Goal: Task Accomplishment & Management: Manage account settings

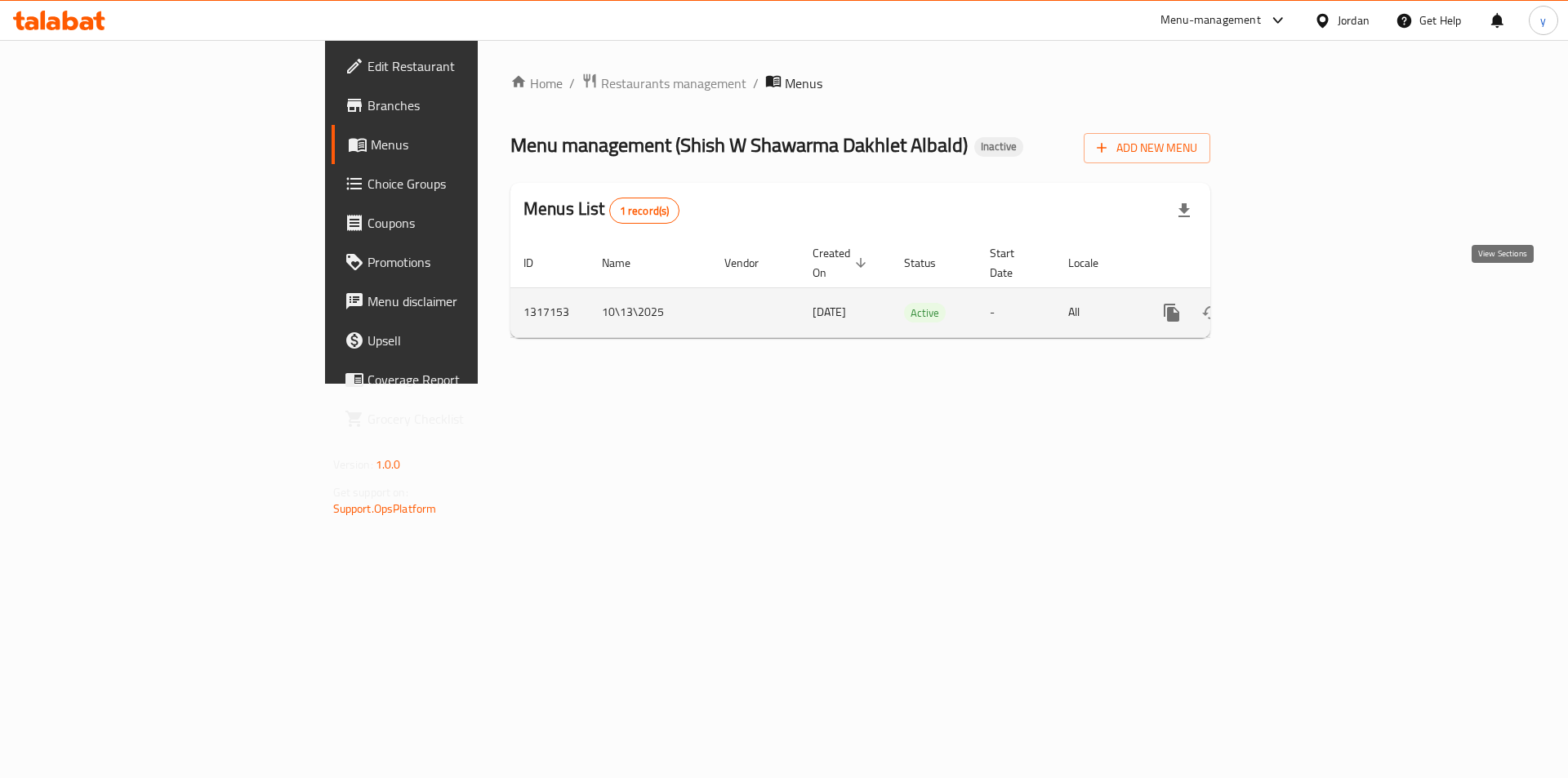
click at [1297, 305] on icon "enhanced table" at bounding box center [1289, 313] width 15 height 15
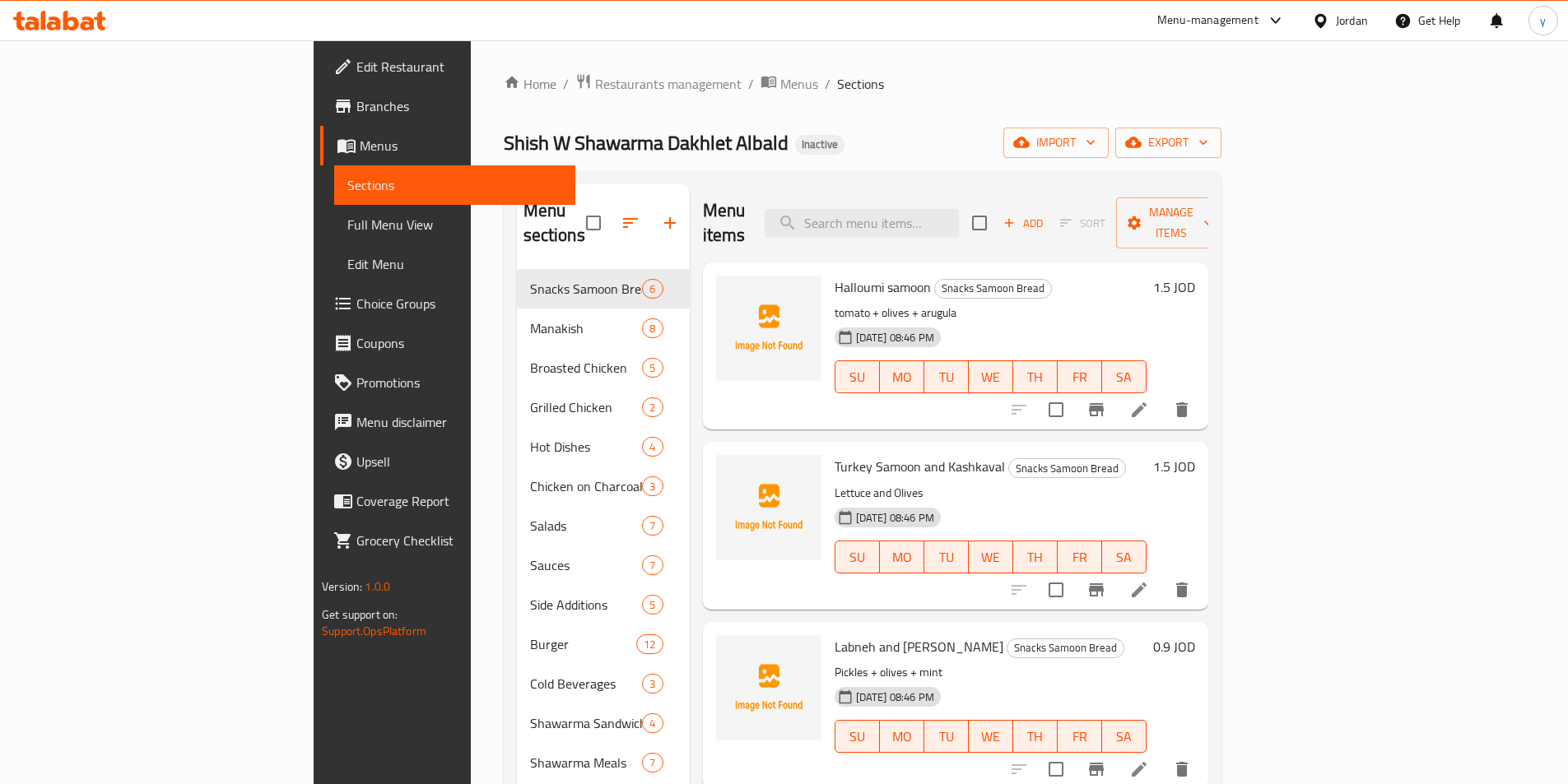
click at [821, 102] on div "Home / Restaurants management / Menus / Sections Shish W Shawarma Dakhlet Albal…" at bounding box center [863, 527] width 718 height 908
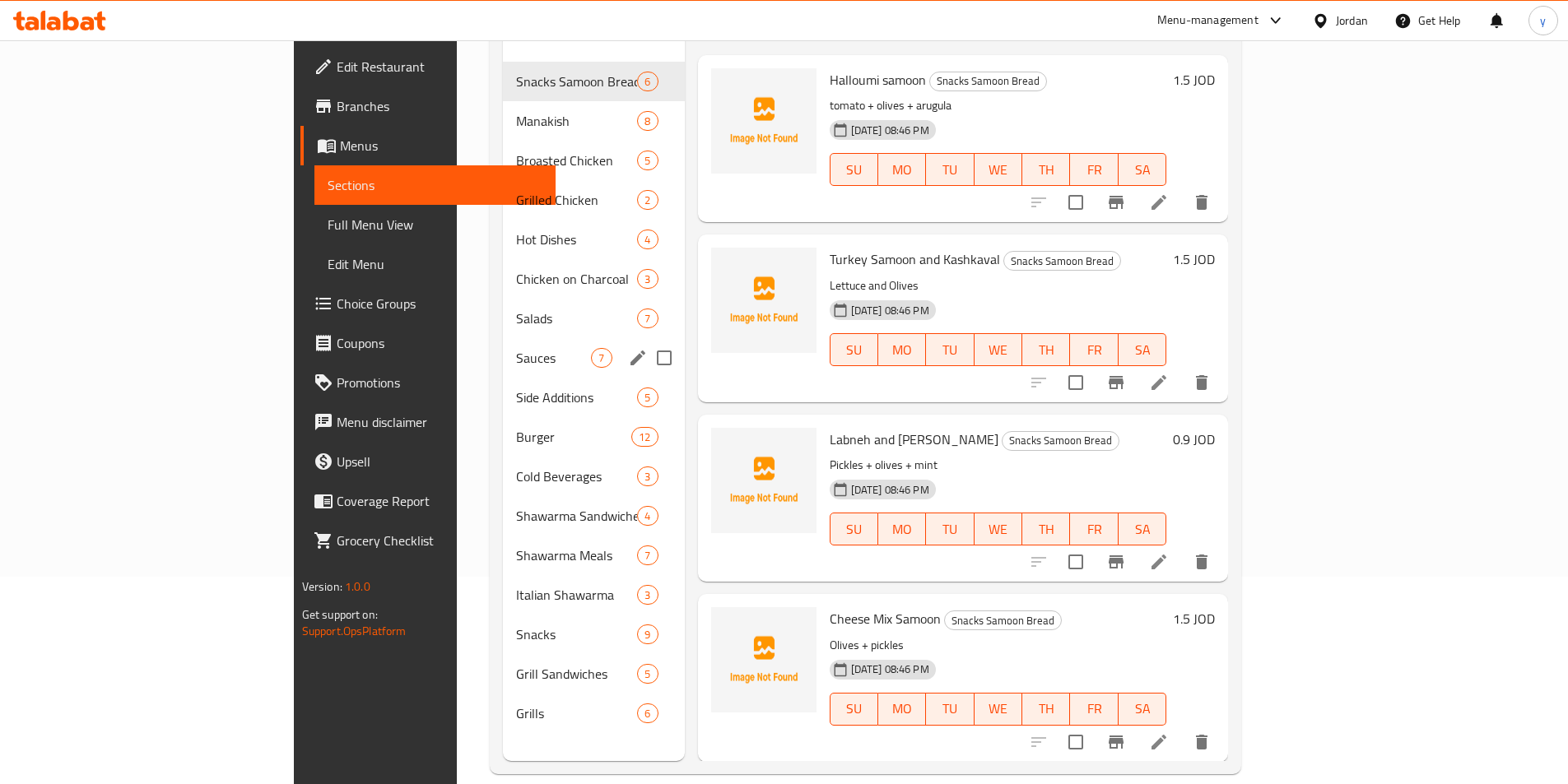
scroll to position [230, 0]
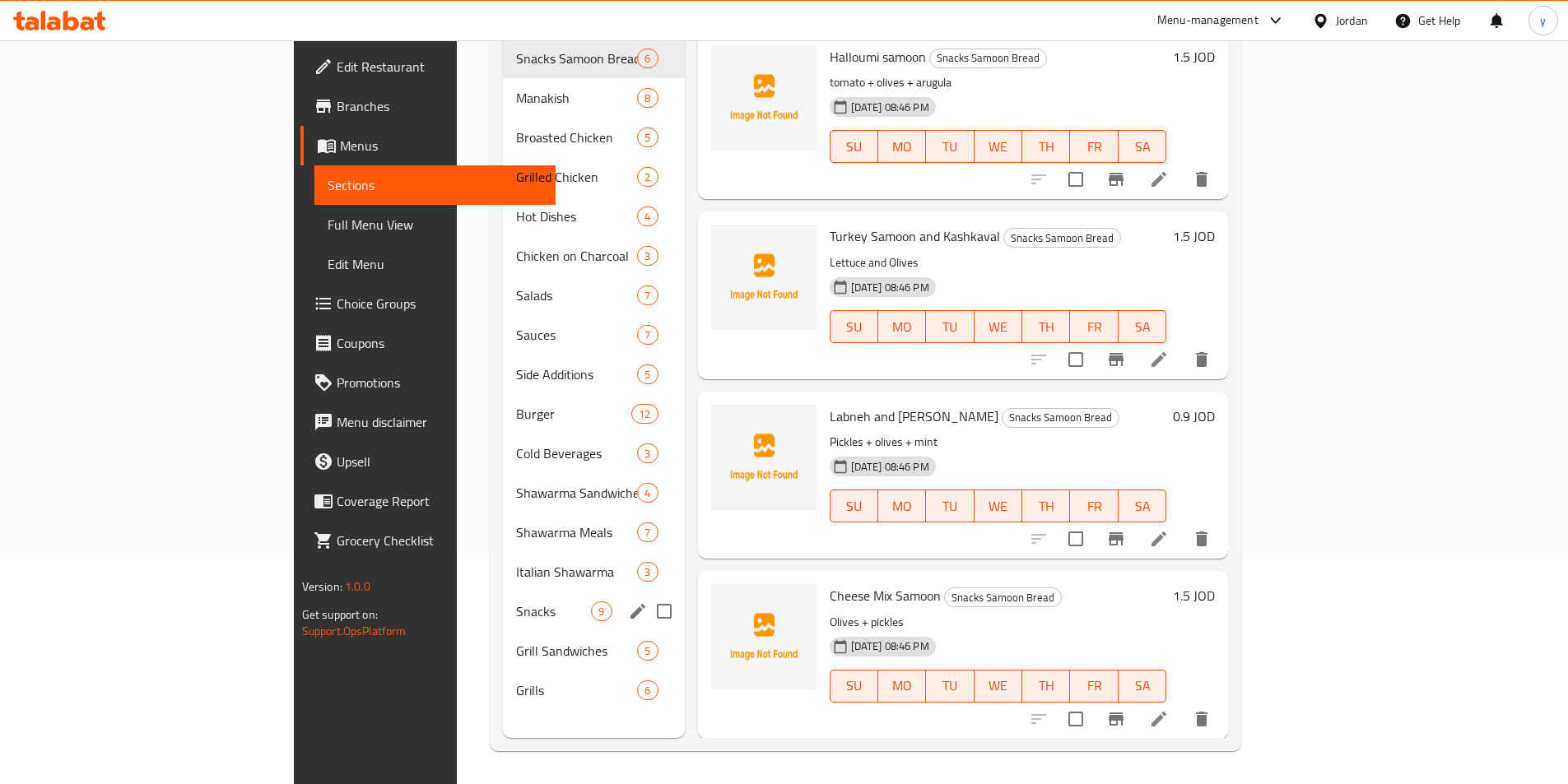
click at [516, 602] on span "Snacks" at bounding box center [553, 611] width 75 height 19
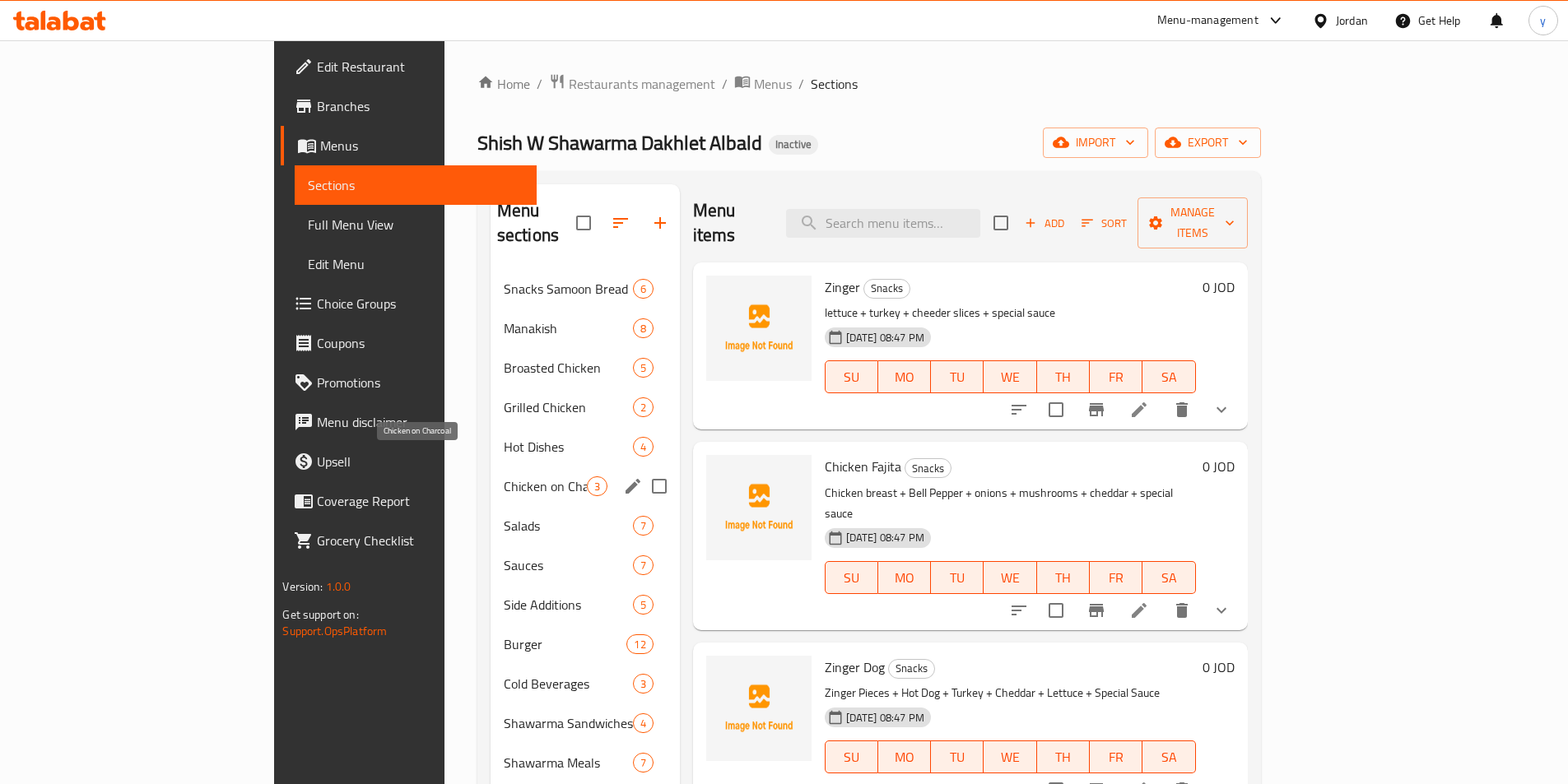
click at [504, 476] on span "Chicken on Charcoal" at bounding box center [545, 486] width 83 height 19
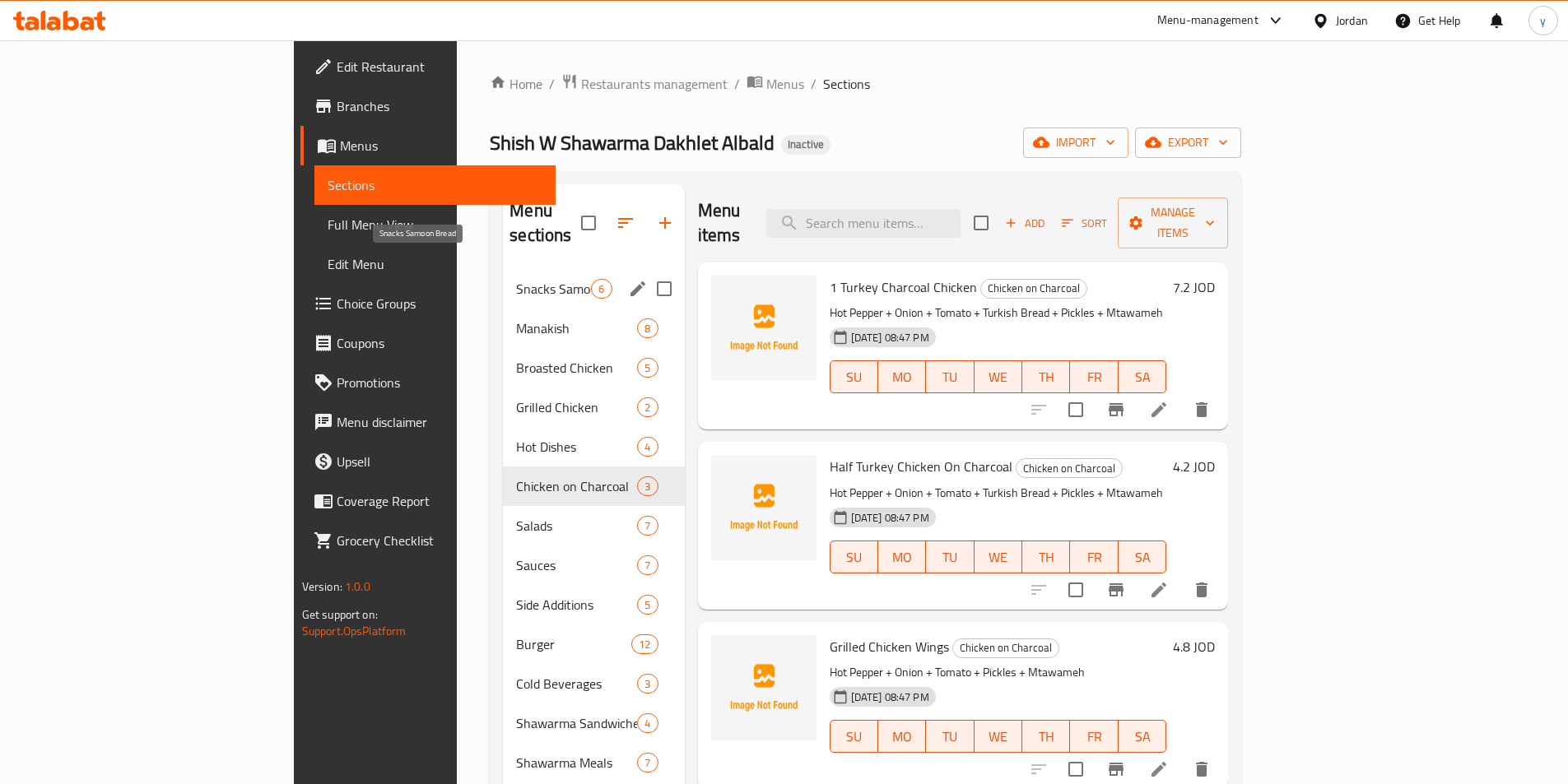
click at [516, 279] on span "Snacks Samoon Bread" at bounding box center [553, 288] width 75 height 19
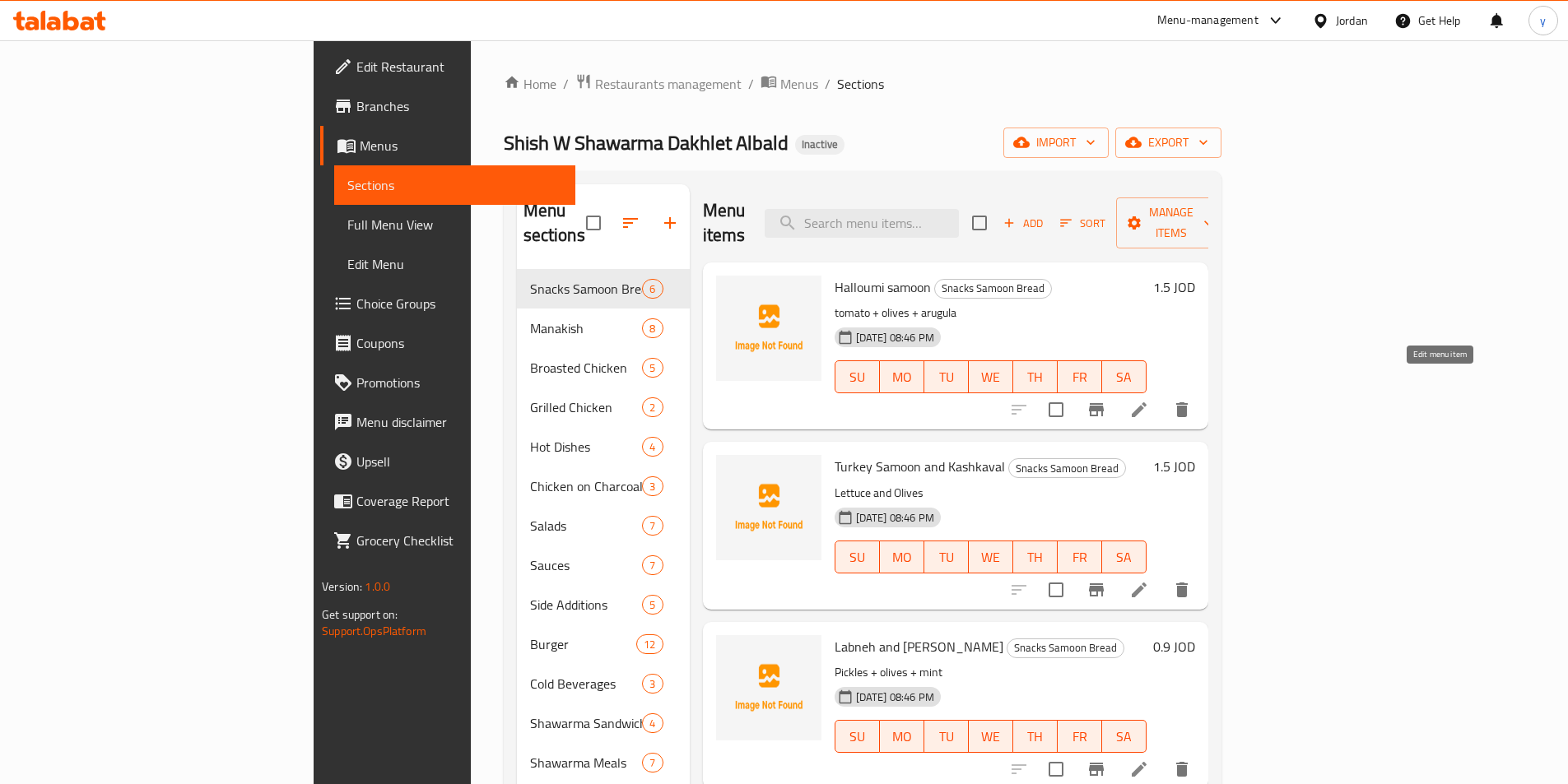
click at [1147, 403] on icon at bounding box center [1139, 410] width 15 height 15
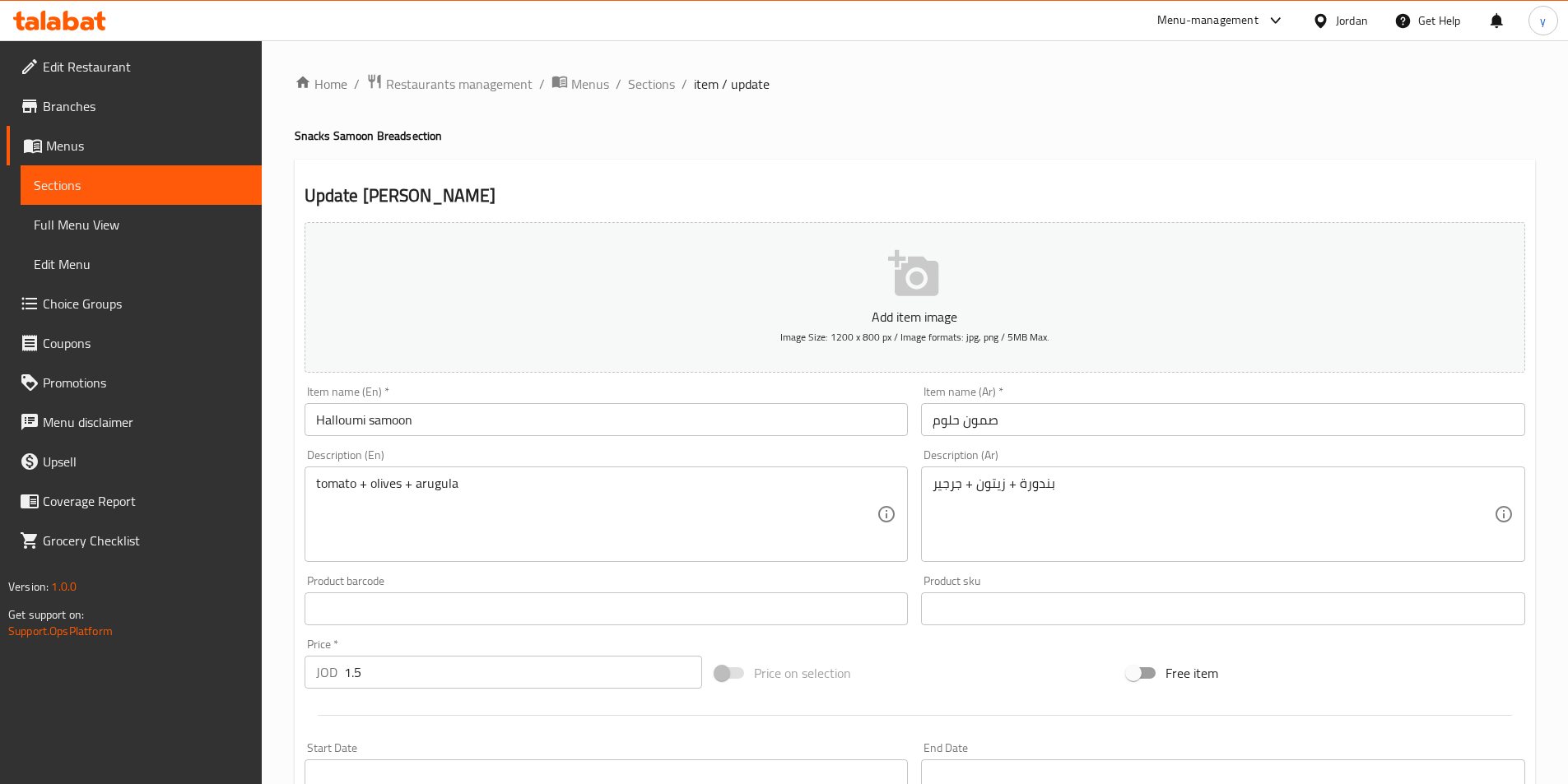
click at [314, 485] on div "tomato + olives + arugula Description (En)" at bounding box center [606, 514] width 604 height 96
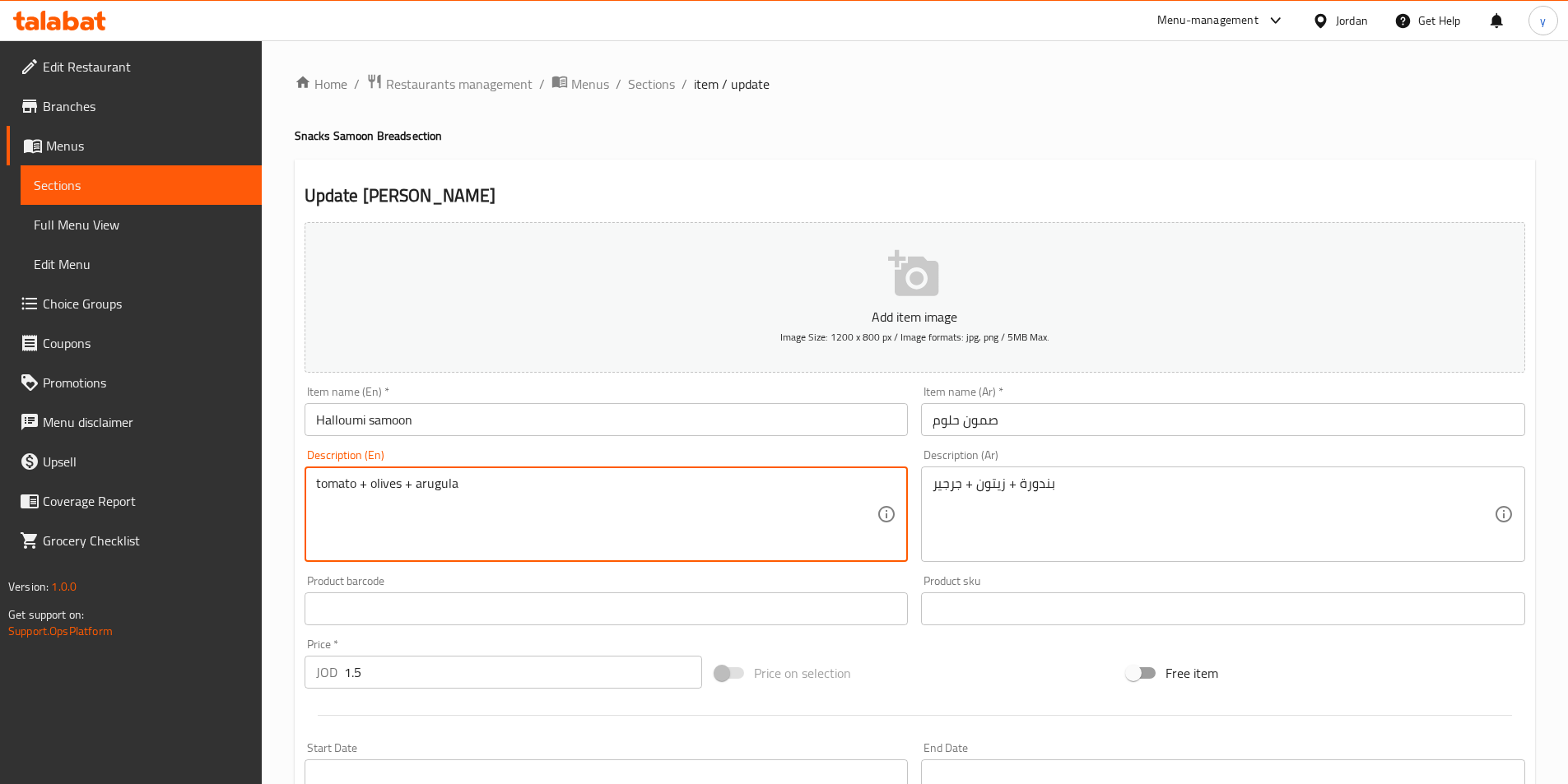
paste textarea "topped with"
type textarea "topped with tomato + olives + arugula"
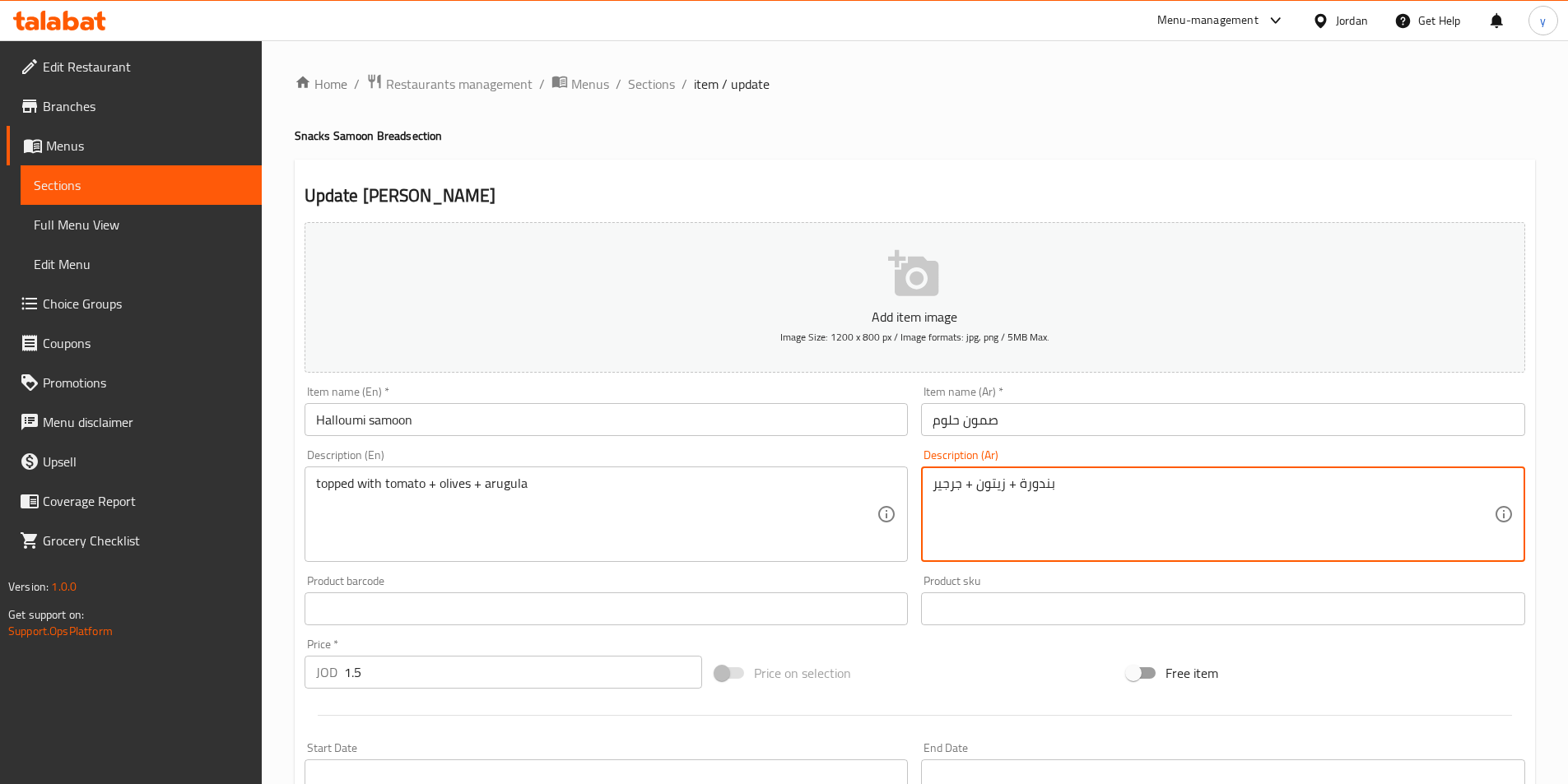
click at [929, 482] on div "بندورة + زيتون + جرجير Description (Ar)" at bounding box center [1222, 514] width 604 height 96
click at [928, 489] on div "بندورة + زيتون + جرجير Description (Ar)" at bounding box center [1222, 514] width 604 height 96
click at [932, 487] on textarea "بندورة + زيتون + جرجير" at bounding box center [1213, 514] width 562 height 78
click at [933, 486] on textarea "مغطي ب بندورة + زيتون + جرجير" at bounding box center [1213, 514] width 562 height 78
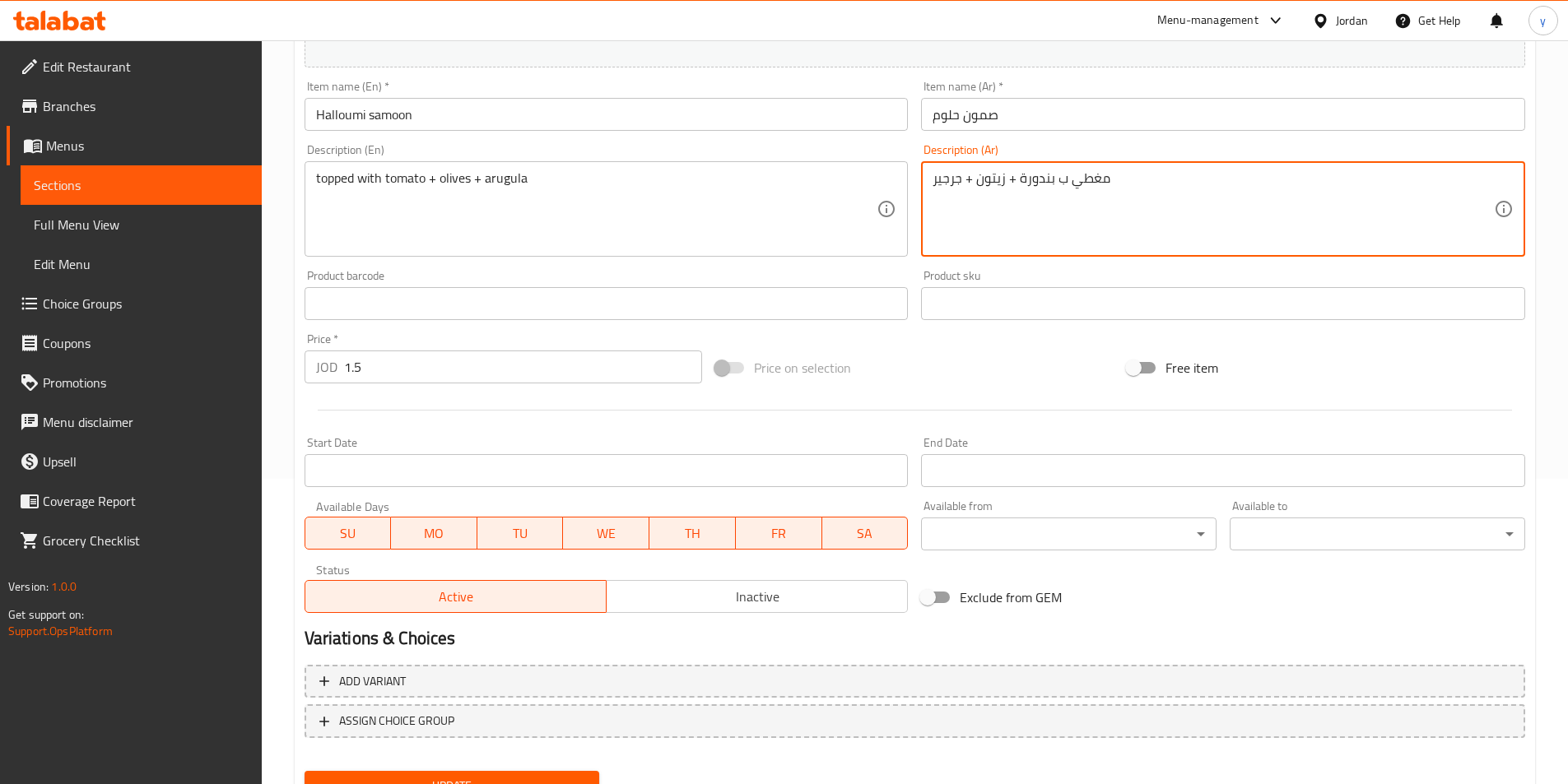
scroll to position [378, 0]
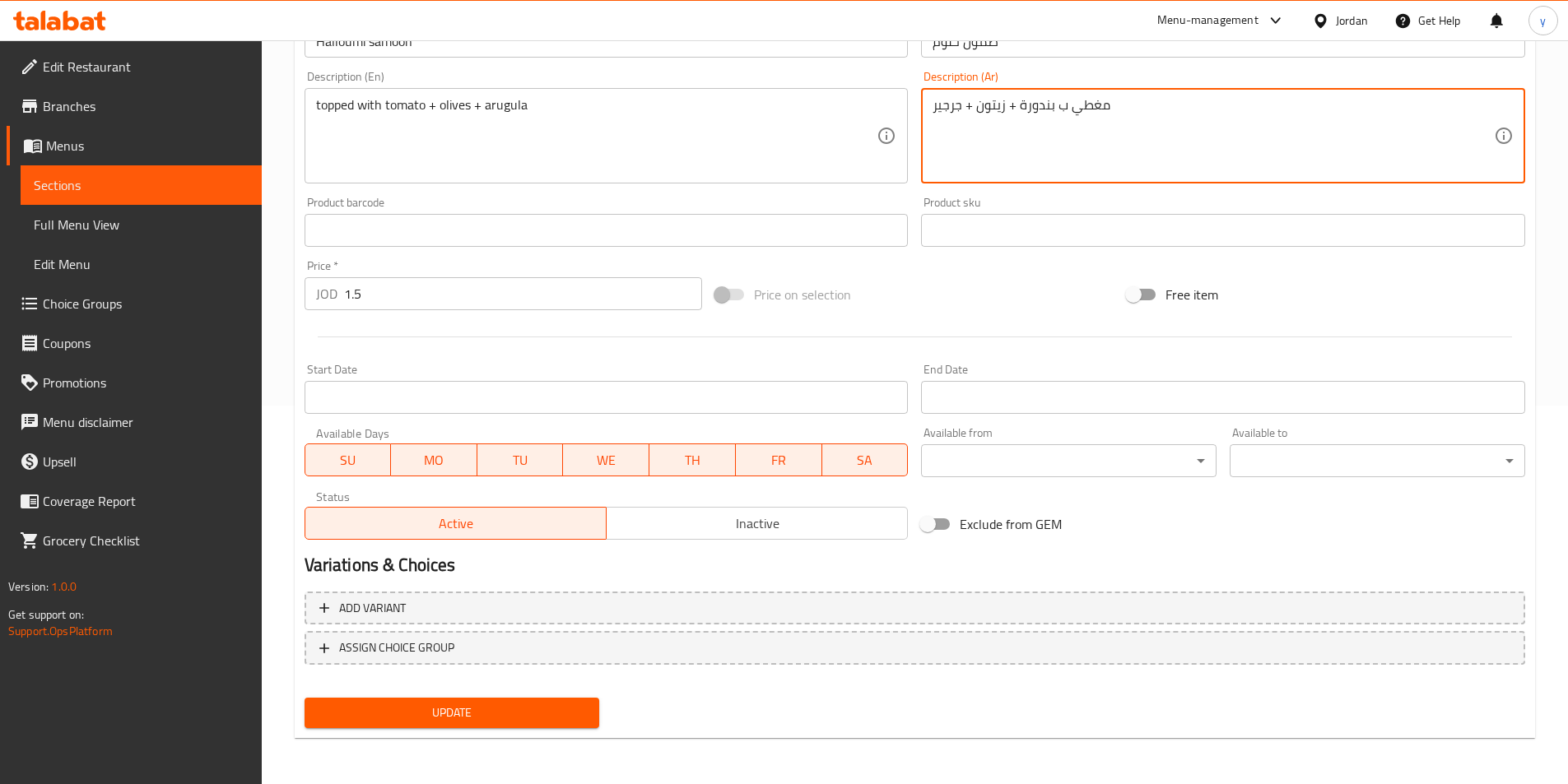
type textarea "مغطي ب بندورة + زيتون + جرجير"
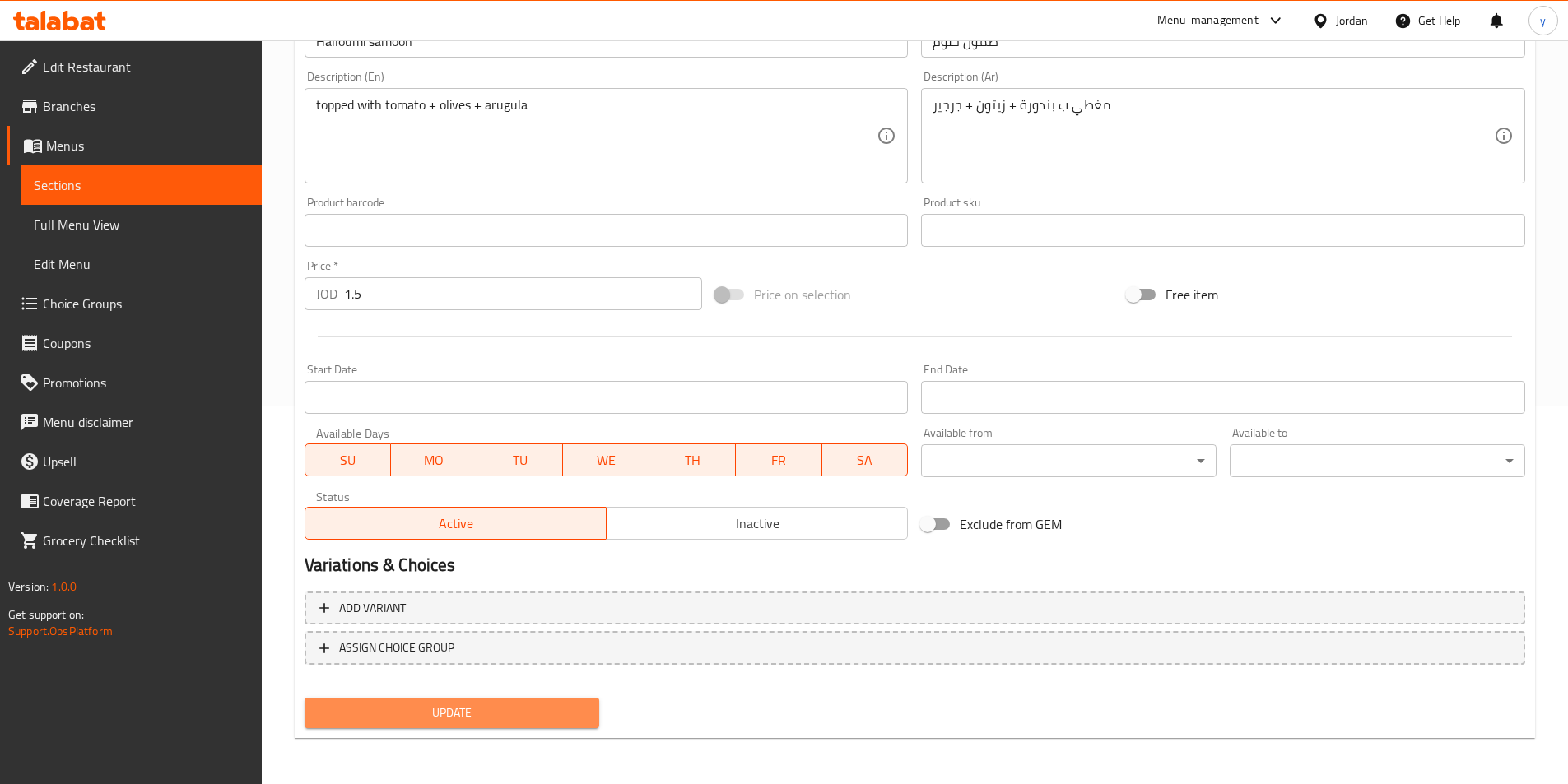
click at [488, 700] on button "Update" at bounding box center [451, 713] width 295 height 30
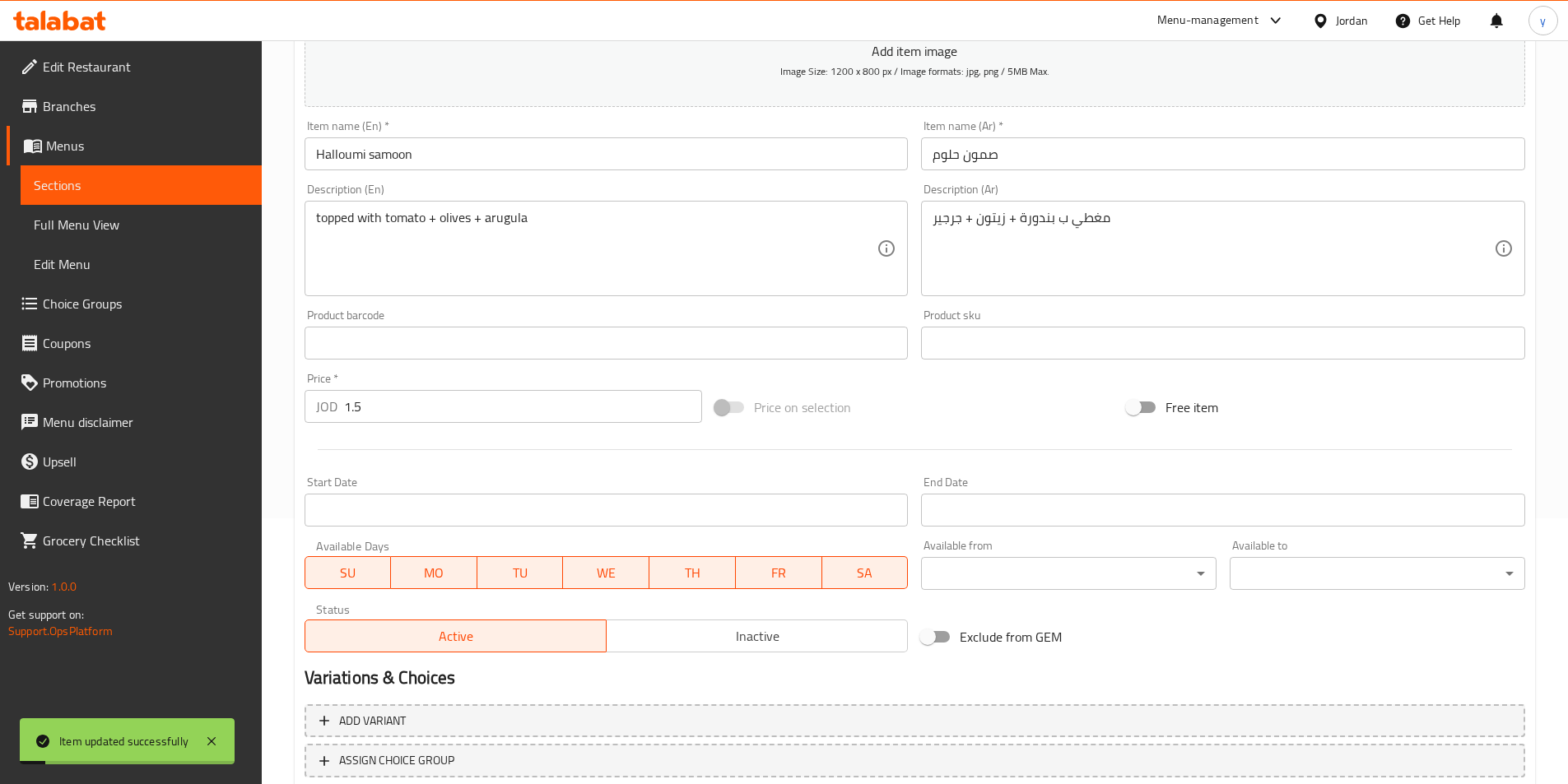
scroll to position [132, 0]
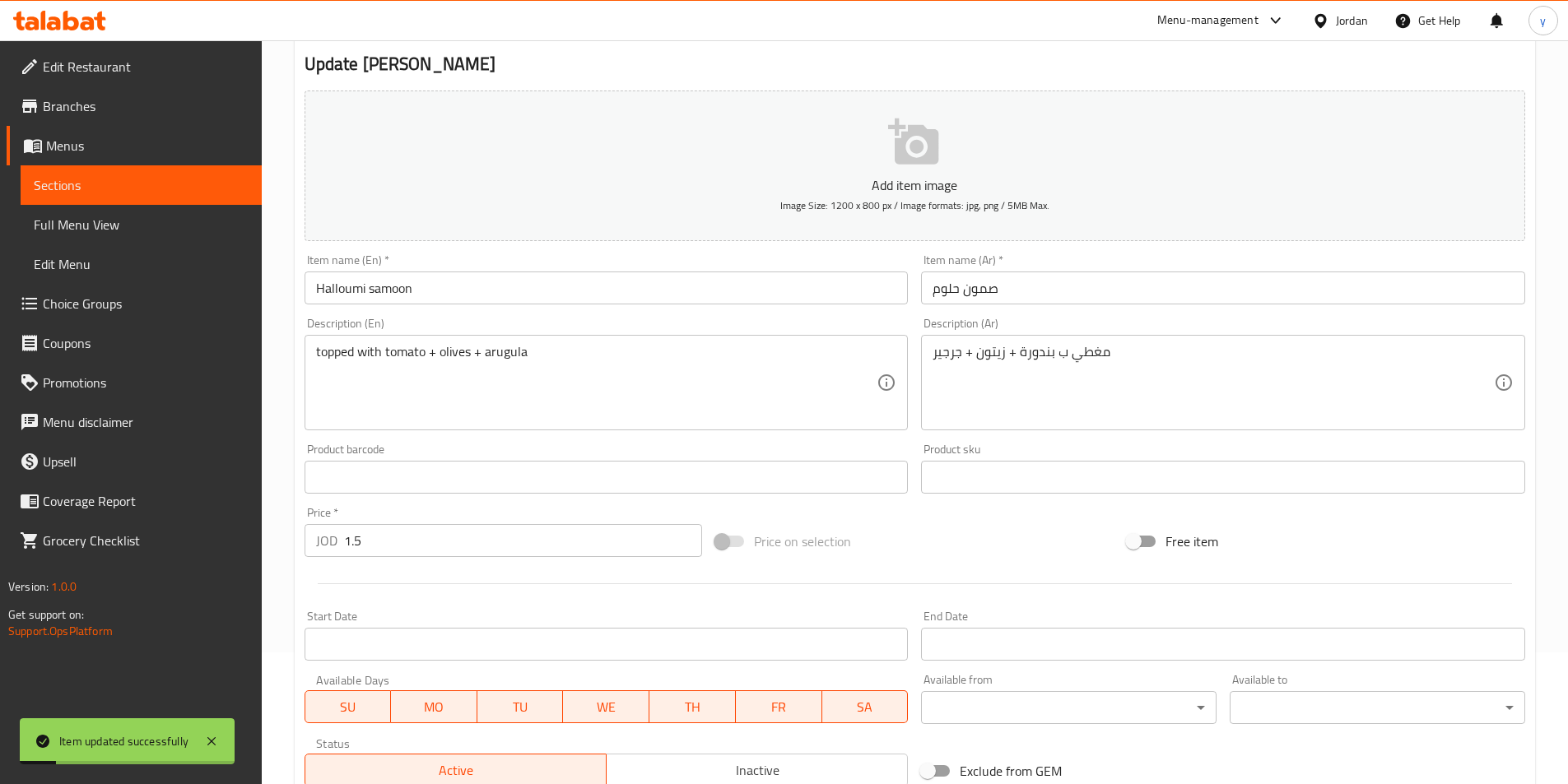
click at [177, 174] on link "Sections" at bounding box center [140, 185] width 241 height 39
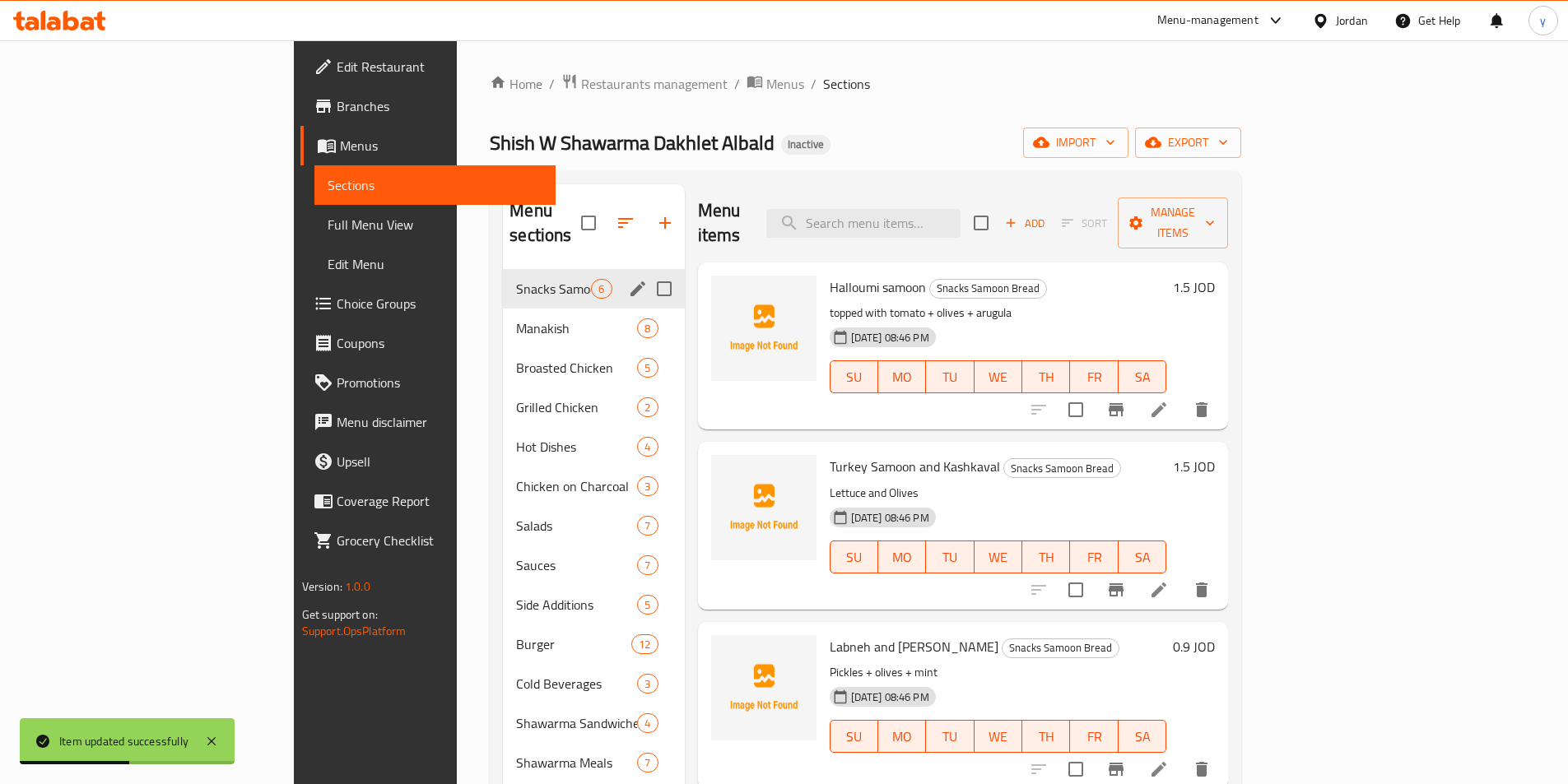
click at [516, 279] on span "Snacks Samoon Bread" at bounding box center [553, 288] width 75 height 19
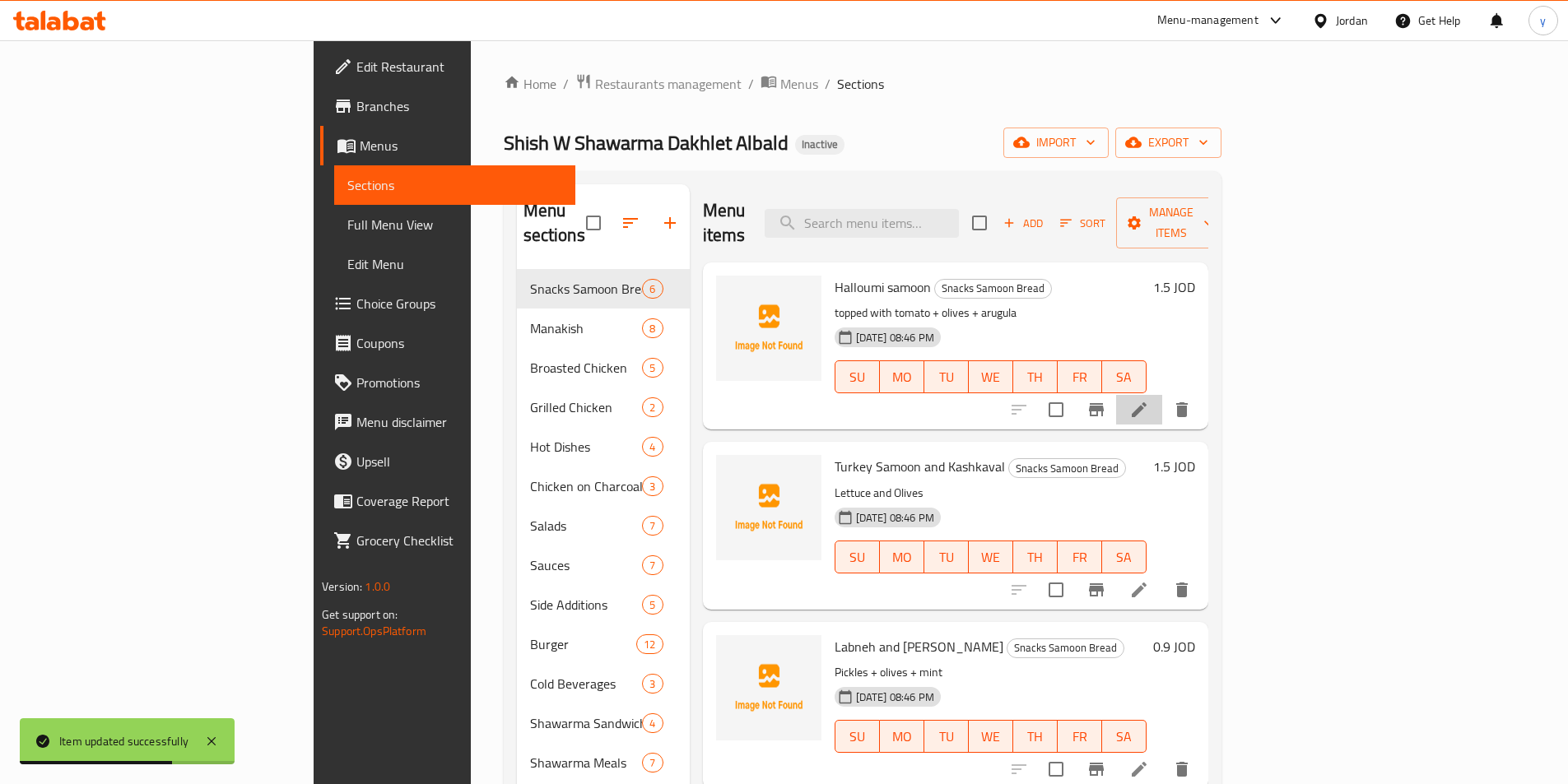
click at [1149, 400] on icon at bounding box center [1138, 409] width 19 height 19
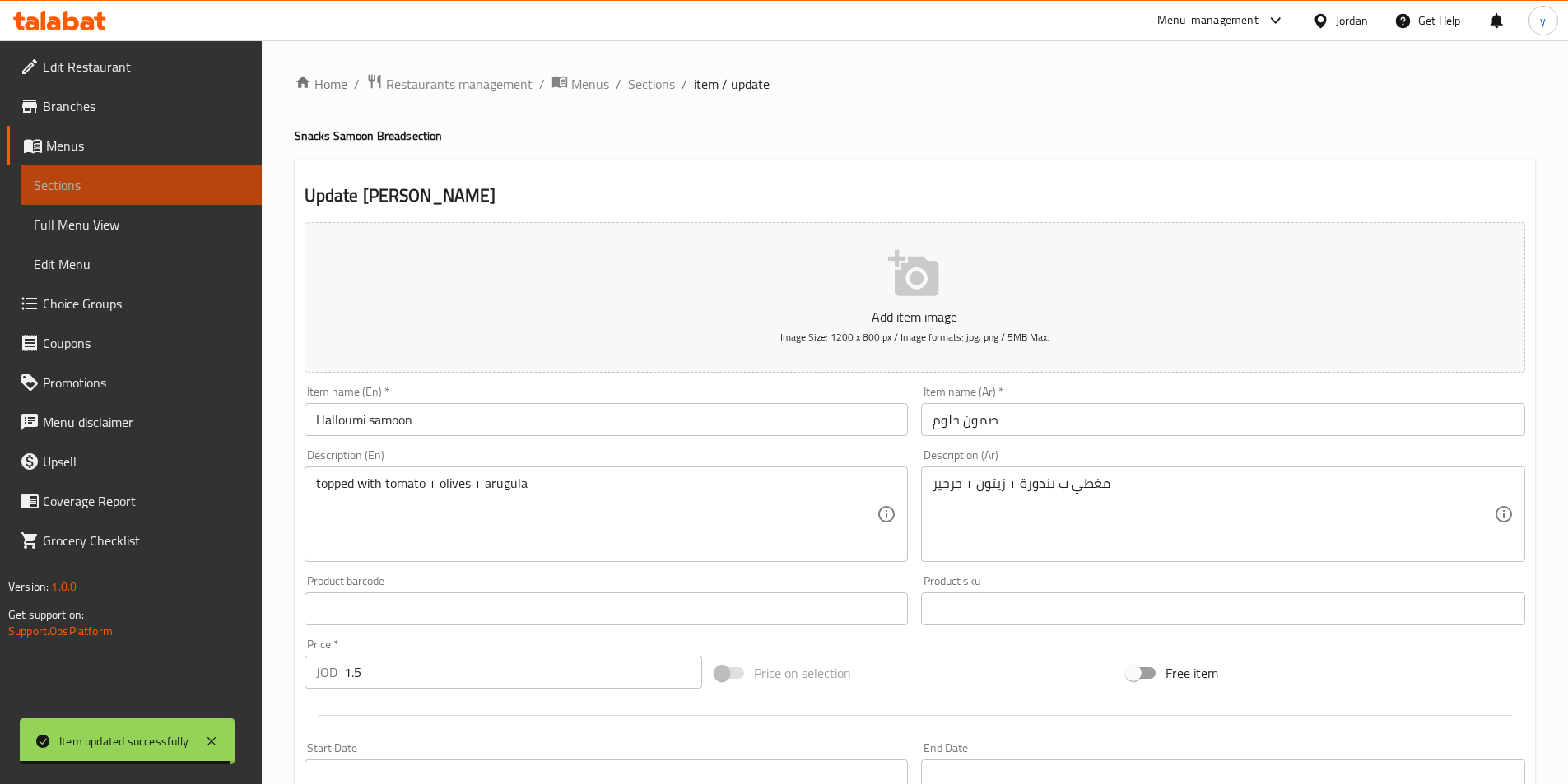
click at [153, 173] on link "Sections" at bounding box center [140, 185] width 241 height 39
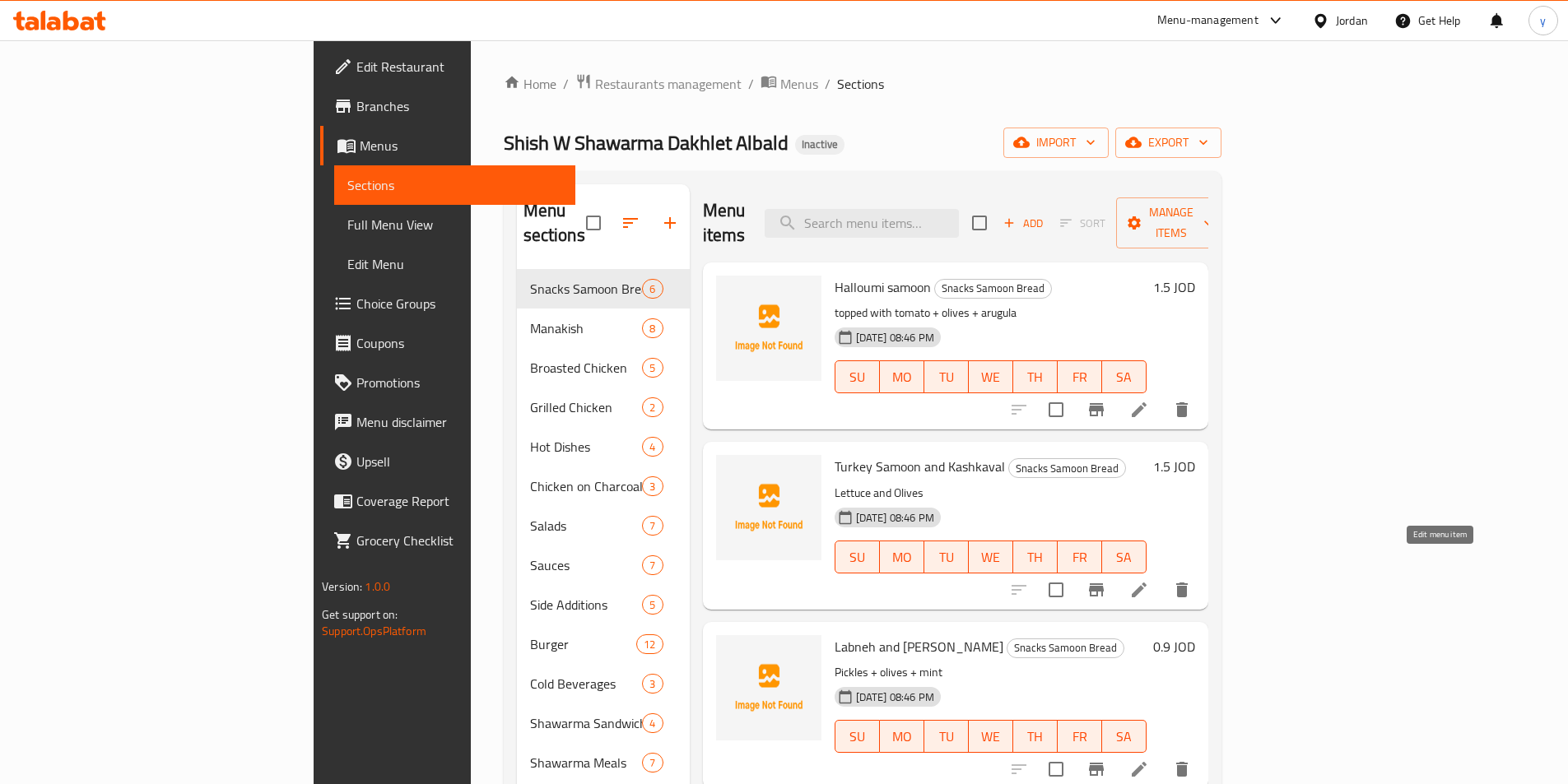
click at [1149, 580] on icon at bounding box center [1138, 589] width 19 height 19
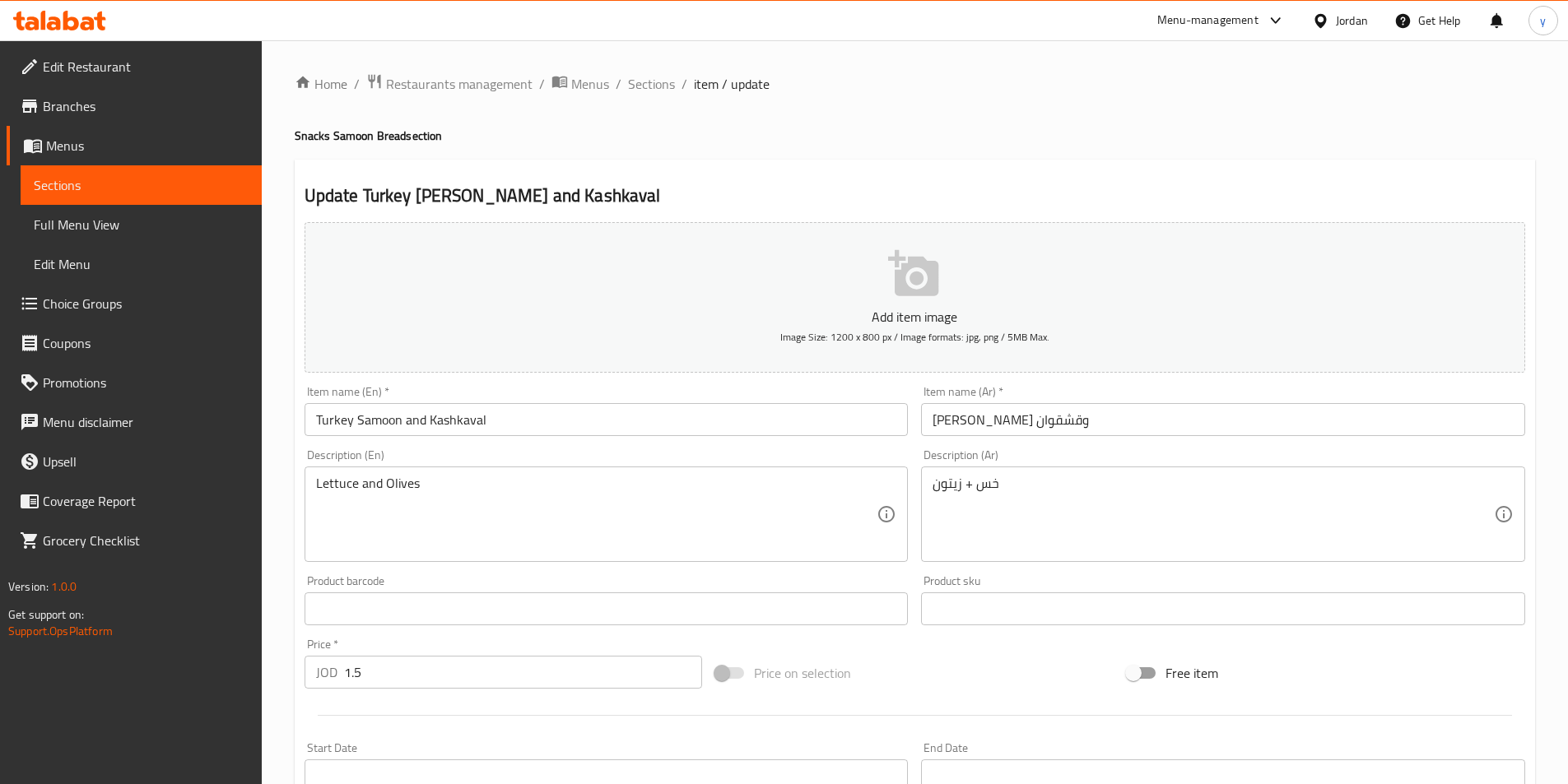
click at [310, 481] on div "Lettuce and Olives Description (En)" at bounding box center [606, 514] width 604 height 96
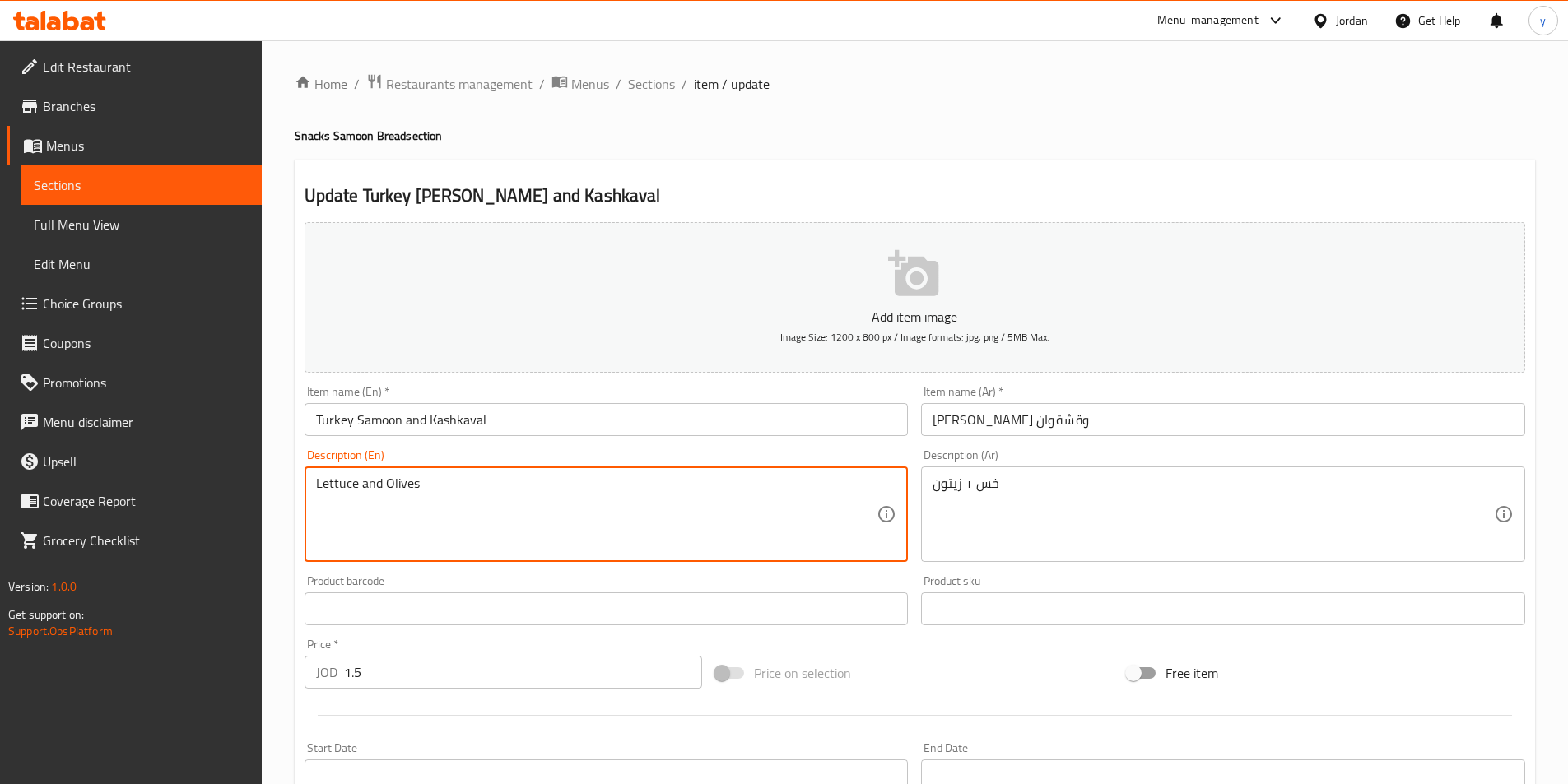
paste textarea "topped with"
type textarea "topped with Lettuce and Olives"
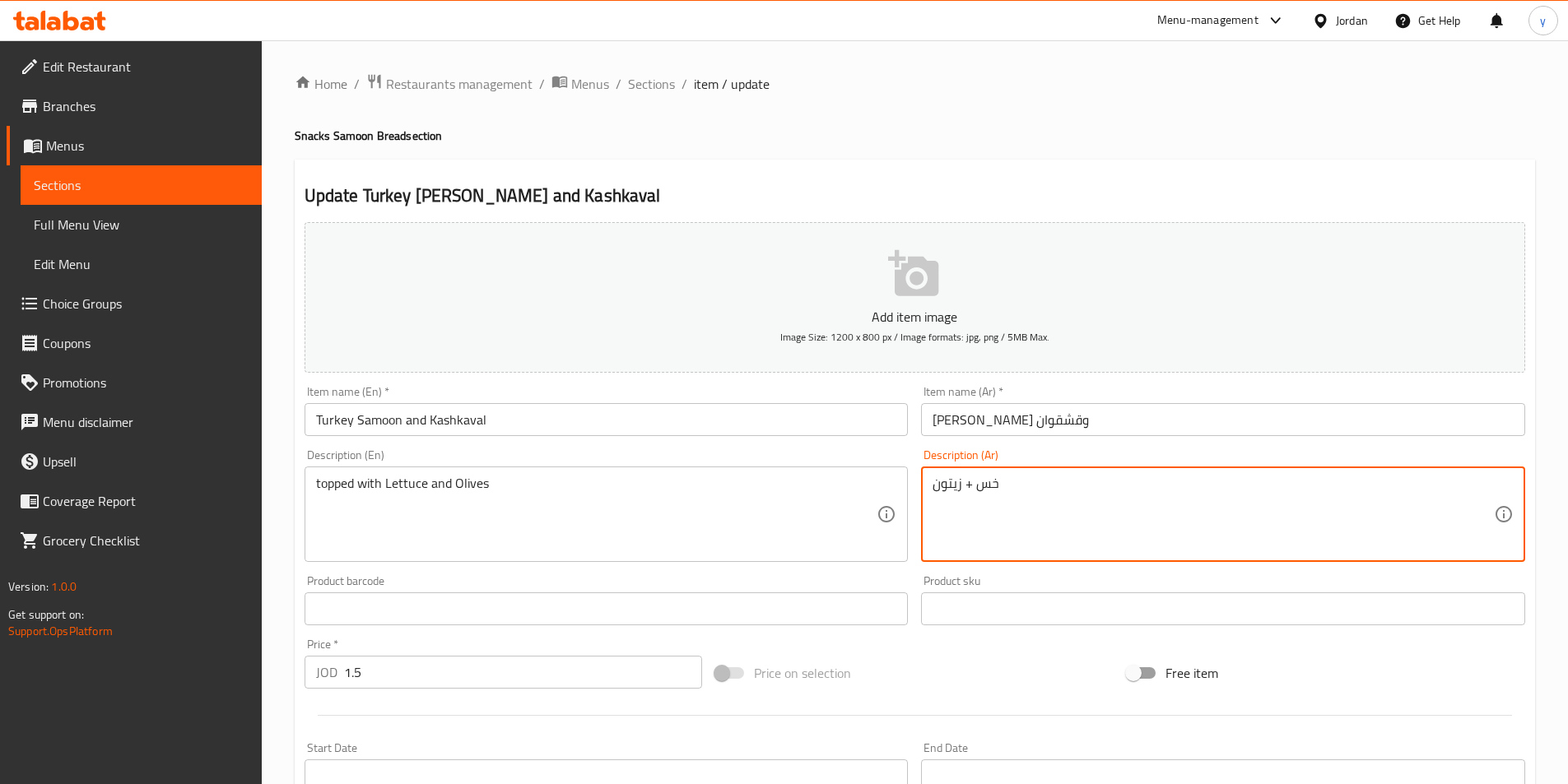
click at [930, 488] on div "خس + زيتون Description (Ar)" at bounding box center [1222, 514] width 604 height 96
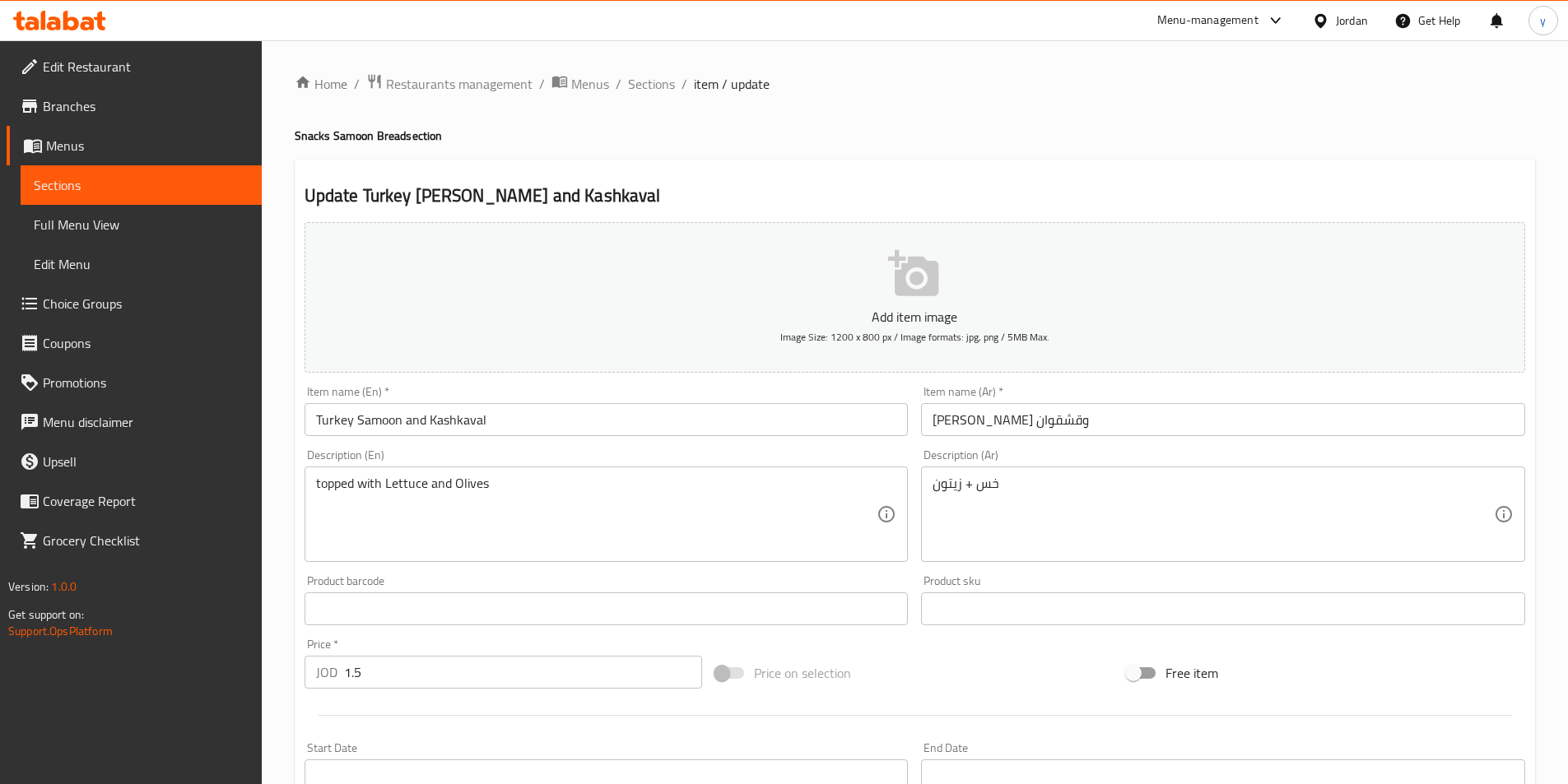
click at [925, 490] on div "خس + زيتون Description (Ar)" at bounding box center [1222, 514] width 604 height 96
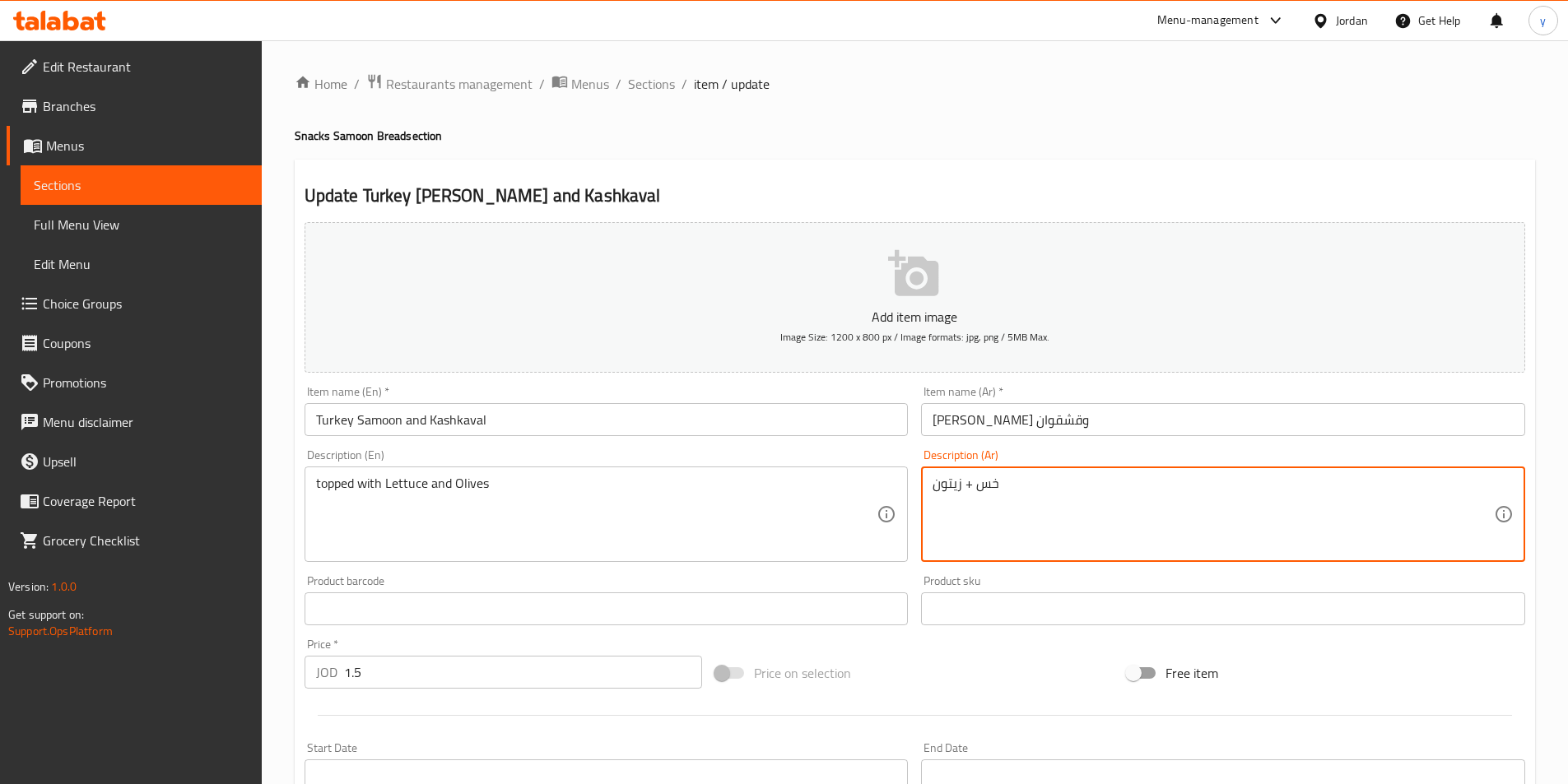
click at [928, 488] on div "خس + زيتون Description (Ar)" at bounding box center [1222, 514] width 604 height 96
click at [930, 487] on div "خس + زيتون Description (Ar)" at bounding box center [1222, 514] width 604 height 96
click at [932, 486] on textarea "خس + زيتون" at bounding box center [1213, 514] width 562 height 78
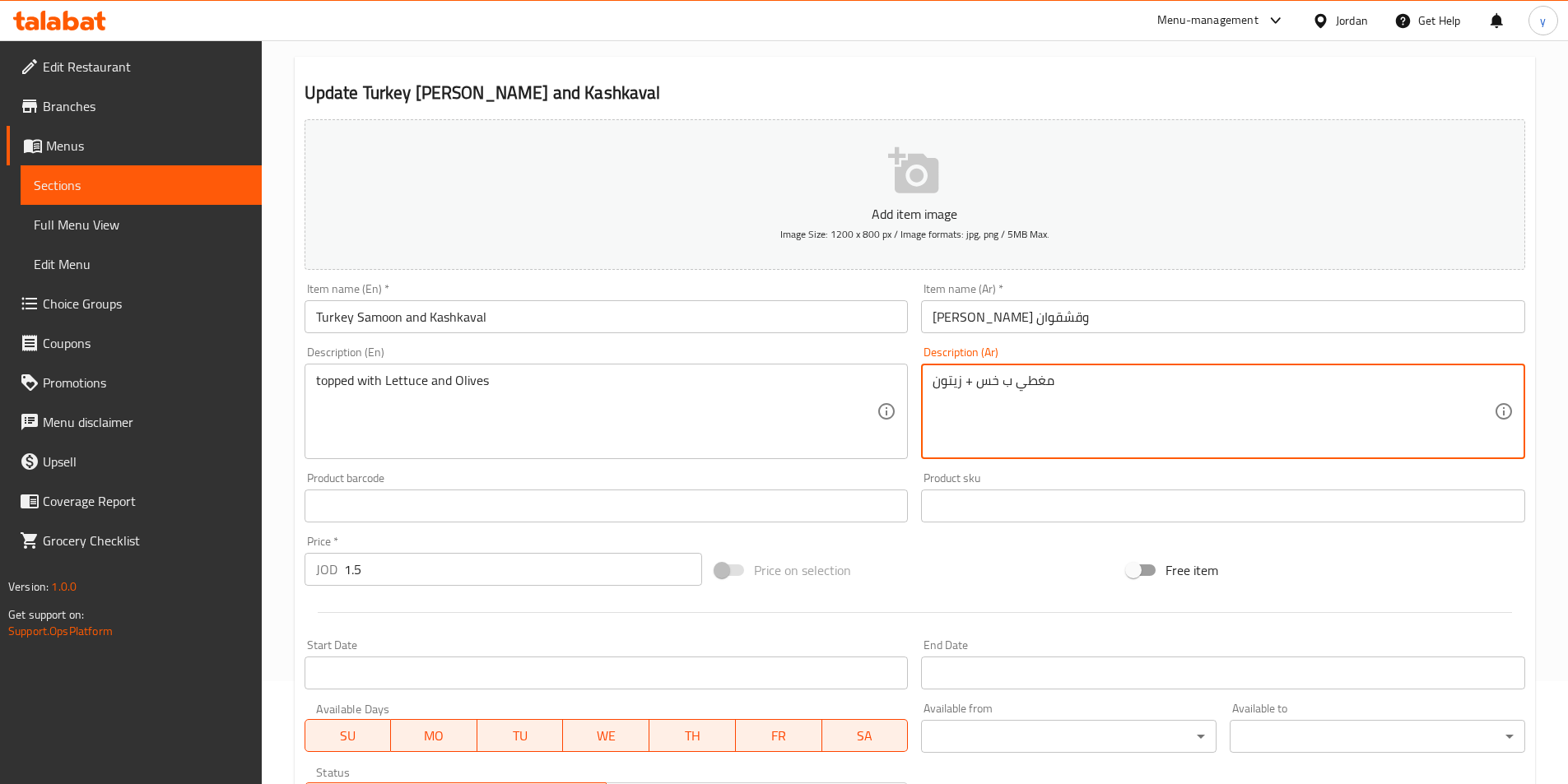
scroll to position [378, 0]
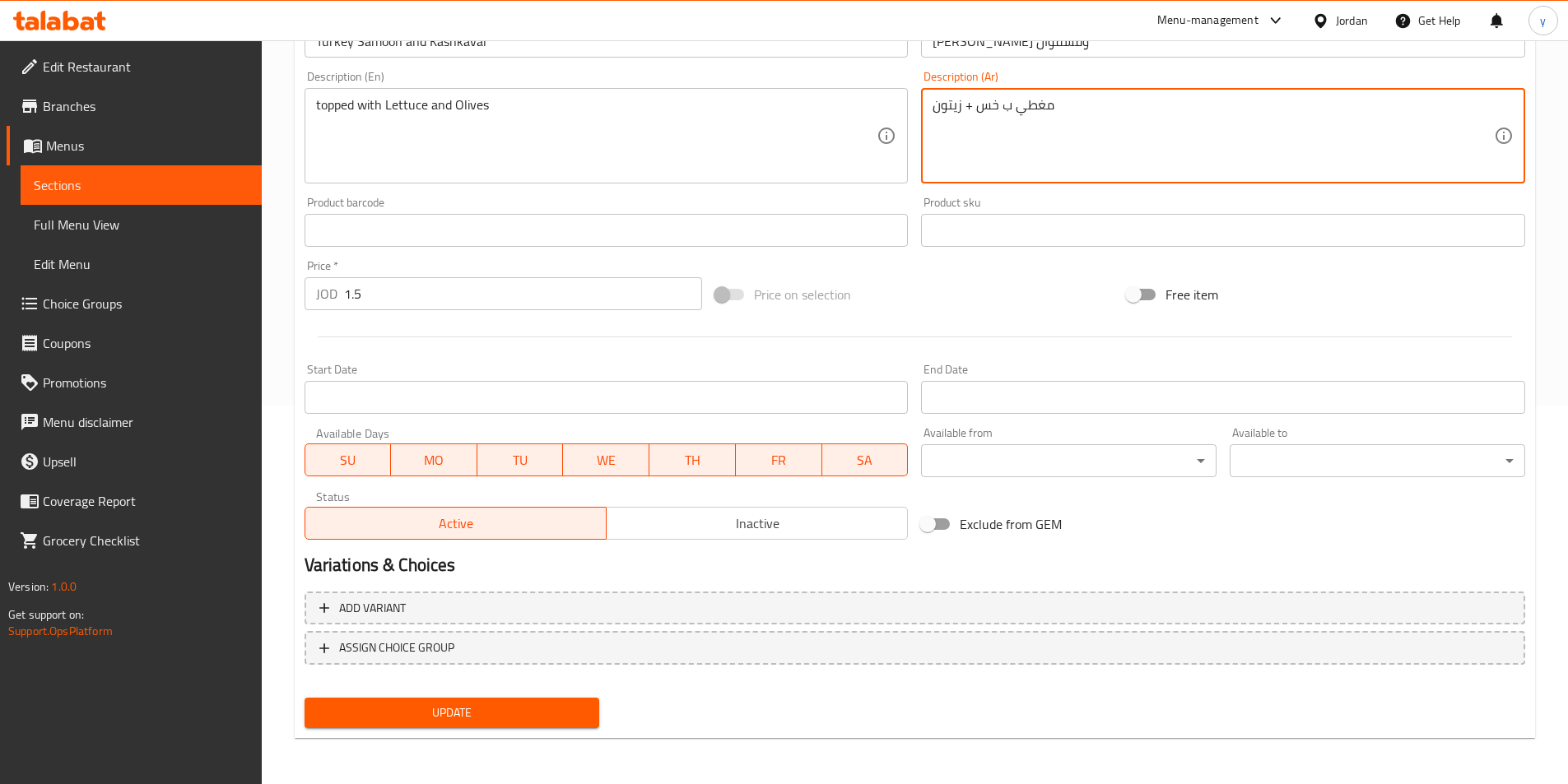
type textarea "مغطي ب خس + زيتون"
click at [530, 704] on span "Update" at bounding box center [452, 713] width 269 height 20
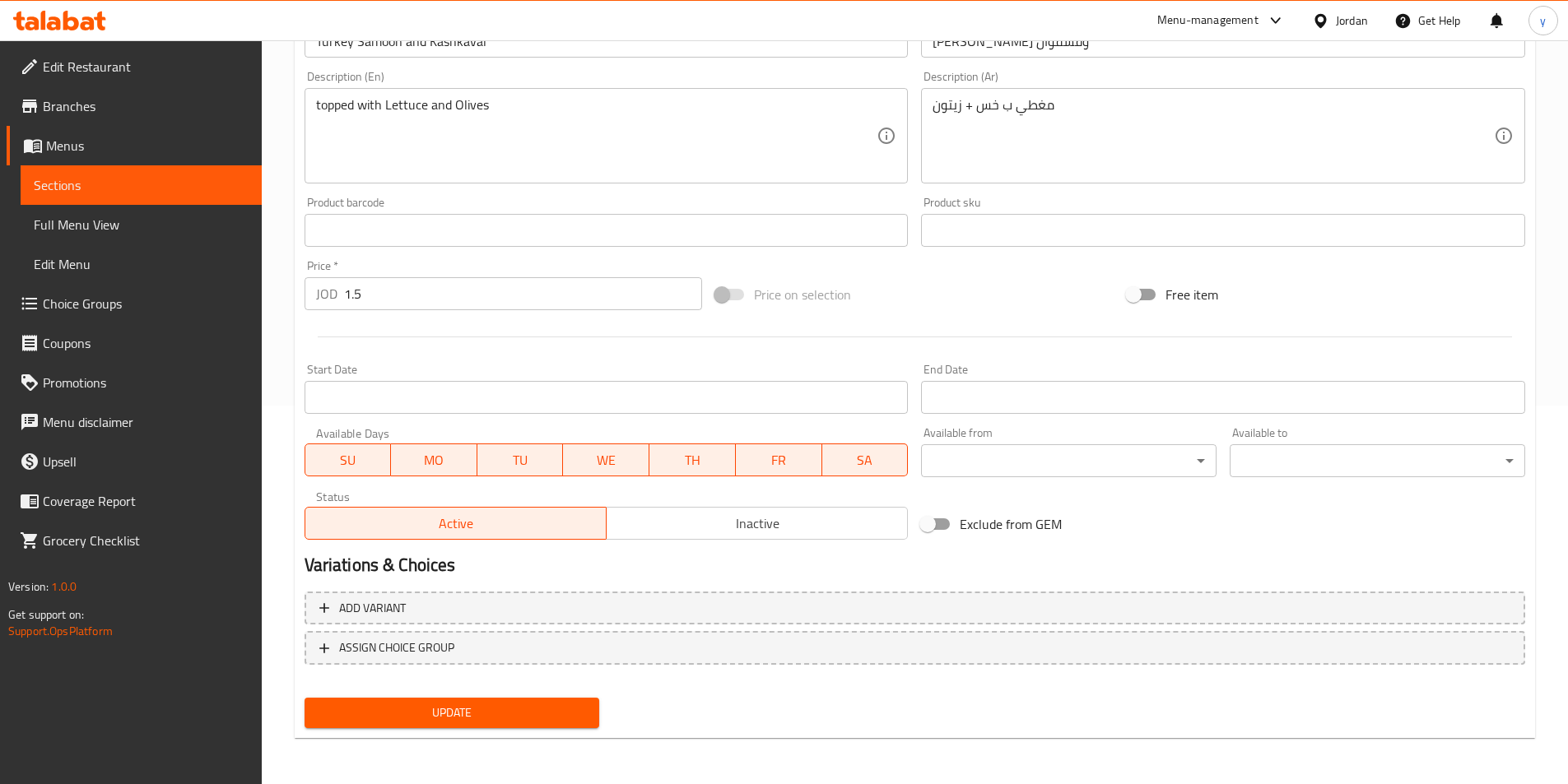
click at [427, 708] on span "Update" at bounding box center [452, 713] width 269 height 20
click at [199, 182] on span "Sections" at bounding box center [141, 185] width 215 height 19
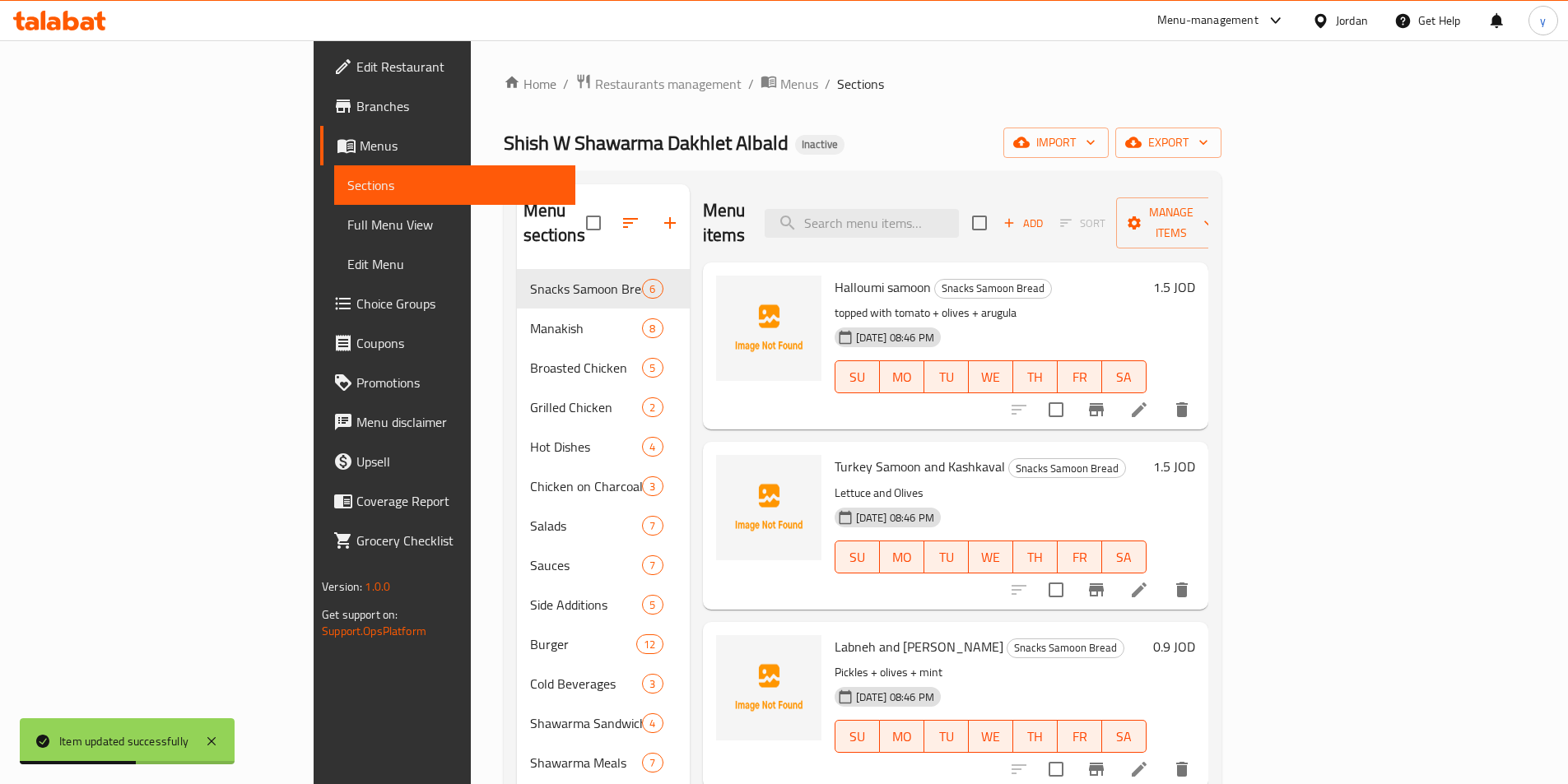
click at [1162, 575] on li at bounding box center [1139, 589] width 46 height 29
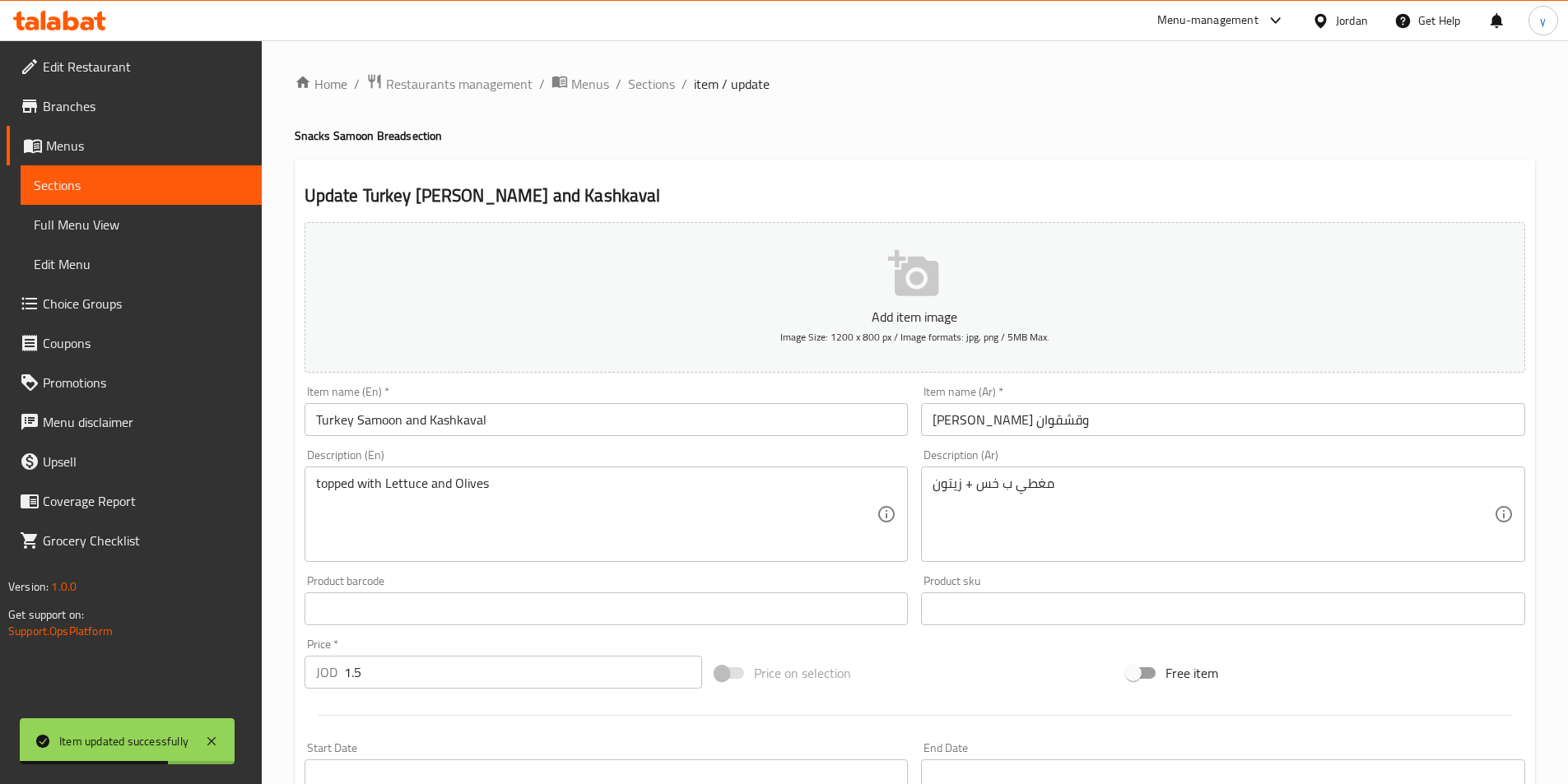
click at [145, 182] on span "Sections" at bounding box center [141, 185] width 215 height 19
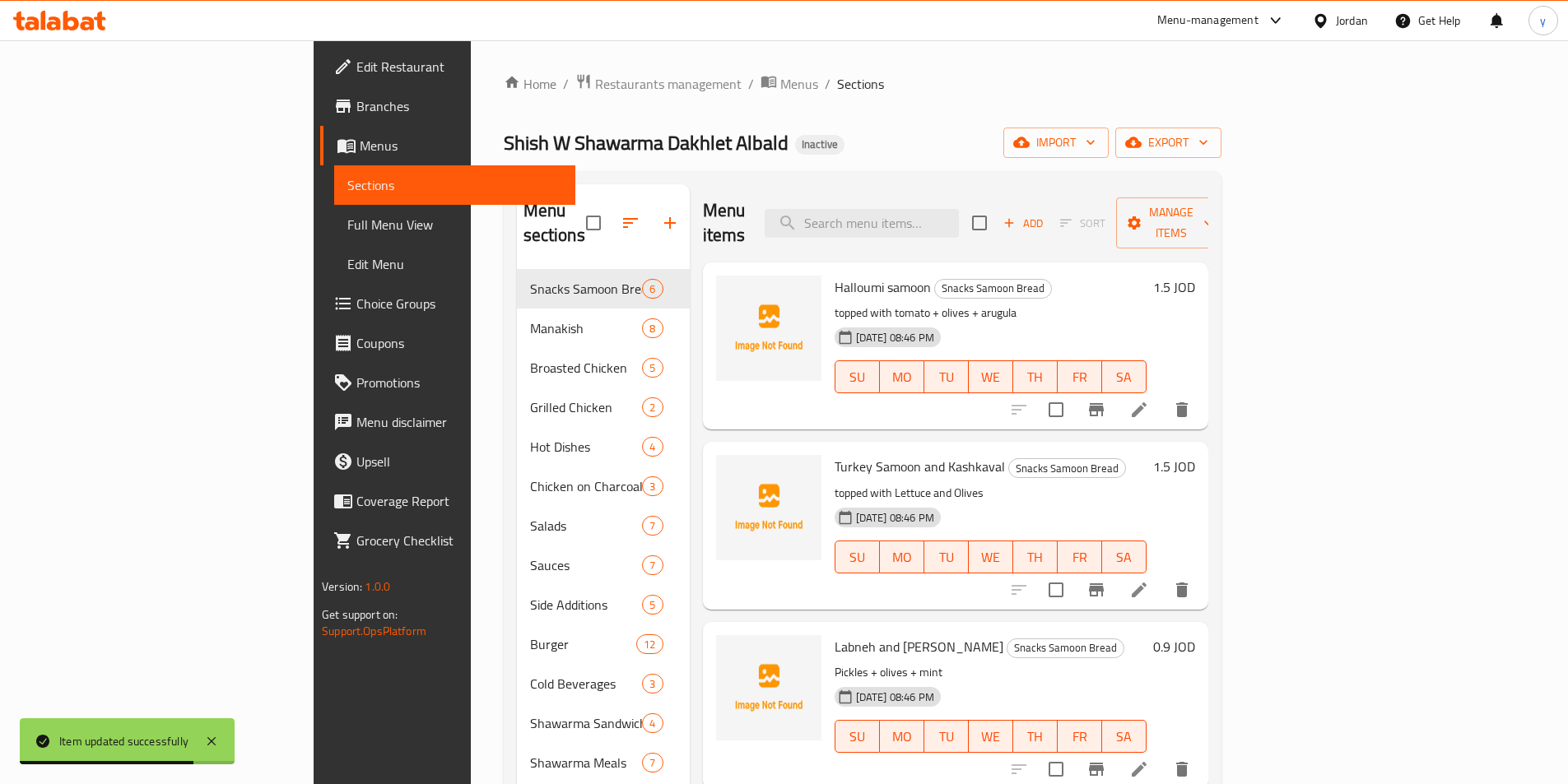
scroll to position [82, 0]
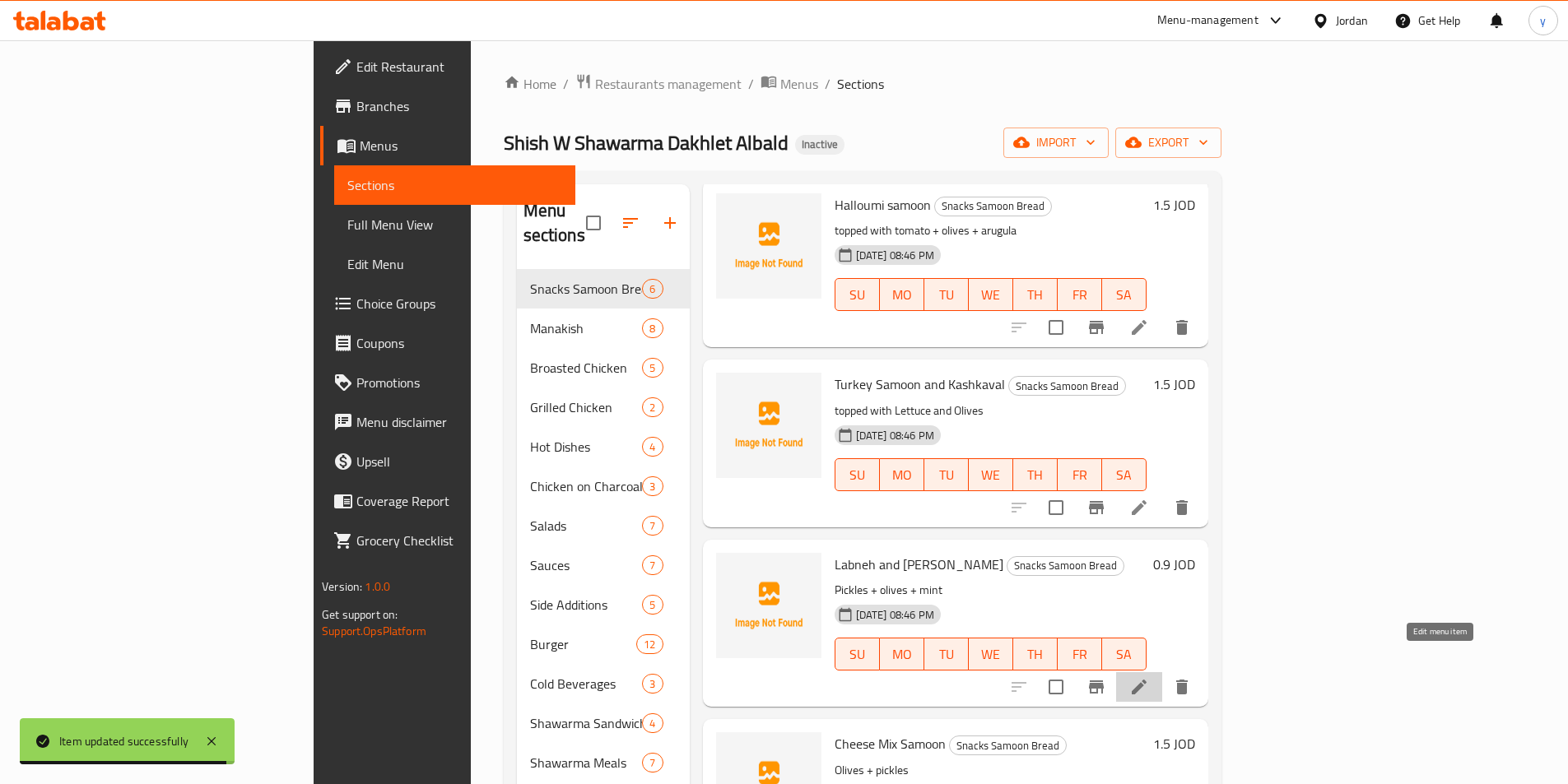
click at [1147, 680] on icon at bounding box center [1139, 687] width 15 height 15
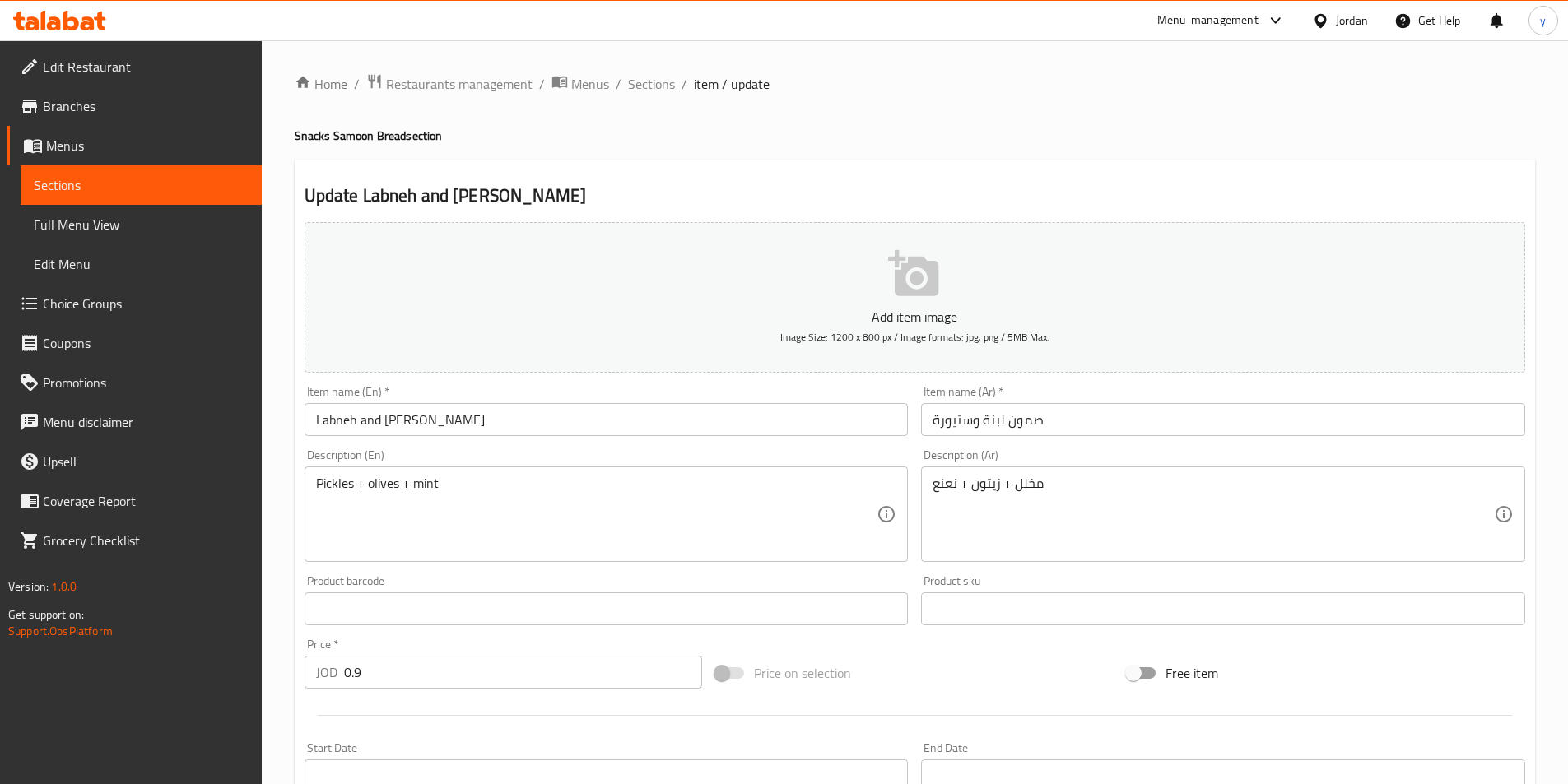
click at [313, 492] on div "Pickles + olives + mint Description (En)" at bounding box center [606, 514] width 604 height 96
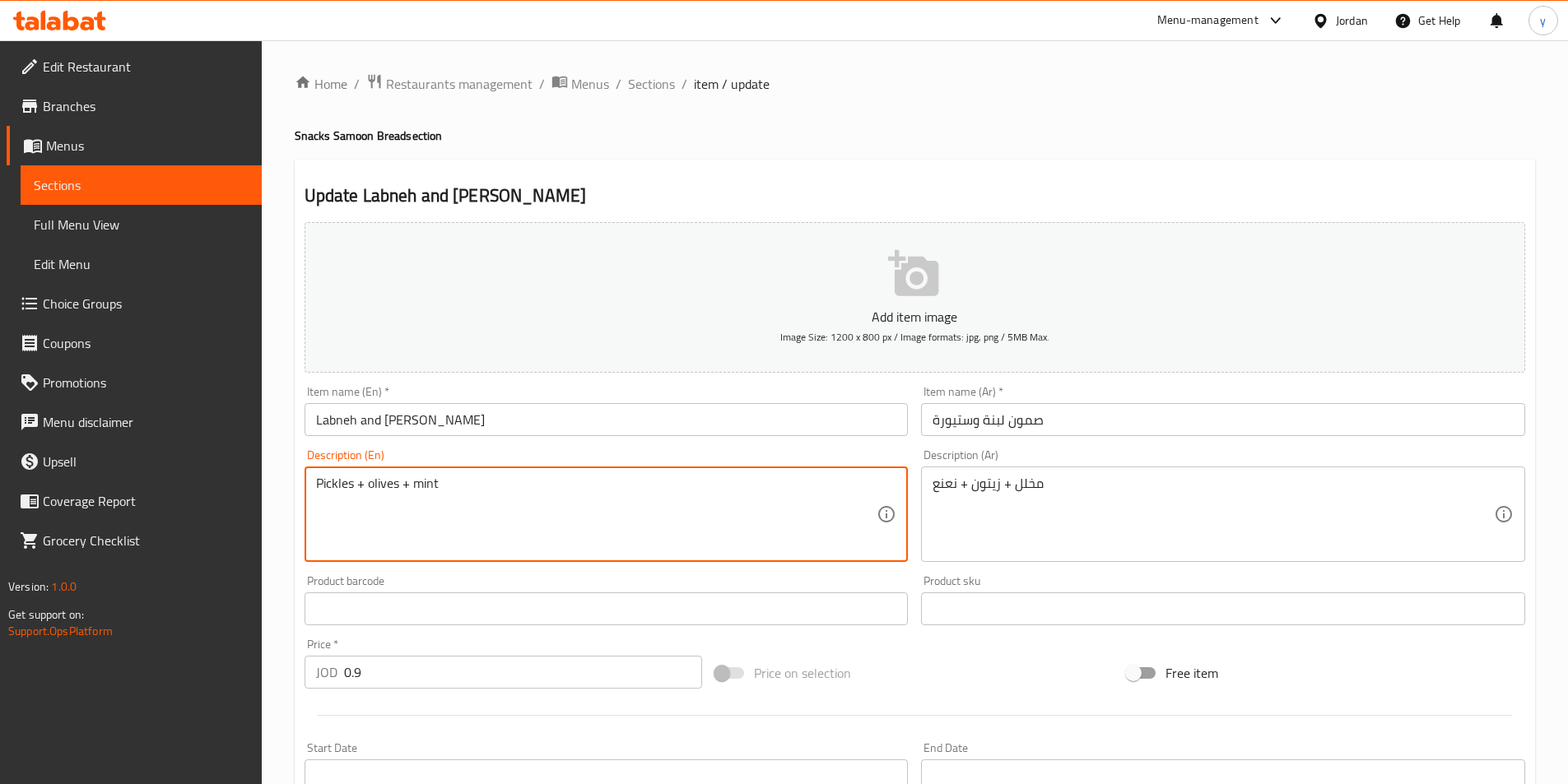
paste textarea "topped with"
type textarea "topped with Pickles + olives + mint"
click at [928, 484] on div "مخلل + زيتون + نعنع Description (Ar)" at bounding box center [1222, 514] width 604 height 96
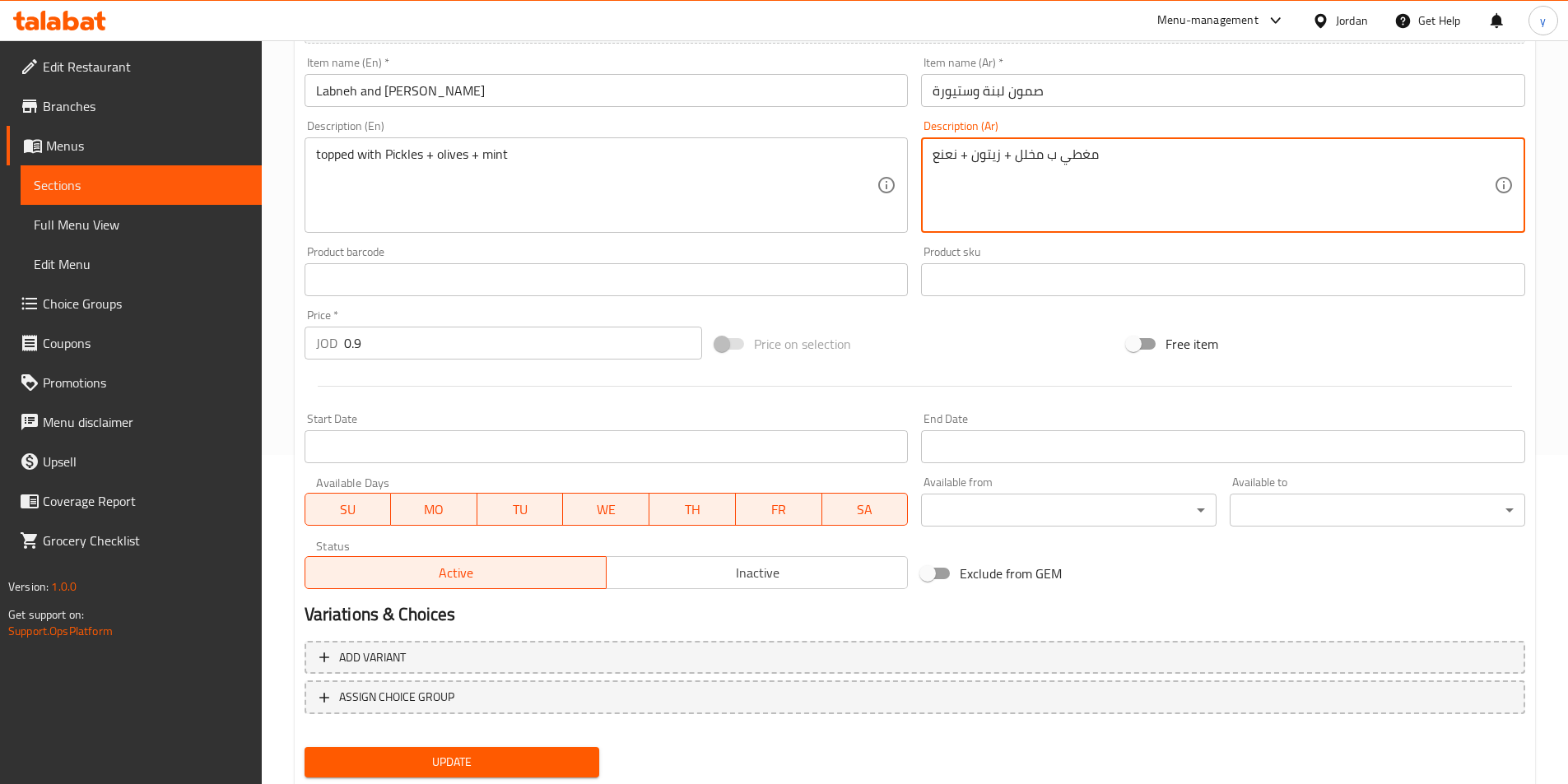
scroll to position [378, 0]
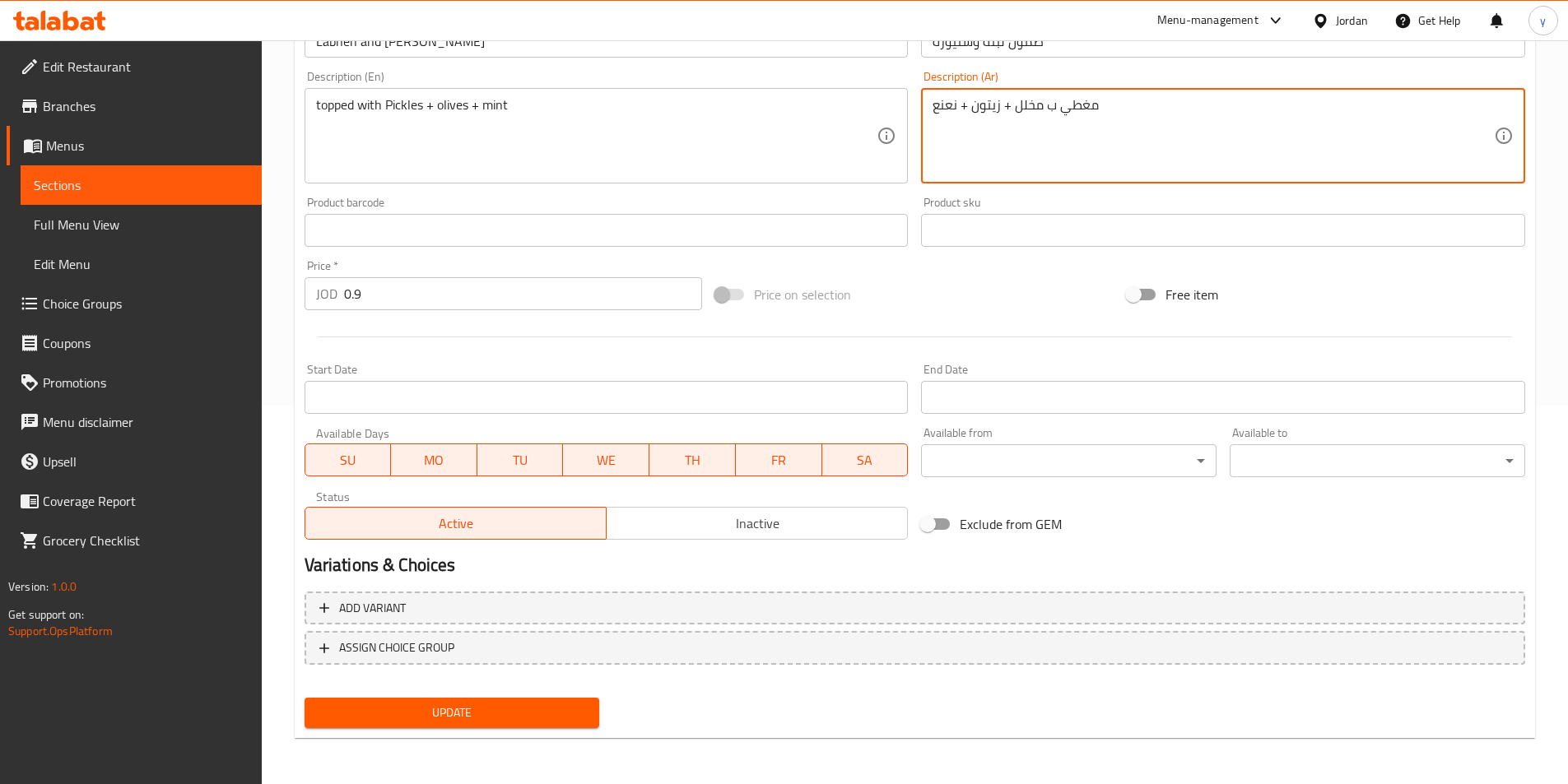
type textarea "مغطي ب مخلل + زيتون + نعنع"
click at [504, 716] on span "Update" at bounding box center [452, 713] width 269 height 20
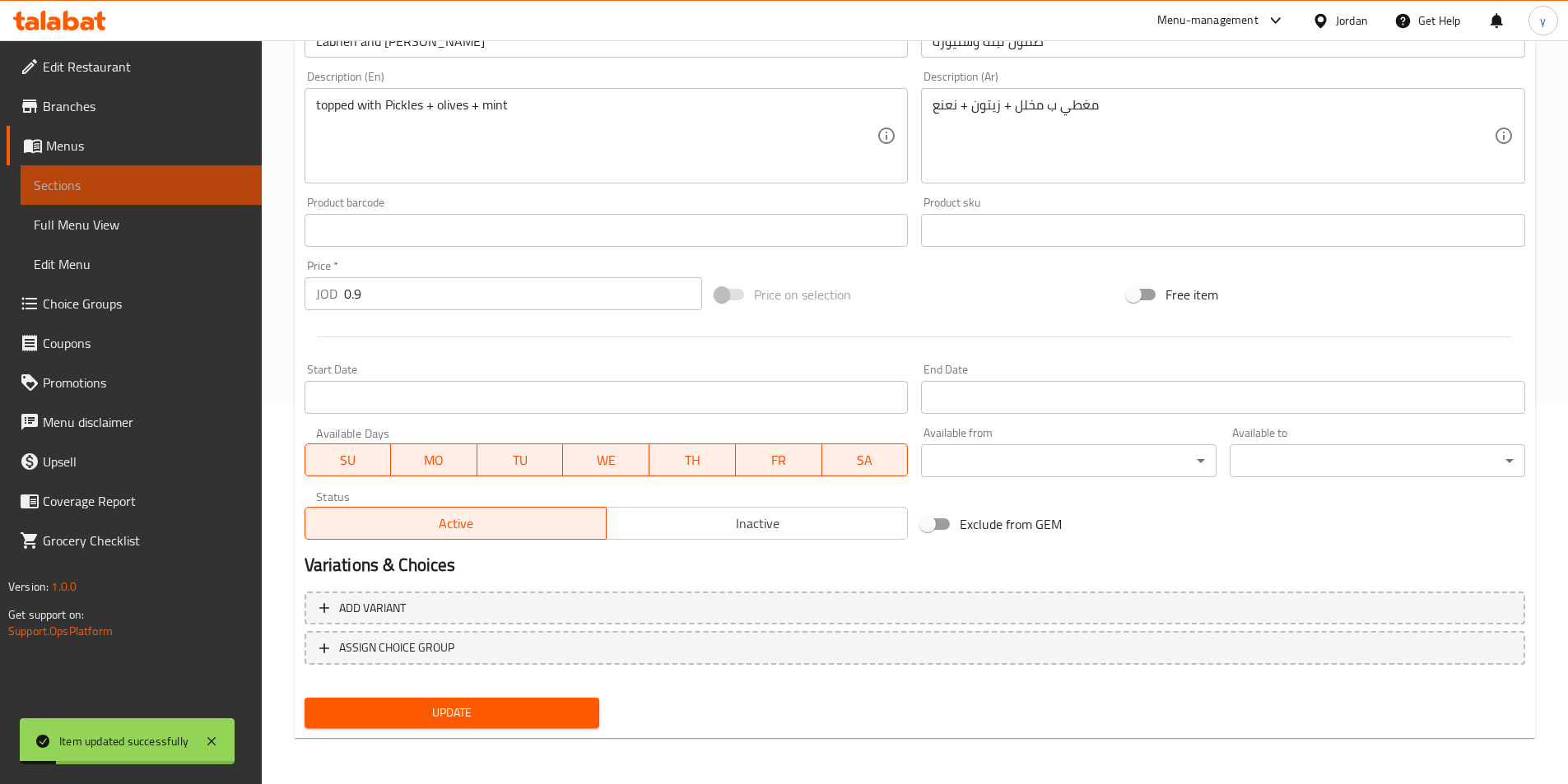
click at [95, 173] on link "Sections" at bounding box center [140, 185] width 241 height 39
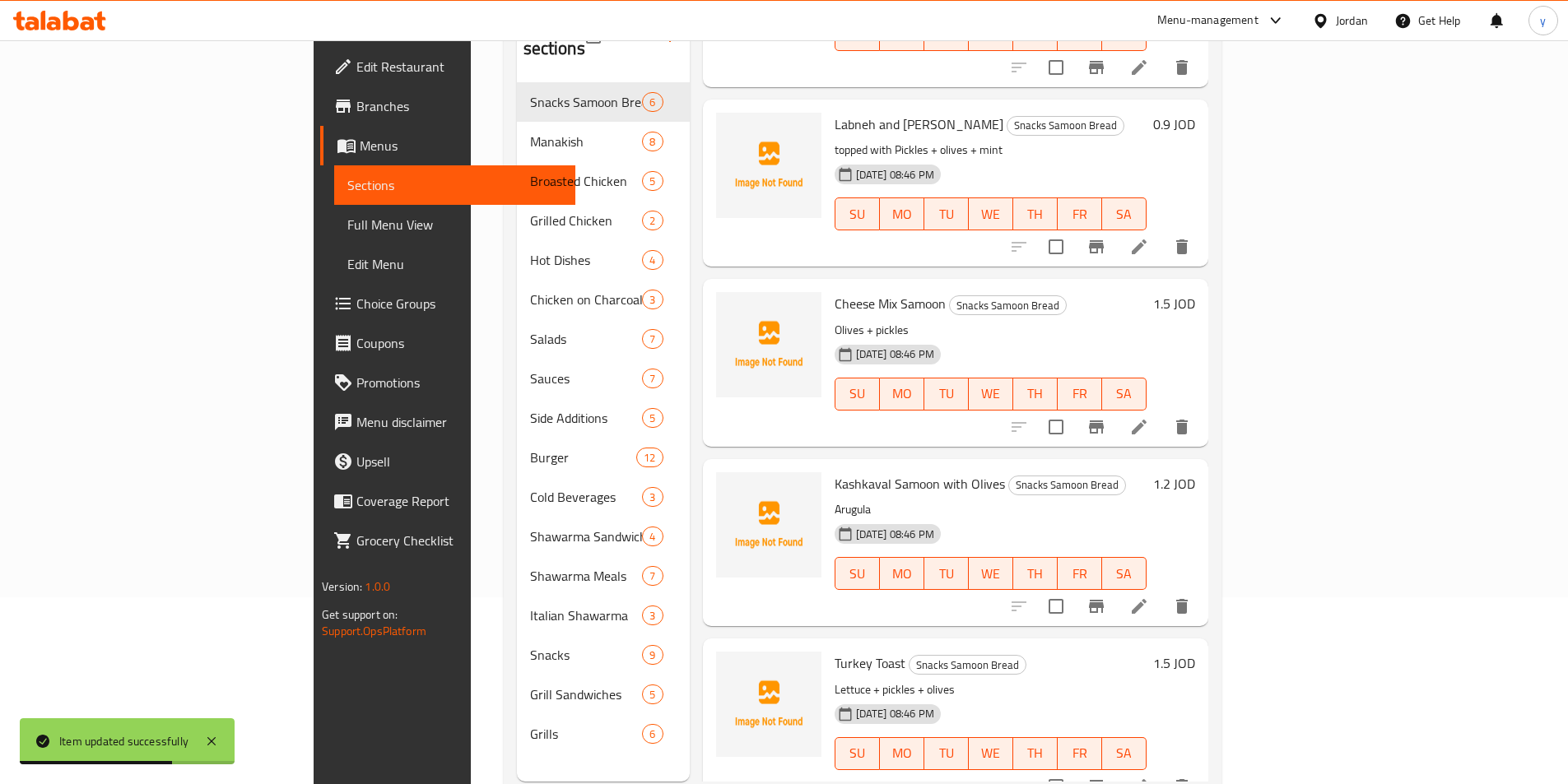
scroll to position [230, 0]
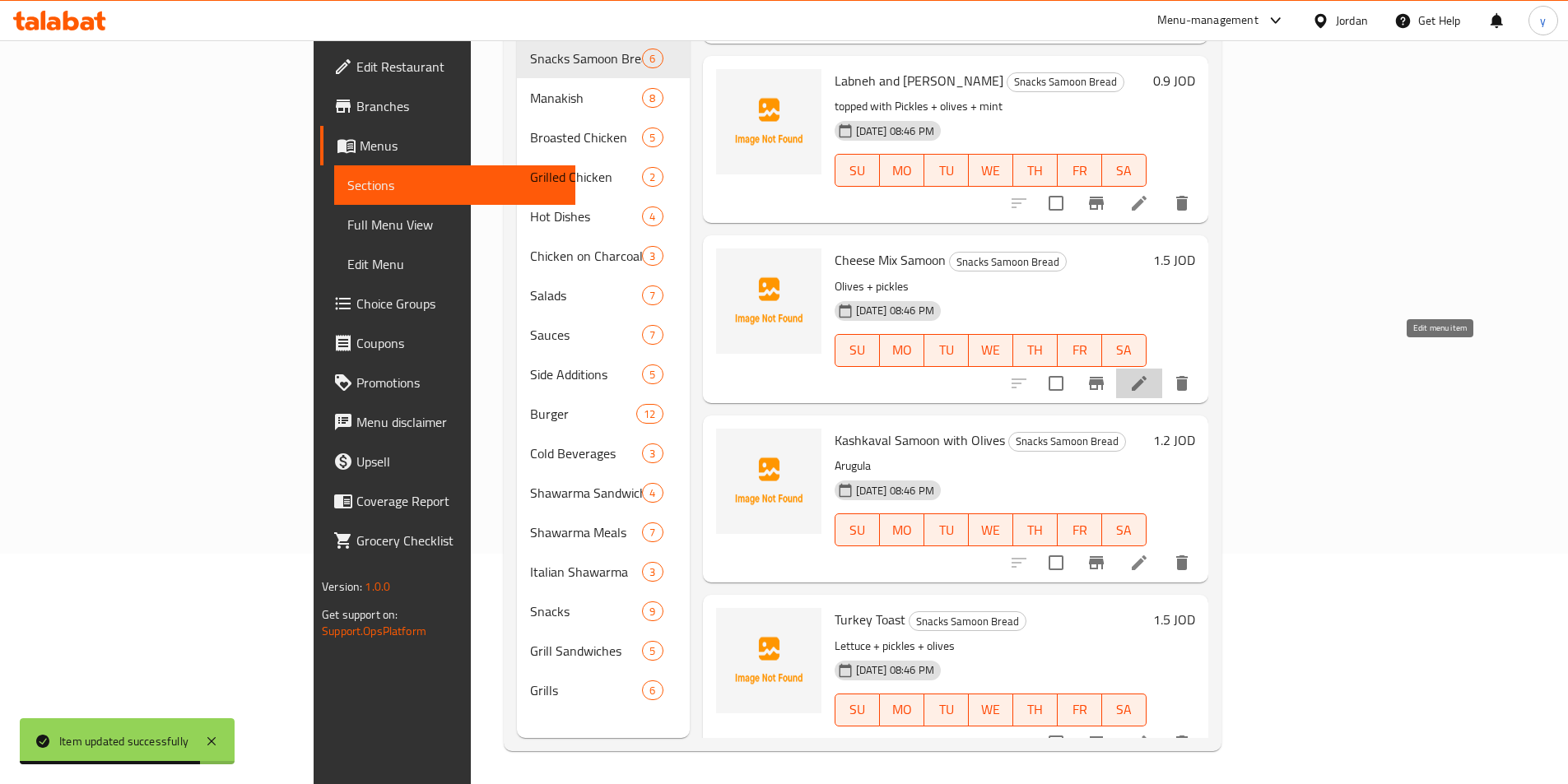
click at [1149, 373] on icon at bounding box center [1138, 382] width 19 height 19
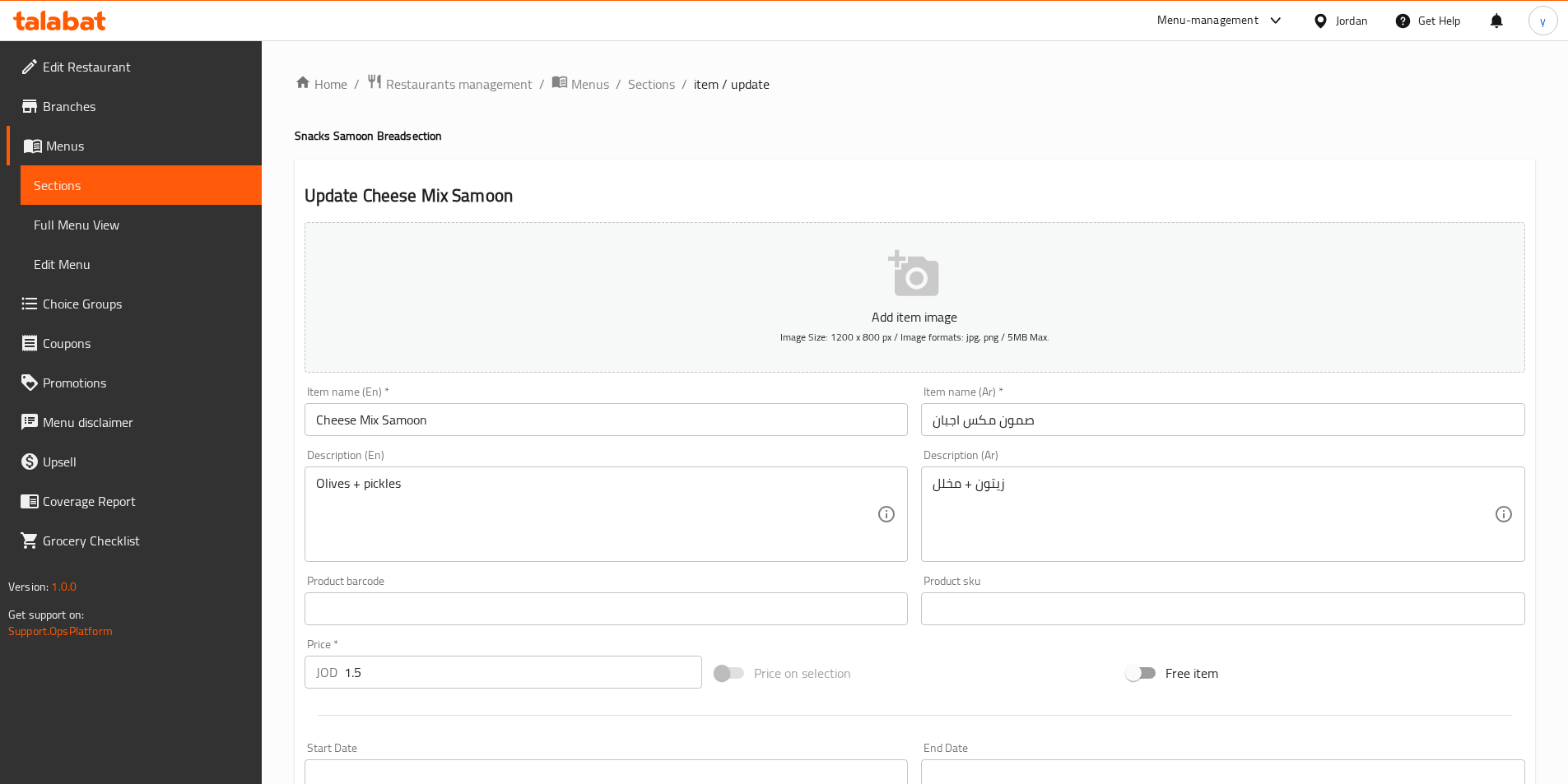
click at [311, 480] on div "Olives + pickles Description (En)" at bounding box center [606, 514] width 604 height 96
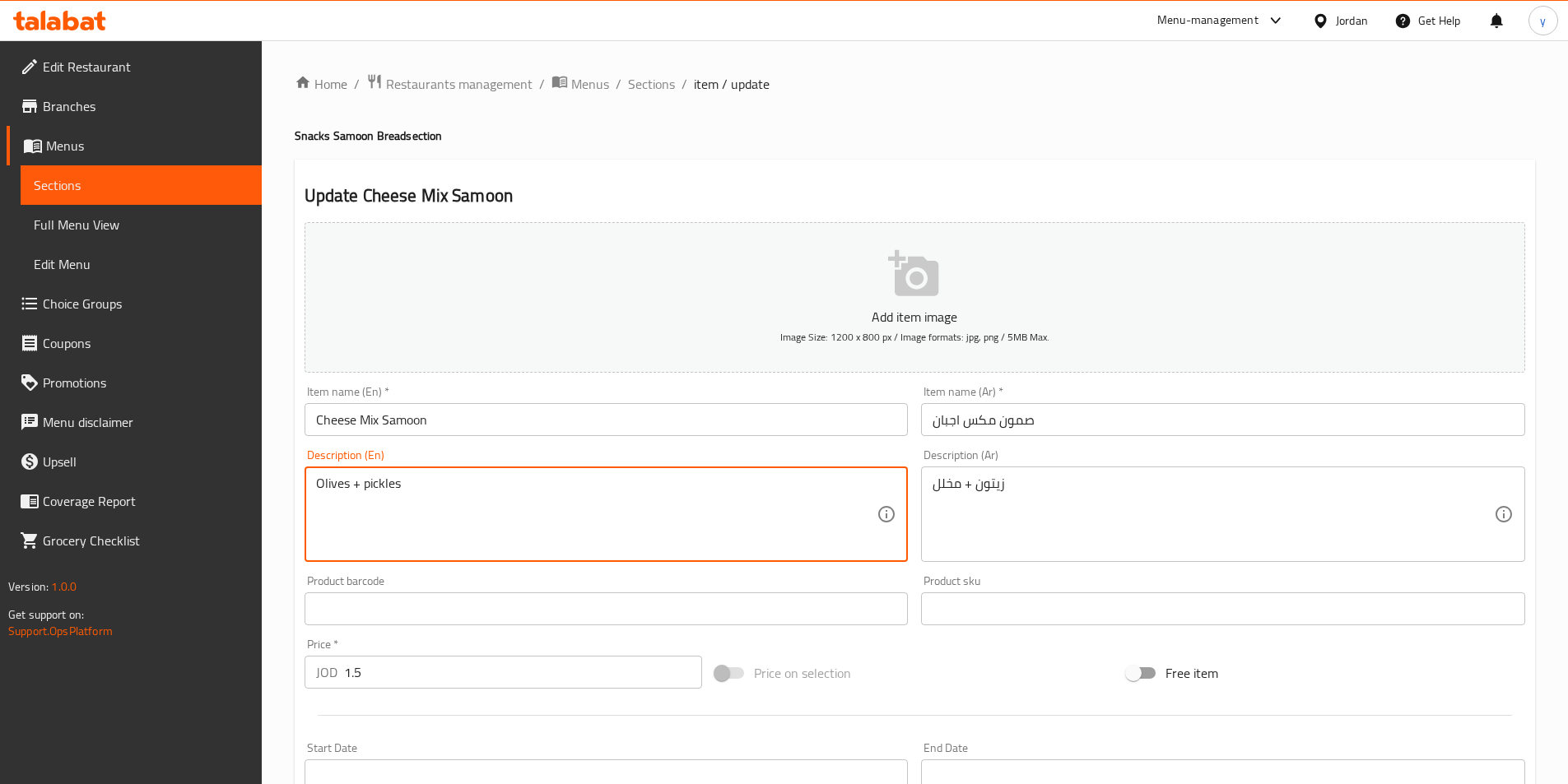
paste textarea "topped with"
type textarea "topped with Olives + pickles"
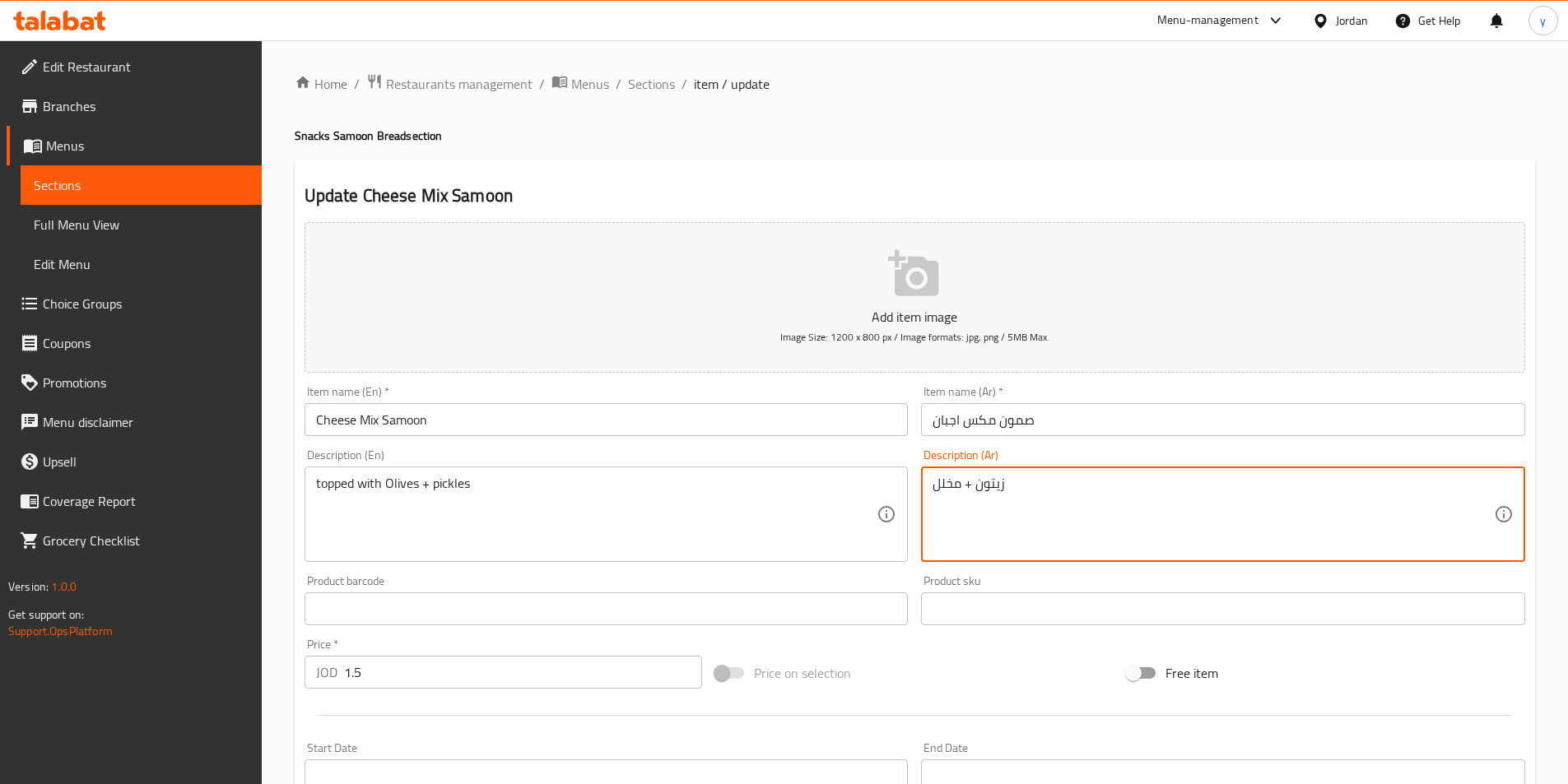
click at [933, 489] on textarea "زيتون + مخلل" at bounding box center [1213, 514] width 562 height 78
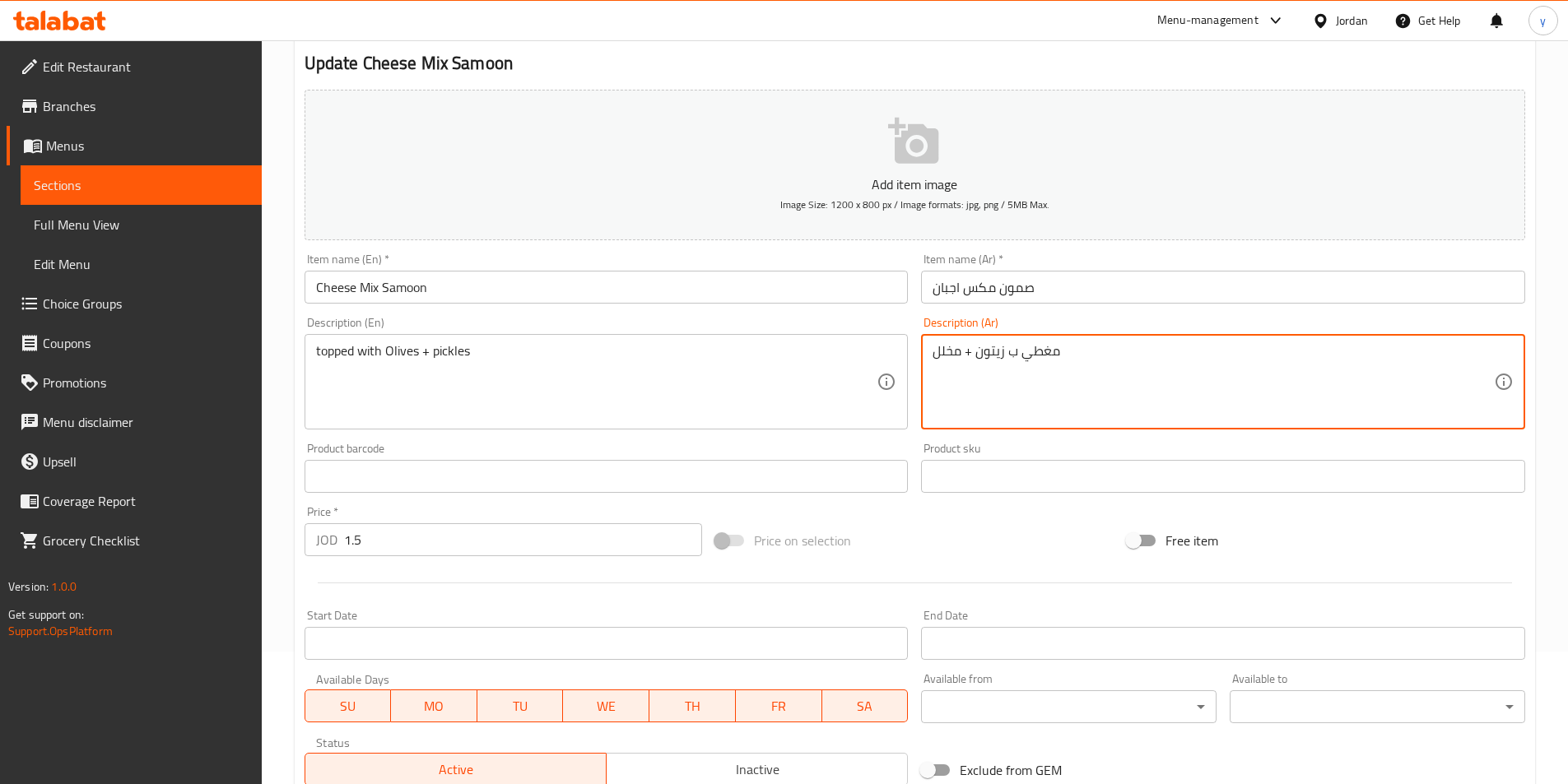
scroll to position [378, 0]
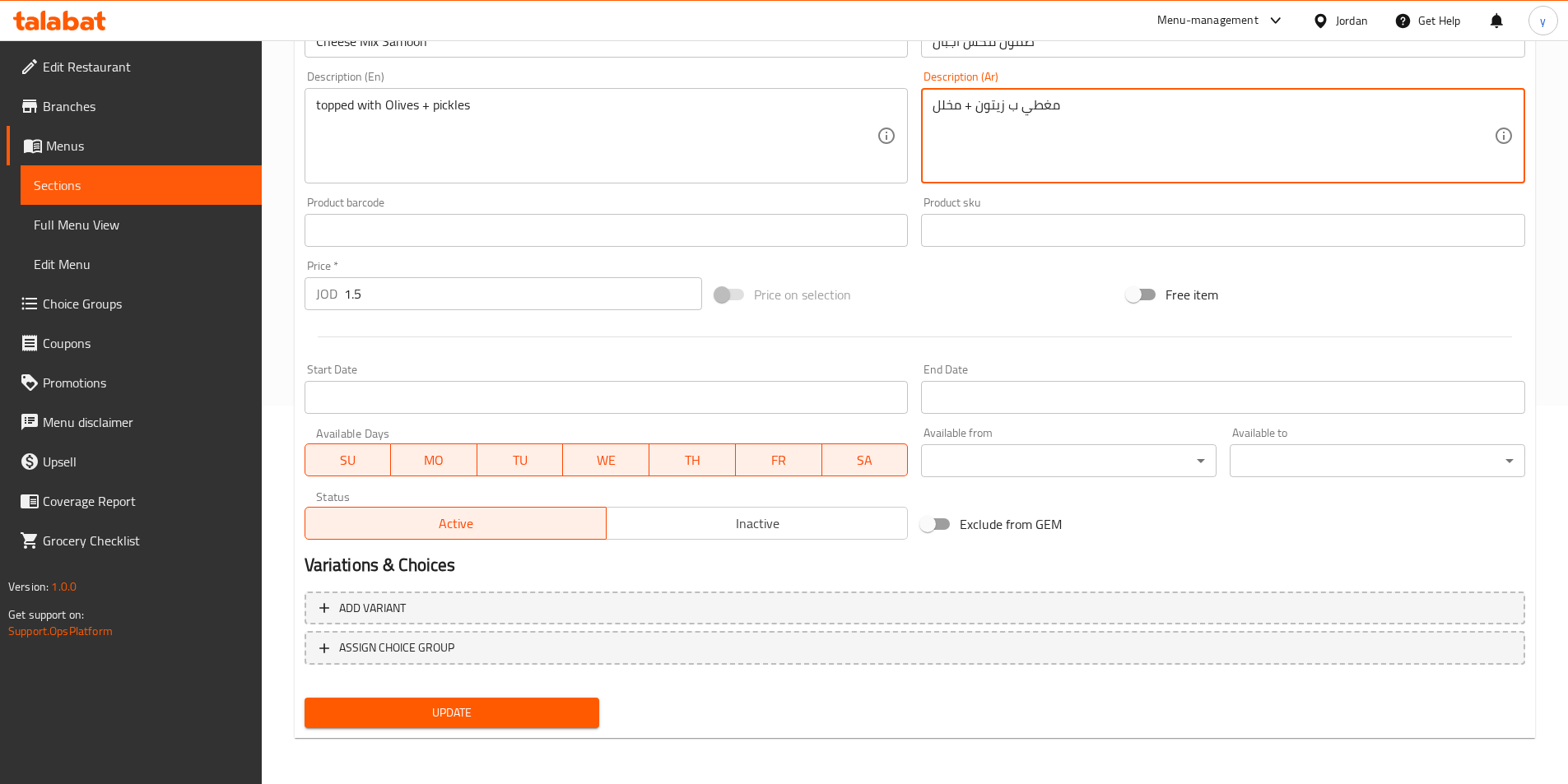
type textarea "مغطي ب زيتون + مخلل"
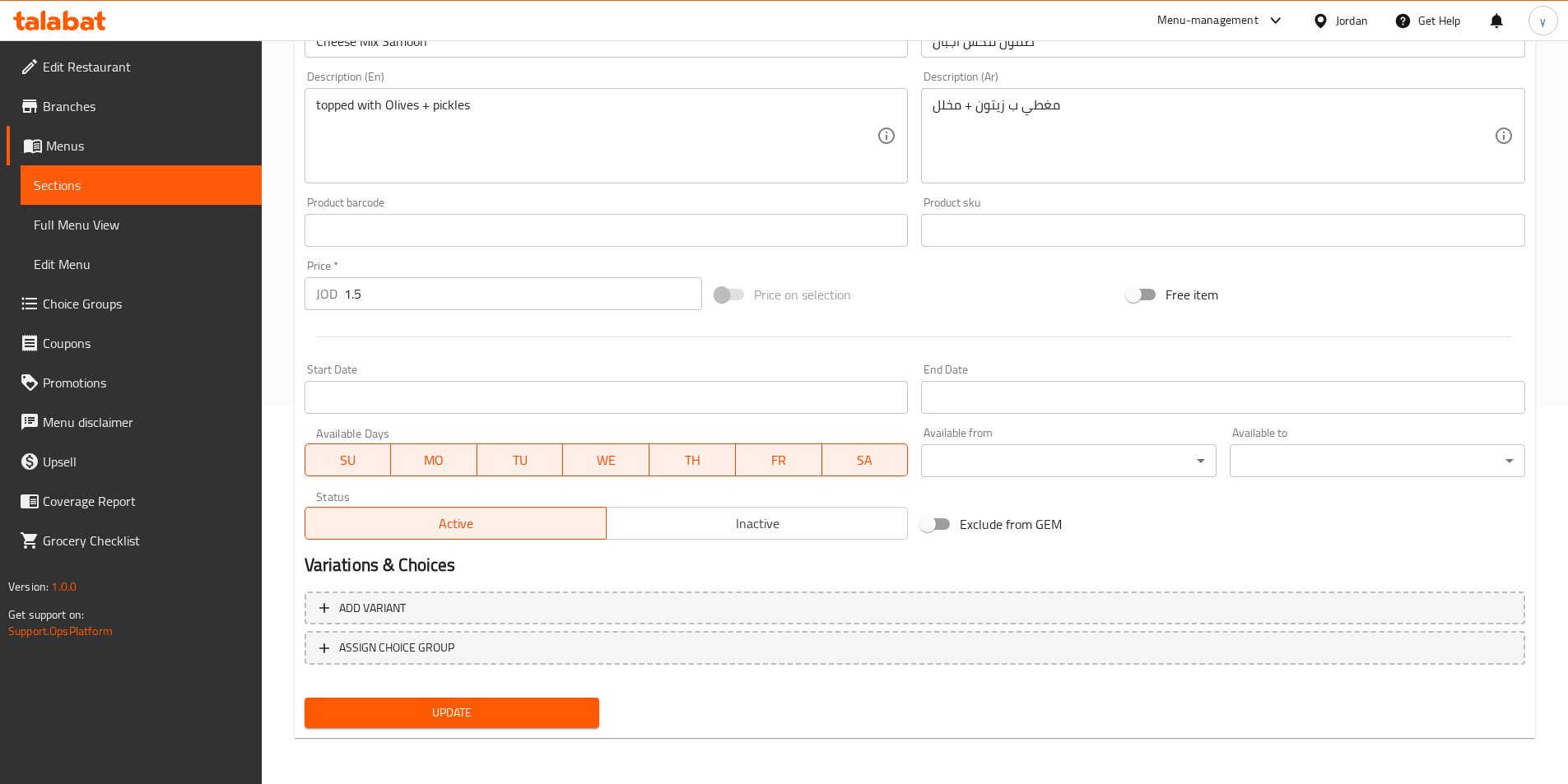
click at [405, 691] on div "Update" at bounding box center [451, 713] width 309 height 44
click at [405, 702] on span "Update" at bounding box center [452, 713] width 269 height 20
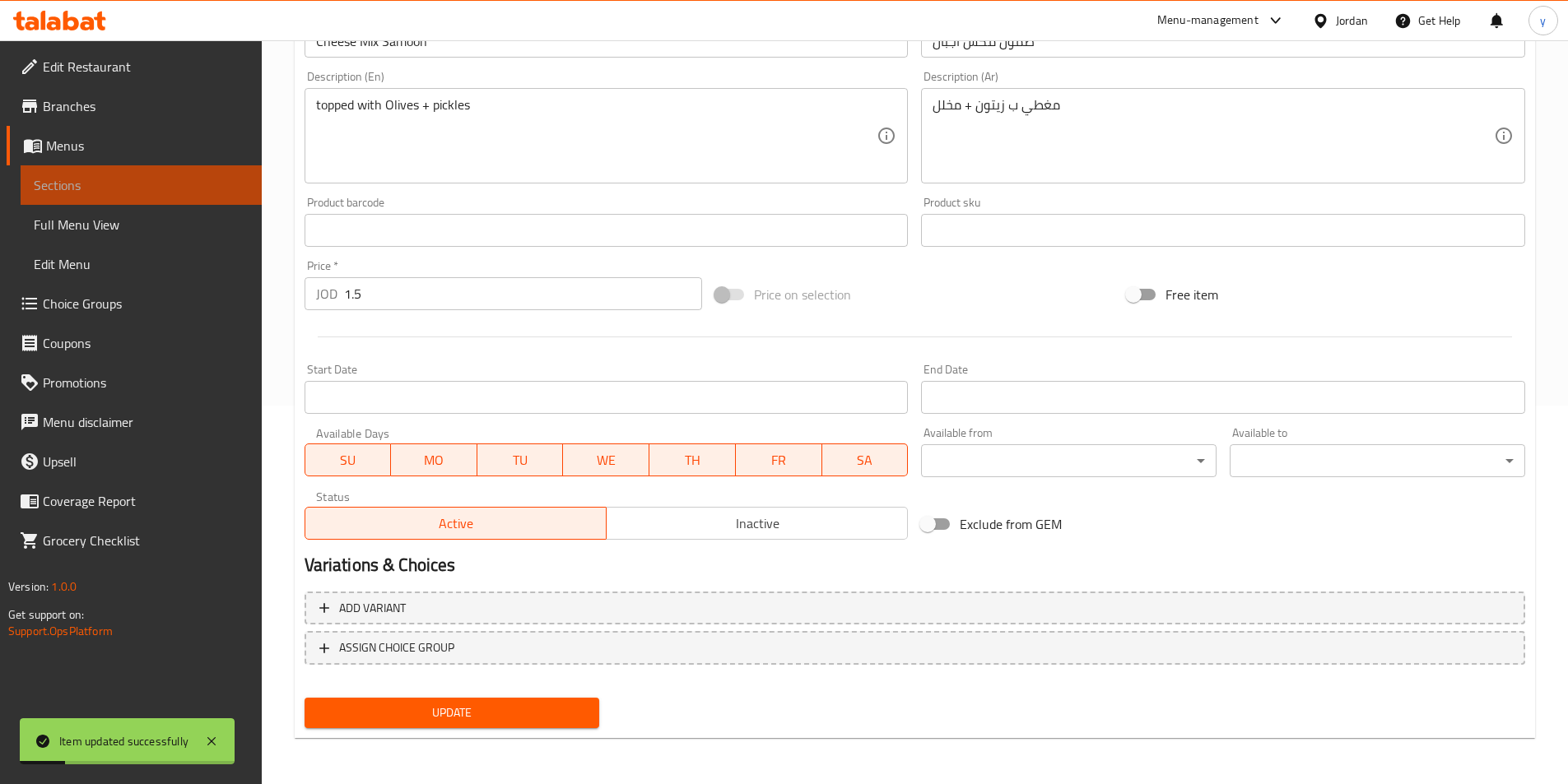
click at [134, 176] on span "Sections" at bounding box center [141, 185] width 215 height 19
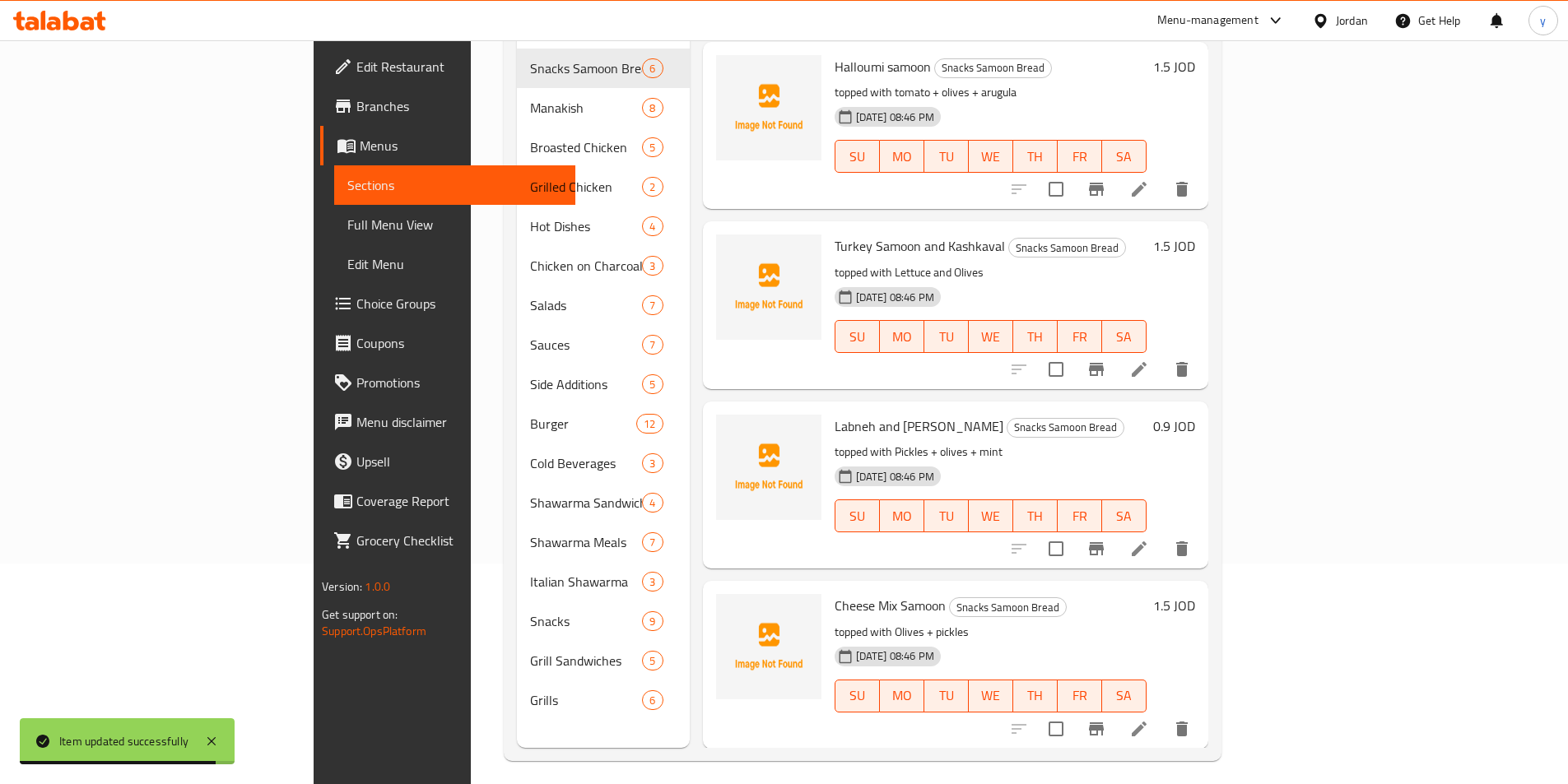
scroll to position [230, 0]
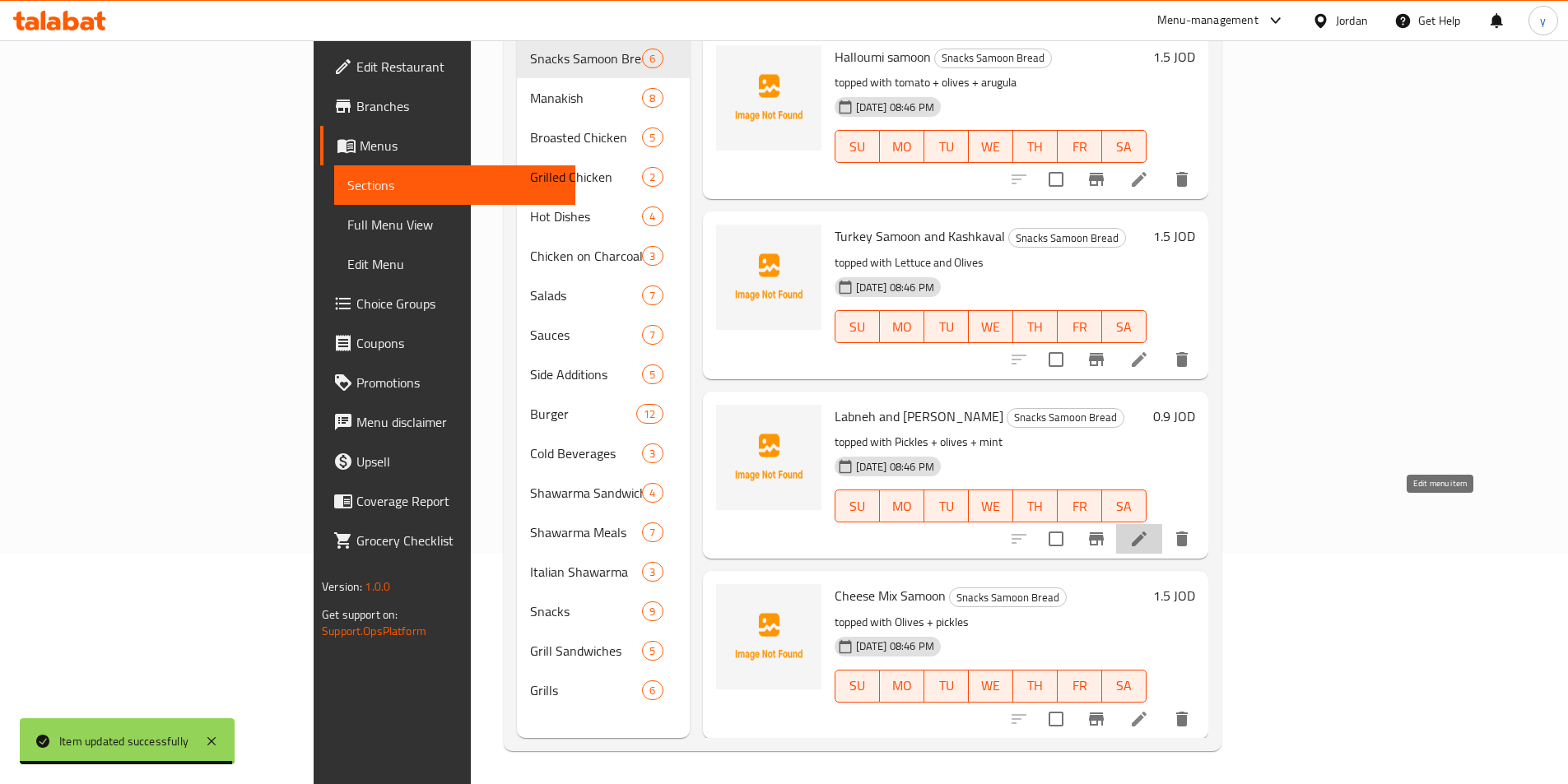
click at [1147, 531] on icon at bounding box center [1139, 539] width 15 height 15
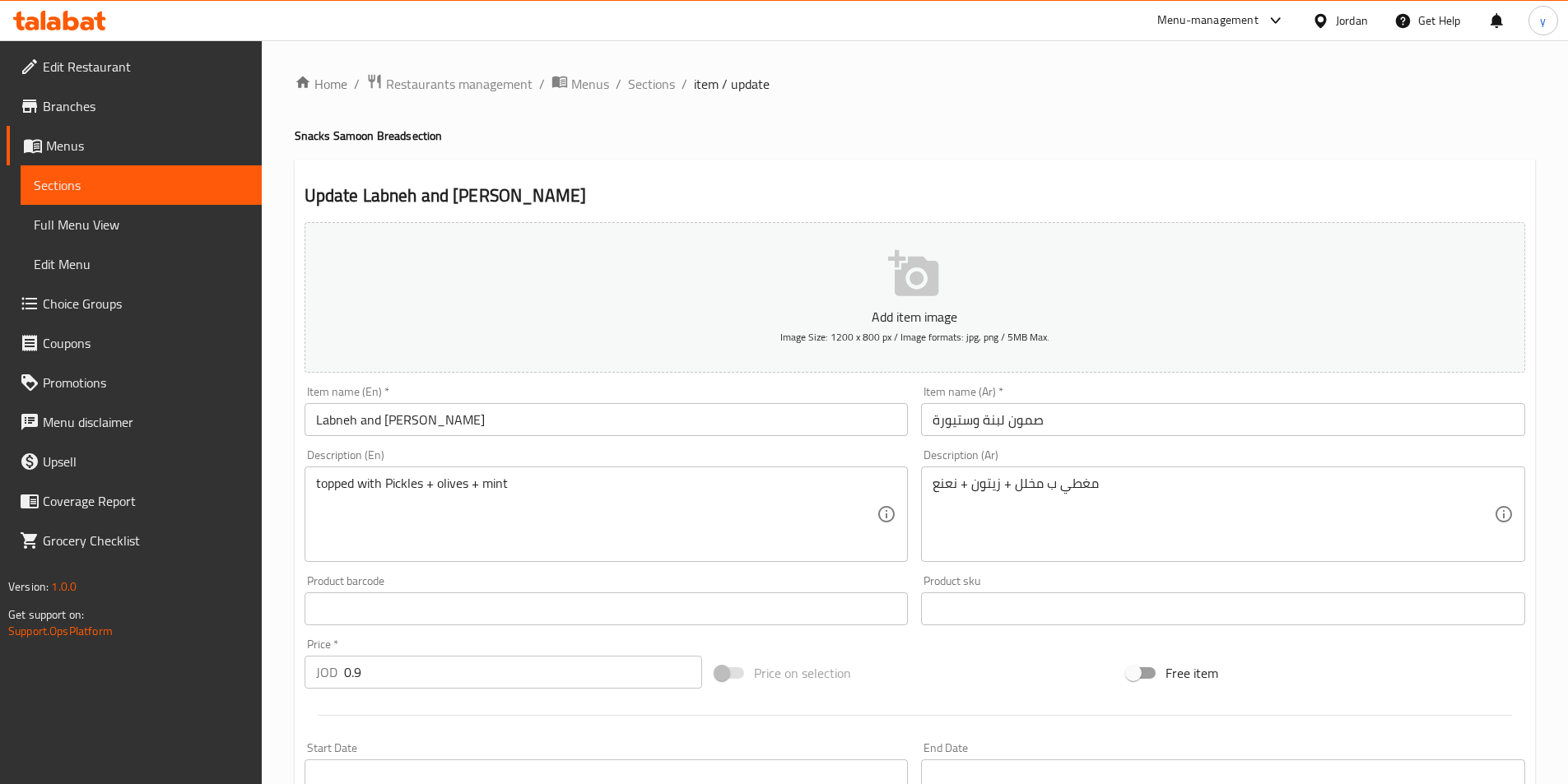
click at [145, 182] on span "Sections" at bounding box center [141, 185] width 215 height 19
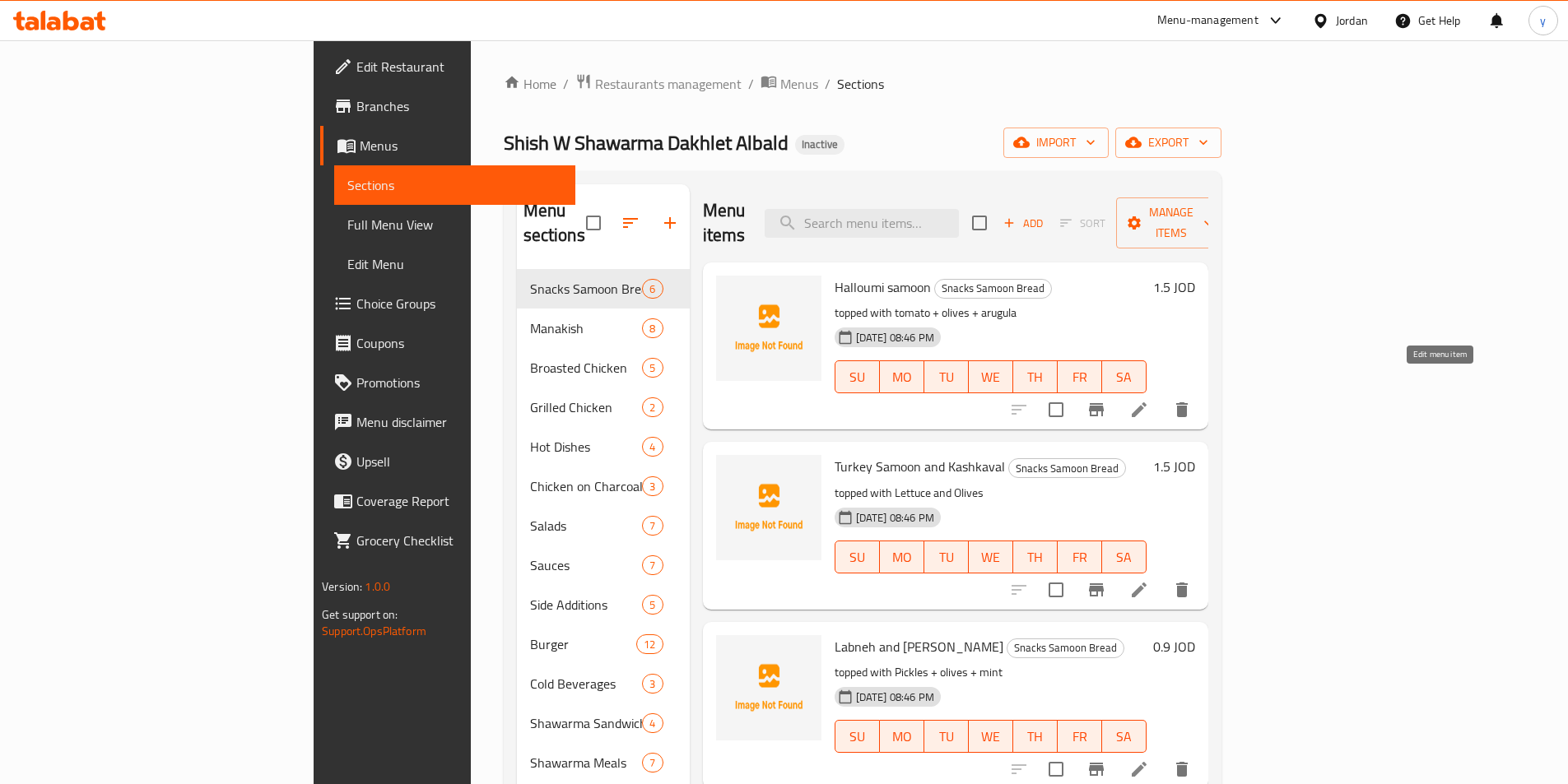
click at [1147, 403] on icon at bounding box center [1139, 410] width 15 height 15
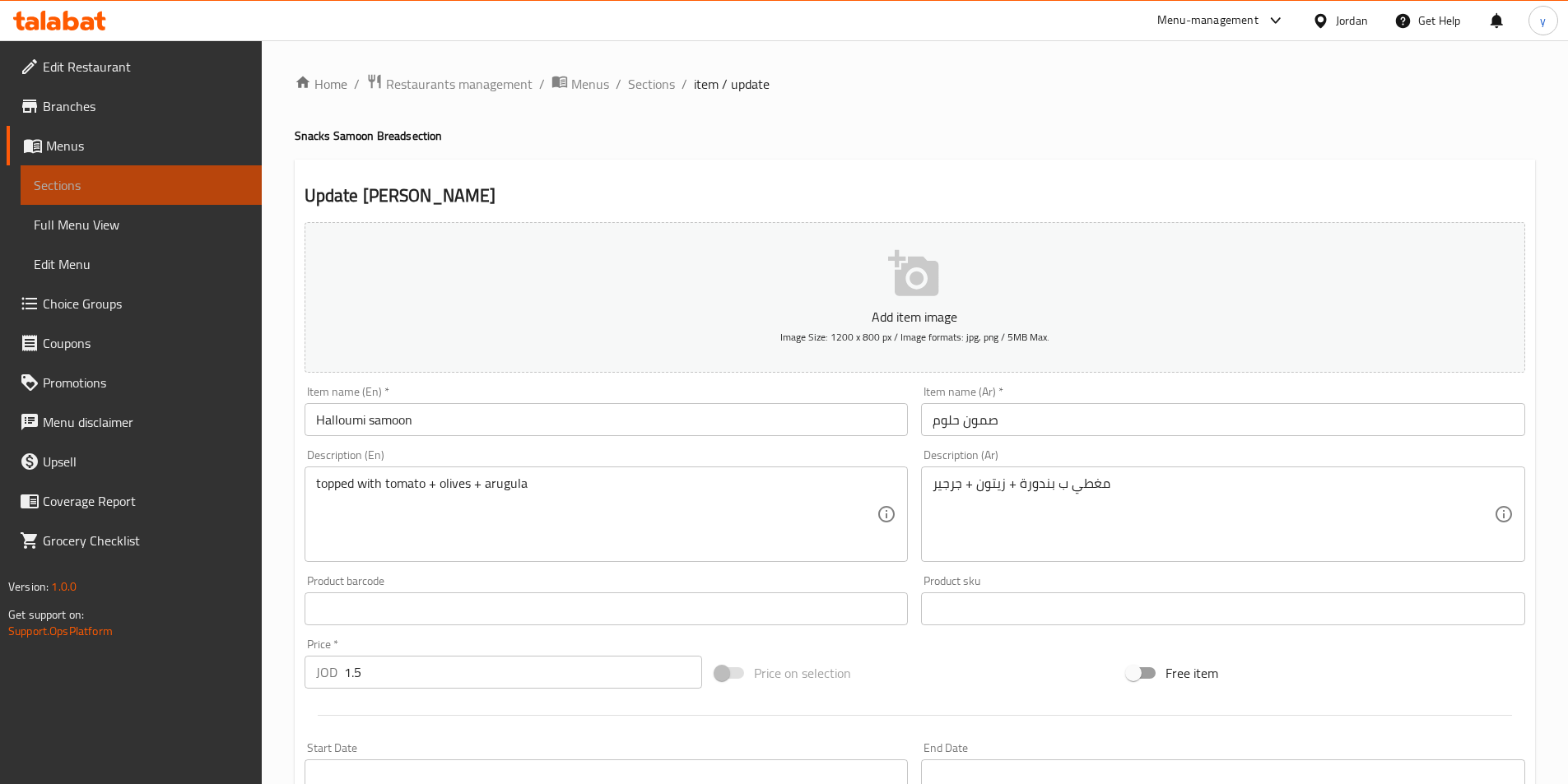
click at [176, 183] on span "Sections" at bounding box center [141, 185] width 215 height 19
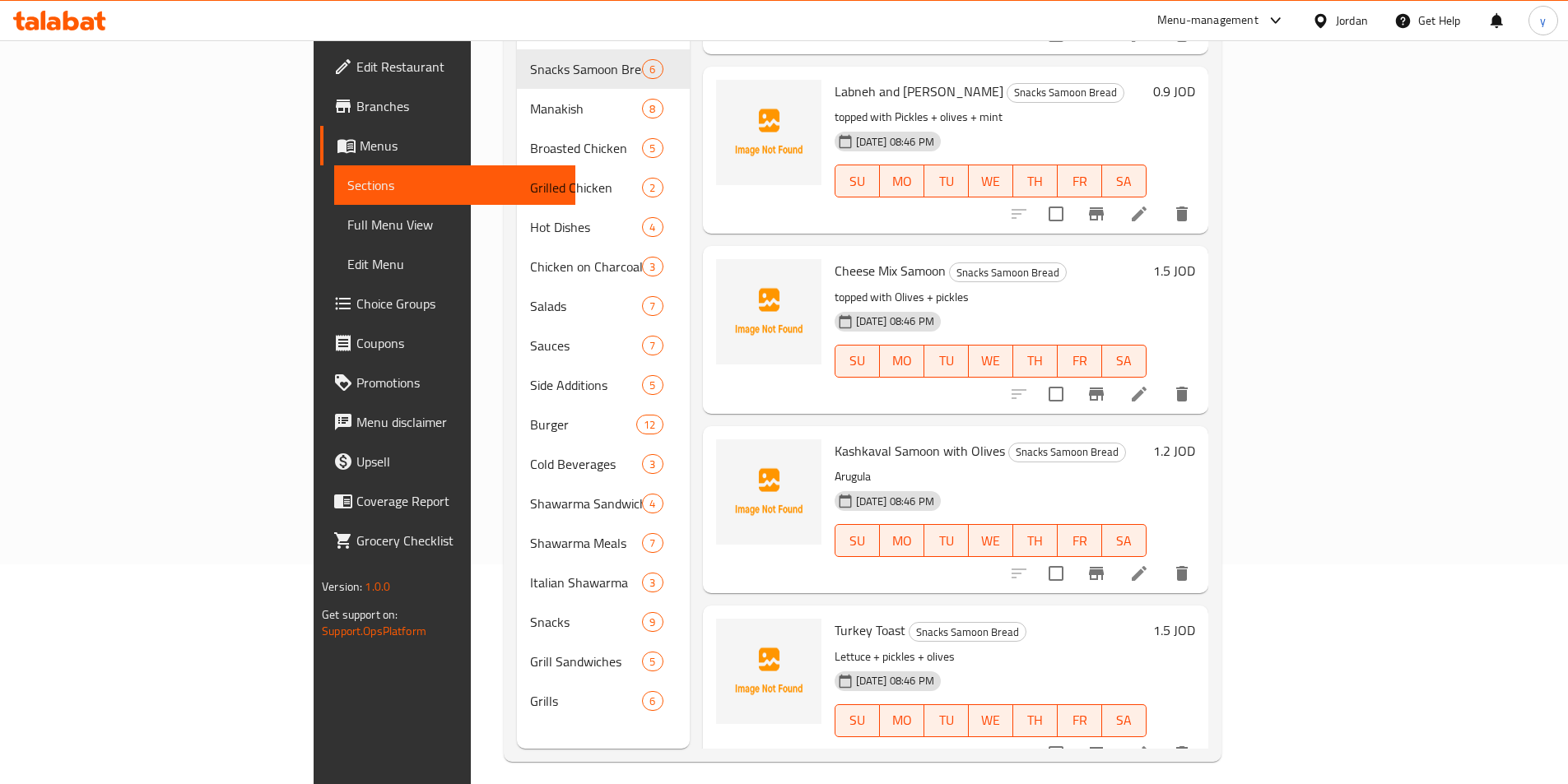
scroll to position [230, 0]
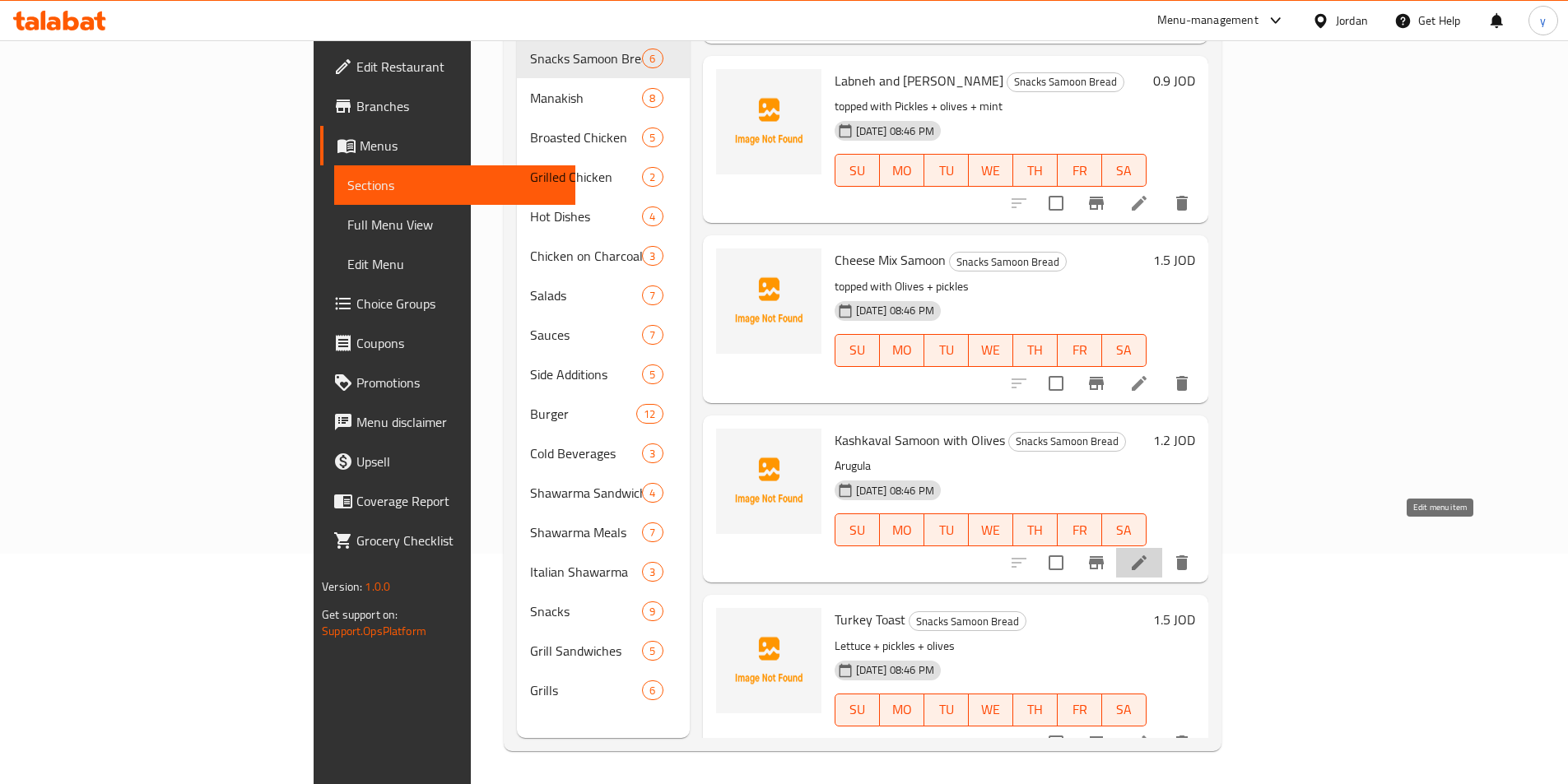
click at [1149, 553] on icon at bounding box center [1138, 562] width 19 height 19
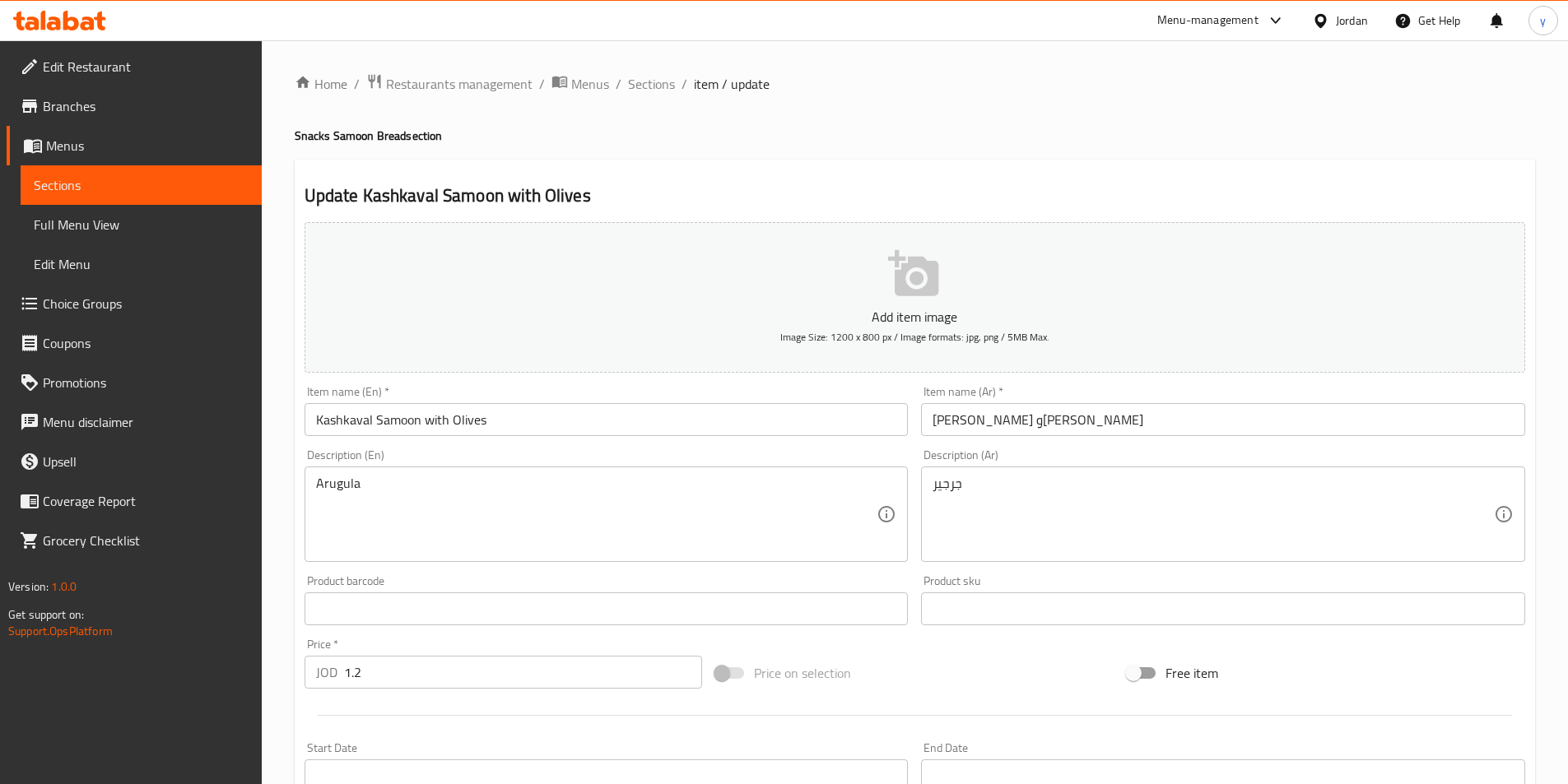
click at [314, 487] on div "Arugula Description (En)" at bounding box center [606, 514] width 604 height 96
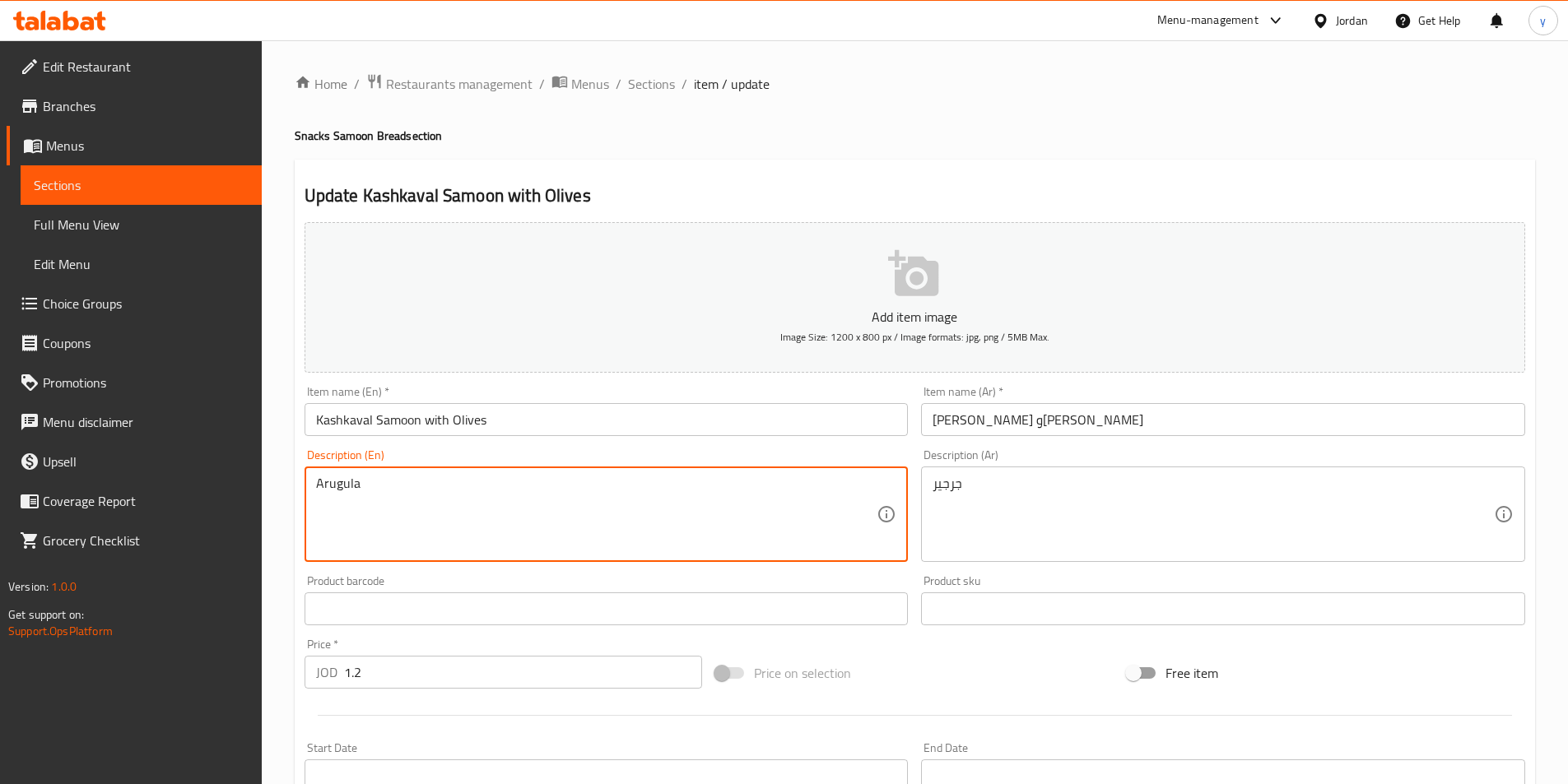
paste textarea "topped with"
type textarea "topped with Arugula"
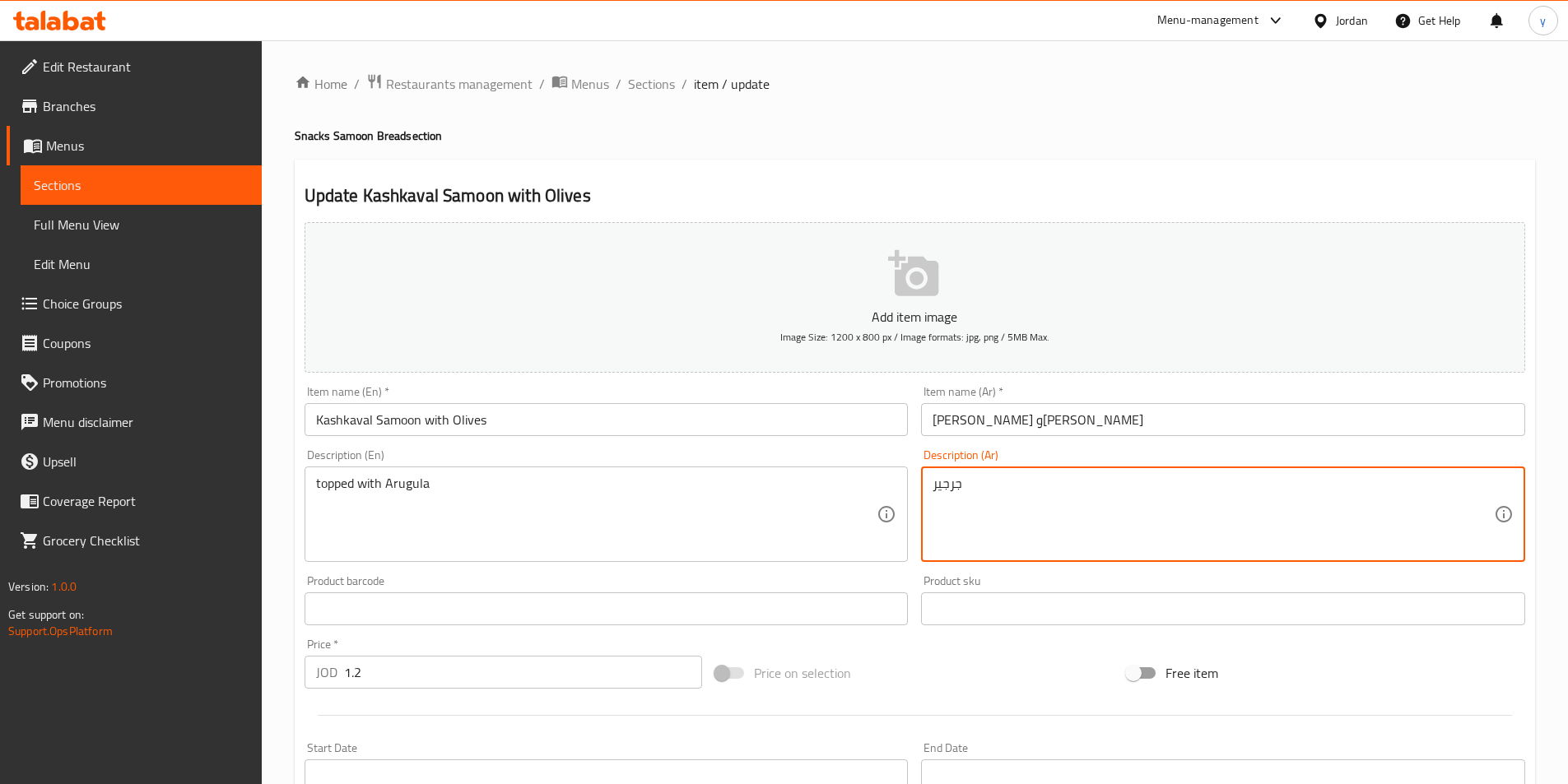
click at [935, 492] on textarea "جرجير" at bounding box center [1213, 514] width 562 height 78
type textarea "مغطي ب [GEOGRAPHIC_DATA]"
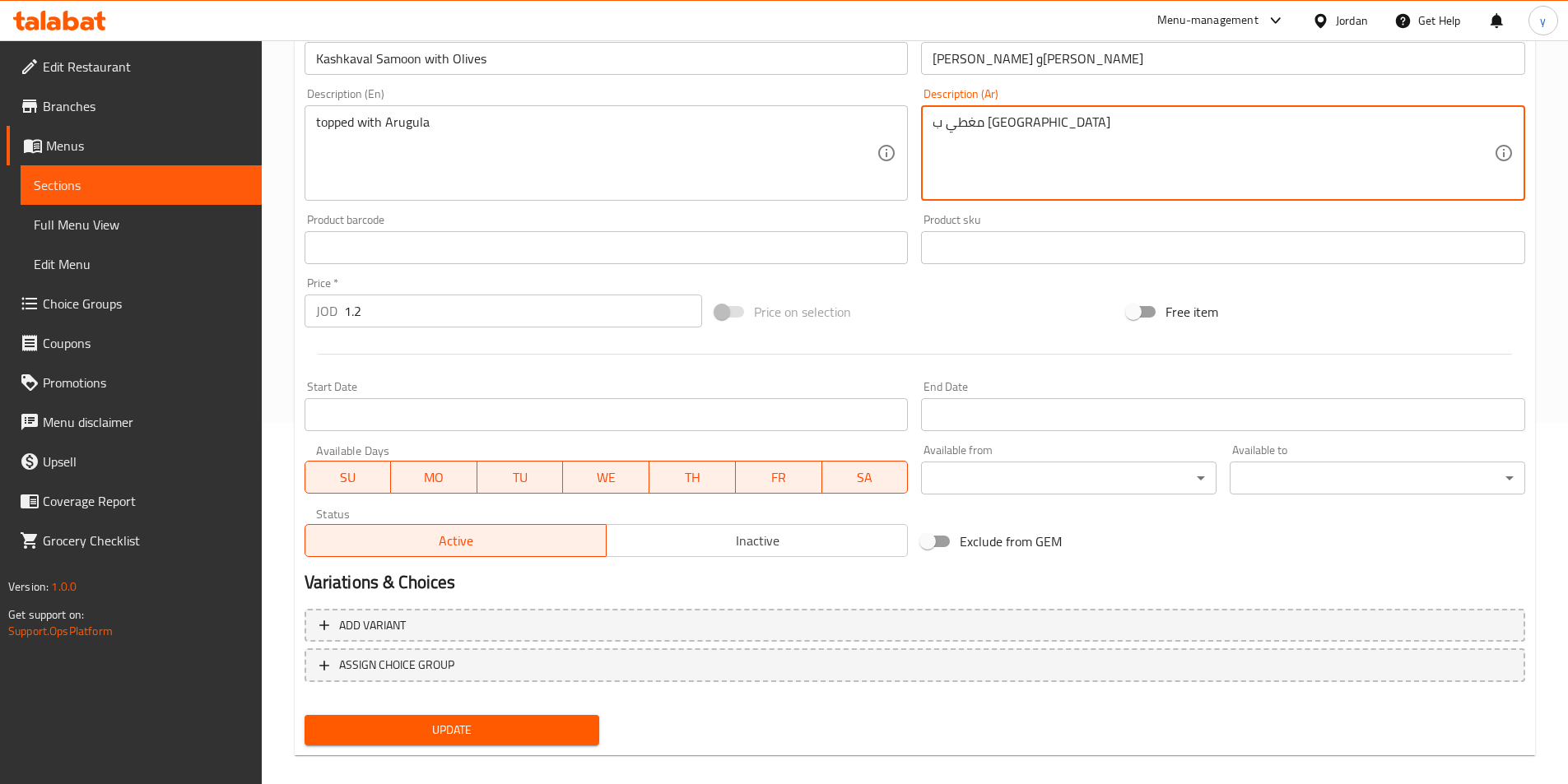
scroll to position [378, 0]
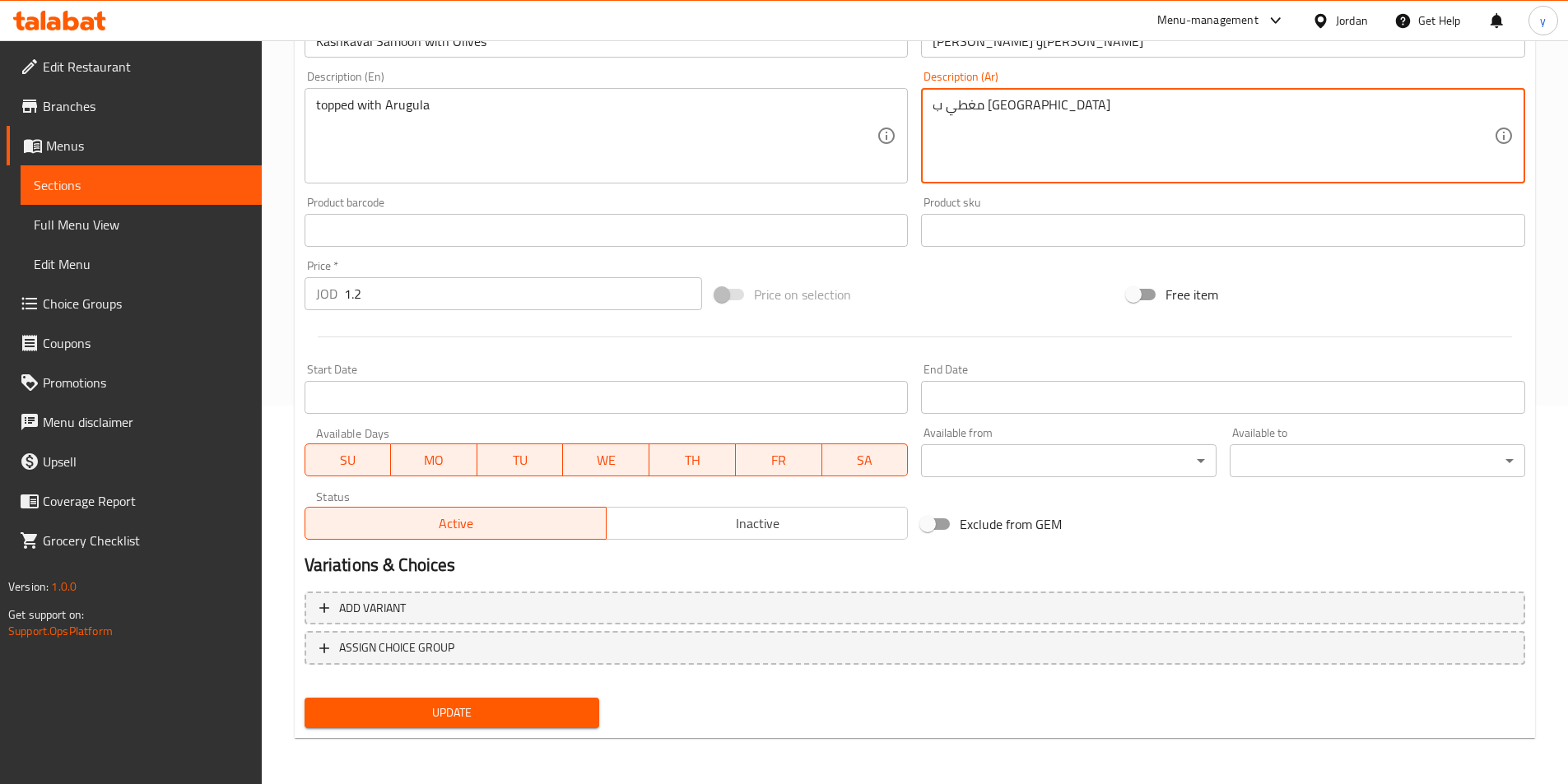
click at [463, 720] on span "Update" at bounding box center [452, 713] width 269 height 20
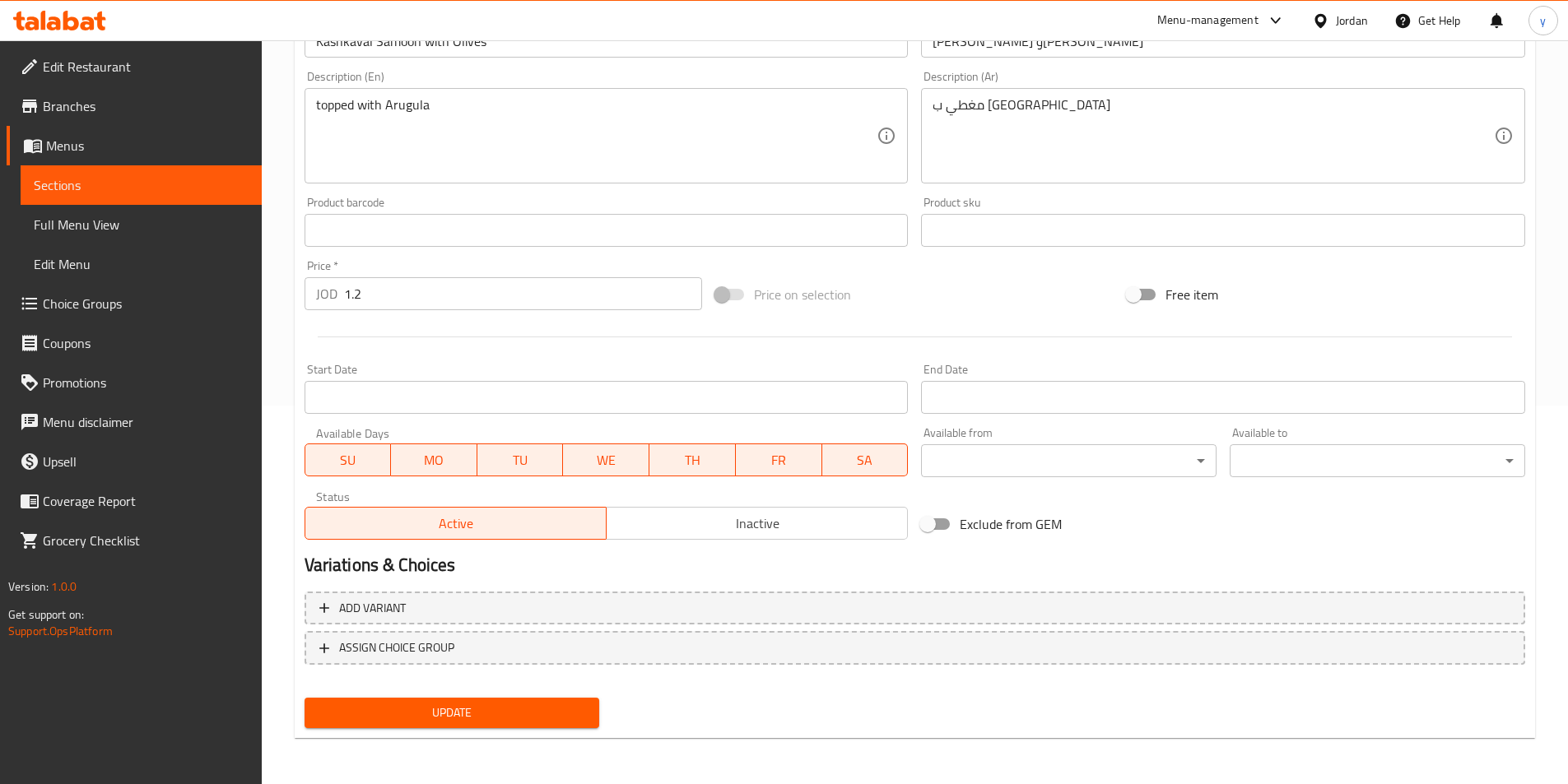
click at [168, 182] on span "Sections" at bounding box center [141, 185] width 215 height 19
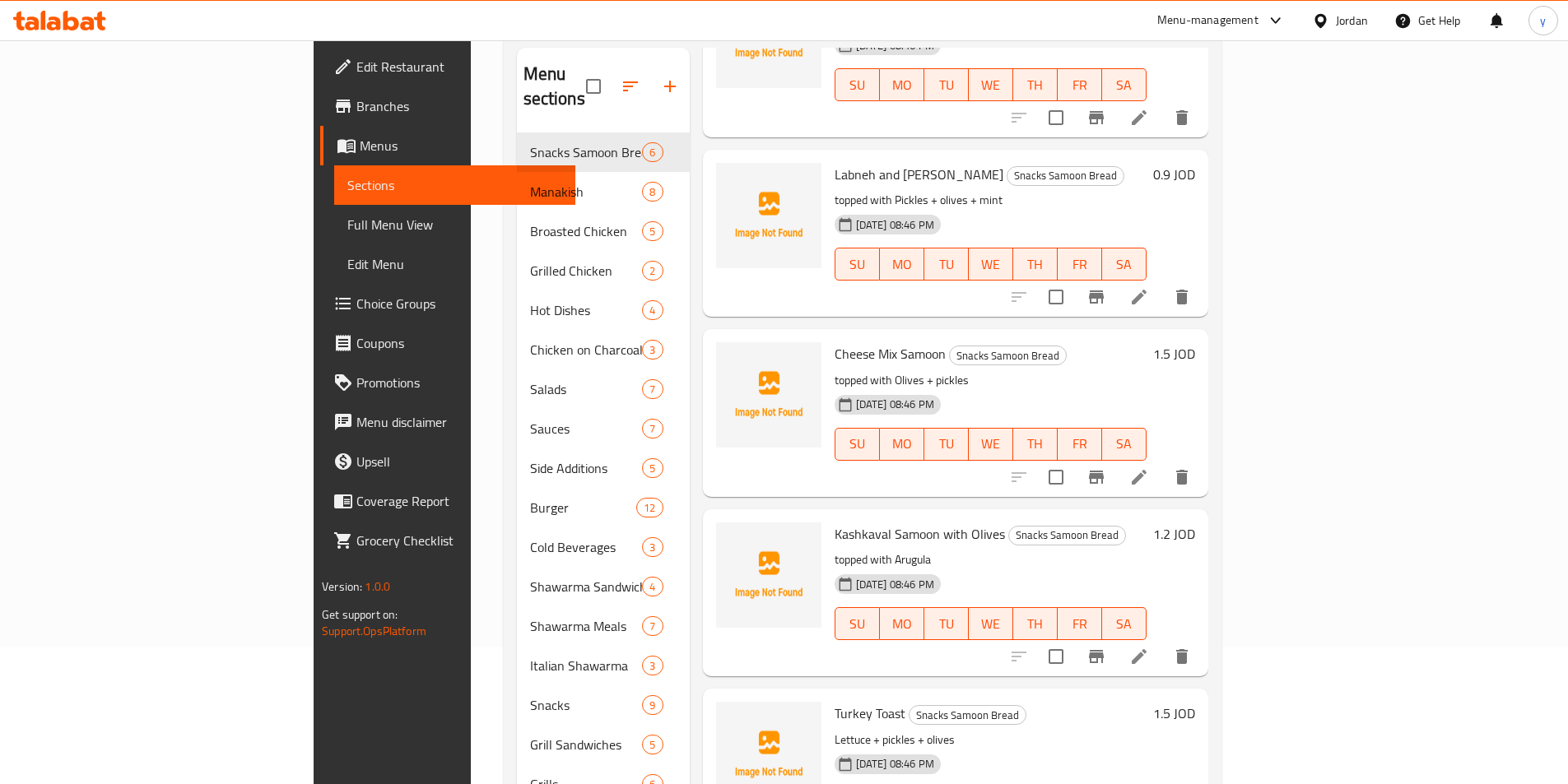
scroll to position [230, 0]
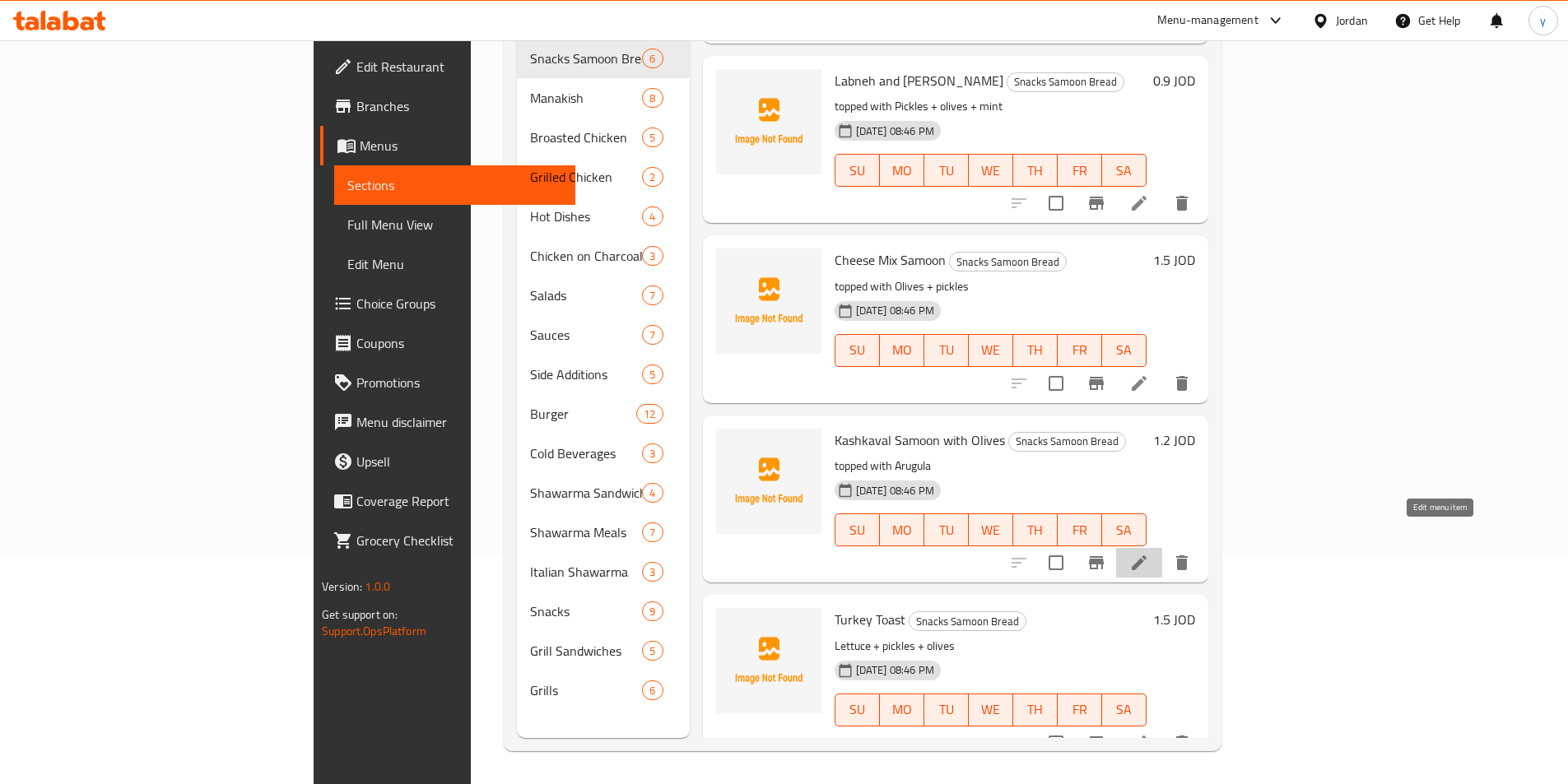
click at [1149, 553] on icon at bounding box center [1138, 562] width 19 height 19
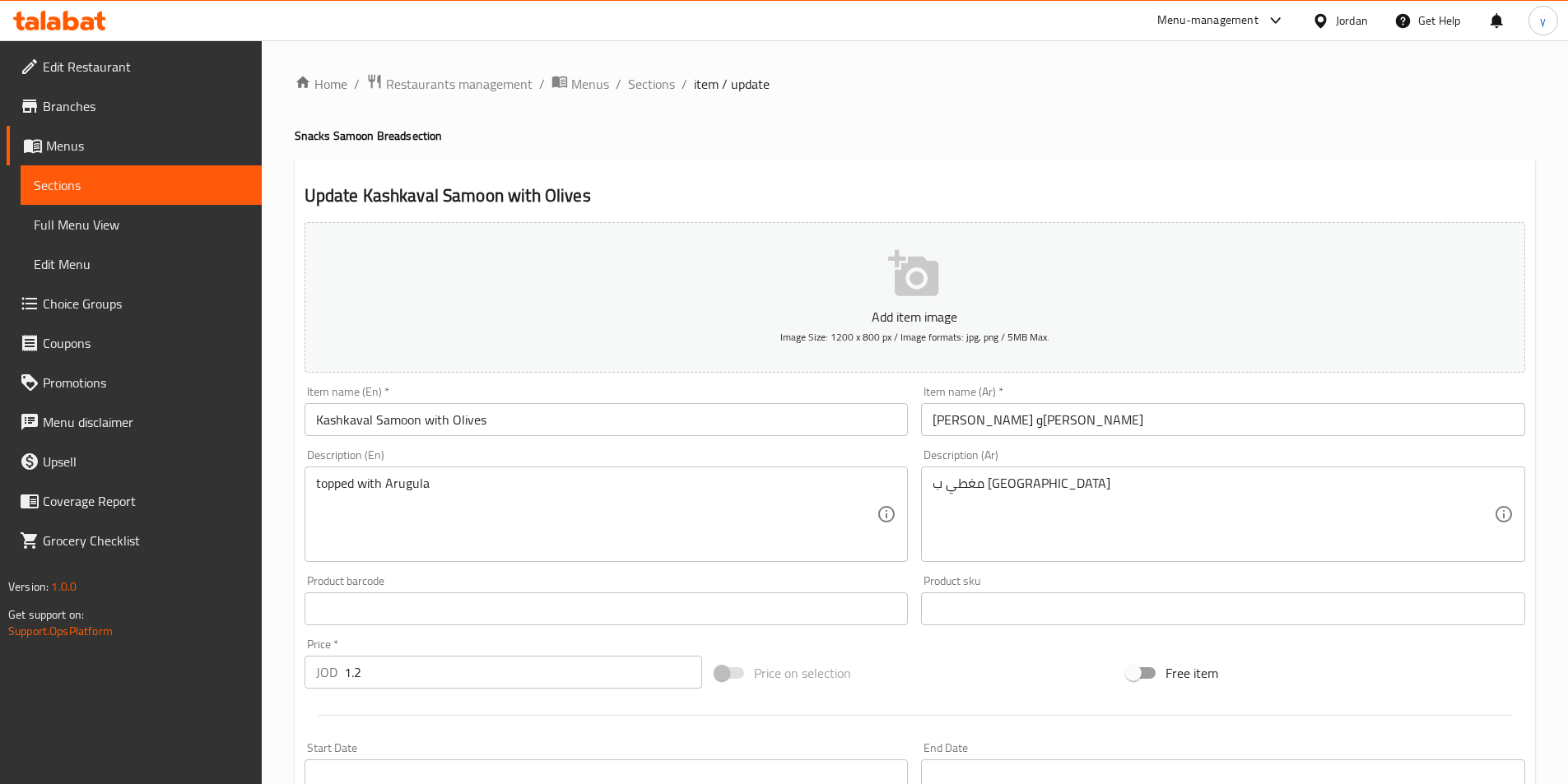
click at [179, 181] on span "Sections" at bounding box center [141, 185] width 215 height 19
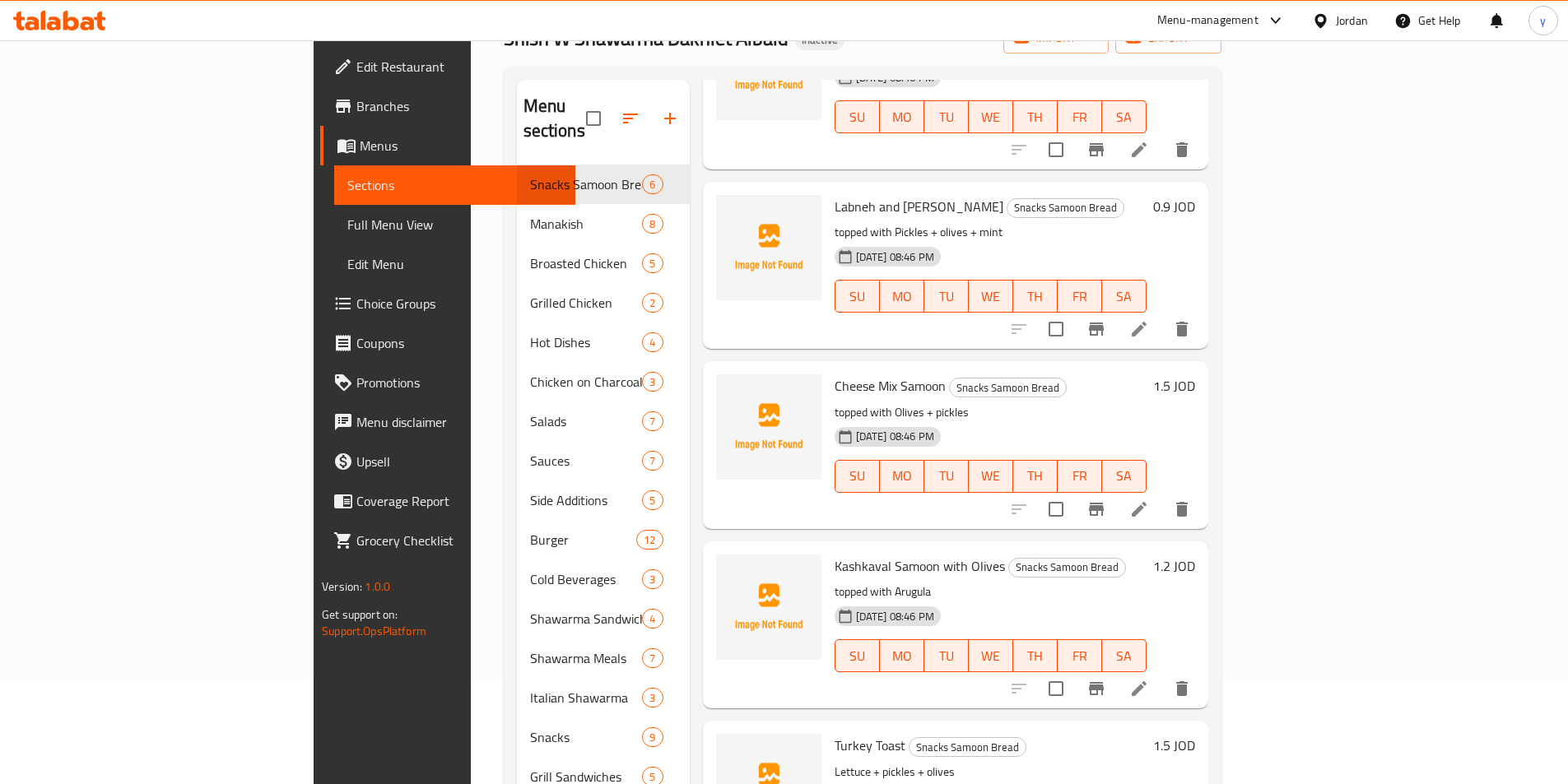
scroll to position [230, 0]
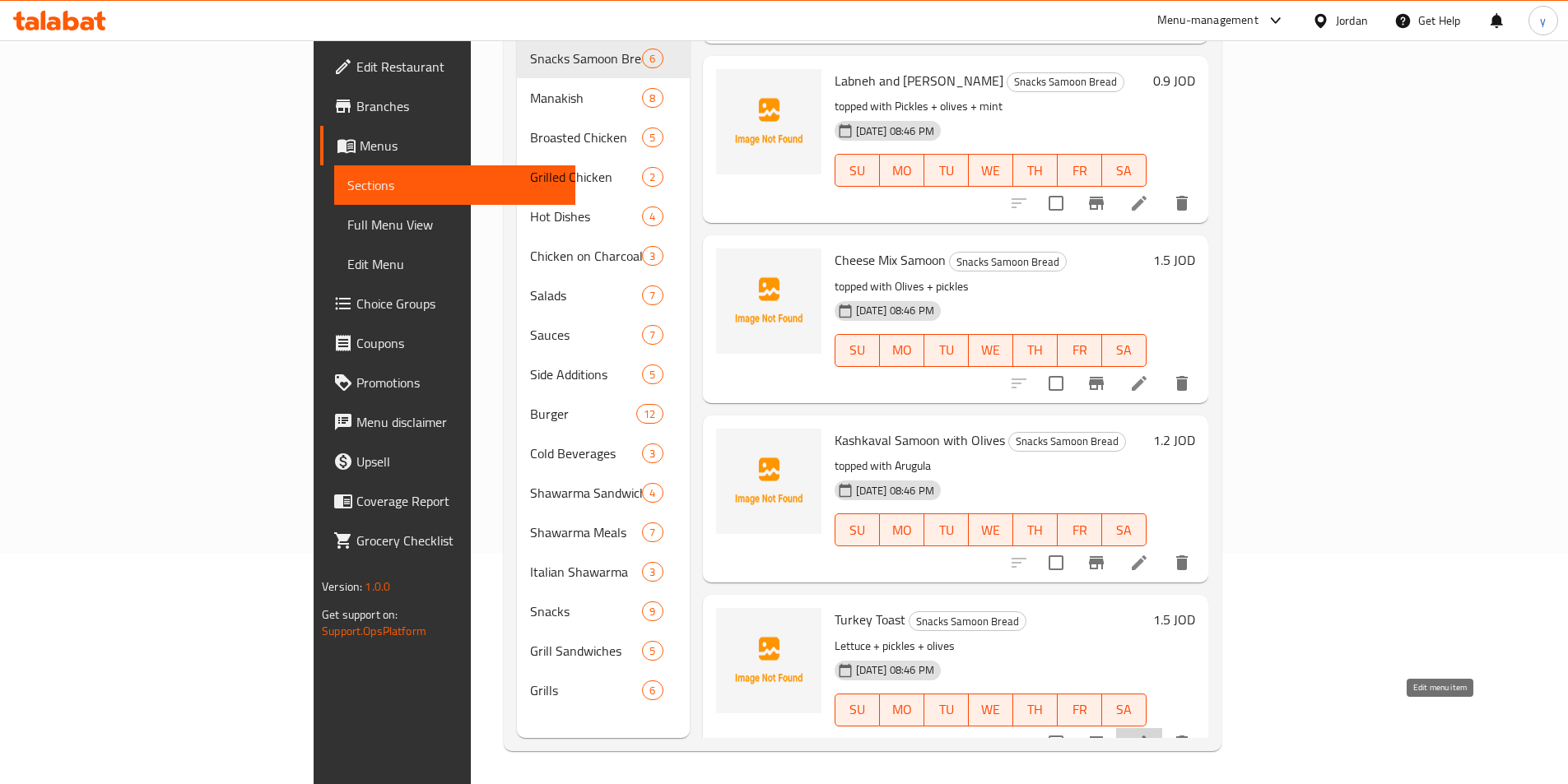
click at [1149, 733] on icon at bounding box center [1138, 742] width 19 height 19
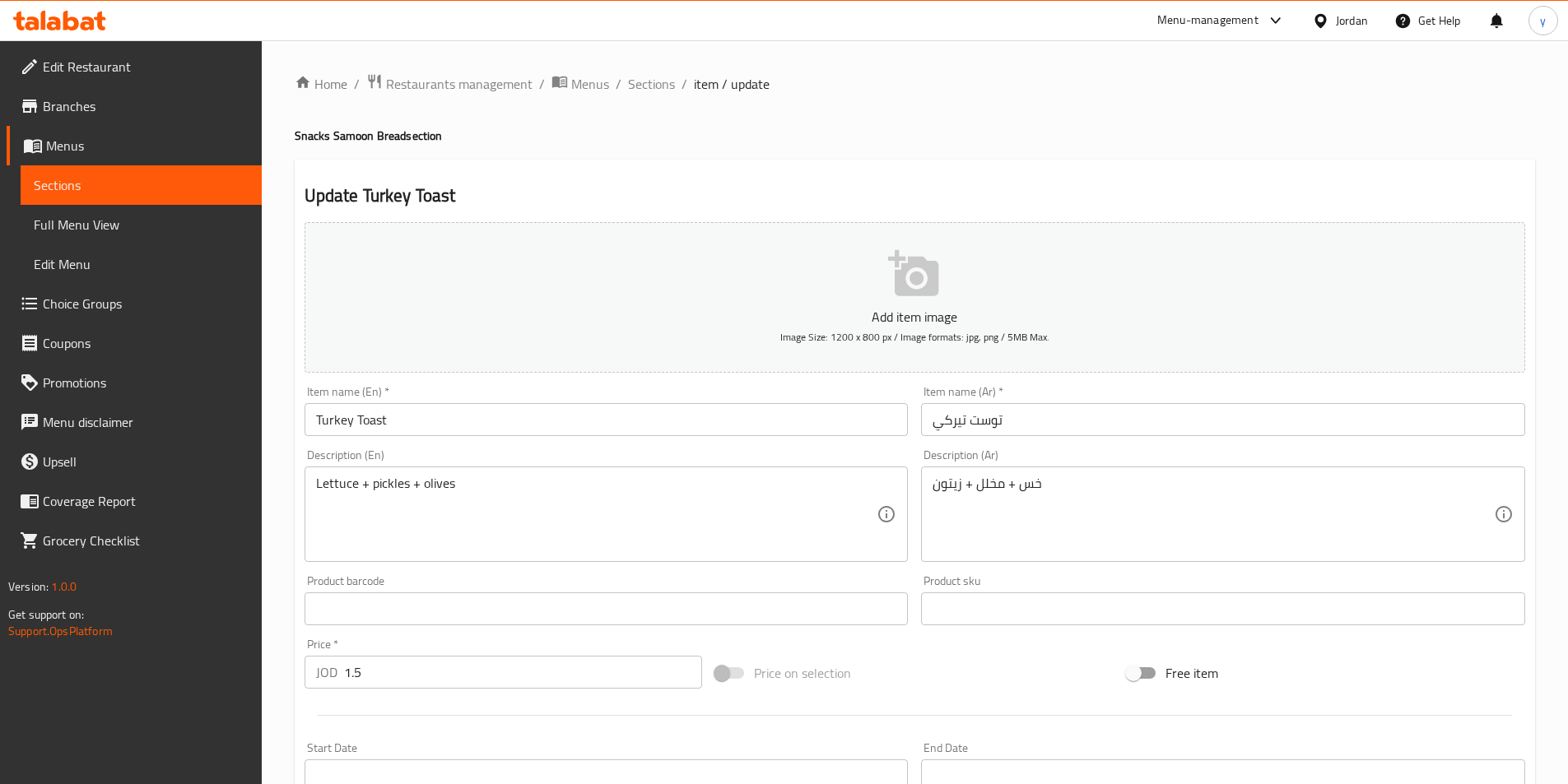
click at [314, 488] on div "Lettuce + pickles + olives Description (En)" at bounding box center [606, 514] width 604 height 96
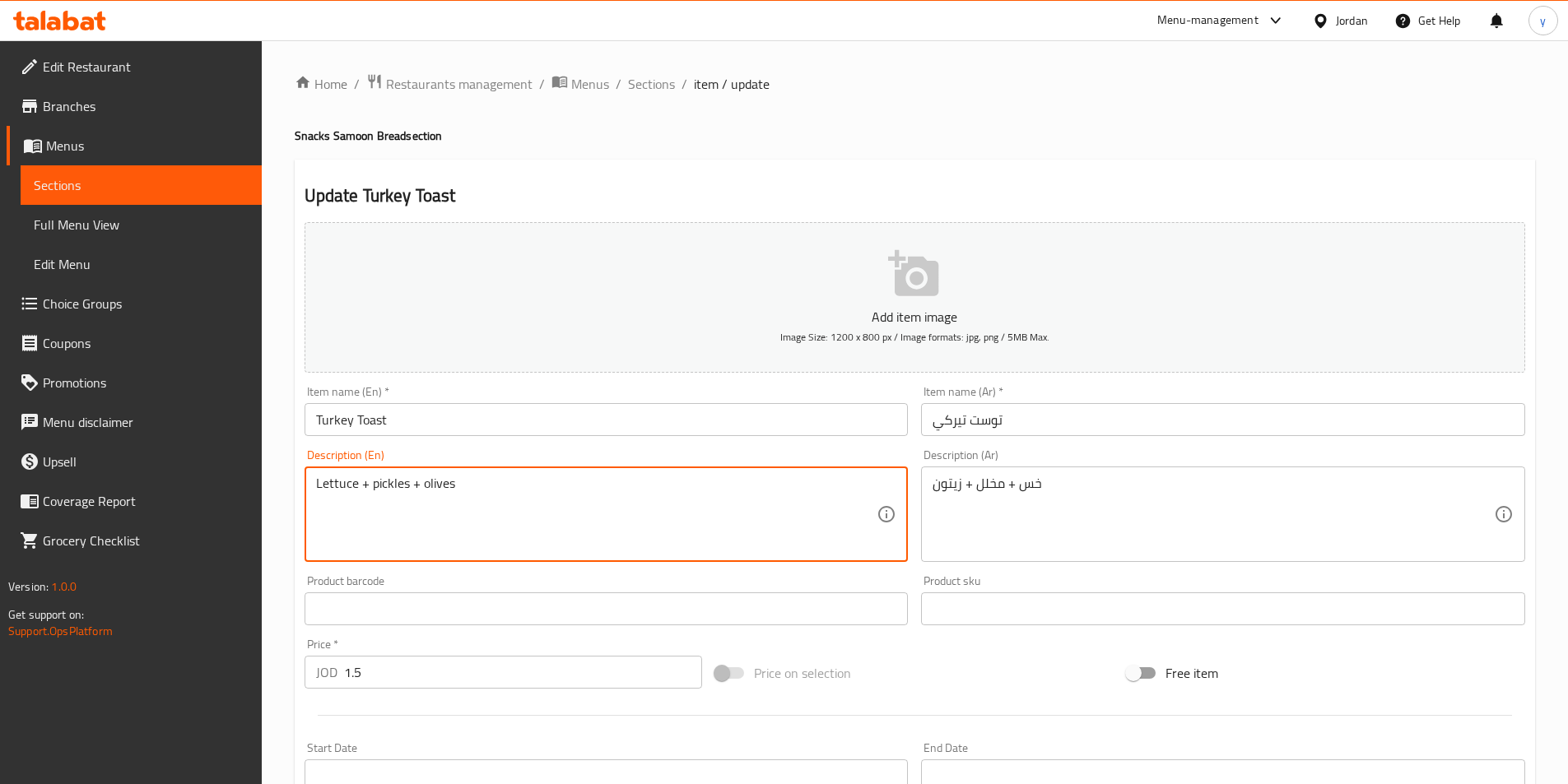
paste textarea "topped with"
type textarea "topped with Lettuce + pickles + olives"
click at [932, 482] on div "خس + مخلل + زيتون Description (Ar)" at bounding box center [1222, 514] width 604 height 96
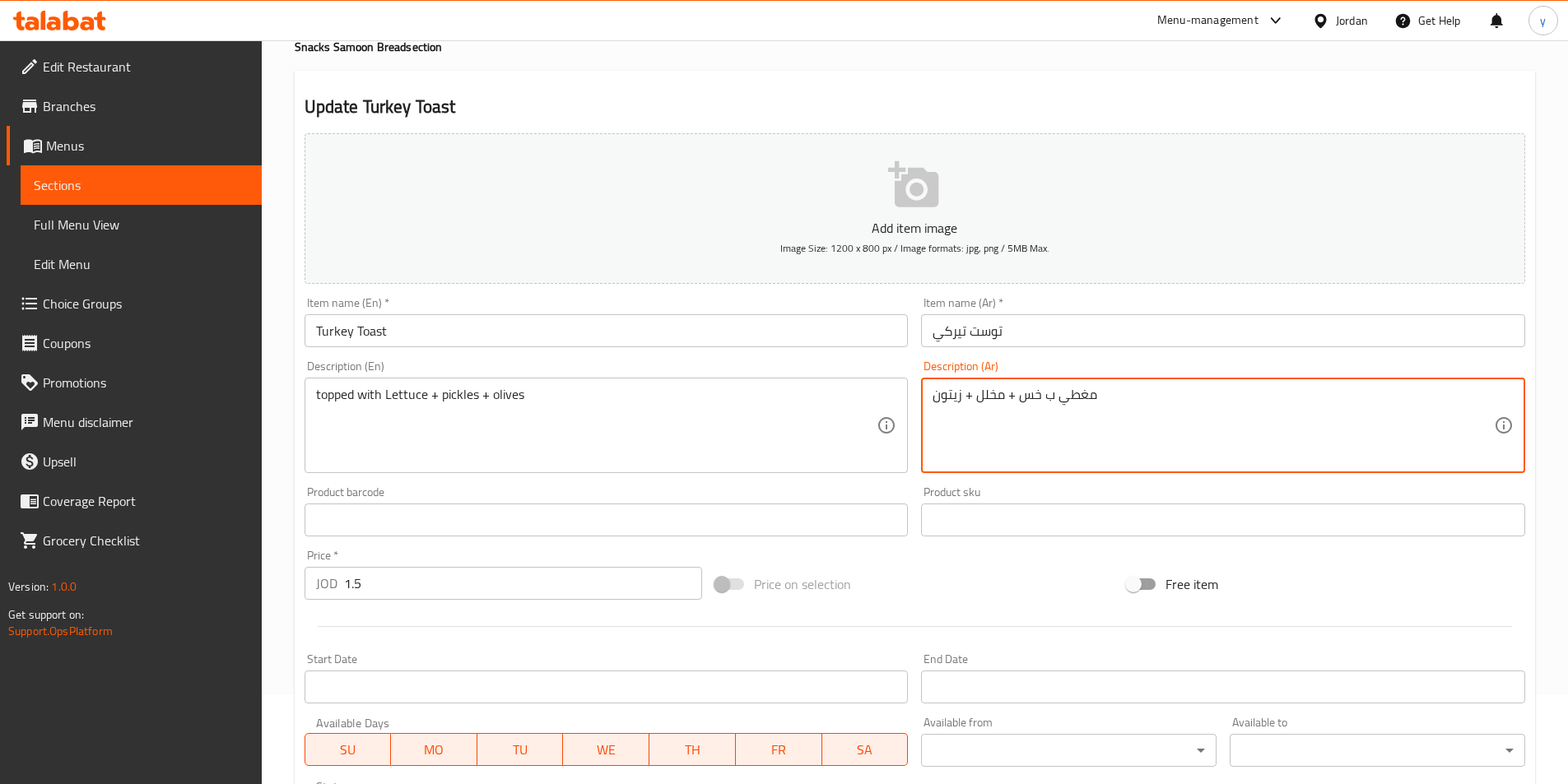
scroll to position [378, 0]
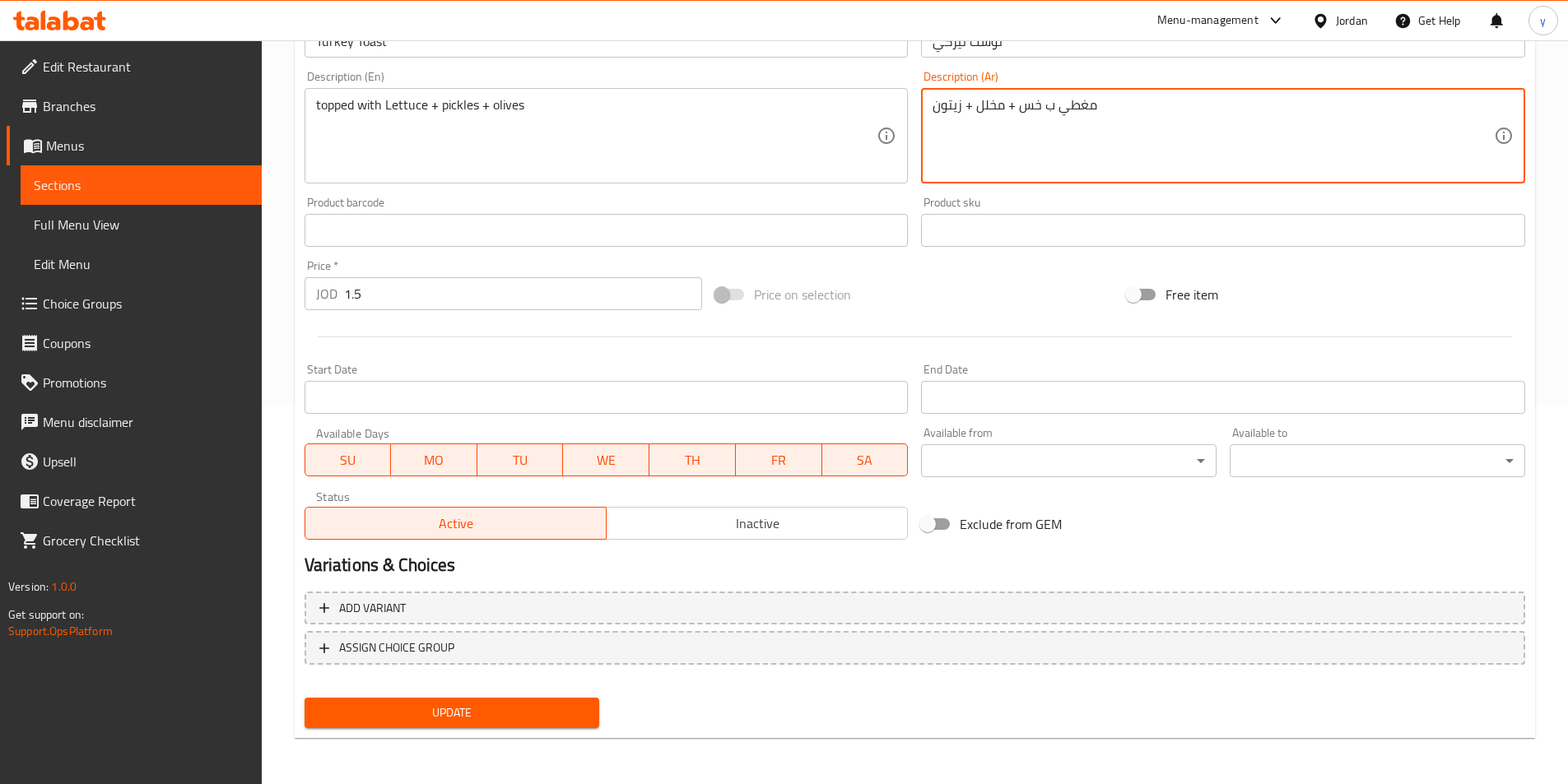
type textarea "مغطي ب خس + مخلل + زيتون"
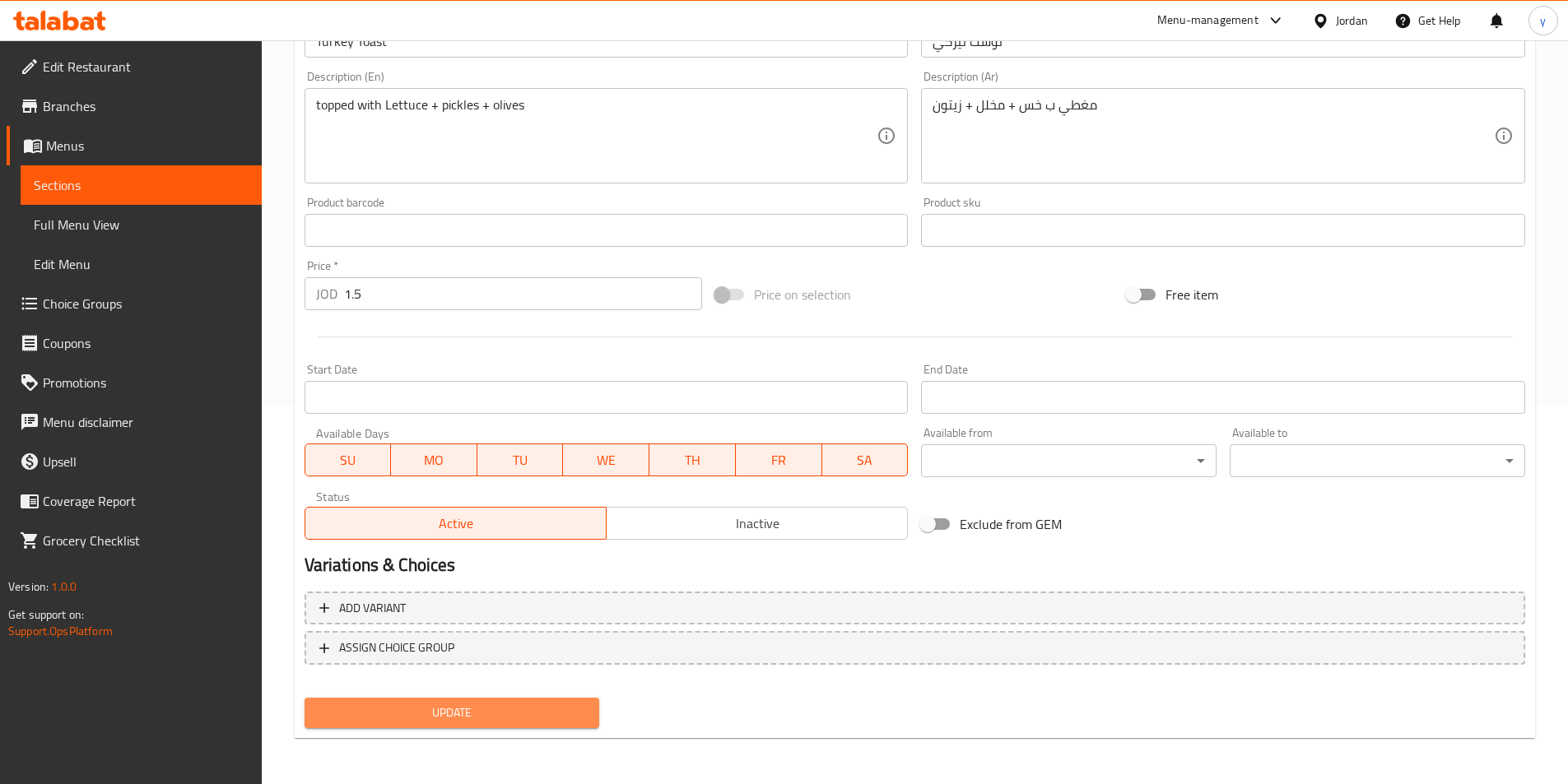
click at [416, 725] on button "Update" at bounding box center [451, 713] width 295 height 30
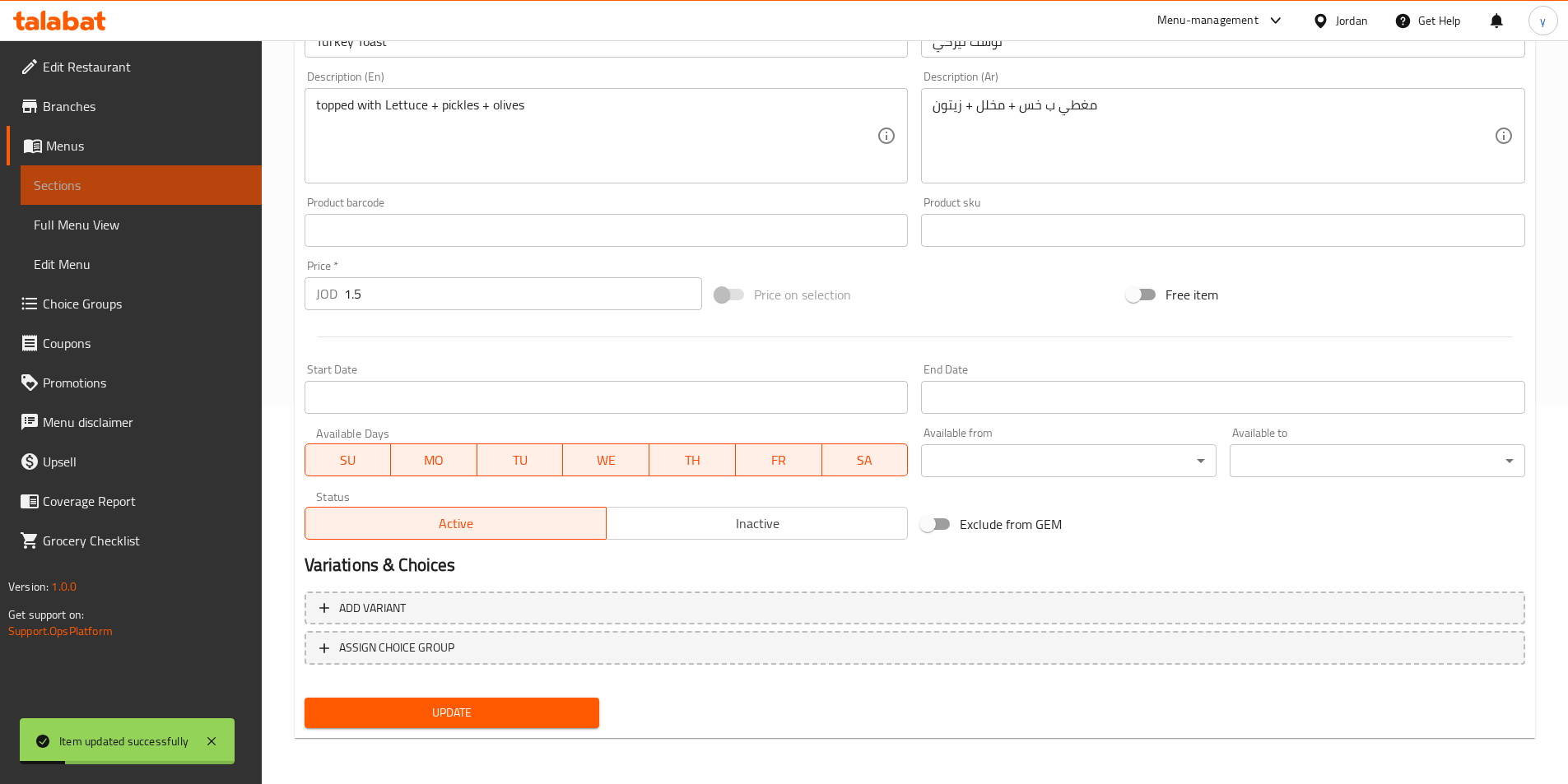
click at [127, 182] on span "Sections" at bounding box center [141, 185] width 215 height 19
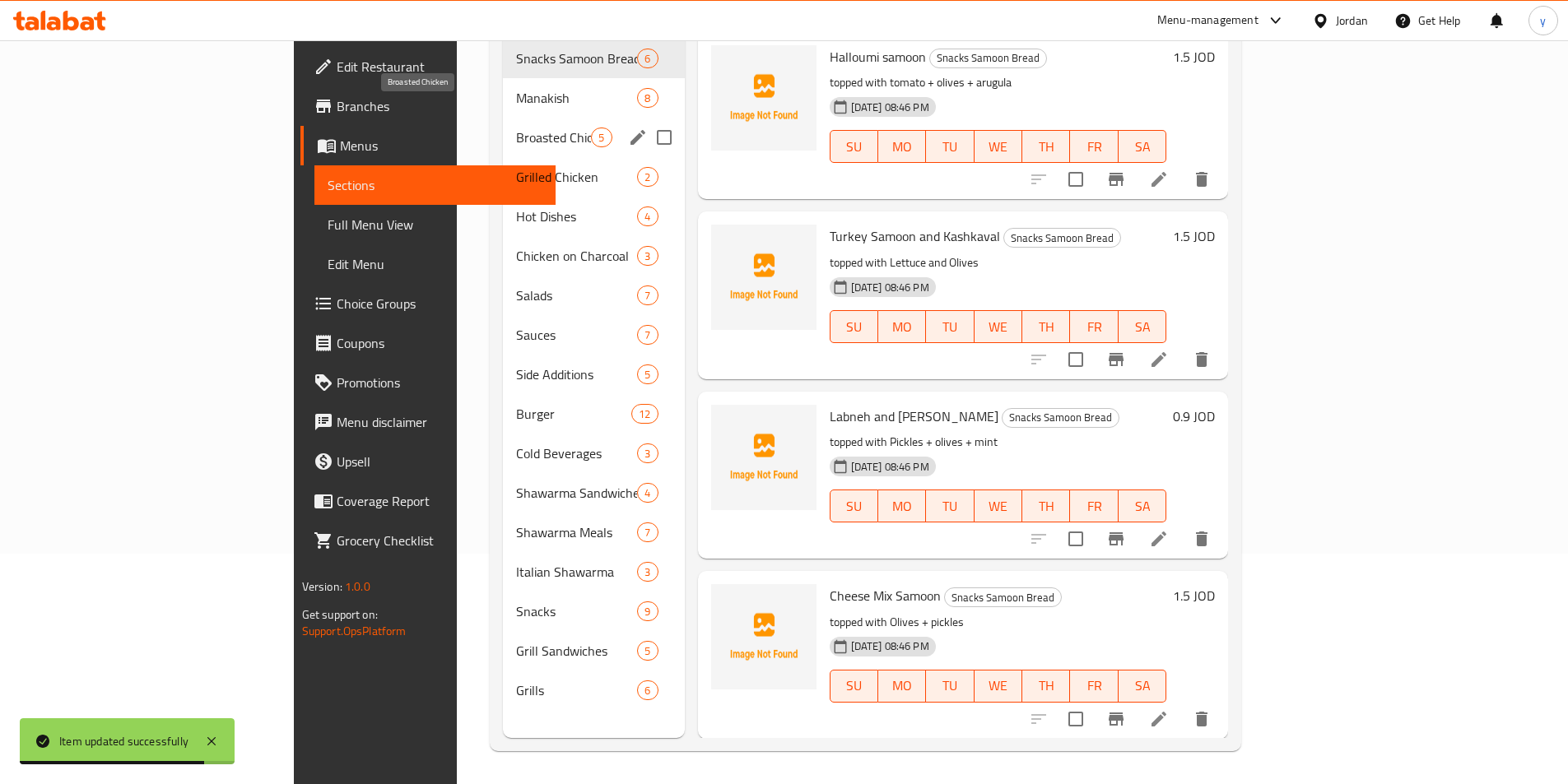
click at [516, 128] on span "Broasted Chicken" at bounding box center [553, 137] width 75 height 19
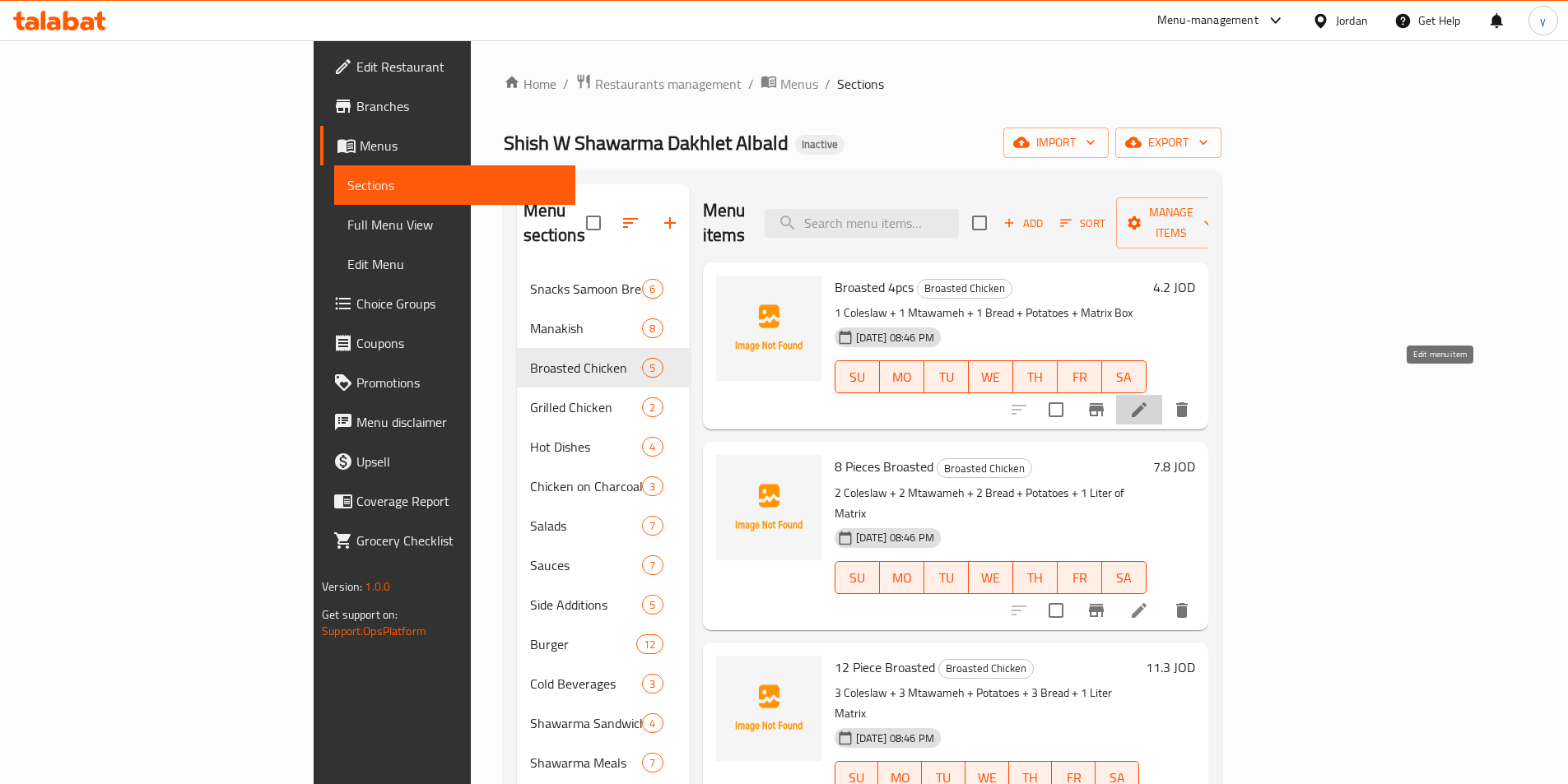
click at [1147, 403] on icon at bounding box center [1139, 410] width 15 height 15
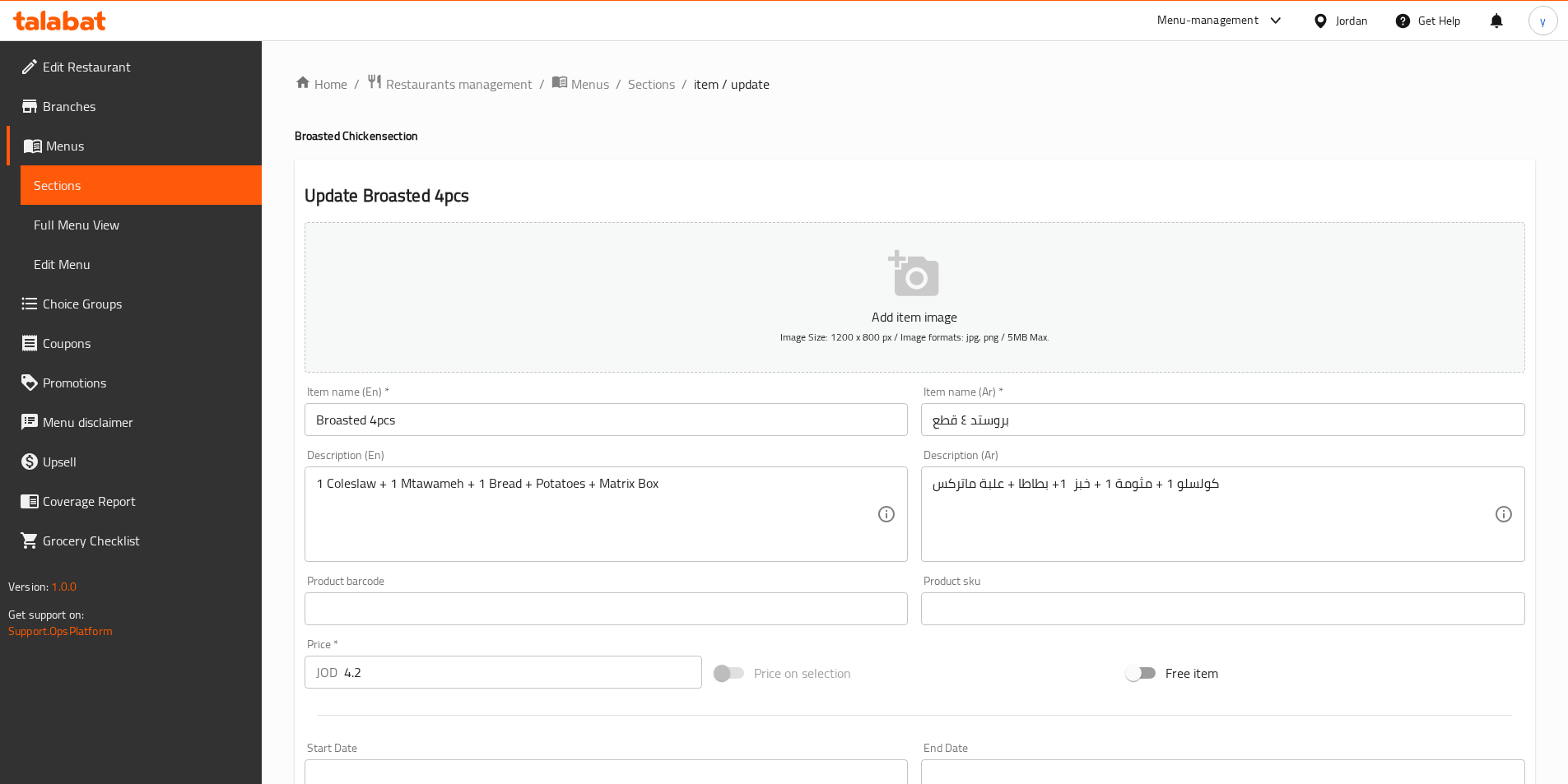
click at [314, 486] on div "1 Coleslaw + 1 Mtawameh + 1 Bread + Potatoes + Matrix Box Description (En)" at bounding box center [606, 514] width 604 height 96
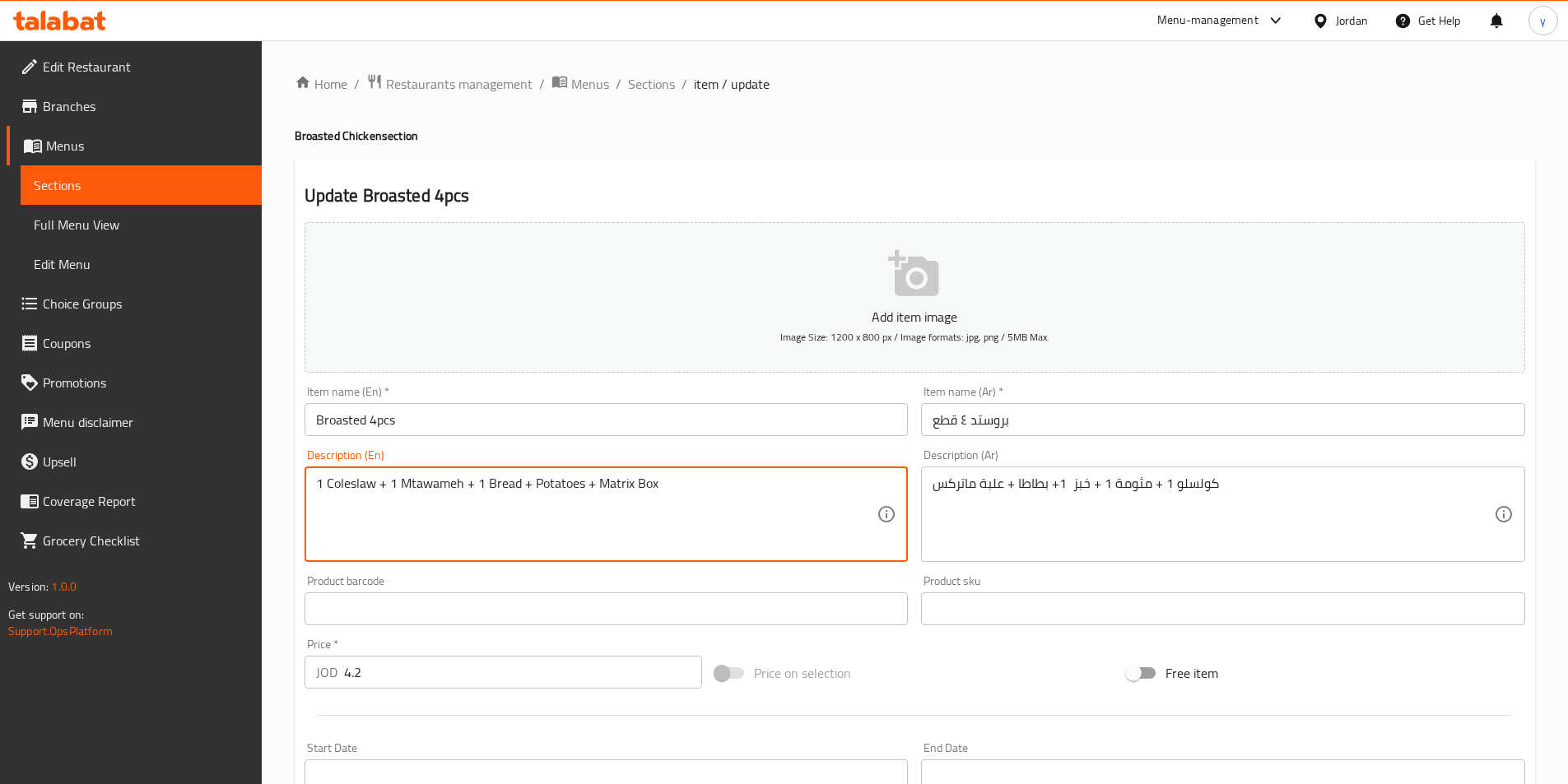
paste textarea "served with"
type textarea "served with 1 Coleslaw + 1 Mtawameh + 1 Bread + Potatoes + Matrix Box"
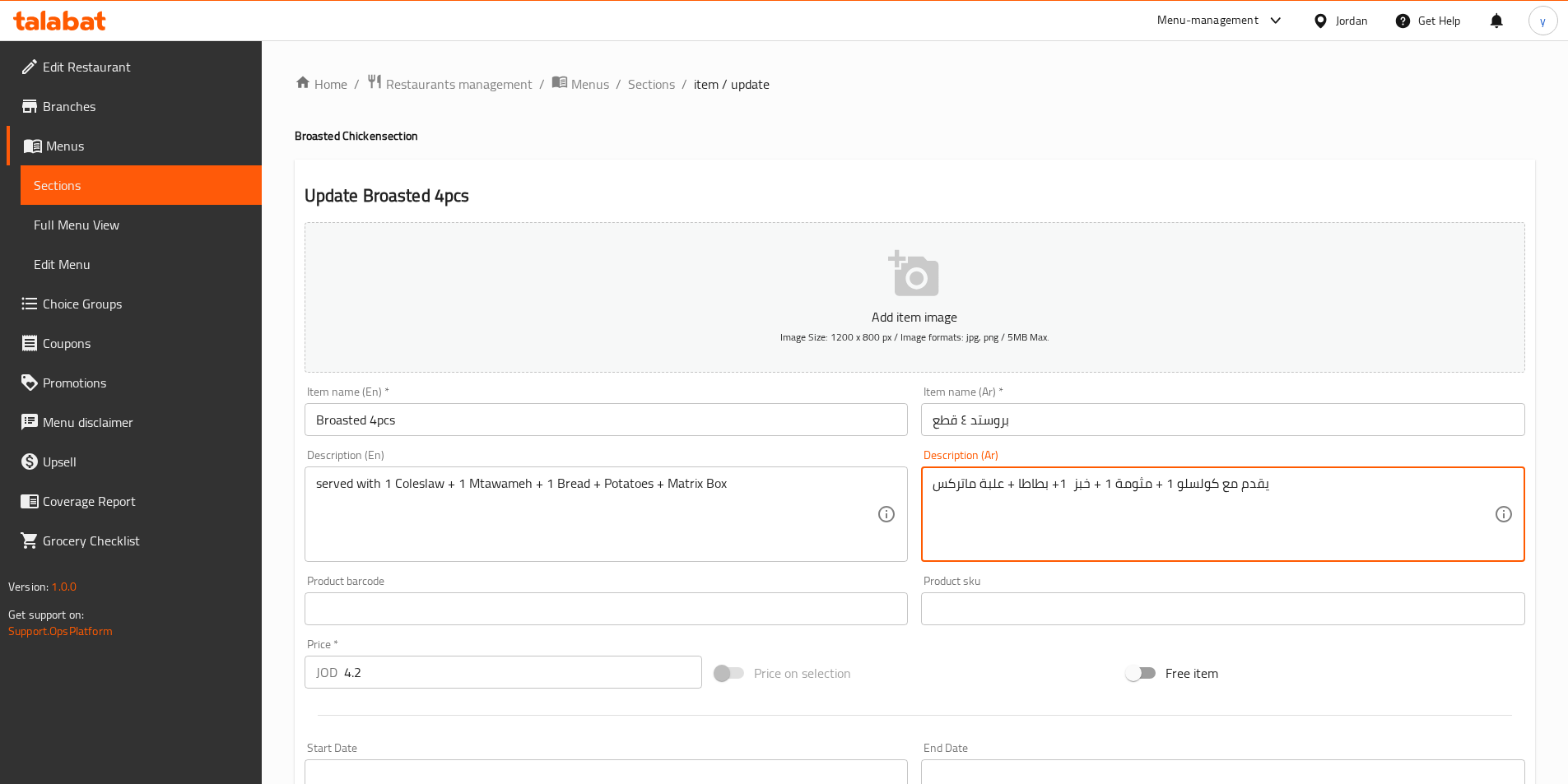
scroll to position [378, 0]
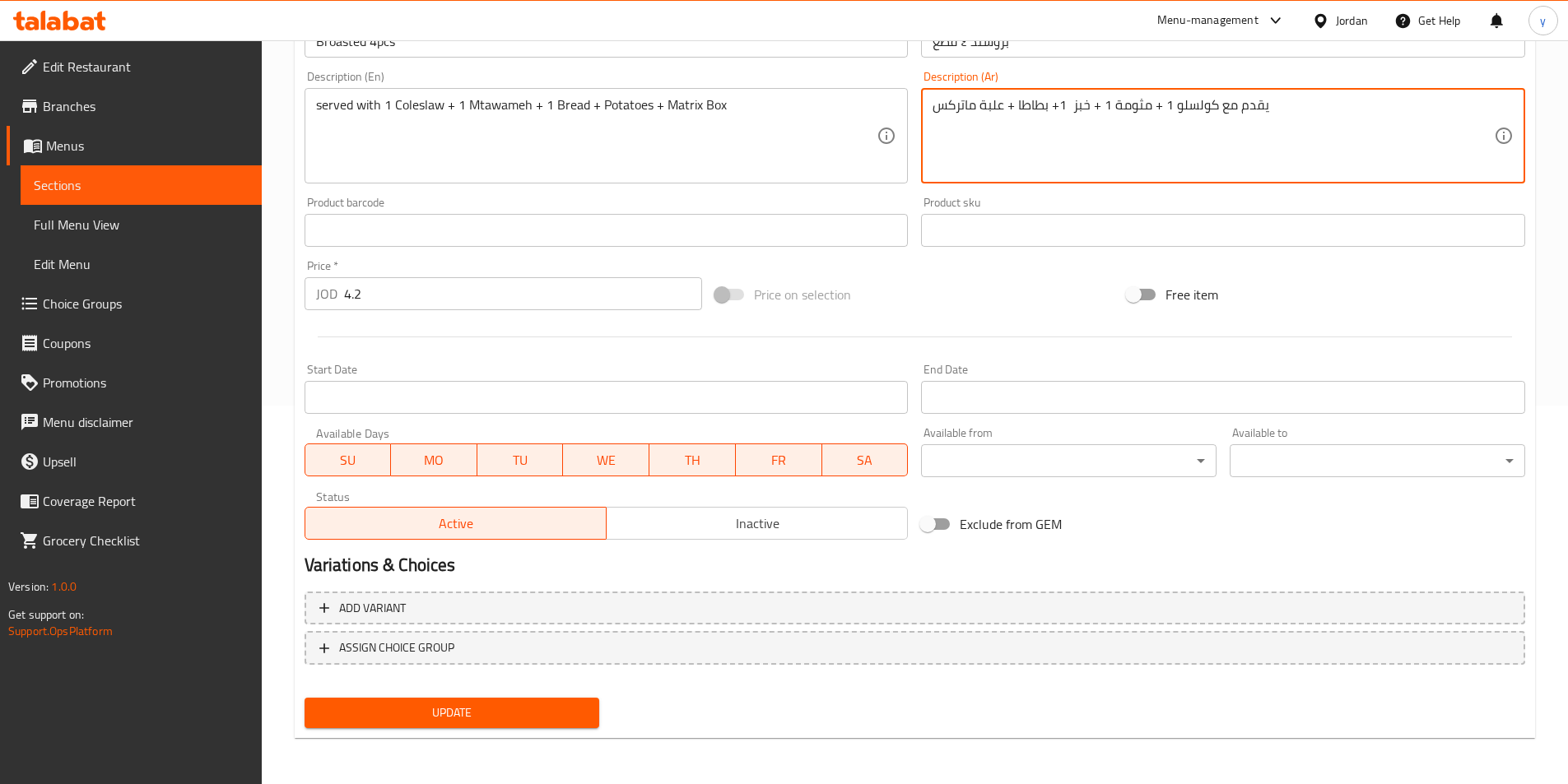
type textarea "يقدم مع كولسلو 1 + مثومة 1 + خبز 1+ بطاطا + علبة ماتركس"
click at [451, 711] on span "Update" at bounding box center [452, 713] width 269 height 20
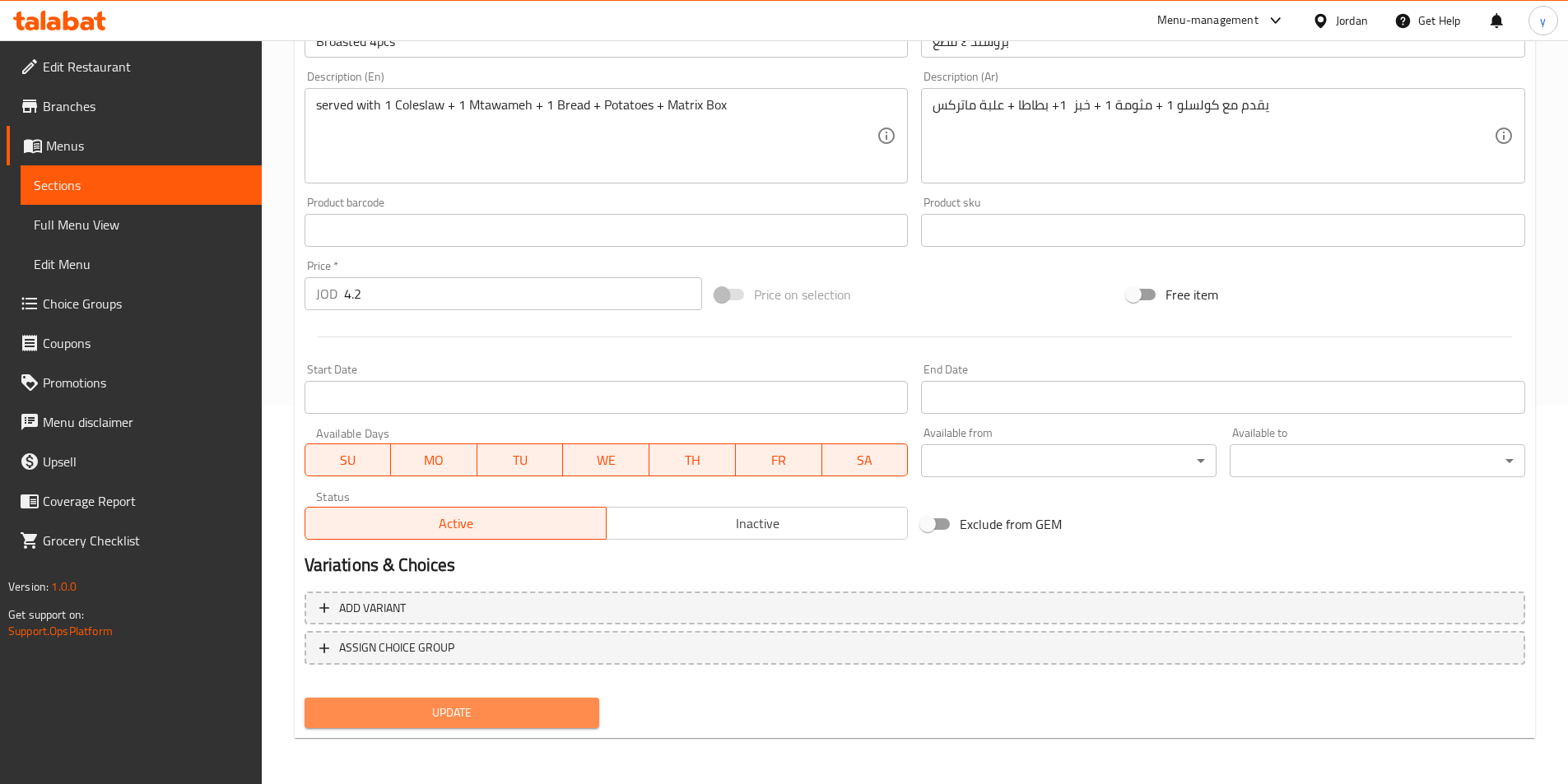
click at [421, 716] on span "Update" at bounding box center [452, 713] width 269 height 20
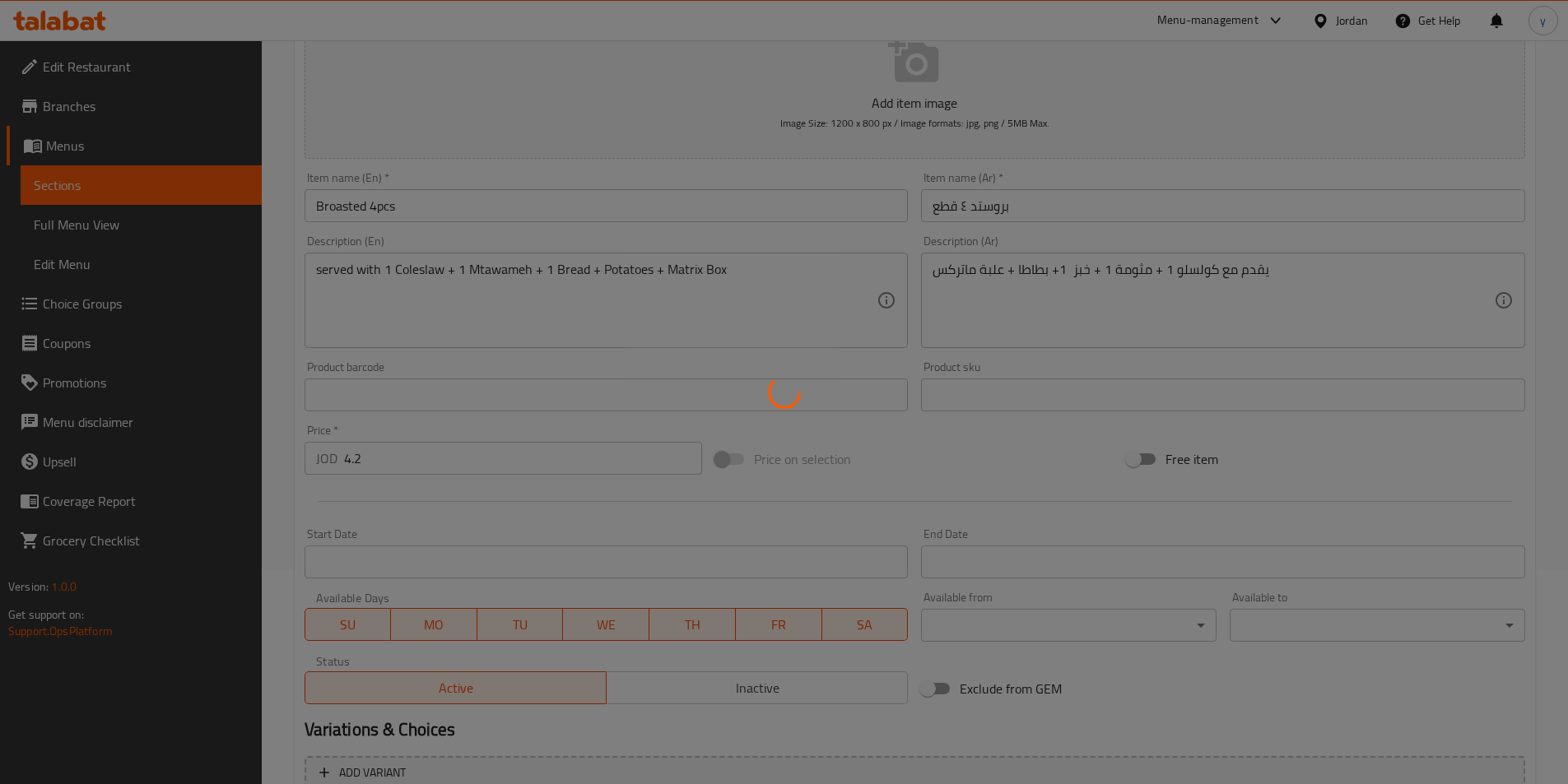
scroll to position [0, 0]
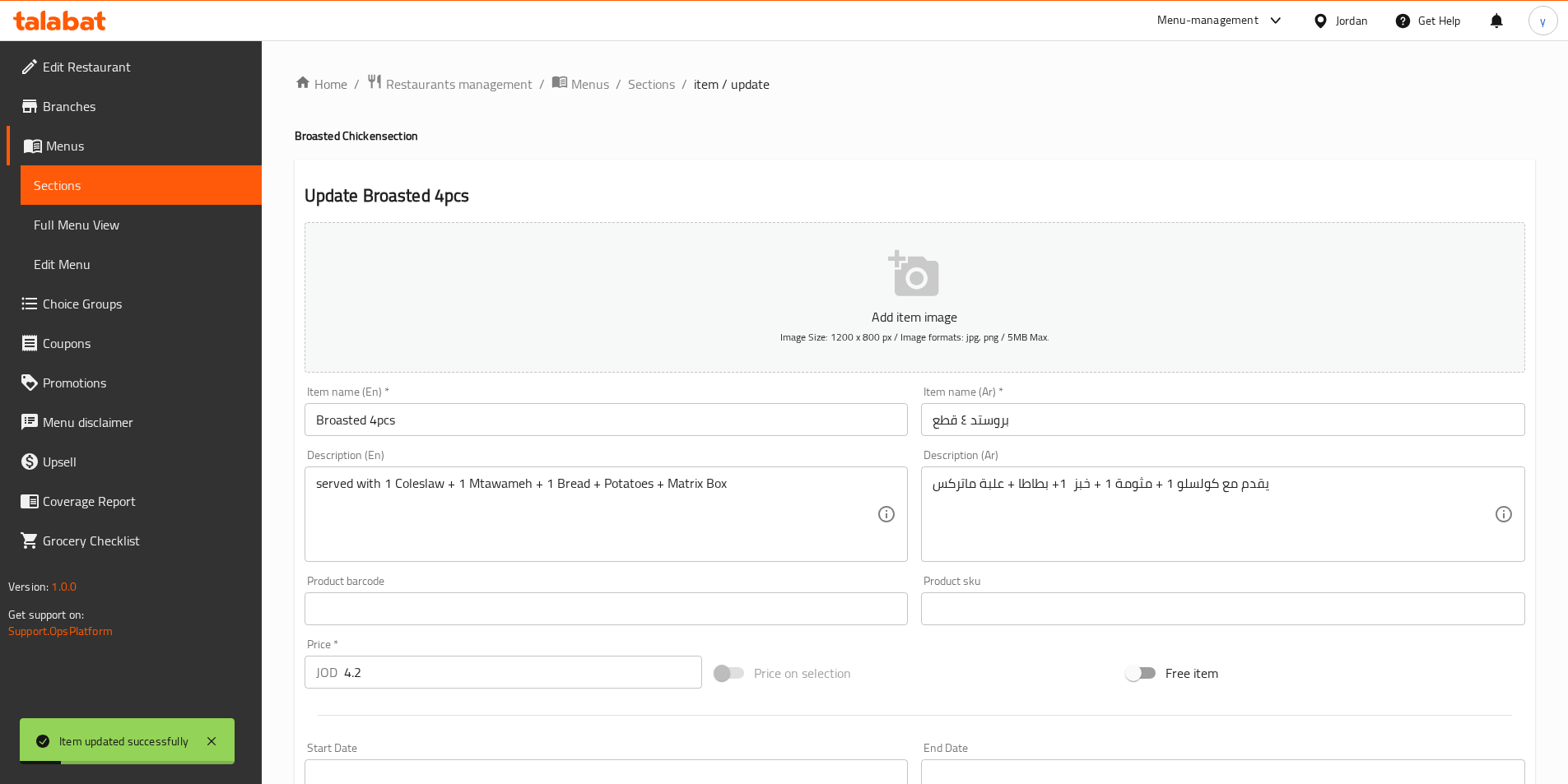
click at [152, 177] on span "Sections" at bounding box center [141, 185] width 215 height 19
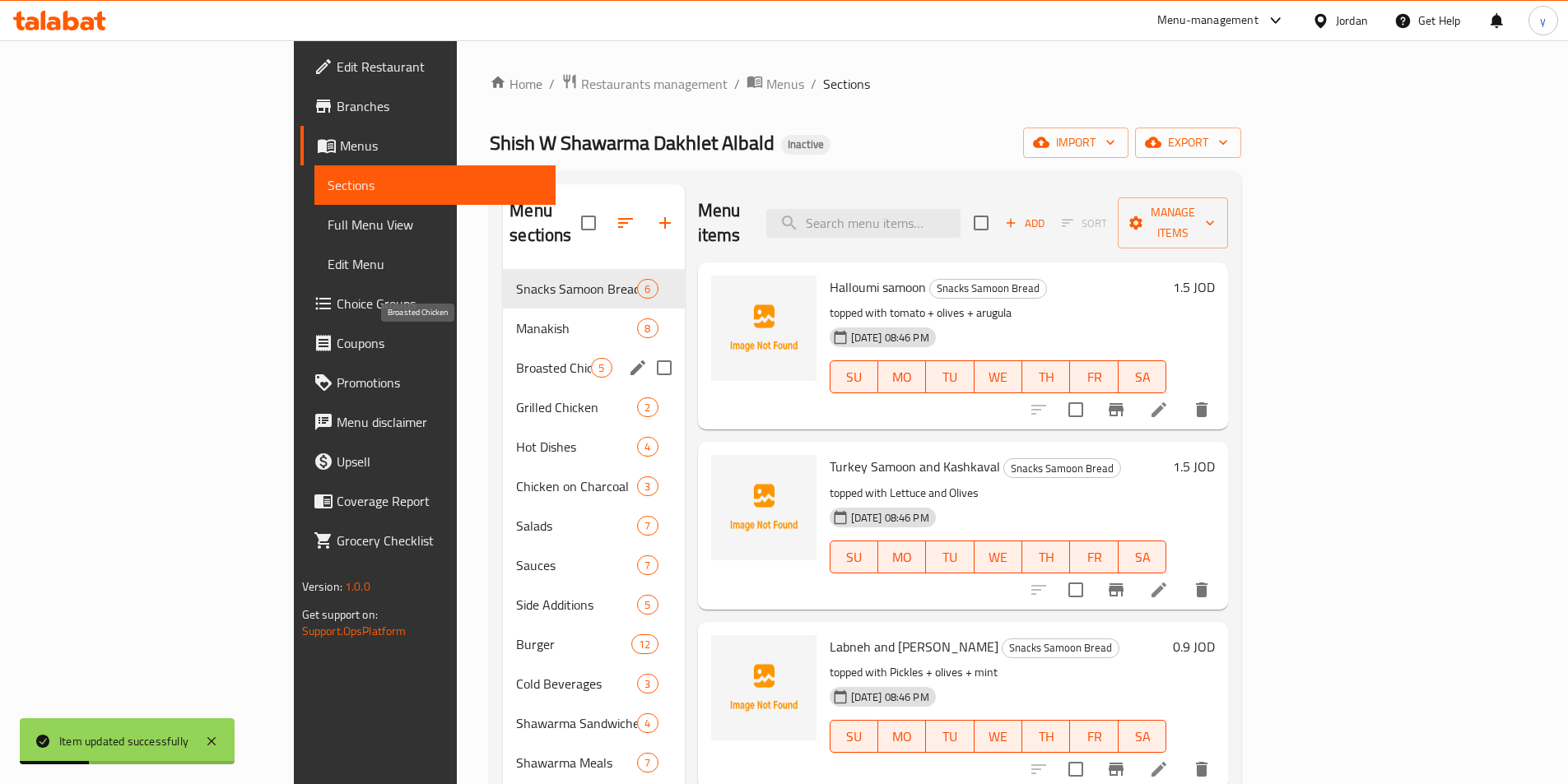
click at [516, 358] on span "Broasted Chicken" at bounding box center [553, 367] width 75 height 19
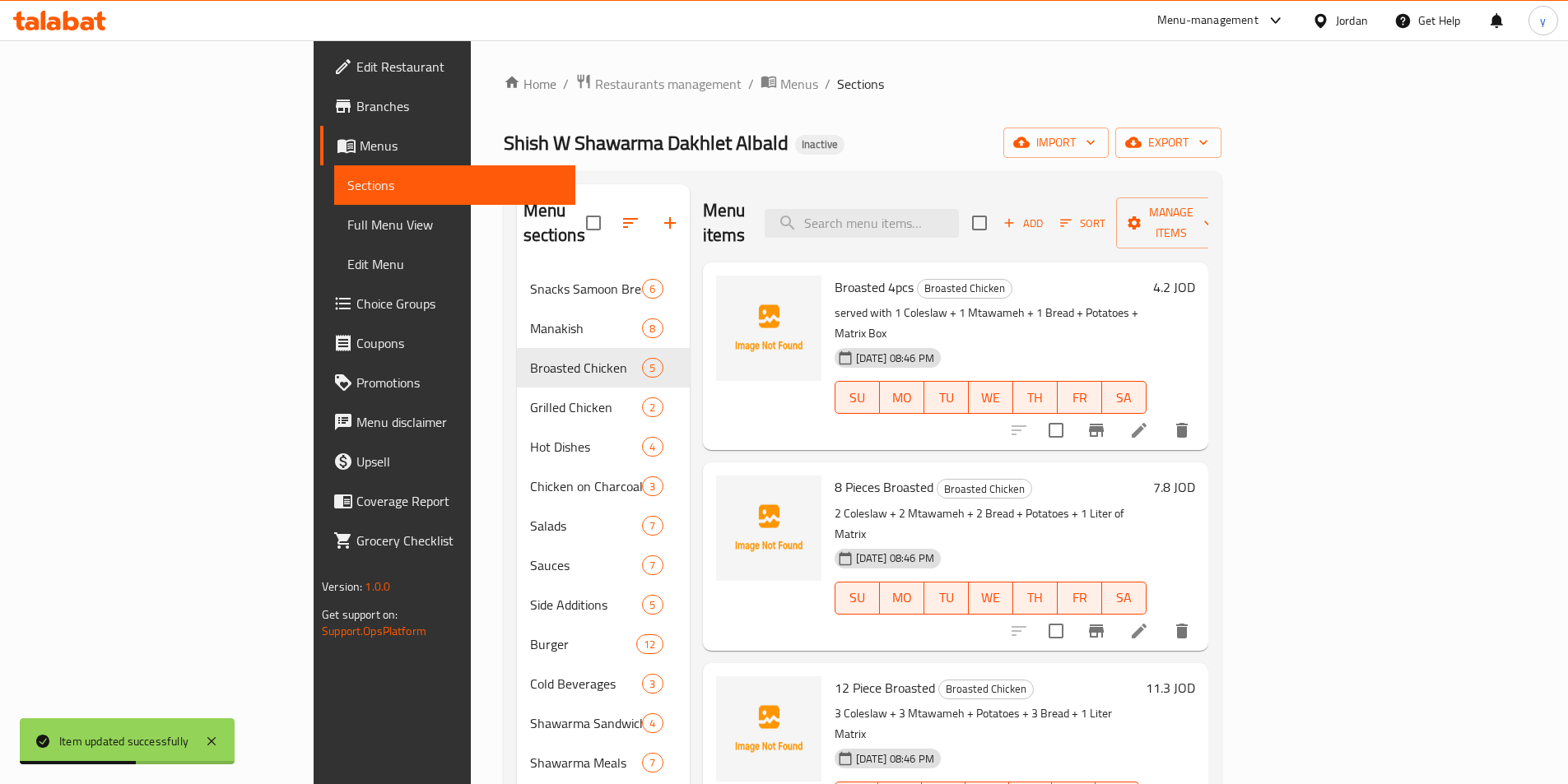
click at [1147, 624] on icon at bounding box center [1139, 631] width 15 height 15
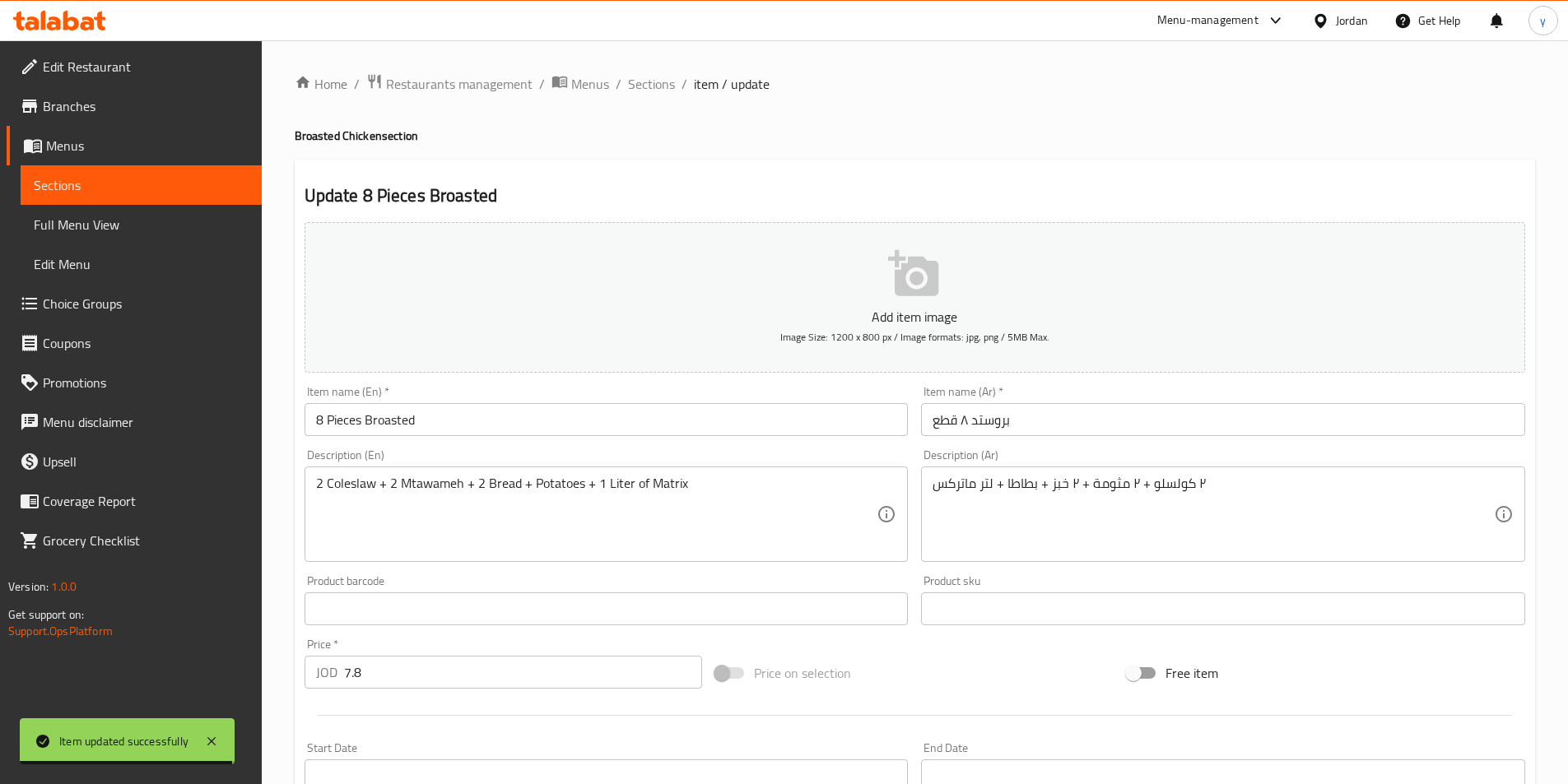
click at [314, 488] on div "2 Coleslaw + 2 Mtawameh + 2 Bread + Potatoes + 1 Liter of Matrix Description (E…" at bounding box center [606, 514] width 604 height 96
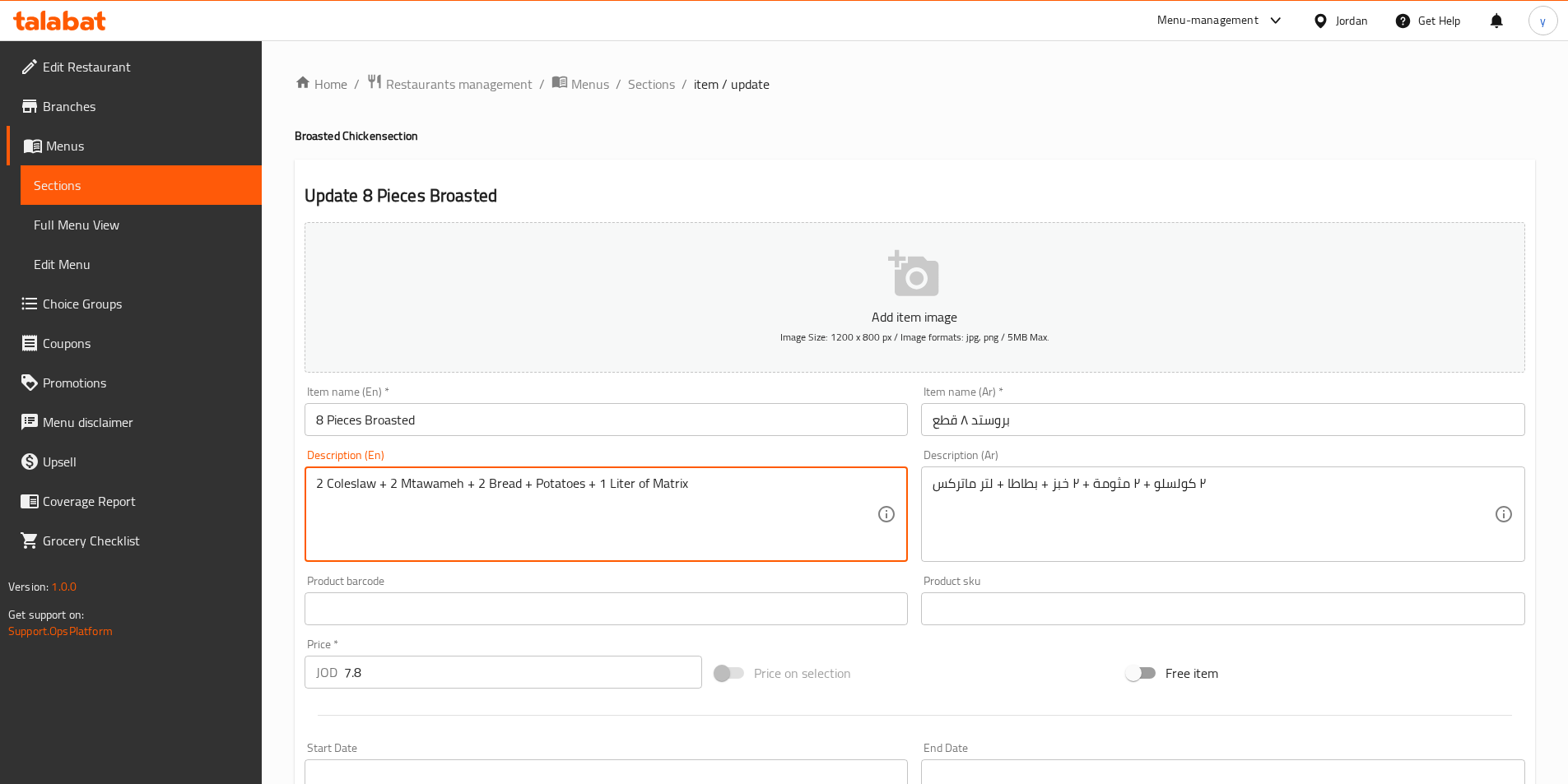
paste textarea "served with"
type textarea "served with 2 Coleslaw + 2 Mtawameh + 2 Bread + Potatoes + 1 Liter of Matrix"
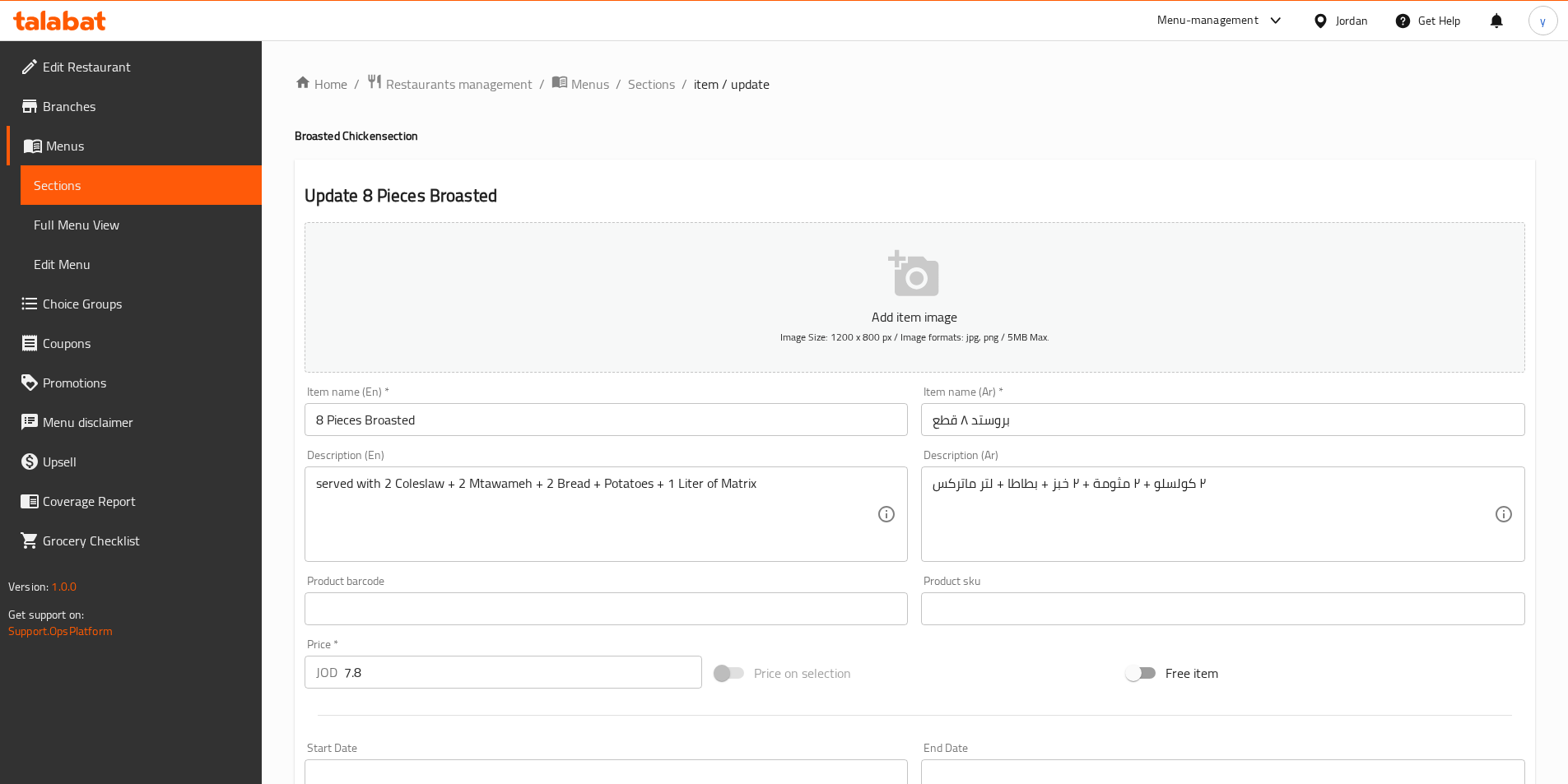
click at [929, 488] on div "٢ كولسلو + ٢ مثومة + ٢ خبز + بطاطا + لتر ماتركس Description (Ar)" at bounding box center [1222, 514] width 604 height 96
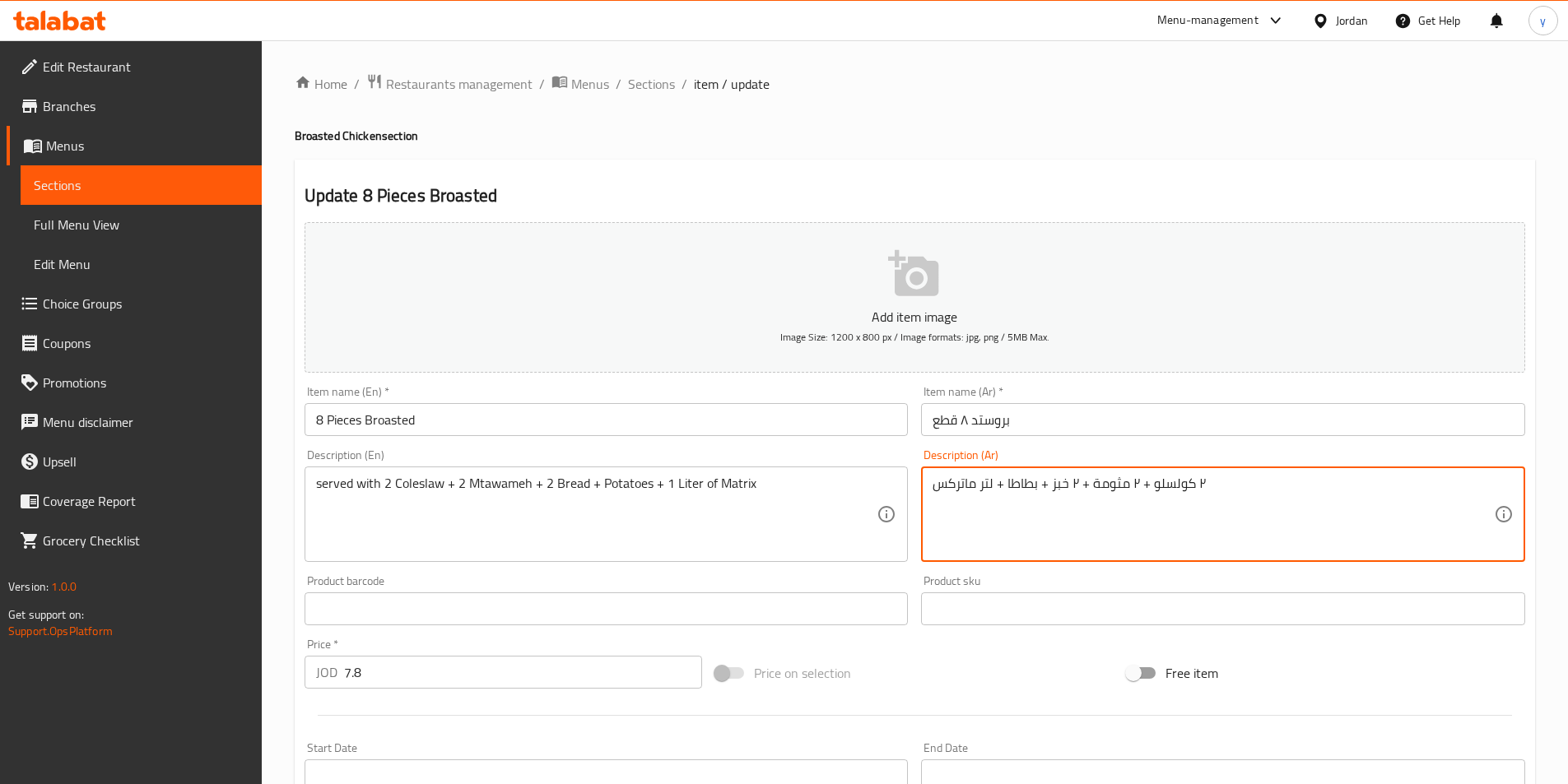
click at [930, 491] on div "٢ كولسلو + ٢ مثومة + ٢ خبز + بطاطا + لتر ماتركس Description (Ar)" at bounding box center [1222, 514] width 604 height 96
click at [932, 486] on textarea "٢ كولسلو + ٢ مثومة + ٢ خبز + بطاطا + لتر ماتركس" at bounding box center [1213, 514] width 562 height 78
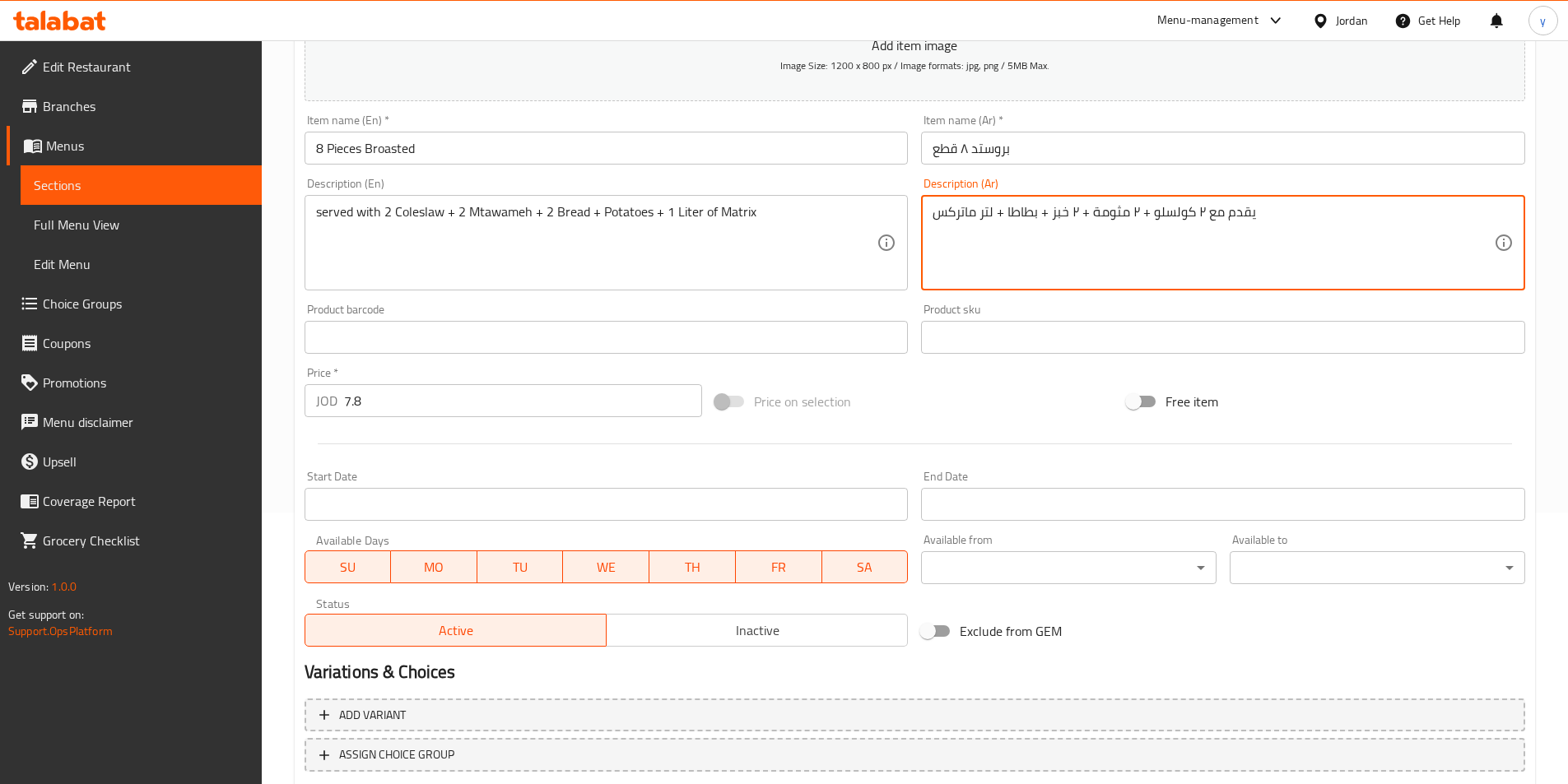
scroll to position [329, 0]
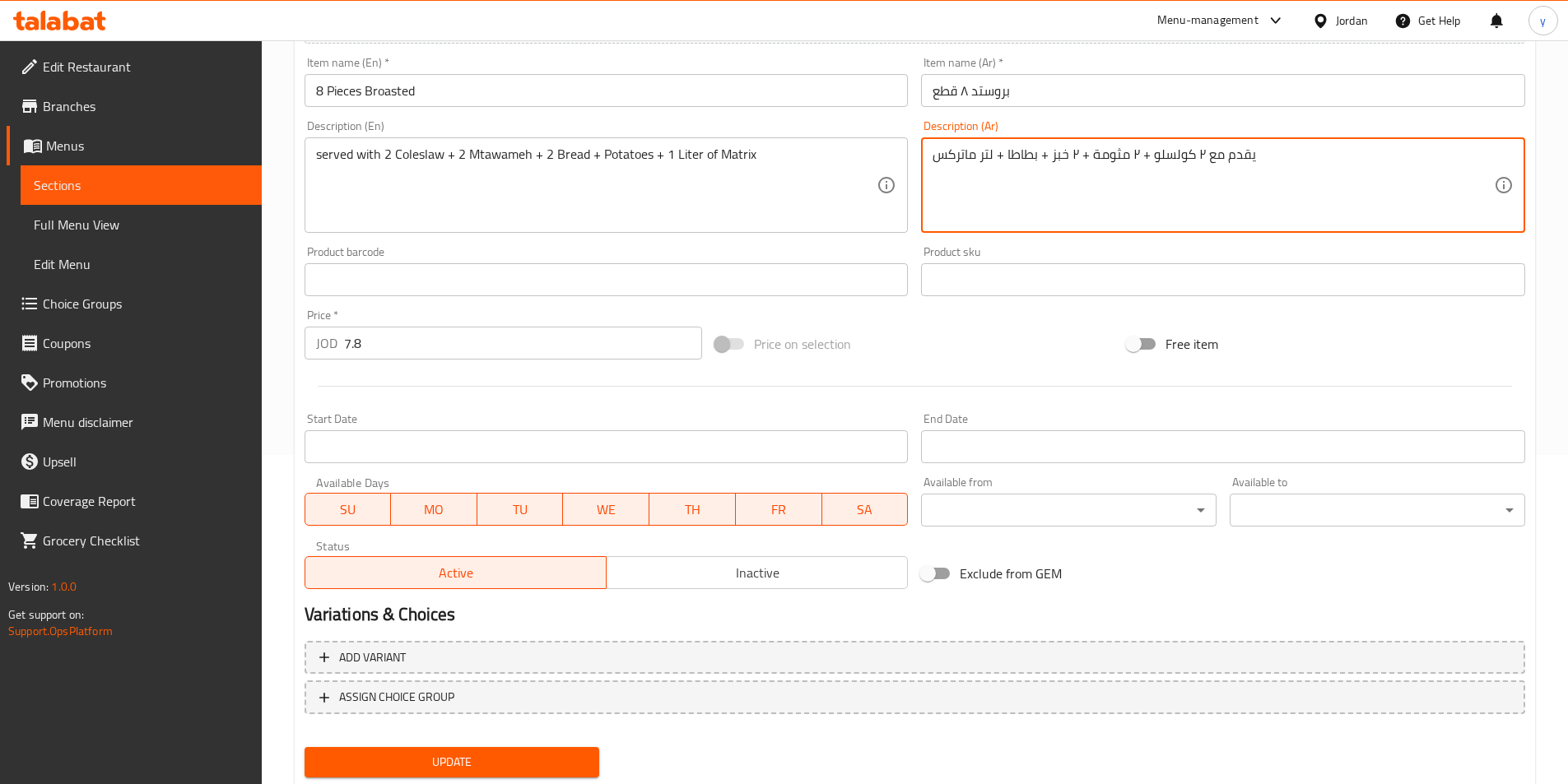
type textarea "يقدم مع ٢ كولسلو + ٢ مثومة + ٢ خبز + بطاطا + لتر ماتركس"
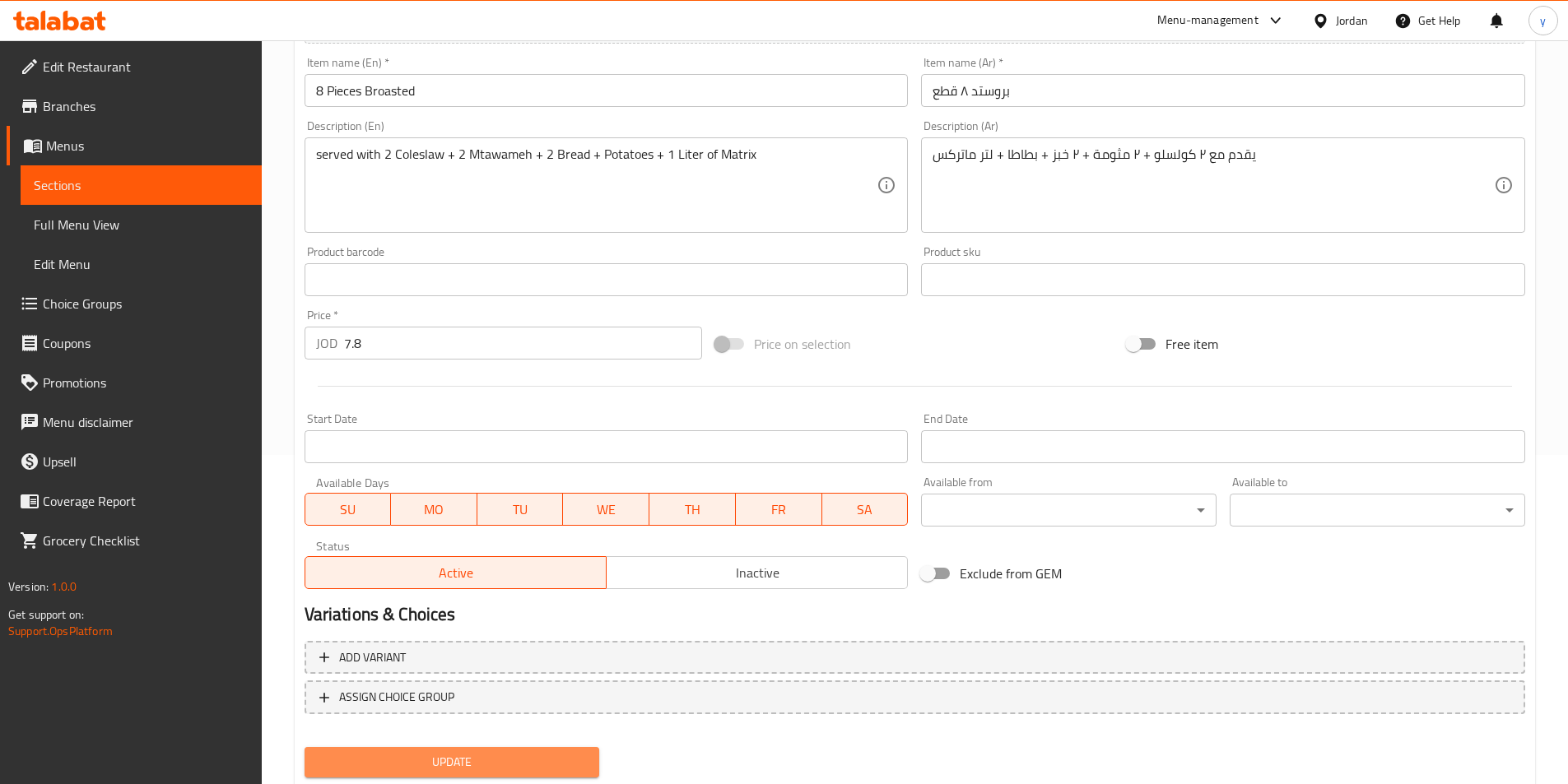
click at [522, 762] on span "Update" at bounding box center [452, 762] width 269 height 20
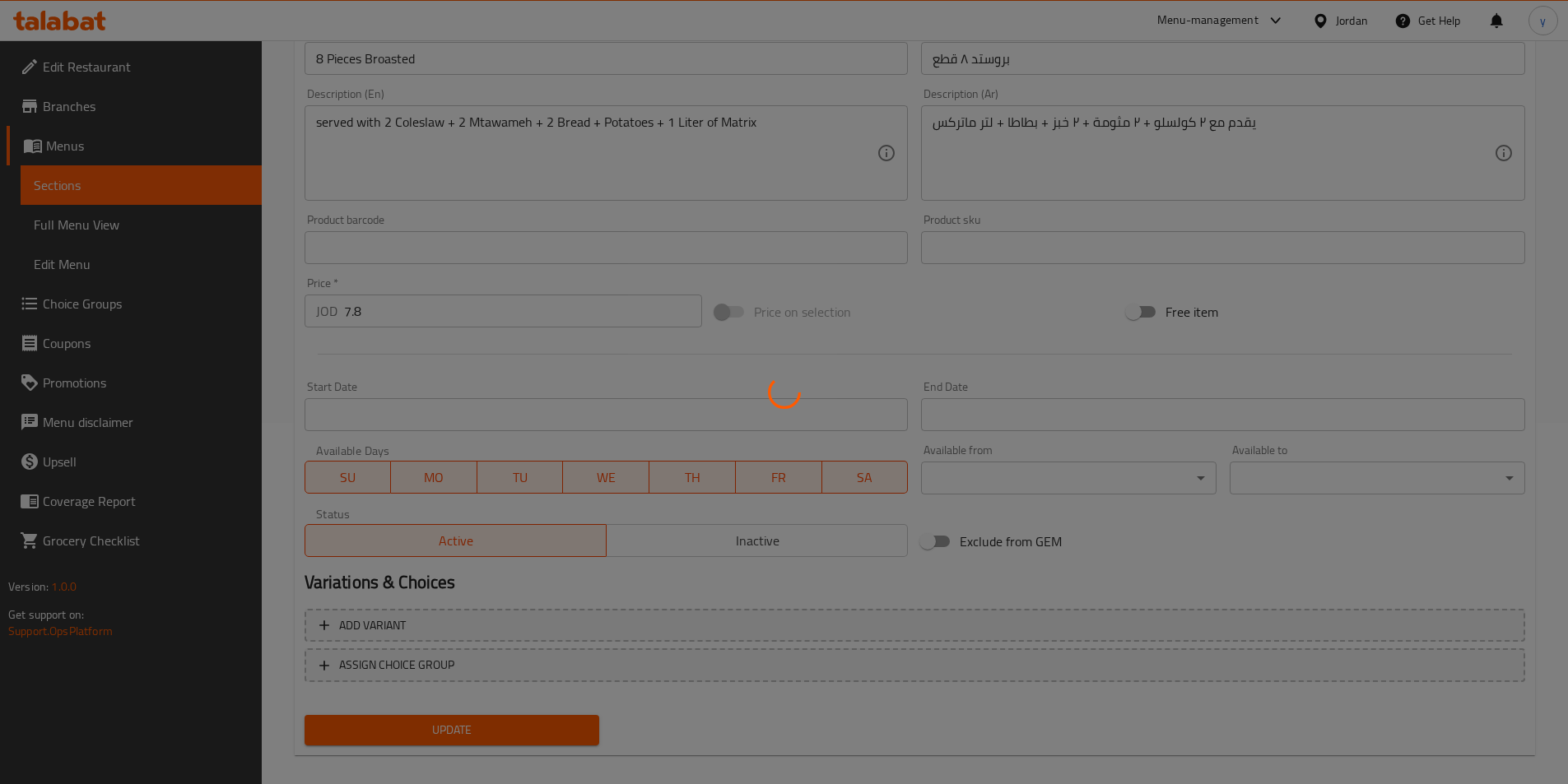
scroll to position [378, 0]
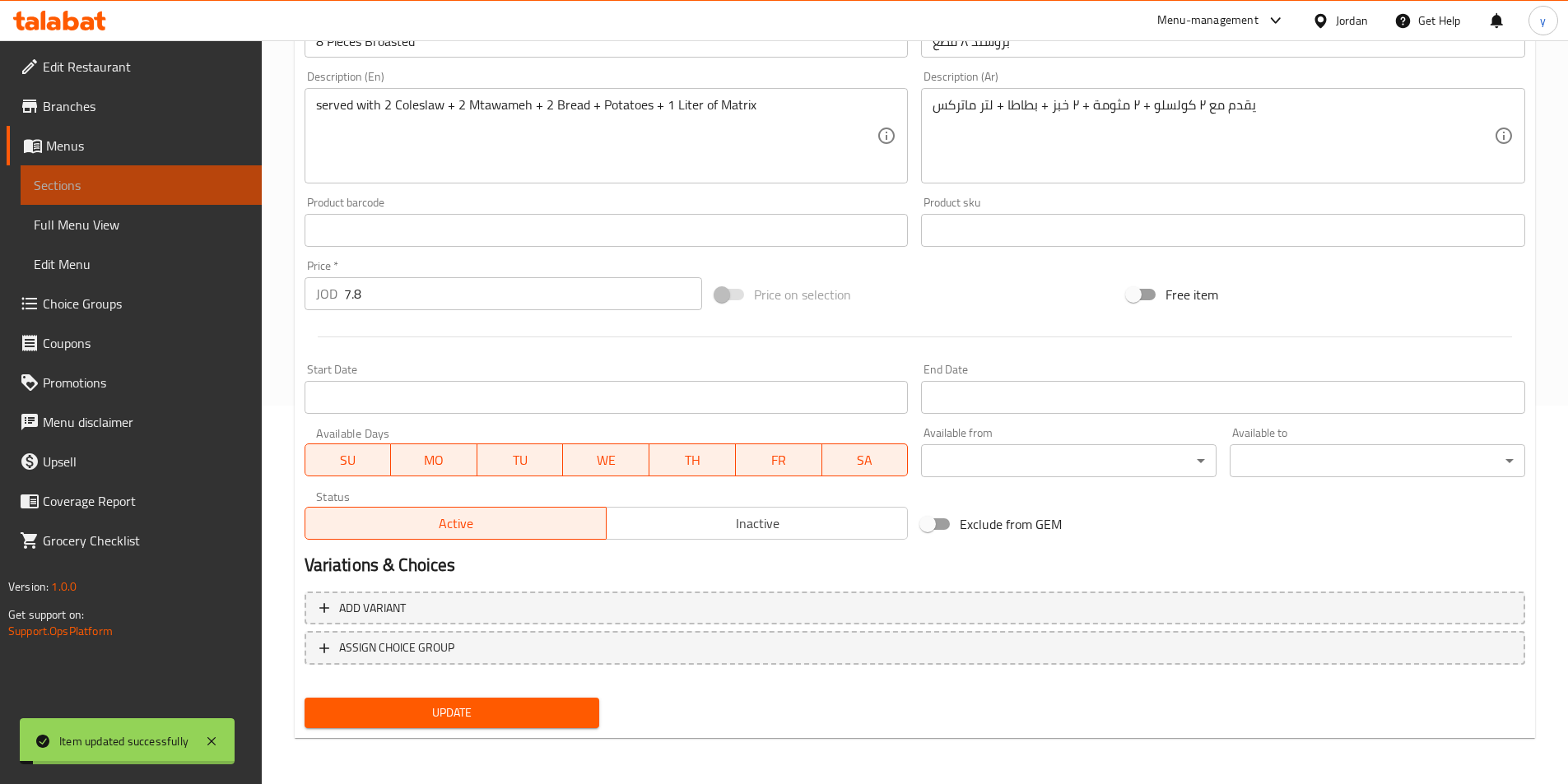
click at [164, 187] on span "Sections" at bounding box center [141, 185] width 215 height 19
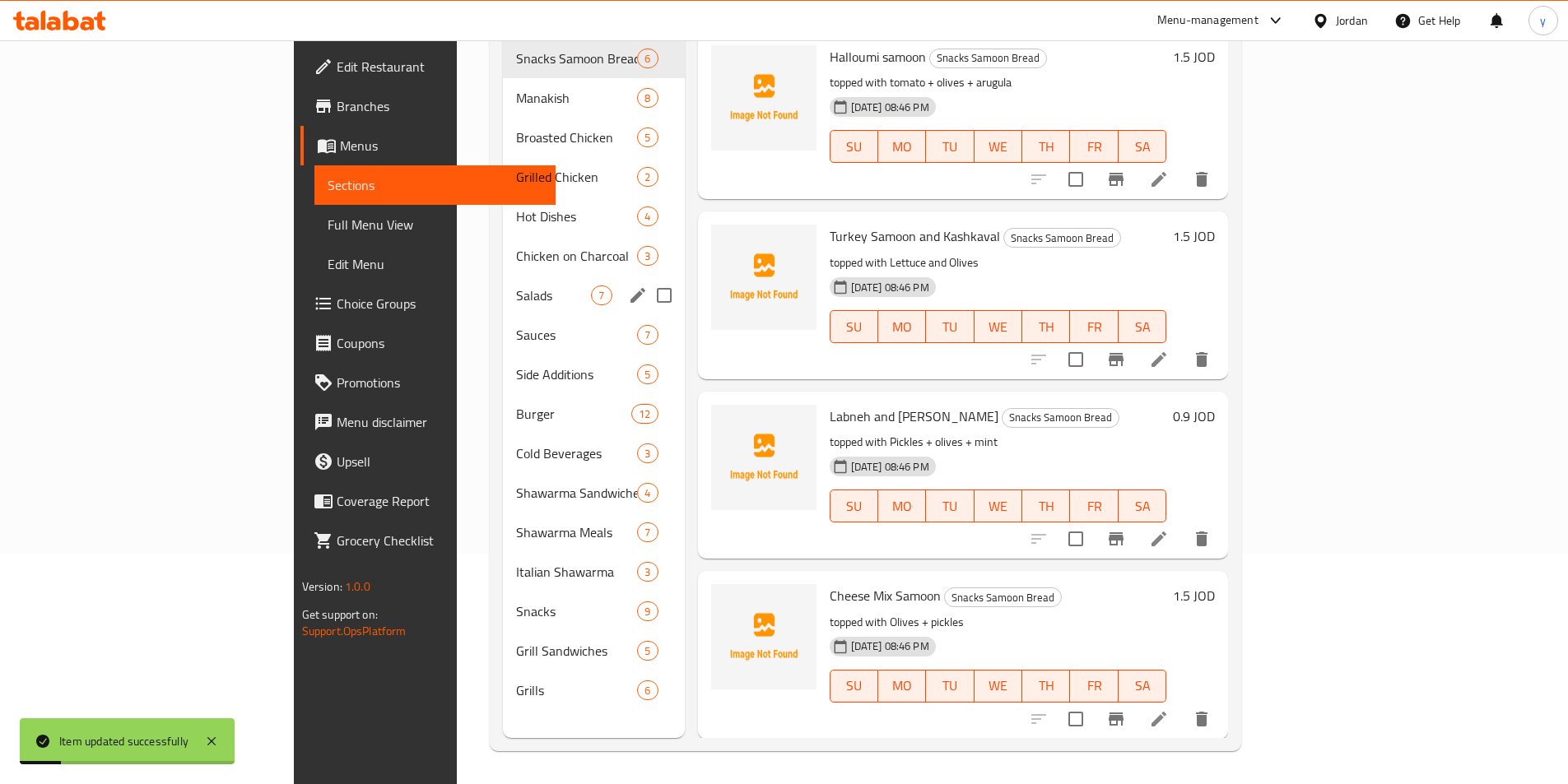
scroll to position [66, 0]
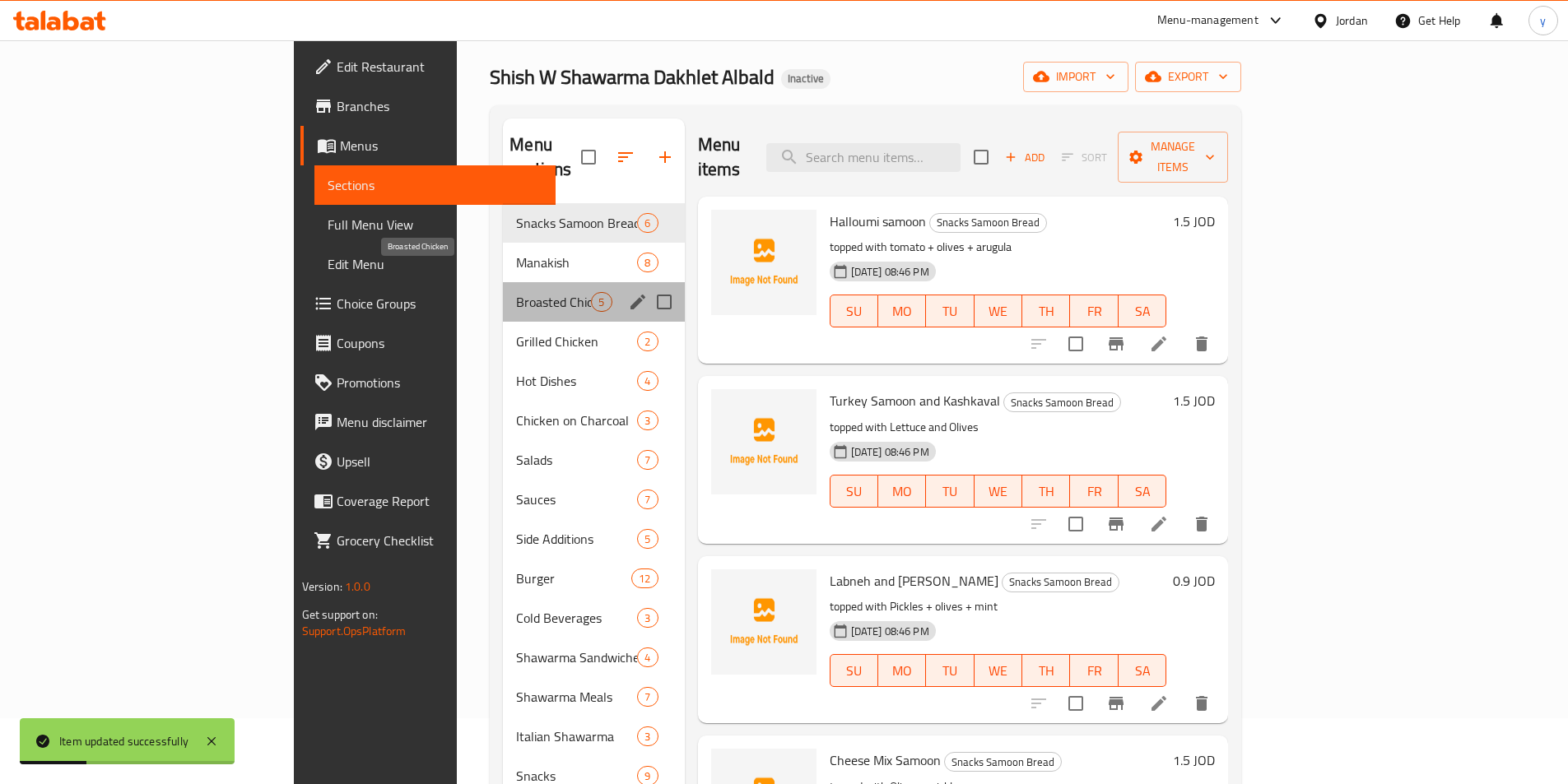
click at [516, 292] on span "Broasted Chicken" at bounding box center [553, 302] width 75 height 19
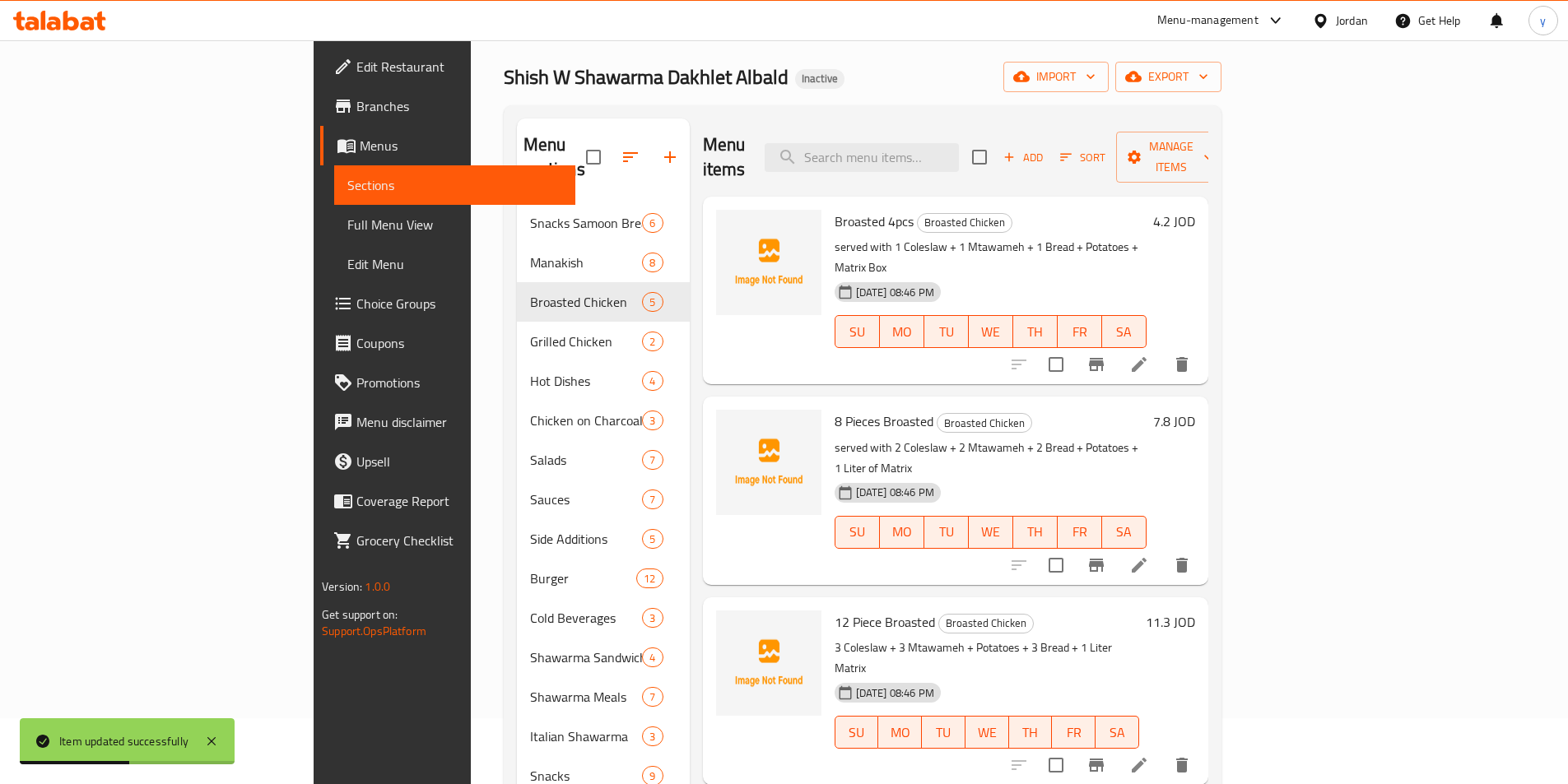
click at [1149, 755] on icon at bounding box center [1138, 765] width 19 height 19
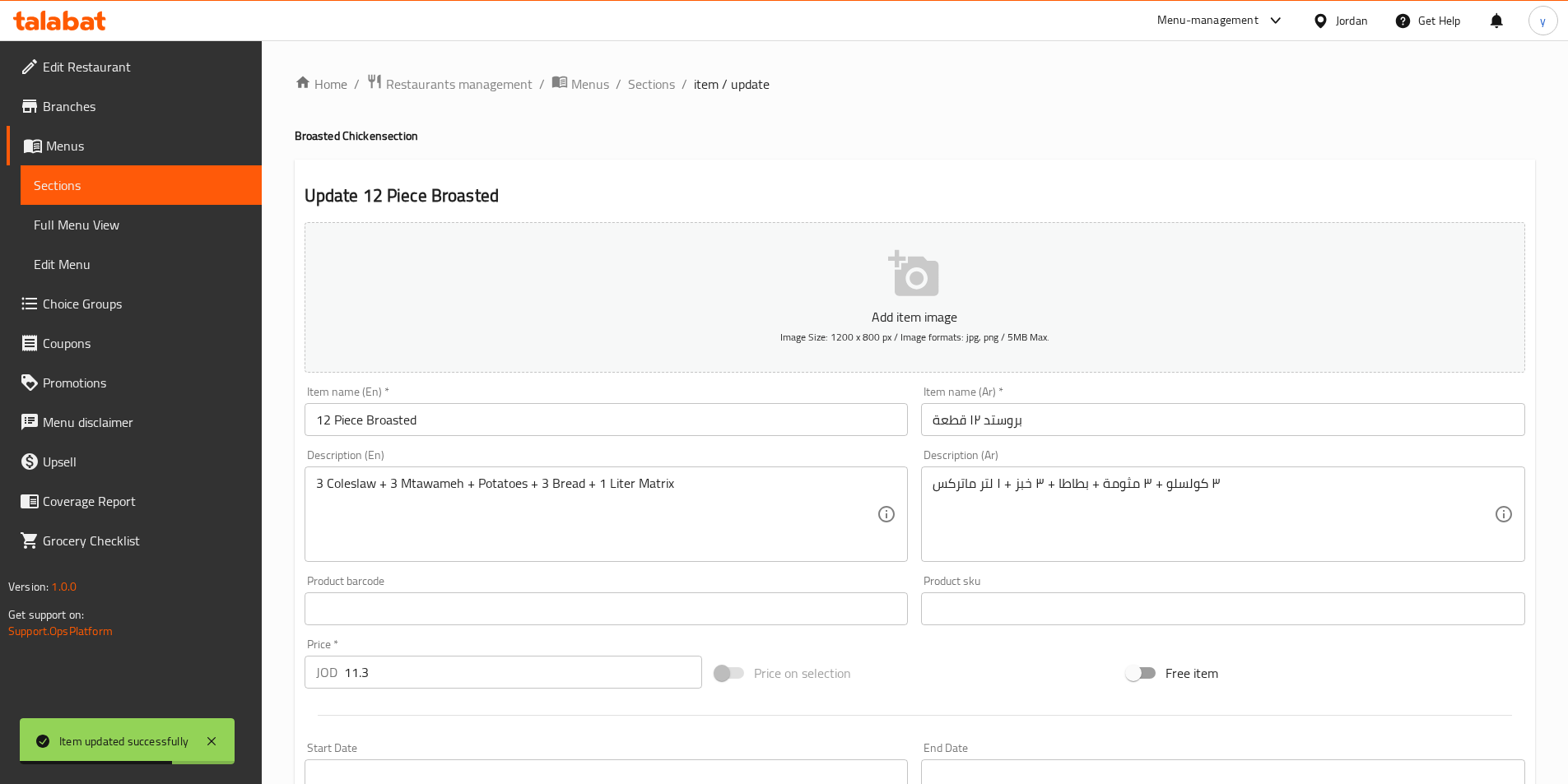
click at [313, 492] on div "3 Coleslaw + 3 Mtawameh + Potatoes + 3 Bread + 1 Liter Matrix Description (En)" at bounding box center [606, 514] width 604 height 96
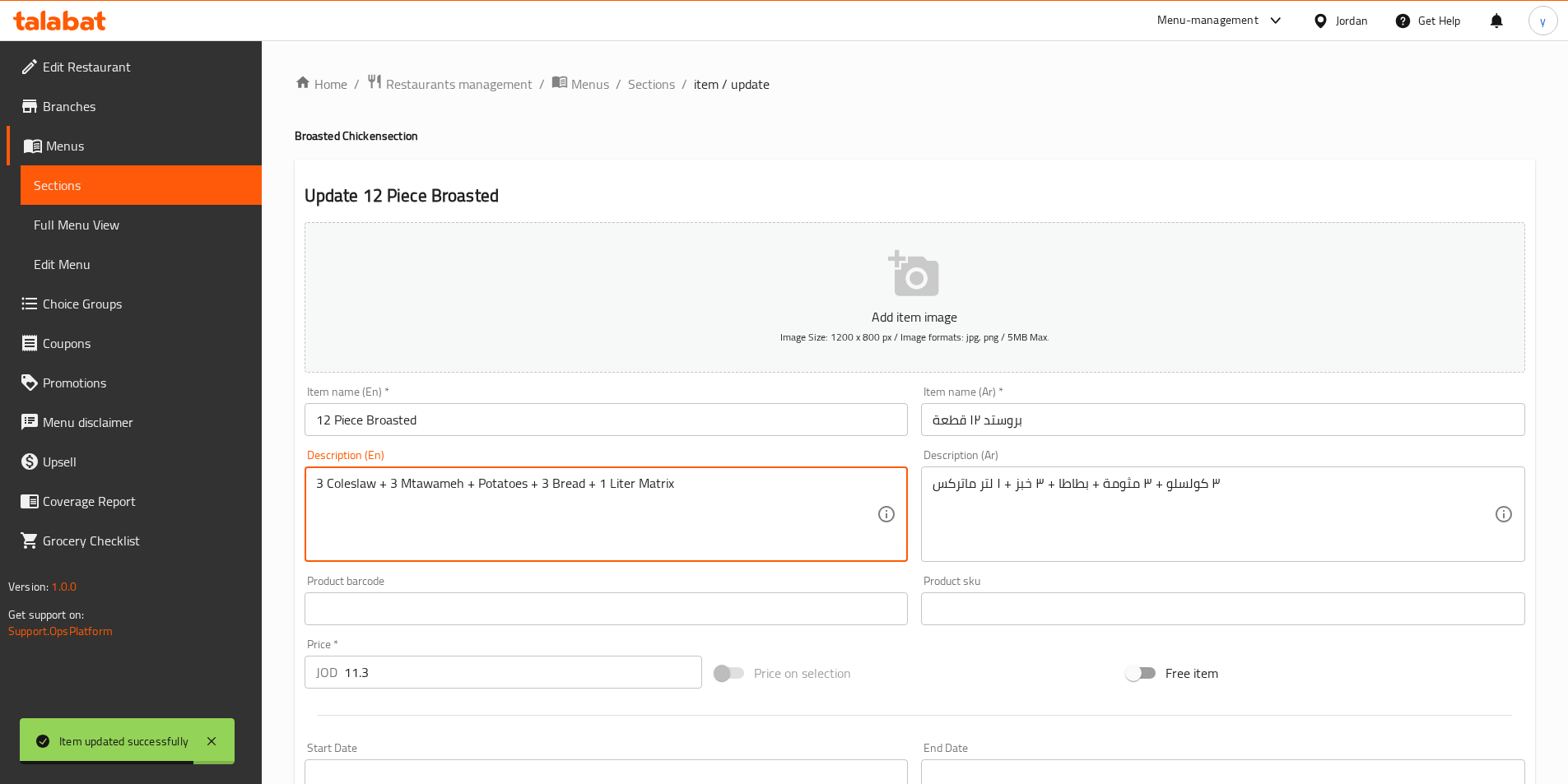
paste textarea "served with"
type textarea "served with 3 Coleslaw + 3 Mtawameh + Potatoes + 3 Bread + 1 Liter Matrix"
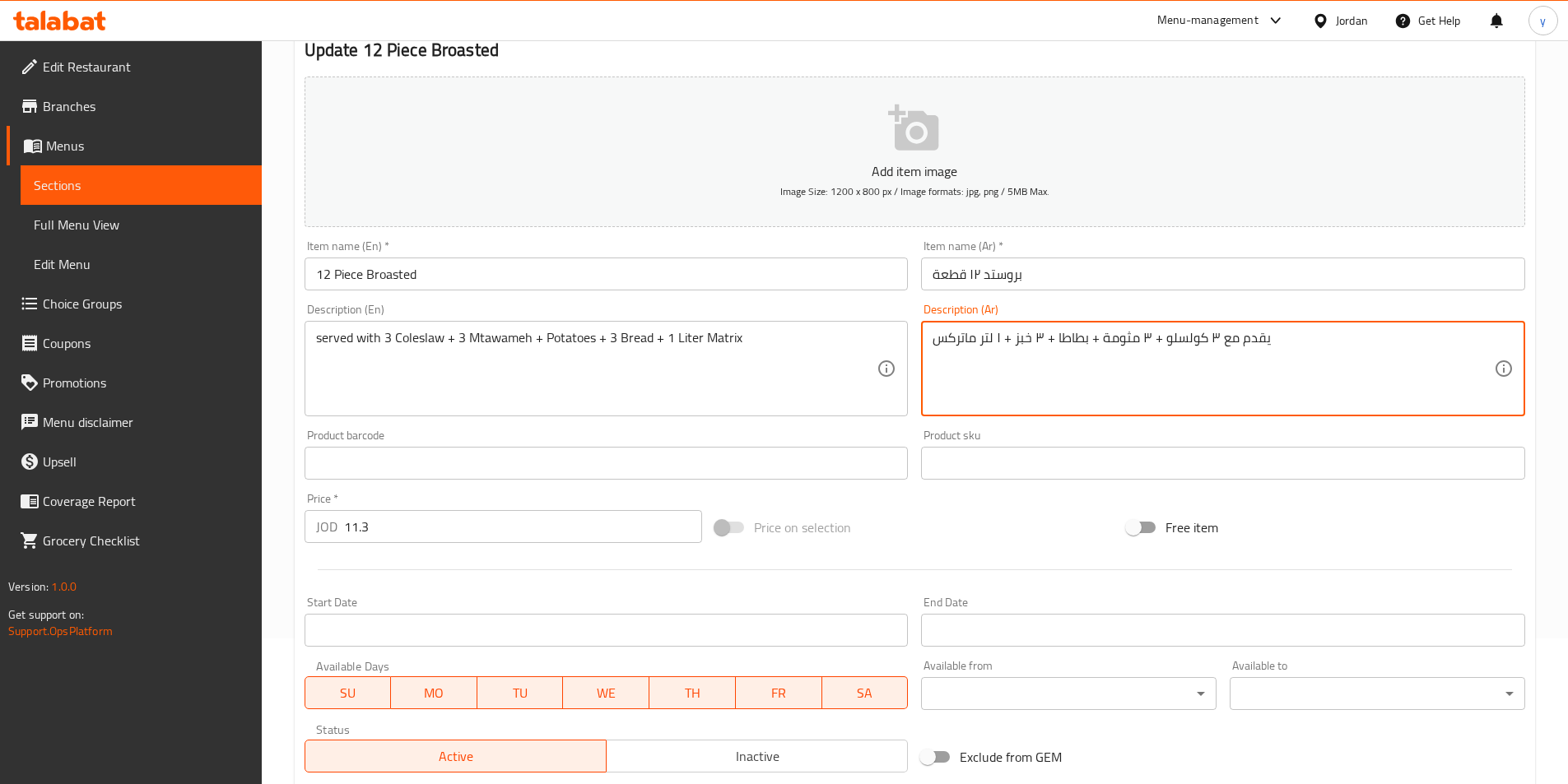
scroll to position [329, 0]
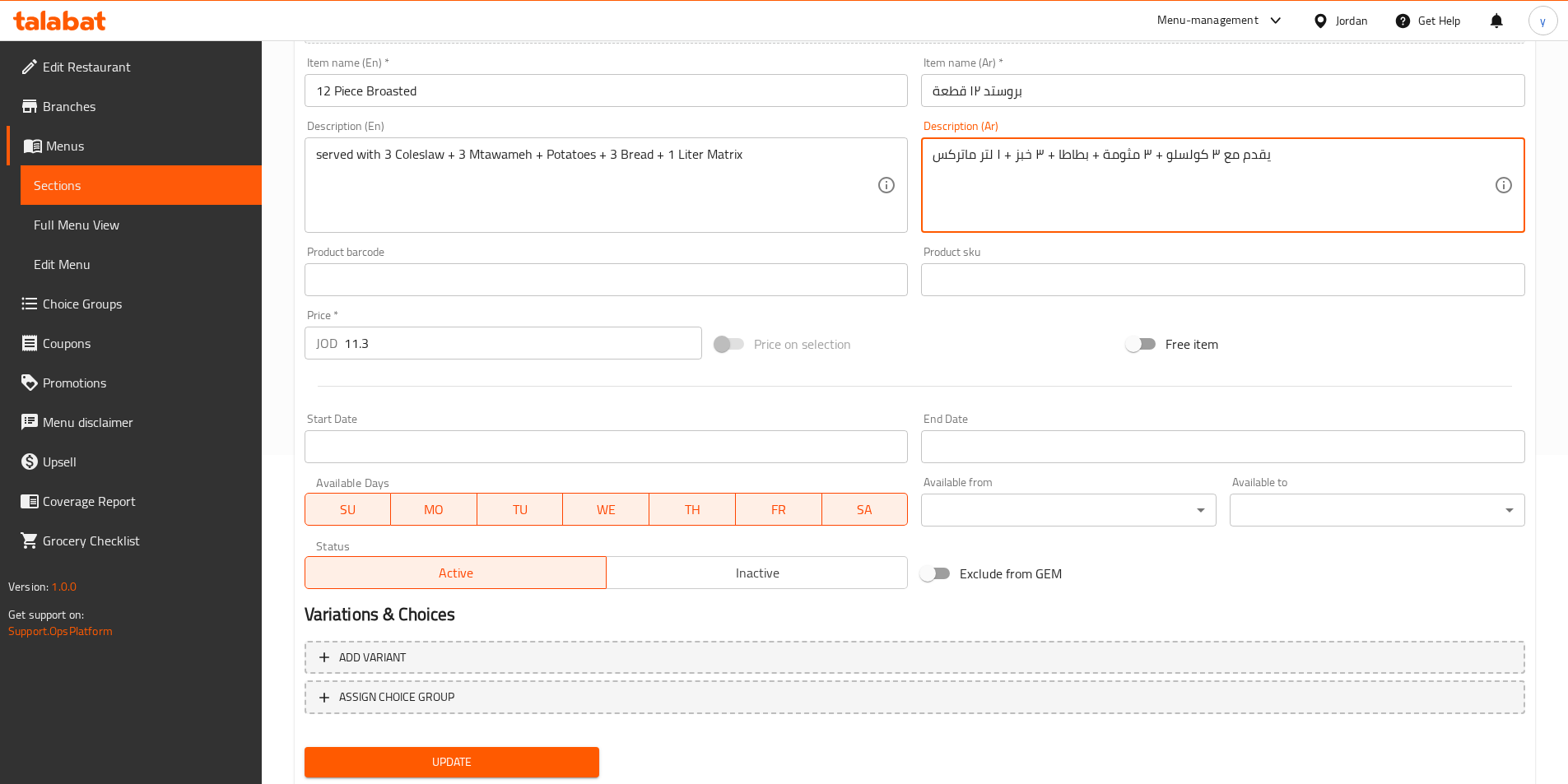
type textarea "يقدم مع ٣ كولسلو + ٣ مثومة + بطاطا + ٣ خبز + ١ لتر ماتركس"
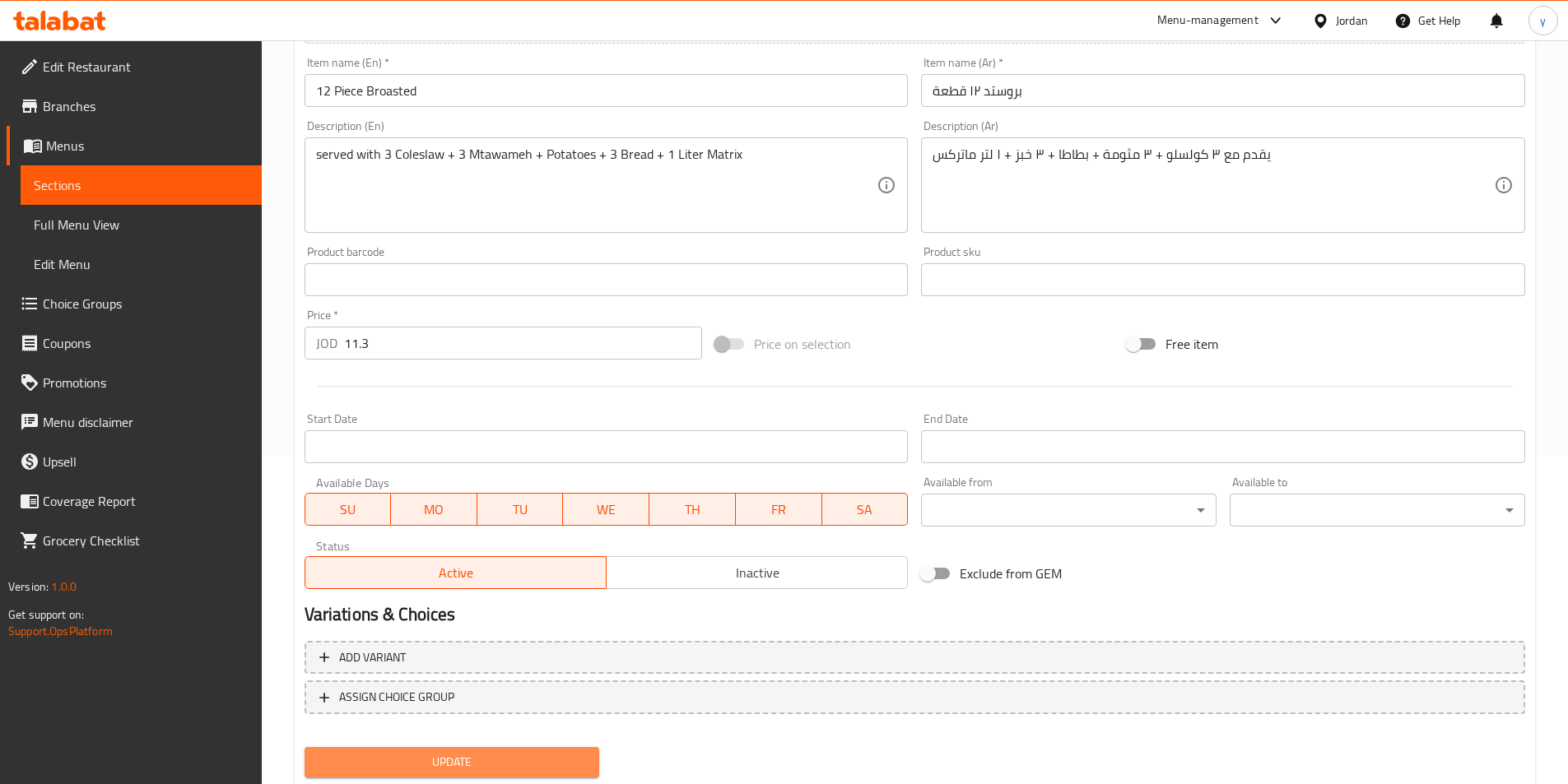
click at [480, 756] on span "Update" at bounding box center [452, 762] width 269 height 20
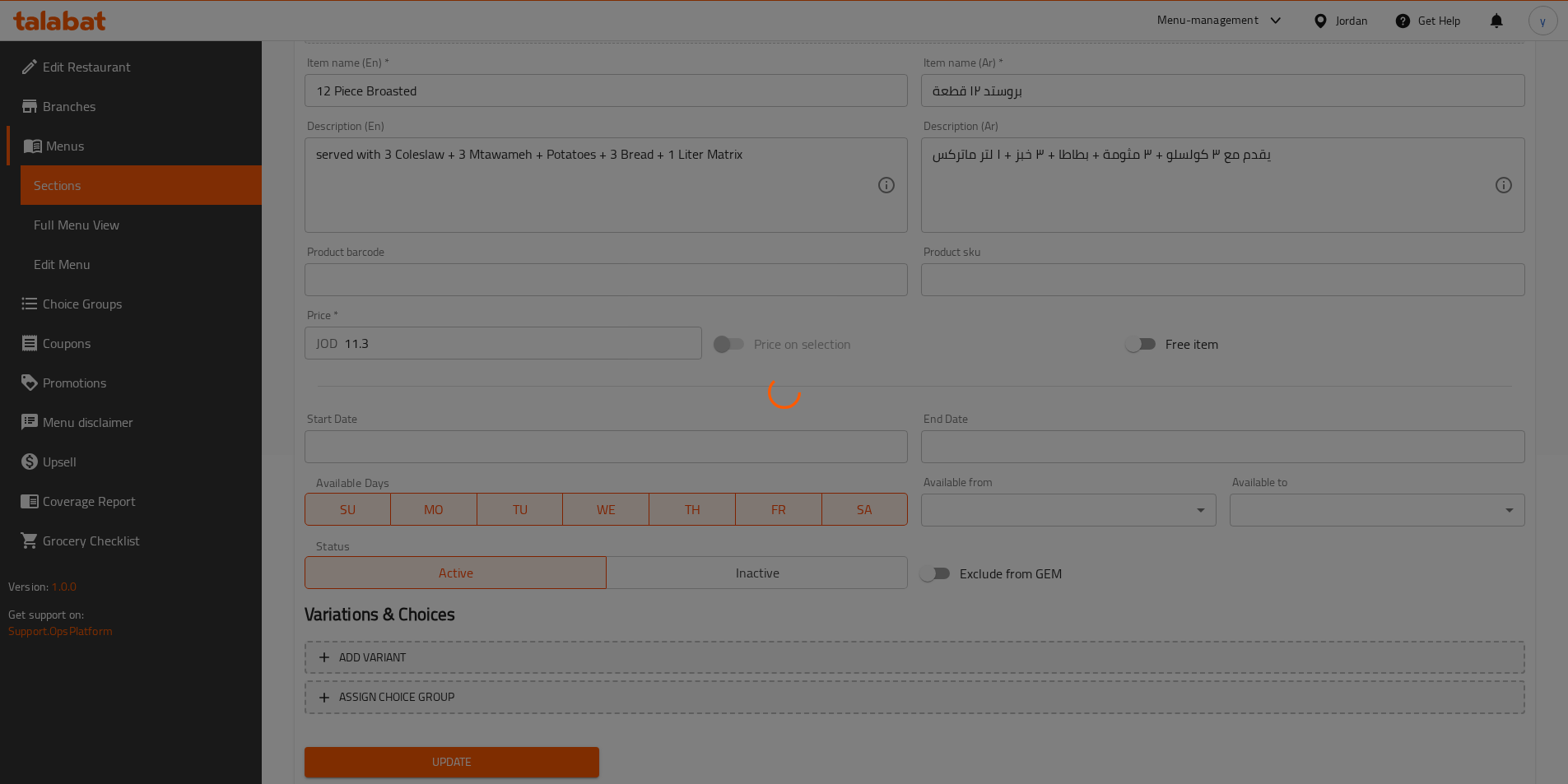
scroll to position [378, 0]
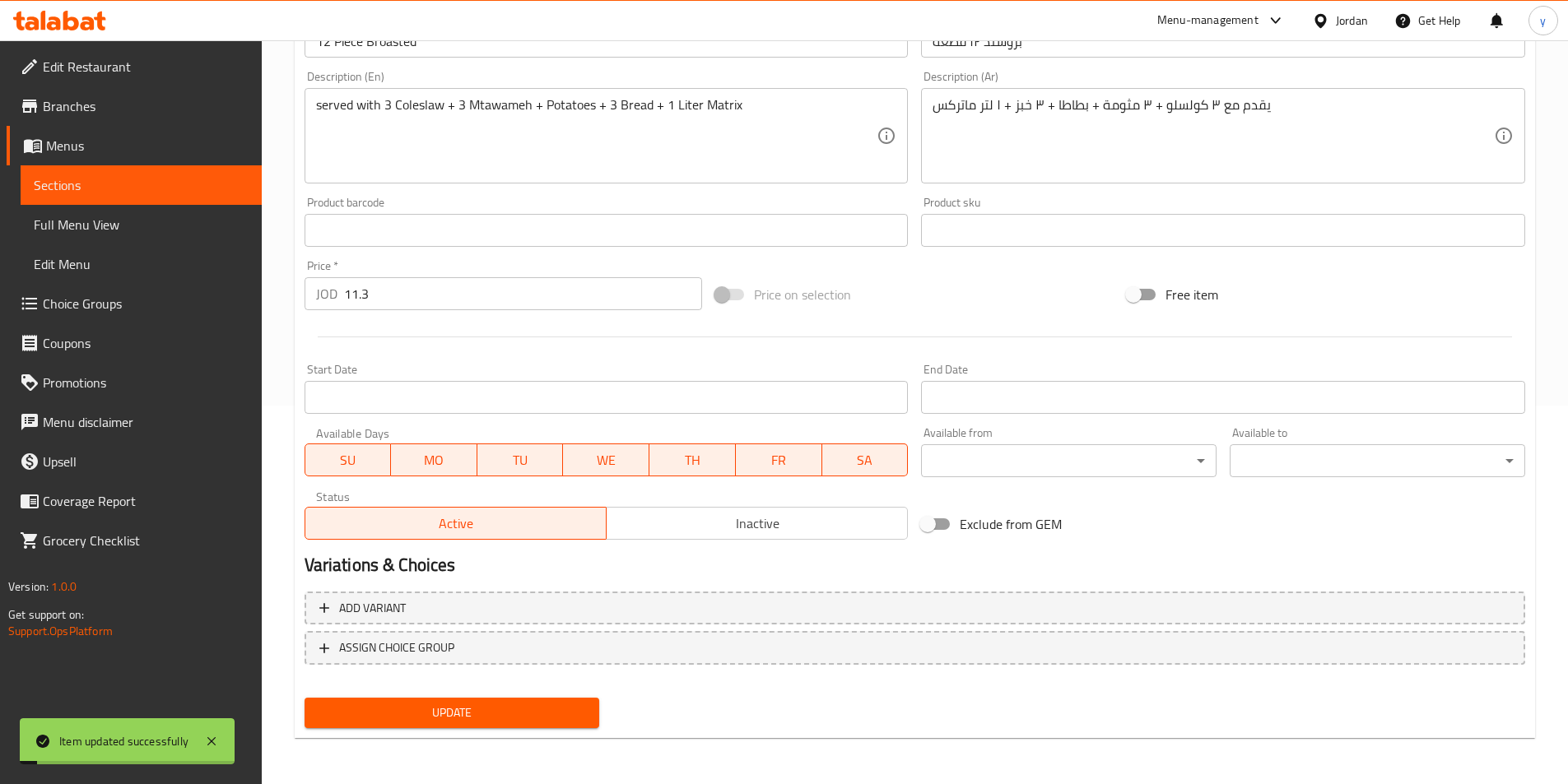
click at [170, 173] on link "Sections" at bounding box center [140, 185] width 241 height 39
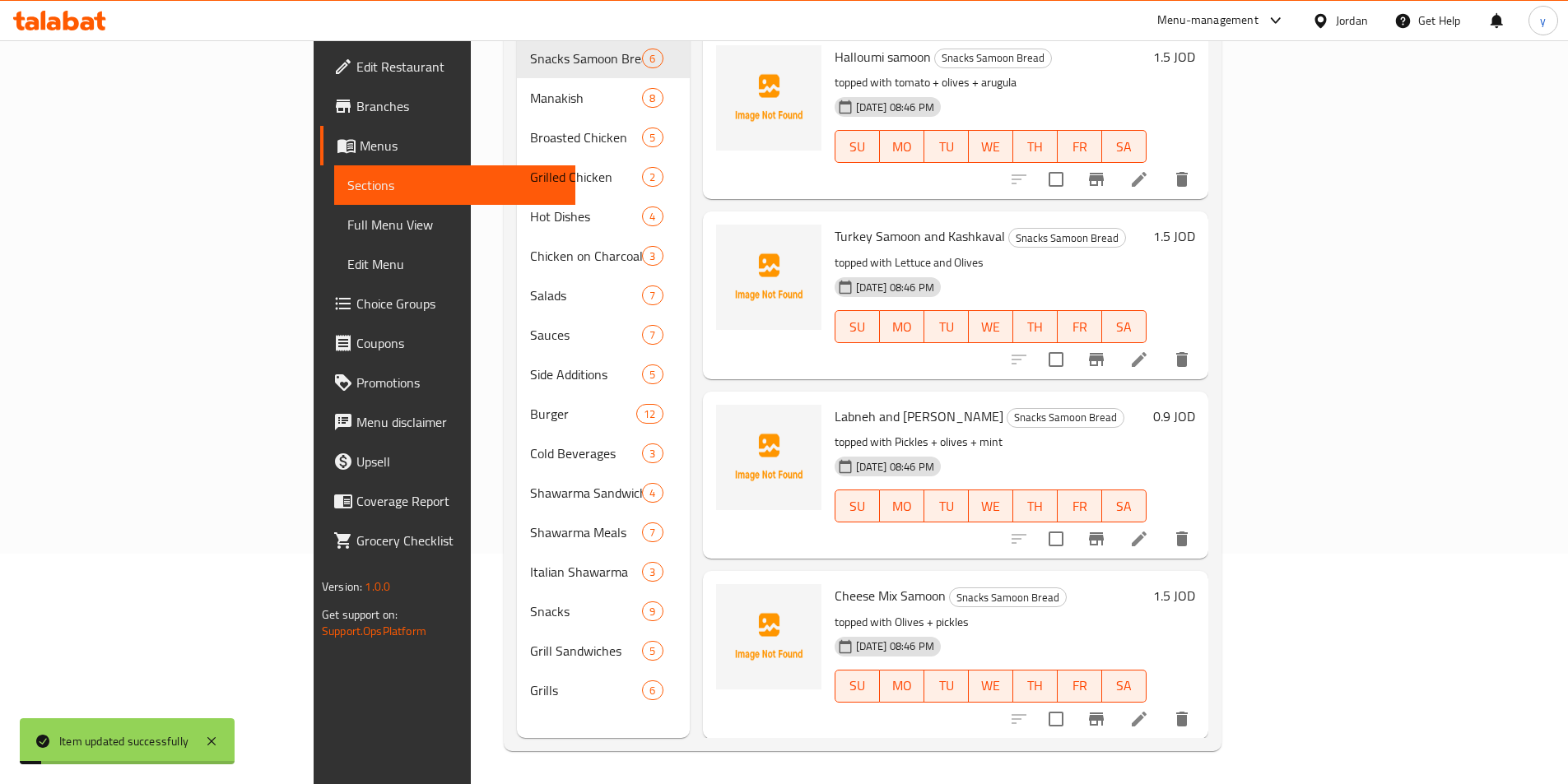
scroll to position [230, 0]
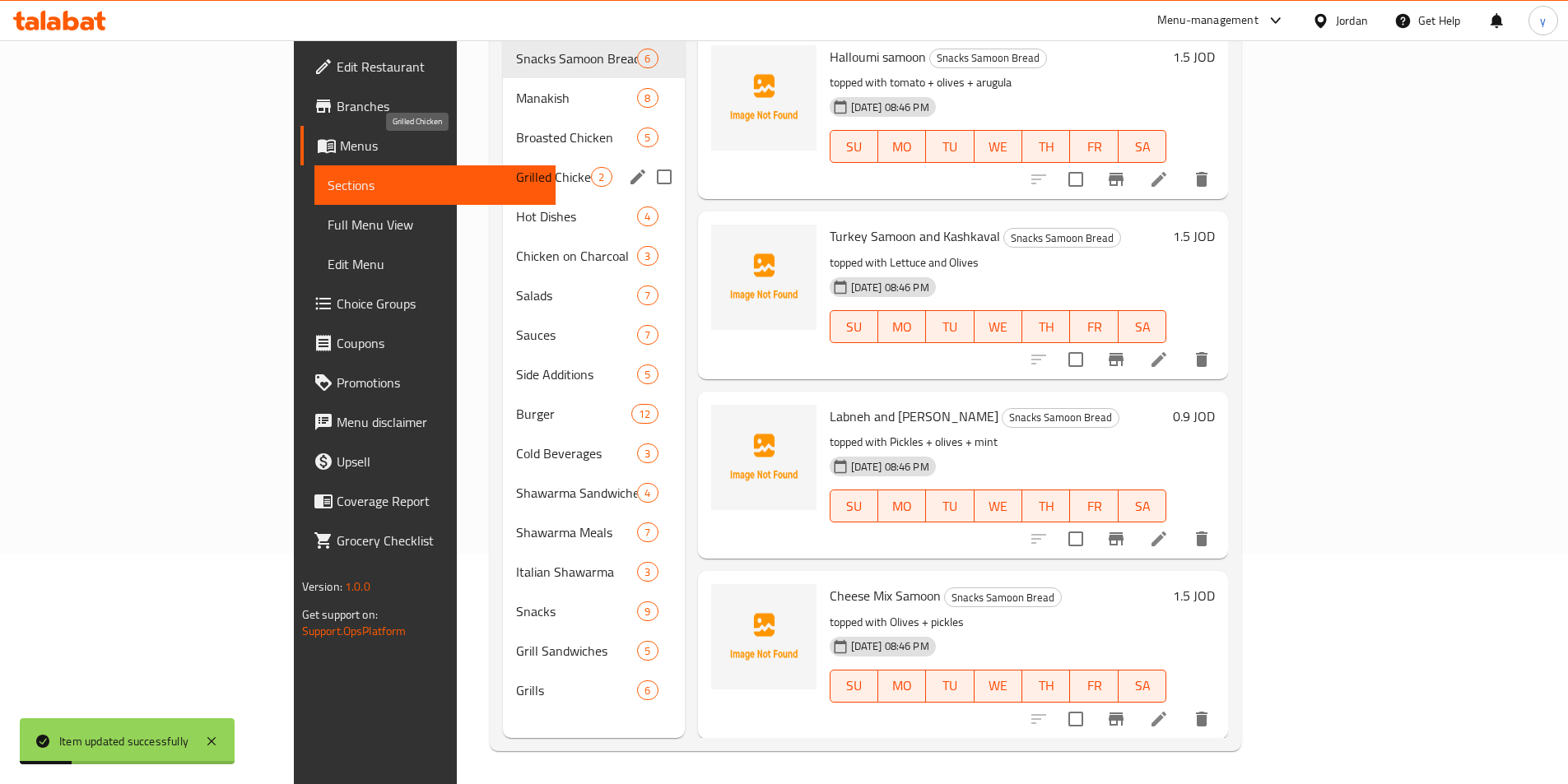
click at [516, 167] on span "Grilled Chicken" at bounding box center [553, 176] width 75 height 19
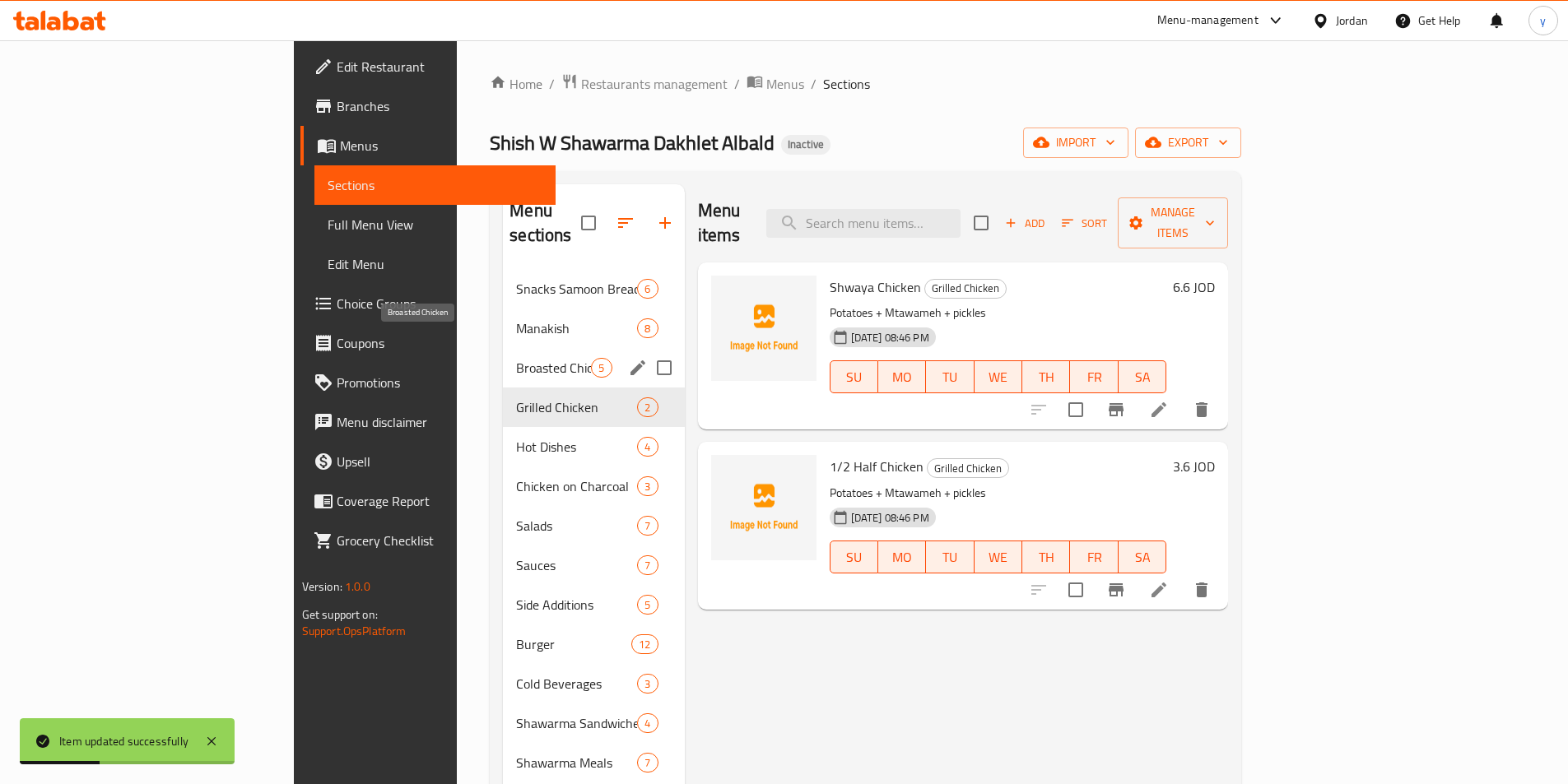
click at [516, 358] on span "Broasted Chicken" at bounding box center [553, 367] width 75 height 19
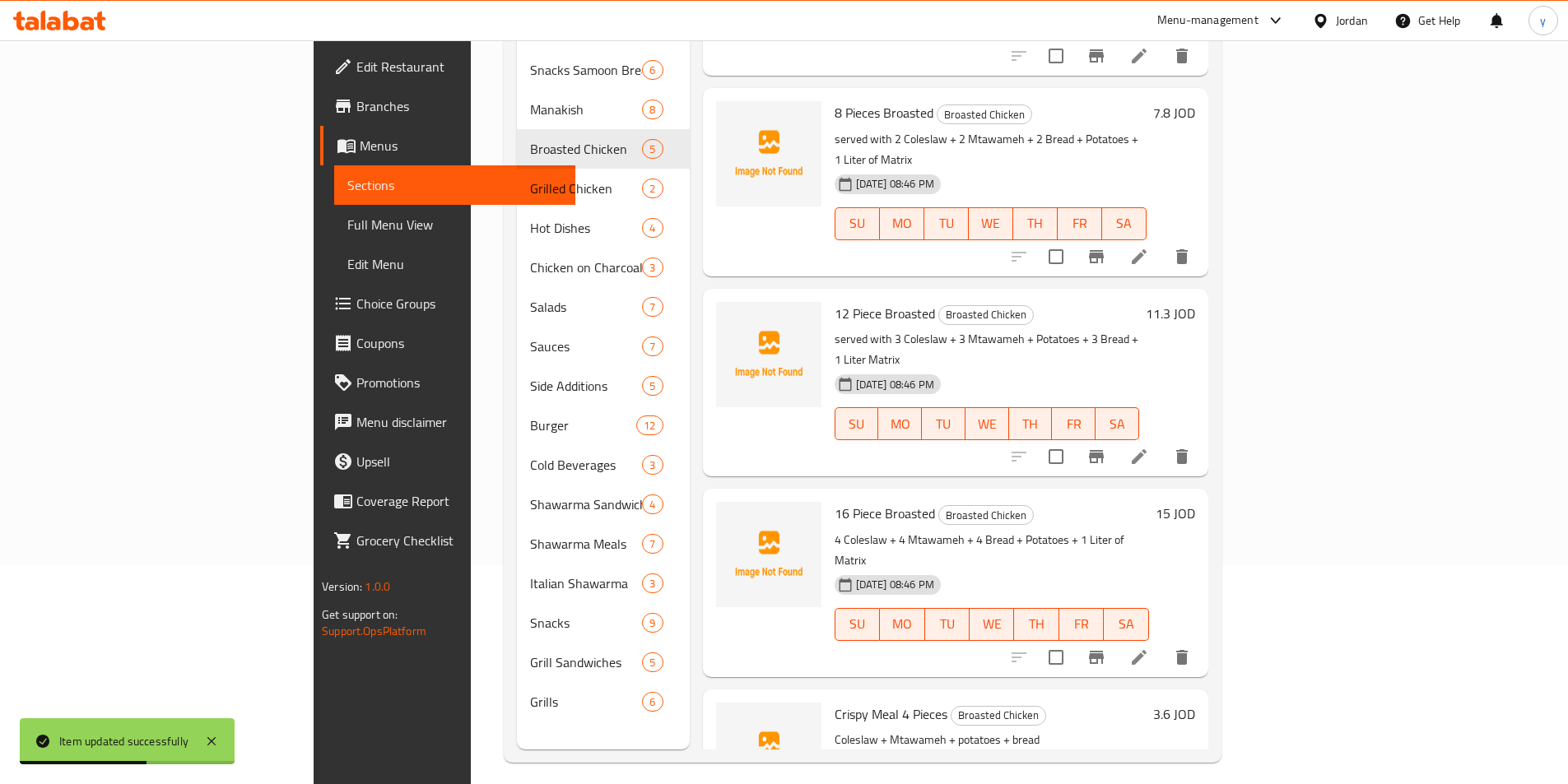
scroll to position [230, 0]
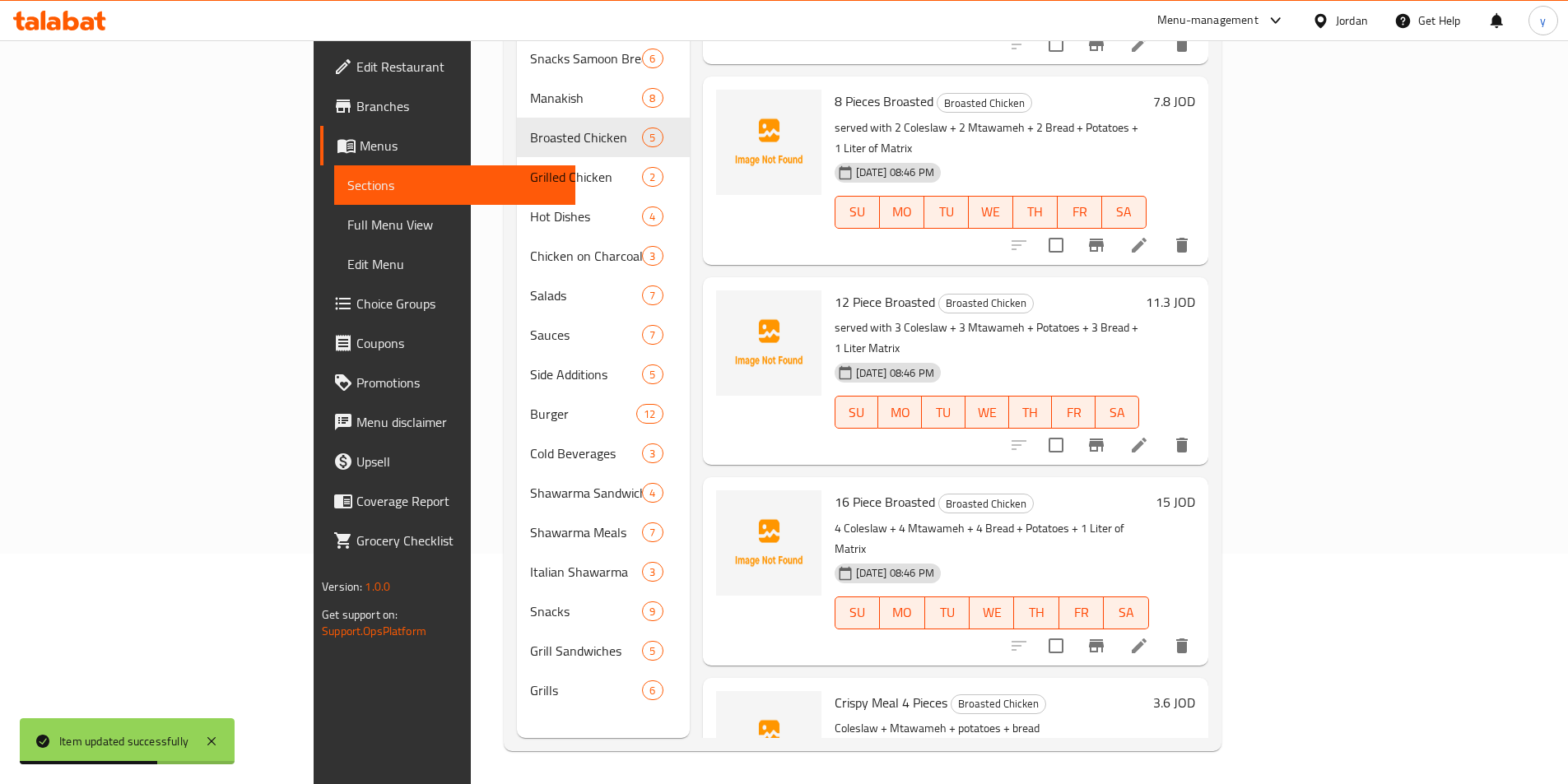
click at [1162, 430] on li at bounding box center [1139, 445] width 46 height 29
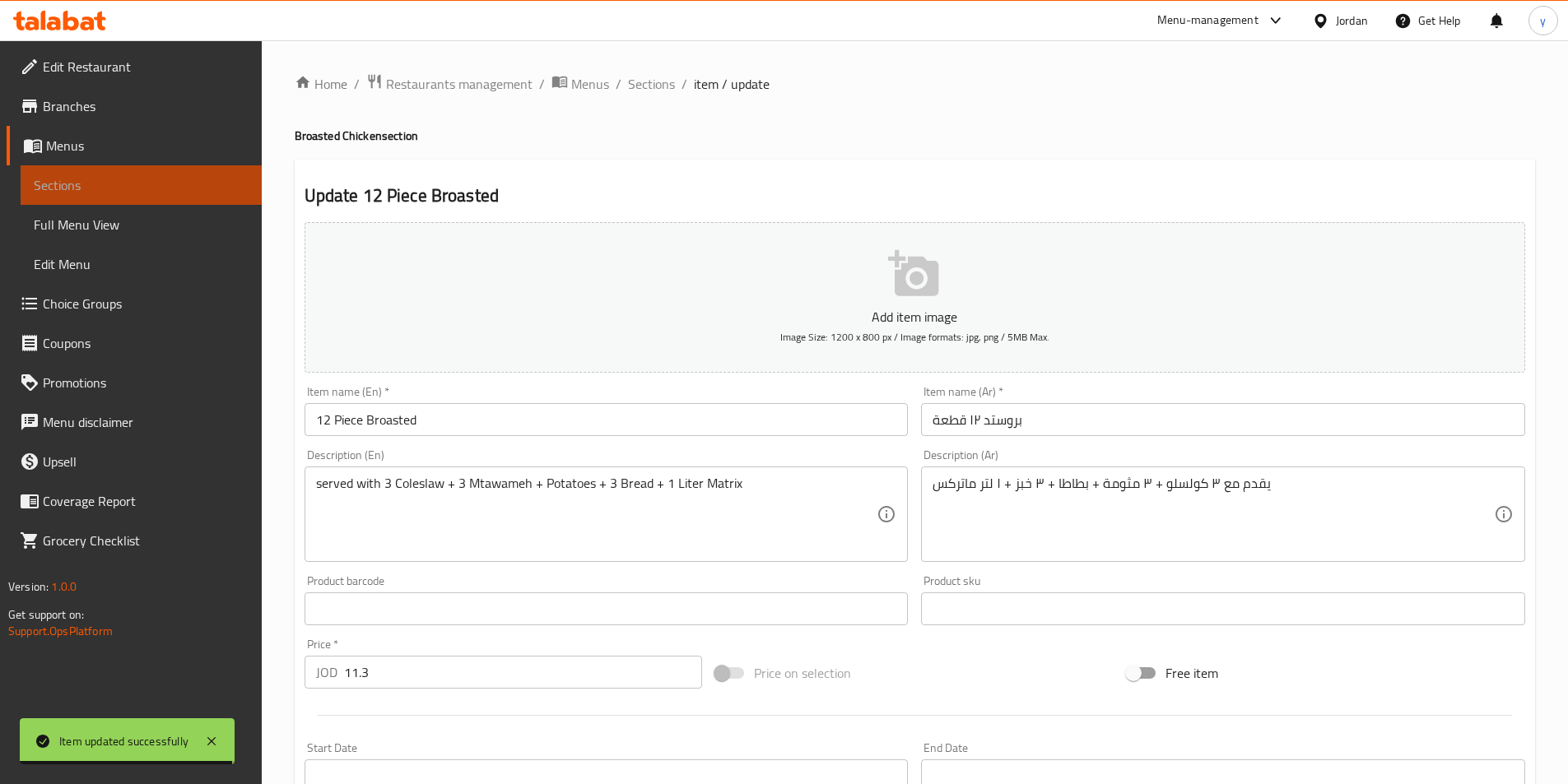
click at [64, 179] on span "Sections" at bounding box center [141, 185] width 215 height 19
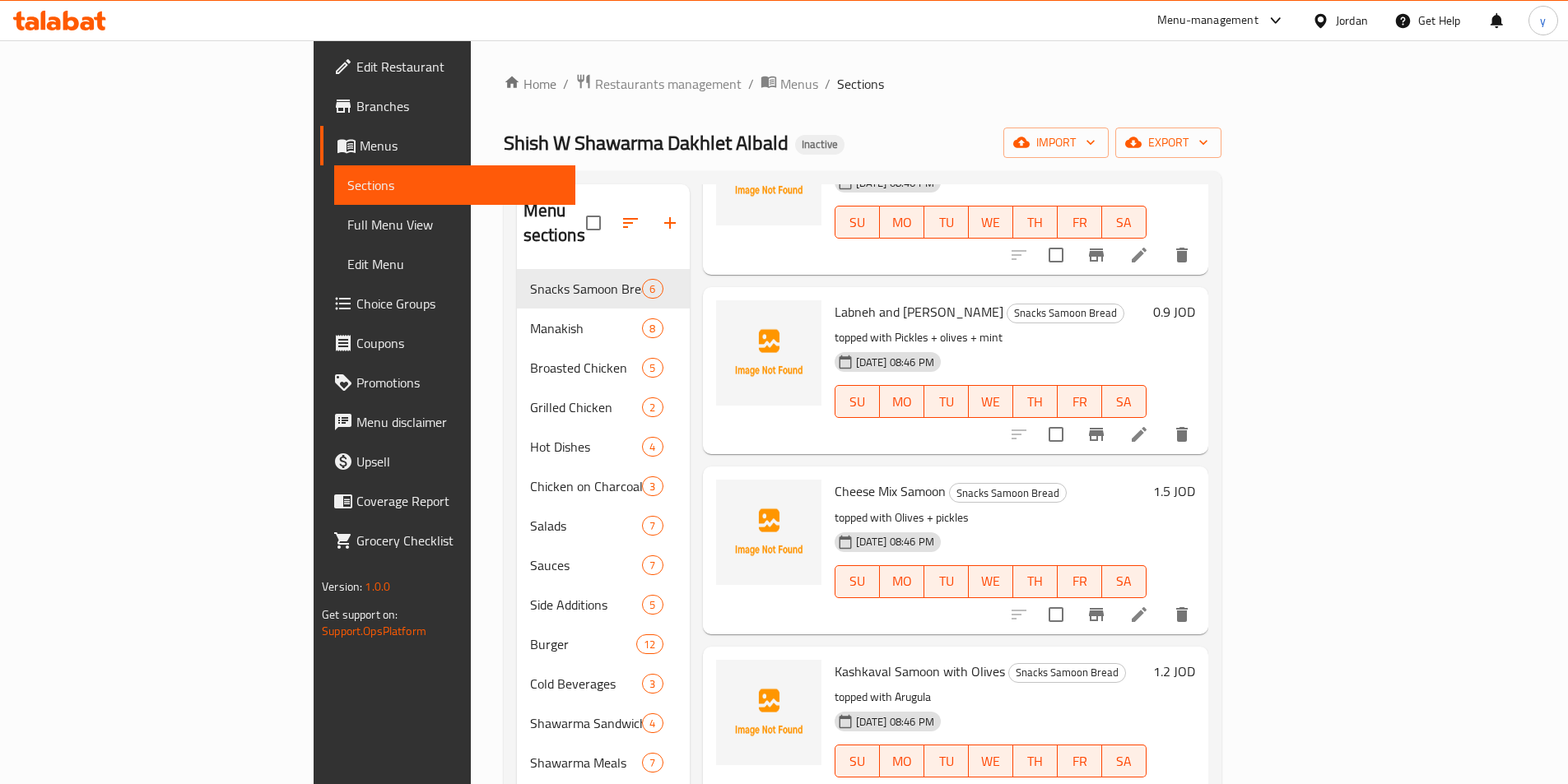
scroll to position [335, 0]
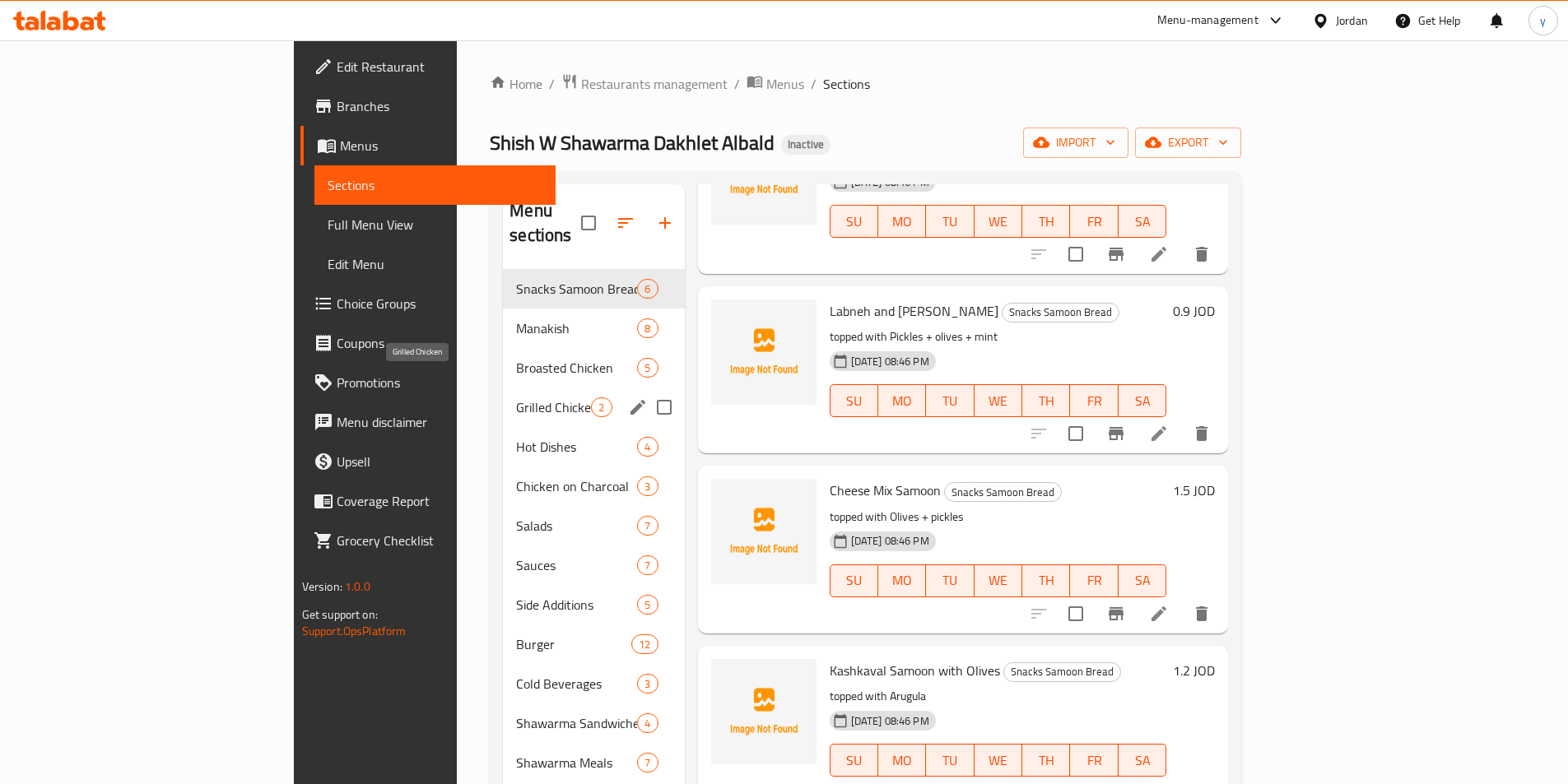
click at [516, 397] on span "Grilled Chicken" at bounding box center [553, 407] width 75 height 19
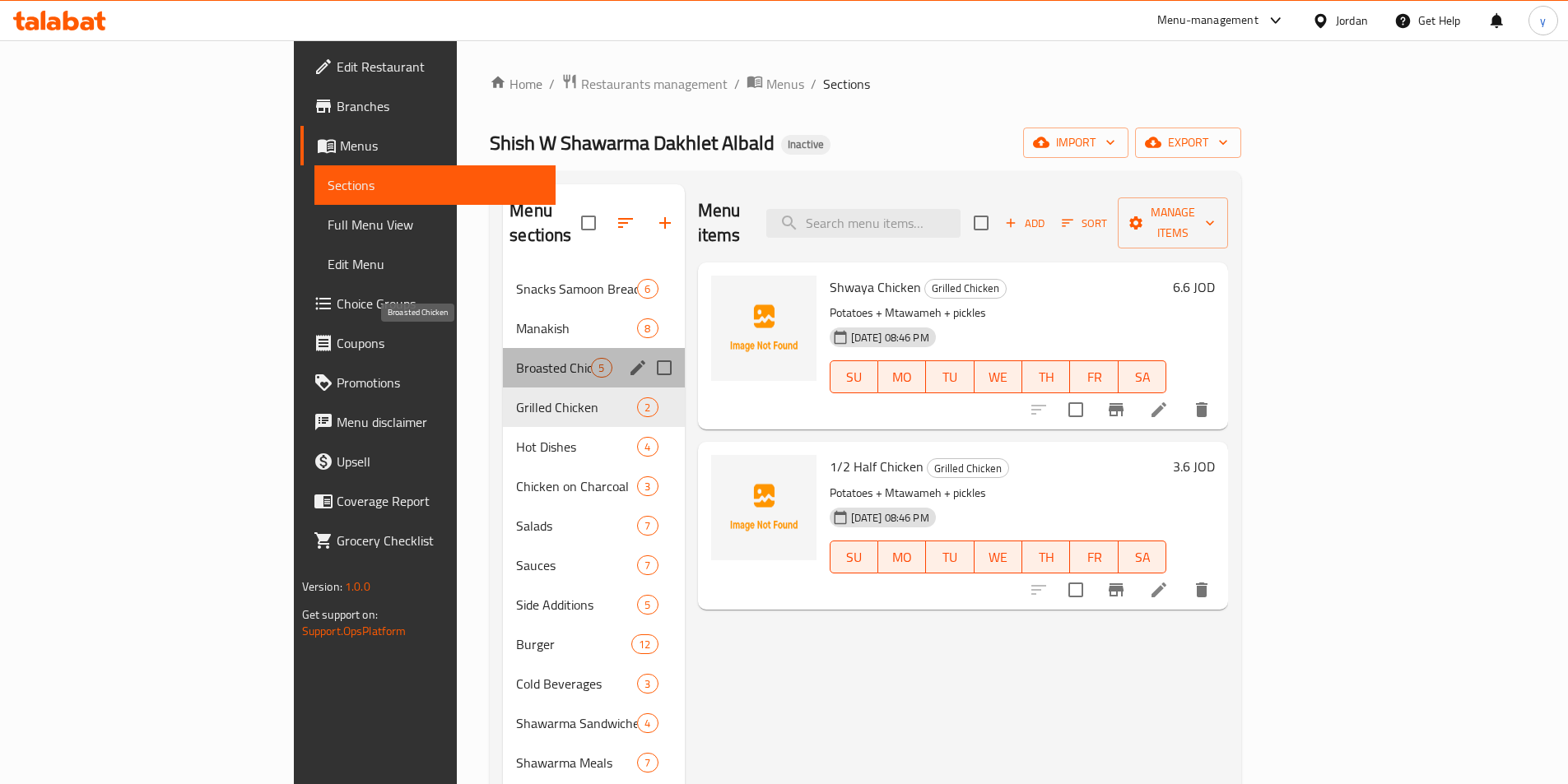
click at [516, 358] on span "Broasted Chicken" at bounding box center [553, 367] width 75 height 19
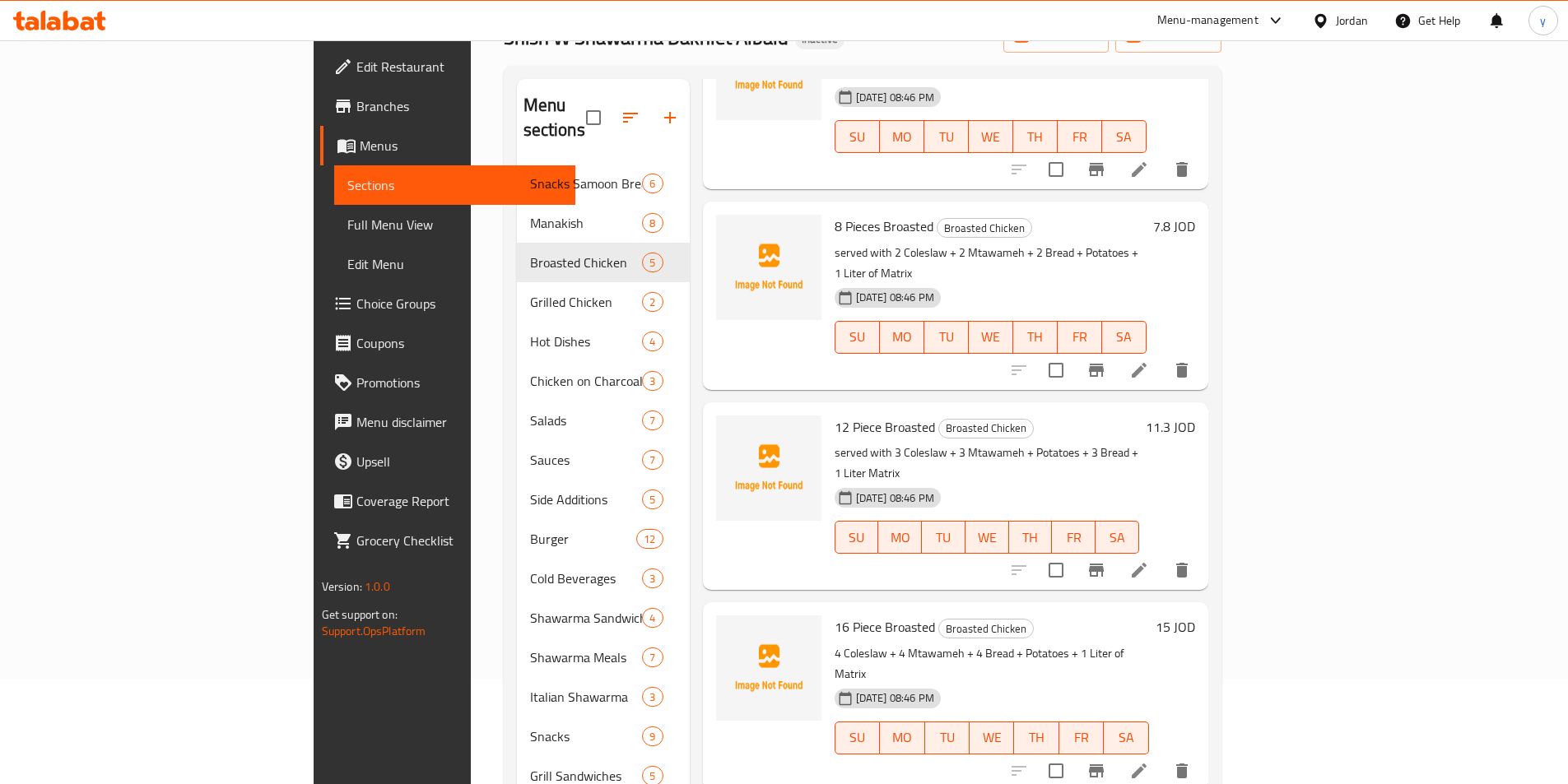
scroll to position [230, 0]
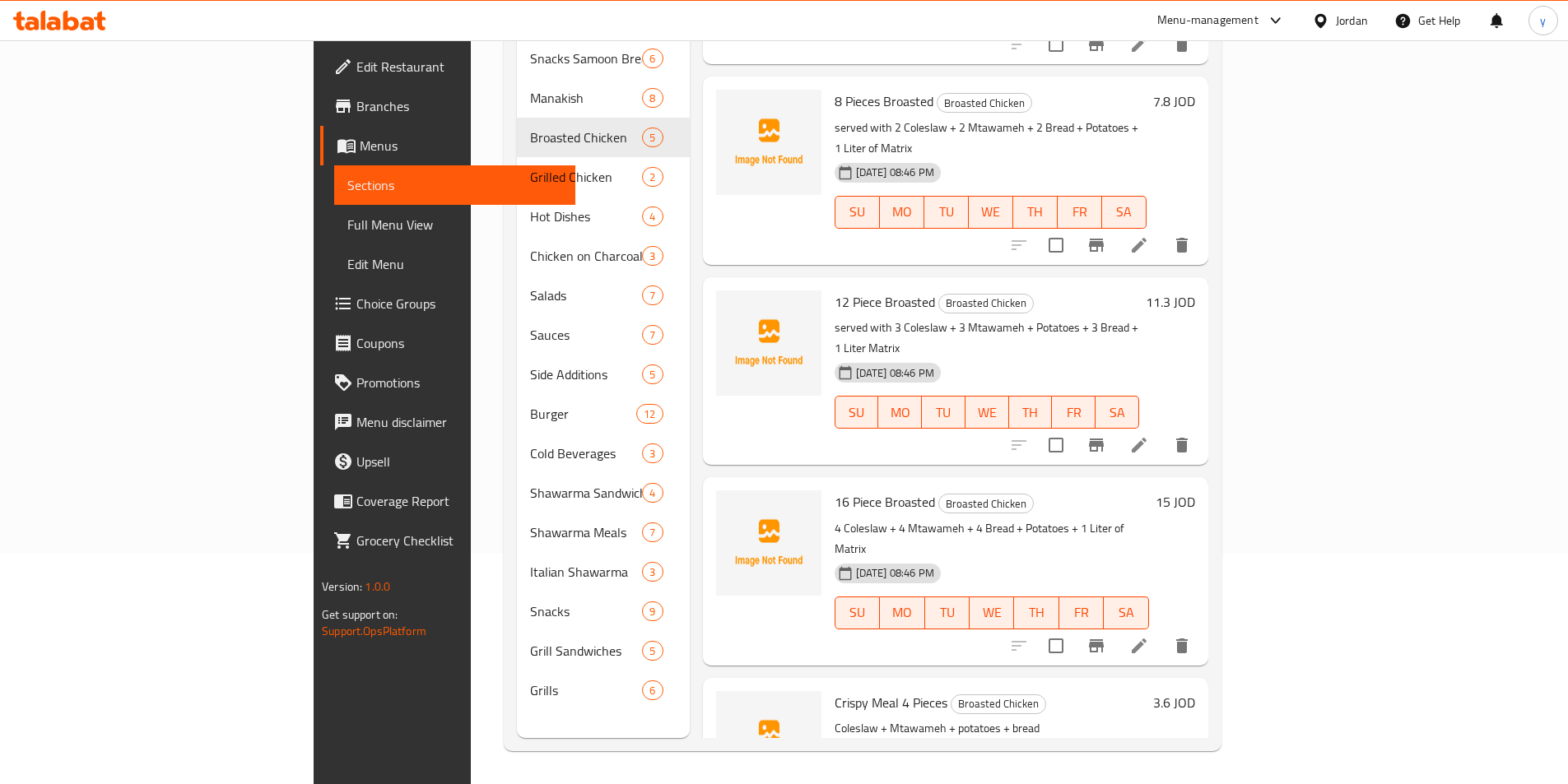
click at [1162, 631] on li at bounding box center [1139, 645] width 46 height 29
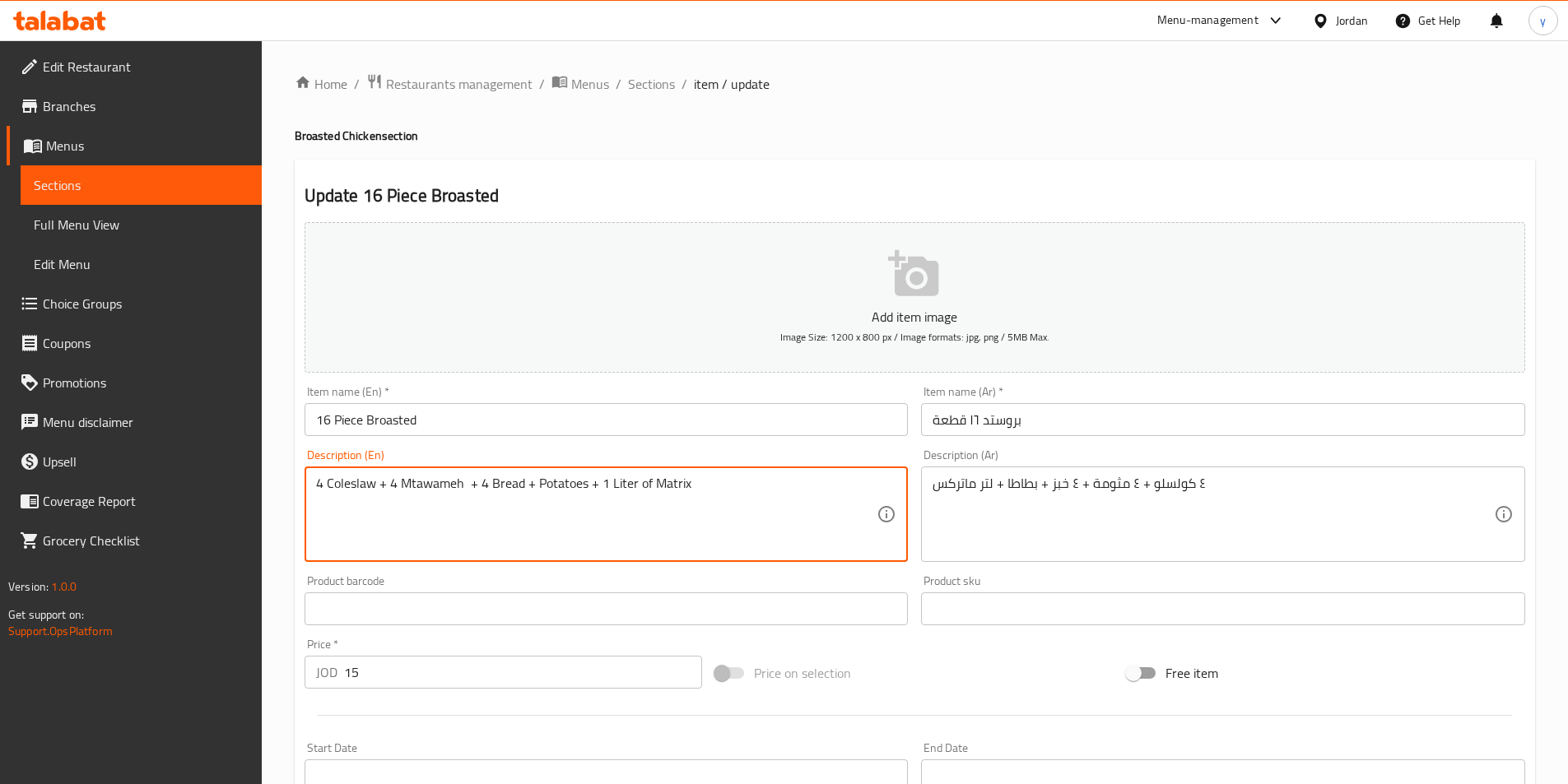
paste textarea "served with"
type textarea "served with 4 Coleslaw + 4 Mtawameh + 4 Bread + Potatoes + 1 Liter of Matrix"
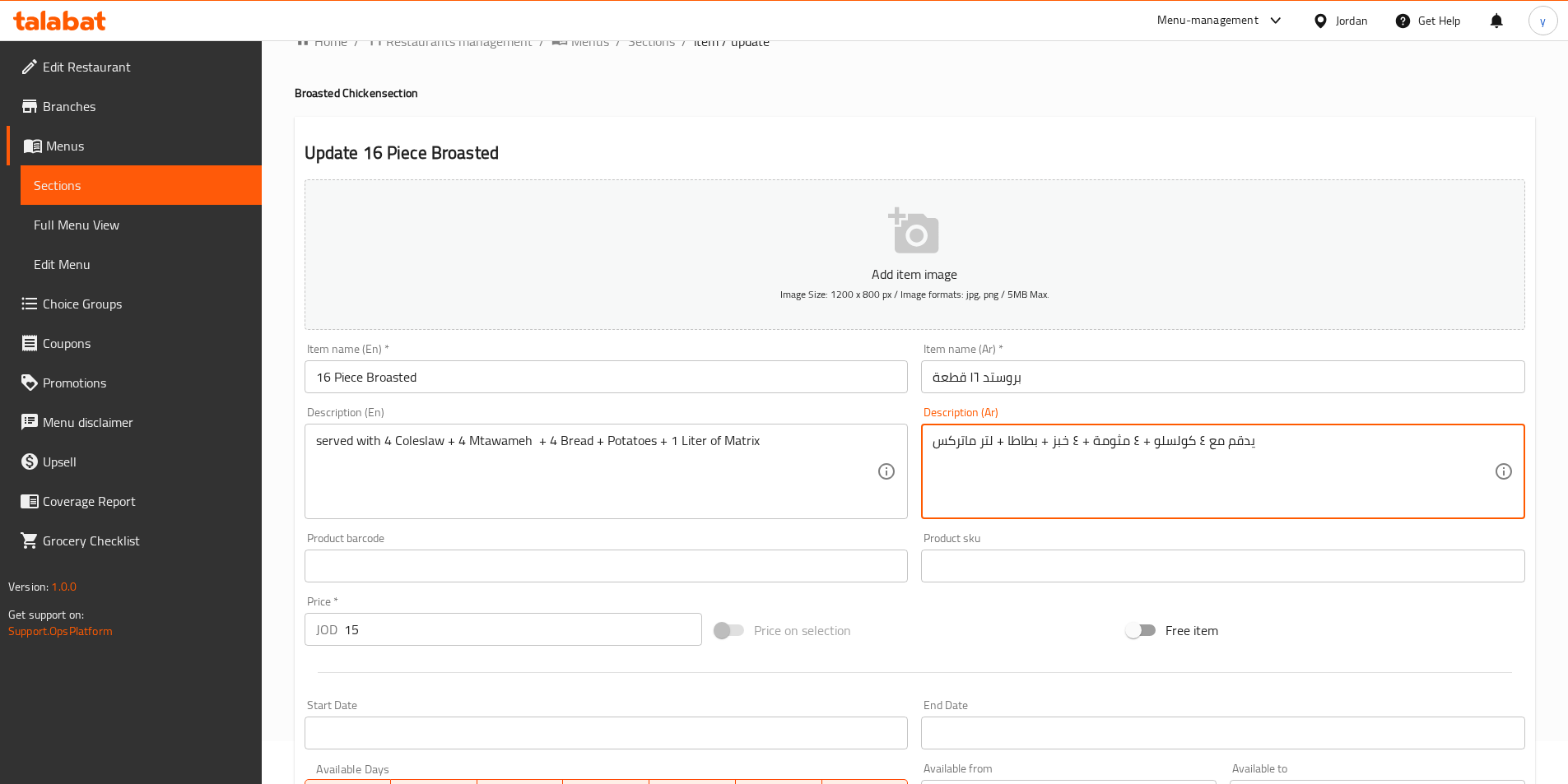
scroll to position [82, 0]
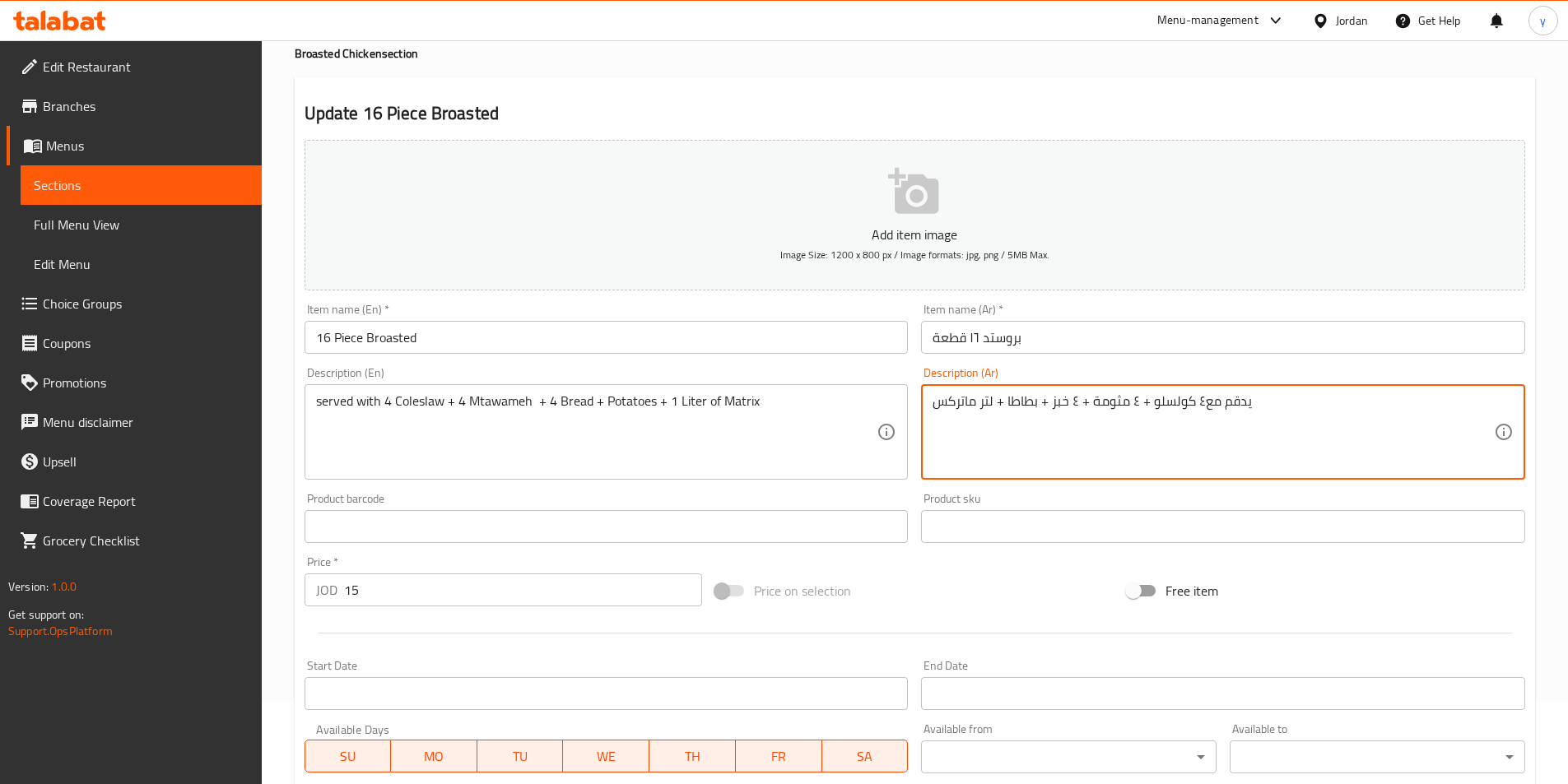
click at [1234, 408] on textarea "يدقم مع٤ كولسلو + ٤ مثومة + ٤ خبز + بطاطا + لتر ماتركس" at bounding box center [1213, 432] width 562 height 78
click at [1201, 410] on textarea "يقدم مع٤ كولسلو + ٤ مثومة + ٤ خبز + بطاطا + لتر ماتركس" at bounding box center [1213, 432] width 562 height 78
click at [1206, 404] on textarea "يقدم مع٤ كولسلو + ٤ مثومة + ٤ خبز + بطاطا + لتر ماتركس" at bounding box center [1213, 432] width 562 height 78
drag, startPoint x: 1233, startPoint y: 404, endPoint x: 1245, endPoint y: 411, distance: 13.9
click at [1245, 411] on textarea "يدقم مع ٤ كولسلو + ٤ مثومة + ٤ خبز + بطاطا + لتر ماتركس" at bounding box center [1213, 432] width 562 height 78
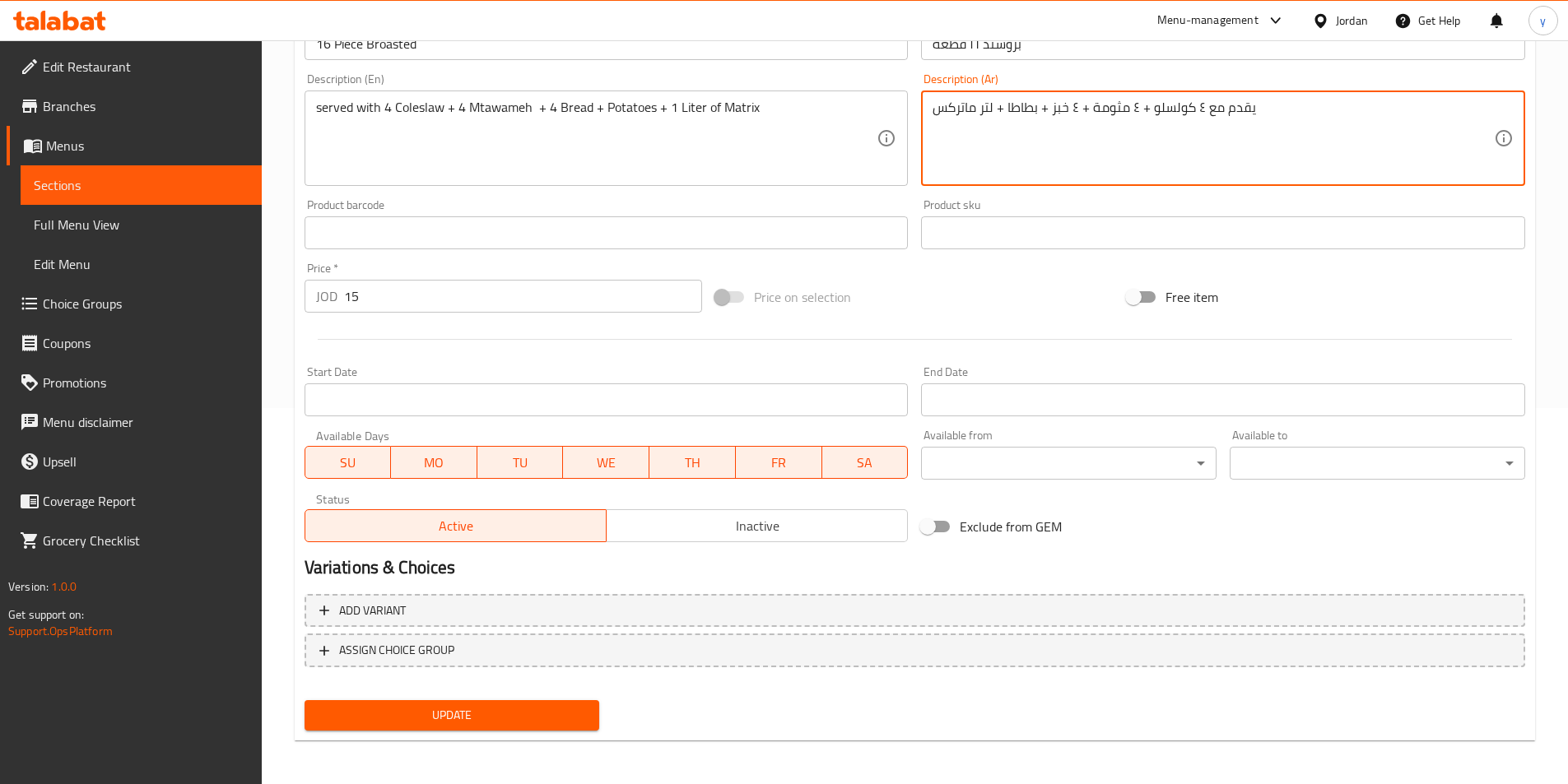
scroll to position [378, 0]
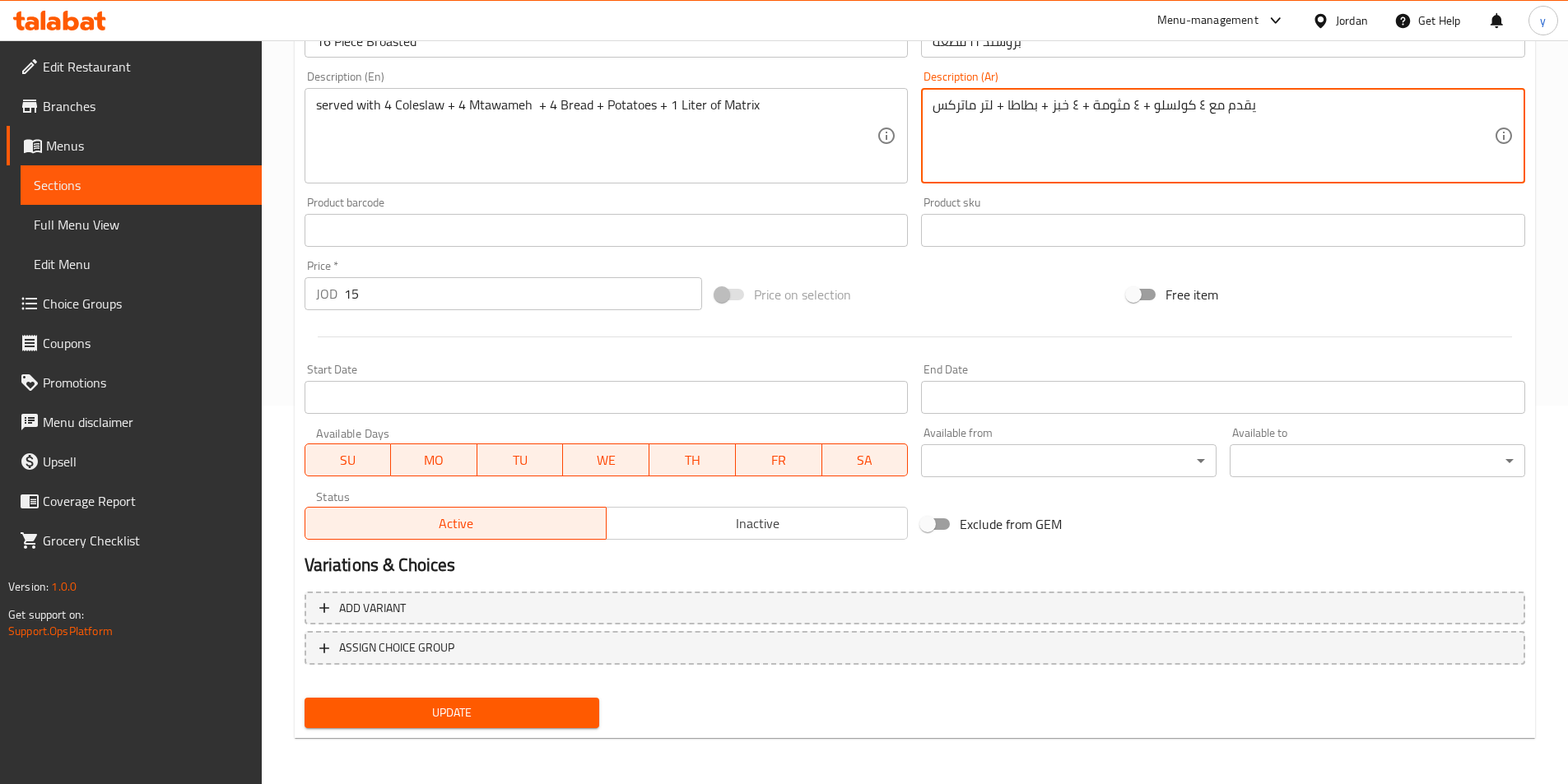
type textarea "يقدم مع ٤ كولسلو + ٤ مثومة + ٤ خبز + بطاطا + لتر ماتركس"
click at [471, 717] on span "Update" at bounding box center [452, 713] width 269 height 20
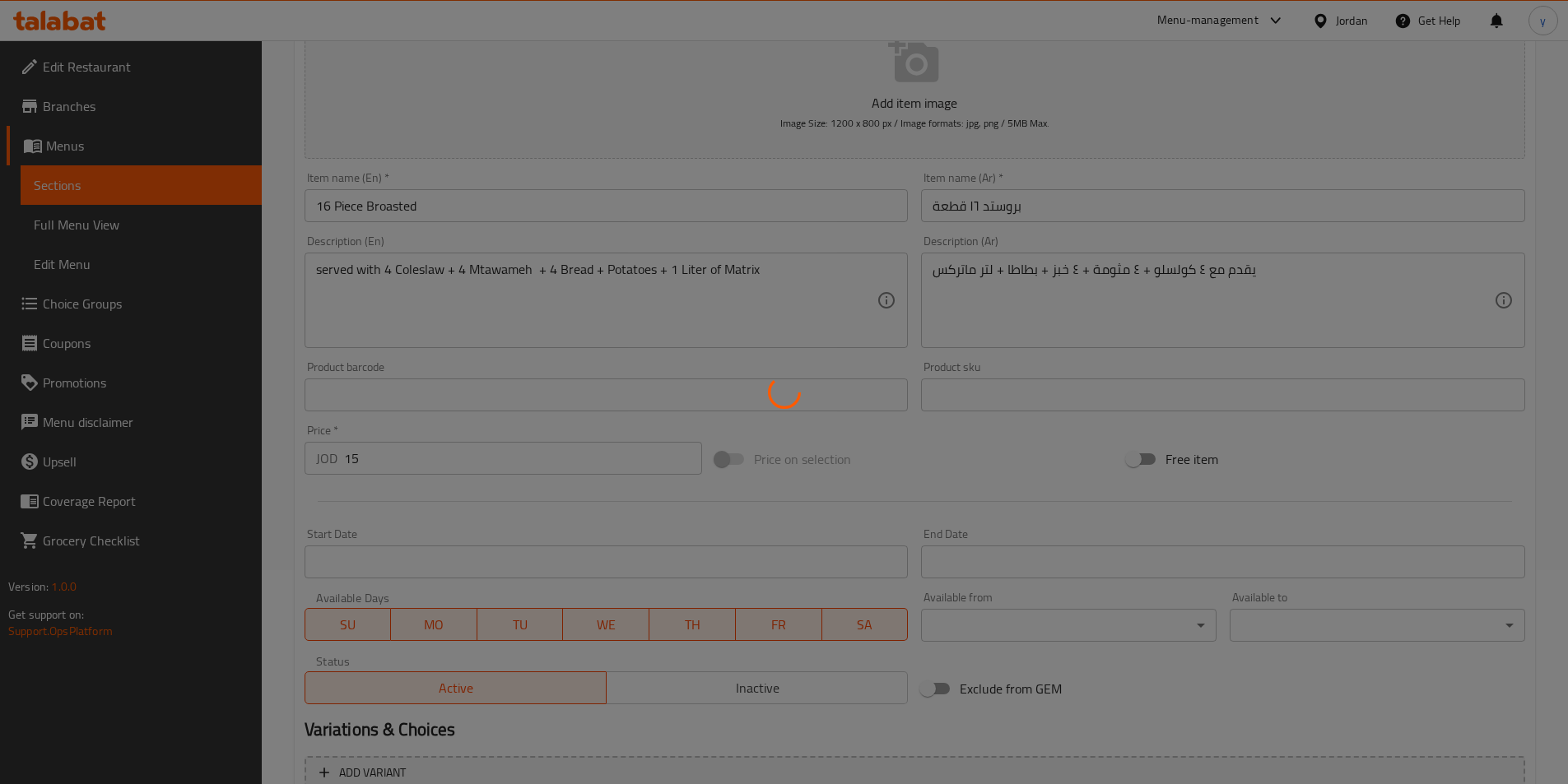
scroll to position [0, 0]
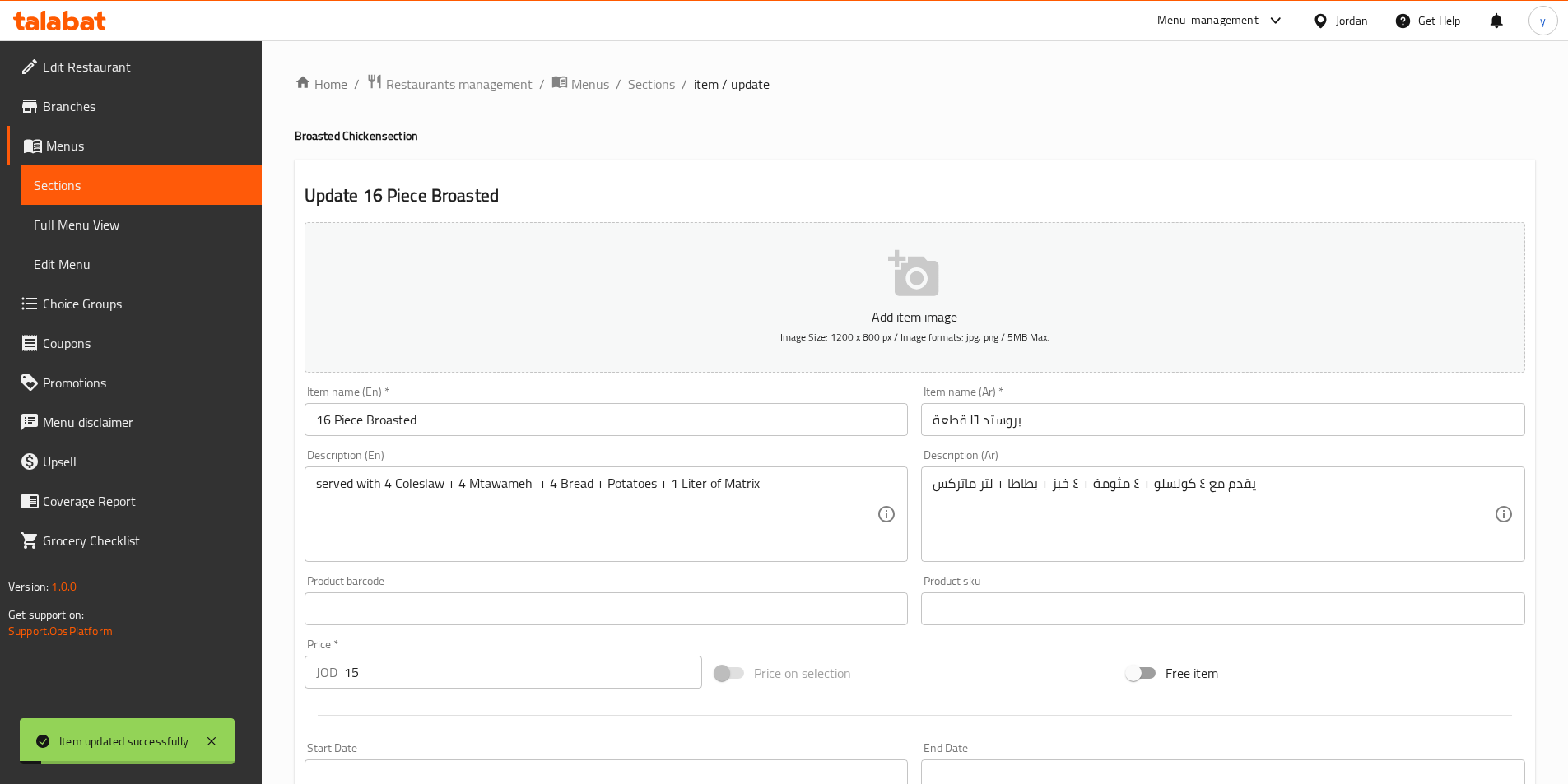
click at [76, 176] on span "Sections" at bounding box center [141, 185] width 215 height 19
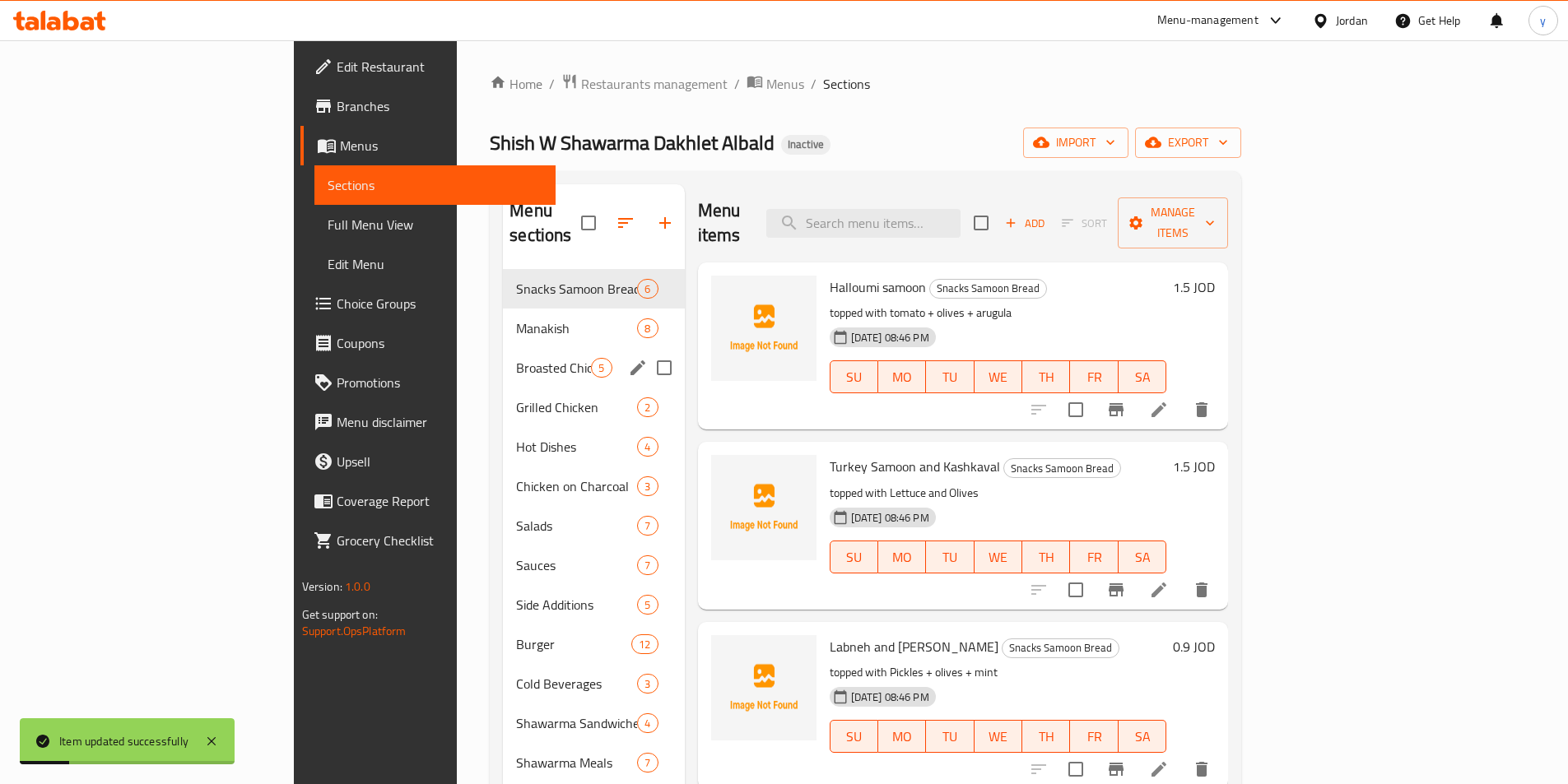
click at [516, 358] on span "Broasted Chicken" at bounding box center [553, 367] width 75 height 19
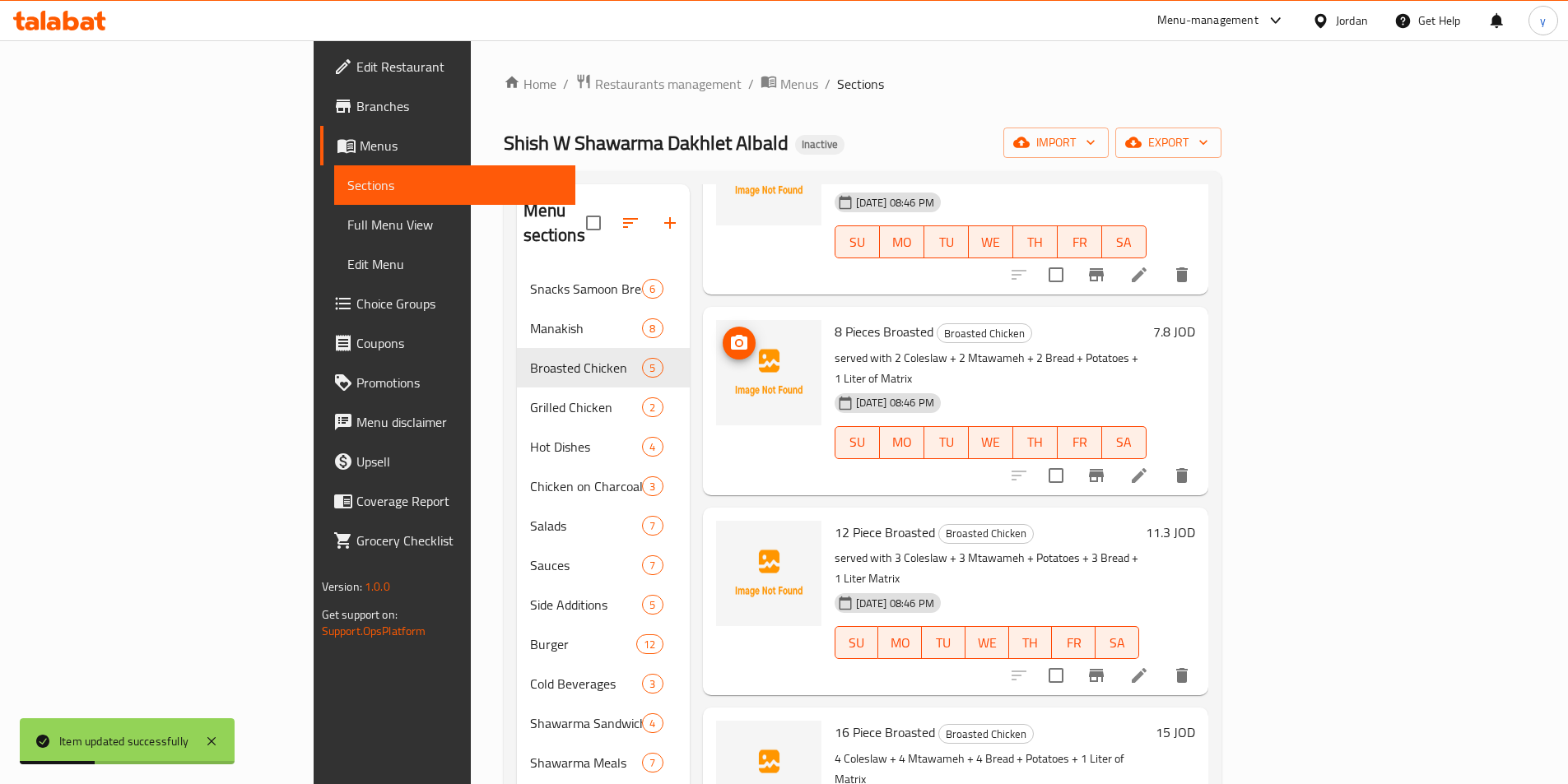
scroll to position [230, 0]
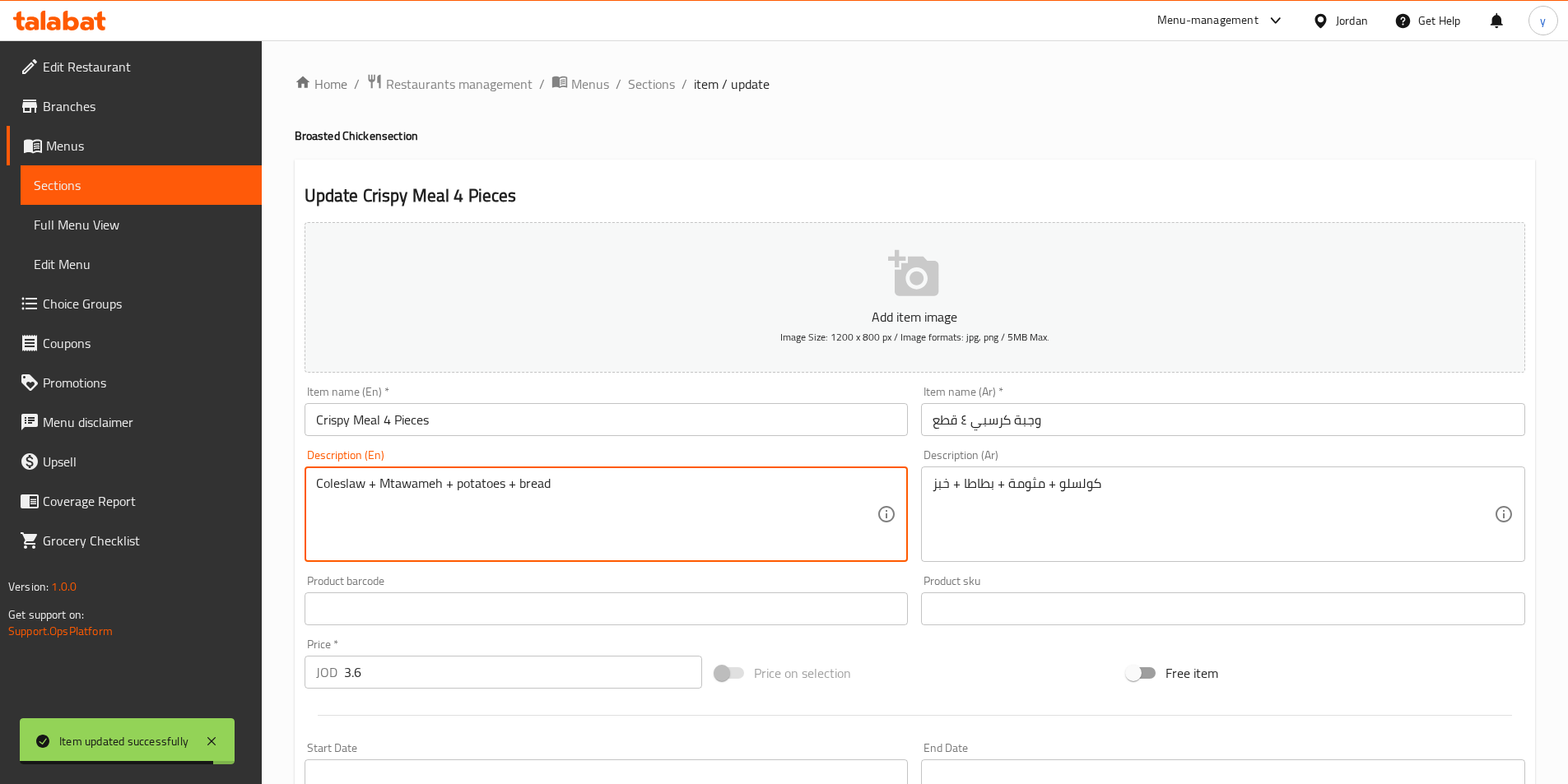
click at [316, 485] on textarea "Coleslaw + Mtawameh + potatoes + bread" at bounding box center [597, 514] width 562 height 78
paste textarea "served with"
type textarea "served with Coleslaw + Mtawameh + potatoes + bread"
click at [928, 480] on div "كولسلو + مثومة + بطاطا + خبز Description (Ar)" at bounding box center [1222, 514] width 604 height 96
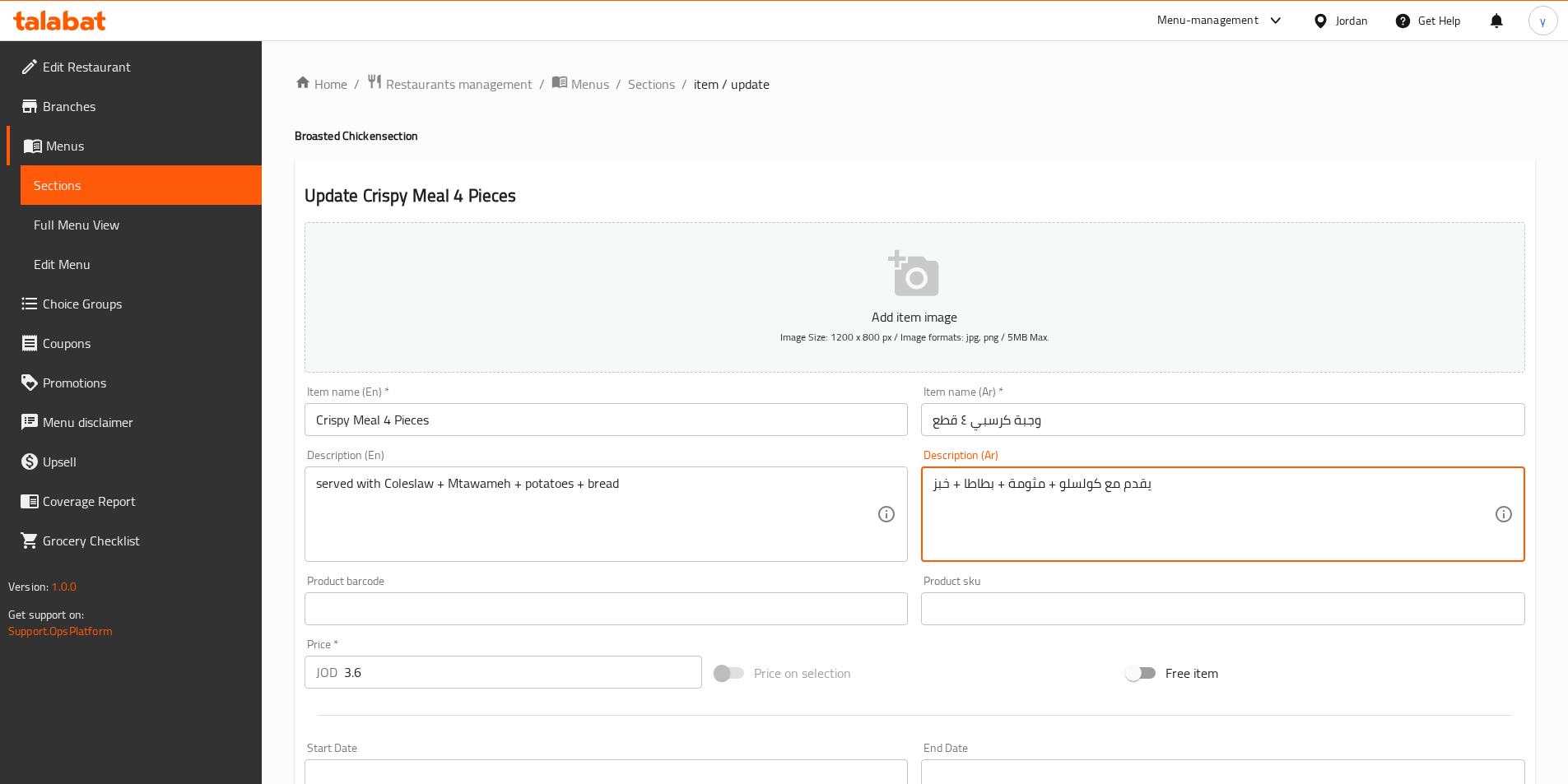
scroll to position [378, 0]
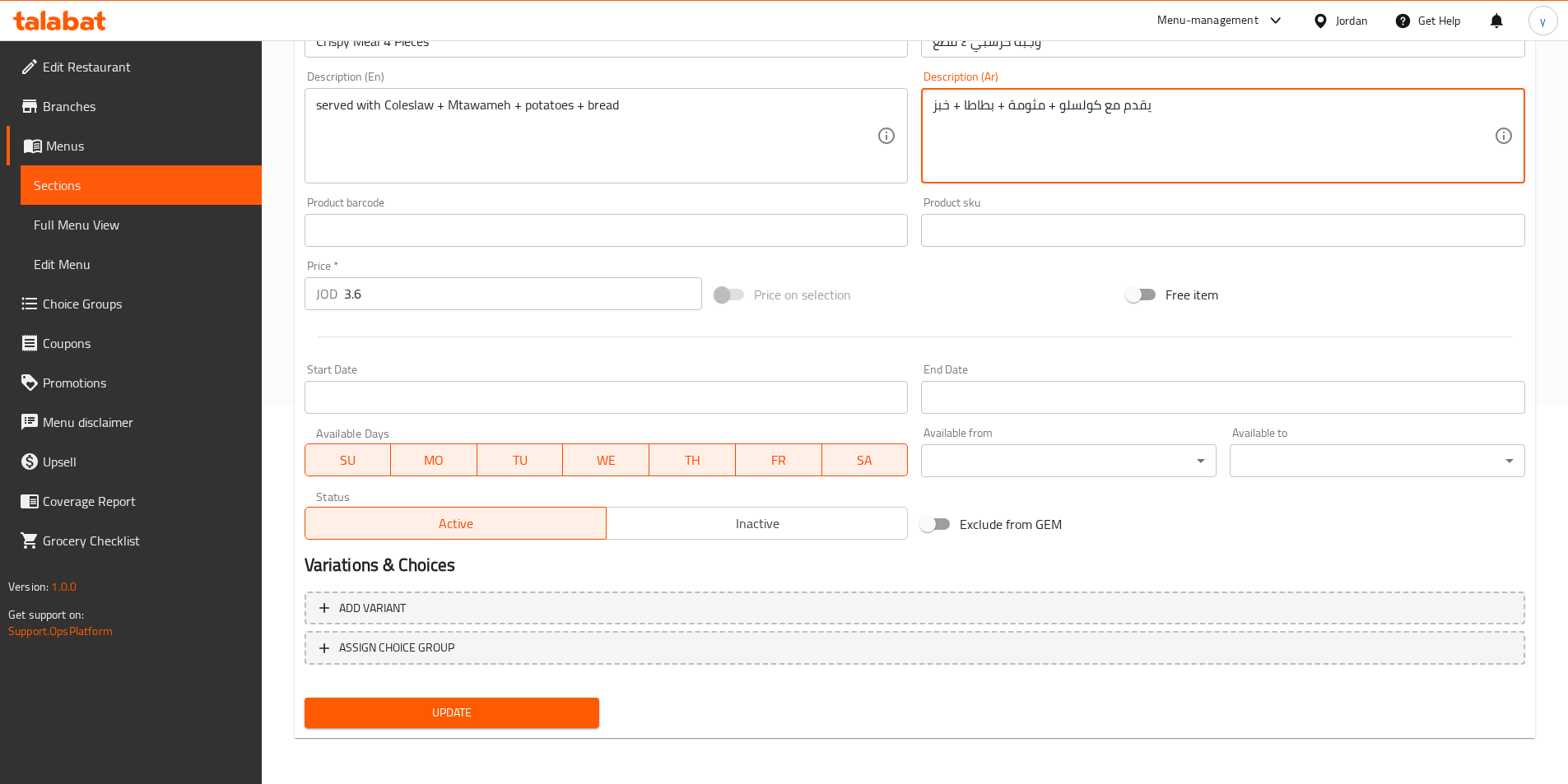
type textarea "يقدم مع كولسلو + مثومة + بطاطا + خبز"
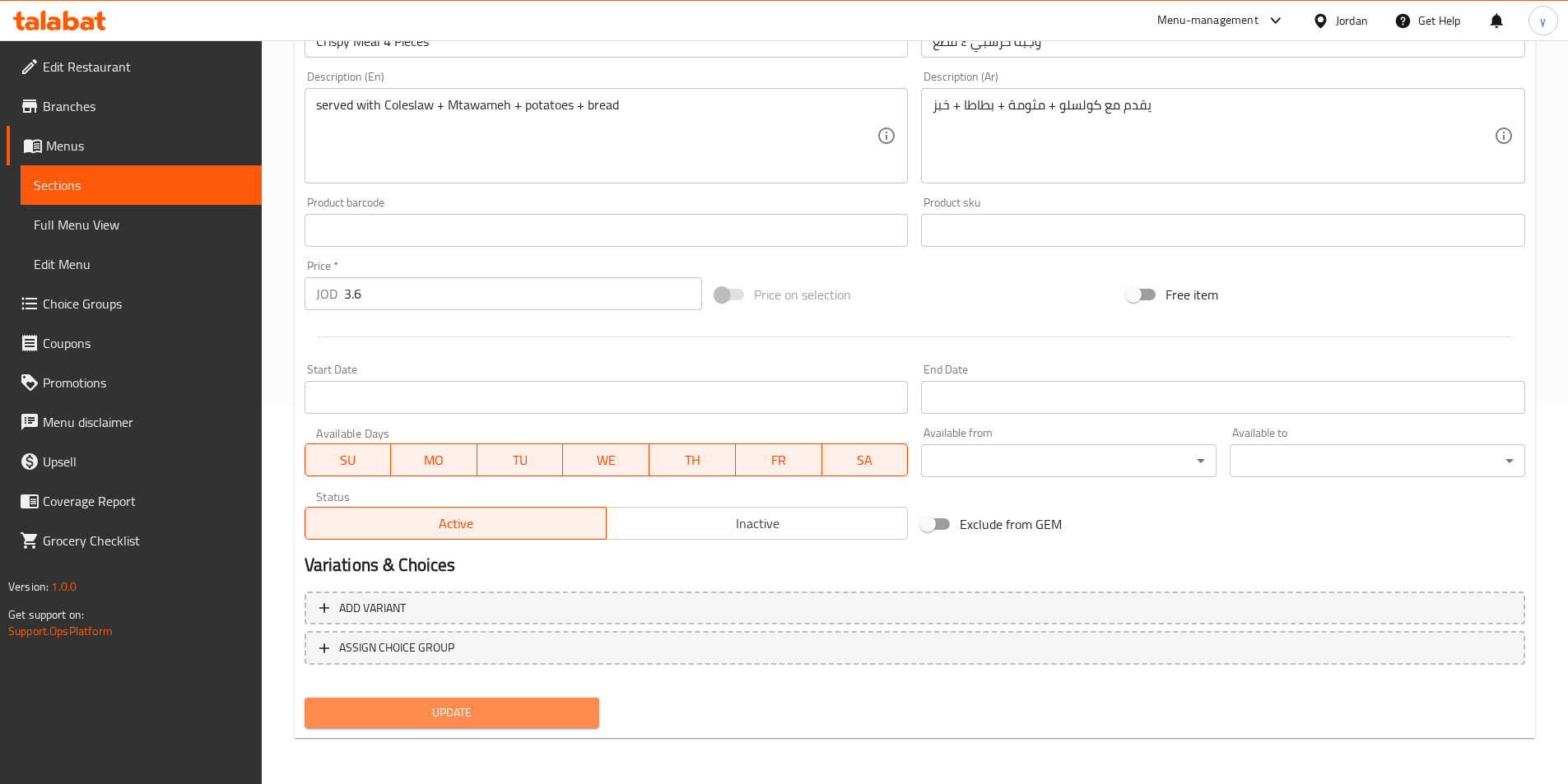
click at [510, 712] on span "Update" at bounding box center [452, 713] width 269 height 20
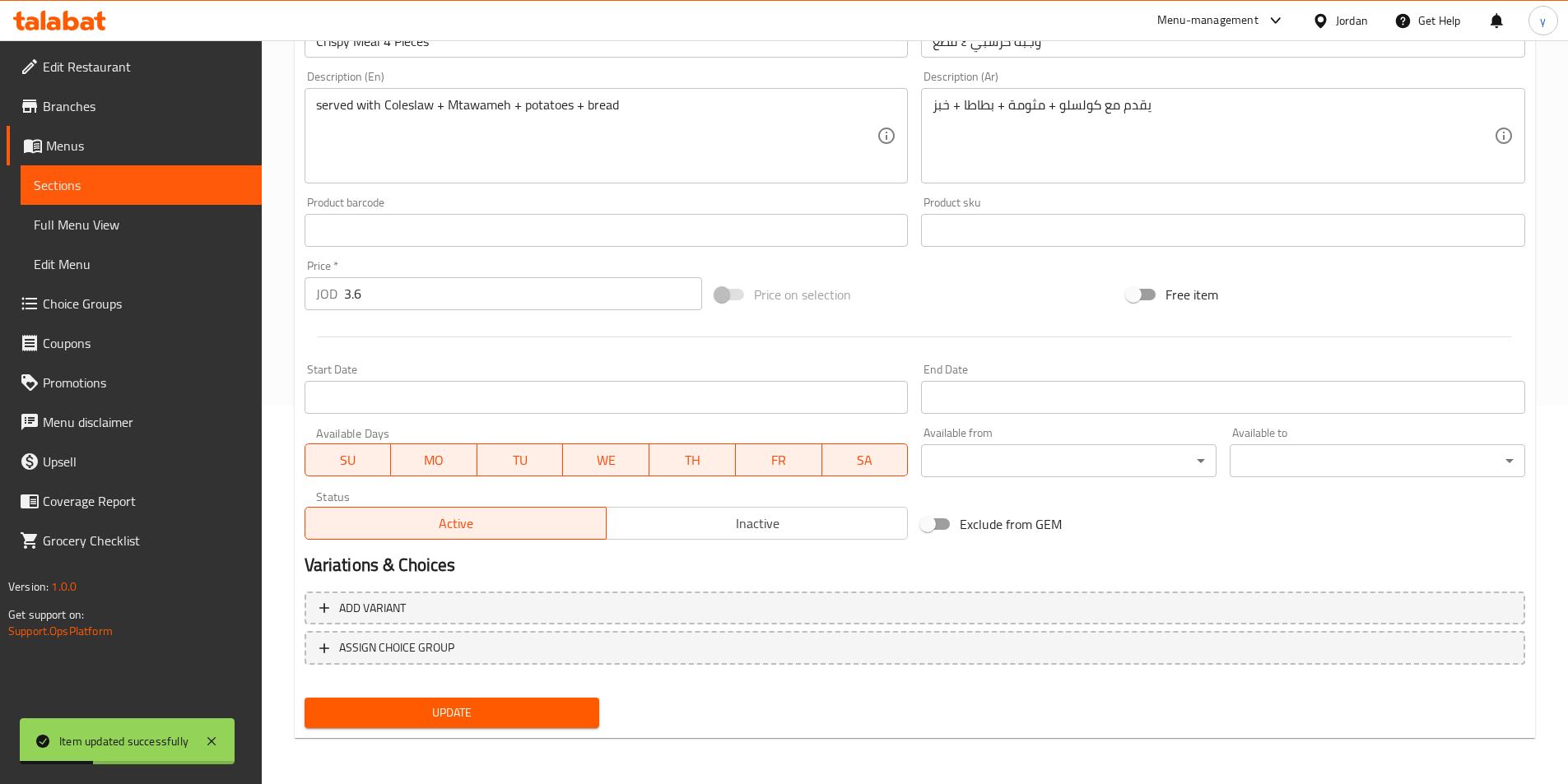
click at [161, 176] on span "Sections" at bounding box center [141, 185] width 215 height 19
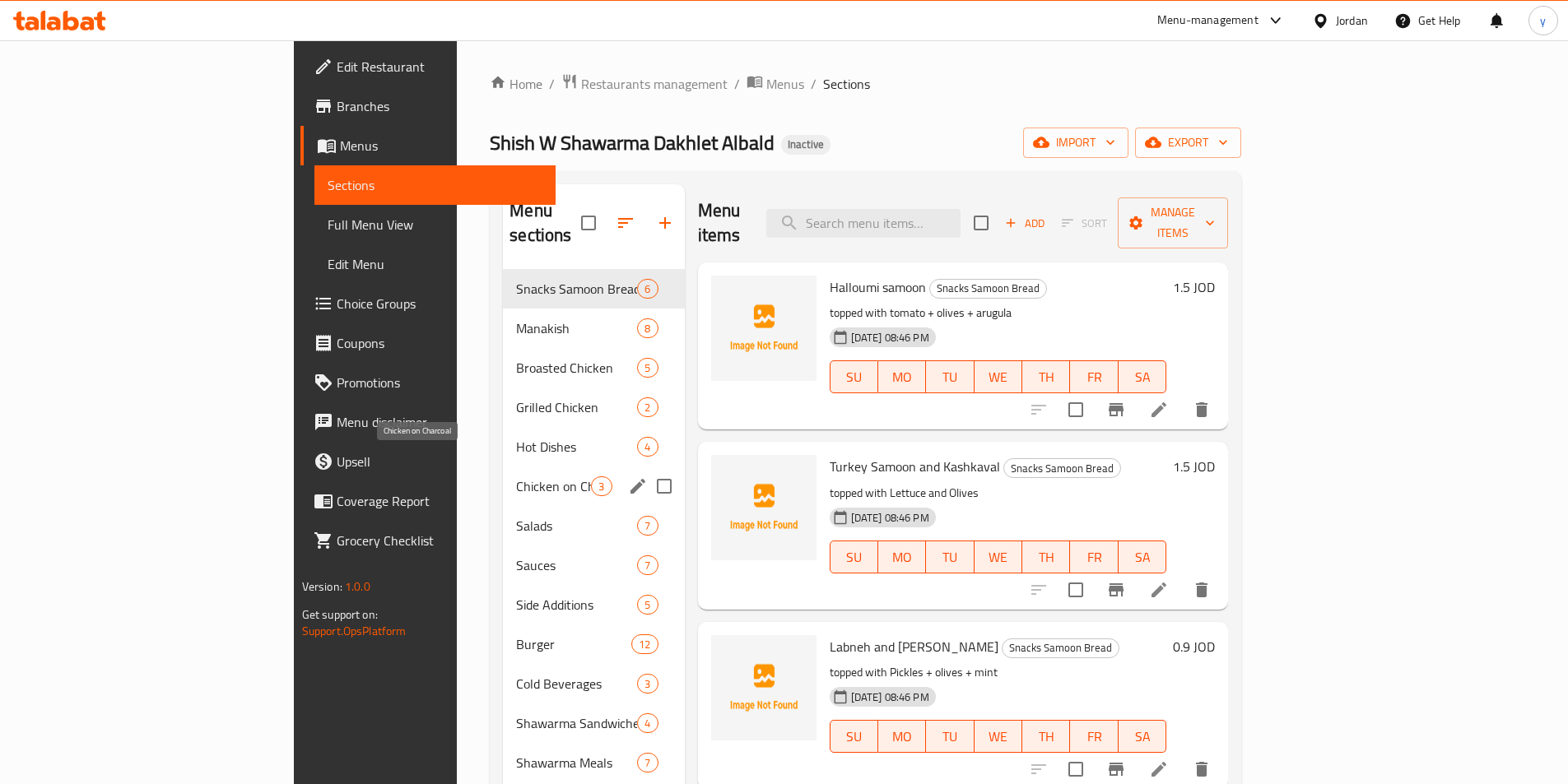
click at [516, 476] on span "Chicken on Charcoal" at bounding box center [553, 486] width 75 height 19
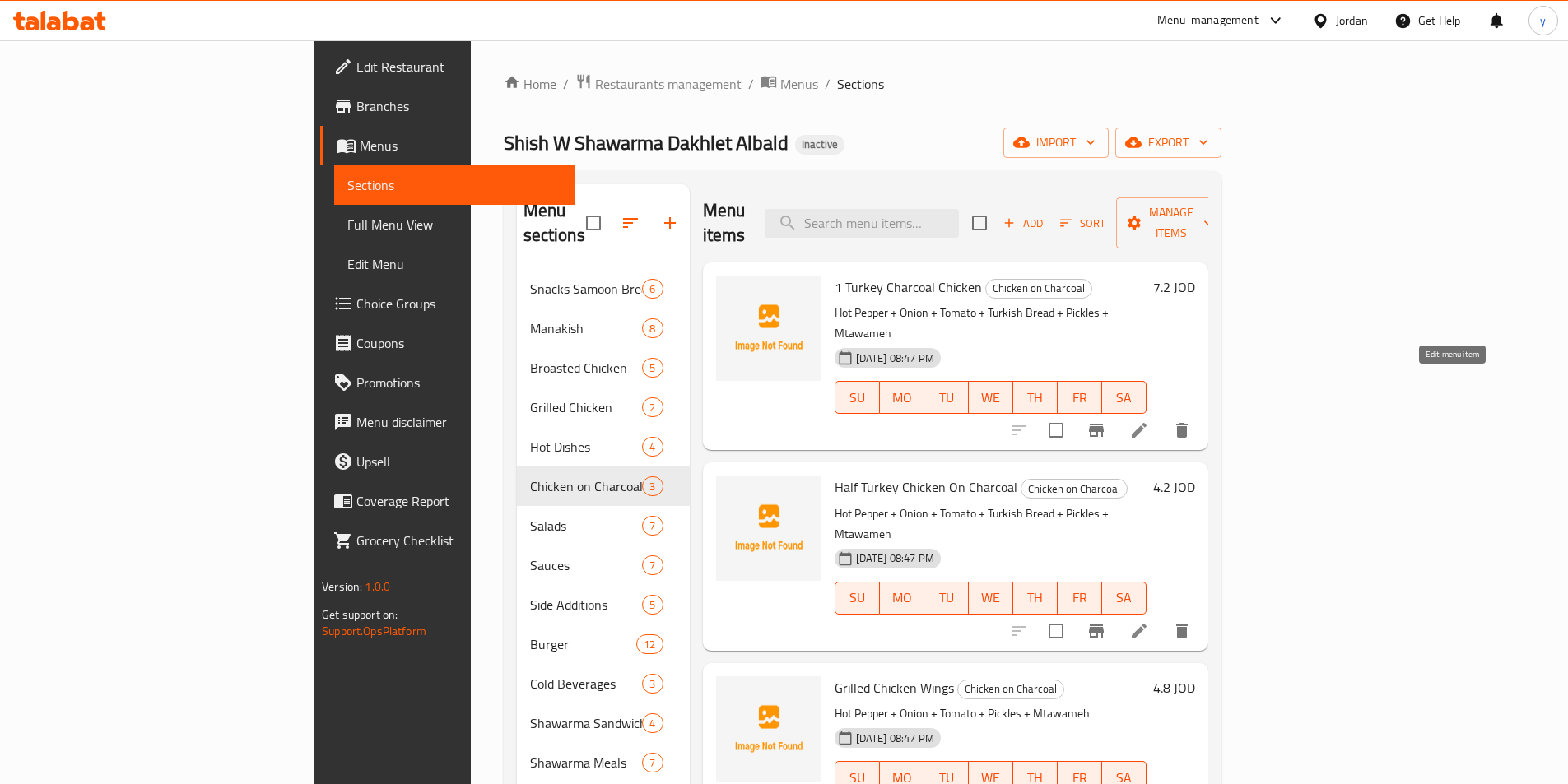
click at [1147, 423] on icon at bounding box center [1139, 430] width 15 height 15
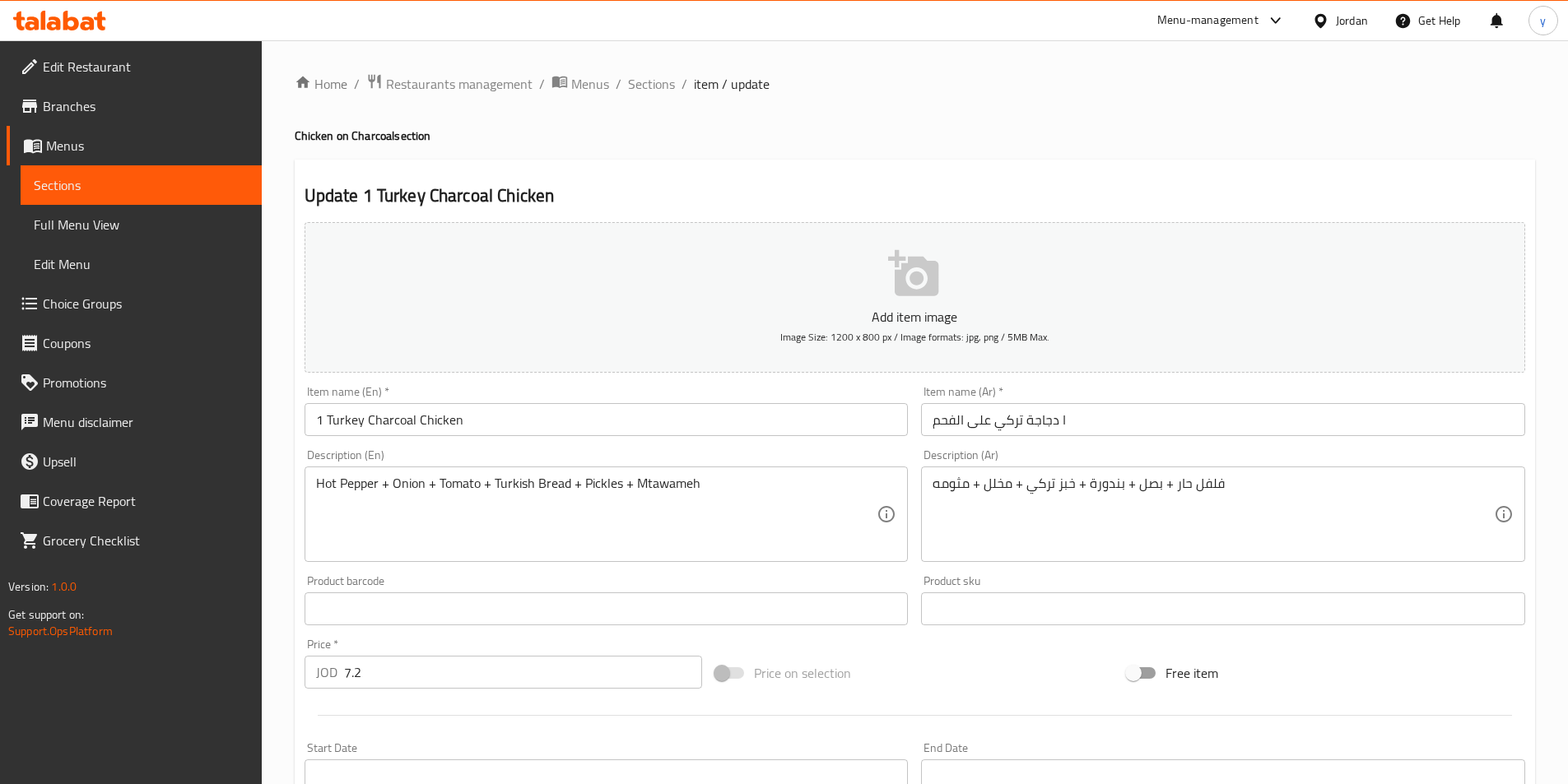
click at [314, 483] on div "Hot Pepper + Onion + Tomato + Turkish Bread + Pickles + Mtawameh Description (E…" at bounding box center [606, 514] width 604 height 96
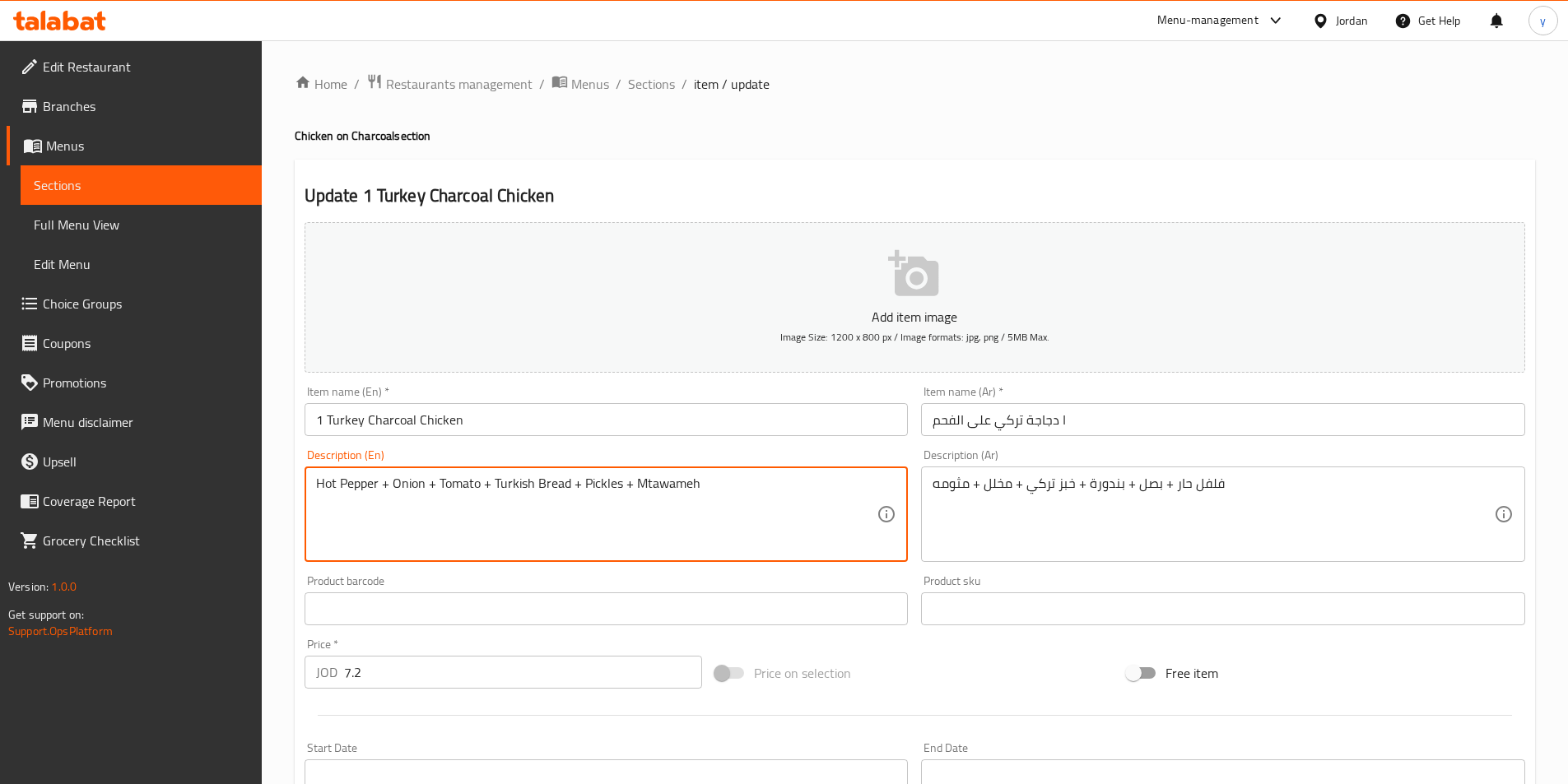
paste textarea "served with"
type textarea "served with Hot Pepper + Onion + Tomato + Turkish Bread + Pickles + Mtawameh"
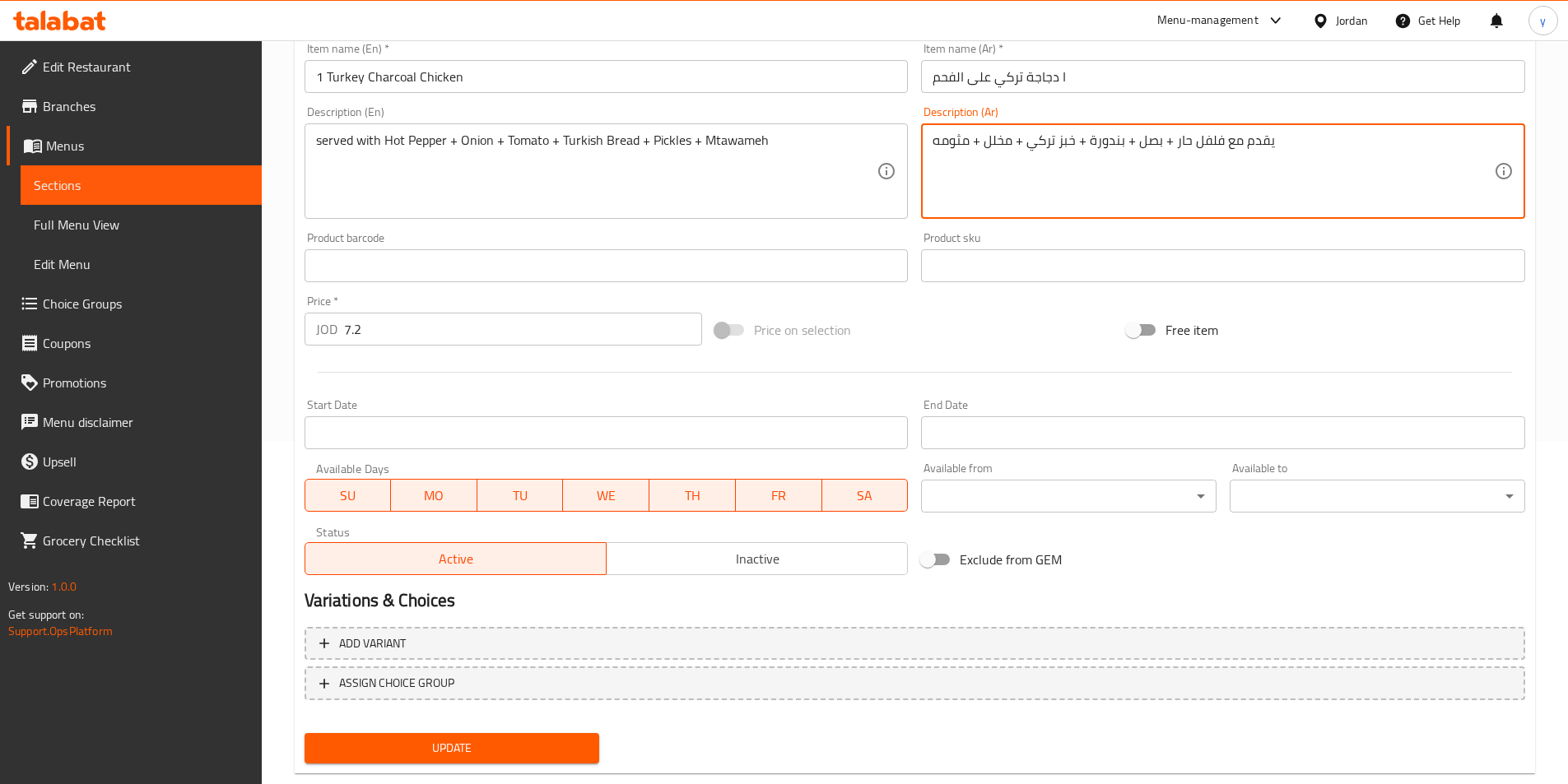
scroll to position [378, 0]
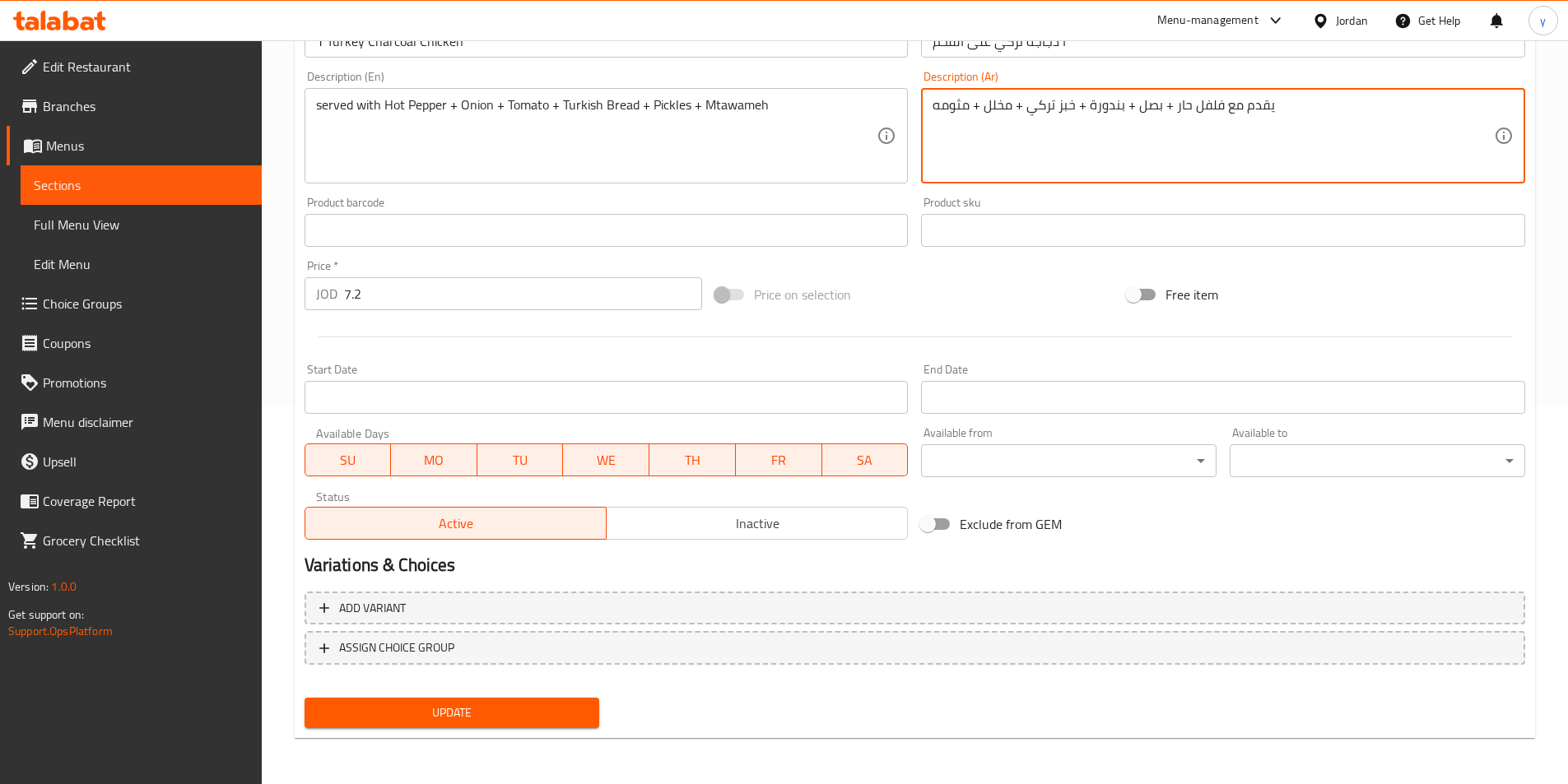
type textarea "يقدم مع فلفل حار + بصل + بندورة + خبز تركي + مخلل + مثومه"
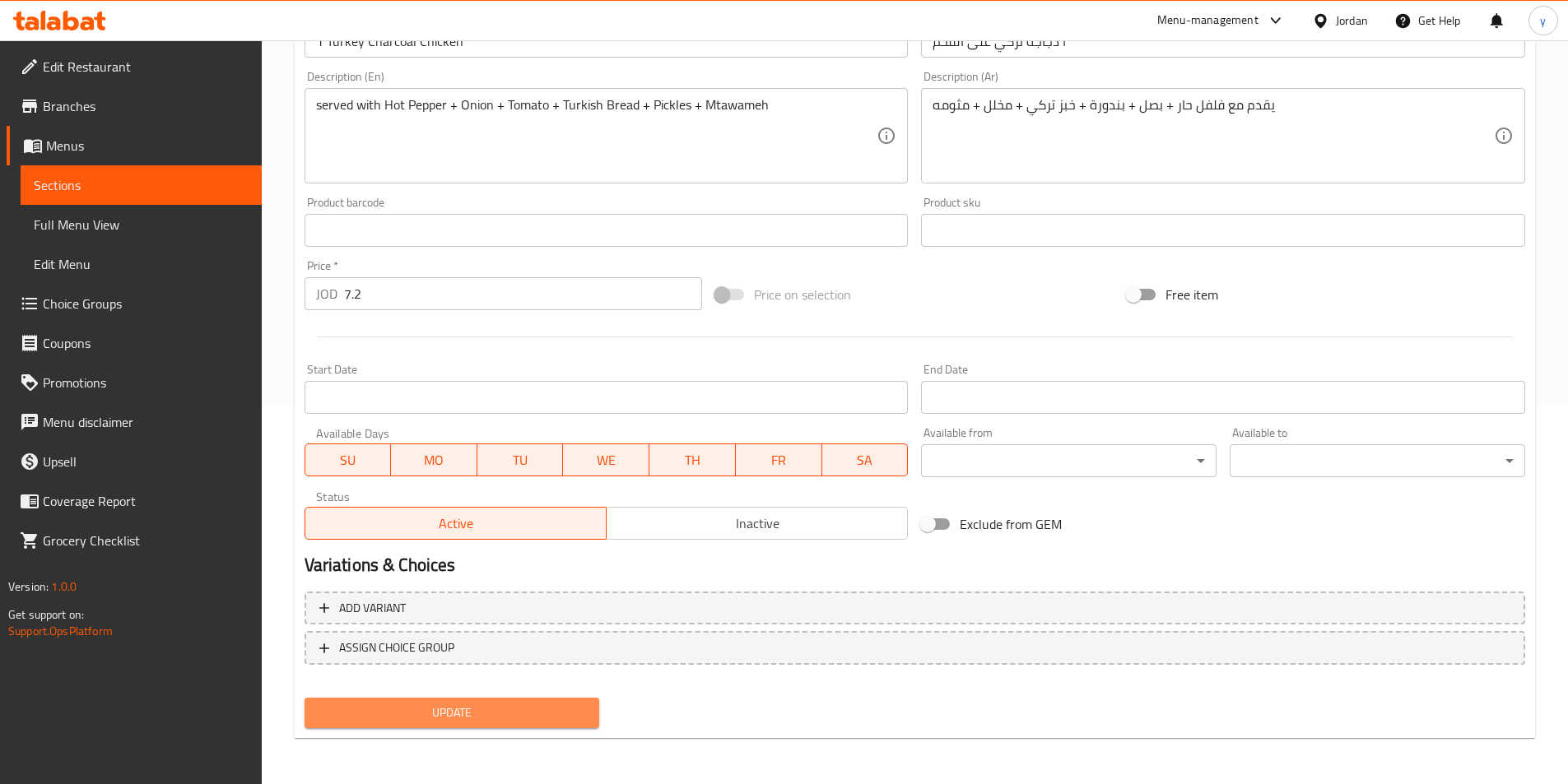
click at [462, 714] on span "Update" at bounding box center [452, 713] width 269 height 20
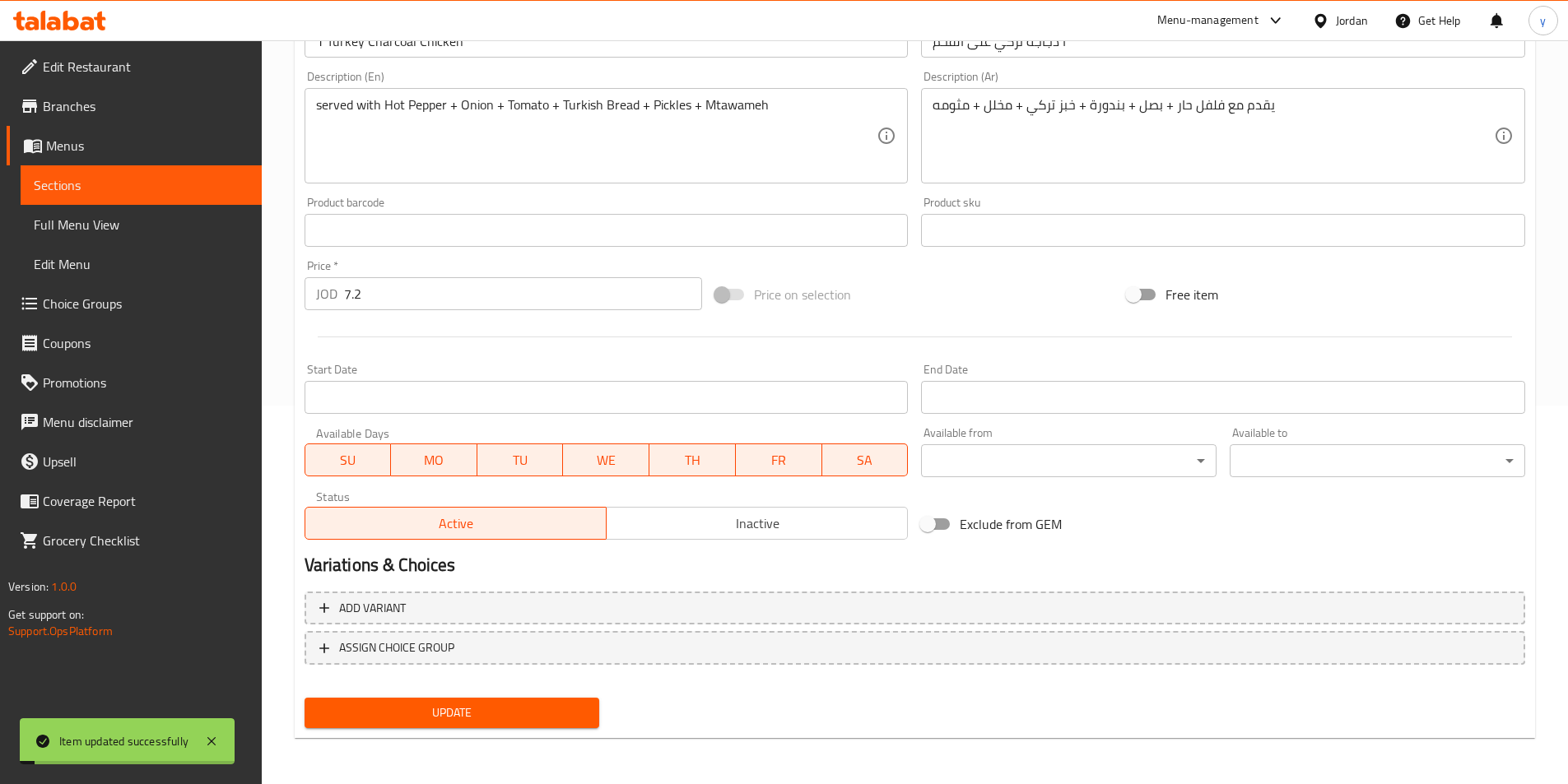
click at [145, 186] on span "Sections" at bounding box center [141, 185] width 215 height 19
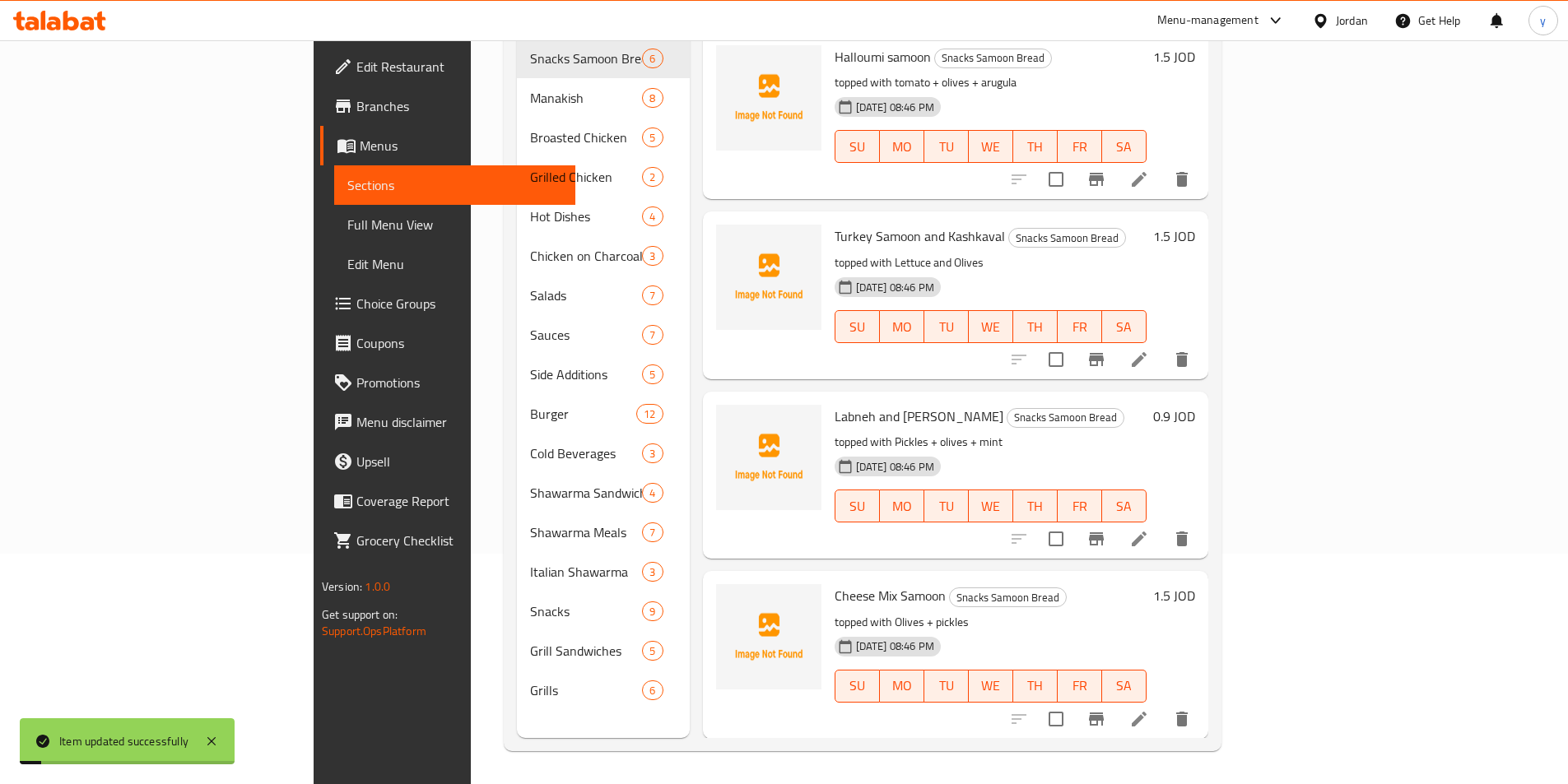
scroll to position [230, 0]
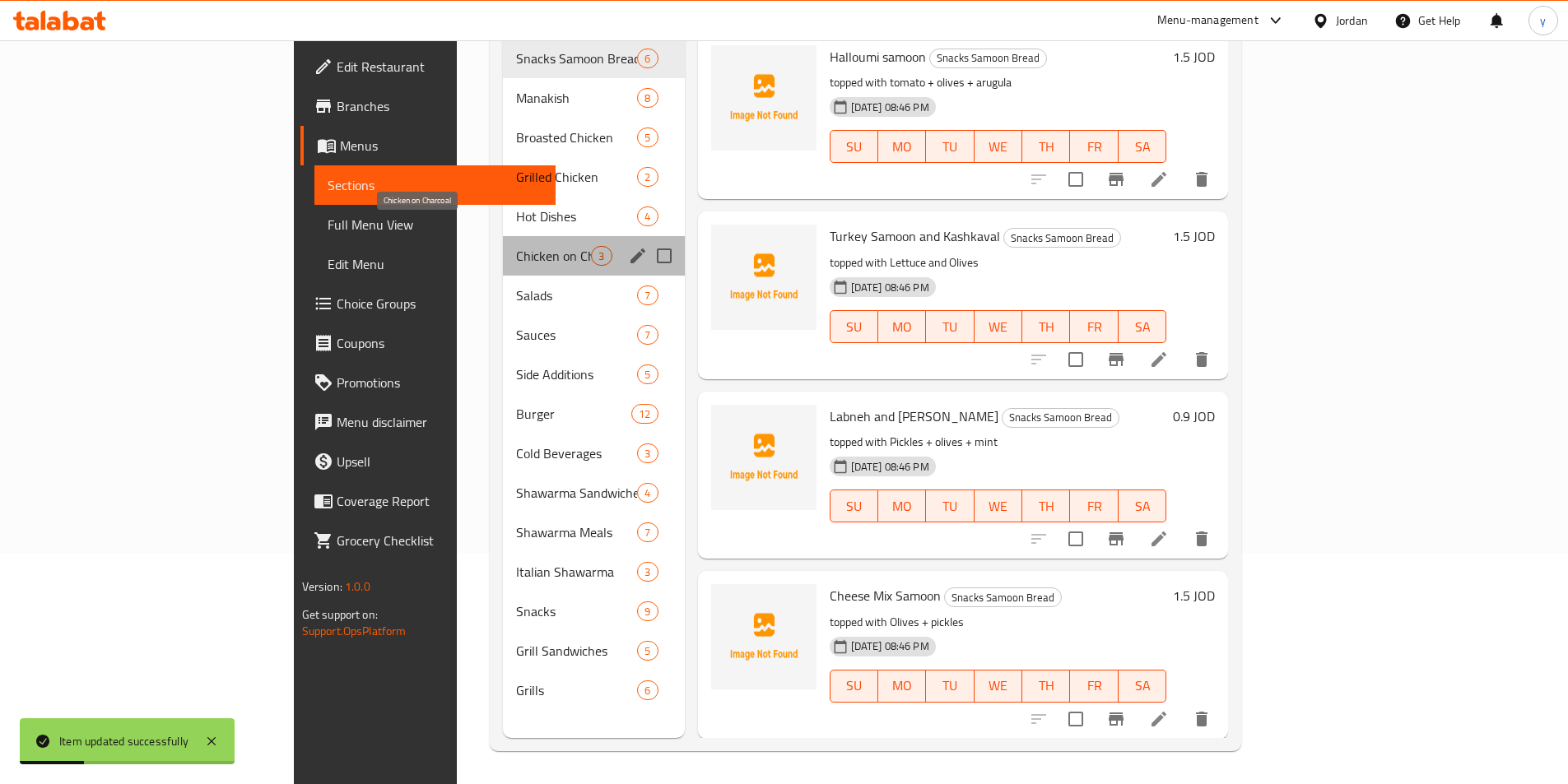
click at [516, 246] on span "Chicken on Charcoal" at bounding box center [553, 255] width 75 height 19
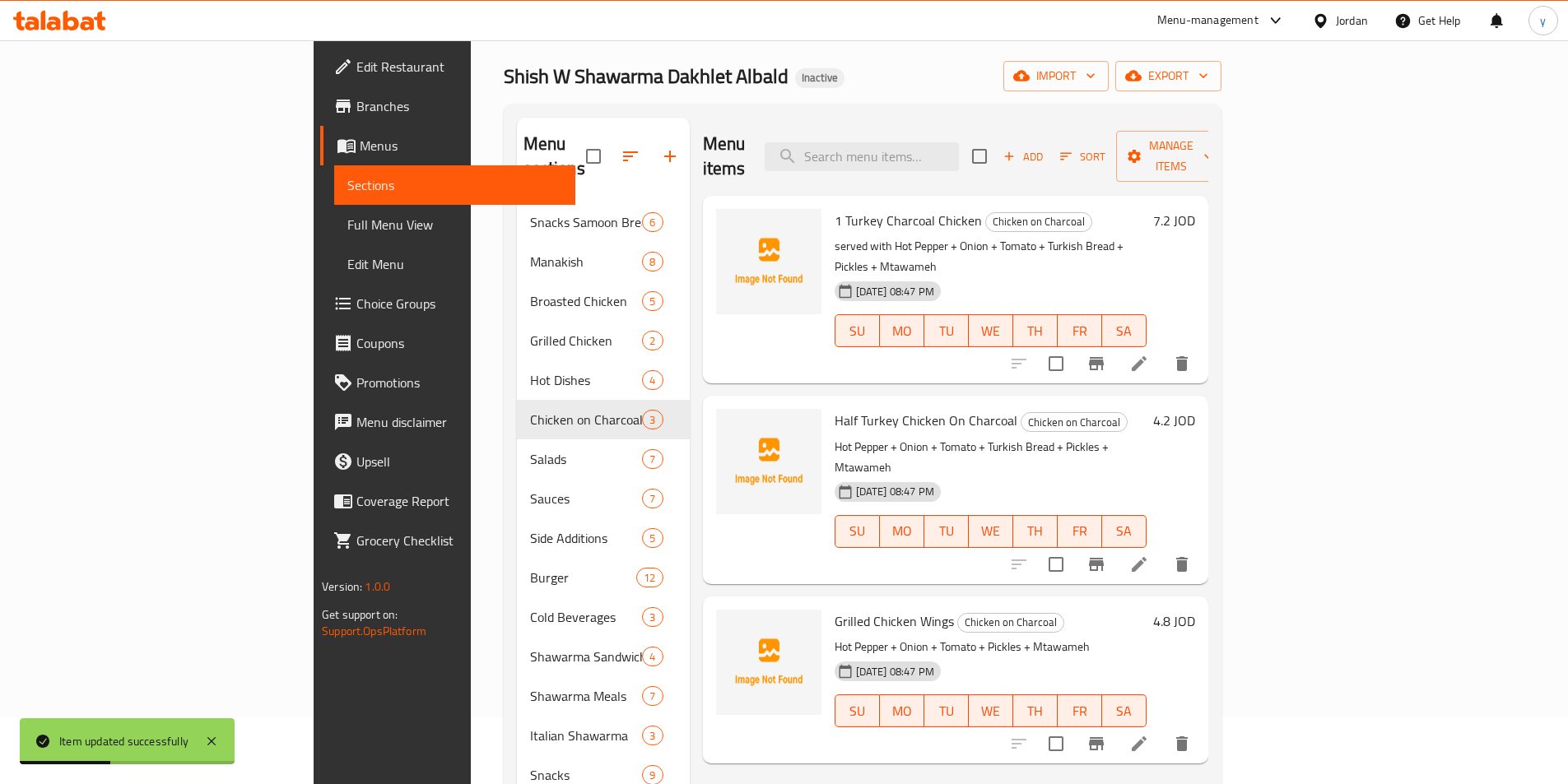
scroll to position [66, 0]
click at [1149, 555] on icon at bounding box center [1138, 565] width 19 height 19
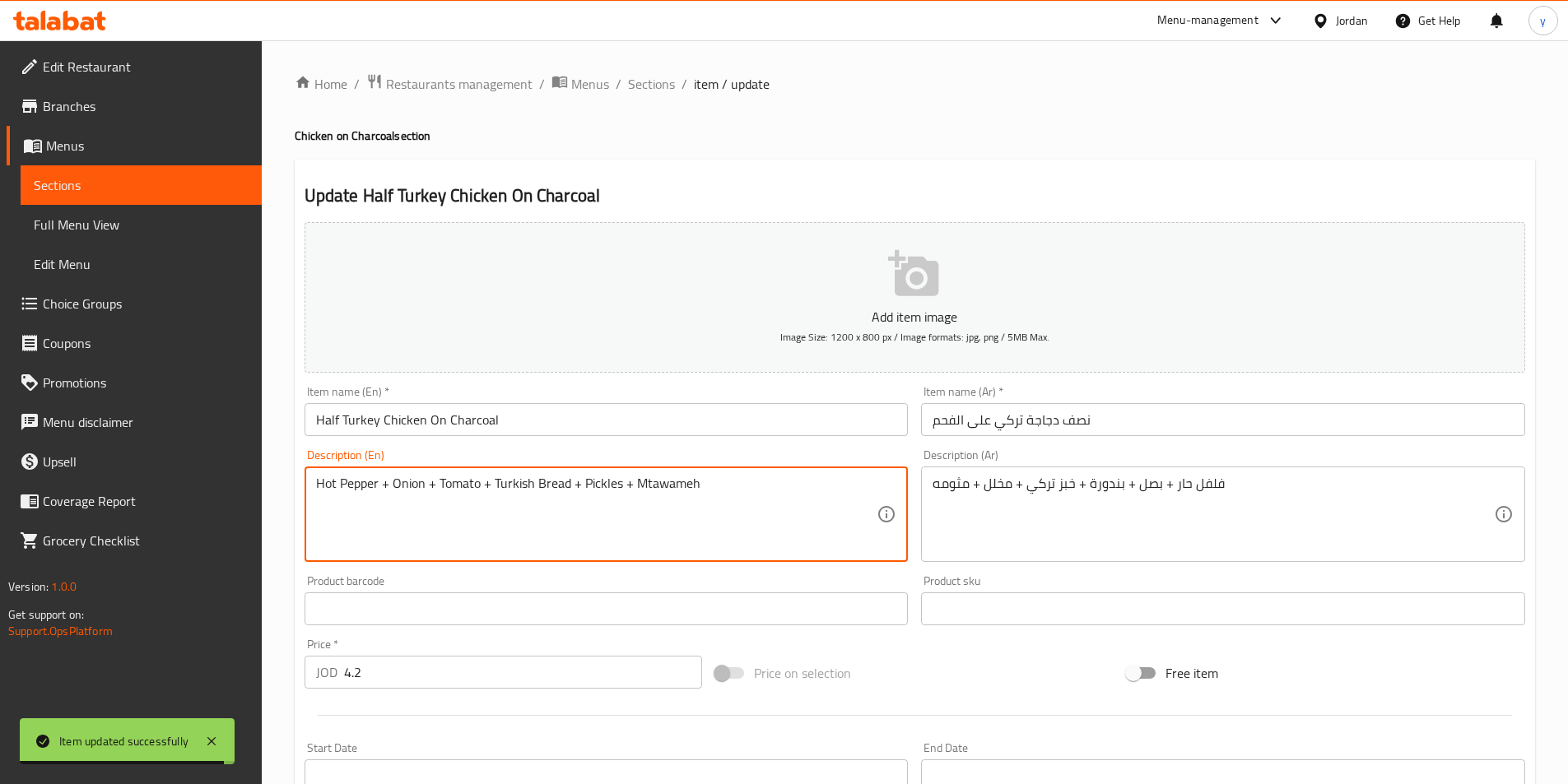
paste textarea "served with"
type textarea "served with Hot Pepper + Onion + Tomato + Turkish Bread + Pickles + Mtawameh"
click at [929, 490] on div "فلفل حار + بصل + بندورة + خبز تركي + مخلل + مثومه Description (Ar)" at bounding box center [1222, 514] width 604 height 96
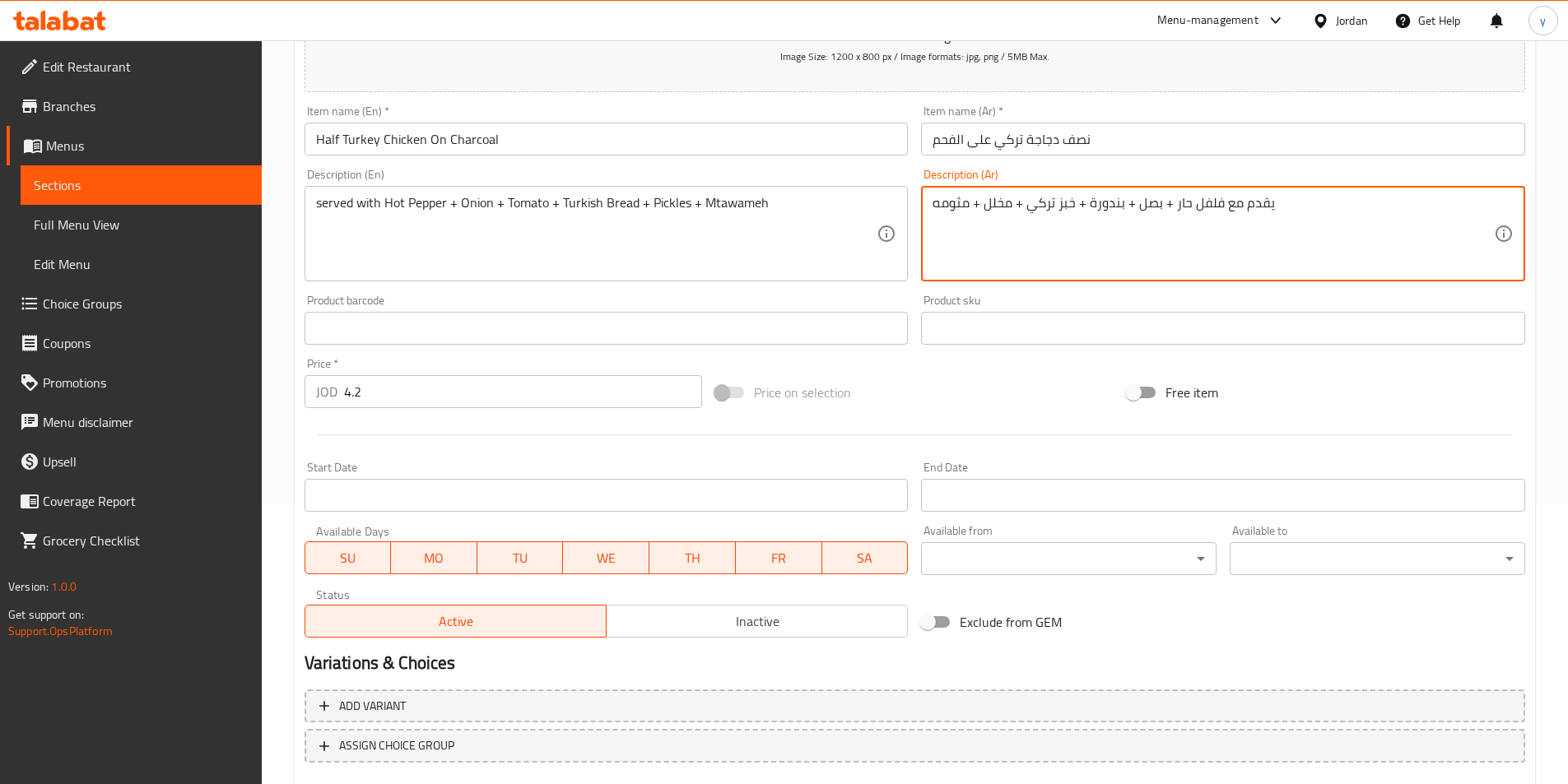
scroll to position [378, 0]
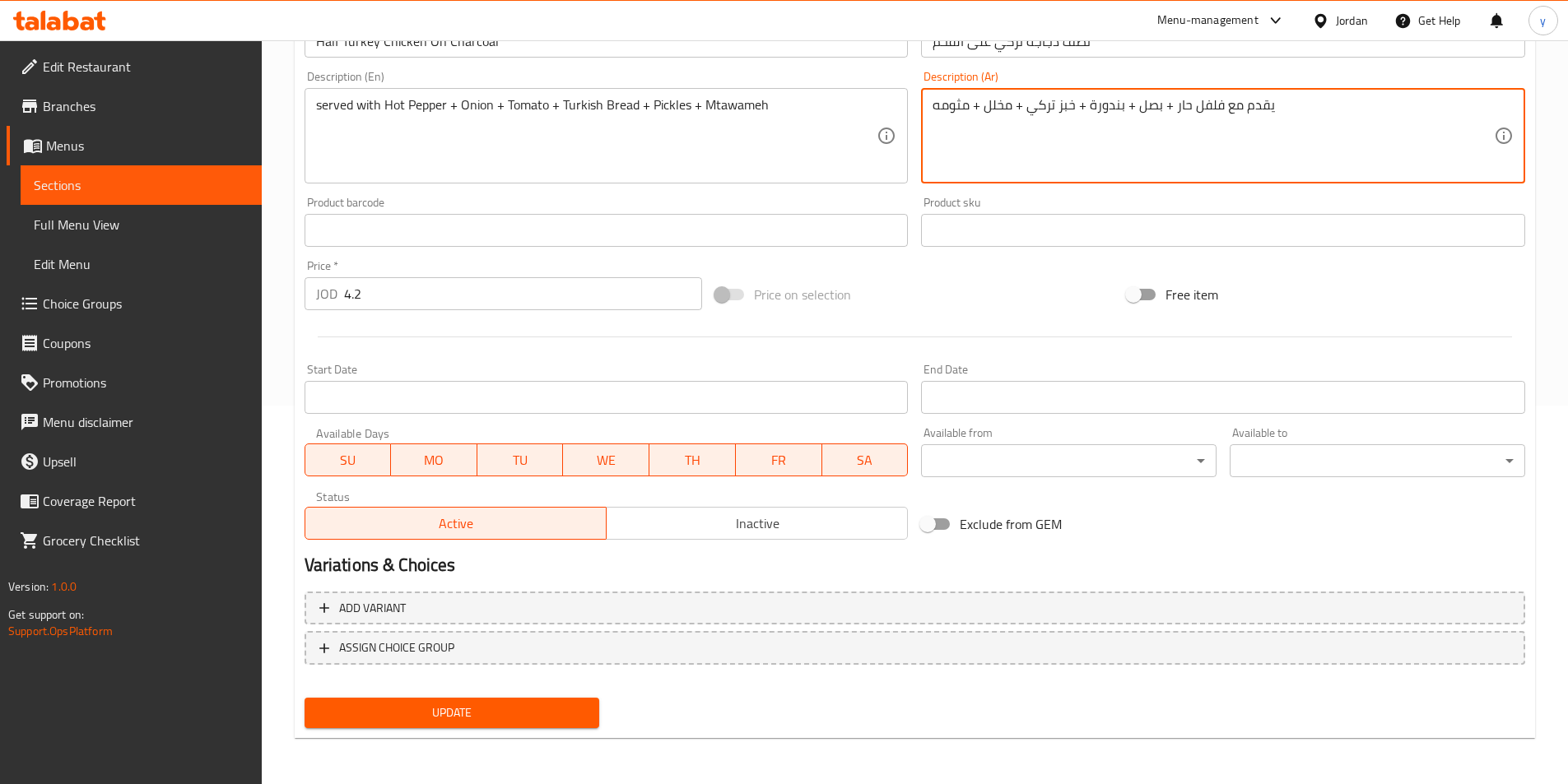
type textarea "يقدم مع فلفل حار + بصل + بندورة + خبز تركي + مخلل + مثومه"
click at [430, 701] on button "Update" at bounding box center [451, 713] width 295 height 30
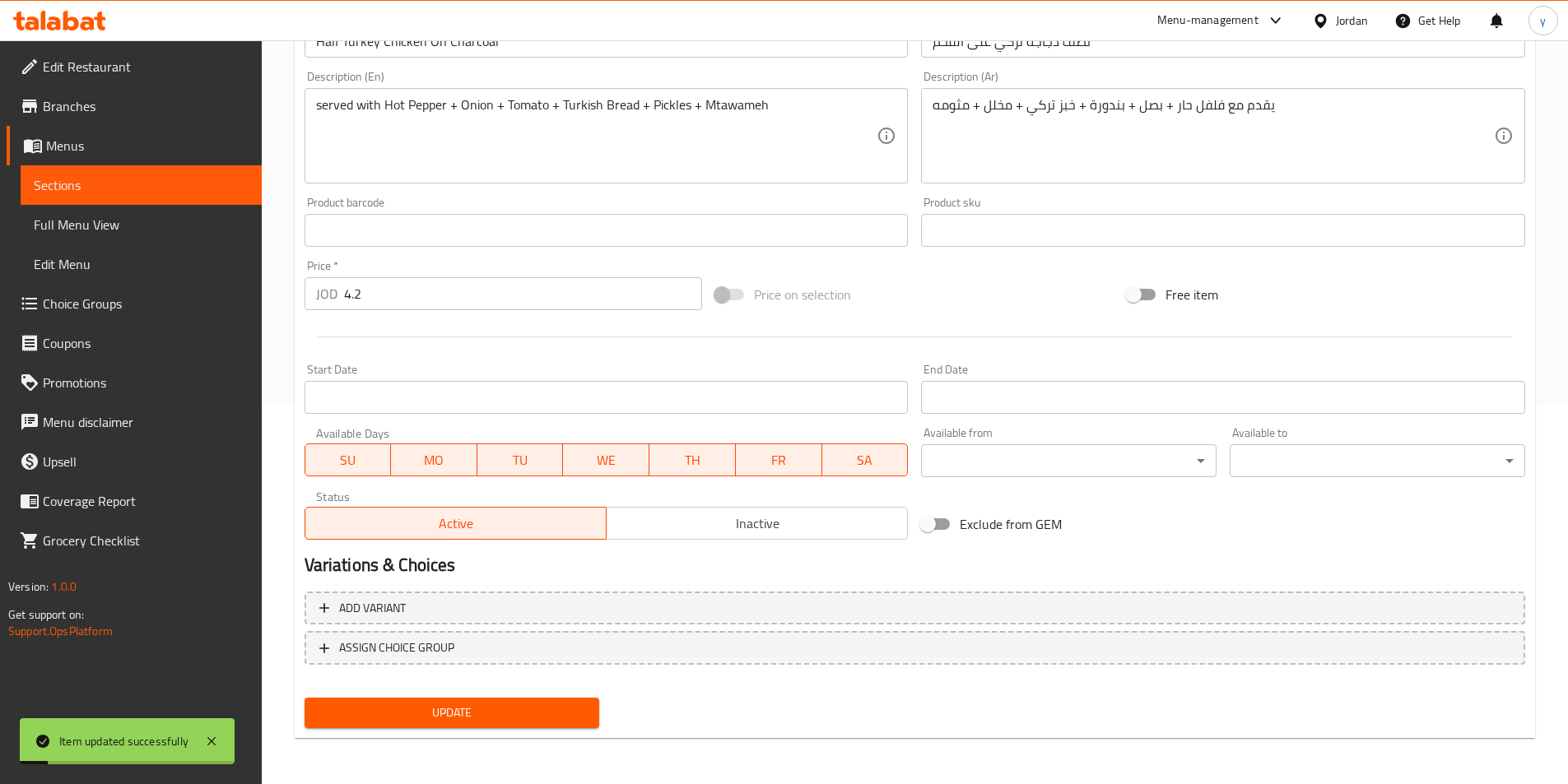
click at [158, 171] on link "Sections" at bounding box center [140, 185] width 241 height 39
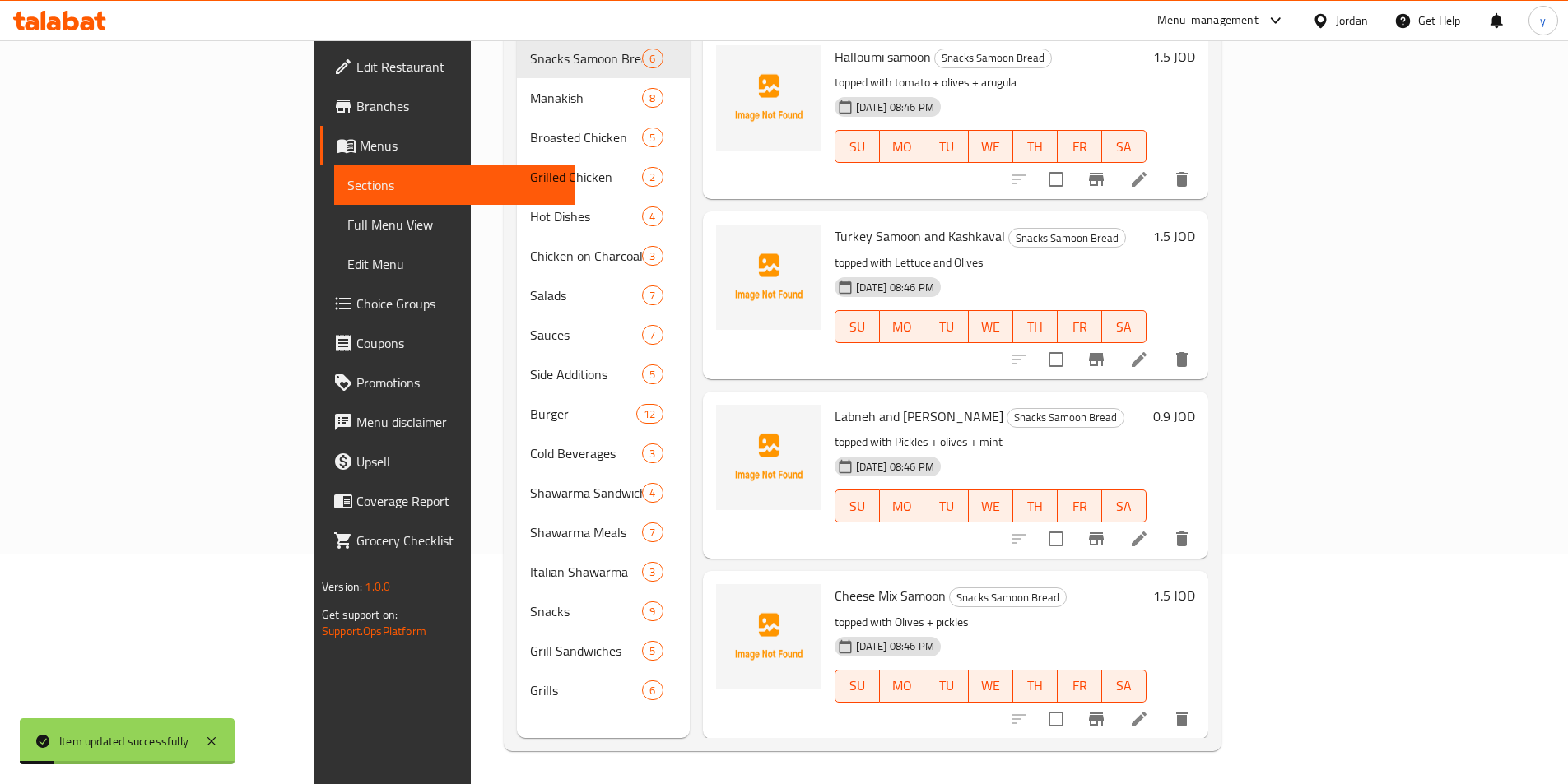
scroll to position [230, 0]
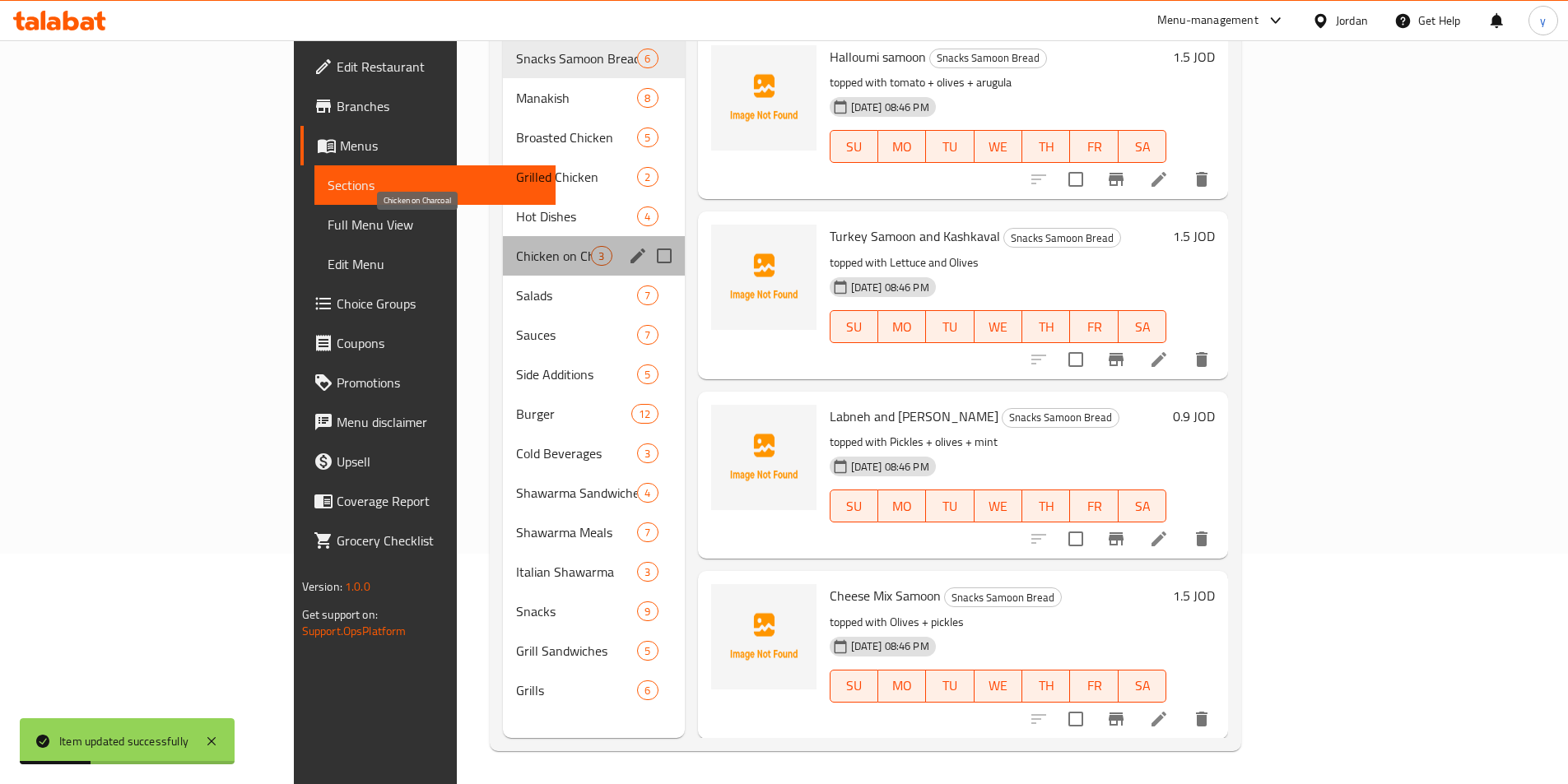
click at [516, 246] on span "Chicken on Charcoal" at bounding box center [553, 255] width 75 height 19
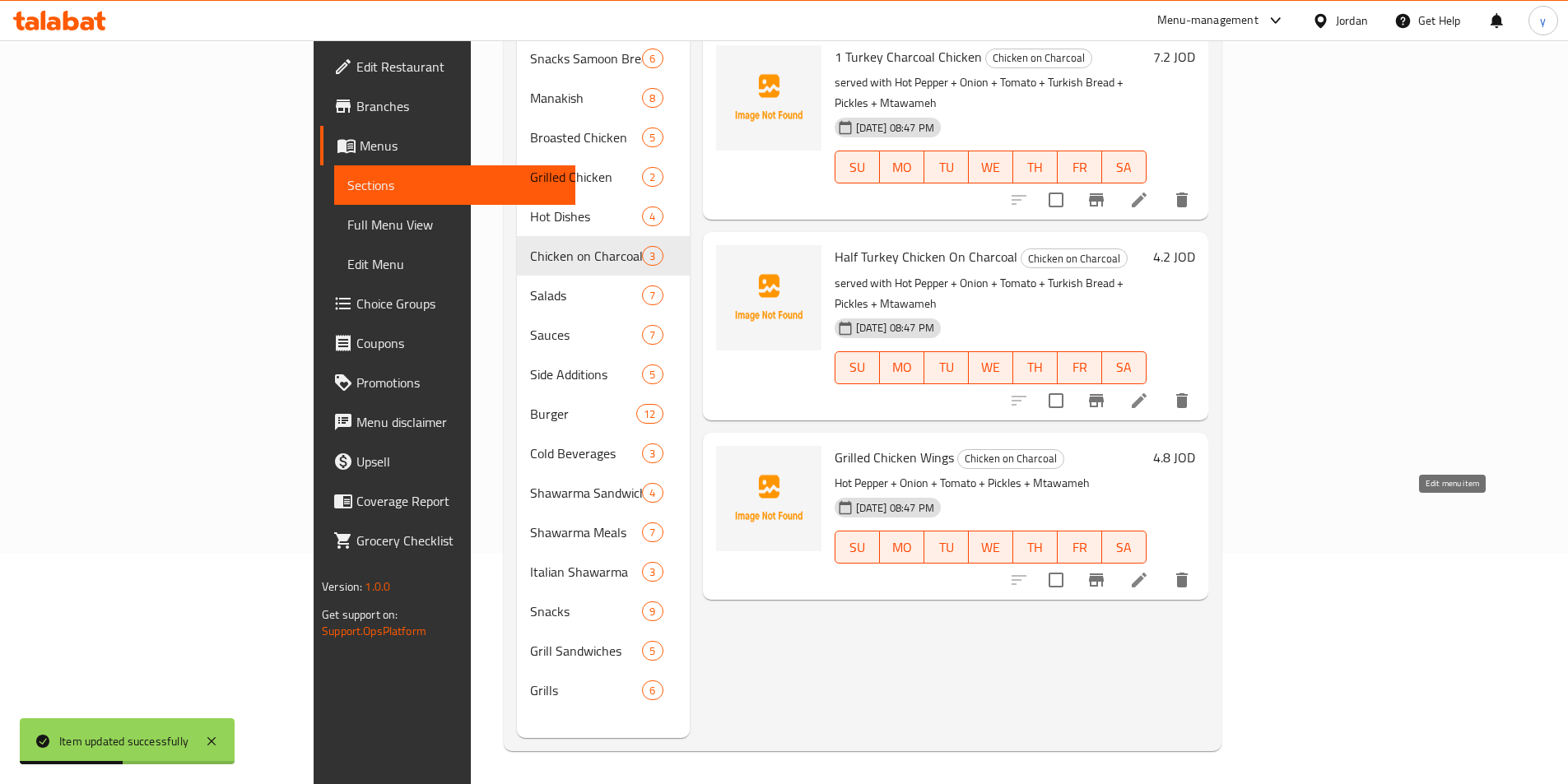
click at [1149, 570] on icon at bounding box center [1138, 579] width 19 height 19
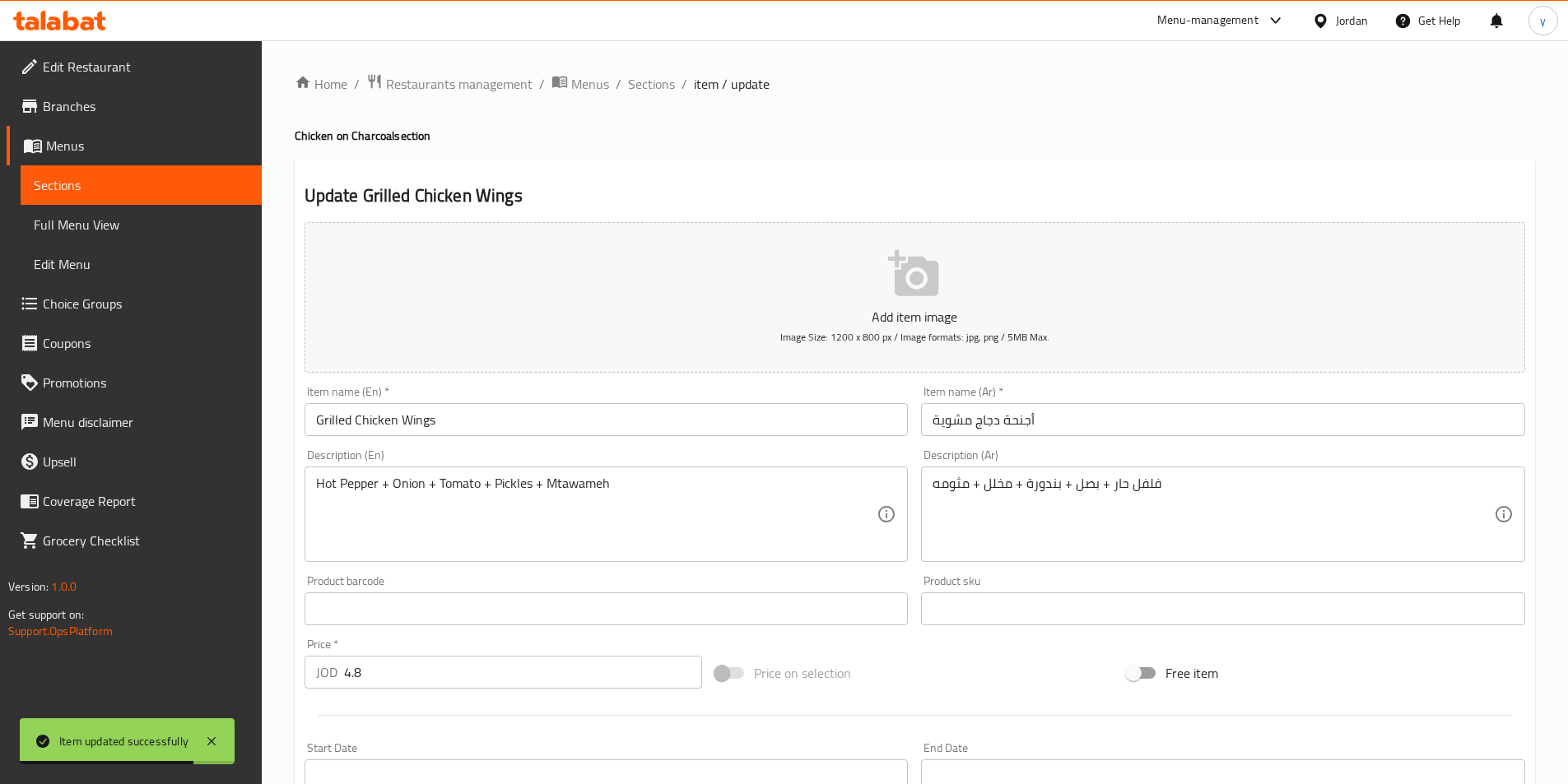
click at [314, 485] on div "Hot Pepper + Onion + Tomato + Pickles + Mtawameh Description (En)" at bounding box center [606, 514] width 604 height 96
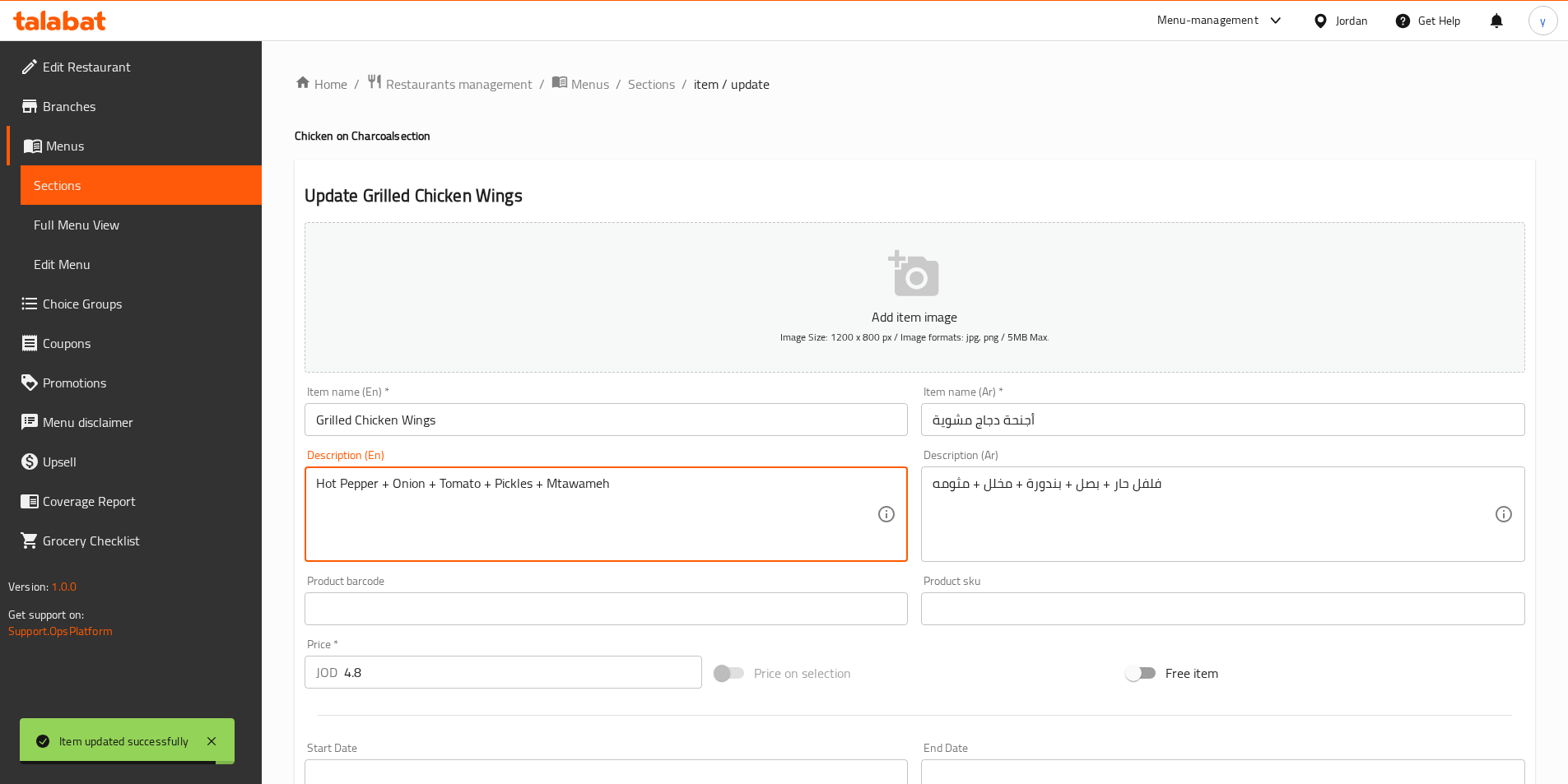
paste textarea "served with"
type textarea "served with Hot Pepper + Onion + Tomato + Pickles + Mtawameh"
click at [930, 490] on div "فلفل حار + بصل + بندورة + مخلل + مثومه Description (Ar)" at bounding box center [1222, 514] width 604 height 96
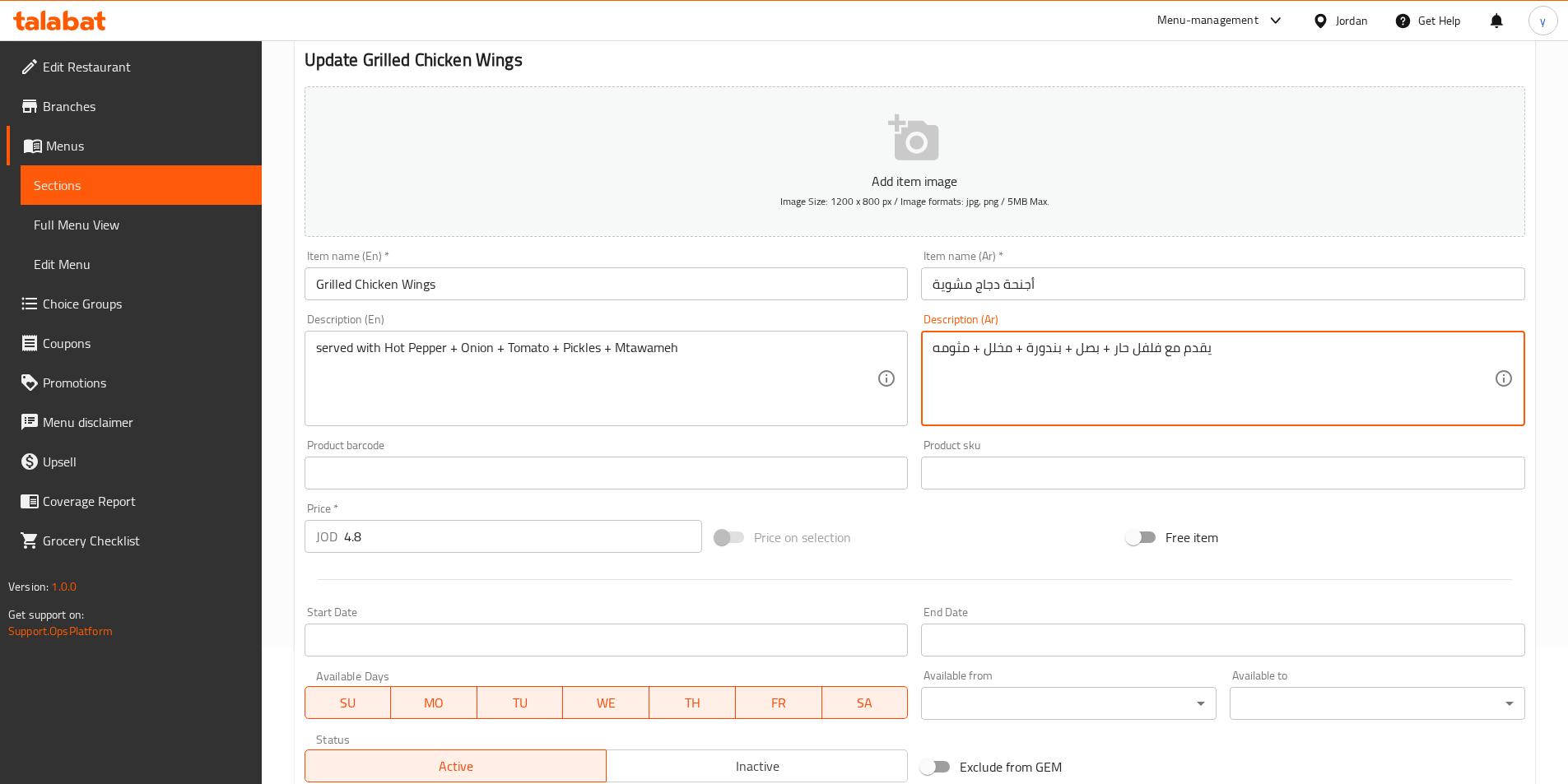
scroll to position [378, 0]
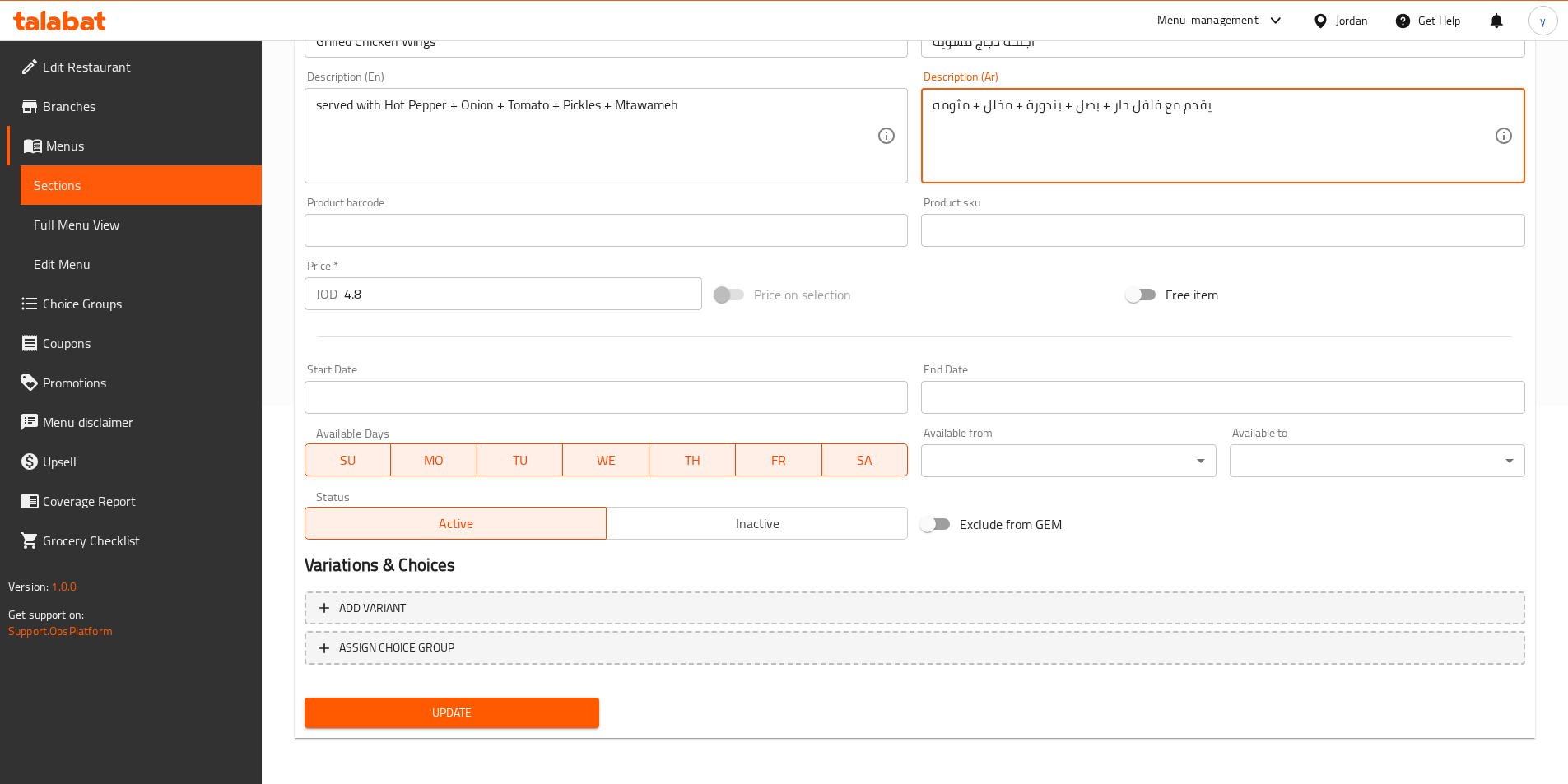
type textarea "يقدم مع فلفل حار + بصل + بندورة + مخلل + مثومه"
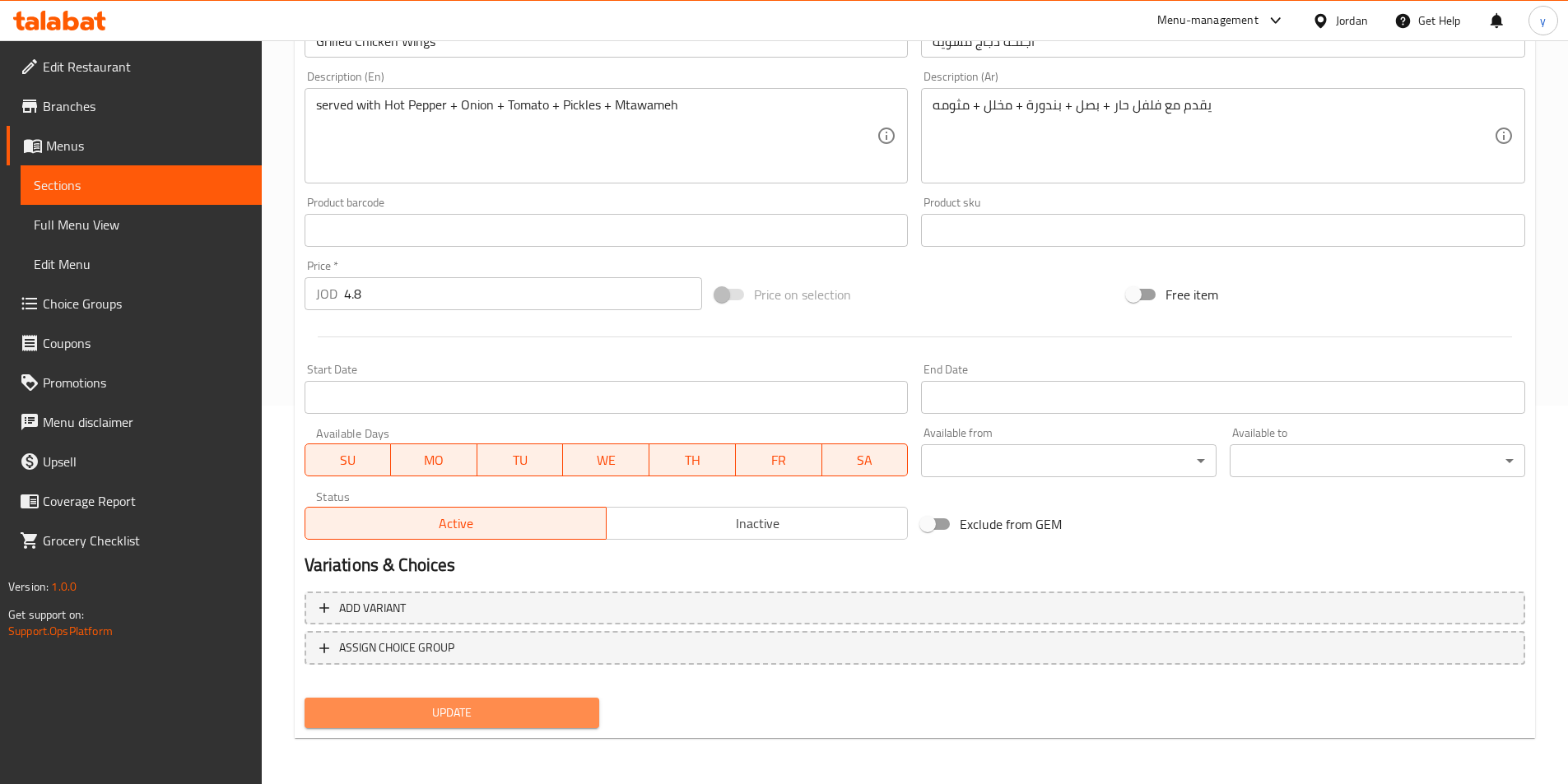
click at [377, 719] on span "Update" at bounding box center [452, 713] width 269 height 20
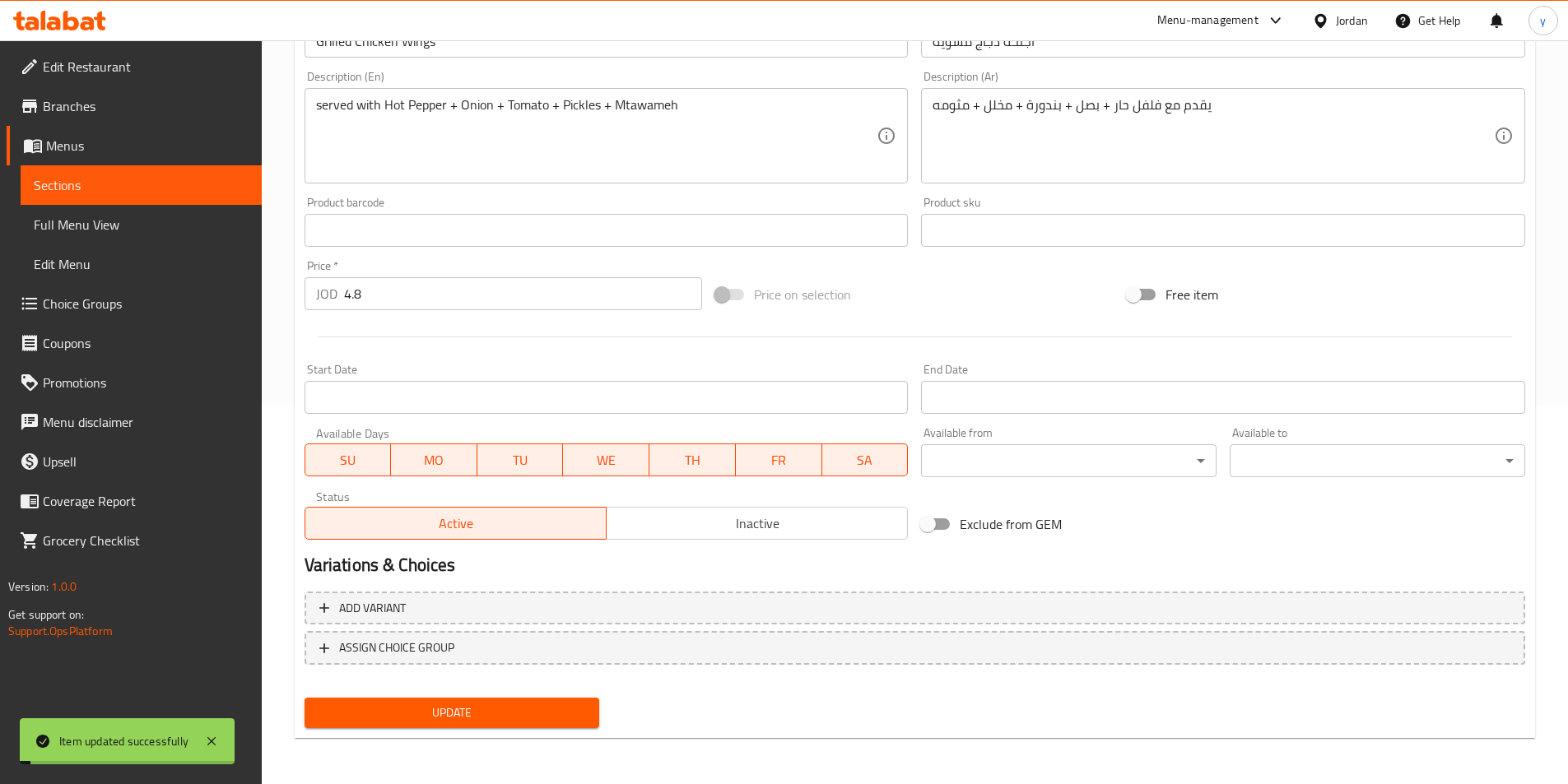
click at [137, 180] on span "Sections" at bounding box center [141, 185] width 215 height 19
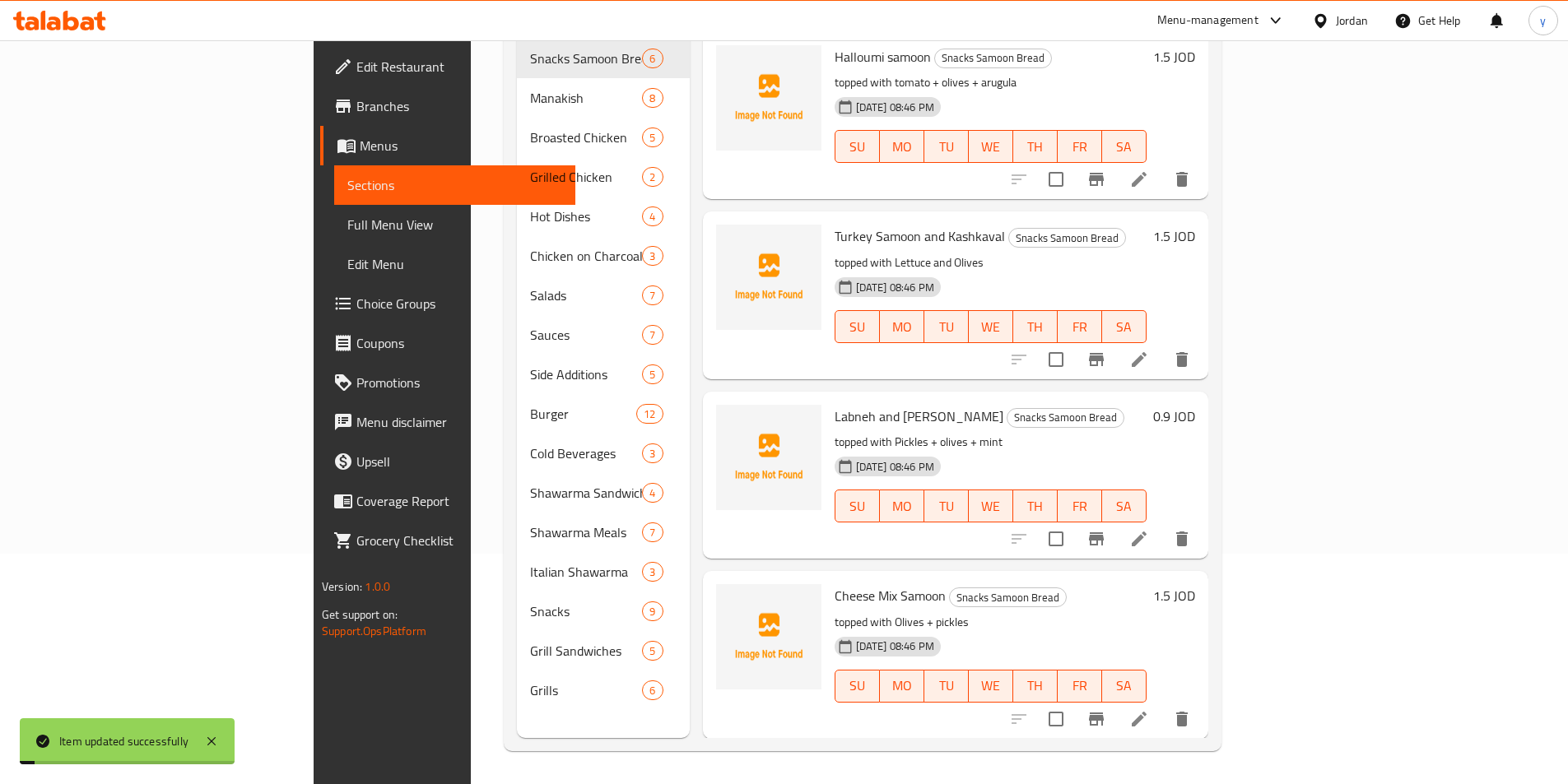
scroll to position [230, 0]
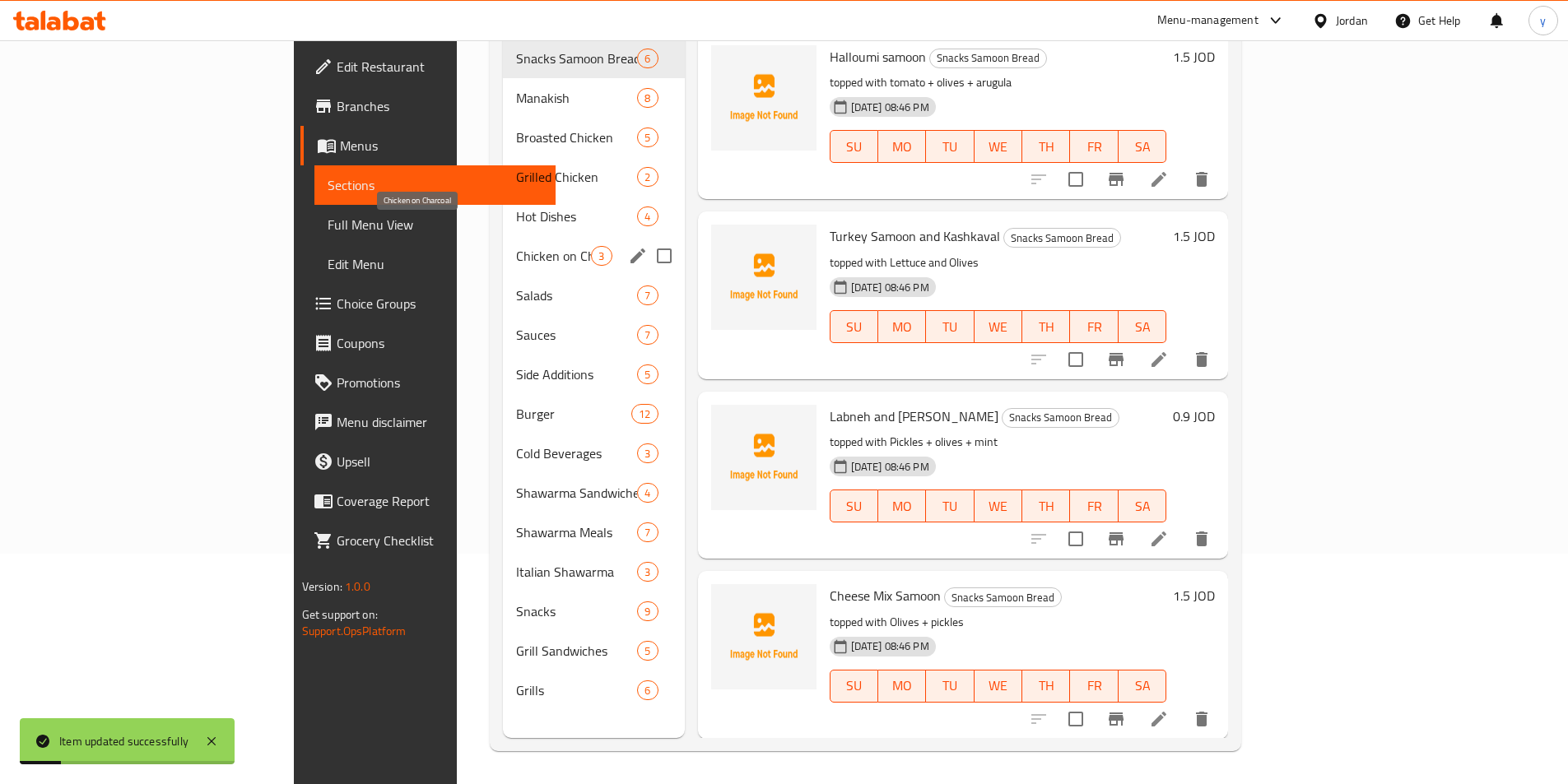
click at [516, 246] on span "Chicken on Charcoal" at bounding box center [553, 255] width 75 height 19
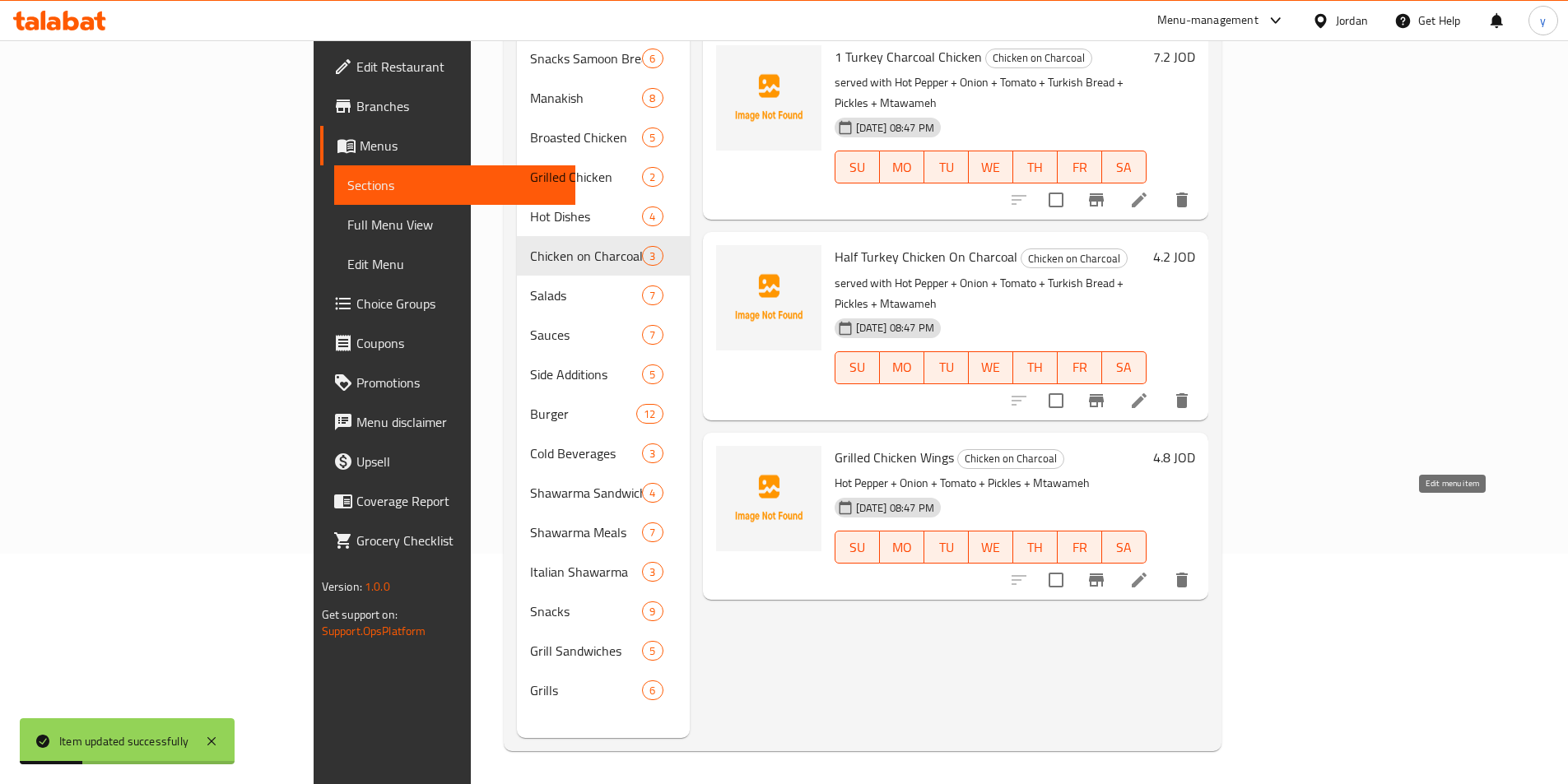
click at [1149, 570] on icon at bounding box center [1138, 579] width 19 height 19
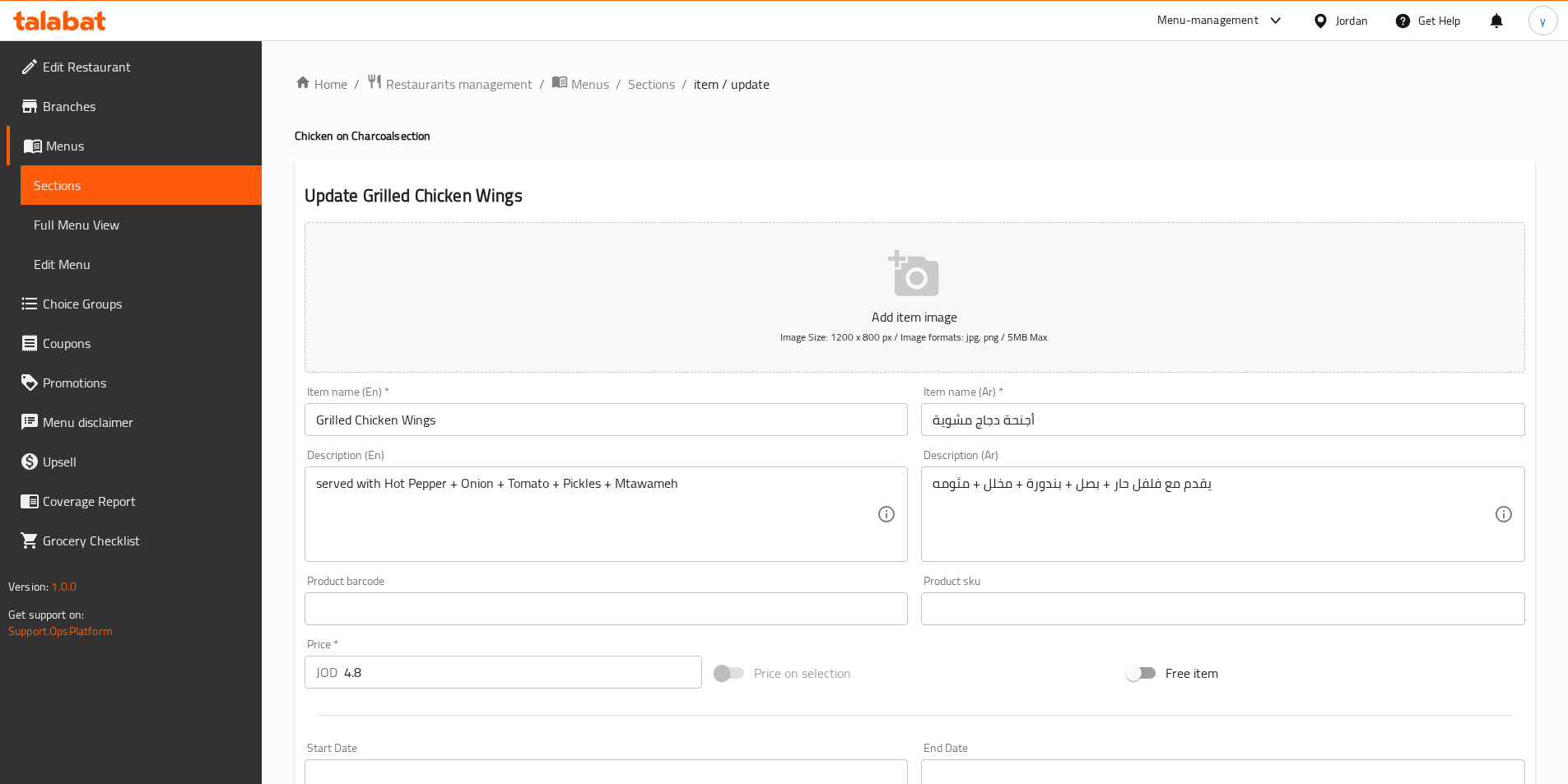
click at [115, 188] on span "Sections" at bounding box center [141, 185] width 215 height 19
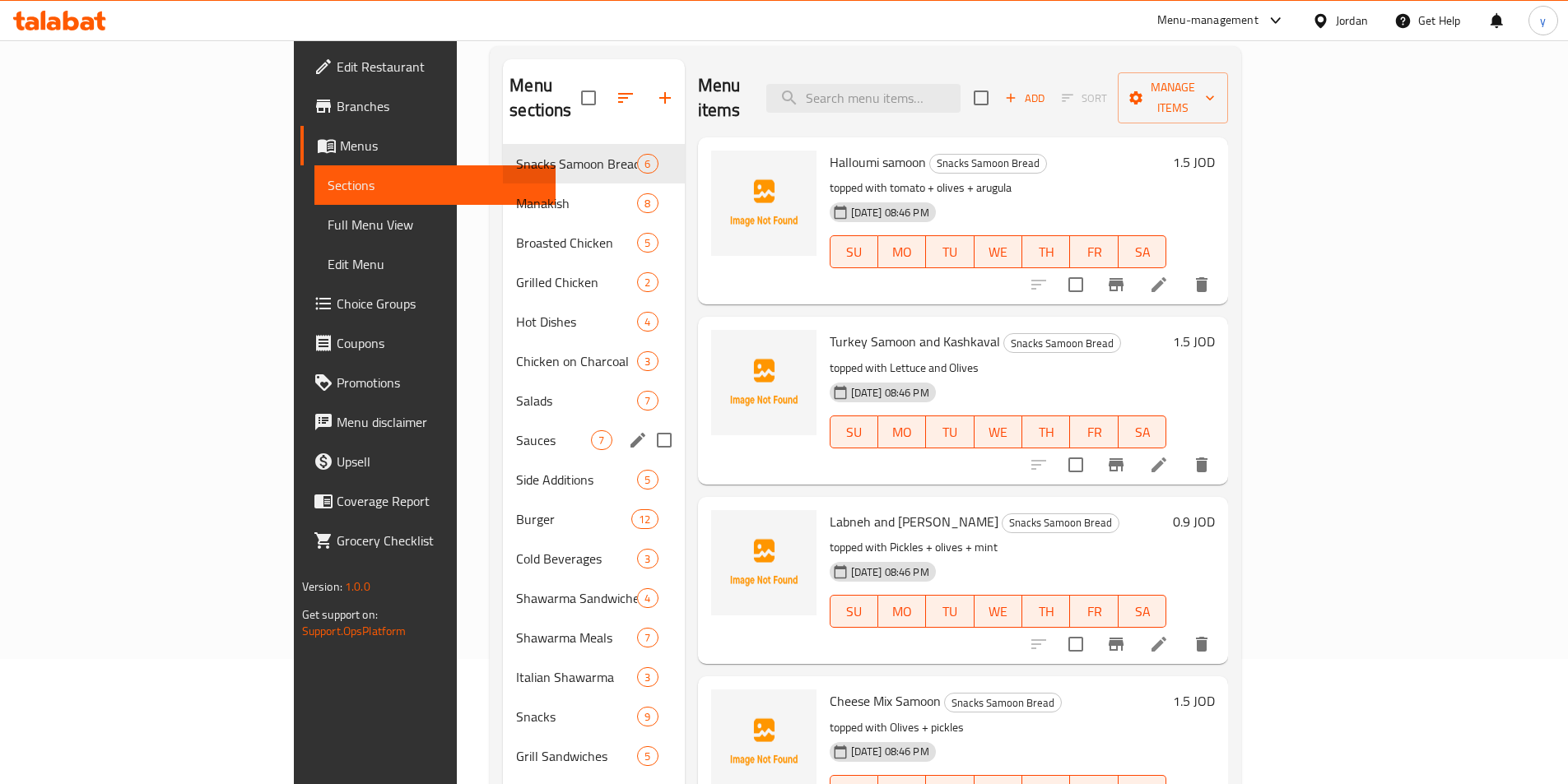
scroll to position [165, 0]
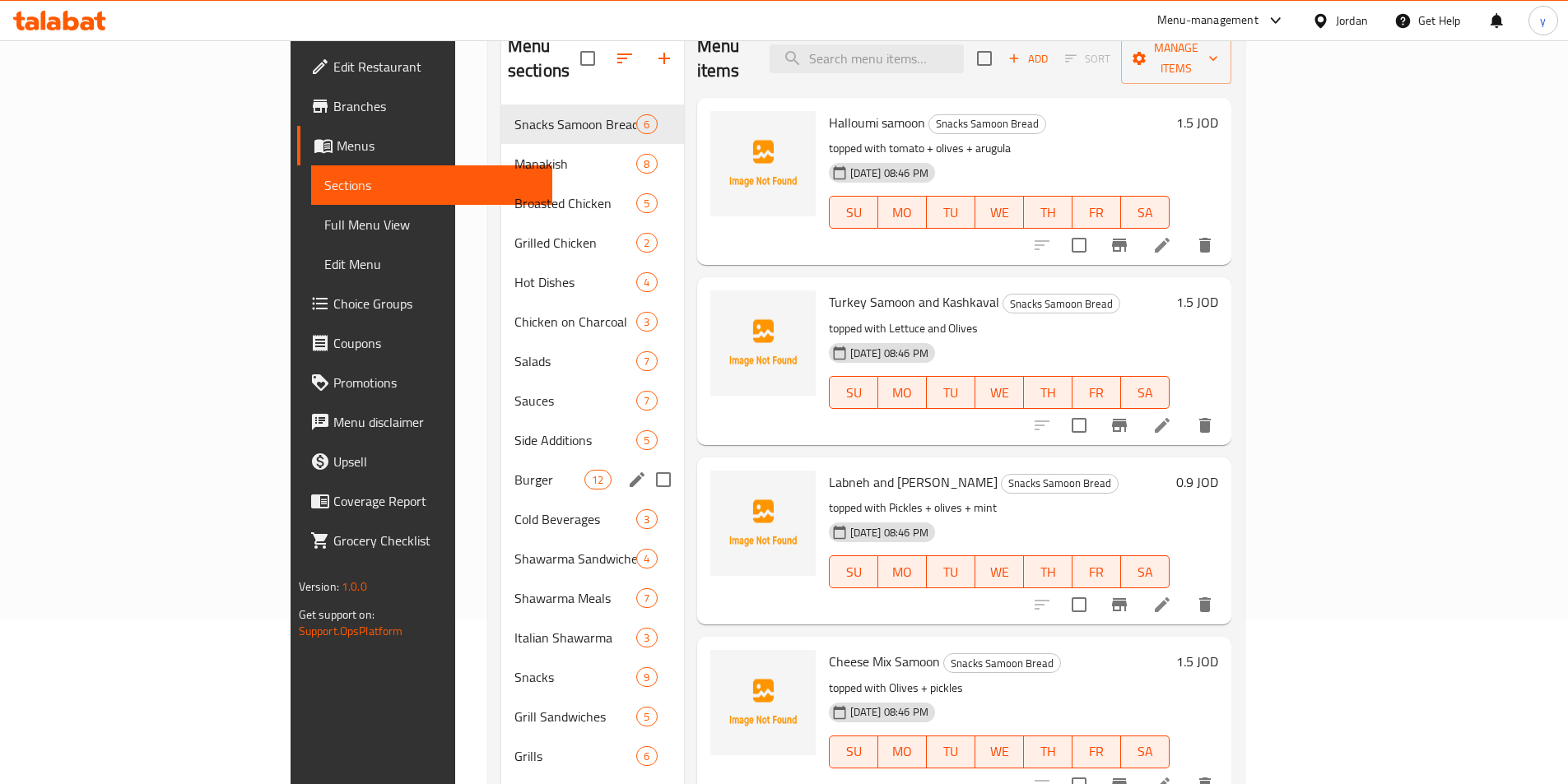
click at [515, 470] on span "Burger" at bounding box center [549, 479] width 70 height 19
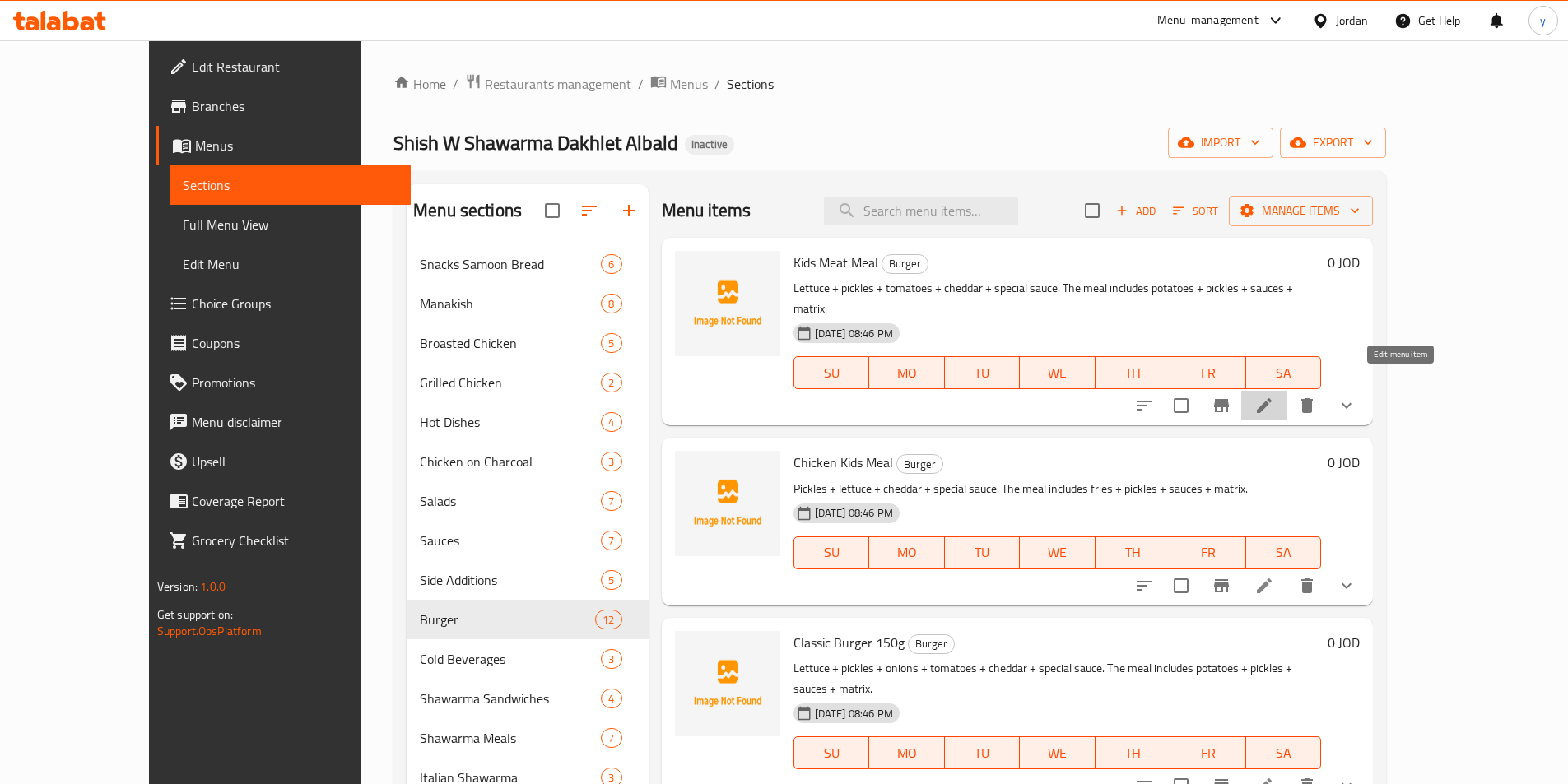
click at [1274, 396] on icon at bounding box center [1264, 405] width 19 height 19
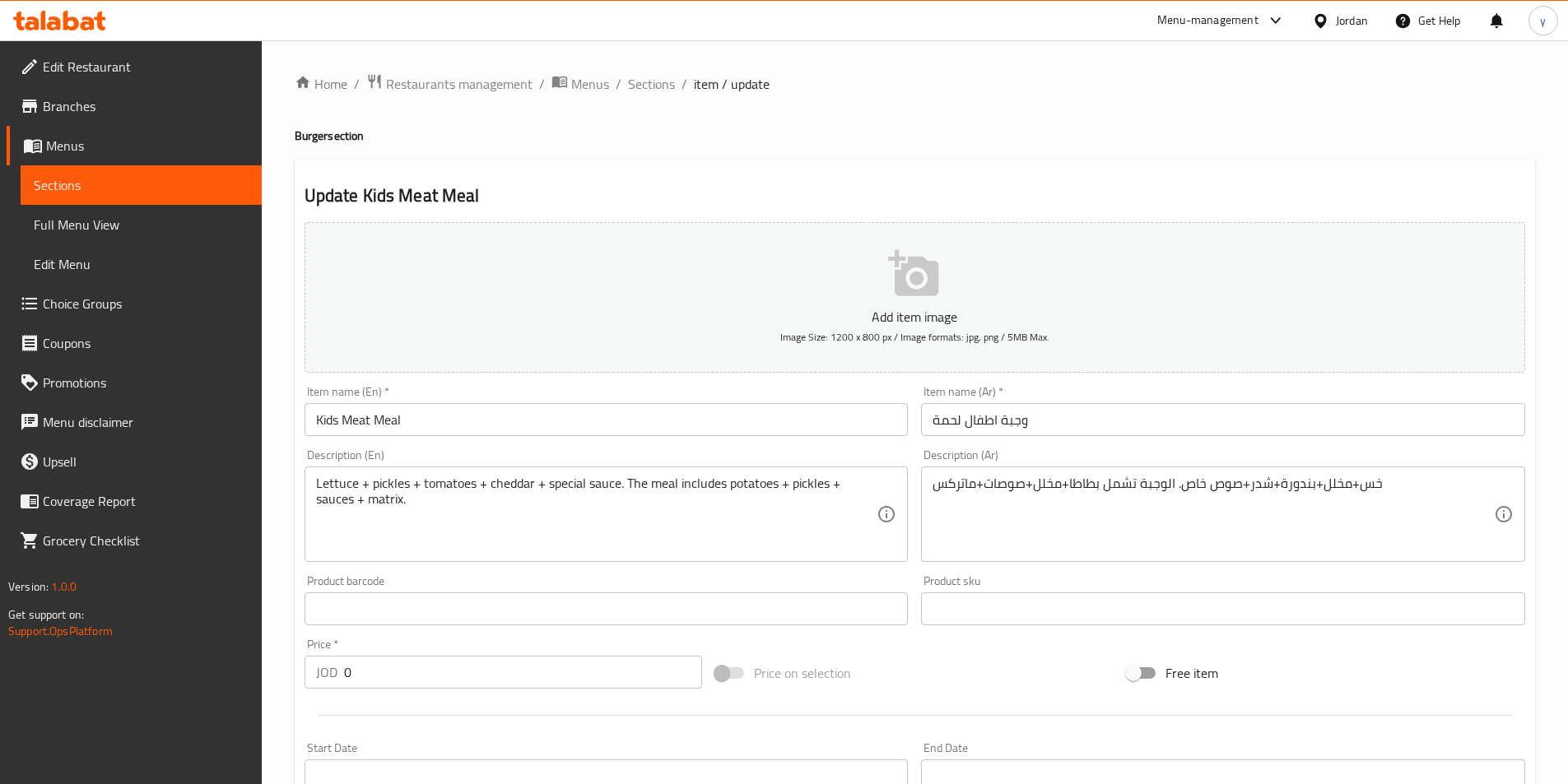
click at [314, 486] on div "Lettuce + pickles + tomatoes + cheddar + special sauce. The meal includes potat…" at bounding box center [606, 514] width 604 height 96
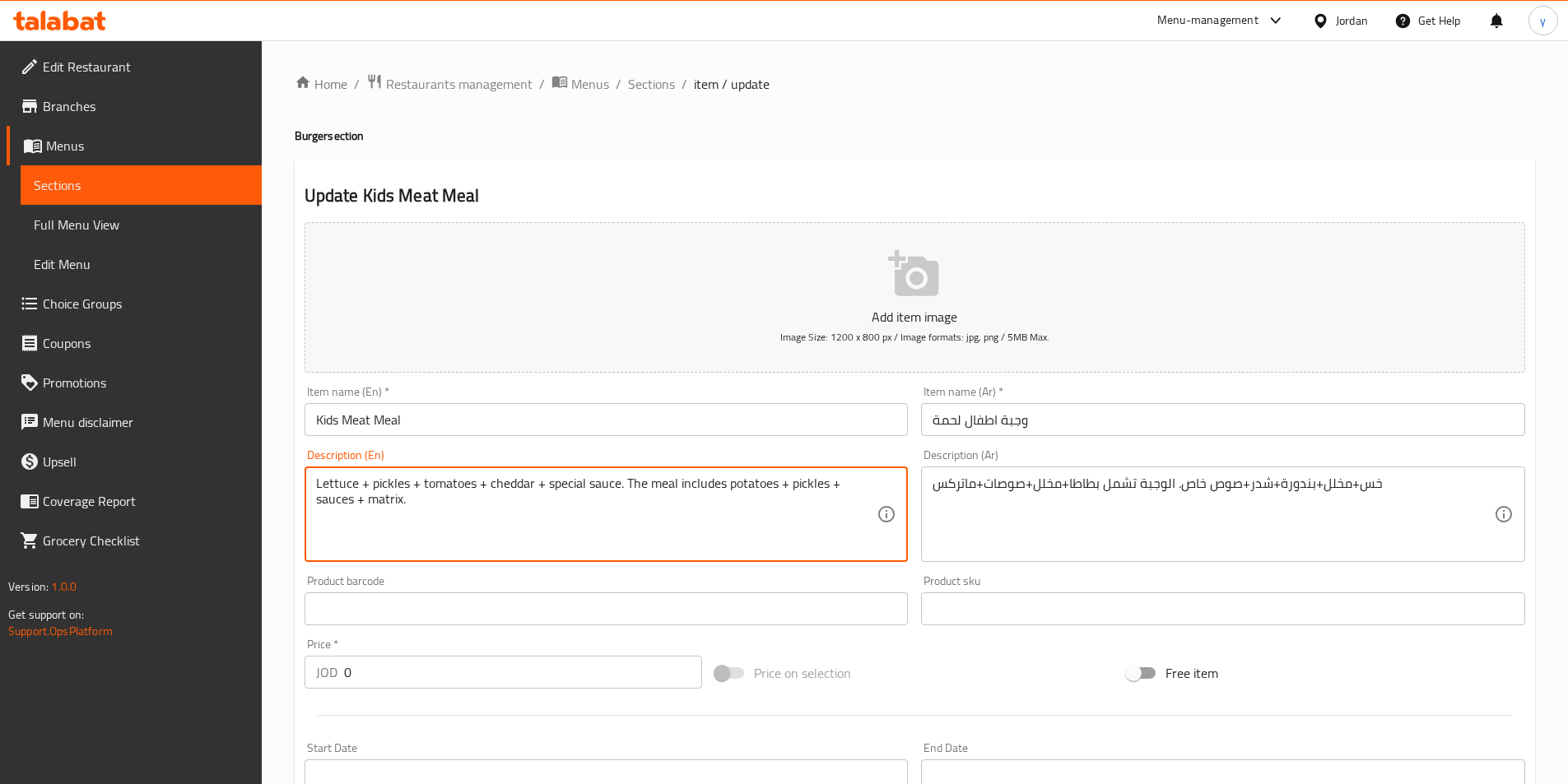
paste textarea "topped with"
type textarea "topped with Lettuce + pickles + tomatoes + cheddar + special sauce. The meal in…"
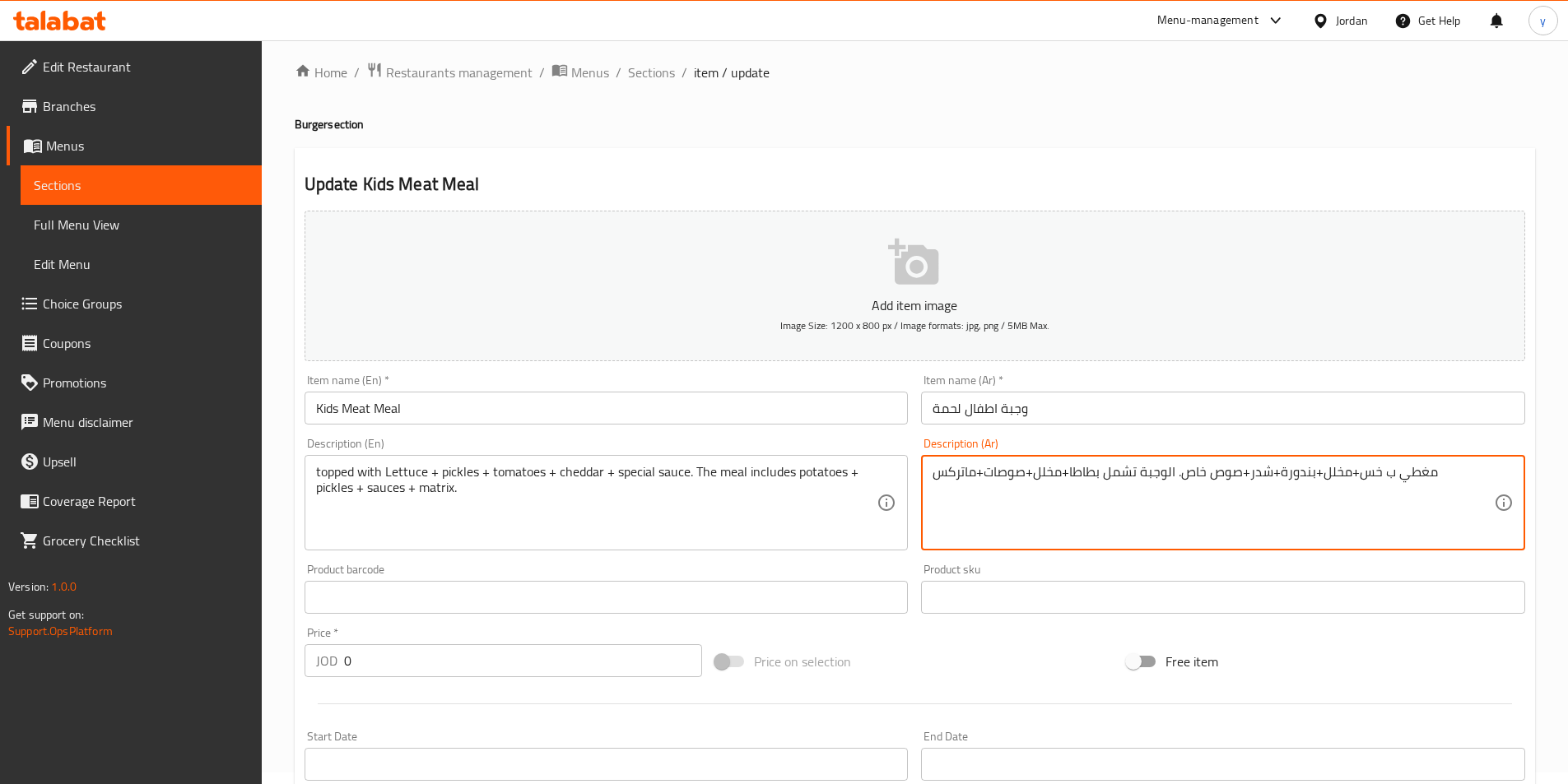
scroll to position [415, 0]
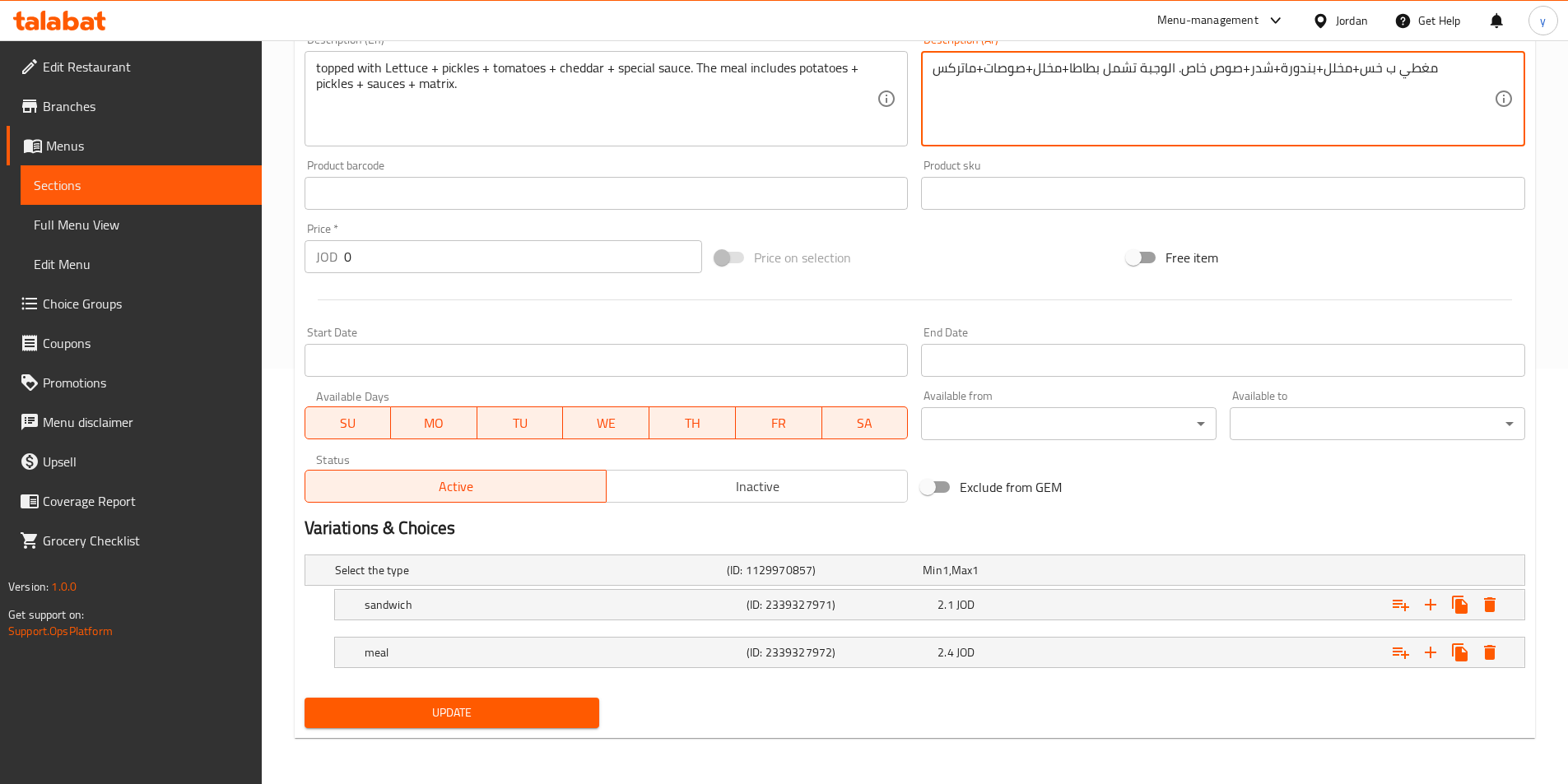
type textarea "مغطي ب خس+مخلل+بندورة+شدر+صوص خاص. الوجبة تشمل بطاطا+مخلل+صوصات+ماتركس"
click at [463, 718] on span "Update" at bounding box center [452, 713] width 269 height 20
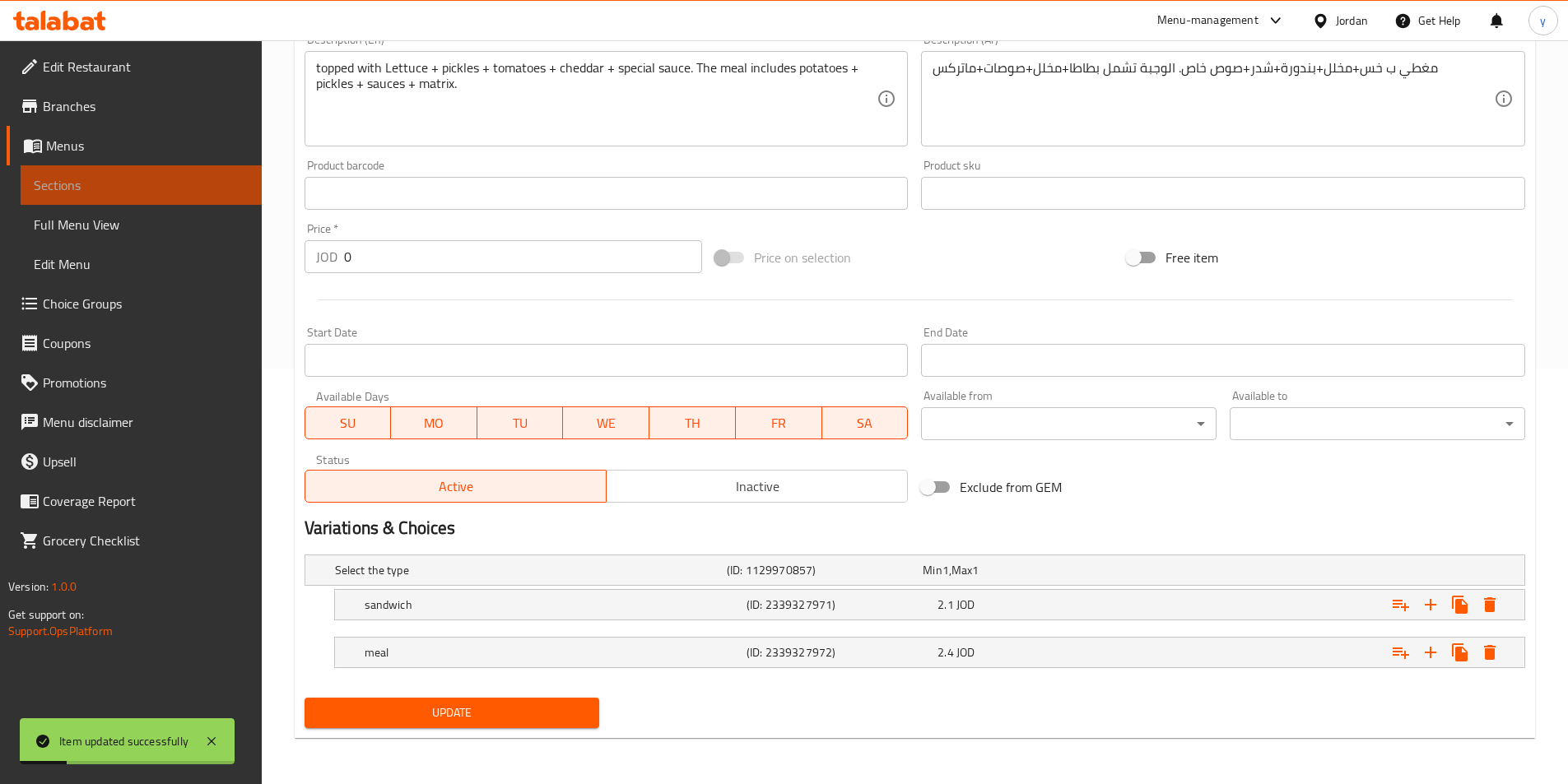
click at [169, 181] on span "Sections" at bounding box center [141, 185] width 215 height 19
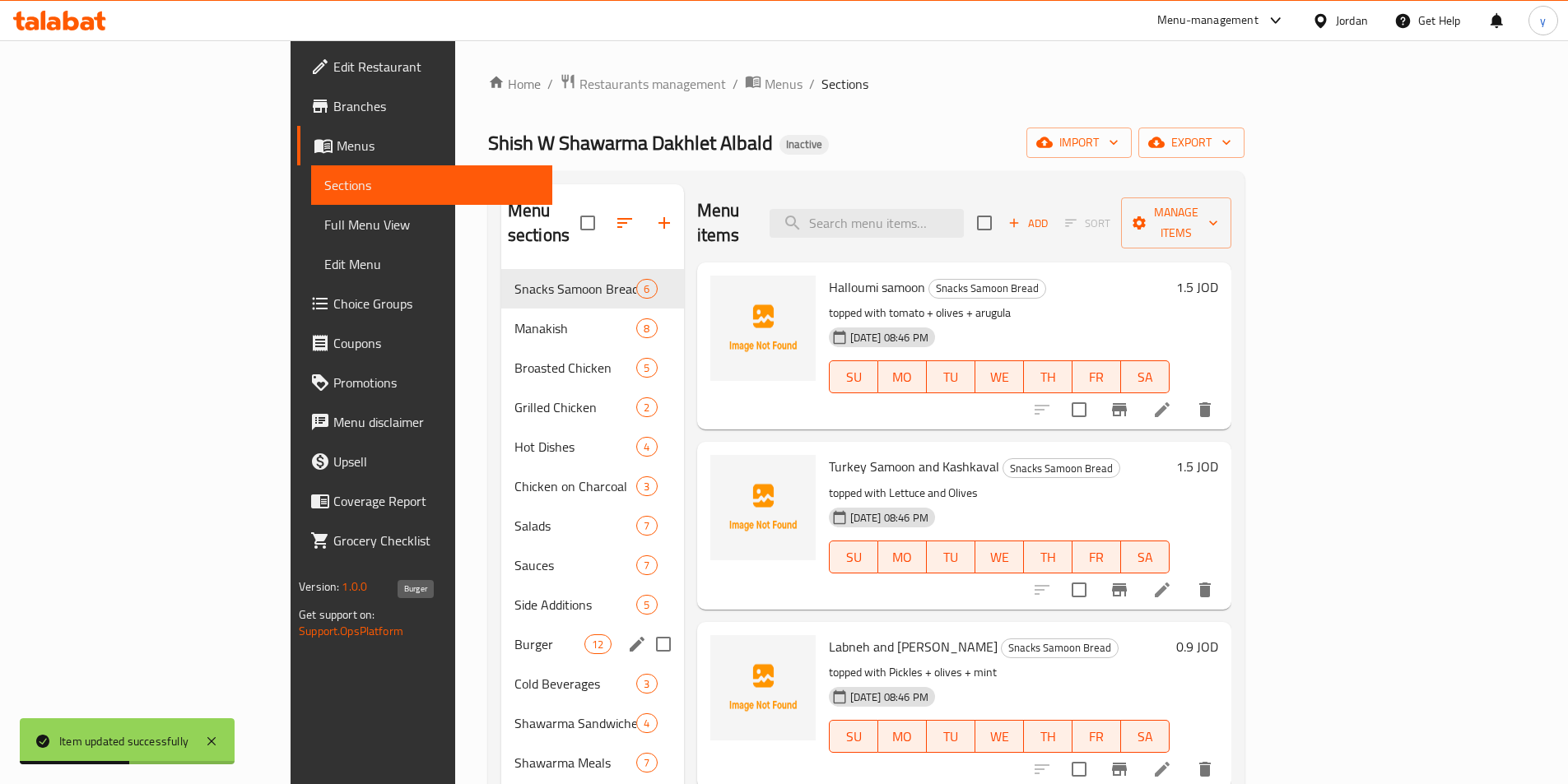
click at [501, 629] on div "Burger 12" at bounding box center [592, 644] width 182 height 39
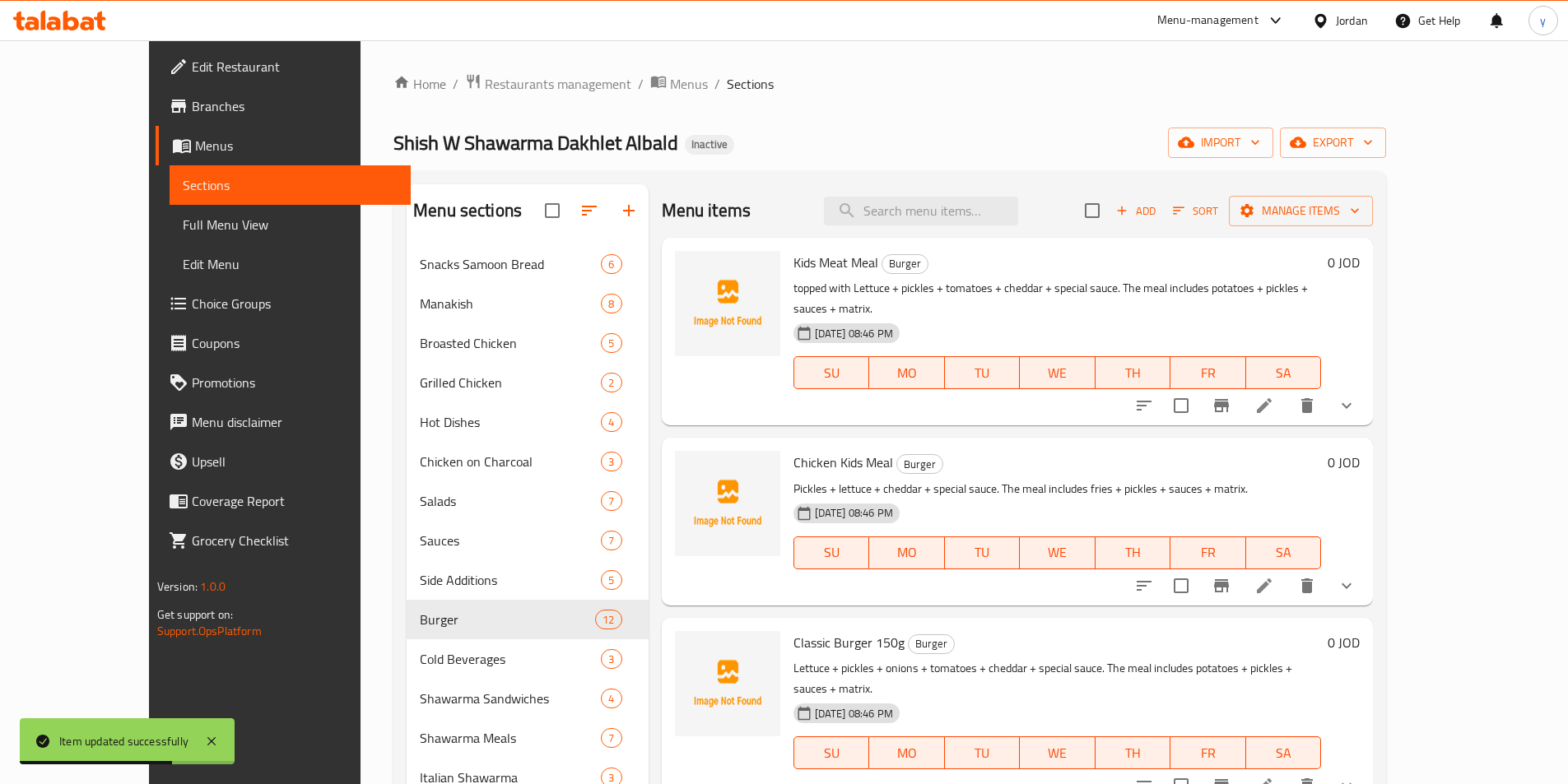
click at [1274, 576] on icon at bounding box center [1264, 585] width 19 height 19
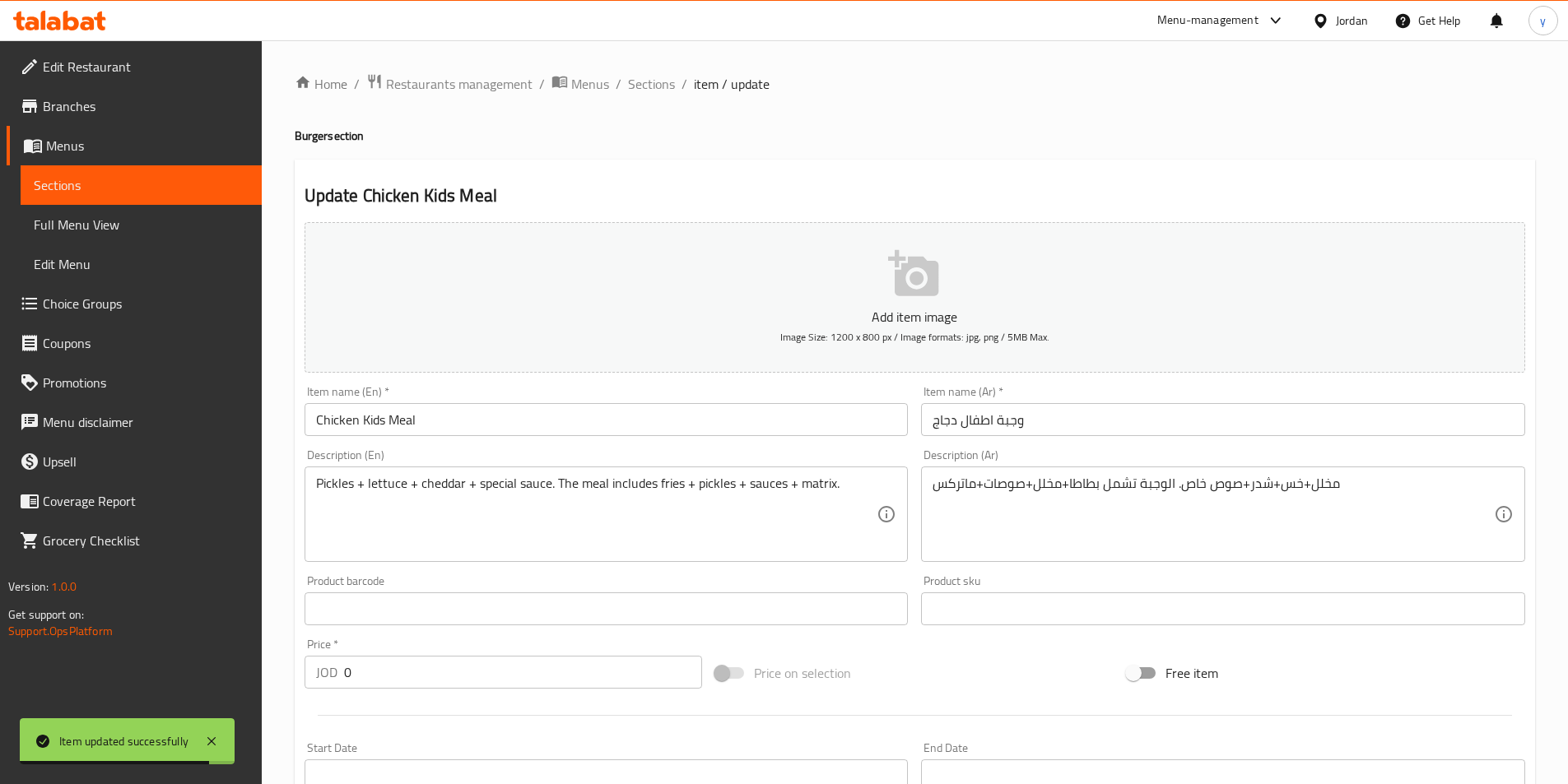
click at [313, 480] on div "Pickles + lettuce + cheddar + special sauce. The meal includes fries + pickles …" at bounding box center [606, 514] width 604 height 96
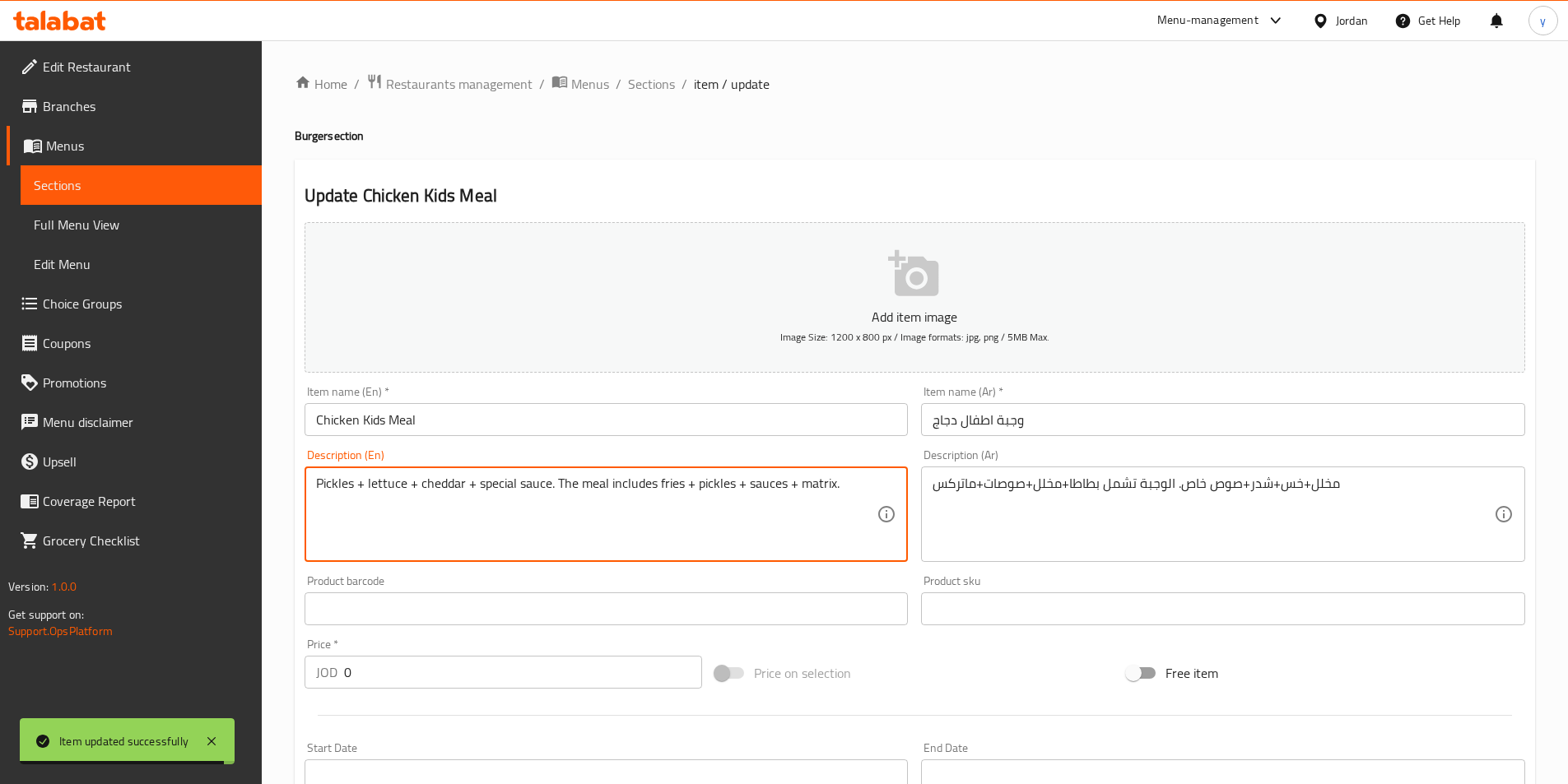
paste textarea "topped with"
type textarea "topped with Pickles + lettuce + cheddar + special sauce. The meal includes frie…"
click at [928, 492] on div "مخلل+خس+شدر+صوص خاص. الوجبة تشمل بطاطا+مخلل+صوصات+ماتركس Description (Ar)" at bounding box center [1222, 514] width 604 height 96
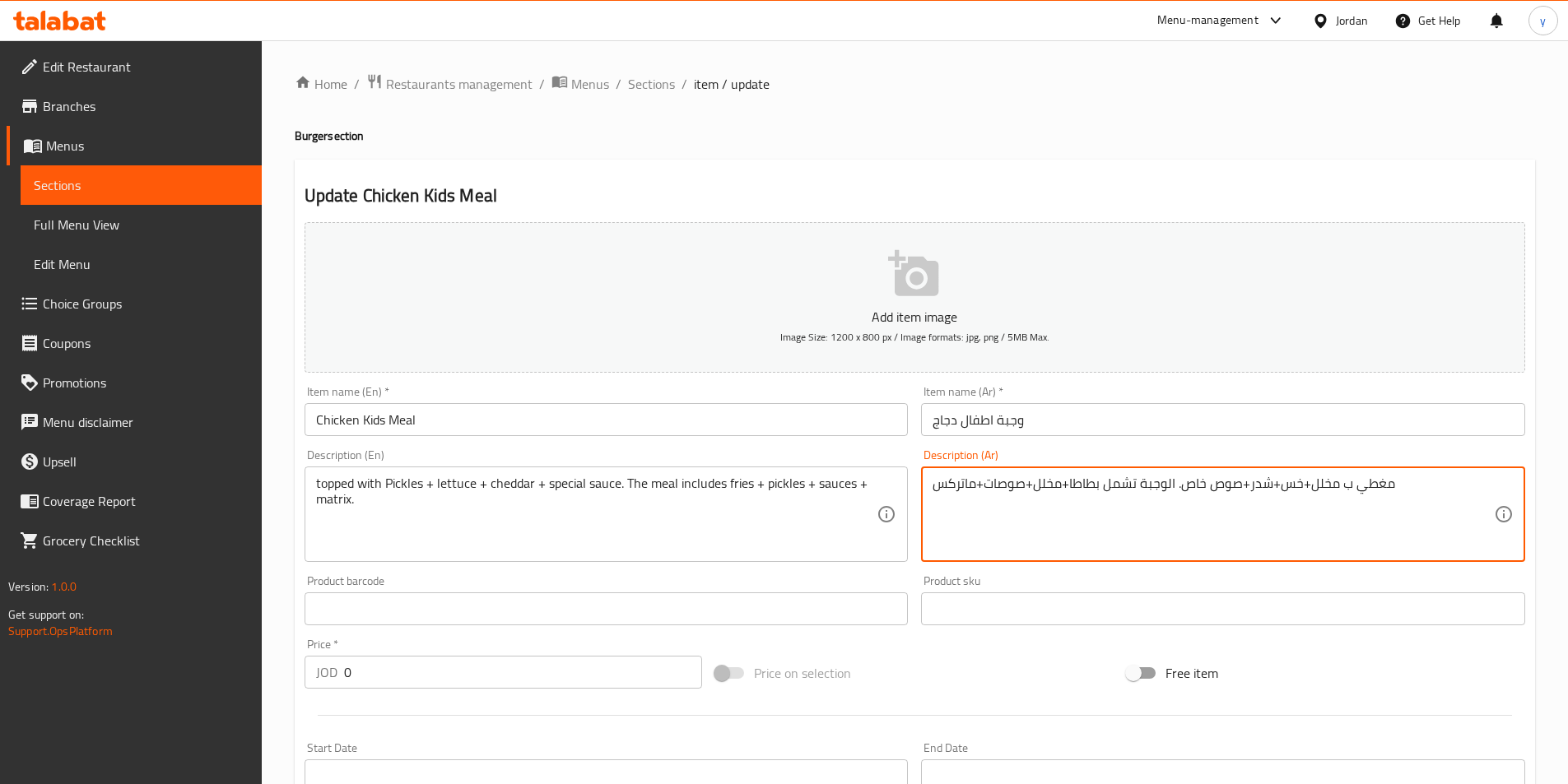
scroll to position [411, 0]
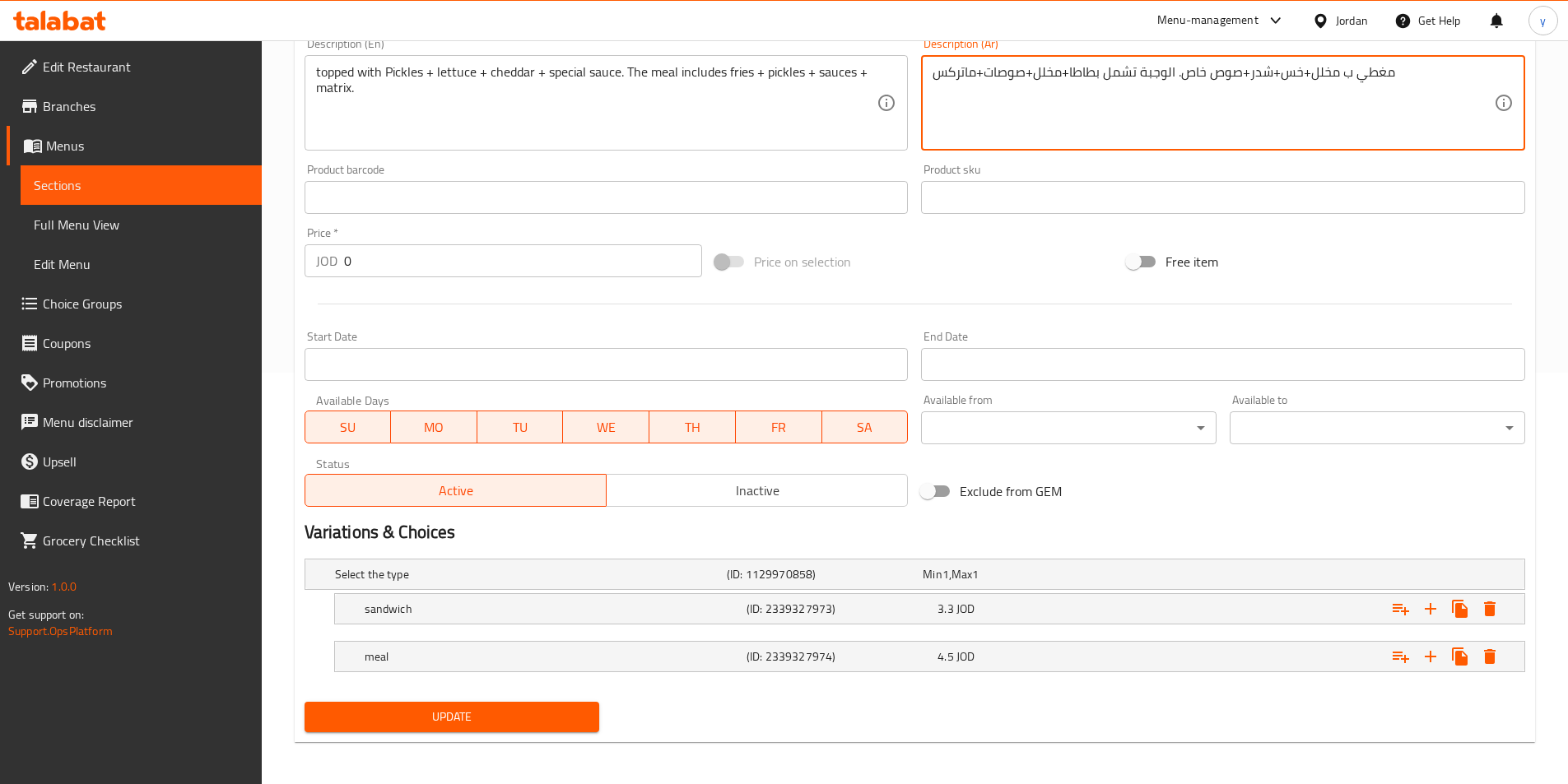
type textarea "مغطي ب مخلل+خس+شدر+صوص خاص. الوجبة تشمل بطاطا+مخلل+صوصات+ماتركس"
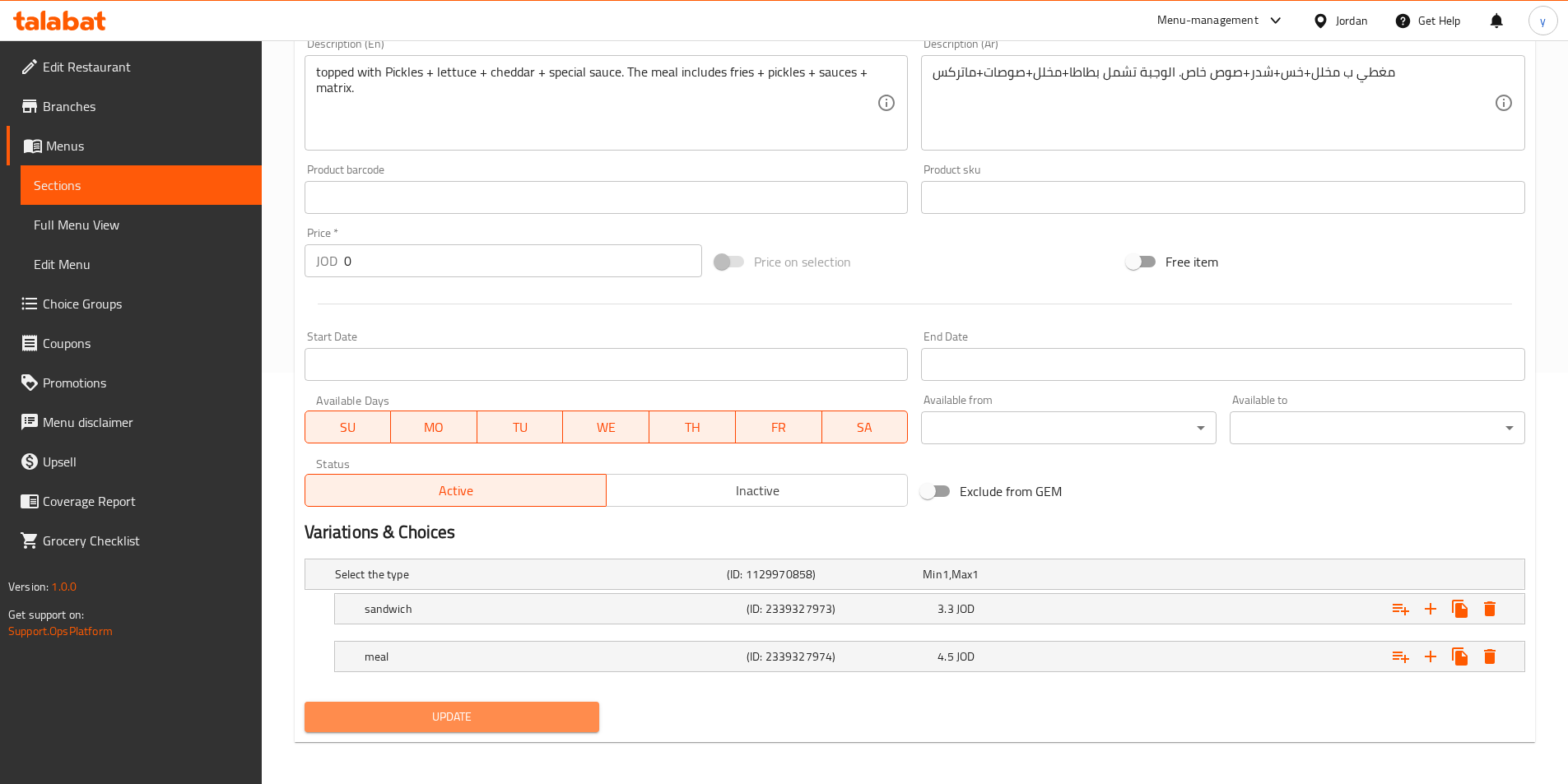
click at [356, 718] on span "Update" at bounding box center [452, 717] width 269 height 20
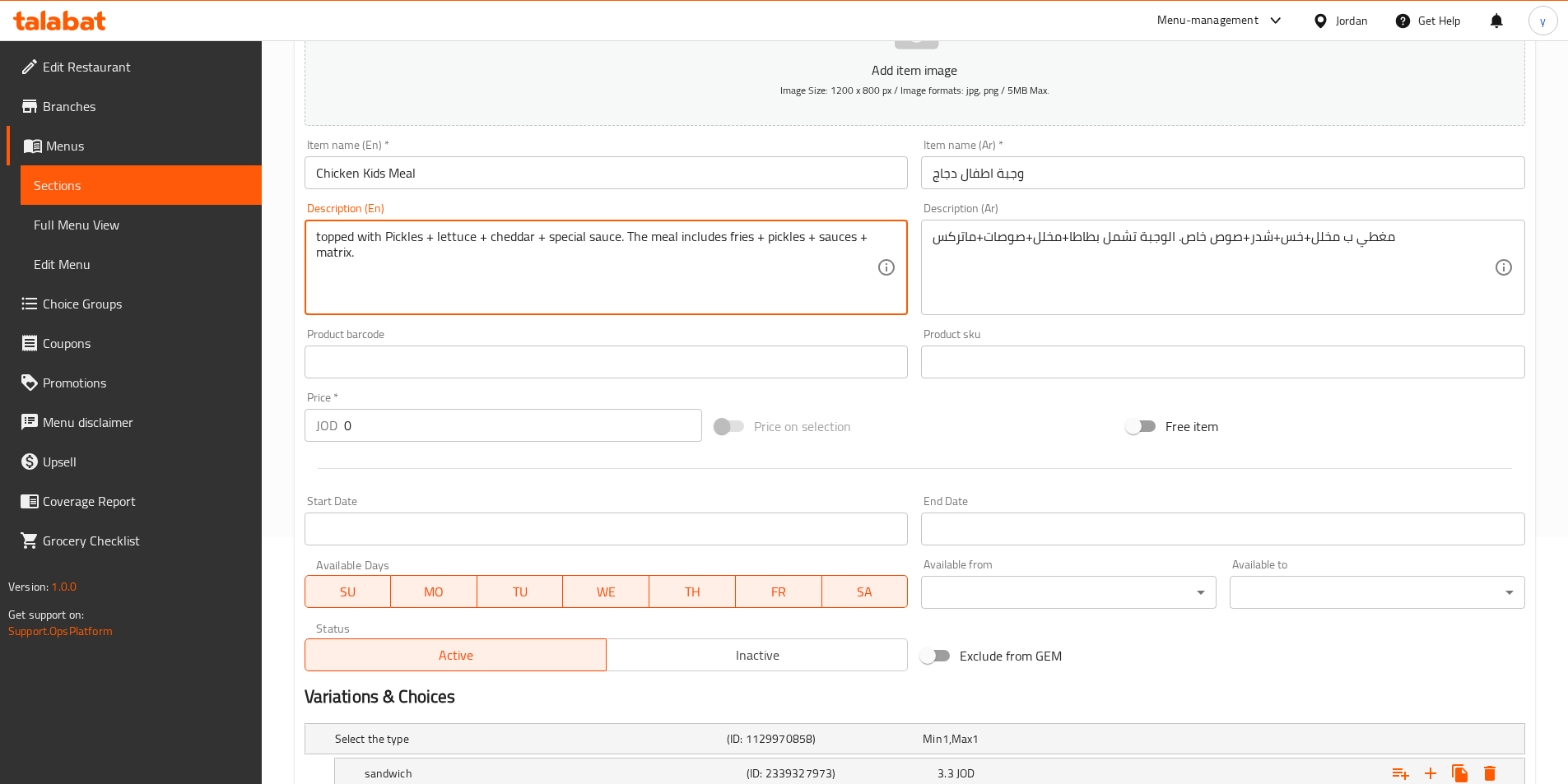
scroll to position [415, 0]
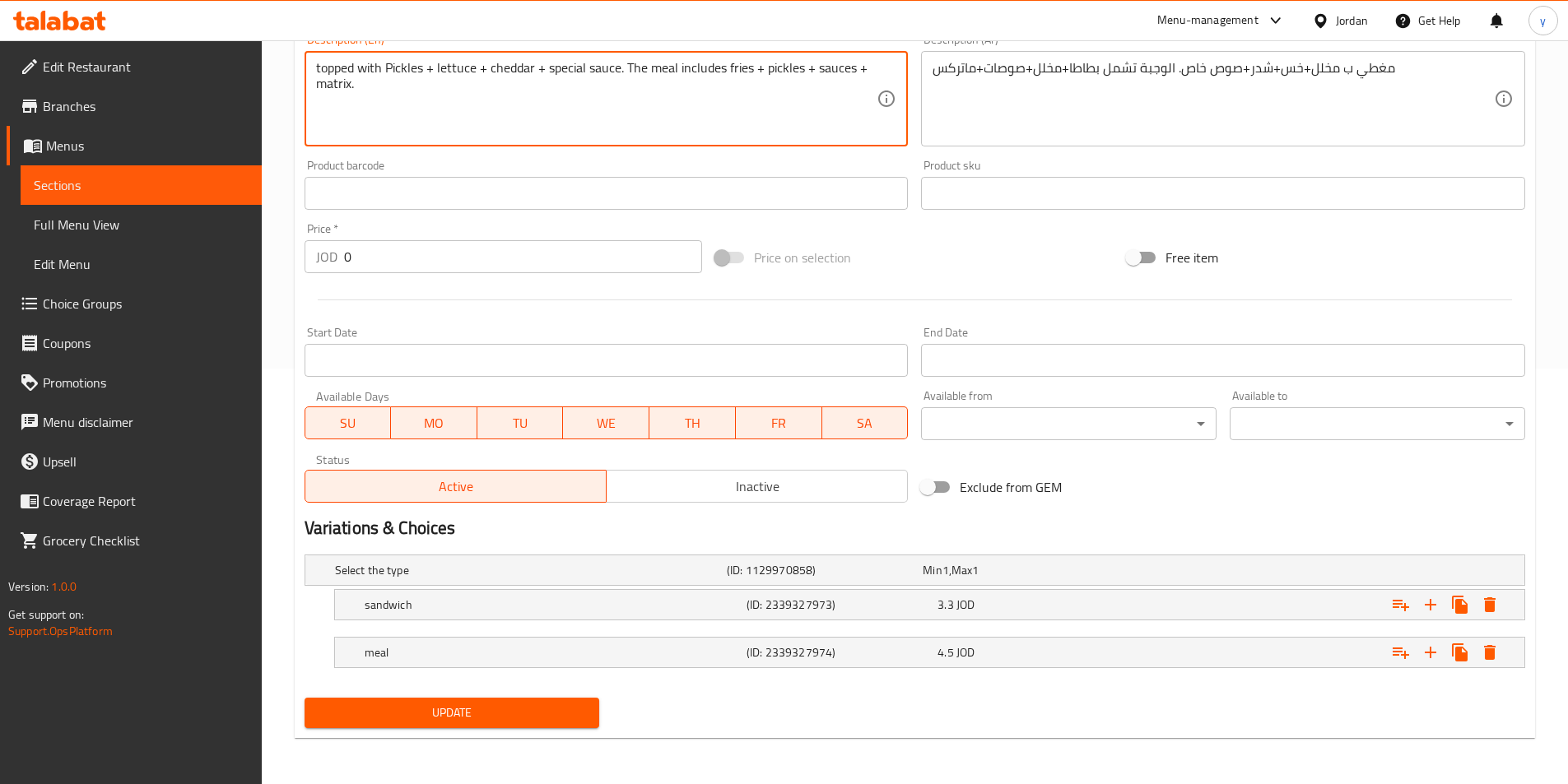
click at [479, 717] on span "Update" at bounding box center [452, 713] width 269 height 20
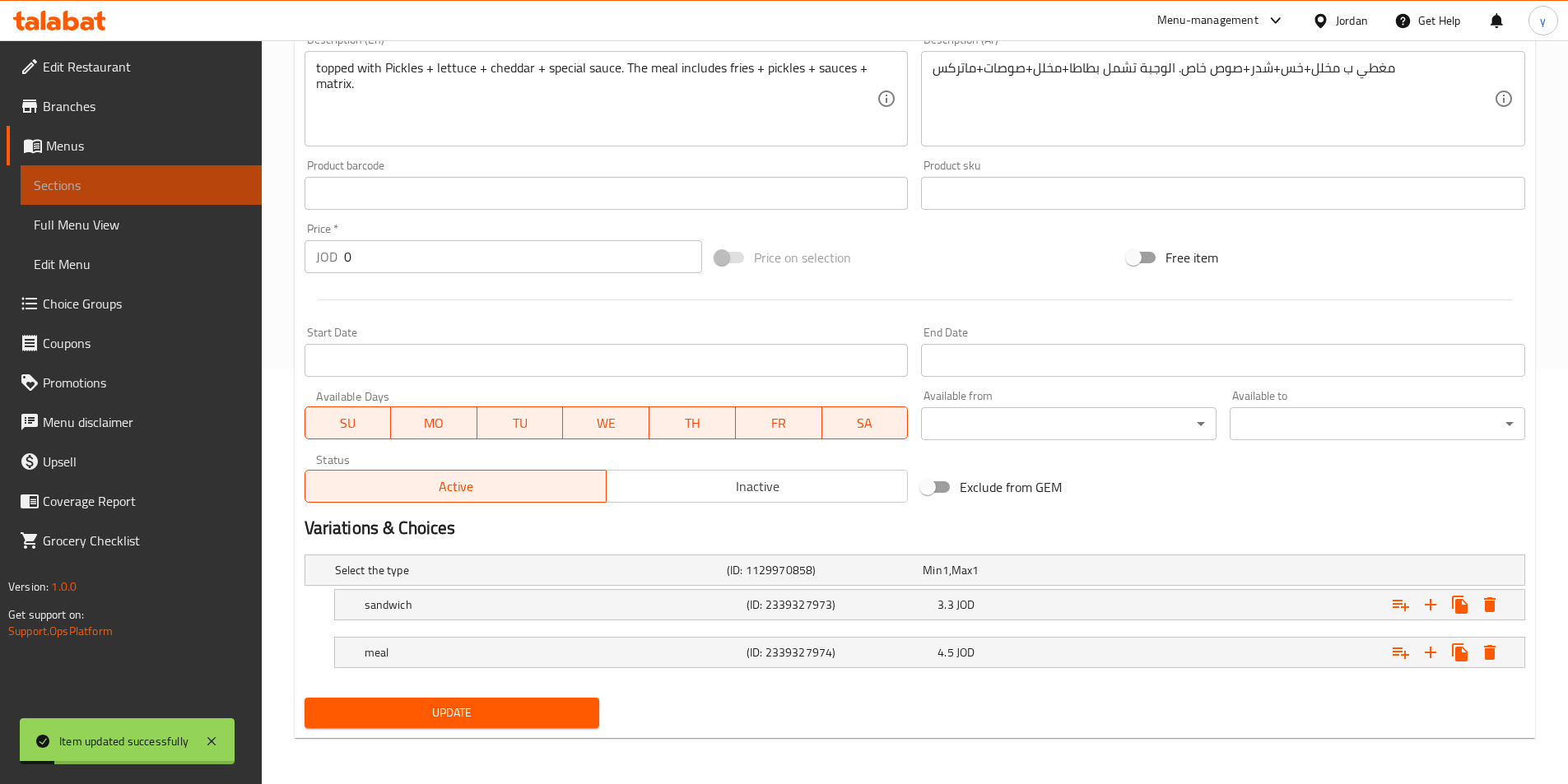
click at [214, 185] on span "Sections" at bounding box center [141, 185] width 215 height 19
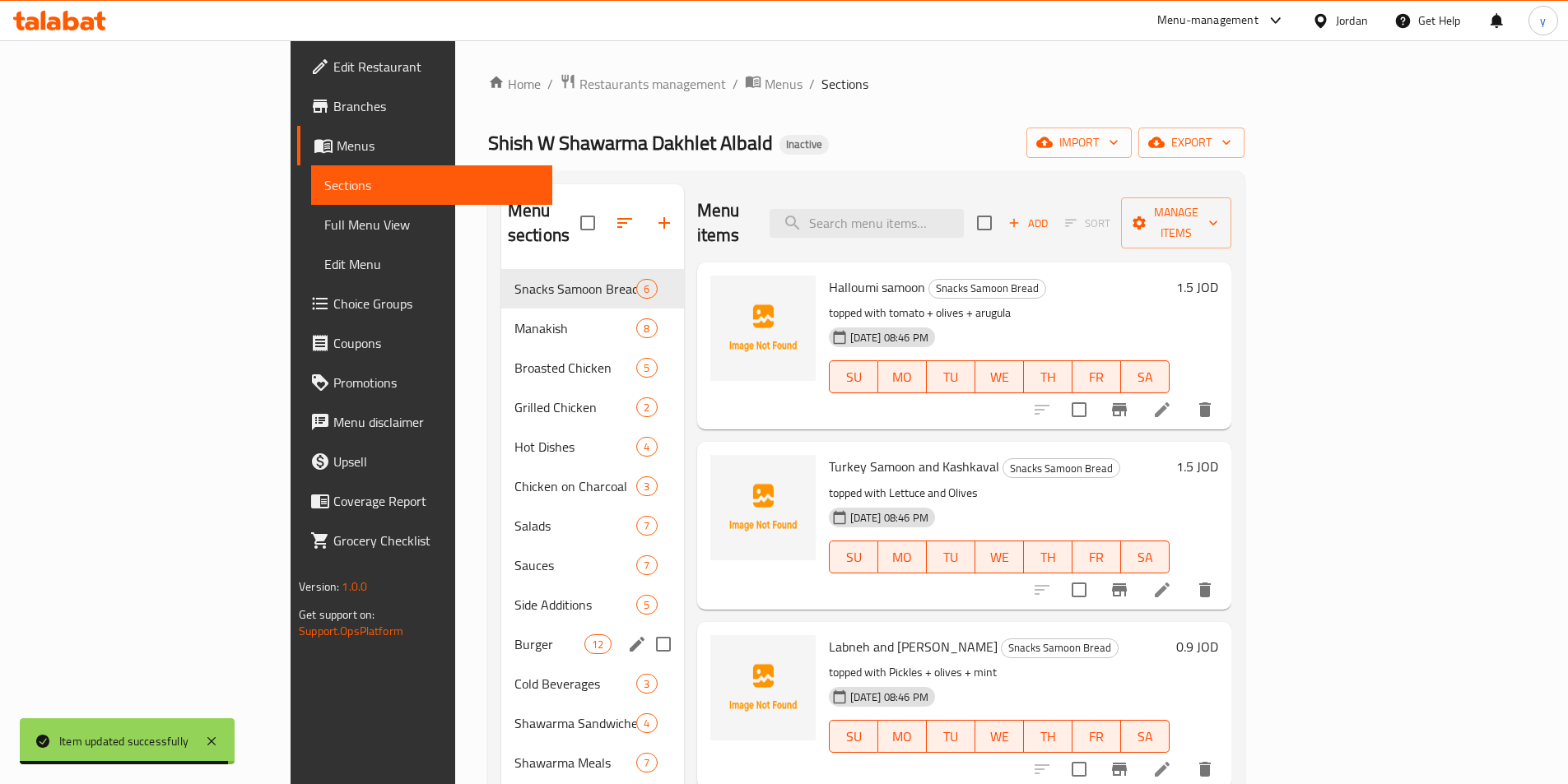
click at [501, 634] on div "Burger 12" at bounding box center [592, 644] width 182 height 39
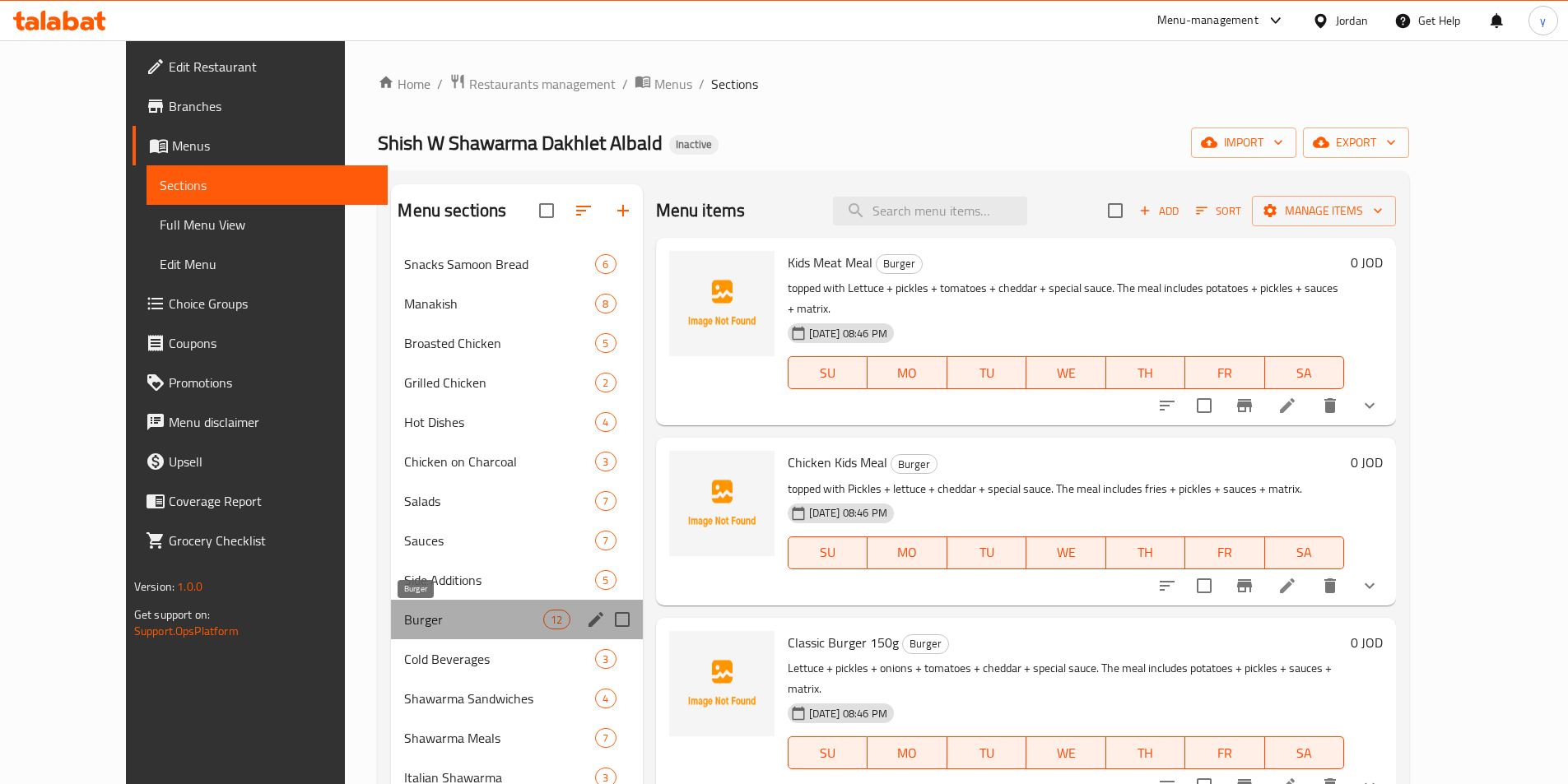
click at [425, 627] on span "Burger" at bounding box center [473, 618] width 139 height 19
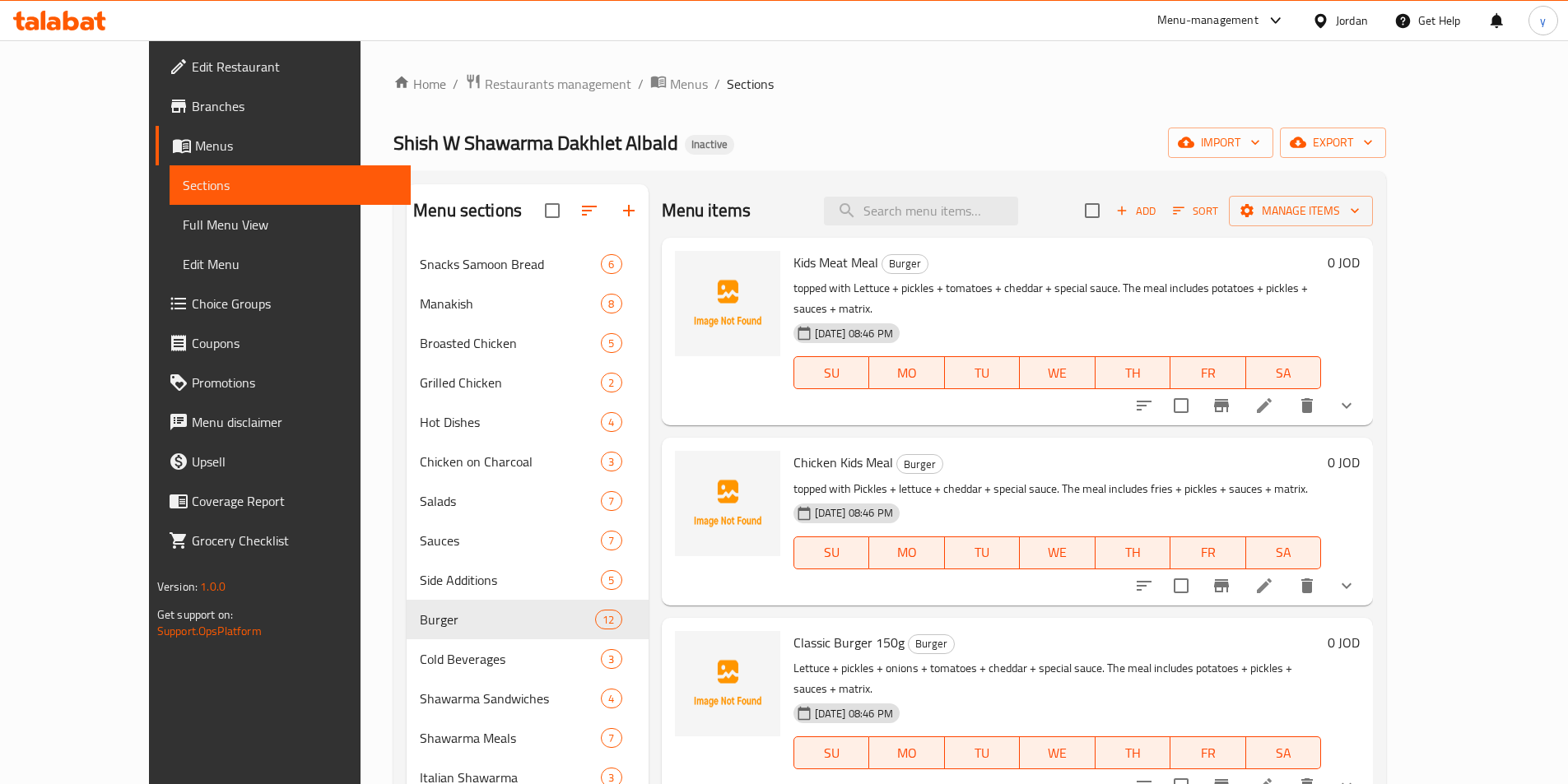
click at [1287, 571] on li at bounding box center [1264, 585] width 46 height 29
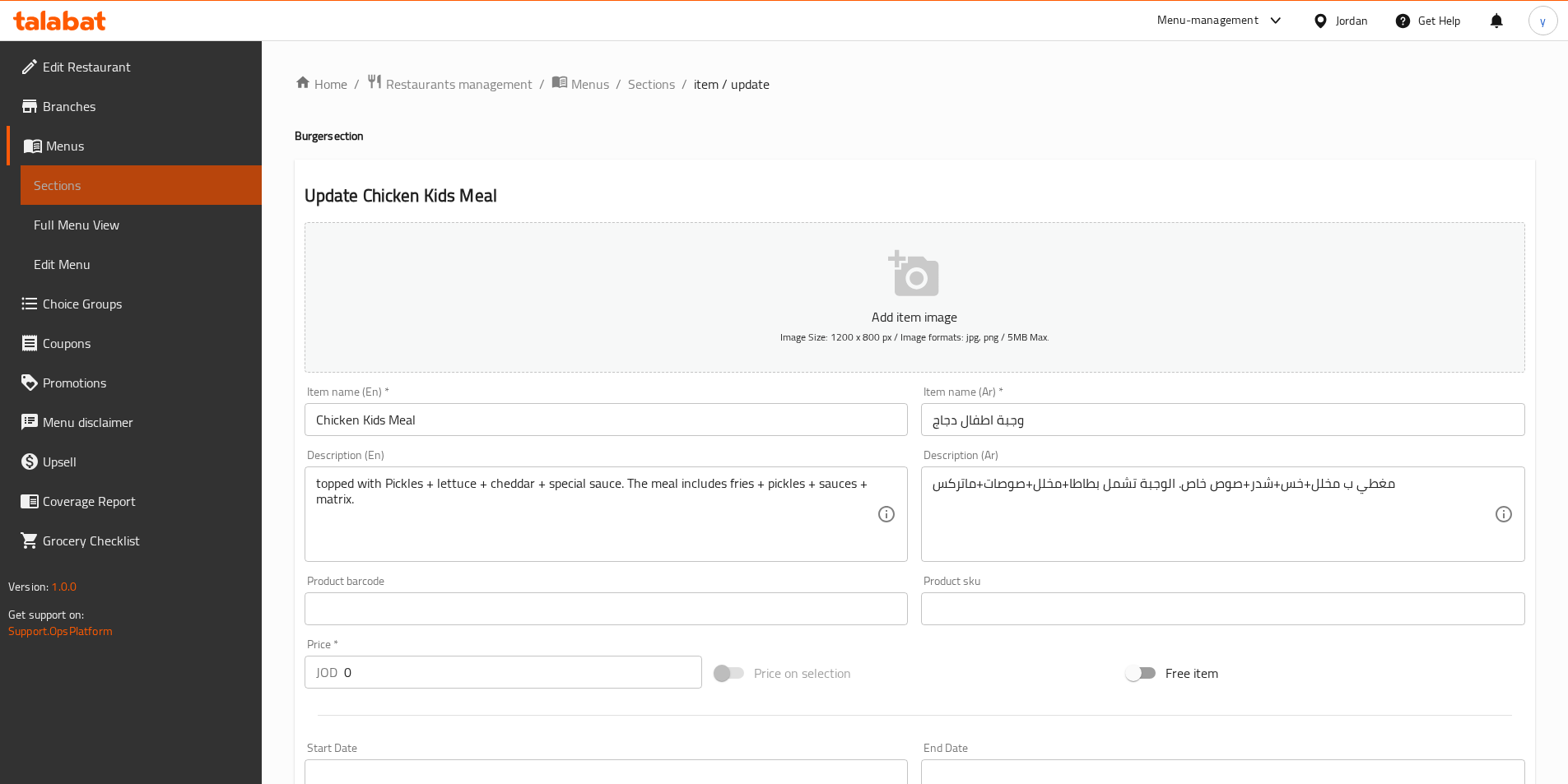
click at [76, 179] on span "Sections" at bounding box center [141, 185] width 215 height 19
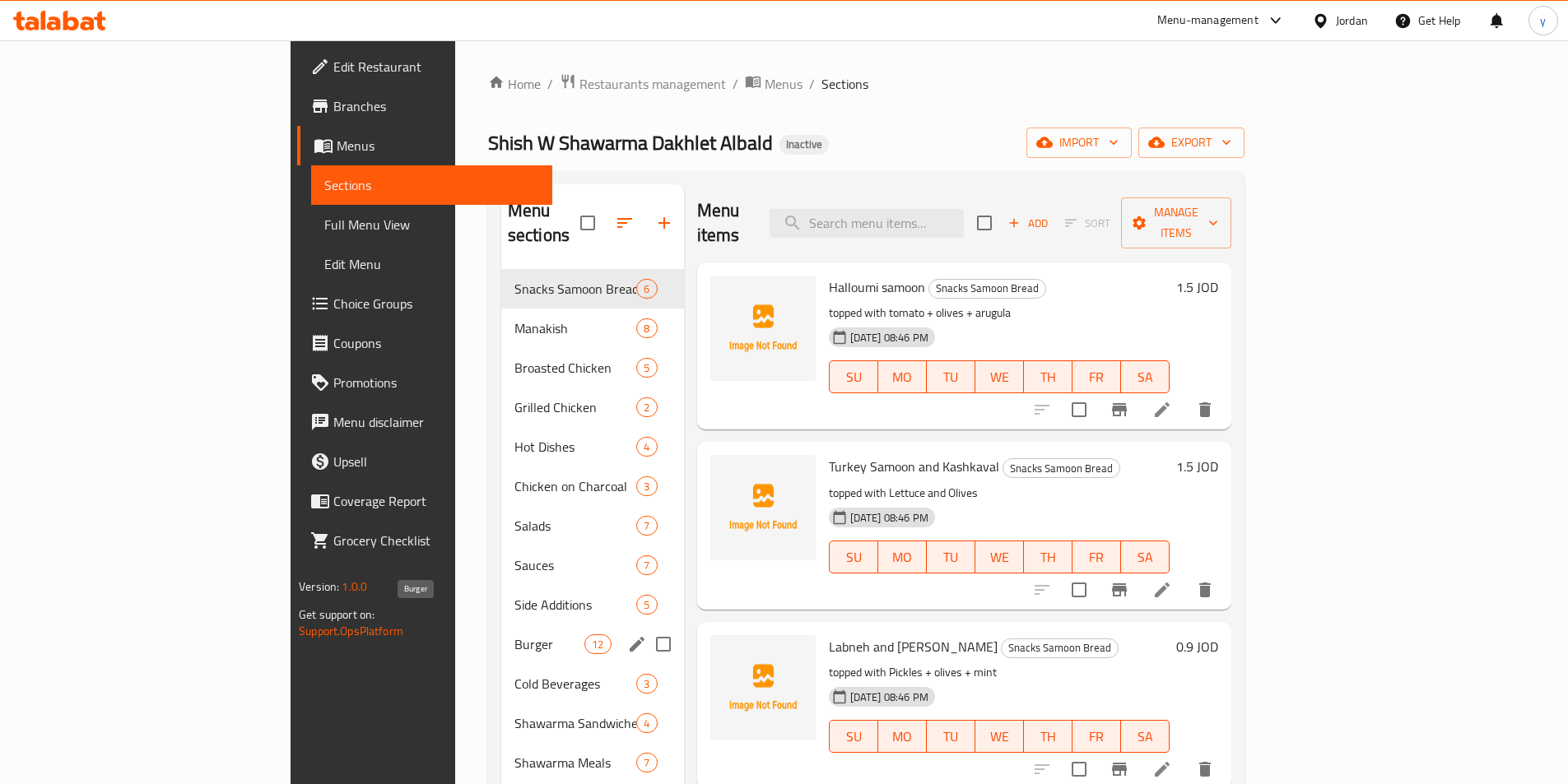
click at [515, 634] on span "Burger" at bounding box center [549, 644] width 70 height 19
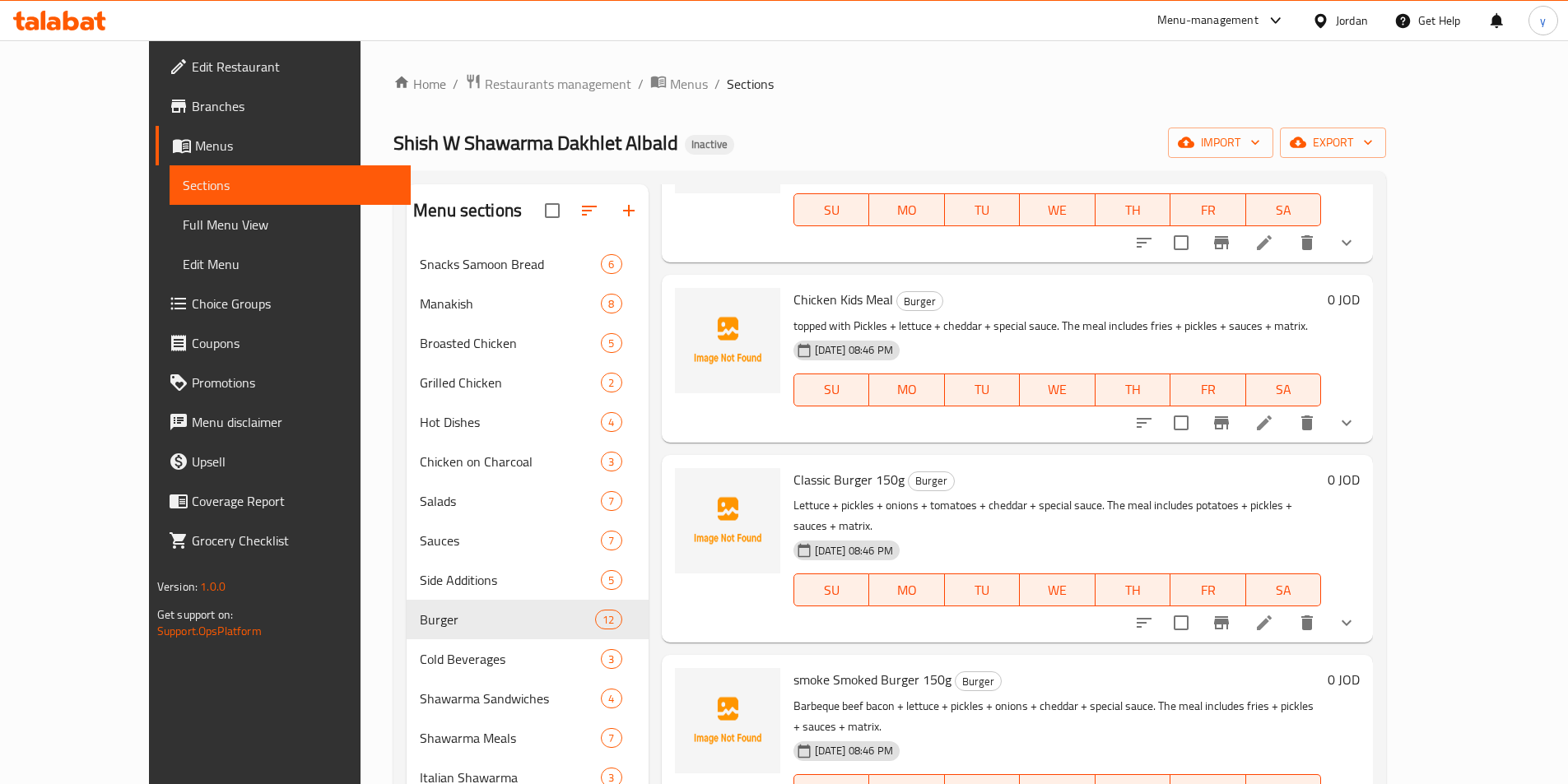
scroll to position [165, 0]
click at [1274, 611] on icon at bounding box center [1264, 620] width 19 height 19
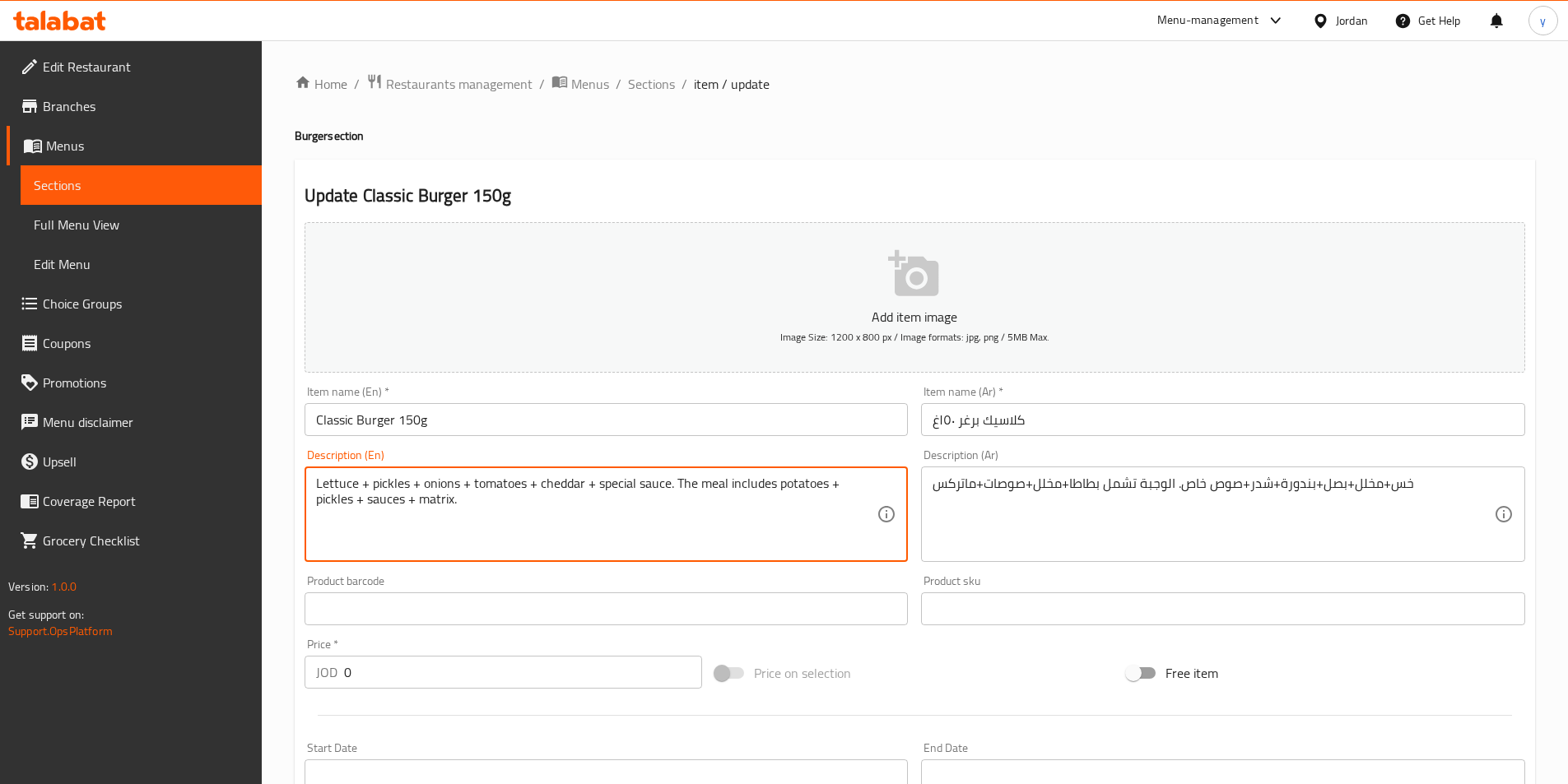
paste textarea "topped with"
type textarea "topped with Lettuce + pickles + onions + tomatoes + cheddar + special sauce. Th…"
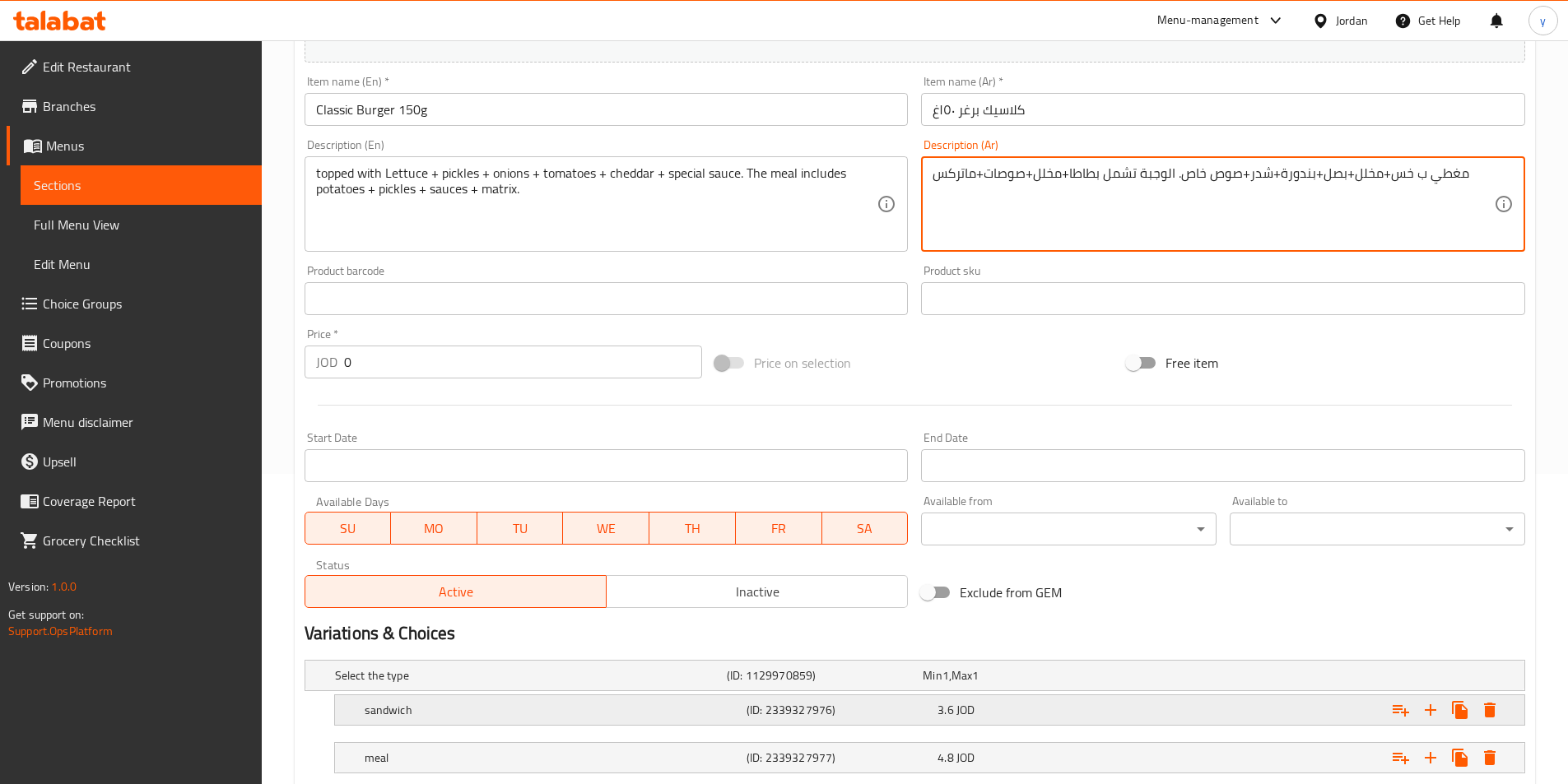
scroll to position [411, 0]
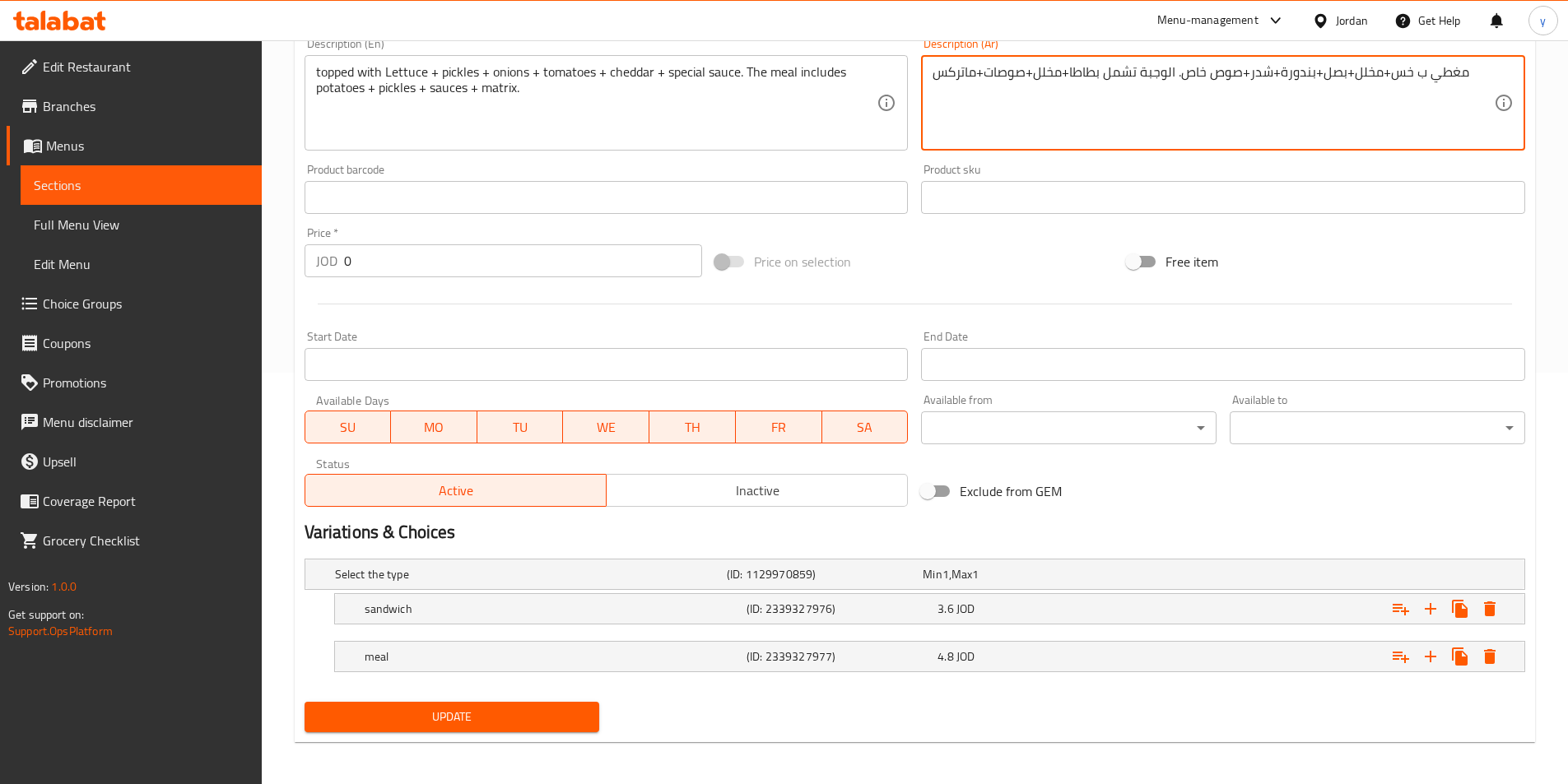
type textarea "مغطي ب خس+مخلل+بصل+بندورة+شدر+صوص خاص. الوجبة تشمل بطاطا+مخلل+صوصات+ماتركس"
click at [541, 727] on button "Update" at bounding box center [451, 717] width 295 height 30
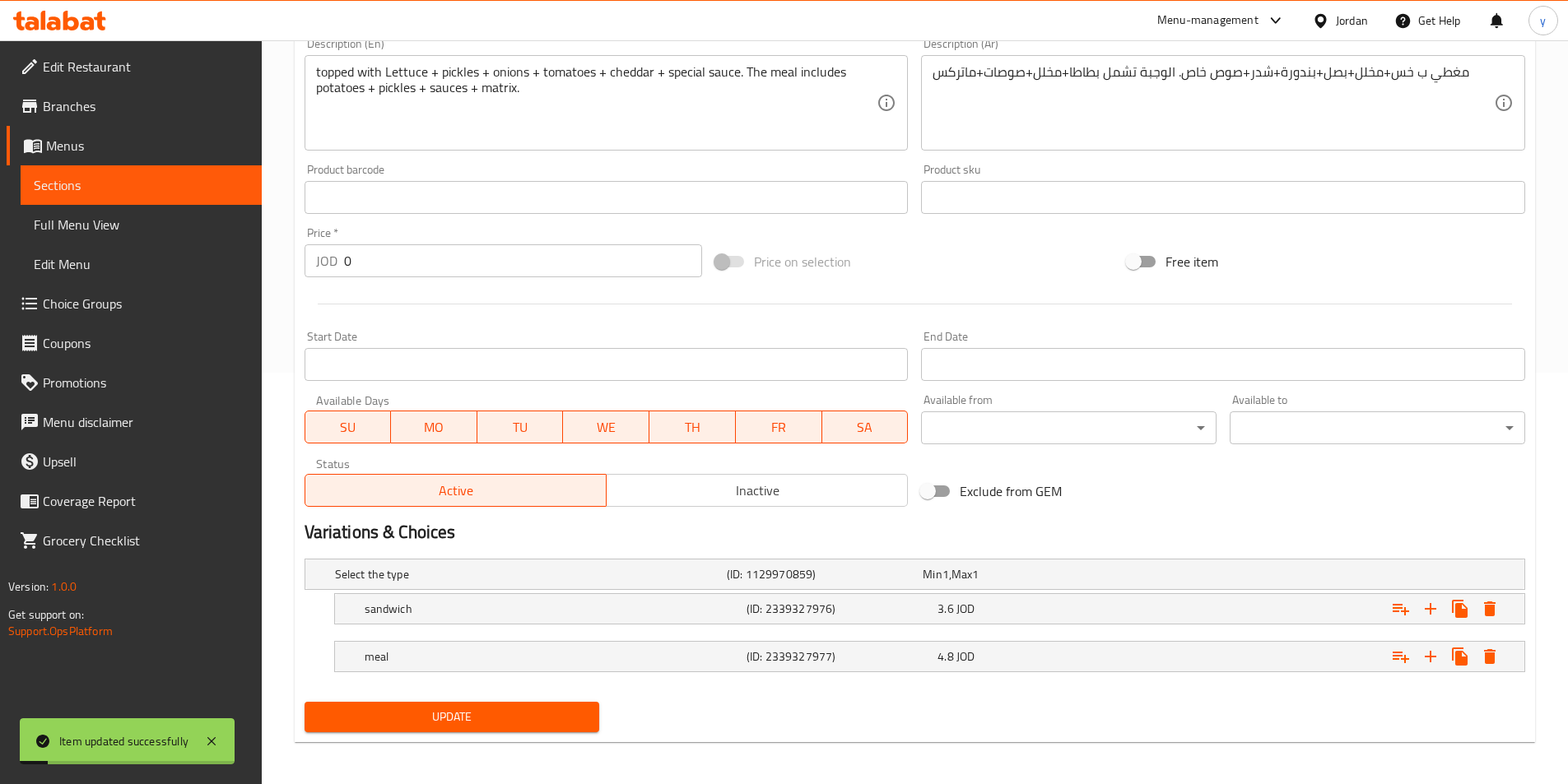
click at [127, 176] on span "Sections" at bounding box center [141, 185] width 215 height 19
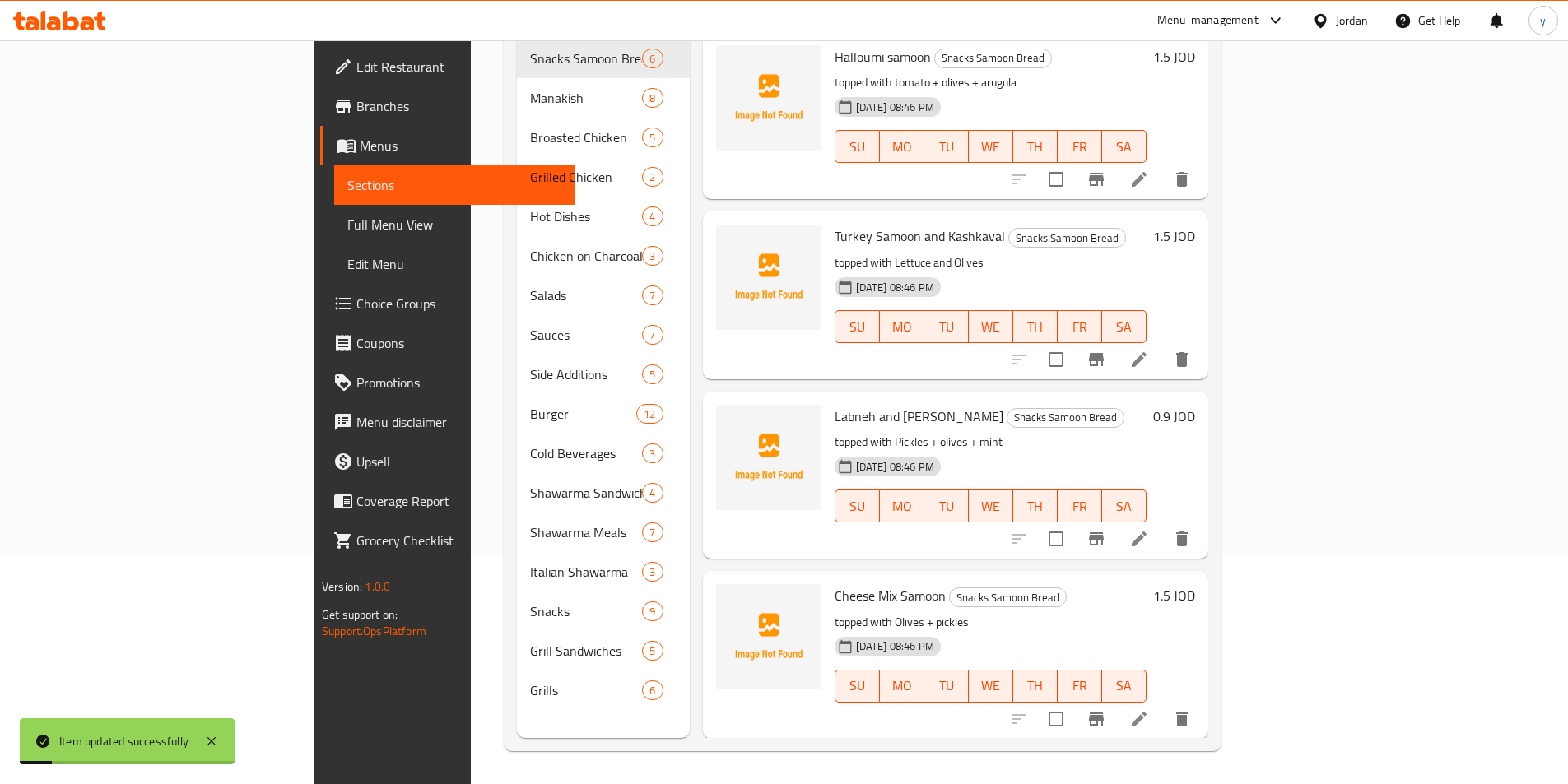
scroll to position [230, 0]
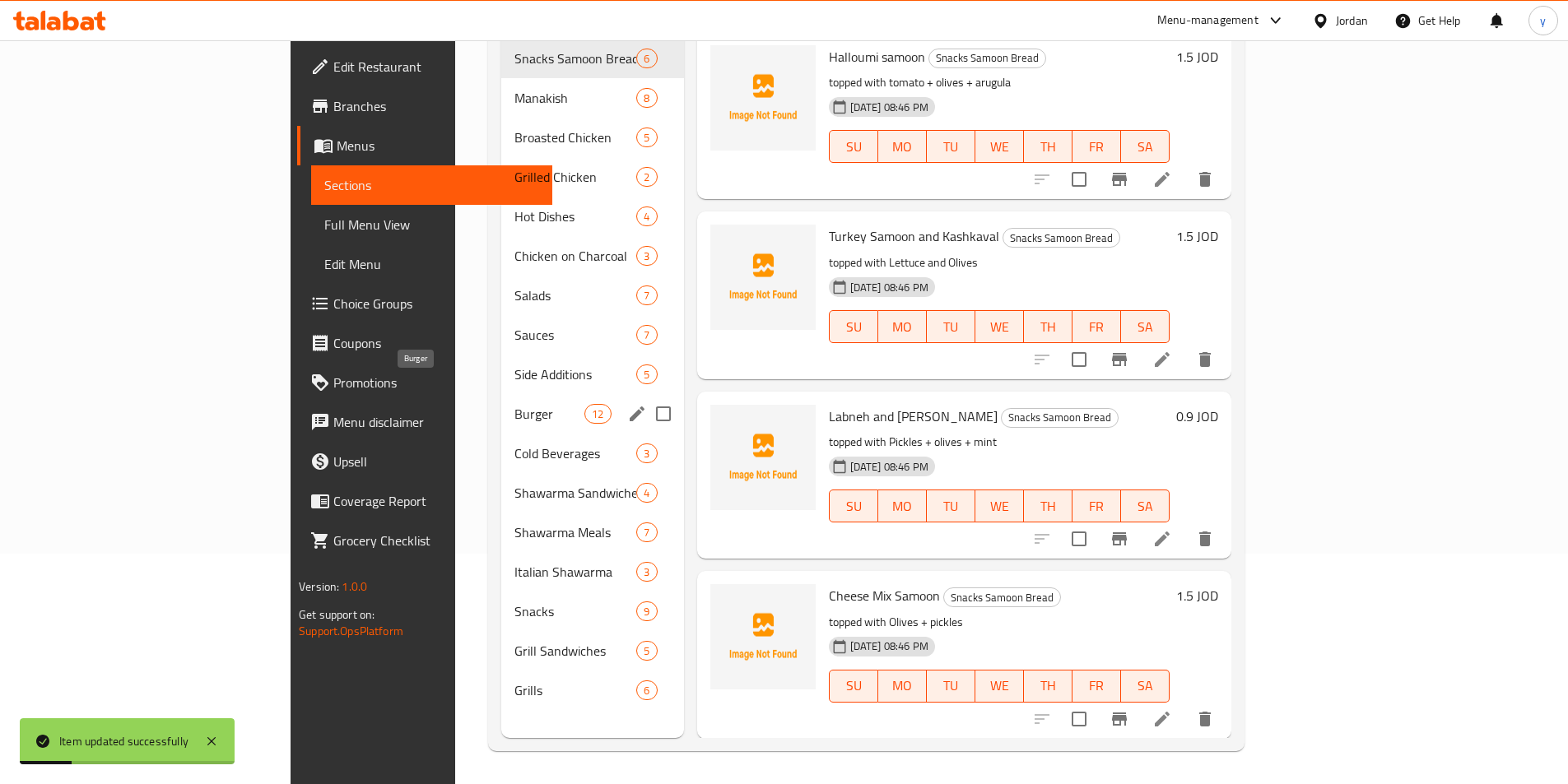
click at [515, 404] on span "Burger" at bounding box center [549, 413] width 70 height 19
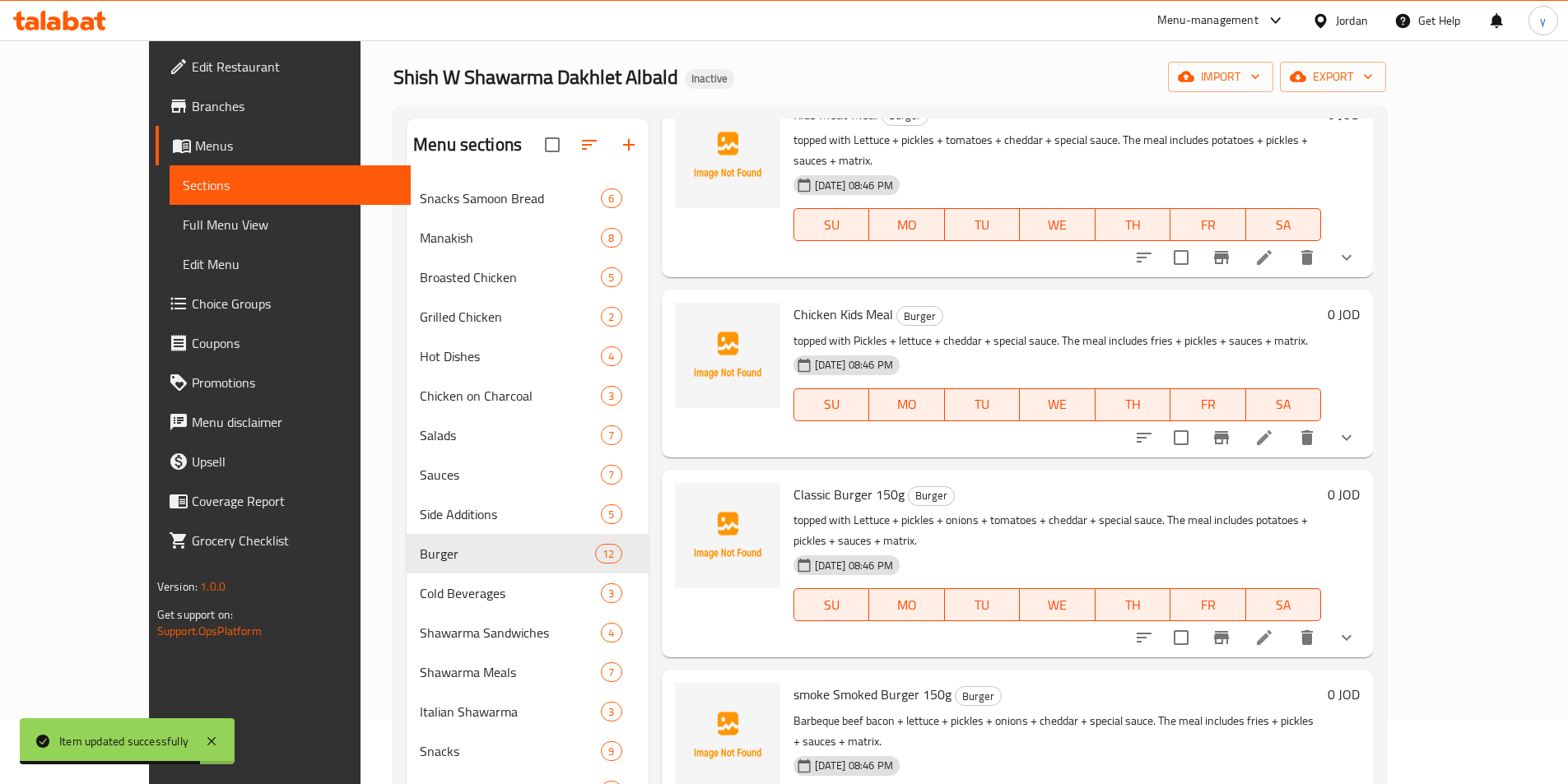
scroll to position [165, 0]
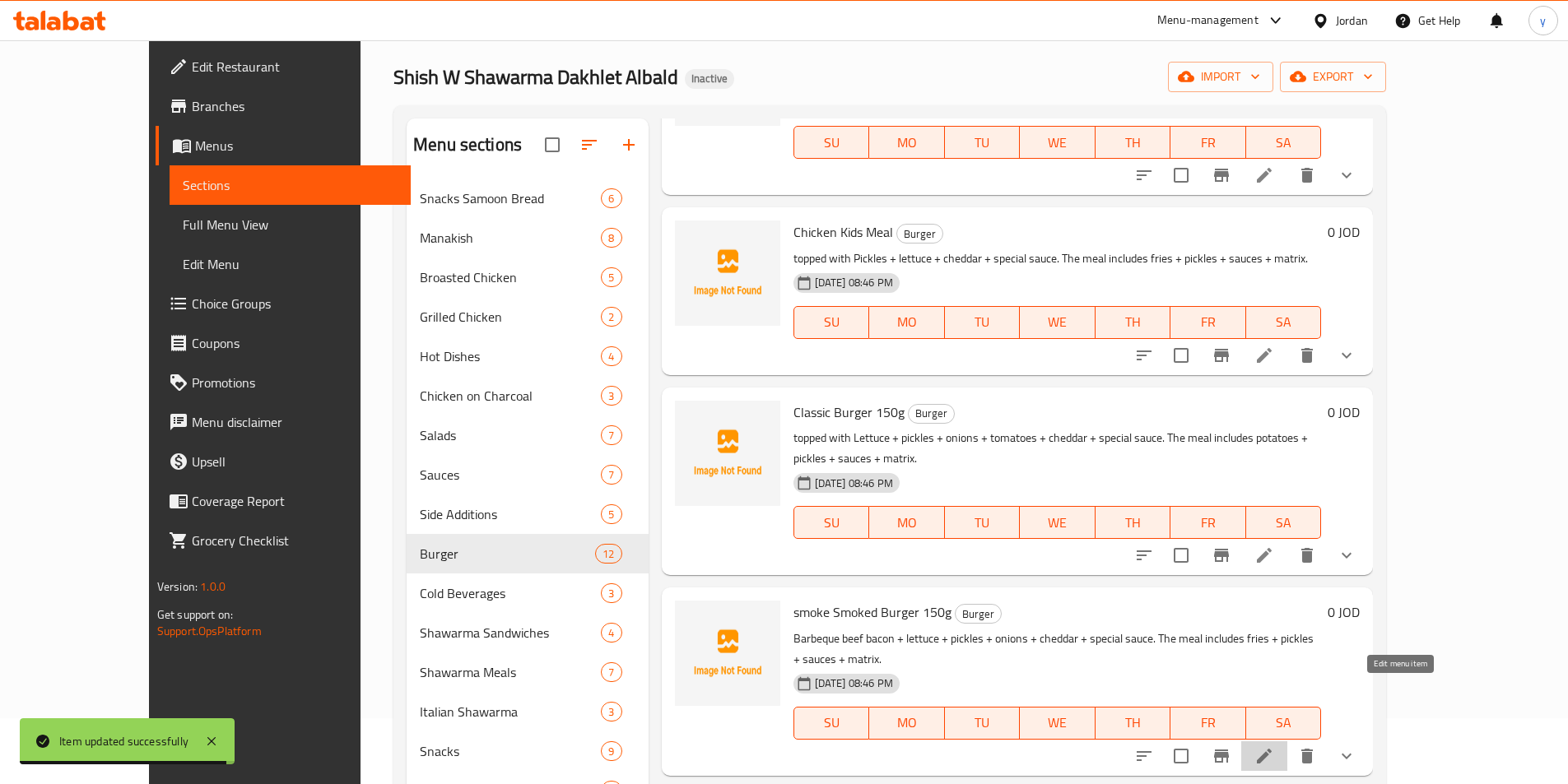
click at [1272, 749] on icon at bounding box center [1264, 756] width 15 height 15
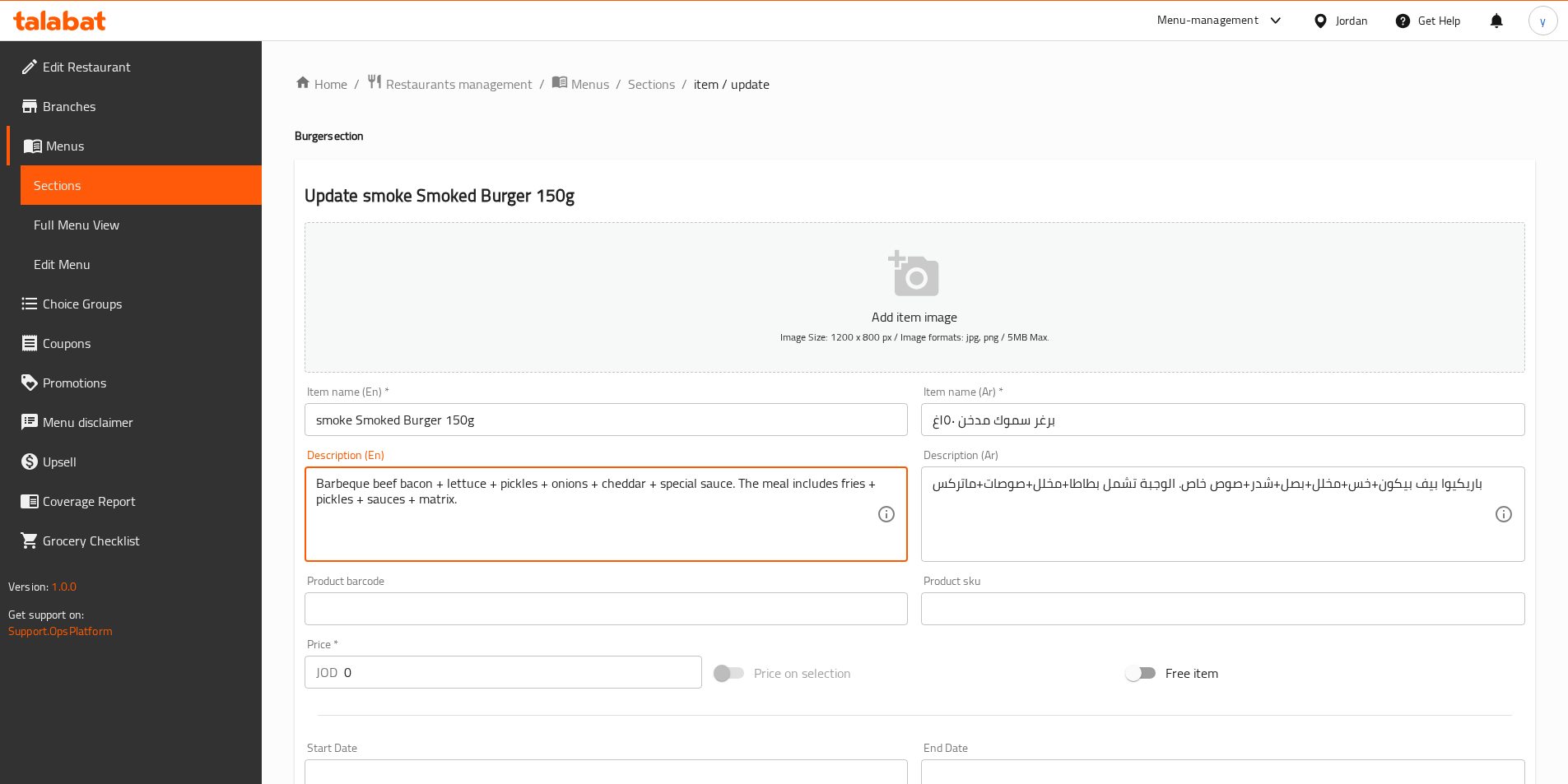
paste textarea "topped with"
type textarea "topped with Barbeque beef bacon + lettuce + pickles + onions + cheddar + specia…"
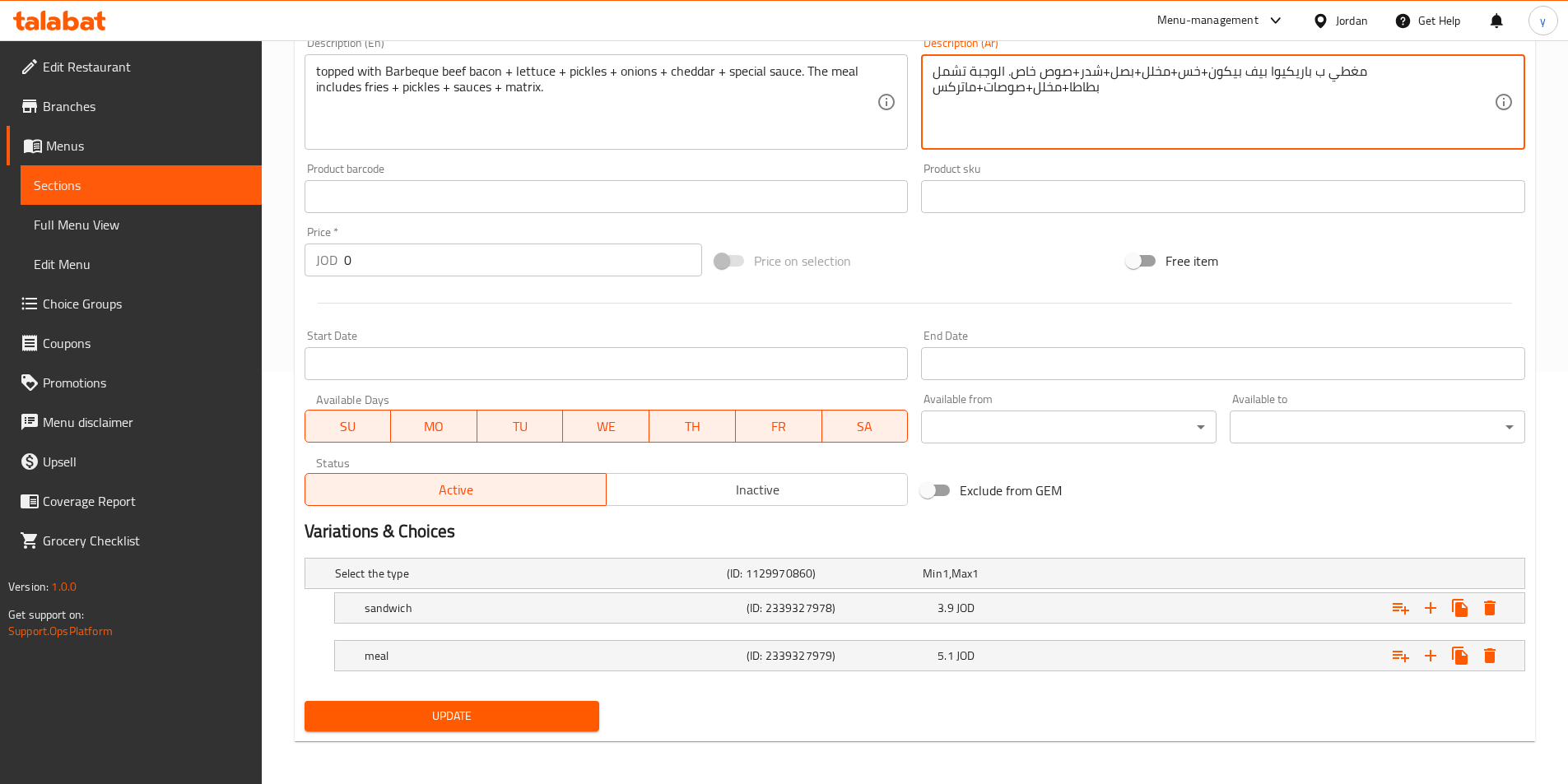
scroll to position [415, 0]
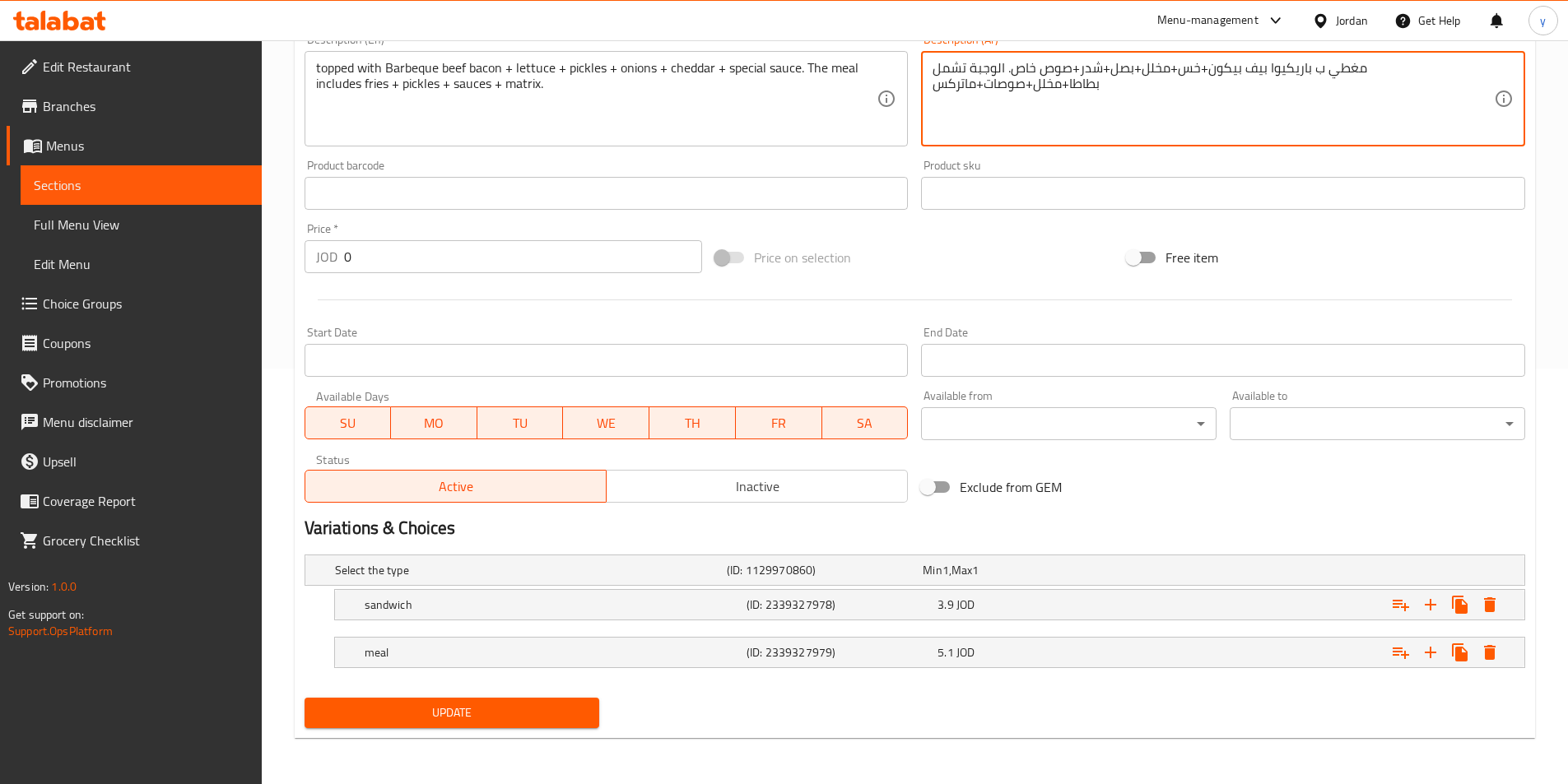
type textarea "مغطي ب باريكيوا بيف بيكون+خس+مخلل+بصل+شدر+صوص خاص. الوجبة تشمل بطاطا+مخلل+صوصات…"
click at [552, 713] on span "Update" at bounding box center [452, 713] width 269 height 20
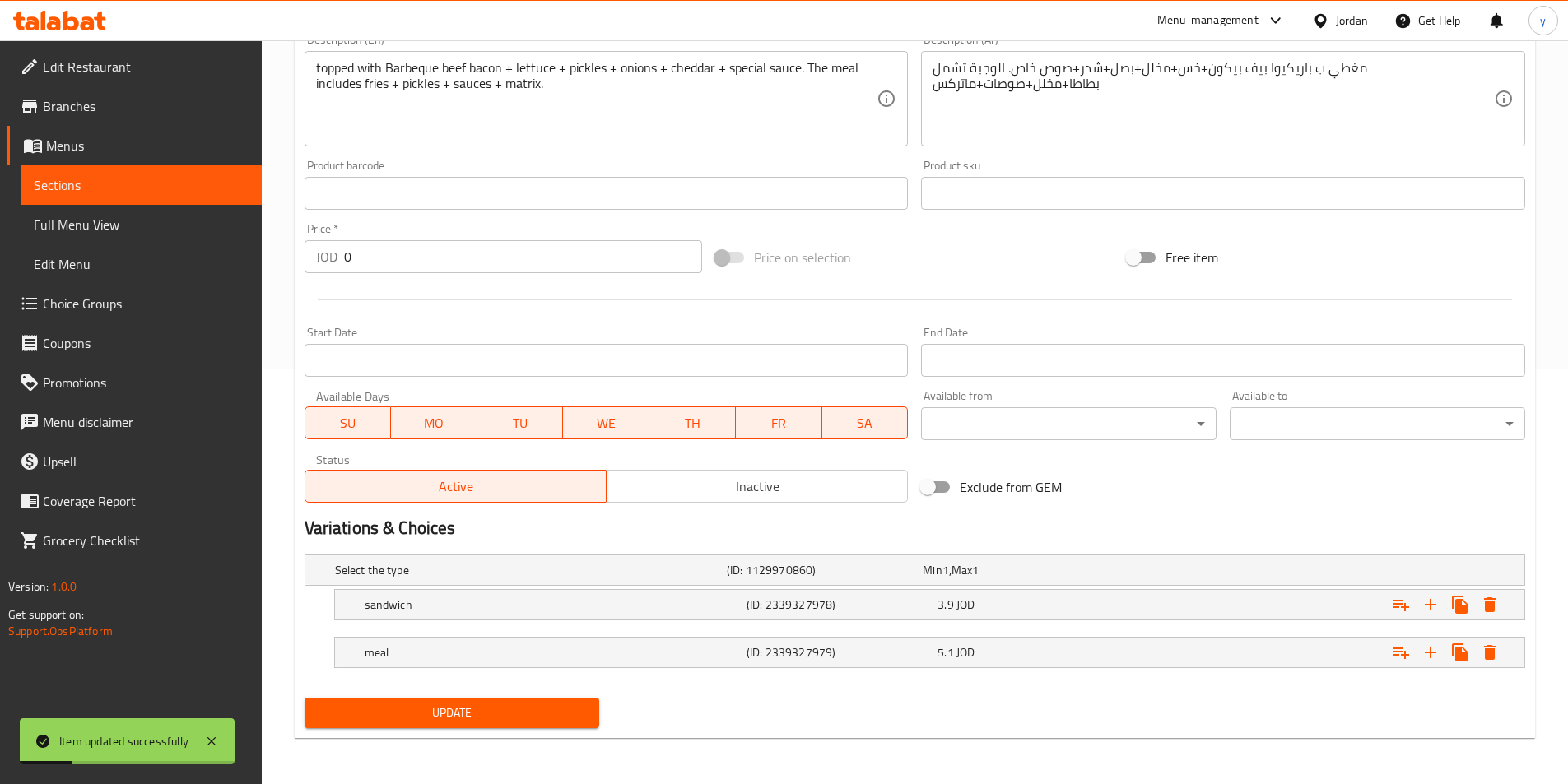
click at [83, 188] on span "Sections" at bounding box center [141, 185] width 215 height 19
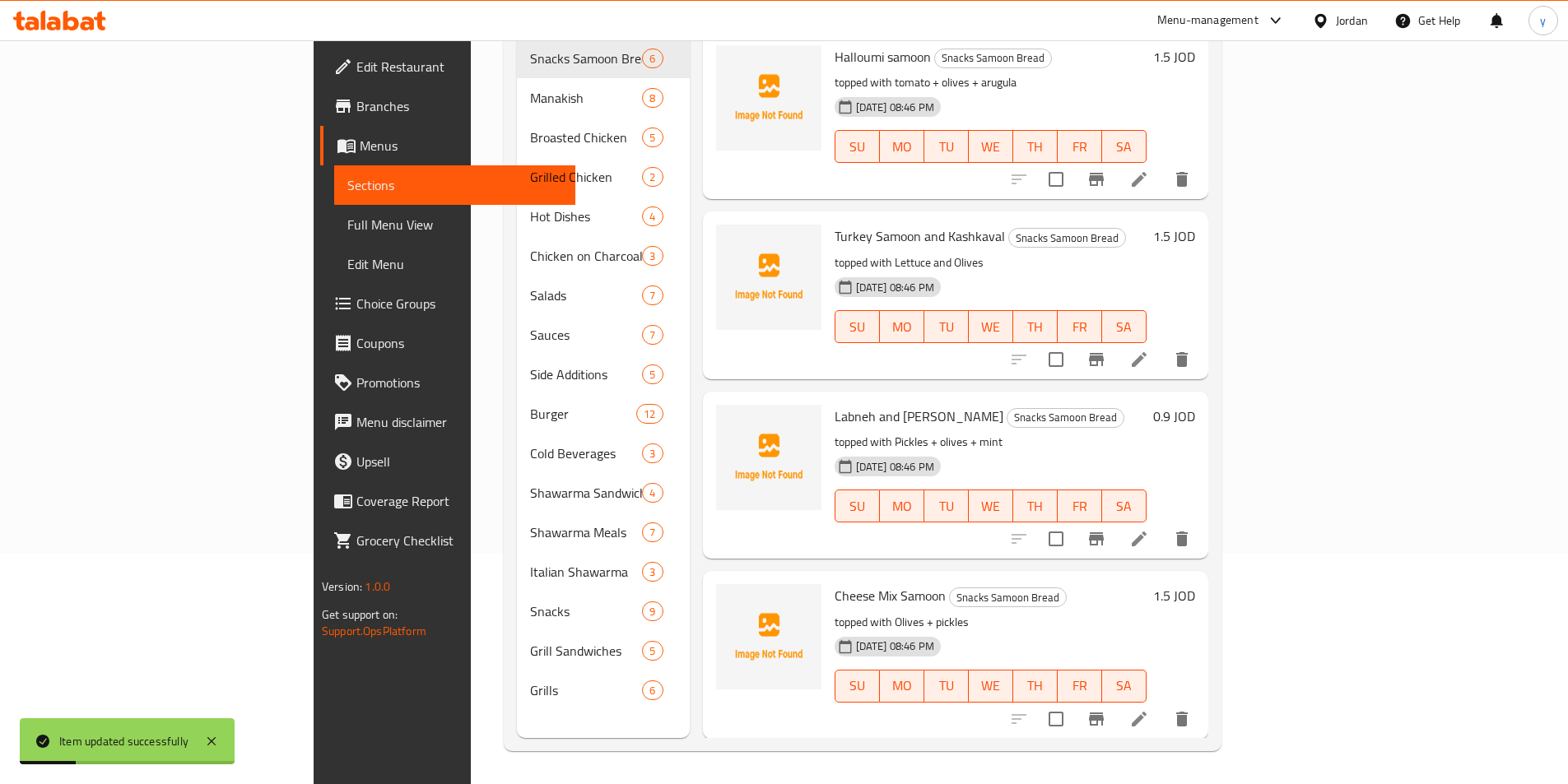
scroll to position [230, 0]
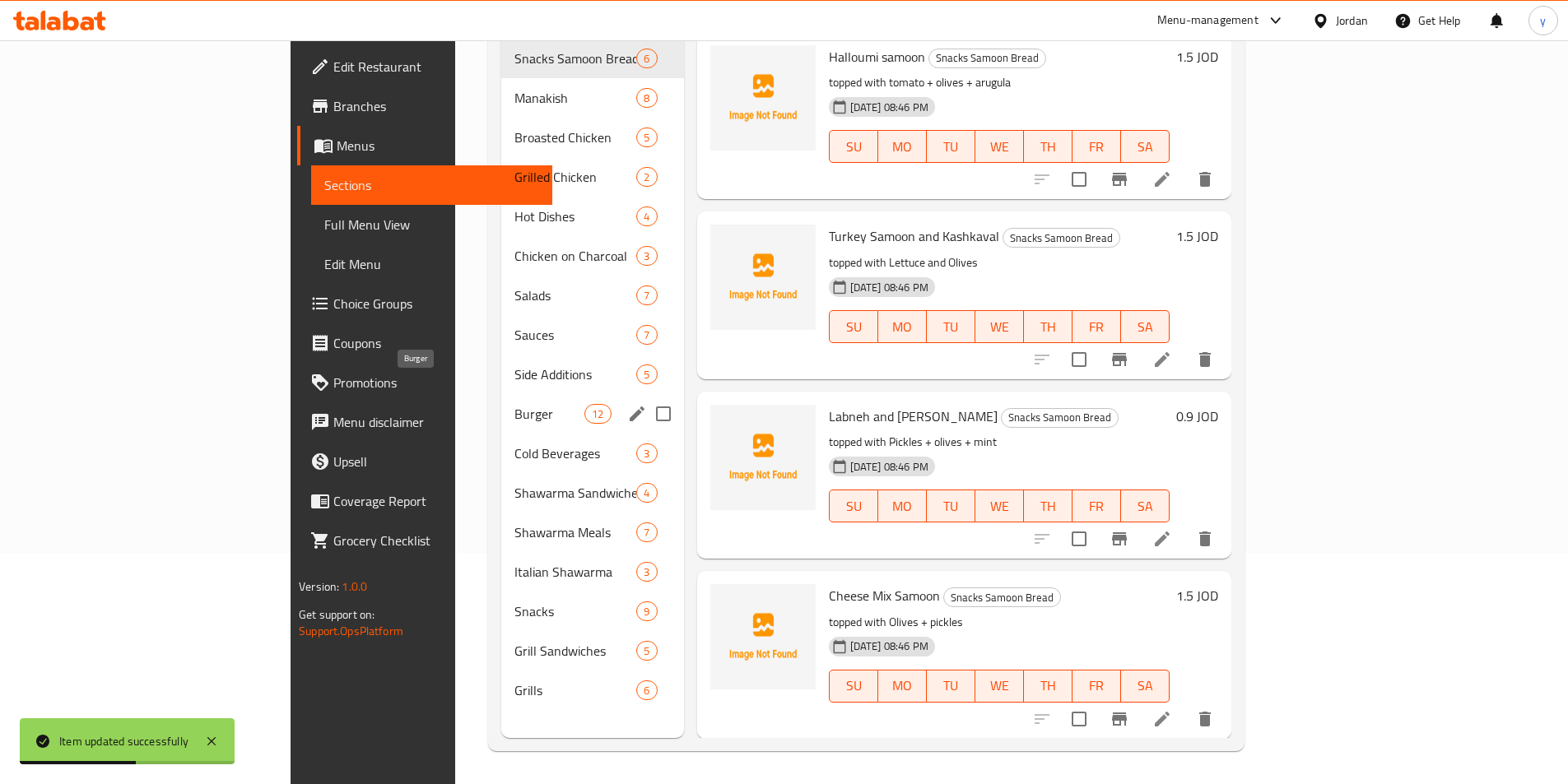
click at [515, 404] on span "Burger" at bounding box center [549, 413] width 70 height 19
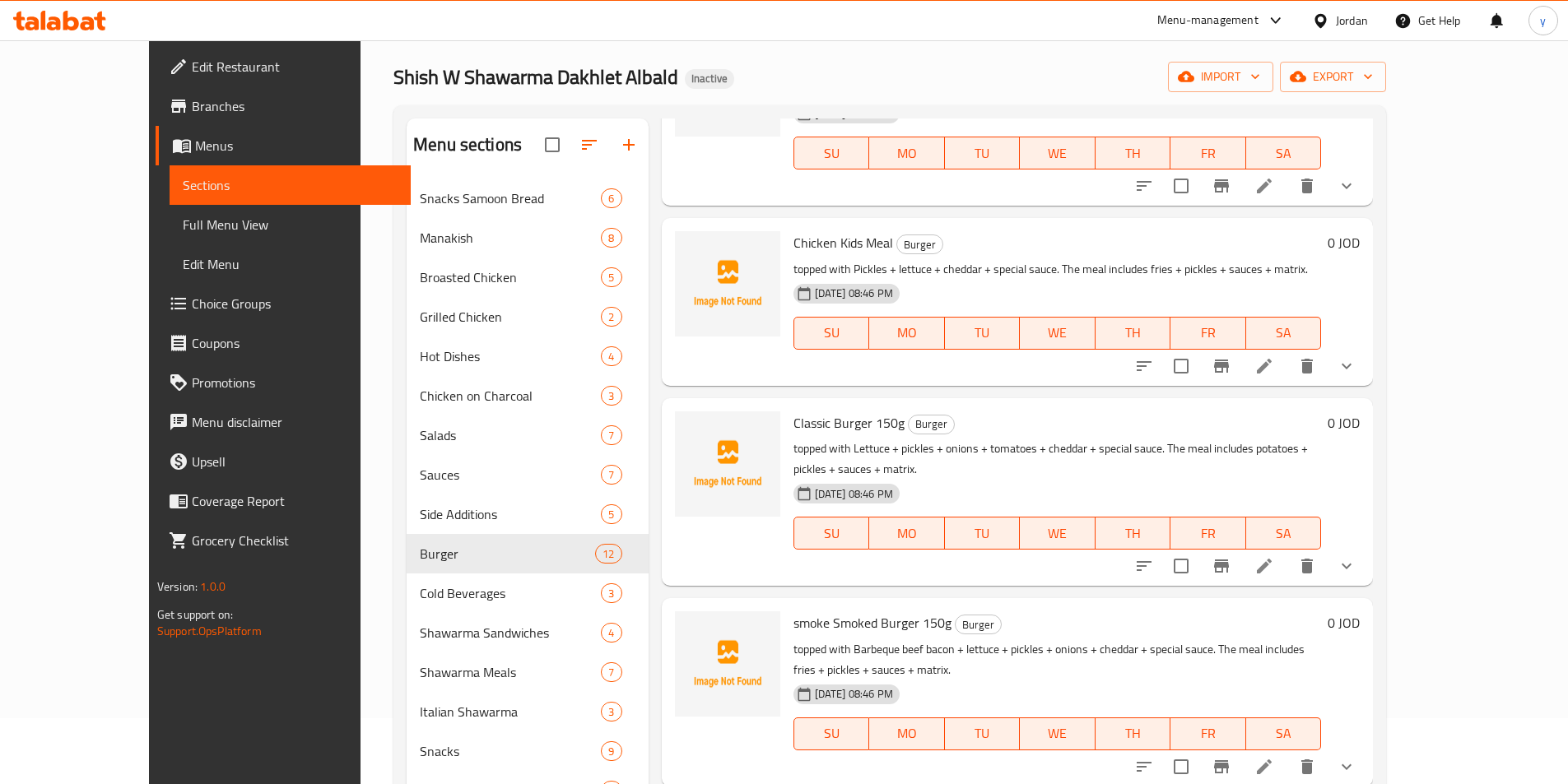
scroll to position [165, 0]
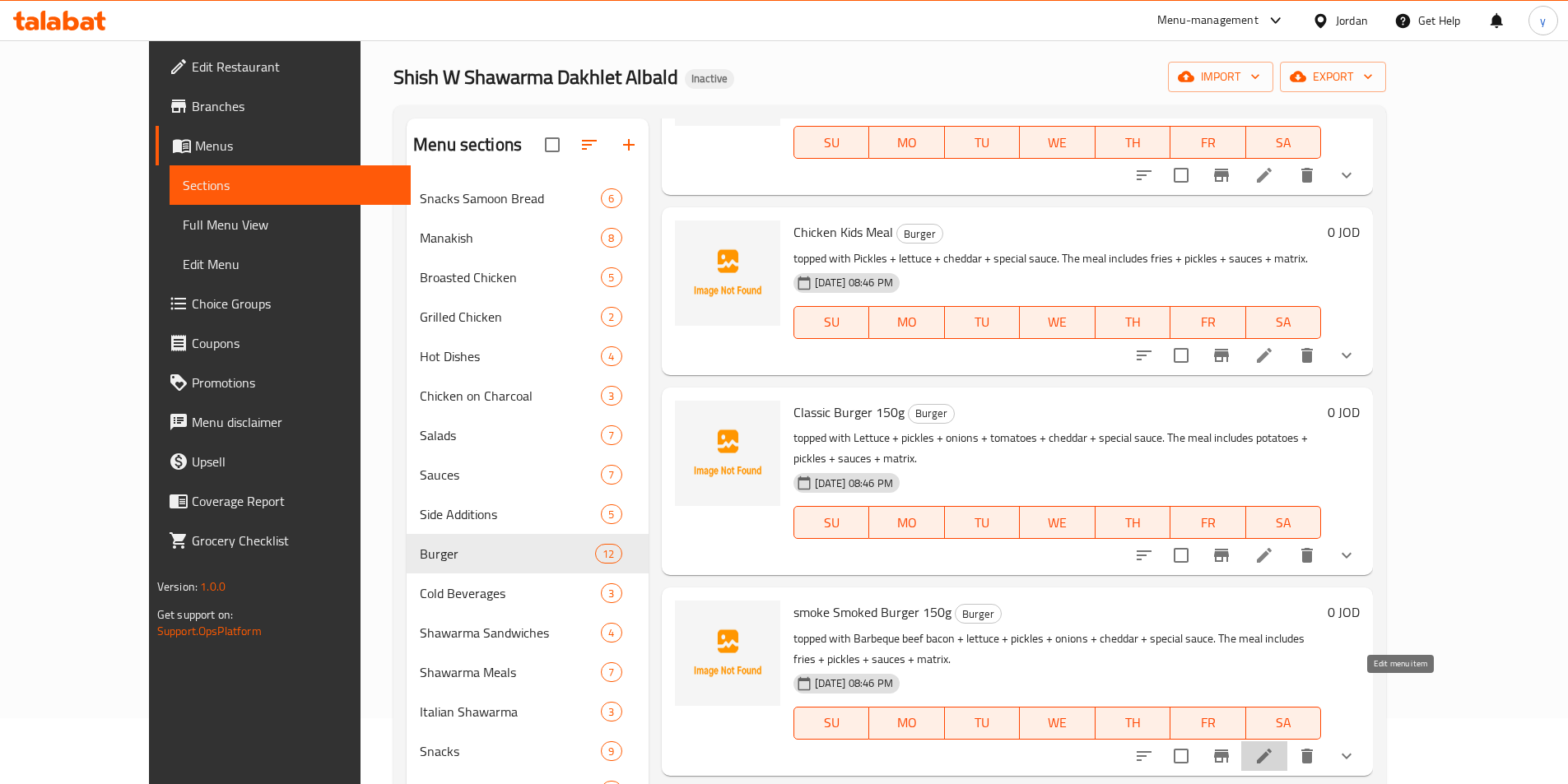
click at [1274, 746] on icon at bounding box center [1264, 755] width 19 height 19
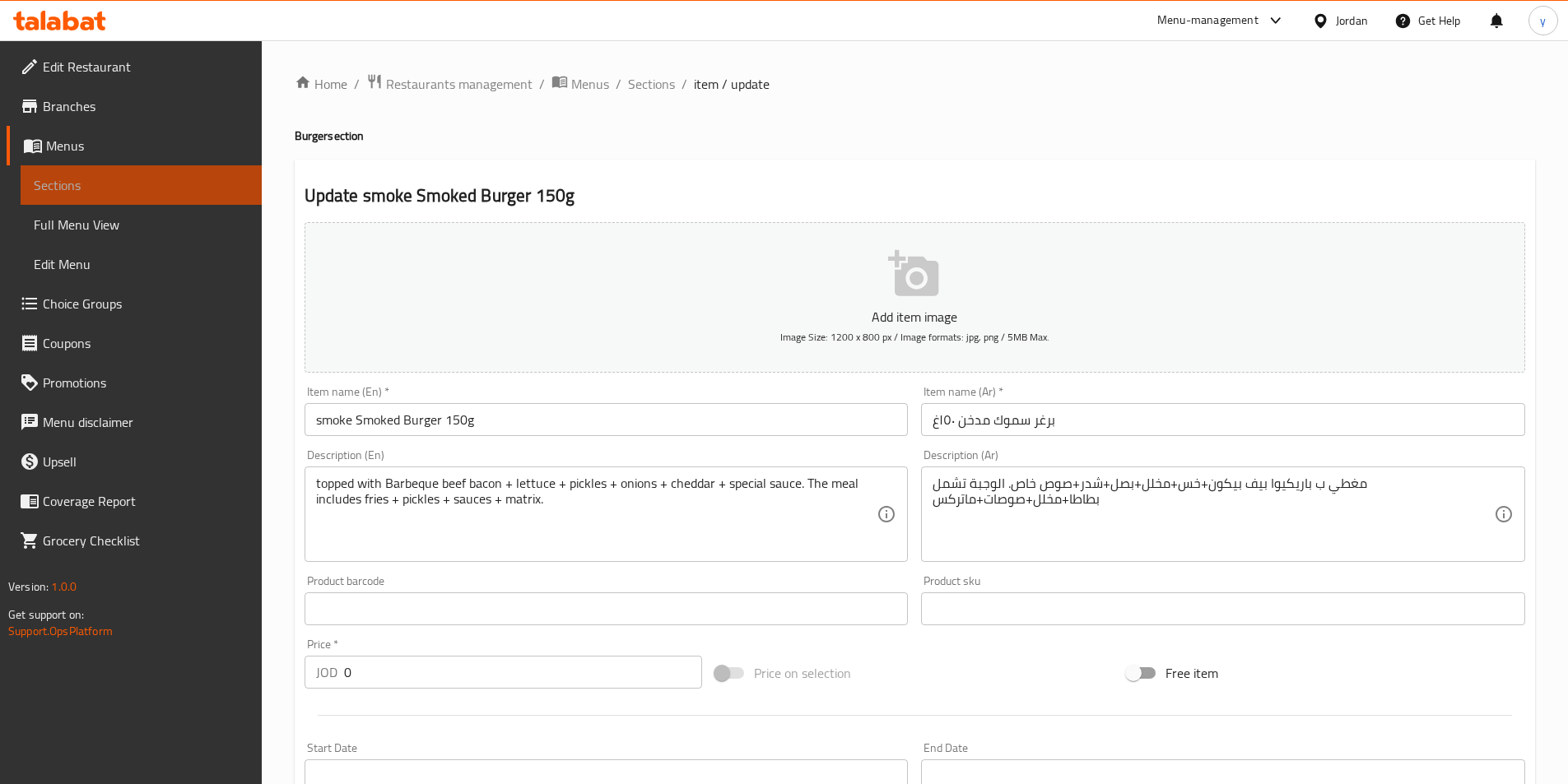
click at [106, 176] on span "Sections" at bounding box center [141, 185] width 215 height 19
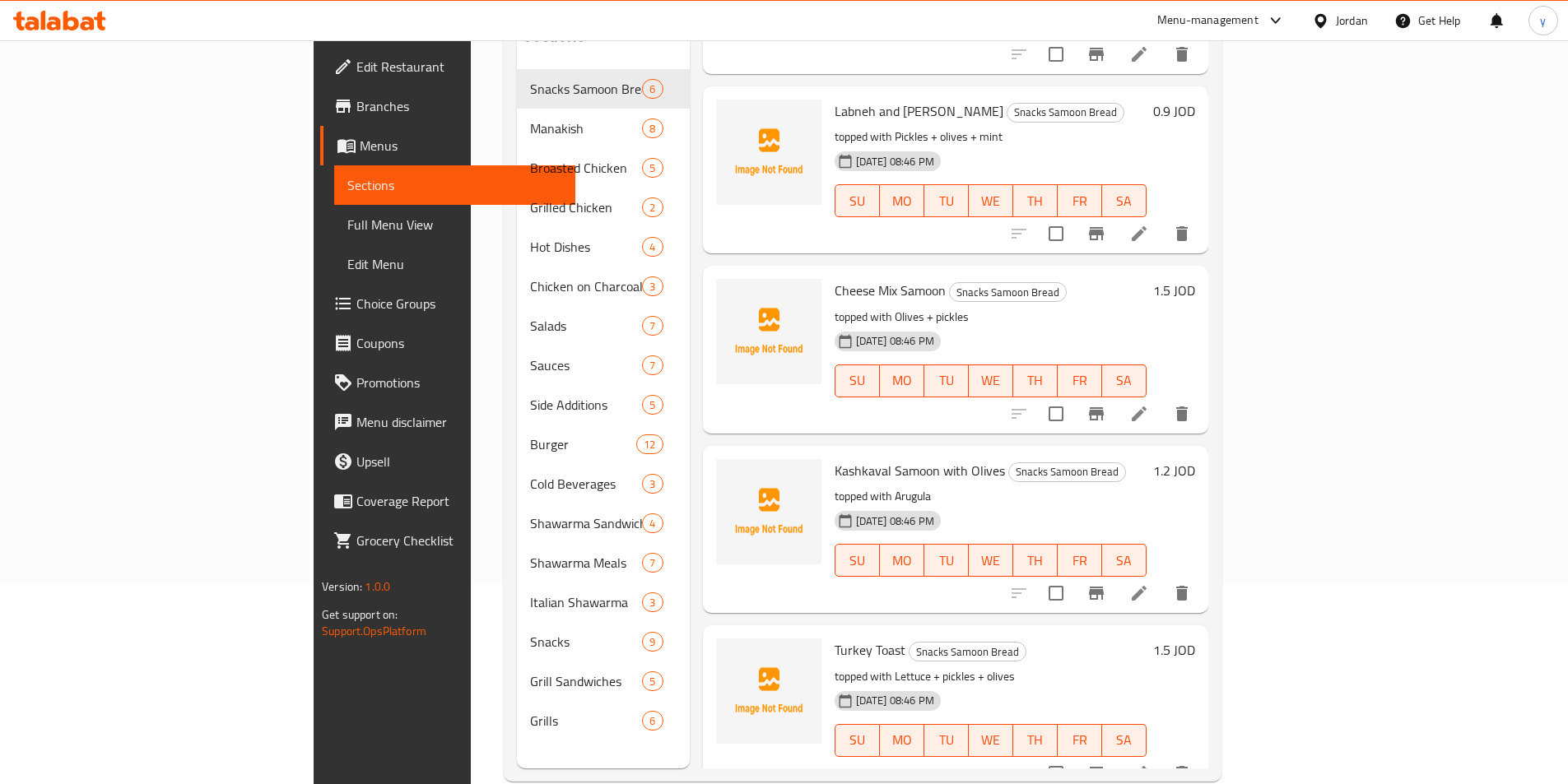
scroll to position [230, 0]
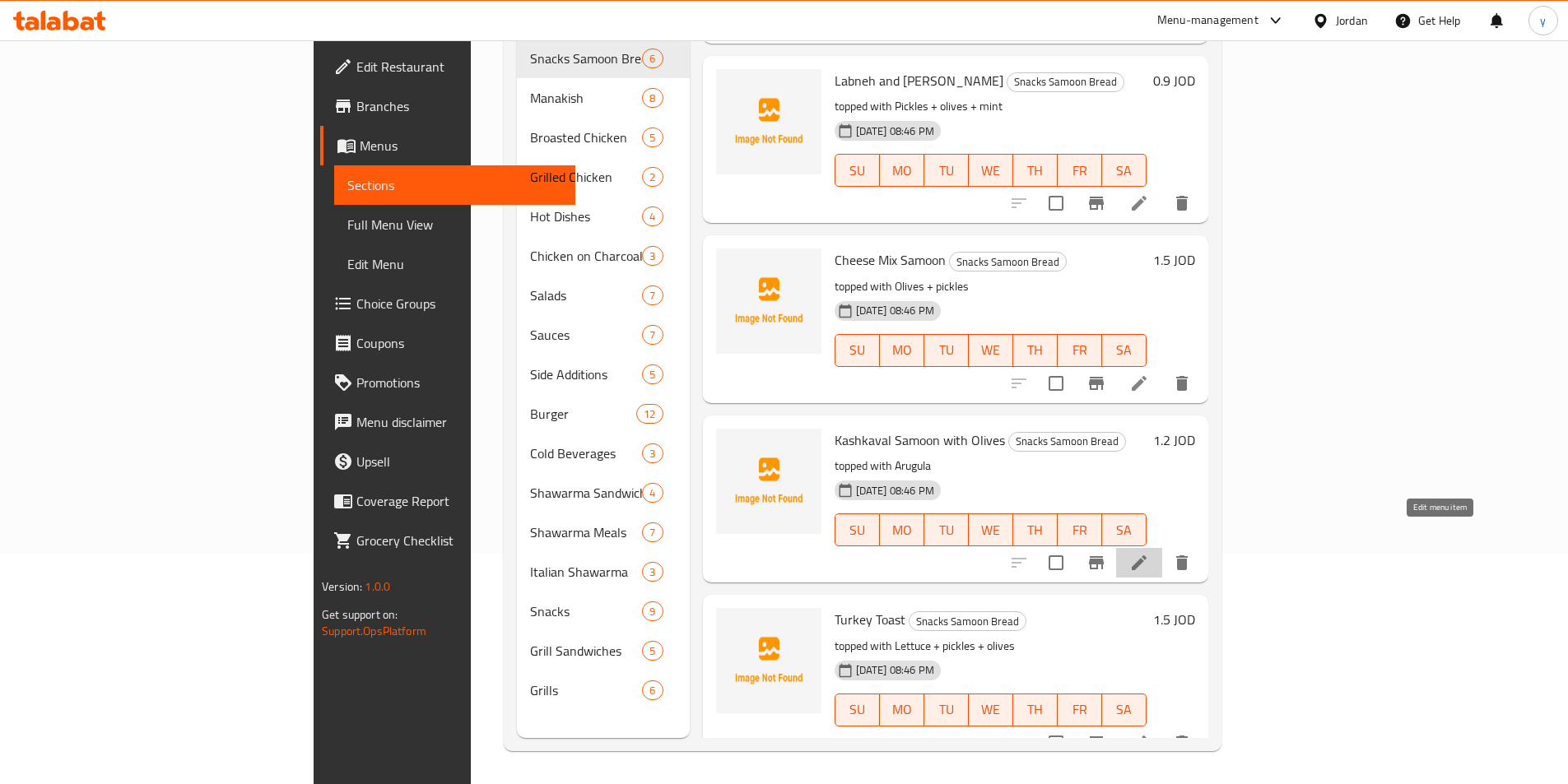
click at [1149, 553] on icon at bounding box center [1138, 562] width 19 height 19
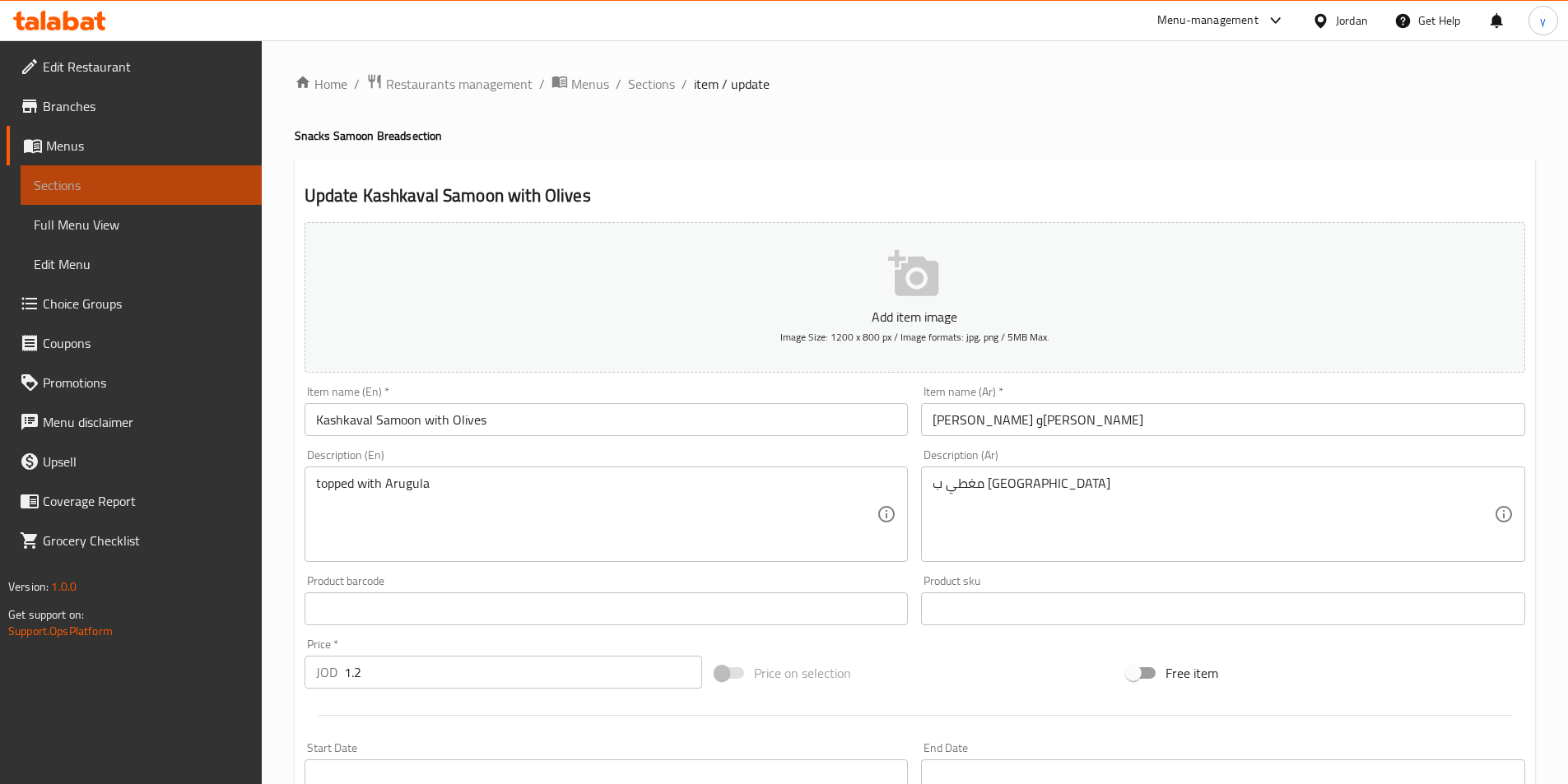
click at [45, 185] on span "Sections" at bounding box center [141, 185] width 215 height 19
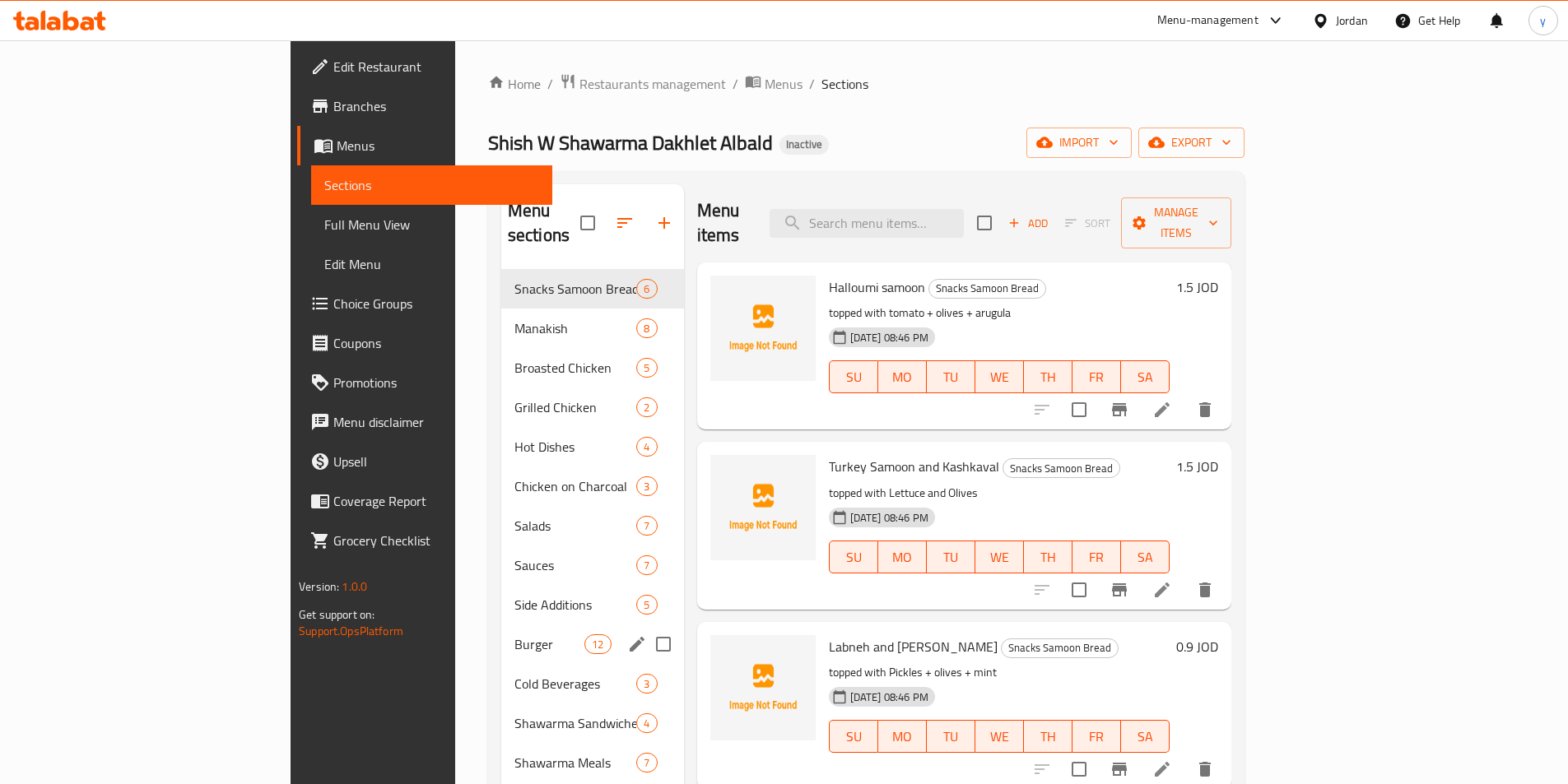
click at [501, 624] on div "Burger 12" at bounding box center [592, 644] width 182 height 39
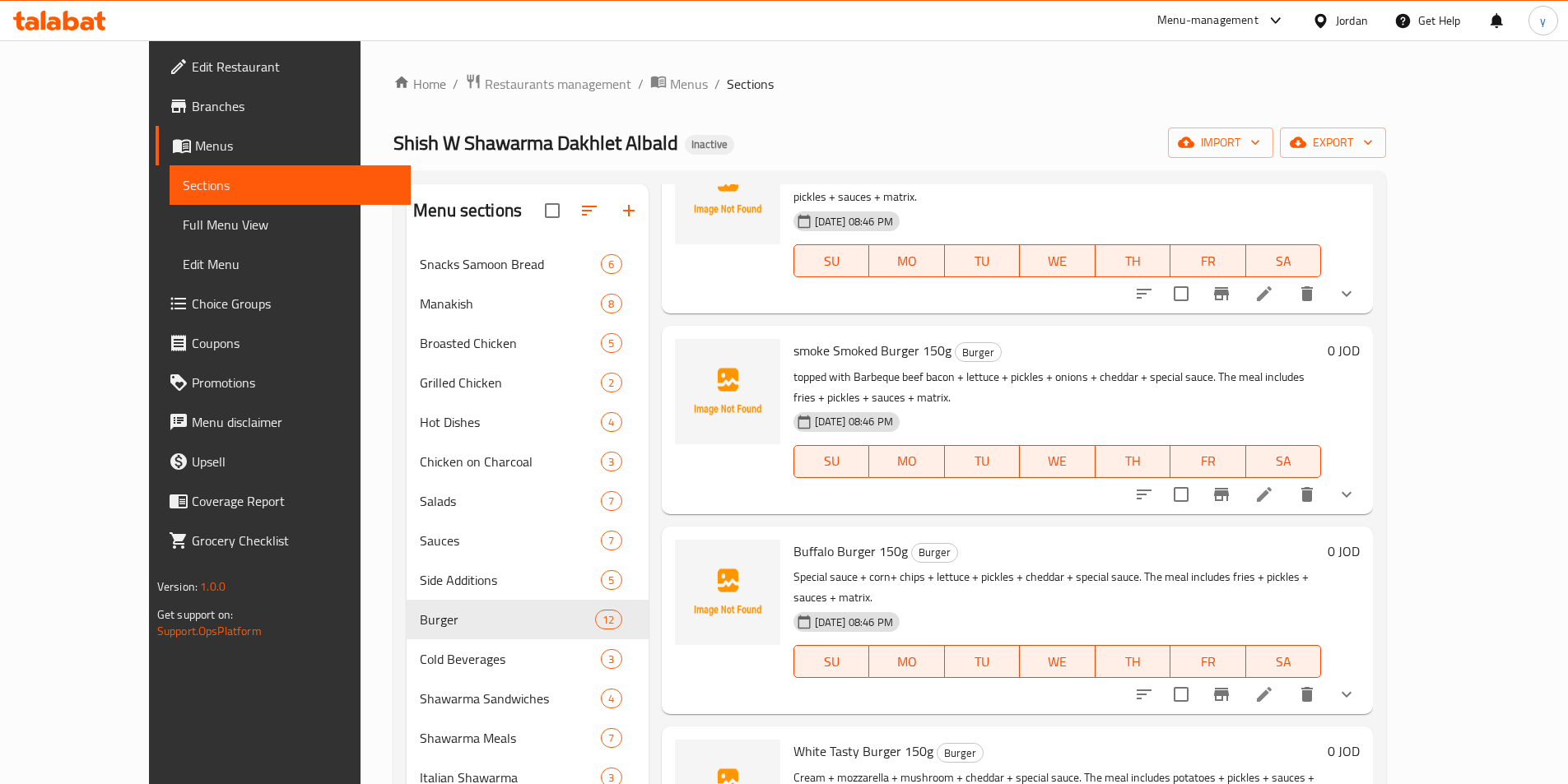
scroll to position [493, 0]
click at [1272, 686] on icon at bounding box center [1264, 693] width 15 height 15
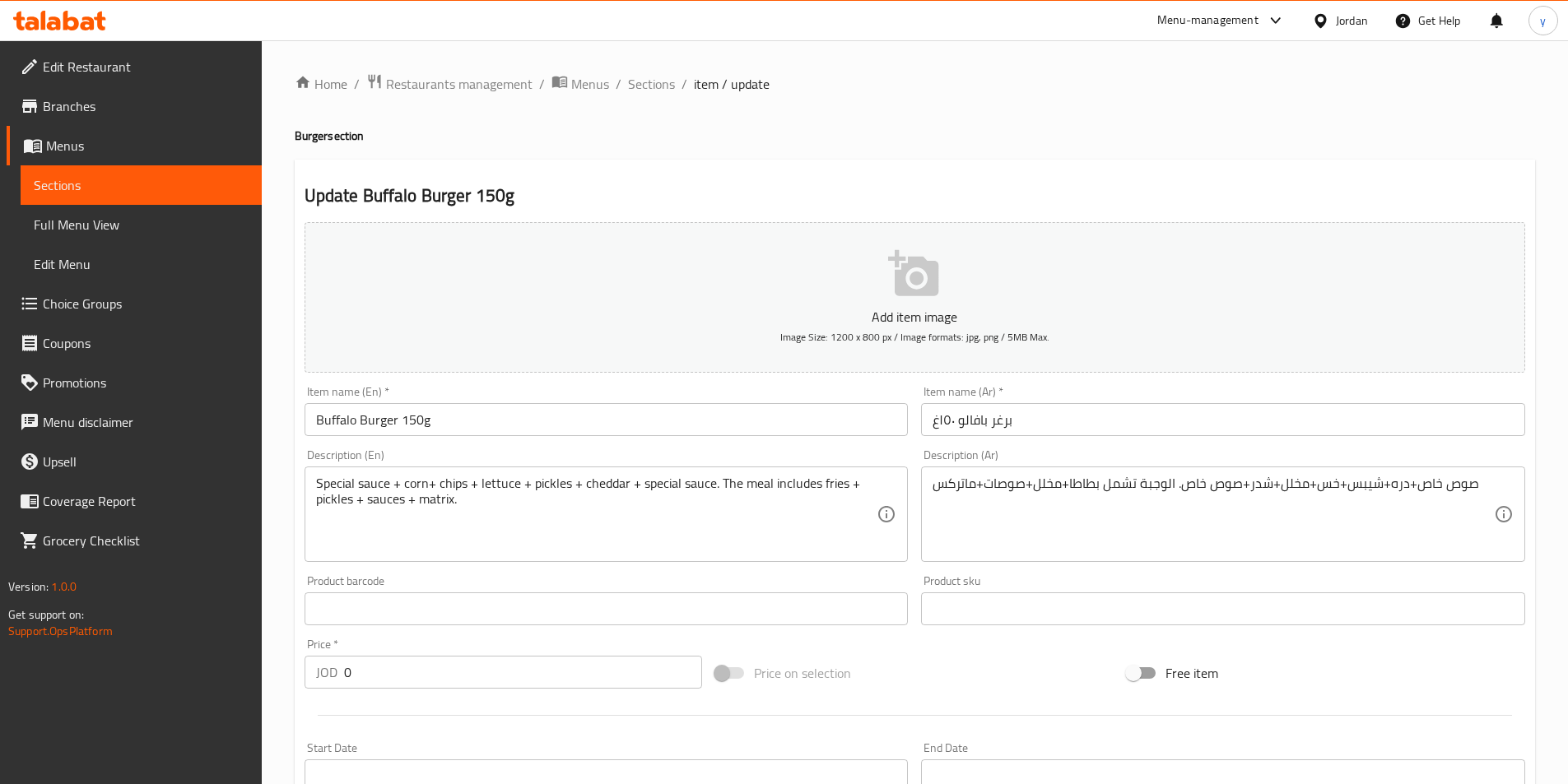
click at [302, 485] on div "Description (En) Special sauce + corn+ chips + lettuce + pickles + cheddar + sp…" at bounding box center [606, 506] width 617 height 126
click at [311, 479] on div "Special sauce + corn+ chips + lettuce + pickles + cheddar + special sauce. The …" at bounding box center [606, 514] width 604 height 96
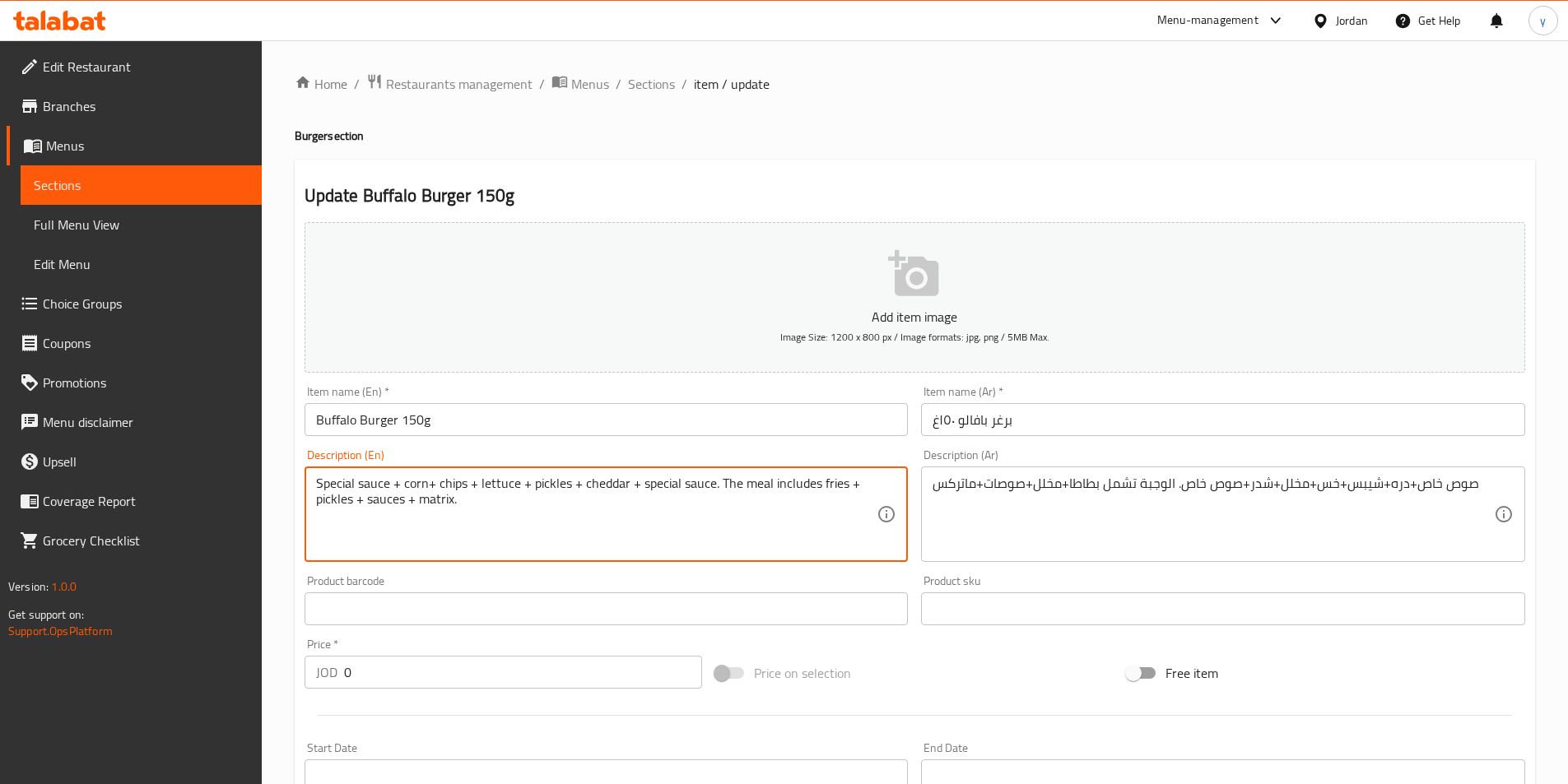
paste textarea "topped with"
type textarea "topped with Special sauce + corn+ chips + lettuce + pickles + cheddar + special…"
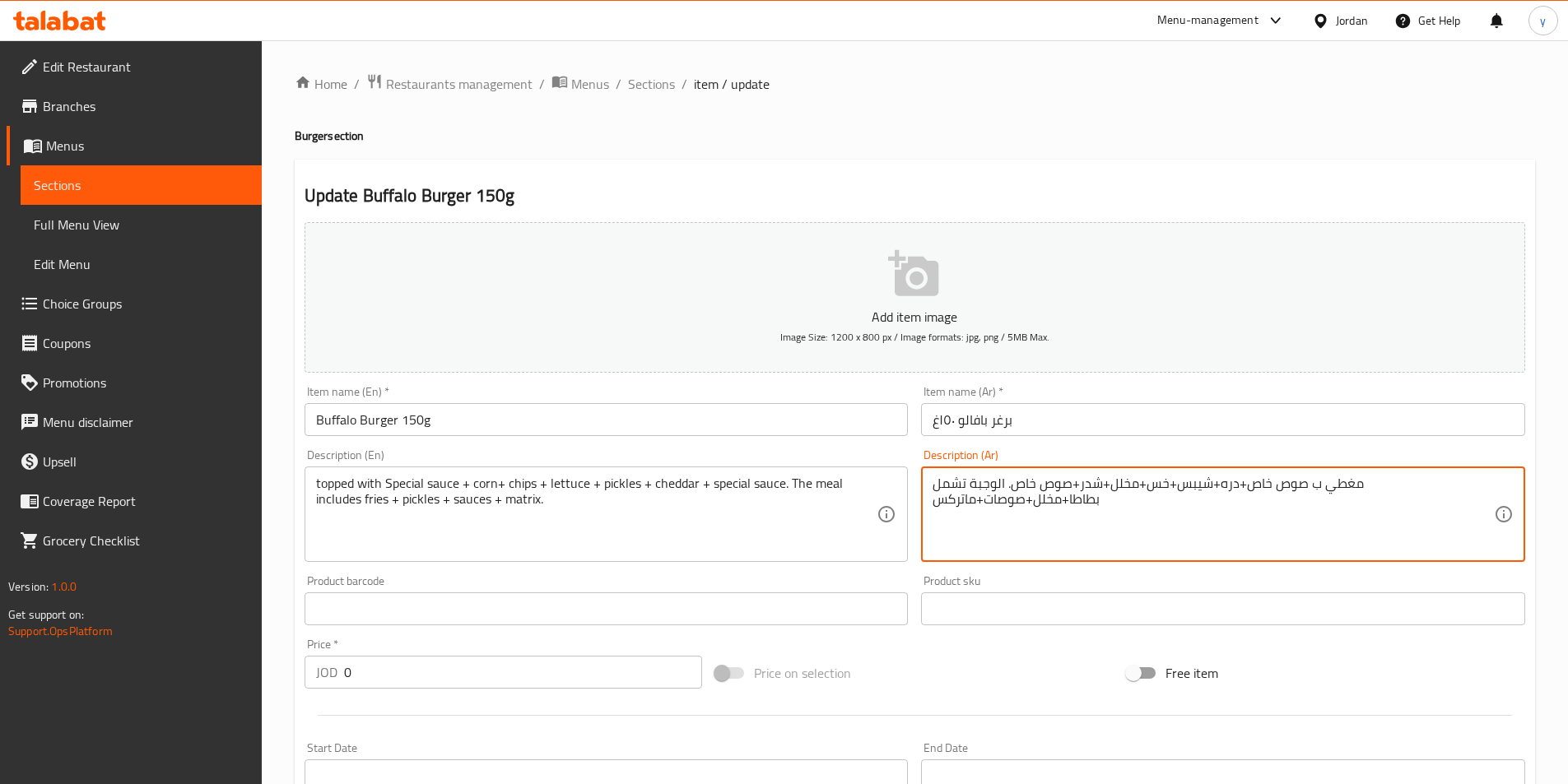
scroll to position [415, 0]
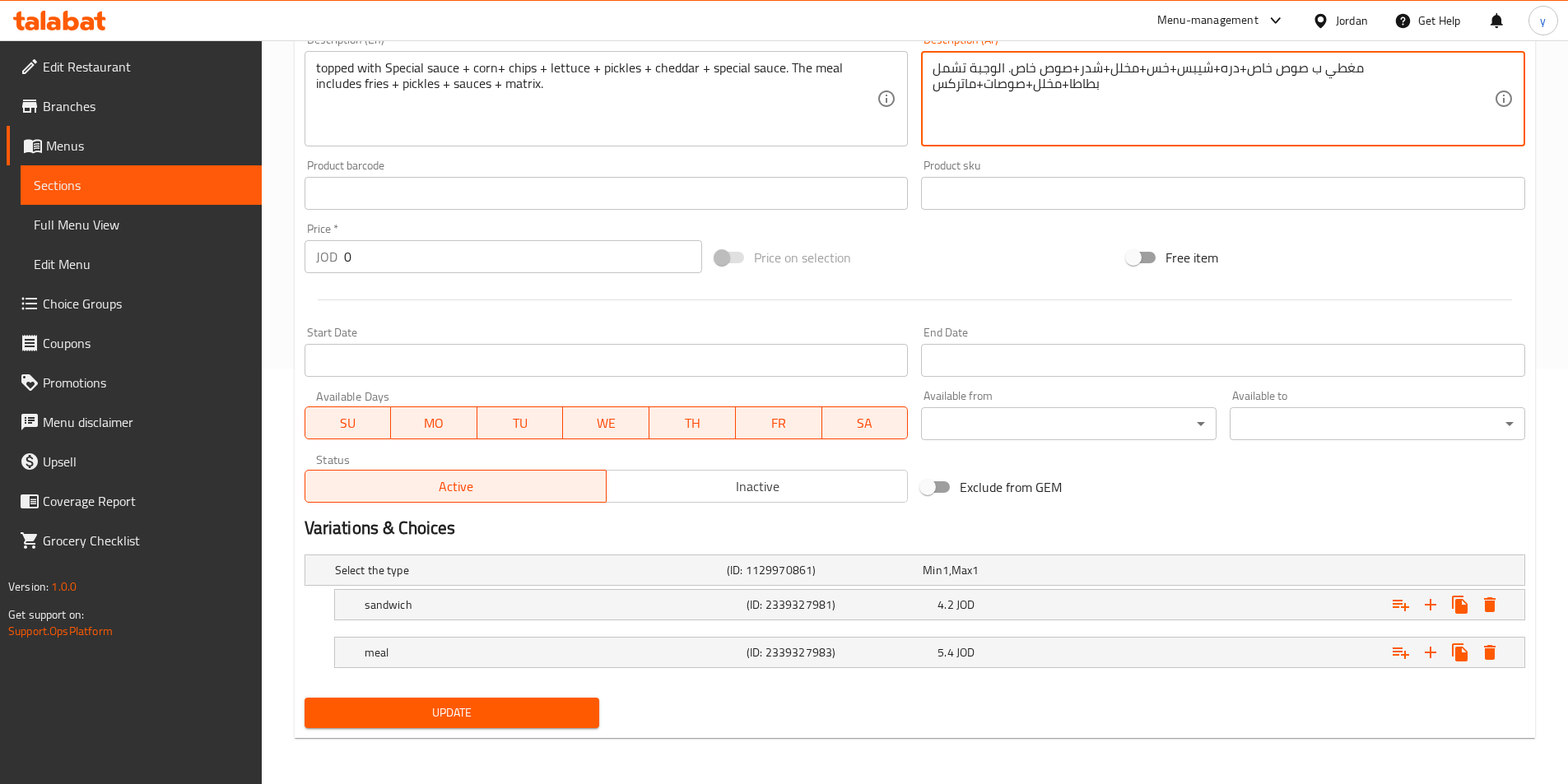
type textarea "مغطي ب صوص خاص+دره+شيبس+خس+مخلل+شدر+صوص خاص. الوجبة تشمل بطاطا+مخلل+صوصات+ماتركس"
click at [441, 713] on span "Update" at bounding box center [452, 713] width 269 height 20
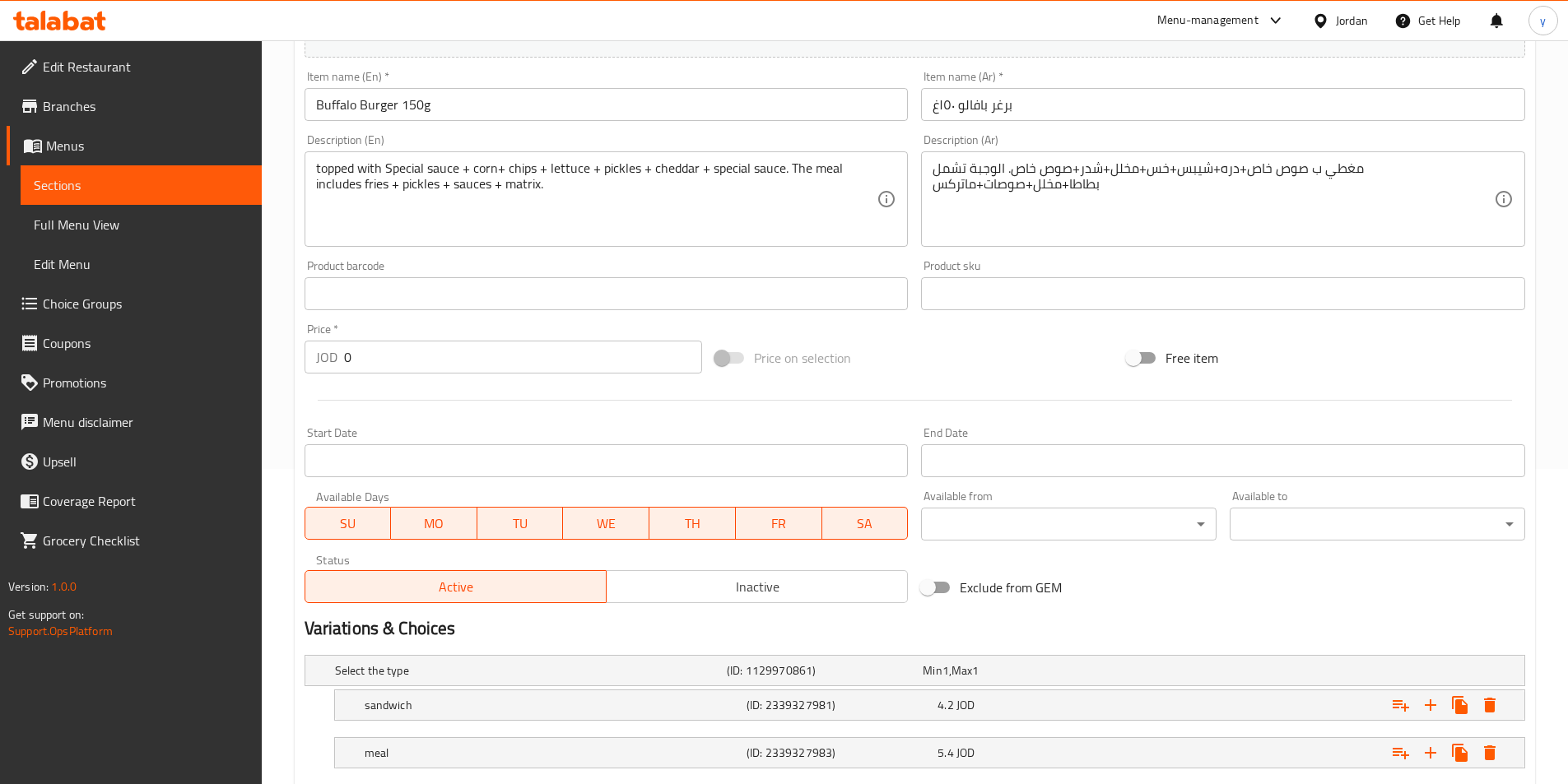
scroll to position [411, 0]
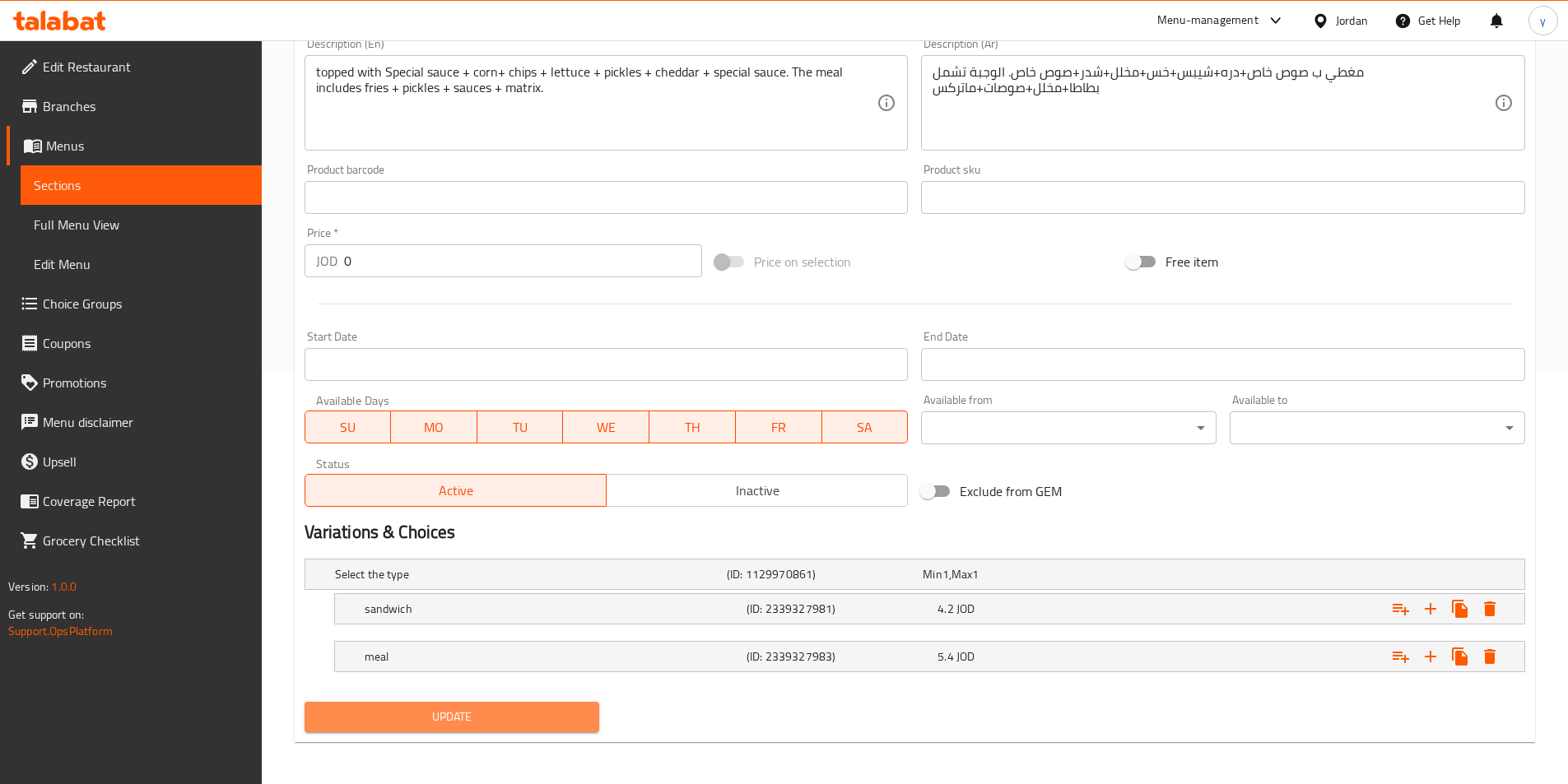
click at [361, 718] on span "Update" at bounding box center [452, 717] width 269 height 20
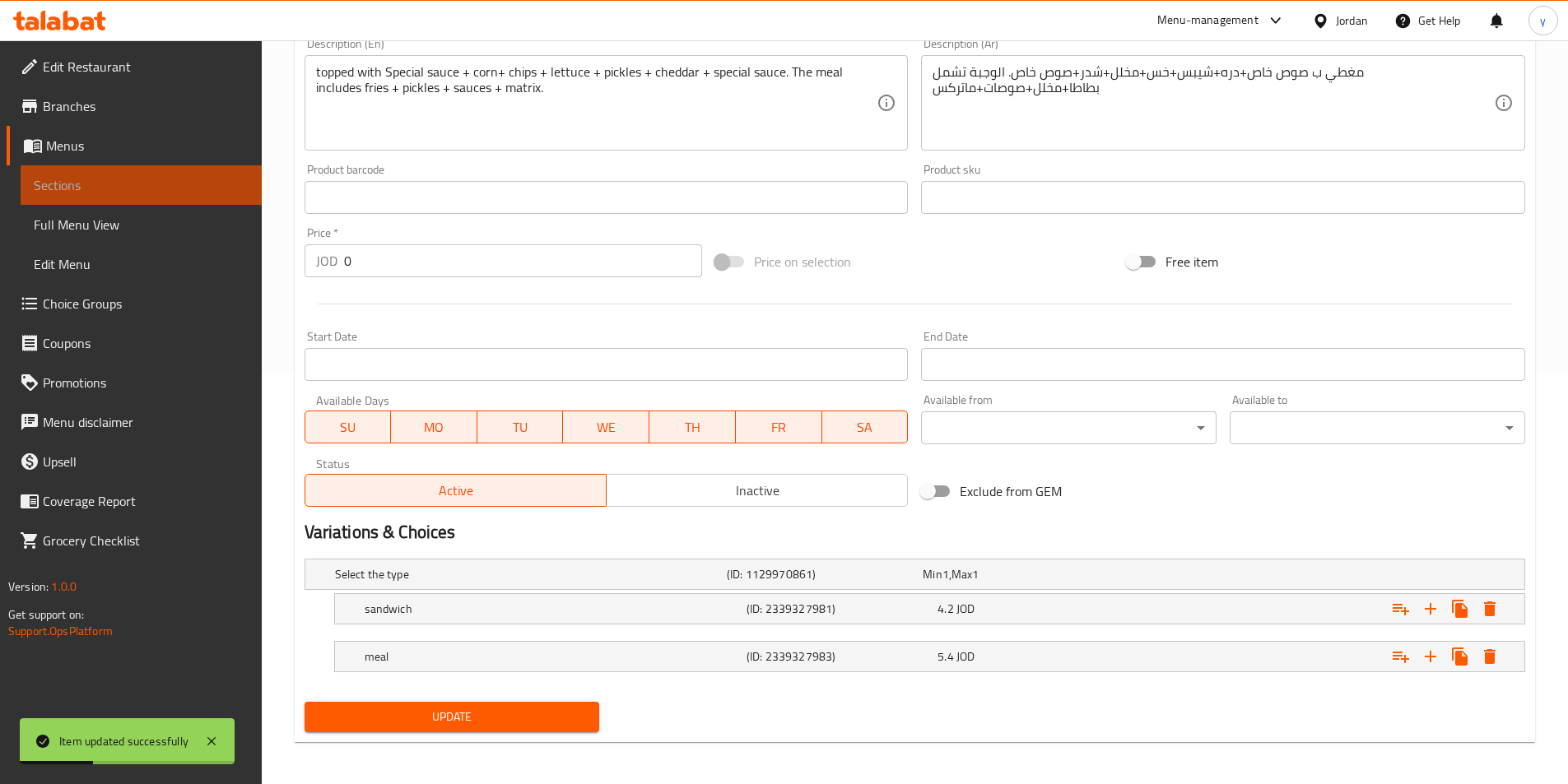
click at [117, 182] on span "Sections" at bounding box center [141, 185] width 215 height 19
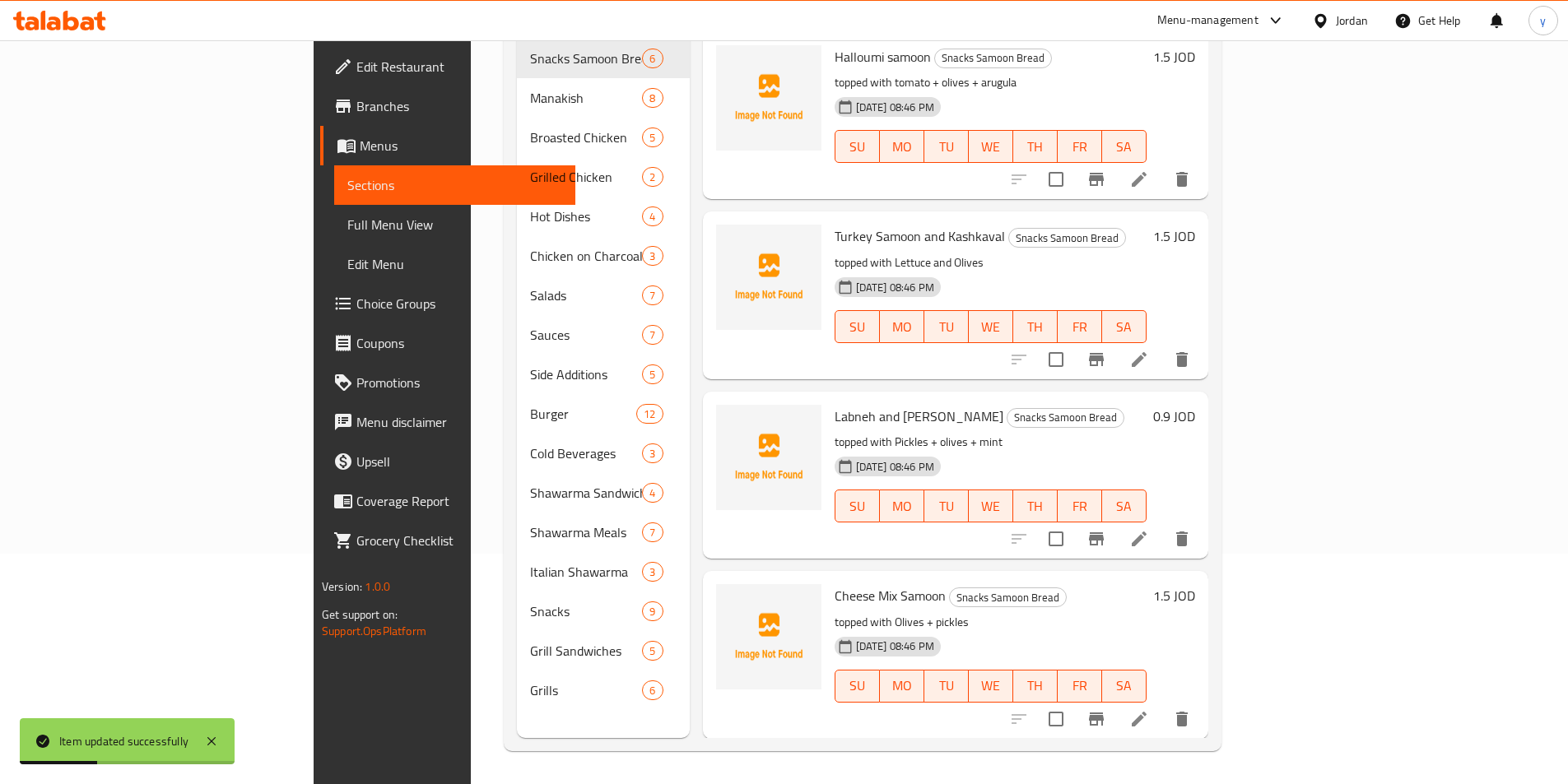
scroll to position [230, 0]
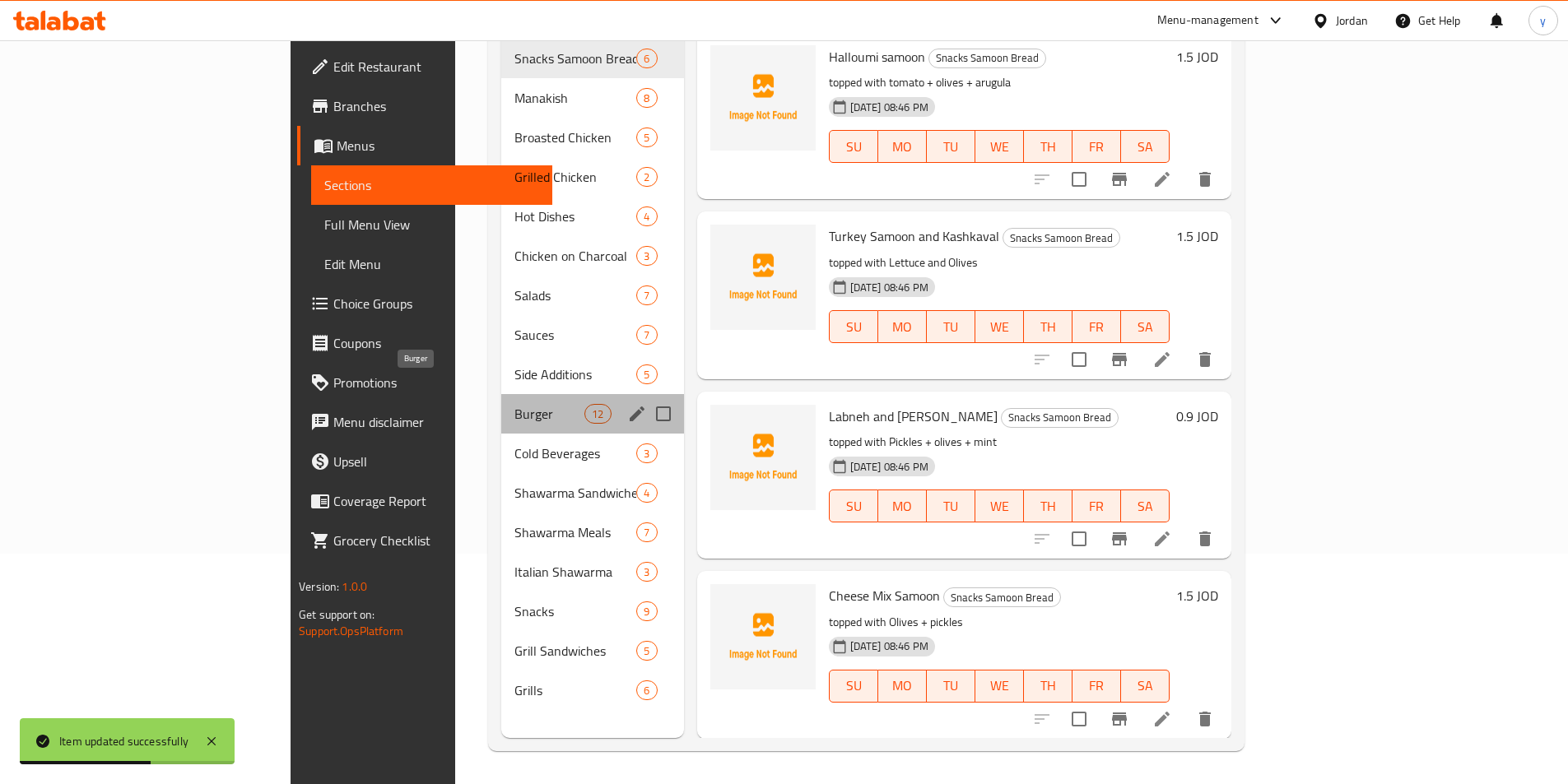
click at [515, 404] on span "Burger" at bounding box center [549, 413] width 70 height 19
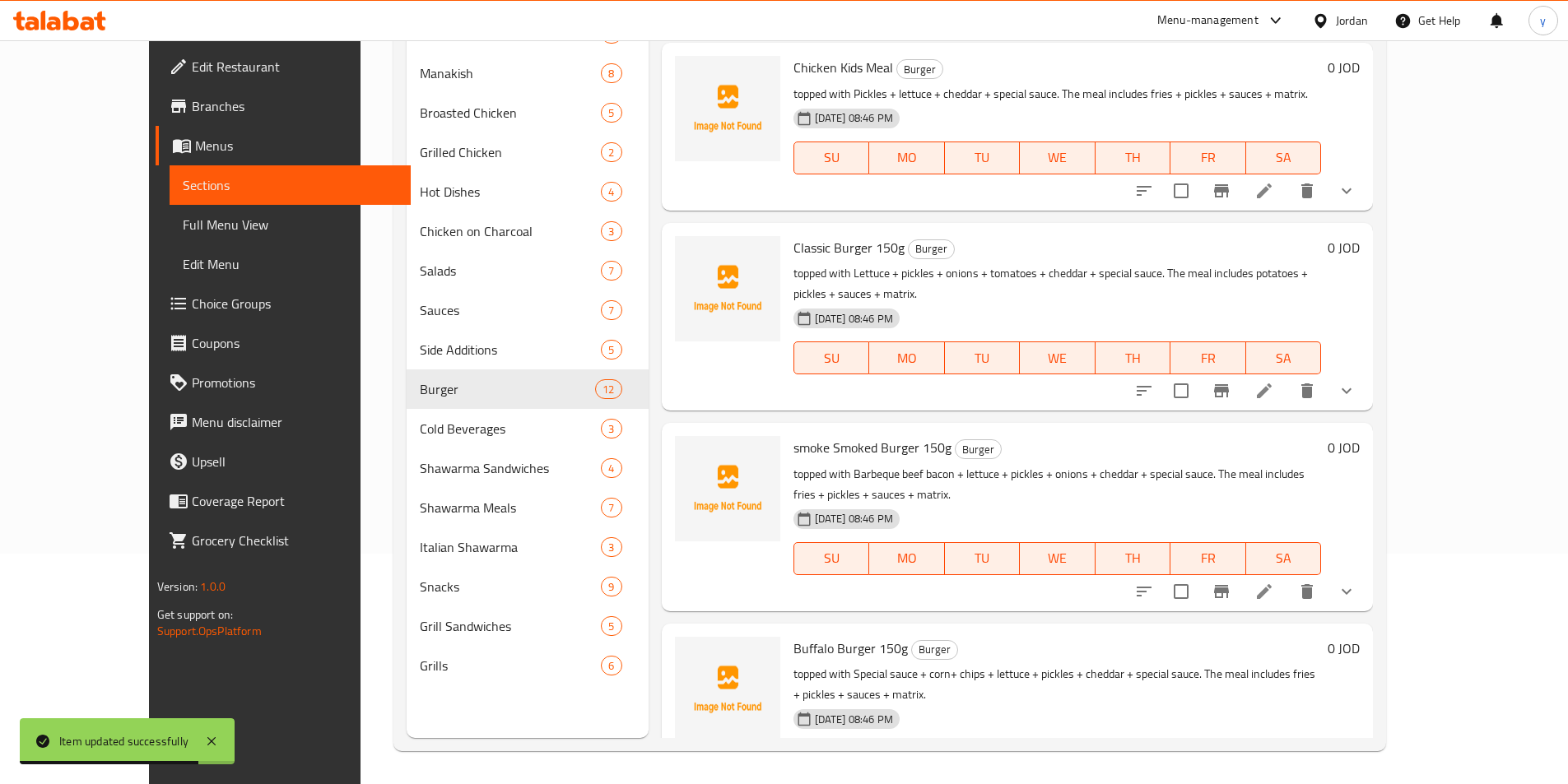
scroll to position [247, 0]
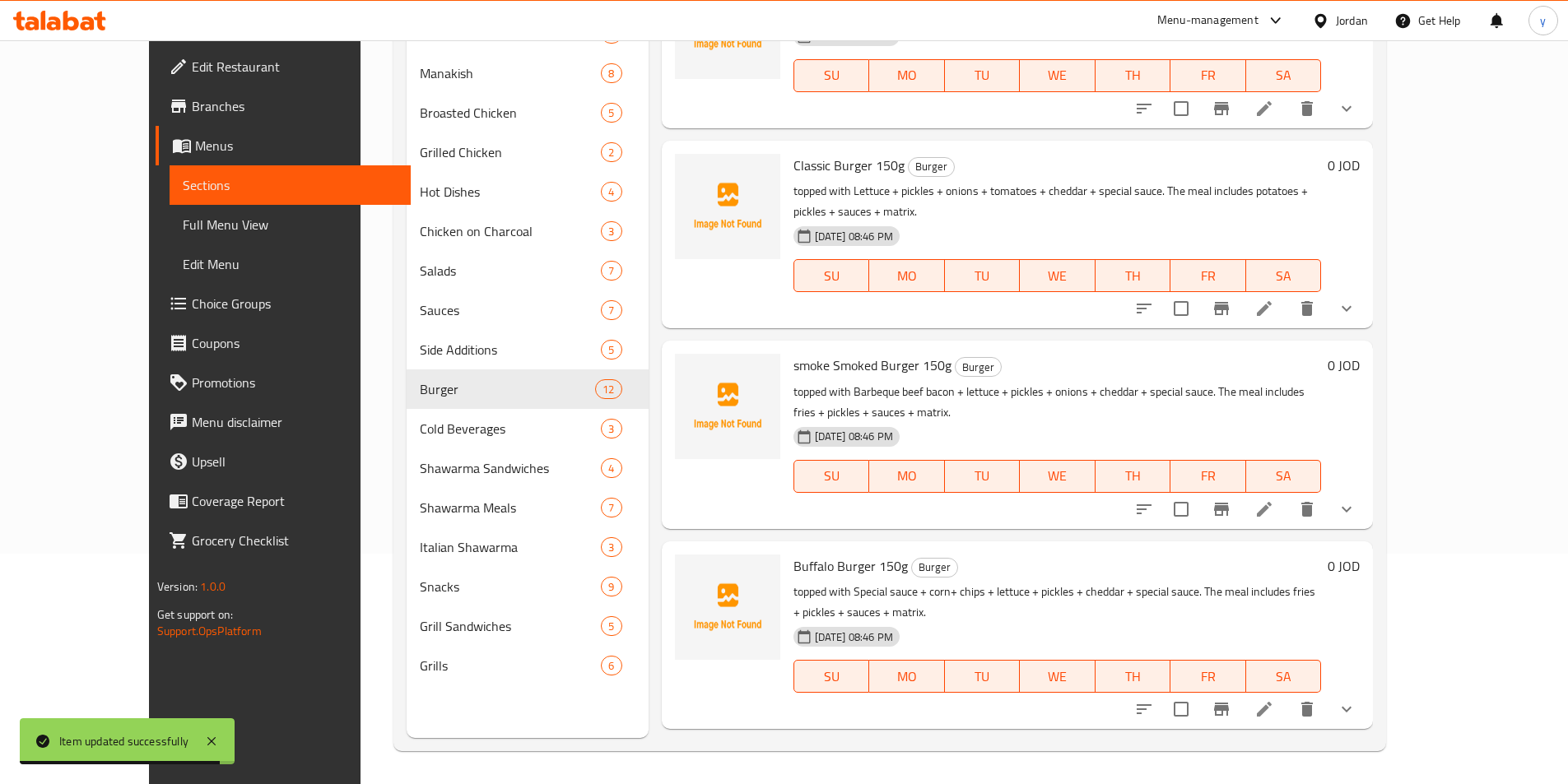
click at [1287, 494] on li at bounding box center [1264, 508] width 46 height 29
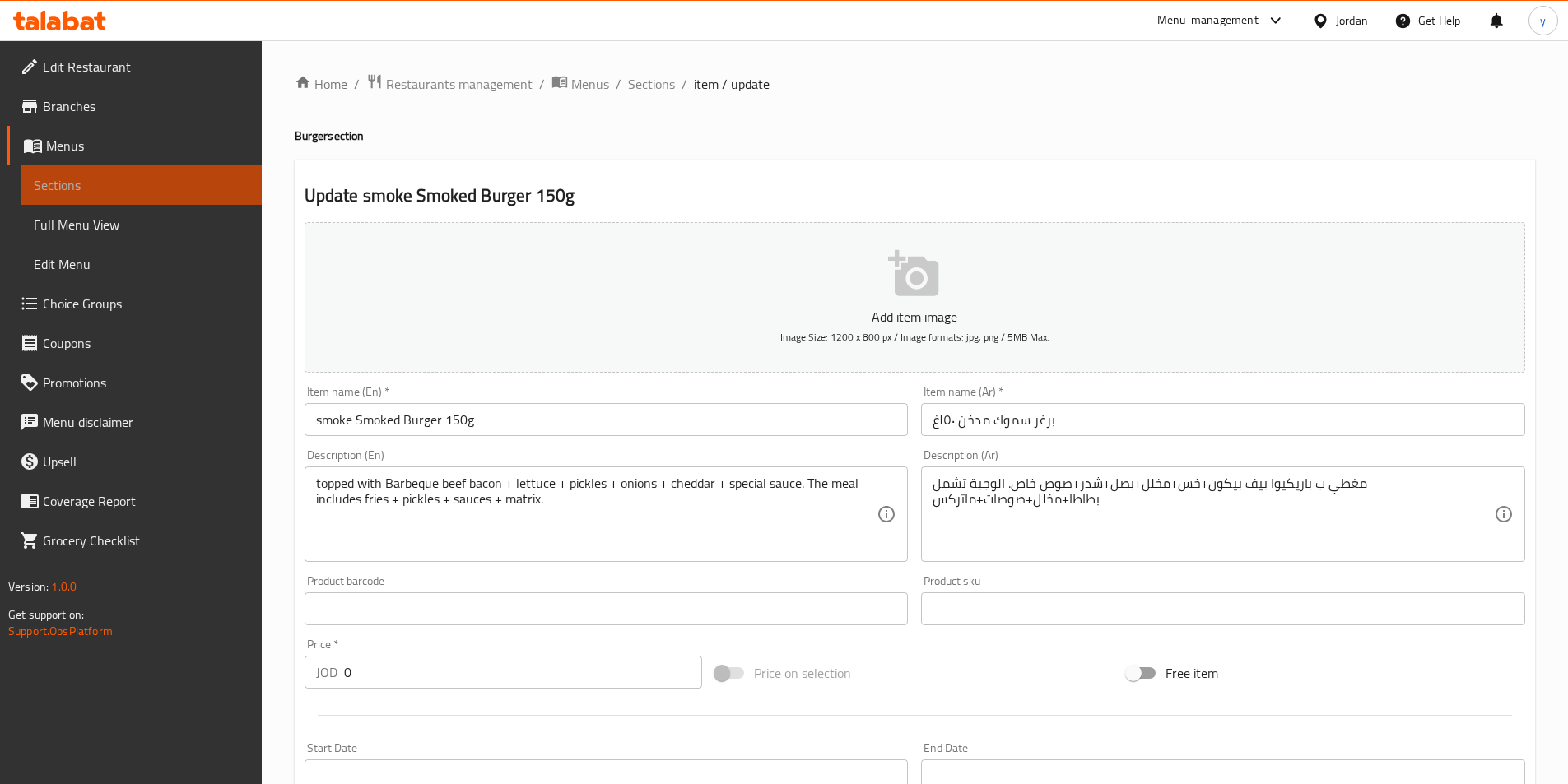
click at [173, 187] on span "Sections" at bounding box center [141, 185] width 215 height 19
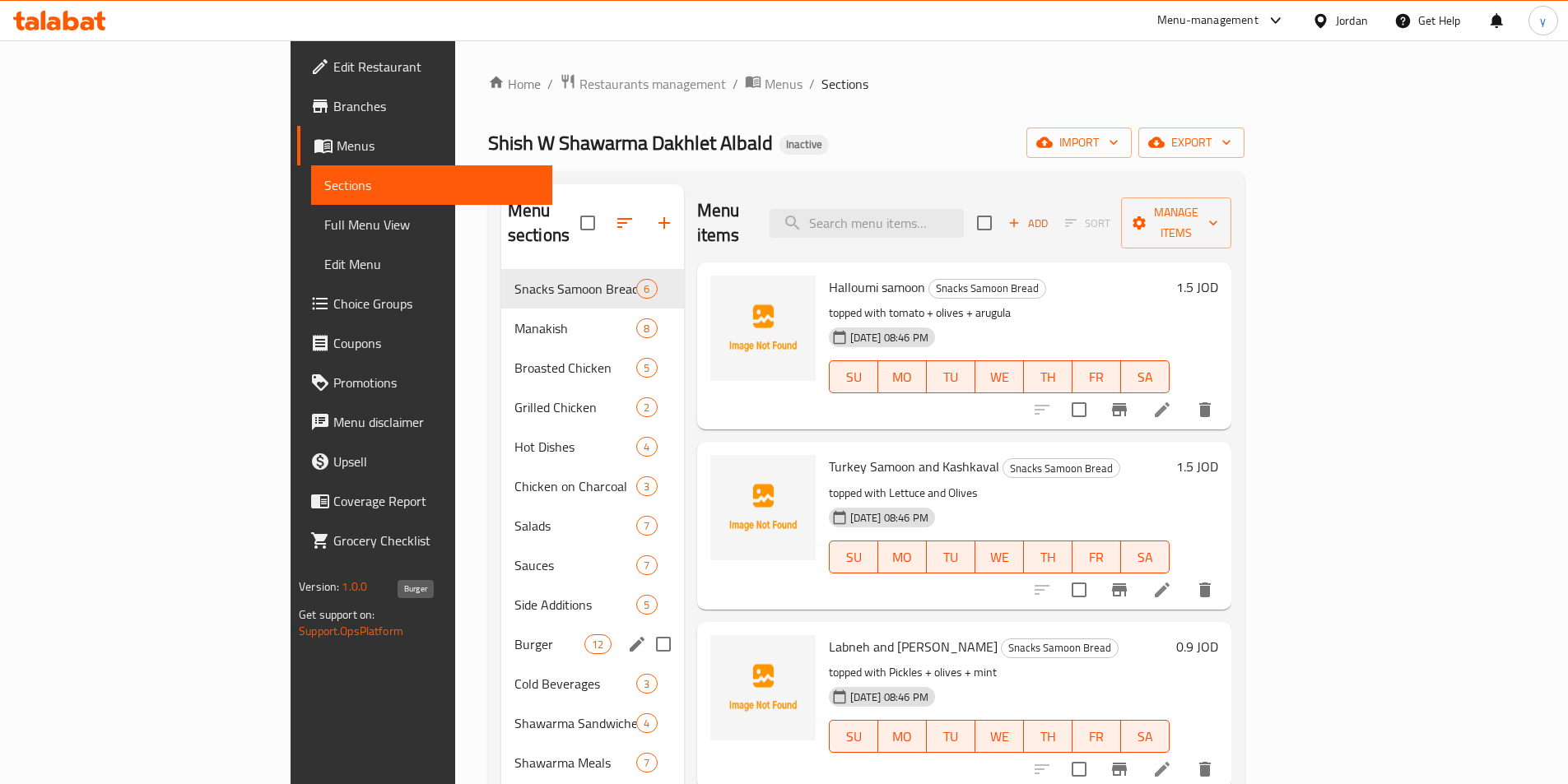
click at [515, 634] on span "Burger" at bounding box center [549, 644] width 70 height 19
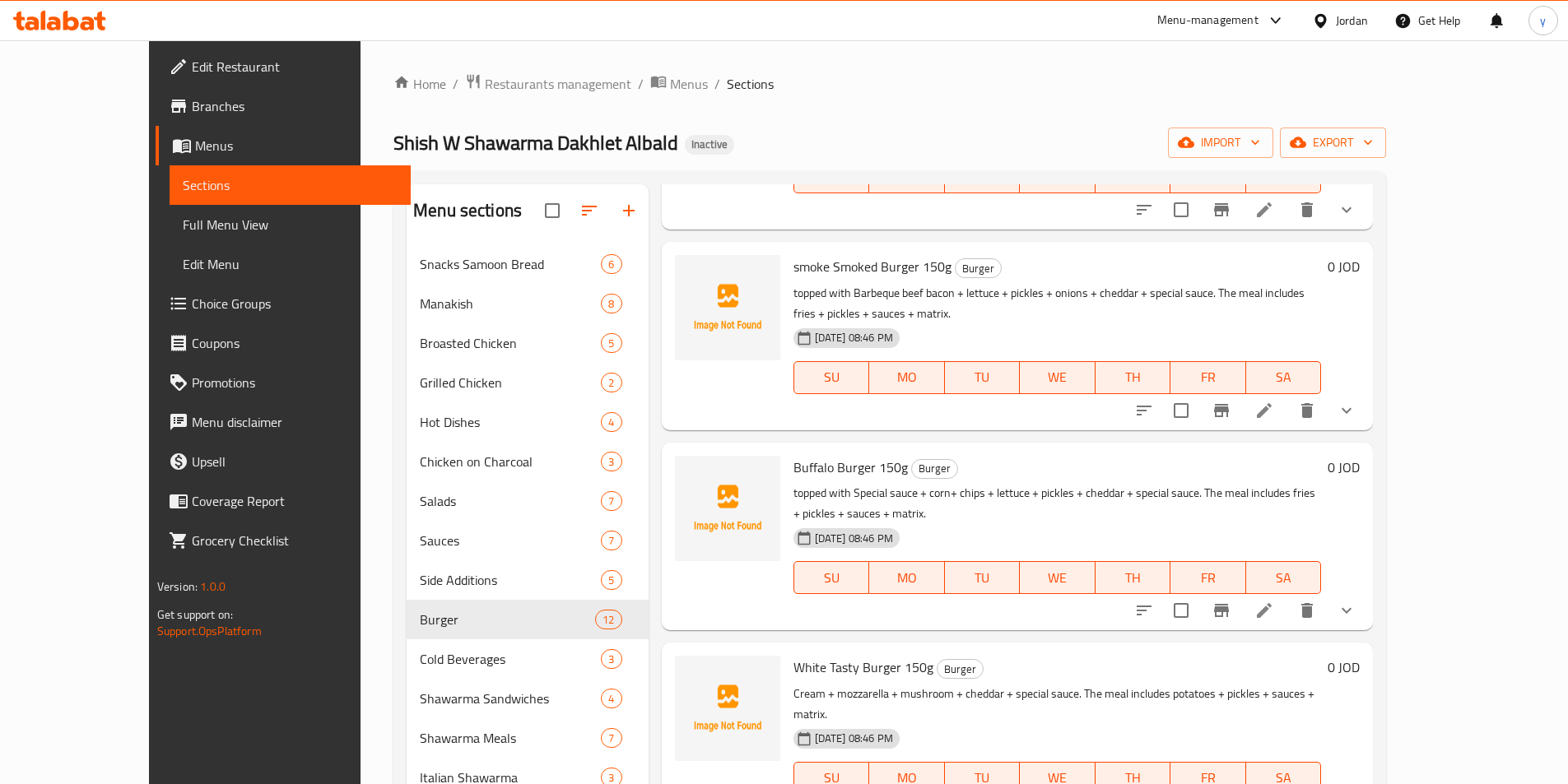
scroll to position [658, 0]
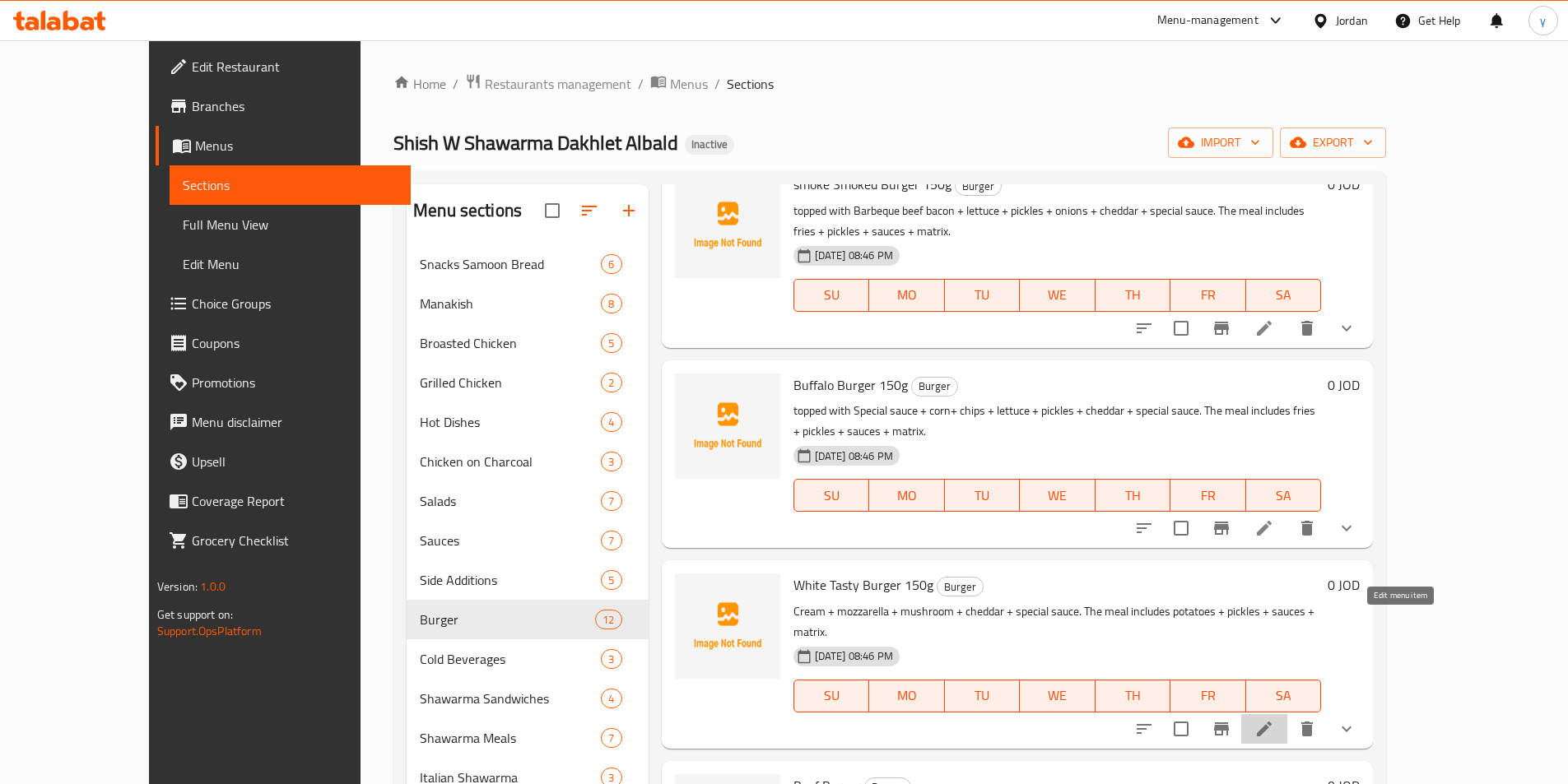
click at [1272, 722] on icon at bounding box center [1264, 729] width 15 height 15
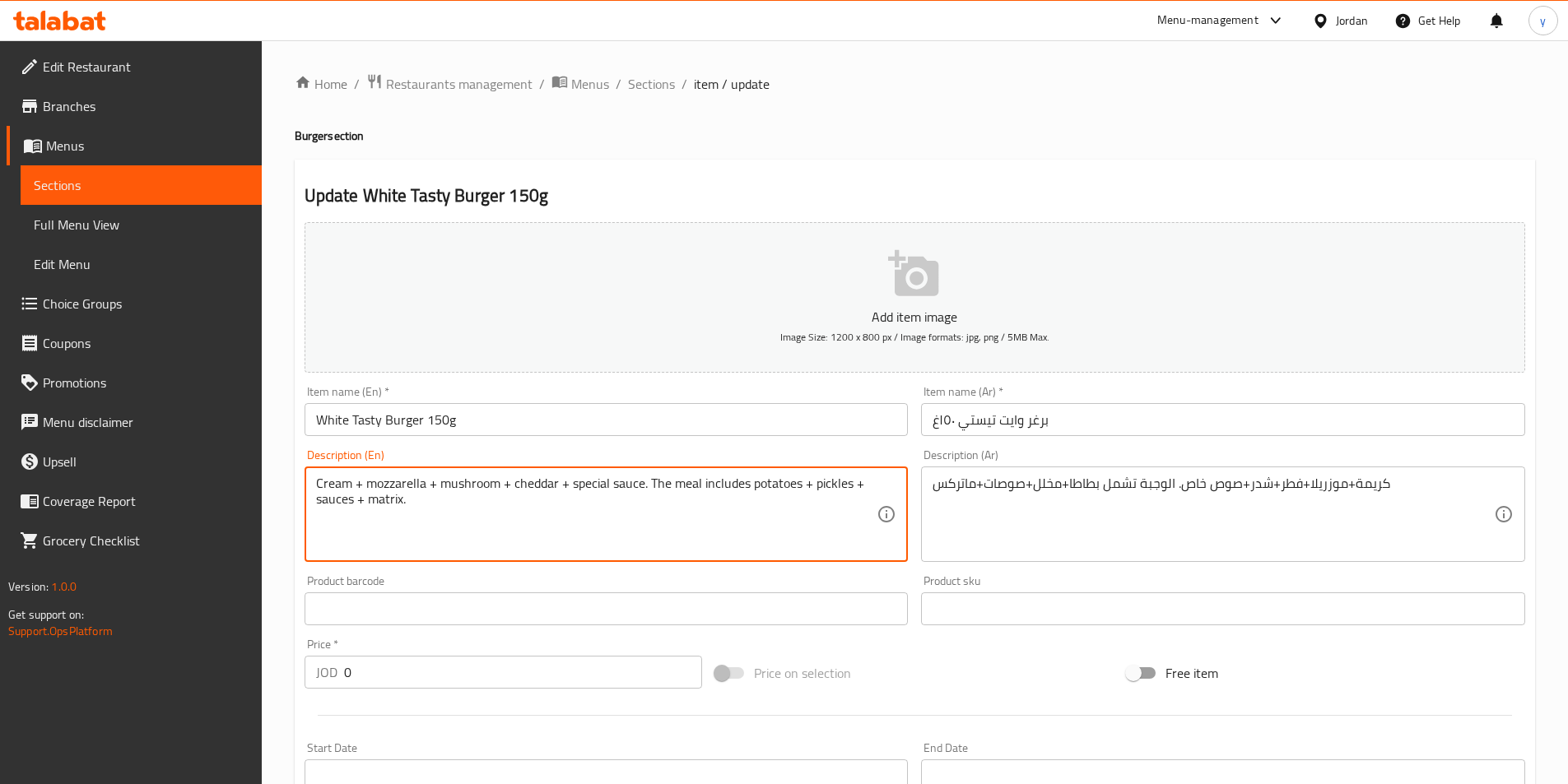
paste textarea "topped with"
type textarea "topped with Cream + mozzarella + mushroom + cheddar + special sauce. The meal i…"
click at [932, 493] on div "كريمة+موزريلا+فطر+شدر+صوص خاص. الوجبة تشمل بطاطا+مخلل+صوصات+ماتركس Description …" at bounding box center [1222, 514] width 604 height 96
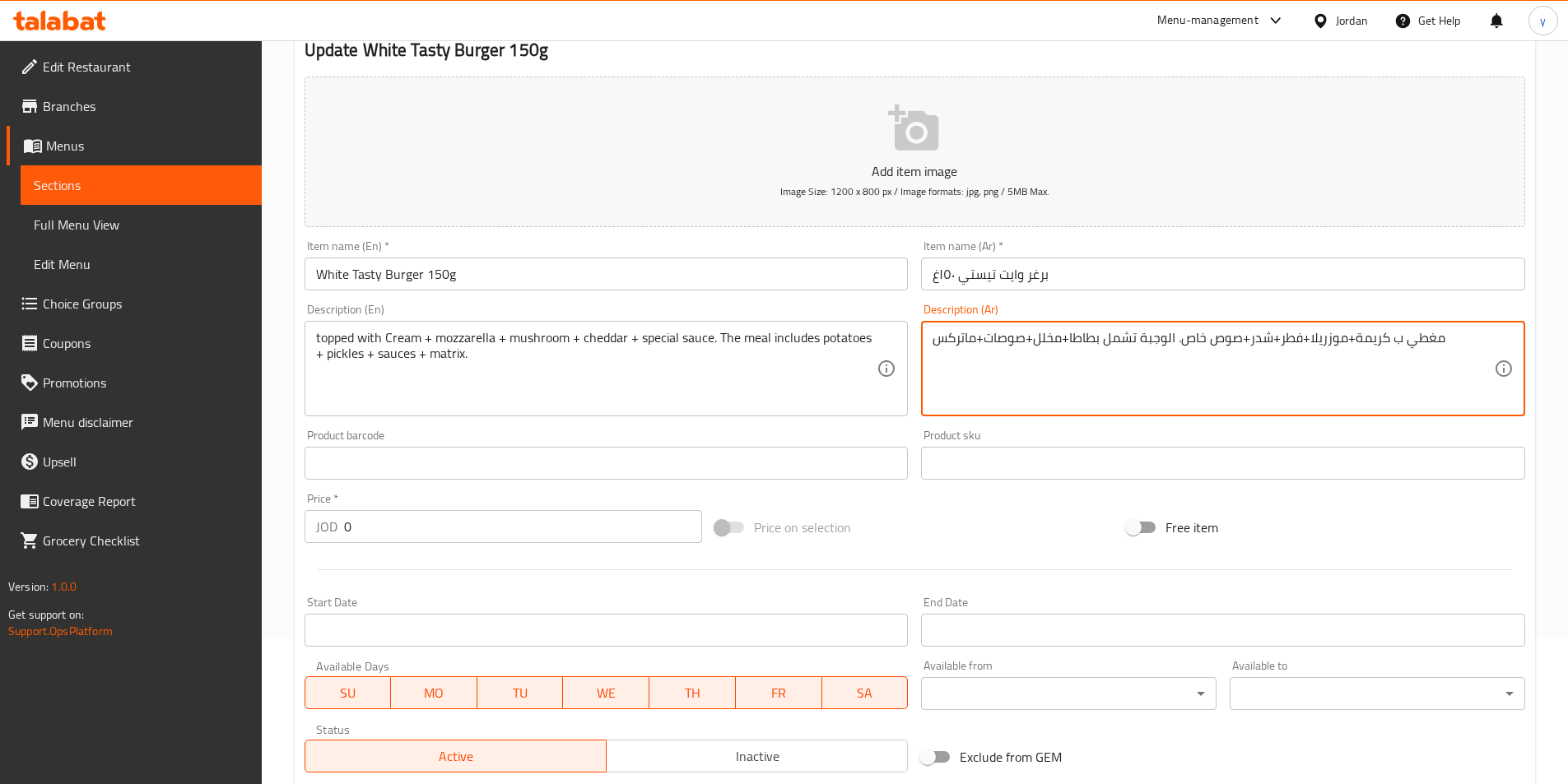
scroll to position [415, 0]
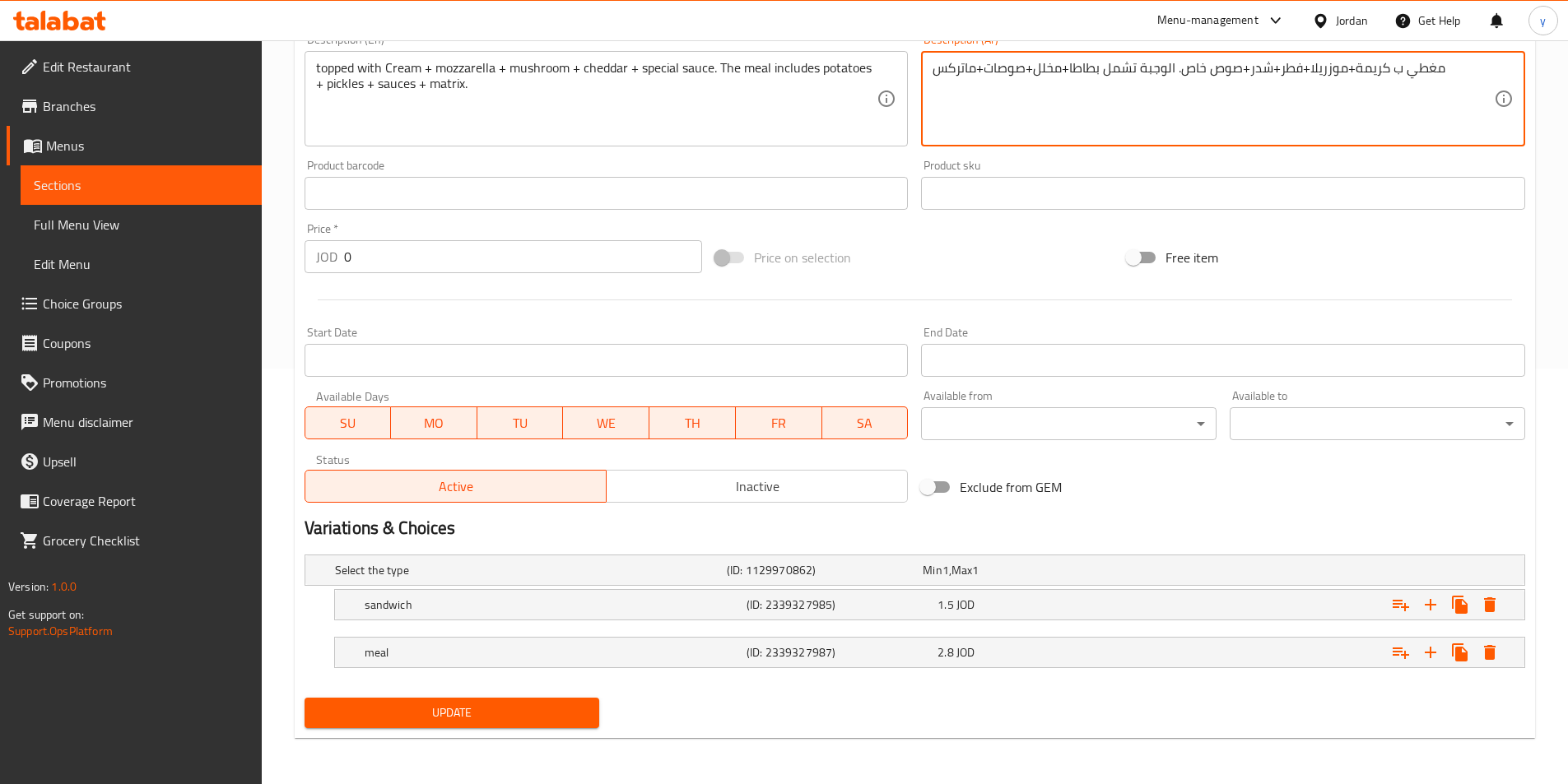
type textarea "مغطي ب كريمة+موزريلا+فطر+شدر+صوص خاص. الوجبة تشمل بطاطا+مخلل+صوصات+ماتركس"
click at [517, 709] on span "Update" at bounding box center [452, 713] width 269 height 20
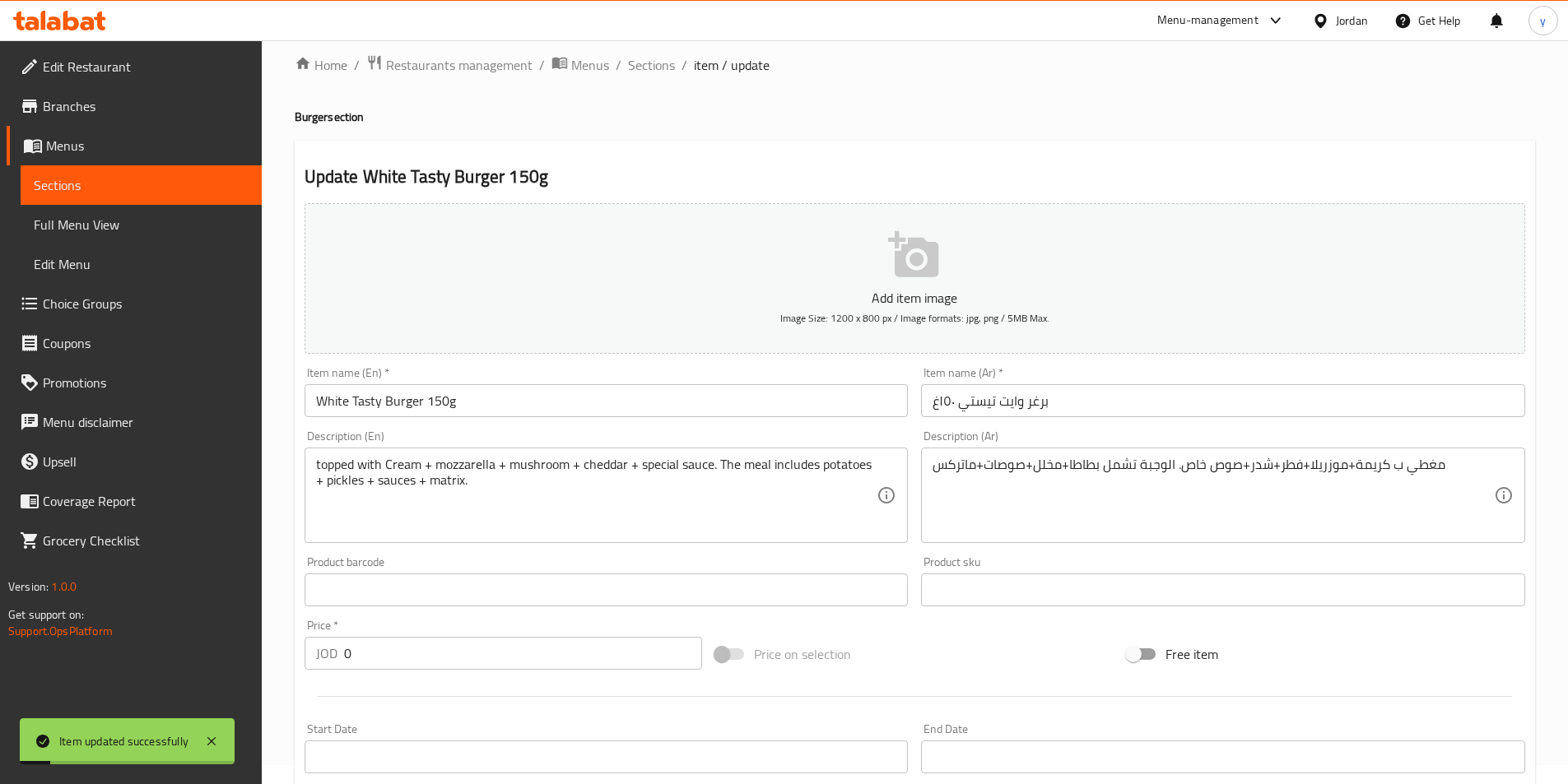
scroll to position [4, 0]
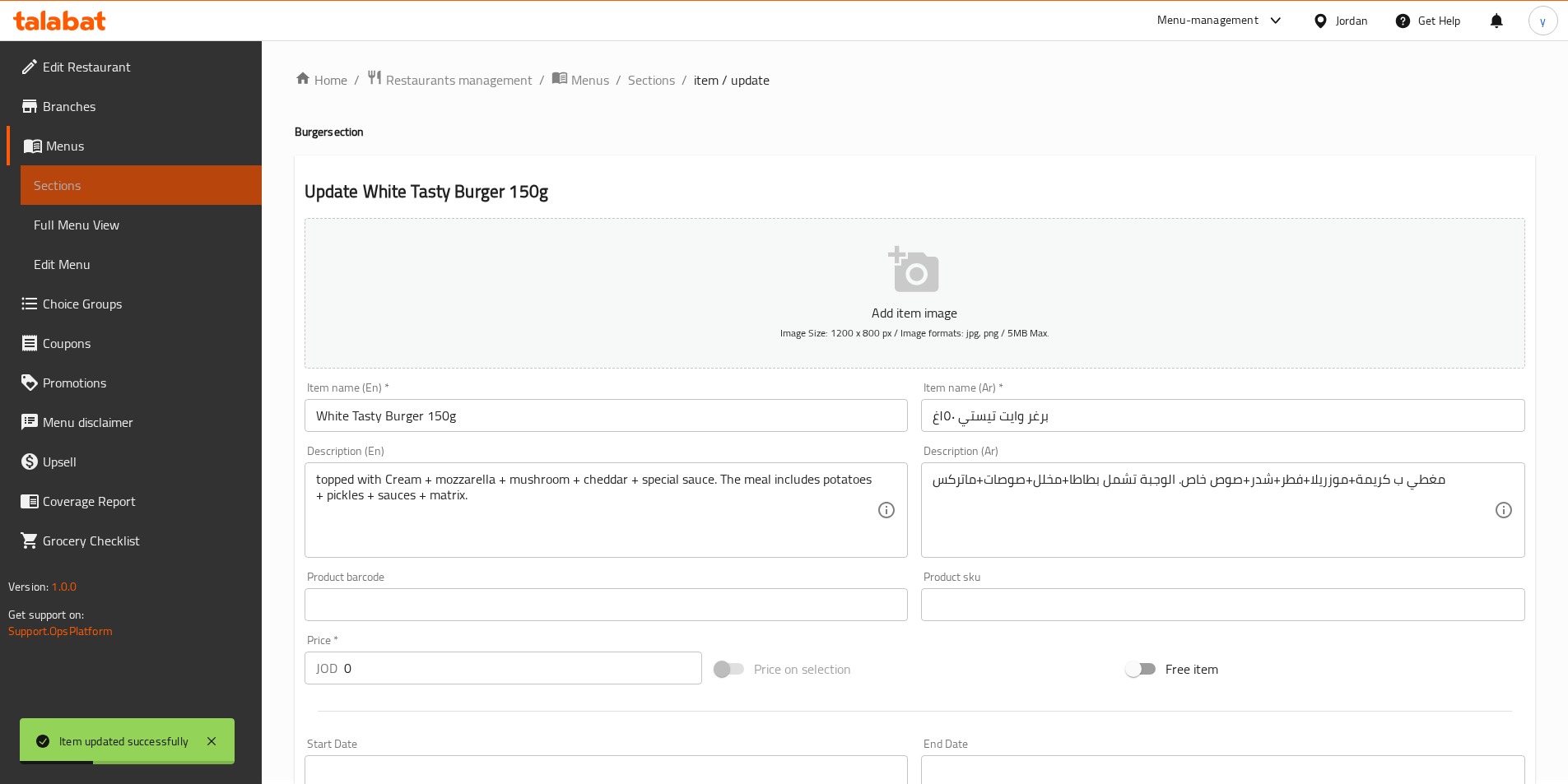
click at [118, 190] on span "Sections" at bounding box center [141, 185] width 215 height 19
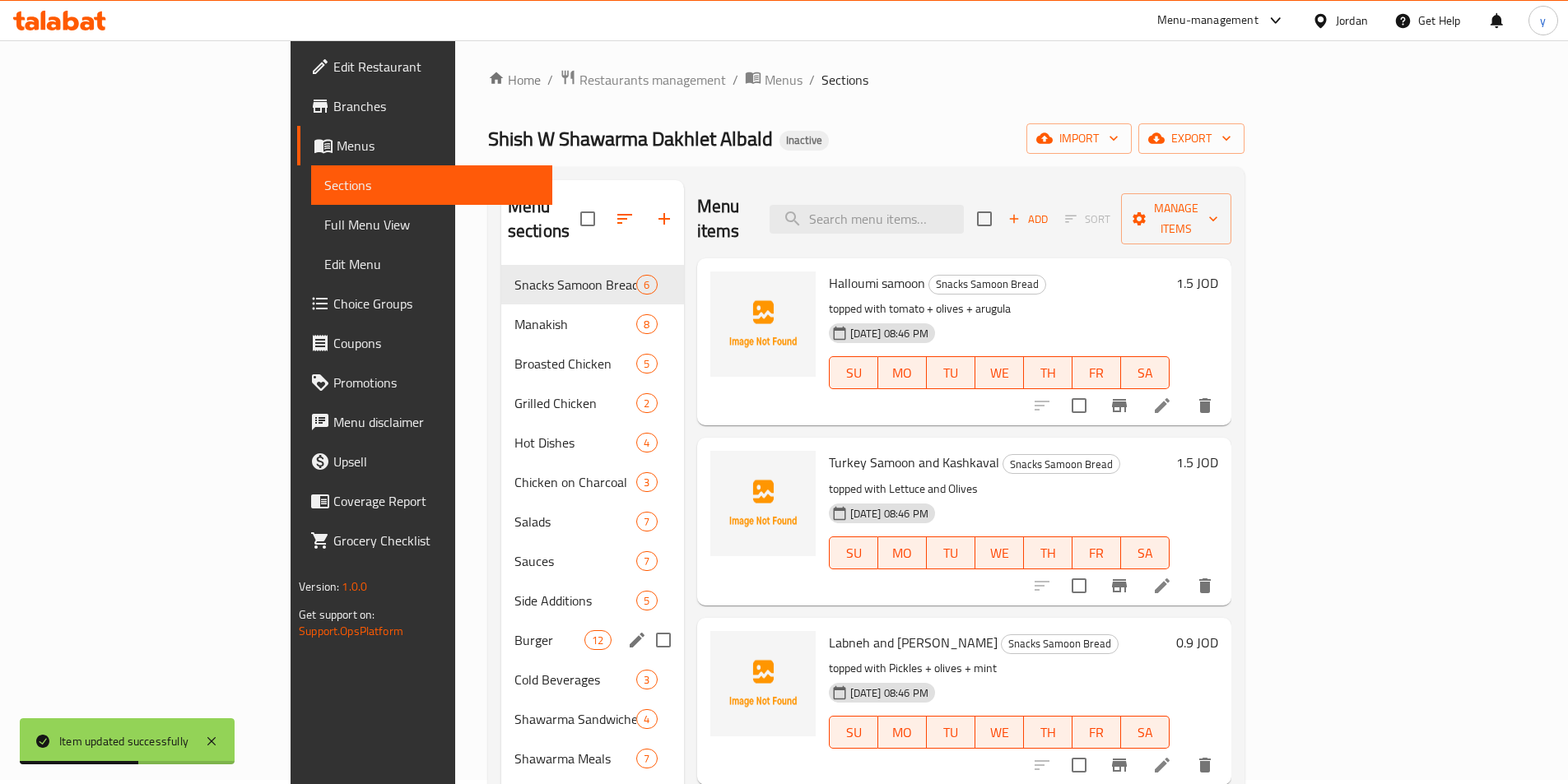
click at [501, 620] on div "Burger 12" at bounding box center [592, 639] width 182 height 39
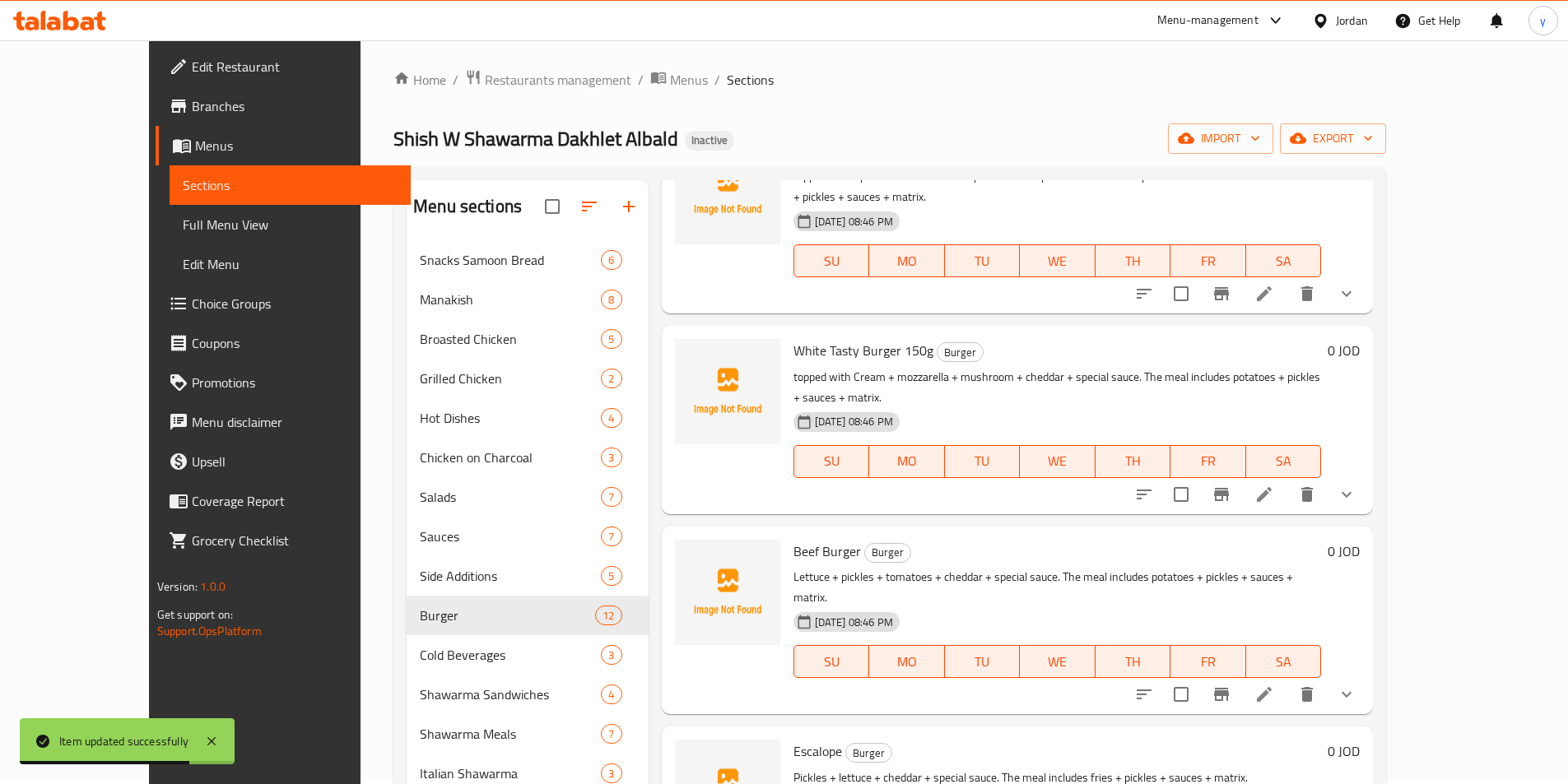
scroll to position [905, 0]
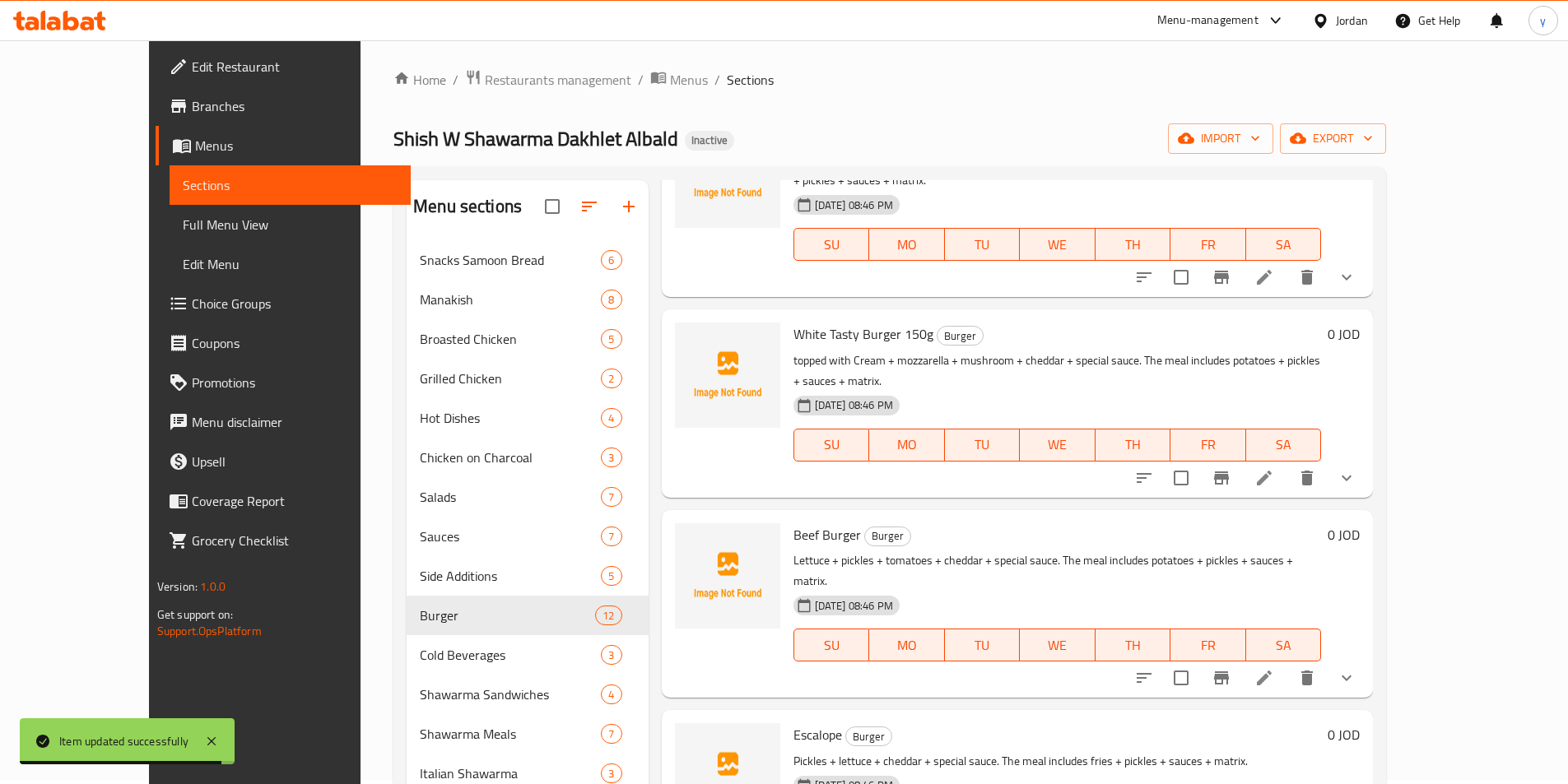
click at [1287, 663] on li at bounding box center [1264, 677] width 46 height 29
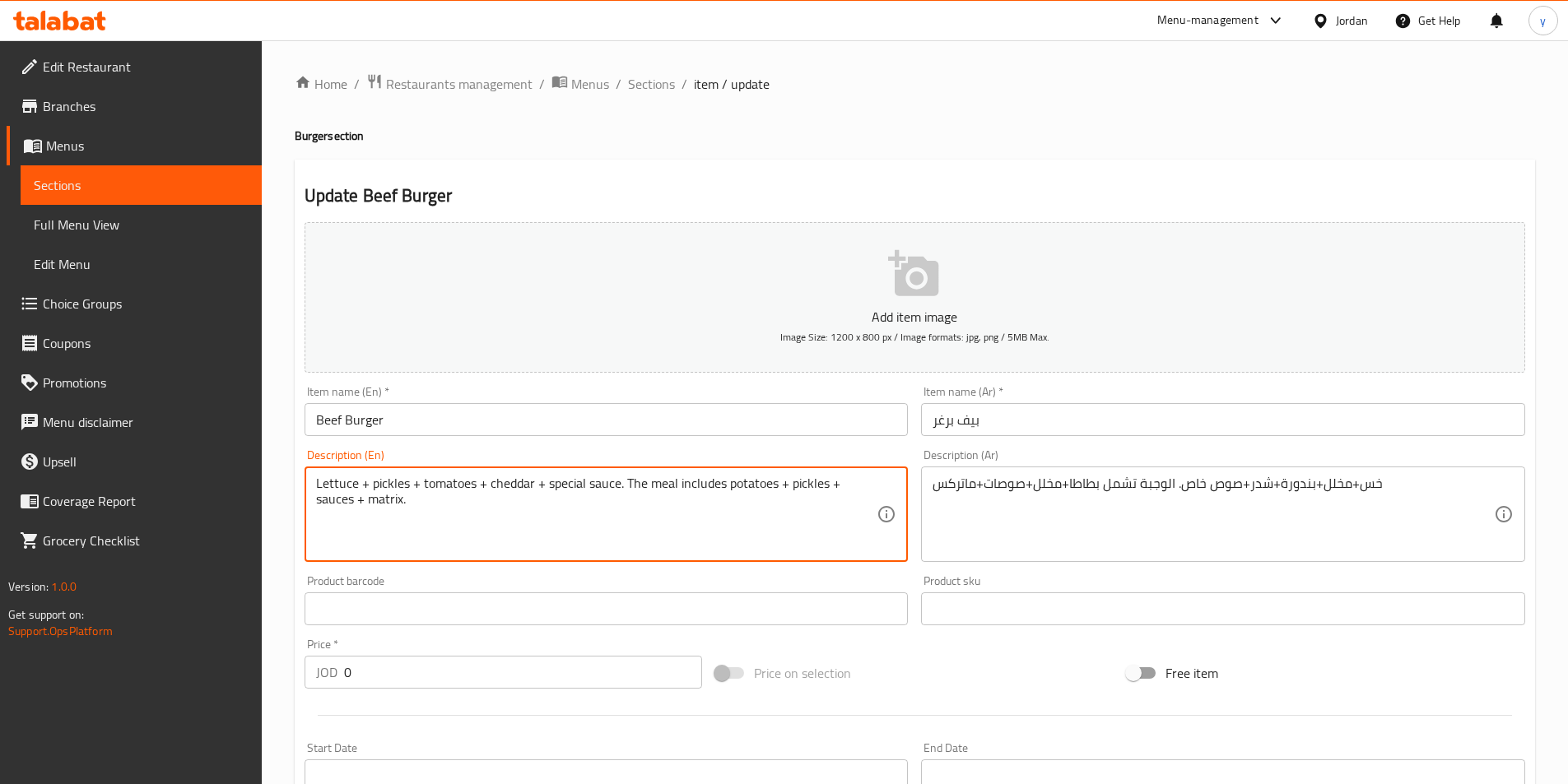
paste textarea "topped with"
type textarea "topped with Lettuce + pickles + tomatoes + cheddar + special sauce. The meal in…"
click at [930, 491] on div "خس+مخلل+بندورة+شدر+صوص خاص. الوجبة تشمل بطاطا+مخلل+صوصات+ماتركس Description (Ar)" at bounding box center [1222, 514] width 604 height 96
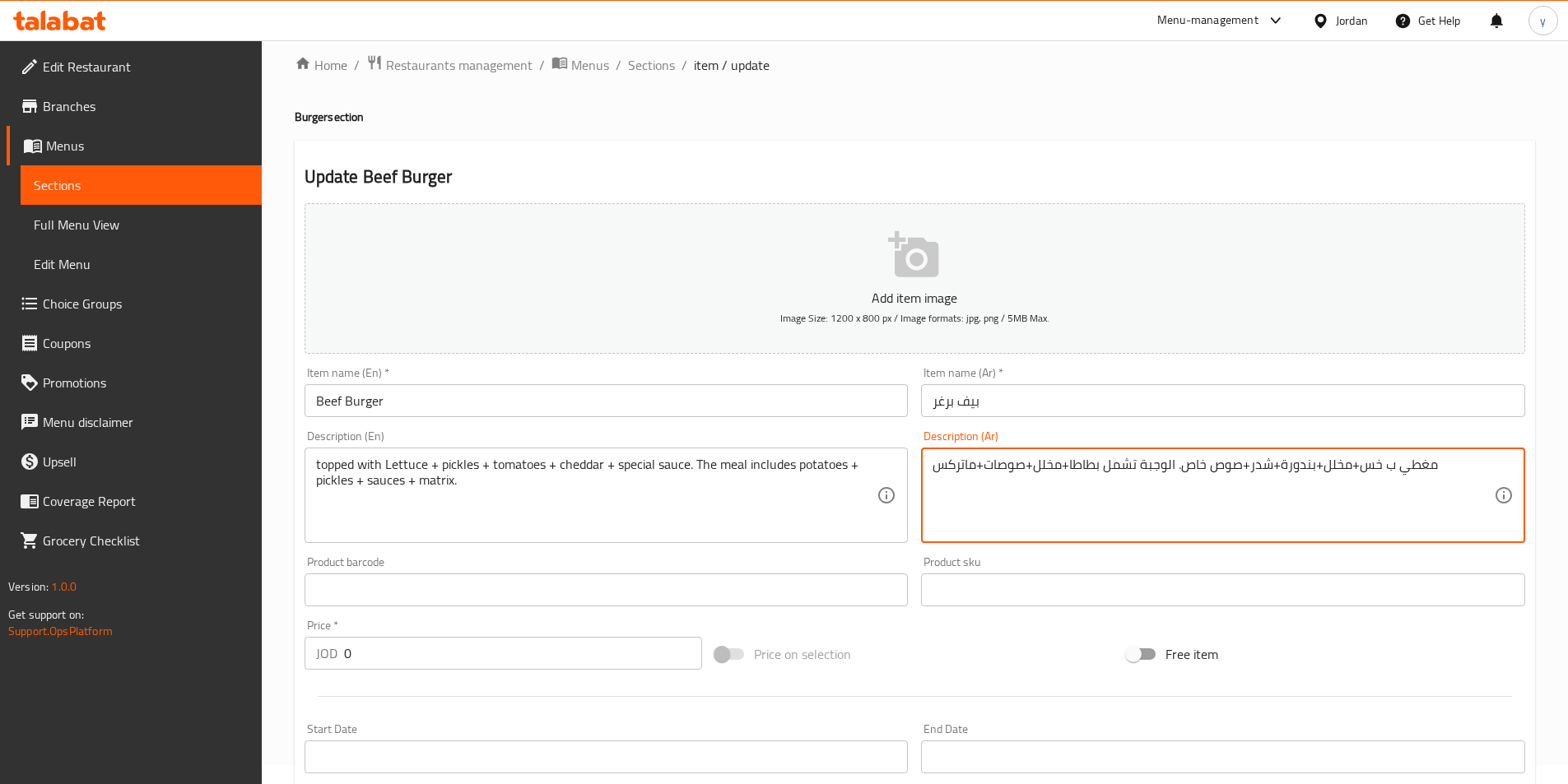
scroll to position [415, 0]
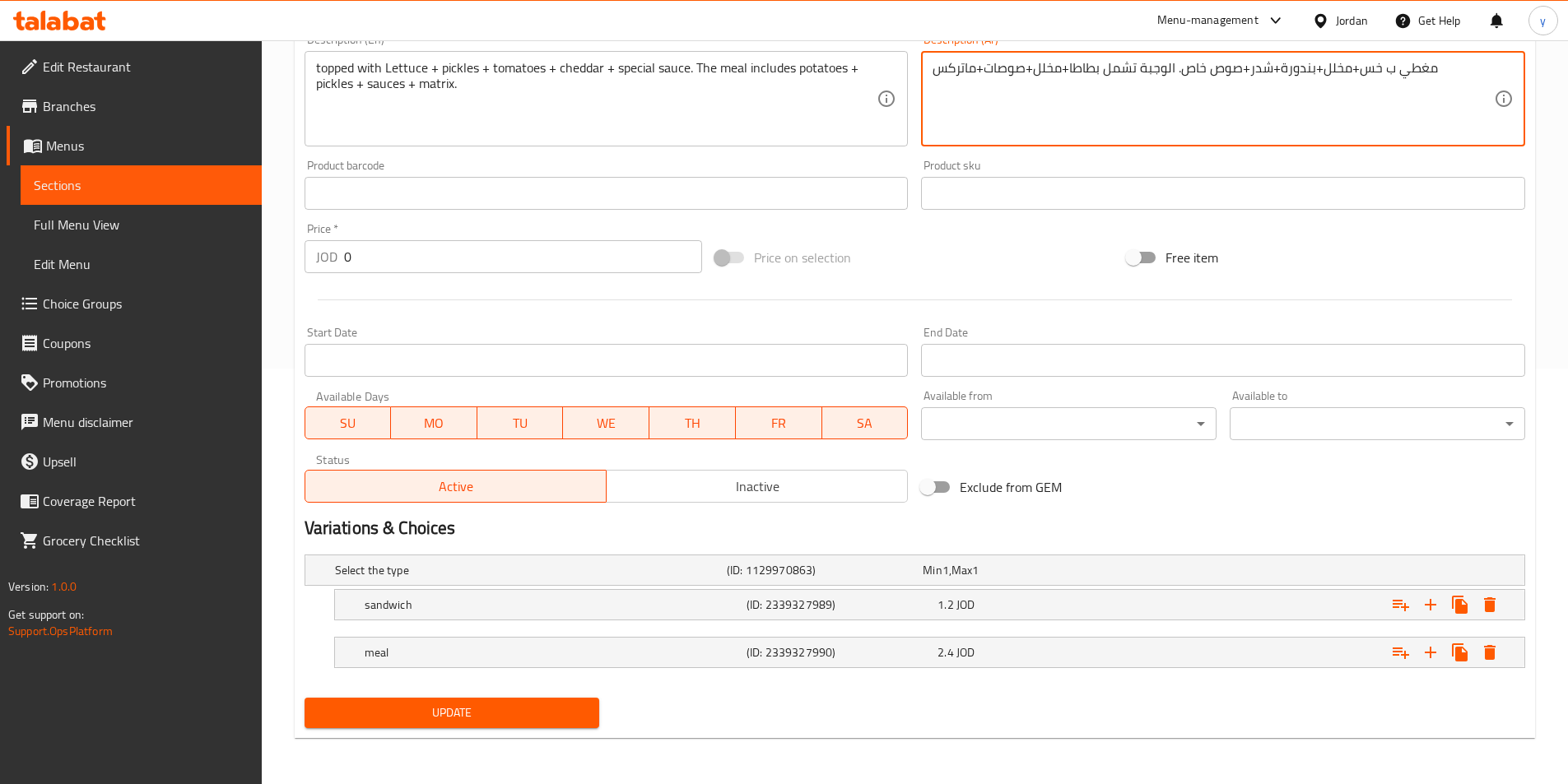
type textarea "مغطي ب خس+مخلل+بندورة+شدر+صوص خاص. الوجبة تشمل بطاطا+مخلل+صوصات+ماتركس"
click at [391, 736] on div "Update Beef Burger Add item image Image Size: 1200 x 800 px / Image formats: jp…" at bounding box center [914, 241] width 1240 height 994
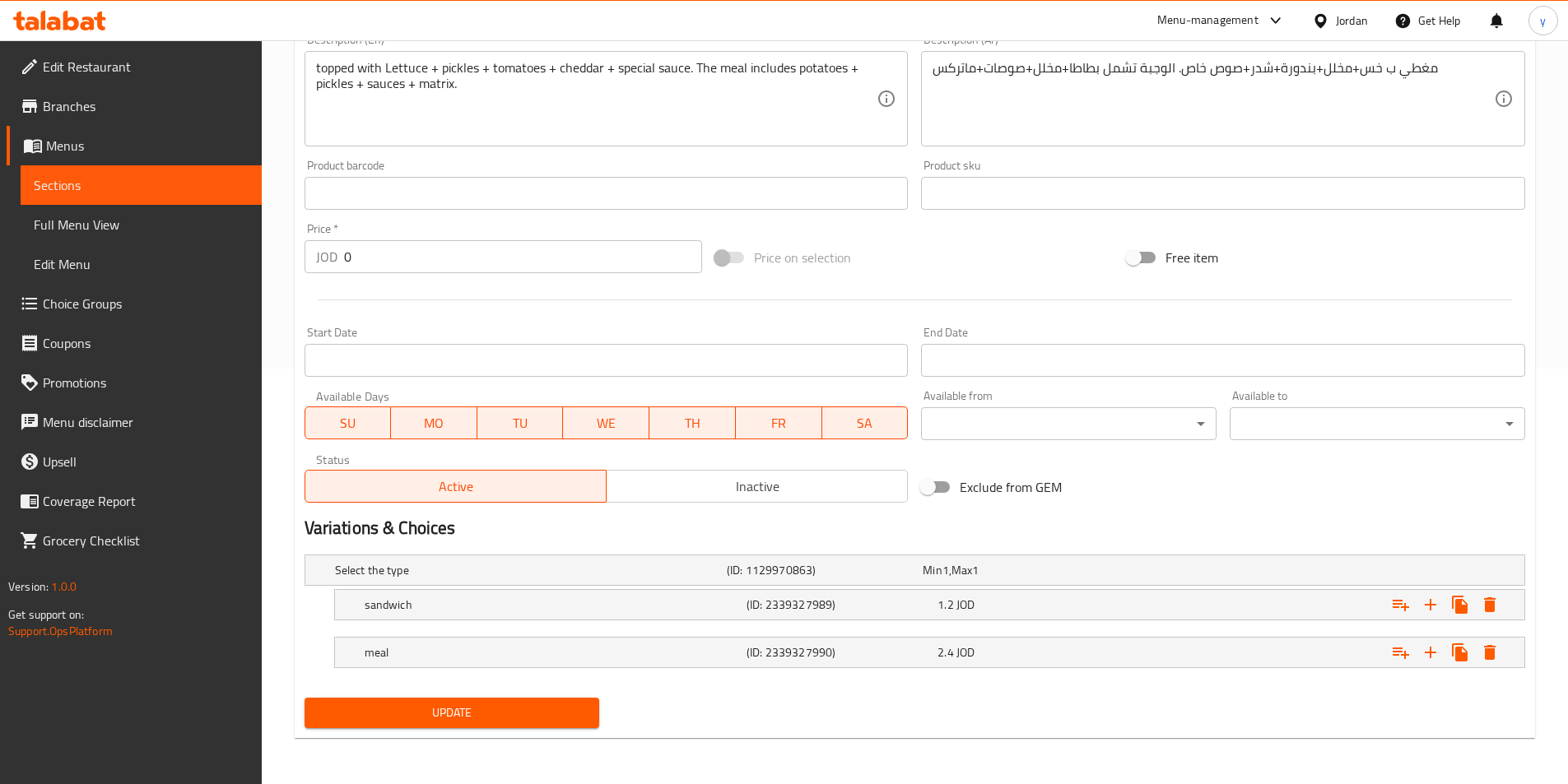
click at [397, 720] on span "Update" at bounding box center [452, 713] width 269 height 20
click at [175, 183] on span "Sections" at bounding box center [141, 185] width 215 height 19
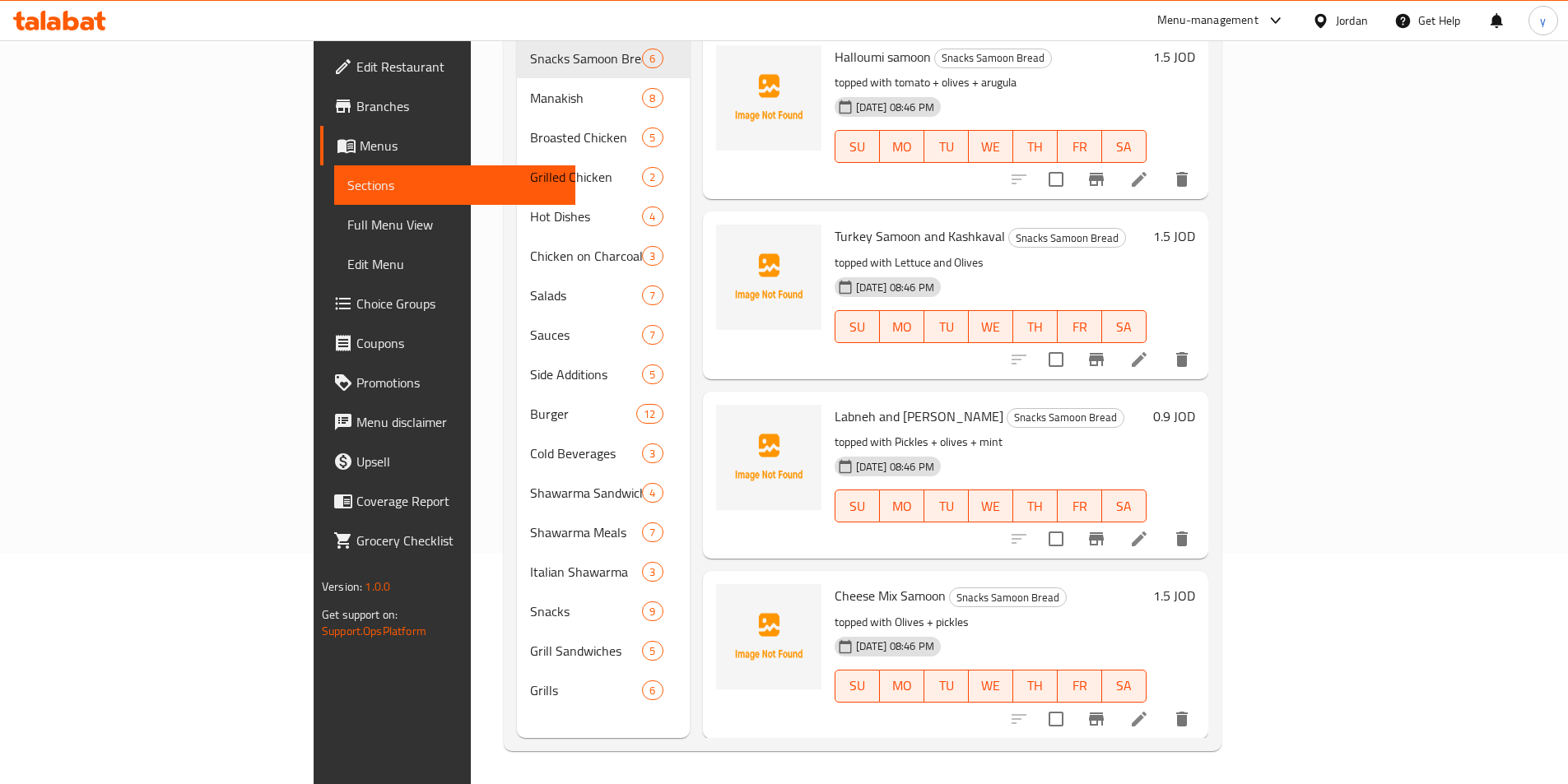
scroll to position [230, 0]
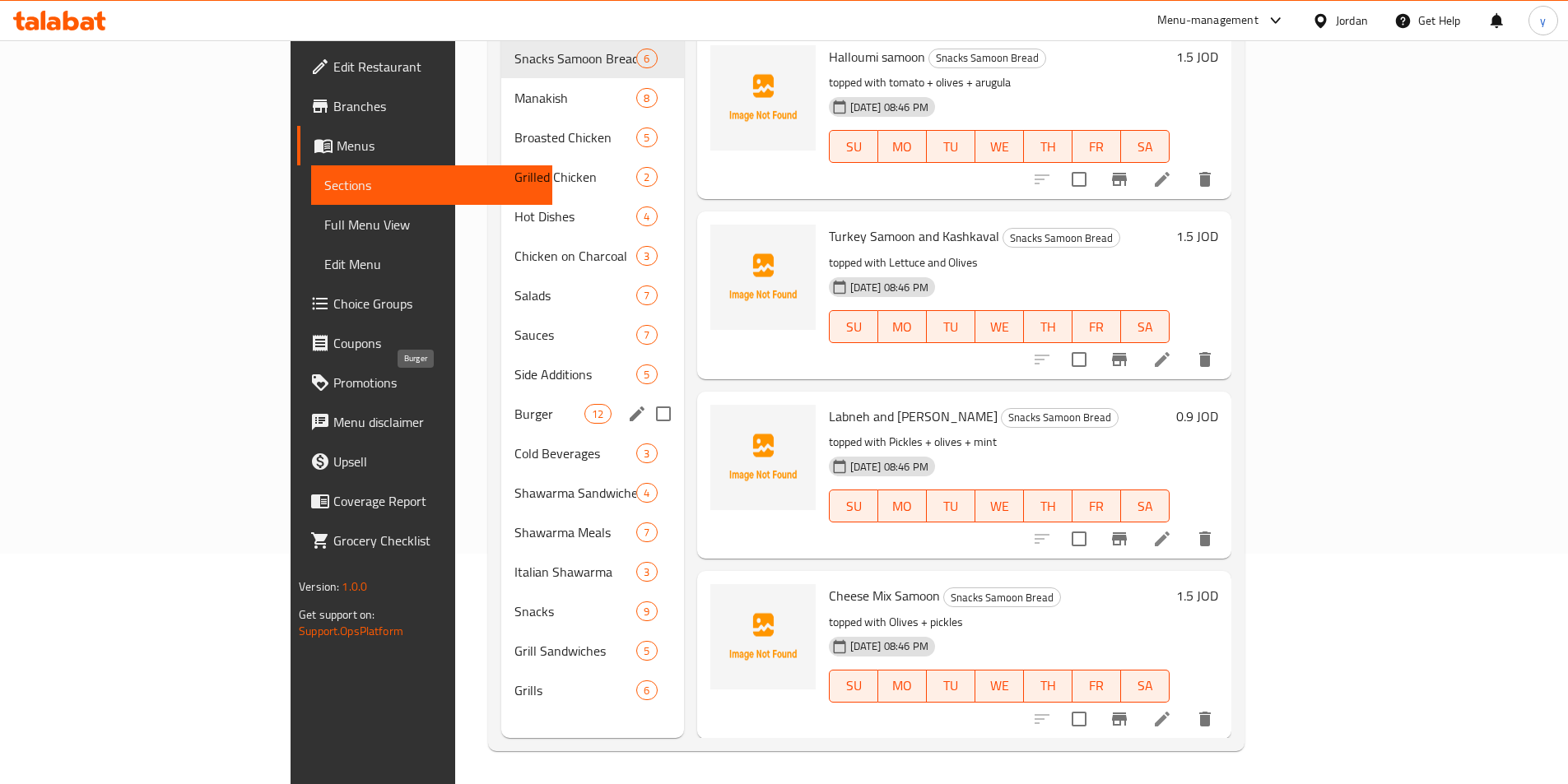
click at [515, 404] on span "Burger" at bounding box center [549, 413] width 70 height 19
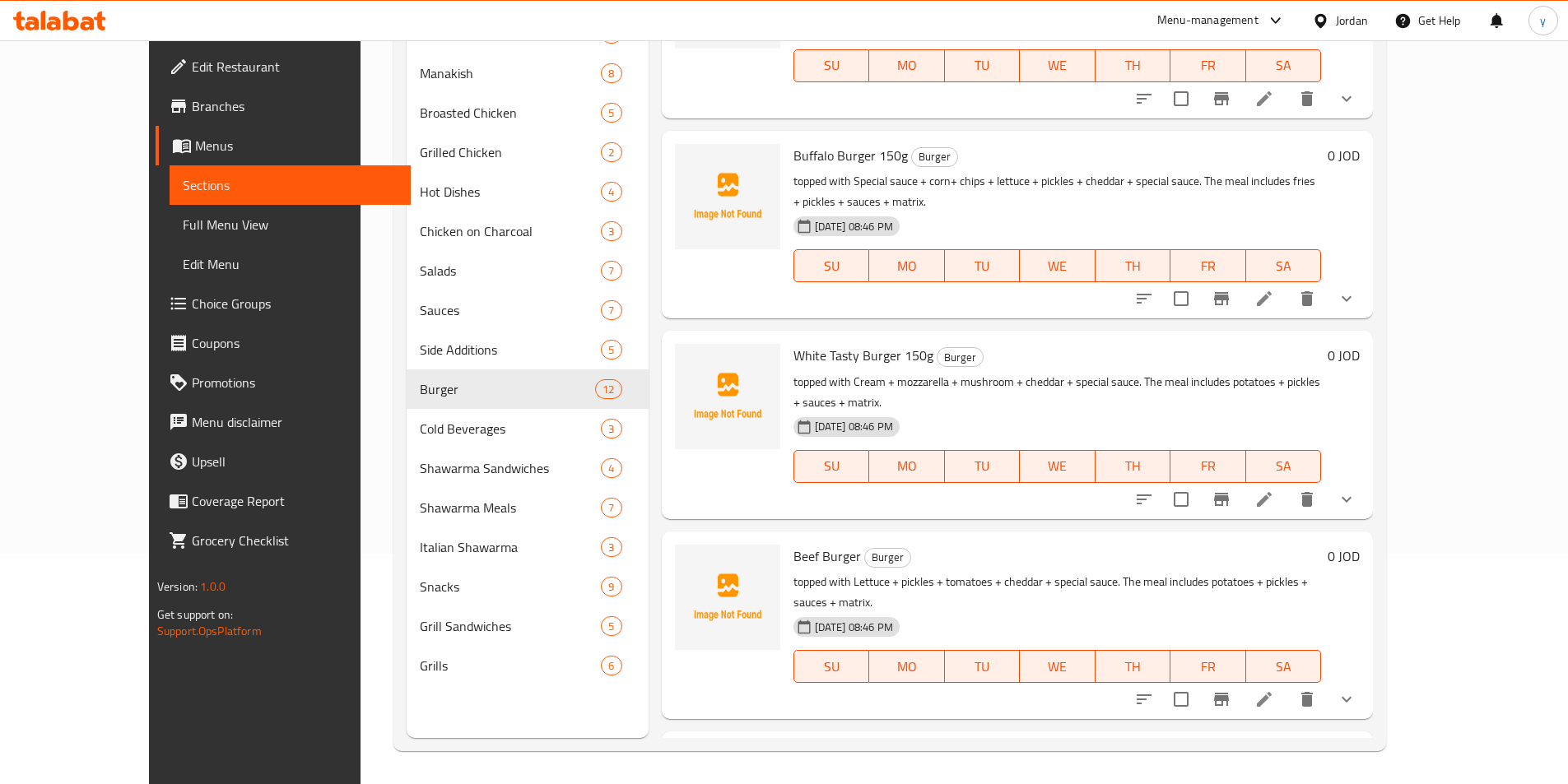
scroll to position [658, 0]
click at [1274, 688] on icon at bounding box center [1264, 697] width 19 height 19
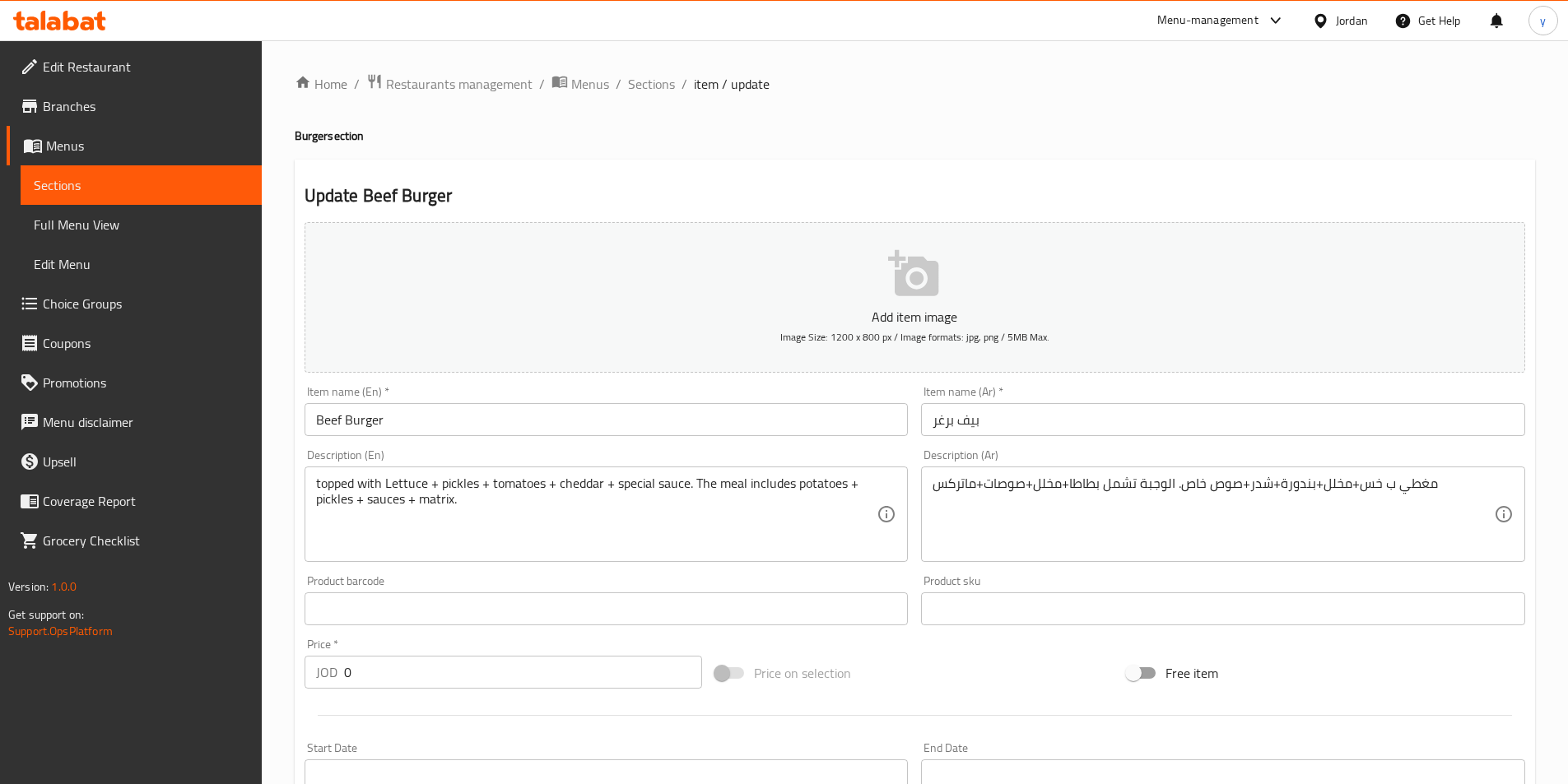
click at [202, 185] on span "Sections" at bounding box center [141, 185] width 215 height 19
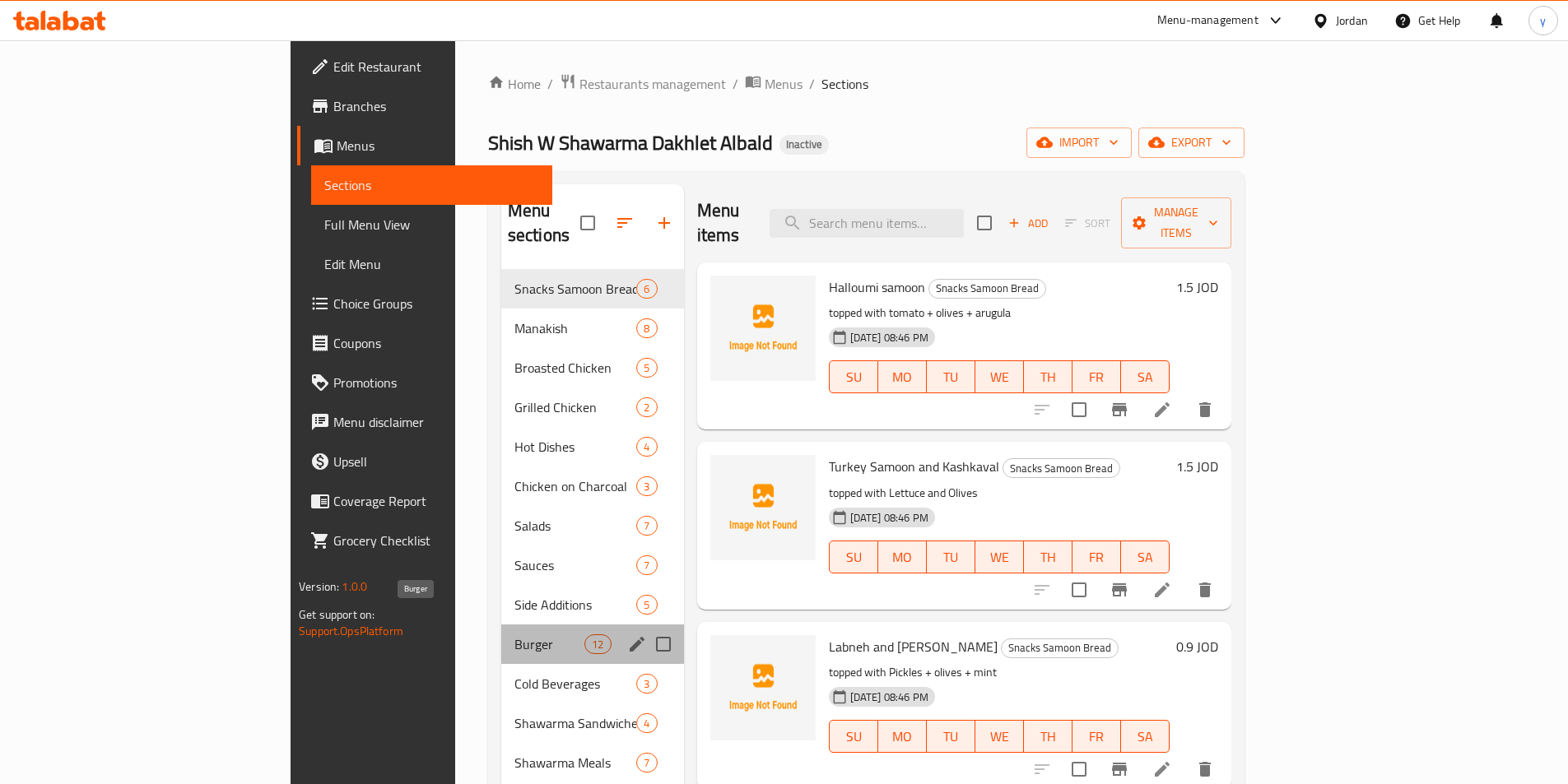
click at [515, 634] on span "Burger" at bounding box center [549, 644] width 70 height 19
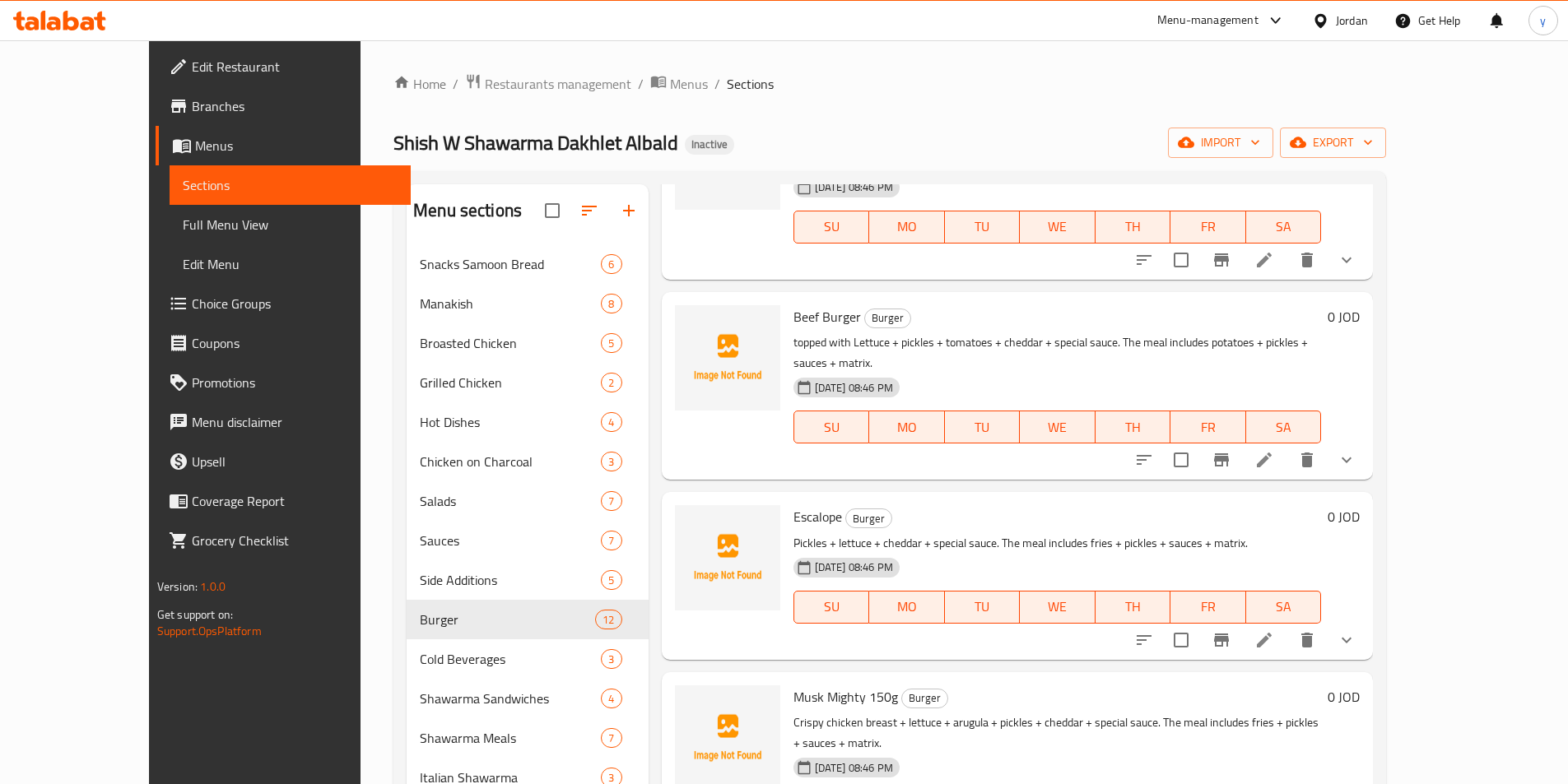
scroll to position [1152, 0]
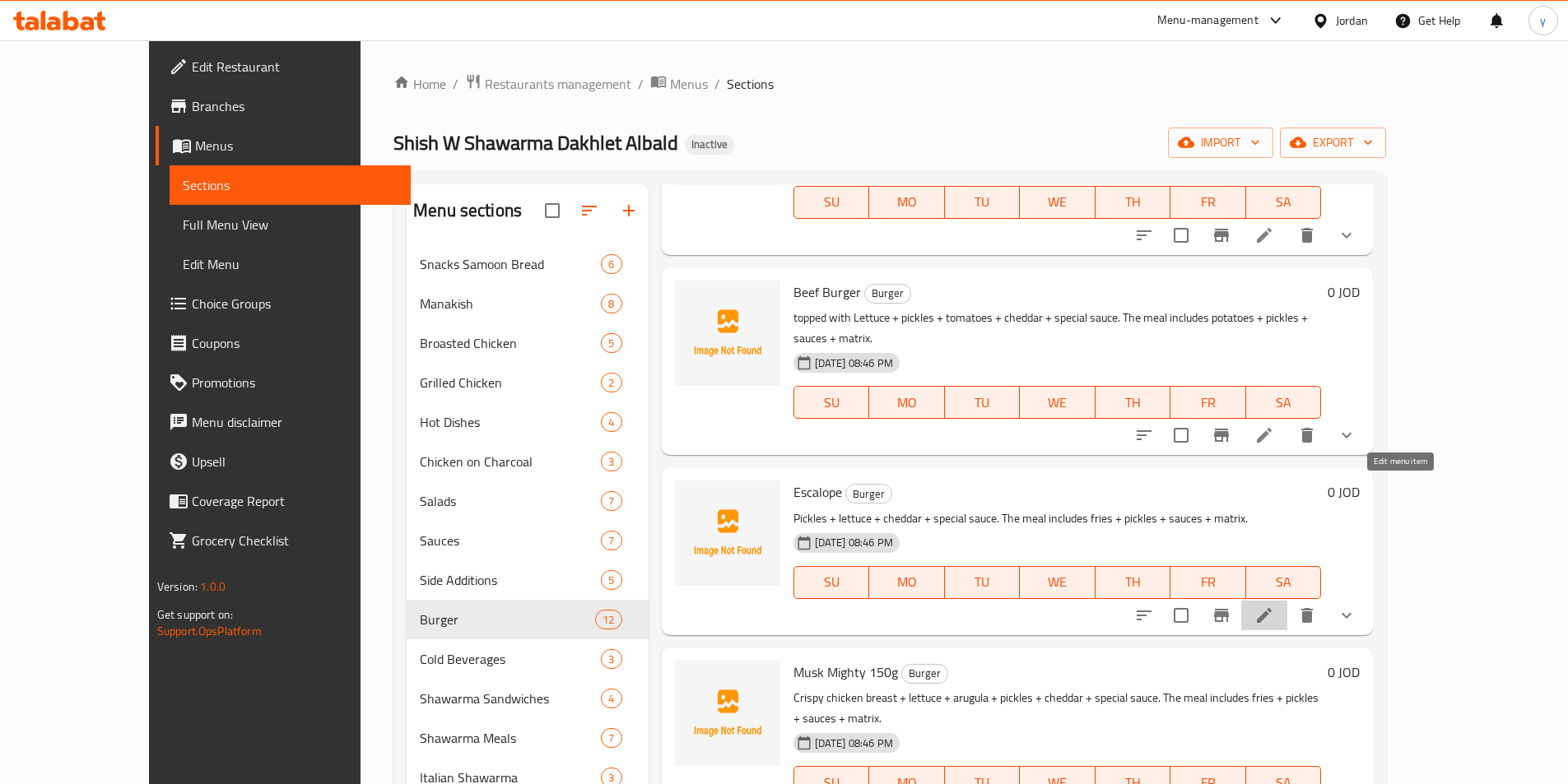
click at [1274, 606] on icon at bounding box center [1264, 615] width 19 height 19
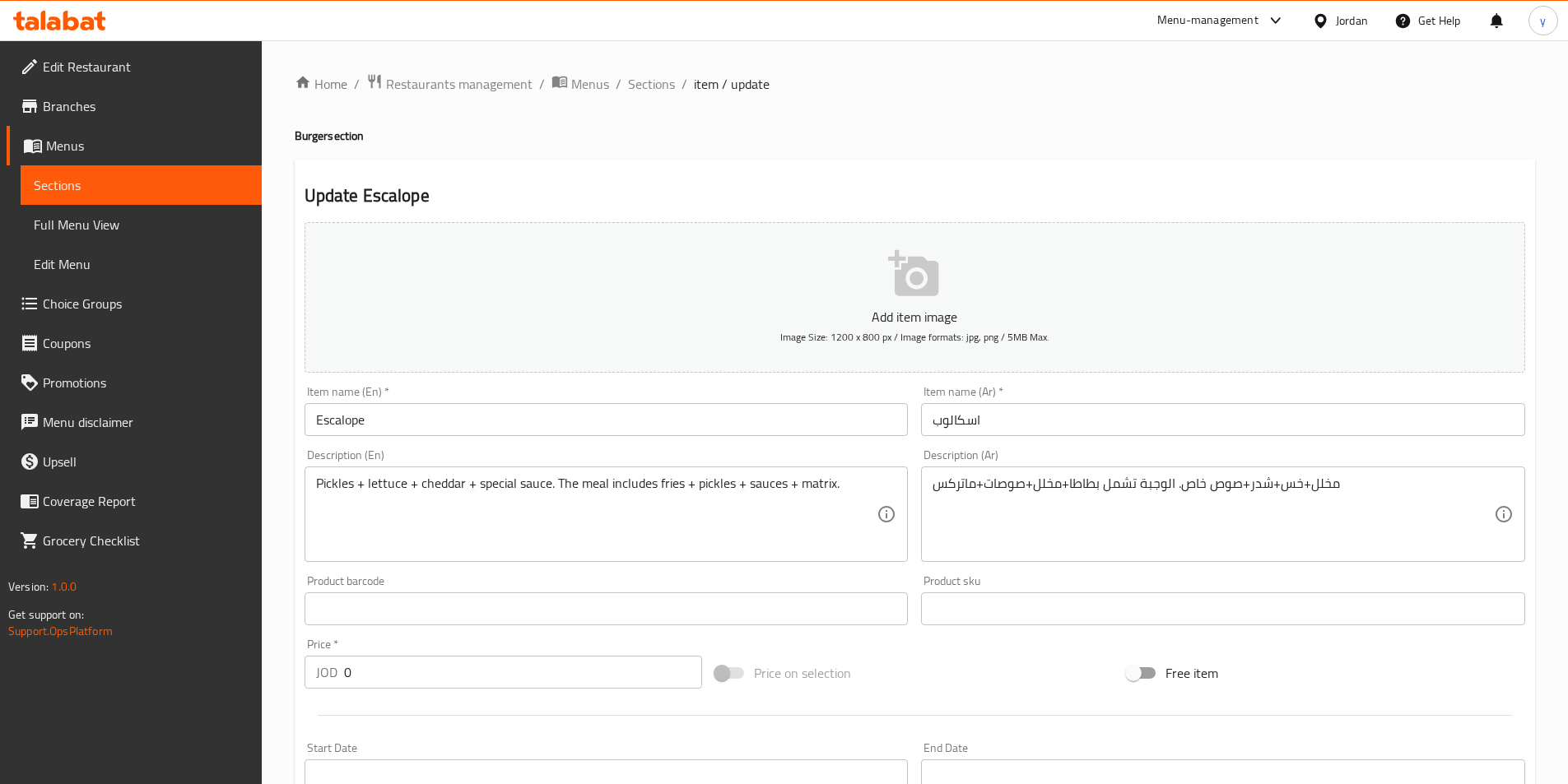
click at [314, 480] on div "Pickles + lettuce + cheddar + special sauce. The meal includes fries + pickles …" at bounding box center [606, 514] width 604 height 96
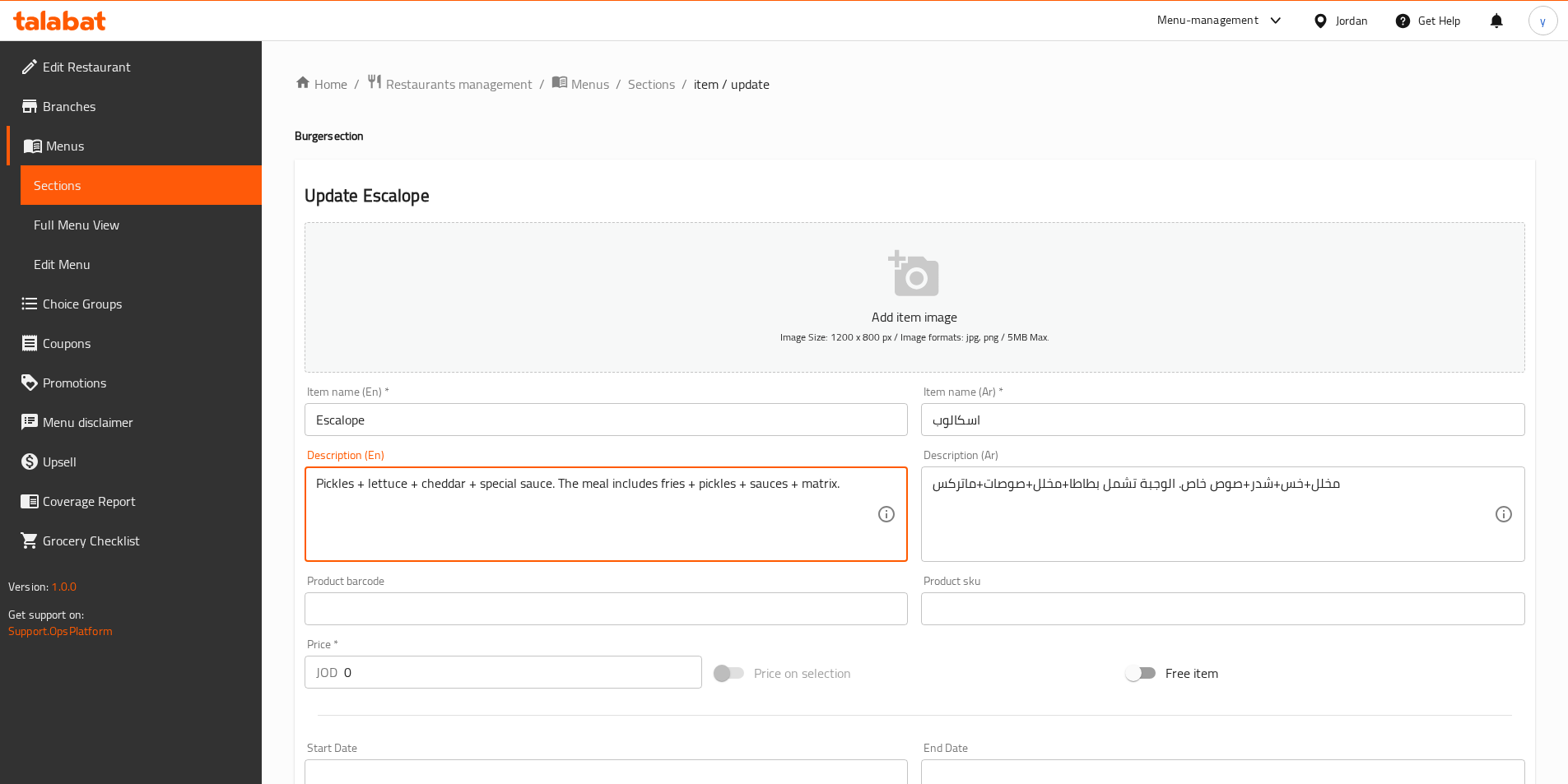
paste textarea "topped with"
type textarea "topped with Pickles + lettuce + cheddar + special sauce. The meal includes frie…"
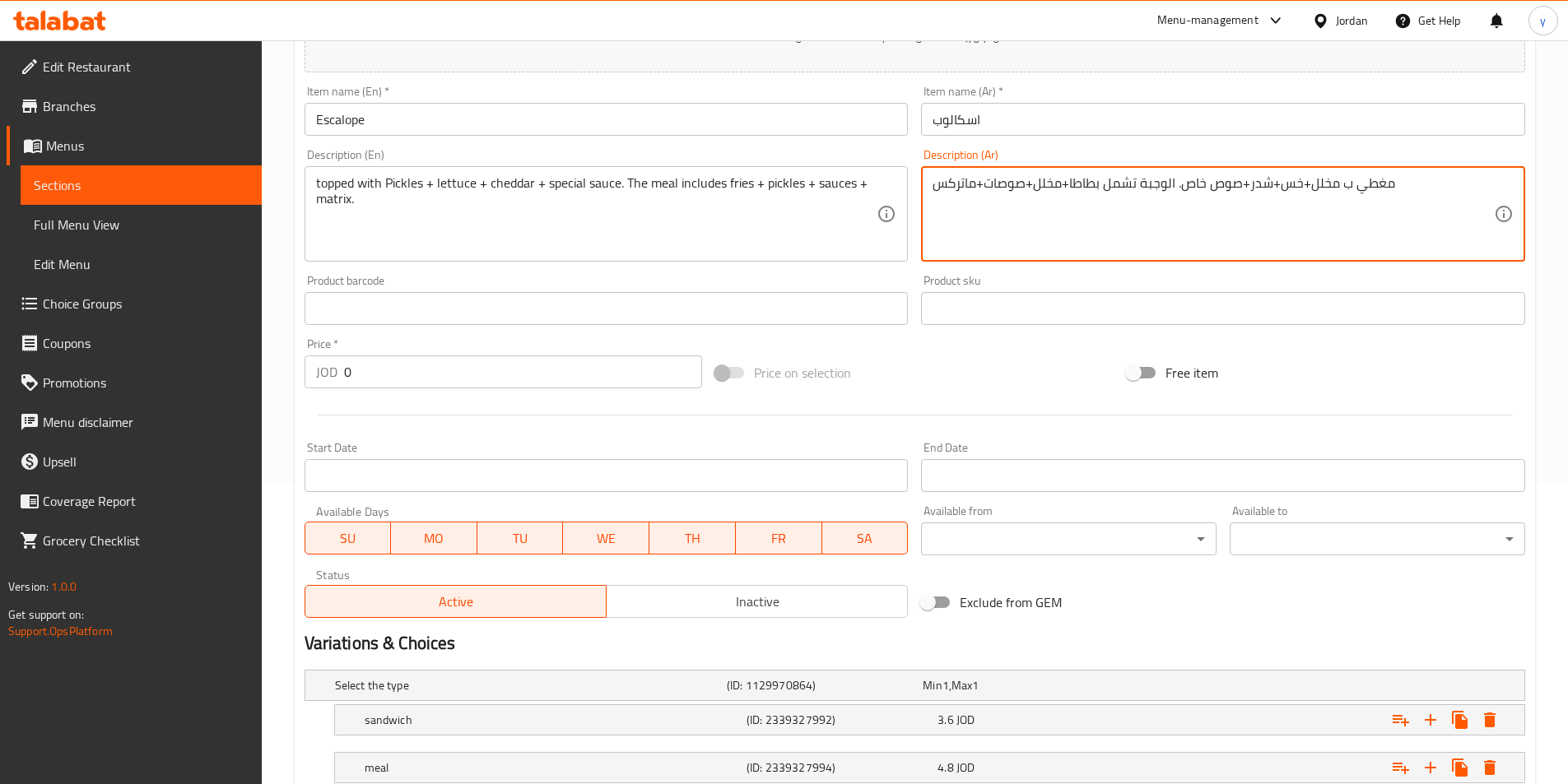
scroll to position [415, 0]
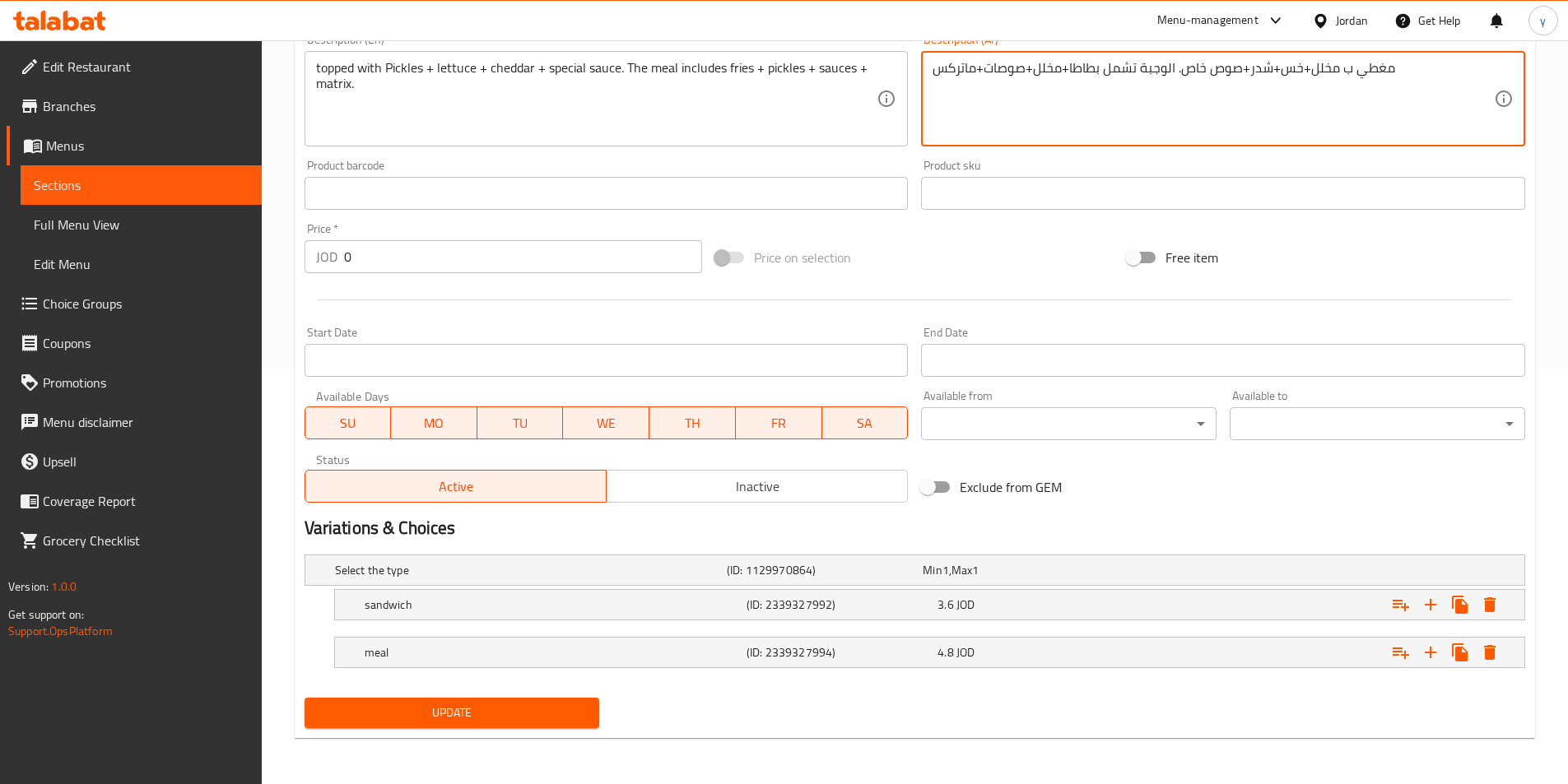
type textarea "مغطي ب مخلل+خس+شدر+صوص خاص. الوجبة تشمل بطاطا+مخلل+صوصات+ماتركس"
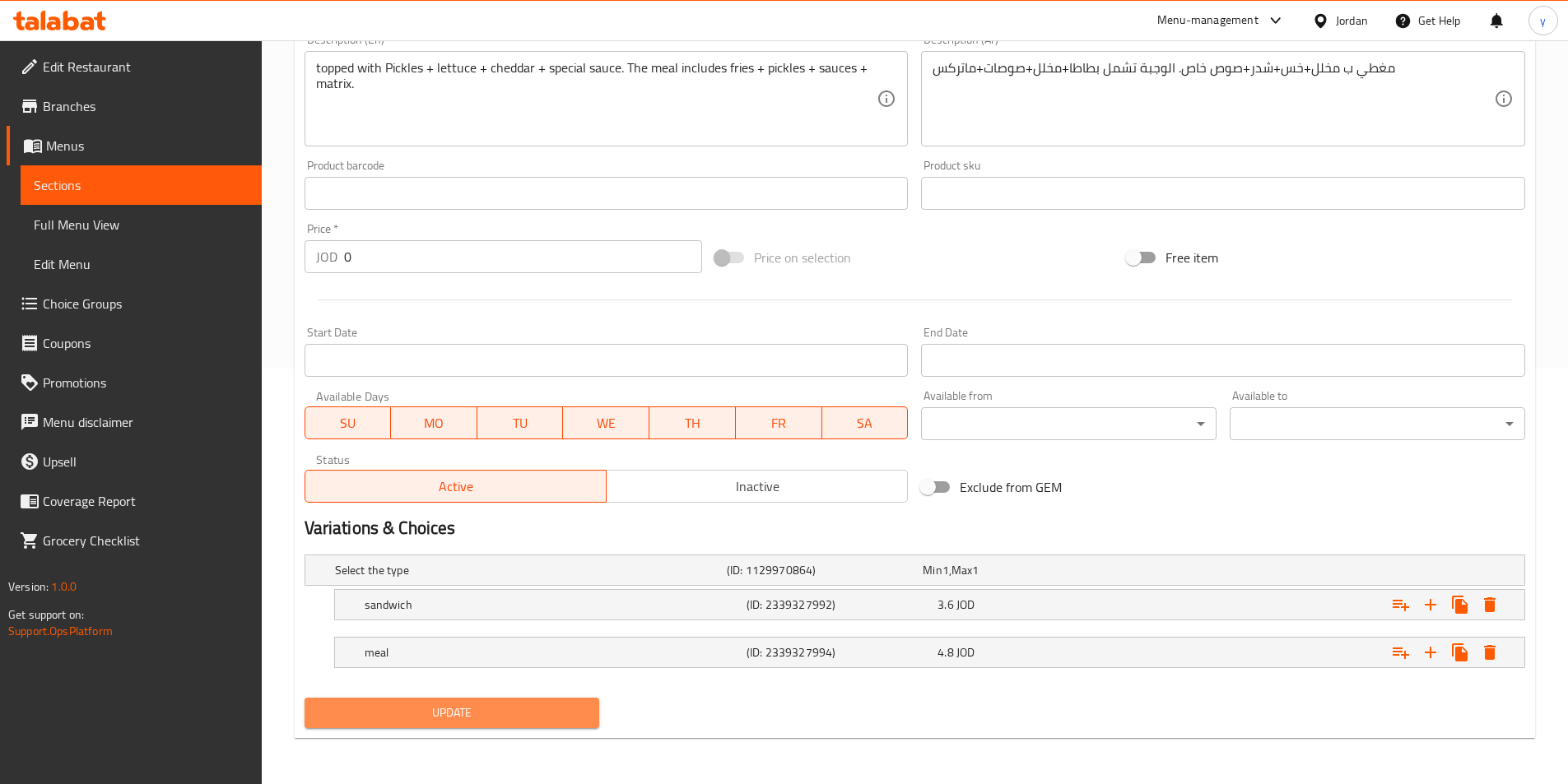
click at [436, 708] on span "Update" at bounding box center [452, 713] width 269 height 20
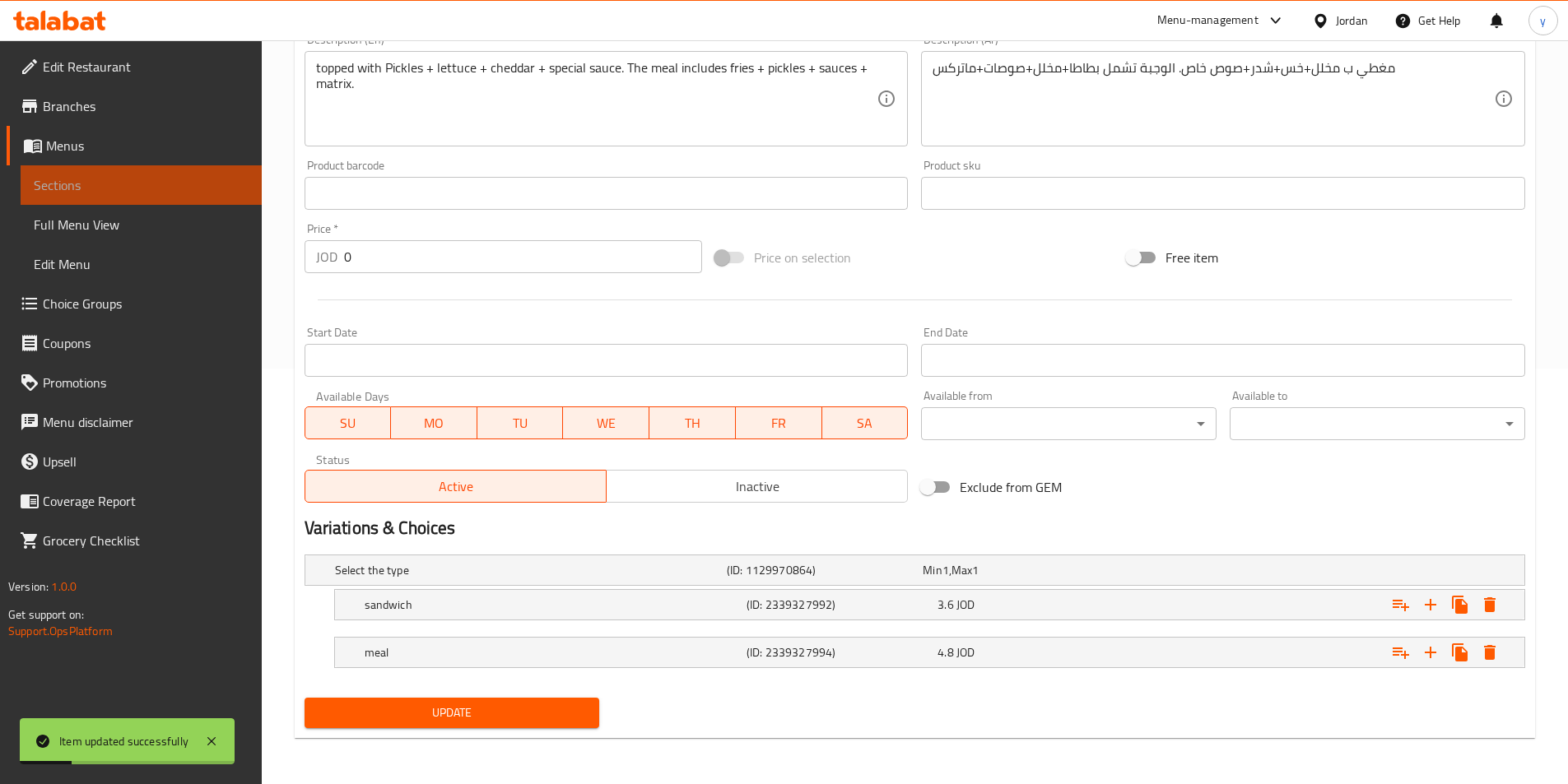
click at [135, 179] on span "Sections" at bounding box center [141, 185] width 215 height 19
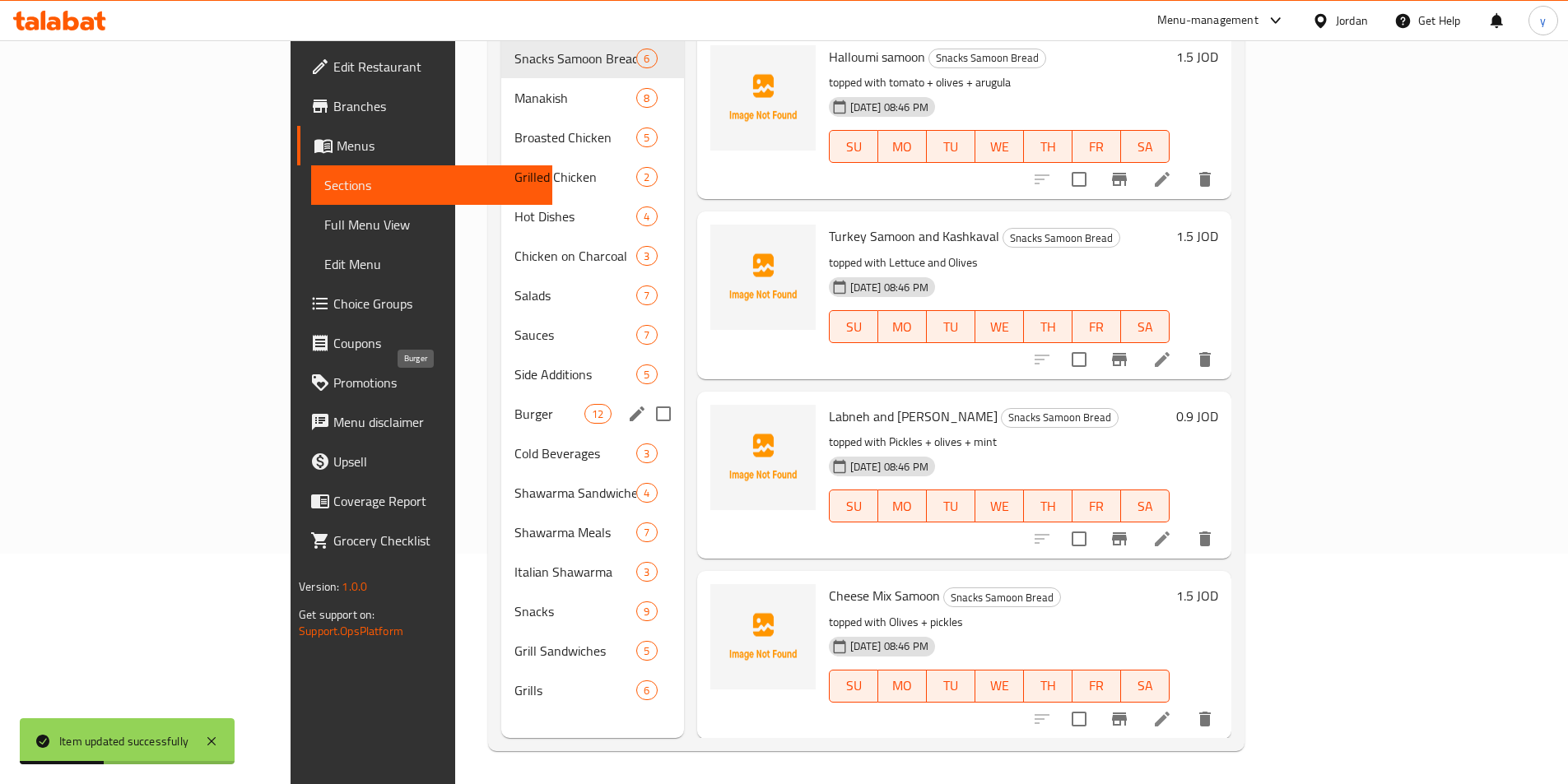
click at [515, 404] on span "Burger" at bounding box center [549, 413] width 70 height 19
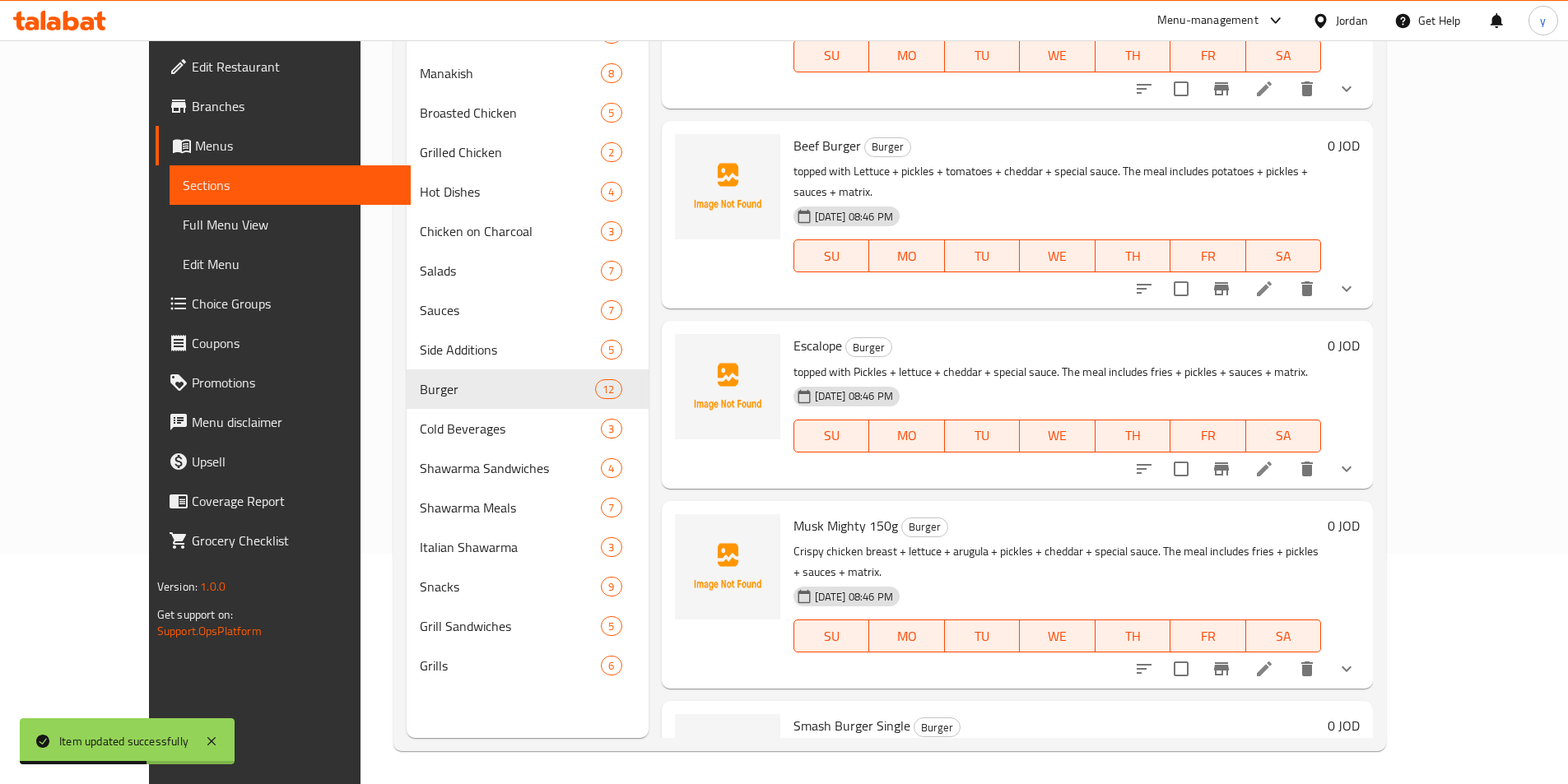
scroll to position [1070, 0]
click at [1274, 657] on icon at bounding box center [1264, 666] width 19 height 19
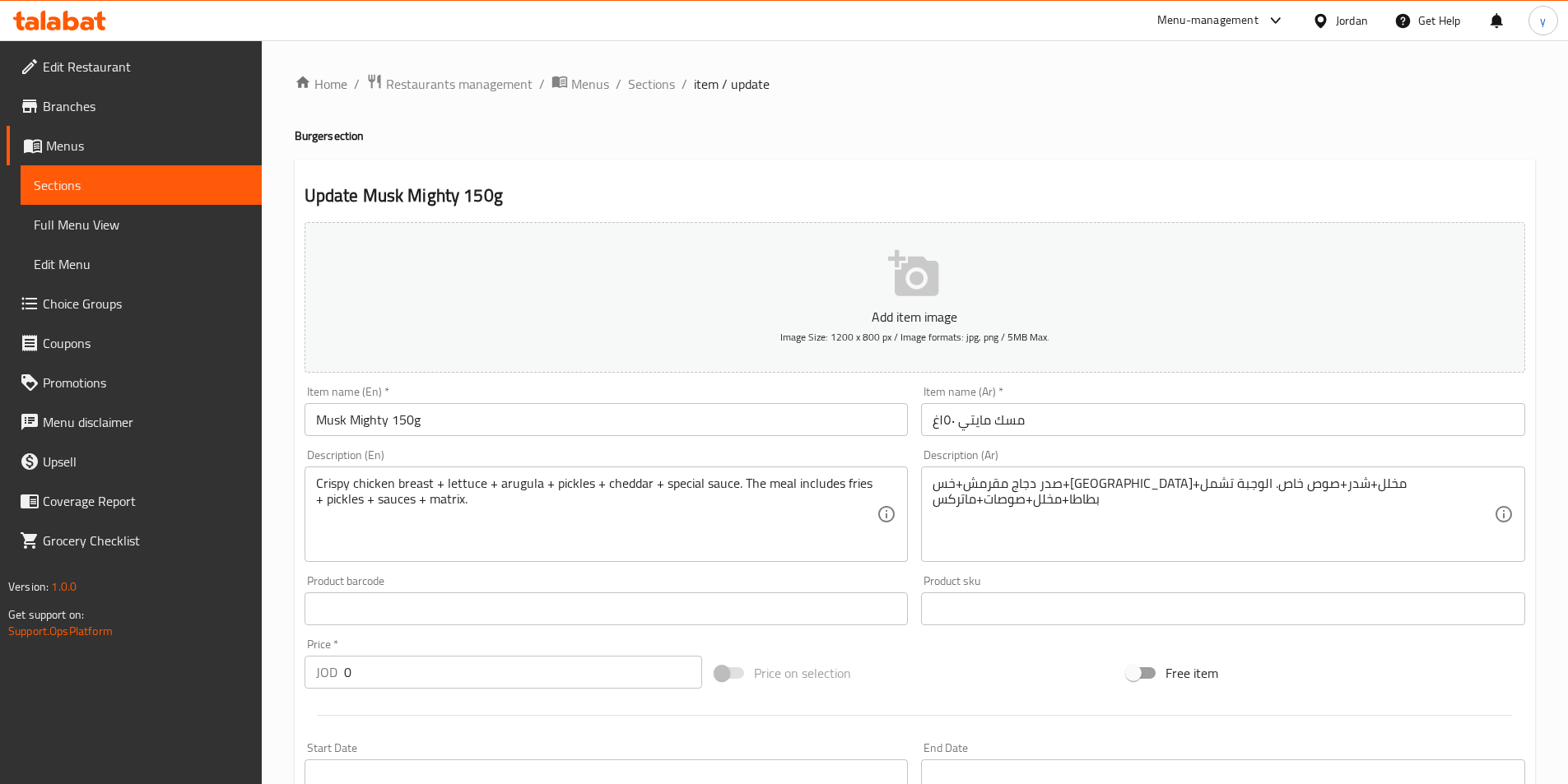
click at [314, 485] on div "Crispy chicken breast + lettuce + arugula + pickles + cheddar + special sauce. …" at bounding box center [606, 514] width 604 height 96
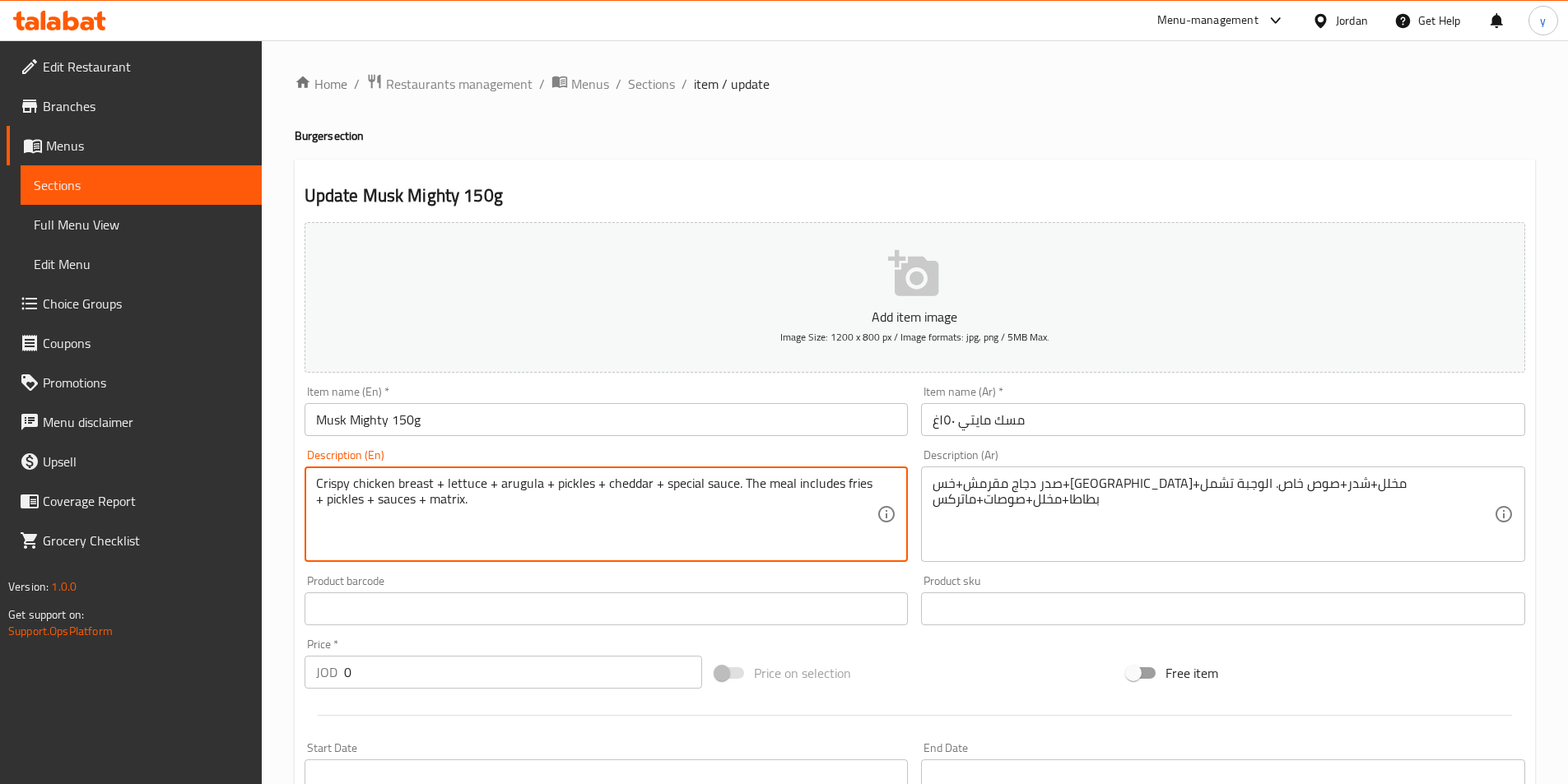
paste textarea "topped with"
type textarea "topped with Crispy chicken breast + lettuce + arugula + pickles + cheddar + spe…"
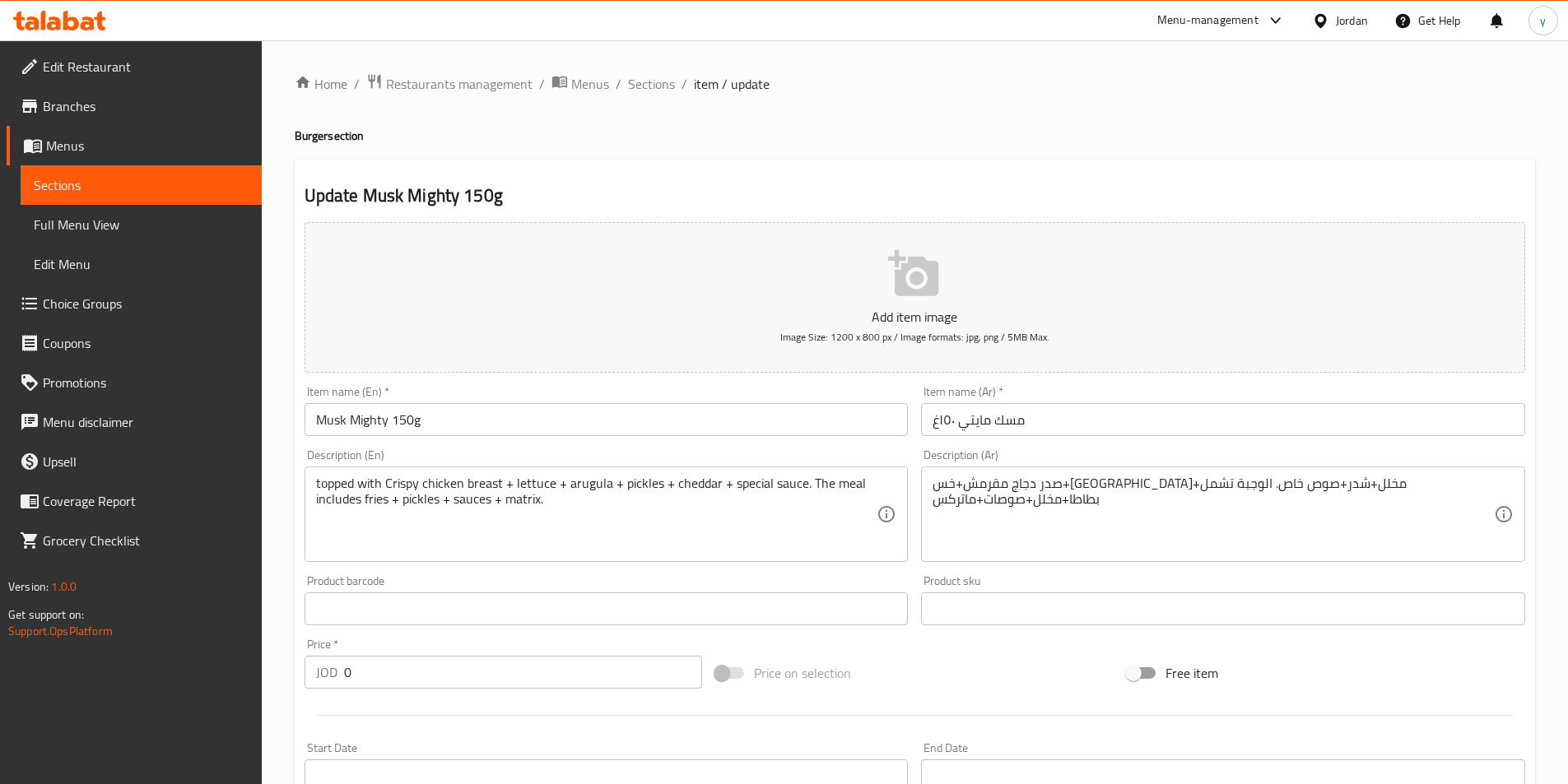
click at [931, 490] on div "صدر دجاج مقرمش+خس+[GEOGRAPHIC_DATA]+مخلل+شدر+صوص خاص. الوجبة تشمل بطاطا+مخلل+صو…" at bounding box center [1222, 514] width 604 height 96
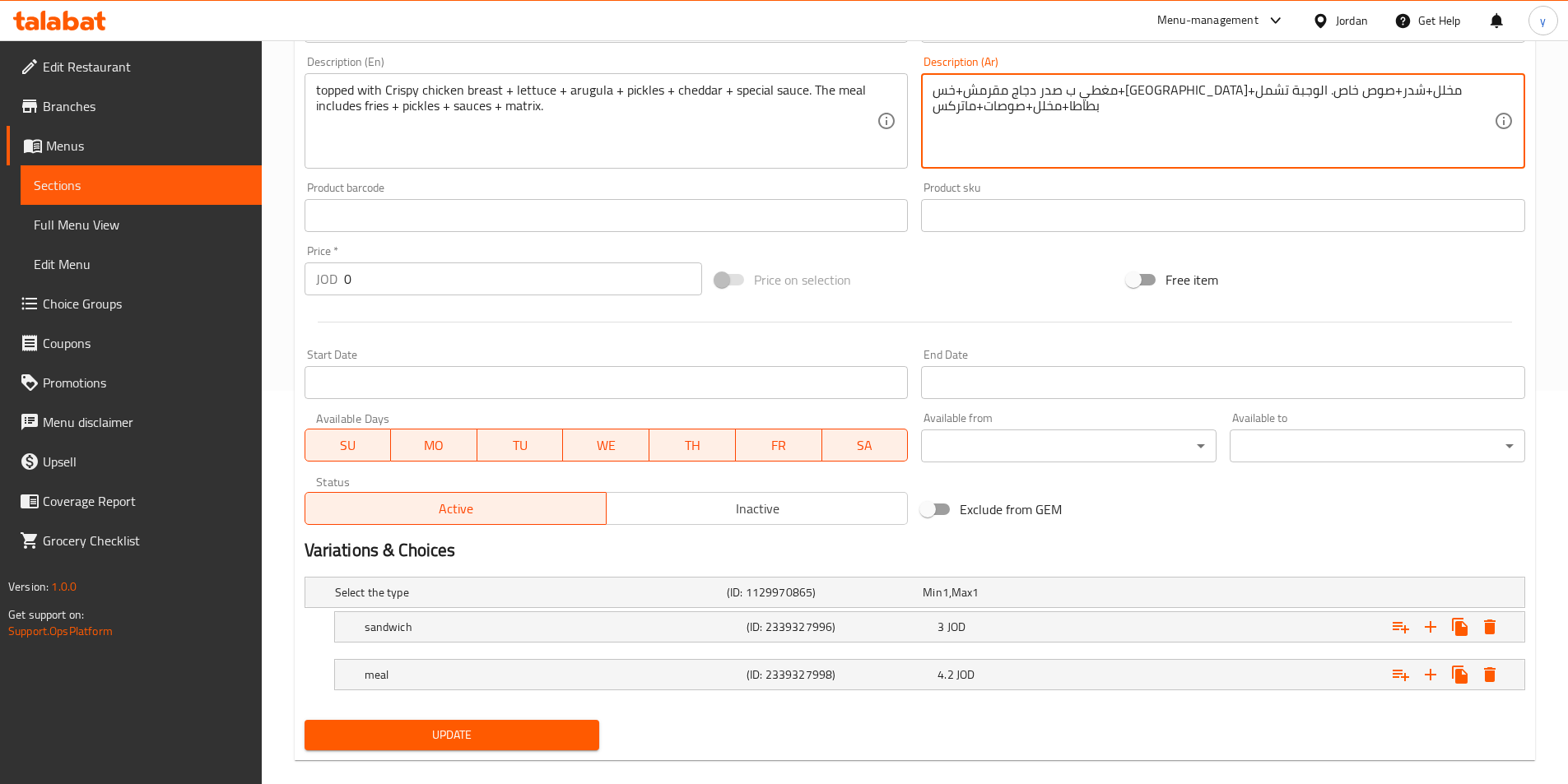
scroll to position [411, 0]
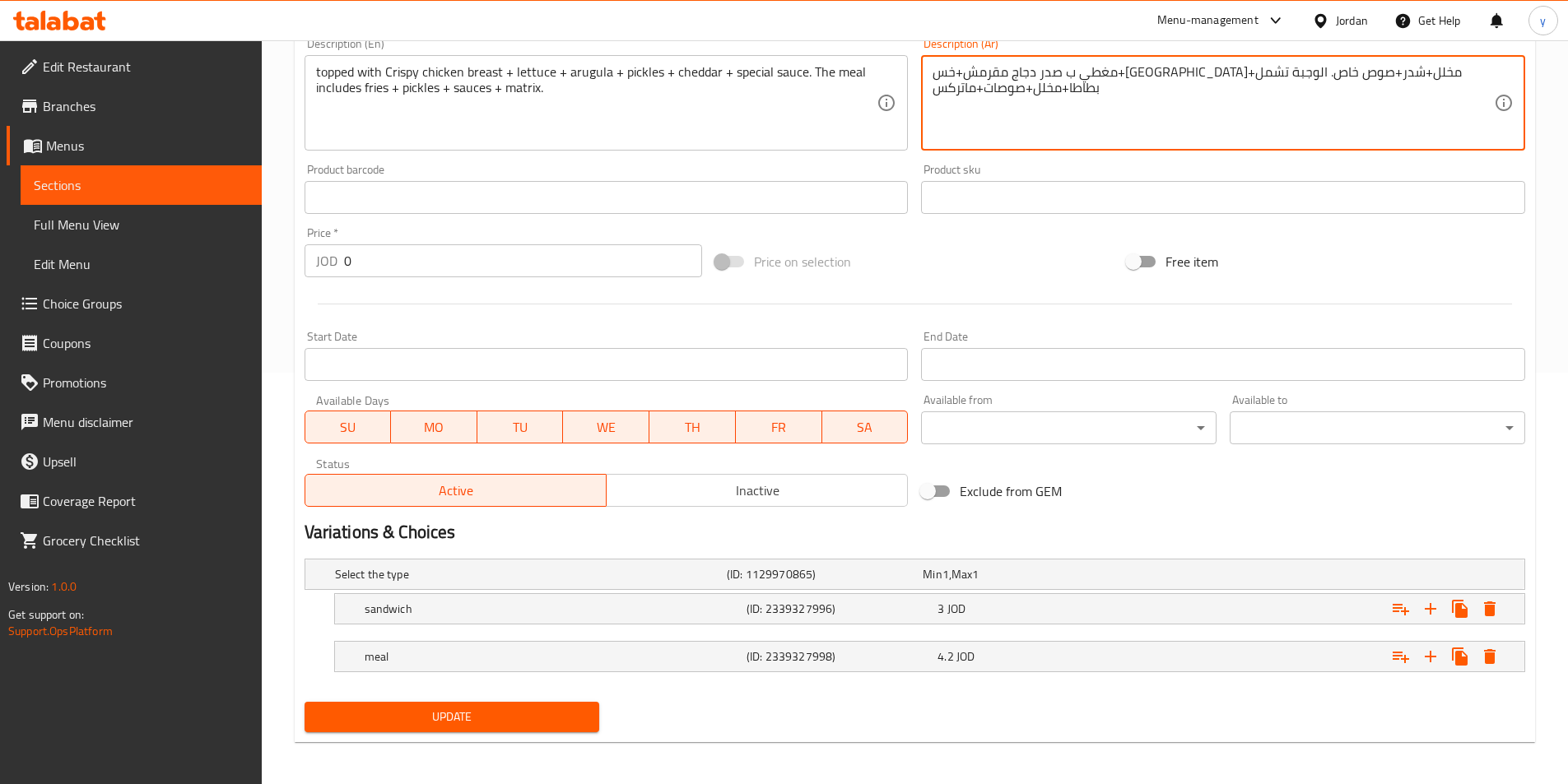
type textarea "مغطي ب صدر دجاج مقرمش+خس+[GEOGRAPHIC_DATA]+مخلل+شدر+صوص خاص. الوجبة تشمل بطاطا+…"
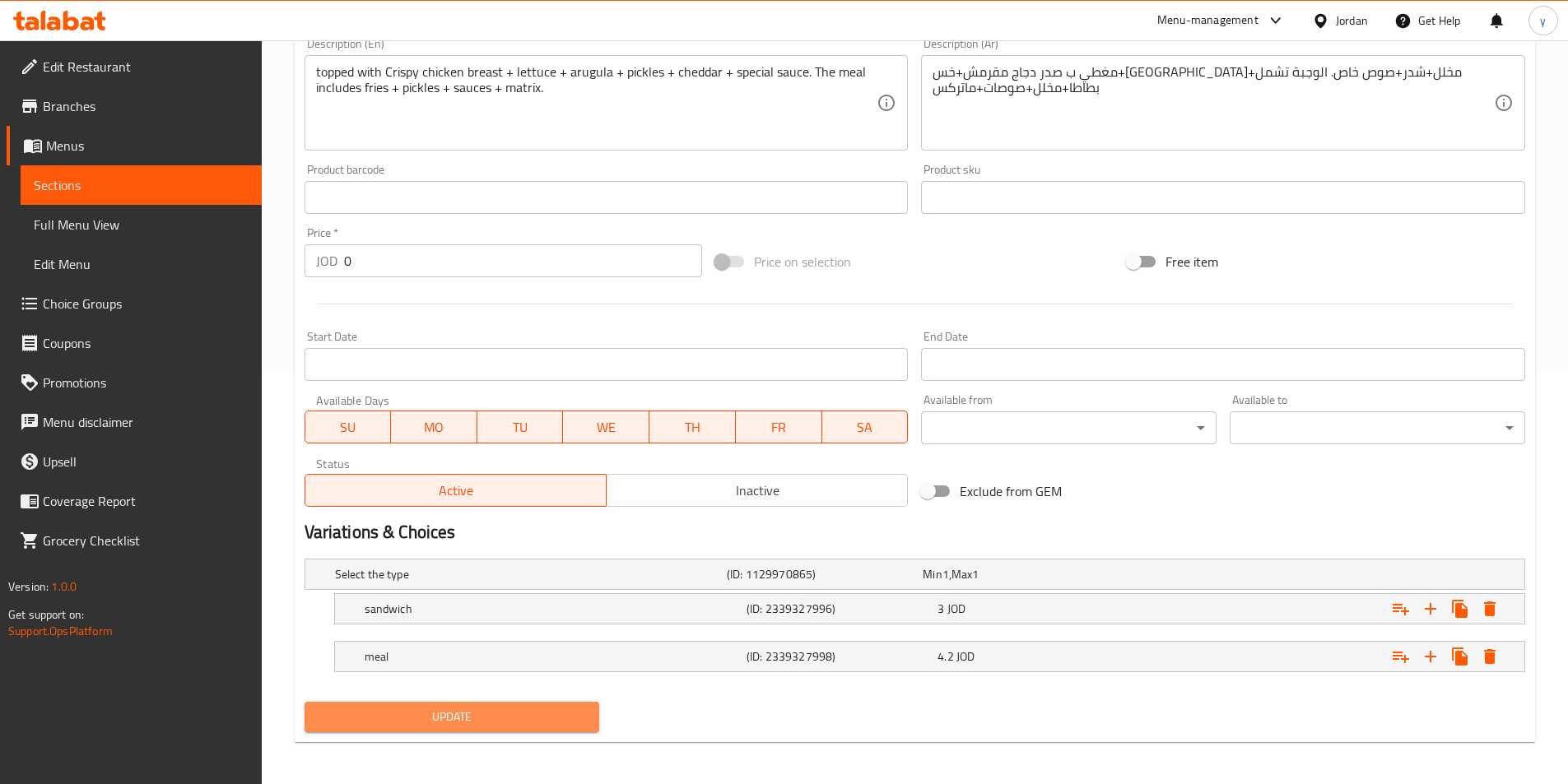
click at [523, 714] on span "Update" at bounding box center [452, 717] width 269 height 20
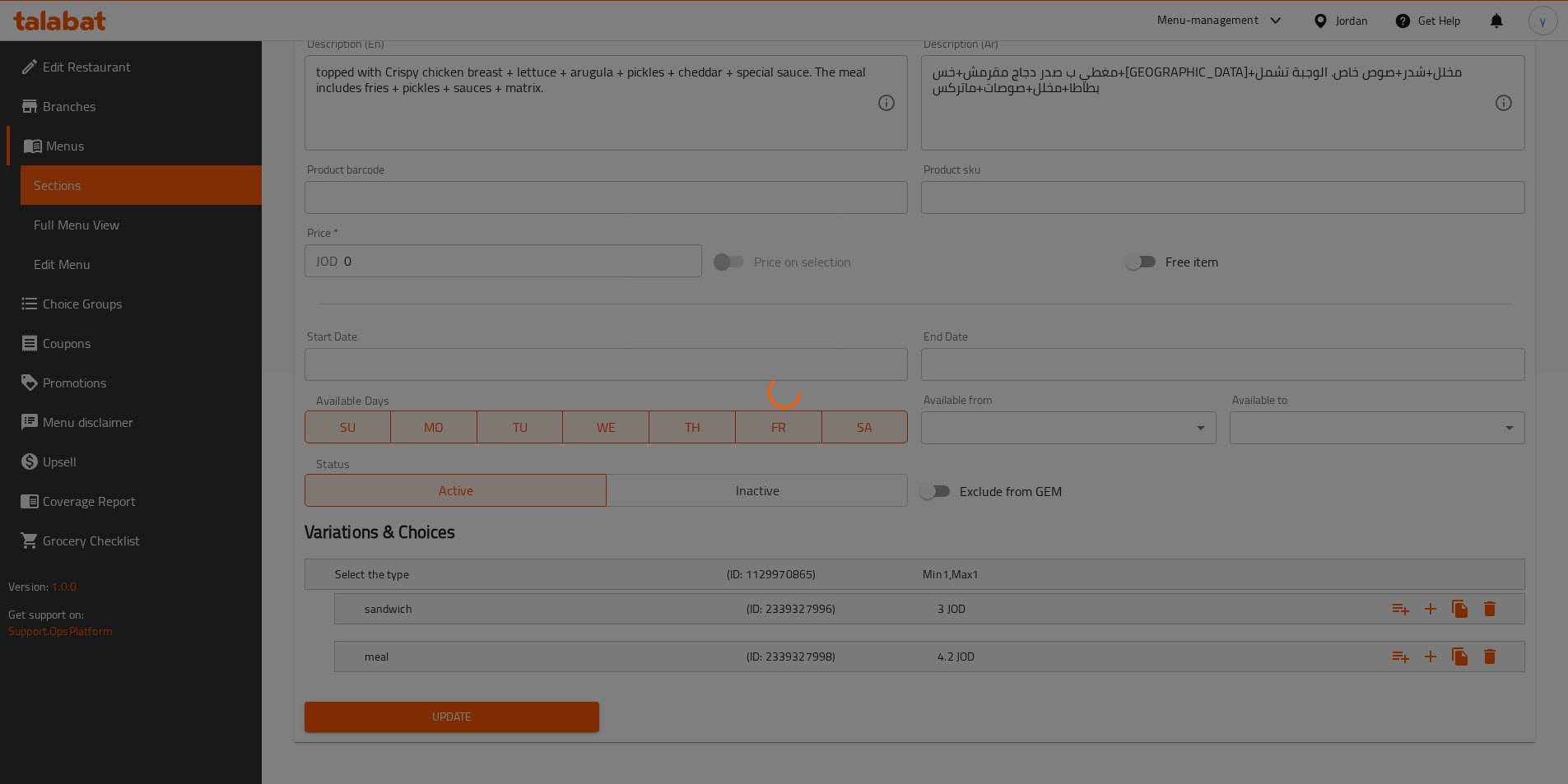
scroll to position [415, 0]
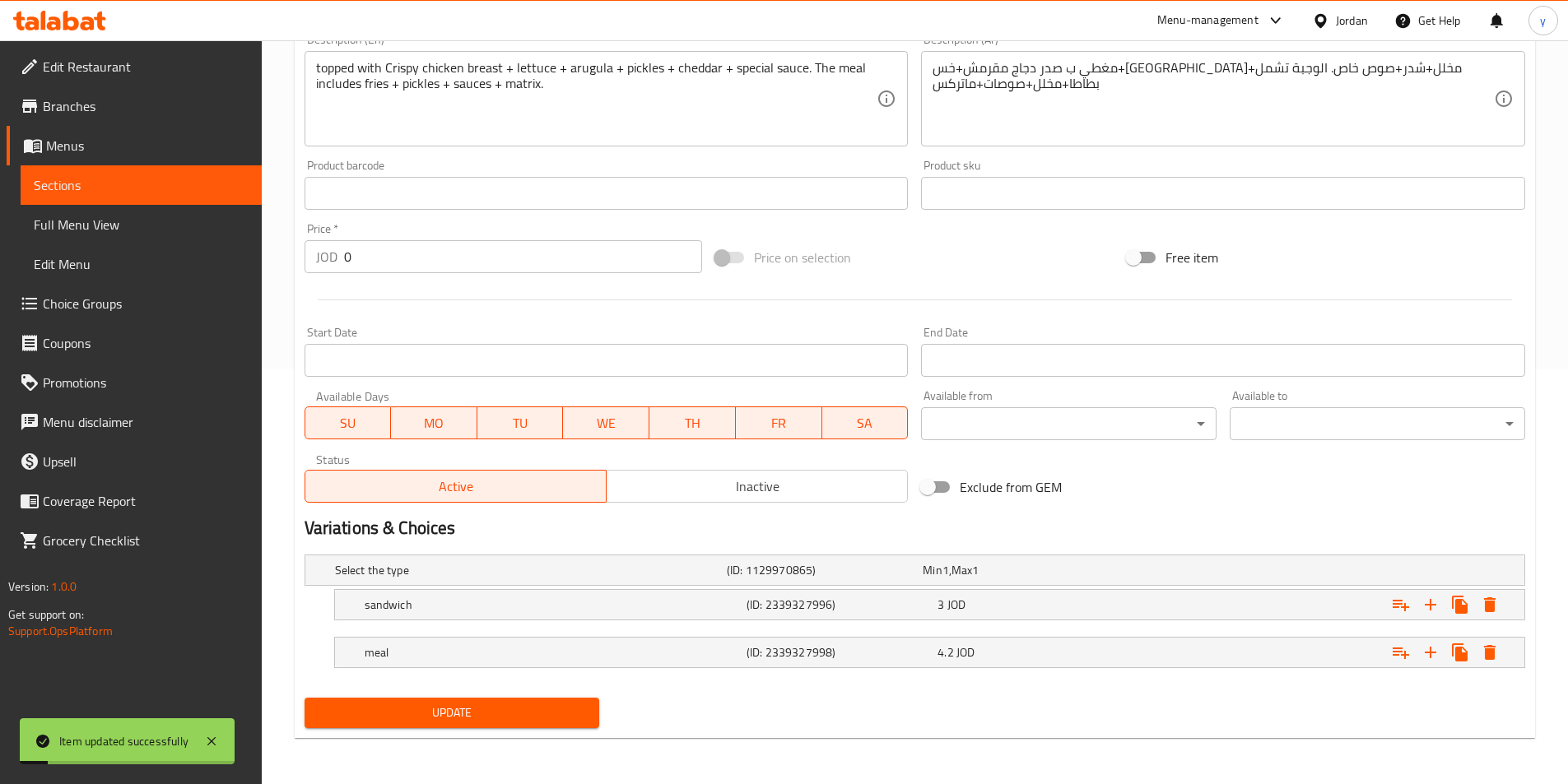
click at [127, 184] on span "Sections" at bounding box center [141, 185] width 215 height 19
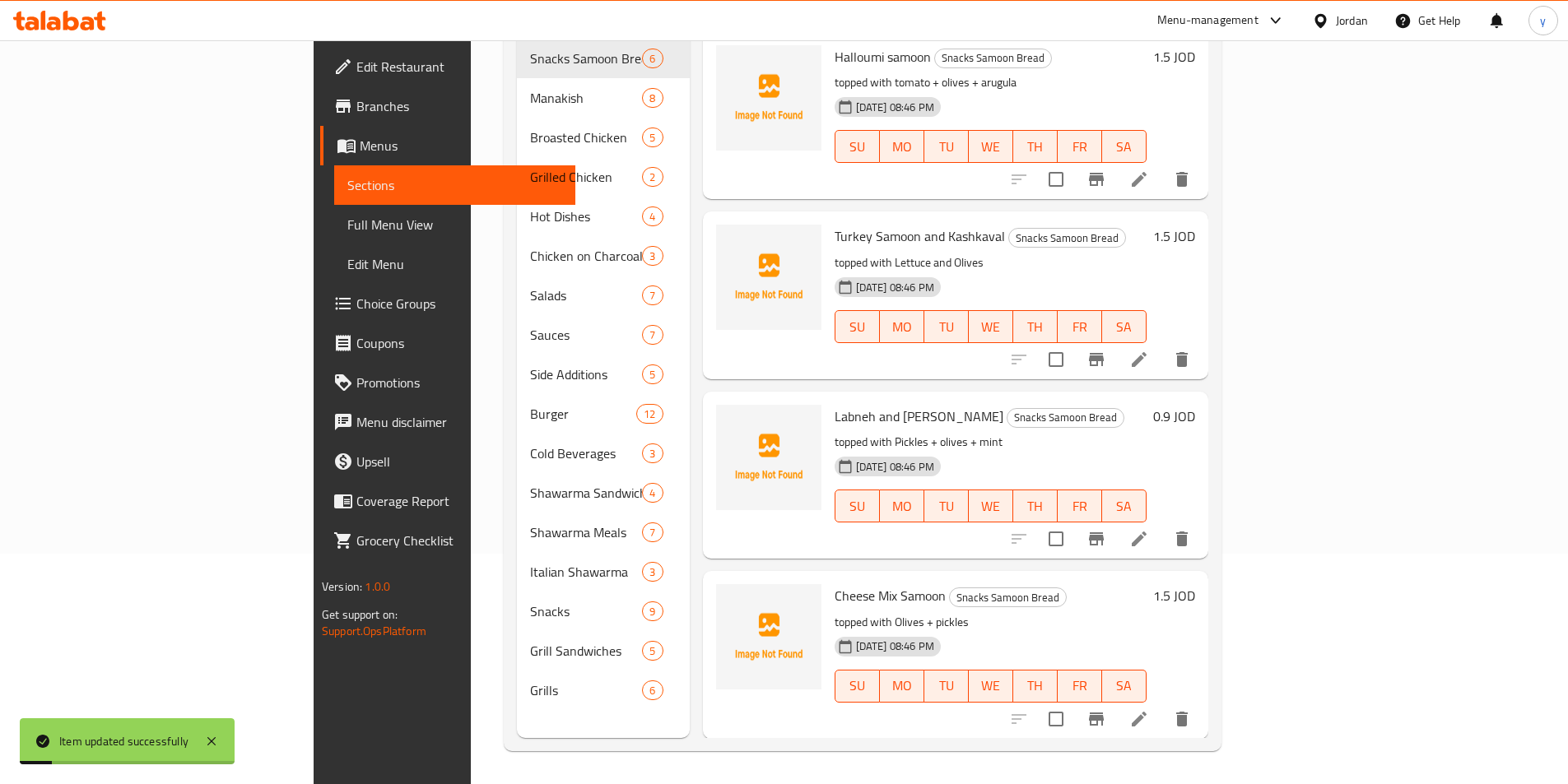
scroll to position [230, 0]
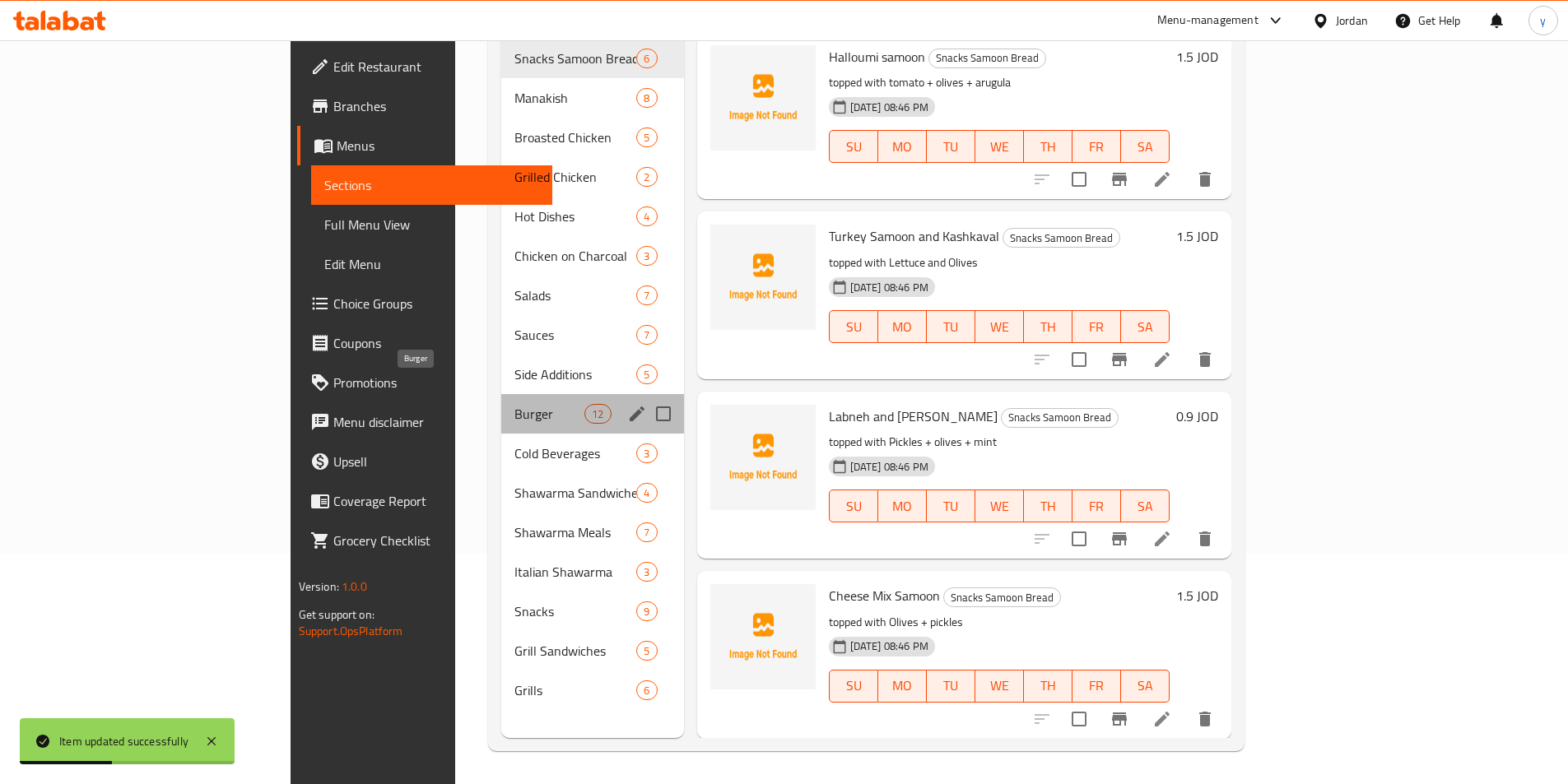
click at [515, 404] on span "Burger" at bounding box center [549, 413] width 70 height 19
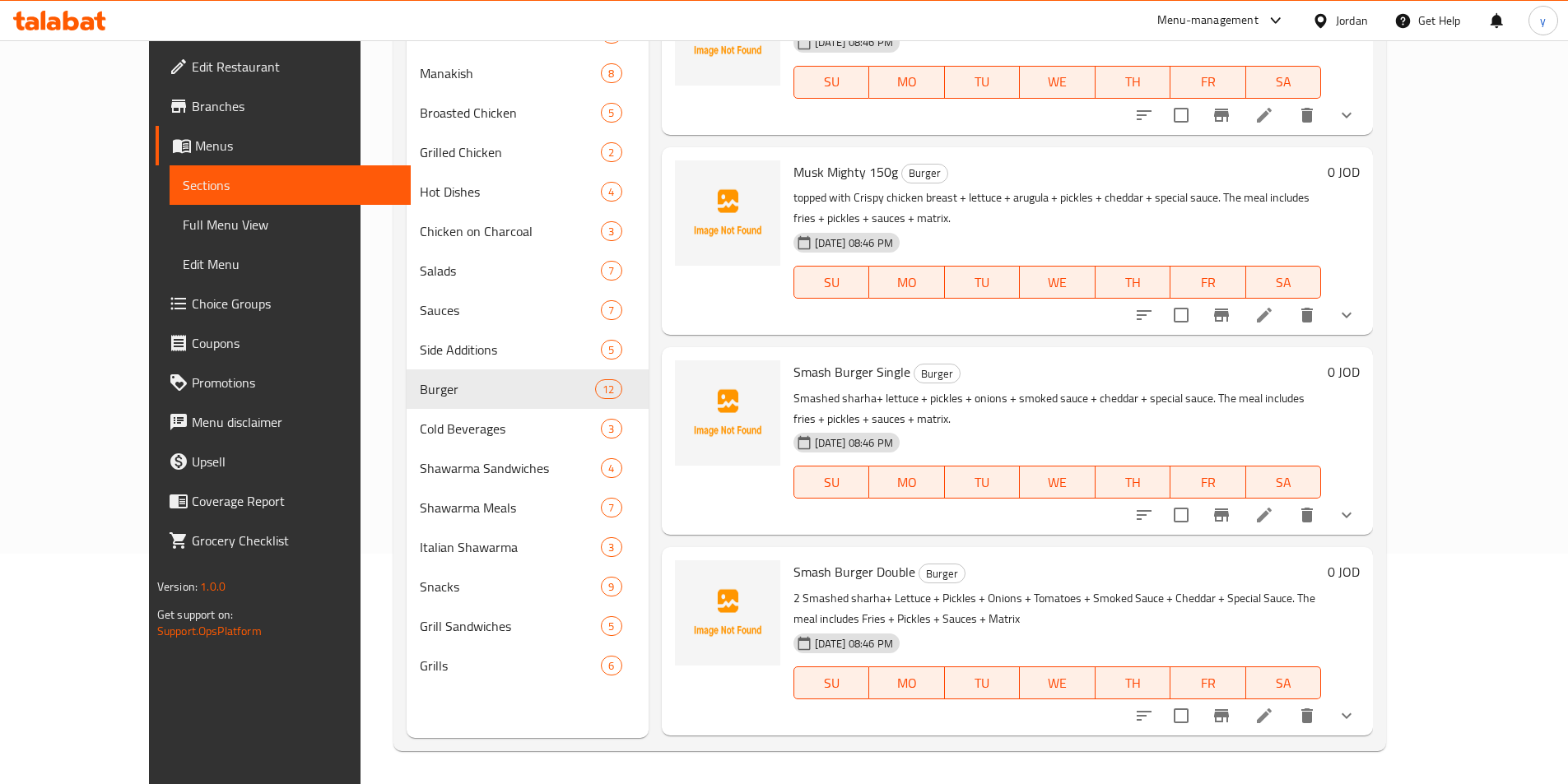
scroll to position [1434, 0]
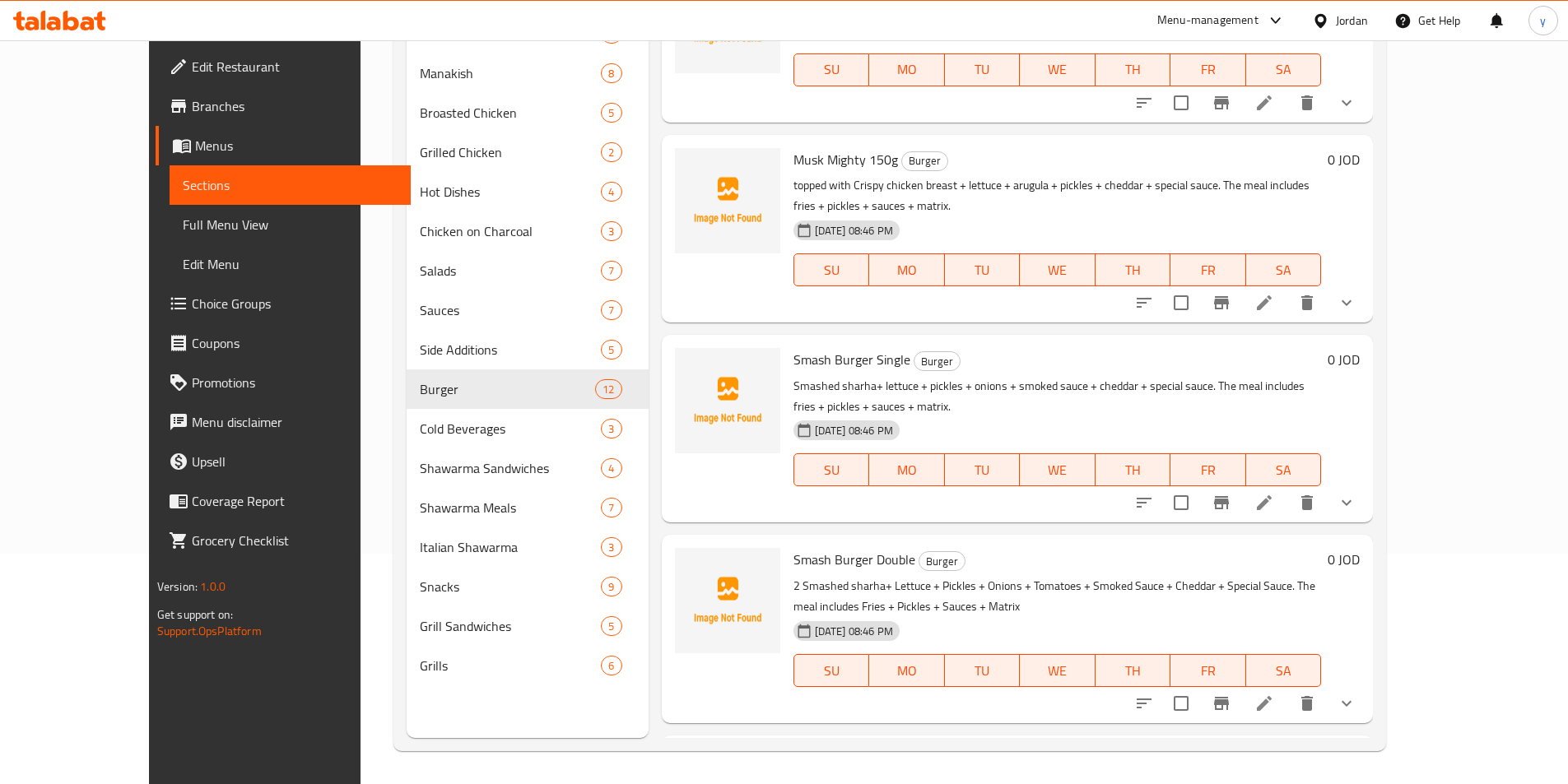
click at [1287, 488] on li at bounding box center [1264, 502] width 46 height 29
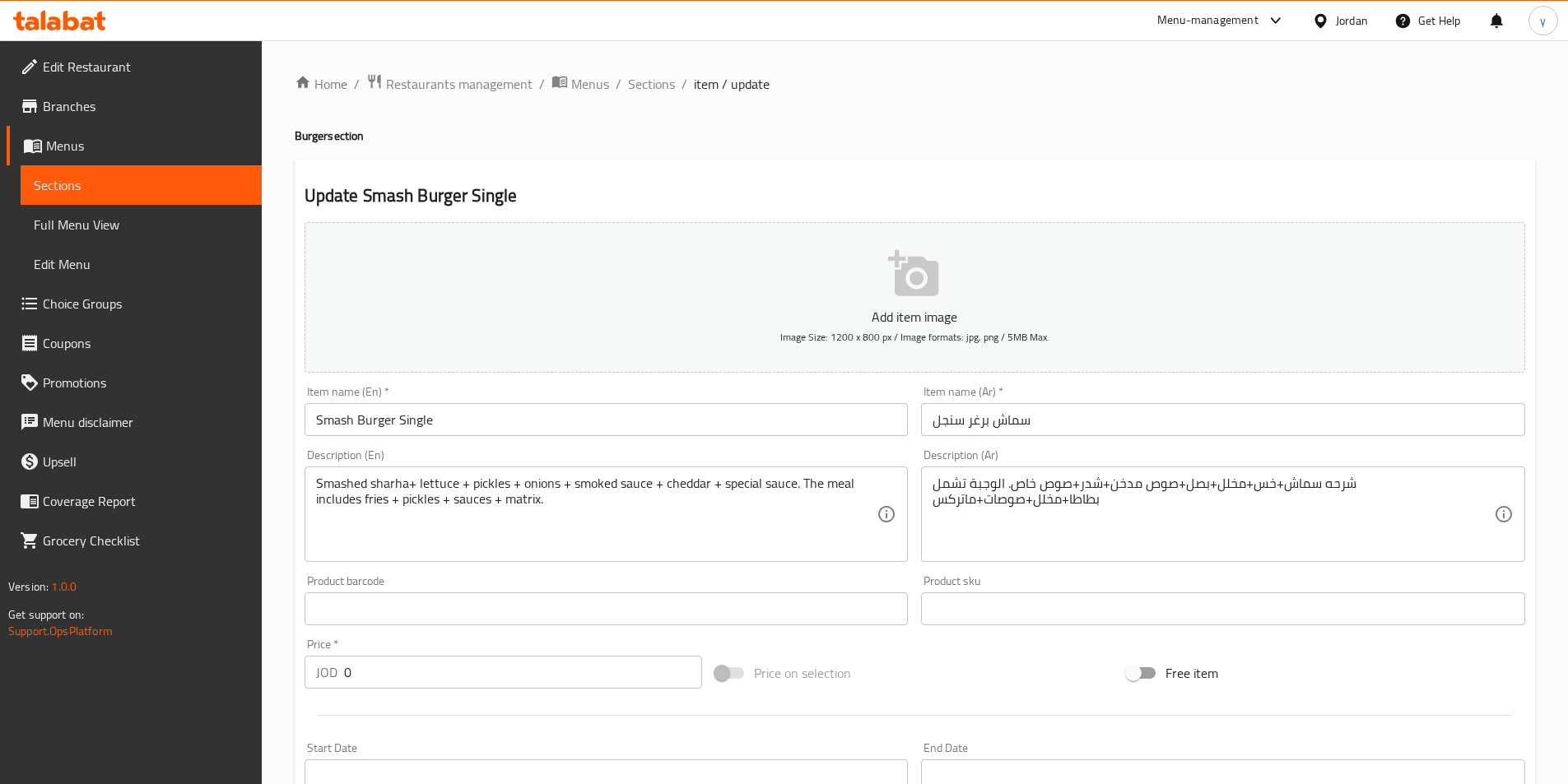
click at [309, 484] on div "Smashed sharha+ lettuce + pickles + onions + smoked sauce + cheddar + special s…" at bounding box center [606, 514] width 604 height 96
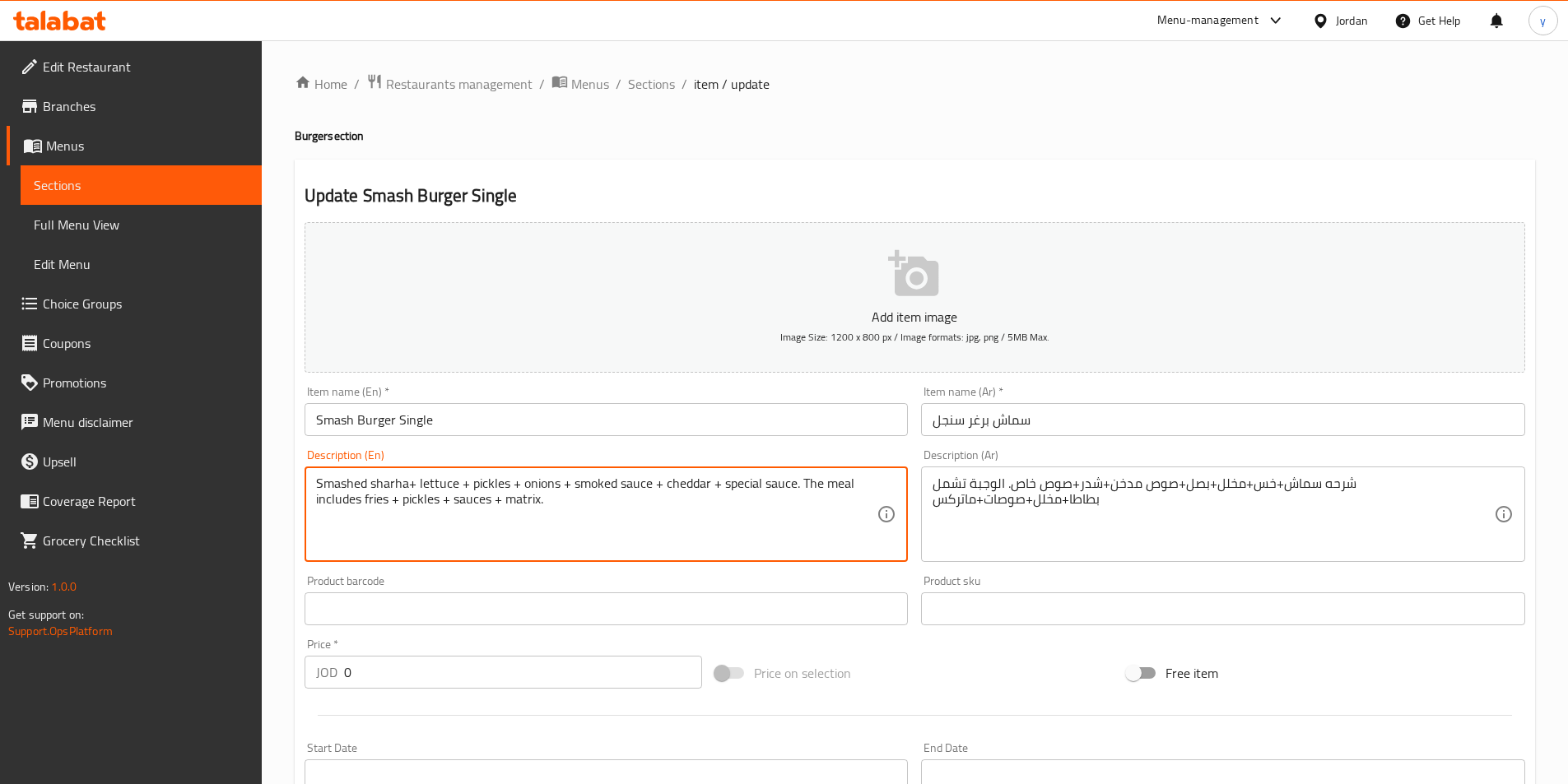
paste textarea "topped with"
type textarea "topped with Smashed sharha+ lettuce + pickles + onions + smoked sauce + cheddar…"
click at [921, 480] on div "شرحه سماش+خس+مخلل+بصل+صوص مدخن+شدر+صوص خاص. الوجبة تشمل بطاطا+مخلل+صوصات+ماتركس…" at bounding box center [1222, 514] width 604 height 96
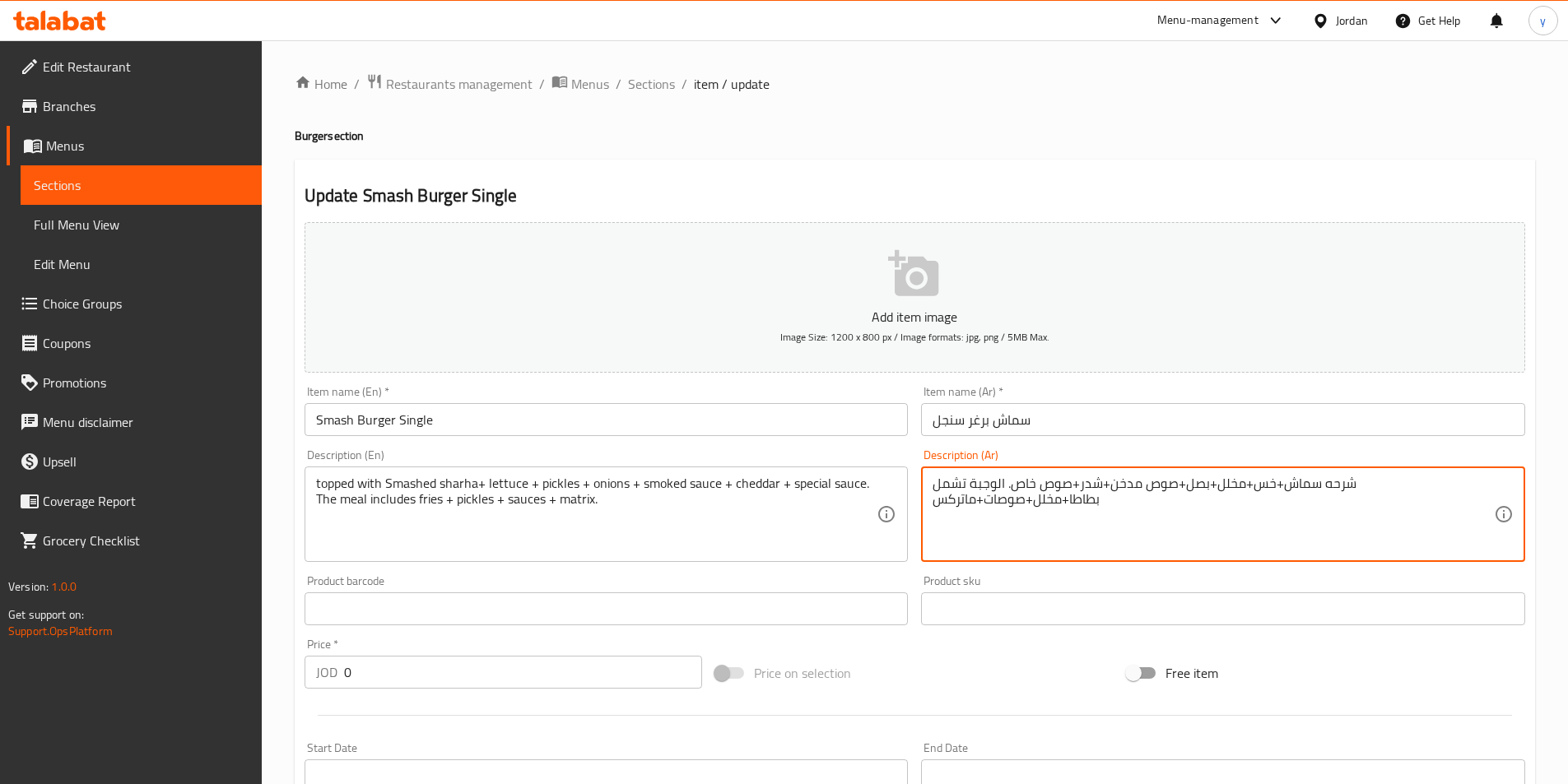
drag, startPoint x: 932, startPoint y: 483, endPoint x: 1012, endPoint y: 465, distance: 82.0
click at [934, 482] on div "شرحه سماش+خس+مخلل+بصل+صوص مدخن+شدر+صوص خاص. الوجبة تشمل بطاطا+مخلل+صوصات+ماتركس…" at bounding box center [1222, 514] width 604 height 96
click at [935, 485] on textarea "شرحه سماش+خس+مخلل+بصل+صوص مدخن+شدر+صوص خاص. الوجبة تشمل بطاطا+مخلل+صوصات+ماتركس" at bounding box center [1213, 514] width 562 height 78
click at [929, 505] on div "شرحه سماش+خس+مخلل+بصل+صوص مدخن+شدر+صوص خاص. الوجبة تشمل بطاطا+مخلل+صوصات+ماتركس…" at bounding box center [1222, 514] width 604 height 96
click at [943, 489] on textarea "شرحه سماش+خس+مخلل+بصل+صوص مدخن+شدر+صوص خاص. الوجبة تشمل بطاطا+مخلل+صوصات+ماتركس" at bounding box center [1213, 514] width 562 height 78
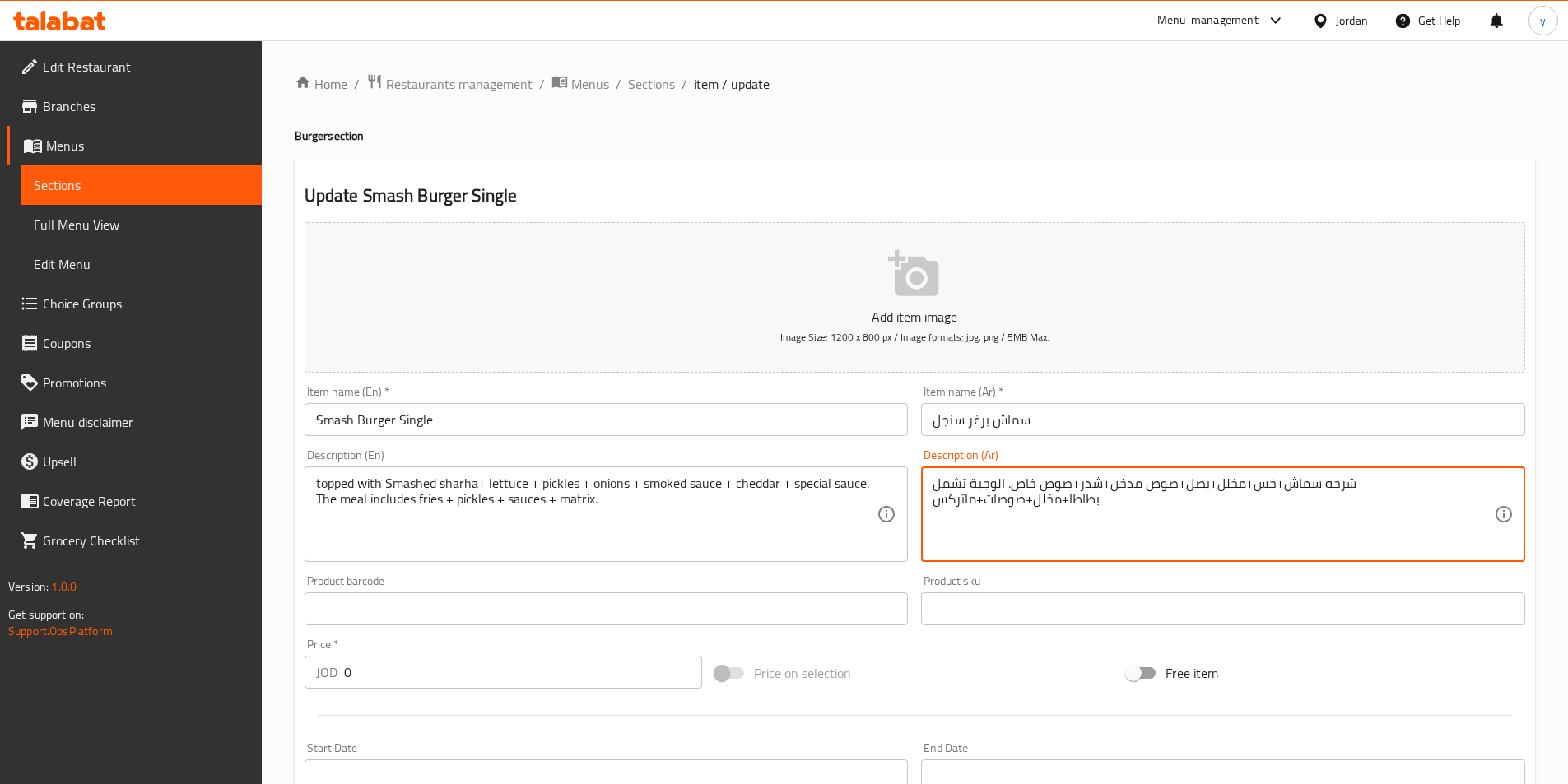
click at [943, 489] on textarea "شرحه سماش+خس+مخلل+بصل+صوص مدخن+شدر+صوص خاص. الوجبة تشمل بطاطا+مخلل+صوصات+ماتركس" at bounding box center [1213, 514] width 562 height 78
click at [936, 492] on textarea "شرحه سماش+خس+مخلل+بصل+صوص مدخن+شدر+صوص خاص. الوجبة تشمل بطاطا+مخلل+صوصات+ماتركس" at bounding box center [1213, 514] width 562 height 78
click at [934, 499] on textarea "شرحه سماش+خس+مخلل+بصل+صوص مدخن+شدر+صوص خاص. الوجبة تشمل بطاطا+مخلل+صوصات+ماتركس" at bounding box center [1213, 514] width 562 height 78
click at [928, 490] on div "شرحه سماش+خس+مخلل+بصل+صوص مدخن+شدر+صوص خاص. الوجبة تشمل بطاطا+مخلل+صوصات+ماتركس…" at bounding box center [1222, 514] width 604 height 96
click at [935, 487] on textarea "شرحه سماش+خس+مخلل+بصل+صوص مدخن+شدر+صوص خاص. الوجبة تشمل بطاطا+مخلل+صوصات+ماتركس" at bounding box center [1213, 514] width 562 height 78
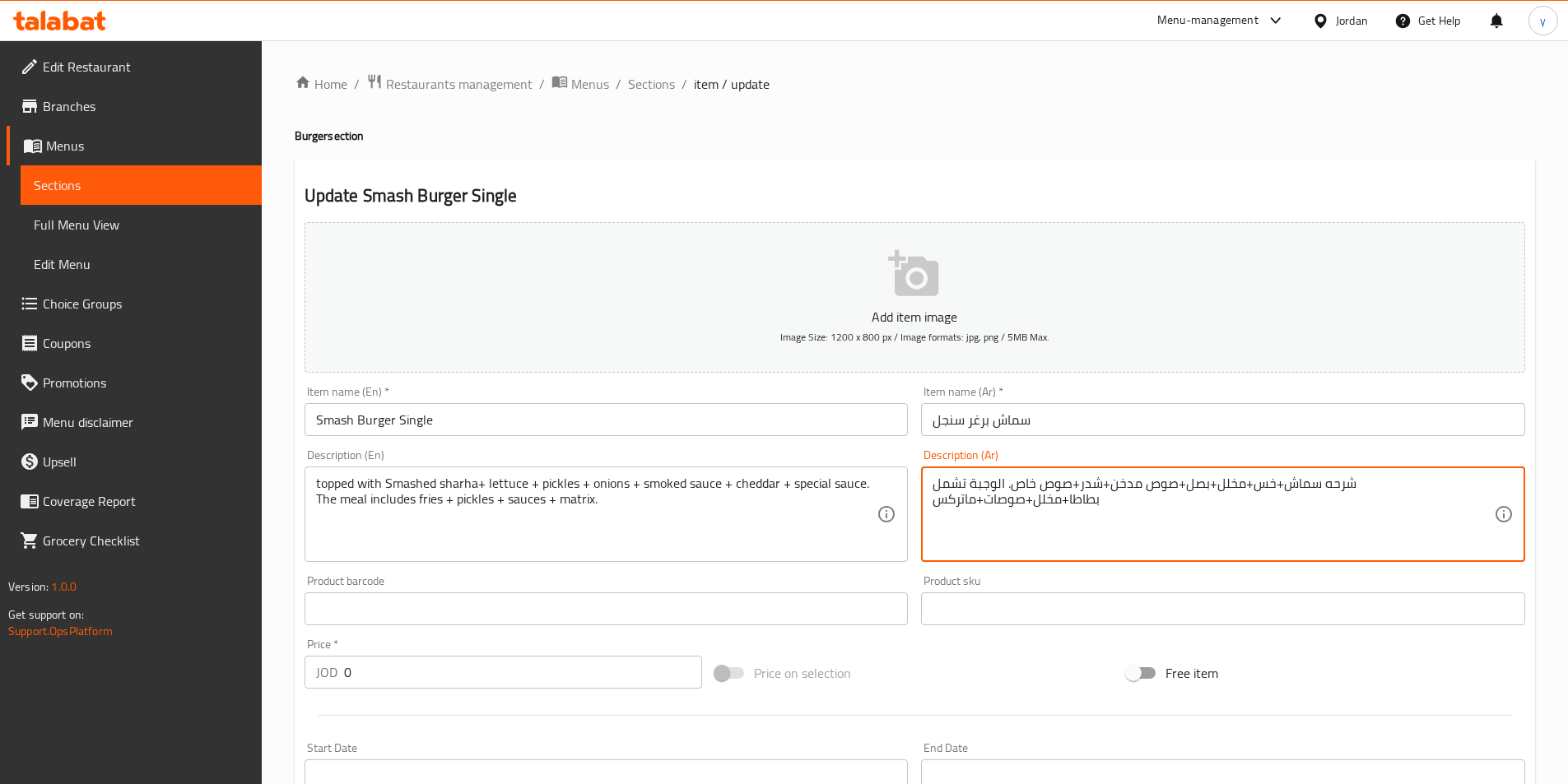
click at [934, 486] on textarea "شرحه سماش+خس+مخلل+بصل+صوص مدخن+شدر+صوص خاص. الوجبة تشمل بطاطا+مخلل+صوصات+ماتركس" at bounding box center [1213, 514] width 562 height 78
click at [933, 481] on textarea "شرحه سماش+خس+مخلل+بصل+صوص مدخن+شدر+صوص خاص. الوجبة تشمل بطاطا+مخلل+صوصات+ماتركس" at bounding box center [1213, 514] width 562 height 78
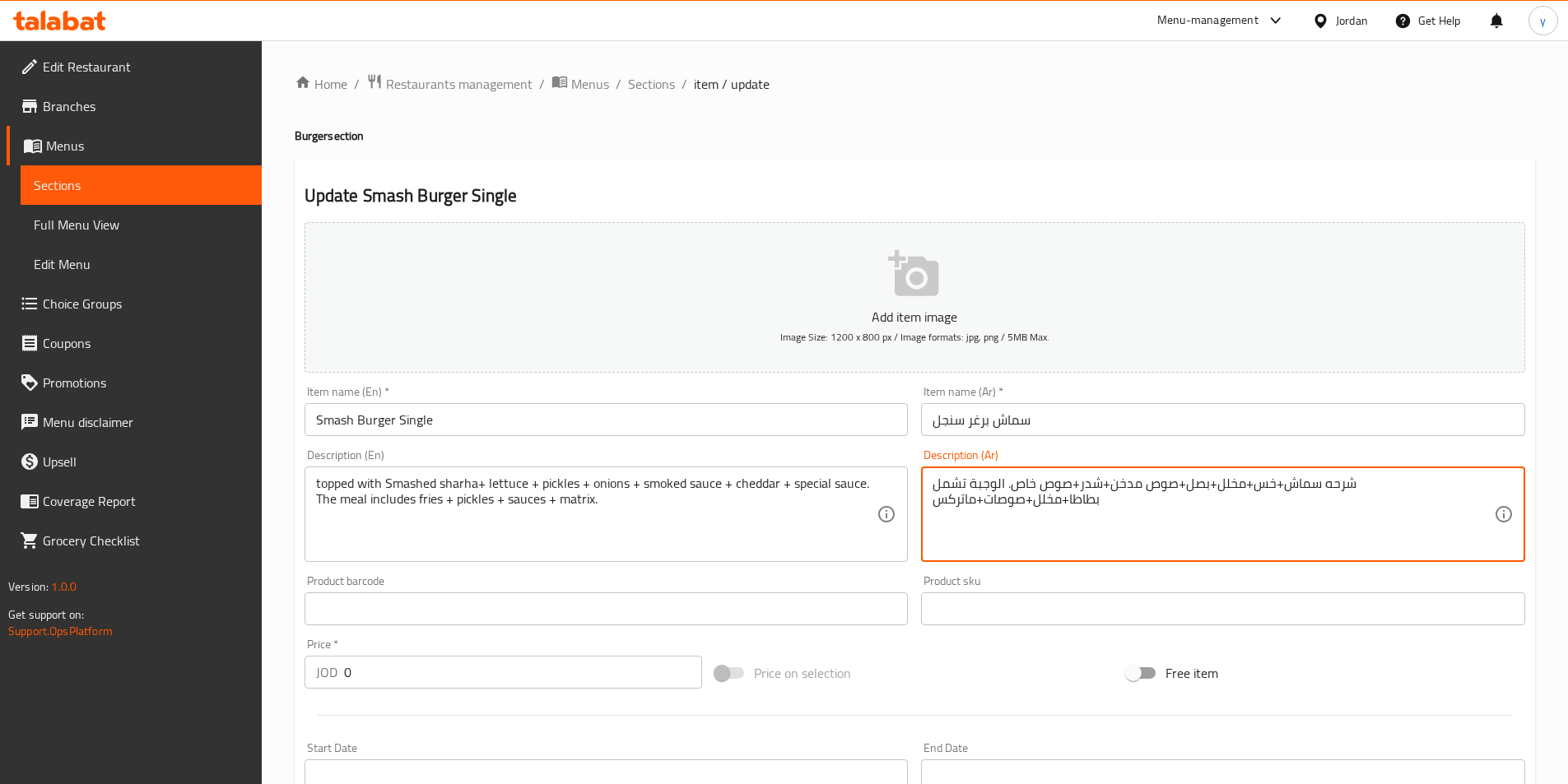
click at [932, 485] on textarea "شرحه سماش+خس+مخلل+بصل+صوص مدخن+شدر+صوص خاص. الوجبة تشمل بطاطا+مخلل+صوصات+ماتركس" at bounding box center [1213, 514] width 562 height 78
drag, startPoint x: 1131, startPoint y: 507, endPoint x: 1378, endPoint y: 472, distance: 249.5
click at [1378, 472] on div "شرحه سماش+خس+مخلل+بصل+صوص مدخن+شدر+صوص خاص. الوجبة تشمل بطاطا+مخلل+صوصات+ماتركس…" at bounding box center [1222, 514] width 604 height 96
click at [1180, 521] on textarea "شرحه سماش+خس+مخلل+بصل+صوص مدخن+شدر+صوص خاص. الوجبة تشمل بطاطا+مخلل+صوصات+ماتركس" at bounding box center [1213, 514] width 562 height 78
click at [948, 487] on textarea "شرحه سماش+خس+مخلل+بصل+صوص مدخن+شدر+صوص خاص. الوجبة تشمل بطاطا+مخلل+صوصات+ماتركس" at bounding box center [1213, 514] width 562 height 78
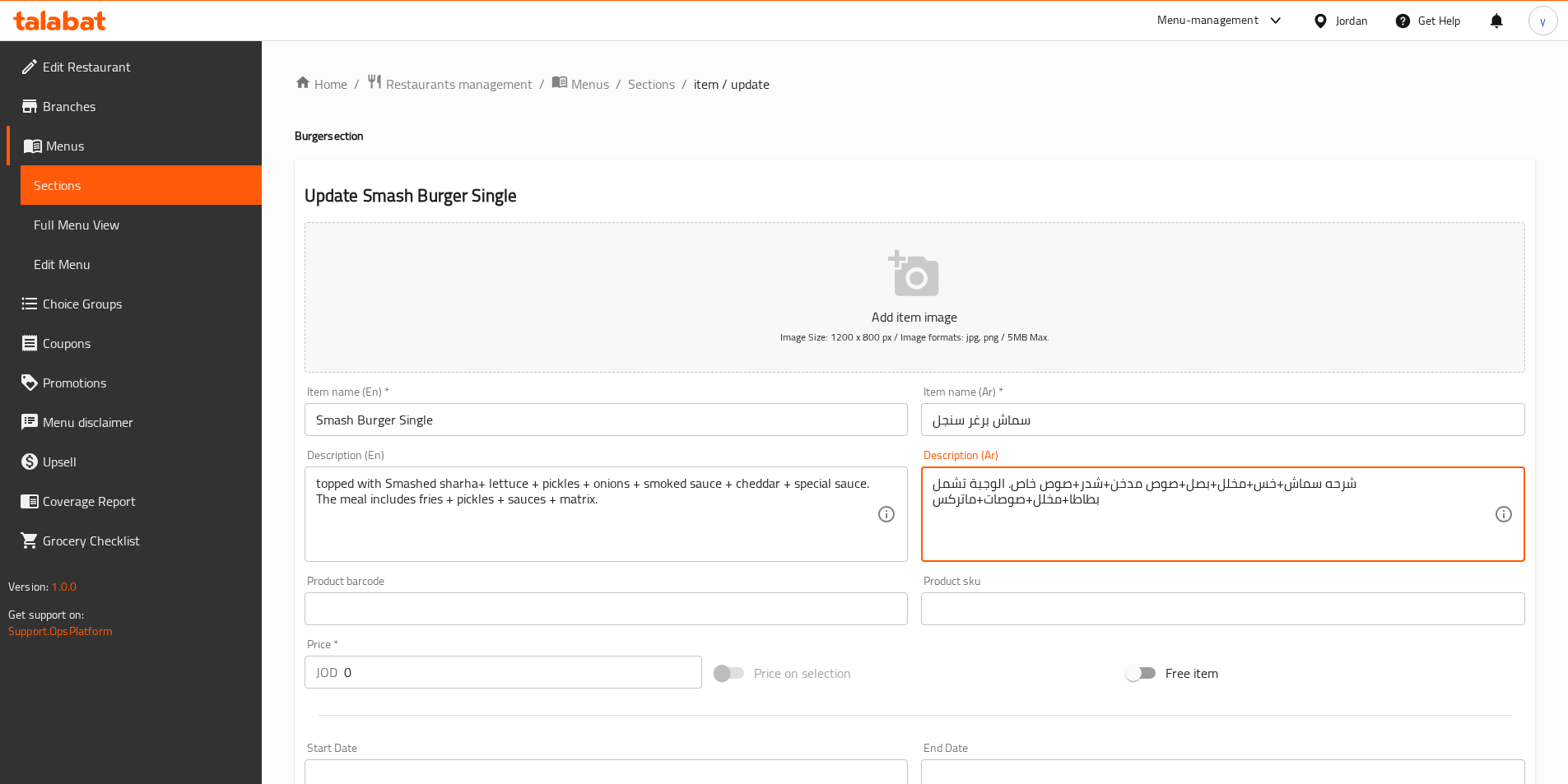
click at [1369, 492] on textarea "شرحه سماش+خس+مخلل+بصل+صوص مدخن+شدر+صوص خاص. الوجبة تشمل بطاطا+مخلل+صوصات+ماتركس" at bounding box center [1213, 514] width 562 height 78
click at [1359, 476] on textarea "شرحه سماش+خس+مخلل+بصل+صوص مدخن+شدر+صوص خاص. الوجبة تشمل بطاطا+مخلل+صوصات+ماتركس" at bounding box center [1213, 514] width 562 height 78
type textarea "شرحه سماش+خس+مخلل+بصل+صوص مدخن+شدر+صوص خاص. الوجبة تشمل بطاطا+مخلل+صوصات+ماتركس"
click at [930, 483] on div "شرحه سماش+خس+مخلل+بصل+صوص مدخن+شدر+صوص خاص. الوجبة تشمل بطاطا+مخلل+صوصات+ماتركس…" at bounding box center [1222, 514] width 604 height 96
click at [936, 490] on textarea "شرحه سماش+خس+مخلل+بصل+صوص مدخن+شدر+صوص خاص. الوجبة تشمل بطاطا+مخلل+صوصات+ماتركس" at bounding box center [1213, 514] width 562 height 78
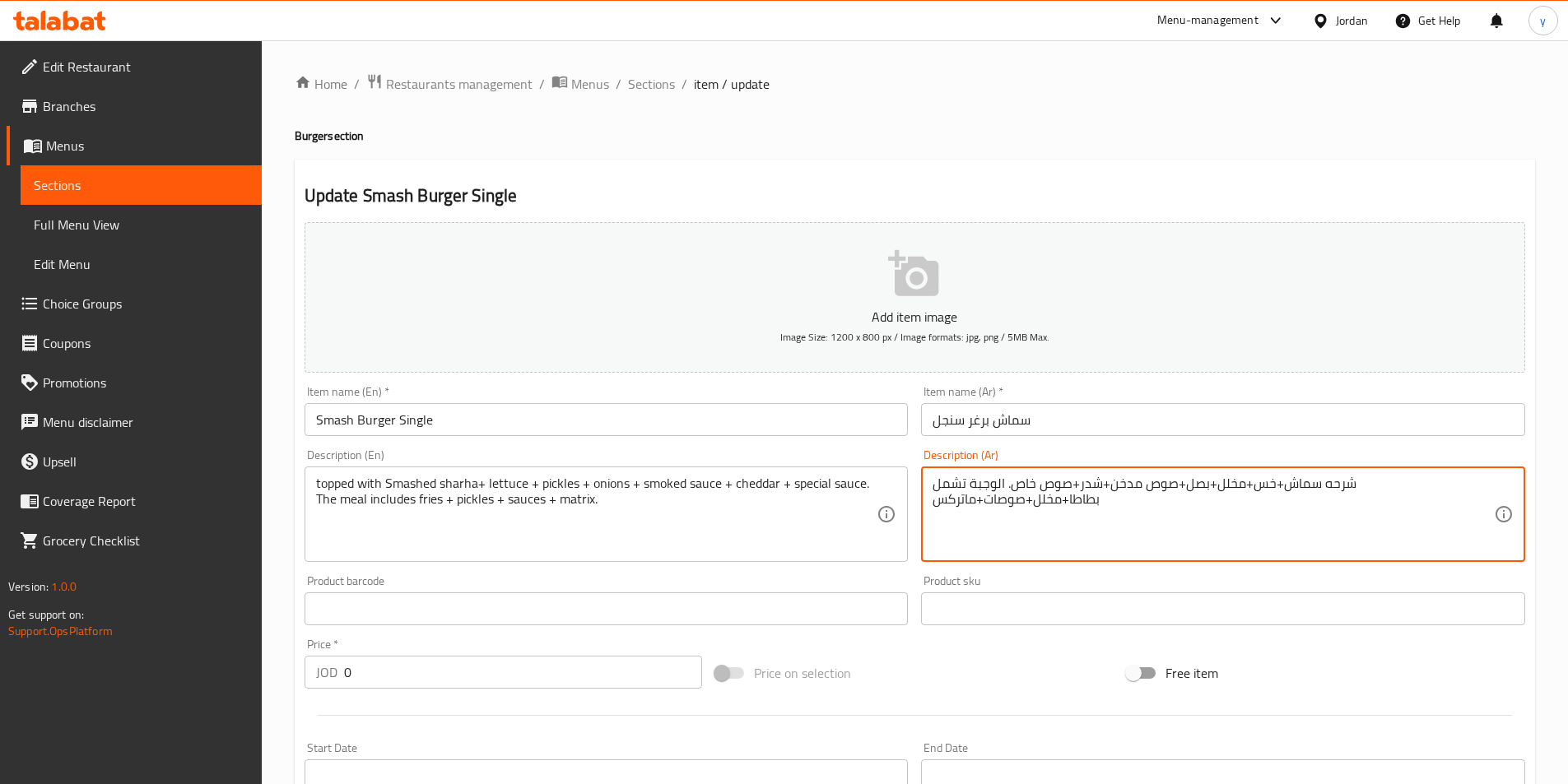
click at [936, 490] on textarea "شرحه سماش+خس+مخلل+بصل+صوص مدخن+شدر+صوص خاص. الوجبة تشمل بطاطا+مخلل+صوصات+ماتركس" at bounding box center [1213, 514] width 562 height 78
click at [937, 490] on textarea "شرحه سماش+خس+مخلل+بصل+صوص مدخن+شدر+صوص خاص. الوجبة تشمل بطاطا+مخلل+صوصات+ماتركس" at bounding box center [1213, 514] width 562 height 78
click at [1220, 541] on textarea "شرحه سماش+خس+مخلل+بصل+صوص مدخن+شدر+صوص خاص. الوجبة تشمل بطاطا+مخلل+صوصات+ماتركس" at bounding box center [1213, 514] width 562 height 78
drag, startPoint x: 1144, startPoint y: 520, endPoint x: 1362, endPoint y: 492, distance: 219.8
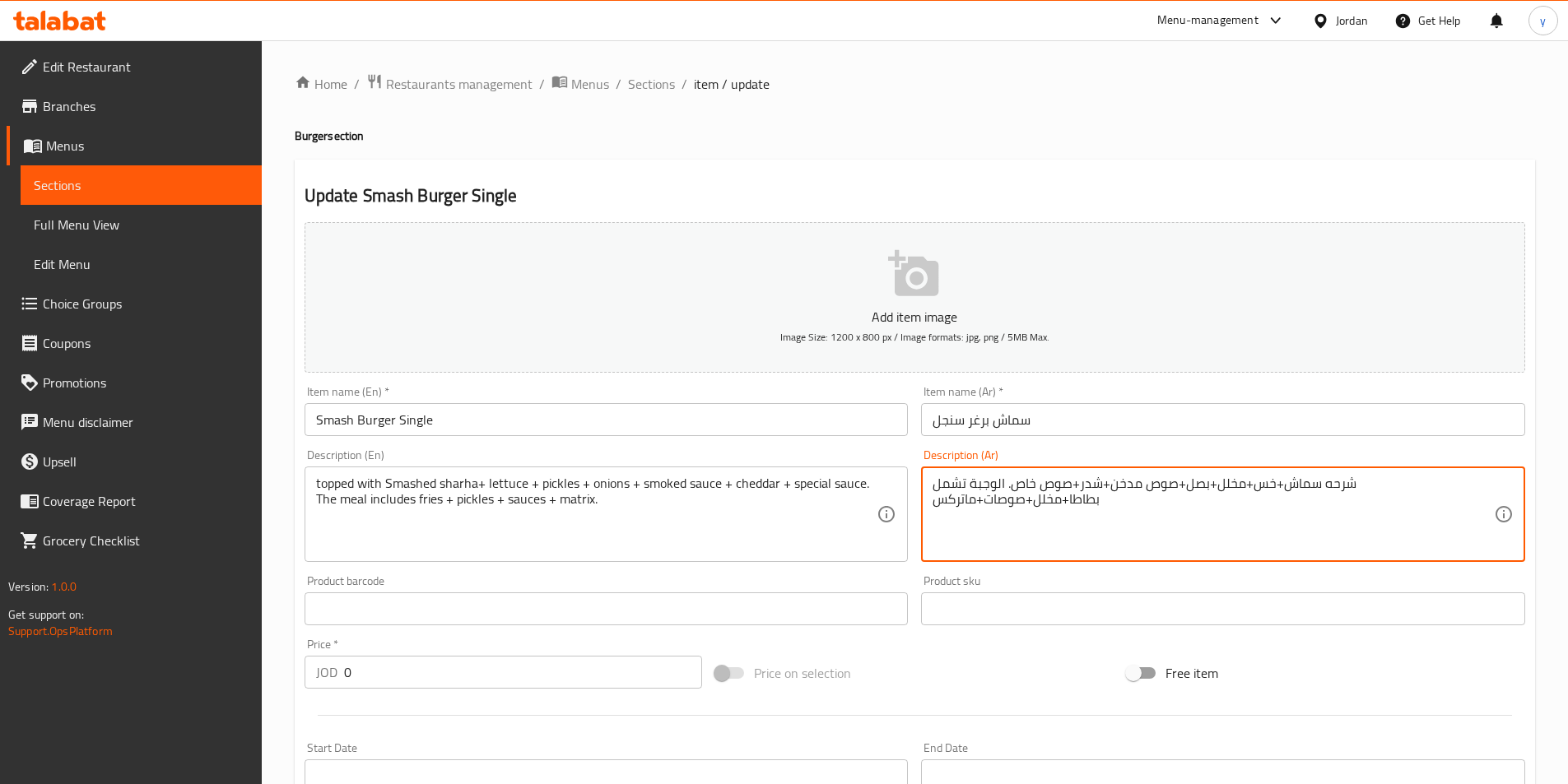
click at [1362, 492] on textarea "شرحه سماش+خس+مخلل+بصل+صوص مدخن+شدر+صوص خاص. الوجبة تشمل بطاطا+مخلل+صوصات+ماتركس" at bounding box center [1213, 514] width 562 height 78
paste textarea "شرحه سماش+خس+مخلل+بصل+صوص مدخن+شدر+صوص خاص. الوجبة تشمل بطاطا+مخلل+صوصات+ماتركس"
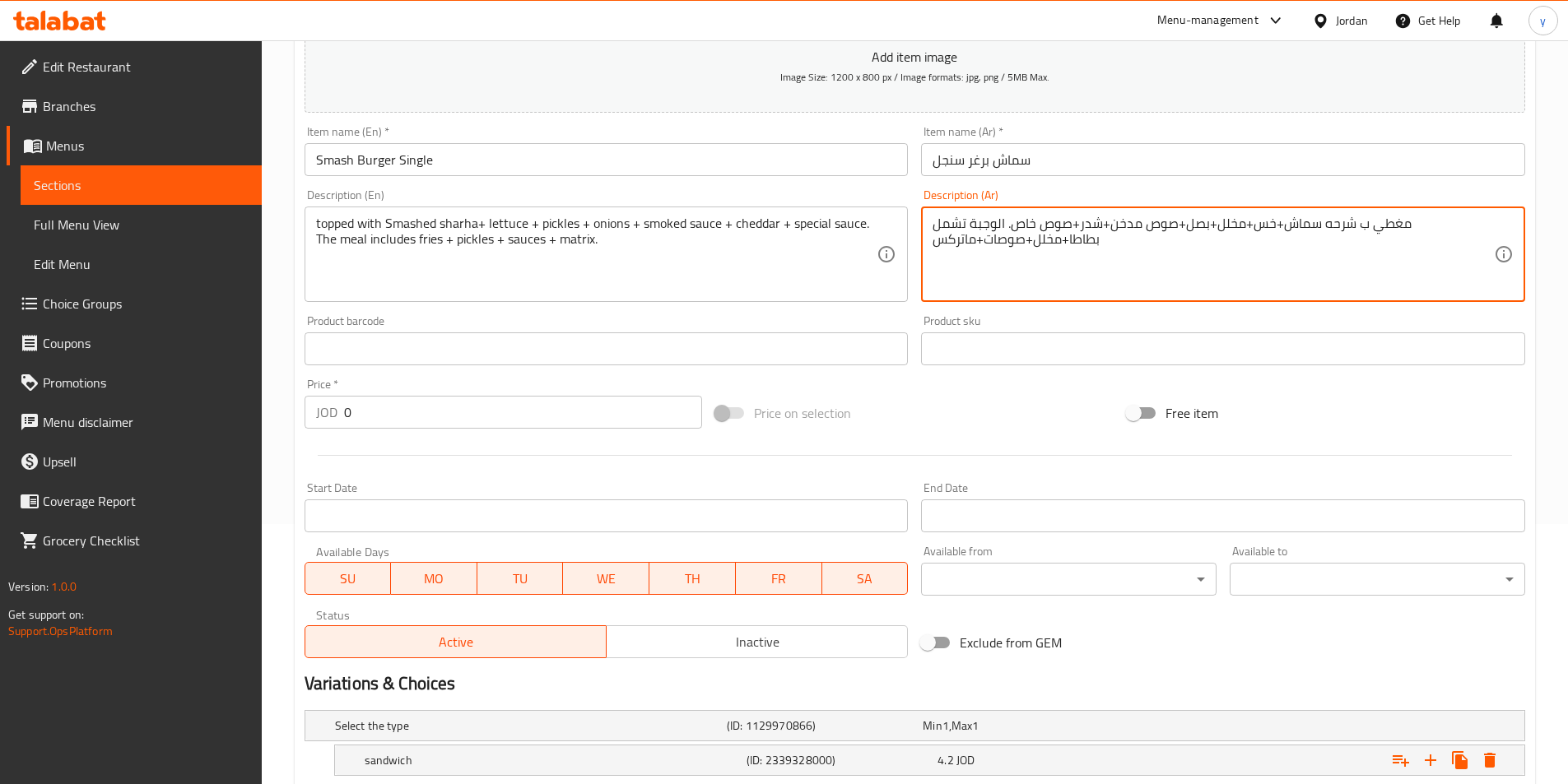
scroll to position [411, 0]
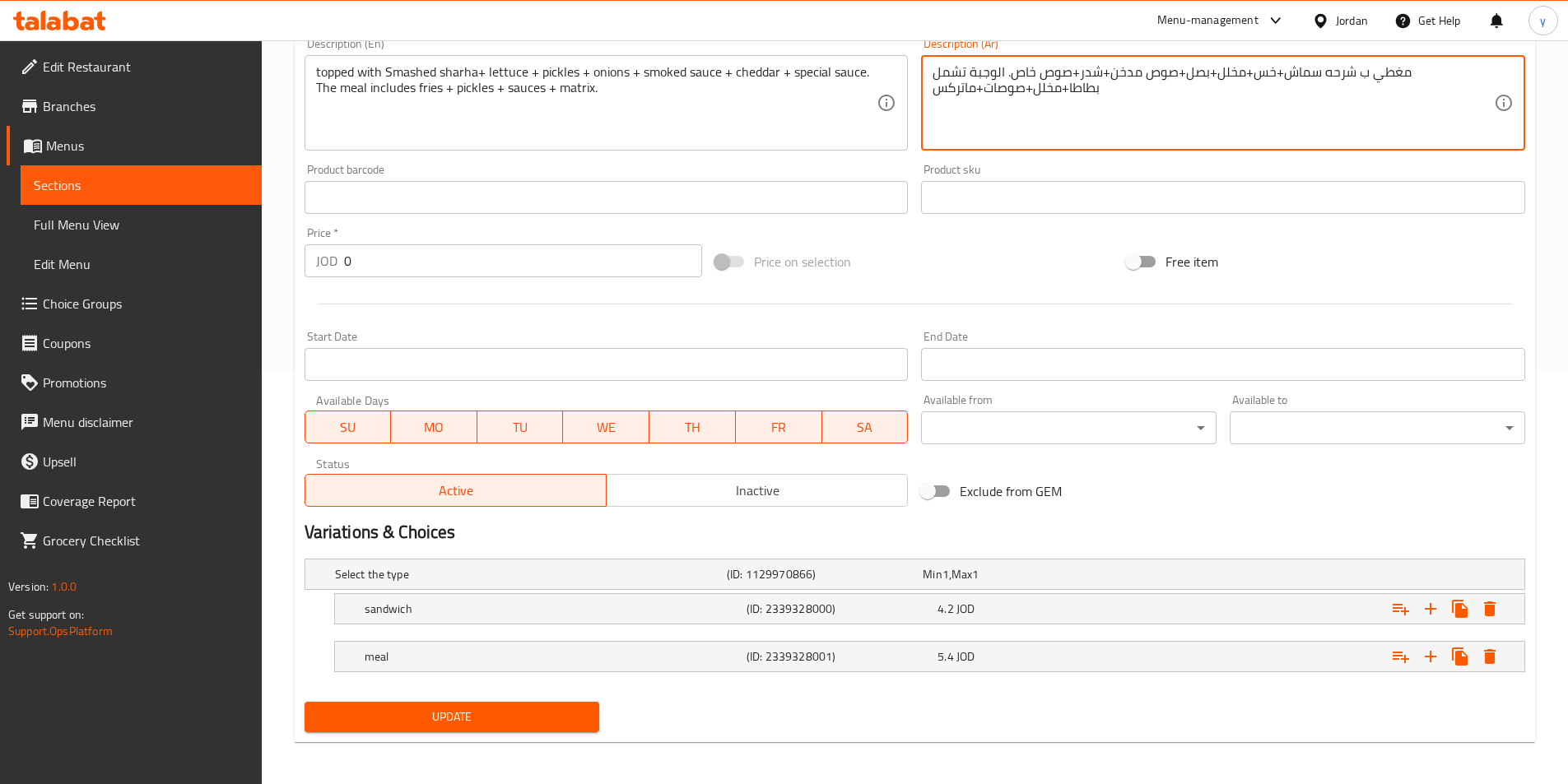
type textarea "مغطي ب شرحه سماش+خس+مخلل+بصل+صوص مدخن+شدر+صوص خاص. الوجبة تشمل بطاطا+مخلل+صوصات…"
click at [526, 711] on span "Update" at bounding box center [452, 717] width 269 height 20
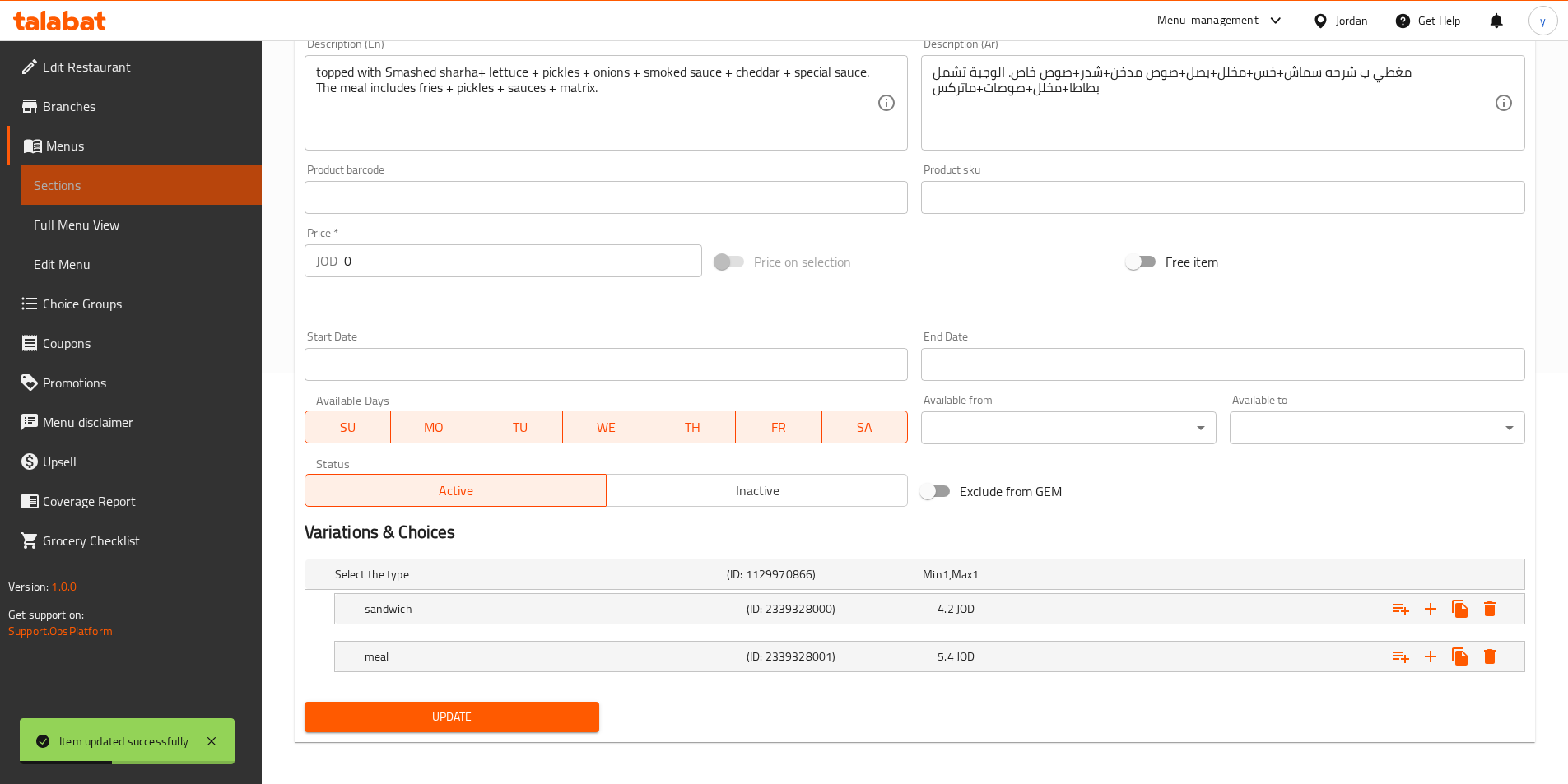
click at [152, 168] on link "Sections" at bounding box center [140, 185] width 241 height 39
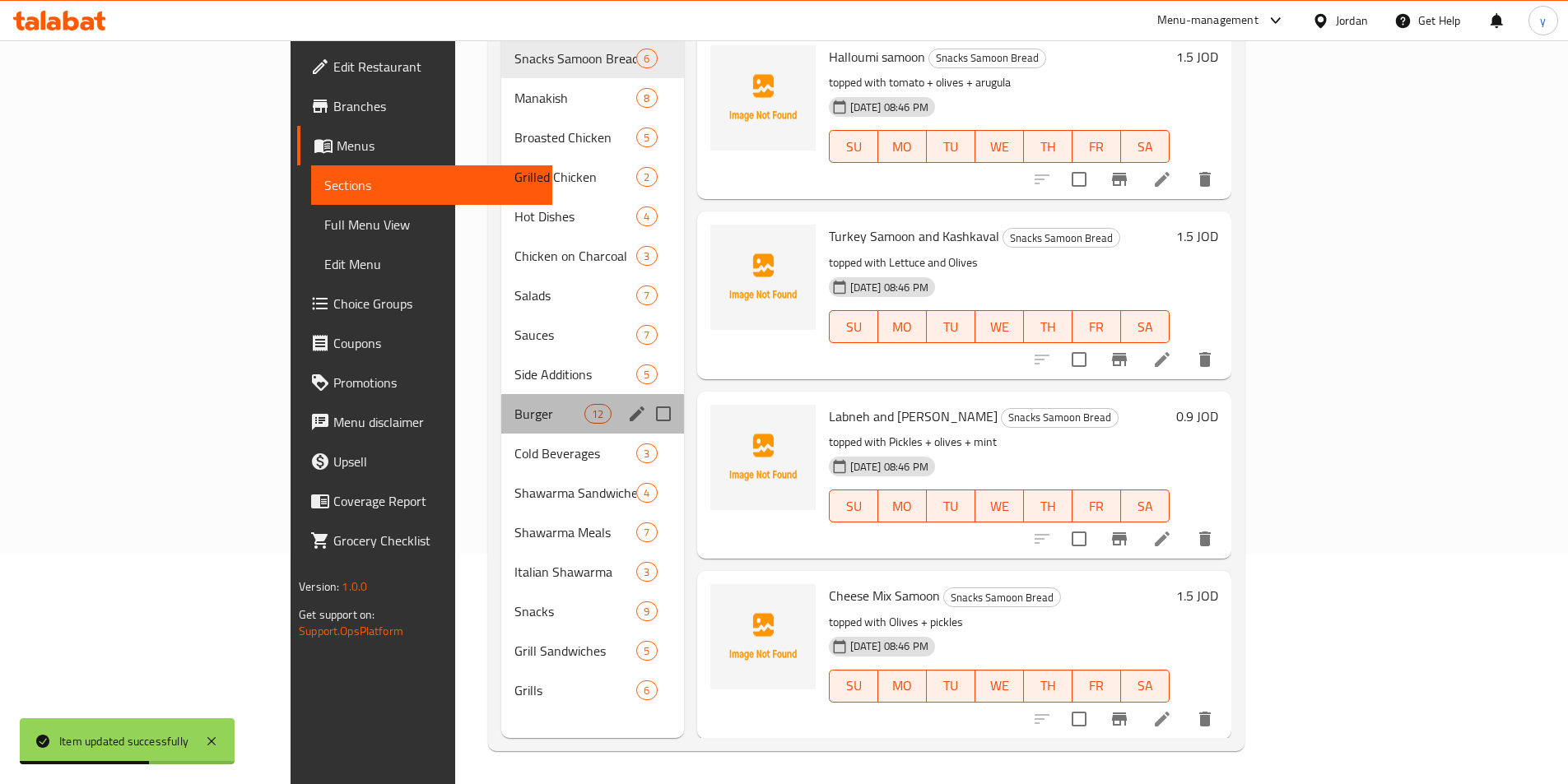
click at [501, 401] on div "Burger 12" at bounding box center [592, 413] width 182 height 39
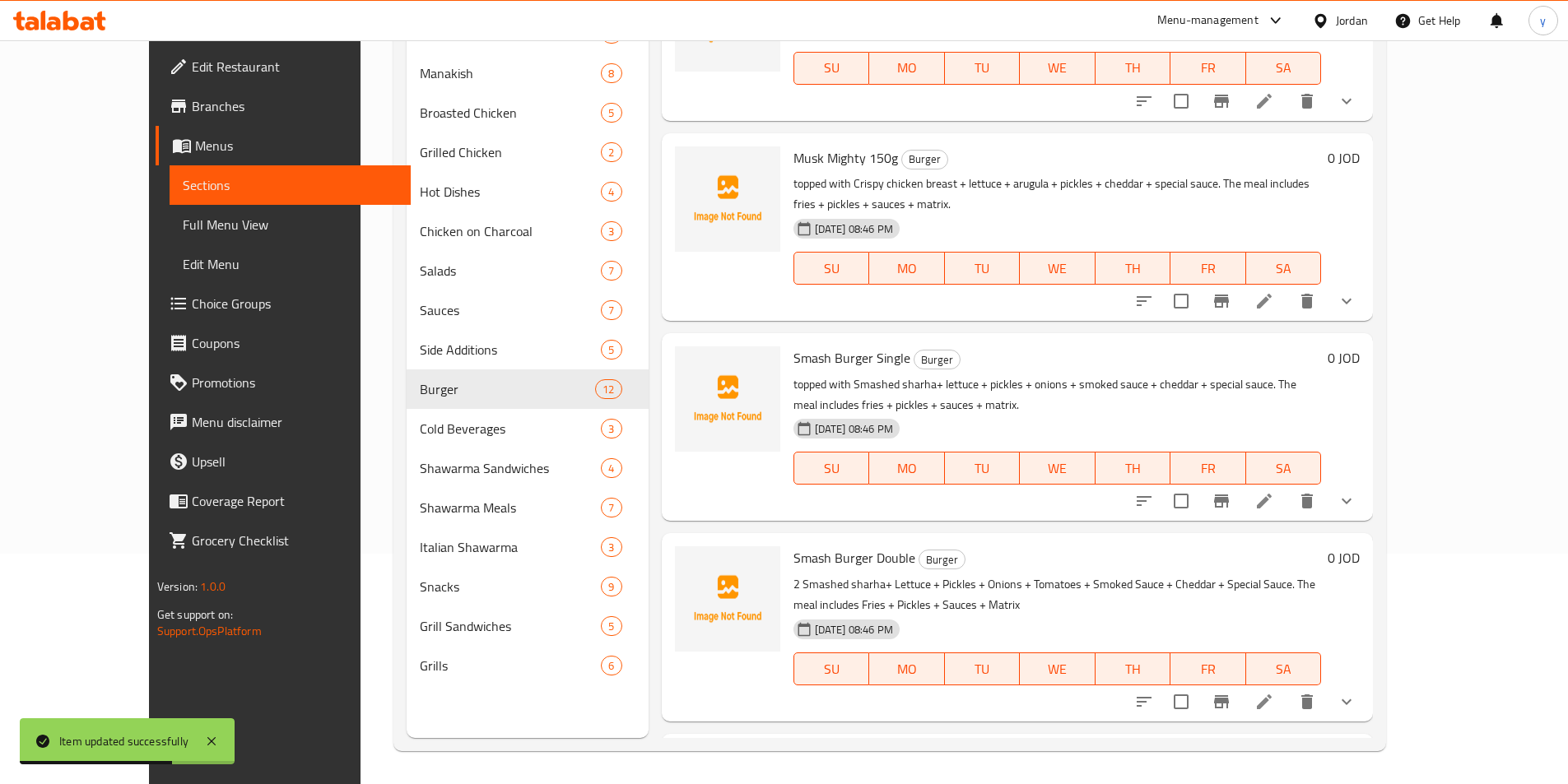
scroll to position [1455, 0]
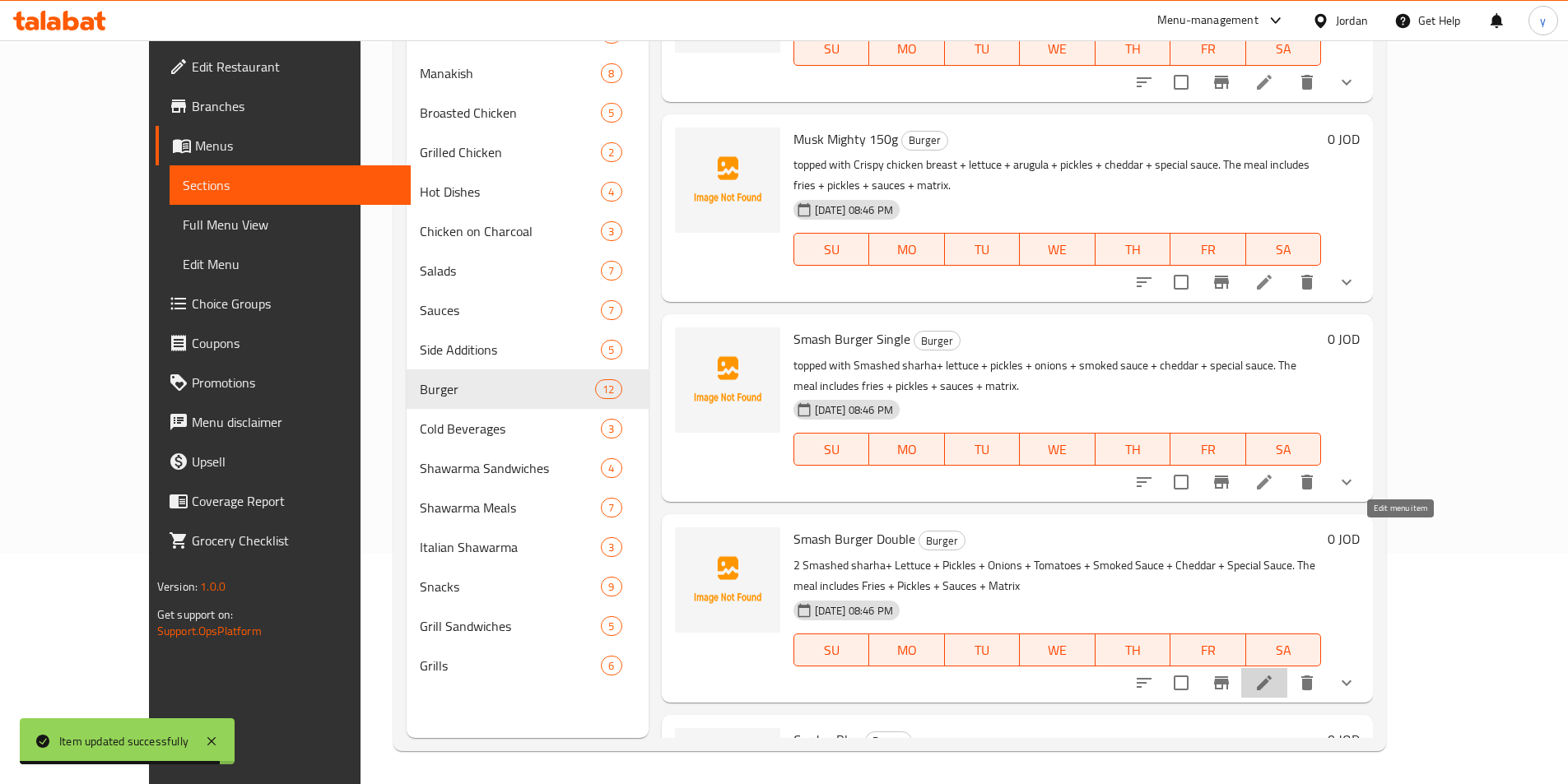
click at [1274, 673] on icon at bounding box center [1264, 682] width 19 height 19
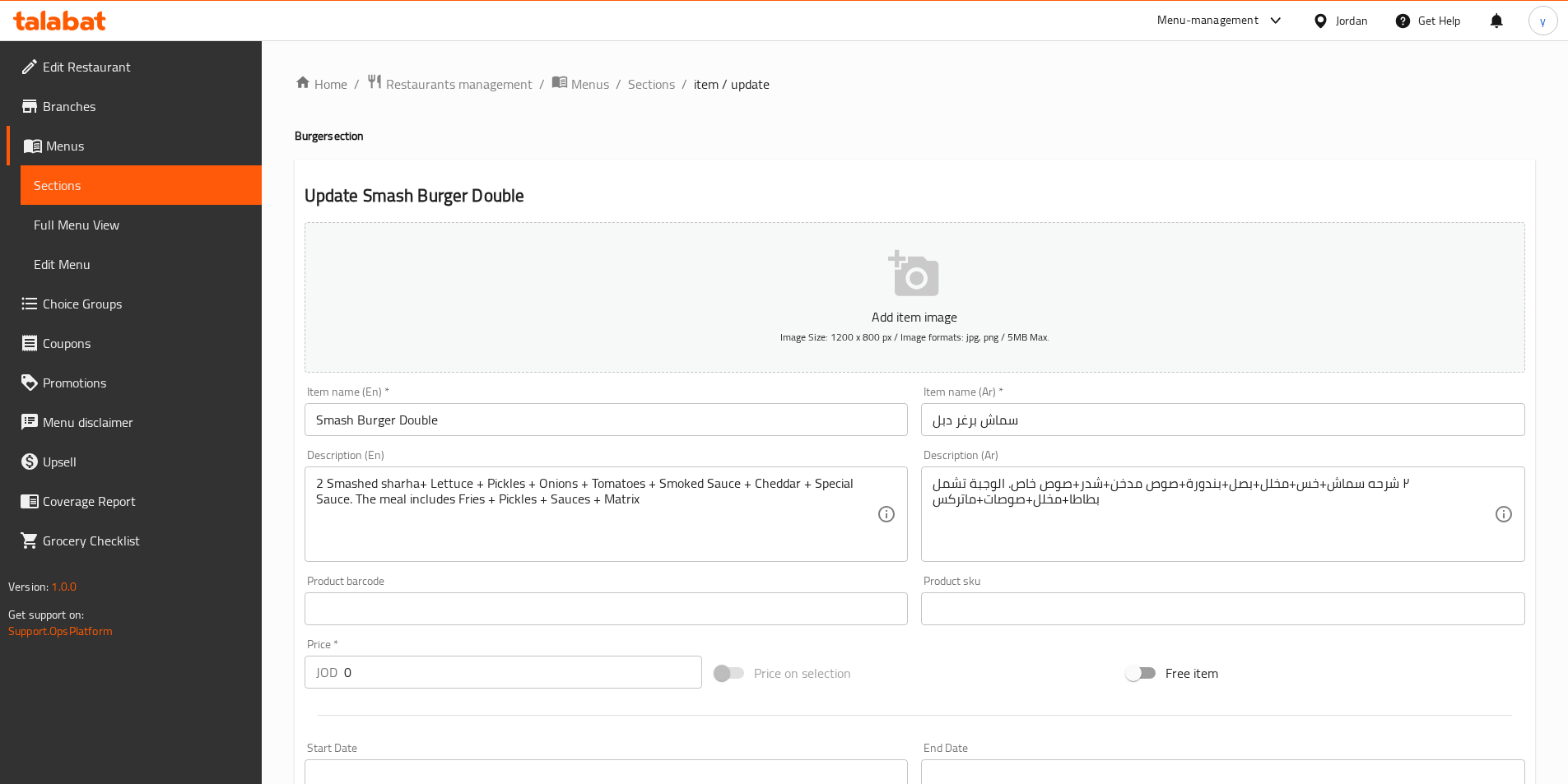
click at [309, 480] on div "2 Smashed sharha+ Lettuce + Pickles + Onions + Tomatoes + Smoked Sauce + Chedda…" at bounding box center [606, 514] width 604 height 96
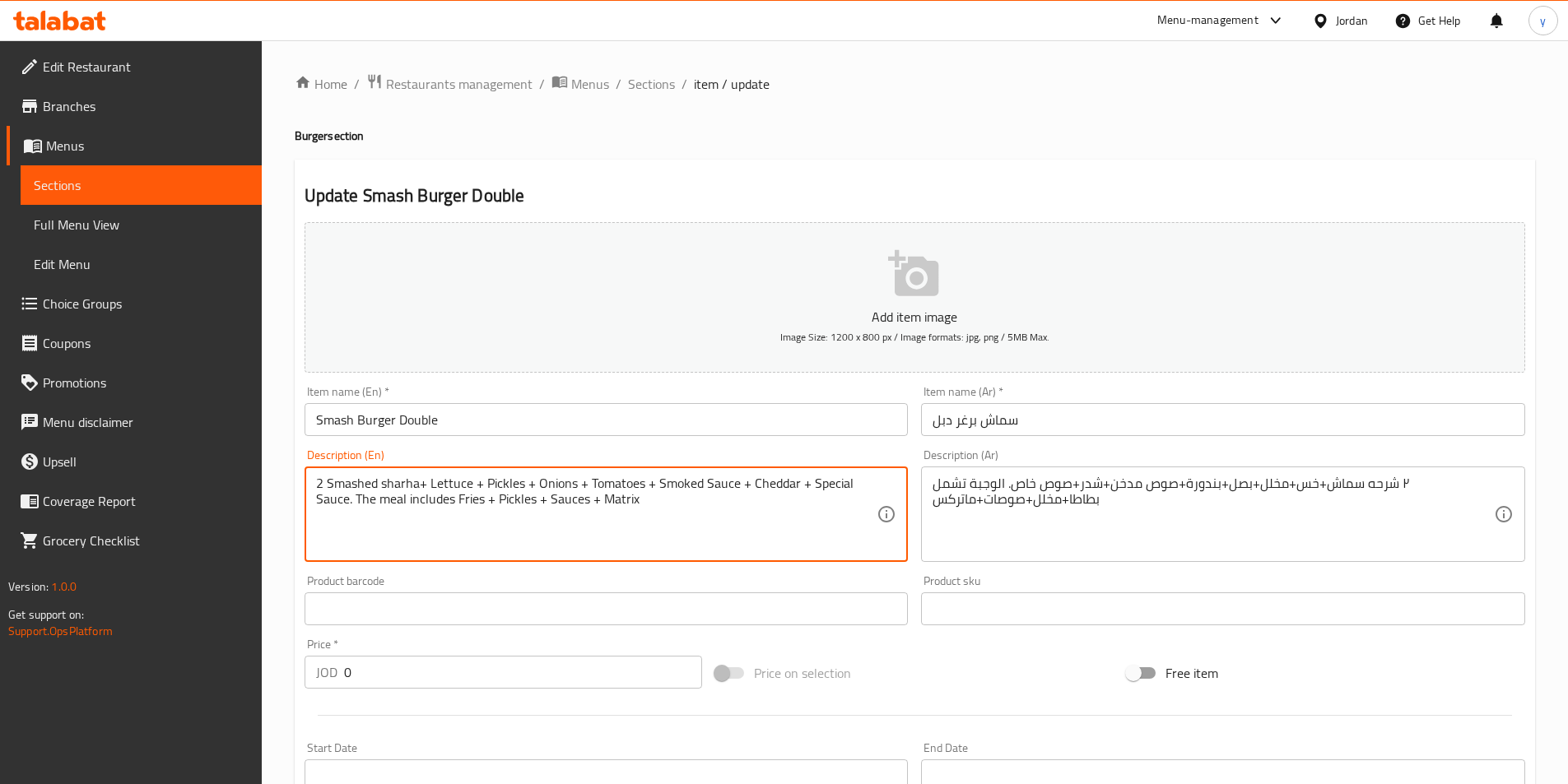
paste textarea "topped with"
type textarea "topped with 2 Smashed sharha+ Lettuce + Pickles + Onions + Tomatoes + Smoked Sa…"
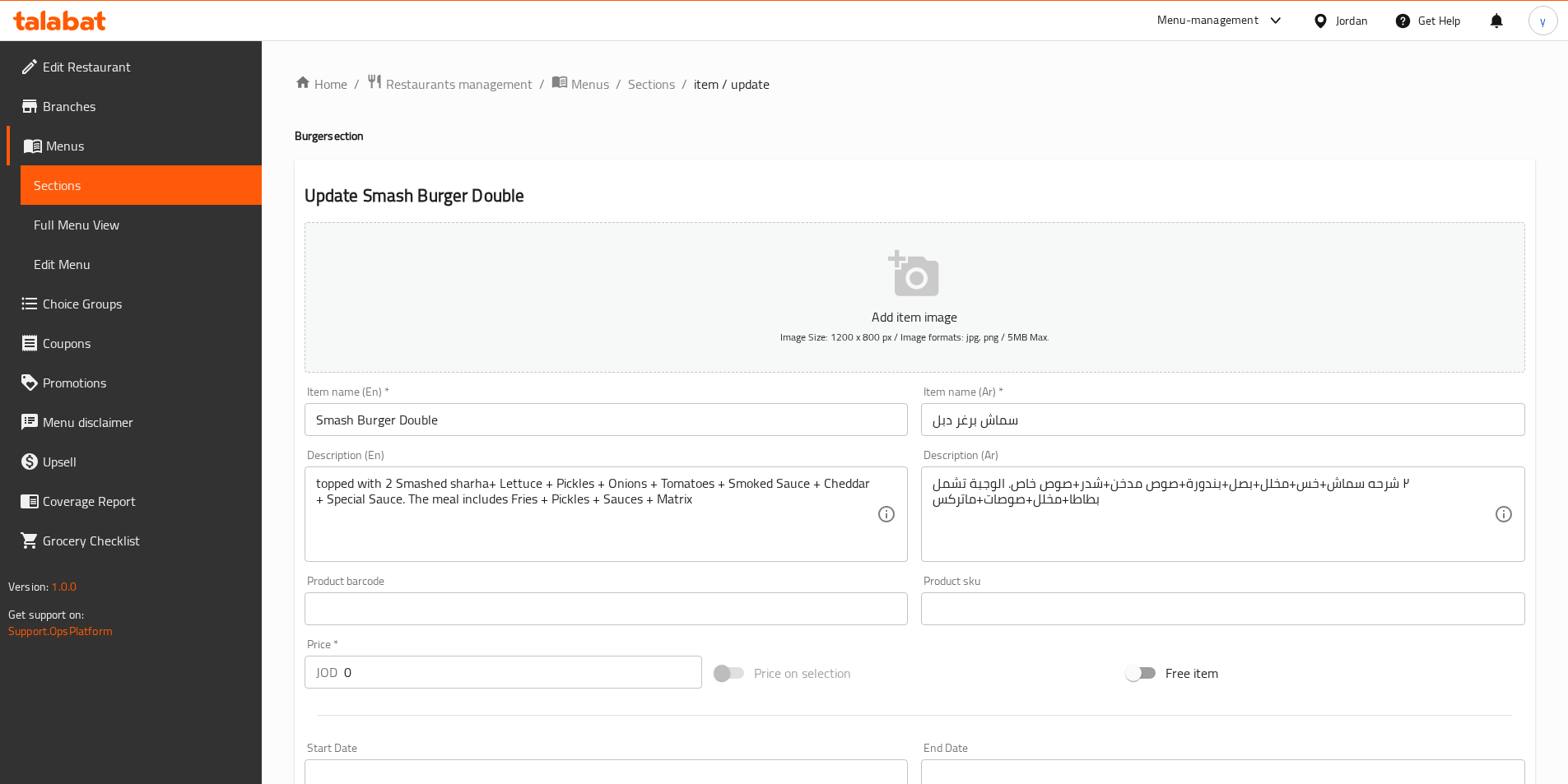
click at [931, 487] on div "٢ شرحه سماش+خس+مخلل+بصل+بندورة+صوص مدخن+شدر+صوص خاص. الوجبة تشمل بطاطا+مخلل+صوص…" at bounding box center [1222, 514] width 604 height 96
click at [931, 481] on div "٢ شرحه سماش+خس+مخلل+بصل+بندورة+صوص مدخن+شدر+صوص خاص. الوجبة تشمل بطاطا+مخلل+صوص…" at bounding box center [1222, 514] width 604 height 96
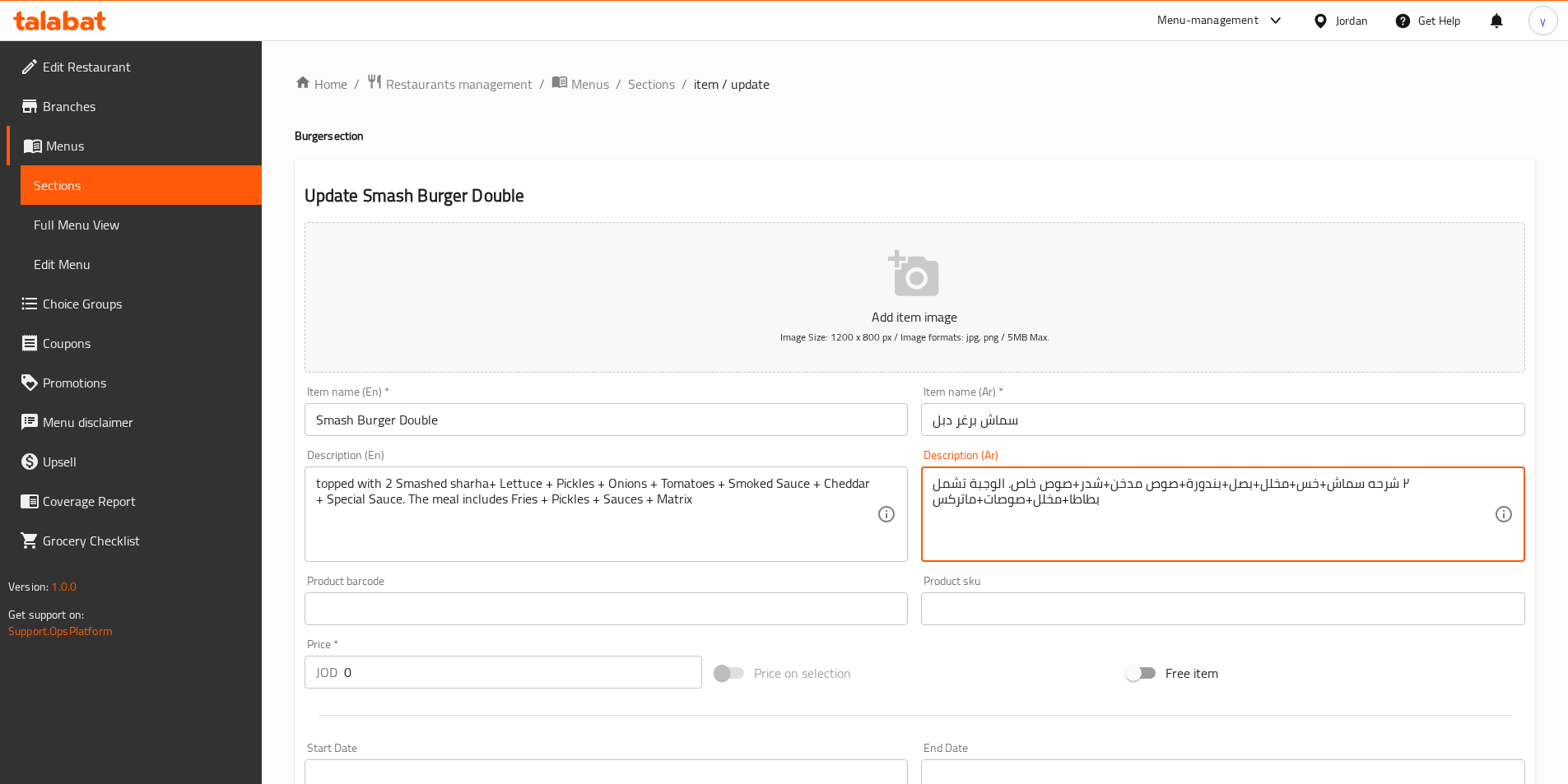
drag, startPoint x: 1138, startPoint y: 502, endPoint x: 902, endPoint y: 366, distance: 272.4
click at [902, 366] on div "Add item image Image Size: 1200 x 800 px / Image formats: jpg, png / 5MB Max. I…" at bounding box center [915, 570] width 1234 height 709
click at [966, 403] on div "Item name (Ar)   * [PERSON_NAME] دبل Item name (Ar) *" at bounding box center [1222, 411] width 604 height 50
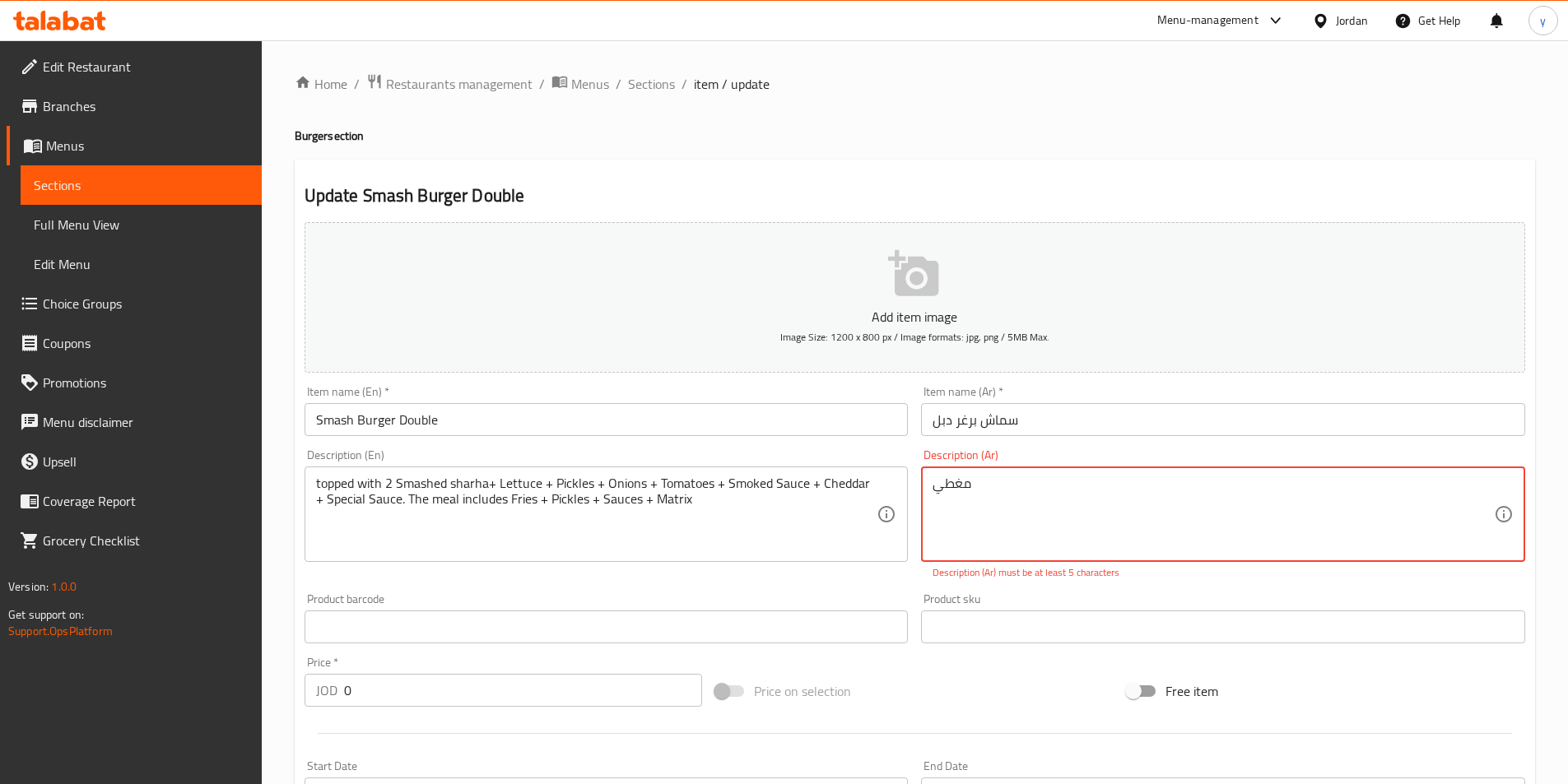
type textarea "بمغطي"
drag, startPoint x: 1063, startPoint y: 501, endPoint x: 821, endPoint y: 488, distance: 242.3
click at [821, 488] on div "Add item image Image Size: 1200 x 800 px / Image formats: jpg, png / 5MB Max. I…" at bounding box center [915, 578] width 1234 height 727
paste textarea "٢ شرحه سماش+خس+مخلل+بصل+بندورة+صوص مدخن+شدر+صوص خاص. الوجبة تشمل بطاطا+مخلل+صوص…"
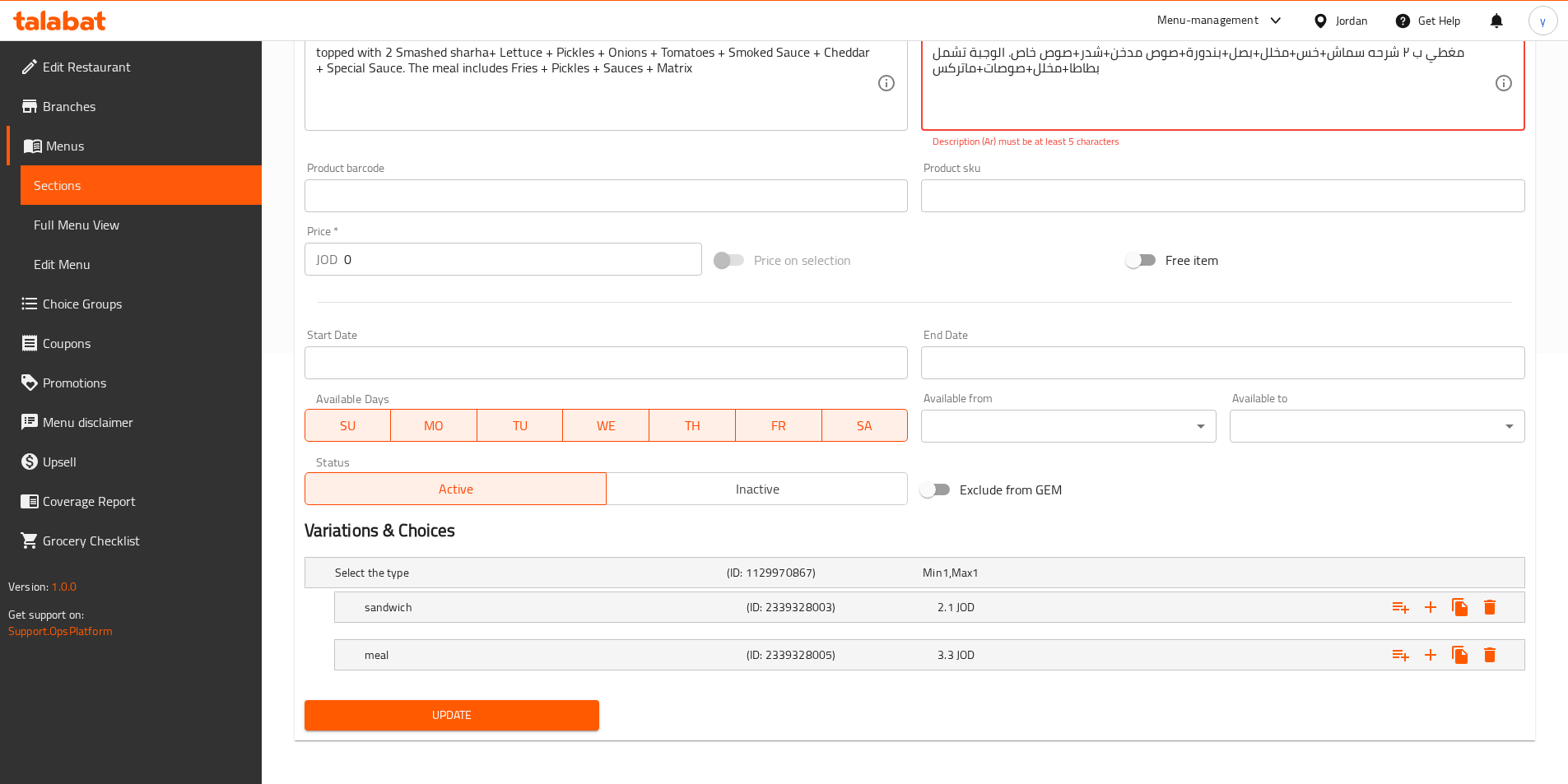
scroll to position [434, 0]
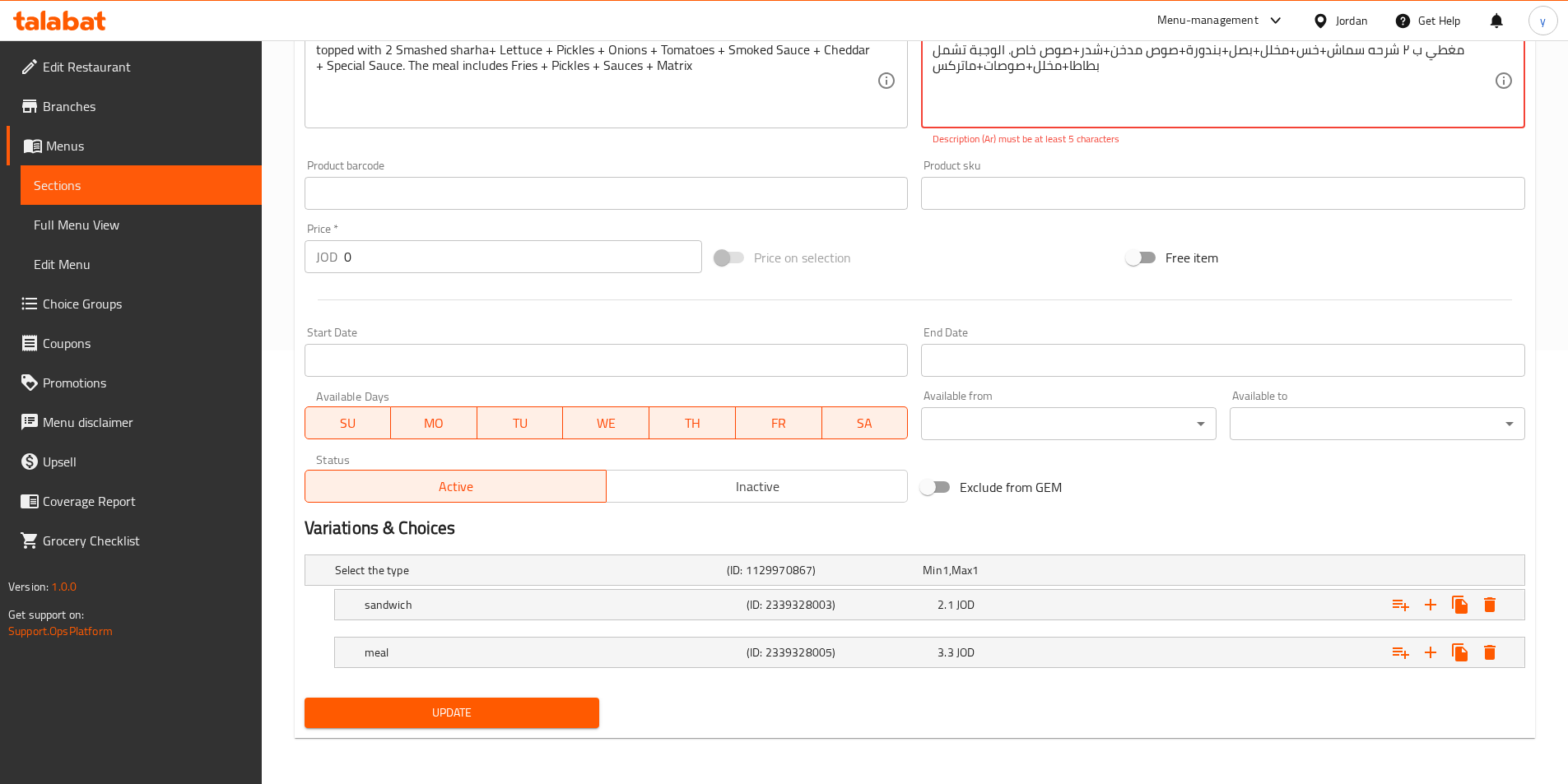
type textarea "مغطي ب ٢ شرحه سماش+خس+مخلل+بصل+بندورة+صوص مدخن+شدر+صوص خاص. الوجبة تشمل بطاطا+م…"
click at [548, 708] on span "Update" at bounding box center [452, 713] width 269 height 20
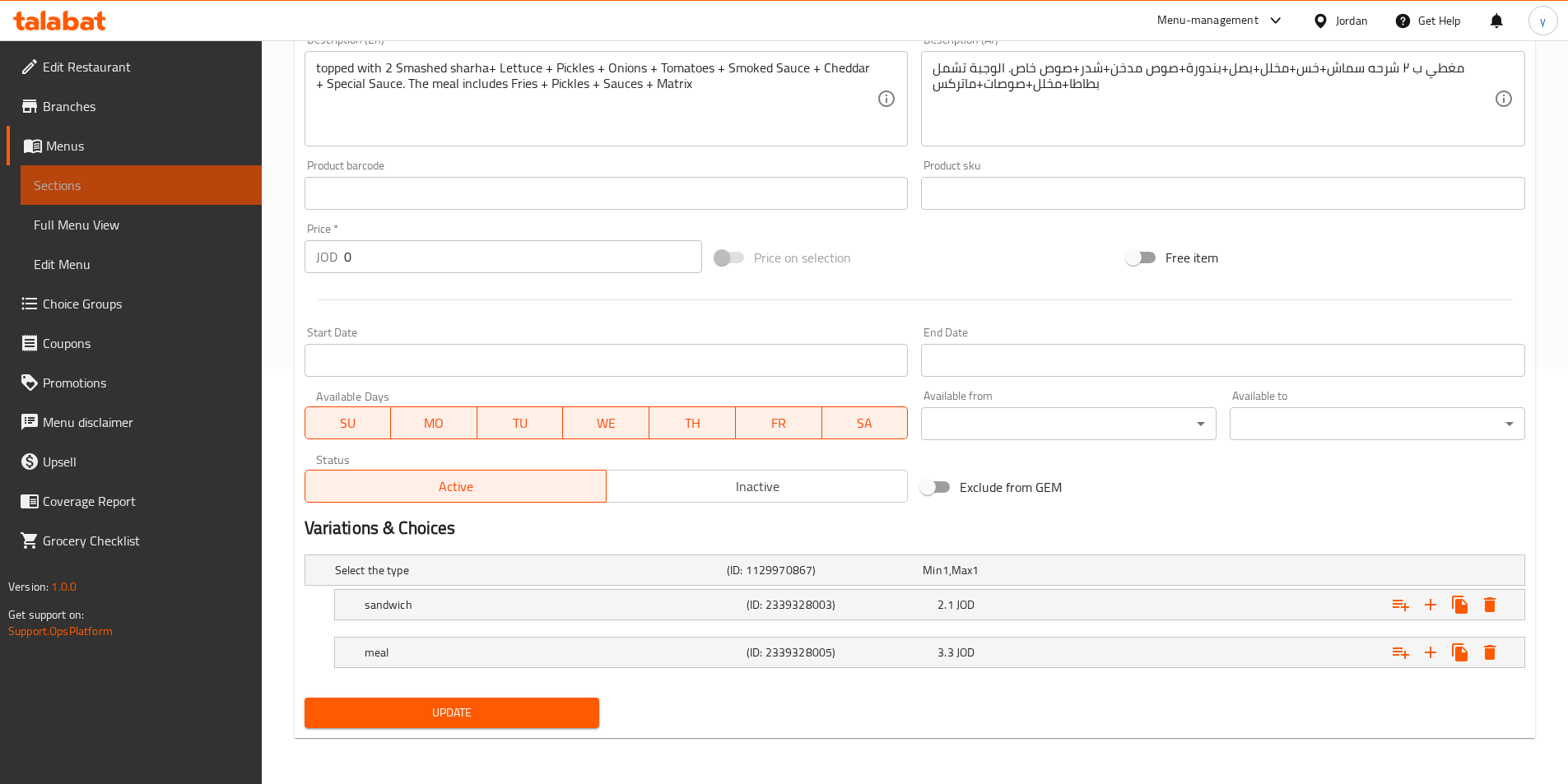
click at [131, 193] on span "Sections" at bounding box center [141, 185] width 215 height 19
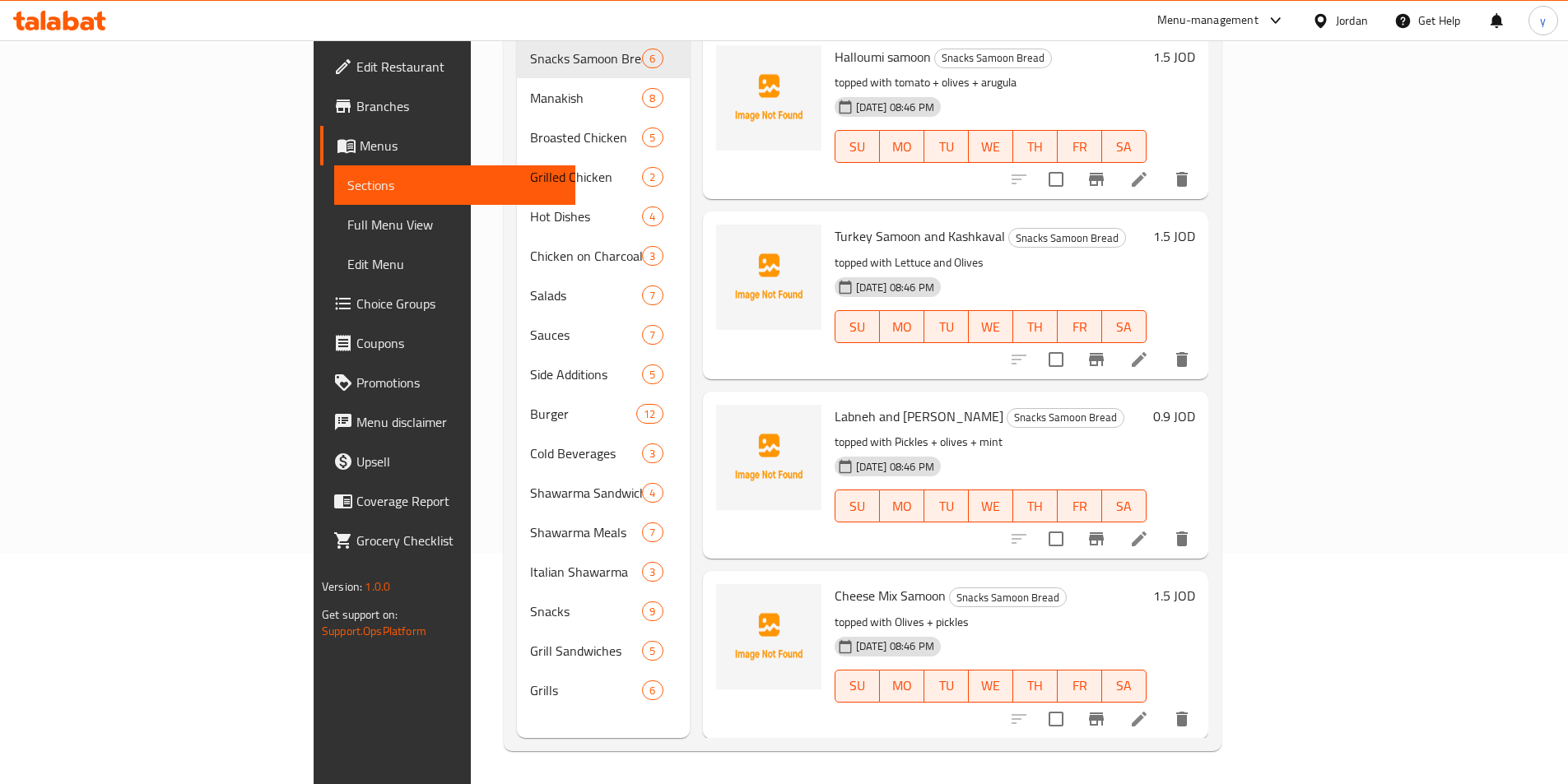
scroll to position [230, 0]
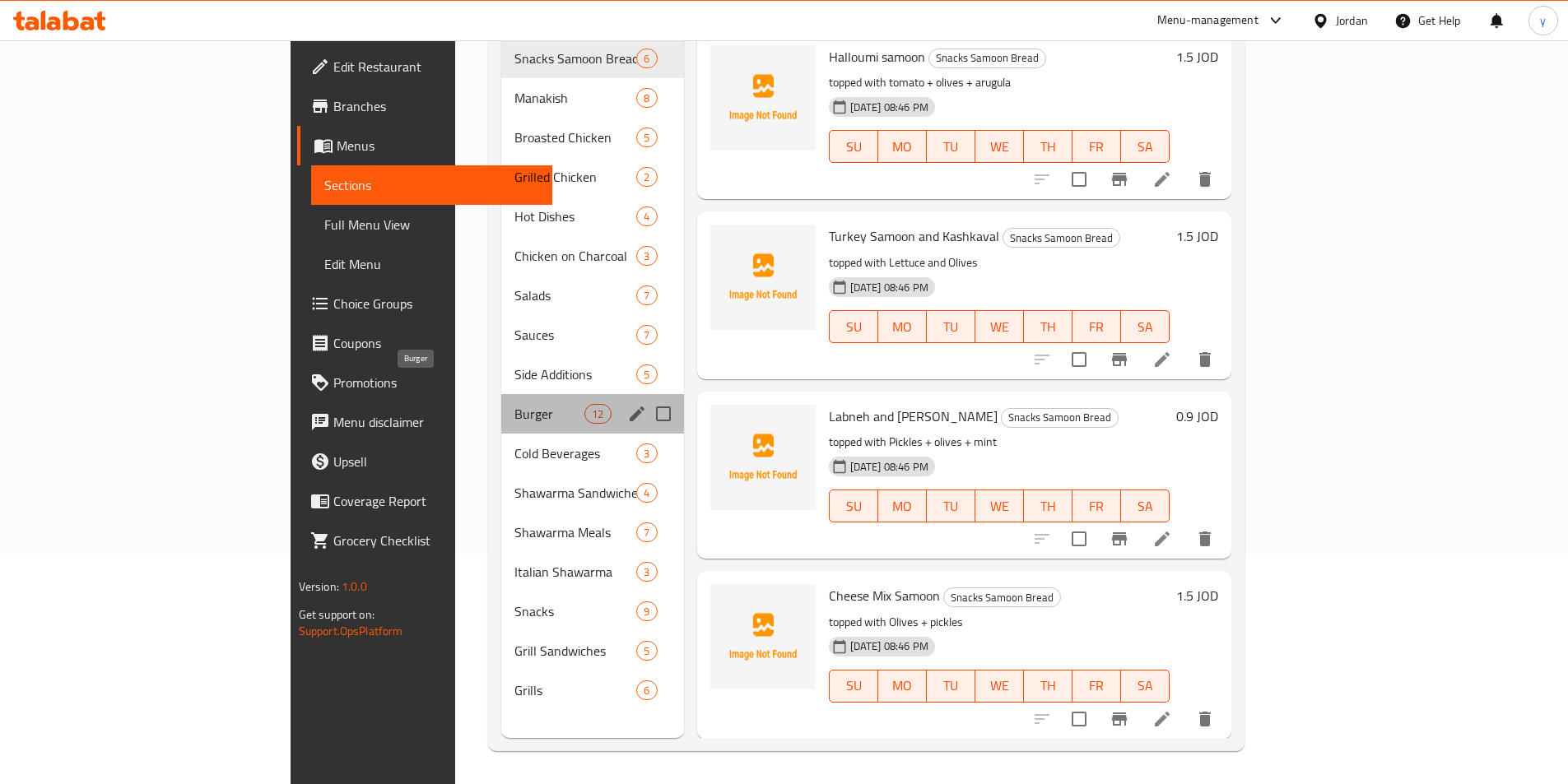
drag, startPoint x: 393, startPoint y: 382, endPoint x: 444, endPoint y: 389, distance: 51.5
click at [515, 404] on span "Burger" at bounding box center [549, 413] width 70 height 19
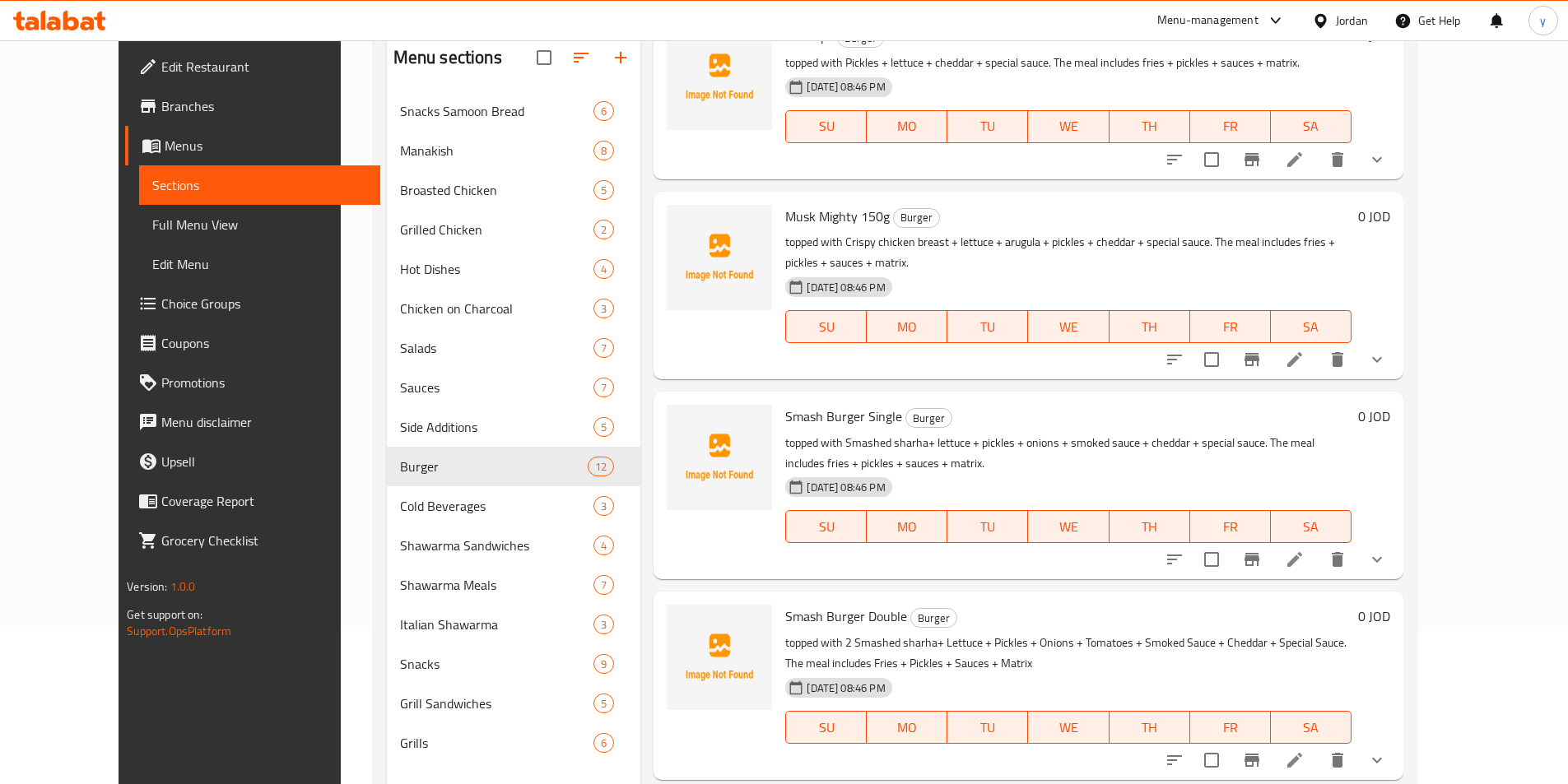
scroll to position [230, 0]
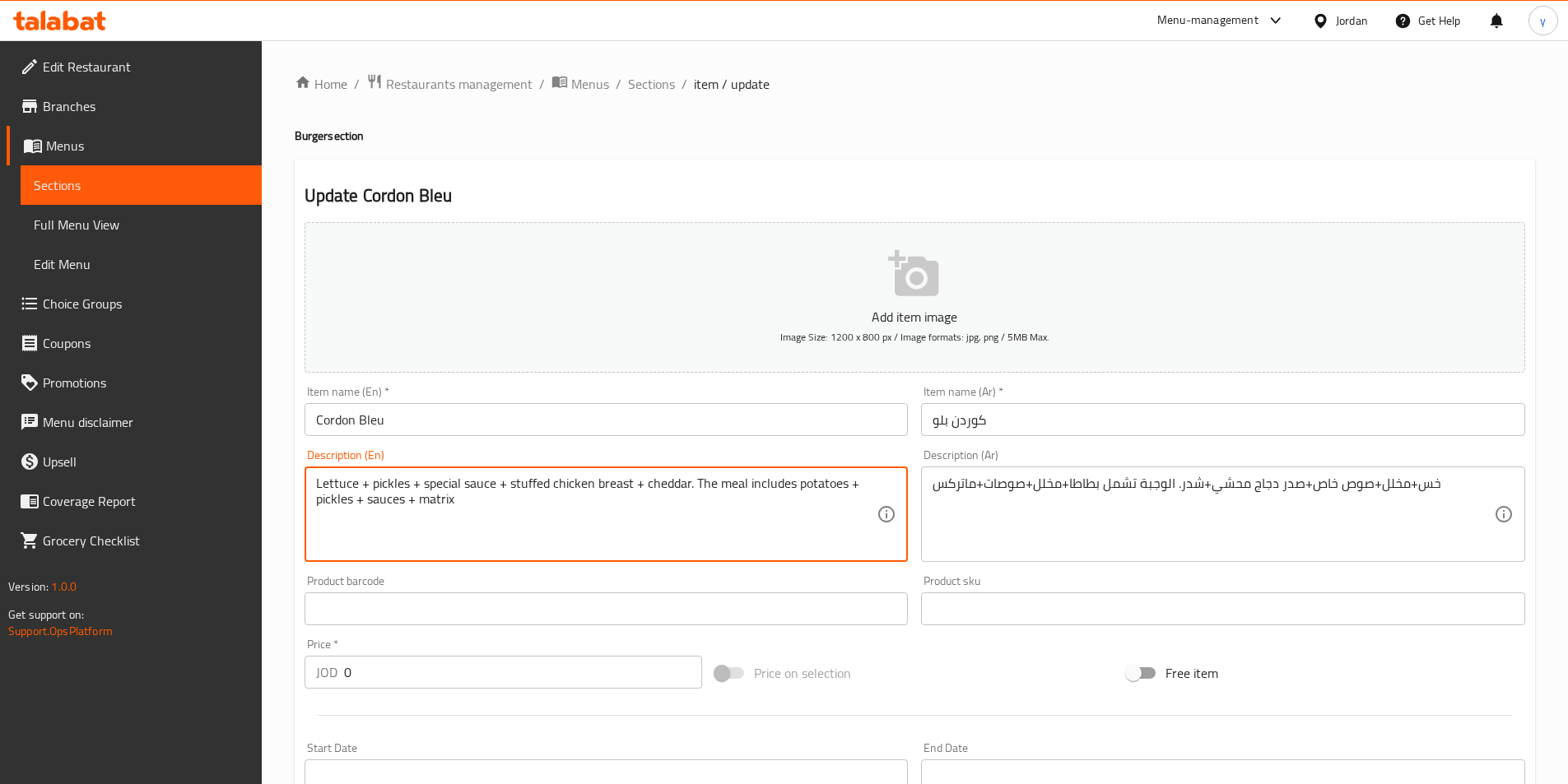
paste textarea "topped with"
type textarea "topped with Lettuce + pickles + special sauce + stuffed chicken breast + chedda…"
click at [928, 490] on div "خس+مخلل+صوص خاص+صدر دجاج محشي+شدر. الوجبة تشمل بطاطا+مخلل+صوصات+ماتركس Descript…" at bounding box center [1222, 514] width 604 height 96
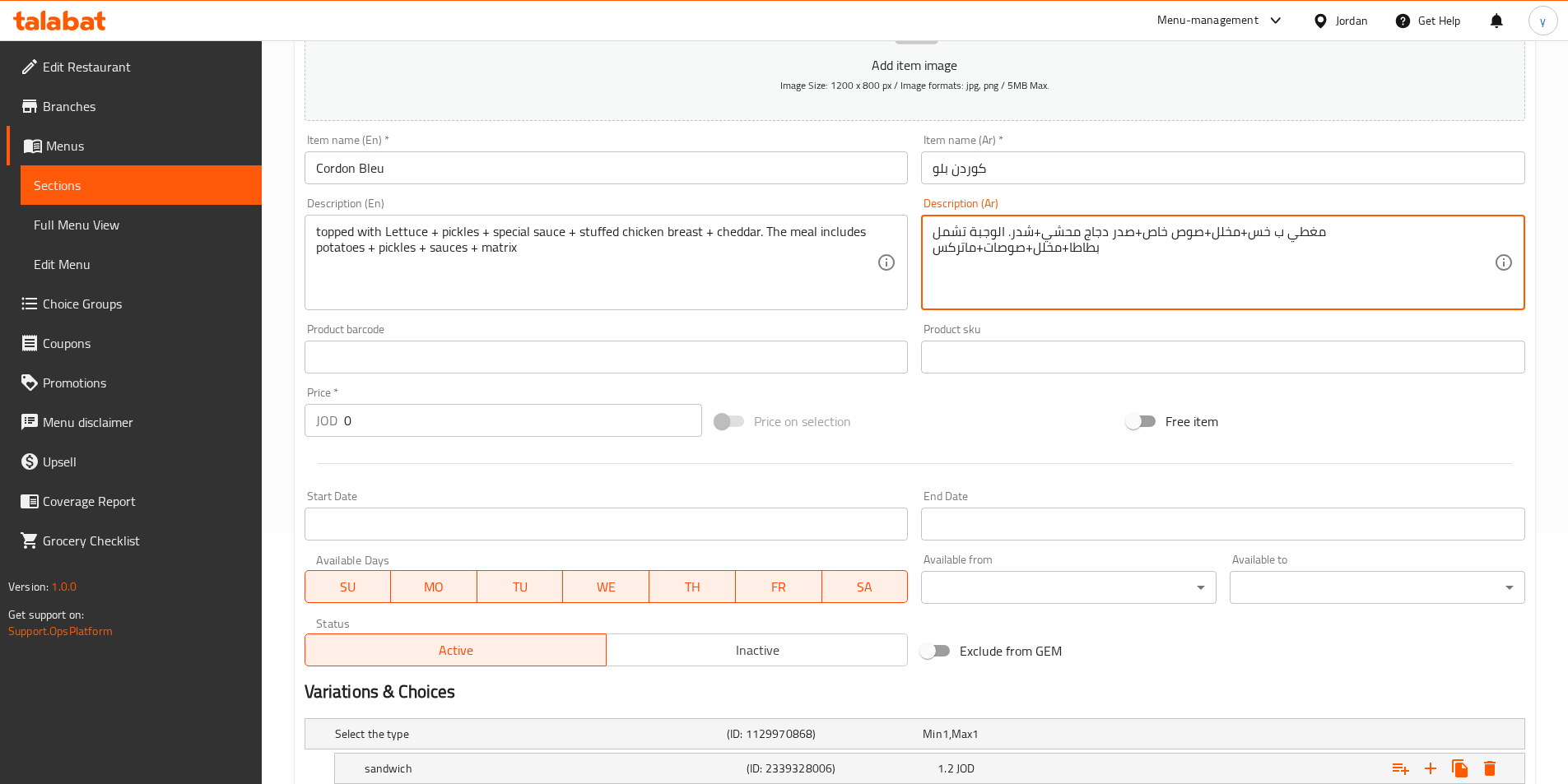
scroll to position [415, 0]
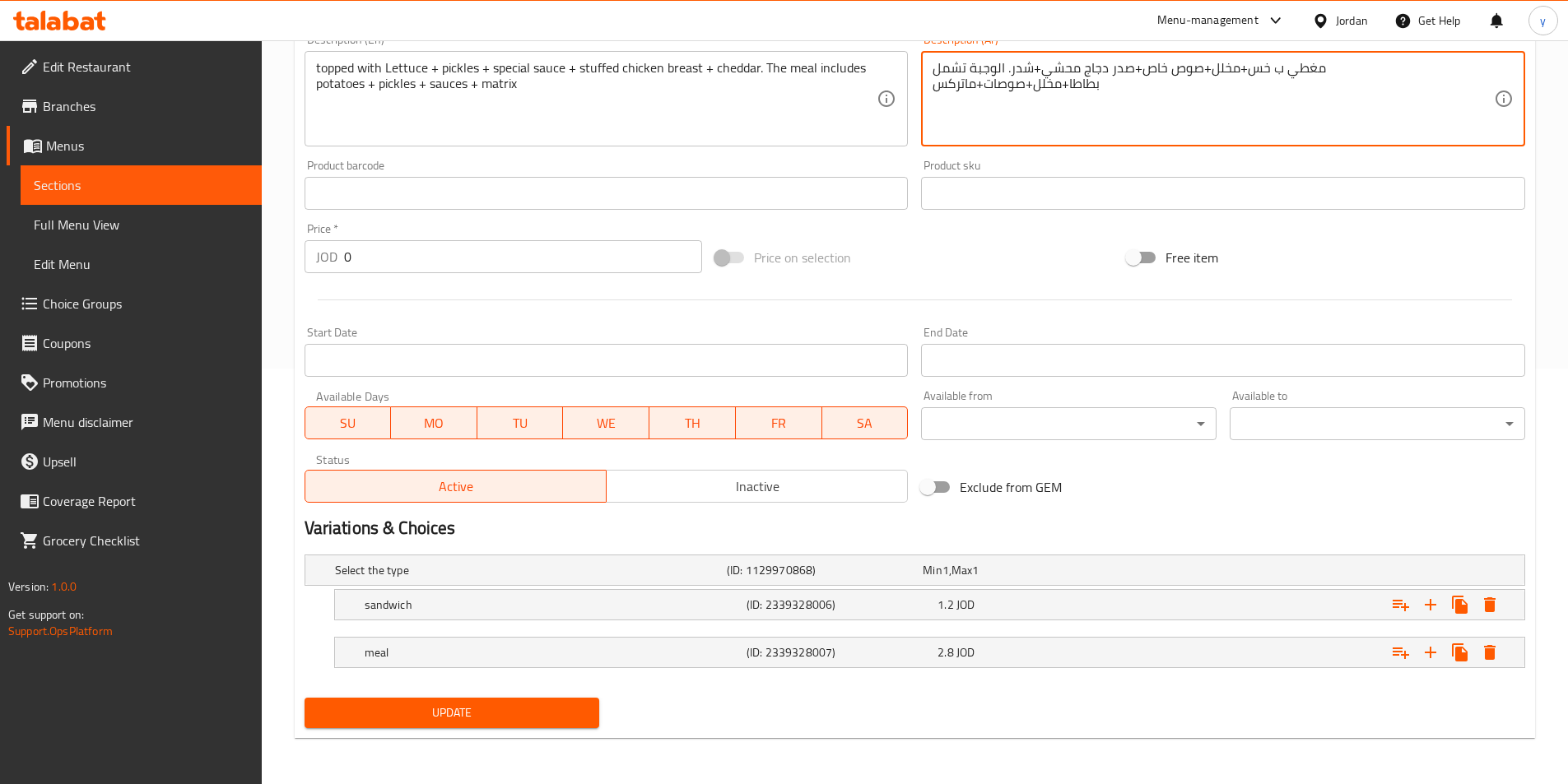
type textarea "مغطي ب خس+مخلل+صوص خاص+صدر دجاج محشي+شدر. الوجبة تشمل بطاطا+مخلل+صوصات+ماتركس"
click at [516, 732] on div "Update" at bounding box center [451, 713] width 309 height 44
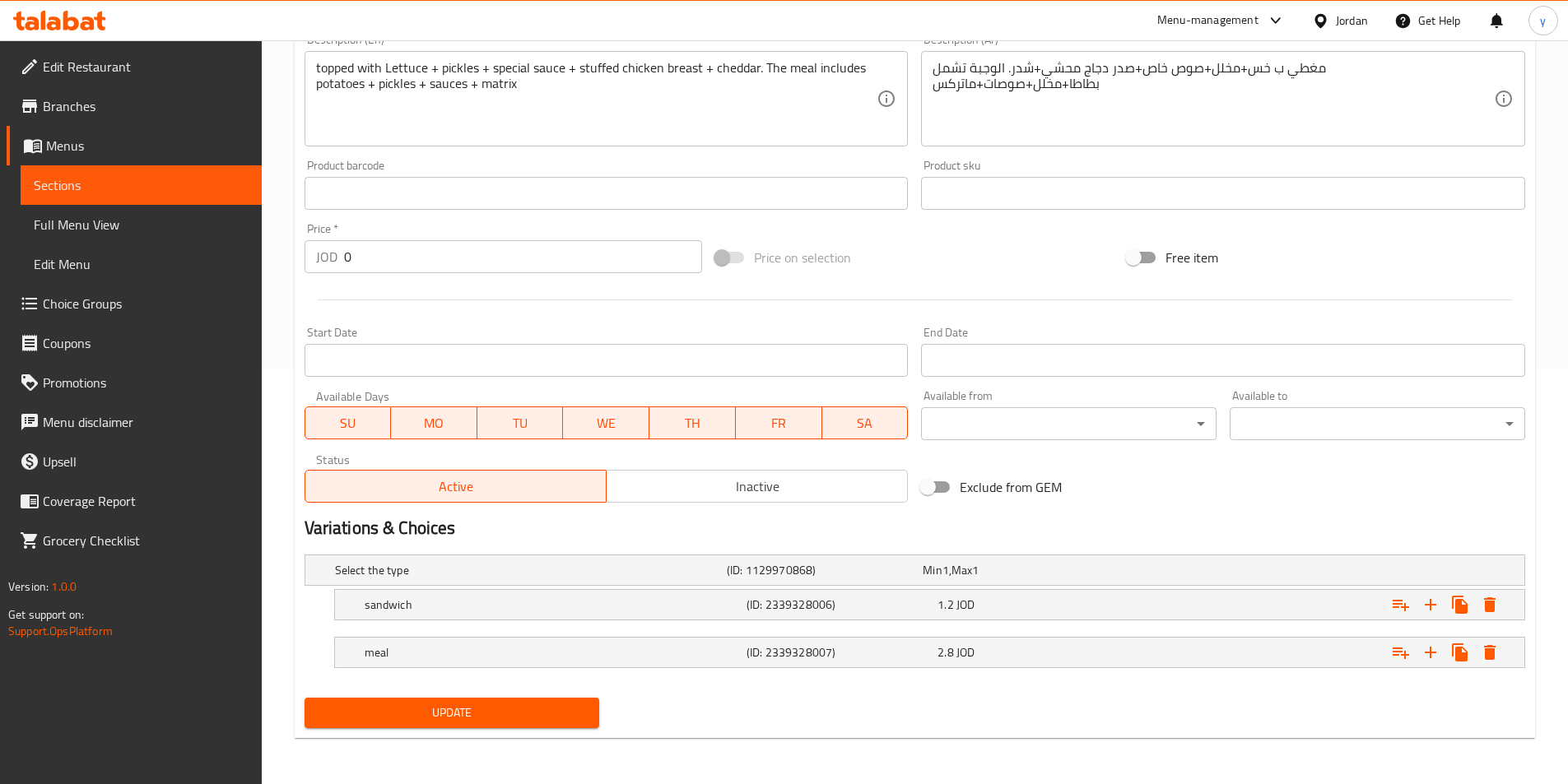
click at [520, 713] on span "Update" at bounding box center [452, 713] width 269 height 20
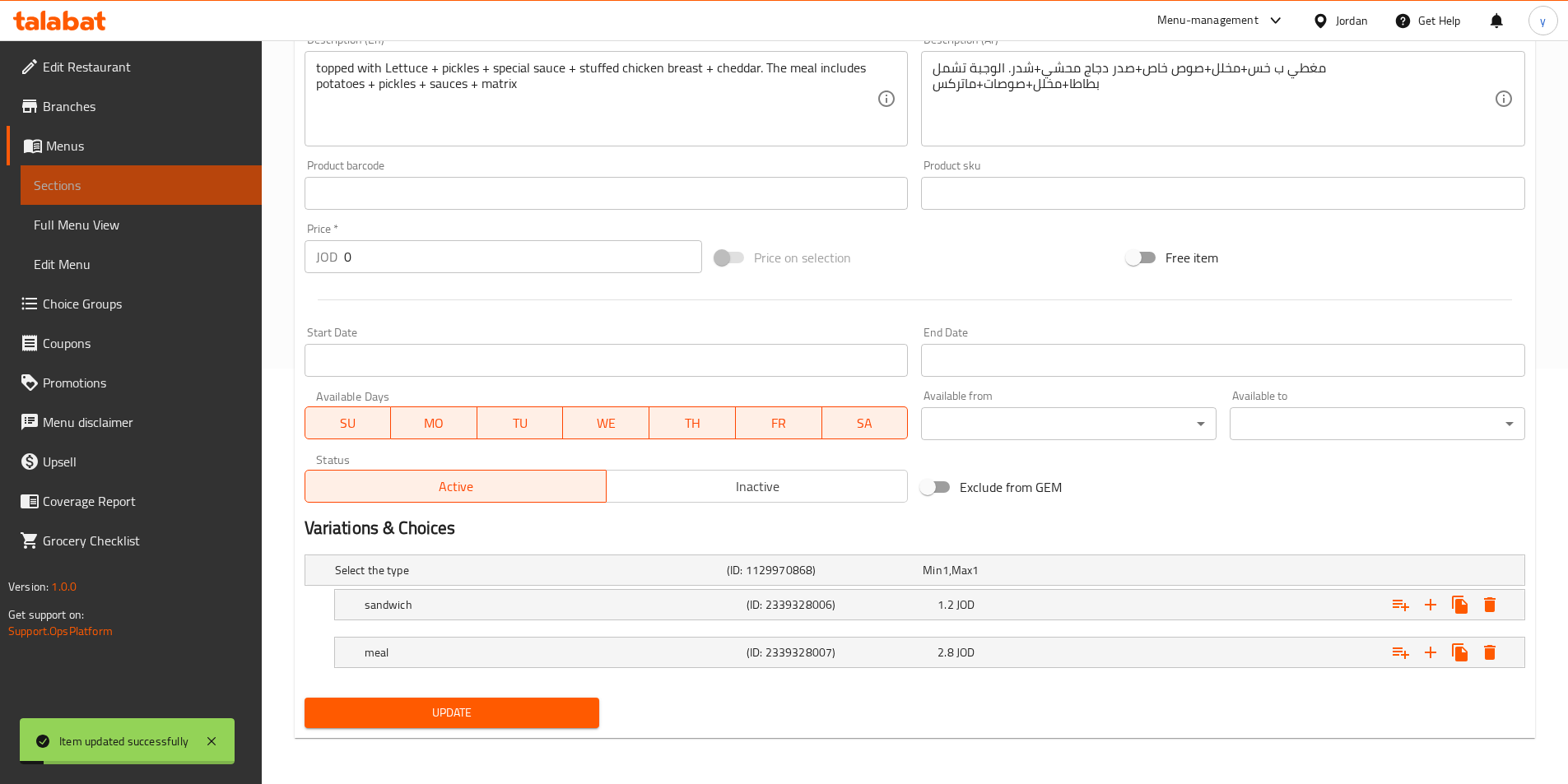
click at [86, 180] on span "Sections" at bounding box center [141, 185] width 215 height 19
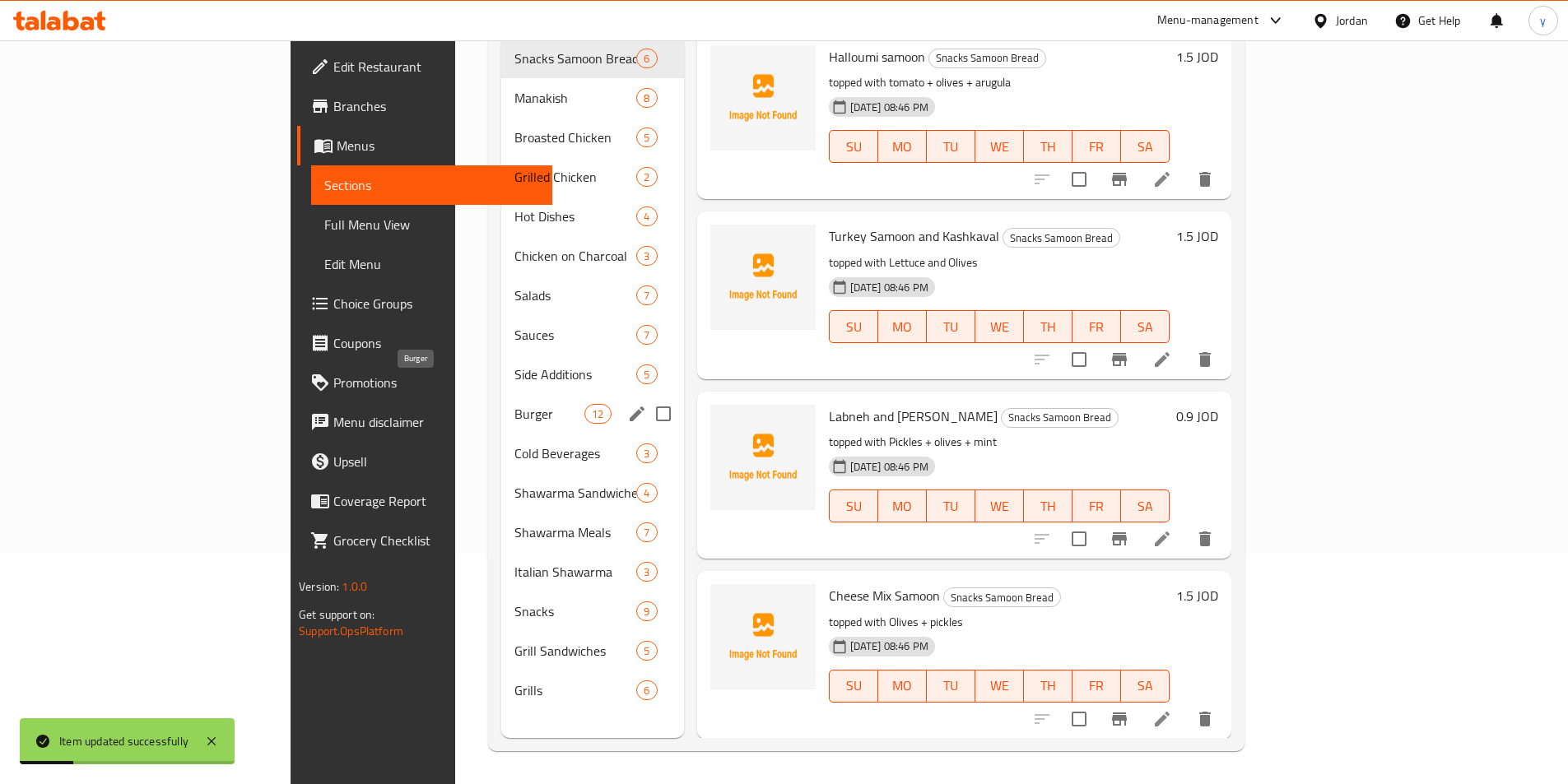
click at [515, 404] on span "Burger" at bounding box center [549, 413] width 70 height 19
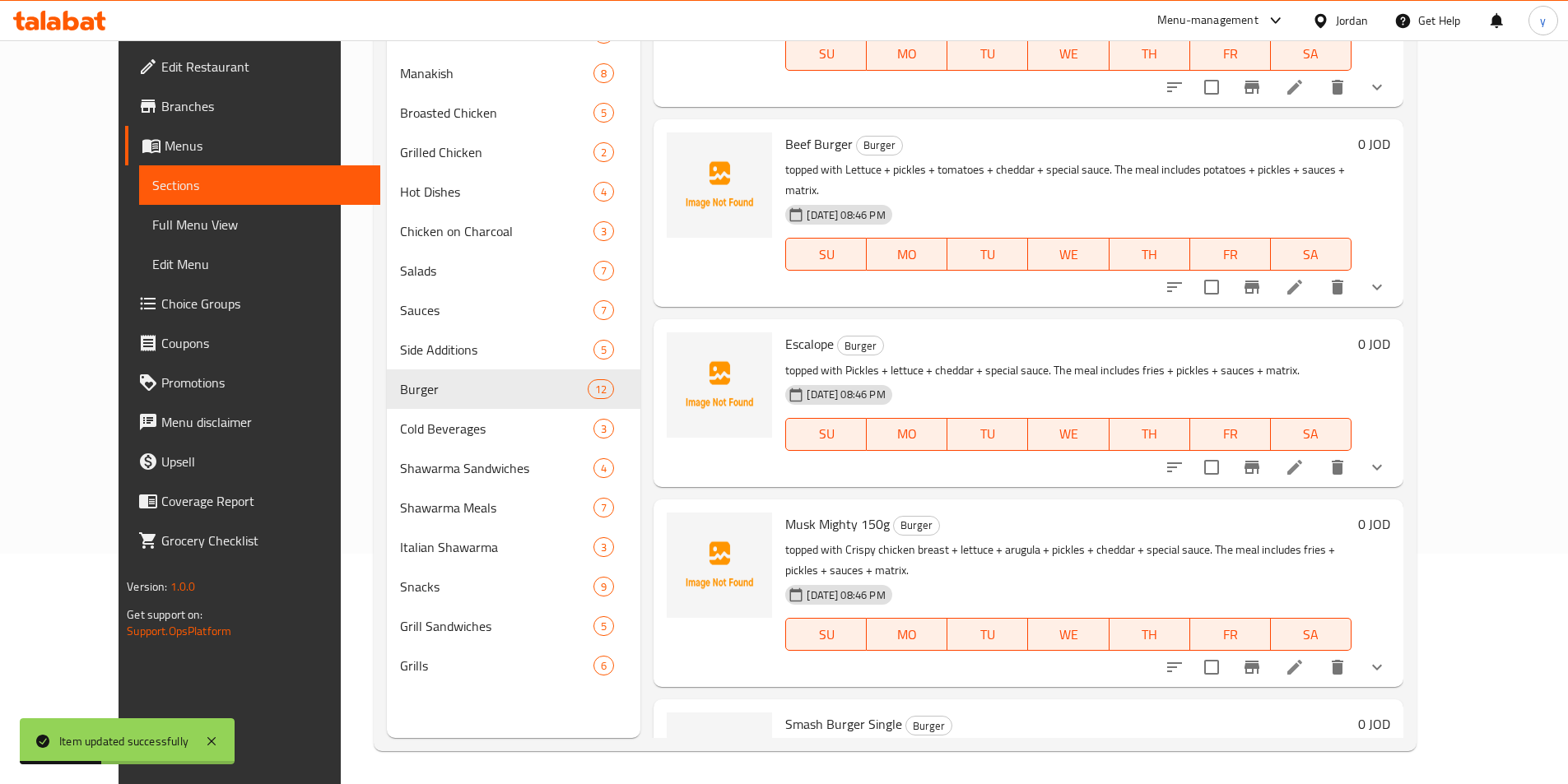
scroll to position [1455, 0]
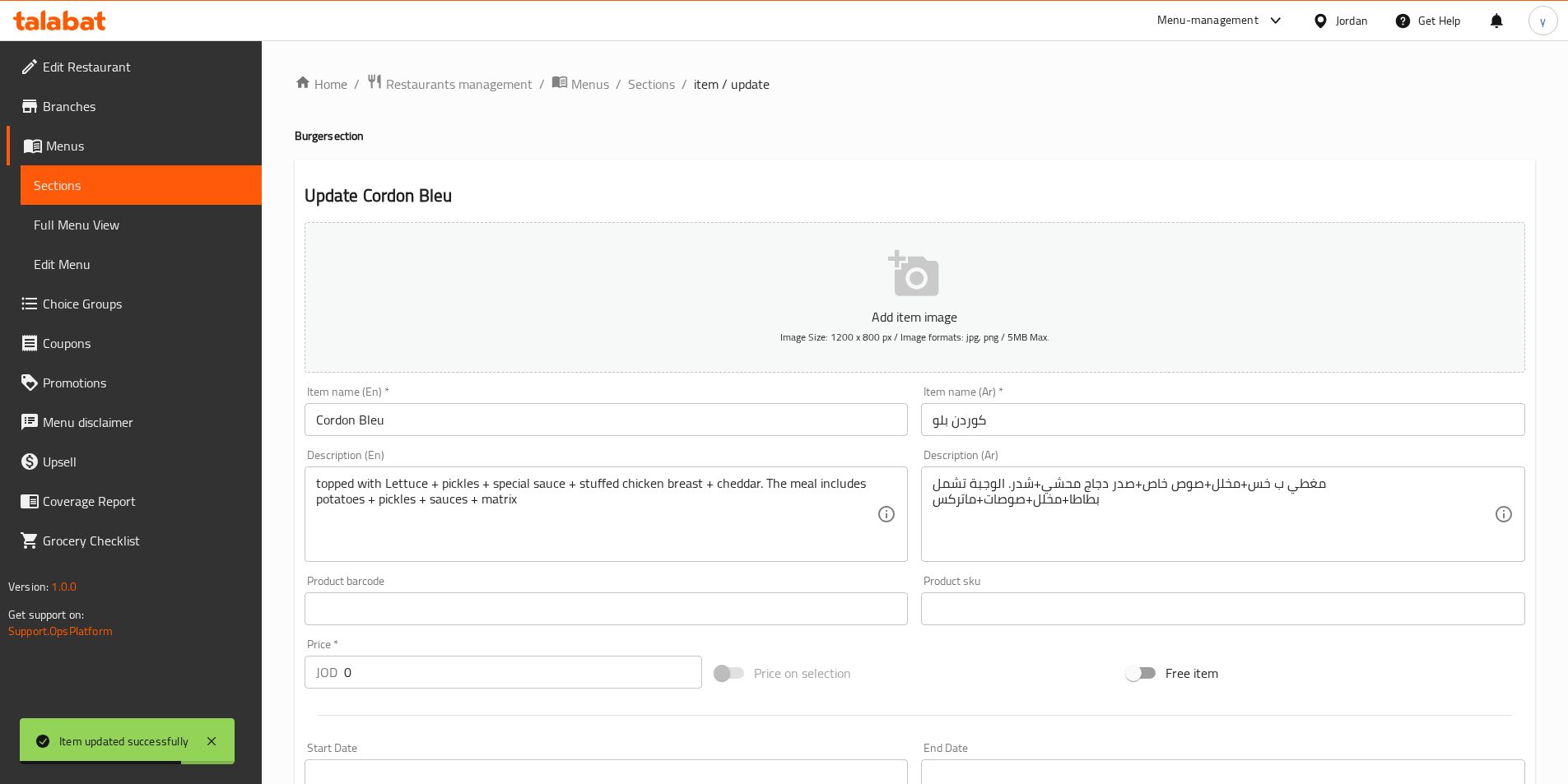
click at [140, 171] on link "Sections" at bounding box center [140, 185] width 241 height 39
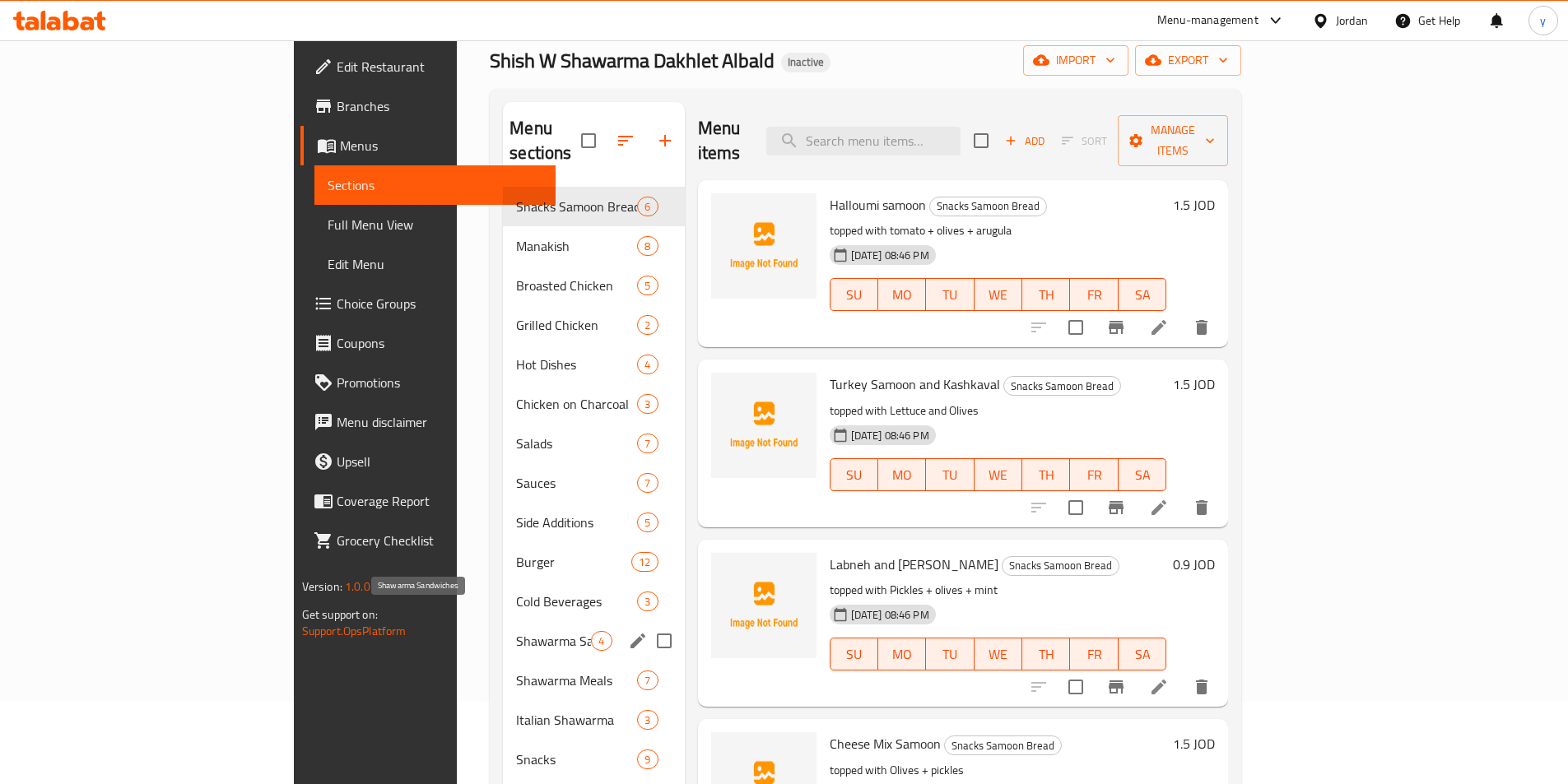
scroll to position [165, 0]
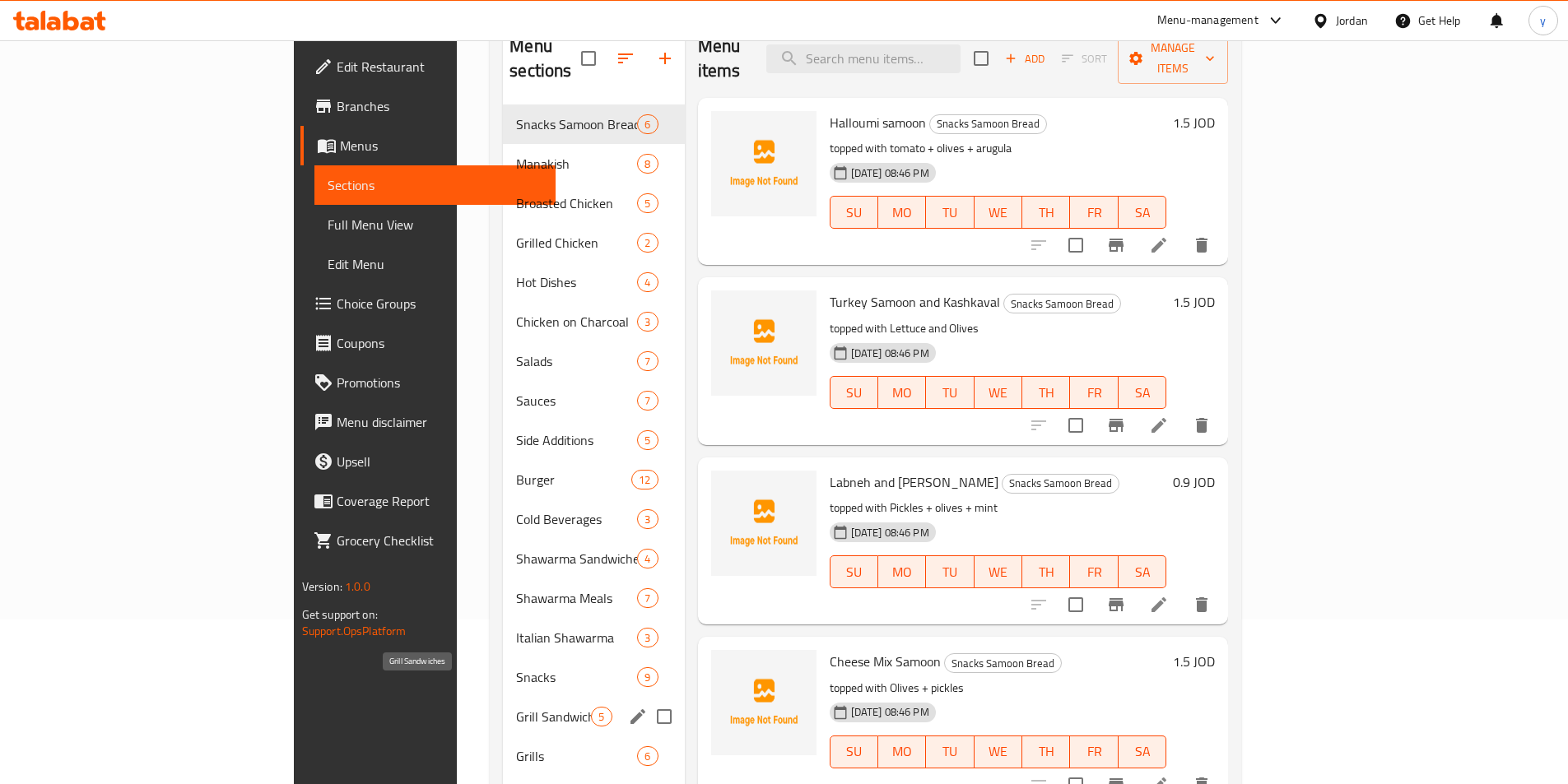
click at [516, 707] on span "Grill Sandwiches" at bounding box center [553, 716] width 75 height 19
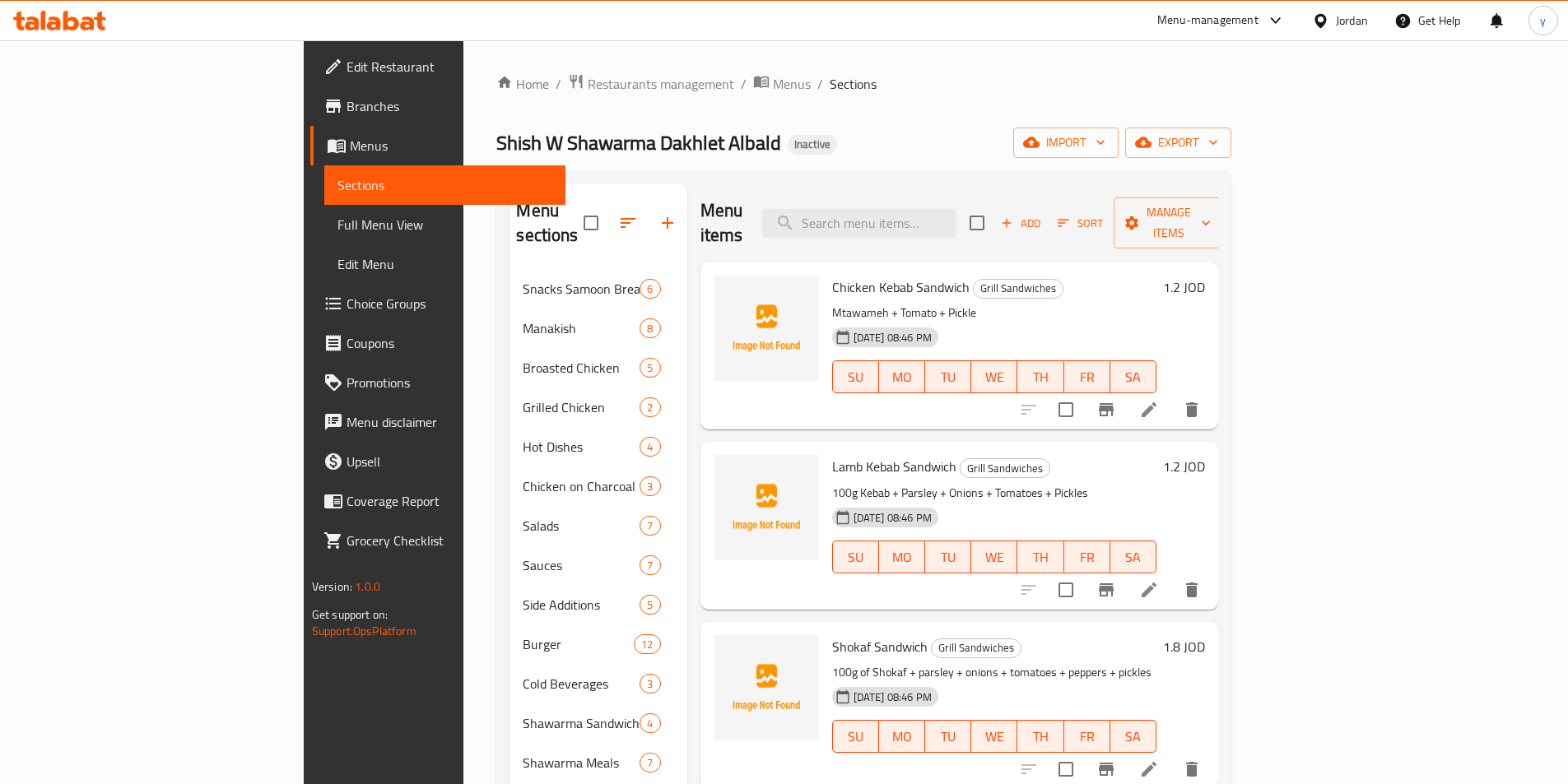
click at [1159, 400] on icon at bounding box center [1148, 409] width 19 height 19
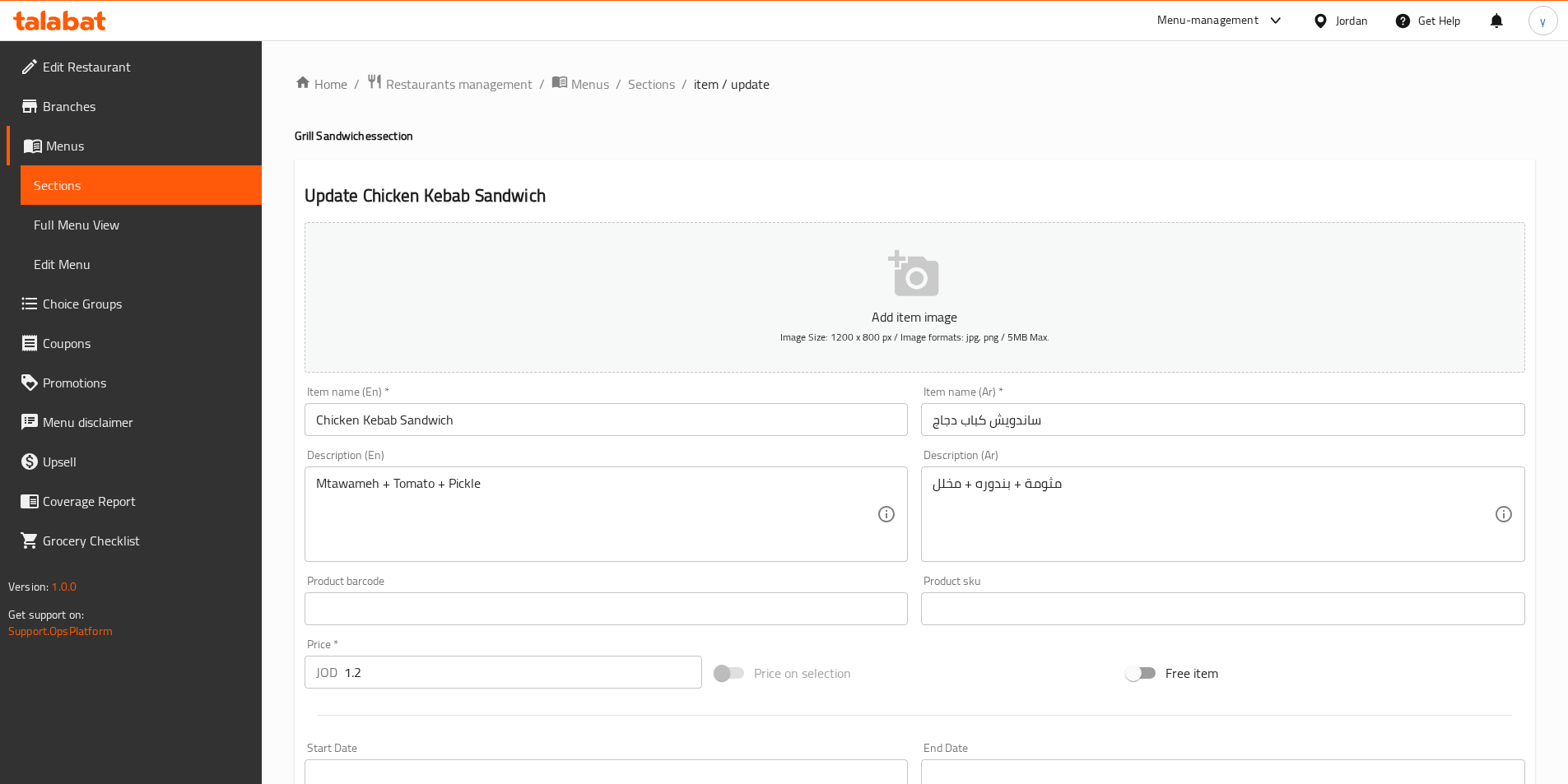
click at [312, 485] on div "Mtawameh + Tomato + Pickle Description (En)" at bounding box center [606, 514] width 604 height 96
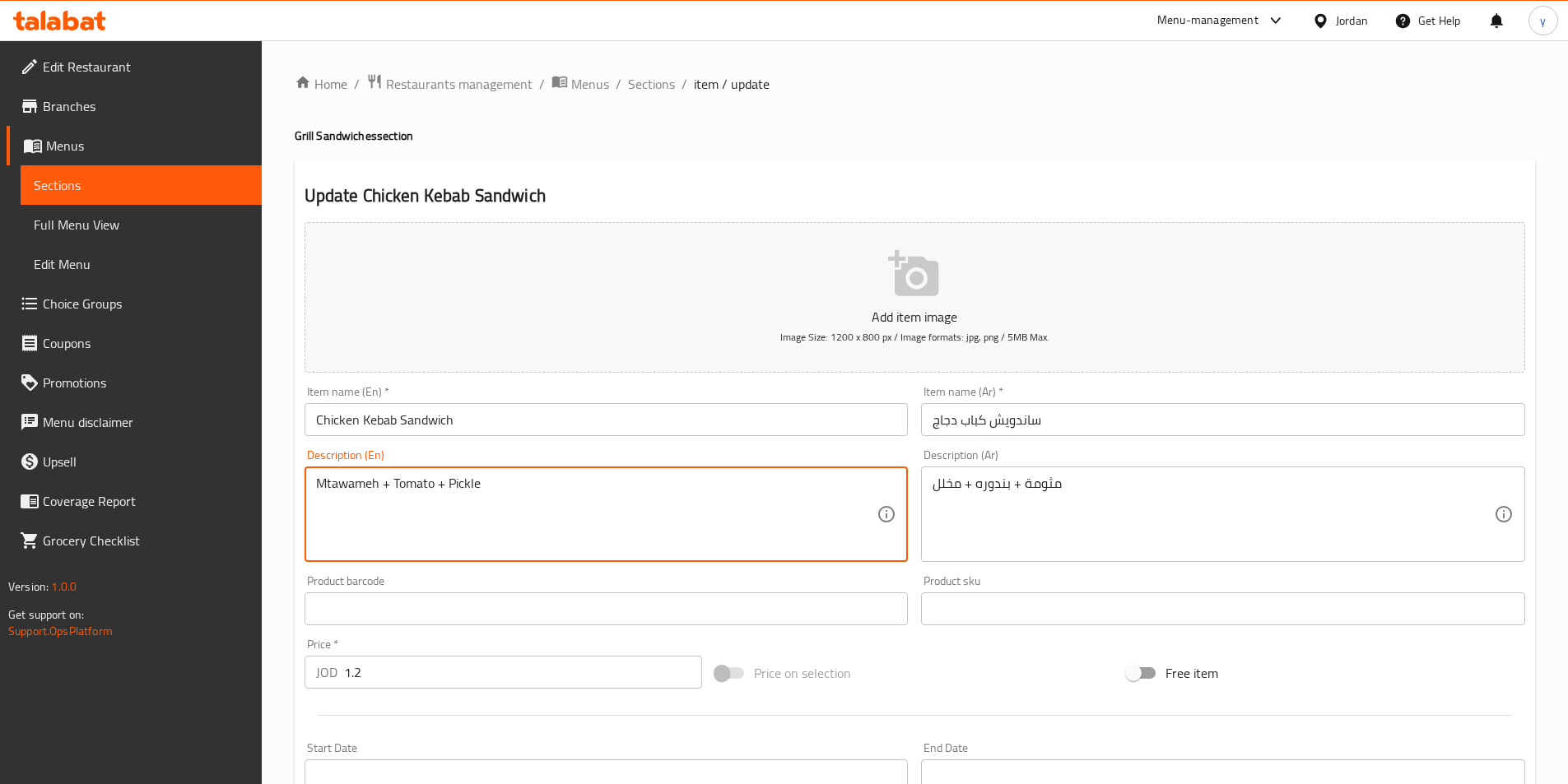
paste textarea "topped with"
type textarea "topped with Mtawameh + Tomato + Pickle"
click at [927, 488] on div "مثومة + بندوره + مخلل Description (Ar)" at bounding box center [1222, 514] width 604 height 96
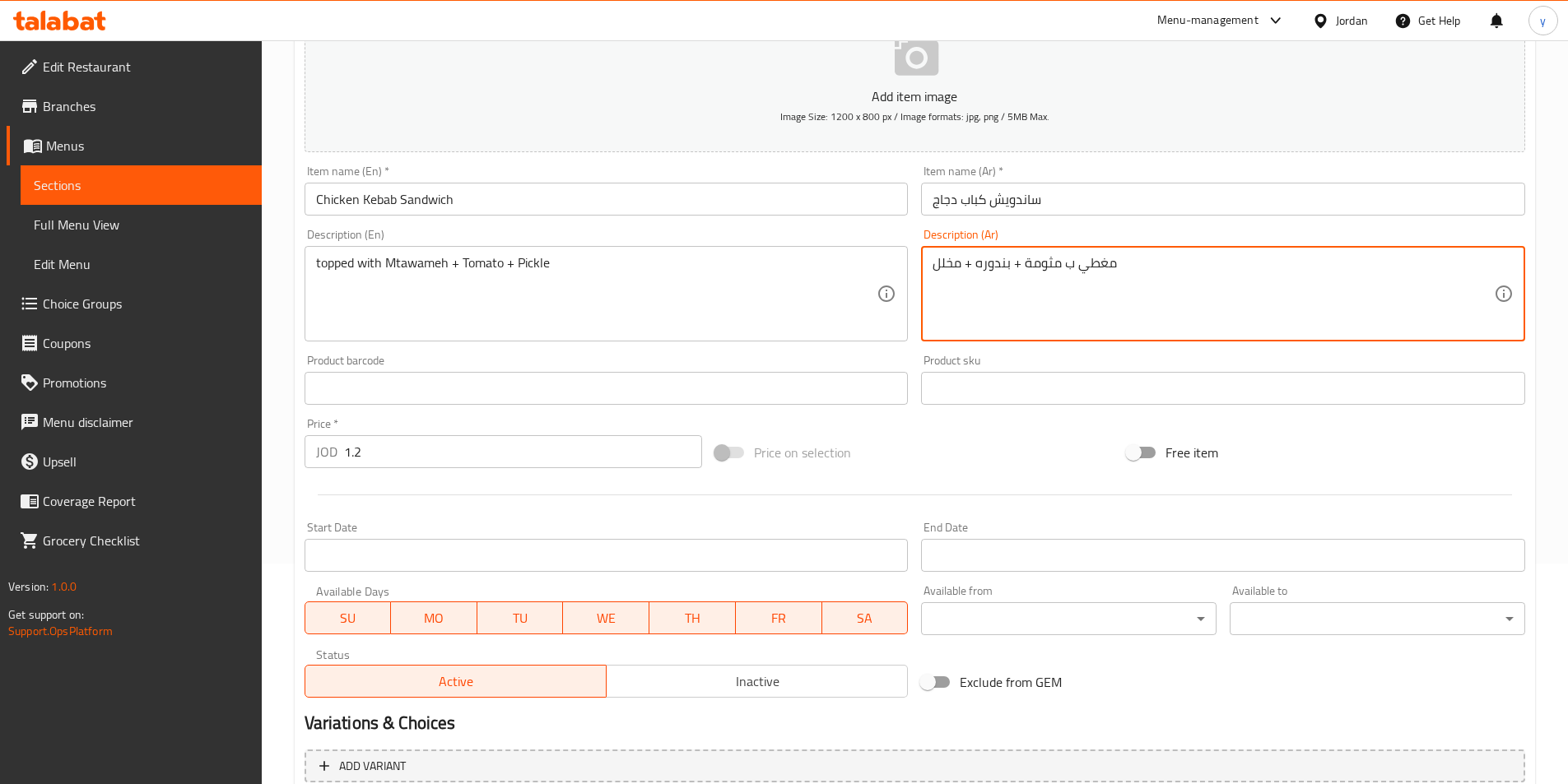
scroll to position [378, 0]
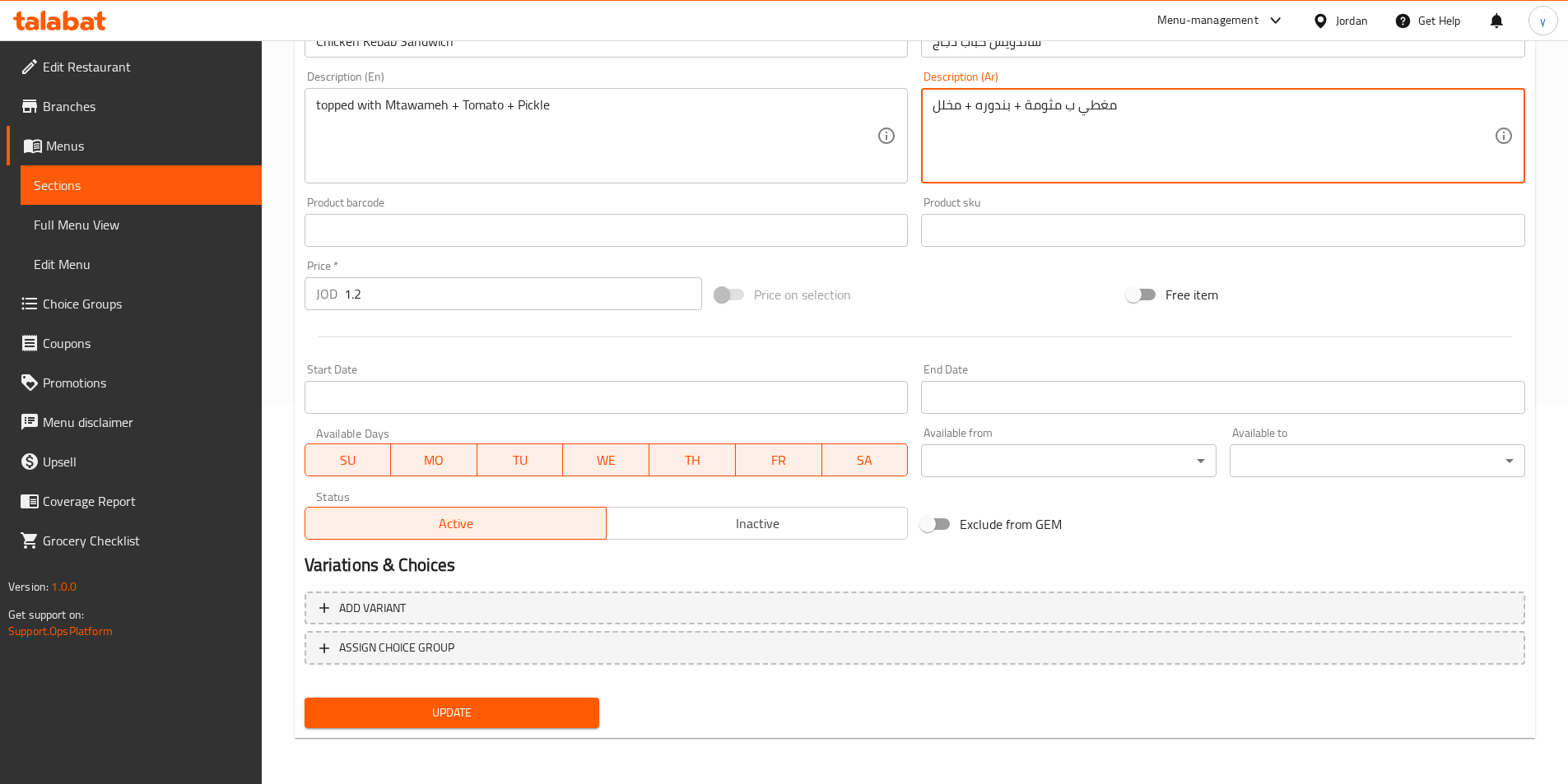
type textarea "مغطي ب مثومة + بندوره + مخلل"
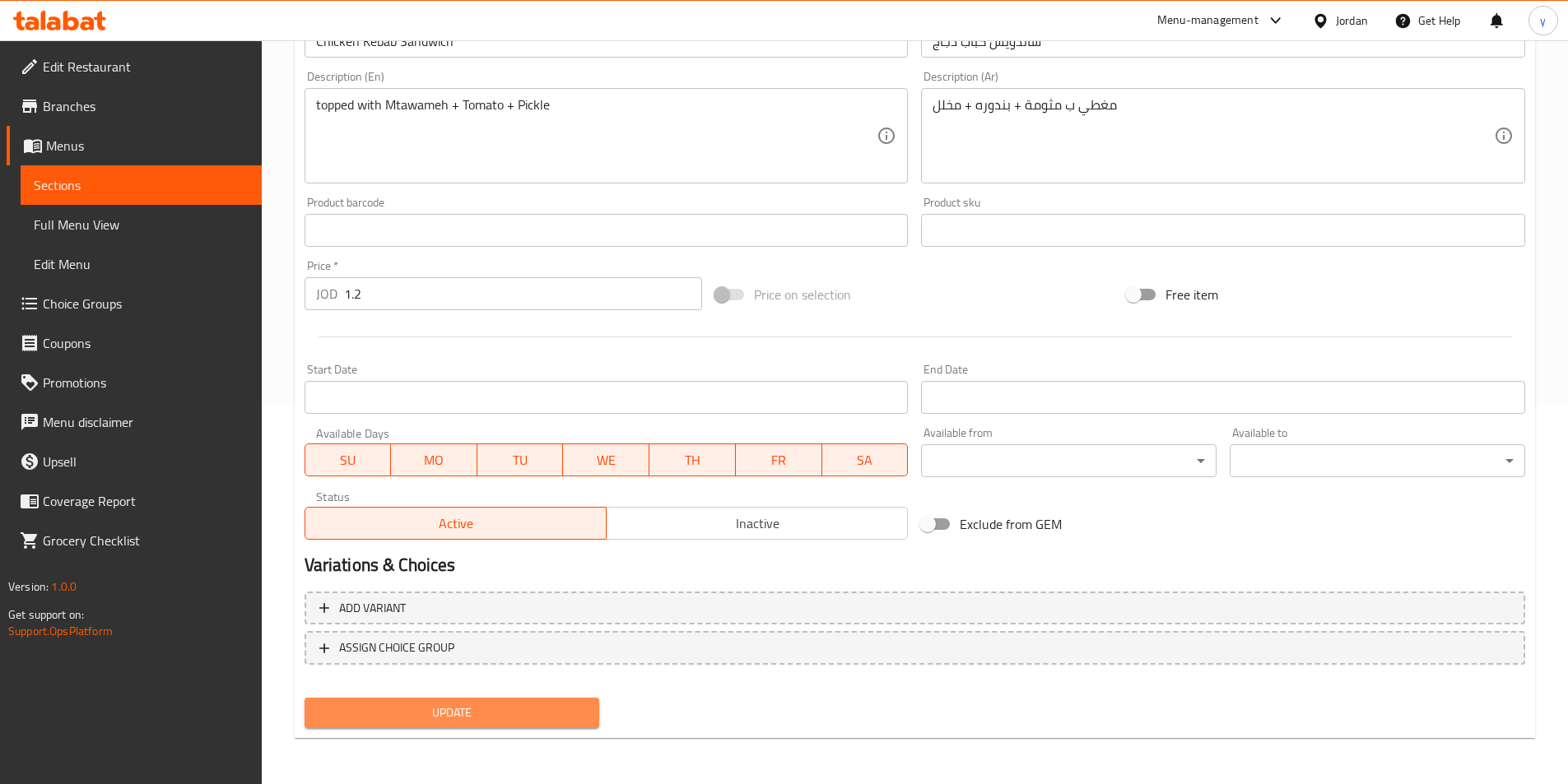
click at [396, 718] on span "Update" at bounding box center [452, 713] width 269 height 20
click at [565, 708] on span "Update" at bounding box center [452, 713] width 269 height 20
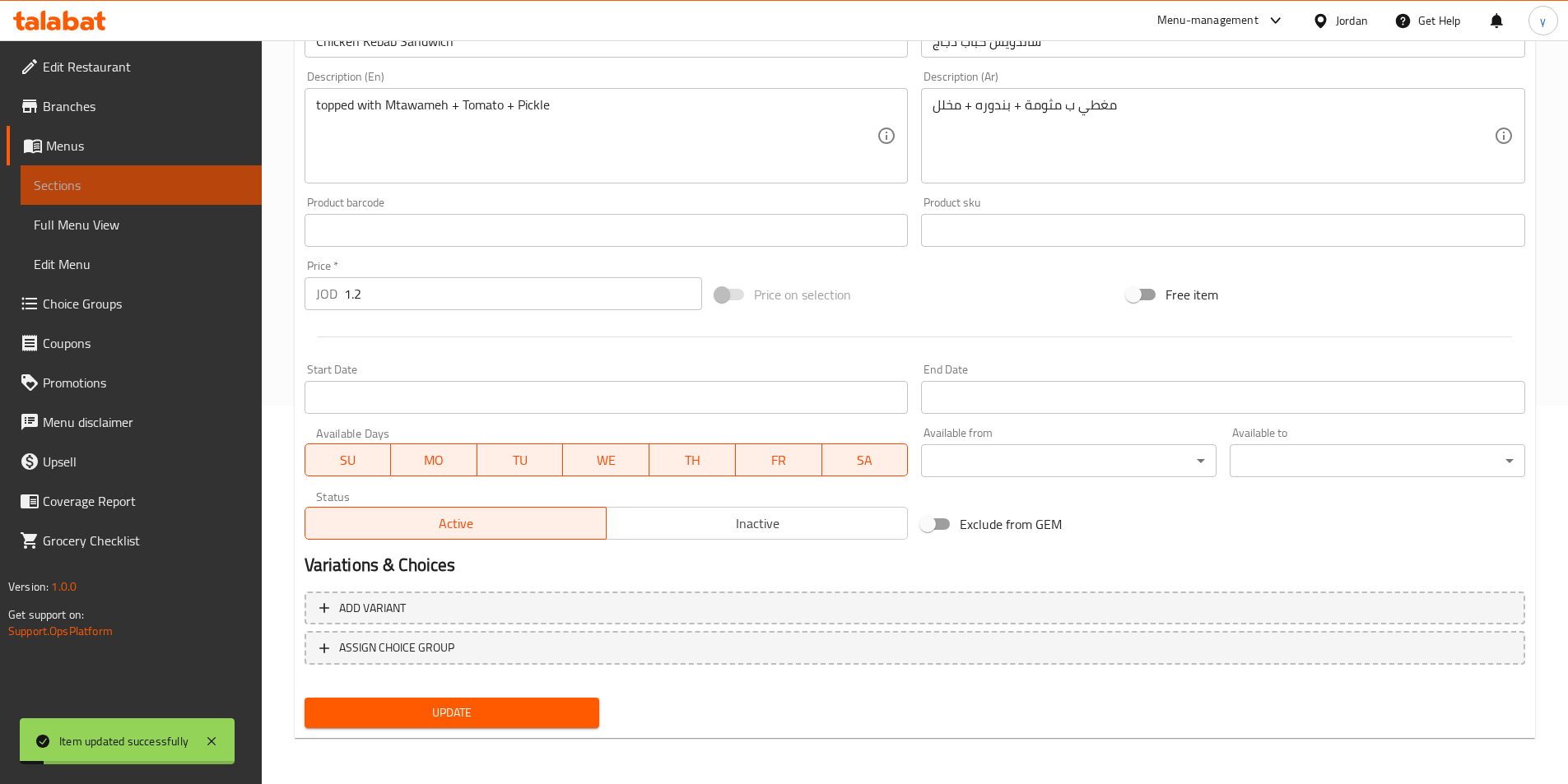
click at [92, 187] on span "Sections" at bounding box center [141, 185] width 215 height 19
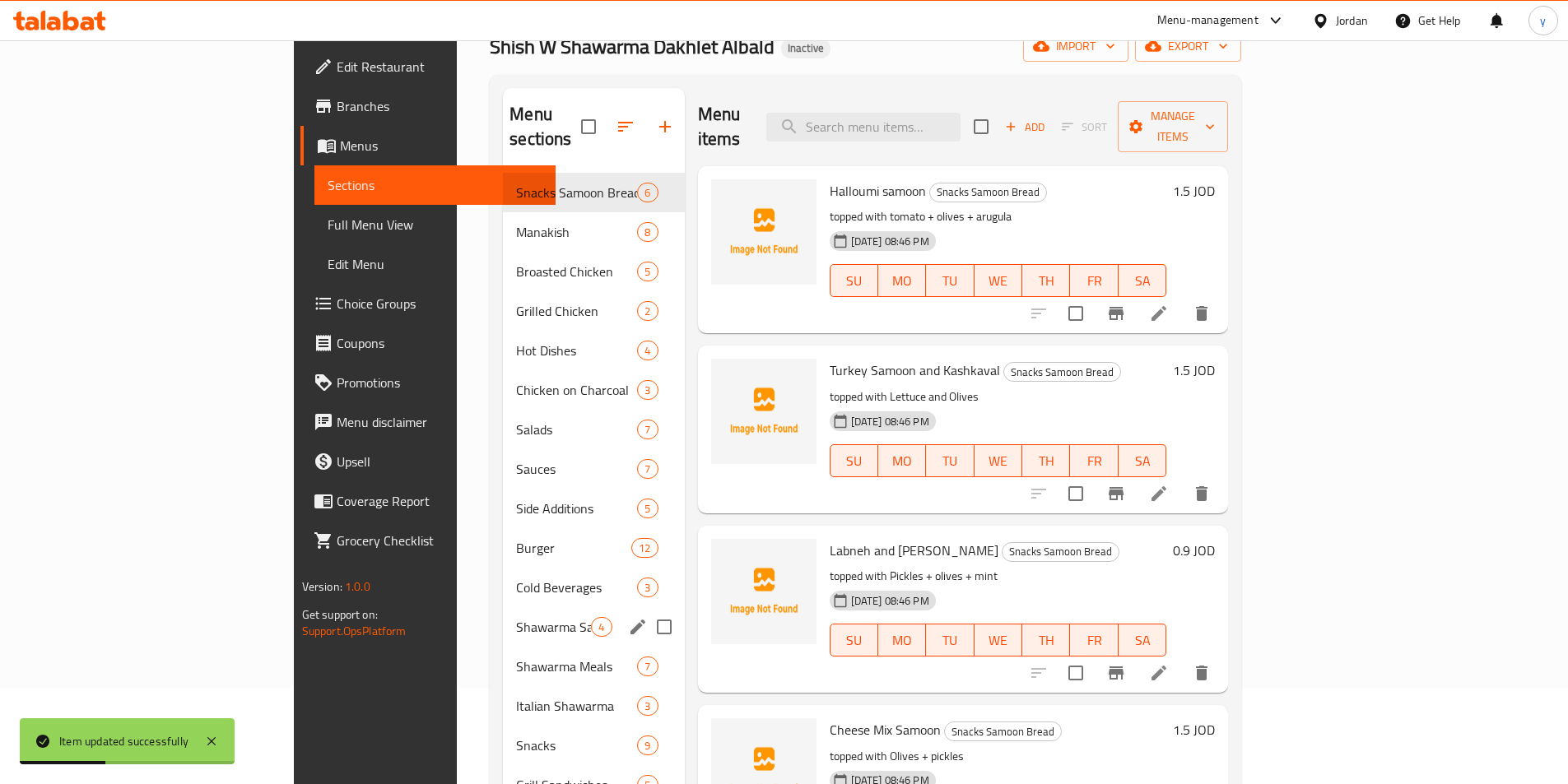
scroll to position [230, 0]
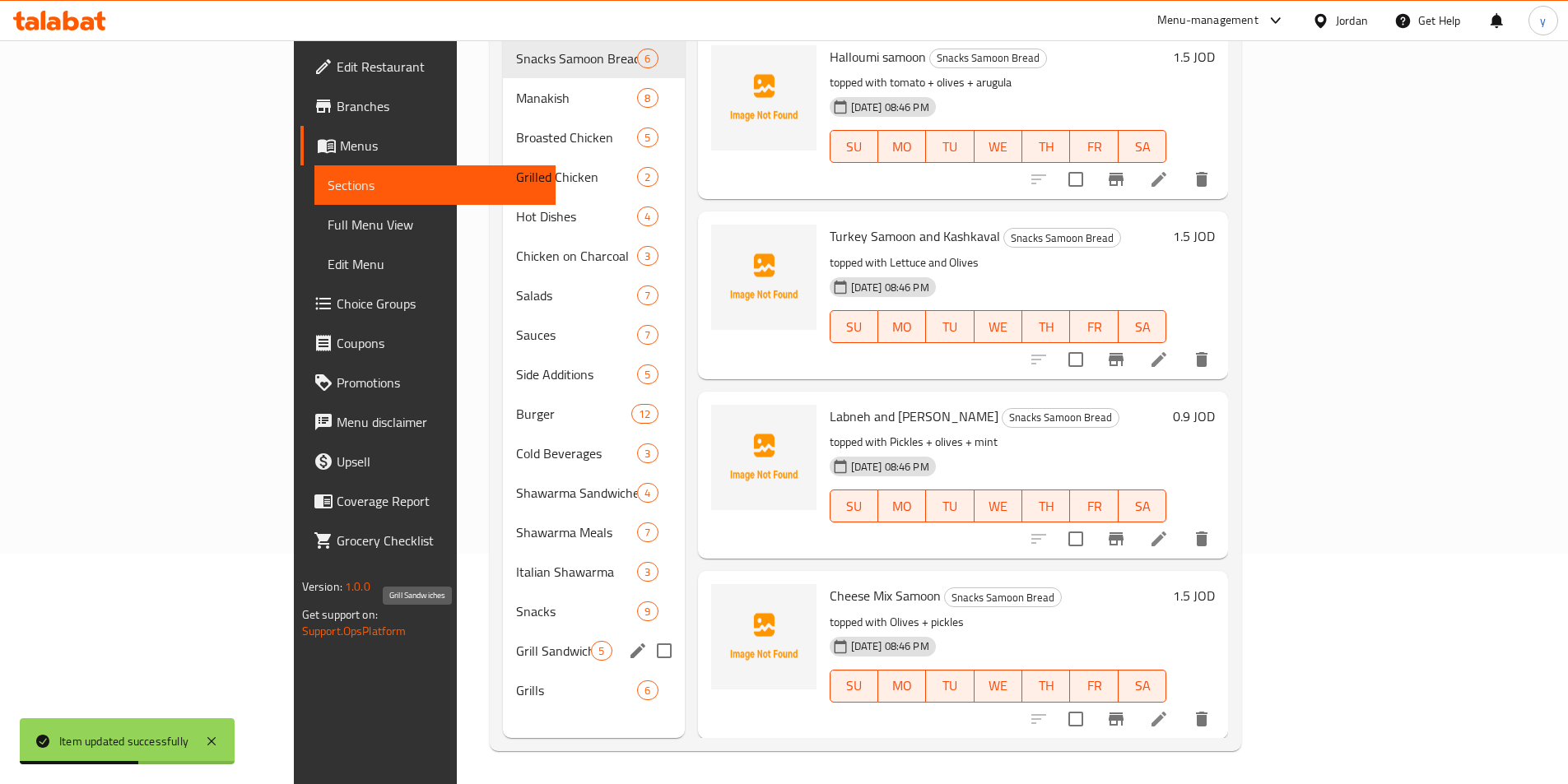
click at [516, 641] on span "Grill Sandwiches" at bounding box center [553, 650] width 75 height 19
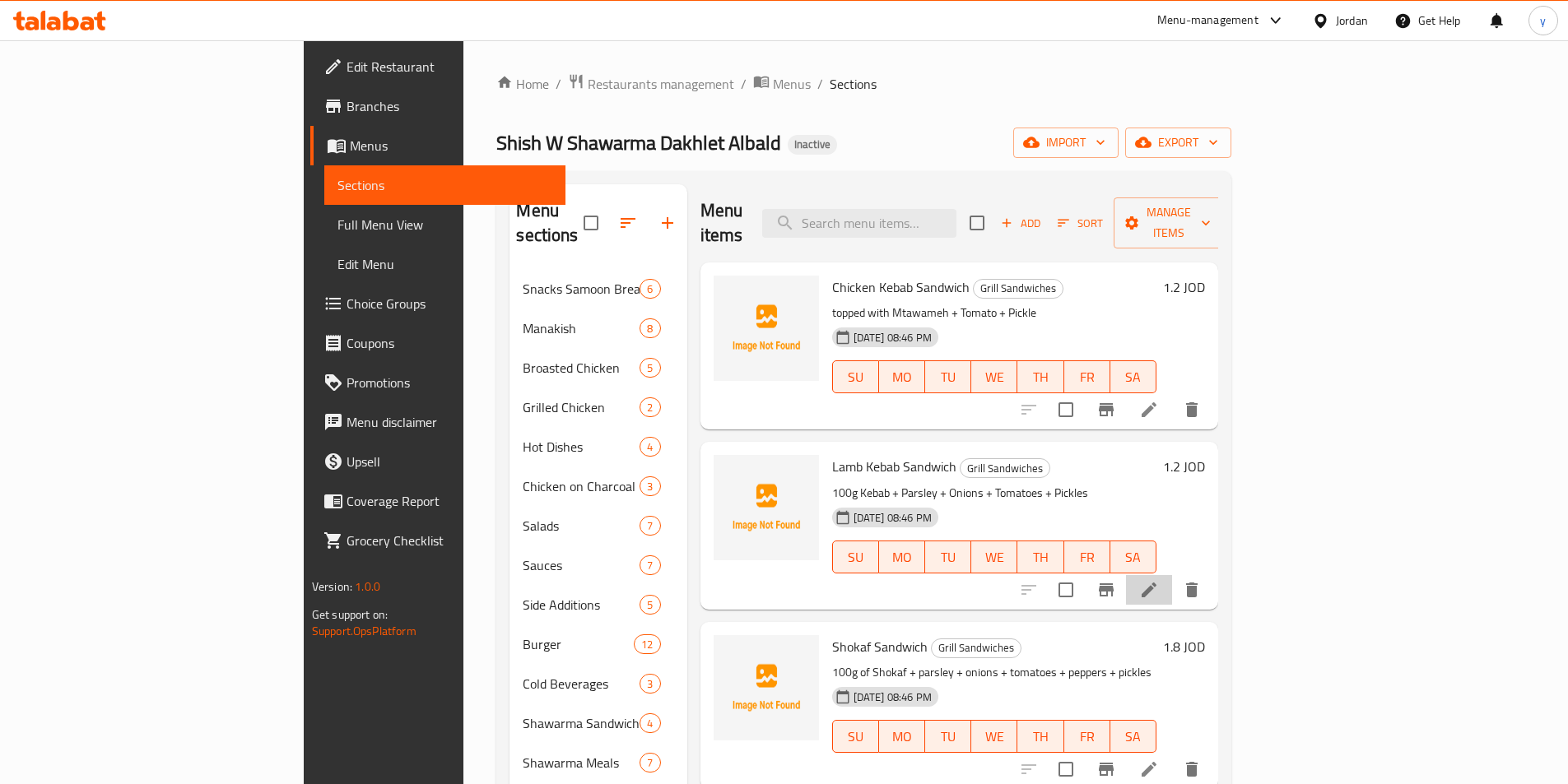
click at [1172, 576] on li at bounding box center [1148, 589] width 46 height 29
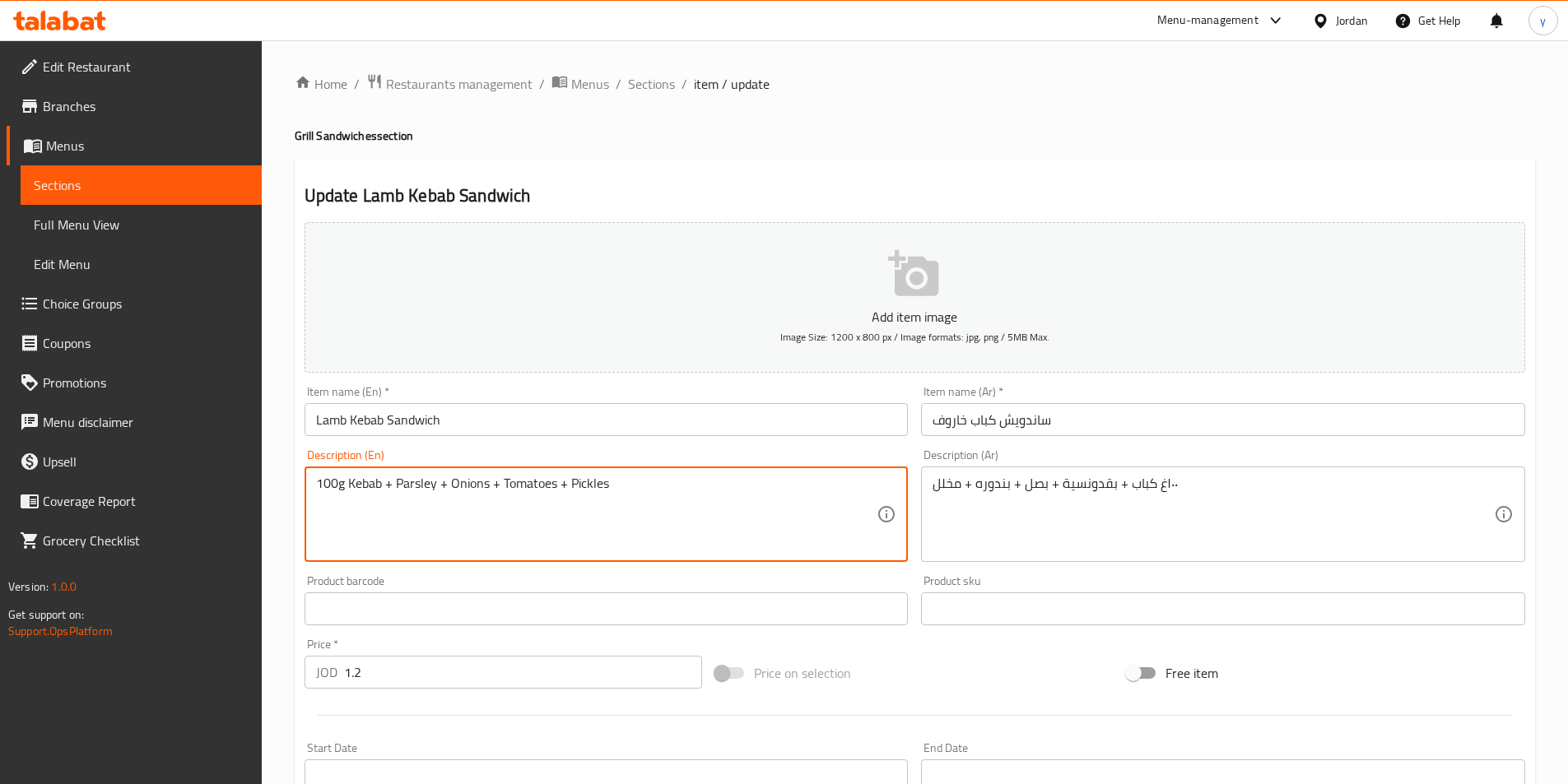
paste textarea "topped with"
type textarea "topped with 100g Kebab + Parsley + Onions + Tomatoes + Pickles"
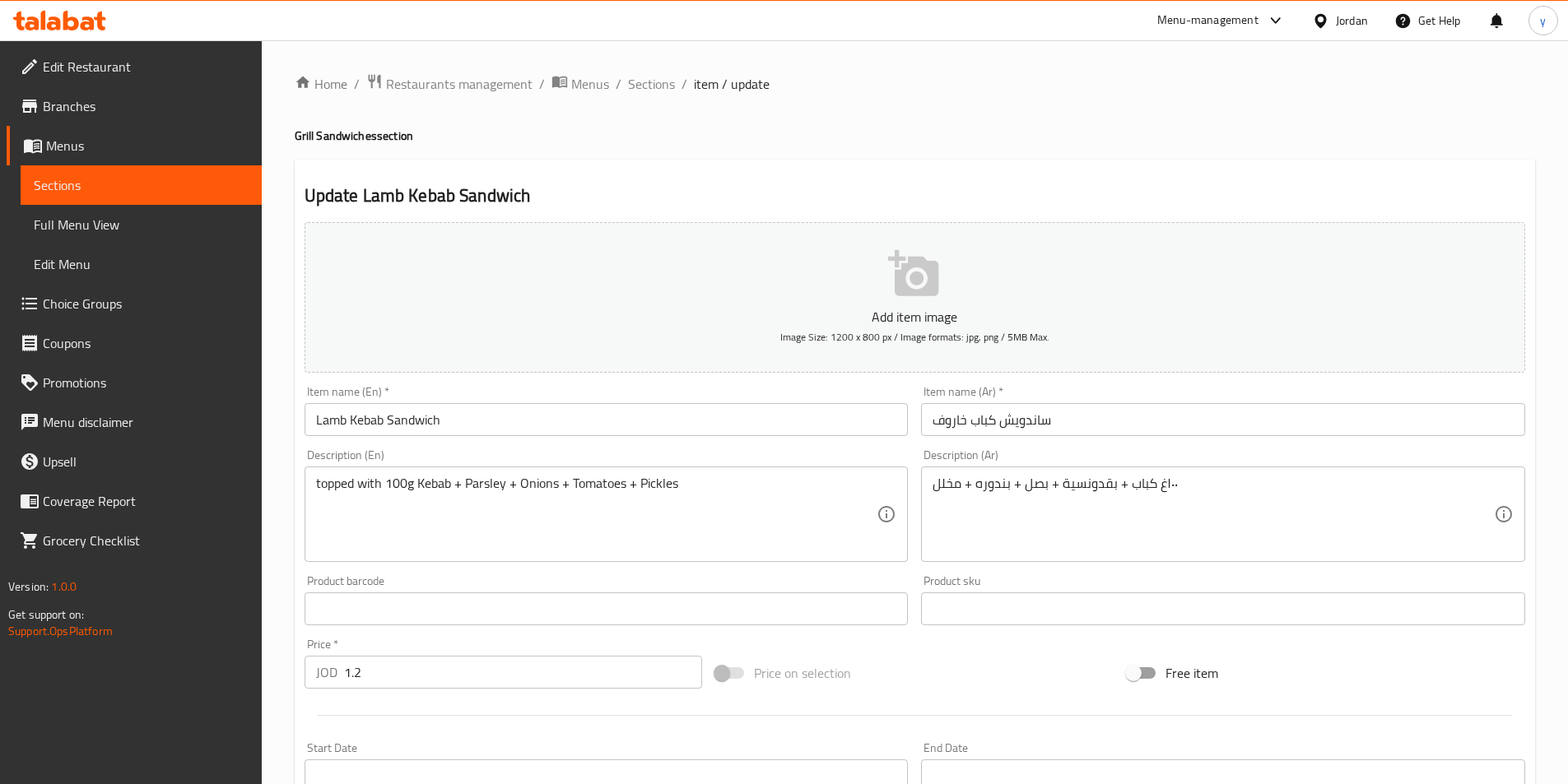
click at [931, 490] on div "١٠٠غ كباب + بقدونسية + بصل + بندوره + مخلل Description (Ar)" at bounding box center [1222, 514] width 604 height 96
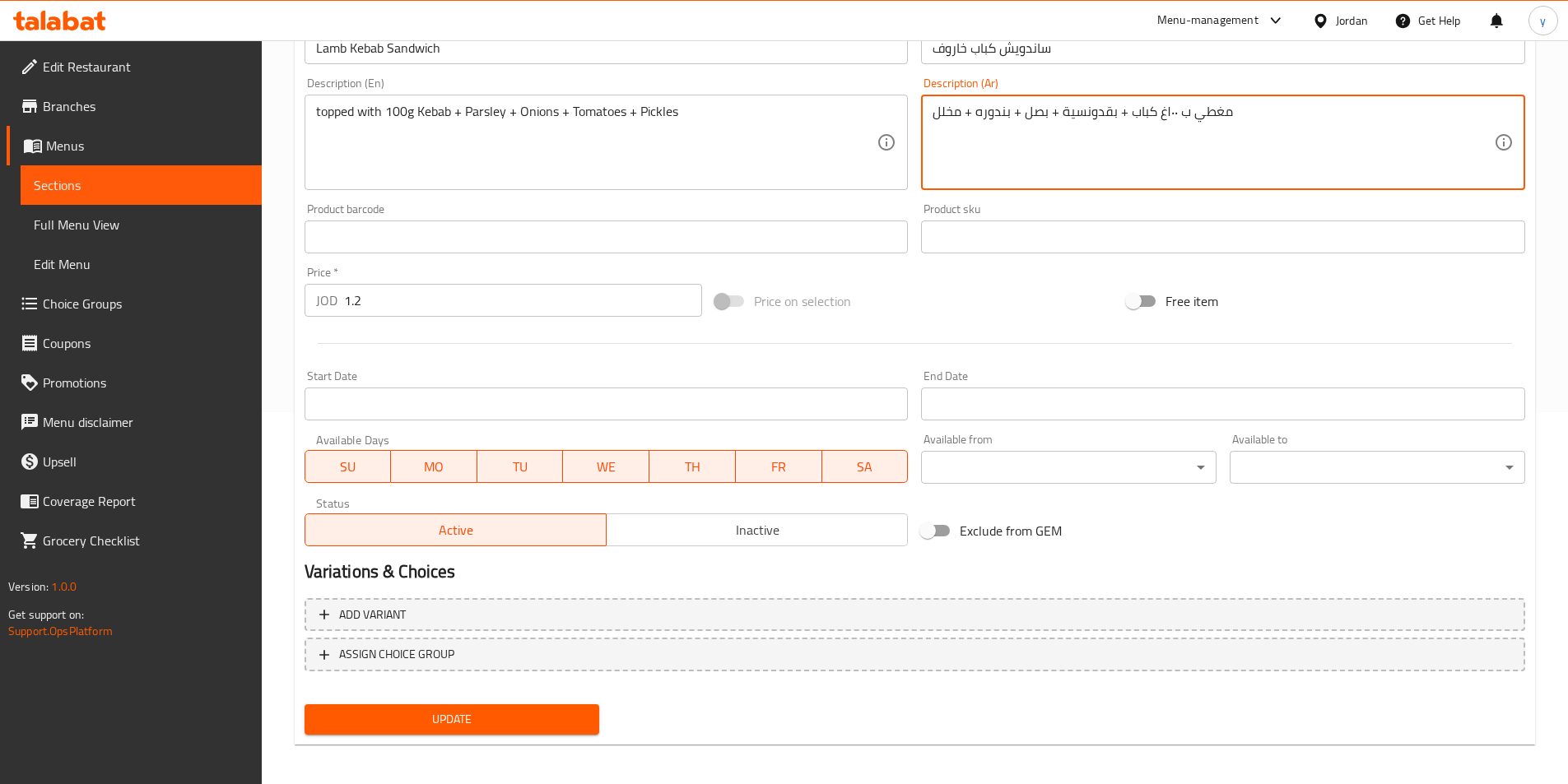
scroll to position [378, 0]
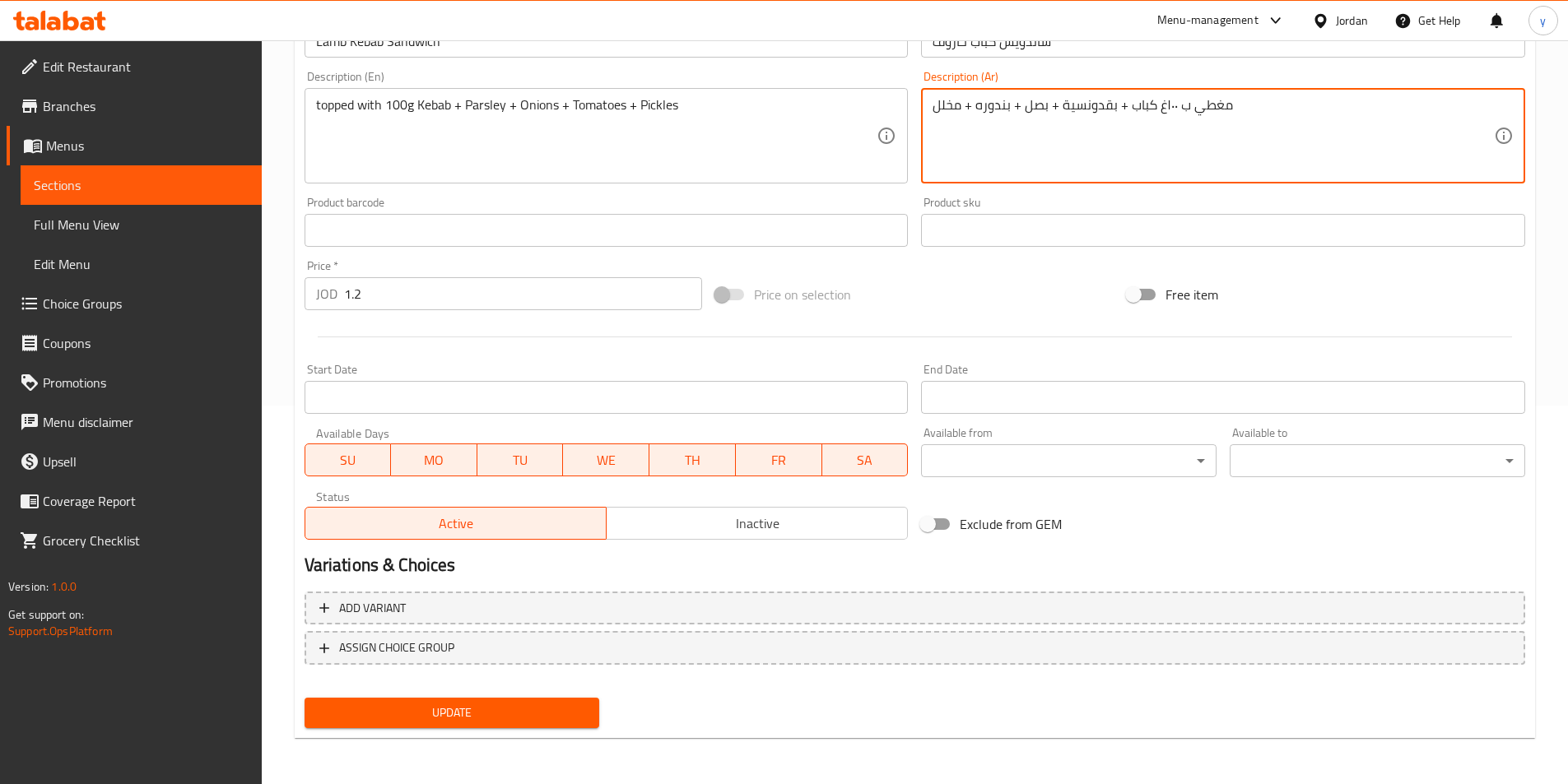
type textarea "مغطي ب ١٠٠غ كباب + بقدونسية + بصل + بندوره + مخلل"
click at [418, 727] on button "Update" at bounding box center [451, 713] width 295 height 30
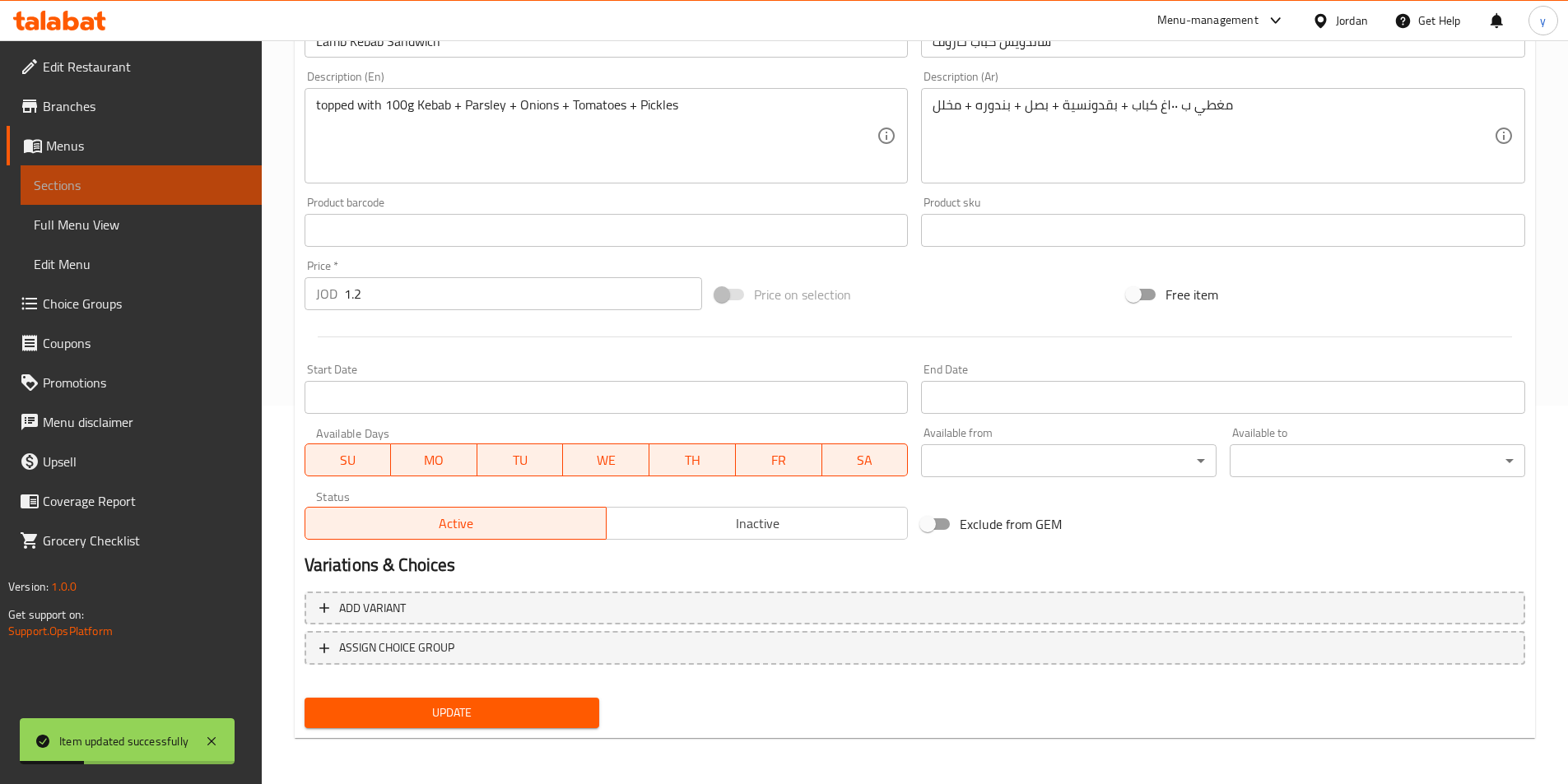
click at [201, 187] on span "Sections" at bounding box center [141, 185] width 215 height 19
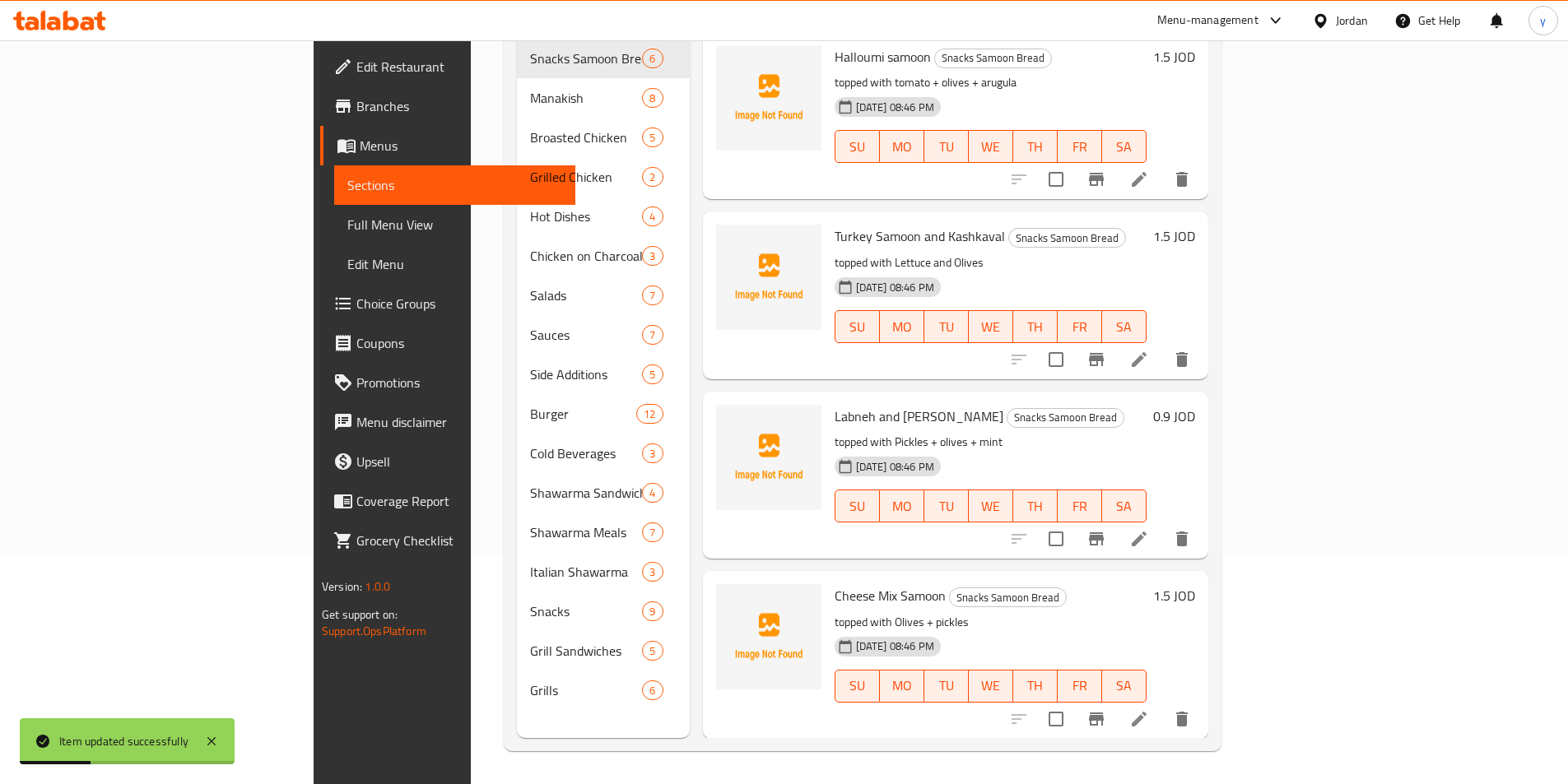
scroll to position [230, 0]
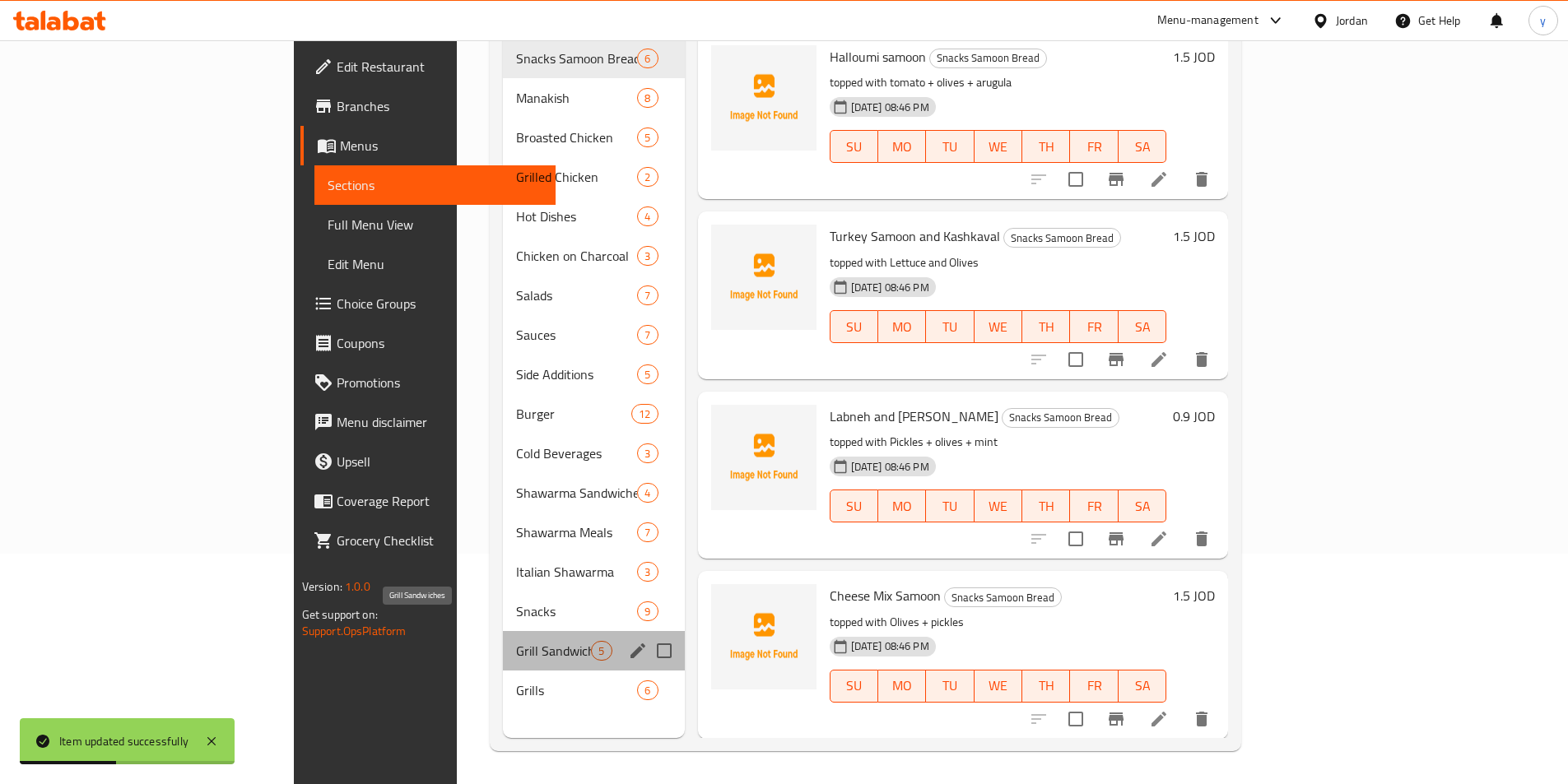
click at [516, 641] on span "Grill Sandwiches" at bounding box center [553, 650] width 75 height 19
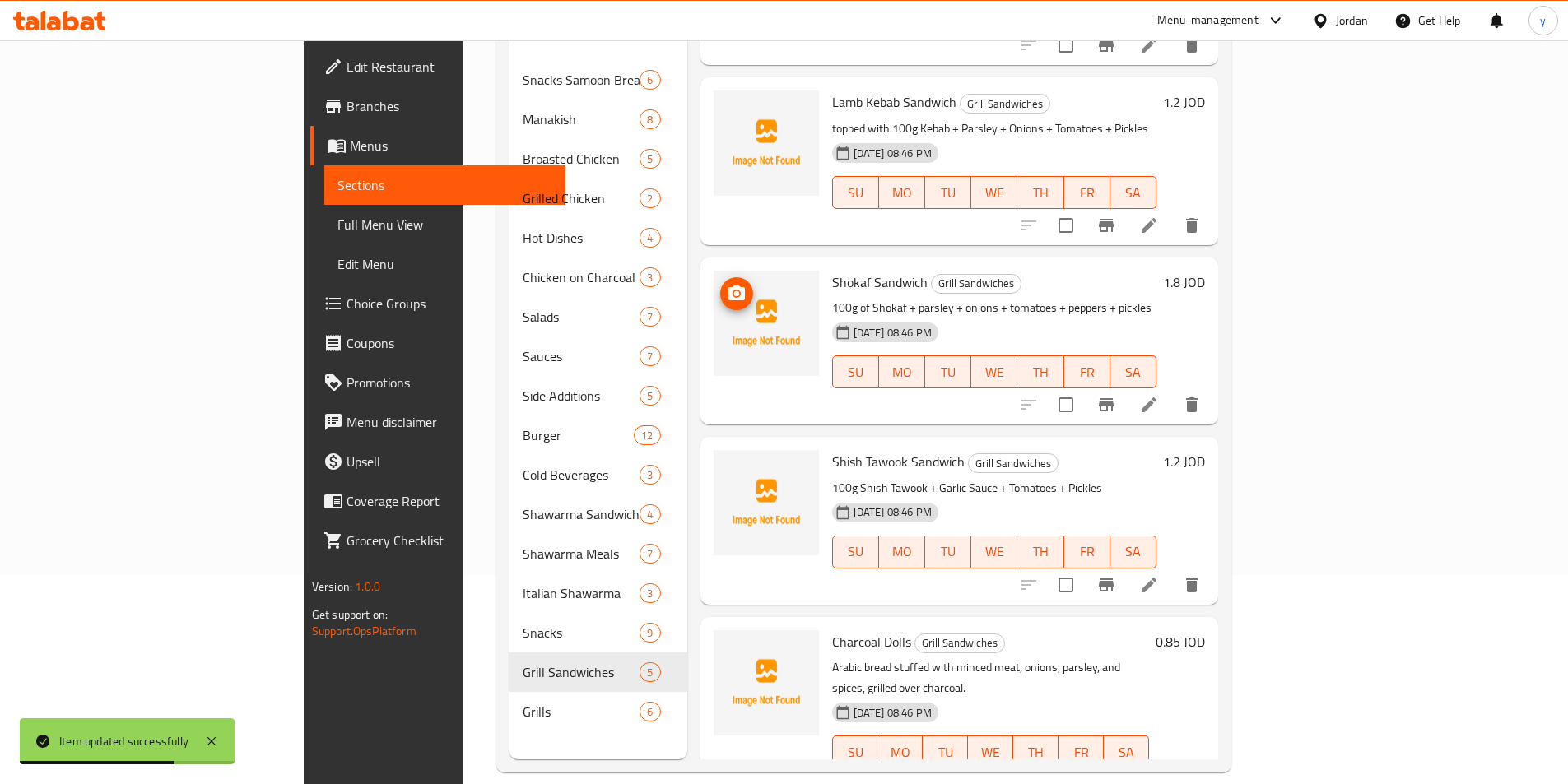
scroll to position [230, 0]
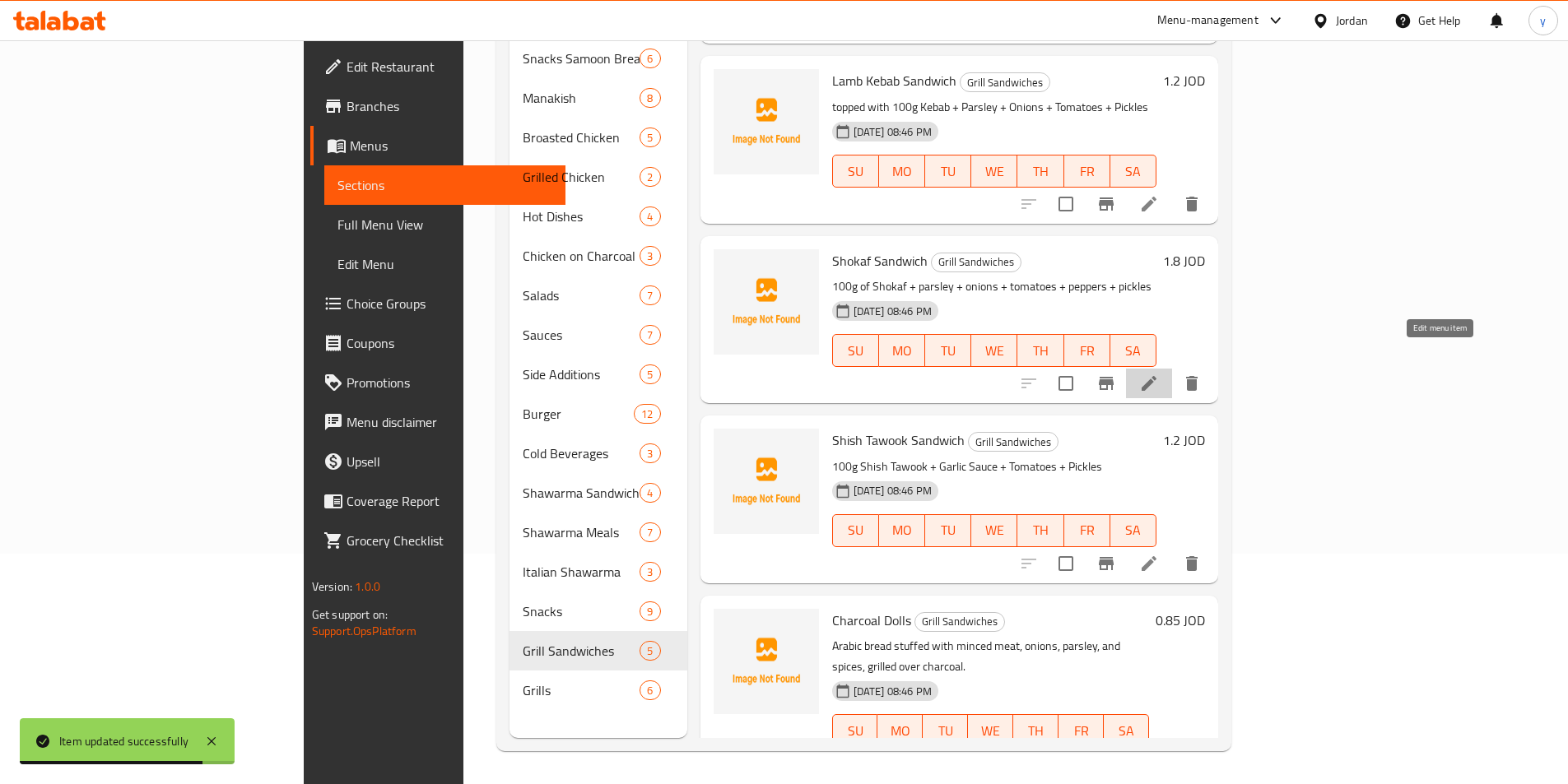
click at [1159, 373] on icon at bounding box center [1148, 382] width 19 height 19
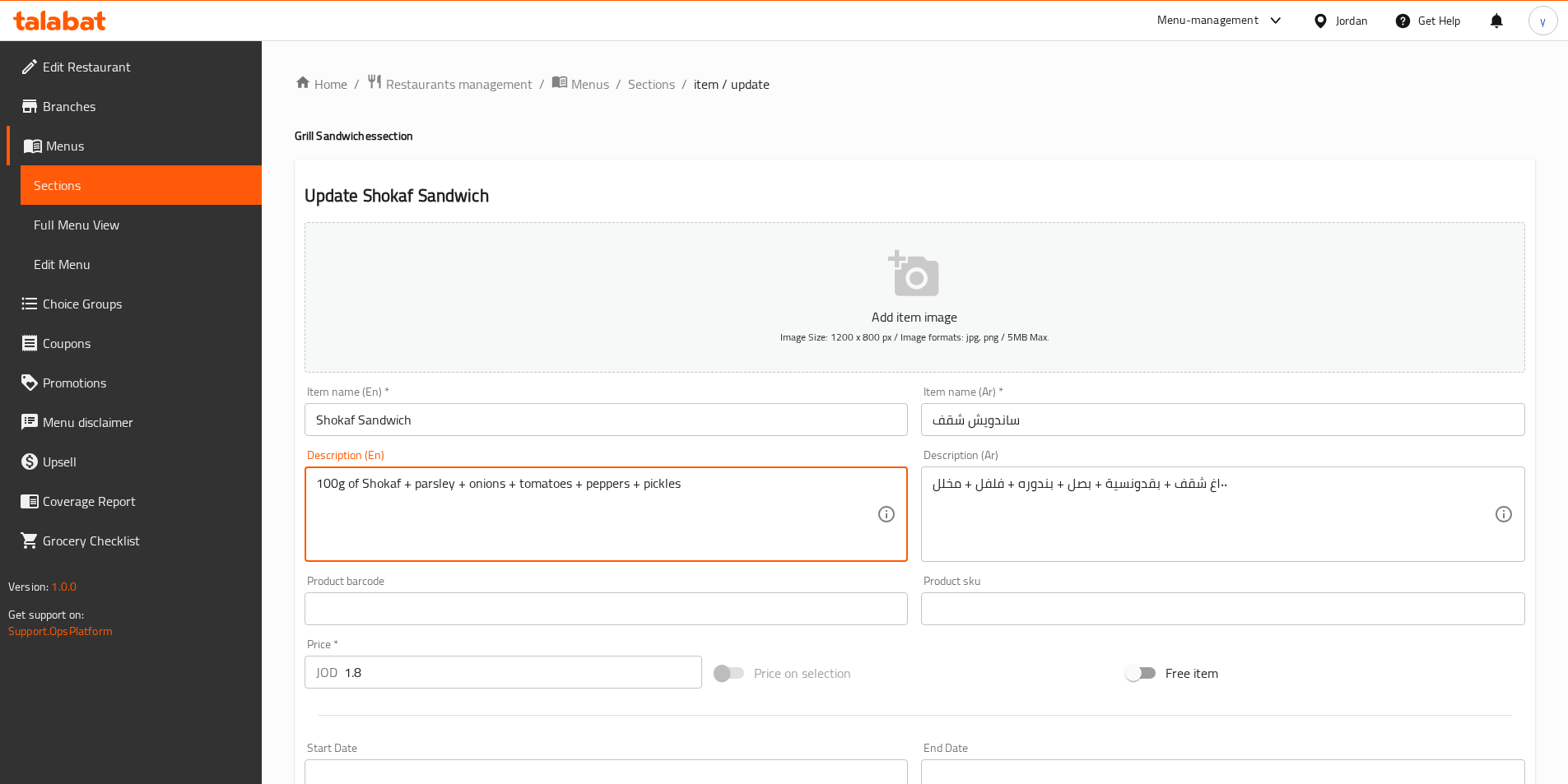
paste textarea "topped with"
type textarea "topped with 100g of Shokaf + parsley + onions + tomatoes + peppers + pickles"
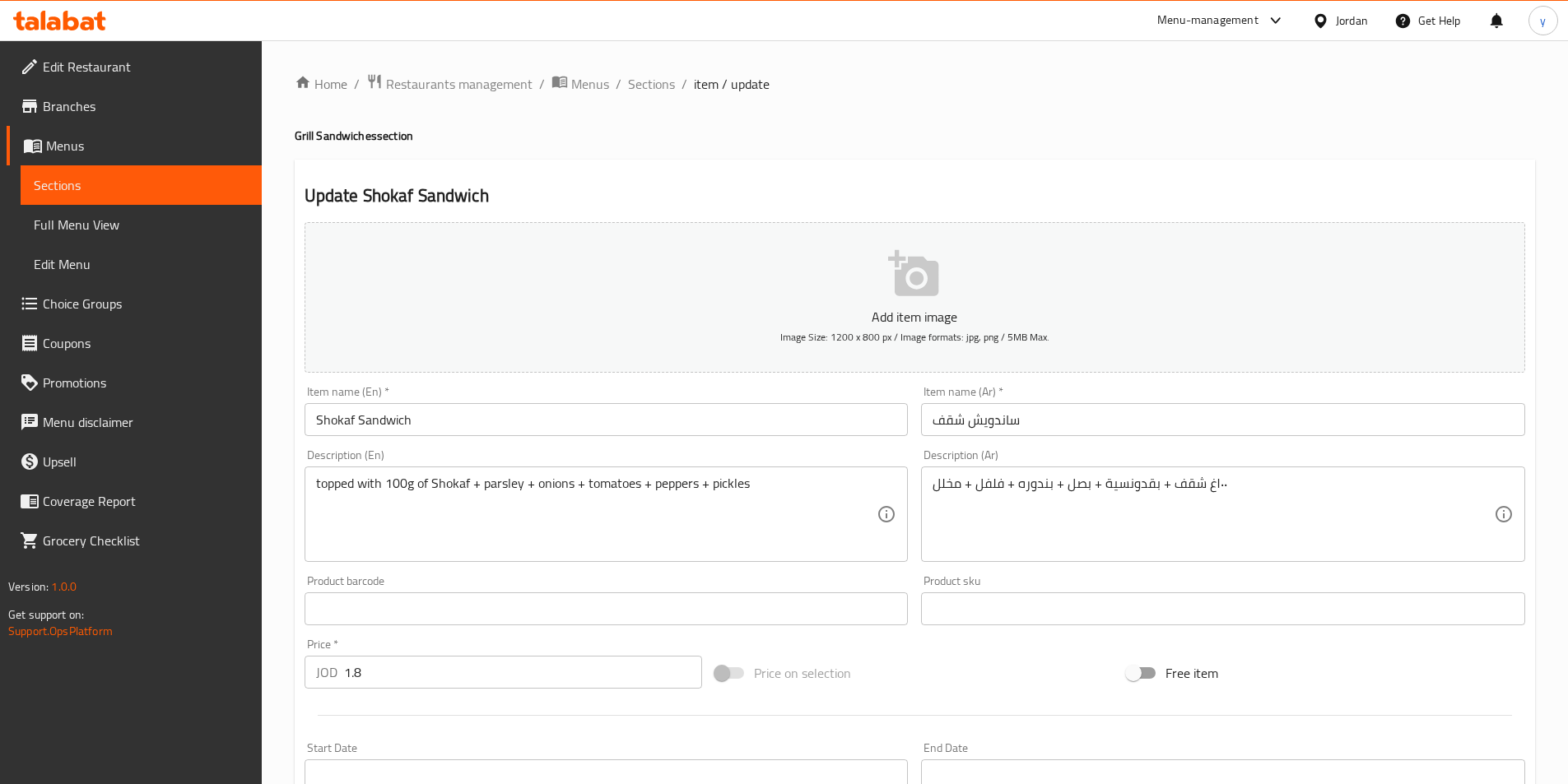
click at [929, 488] on div "١٠٠غ شقف + بقدونسية + بصل + بندوره + فلفل + مخلل Description (Ar)" at bounding box center [1222, 514] width 604 height 96
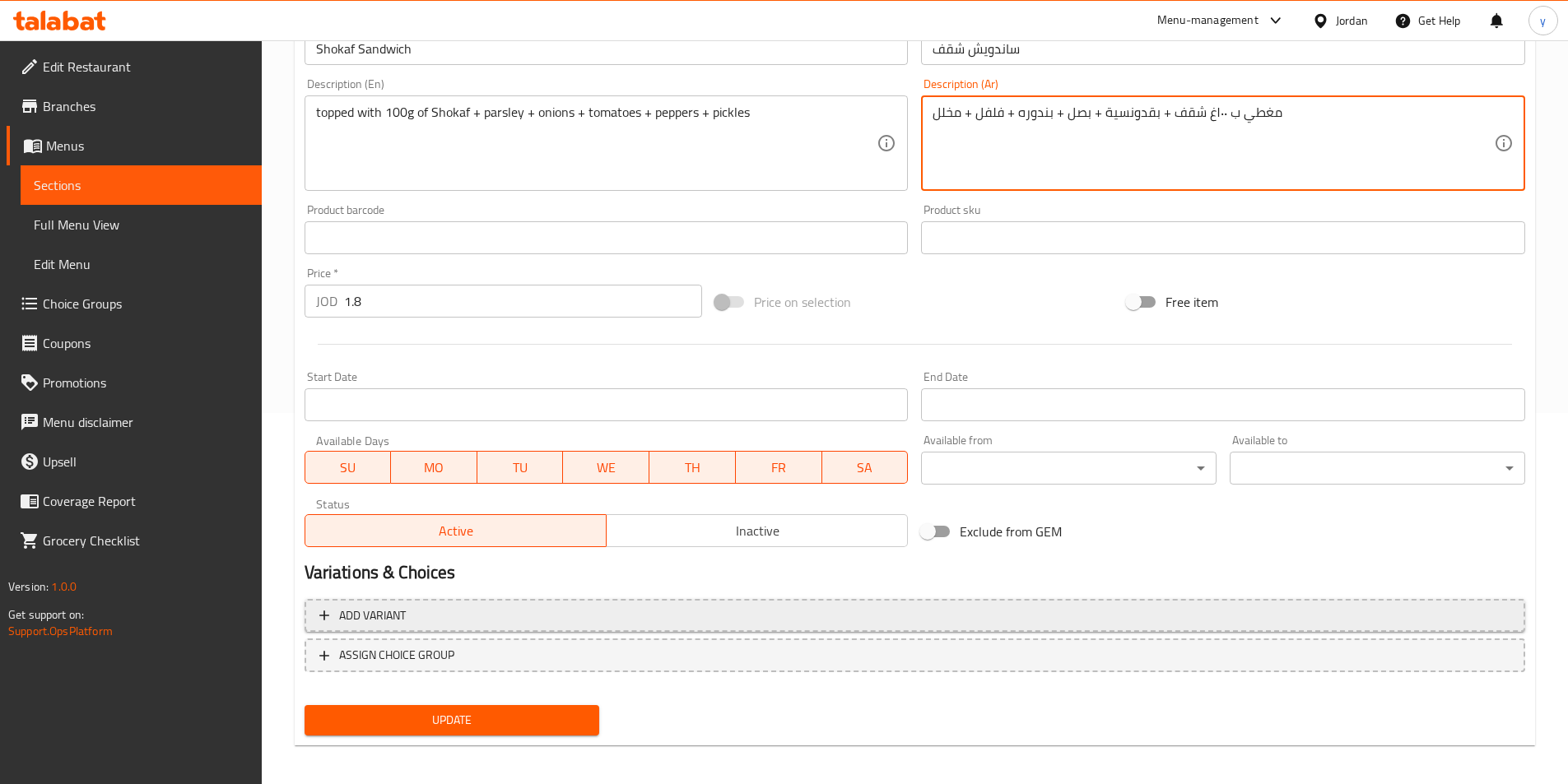
scroll to position [378, 0]
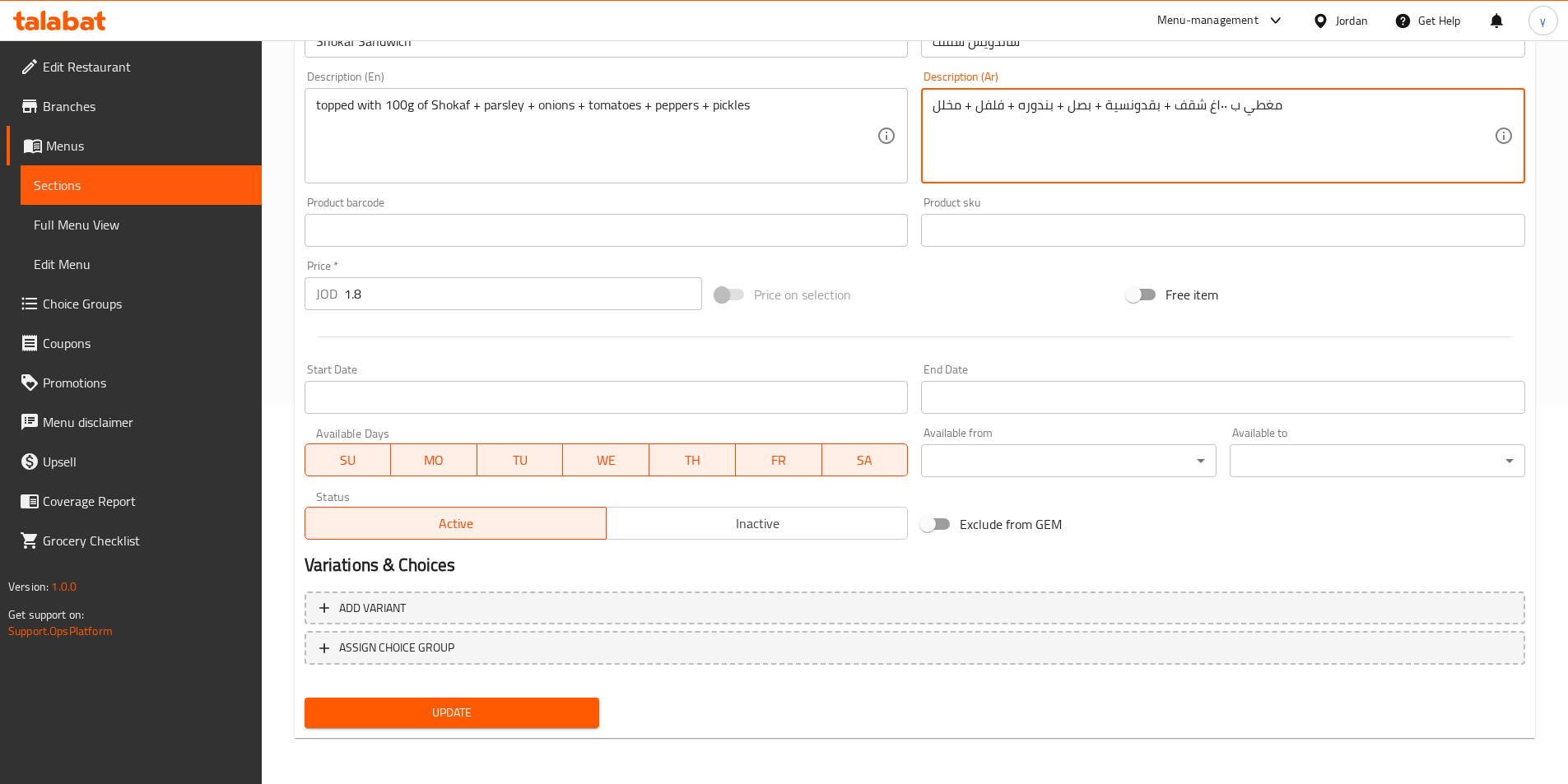
type textarea "مغطي ب ١٠٠غ شقف + بقدونسية + بصل + بندوره + فلفل + مخلل"
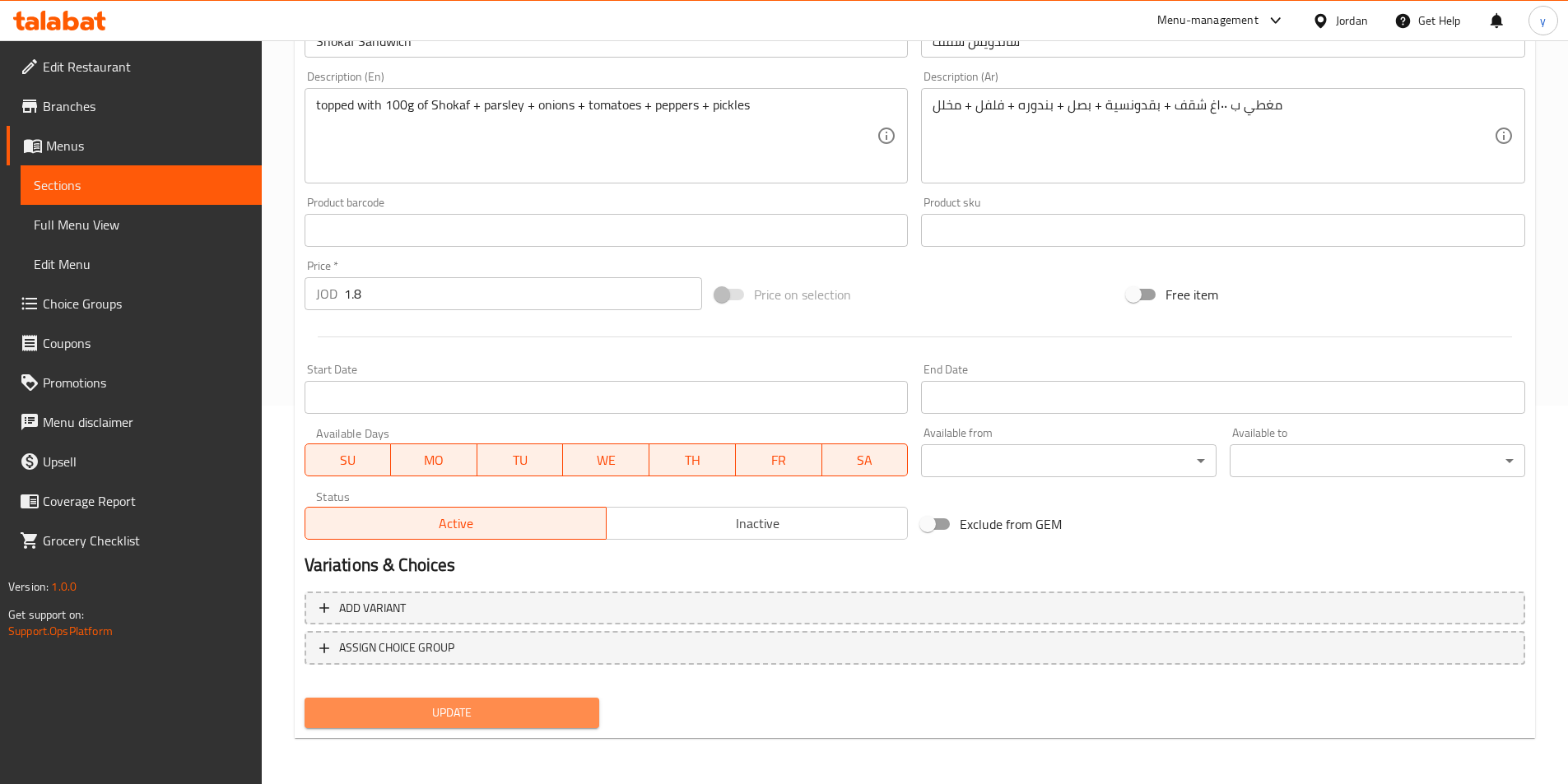
click at [372, 702] on button "Update" at bounding box center [451, 713] width 295 height 30
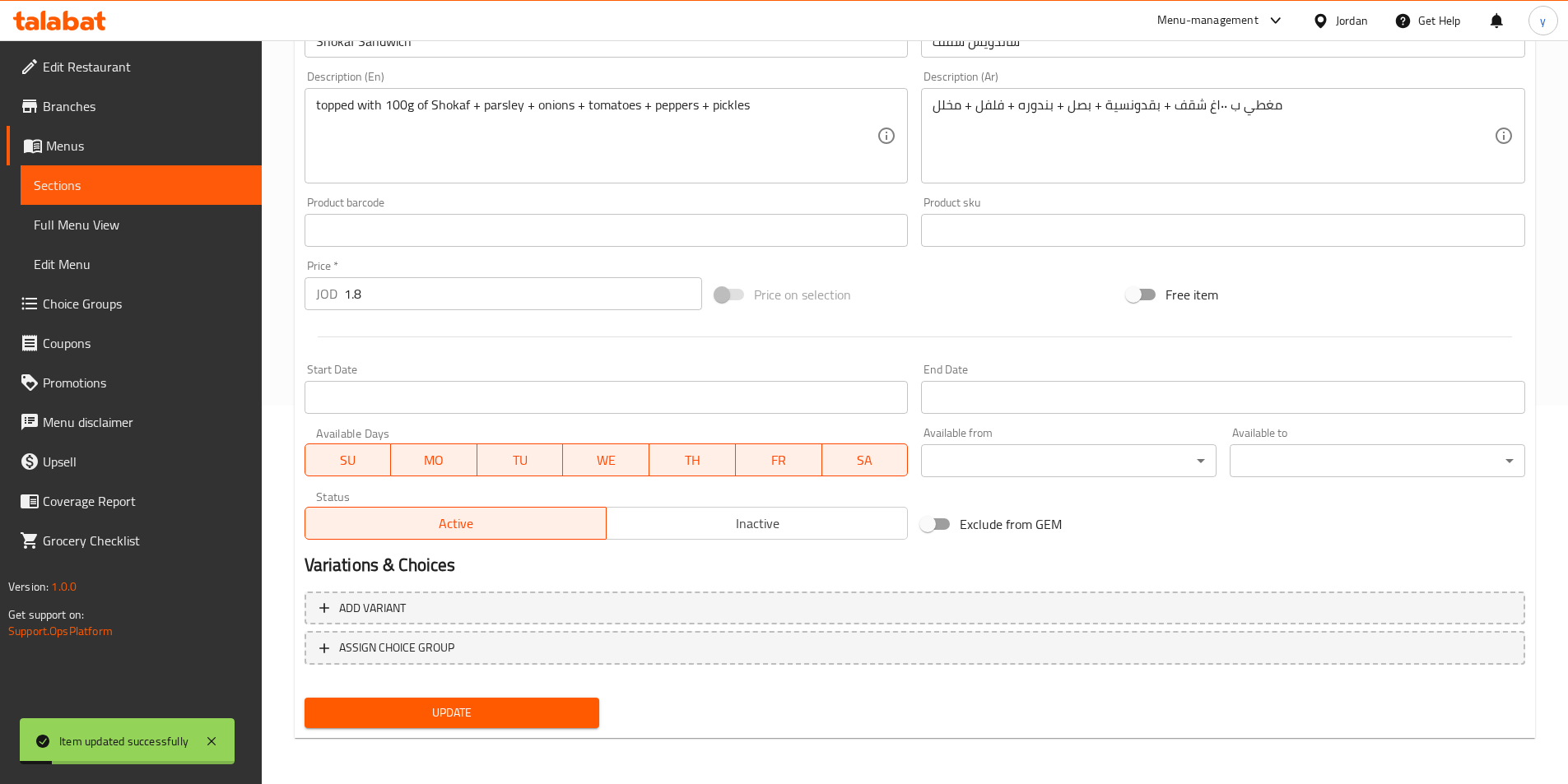
click at [106, 197] on link "Sections" at bounding box center [140, 185] width 241 height 39
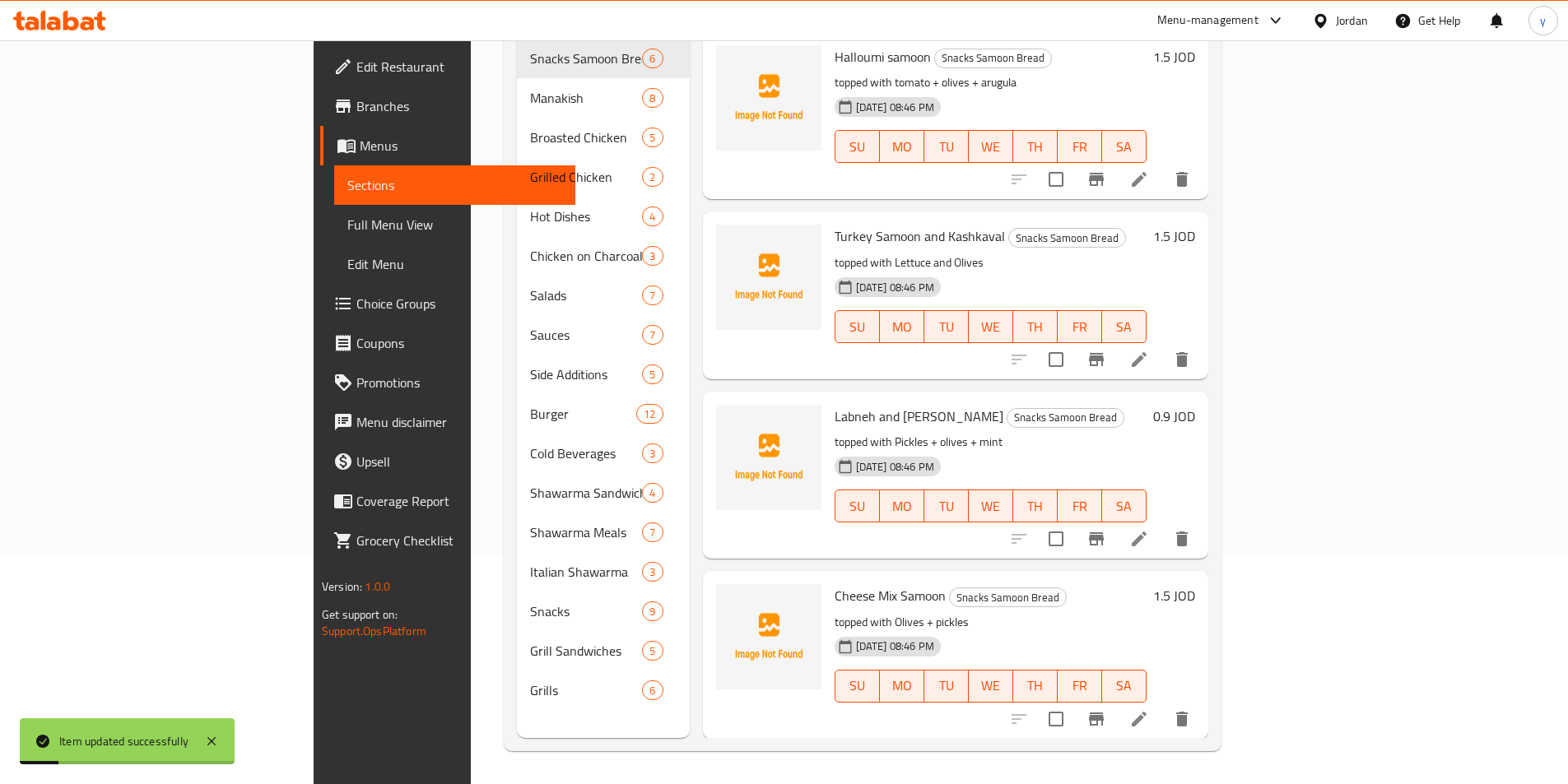
scroll to position [230, 0]
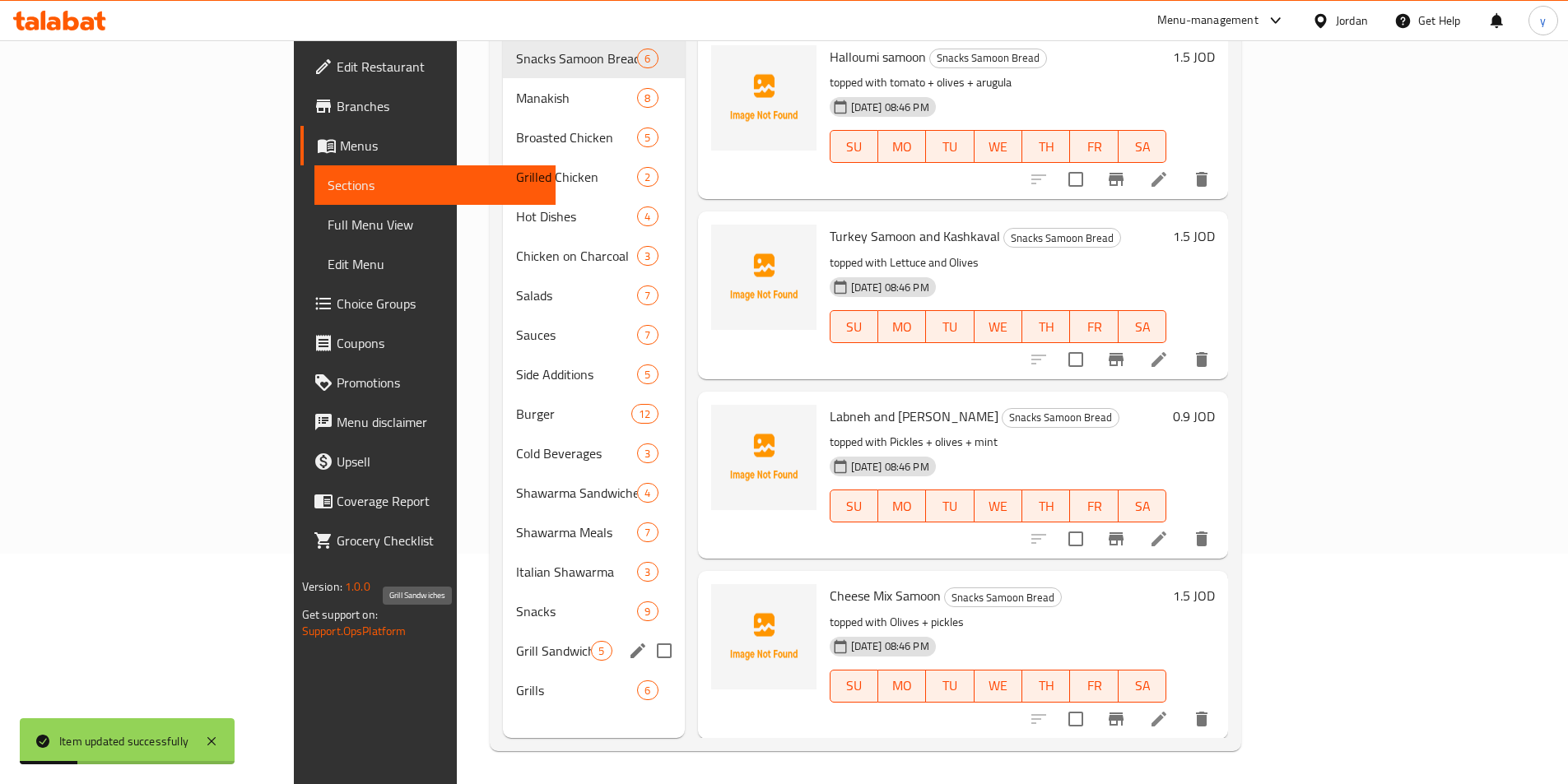
click at [516, 641] on span "Grill Sandwiches" at bounding box center [553, 650] width 75 height 19
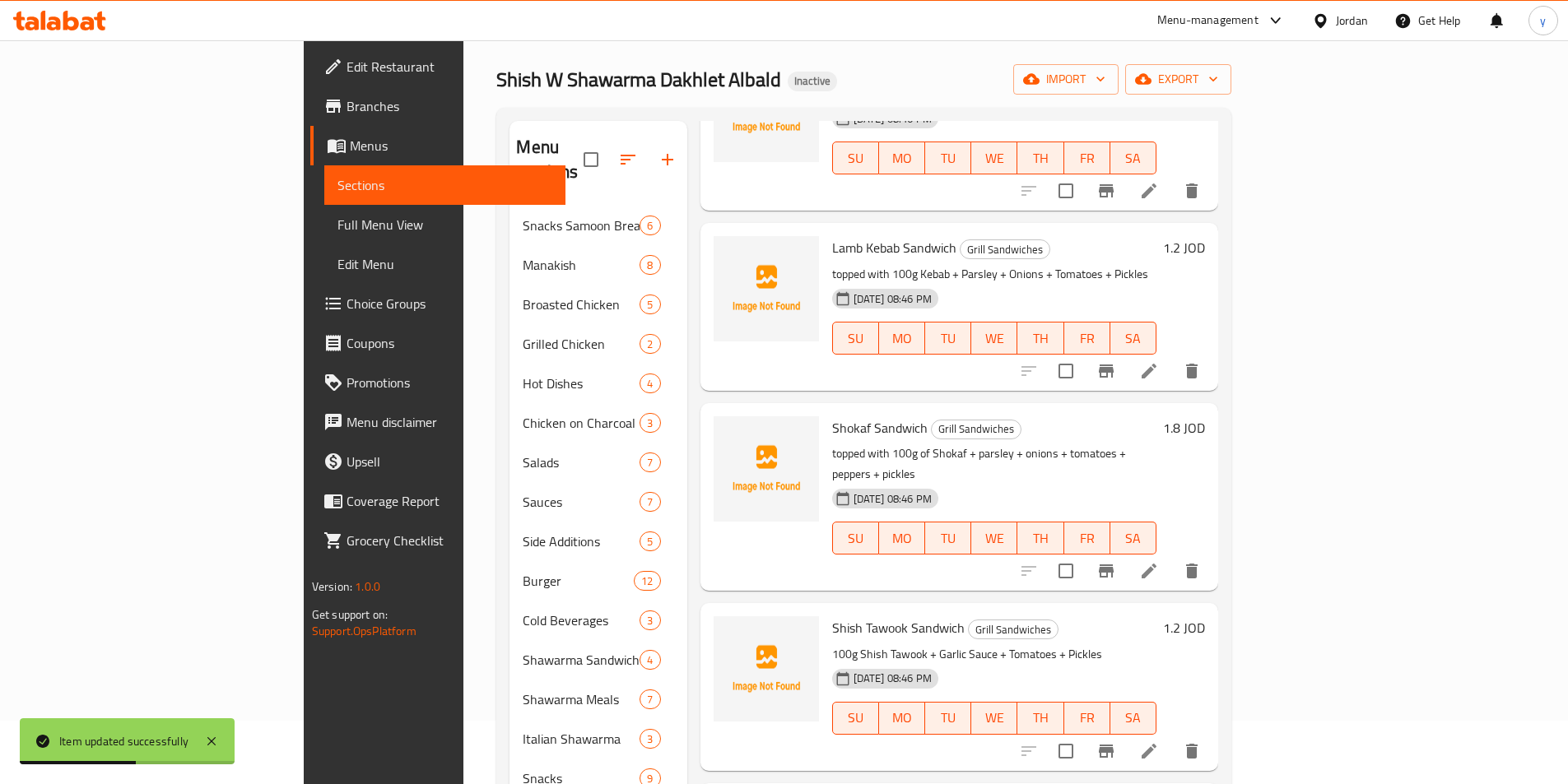
scroll to position [230, 0]
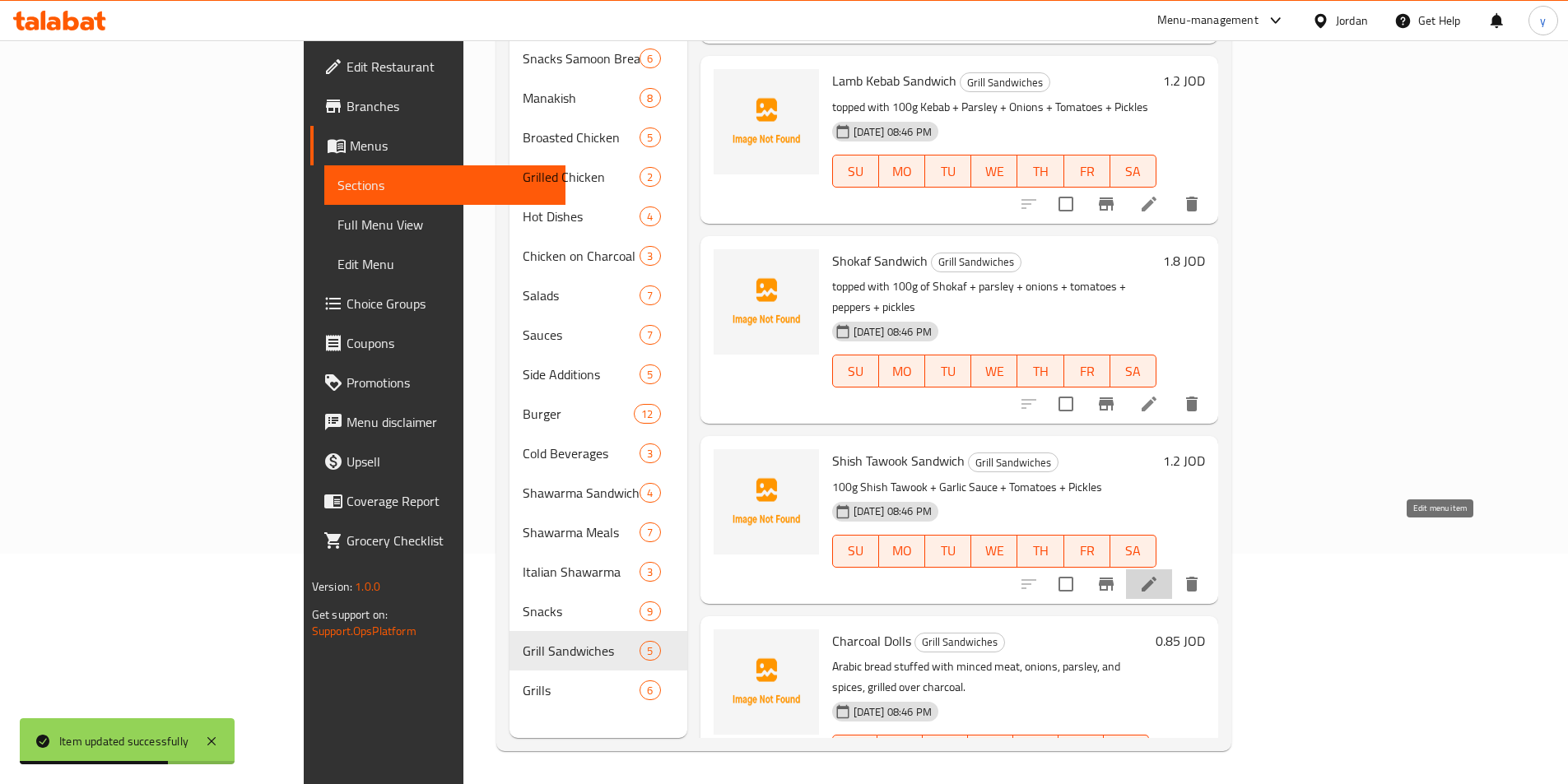
click at [1156, 576] on icon at bounding box center [1149, 584] width 15 height 15
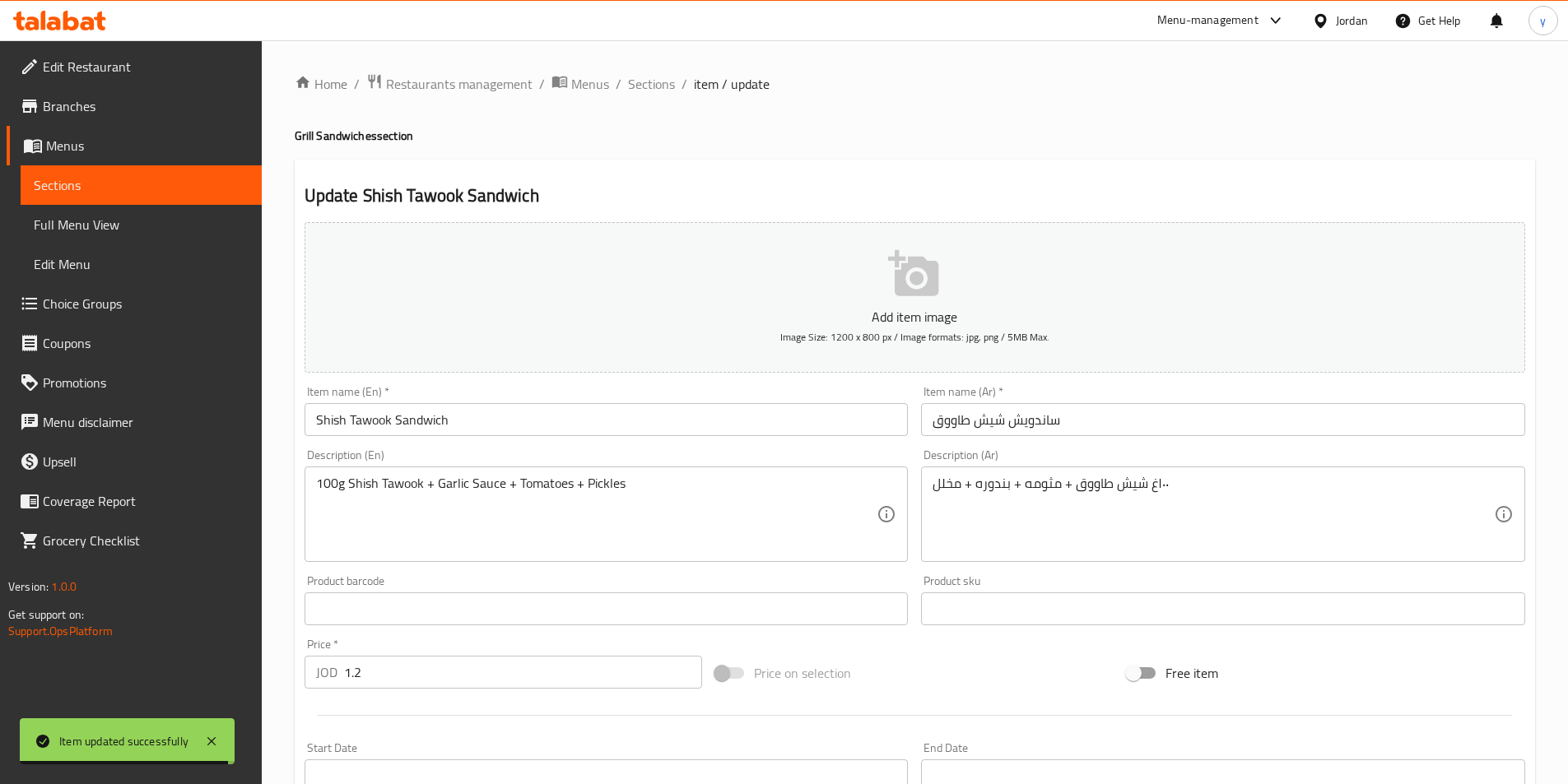
click at [308, 482] on div "100g Shish Tawook + Garlic Sauce + Tomatoes + Pickles Description (En)" at bounding box center [606, 514] width 604 height 96
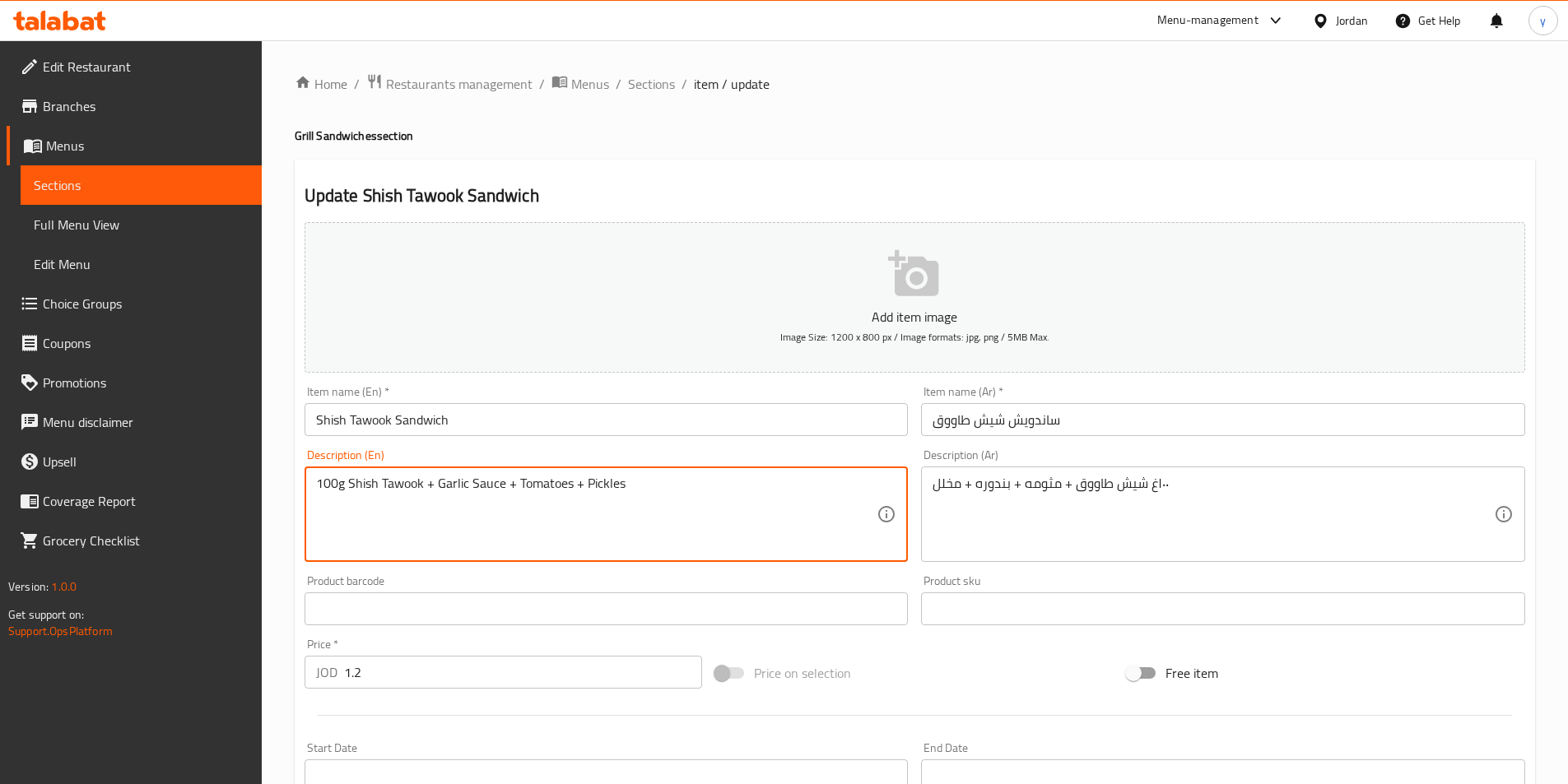
paste textarea "topped with"
click at [931, 490] on div "١٠٠غ شيش طاووق + مثومه + بندوره + مخلل Description (Ar)" at bounding box center [1222, 514] width 604 height 96
type textarea "topped with 100g Shish Tawook + Garlic Sauce + Tomatoes + Pickles"
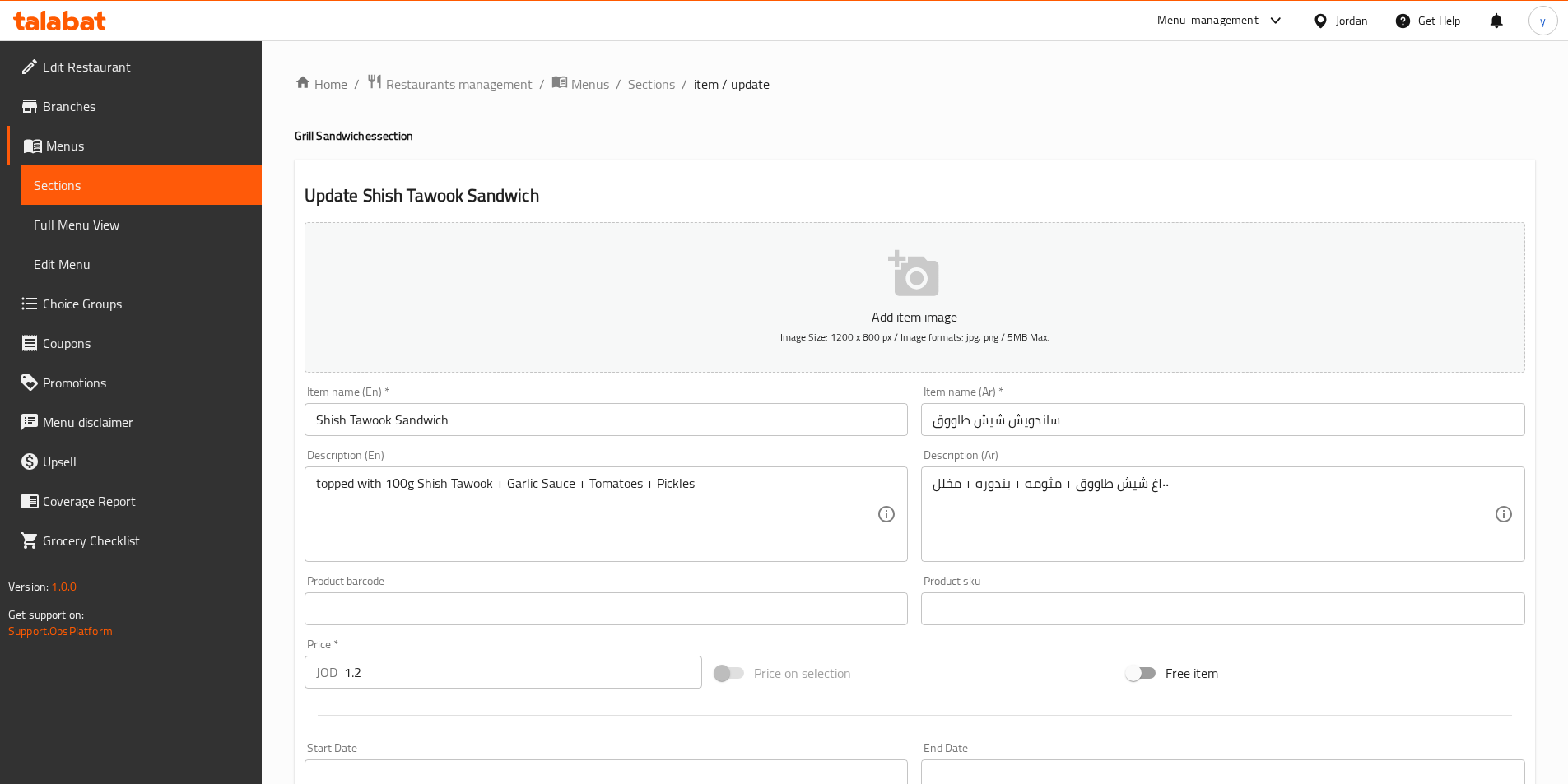
click at [928, 480] on div "١٠٠غ شيش طاووق + مثومه + بندوره + مخلل Description (Ar)" at bounding box center [1222, 514] width 604 height 96
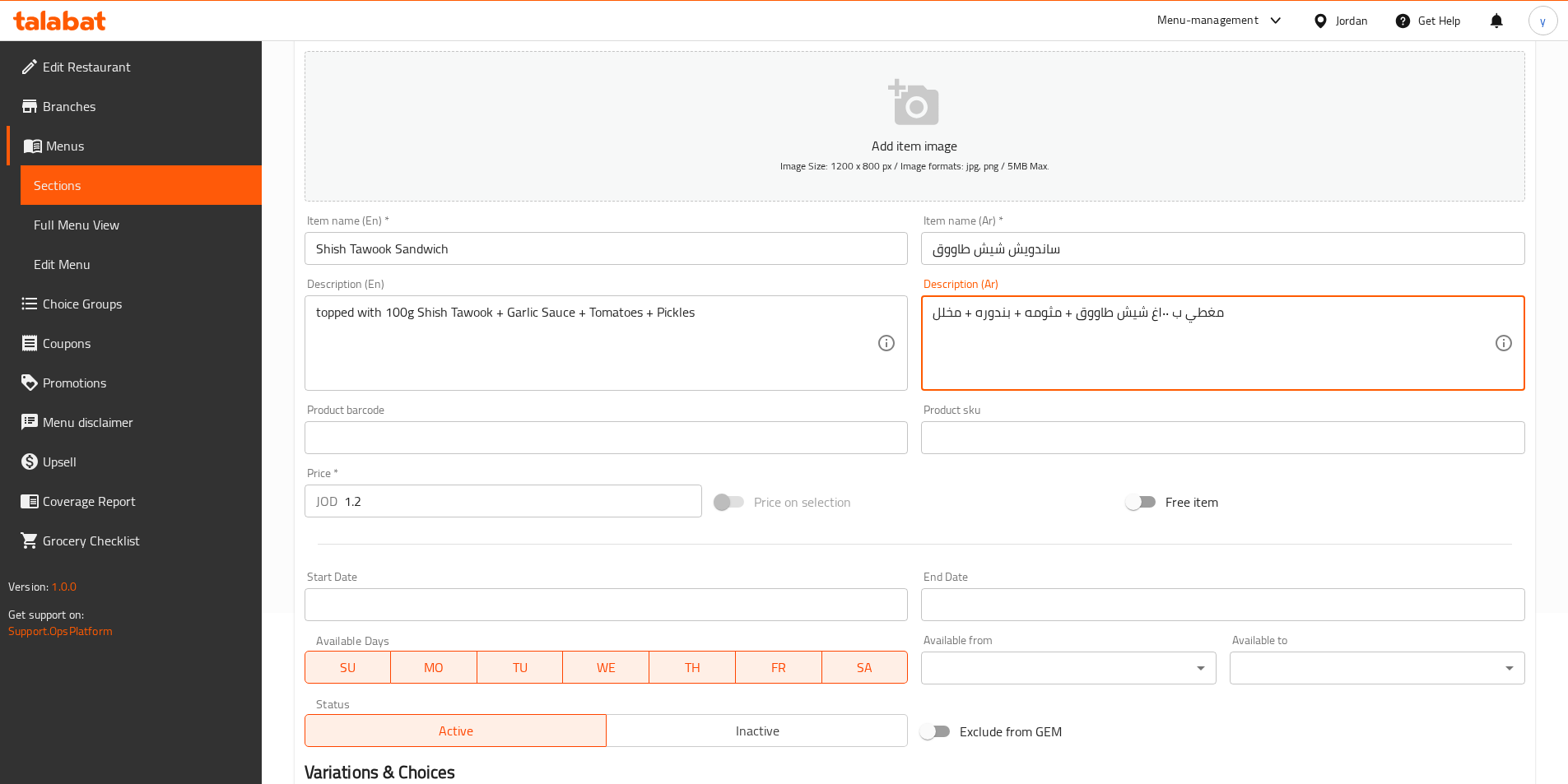
scroll to position [378, 0]
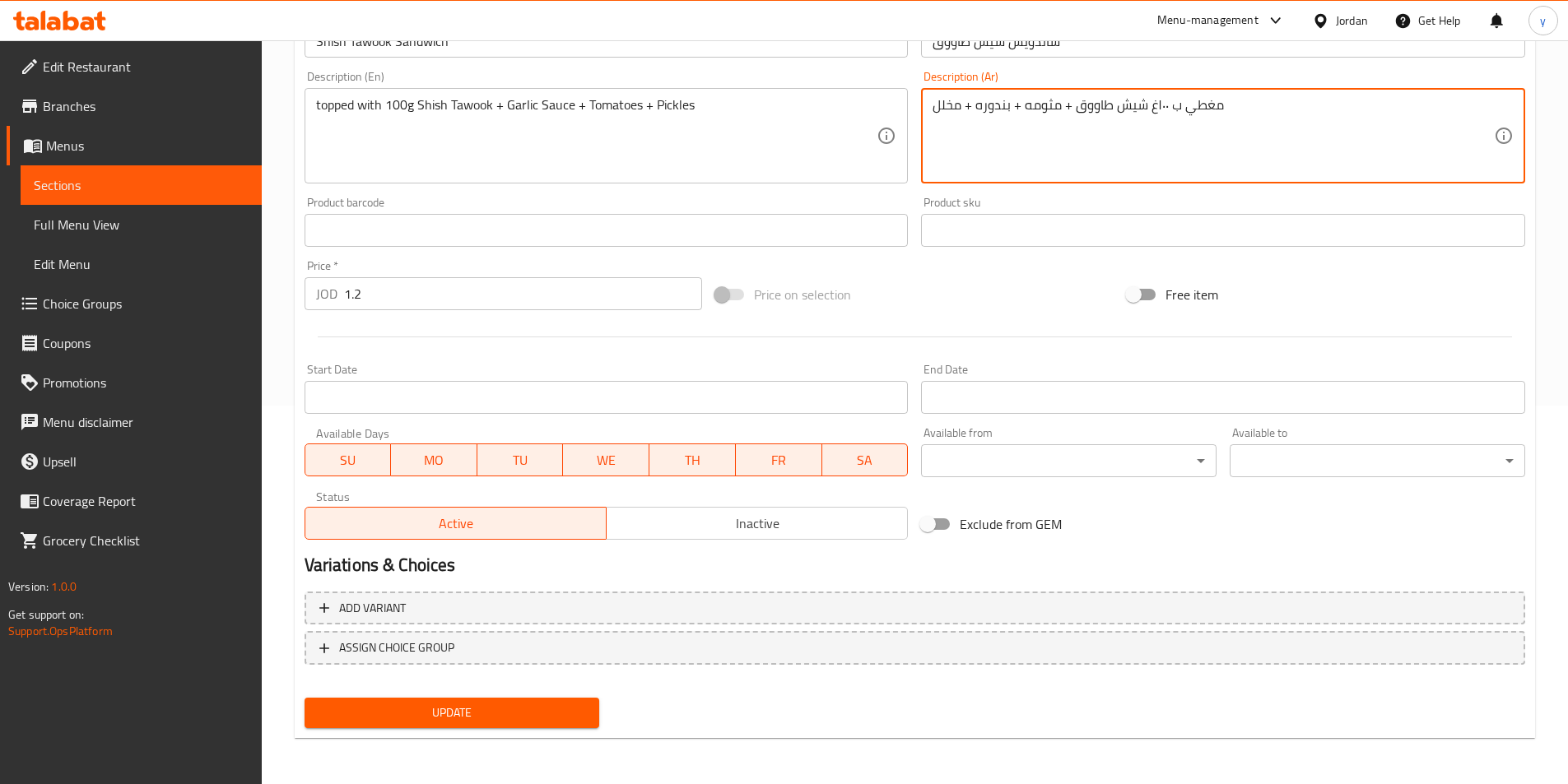
type textarea "مغطي ب ١٠٠غ شيش طاووق + مثومه + بندوره + مخلل"
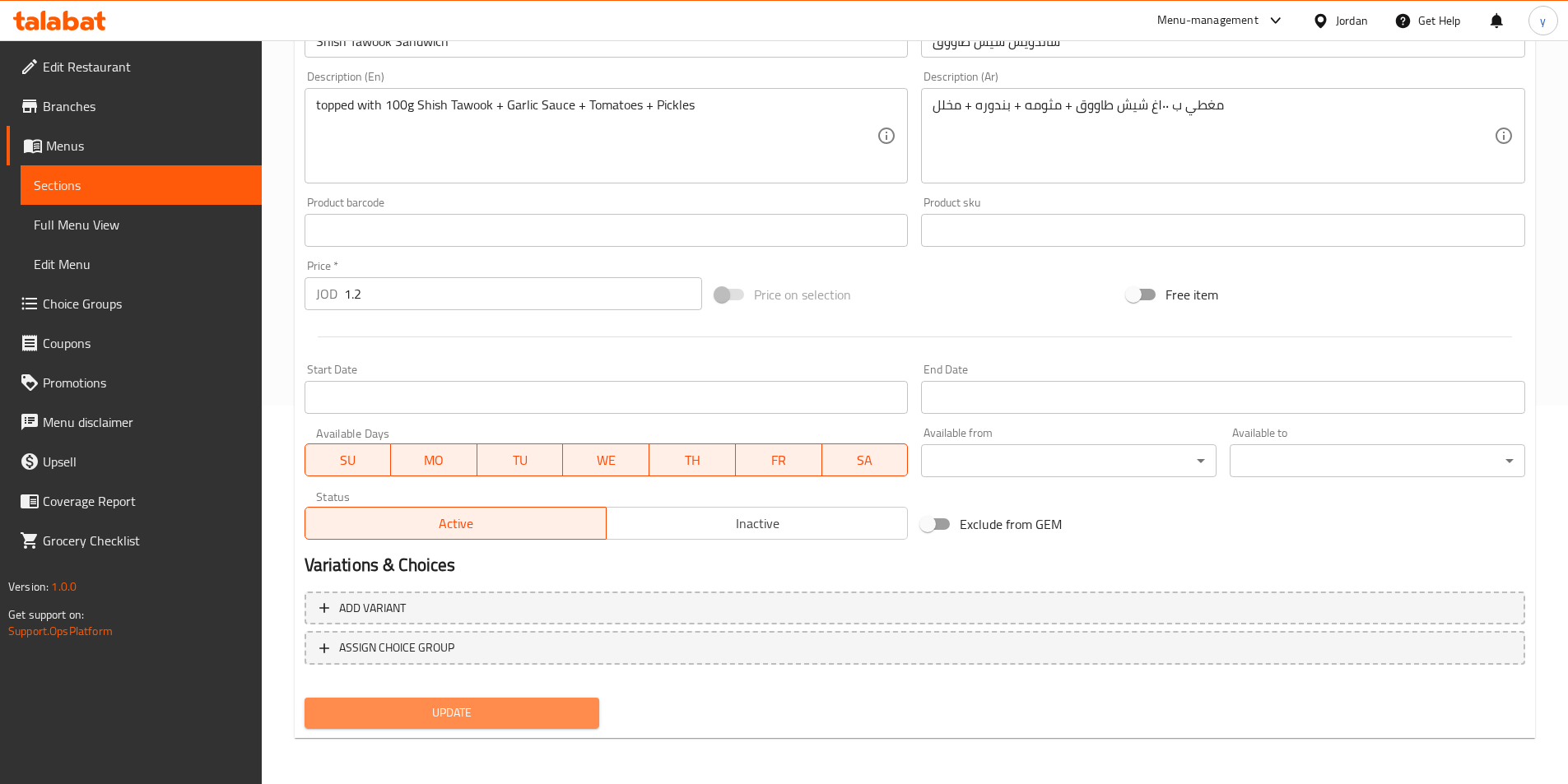
click at [446, 715] on span "Update" at bounding box center [452, 713] width 269 height 20
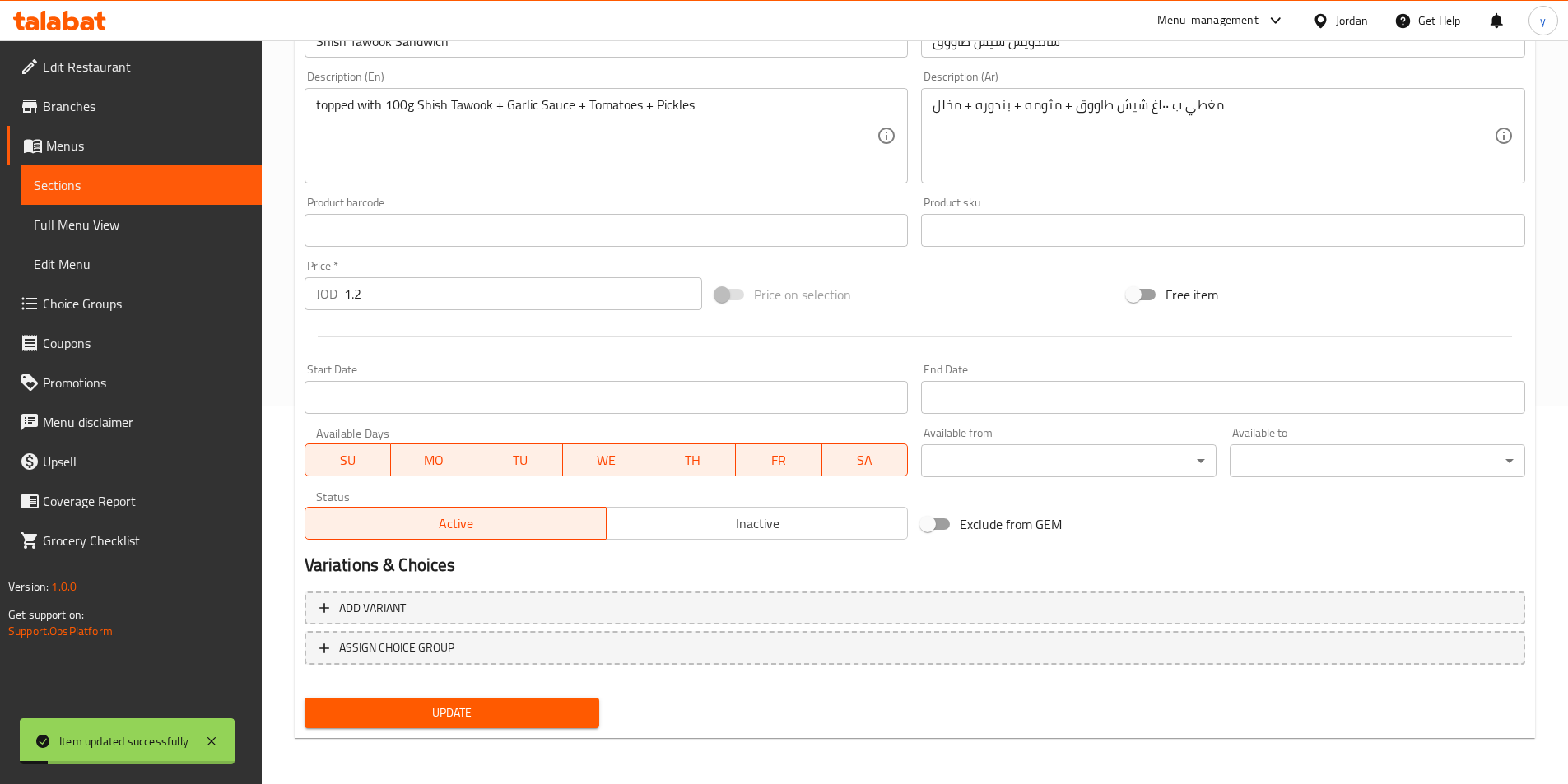
click at [183, 163] on link "Menus" at bounding box center [134, 145] width 255 height 39
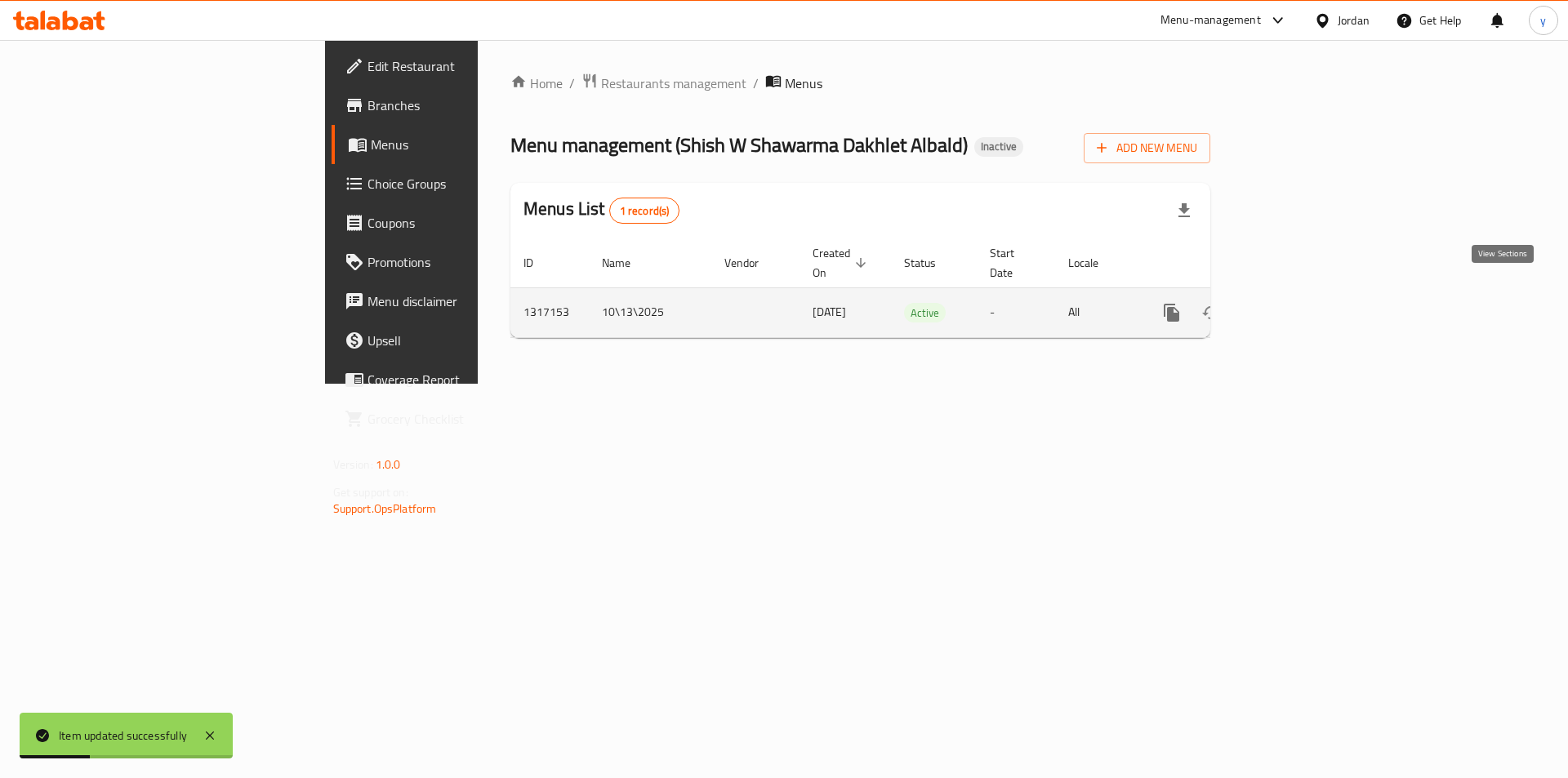
click at [1297, 305] on icon "enhanced table" at bounding box center [1289, 313] width 15 height 15
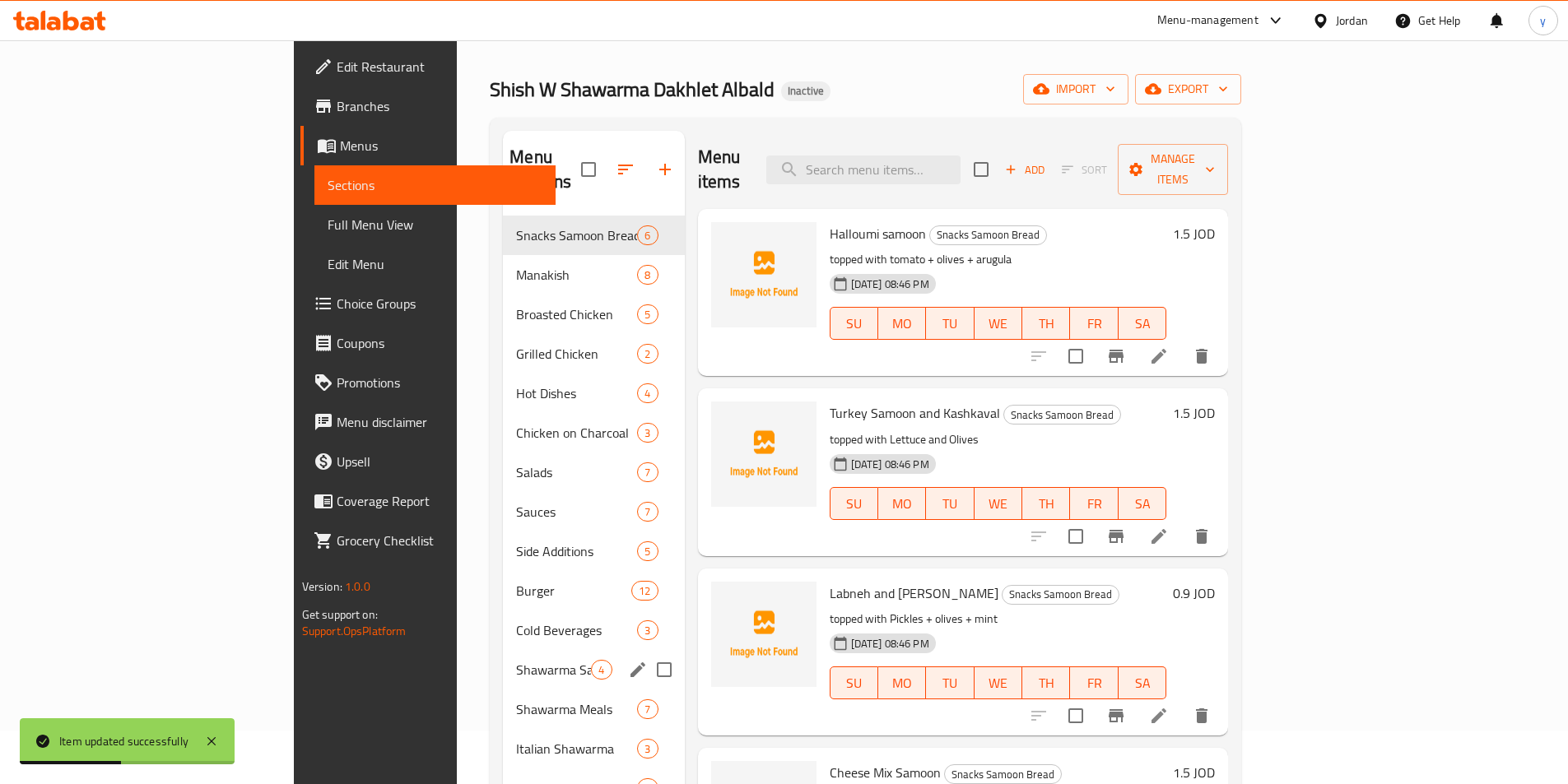
scroll to position [82, 0]
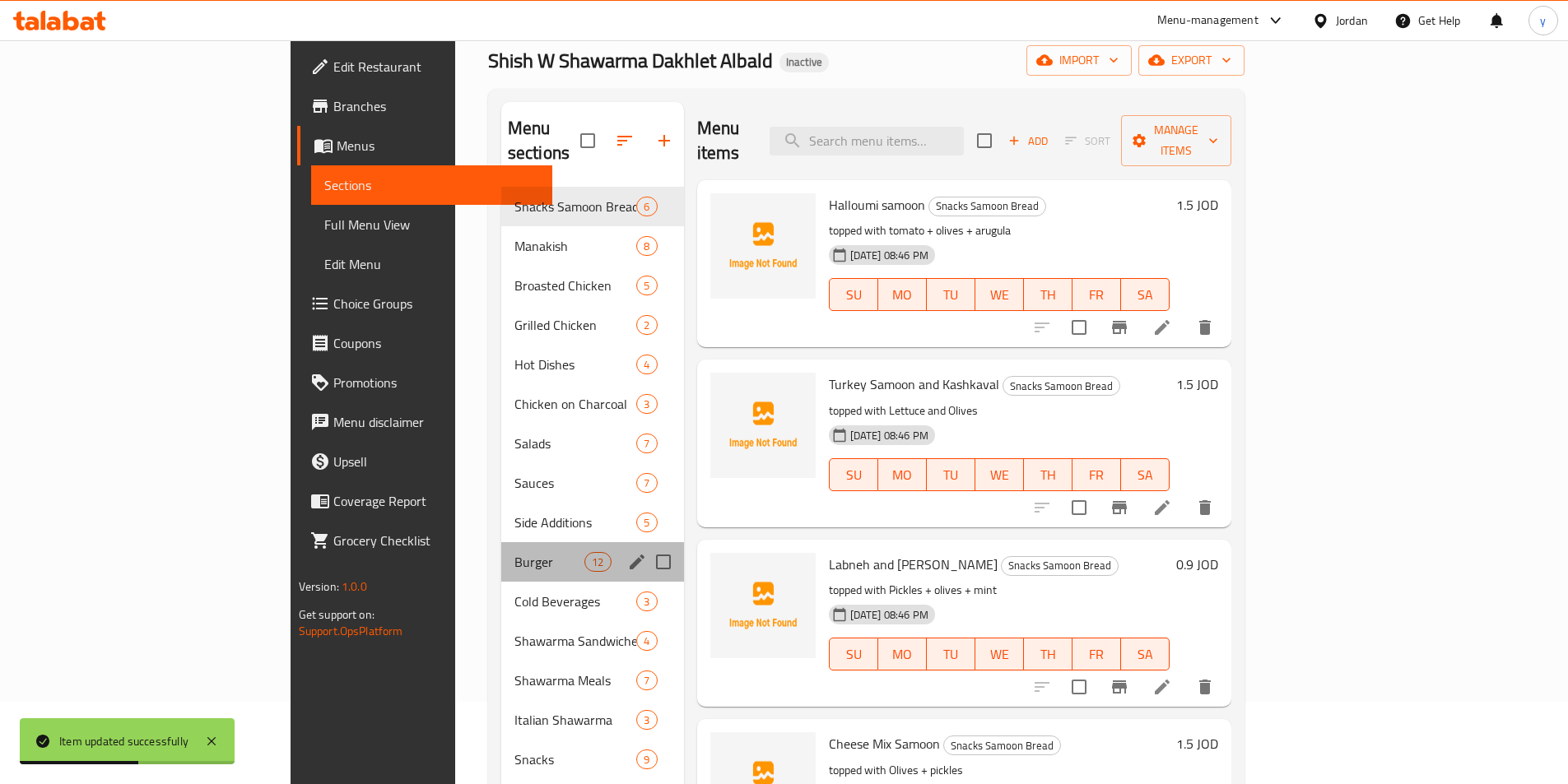
click at [501, 542] on div "Burger 12" at bounding box center [592, 561] width 182 height 39
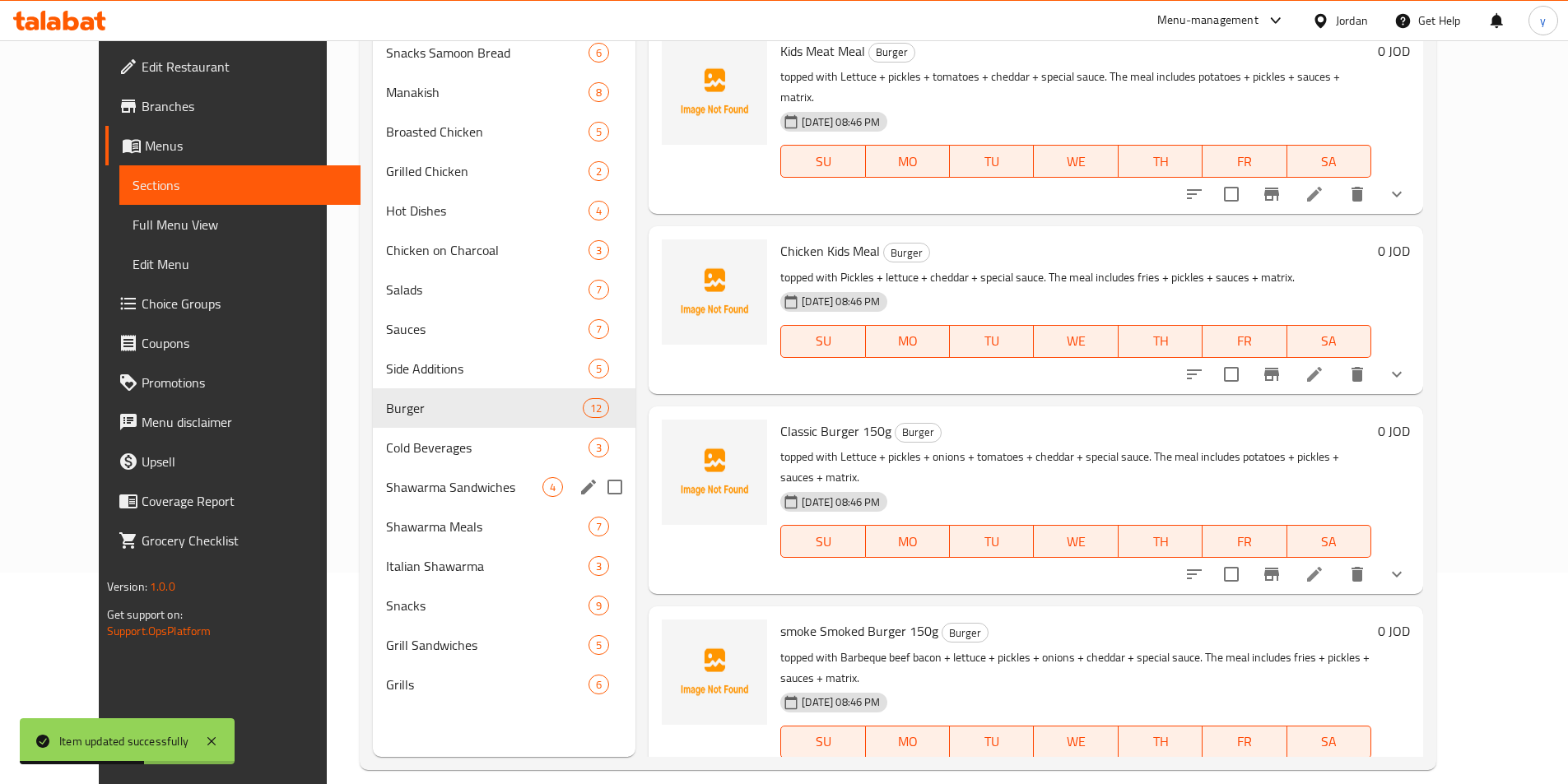
scroll to position [230, 0]
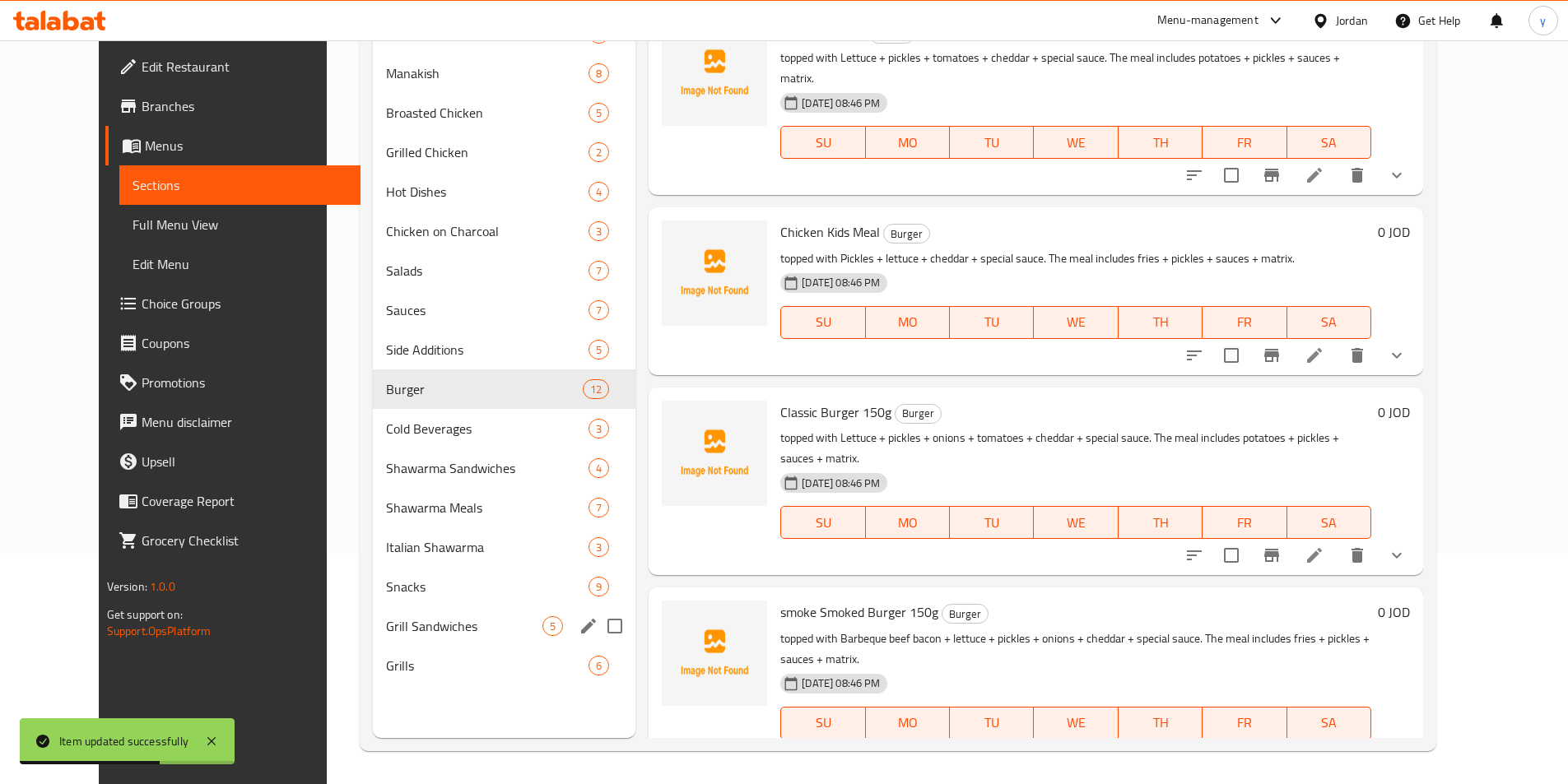
click at [372, 639] on div "Grill Sandwiches 5" at bounding box center [504, 626] width 262 height 39
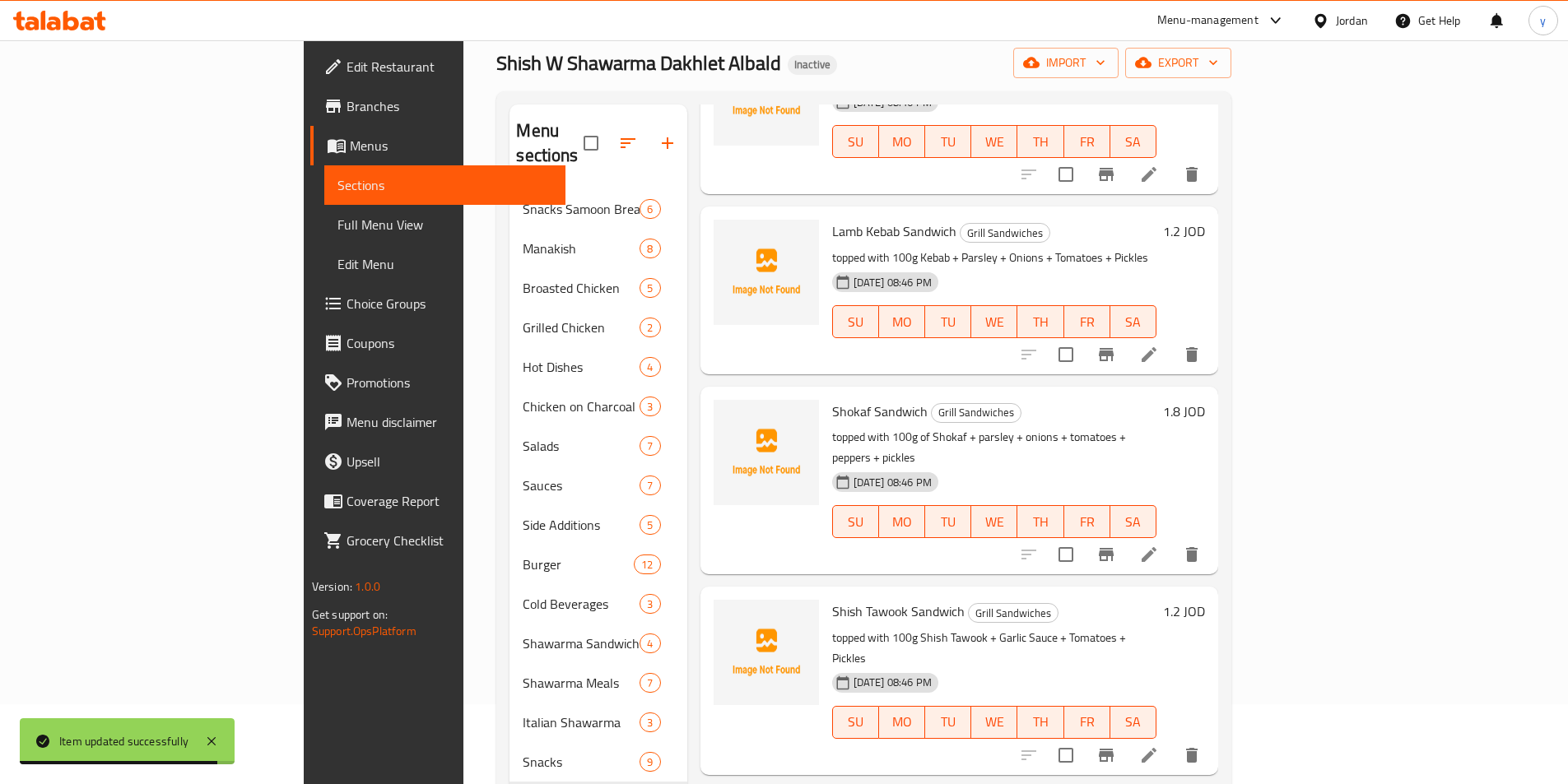
scroll to position [230, 0]
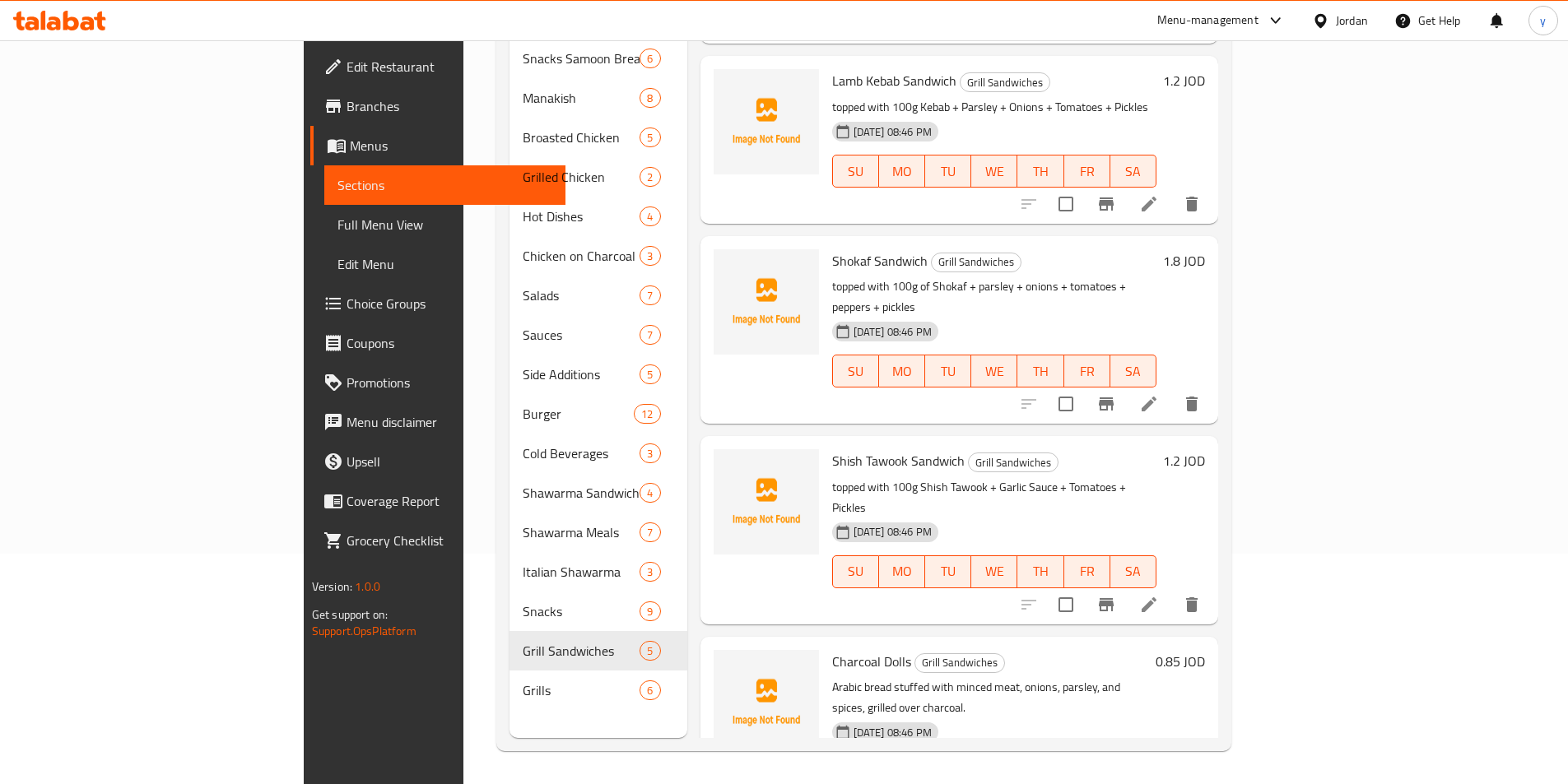
click at [1172, 590] on li at bounding box center [1148, 604] width 46 height 29
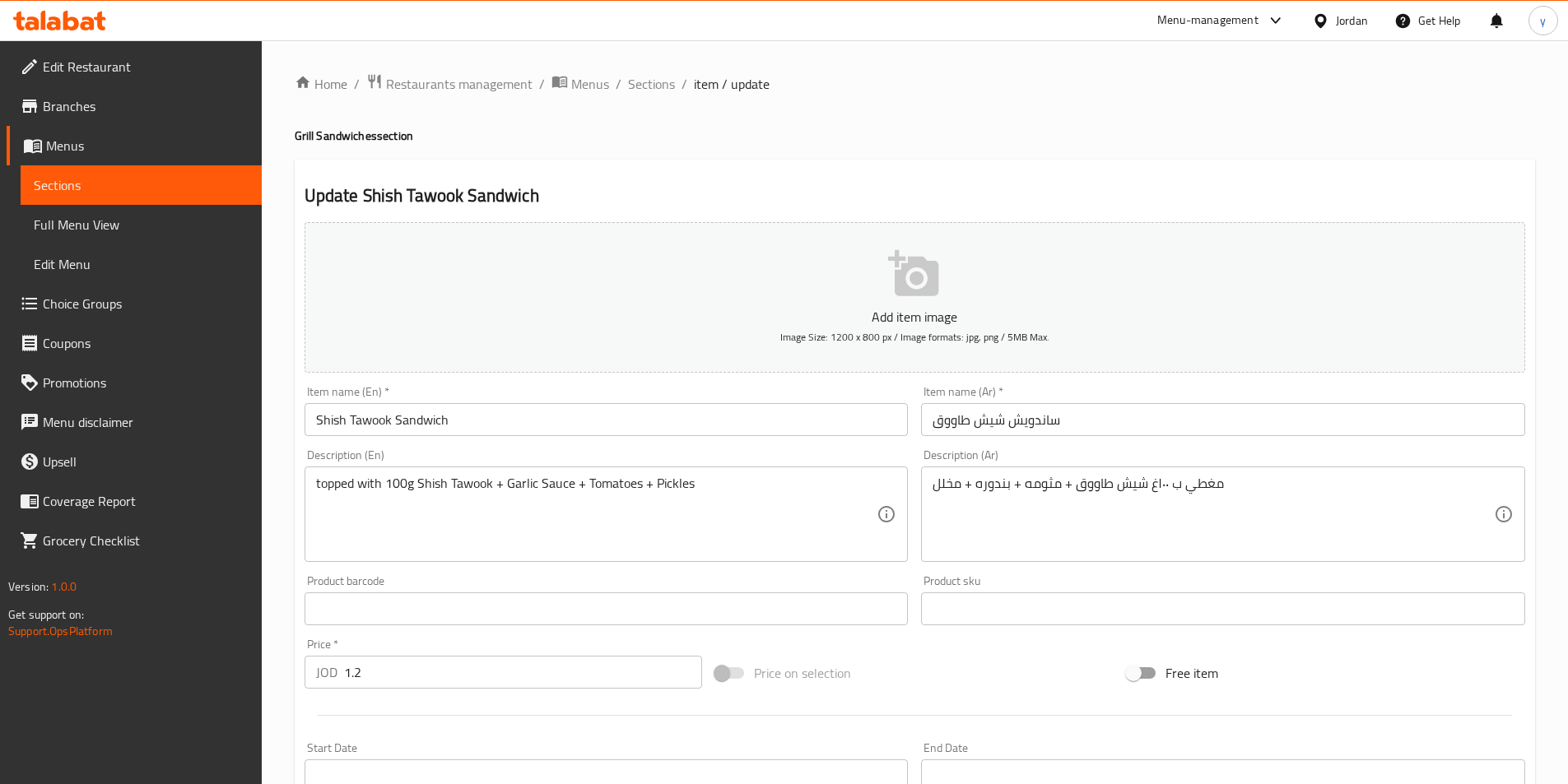
click at [88, 185] on span "Sections" at bounding box center [141, 185] width 215 height 19
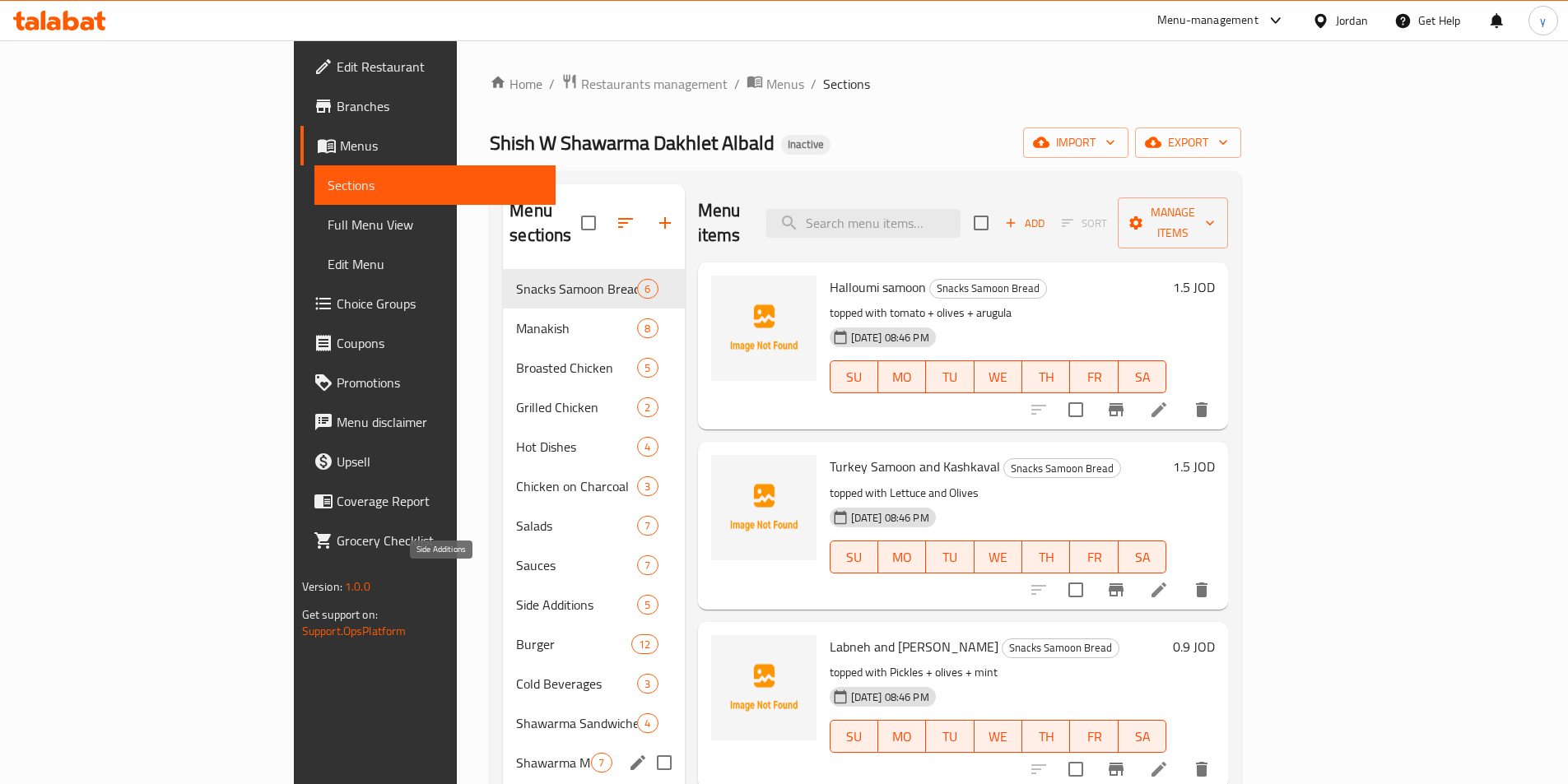
scroll to position [230, 0]
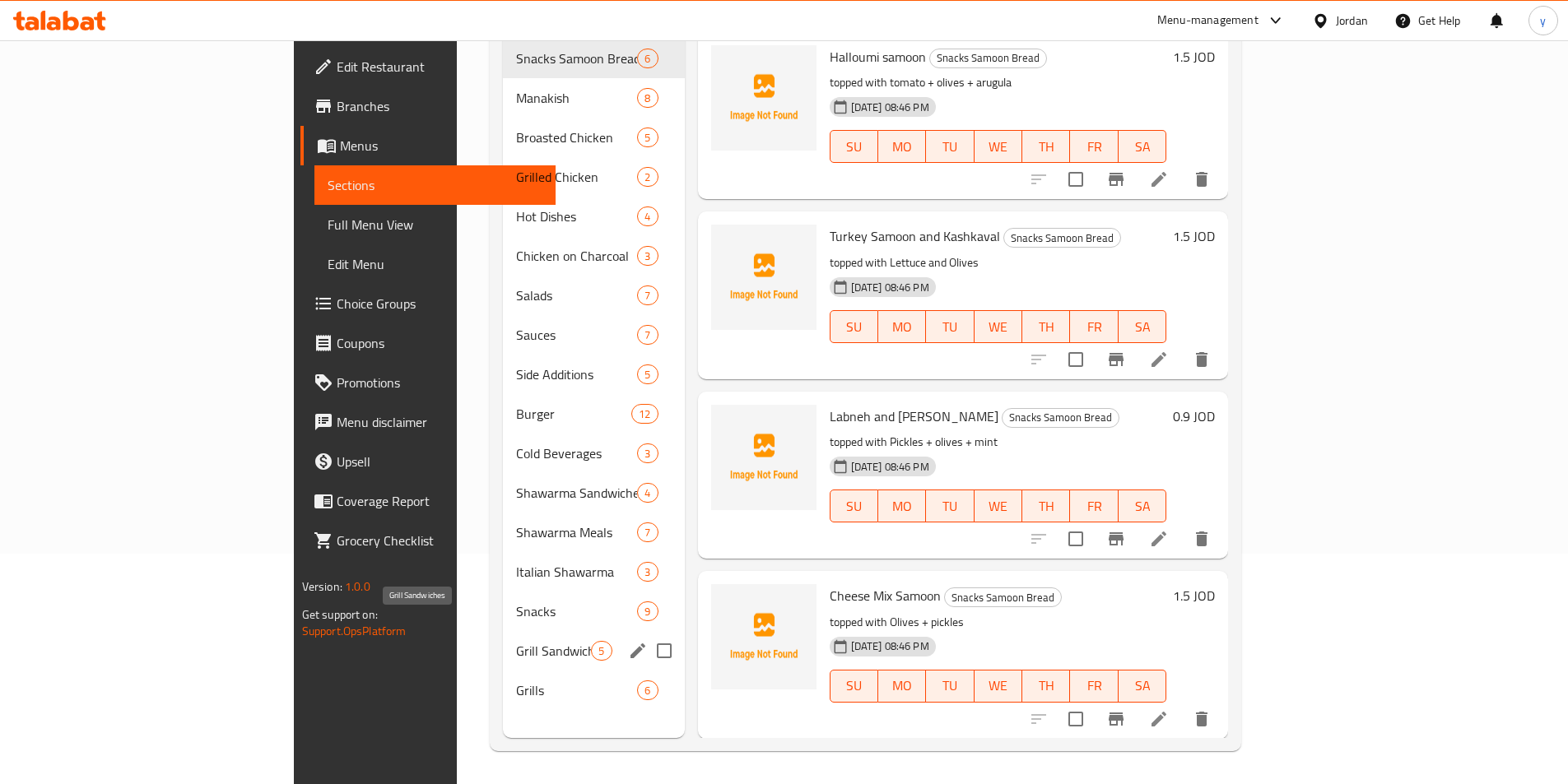
click at [516, 641] on span "Grill Sandwiches" at bounding box center [553, 650] width 75 height 19
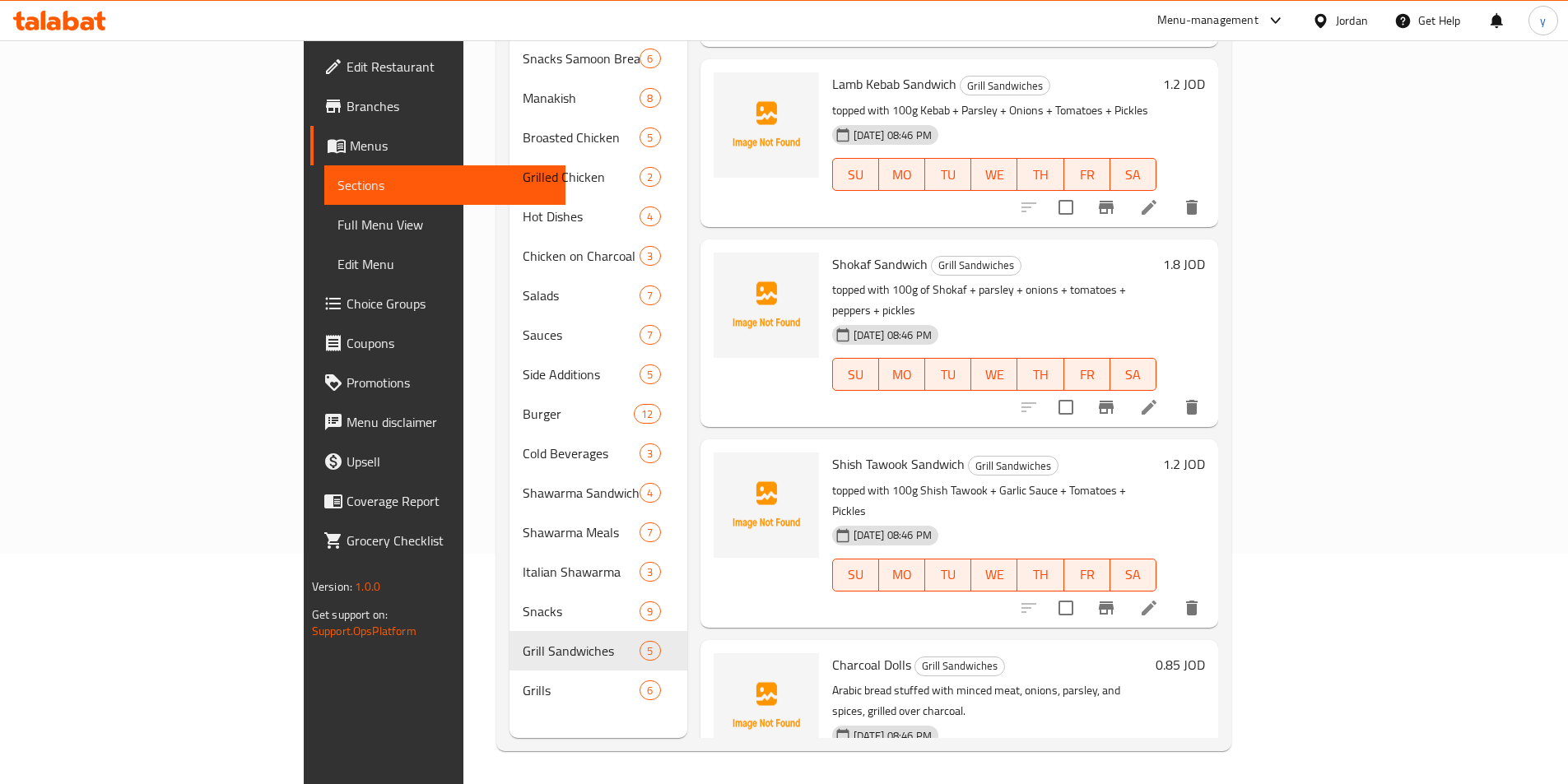
scroll to position [155, 0]
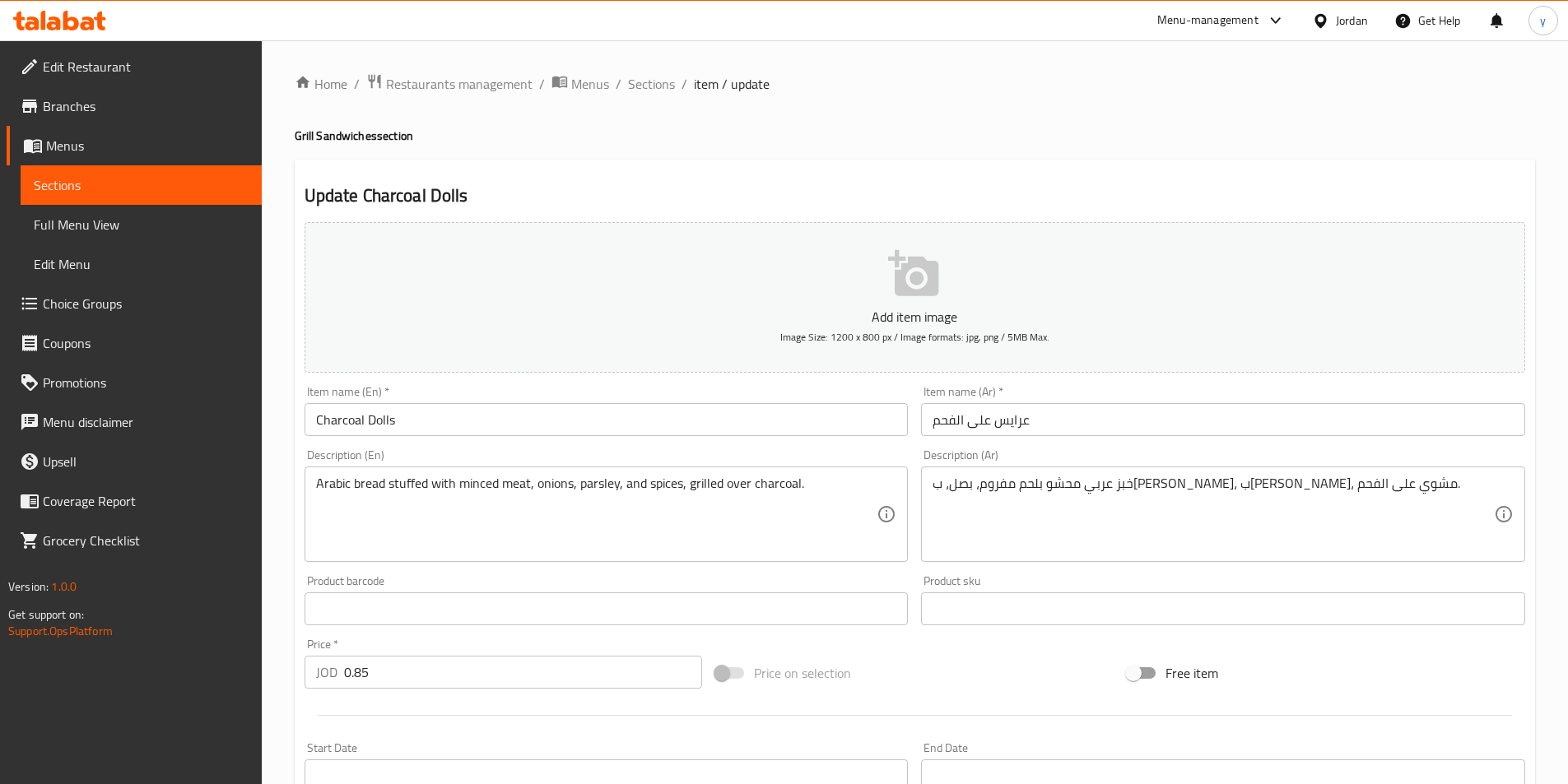
click at [311, 487] on div "Arabic bread stuffed with minced meat, onions, parsley, and spices, grilled ove…" at bounding box center [606, 514] width 604 height 96
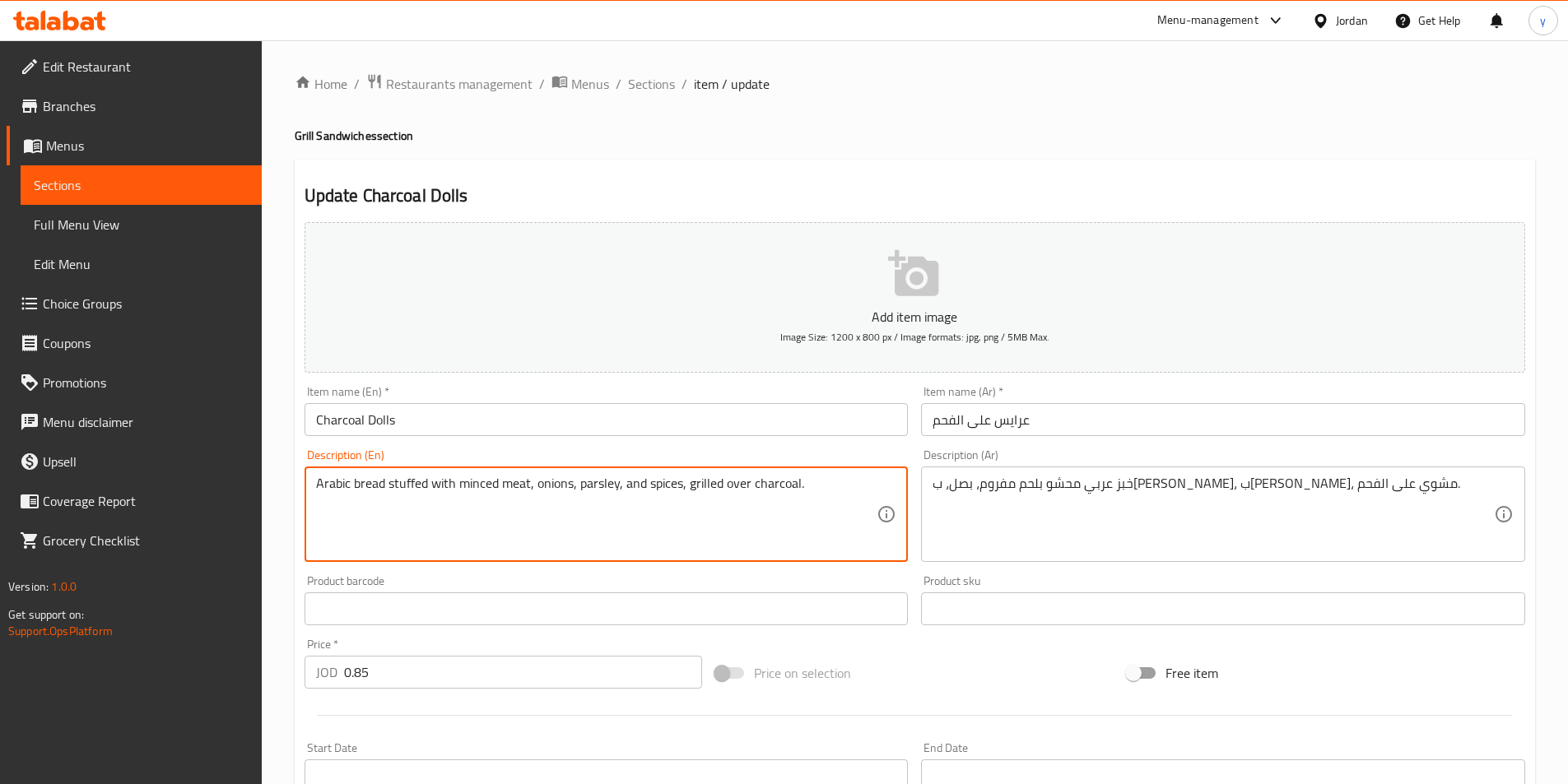
paste textarea "topped with"
type textarea "topped with Arabic bread stuffed with minced meat, onions, parsley, and spices,…"
click at [929, 483] on div "خبز عربي محشو بلحم مفروم، بصل، ب[PERSON_NAME]، ب[PERSON_NAME]، مشوي على الفحم. …" at bounding box center [1222, 514] width 604 height 96
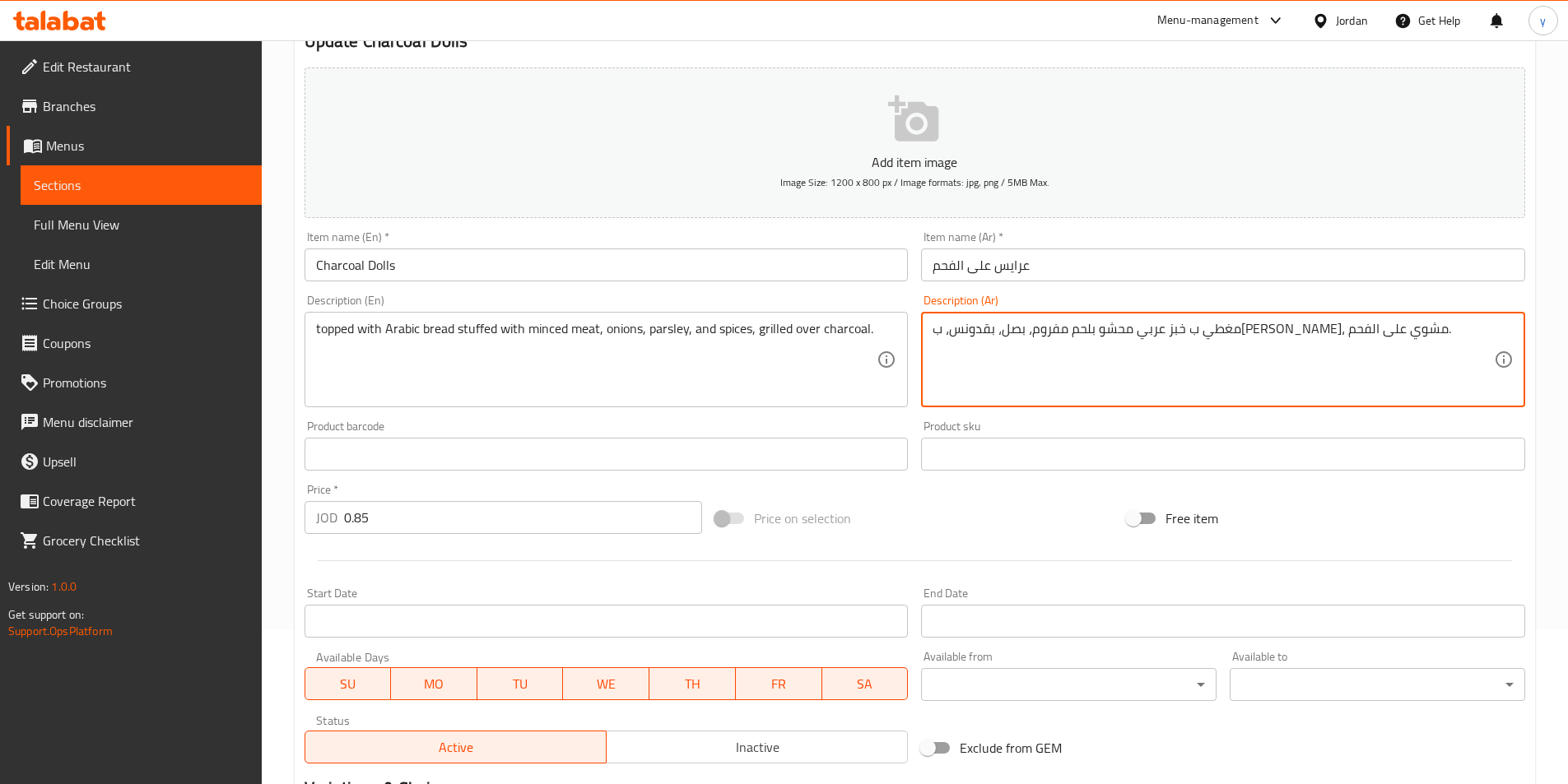
scroll to position [378, 0]
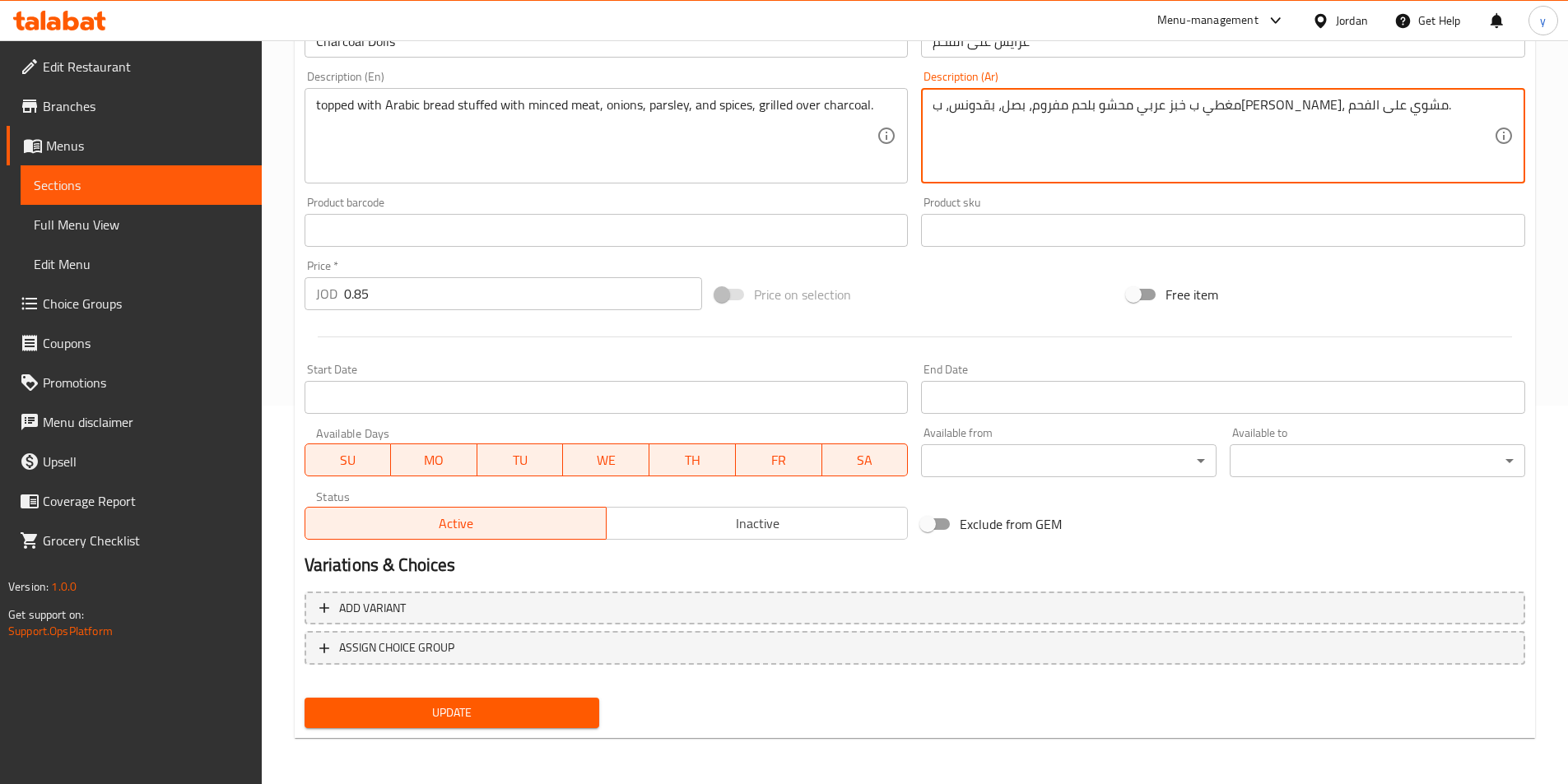
type textarea "مغطي ب خبز عربي محشو بلحم مفروم، بصل، بقدونس، ب[PERSON_NAME]، مشوي على الفحم."
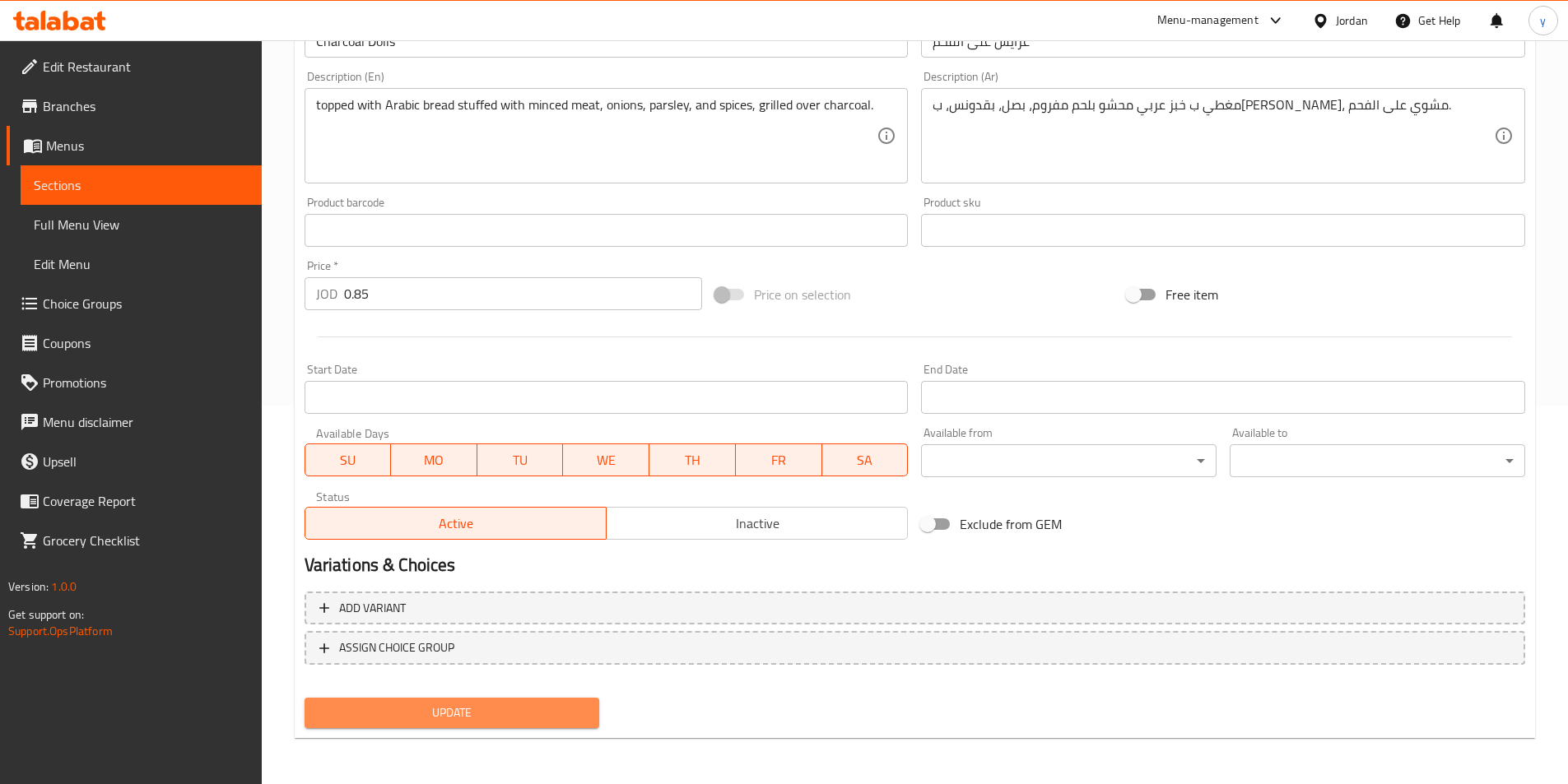
click at [434, 703] on span "Update" at bounding box center [452, 713] width 269 height 20
click at [48, 167] on link "Sections" at bounding box center [140, 185] width 241 height 39
click at [48, 178] on span "Sections" at bounding box center [141, 185] width 215 height 19
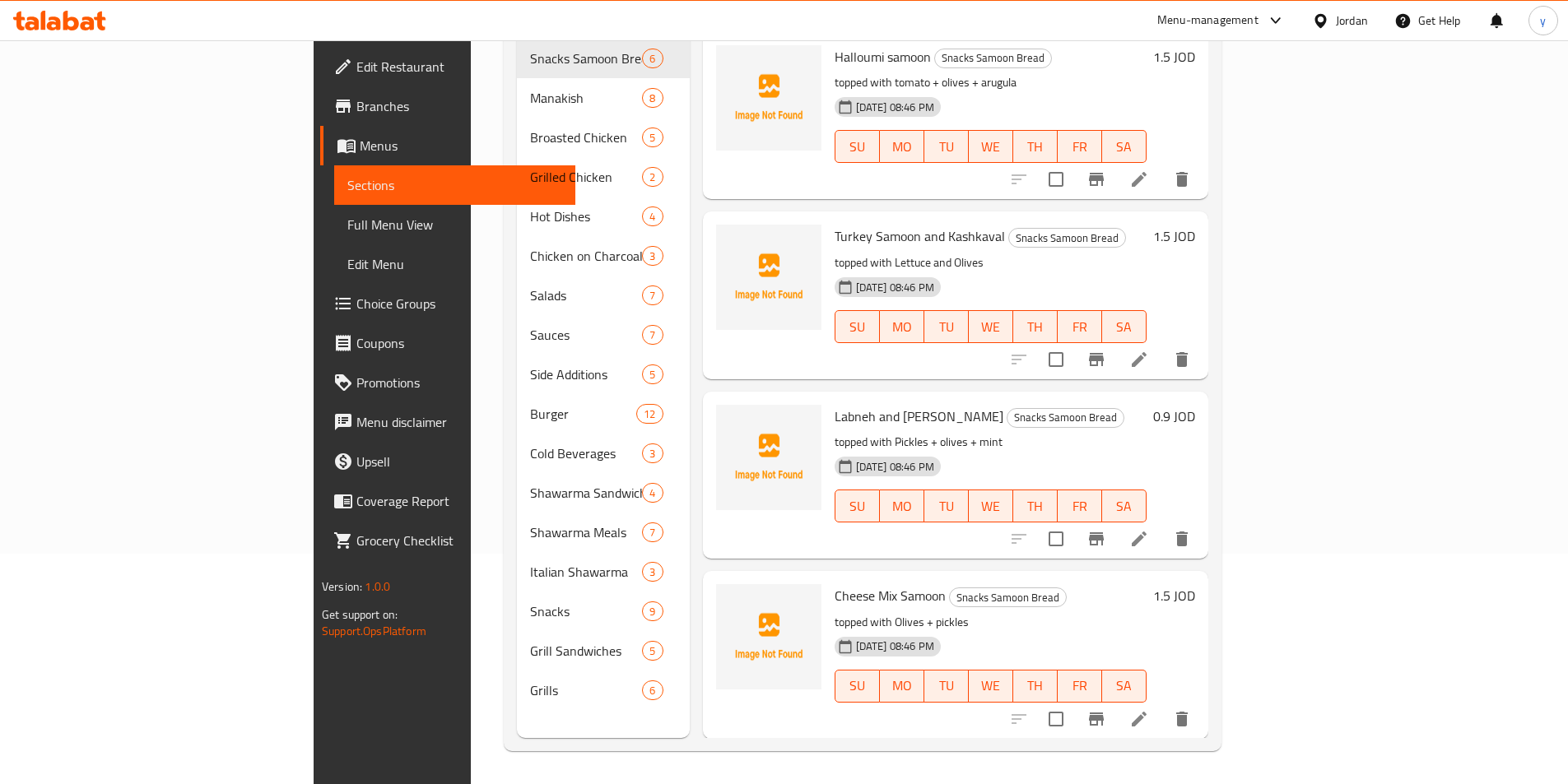
scroll to position [230, 0]
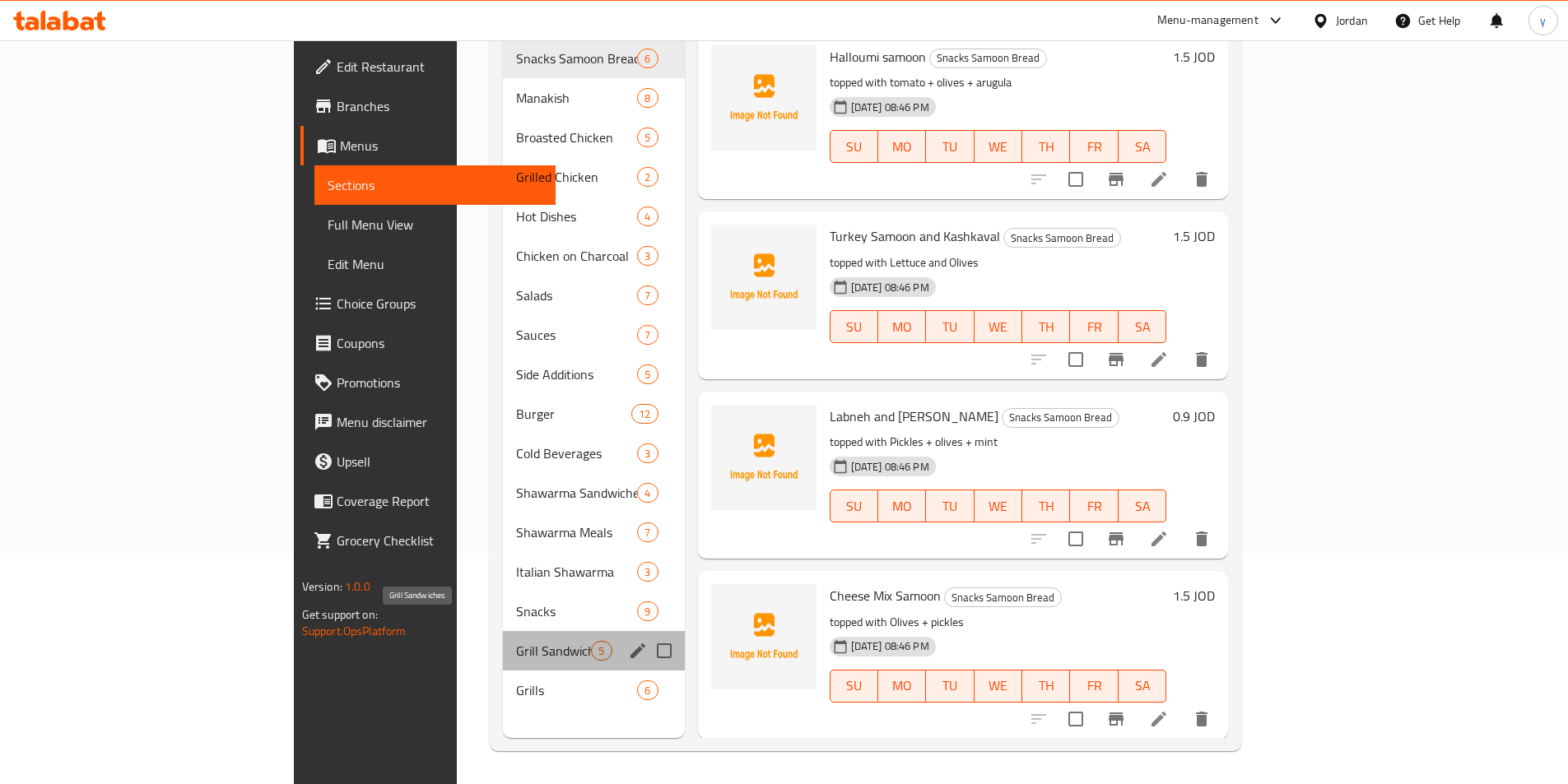
click at [516, 641] on span "Grill Sandwiches" at bounding box center [553, 650] width 75 height 19
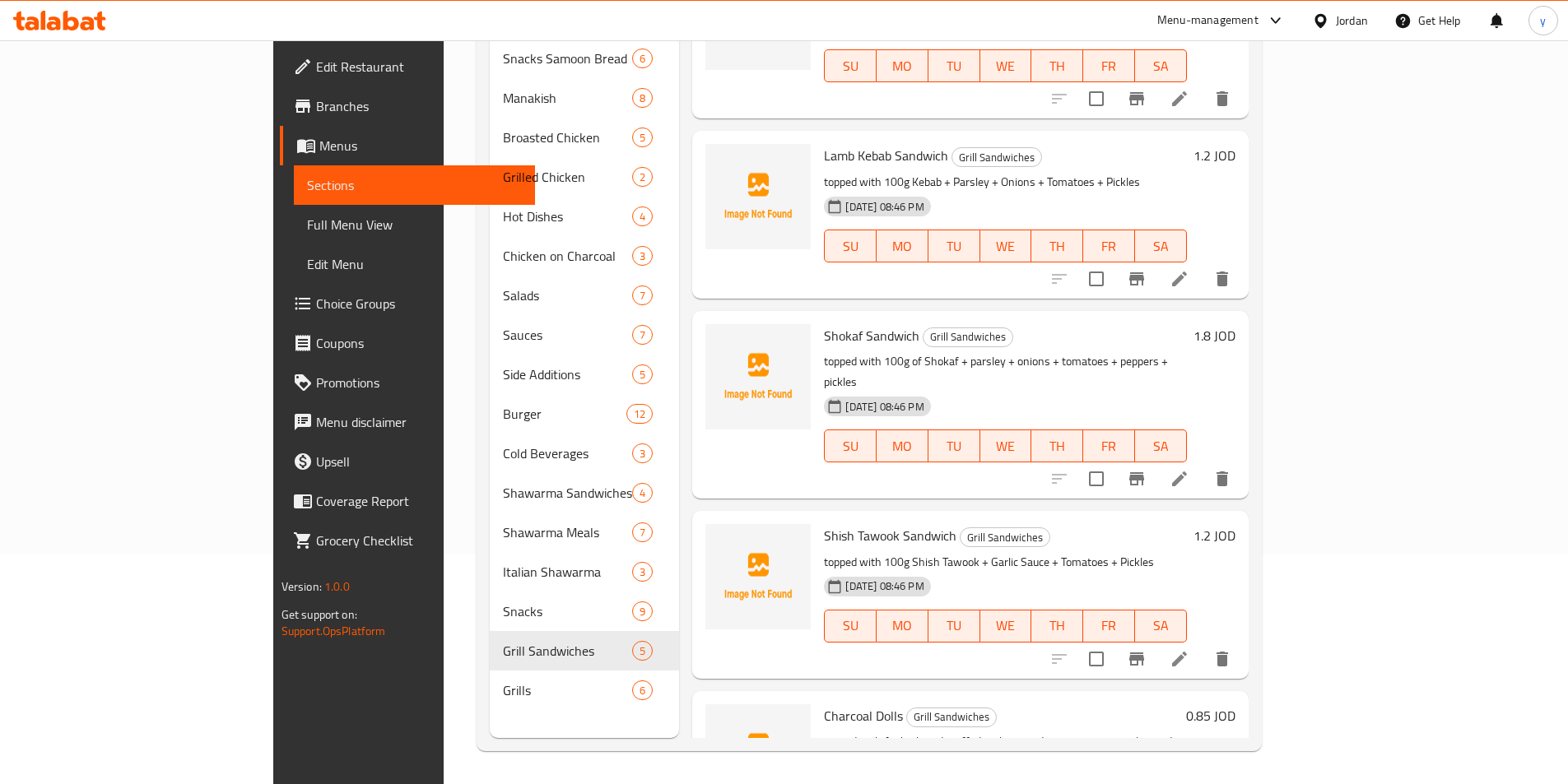
scroll to position [155, 0]
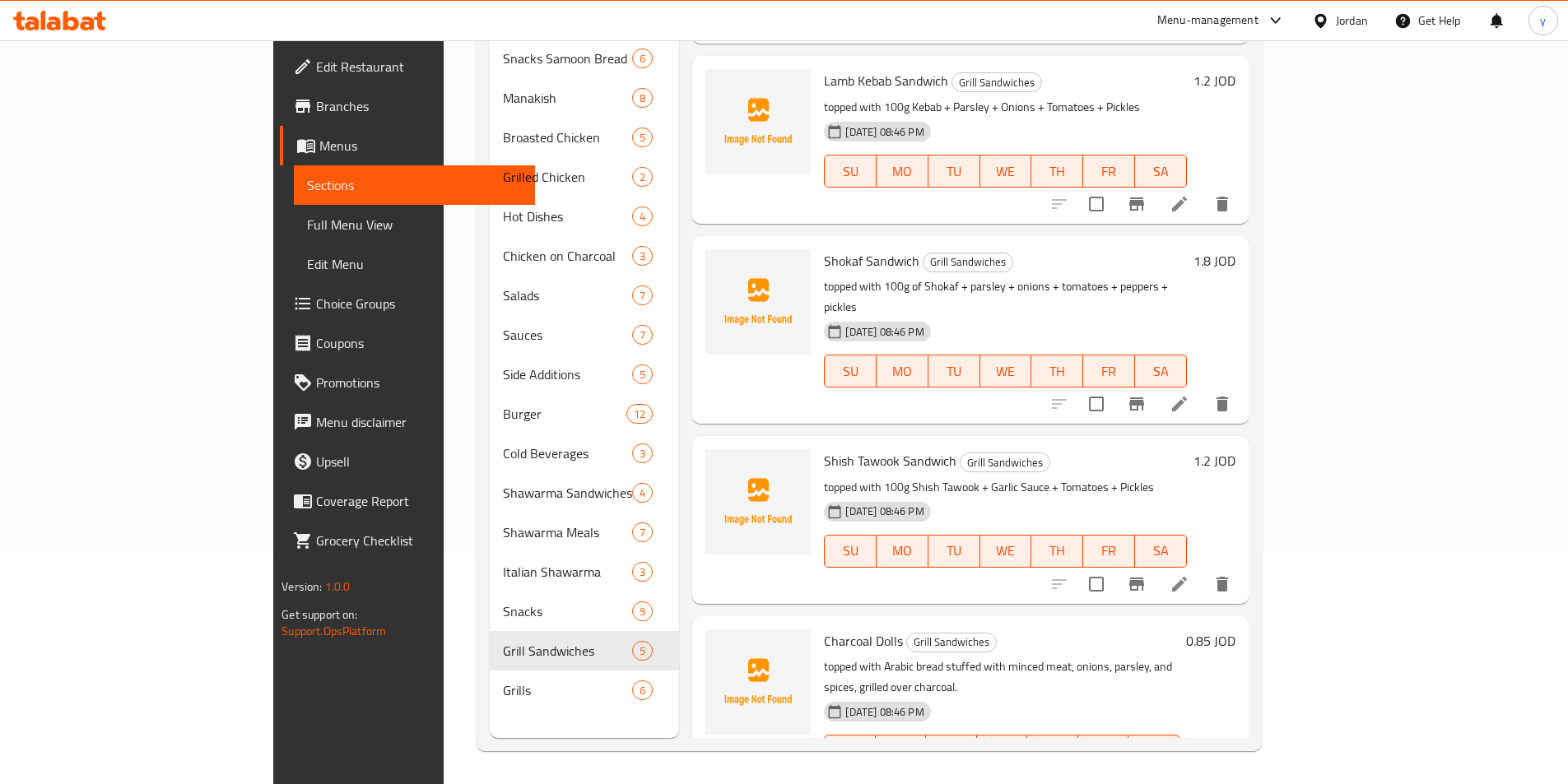
click at [1187, 776] on icon at bounding box center [1180, 784] width 15 height 15
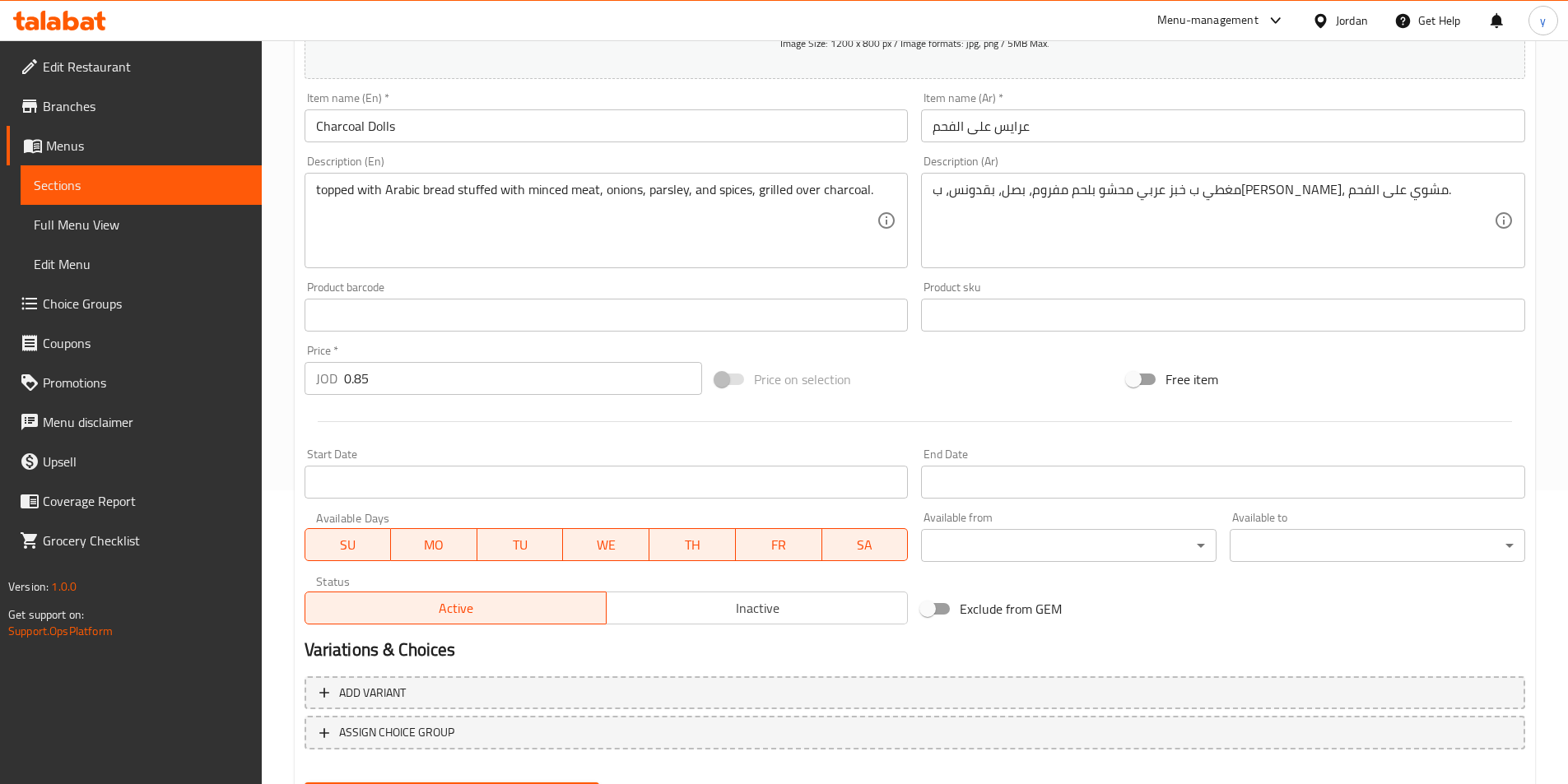
scroll to position [329, 0]
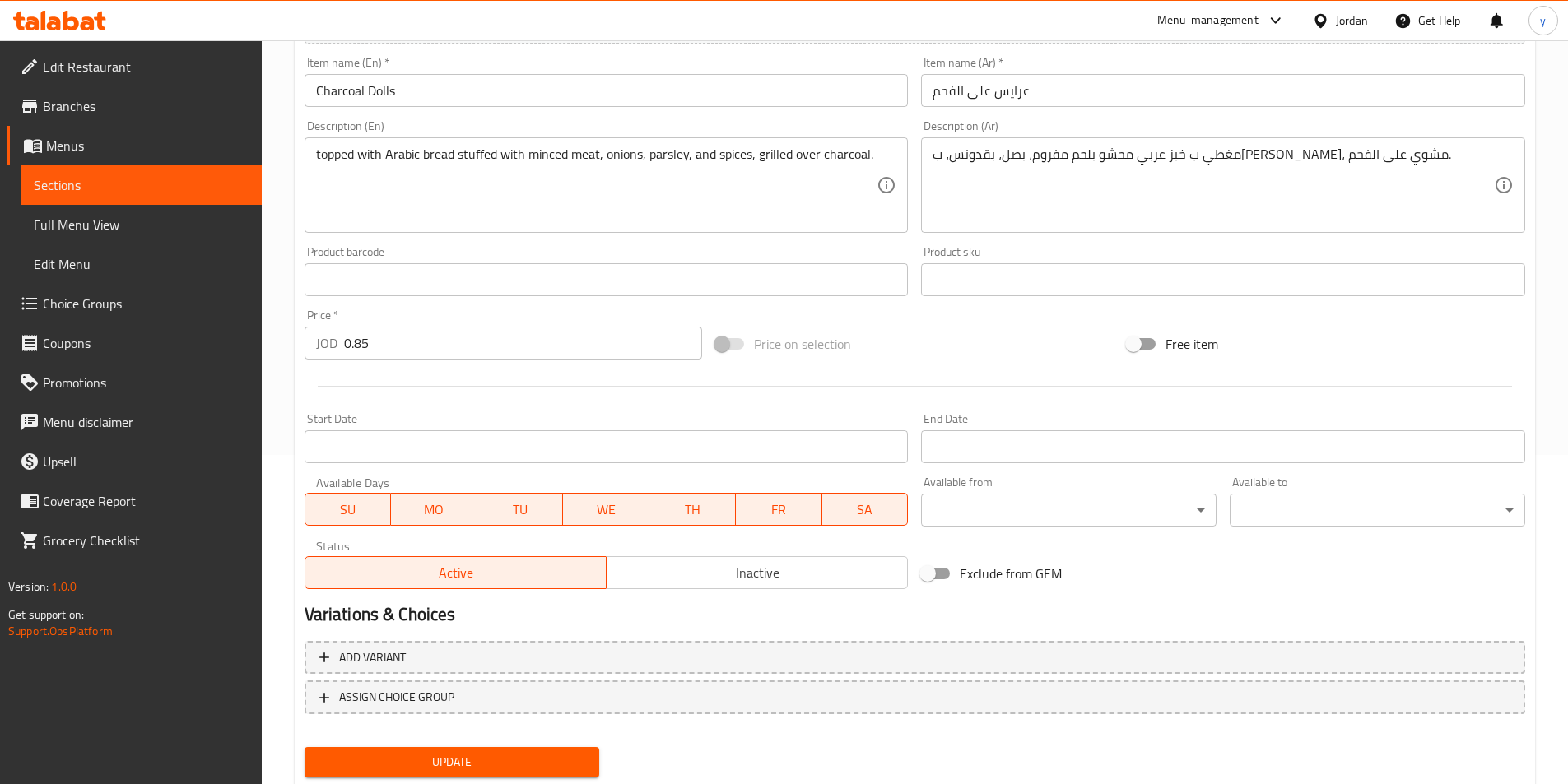
click at [115, 176] on span "Sections" at bounding box center [141, 185] width 215 height 19
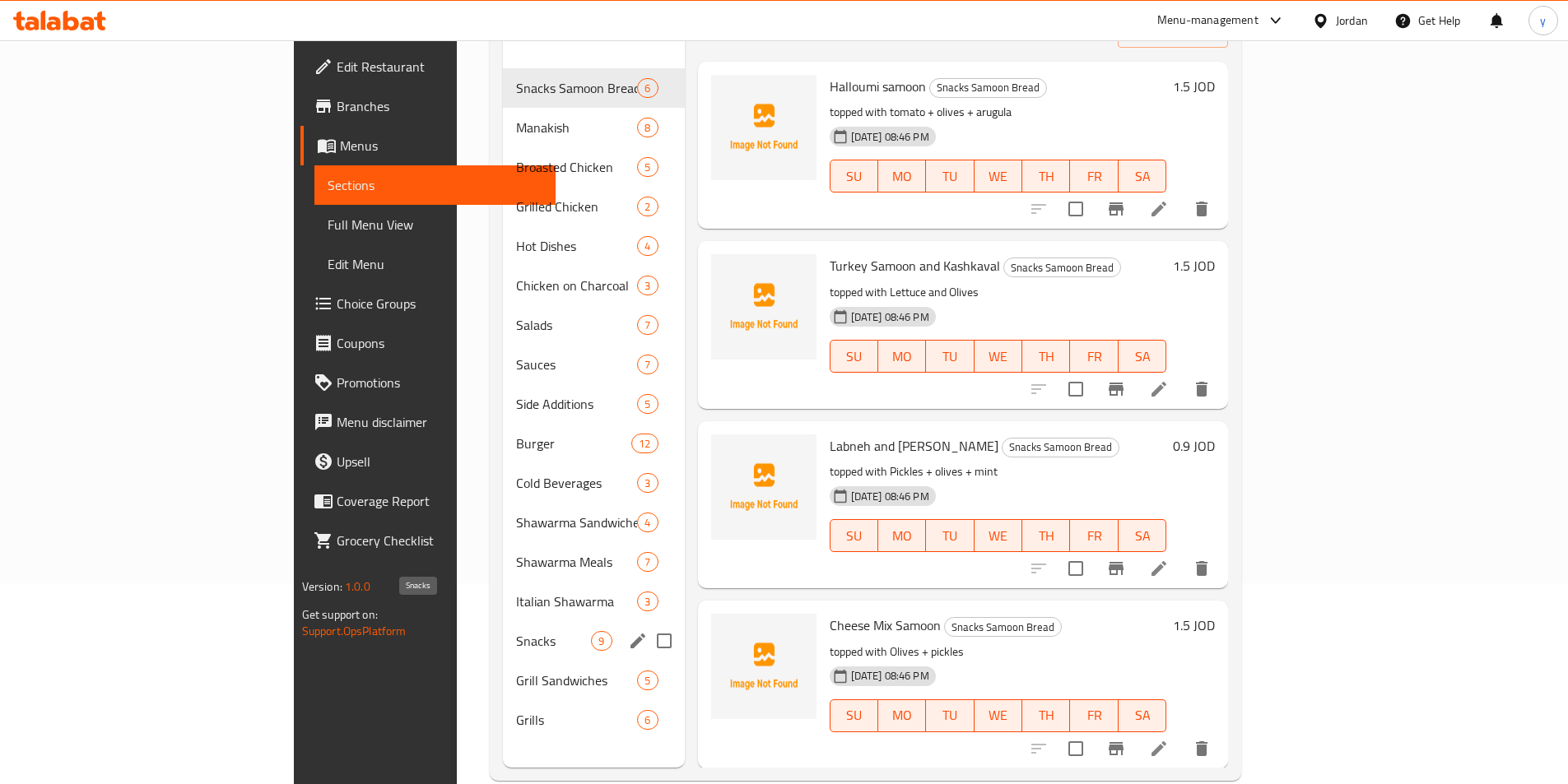
scroll to position [230, 0]
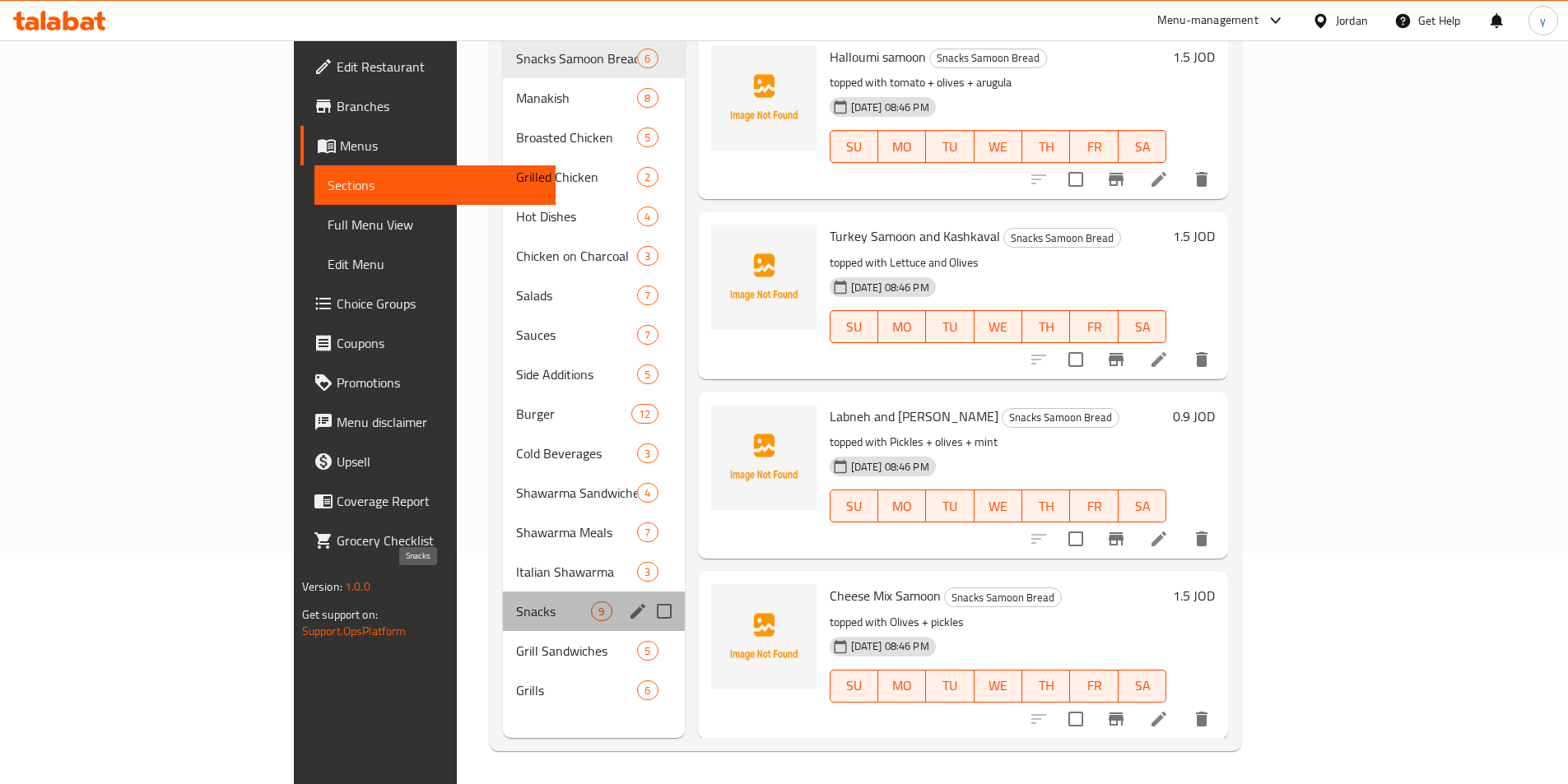
click at [516, 602] on span "Snacks" at bounding box center [553, 611] width 75 height 19
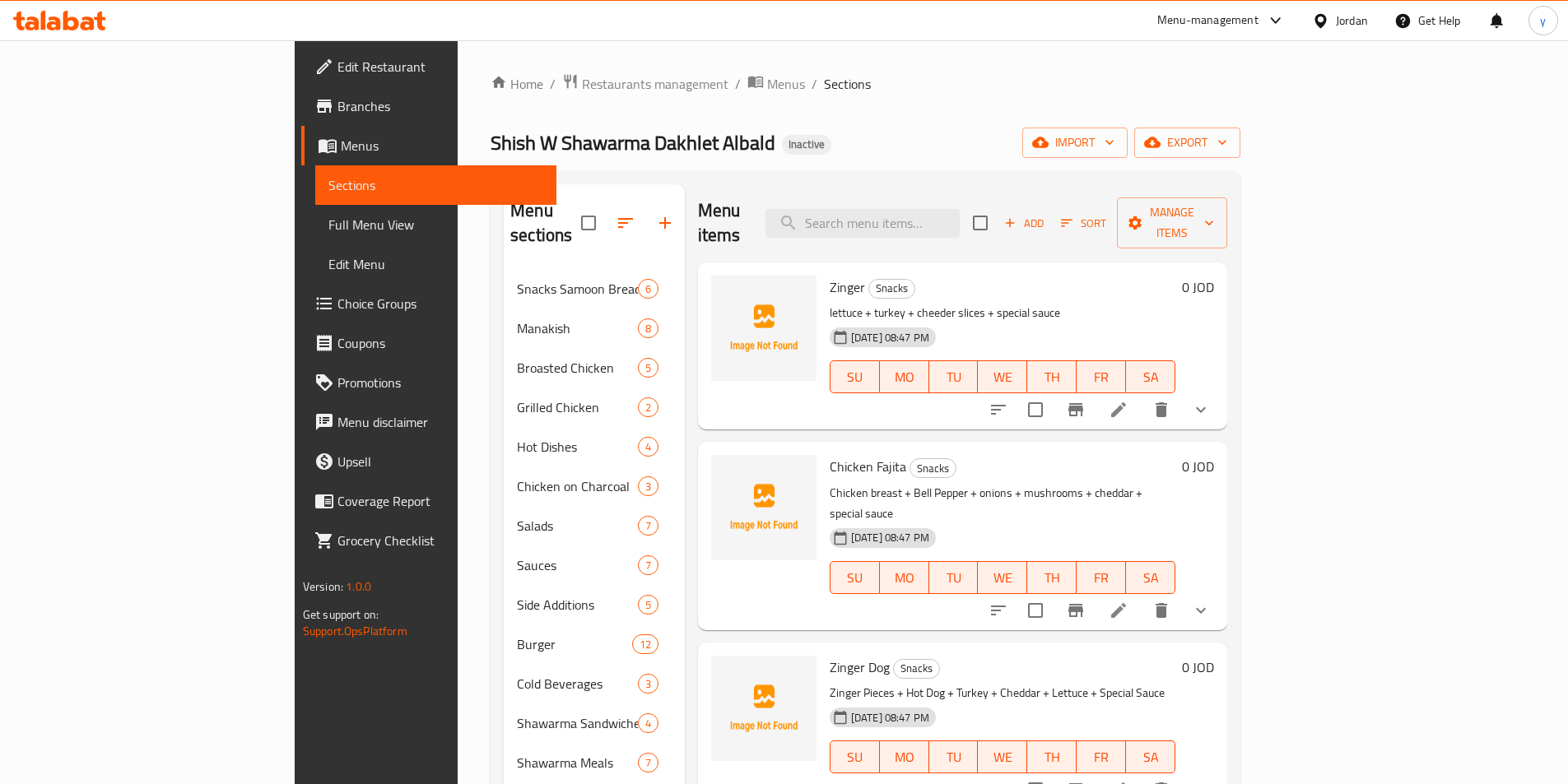
click at [1142, 395] on li at bounding box center [1118, 409] width 46 height 29
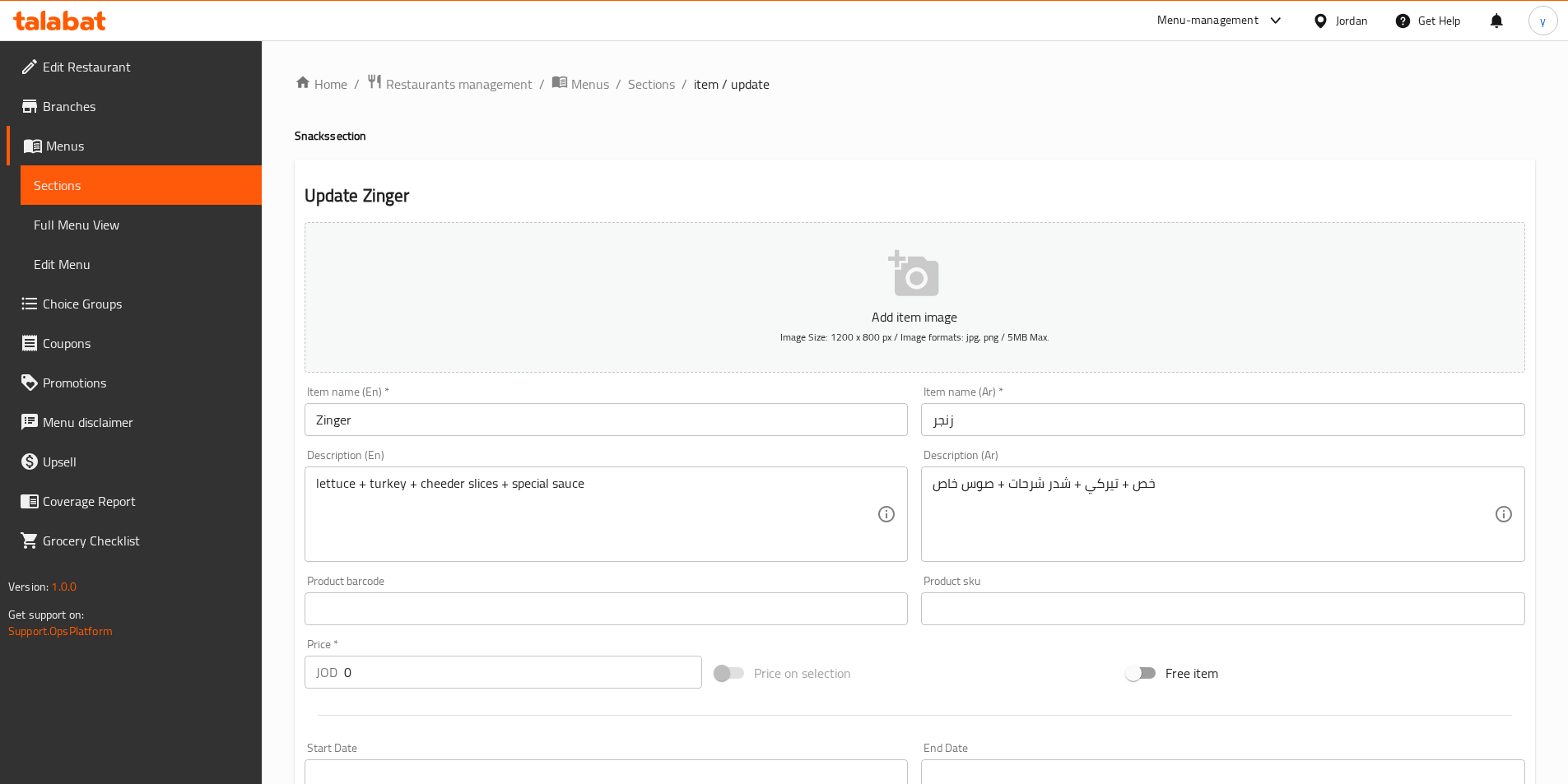
click at [314, 492] on div "lettuce + turkey + cheeder slices + special sauce Description (En)" at bounding box center [606, 514] width 604 height 96
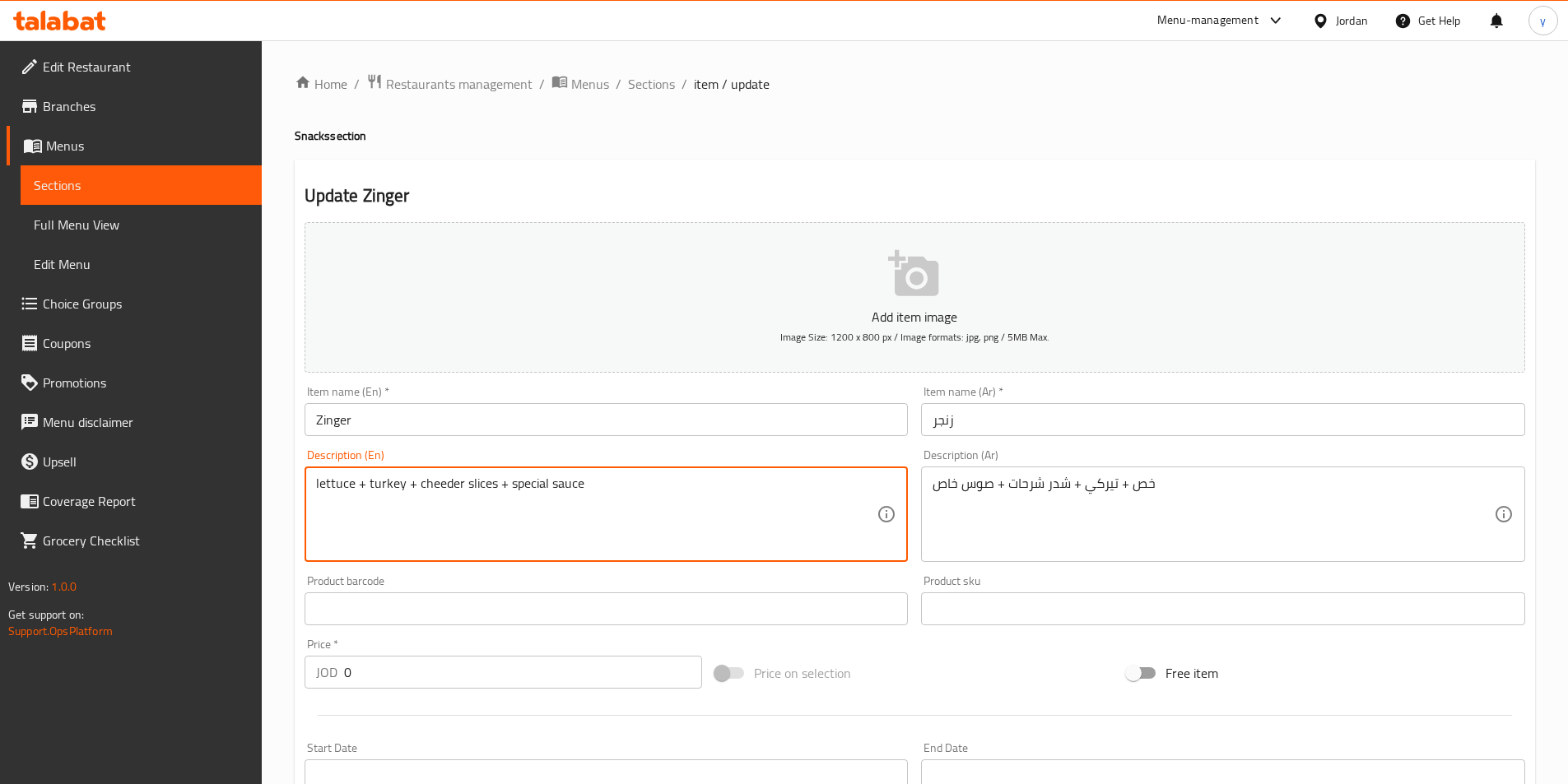
paste textarea "topped with"
type textarea "topped with lettuce + turkey + cheeder slices + special sauce"
click at [928, 481] on div "خص + تيركي + شدر شرحات + صوس خاص Description (Ar)" at bounding box center [1222, 514] width 604 height 96
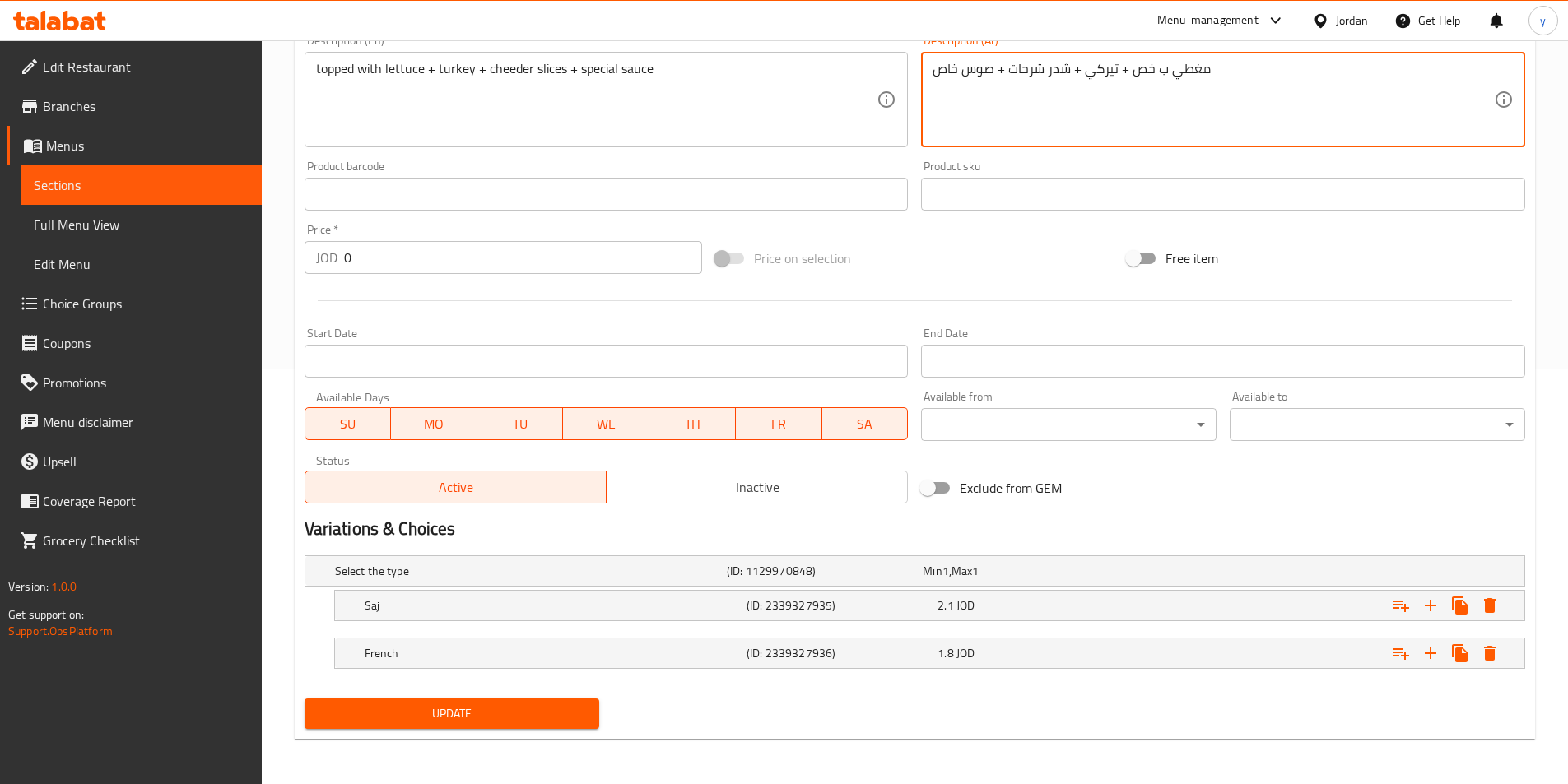
scroll to position [415, 0]
type textarea "مغطي ب خص + تيركي + شدر شرحات + صوس خاص"
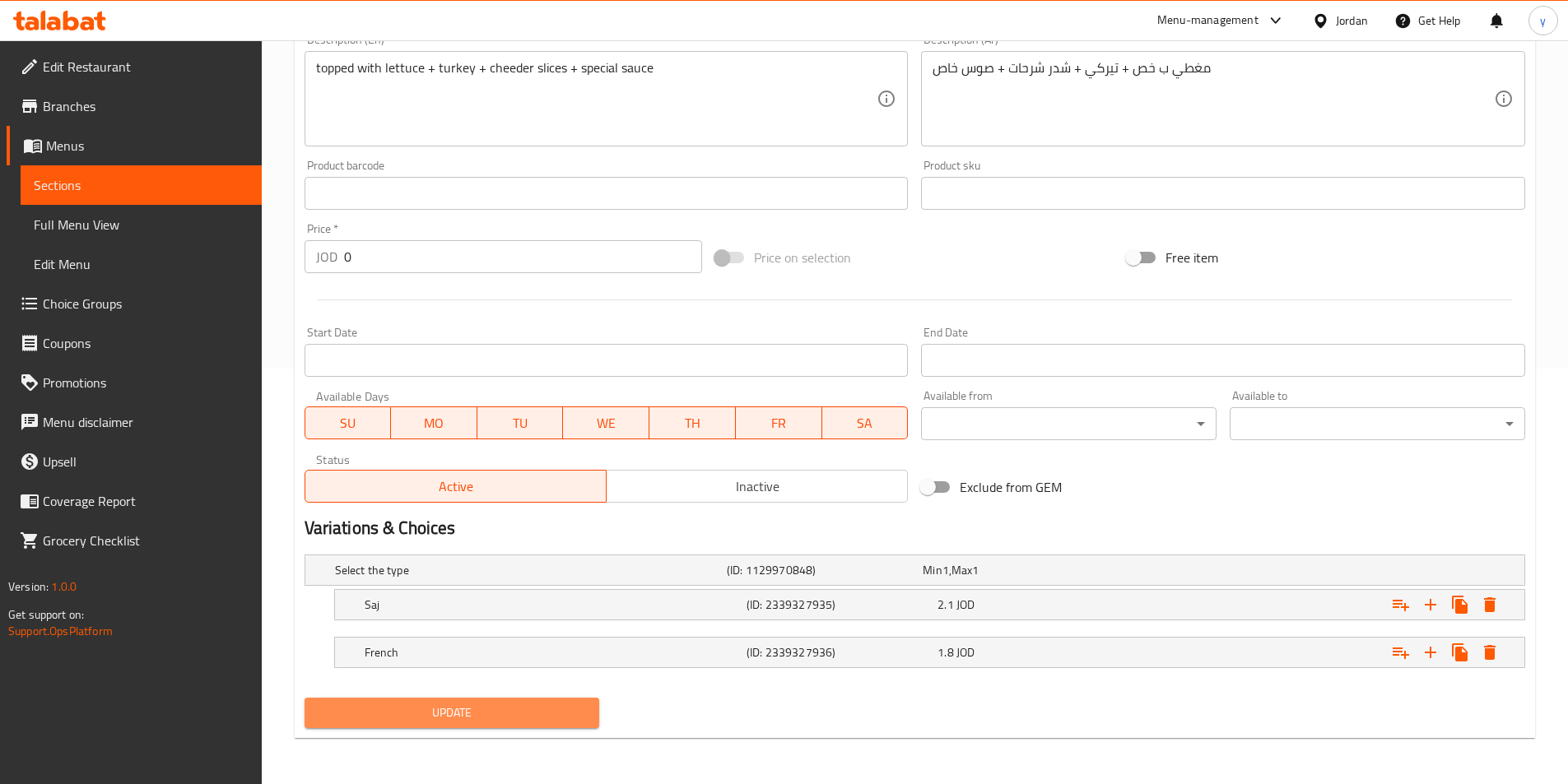
click at [592, 714] on button "Update" at bounding box center [451, 713] width 295 height 30
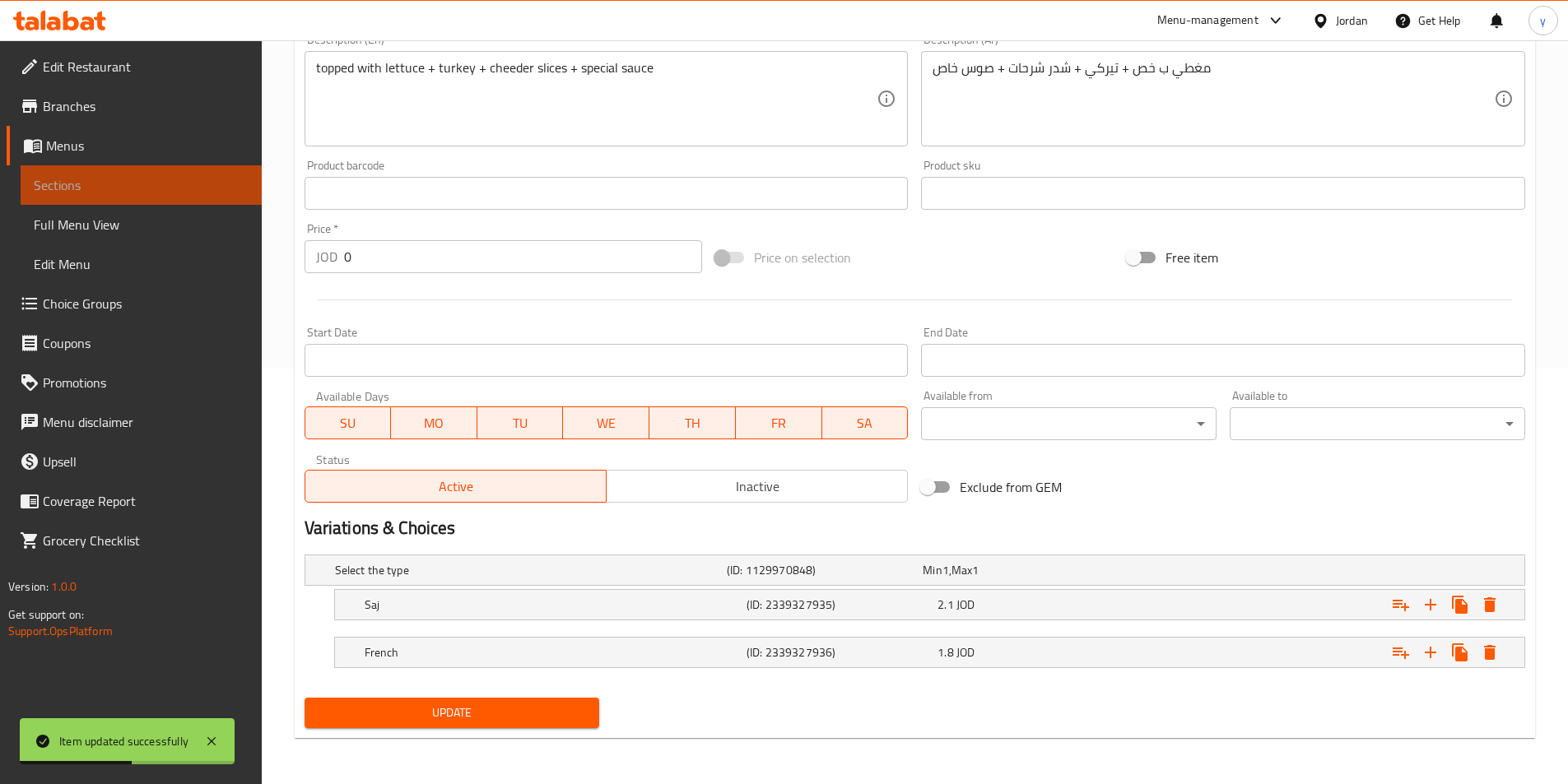
click at [83, 180] on span "Sections" at bounding box center [141, 185] width 215 height 19
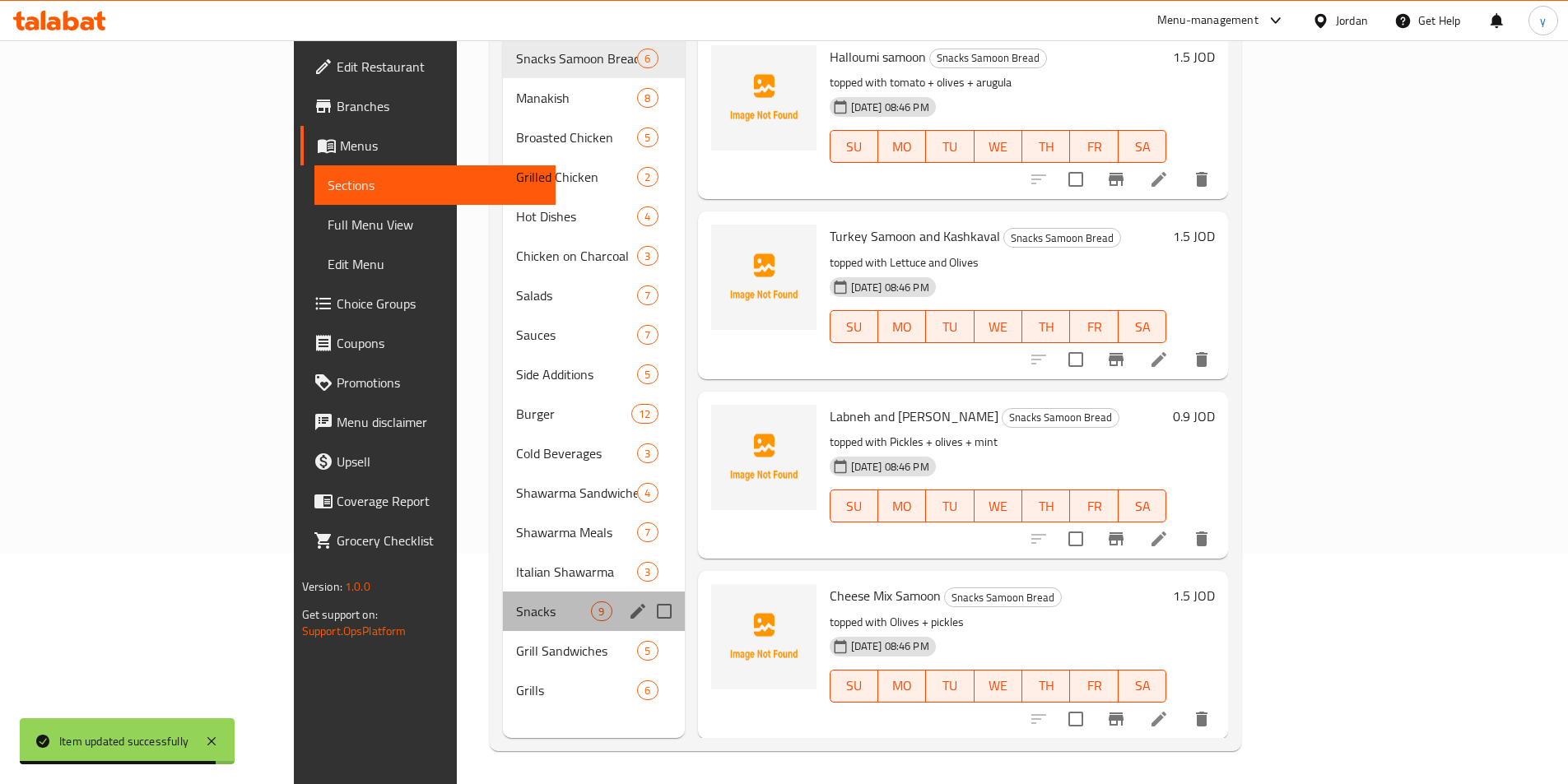
click at [503, 599] on div "Snacks 9" at bounding box center [593, 611] width 181 height 39
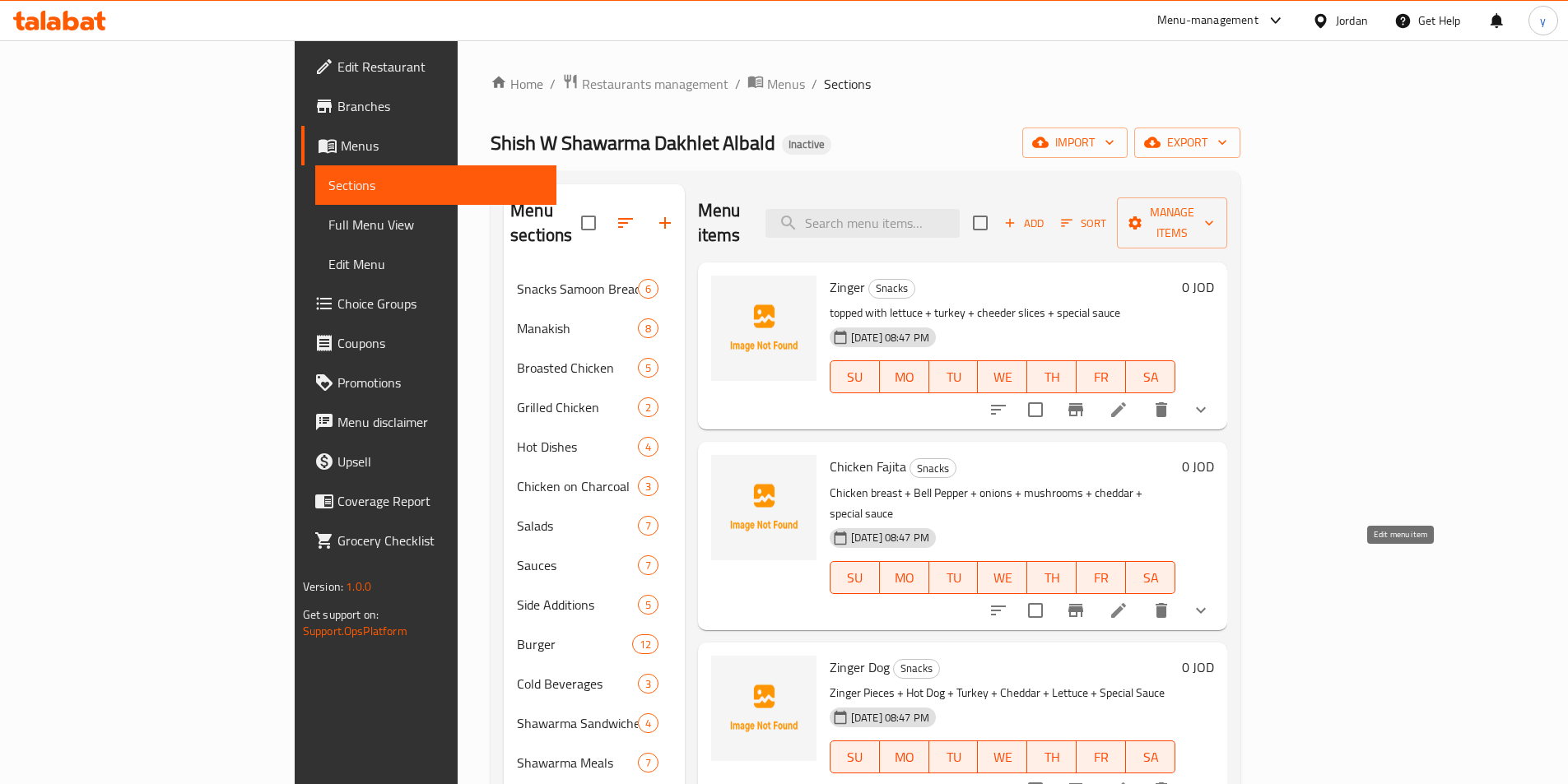
click at [1128, 601] on icon at bounding box center [1118, 610] width 19 height 19
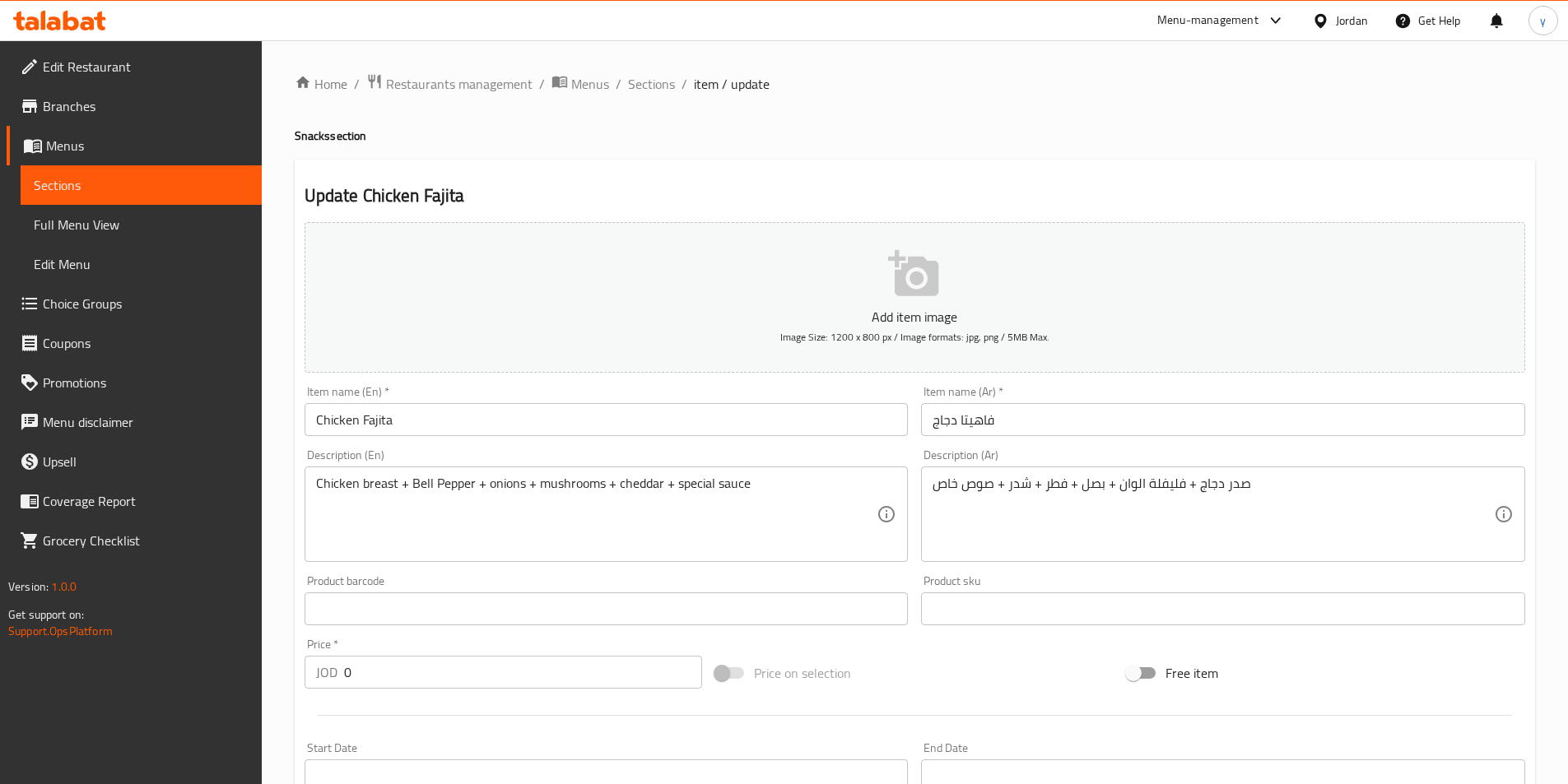
click at [314, 491] on div "Chicken breast + Bell Pepper + onions + mushrooms + cheddar + special sauce Des…" at bounding box center [606, 514] width 604 height 96
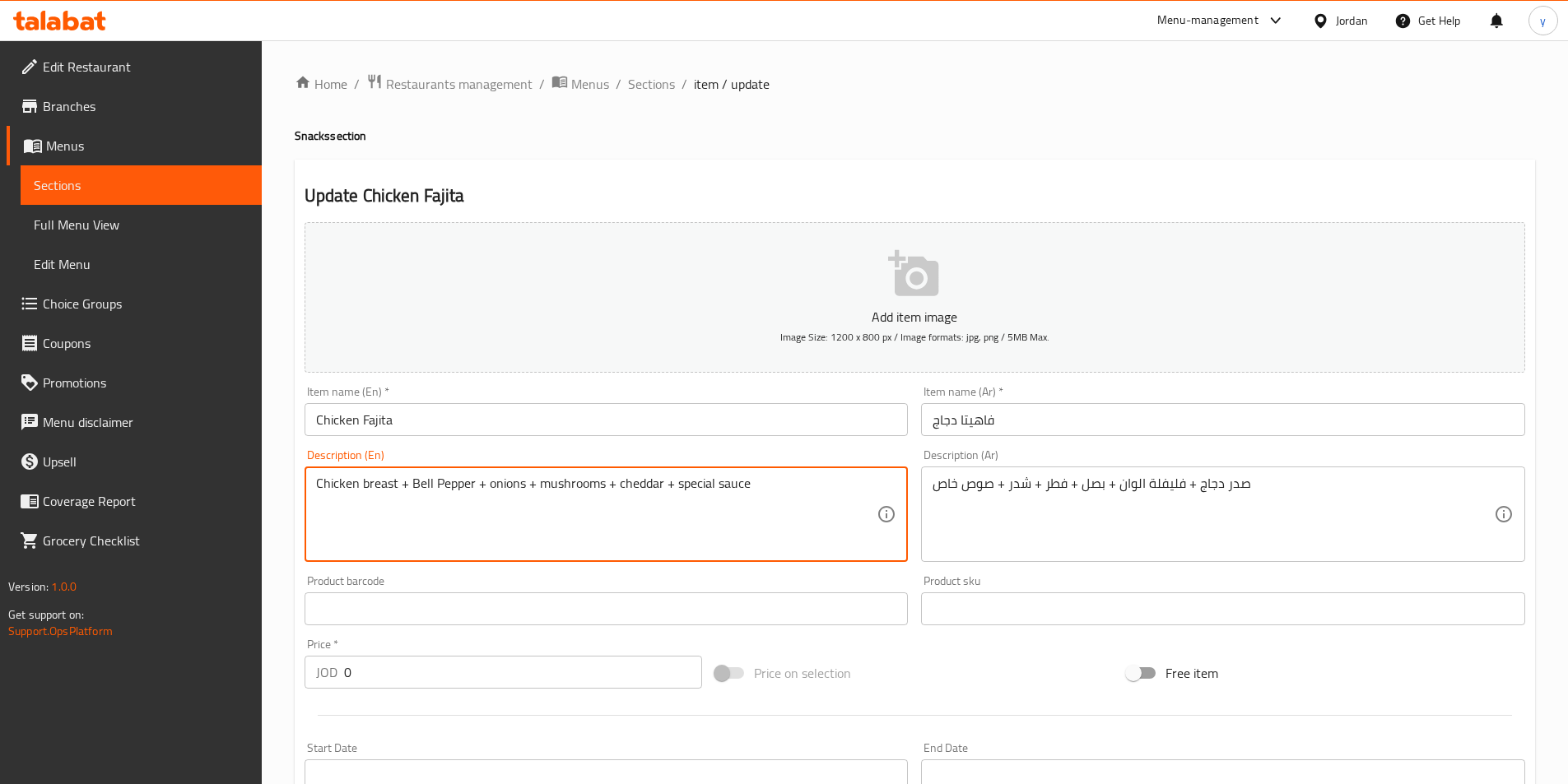
paste textarea "topped with"
type textarea "topped with Chicken breast + Bell Pepper + onions + mushrooms + cheddar + speci…"
click at [930, 490] on div "صدر دجاج + فليفلة الوان + بصل + فطر + شدر + صوص خاص Description (Ar)" at bounding box center [1222, 514] width 604 height 96
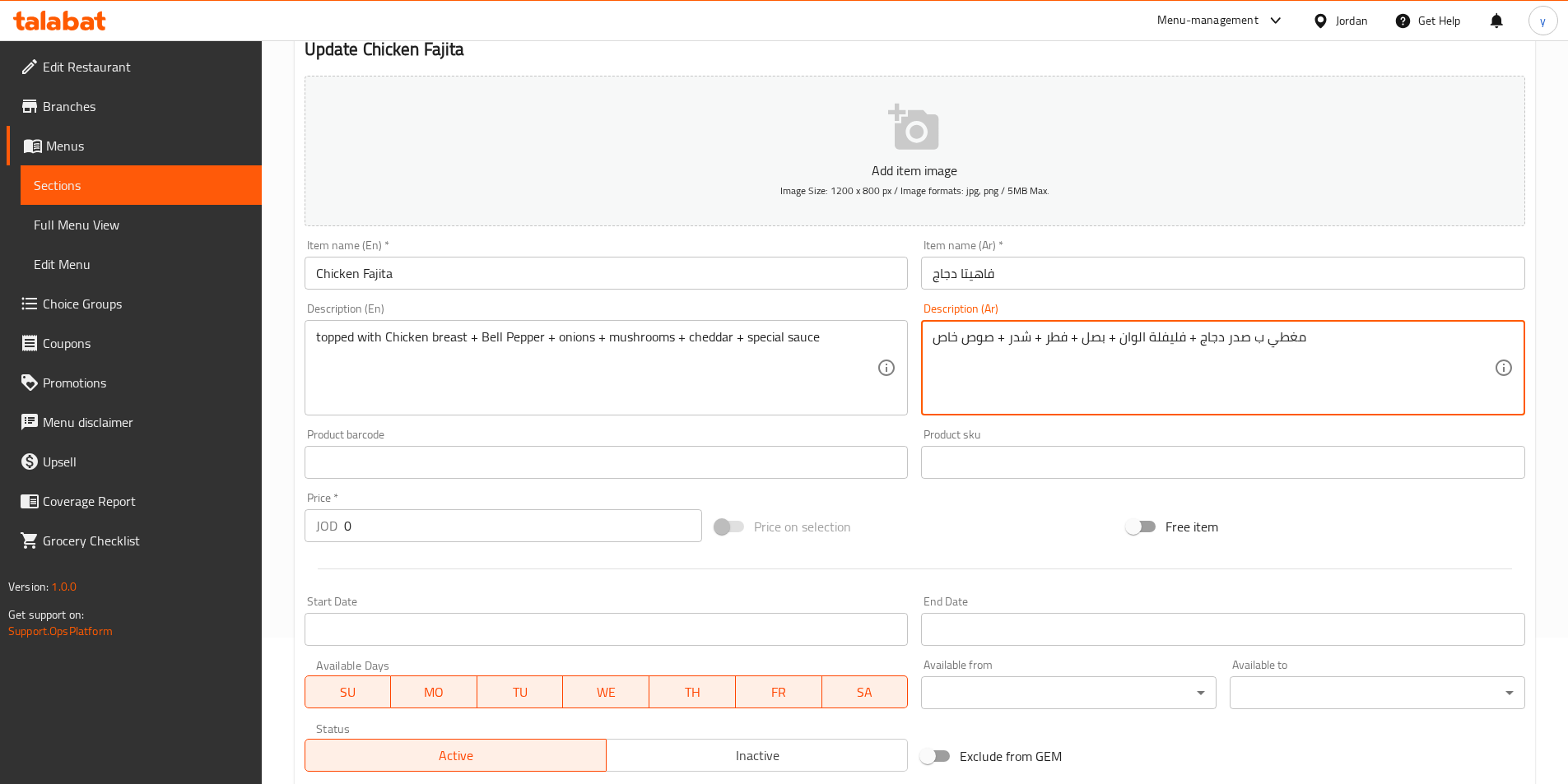
scroll to position [411, 0]
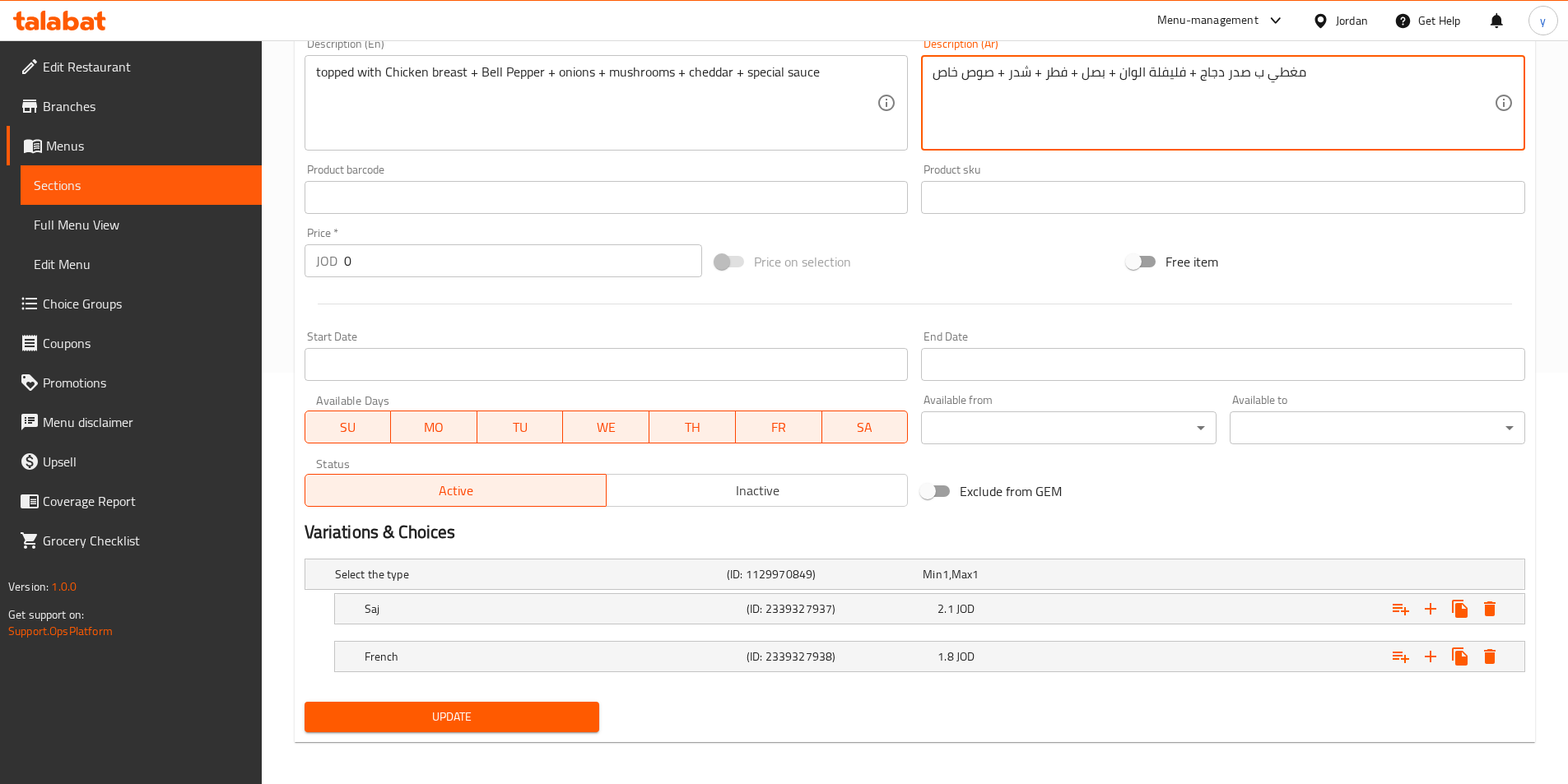
type textarea "مغطي ب صدر دجاج + فليفلة الوان + بصل + فطر + شدر + صوص خاص"
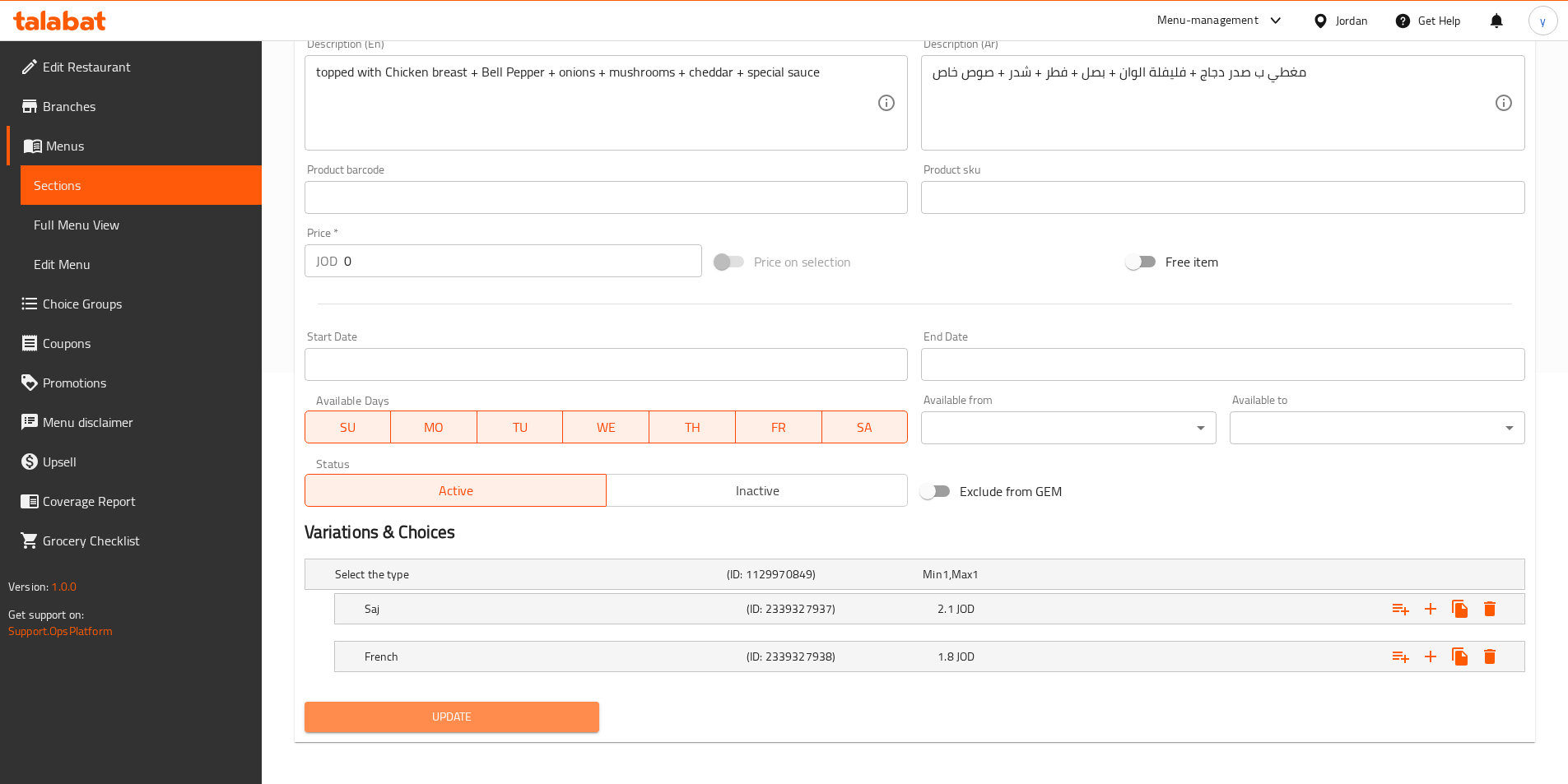
click at [430, 722] on span "Update" at bounding box center [452, 717] width 269 height 20
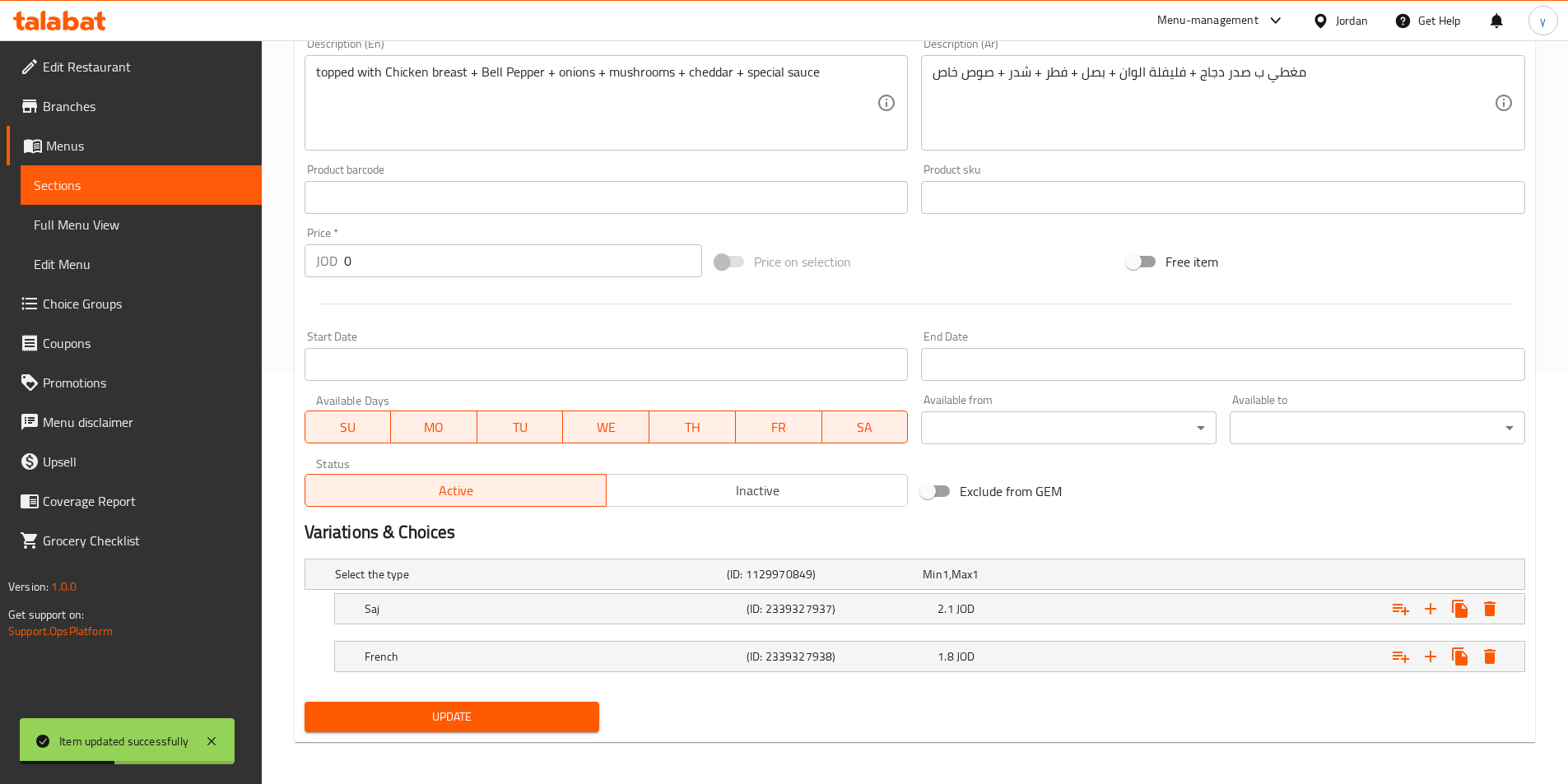
click at [189, 184] on span "Sections" at bounding box center [141, 185] width 215 height 19
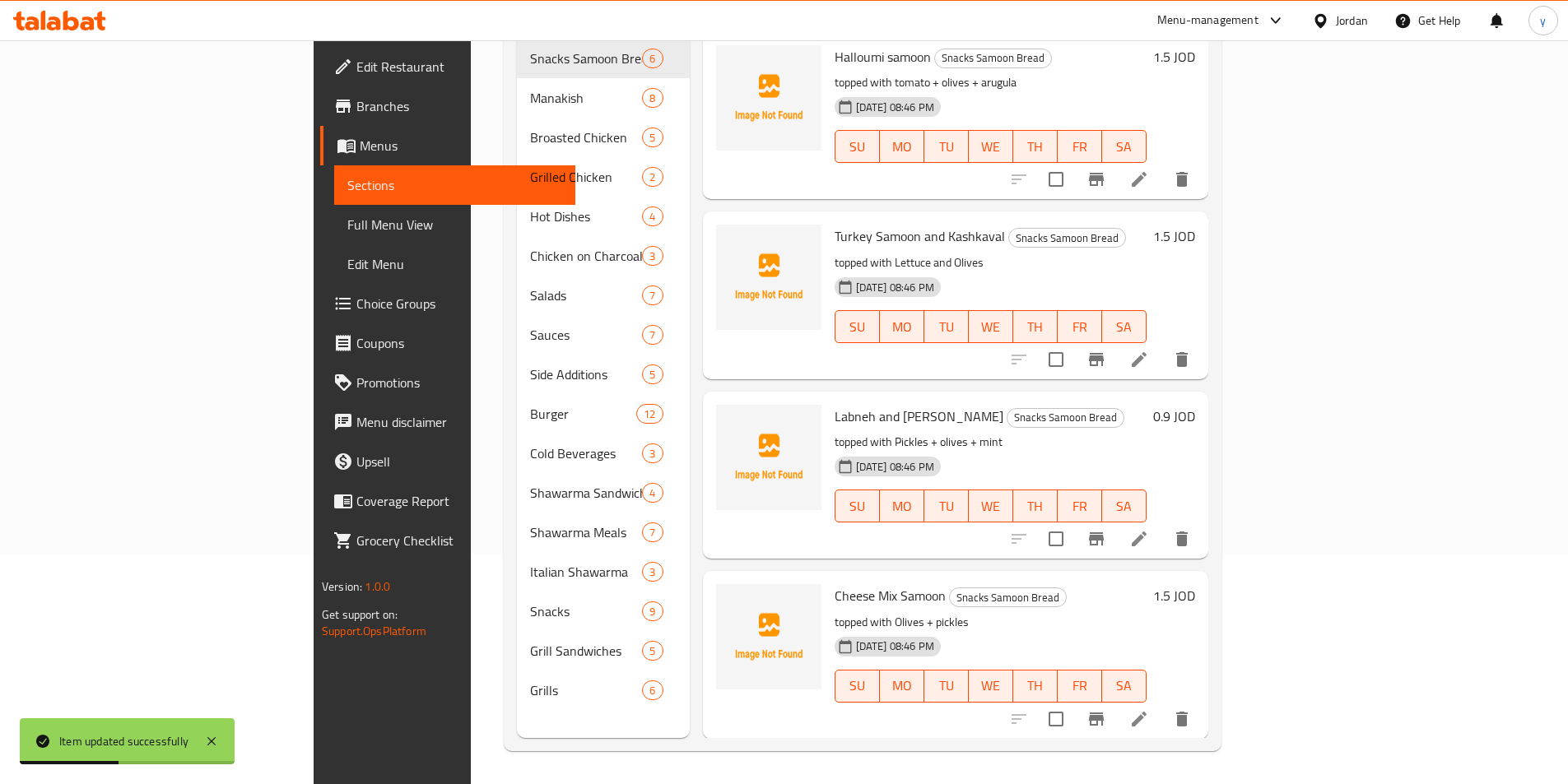
scroll to position [230, 0]
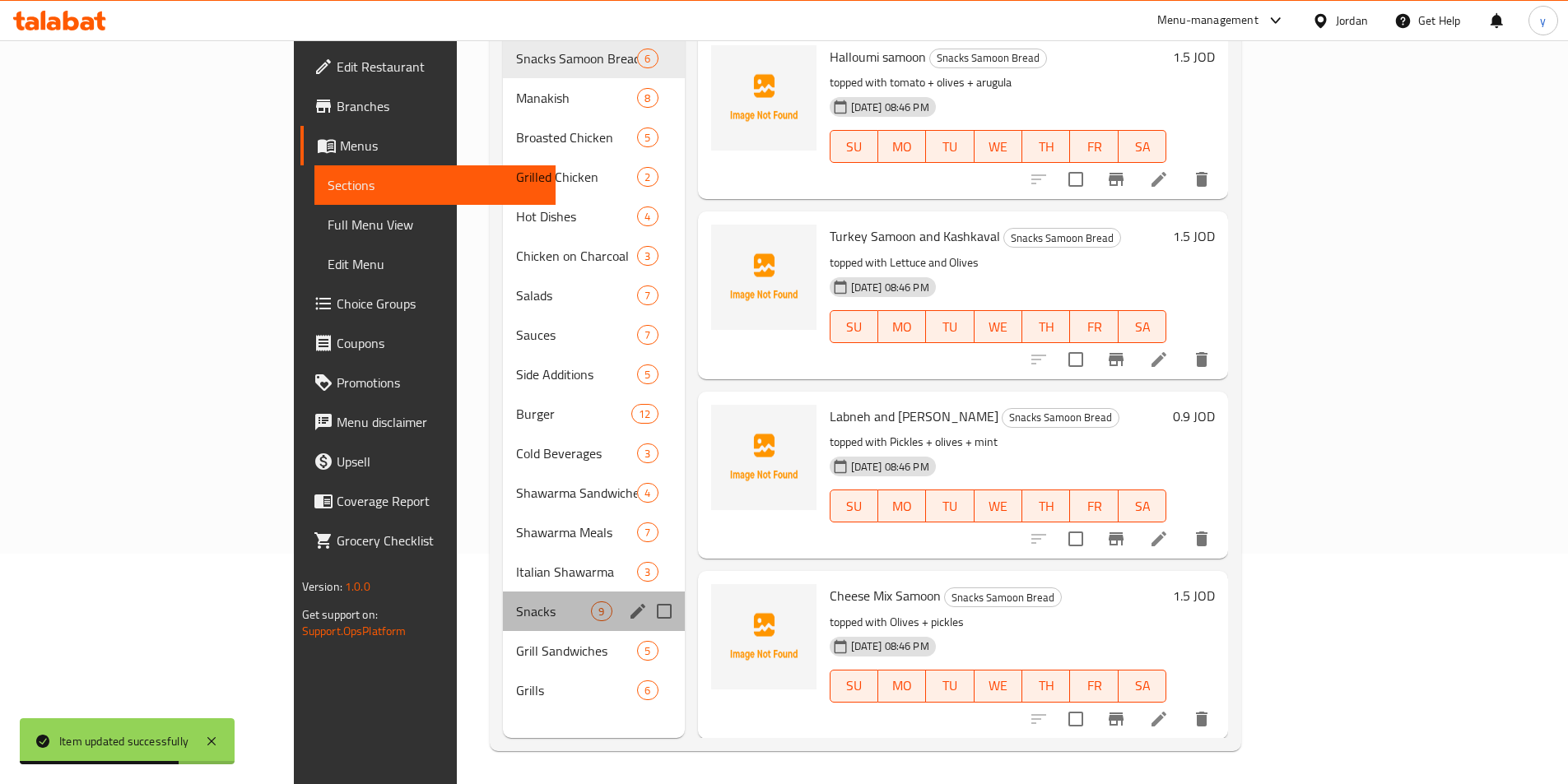
click at [503, 592] on div "Snacks 9" at bounding box center [593, 611] width 181 height 39
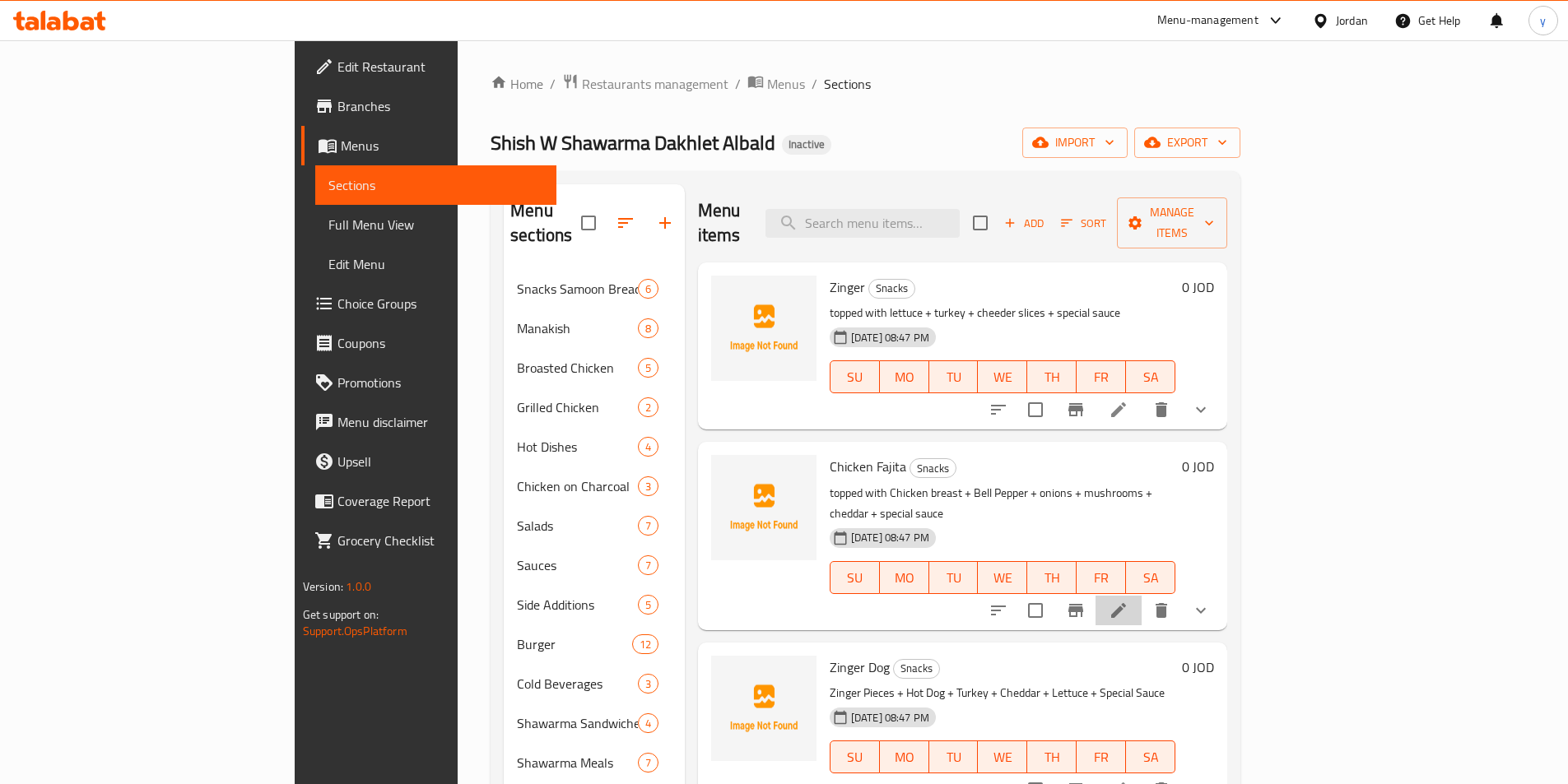
click at [1142, 596] on li at bounding box center [1118, 610] width 46 height 29
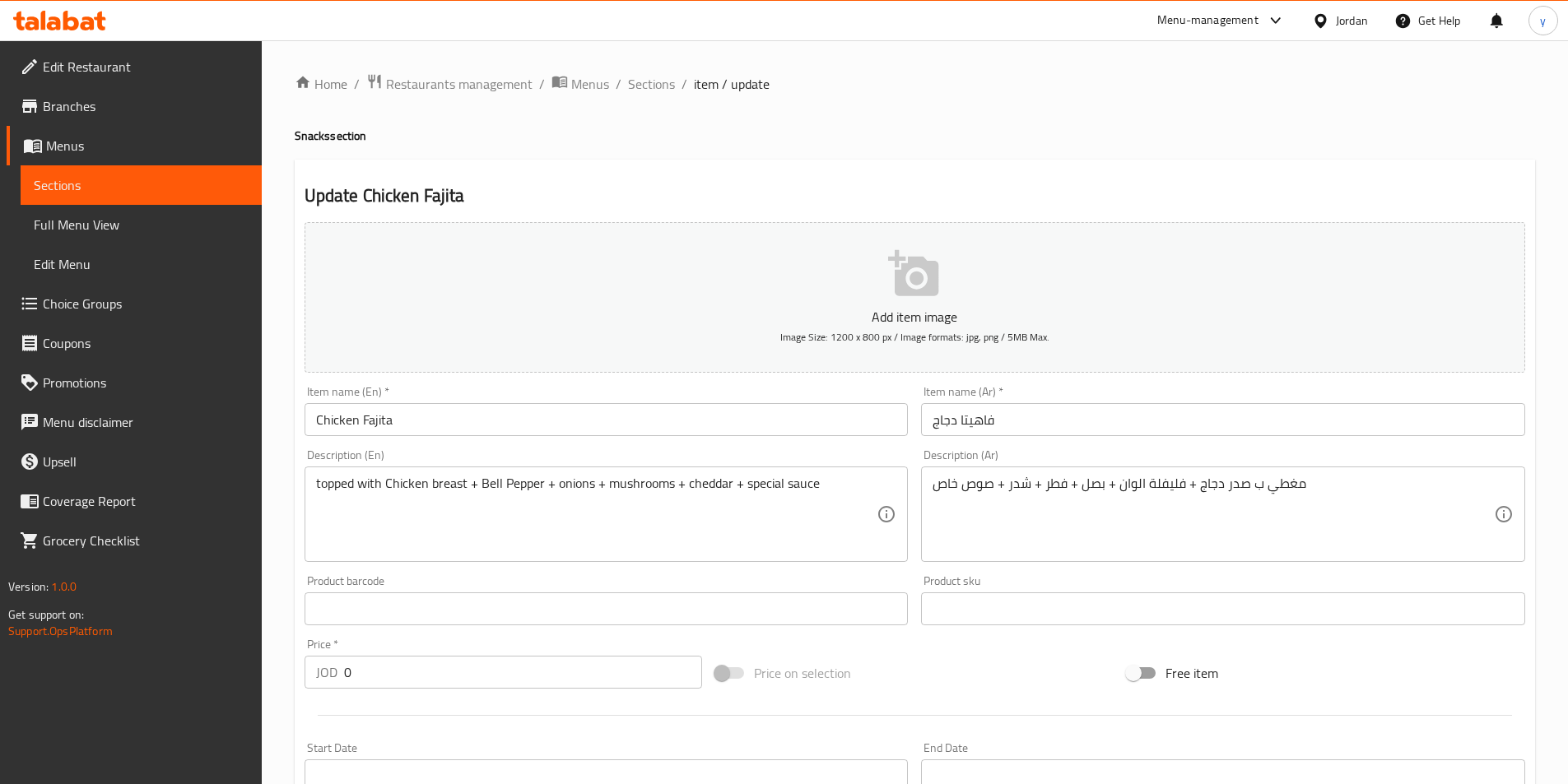
click at [111, 176] on span "Sections" at bounding box center [141, 185] width 215 height 19
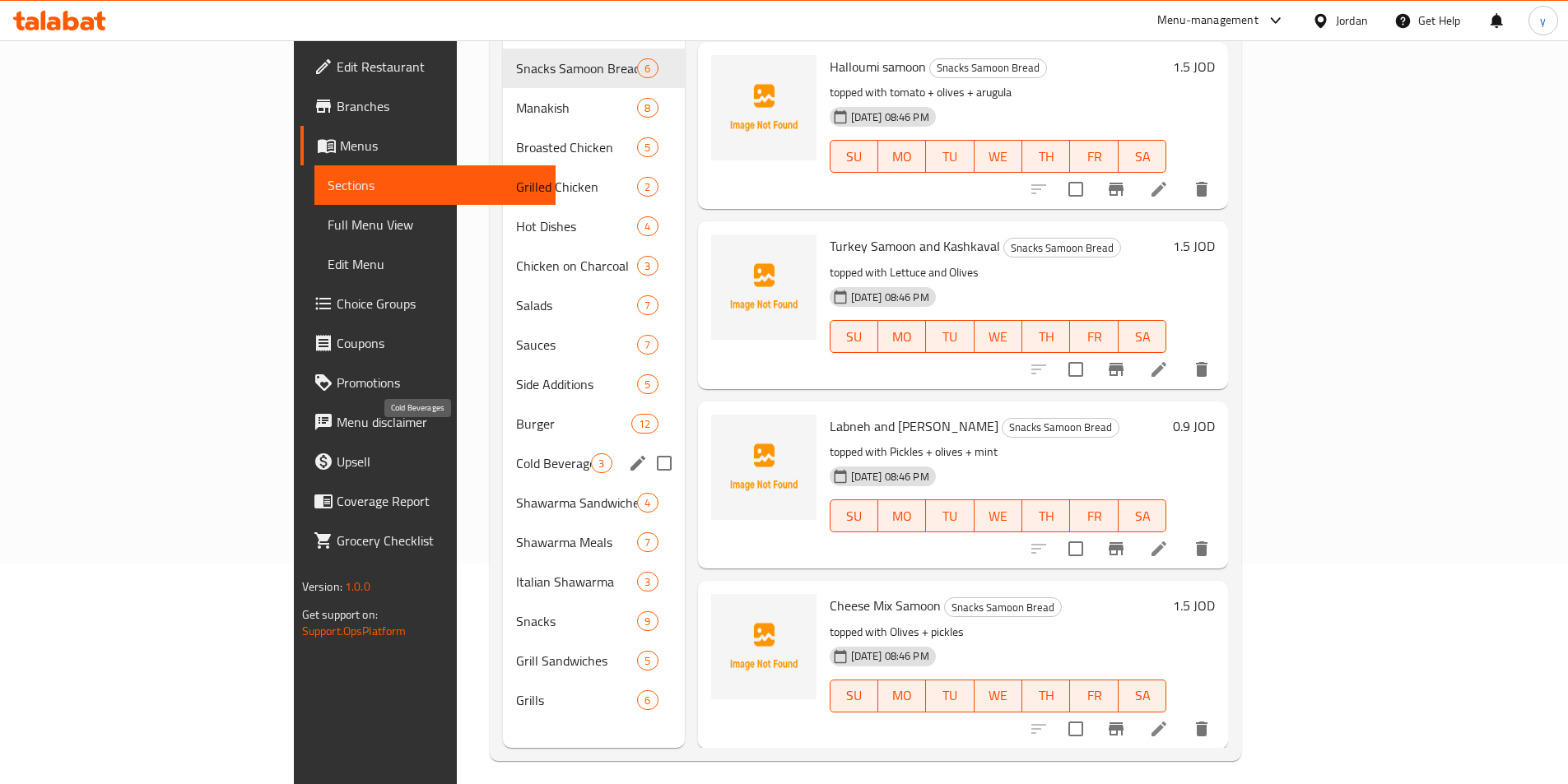
scroll to position [230, 0]
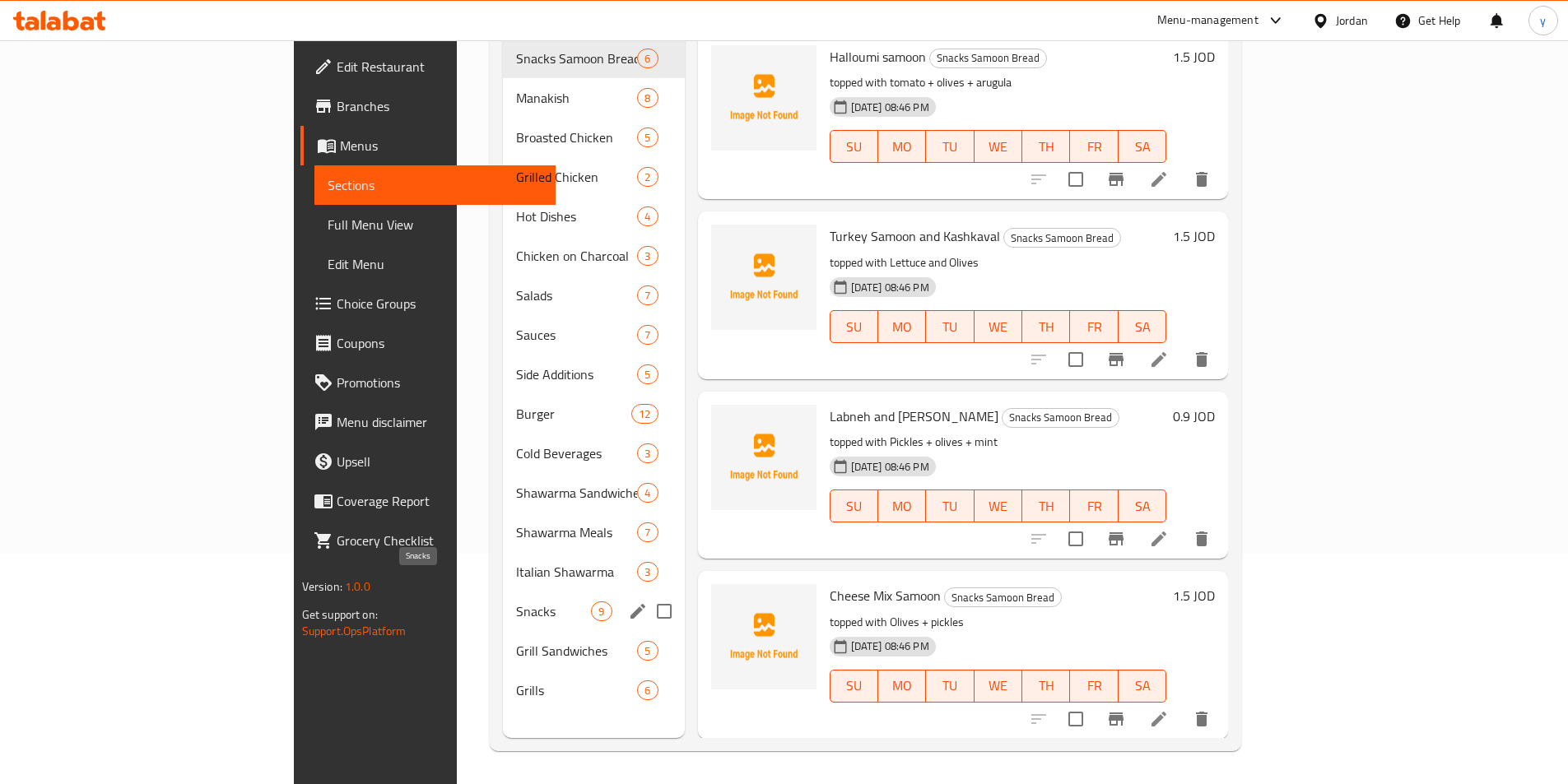
click at [516, 602] on span "Snacks" at bounding box center [553, 611] width 75 height 19
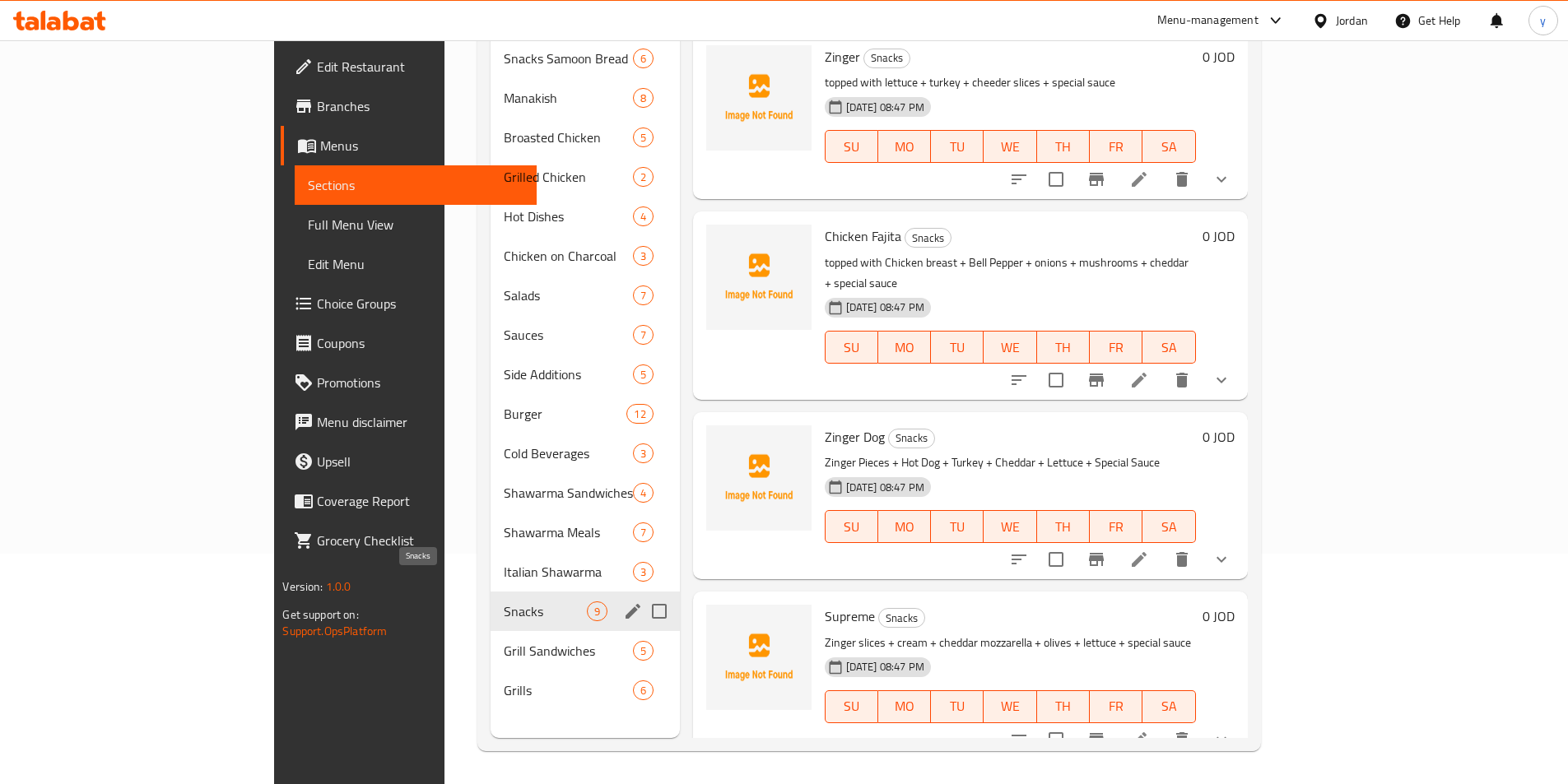
click at [504, 602] on span "Snacks" at bounding box center [545, 611] width 83 height 19
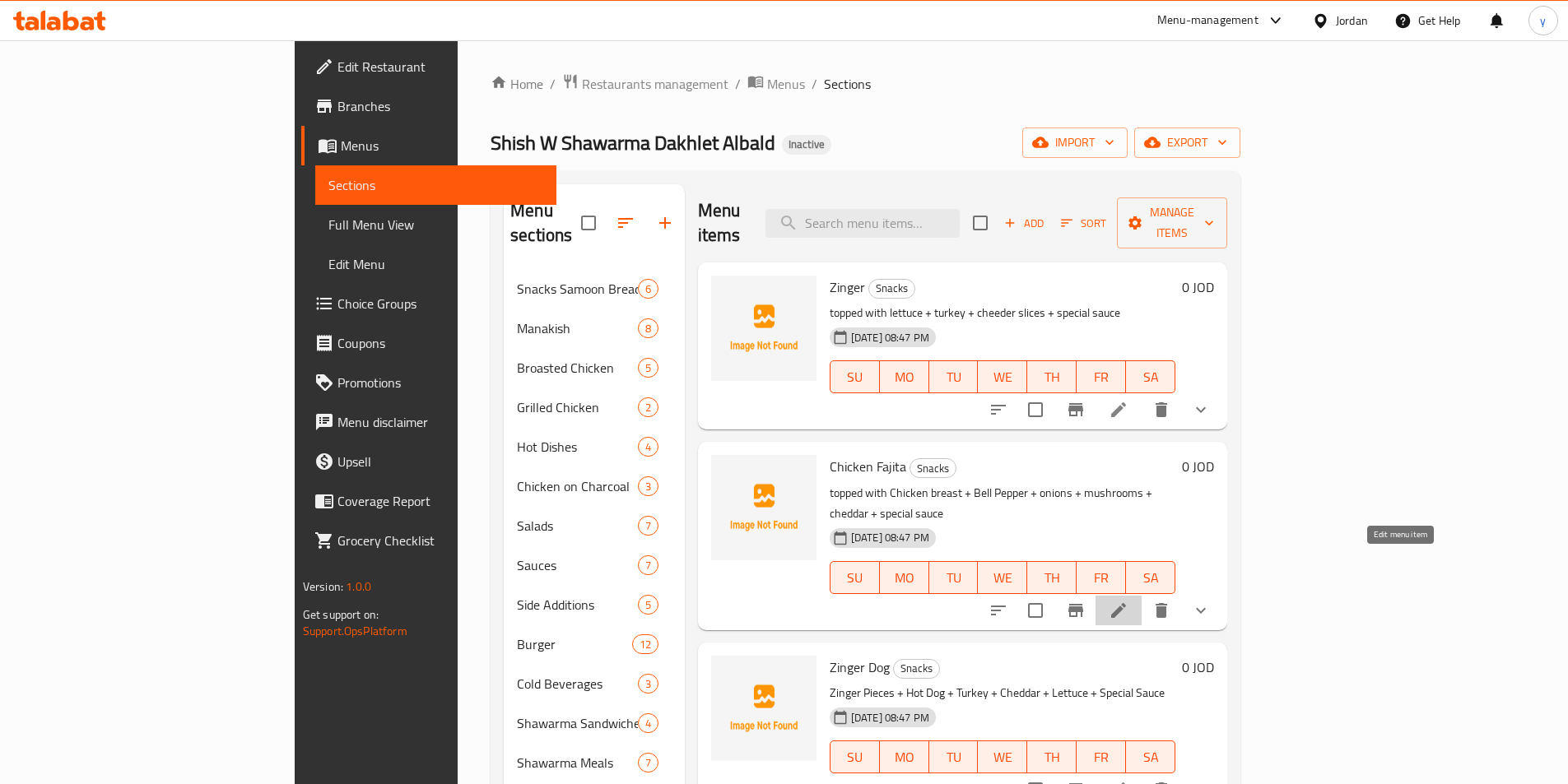
click at [1126, 603] on icon at bounding box center [1119, 611] width 15 height 15
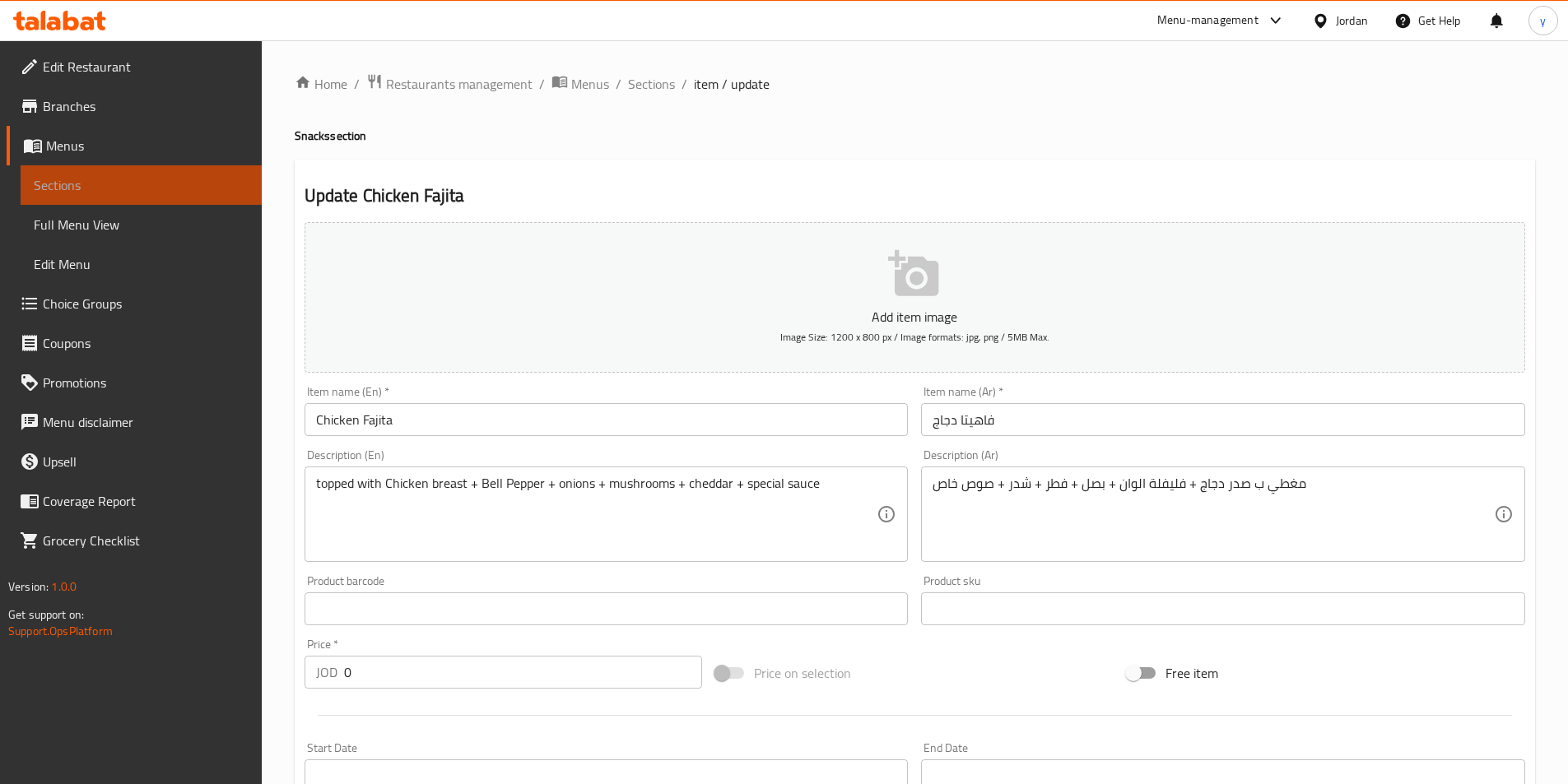
click at [168, 184] on span "Sections" at bounding box center [141, 185] width 215 height 19
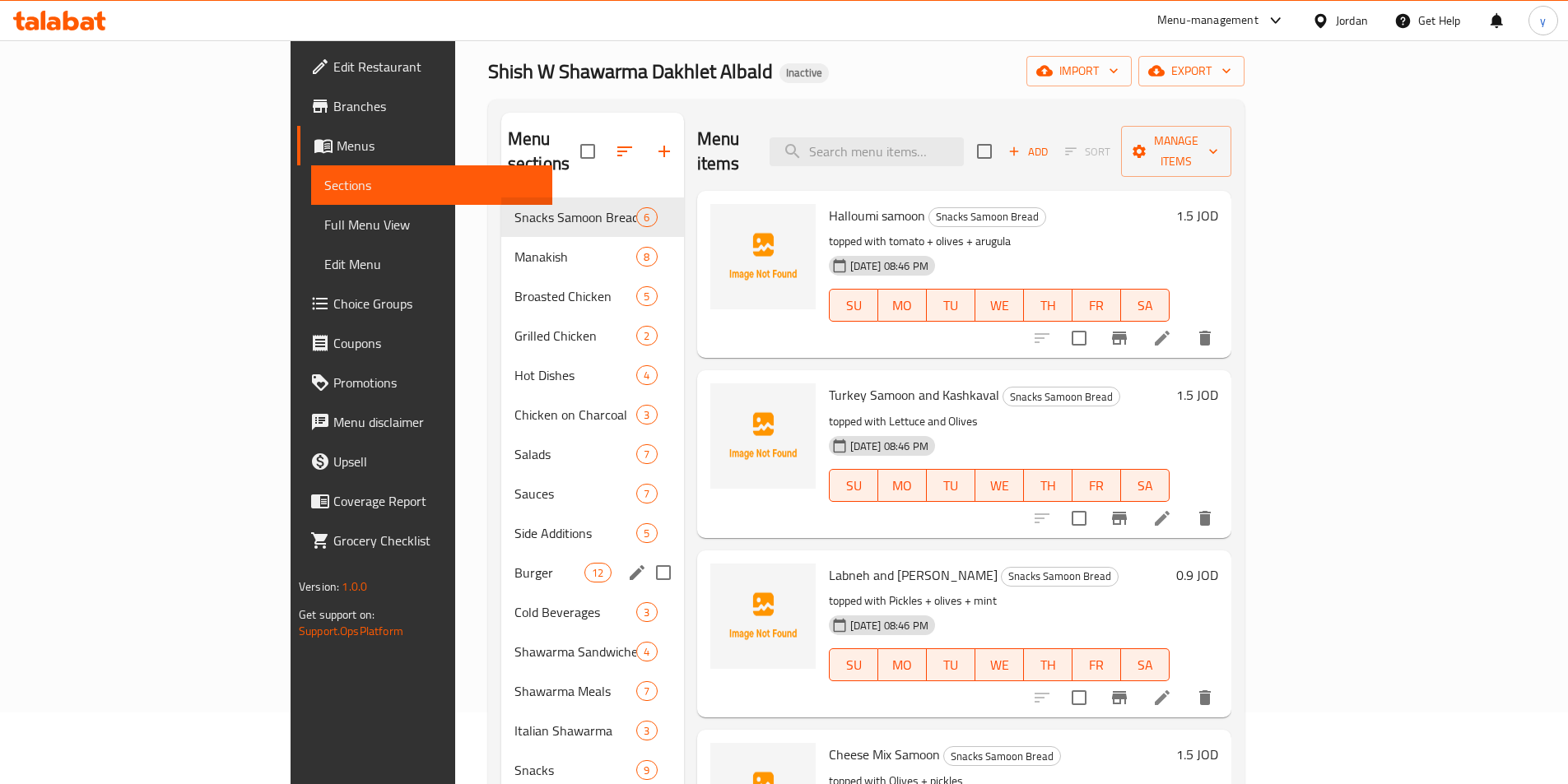
scroll to position [230, 0]
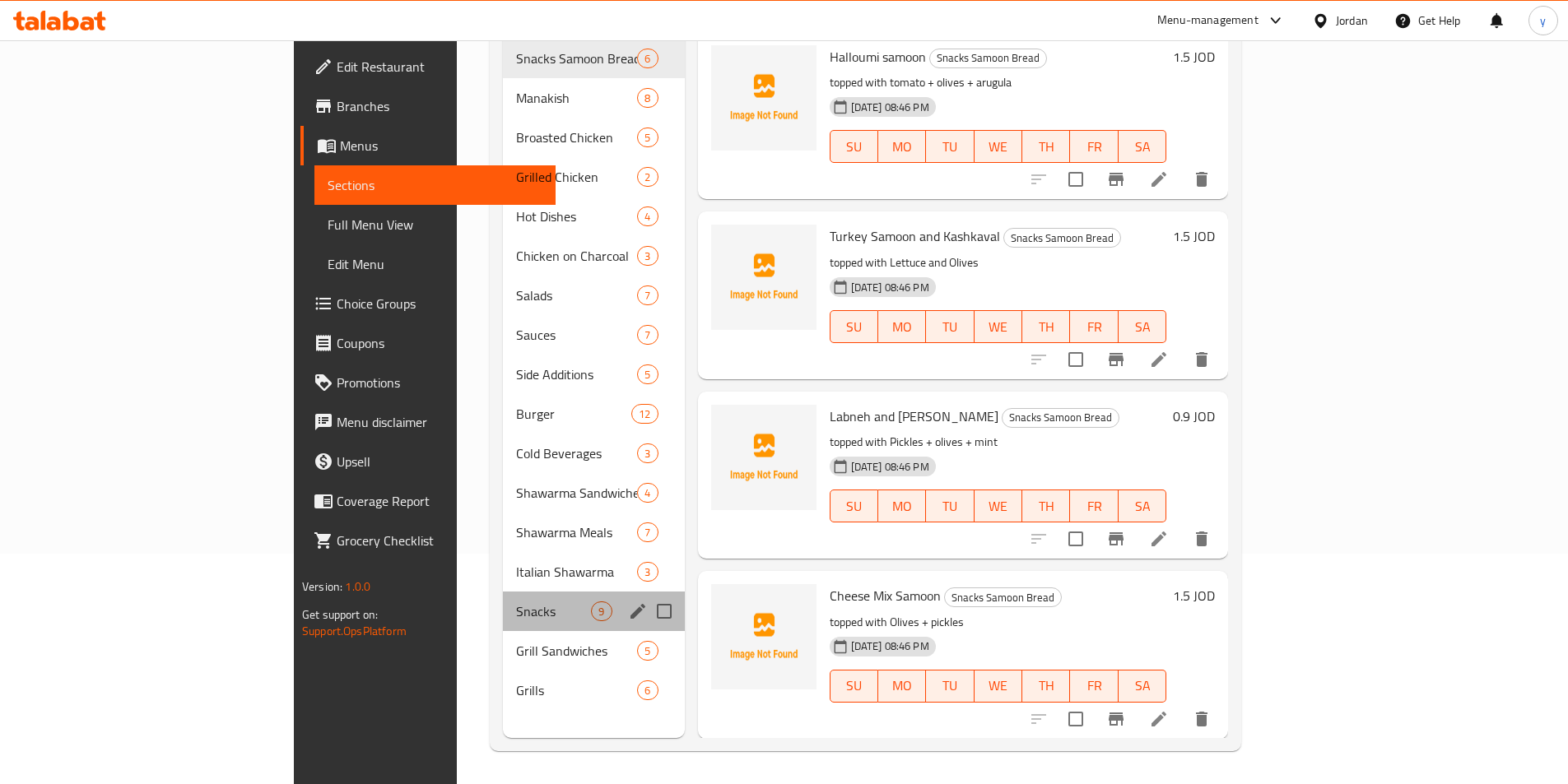
click at [503, 592] on div "Snacks 9" at bounding box center [593, 611] width 181 height 39
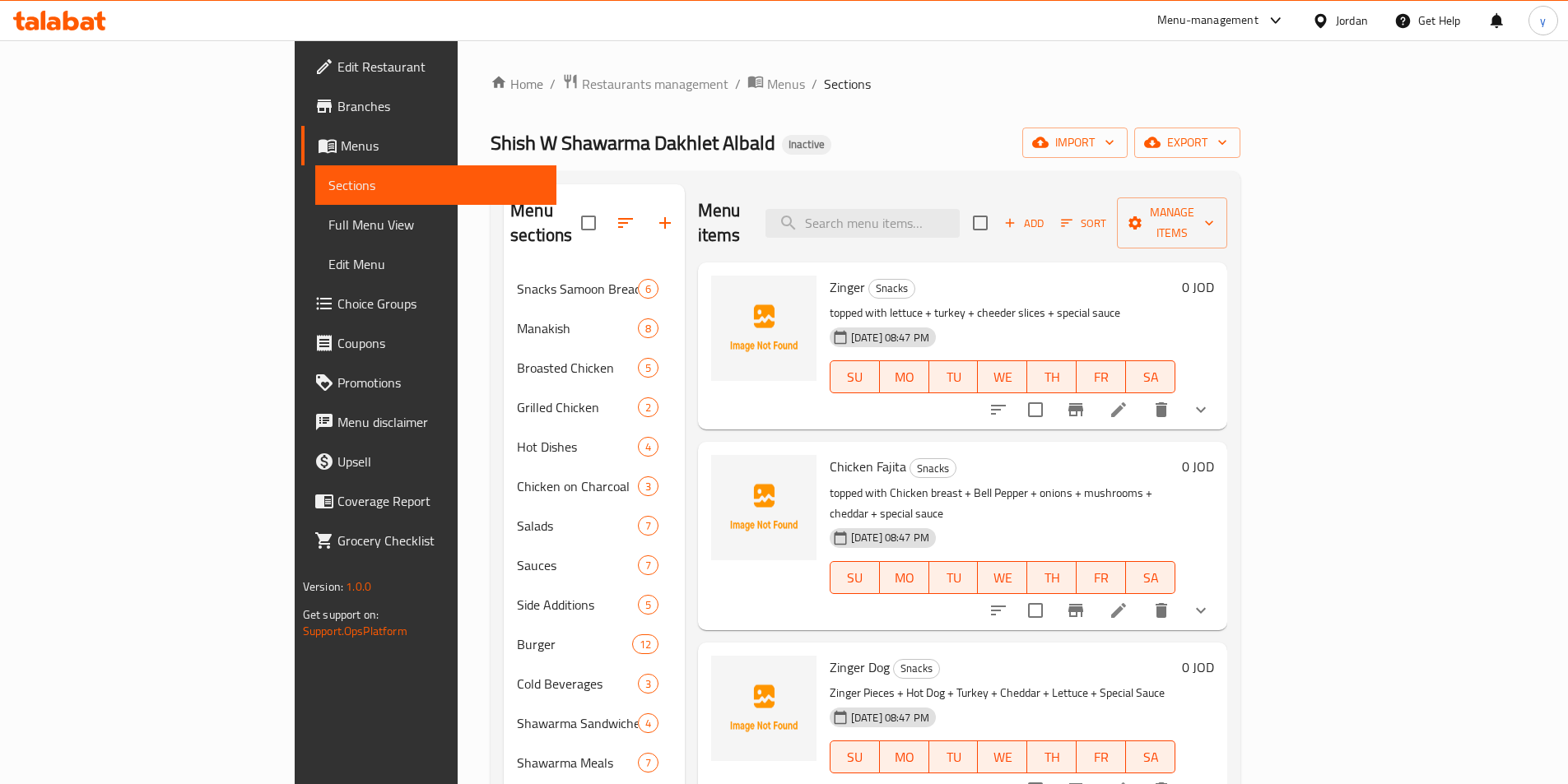
scroll to position [82, 0]
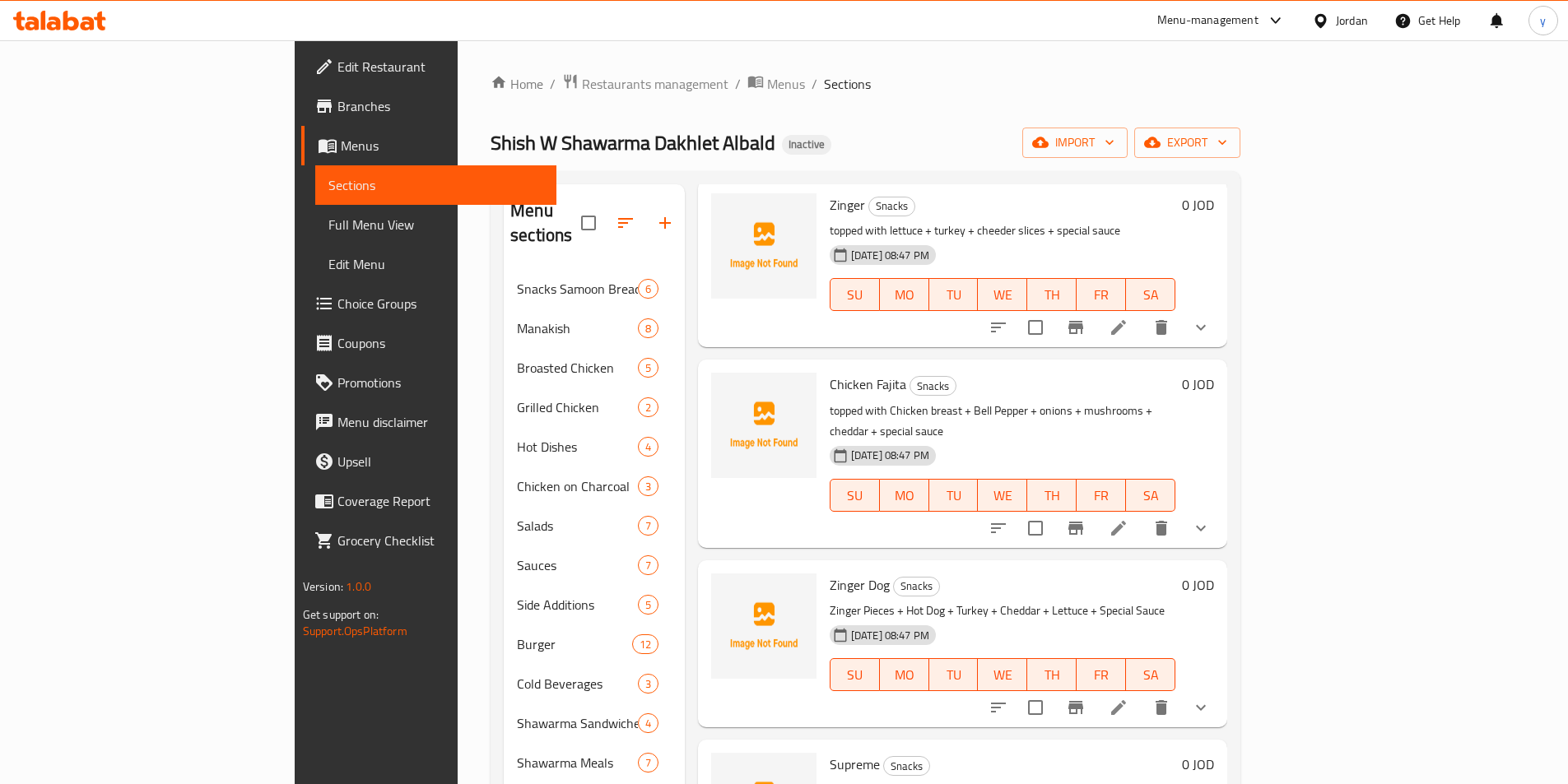
click at [1142, 692] on li at bounding box center [1118, 707] width 46 height 29
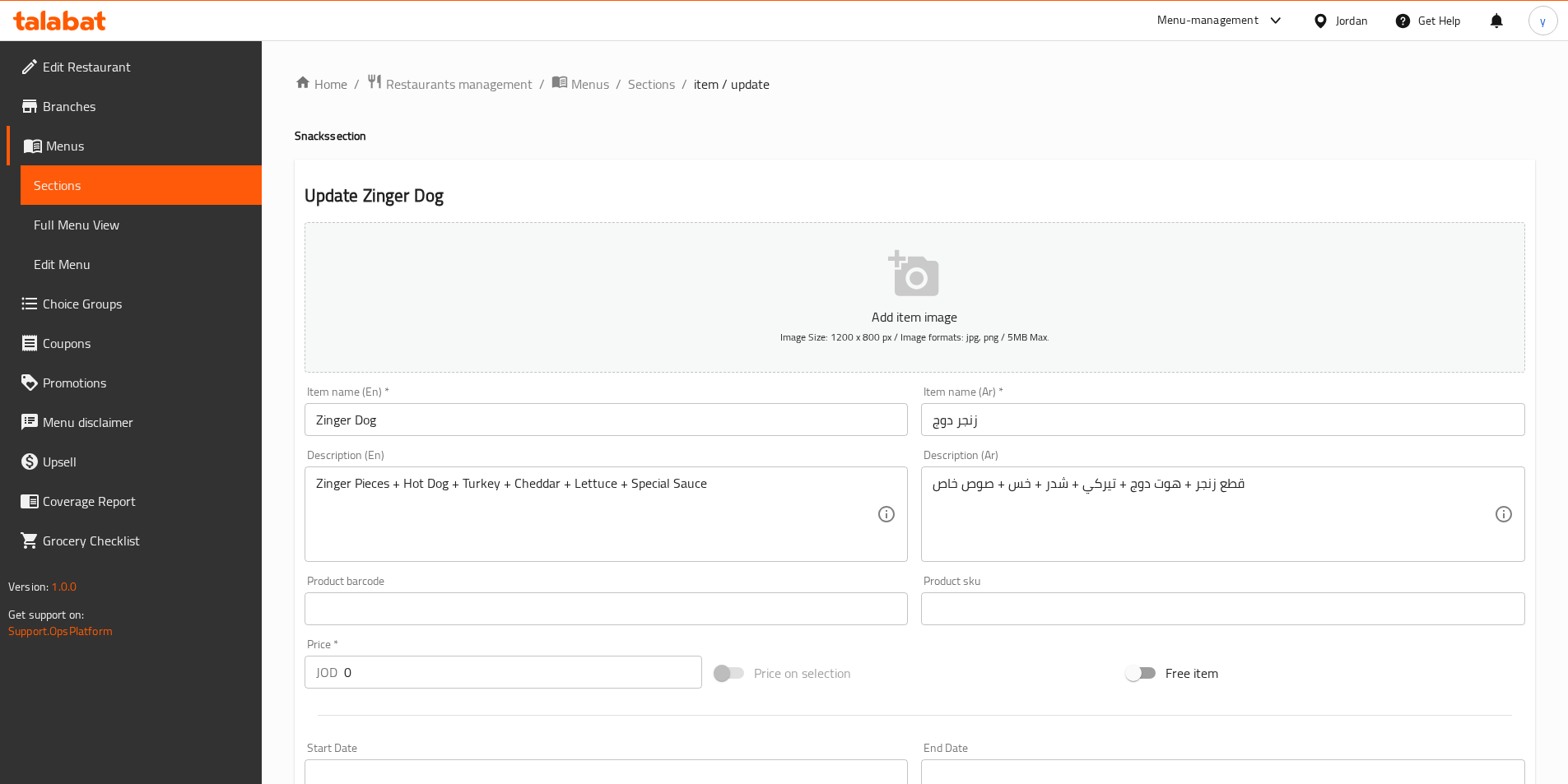
click at [310, 487] on div "Zinger Pieces + Hot Dog + Turkey + Cheddar + Lettuce + Special Sauce Descriptio…" at bounding box center [606, 514] width 604 height 96
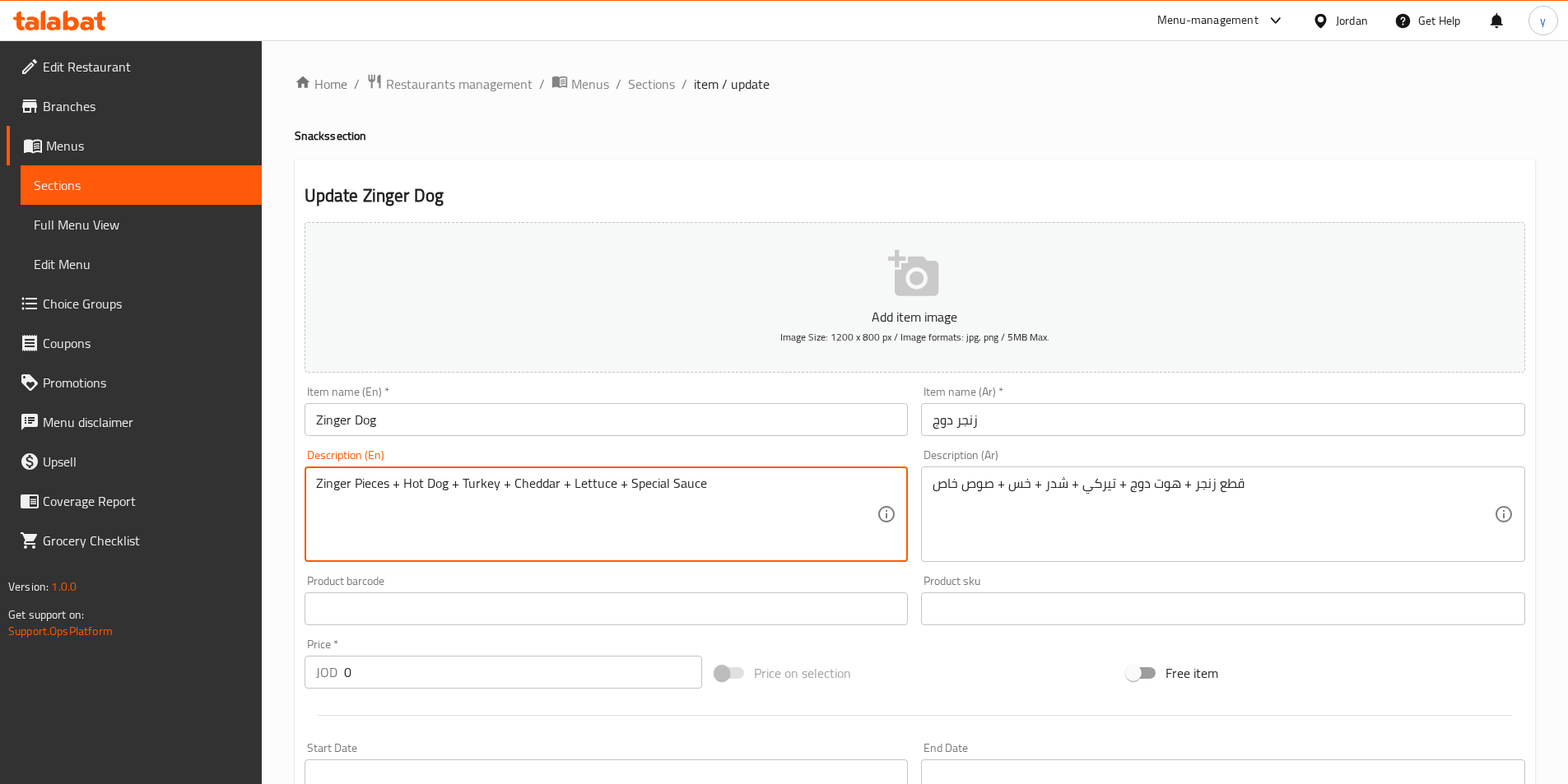
paste textarea "topped with"
type textarea "topped with Zinger Pieces + Hot Dog + Turkey + Cheddar + Lettuce + Special Sauce"
click at [928, 487] on div "قطع زنجر + هوت دوج + تيركي + شدر + خس + صوص خاص Description (Ar)" at bounding box center [1222, 514] width 604 height 96
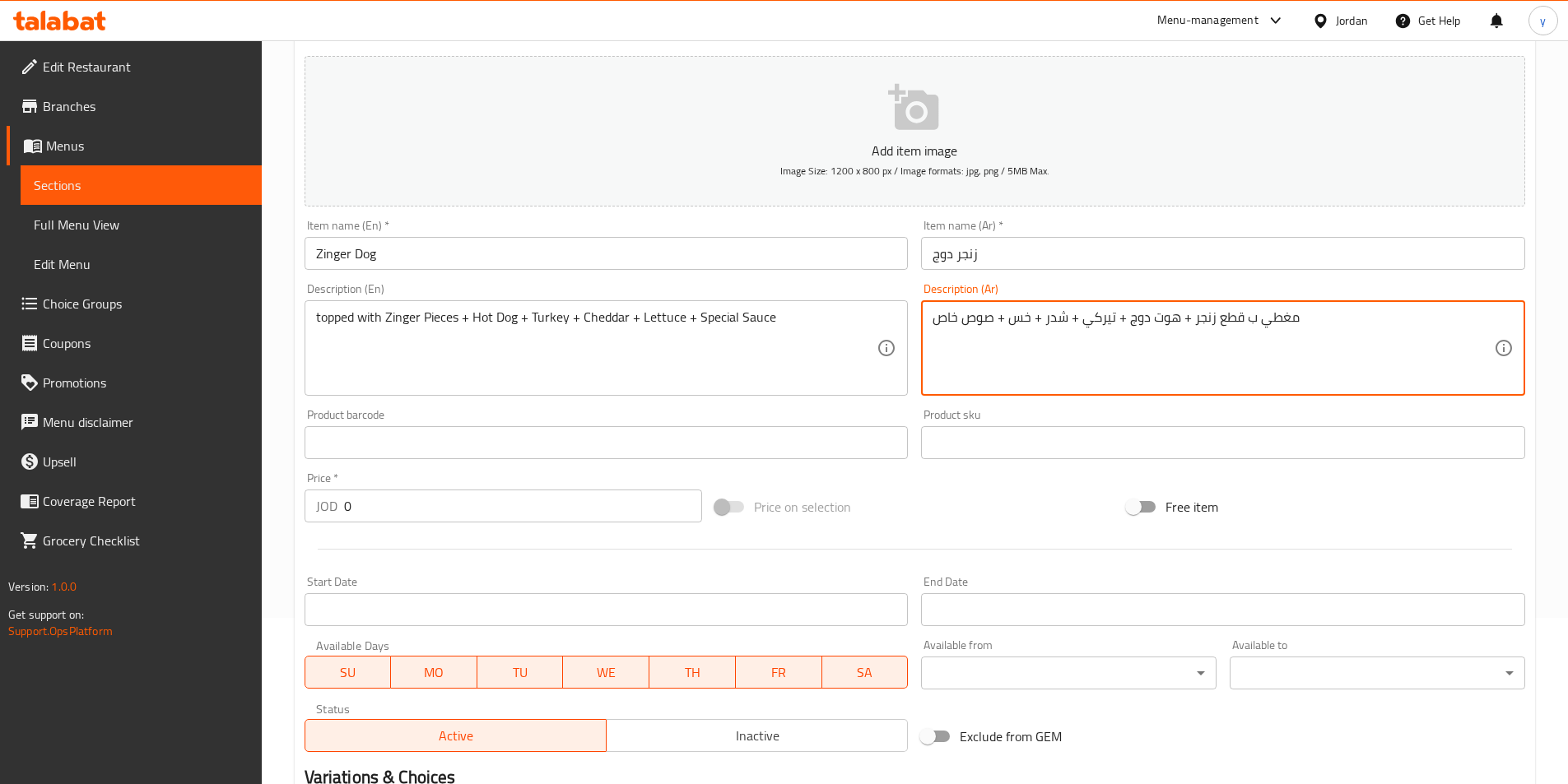
scroll to position [411, 0]
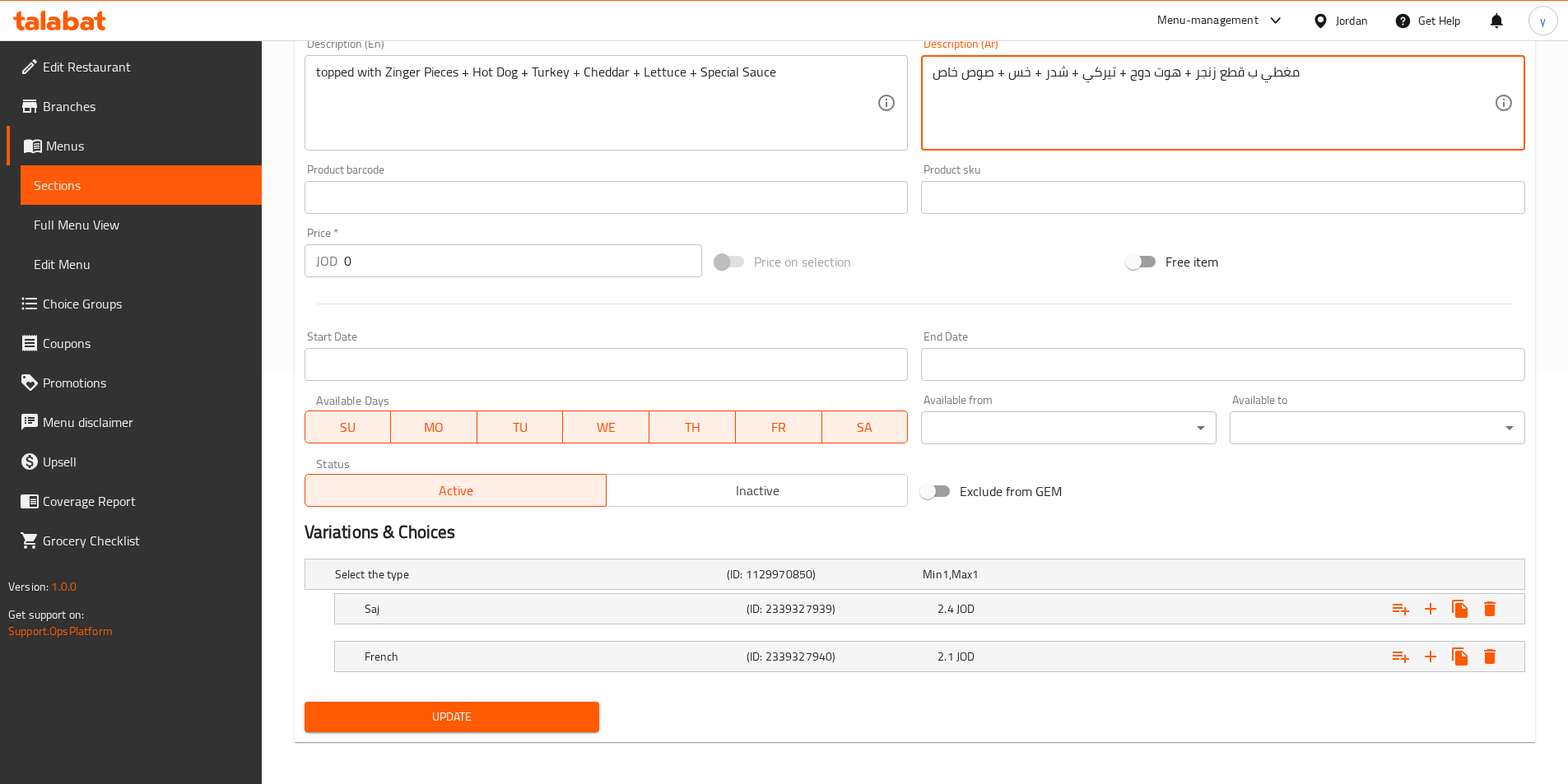
type textarea "مغطي ب قطع زنجر + هوت دوج + تيركي + شدر + خس + صوص خاص"
click at [477, 722] on span "Update" at bounding box center [452, 717] width 269 height 20
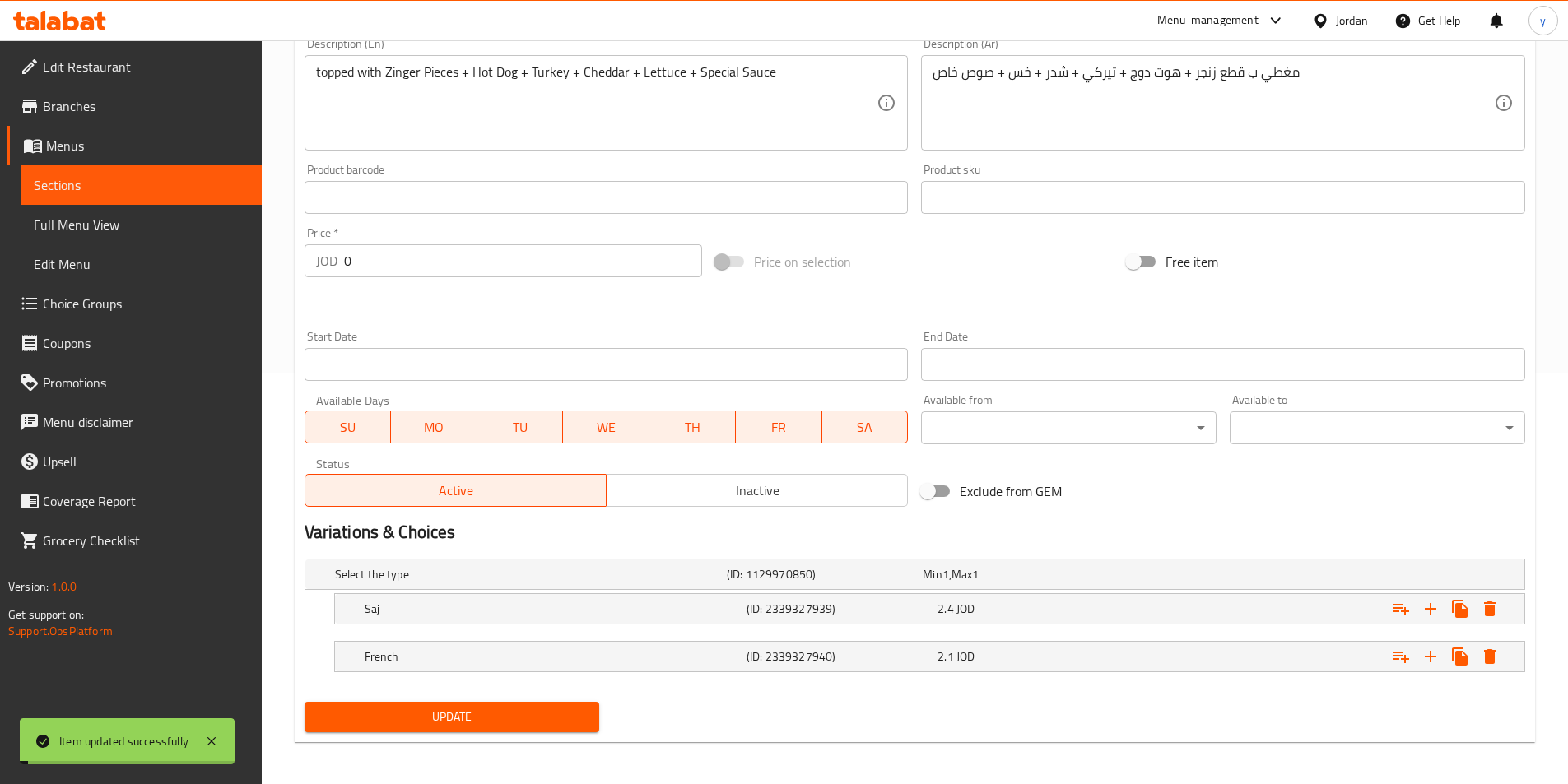
click at [167, 174] on link "Sections" at bounding box center [140, 185] width 241 height 39
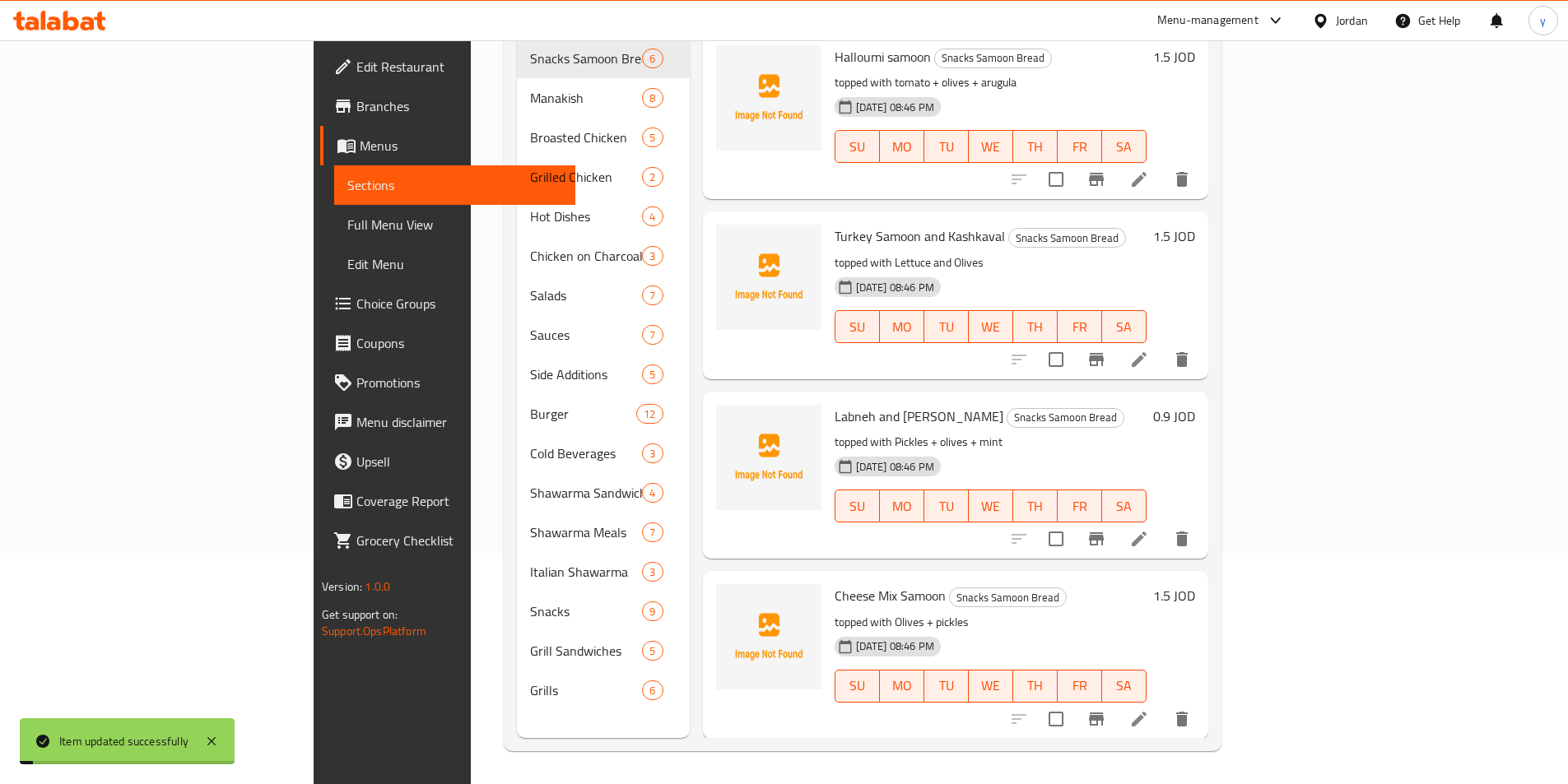
scroll to position [230, 0]
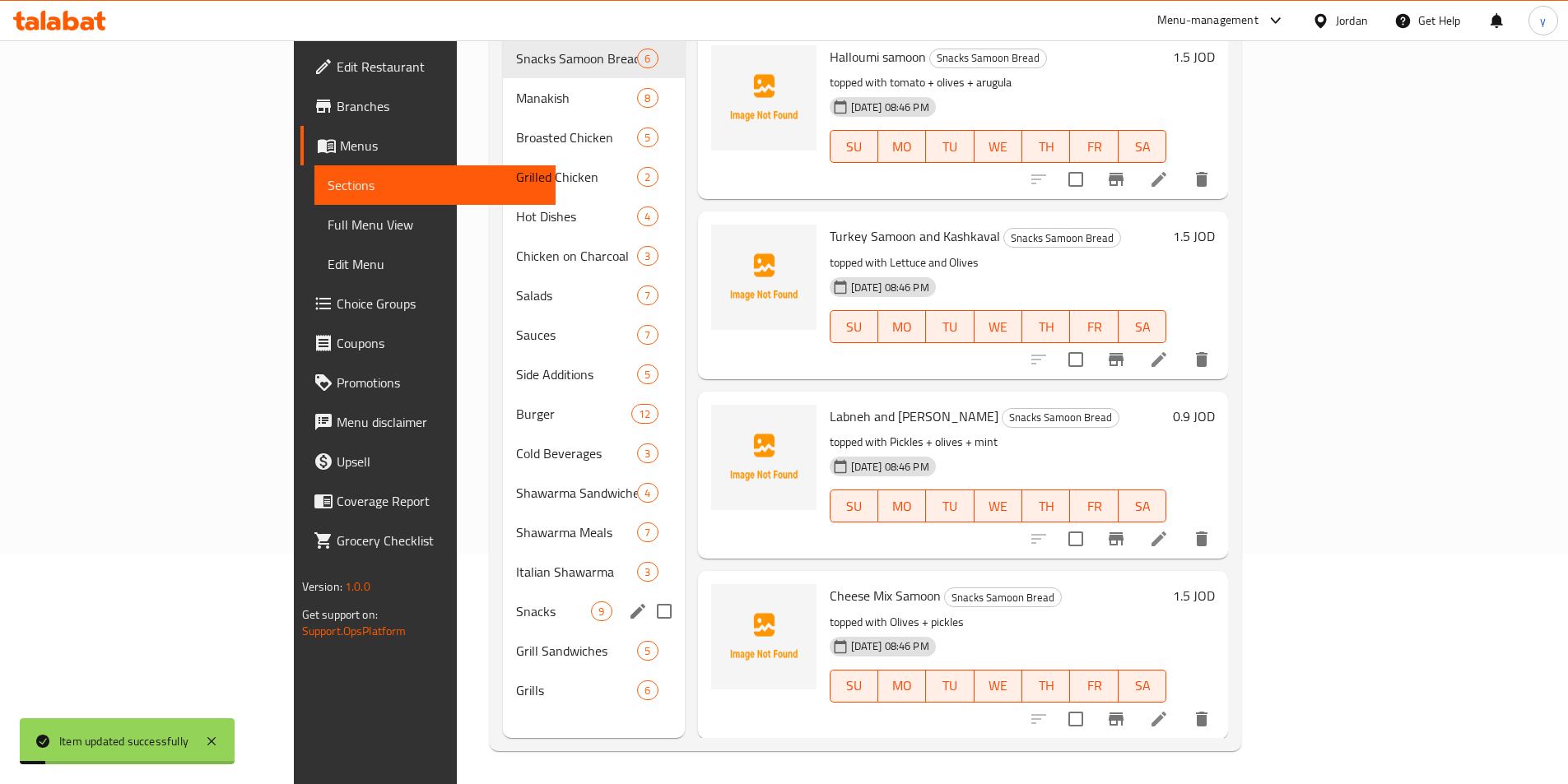
click at [516, 602] on span "Snacks" at bounding box center [553, 611] width 75 height 19
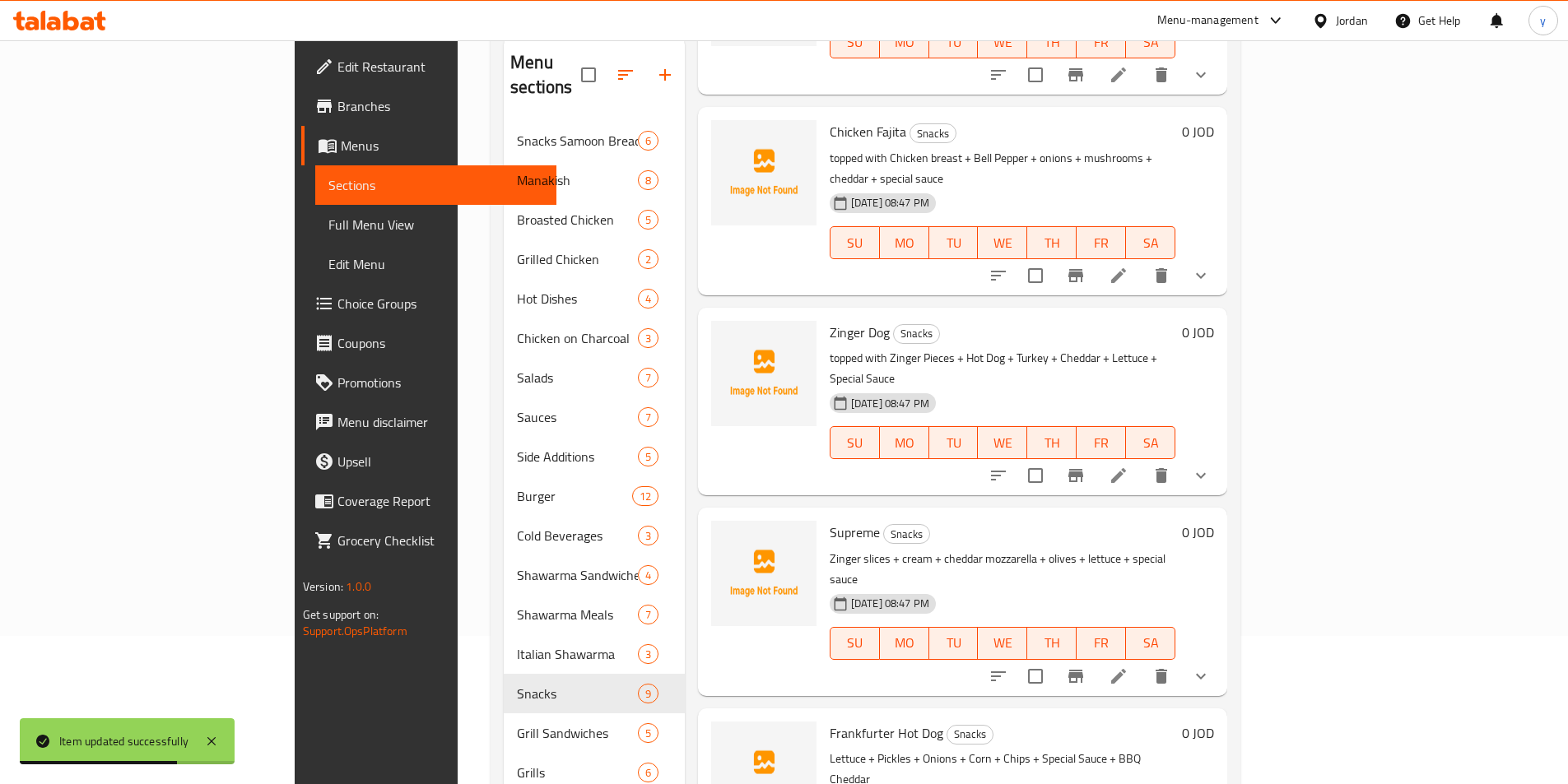
scroll to position [247, 0]
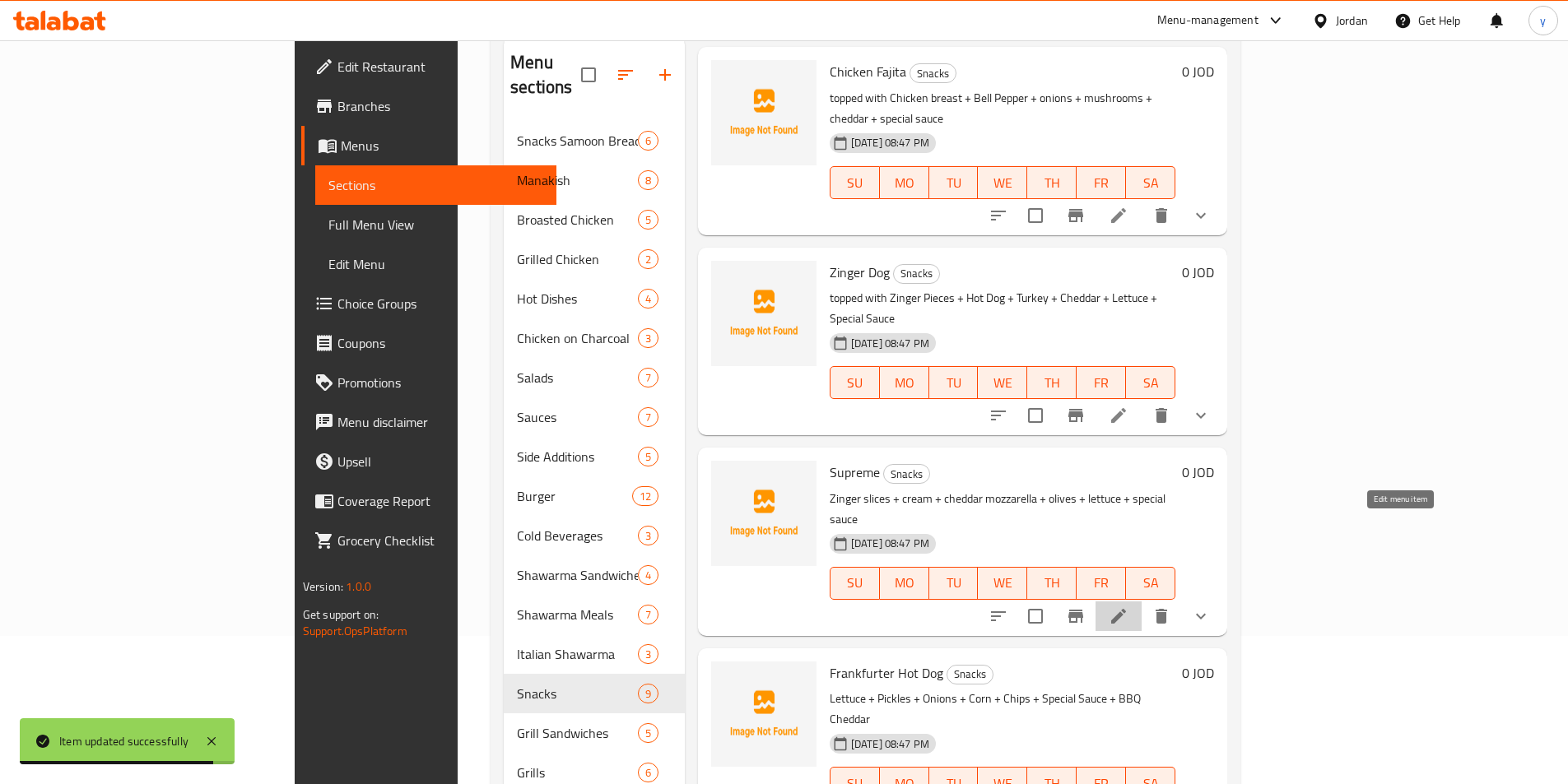
click at [1126, 608] on icon at bounding box center [1119, 616] width 15 height 15
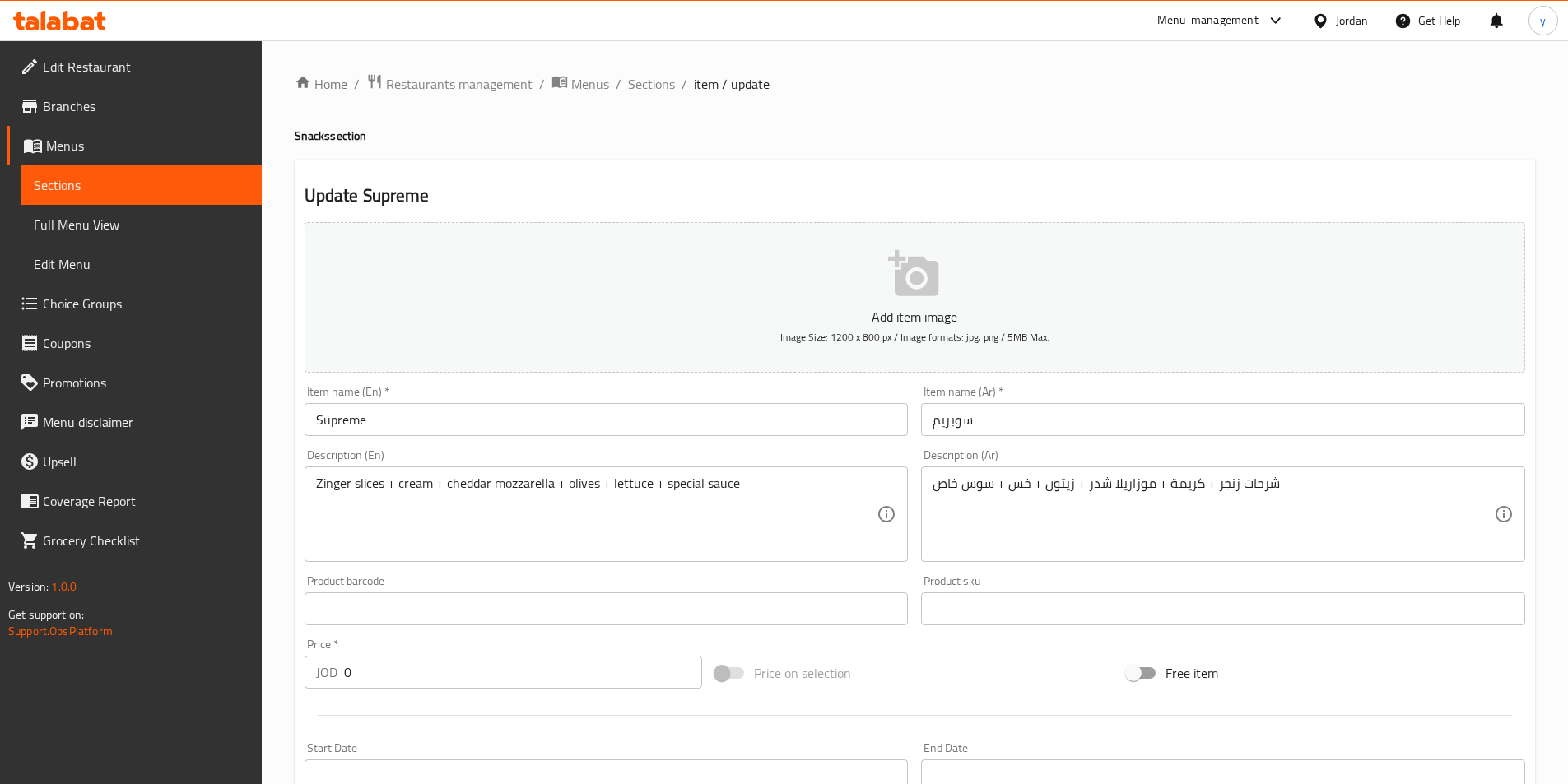
click at [313, 490] on div "Zinger slices + cream + cheddar mozzarella + olives + lettuce + special sauce D…" at bounding box center [606, 514] width 604 height 96
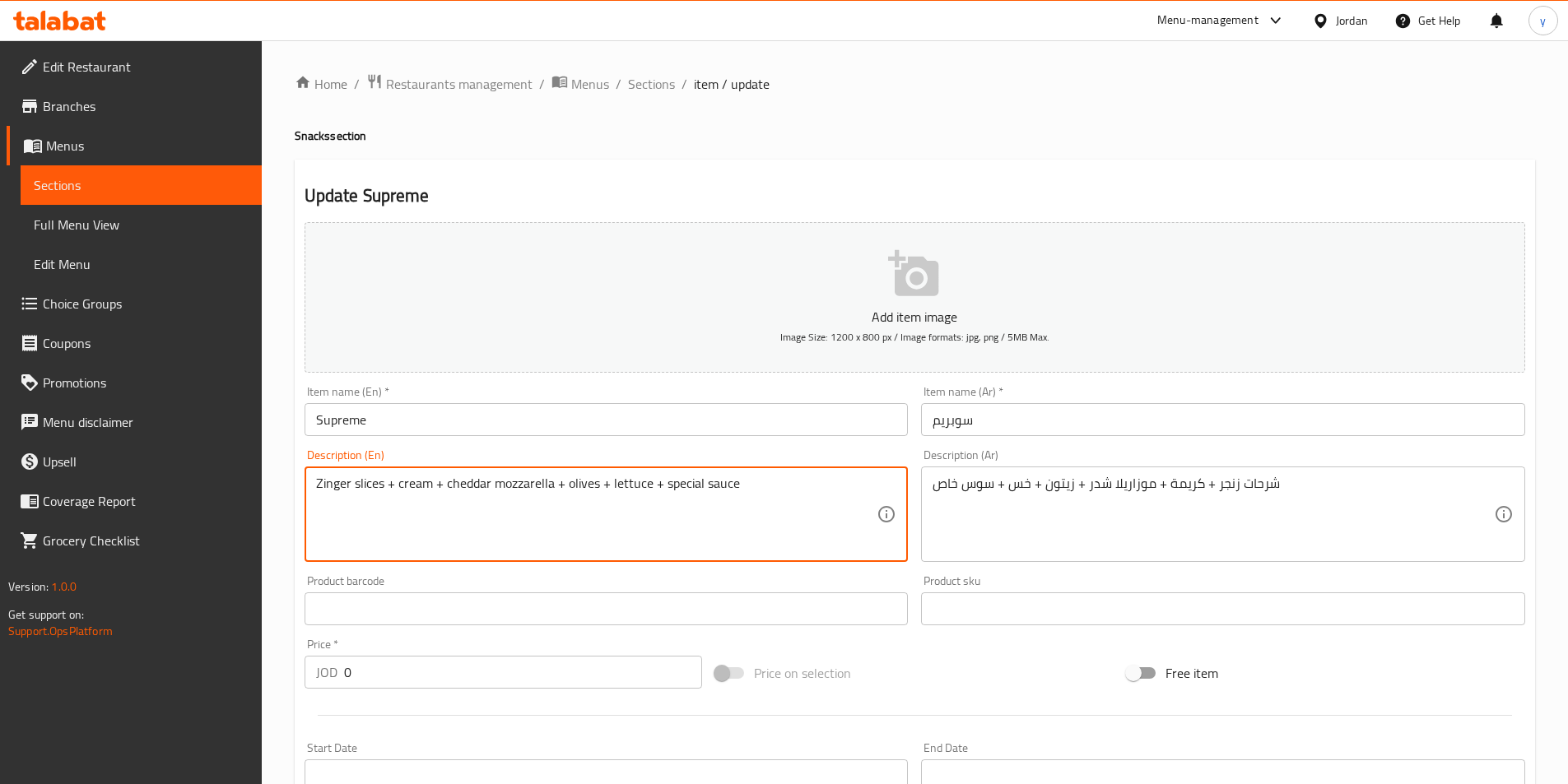
paste textarea "topped with"
type textarea "topped with Zinger slices + cream + cheddar mozzarella + olives + lettuce + spe…"
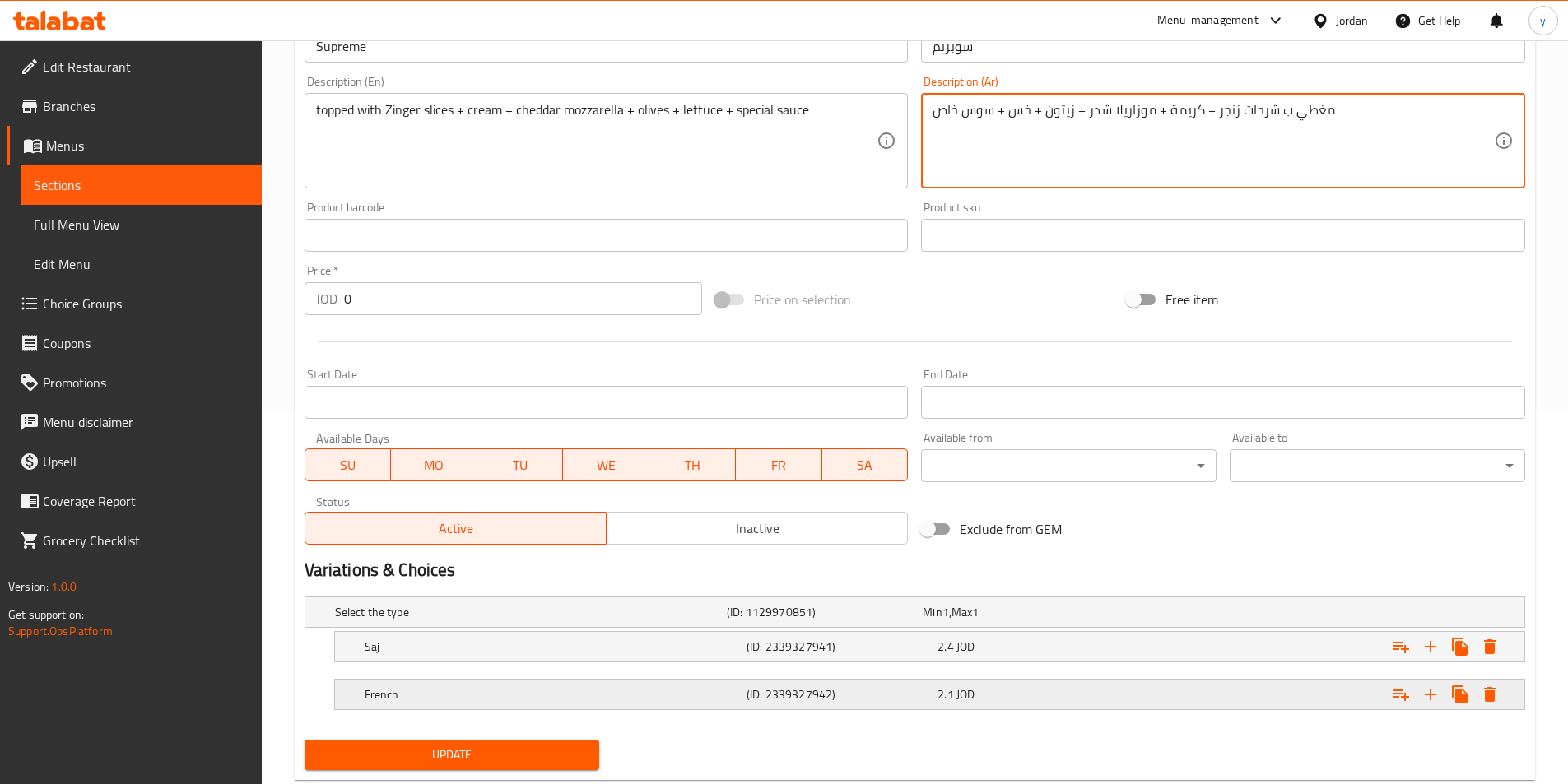
scroll to position [415, 0]
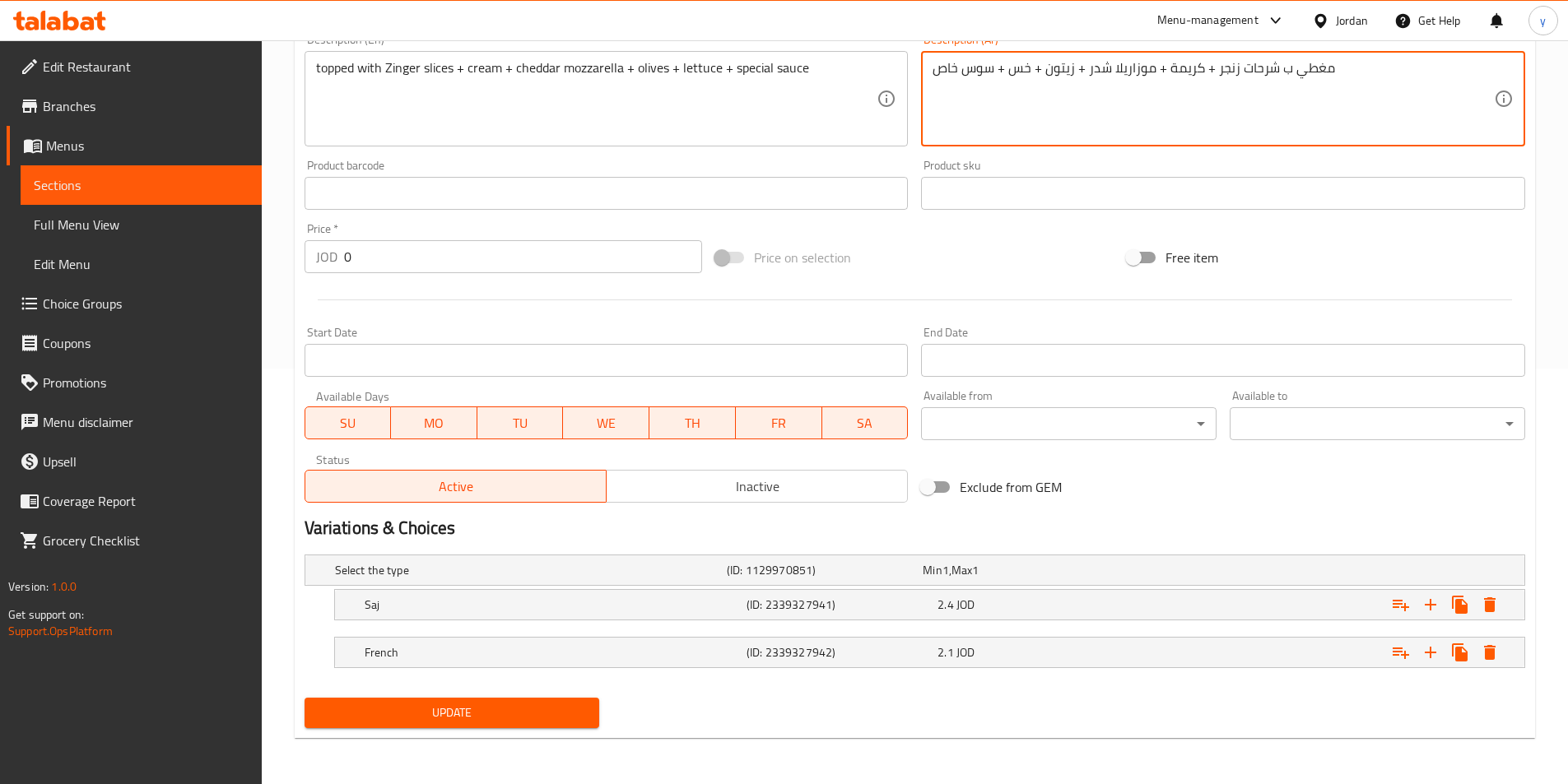
type textarea "مغطي ب شرحات زنجر + كريمة + موزاريلا شدر + زيتون + خس + سوس خاص"
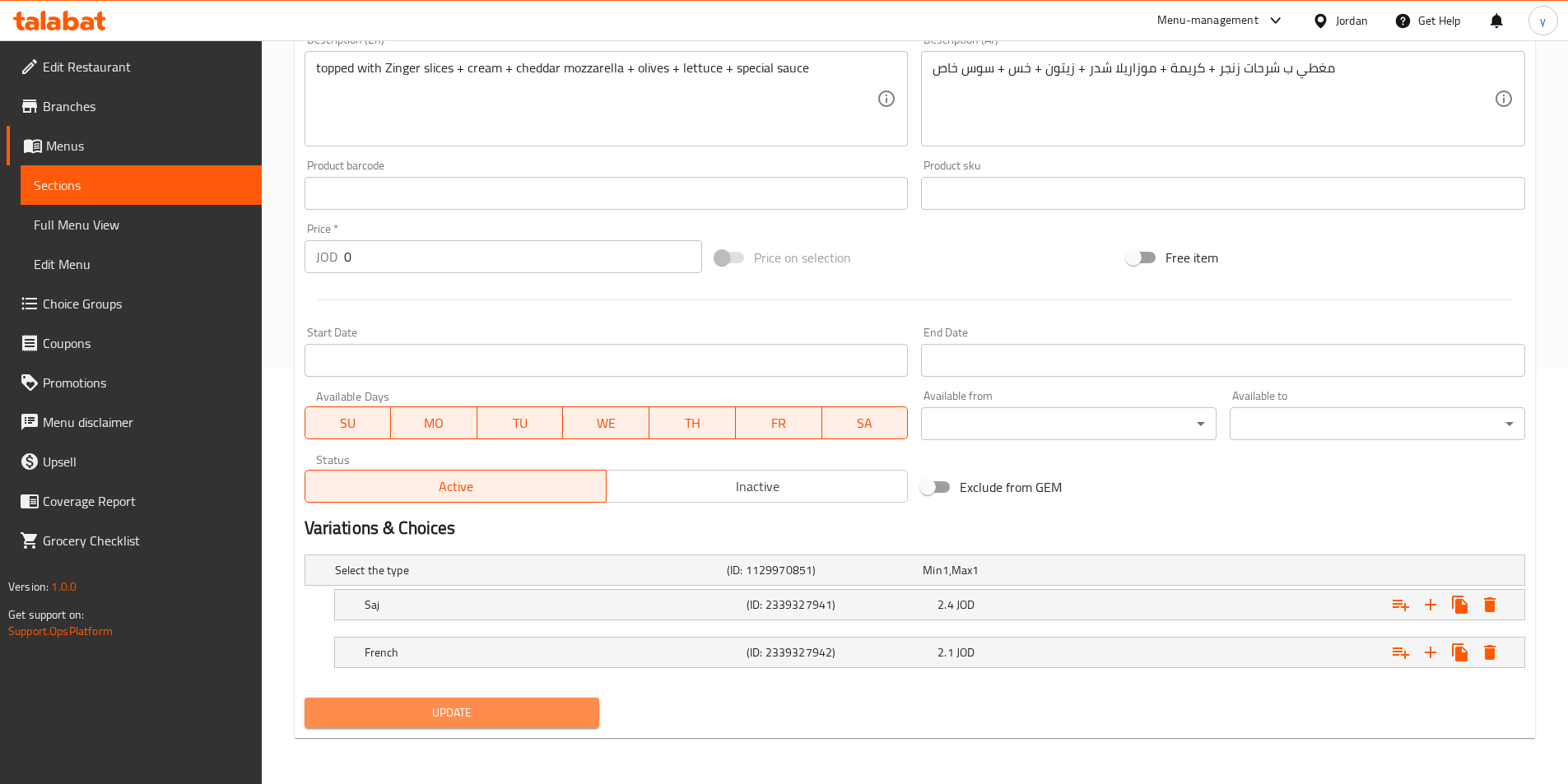
click at [375, 703] on span "Update" at bounding box center [452, 713] width 269 height 20
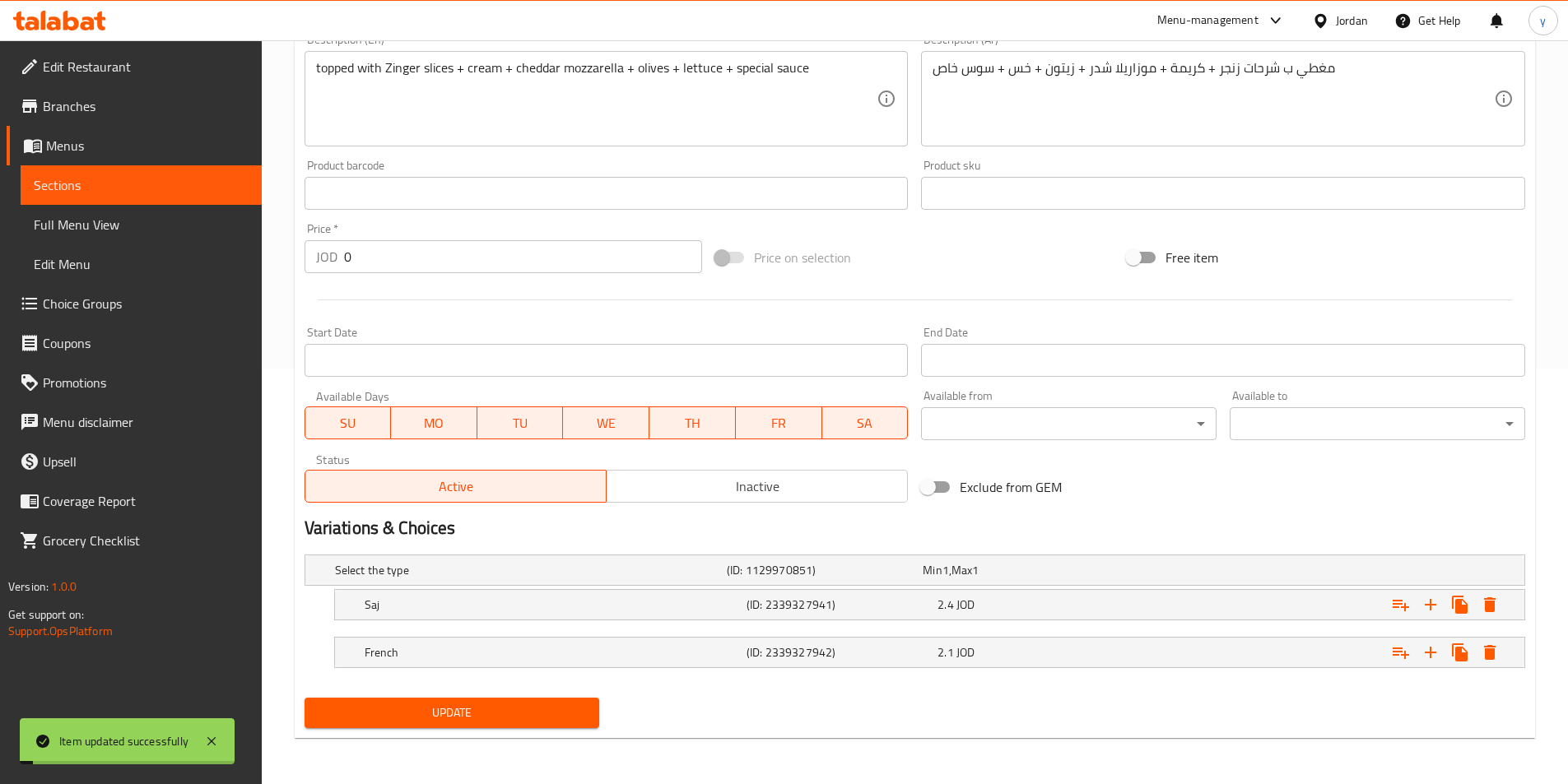
click at [133, 177] on span "Sections" at bounding box center [141, 185] width 215 height 19
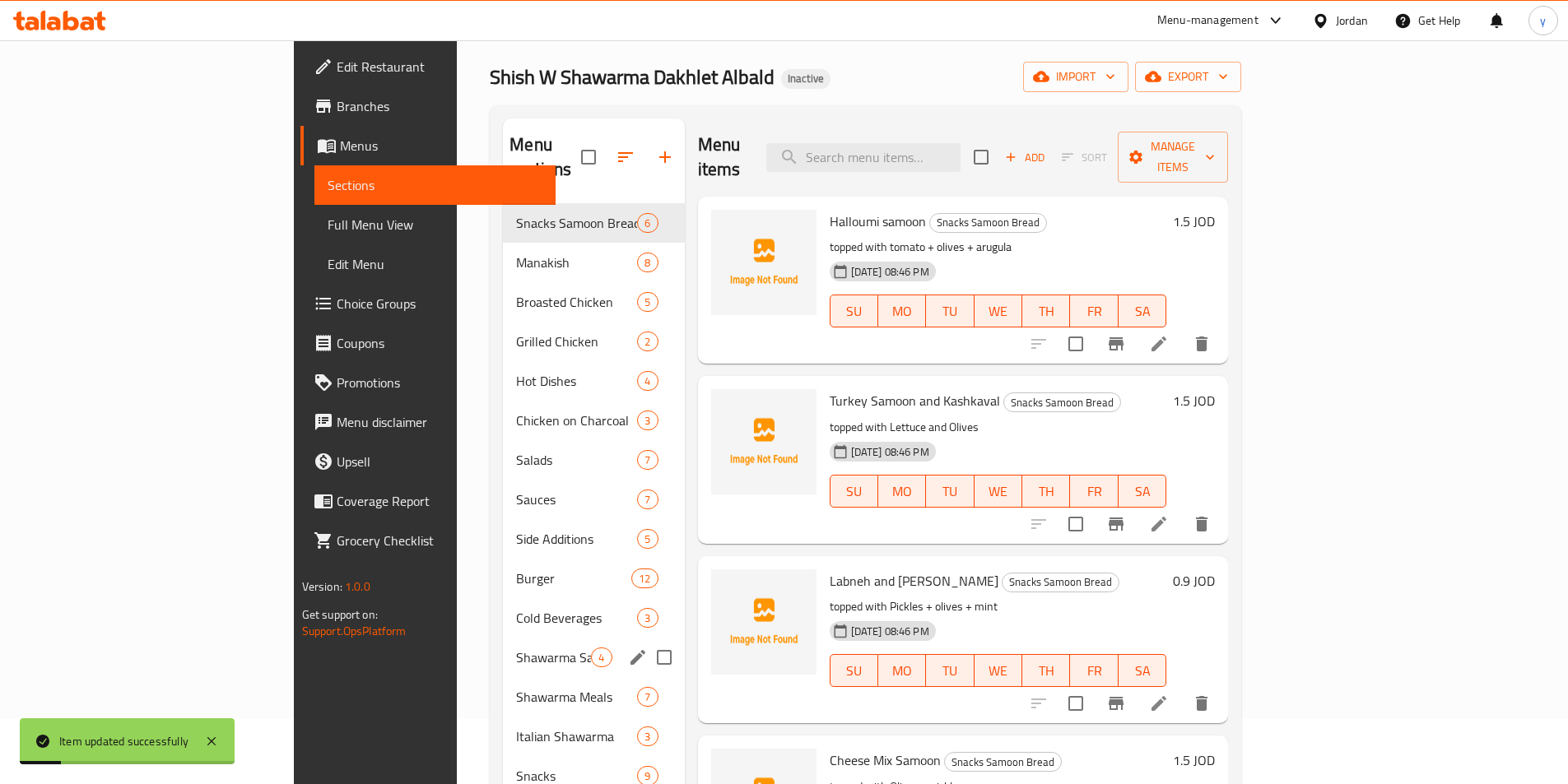
scroll to position [230, 0]
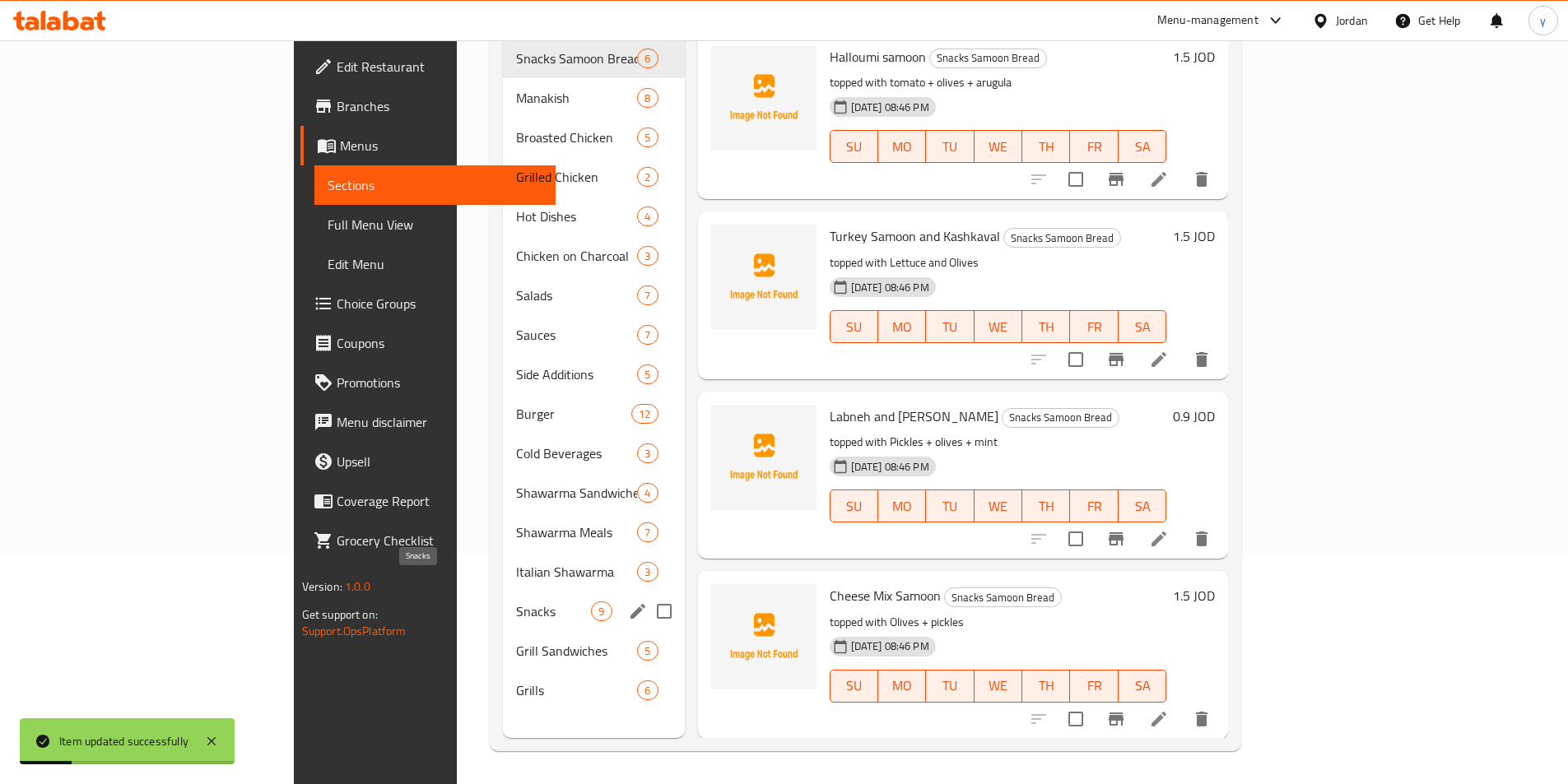
click at [516, 602] on span "Snacks" at bounding box center [553, 611] width 75 height 19
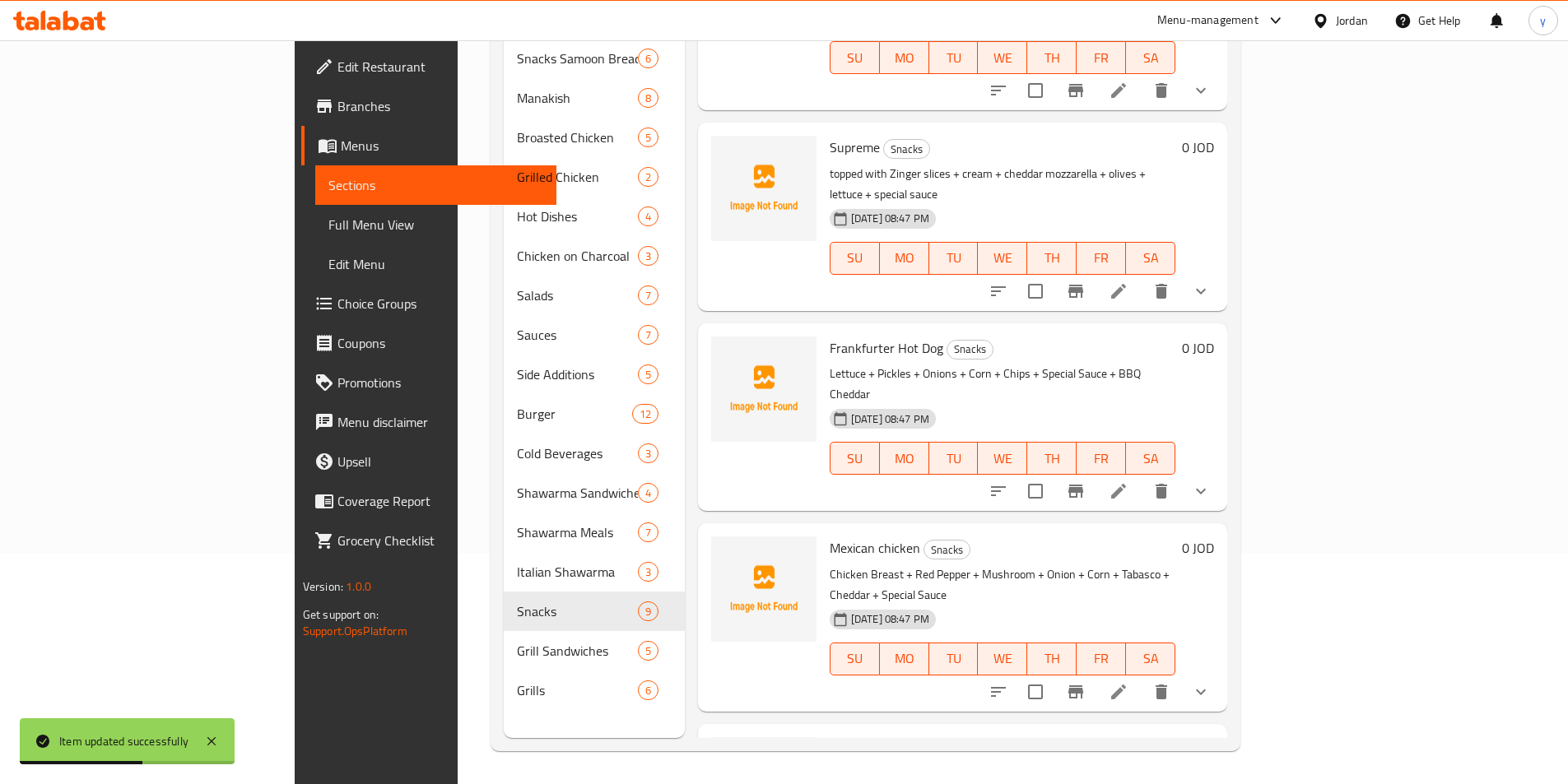
scroll to position [493, 0]
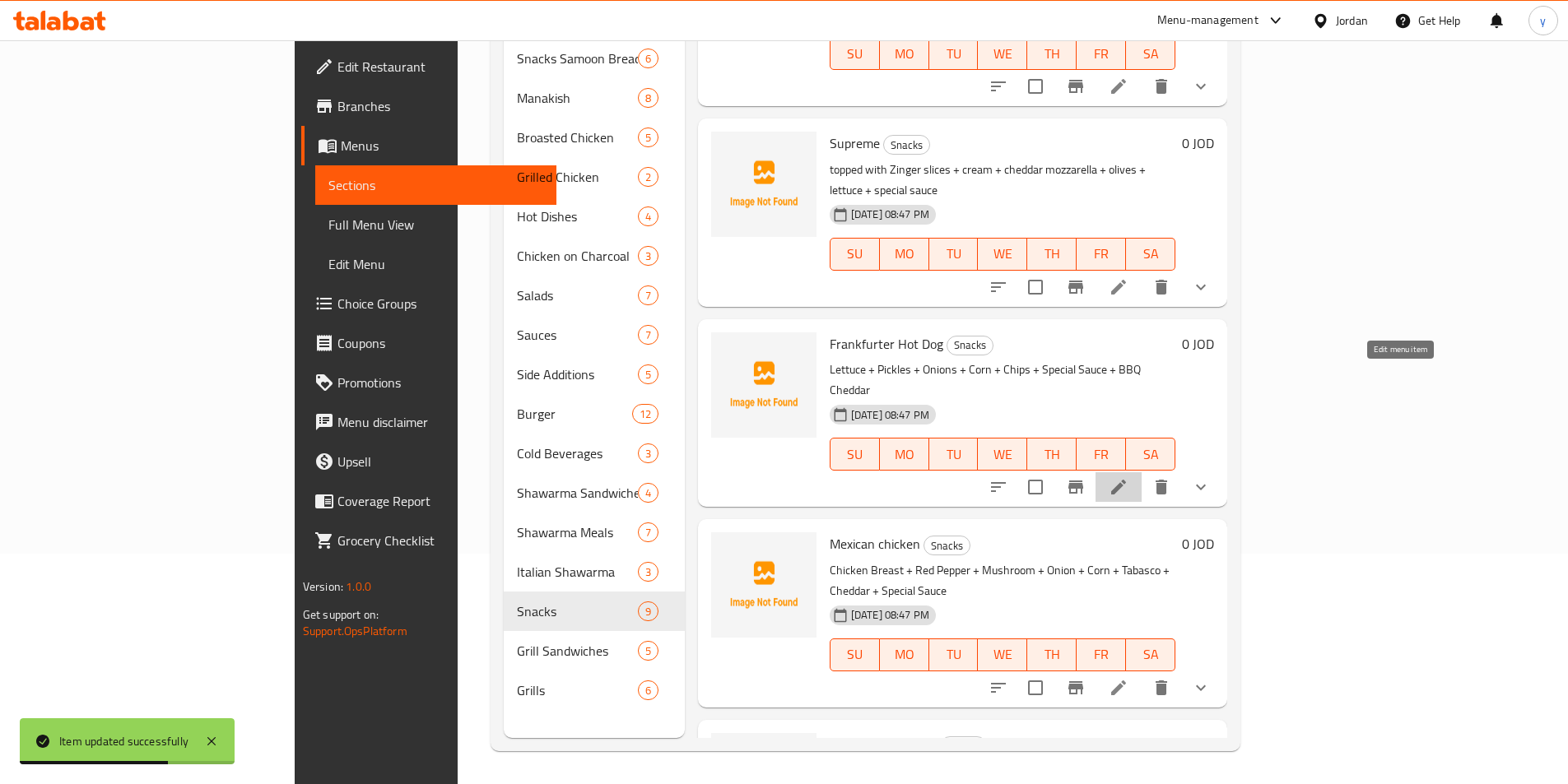
click at [1128, 477] on icon at bounding box center [1118, 487] width 19 height 19
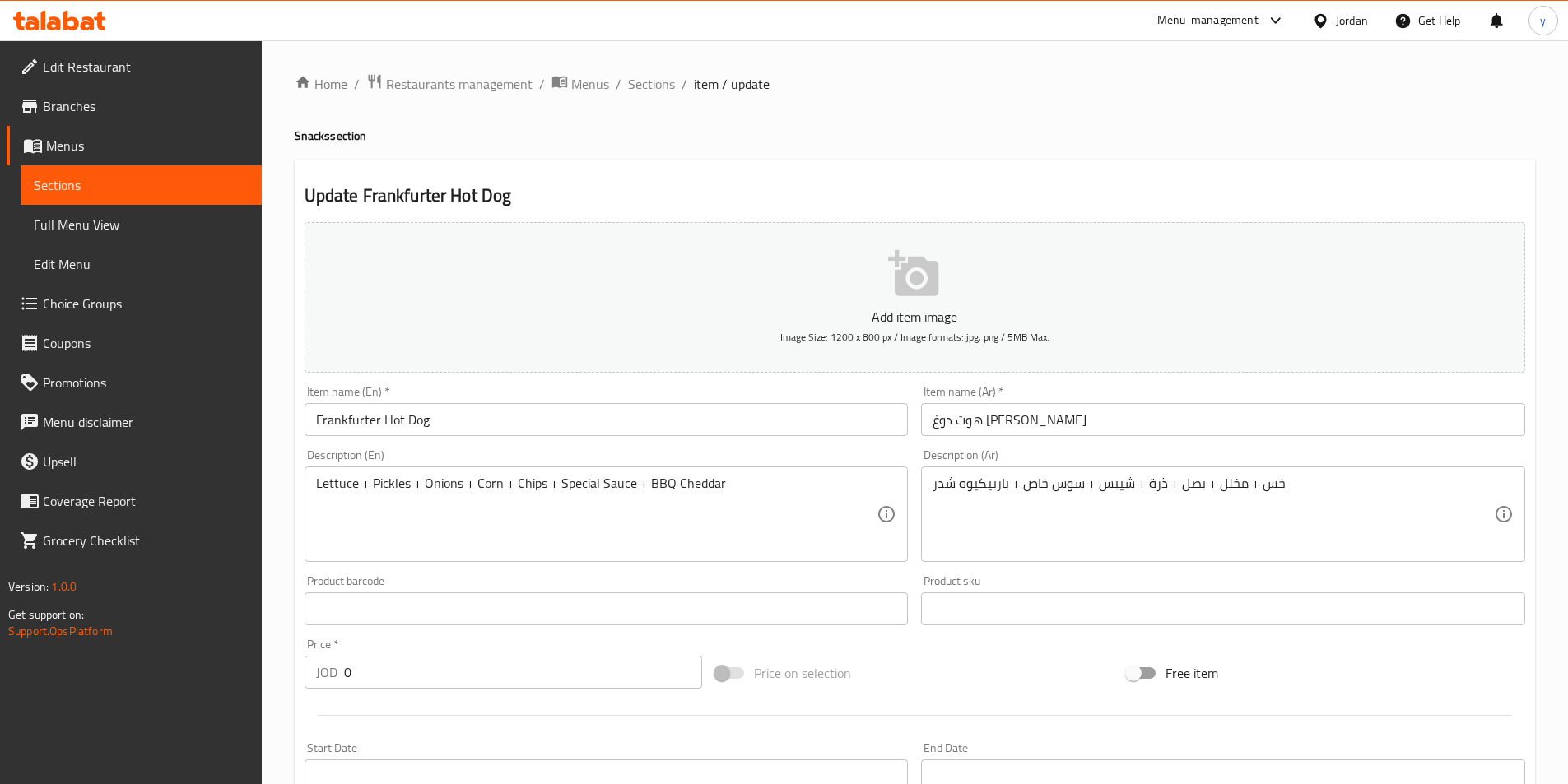
click at [314, 494] on div "Lettuce + Pickles + Onions + Corn + Chips + Special Sauce + BBQ Cheddar Descrip…" at bounding box center [606, 514] width 604 height 96
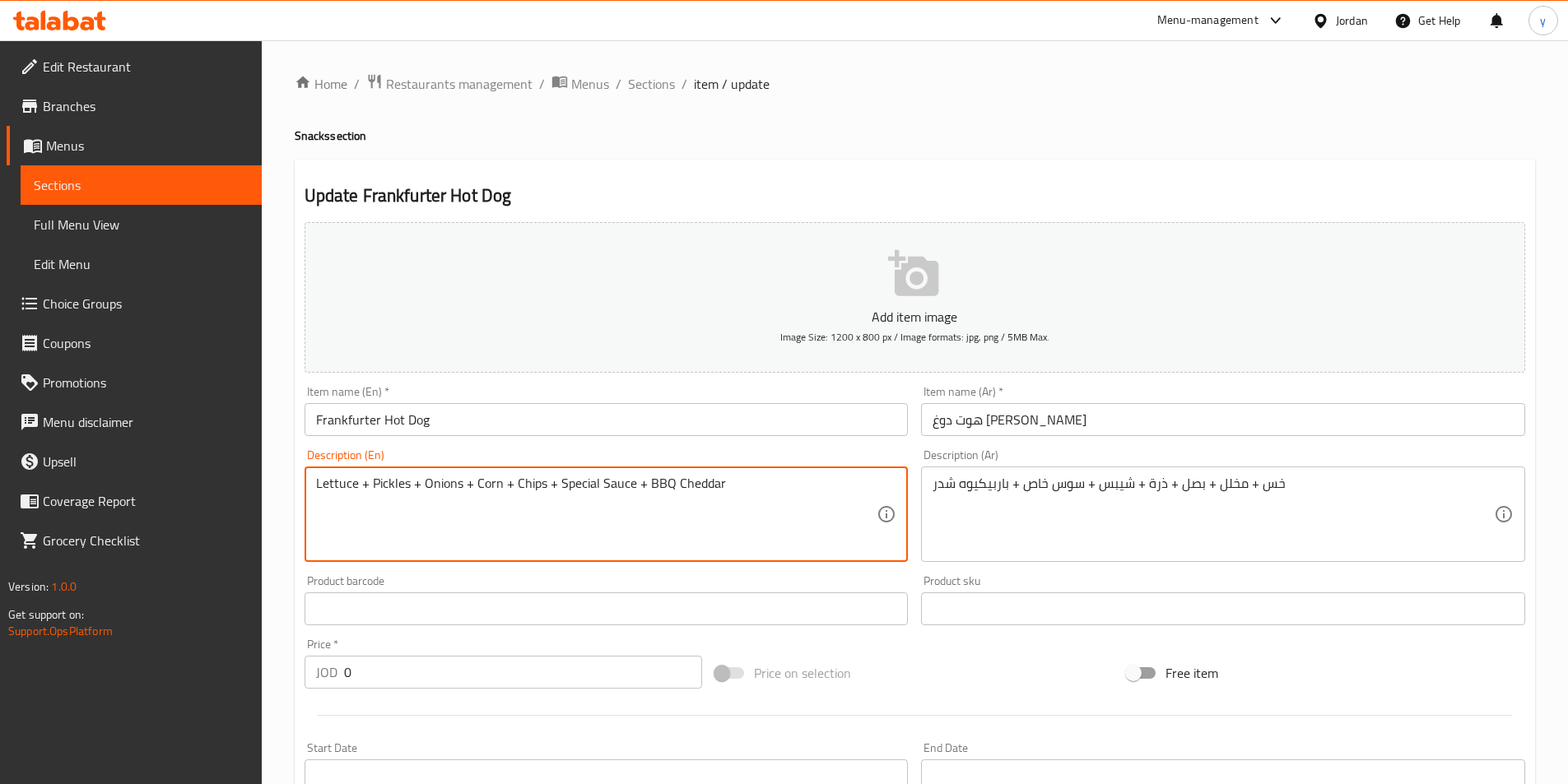
paste textarea "topped with"
type textarea "topped with Lettuce + Pickles + Onions + Corn + Chips + Special Sauce + BBQ Che…"
click at [930, 483] on div "خس + مخلل + بصل + ذرة + شيبس + سوس خاص + باربيكيوه شدر Description (Ar)" at bounding box center [1222, 514] width 604 height 96
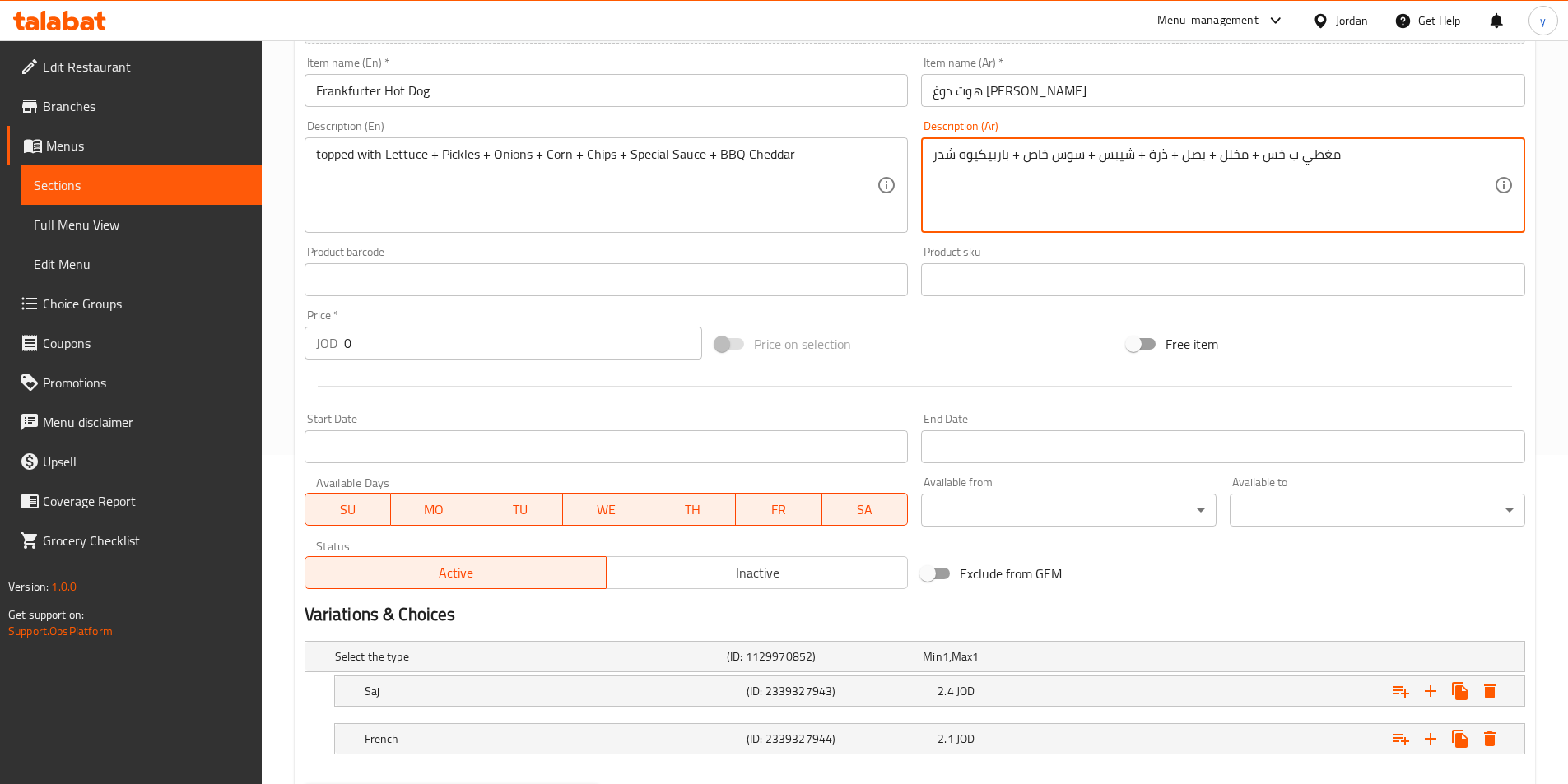
scroll to position [415, 0]
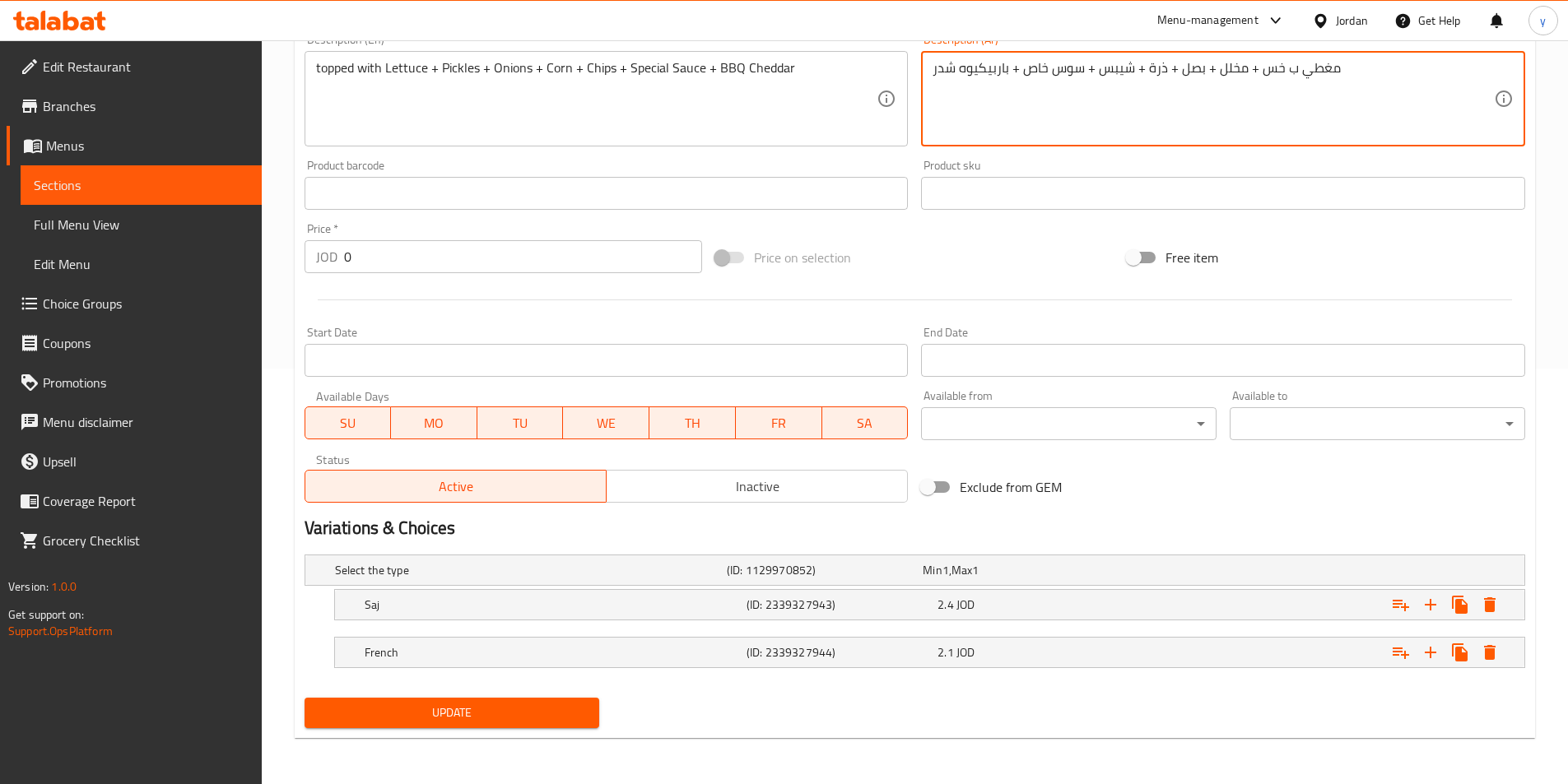
type textarea "مغطي ب خس + مخلل + بصل + ذرة + شيبس + سوس خاص + باربيكيوه شدر"
click at [420, 701] on button "Update" at bounding box center [451, 713] width 295 height 30
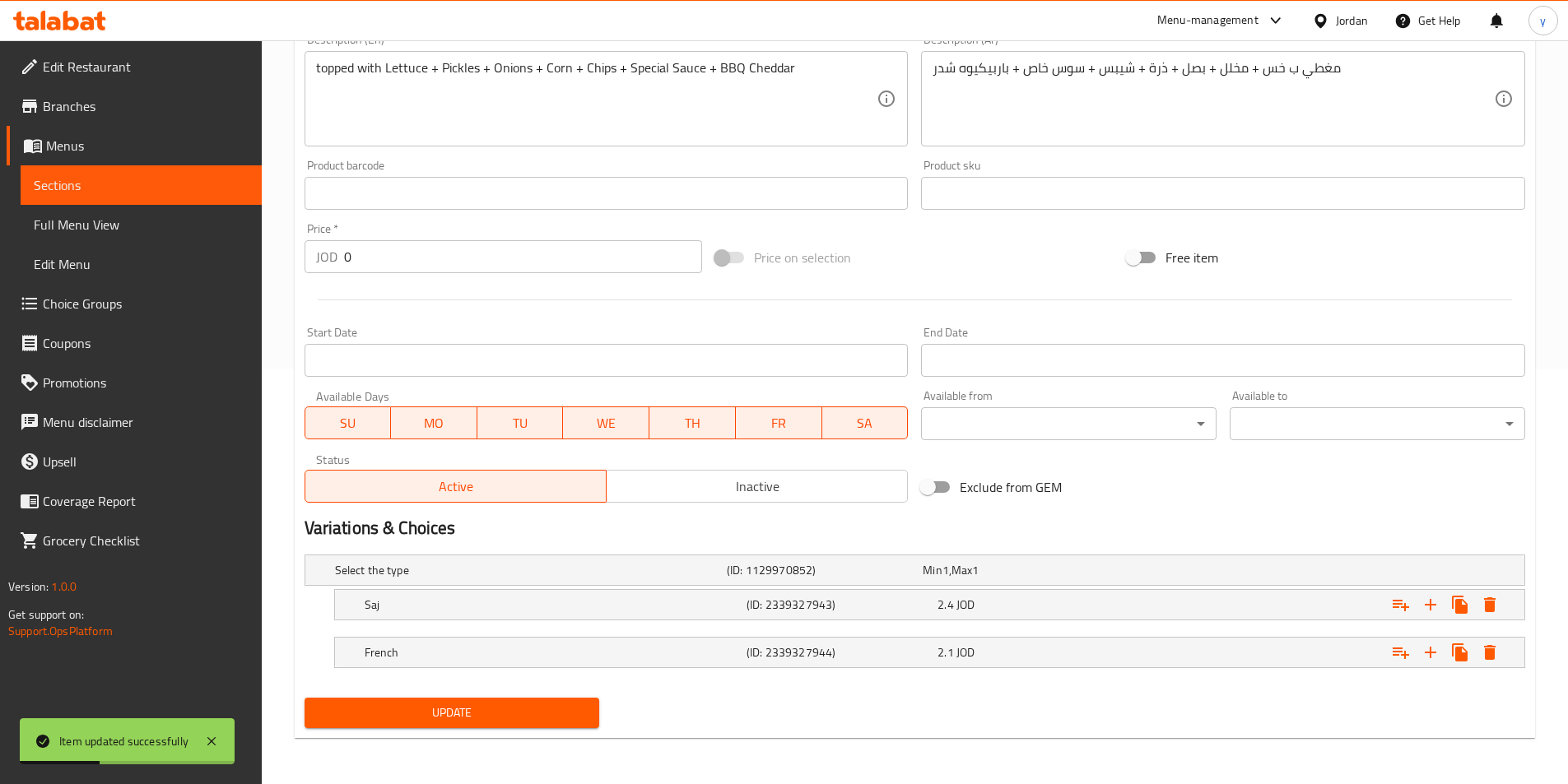
click at [92, 178] on span "Sections" at bounding box center [141, 185] width 215 height 19
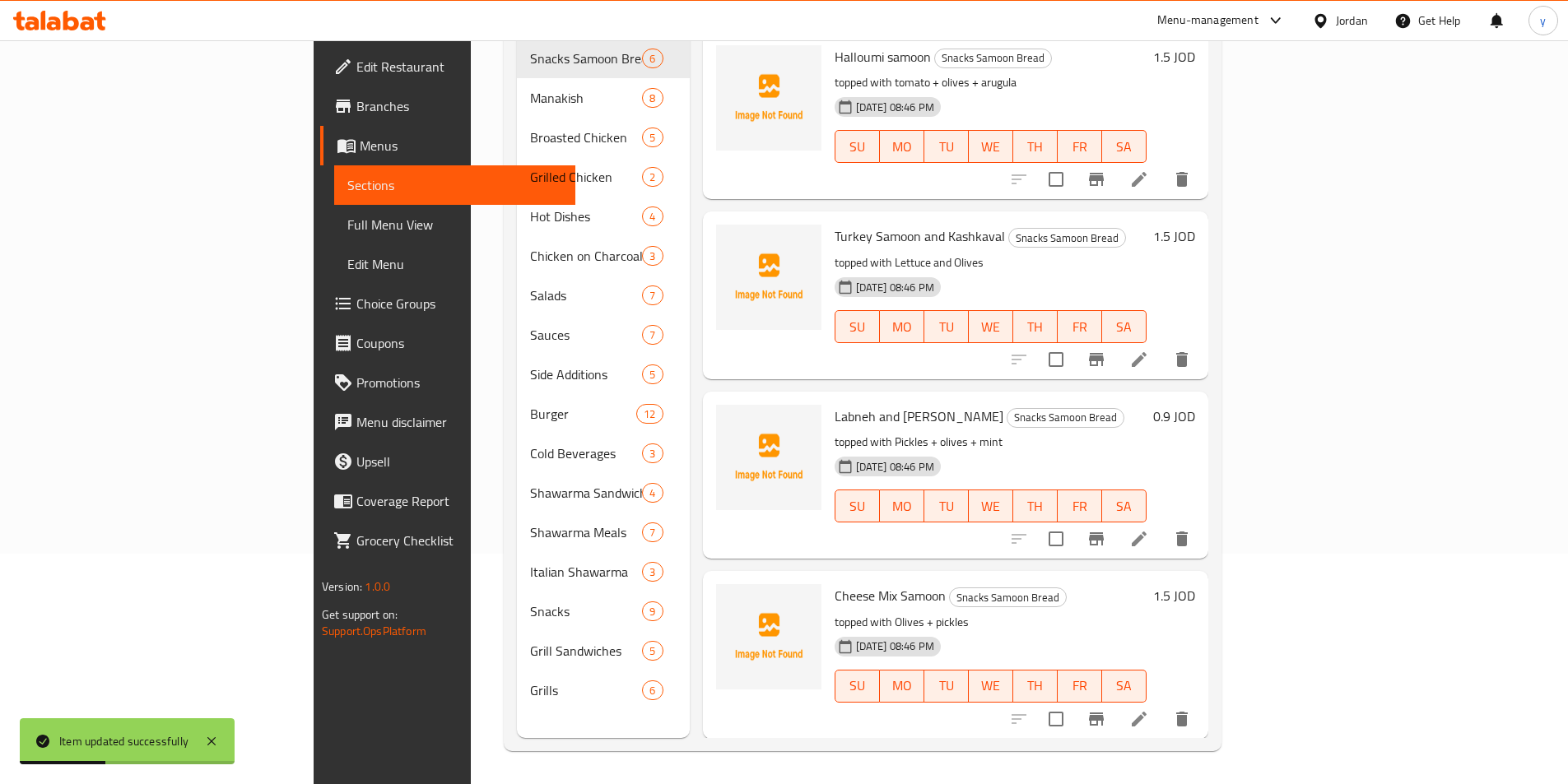
scroll to position [230, 0]
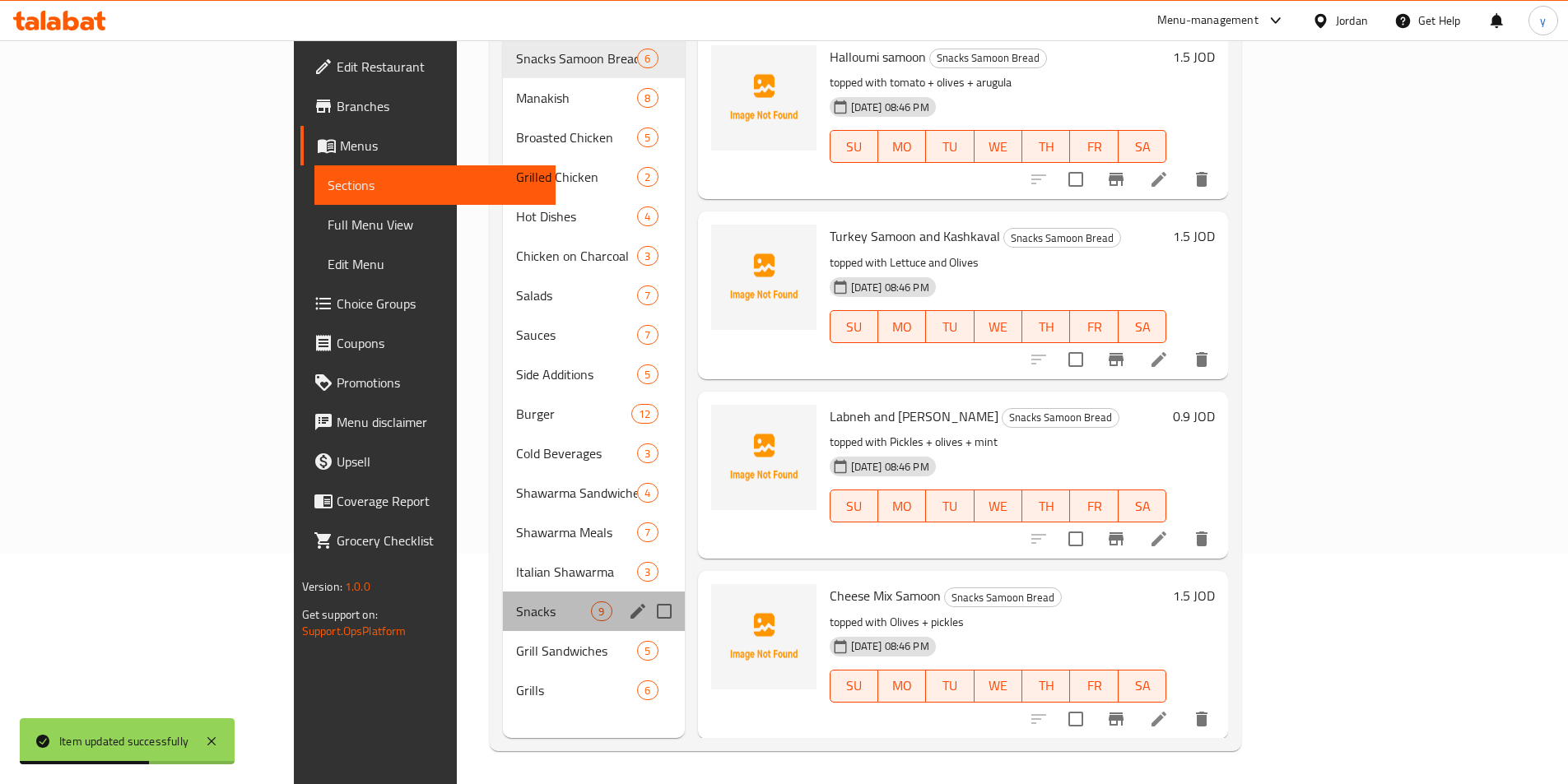
click at [503, 592] on div "Snacks 9" at bounding box center [593, 611] width 181 height 39
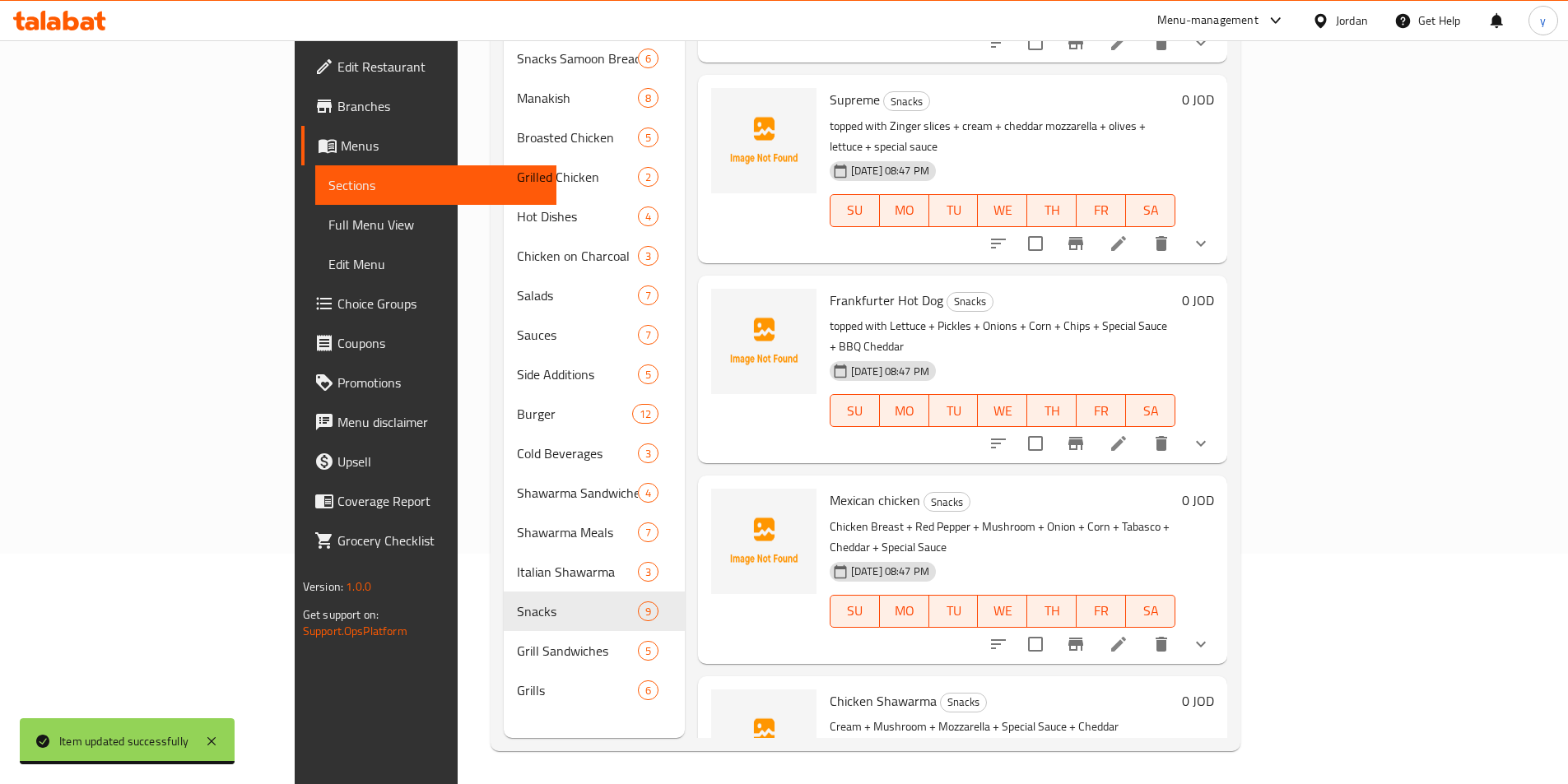
scroll to position [576, 0]
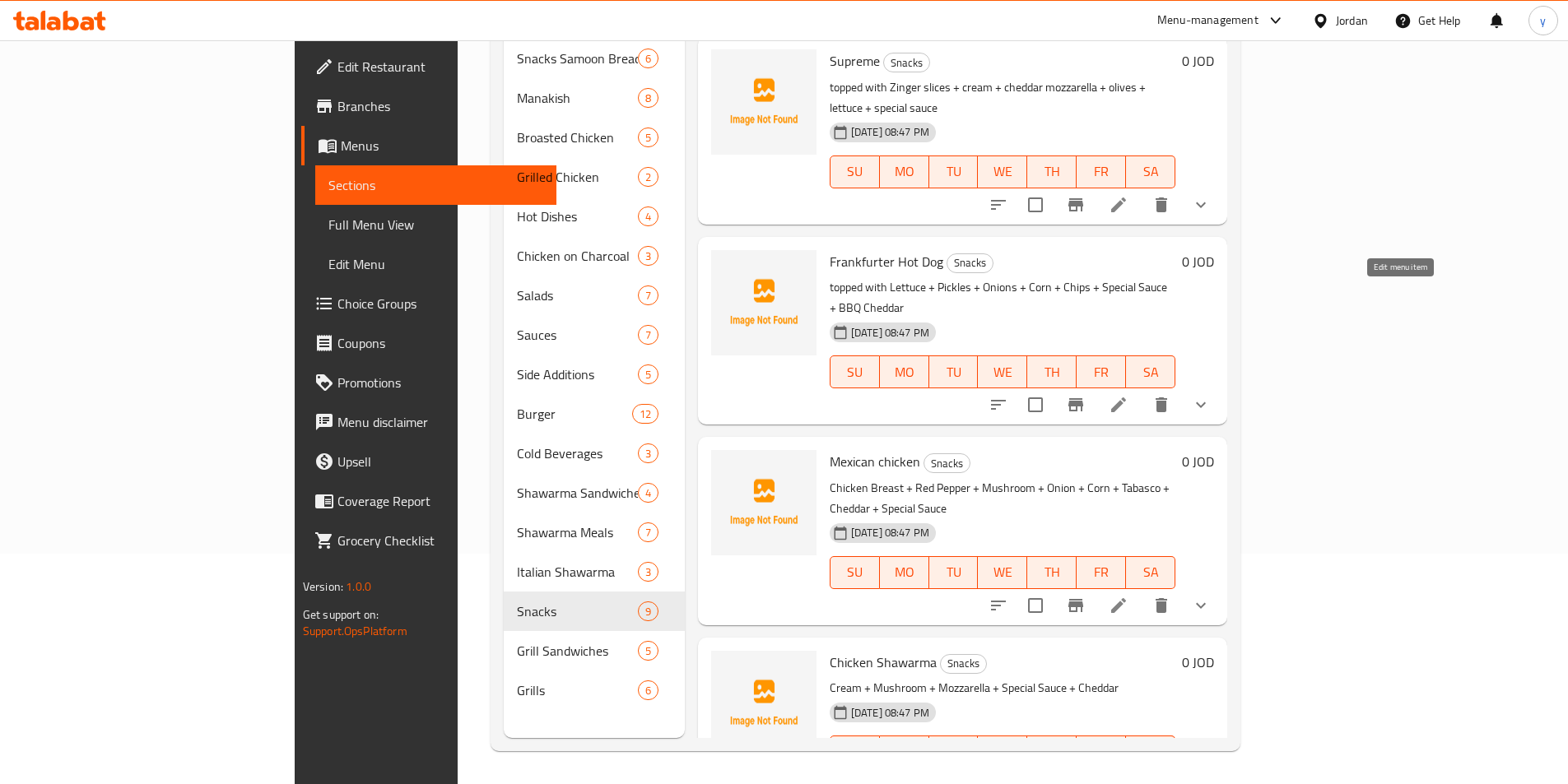
click at [1126, 397] on icon at bounding box center [1119, 405] width 15 height 15
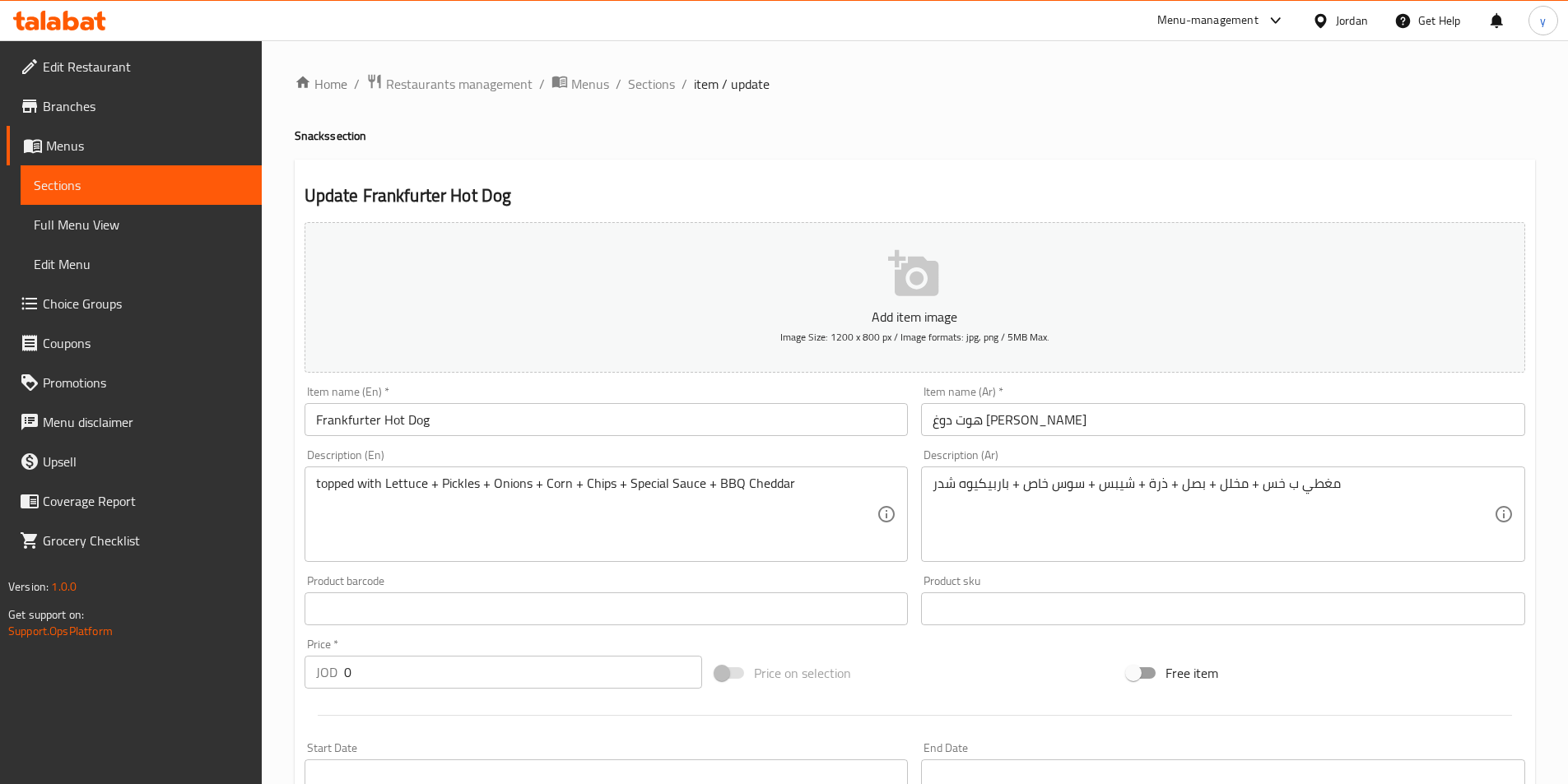
click at [94, 188] on span "Sections" at bounding box center [141, 185] width 215 height 19
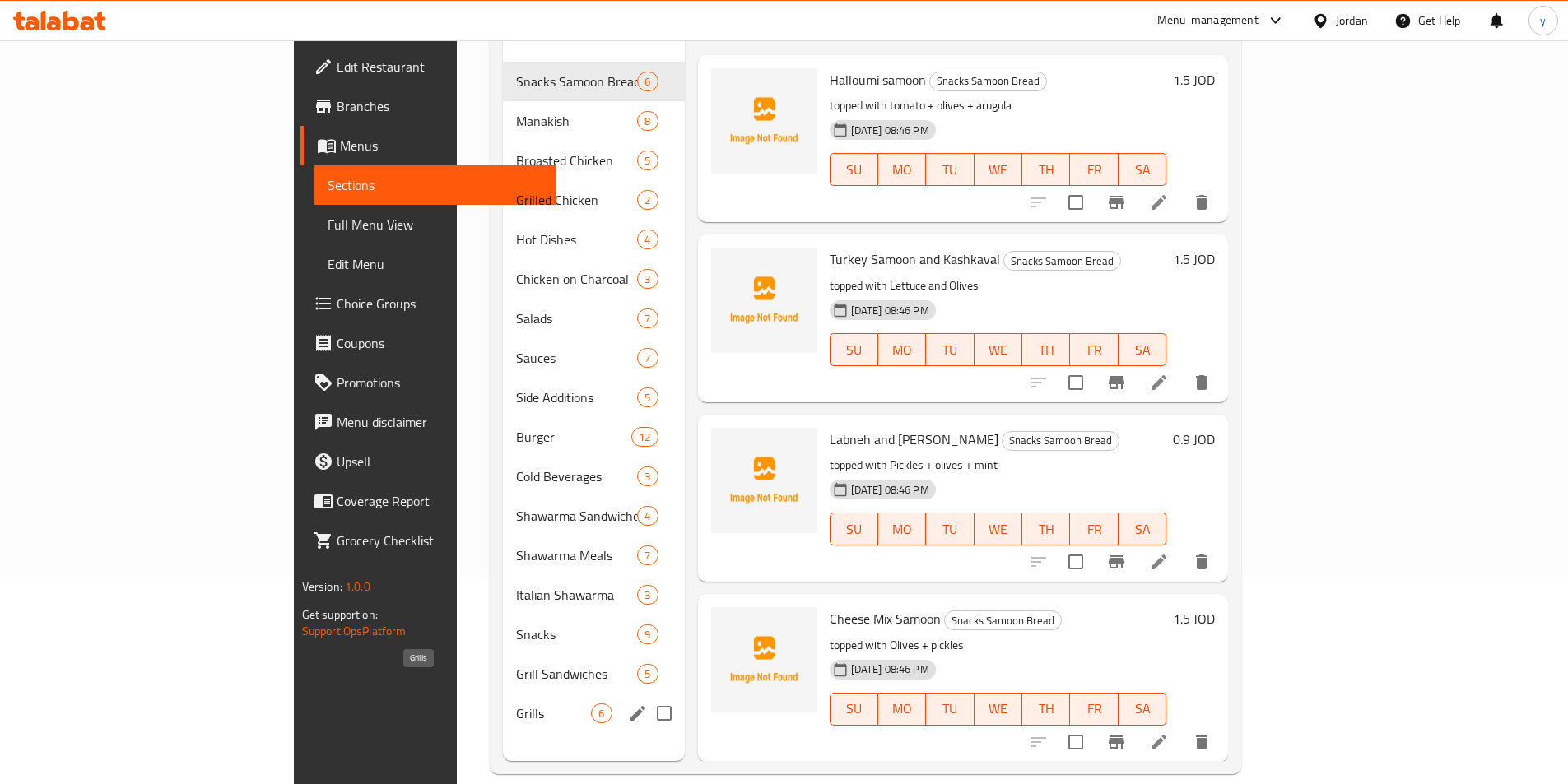
scroll to position [230, 0]
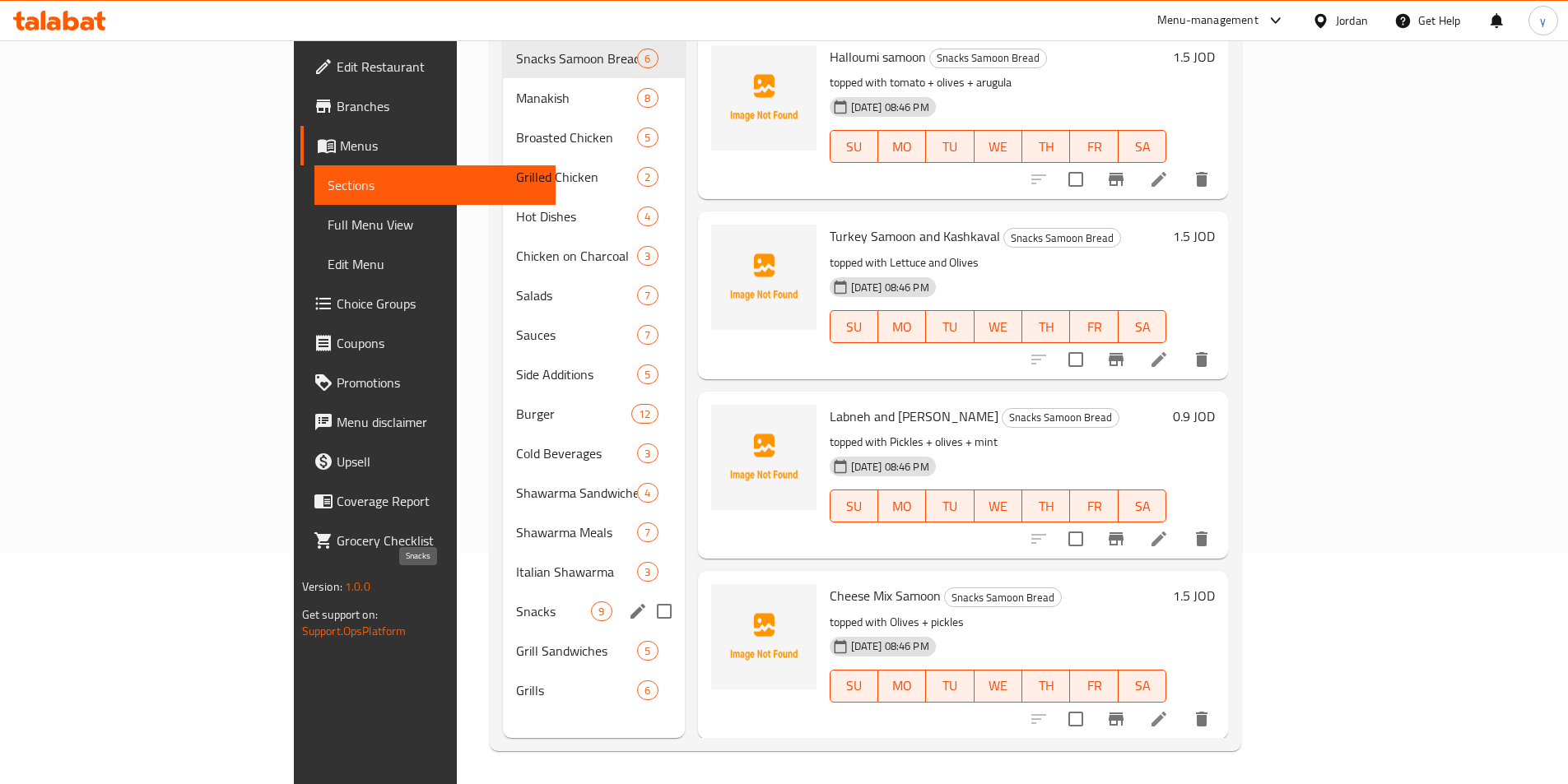
click at [516, 602] on span "Snacks" at bounding box center [553, 611] width 75 height 19
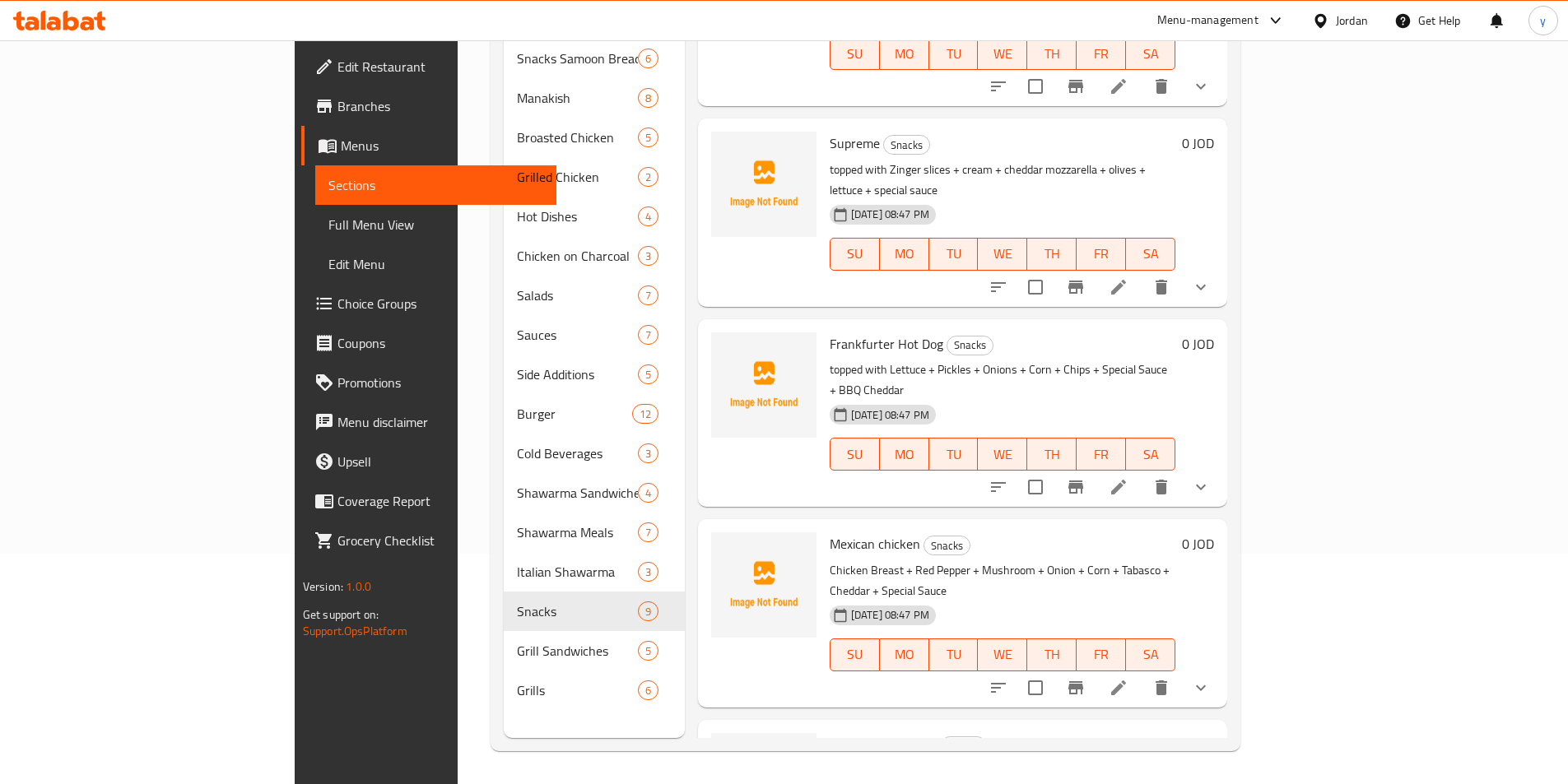
scroll to position [740, 0]
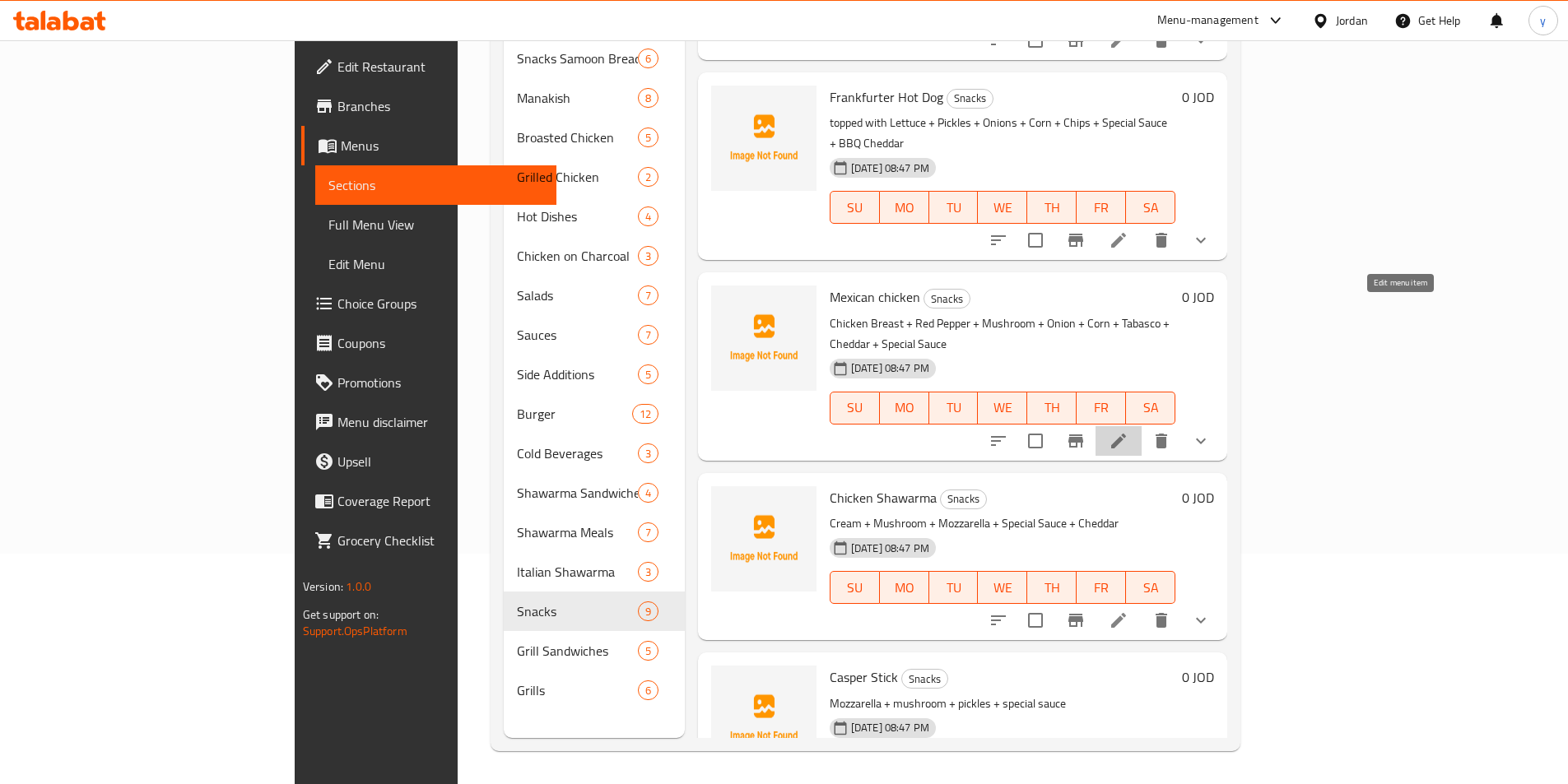
click at [1126, 434] on icon at bounding box center [1119, 441] width 15 height 15
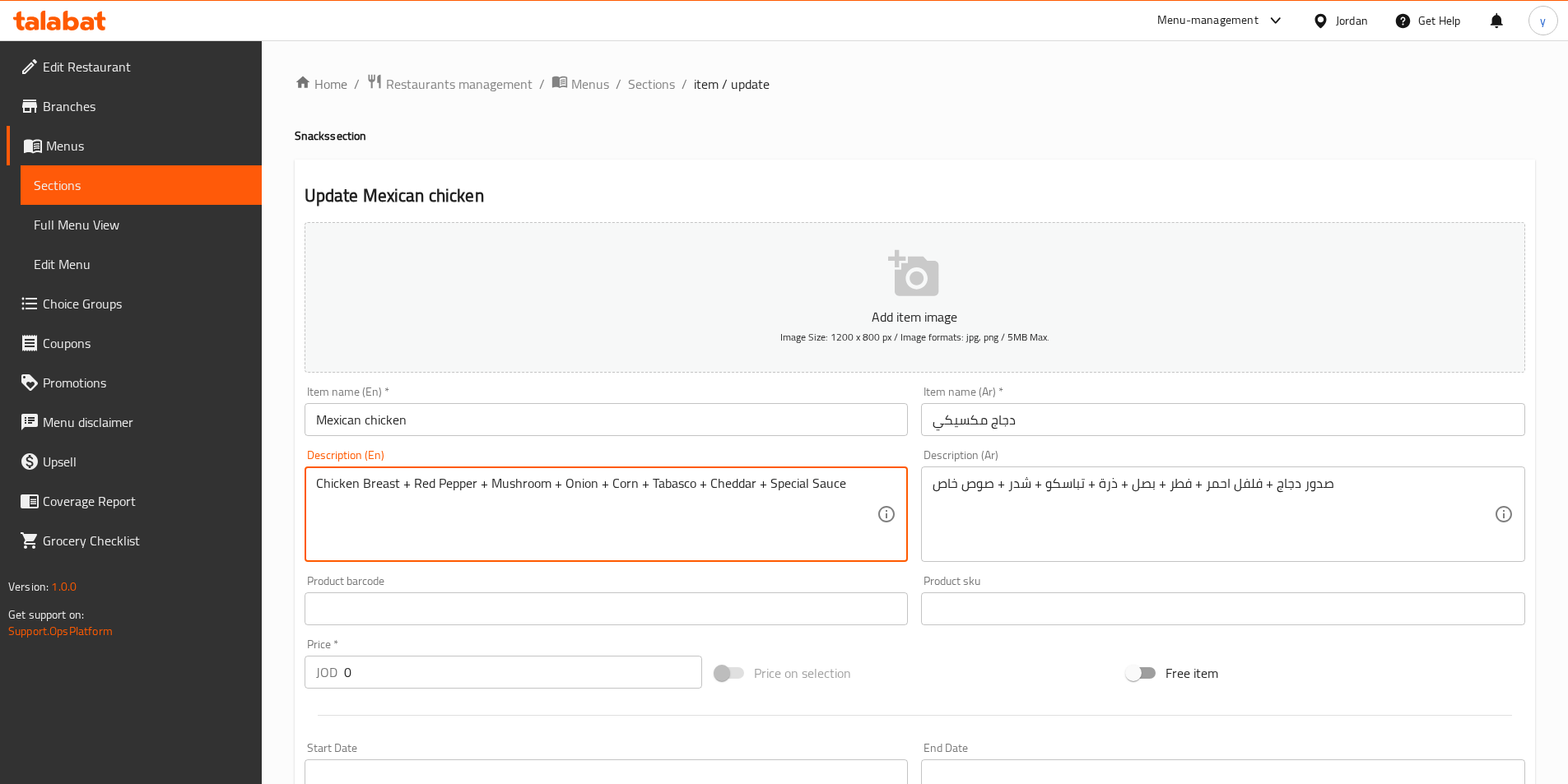
paste textarea "topped with"
type textarea "topped with Chicken Breast + Red Pepper + Mushroom + Onion + Corn + Tabasco + C…"
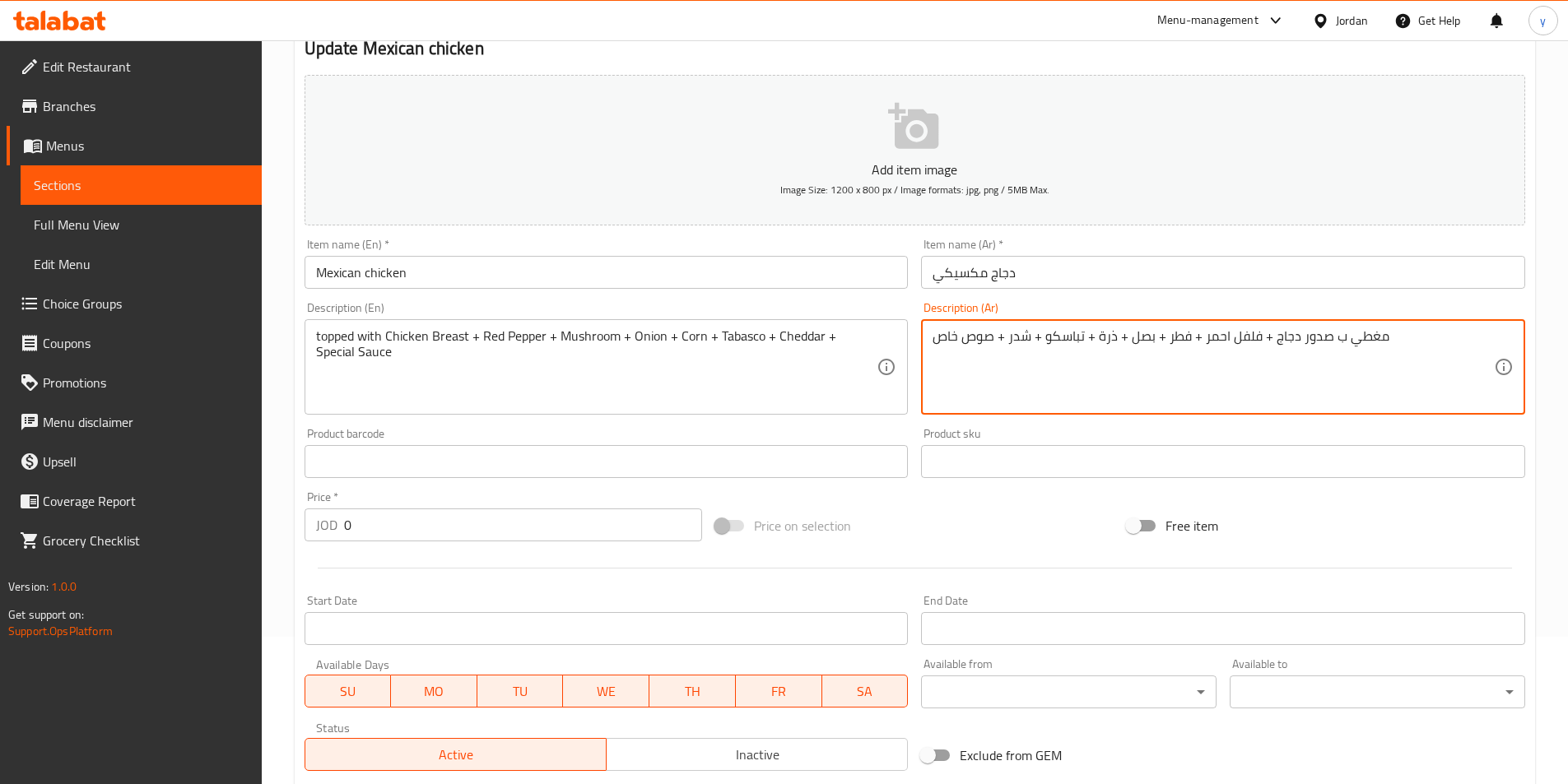
scroll to position [411, 0]
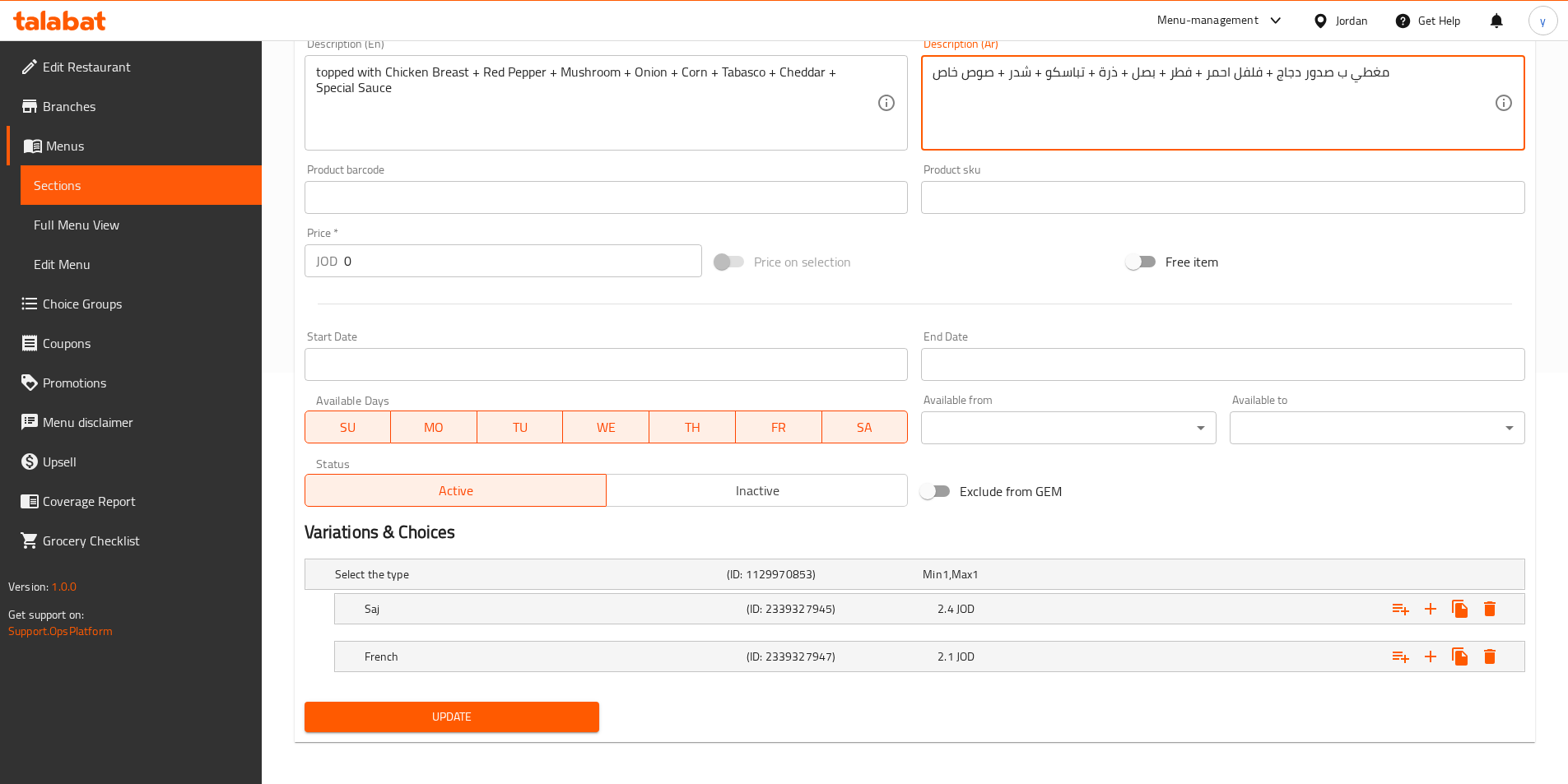
type textarea "مغطي ب صدور دجاج + فلفل احمر + فطر + بصل + ذرة + تباسكو + شدر + صوص خاص"
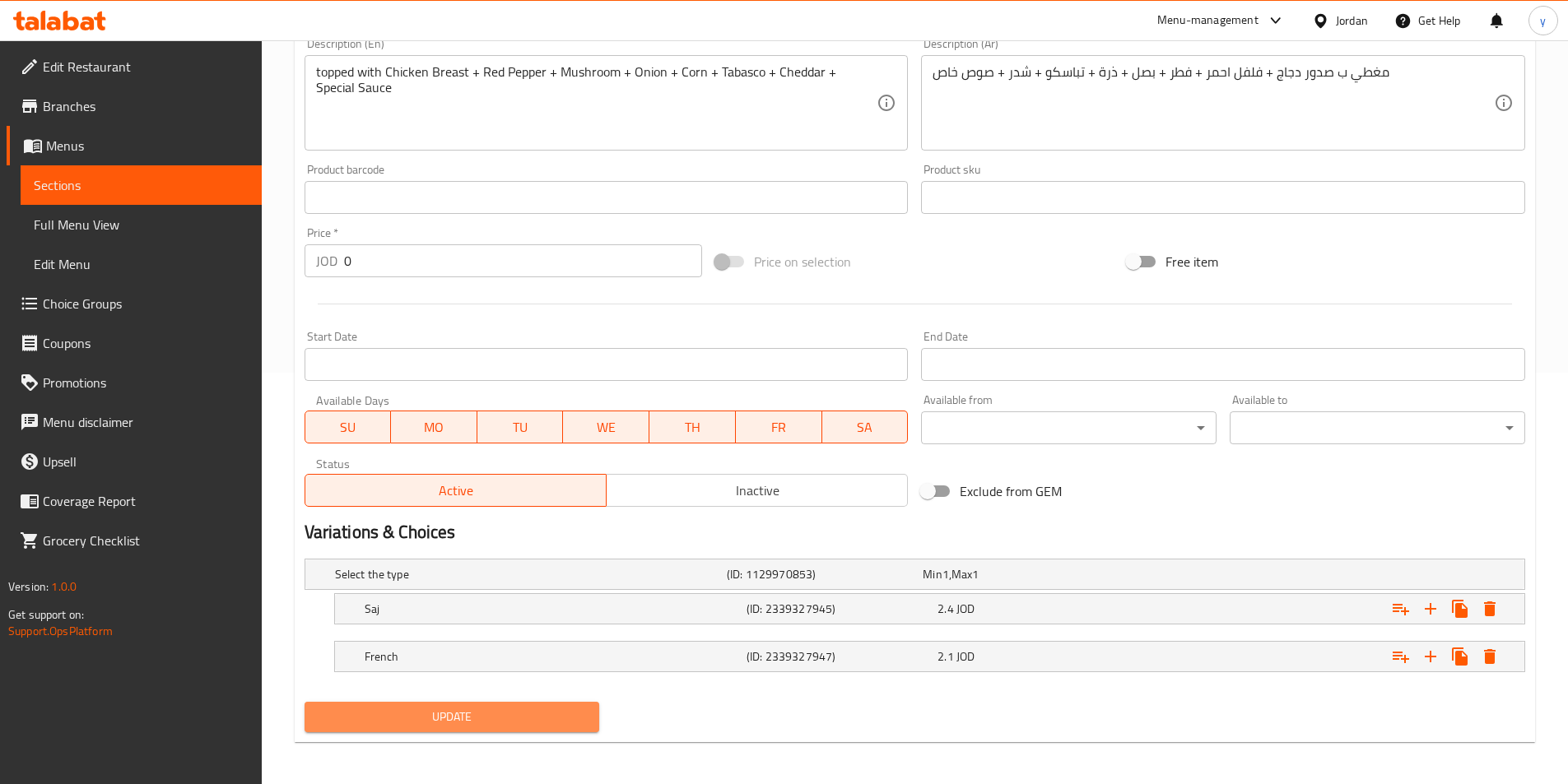
click at [506, 719] on span "Update" at bounding box center [452, 717] width 269 height 20
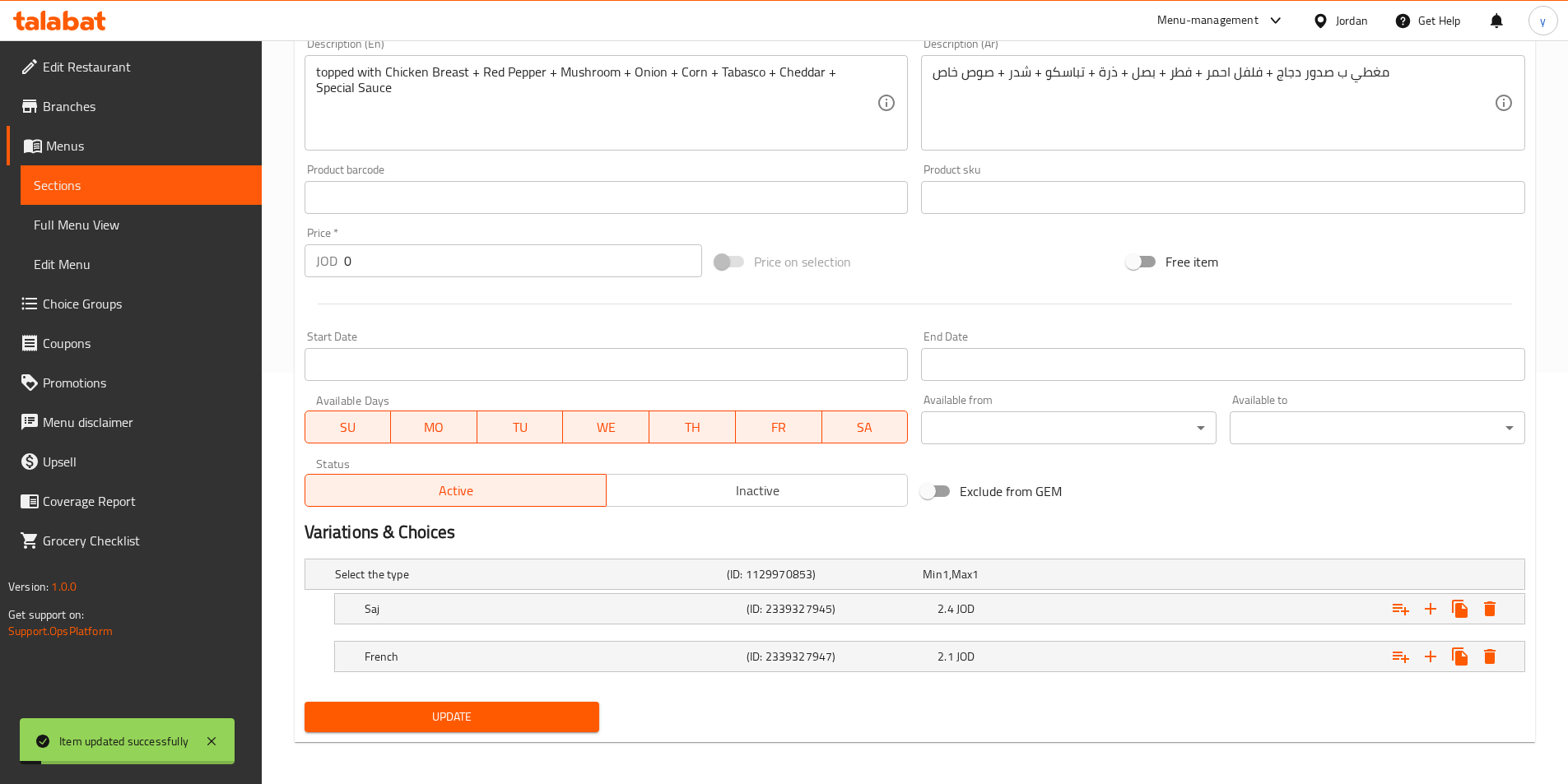
click at [50, 182] on span "Sections" at bounding box center [141, 185] width 215 height 19
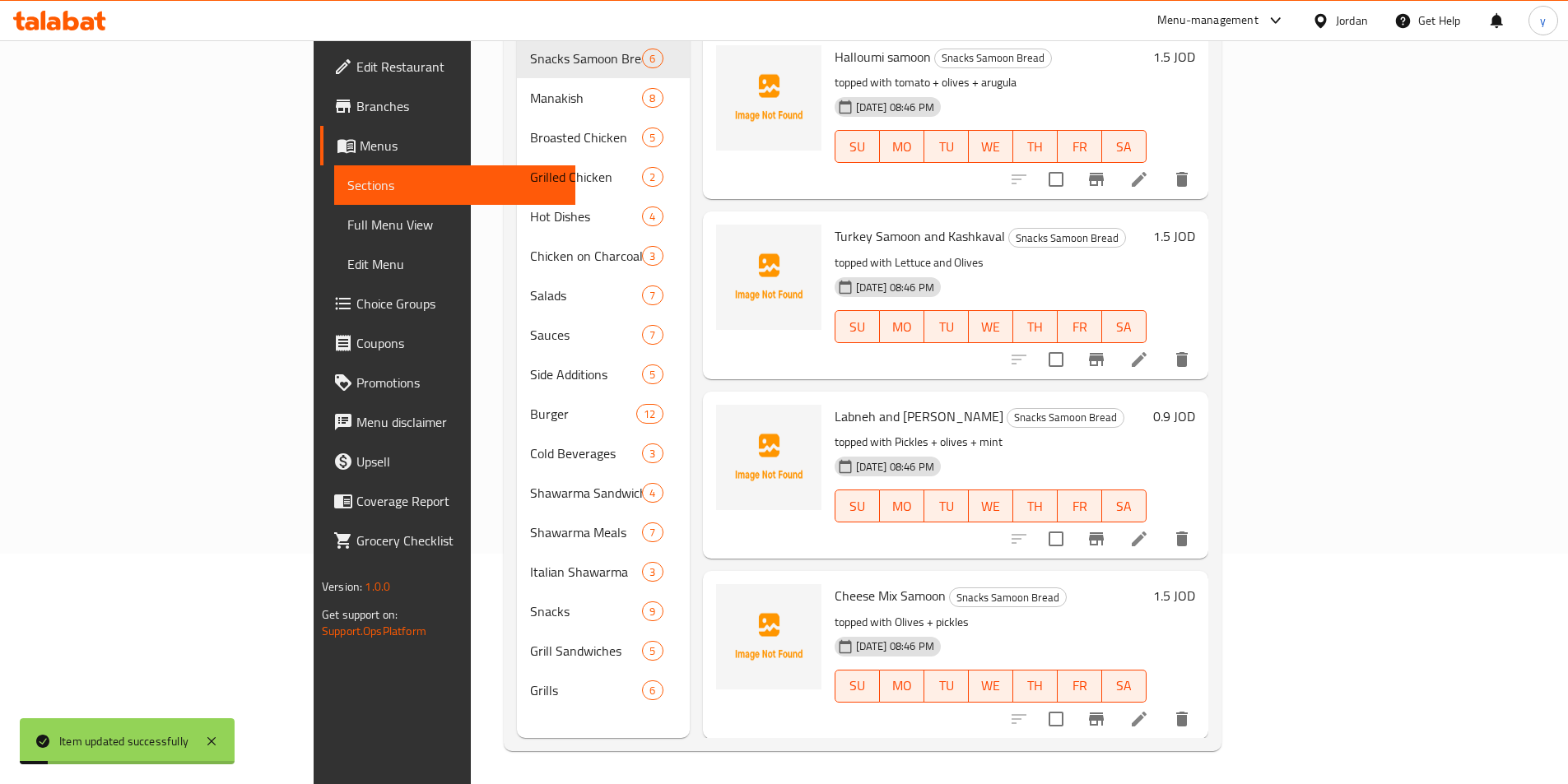
scroll to position [230, 0]
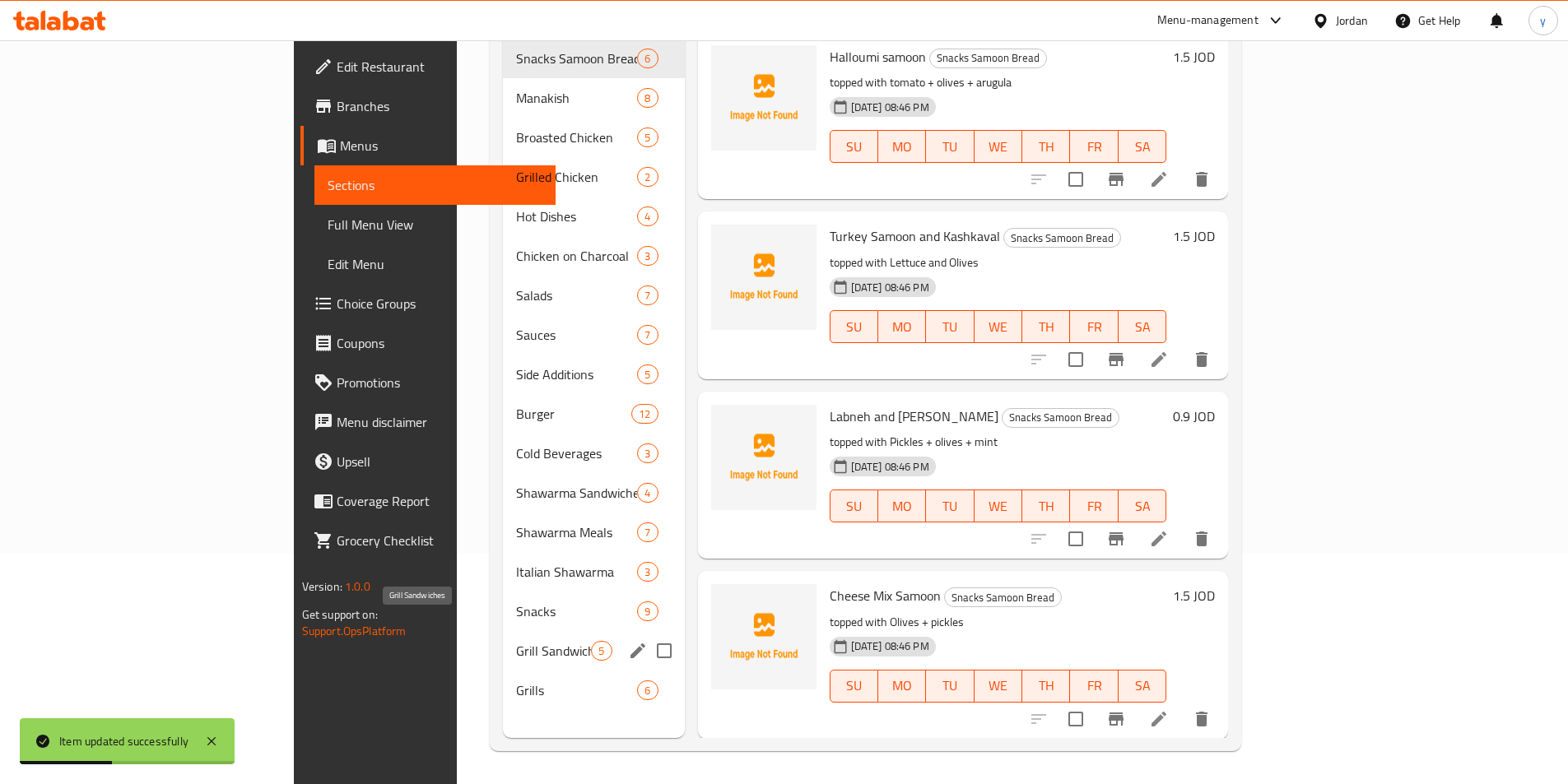
click at [516, 641] on span "Grill Sandwiches" at bounding box center [553, 650] width 75 height 19
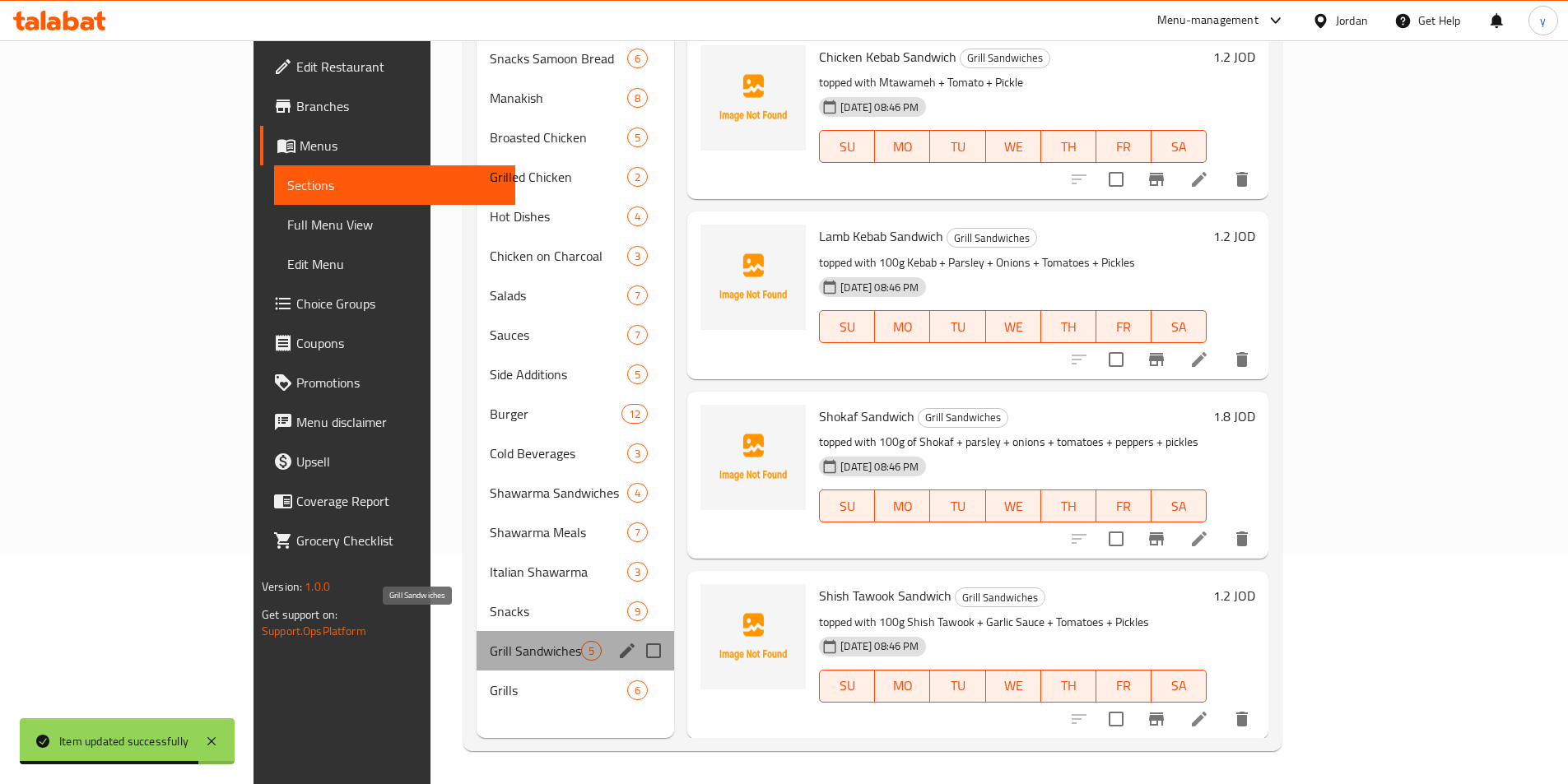
click at [490, 641] on span "Grill Sandwiches" at bounding box center [536, 650] width 92 height 19
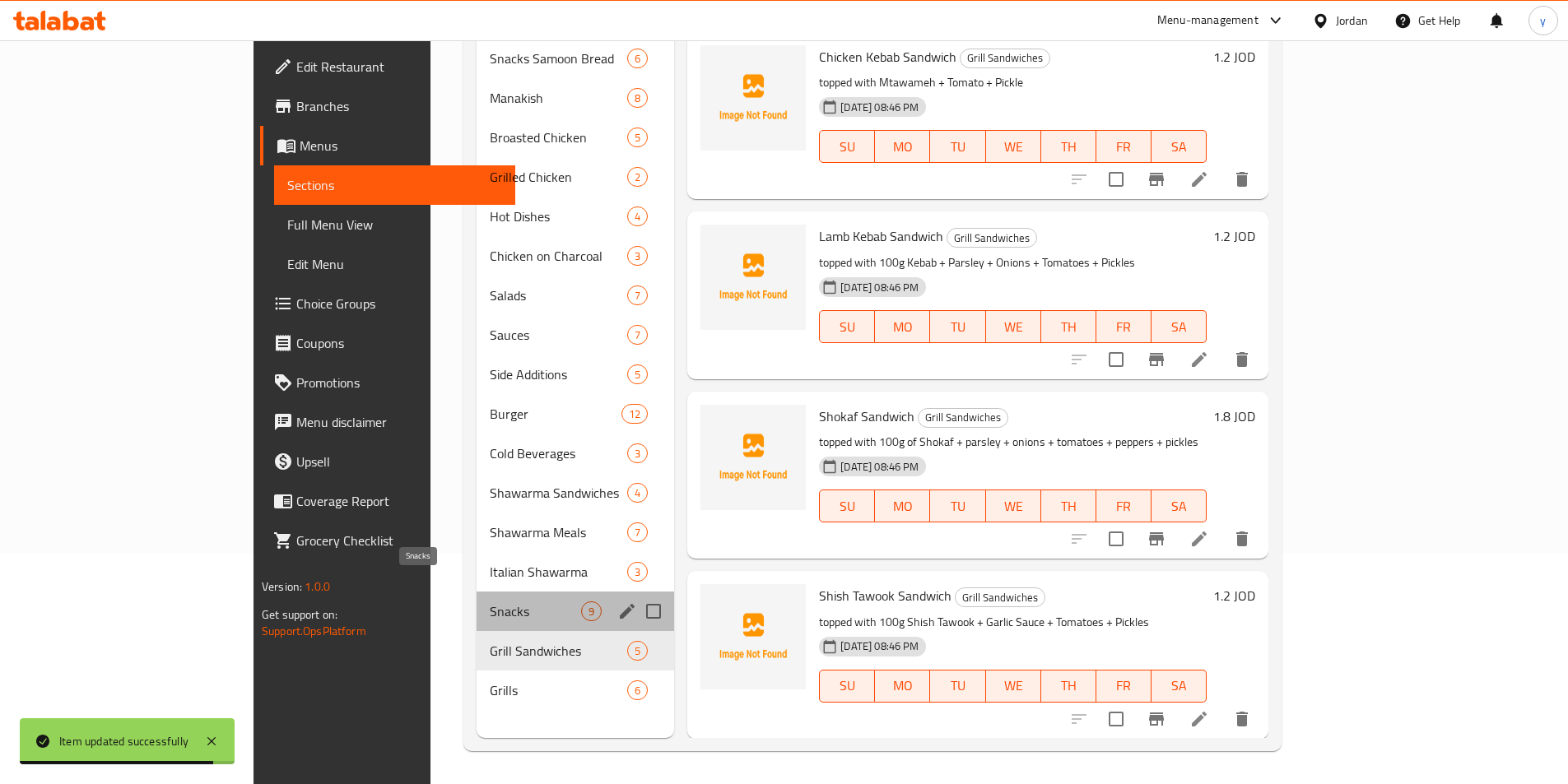
click at [490, 602] on span "Snacks" at bounding box center [536, 611] width 92 height 19
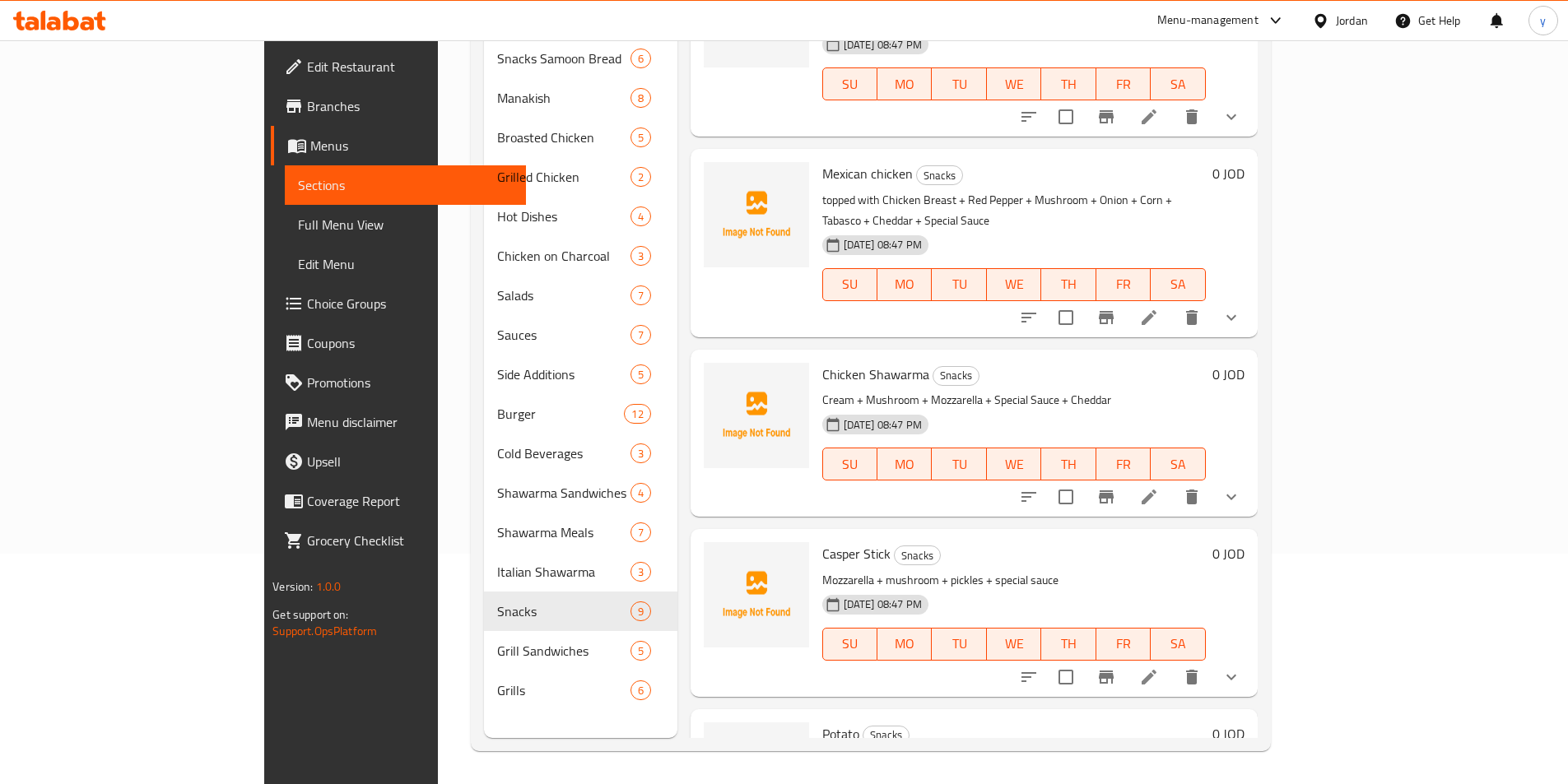
scroll to position [875, 0]
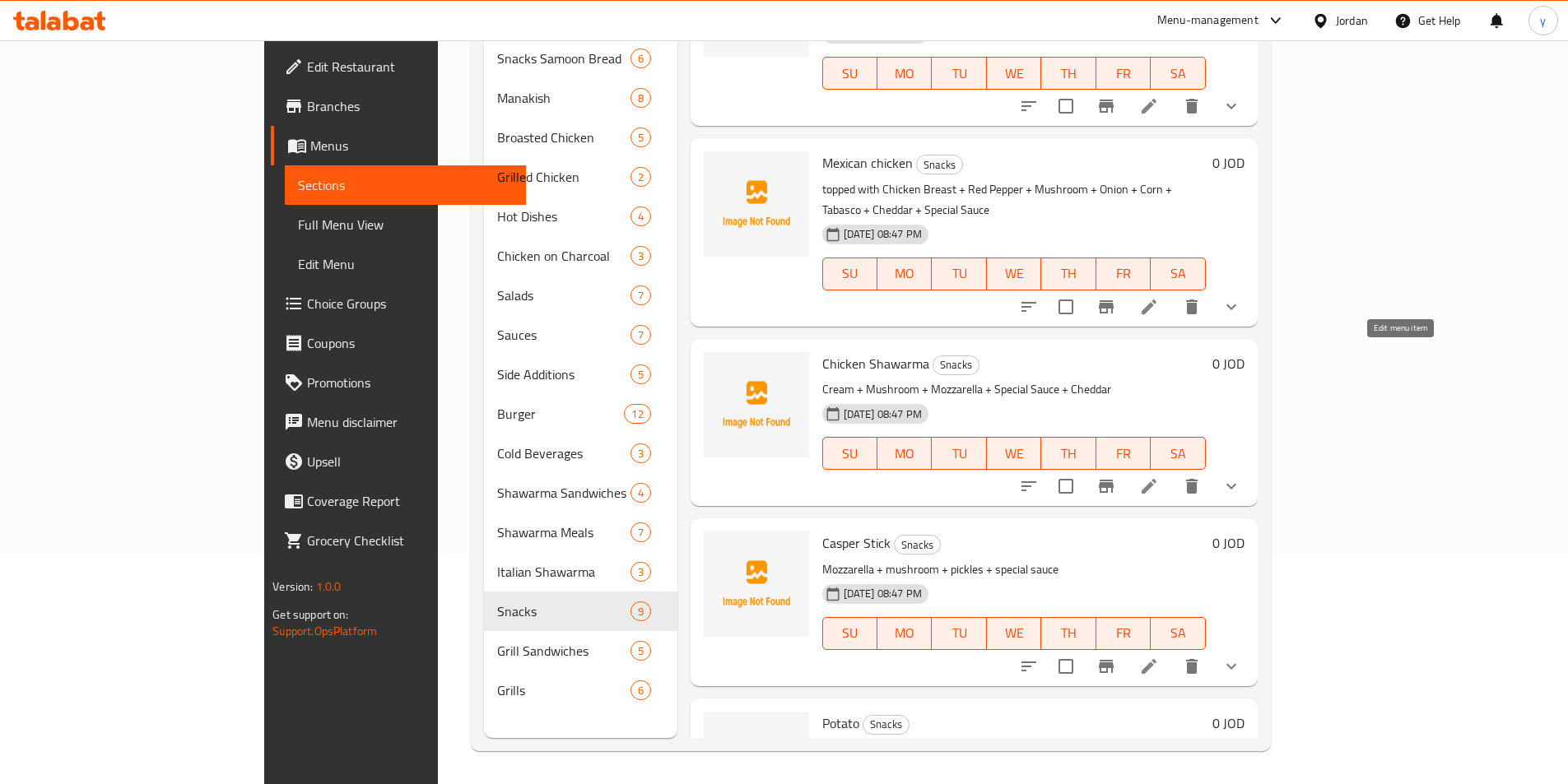
click at [1156, 479] on icon at bounding box center [1149, 487] width 15 height 15
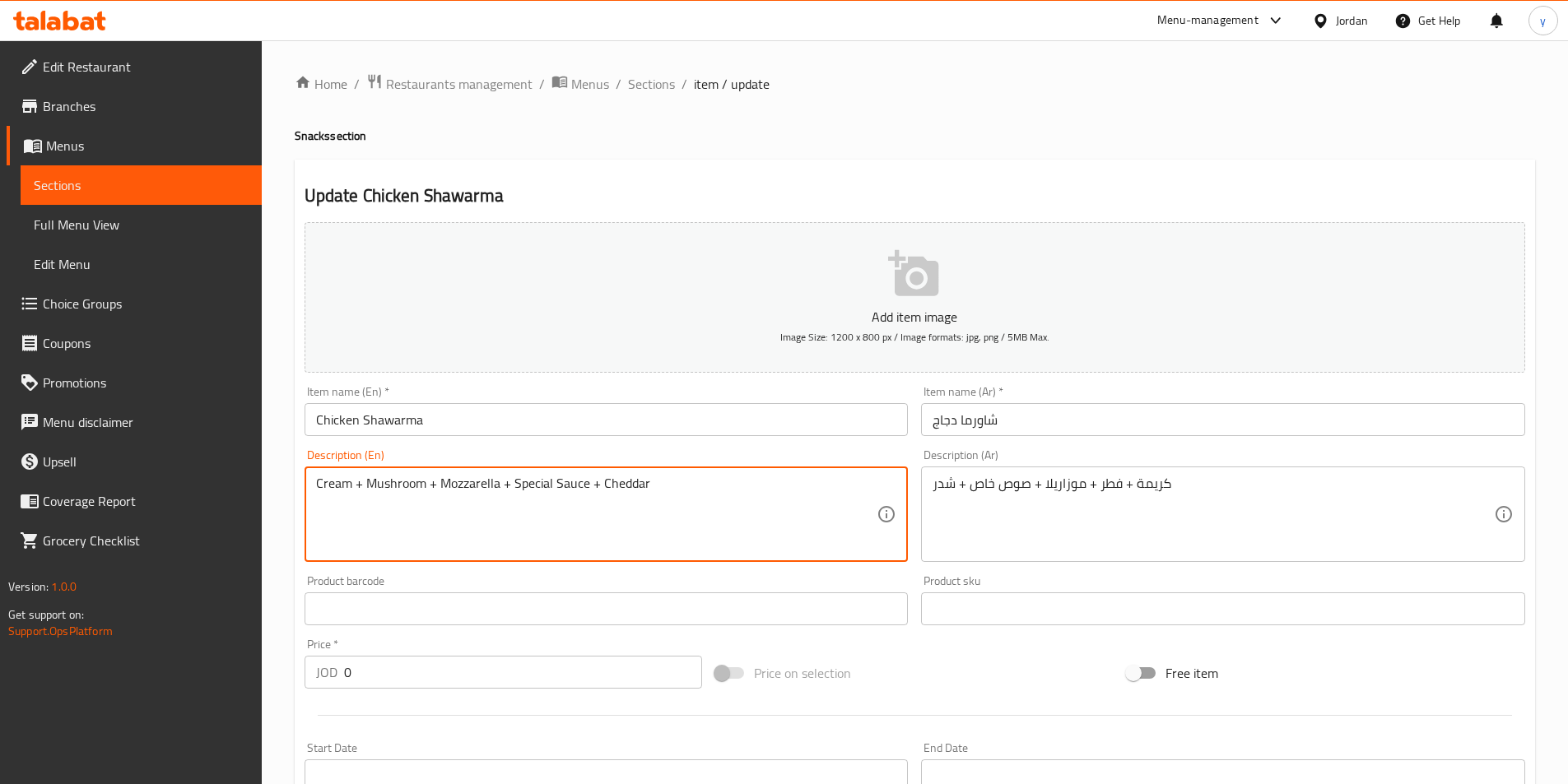
paste textarea "topped with"
type textarea "topped with Cream + Mushroom + Mozzarella + Special Sauce + Cheddar"
click at [932, 485] on div "كريمة + فطر + موزاريلا + صوص خاص + شدر Description (Ar)" at bounding box center [1222, 514] width 604 height 96
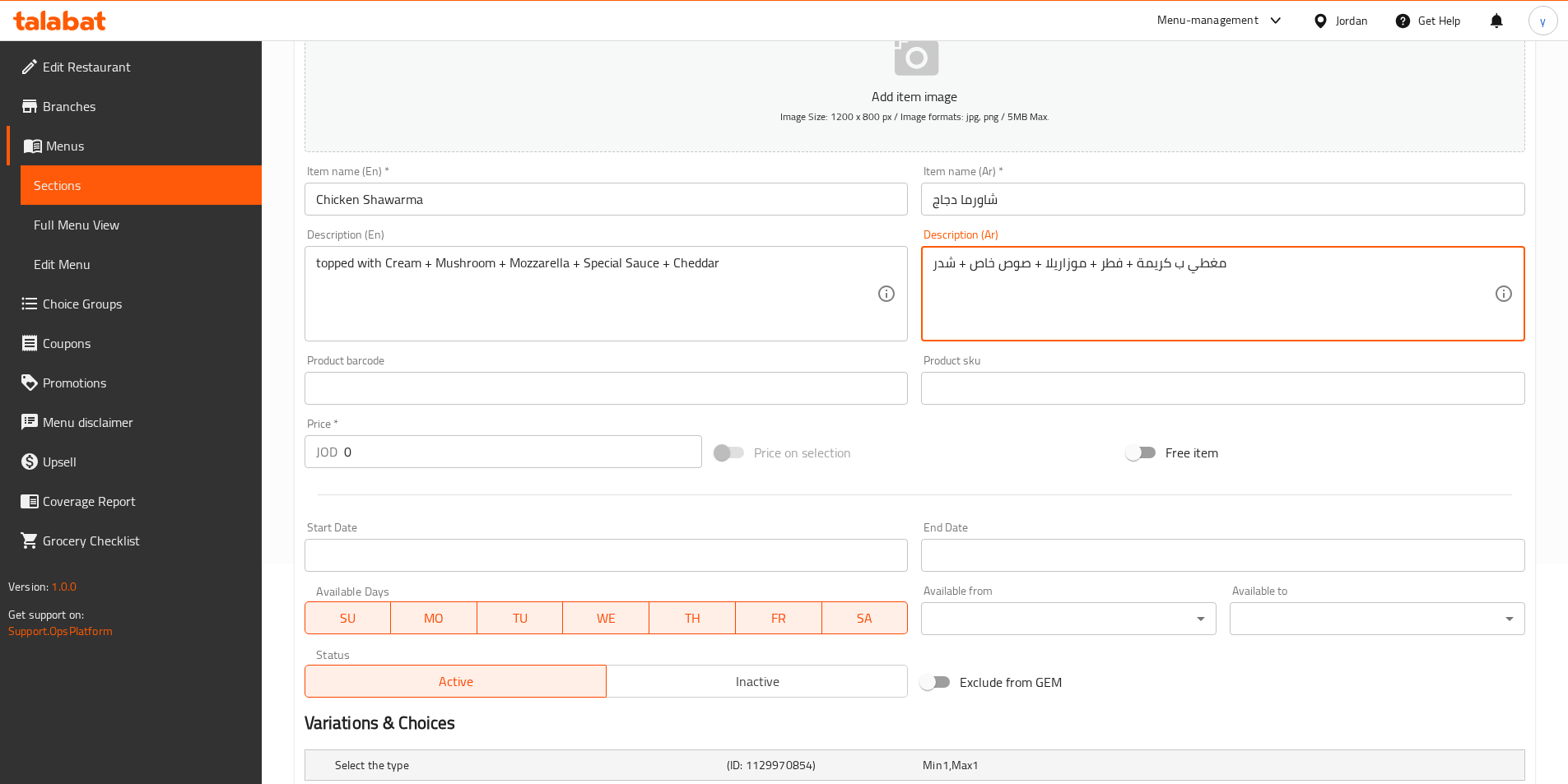
scroll to position [415, 0]
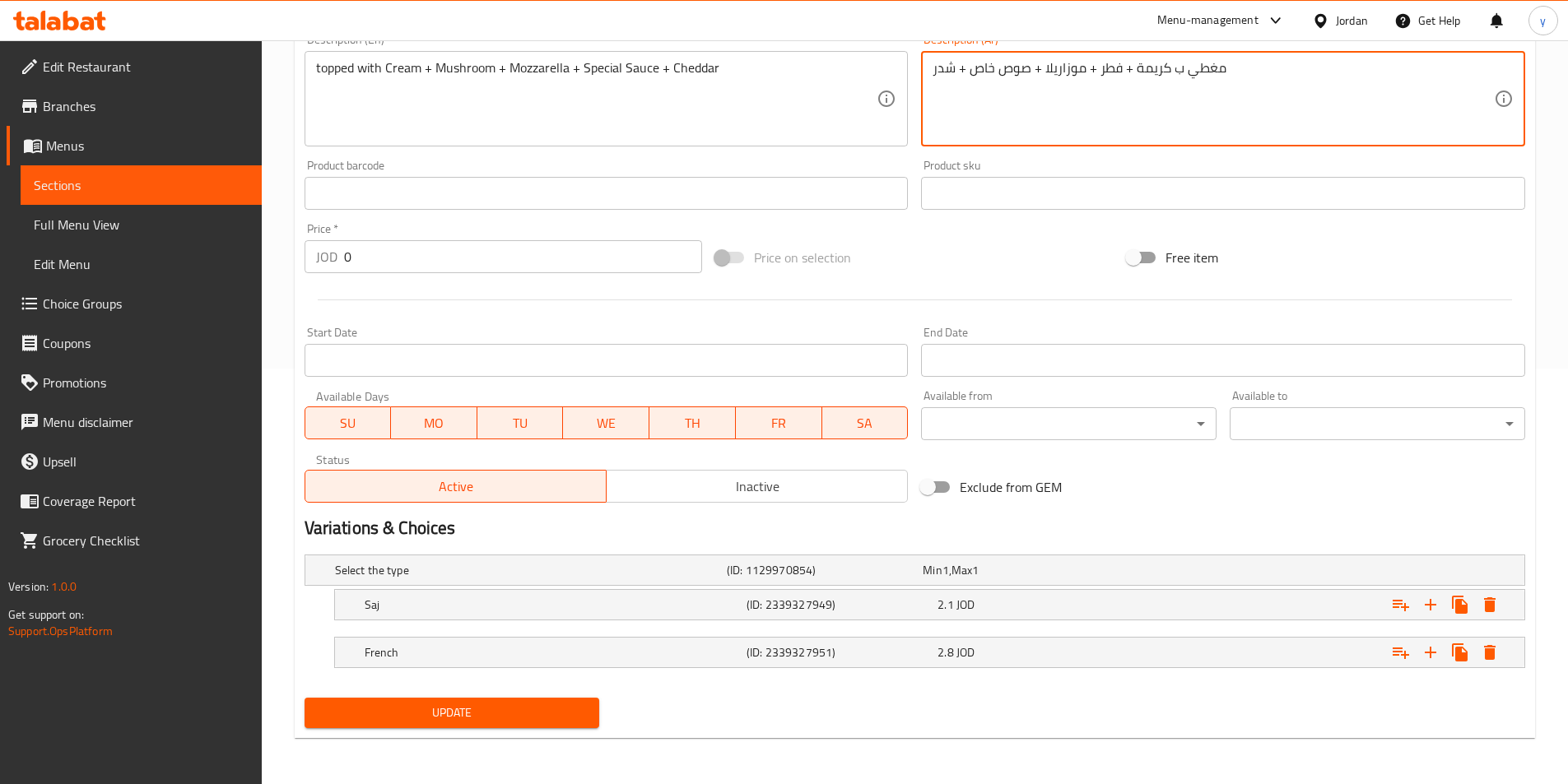
type textarea "مغطي ب كريمة + فطر + موزاريلا + صوص خاص + شدر"
click at [492, 713] on span "Update" at bounding box center [452, 713] width 269 height 20
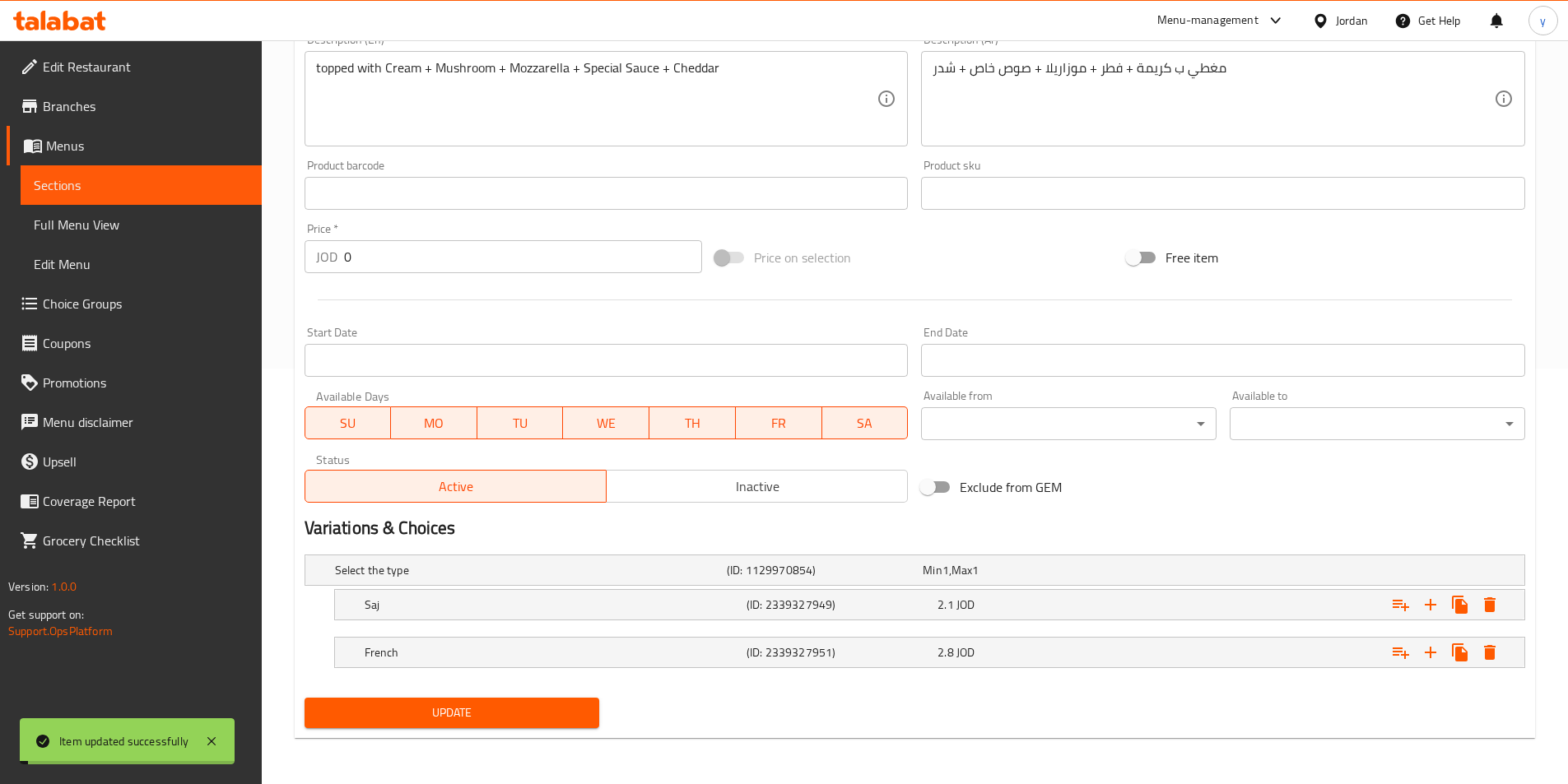
click at [101, 183] on span "Sections" at bounding box center [141, 185] width 215 height 19
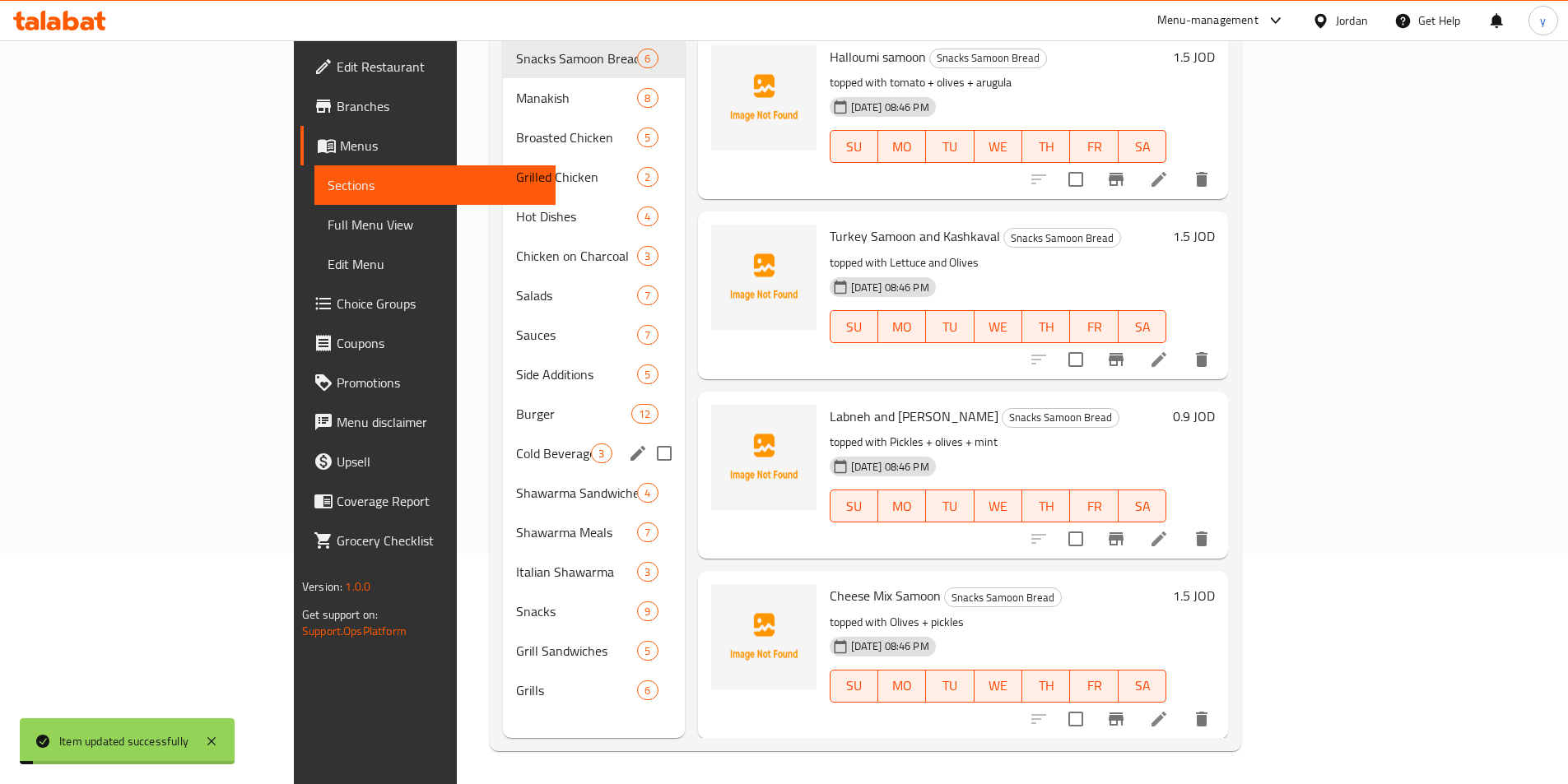
scroll to position [230, 0]
click at [516, 602] on span "Snacks" at bounding box center [553, 611] width 75 height 19
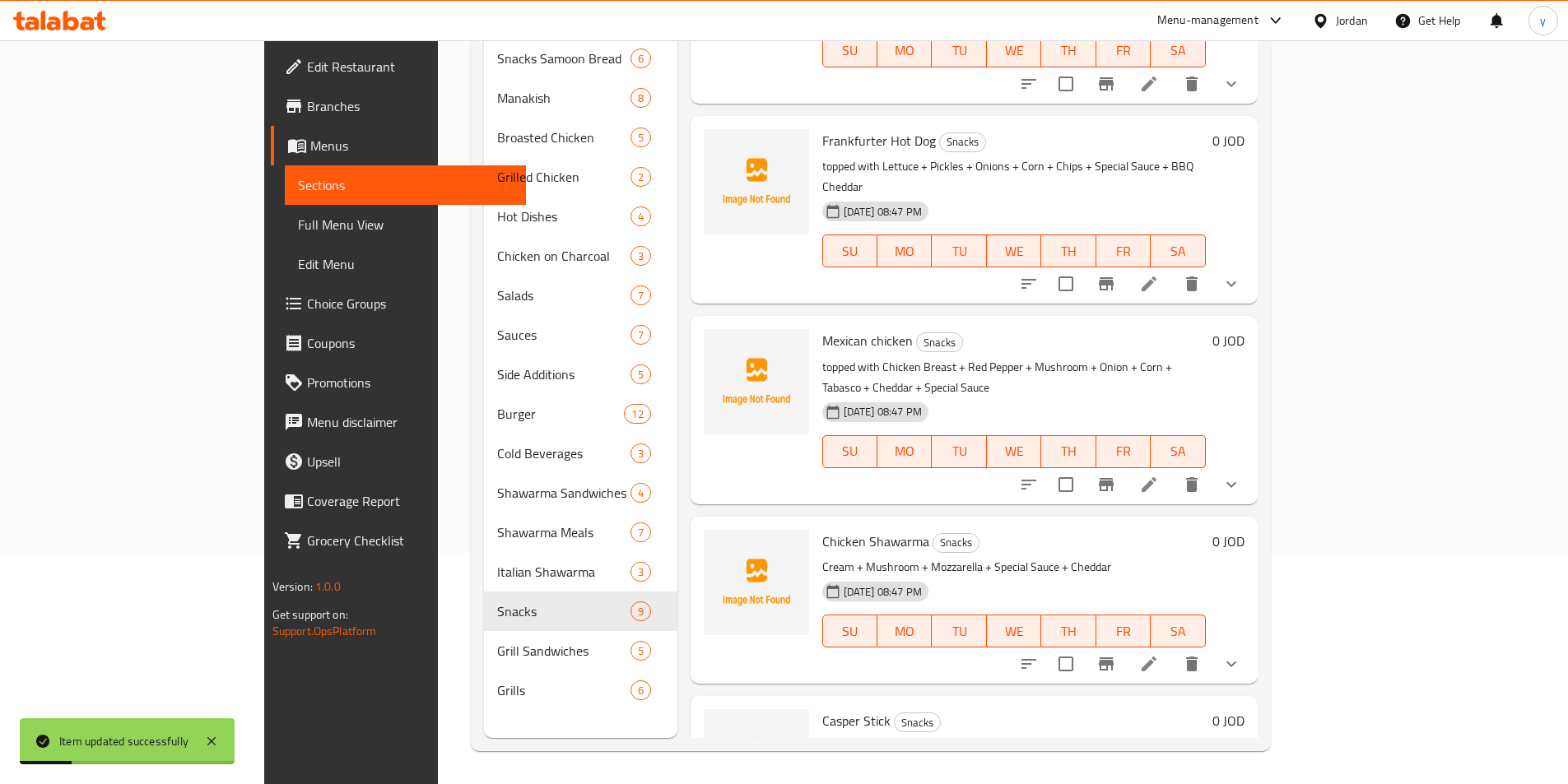
scroll to position [875, 0]
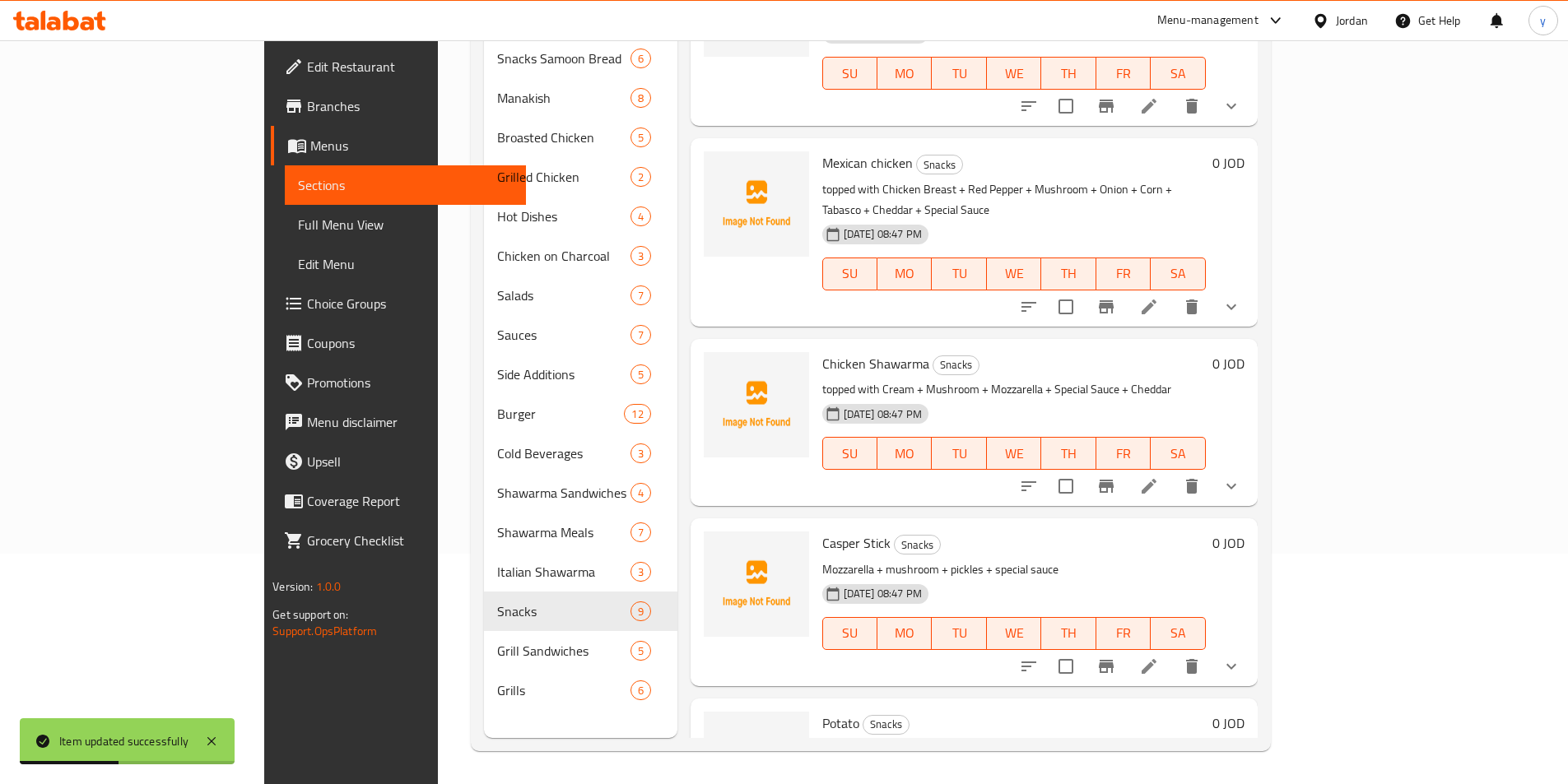
click at [1172, 651] on li at bounding box center [1148, 666] width 46 height 29
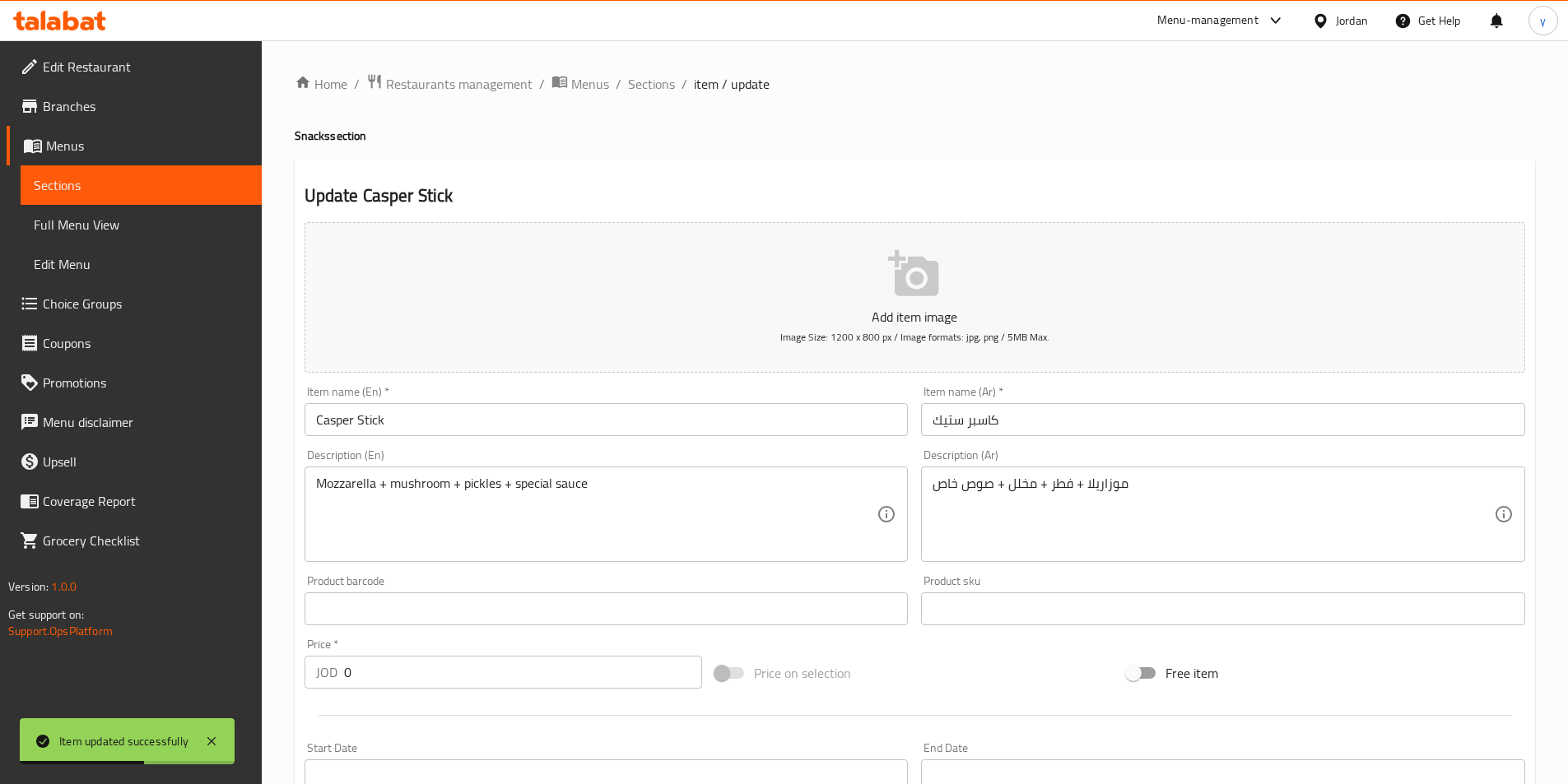
click at [313, 490] on div "Mozzarella + mushroom + pickles + special sauce Description (En)" at bounding box center [606, 514] width 604 height 96
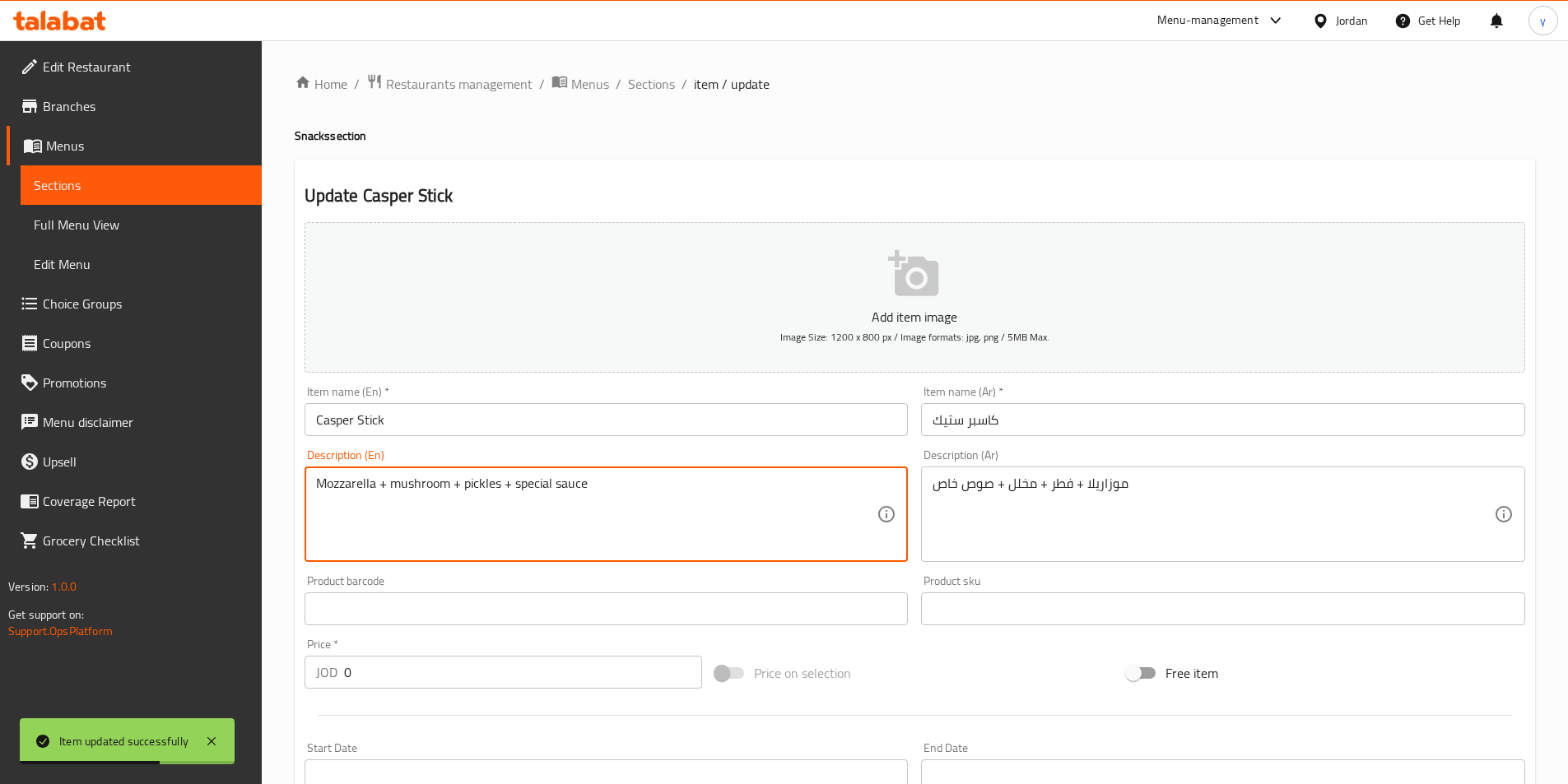
paste textarea "topped with"
type textarea "topped with Mozzarella + mushroom + pickles + special sauce"
click at [928, 481] on div "موزاريلا + فطر + مخلل + صوص خاص Description (Ar)" at bounding box center [1222, 514] width 604 height 96
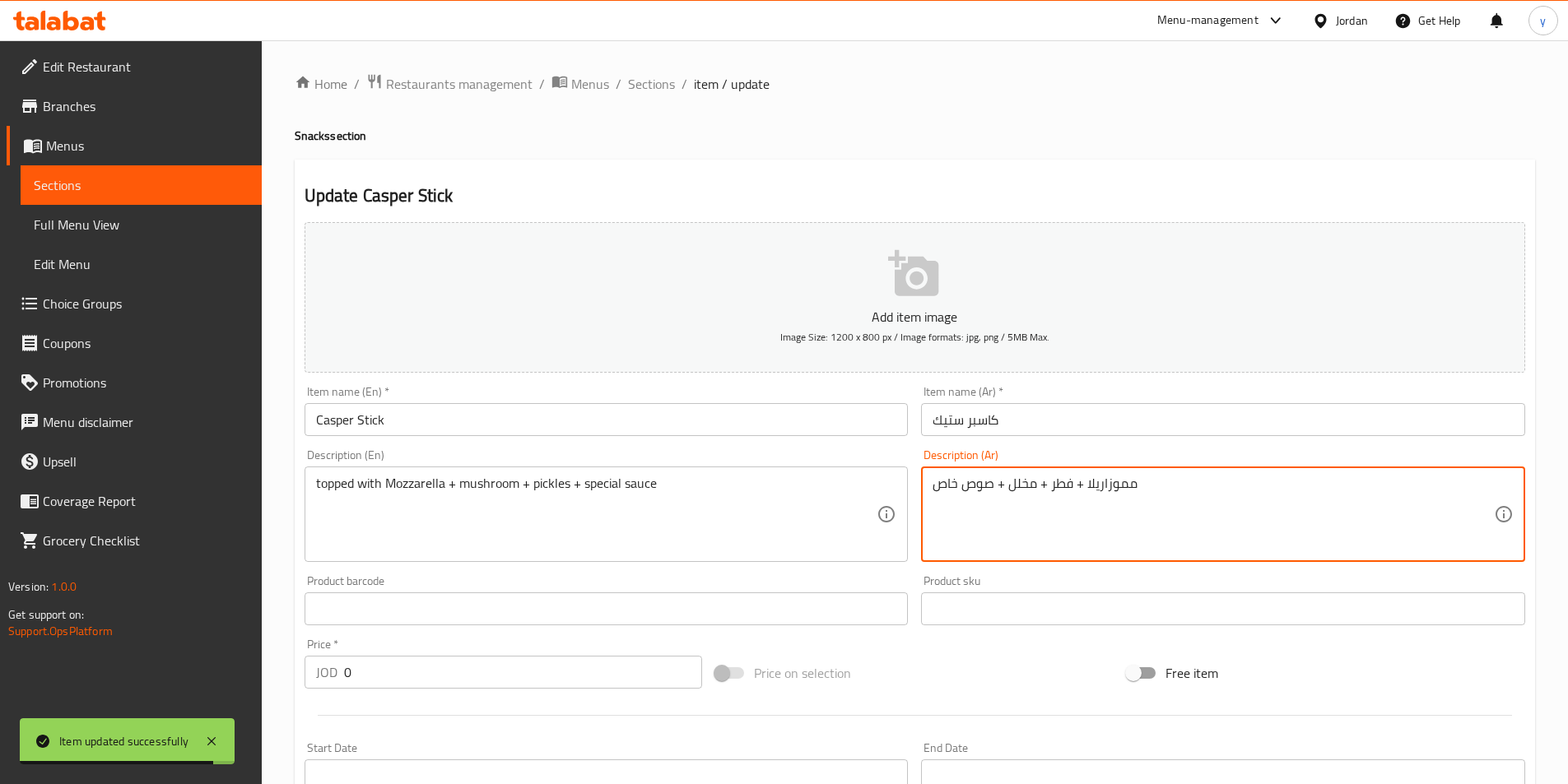
type textarea "مغموزاريلا + فطر + مخلل + صوص خاص"
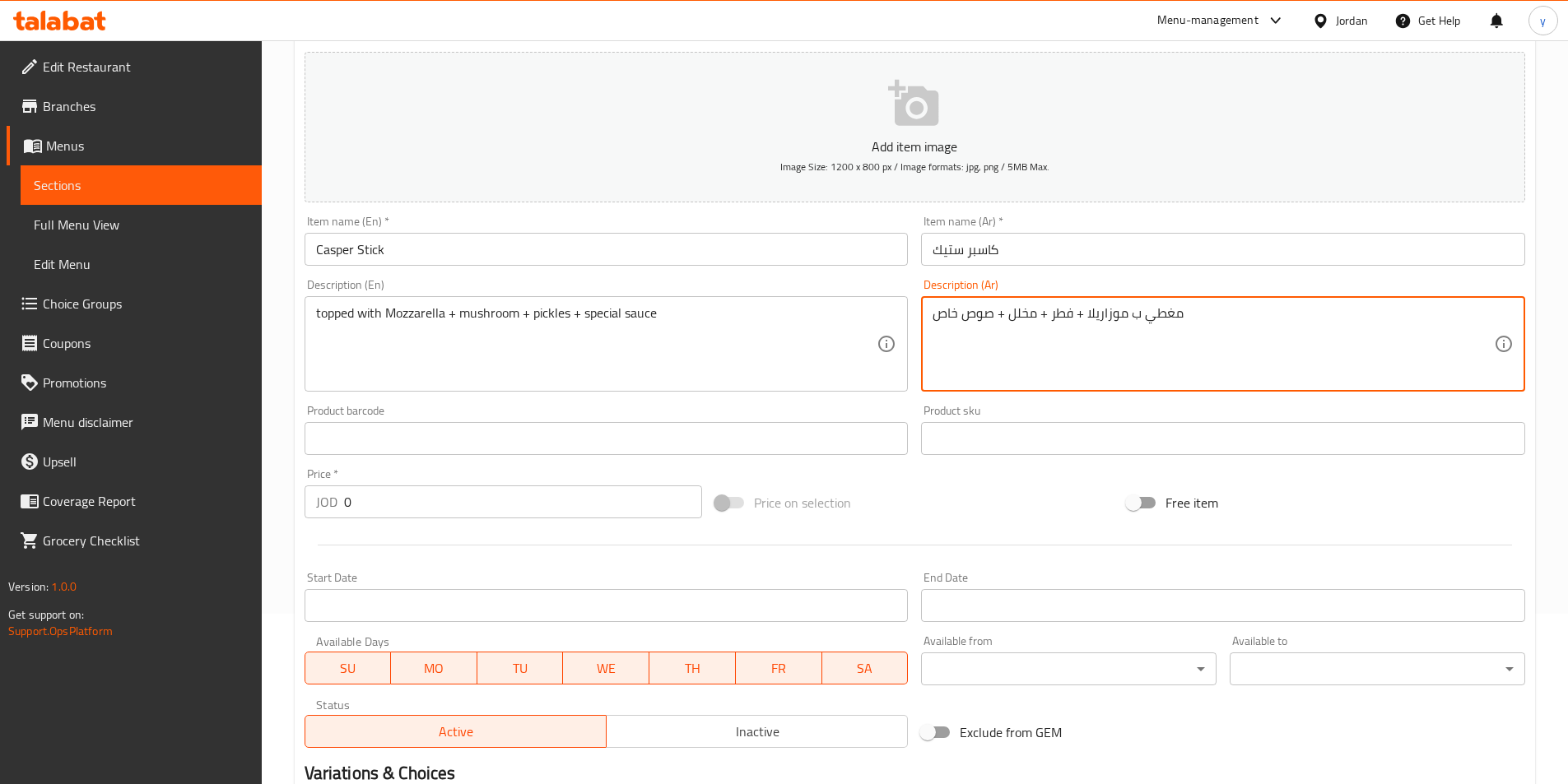
scroll to position [415, 0]
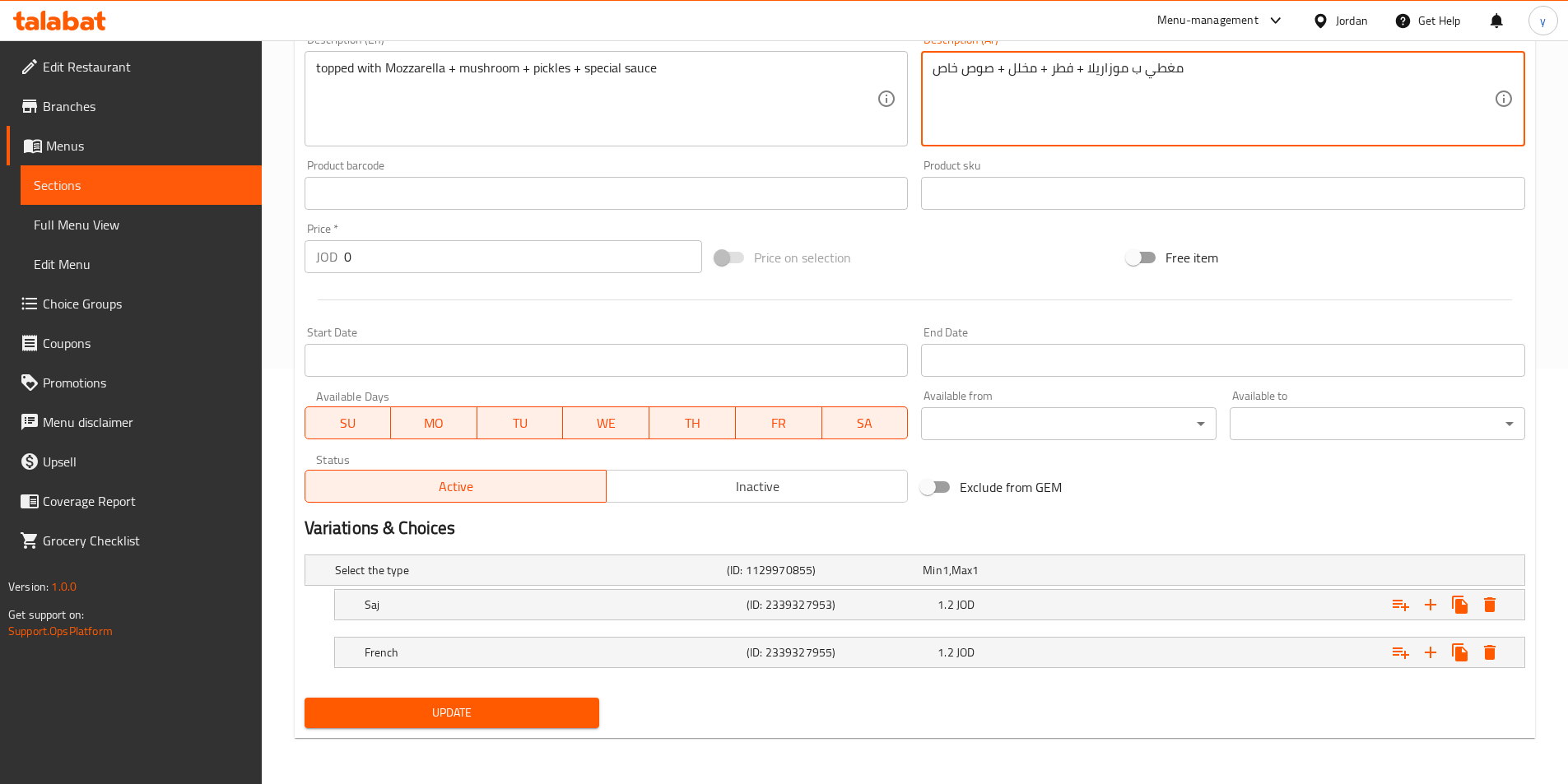
type textarea "مغطي ب موزاريلا + فطر + مخلل + صوص خاص"
click at [435, 696] on div "Update" at bounding box center [451, 713] width 309 height 44
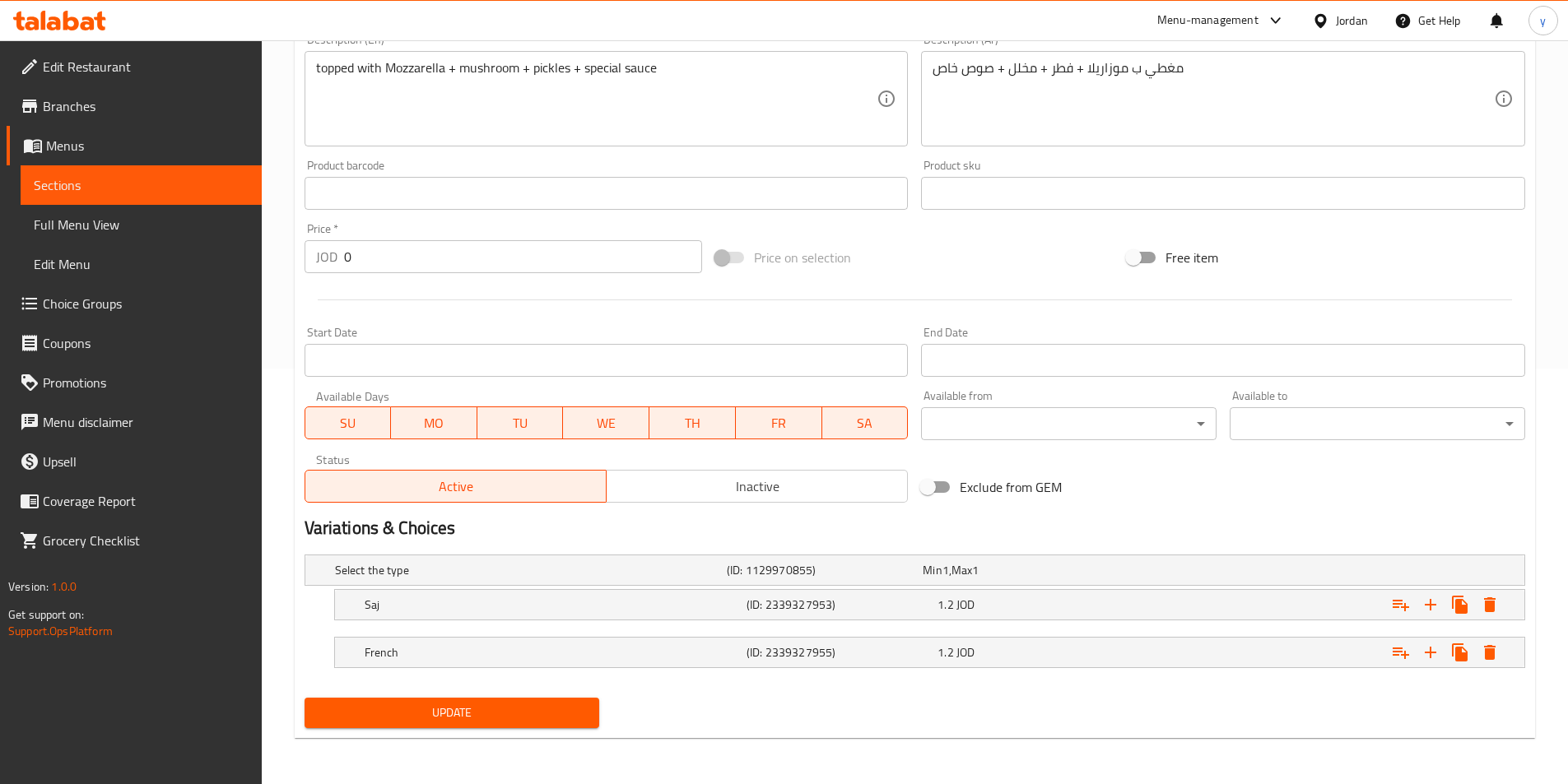
click at [435, 707] on span "Update" at bounding box center [452, 713] width 269 height 20
click at [224, 186] on span "Sections" at bounding box center [141, 185] width 215 height 19
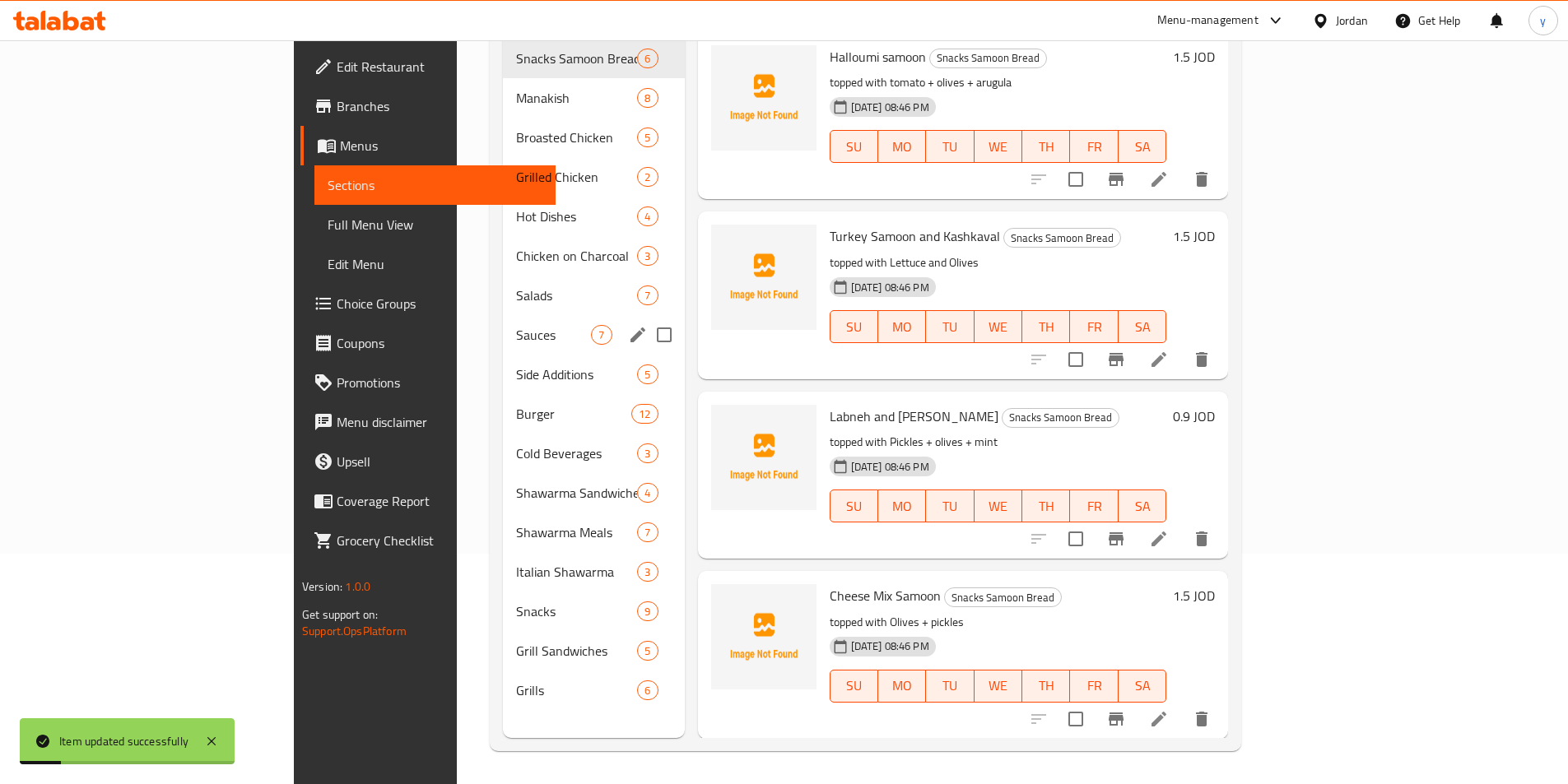
scroll to position [230, 0]
click at [516, 602] on span "Snacks" at bounding box center [553, 611] width 75 height 19
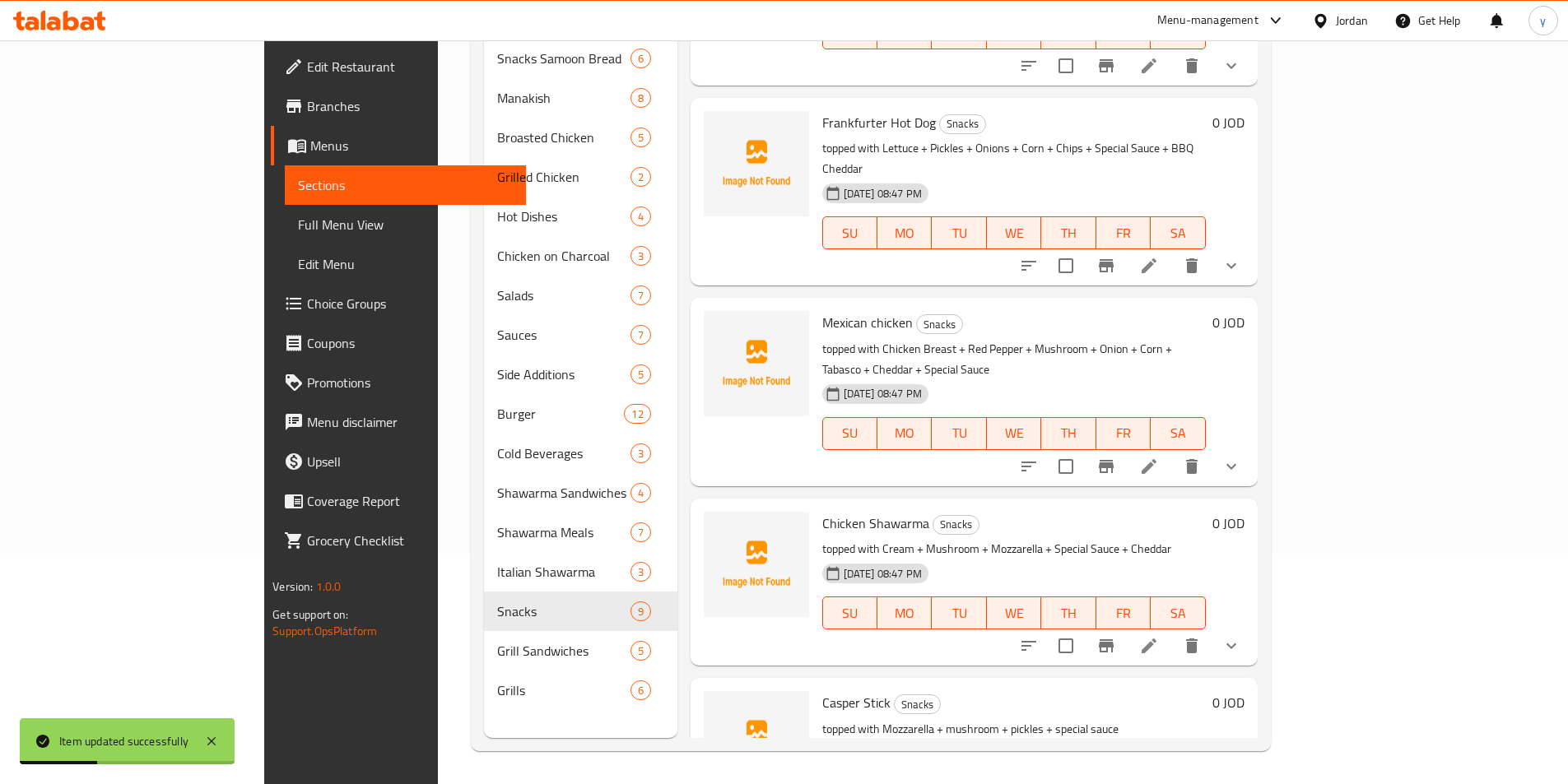
scroll to position [875, 0]
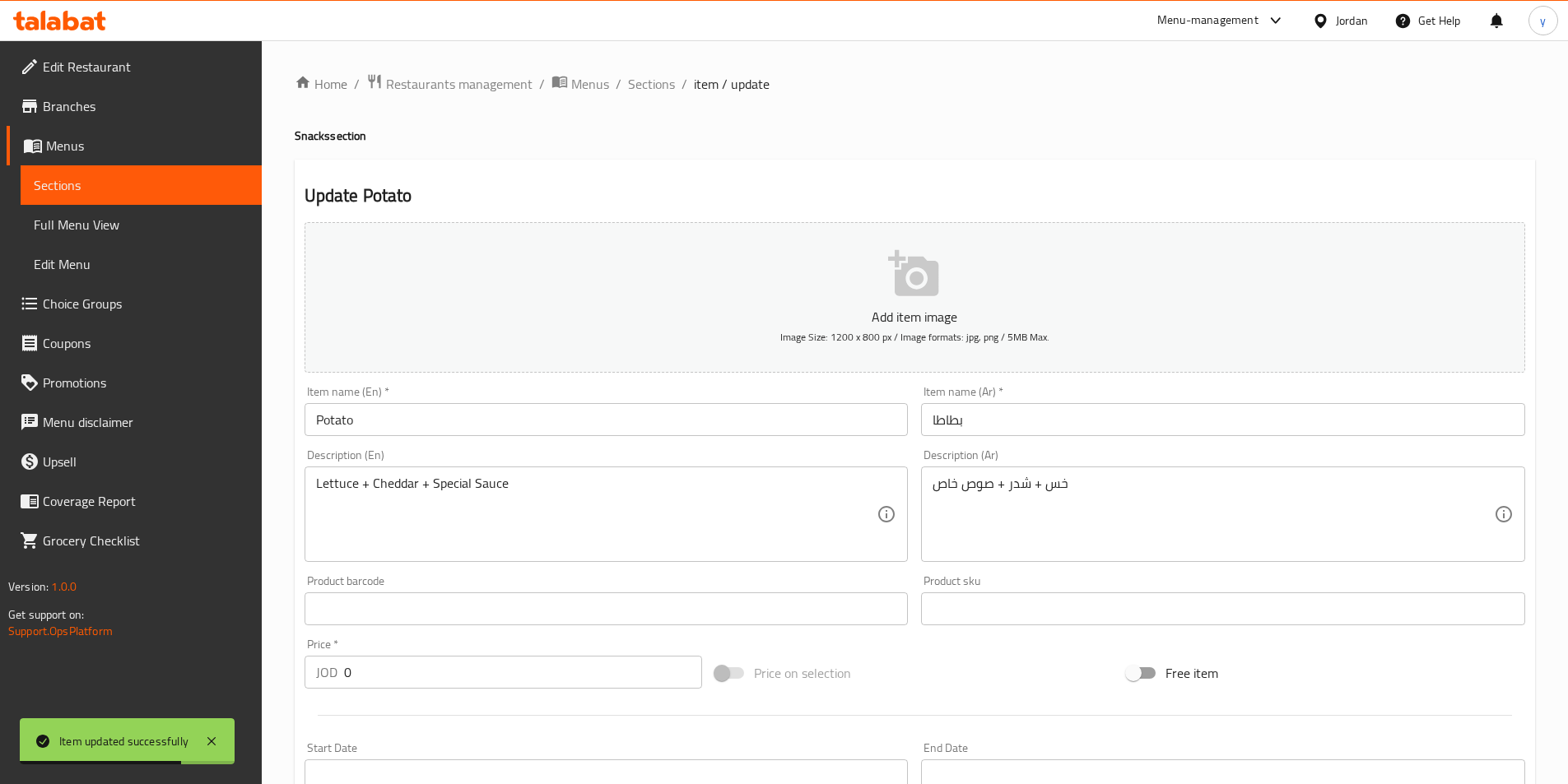
click at [313, 493] on div "Lettuce + Cheddar + Special Sauce Description (En)" at bounding box center [606, 514] width 604 height 96
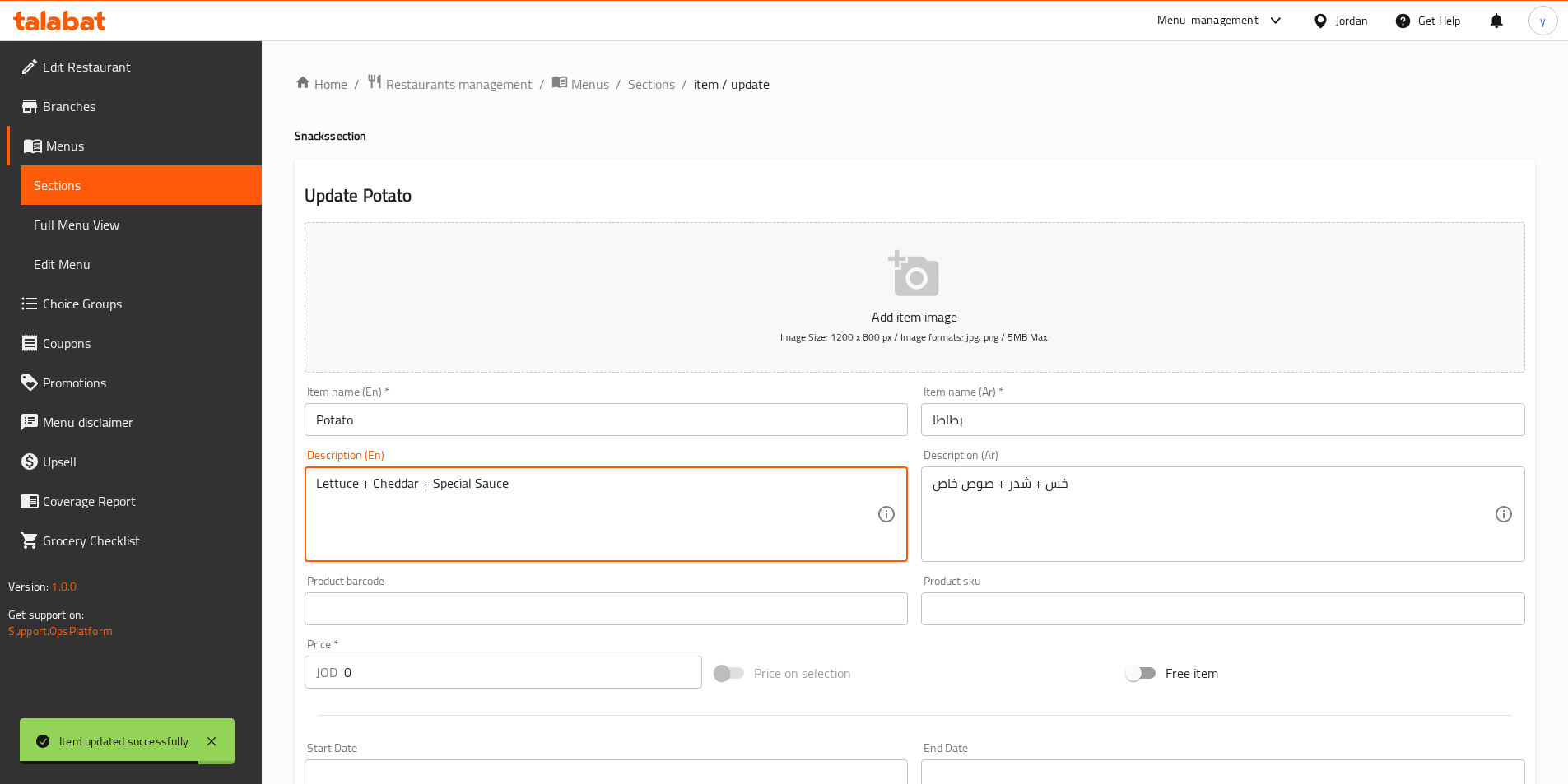
paste textarea "topped with"
type textarea "topped with Lettuce + Cheddar + Special Sauce"
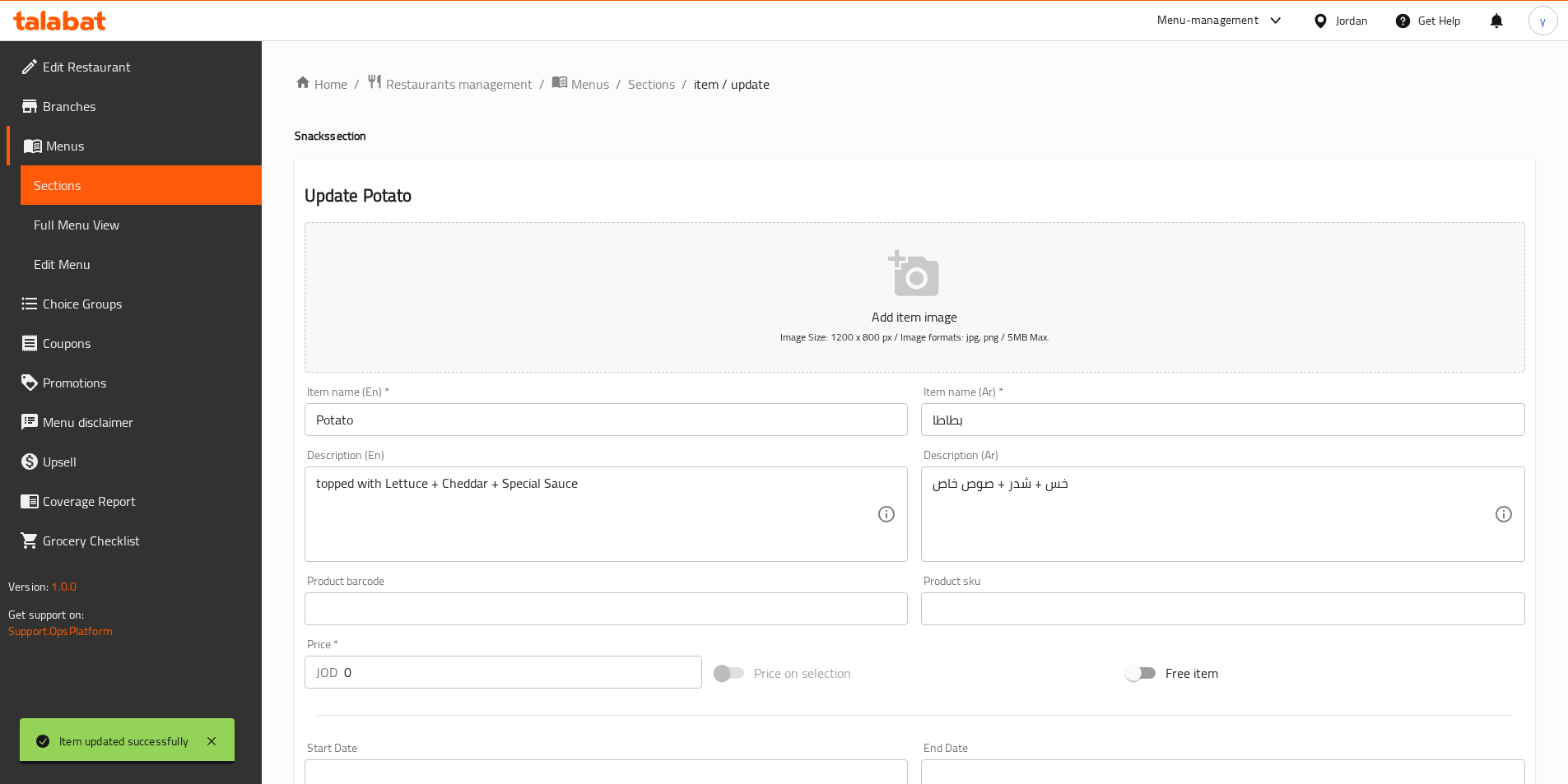
click at [930, 487] on div "خس + شدر + صوص خاص Description (Ar)" at bounding box center [1222, 514] width 604 height 96
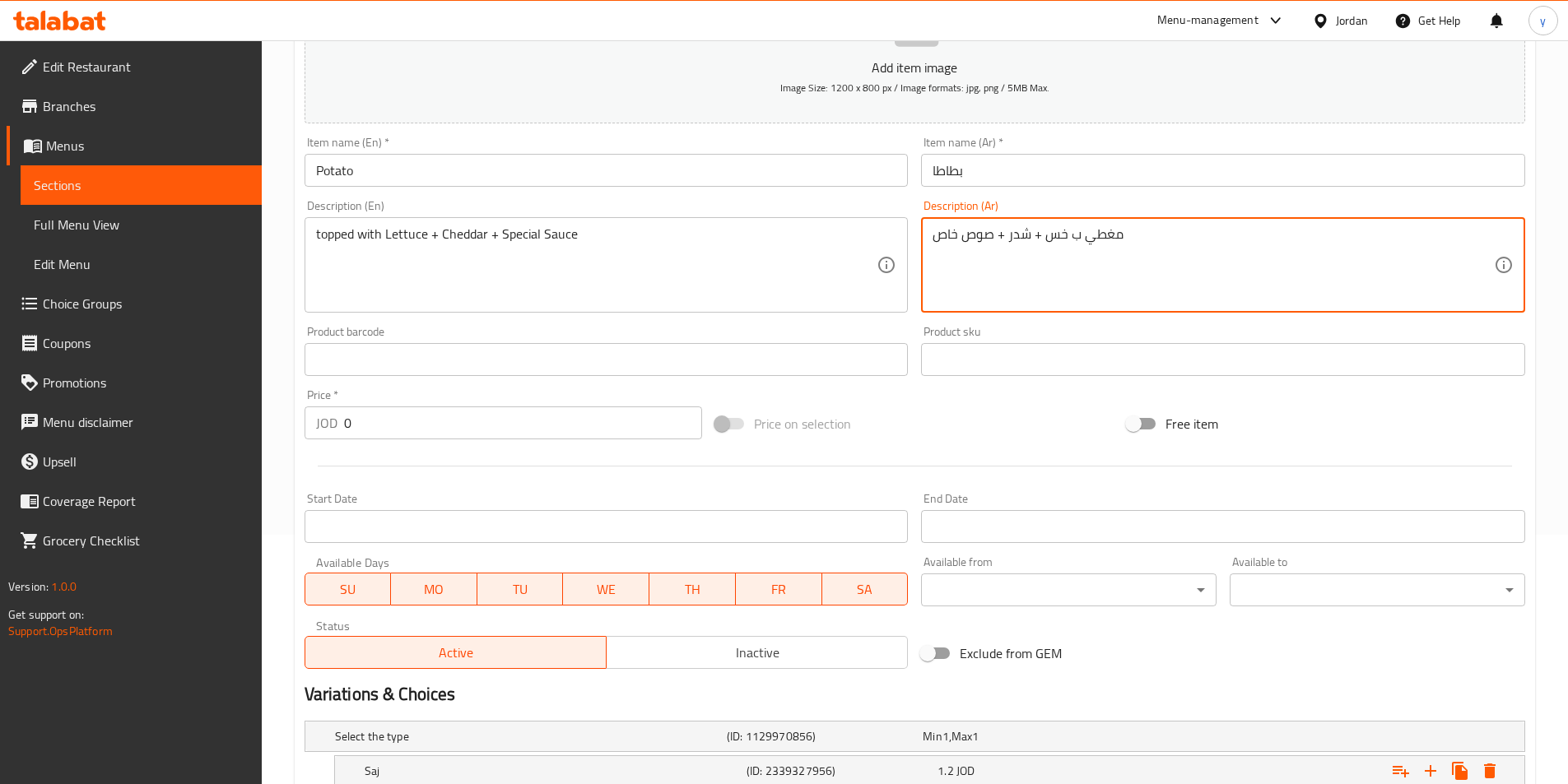
scroll to position [415, 0]
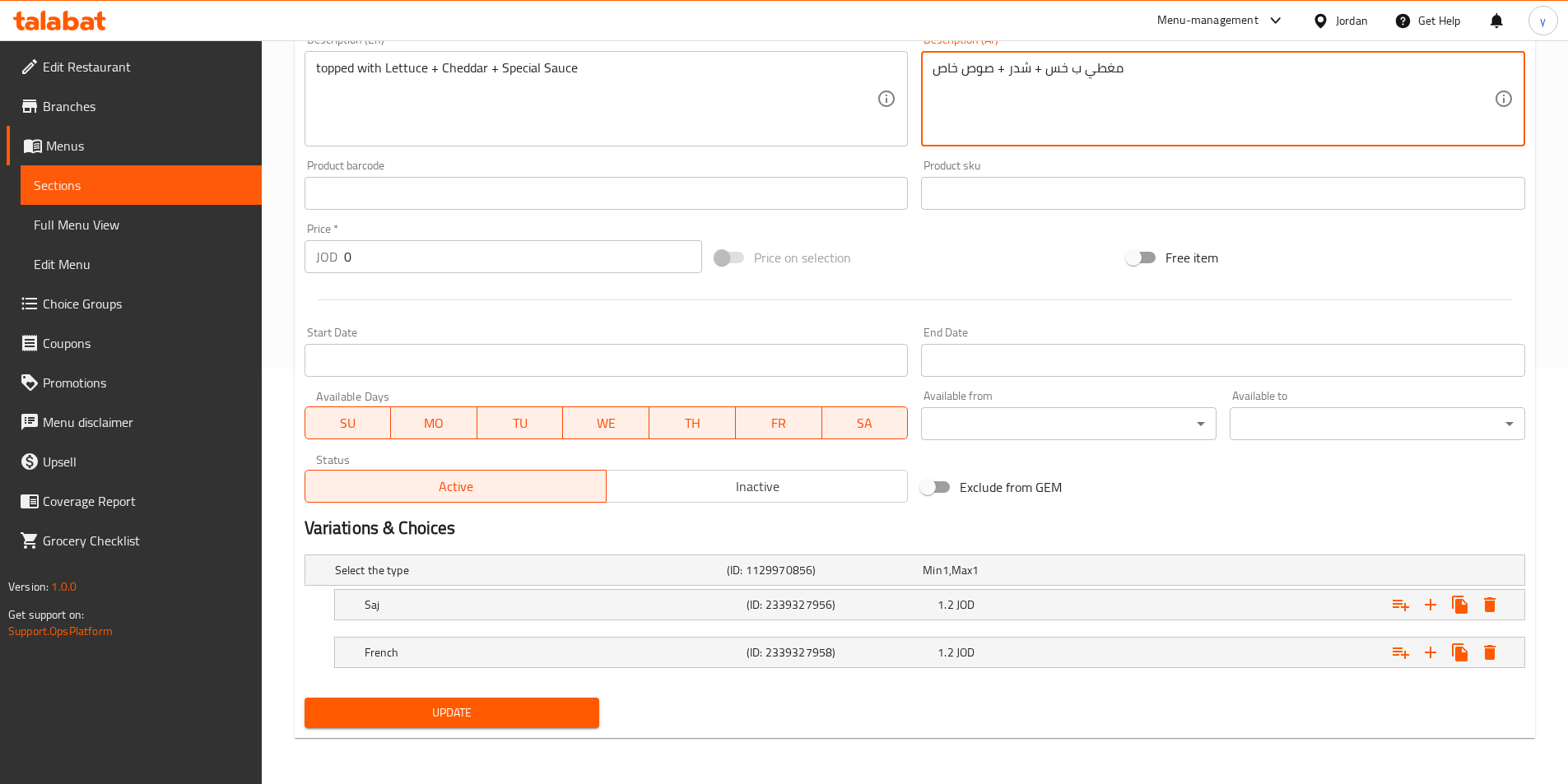
type textarea "مغطي ب خس + شدر + صوص خاص"
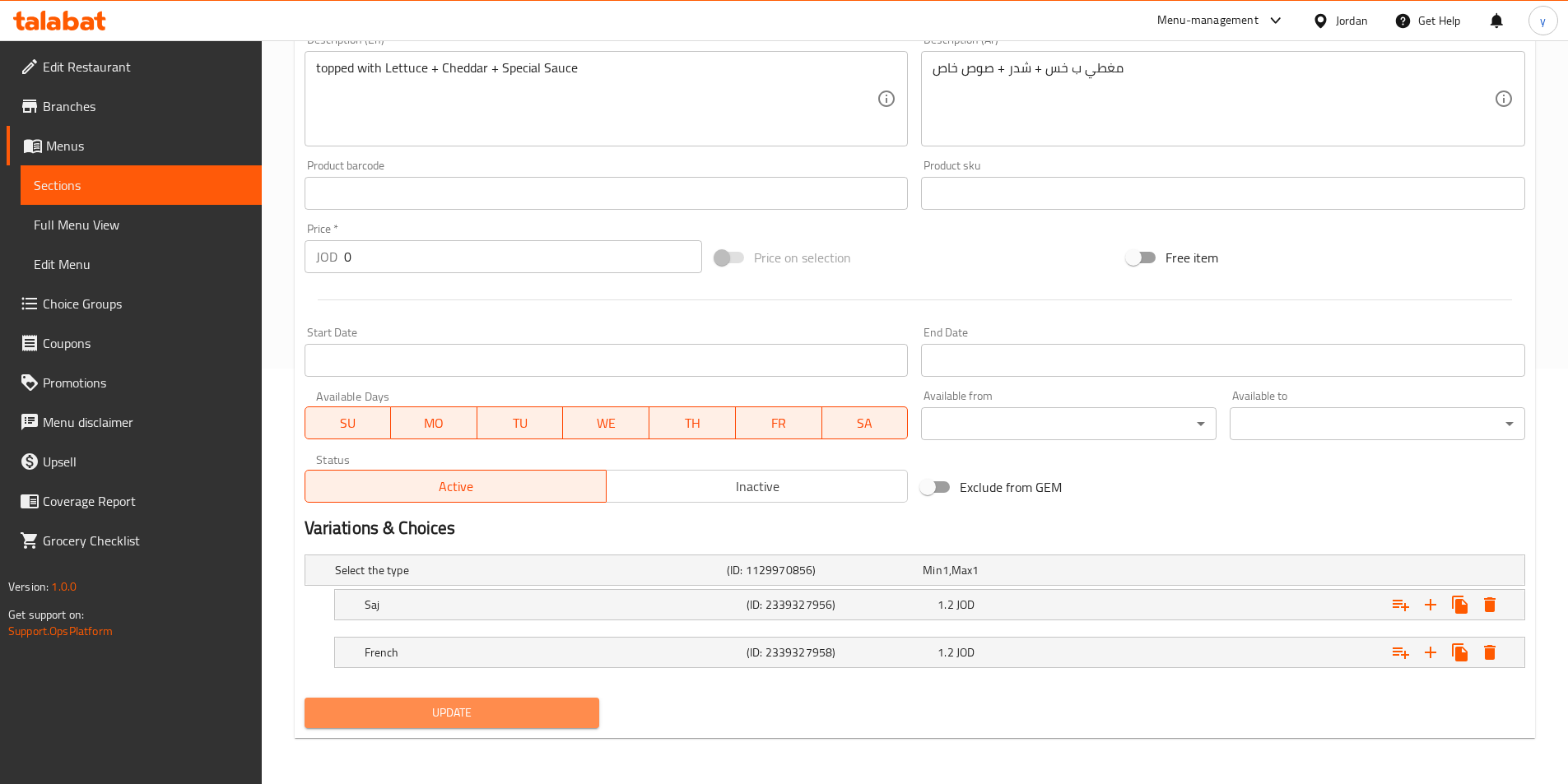
click at [335, 715] on span "Update" at bounding box center [452, 713] width 269 height 20
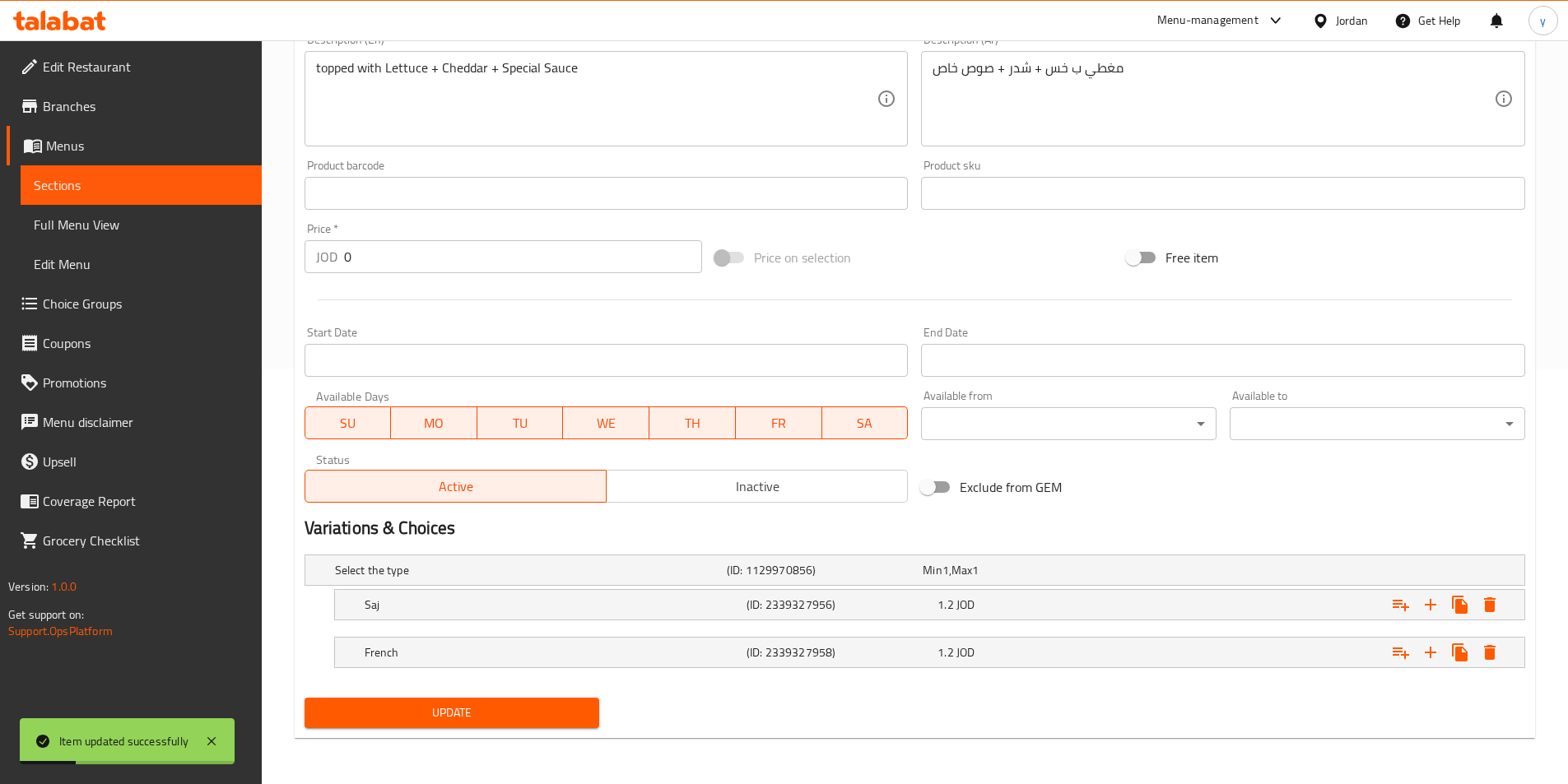
click at [122, 173] on link "Sections" at bounding box center [140, 185] width 241 height 39
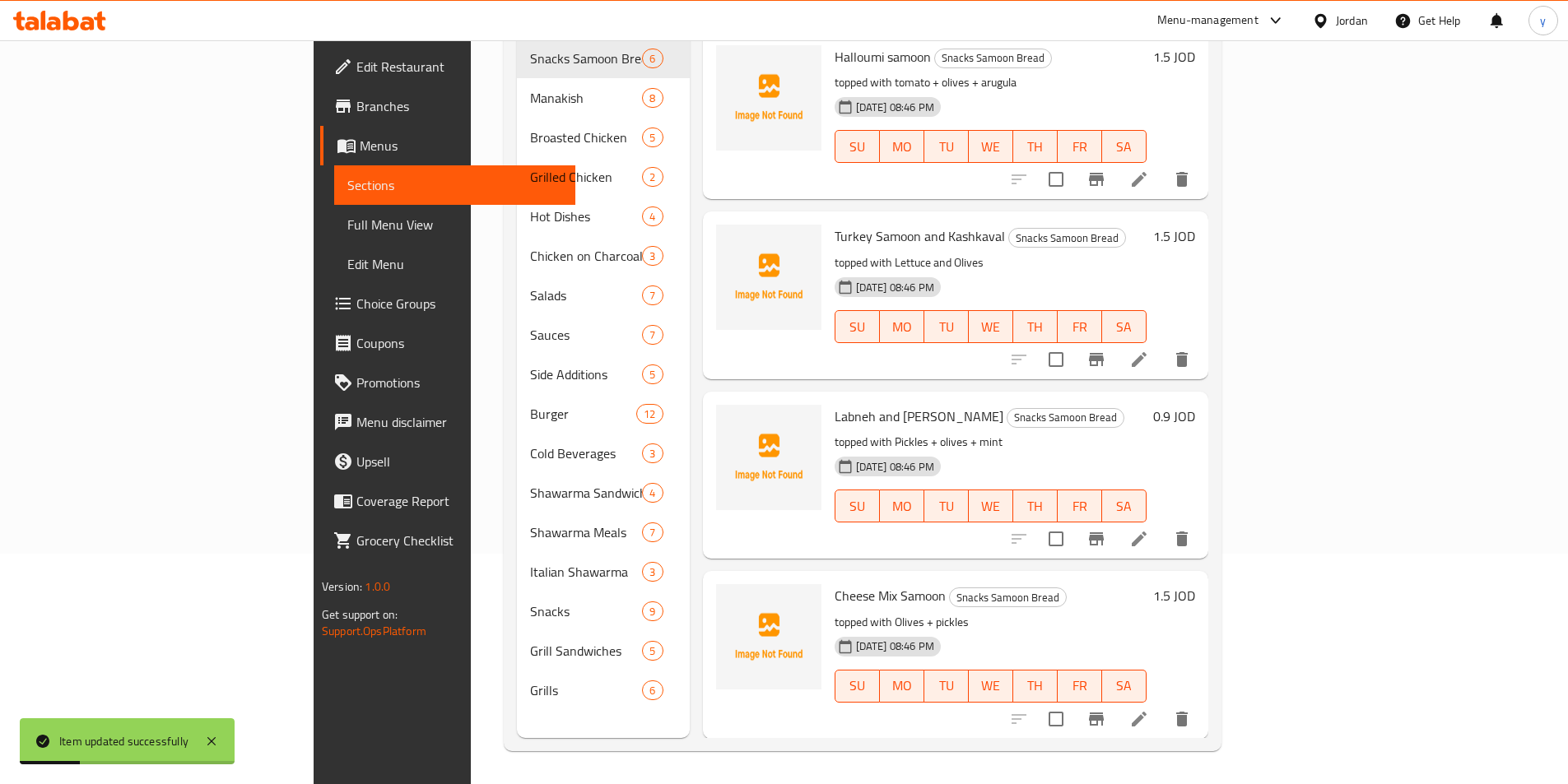
scroll to position [230, 0]
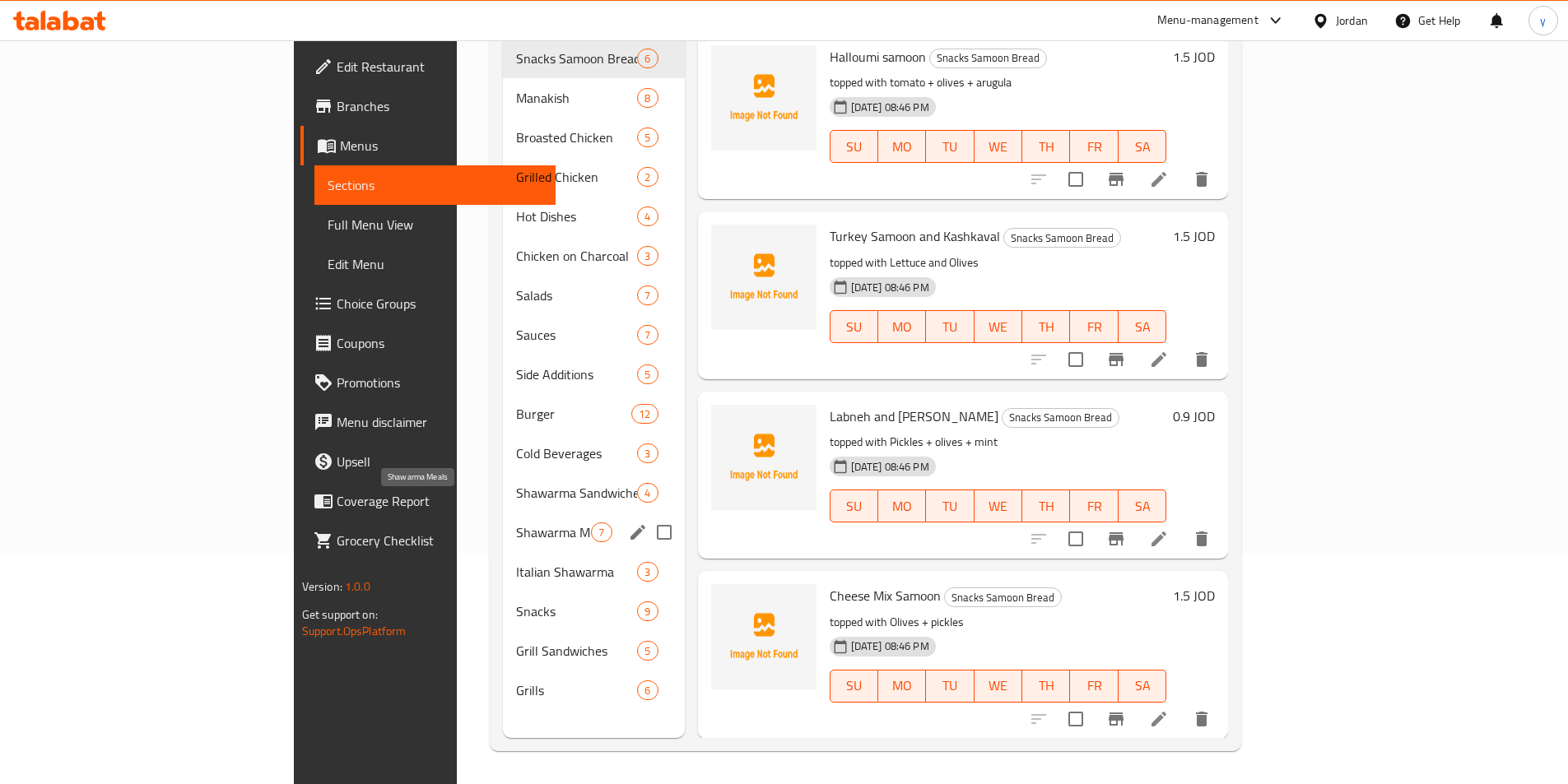
click at [516, 523] on span "Shawarma Meals" at bounding box center [553, 532] width 75 height 19
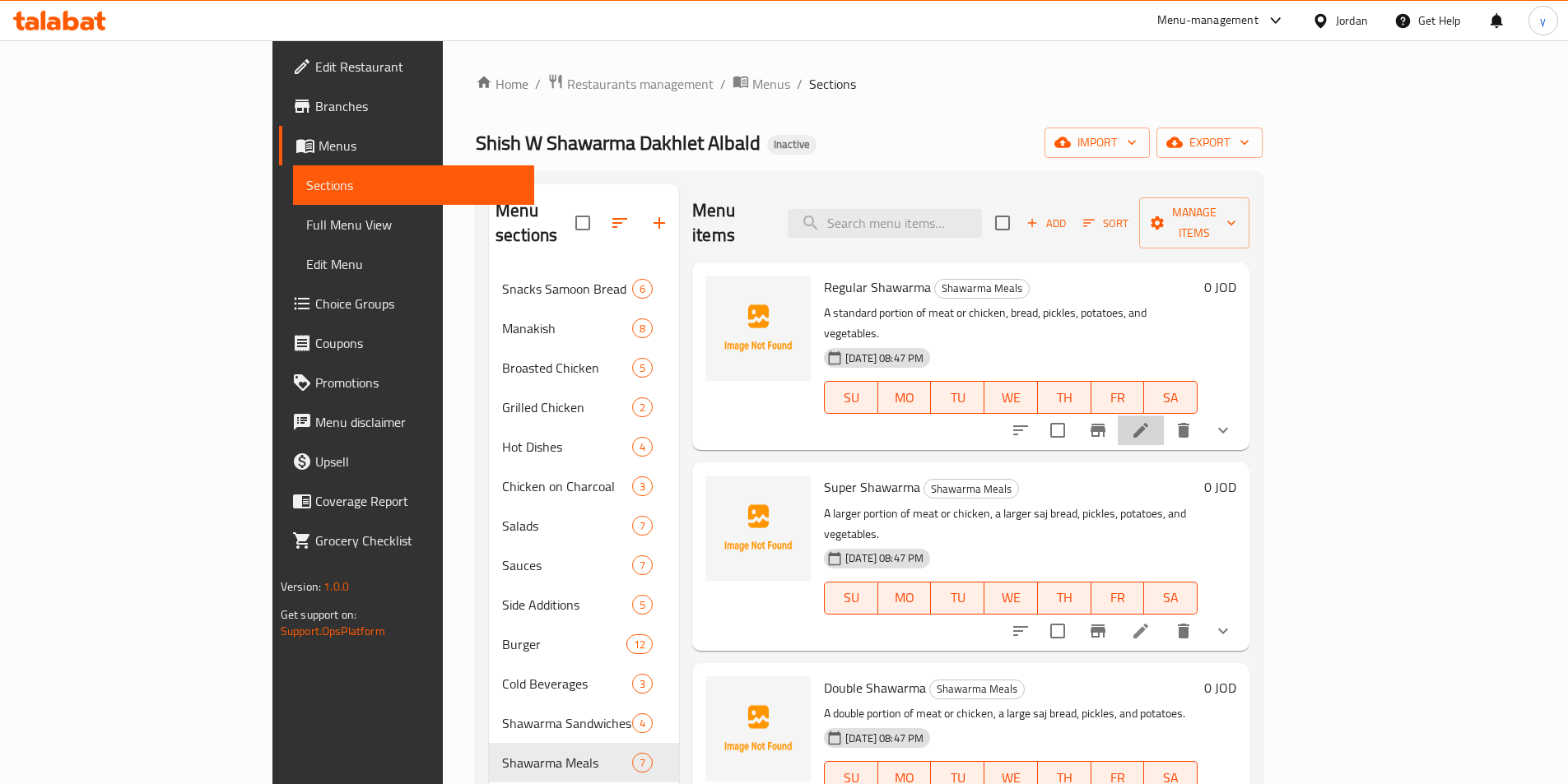
click at [1164, 415] on li at bounding box center [1140, 429] width 46 height 29
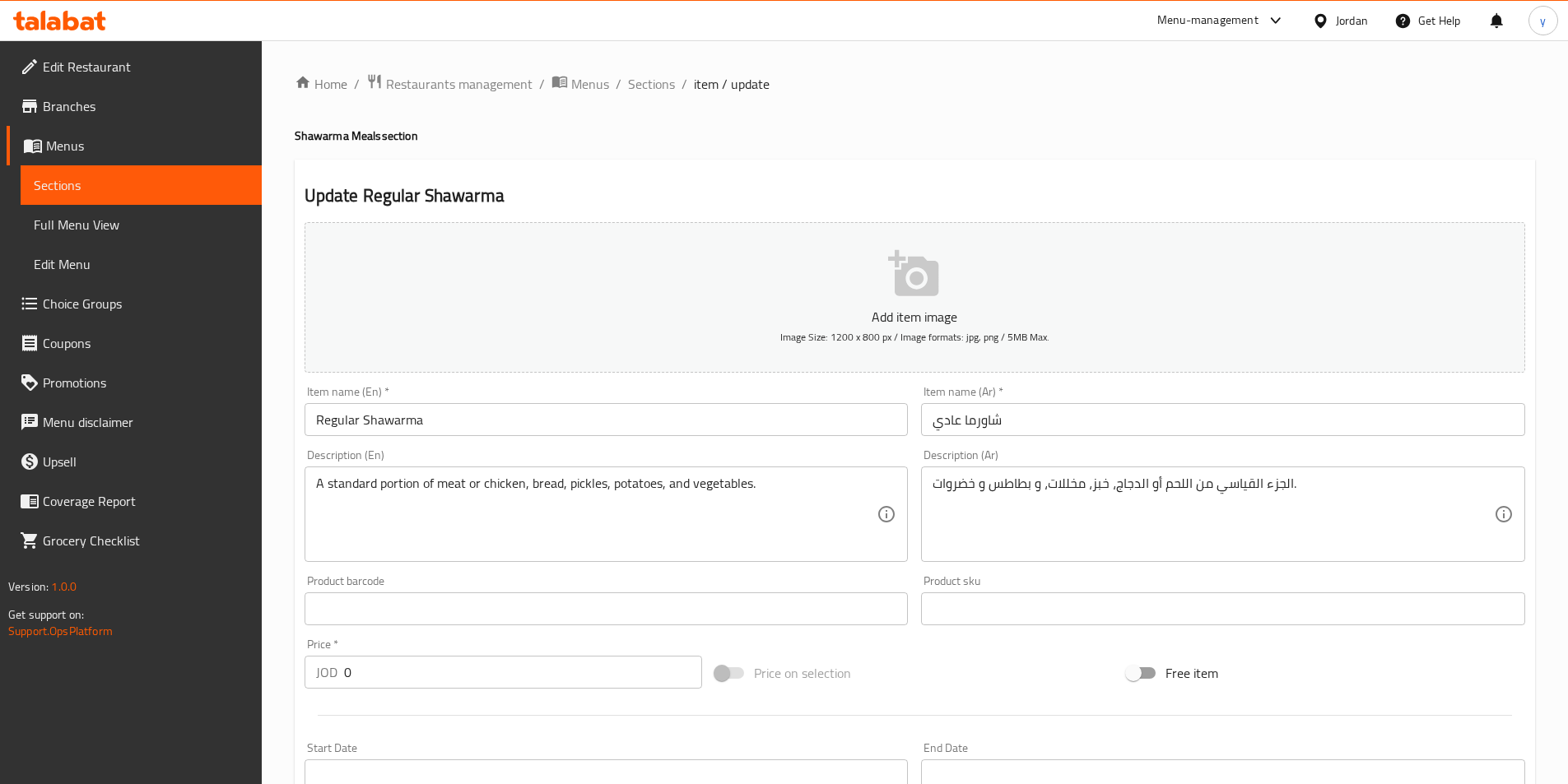
click at [309, 484] on div "A standard portion of meat or chicken, bread, pickles, potatoes, and vegetables…" at bounding box center [606, 514] width 604 height 96
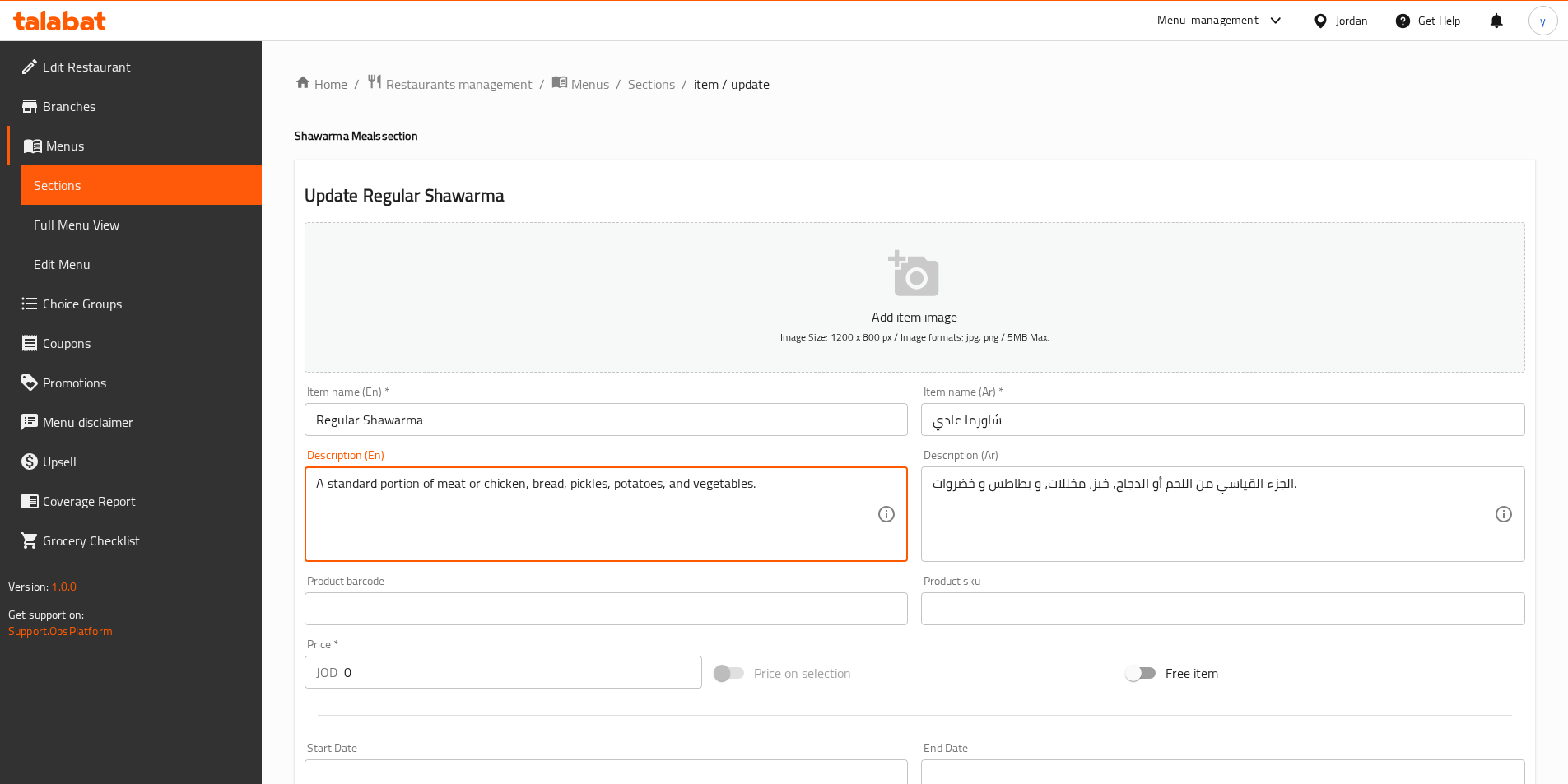
paste textarea "served with"
type textarea "served with A standard portion of meat or chicken, bread, pickles, potatoes, an…"
click at [929, 488] on div "الجزء القياسي من اللحم أو الدجاج، خبز، مخللات، و بطاطس و خضروات. Description (A…" at bounding box center [1222, 514] width 604 height 96
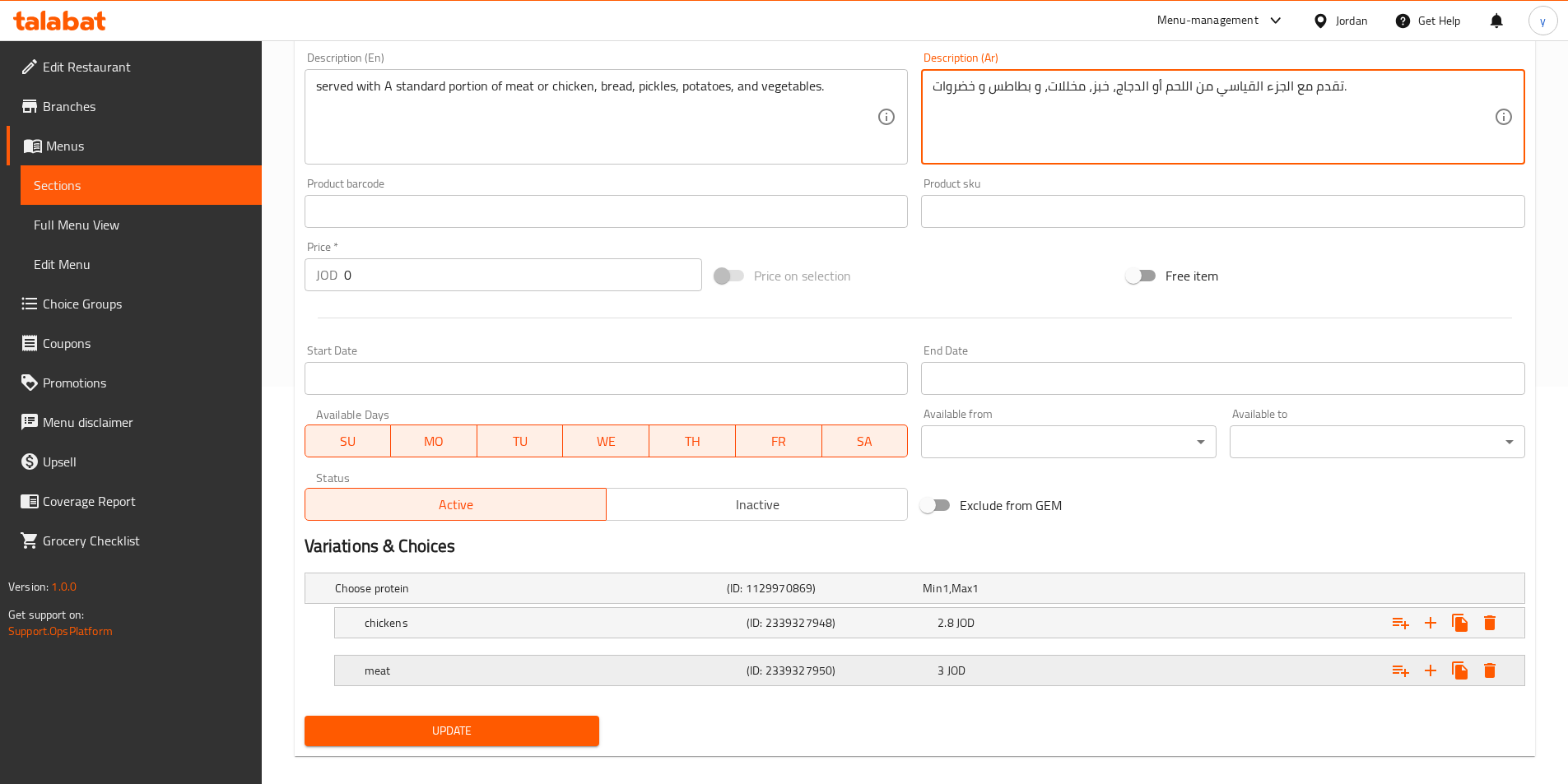
scroll to position [415, 0]
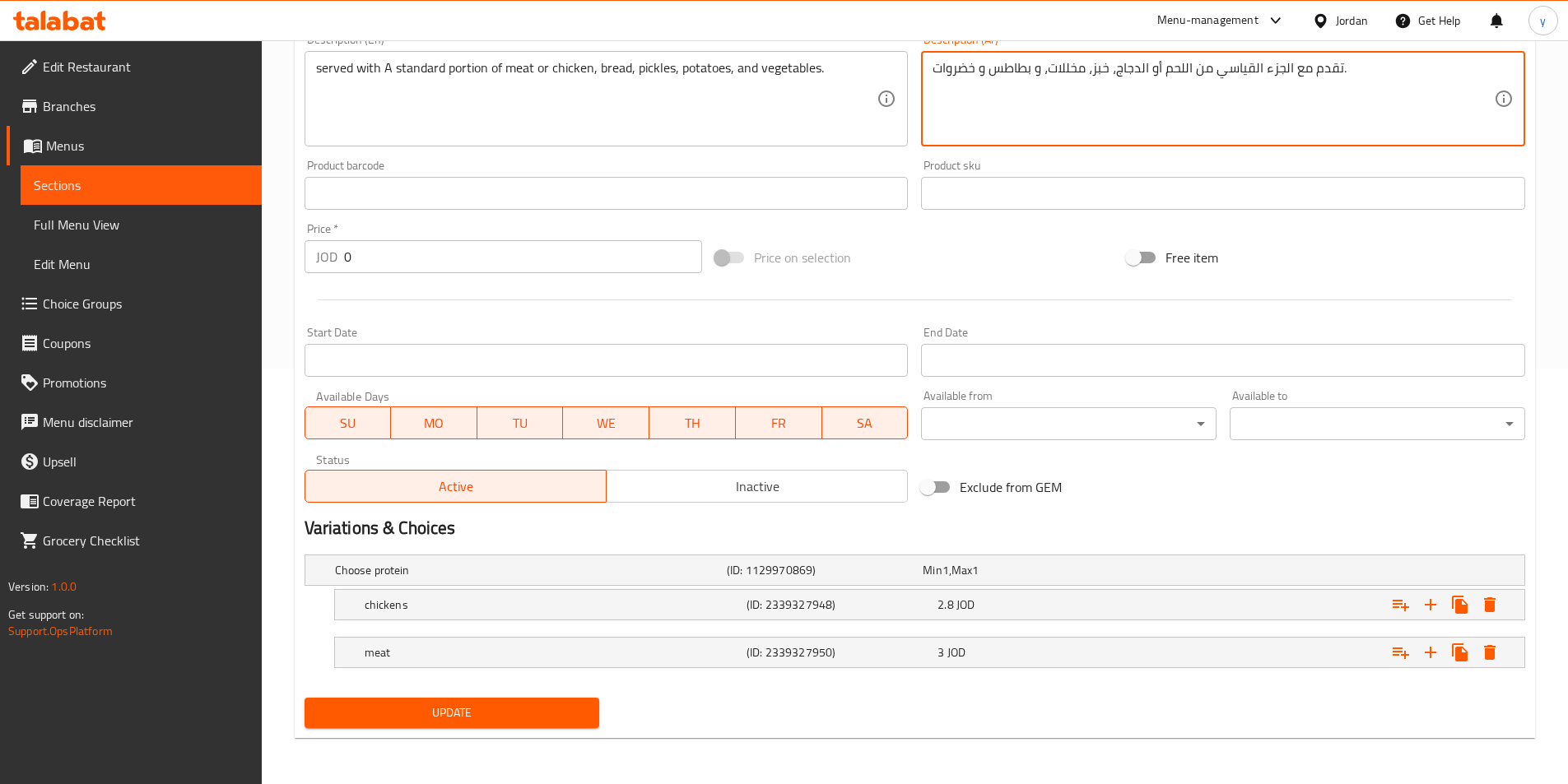
type textarea "تقدم مع الجزء القياسي من اللحم أو الدجاج، خبز، مخللات، و بطاطس و خضروات."
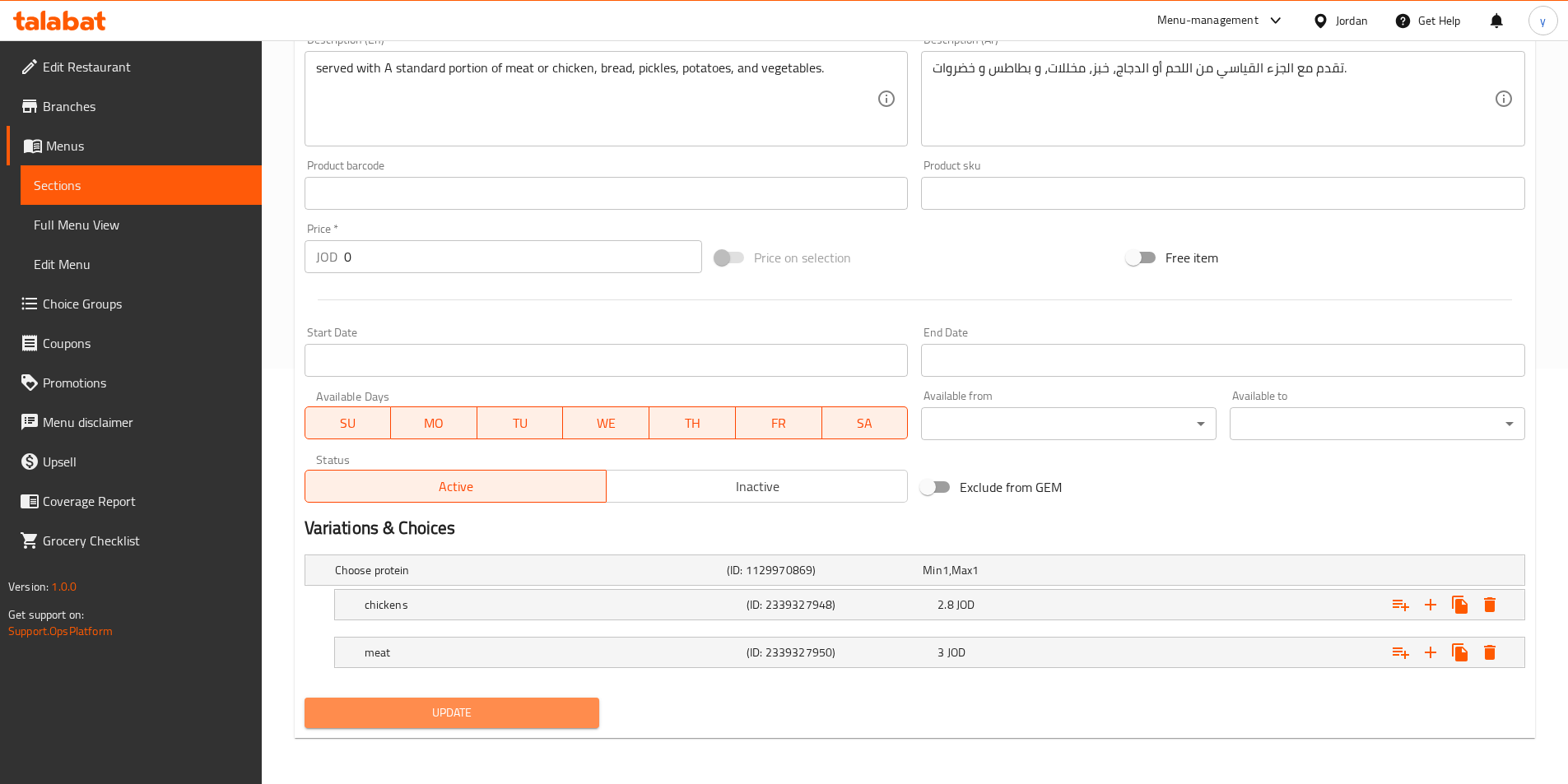
click at [528, 716] on span "Update" at bounding box center [452, 713] width 269 height 20
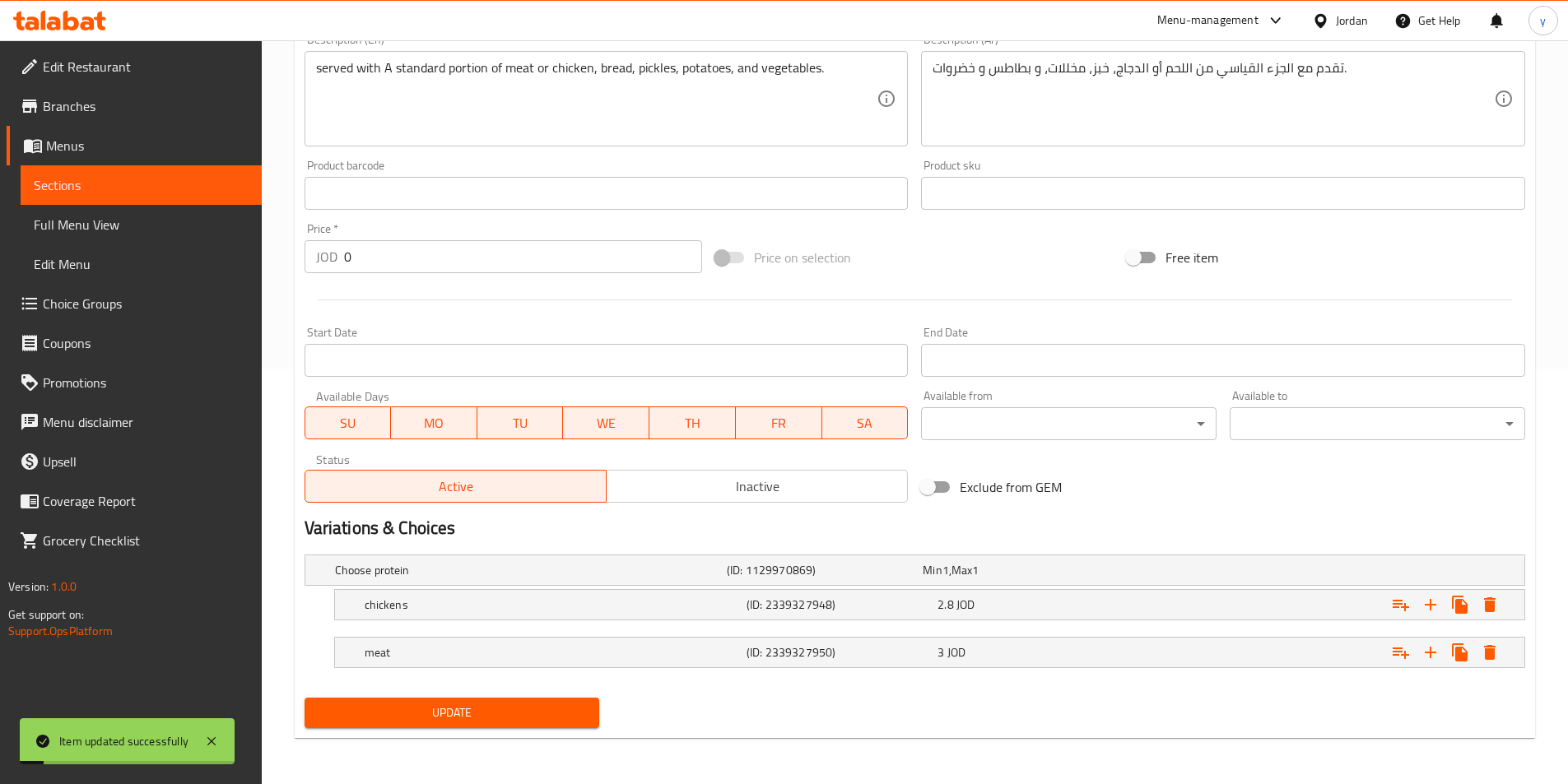
click at [161, 192] on span "Sections" at bounding box center [141, 185] width 215 height 19
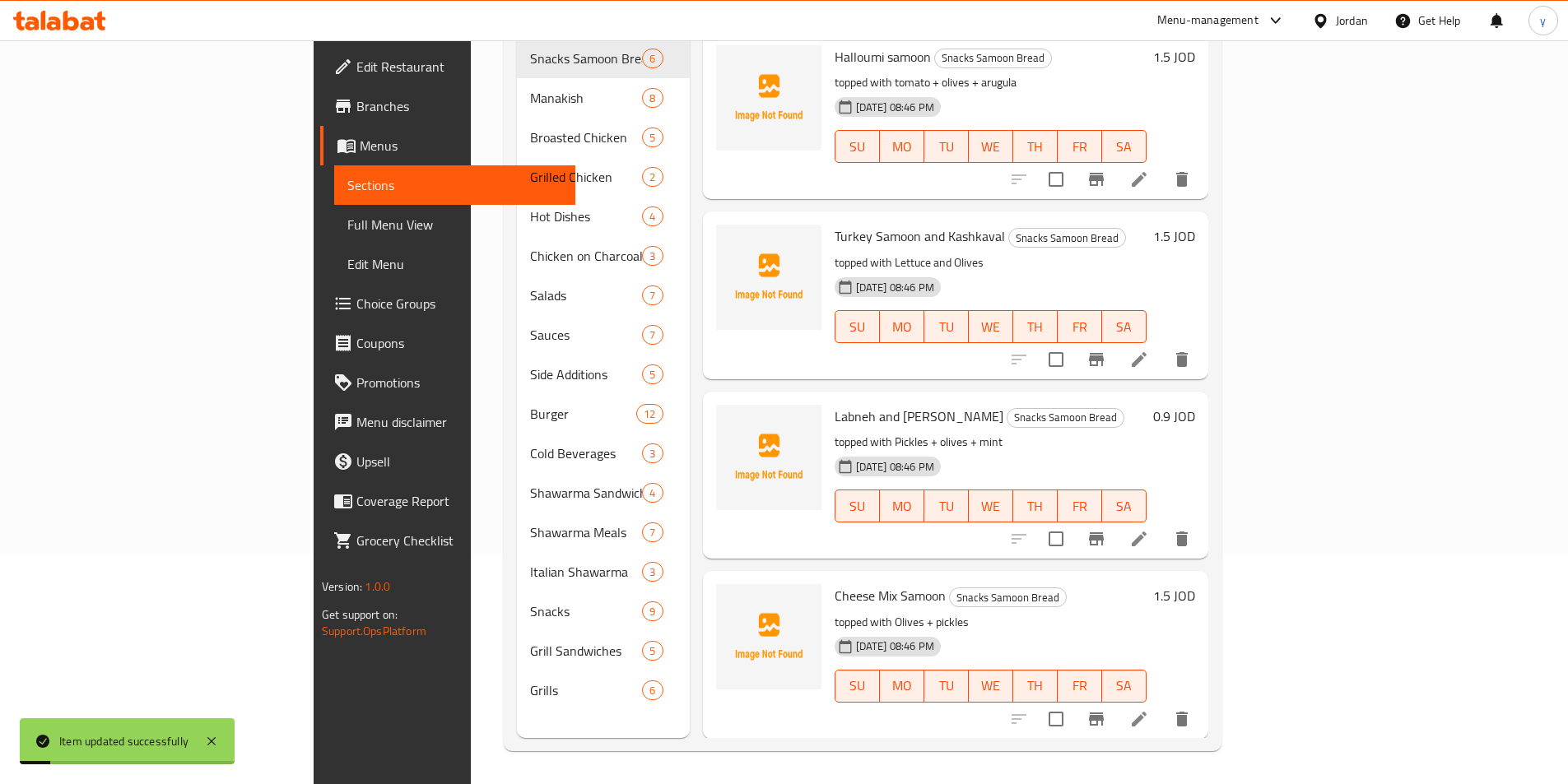
scroll to position [230, 0]
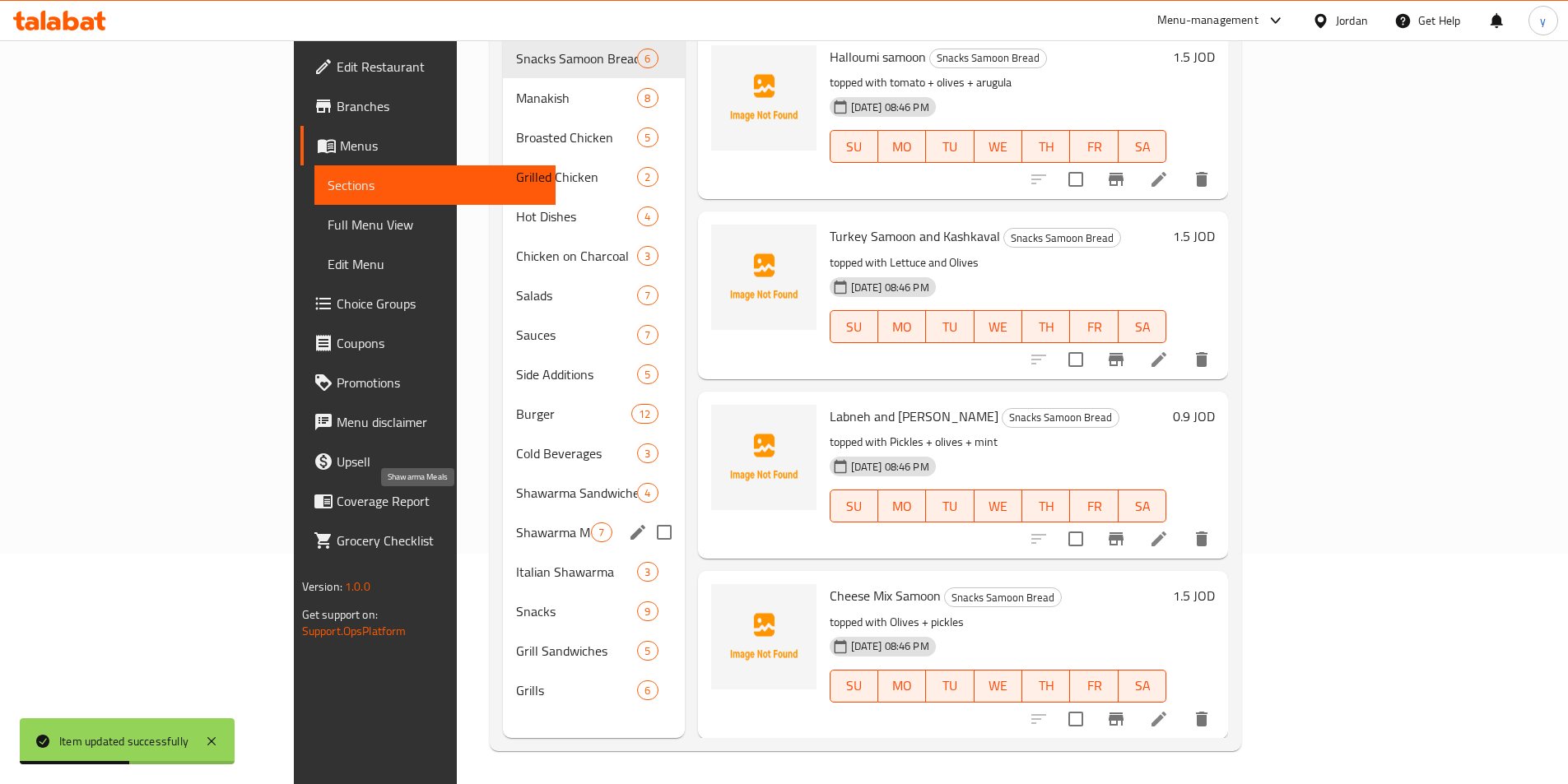
click at [516, 523] on span "Shawarma Meals" at bounding box center [553, 532] width 75 height 19
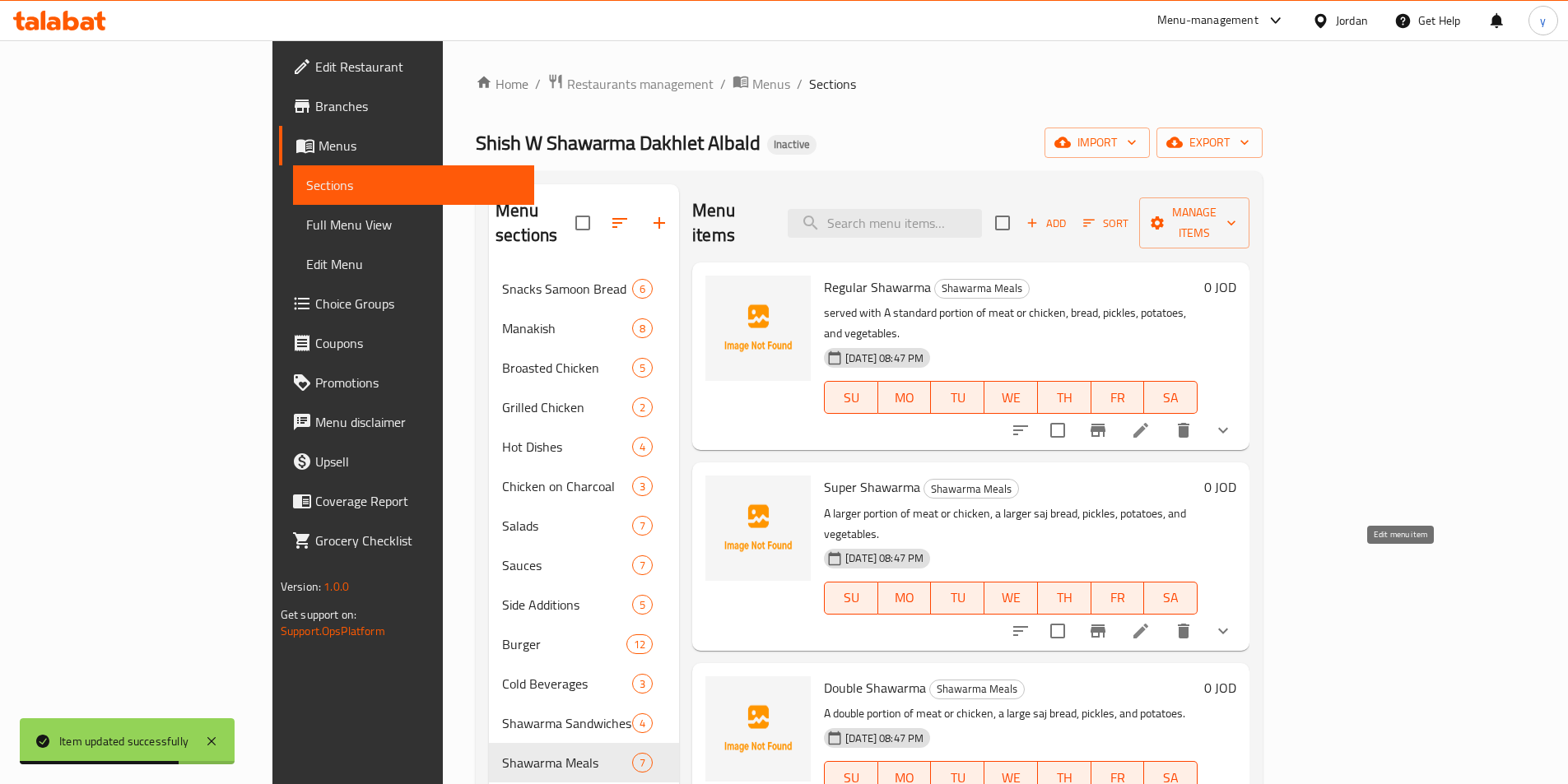
click at [1151, 621] on icon at bounding box center [1140, 630] width 19 height 19
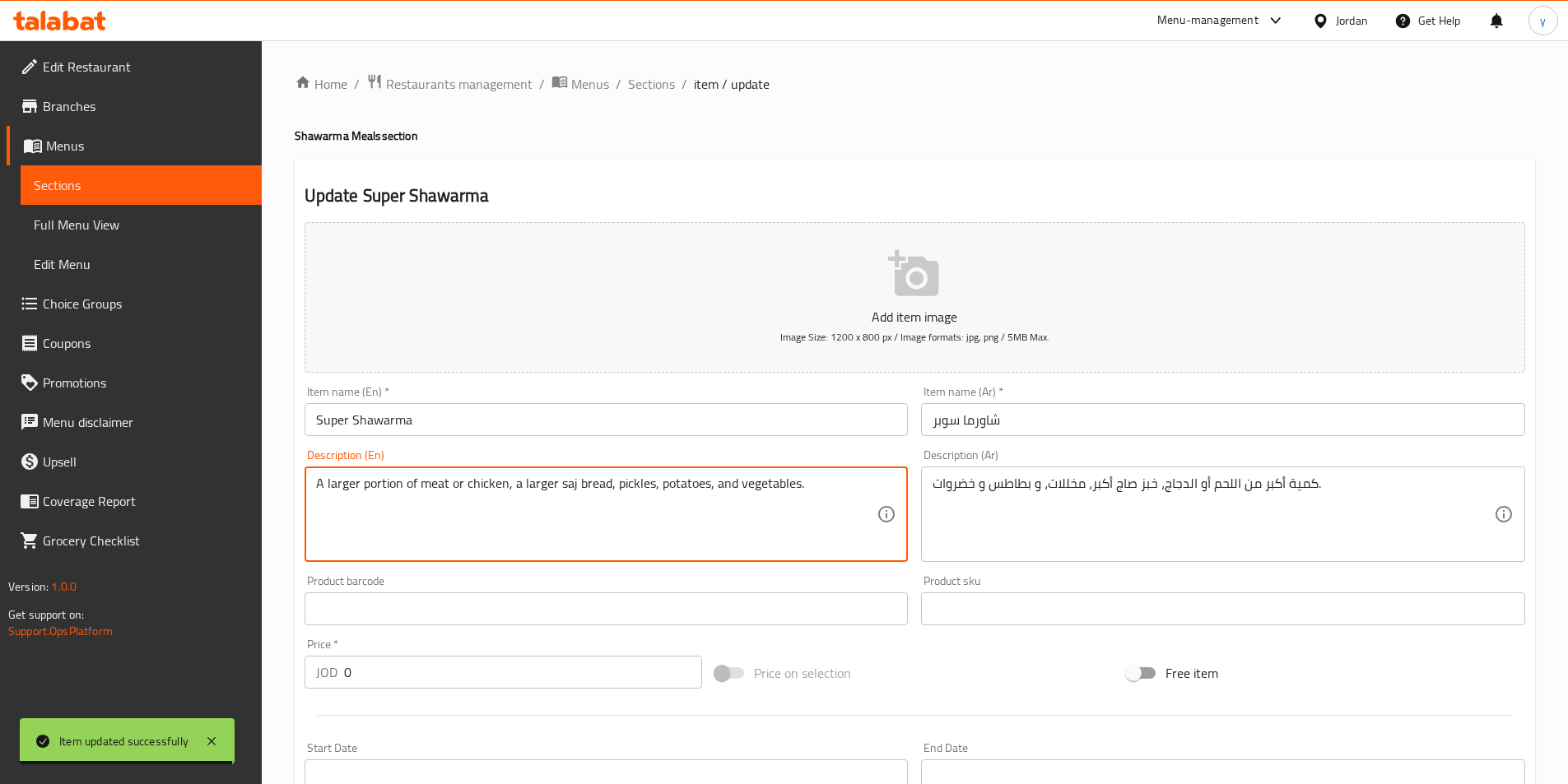
paste textarea "served with"
type textarea "served with A larger portion of meat or chicken, a larger saj bread, pickles, p…"
click at [932, 482] on div "كمية أكبر من اللحم أو الدجاج، خبز صاج أكبر، مخللات، و بطاطس و خضروات. Descripti…" at bounding box center [1222, 514] width 604 height 96
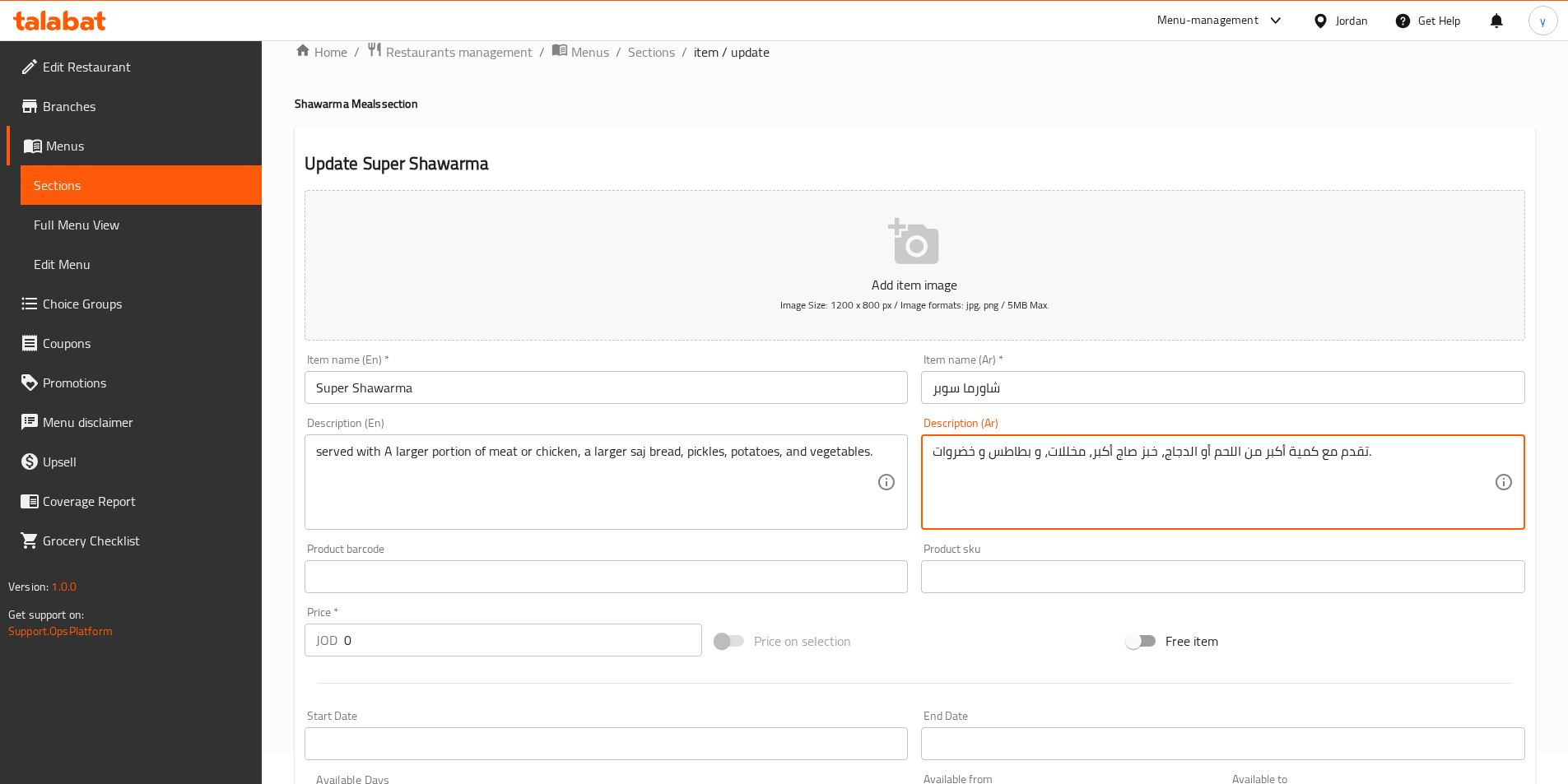
scroll to position [415, 0]
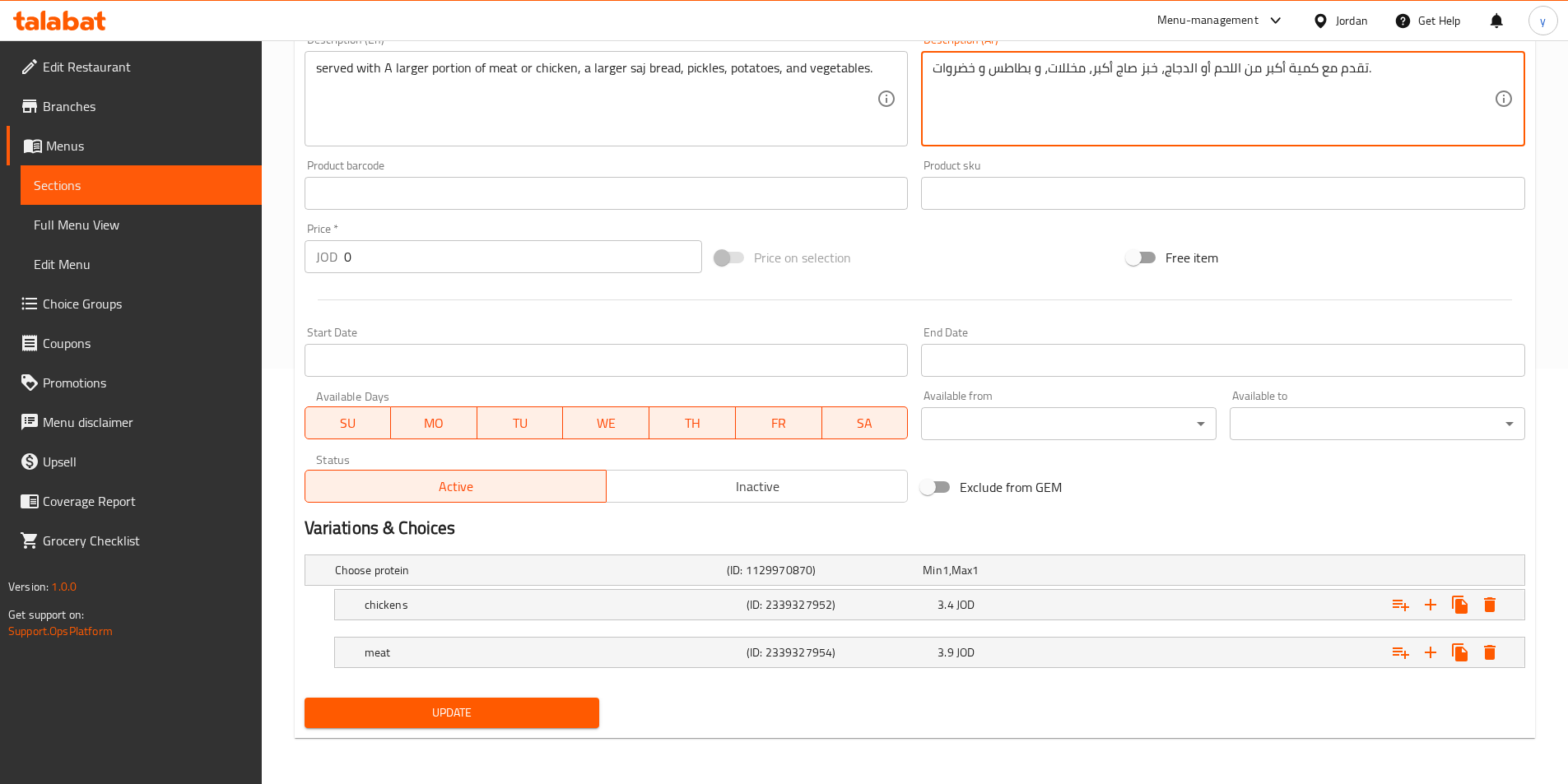
type textarea "تقدم مع كمية أكبر من اللحم أو الدجاج، خبز صاج أكبر، مخللات، و بطاطس و خضروات."
click at [401, 709] on span "Update" at bounding box center [452, 713] width 269 height 20
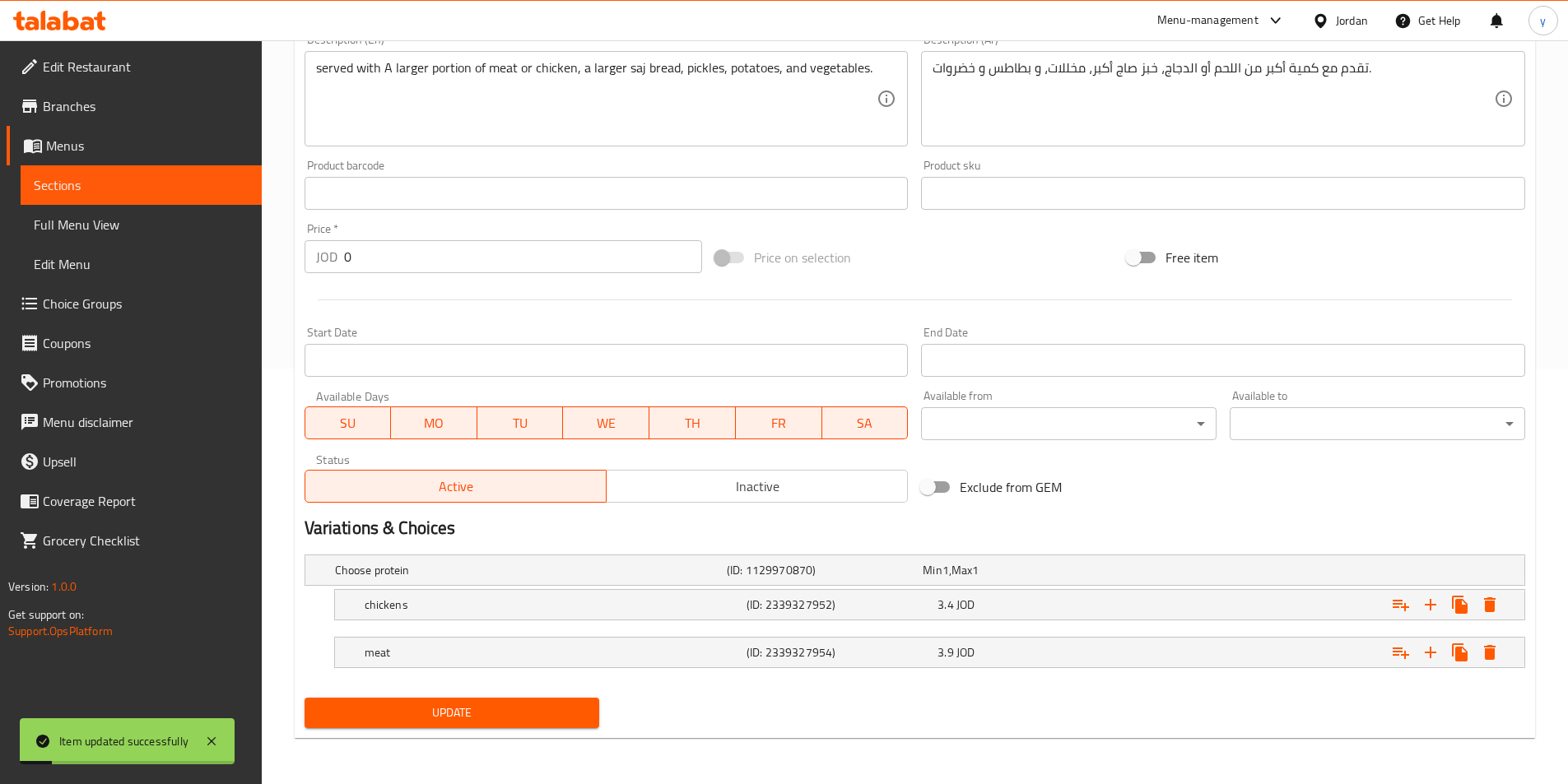
click at [129, 187] on span "Sections" at bounding box center [141, 185] width 215 height 19
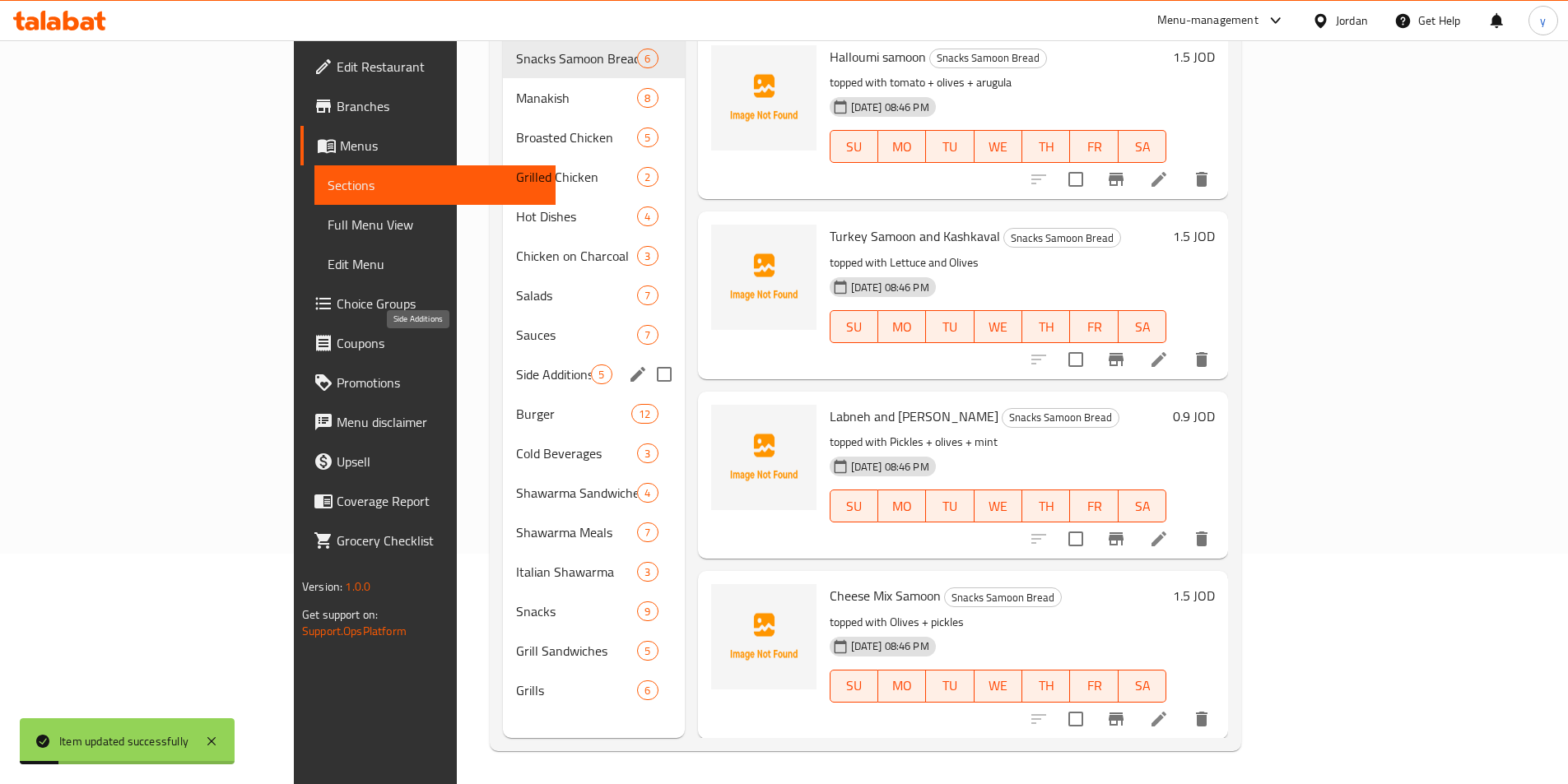
scroll to position [230, 0]
click at [516, 523] on span "Shawarma Meals" at bounding box center [553, 532] width 75 height 19
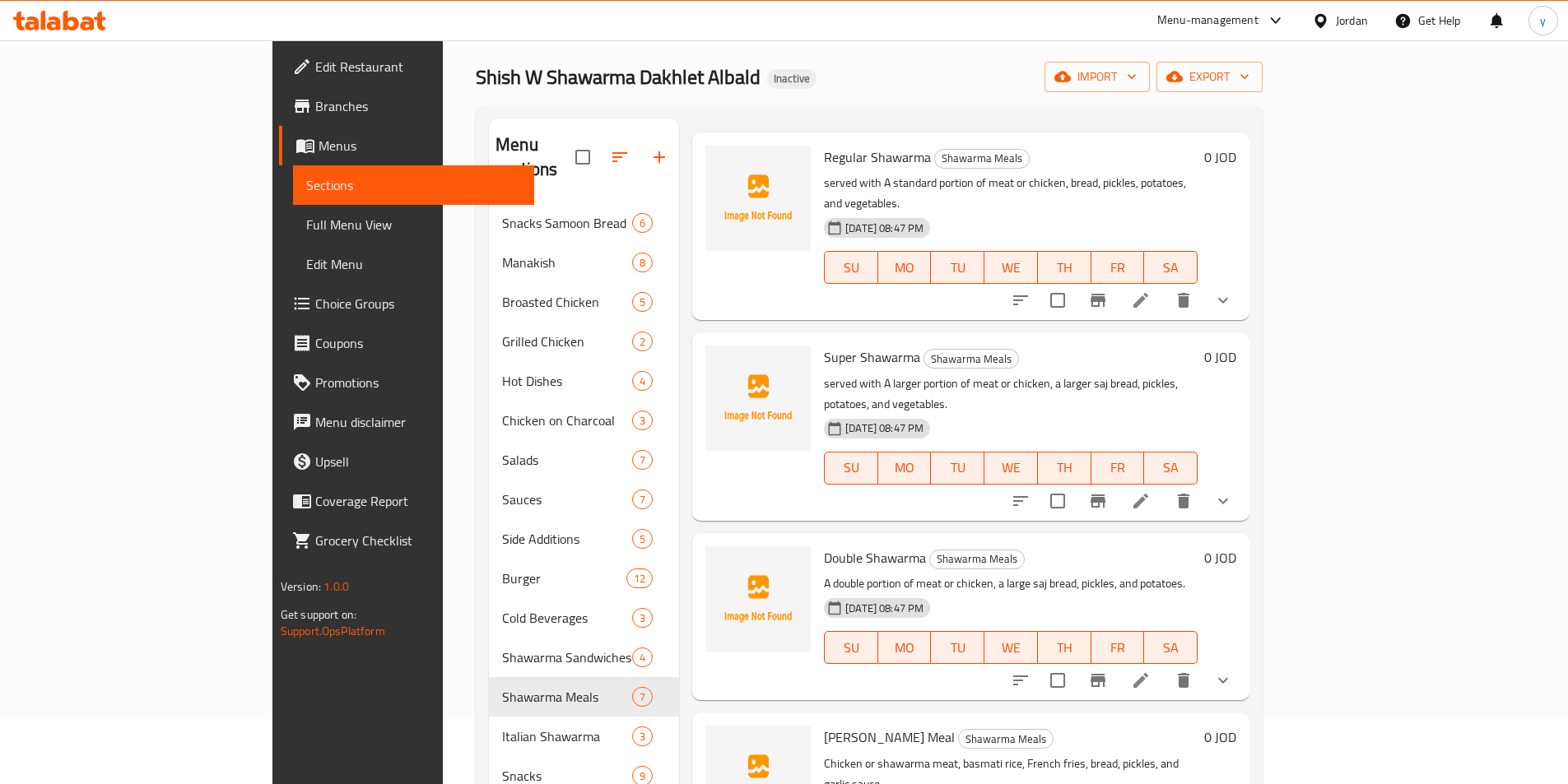
scroll to position [82, 0]
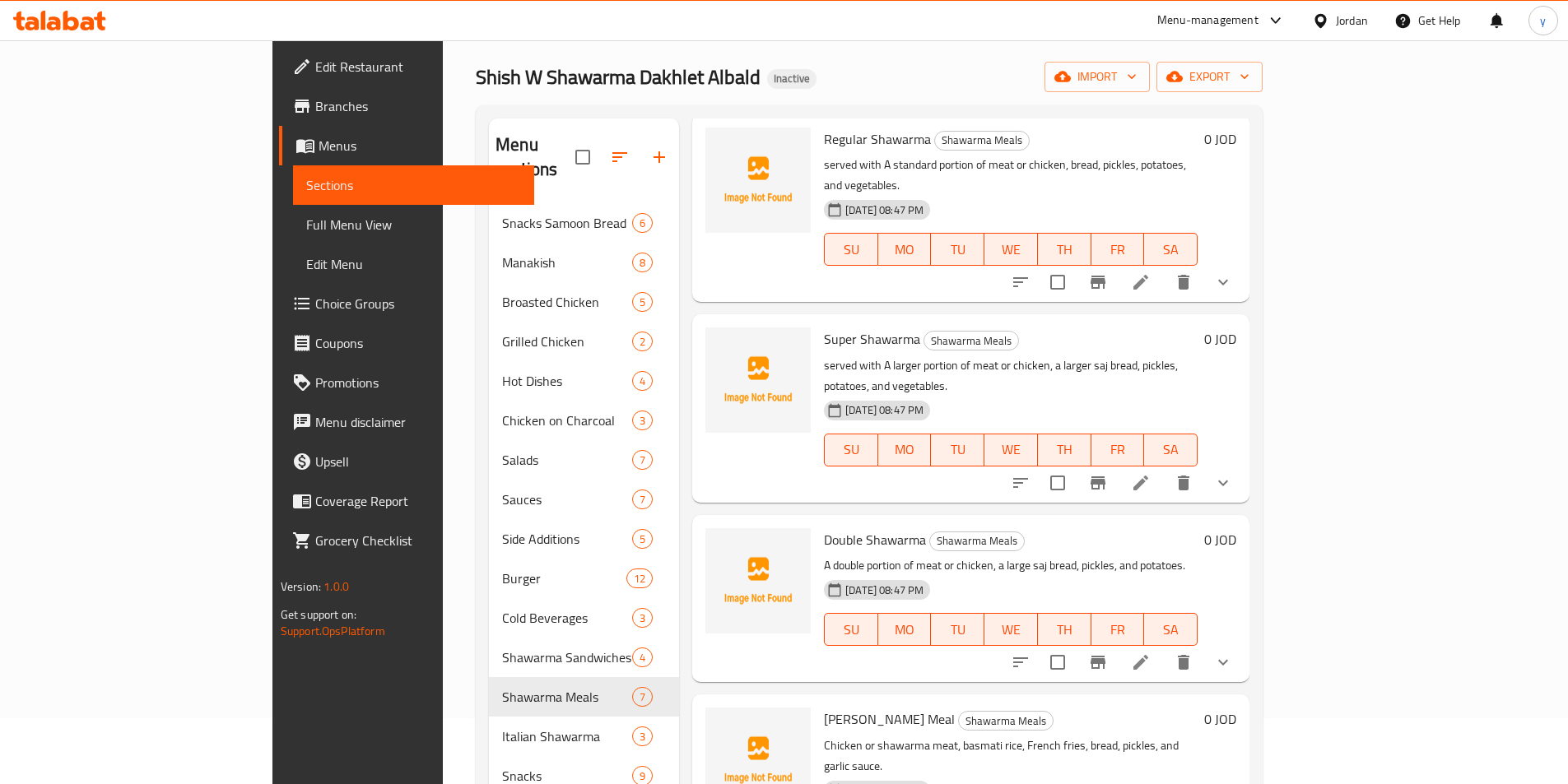
click at [1164, 647] on li at bounding box center [1140, 661] width 46 height 29
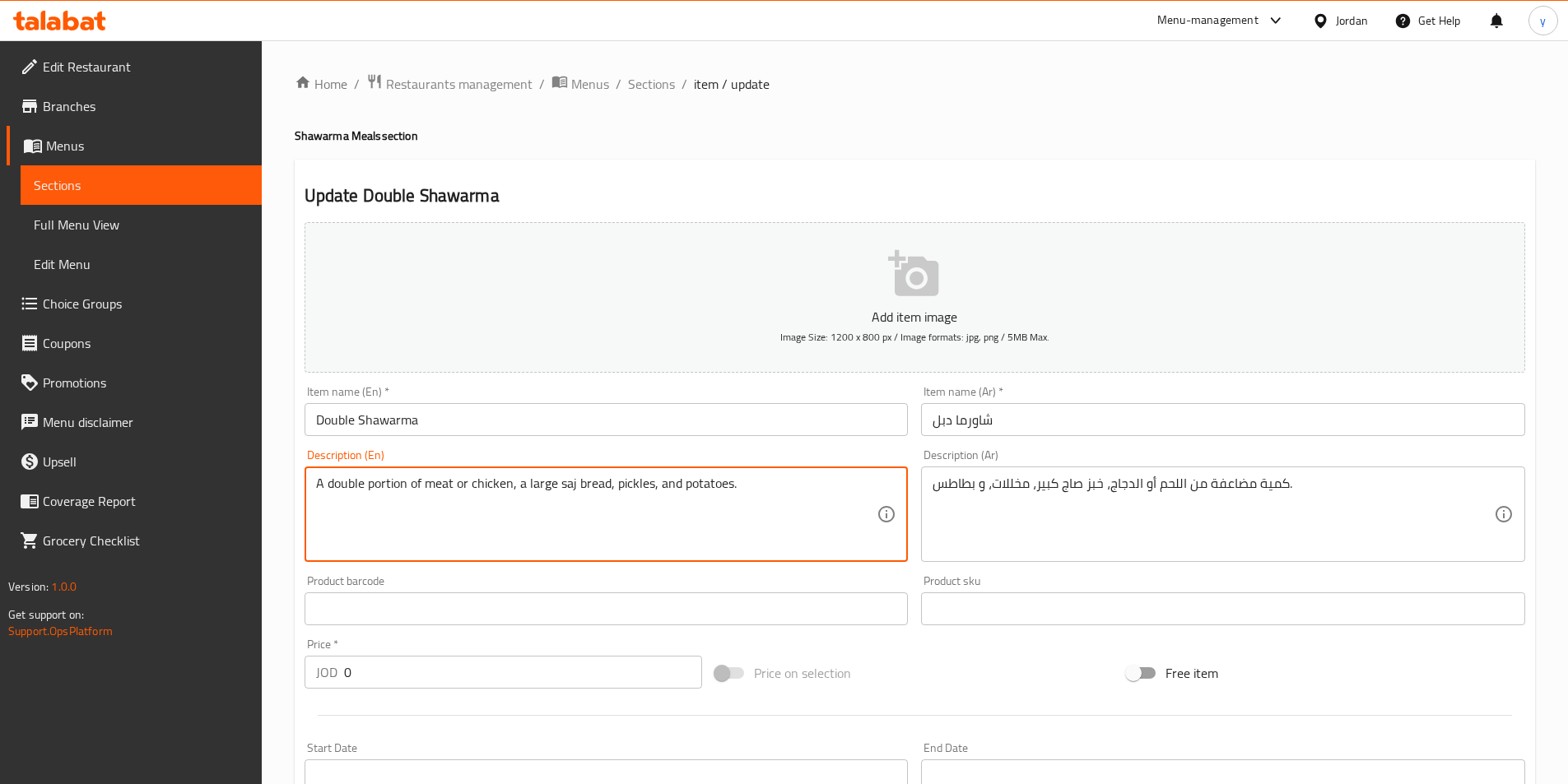
paste textarea "served with"
type textarea "served with A double portion of meat or chicken, a large saj bread, pickles, an…"
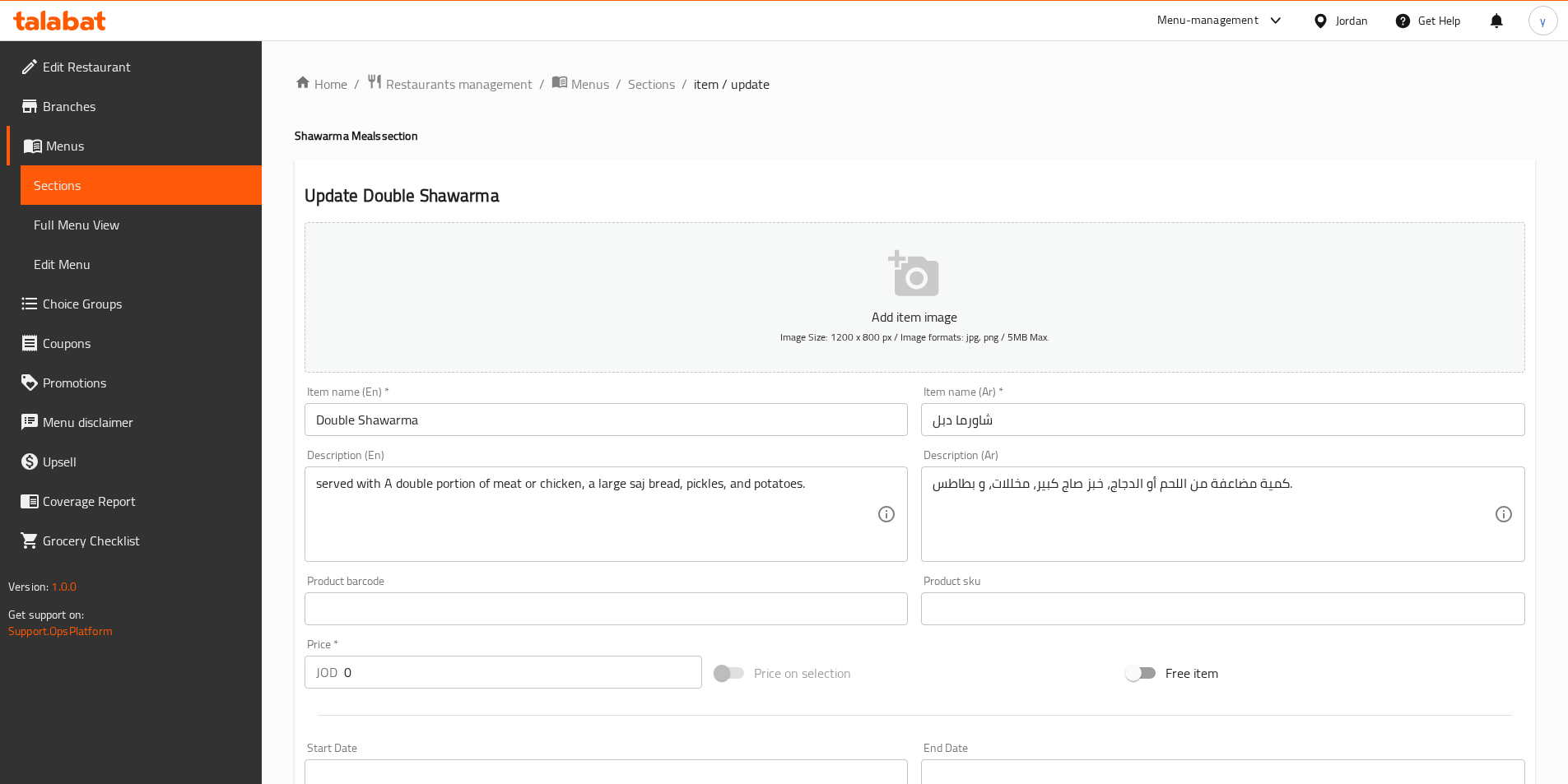
click at [929, 485] on div "كمية مضاعفة من اللحم أو الدجاج، خبز صاج كبير، مخللات، و بطاطس. Description (Ar)" at bounding box center [1222, 514] width 604 height 96
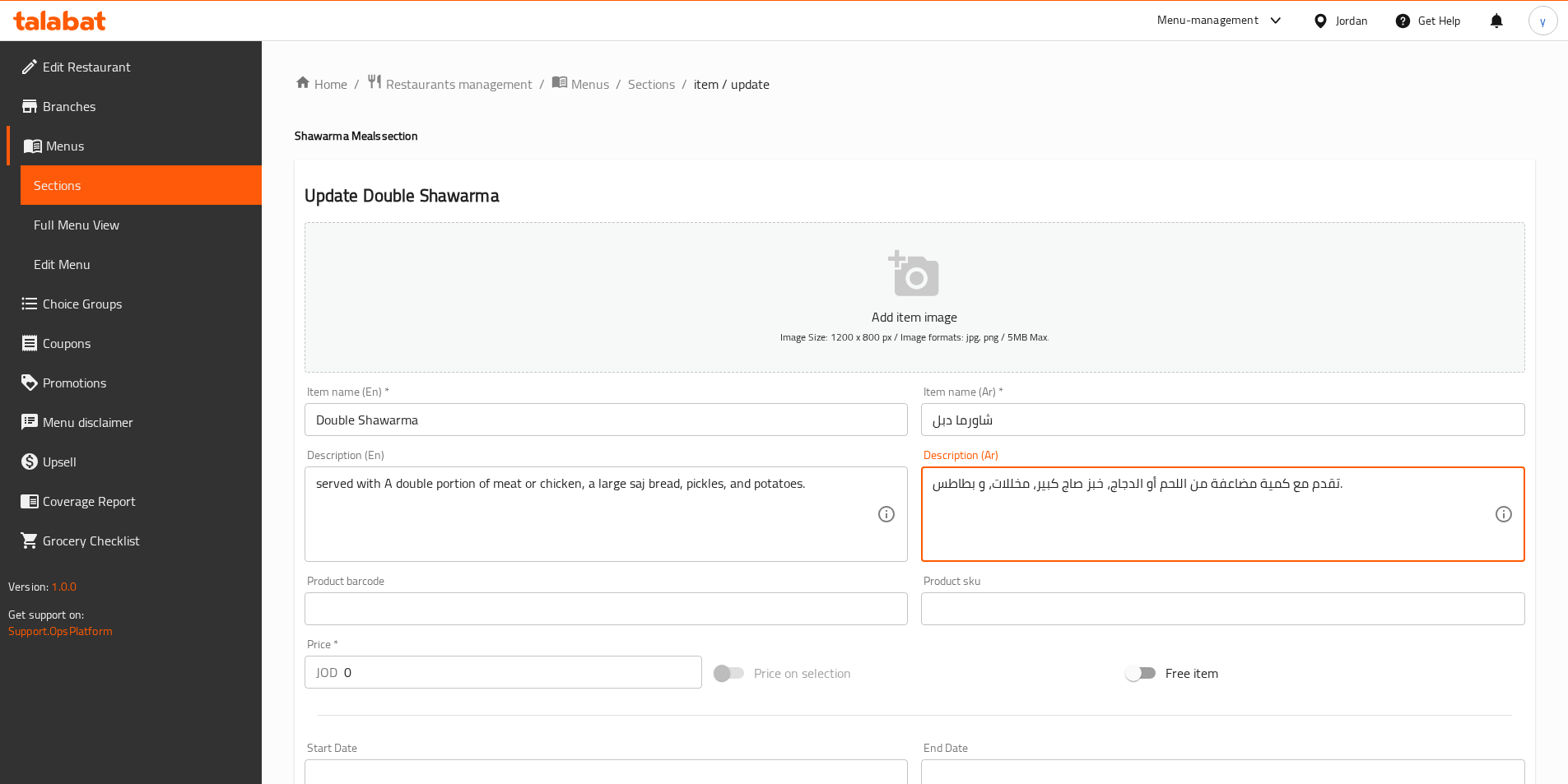
scroll to position [415, 0]
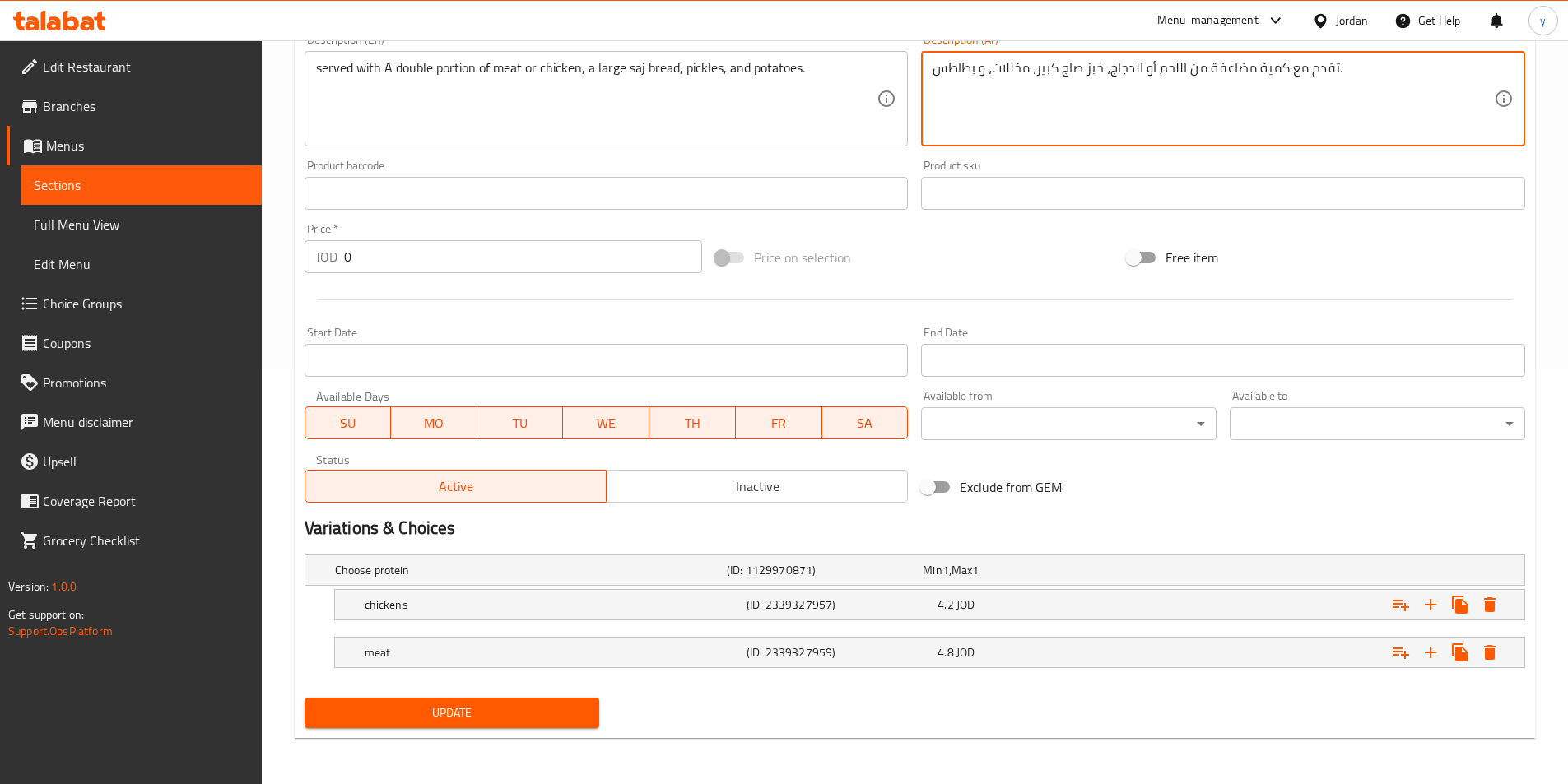
type textarea "تقدم مع كمية مضاعفة من اللحم أو الدجاج، خبز صاج كبير، مخللات، و بطاطس."
click at [420, 724] on button "Update" at bounding box center [451, 713] width 295 height 30
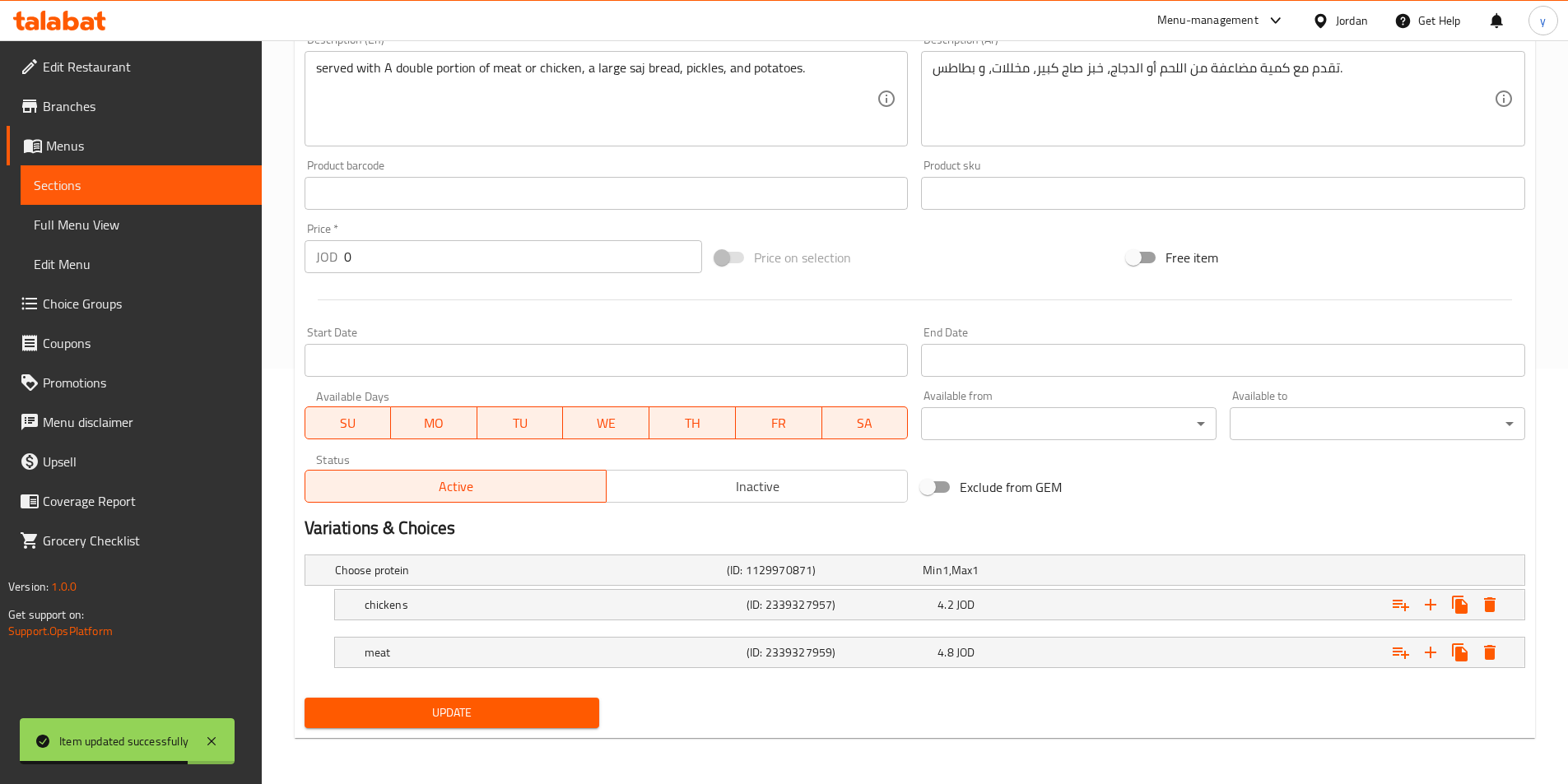
click at [88, 184] on span "Sections" at bounding box center [141, 185] width 215 height 19
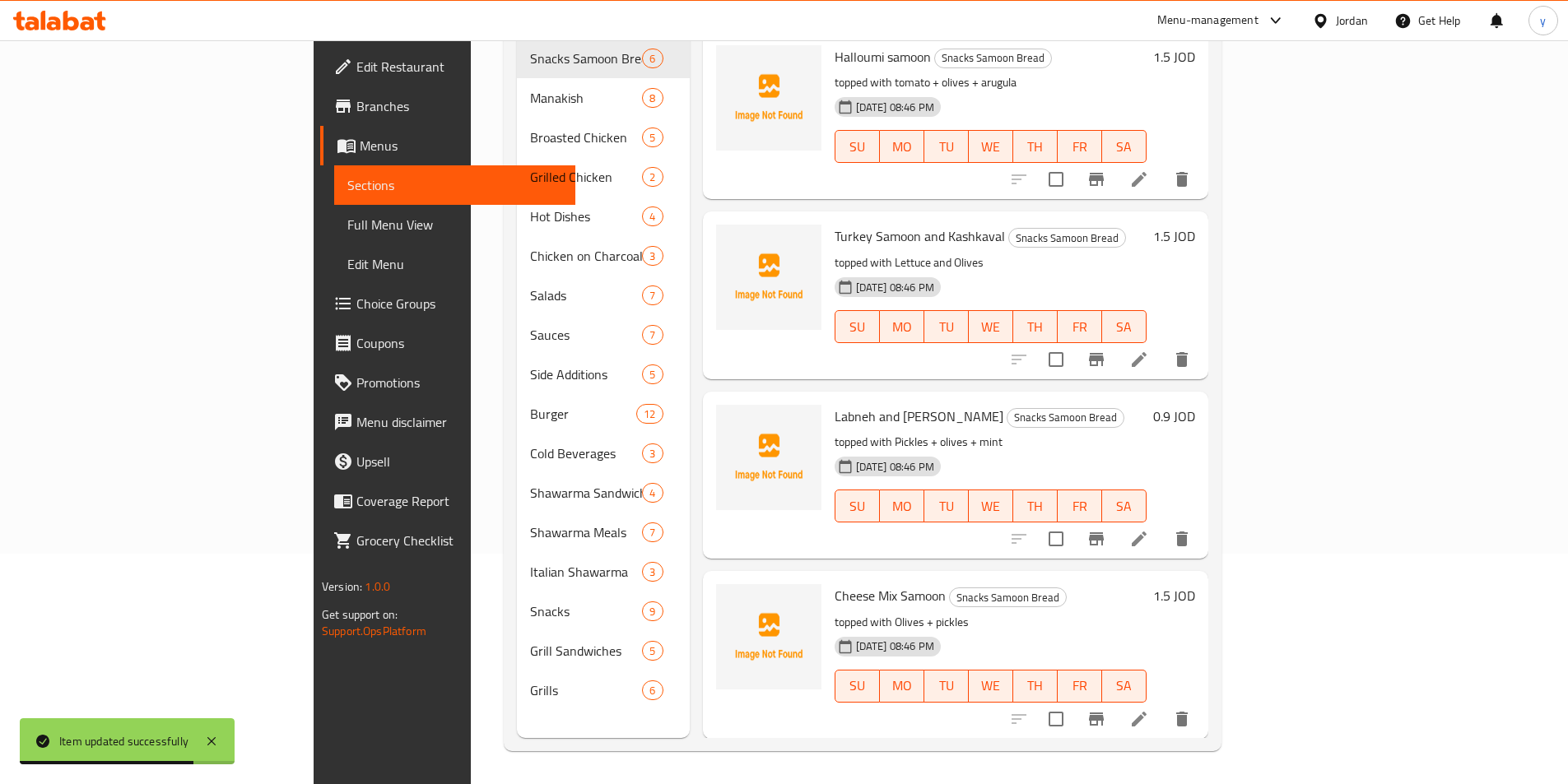
scroll to position [230, 0]
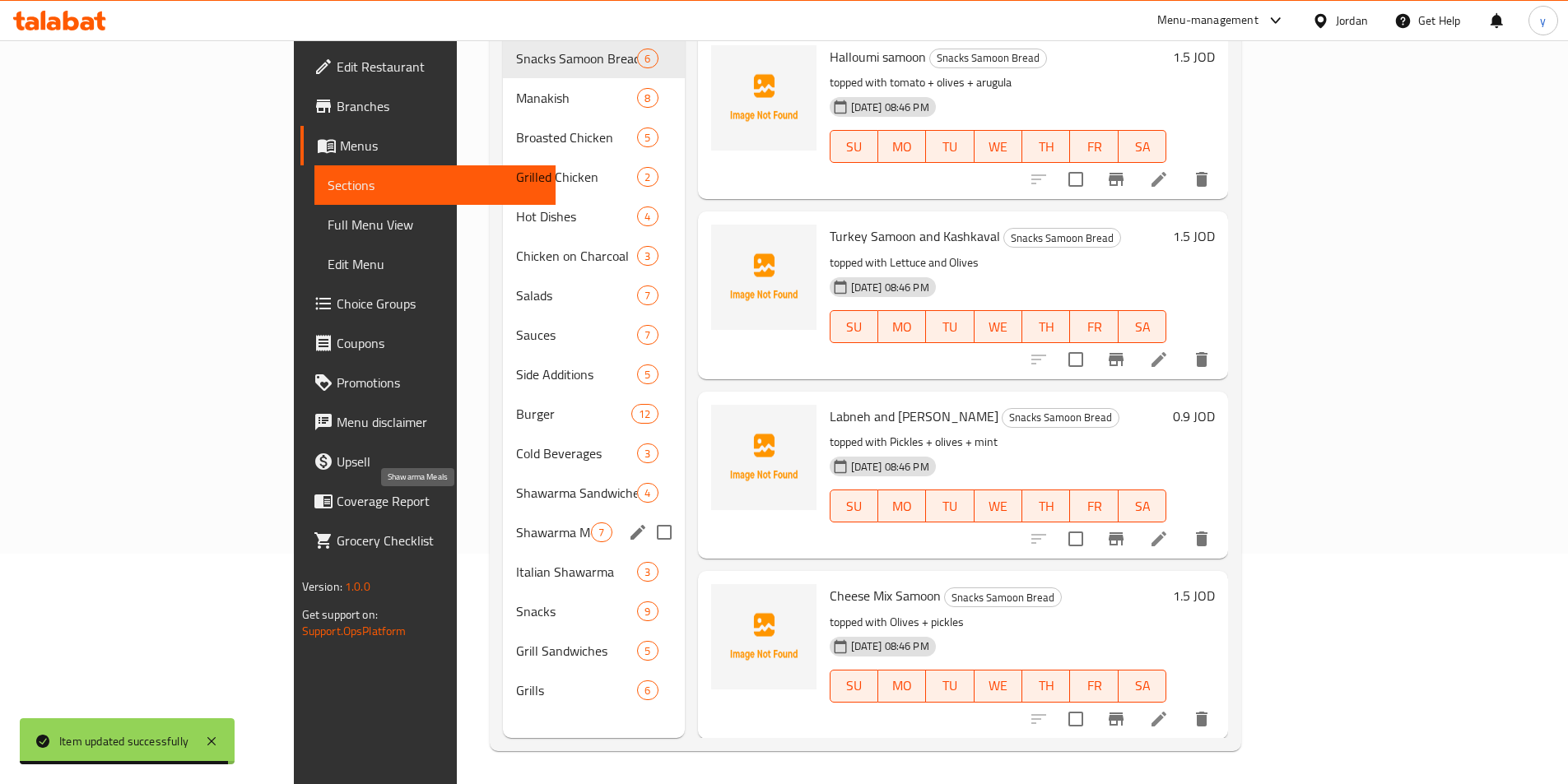
click at [516, 523] on span "Shawarma Meals" at bounding box center [553, 532] width 75 height 19
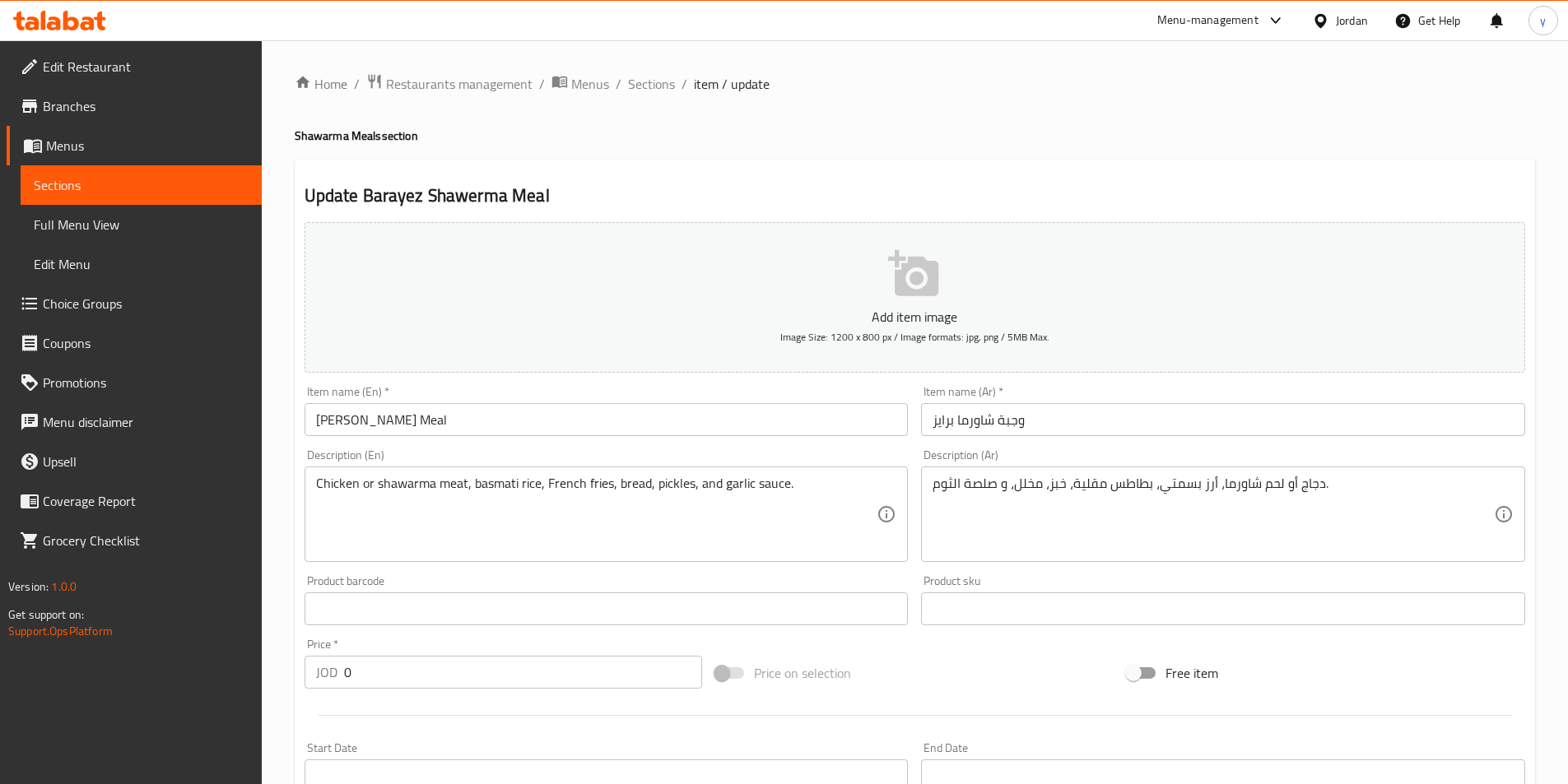
click at [312, 485] on div "Chicken or shawarma meat, basmati rice, French fries, bread, pickles, and garli…" at bounding box center [606, 514] width 604 height 96
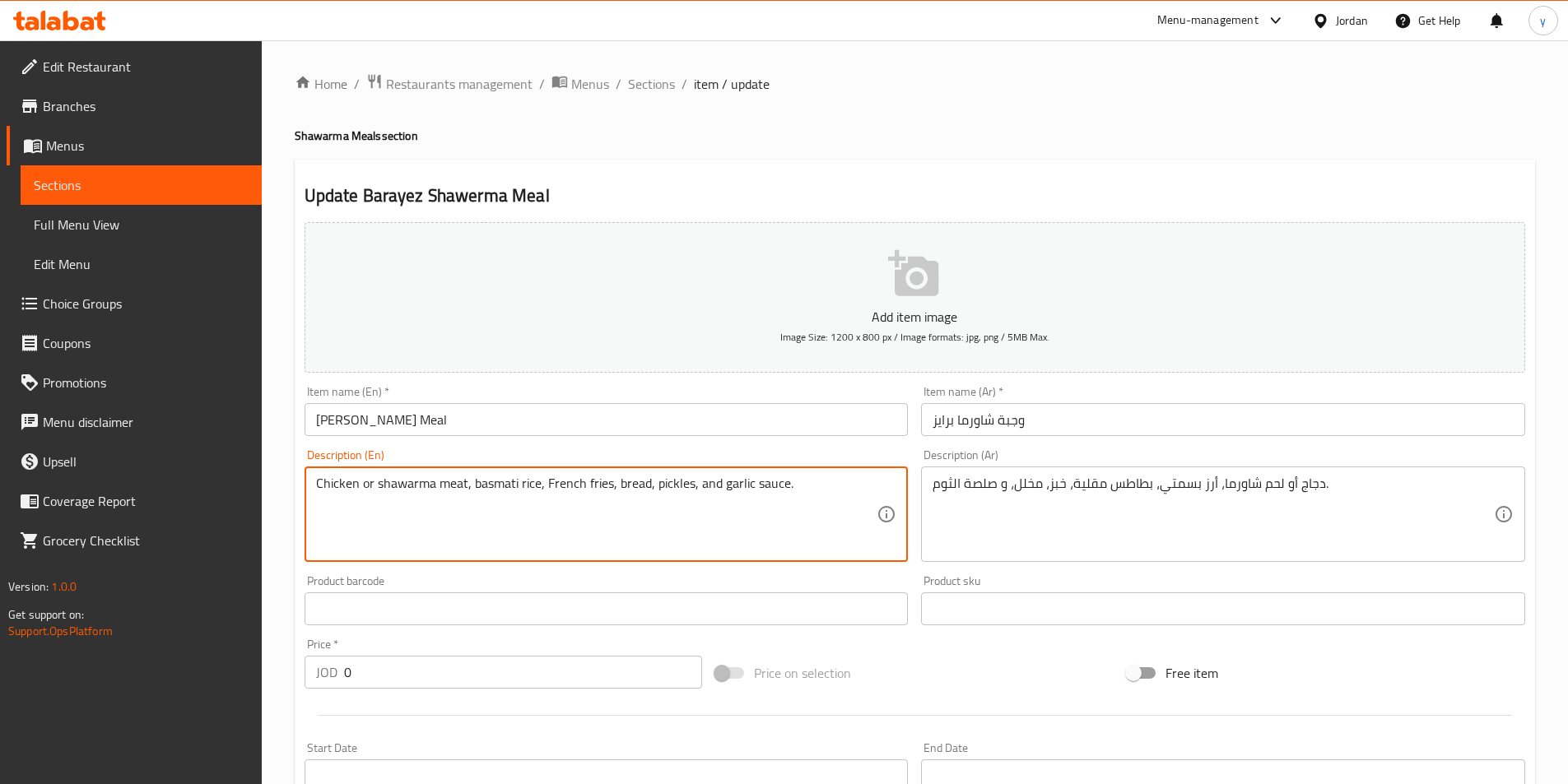
paste textarea "served with"
type textarea "served with Chicken or shawarma meat, basmati rice, French fries, bread, pickle…"
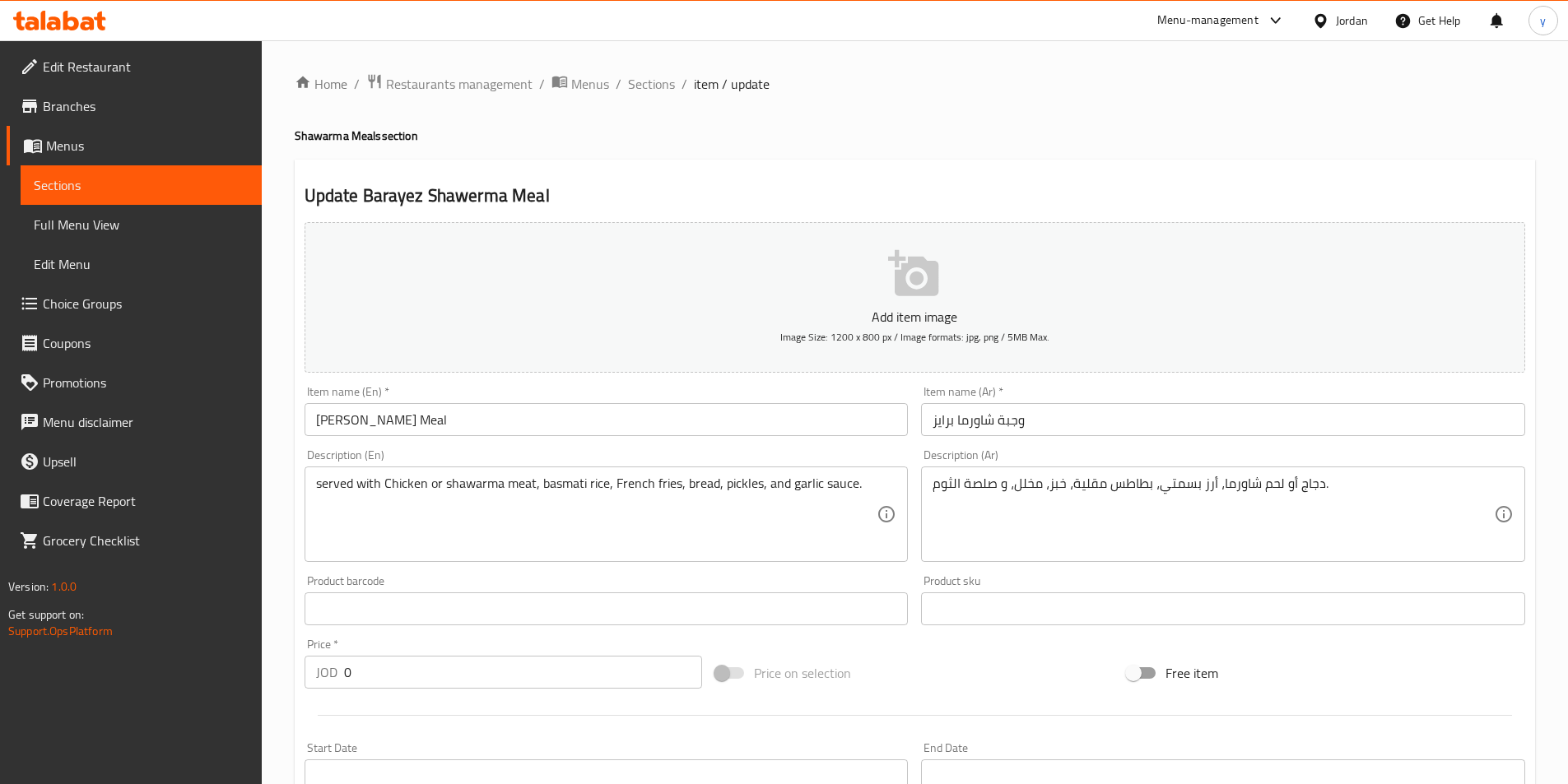
click at [931, 486] on div "دجاج أو لحم شاورما، أرز بسمتي، بطاطس مقلية، خبز، مخلل، و صلصة الثوم. Descriptio…" at bounding box center [1222, 514] width 604 height 96
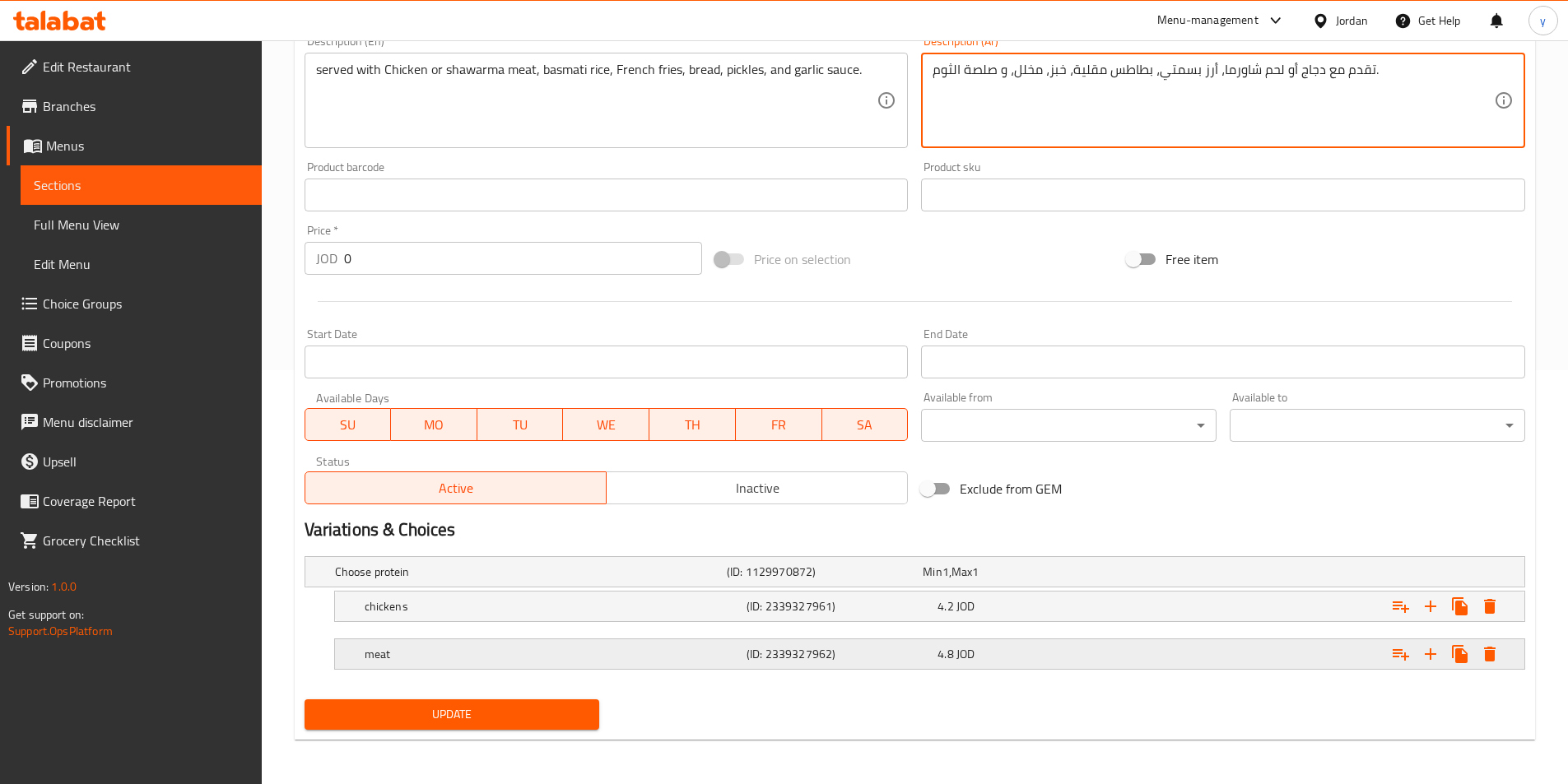
scroll to position [415, 0]
type textarea "تقدم مع دجاج أو لحم شاورما، أرز بسمتي، بطاطس مقلية، خبز، مخلل، و صلصة الثوم."
click at [487, 701] on button "Update" at bounding box center [451, 713] width 295 height 30
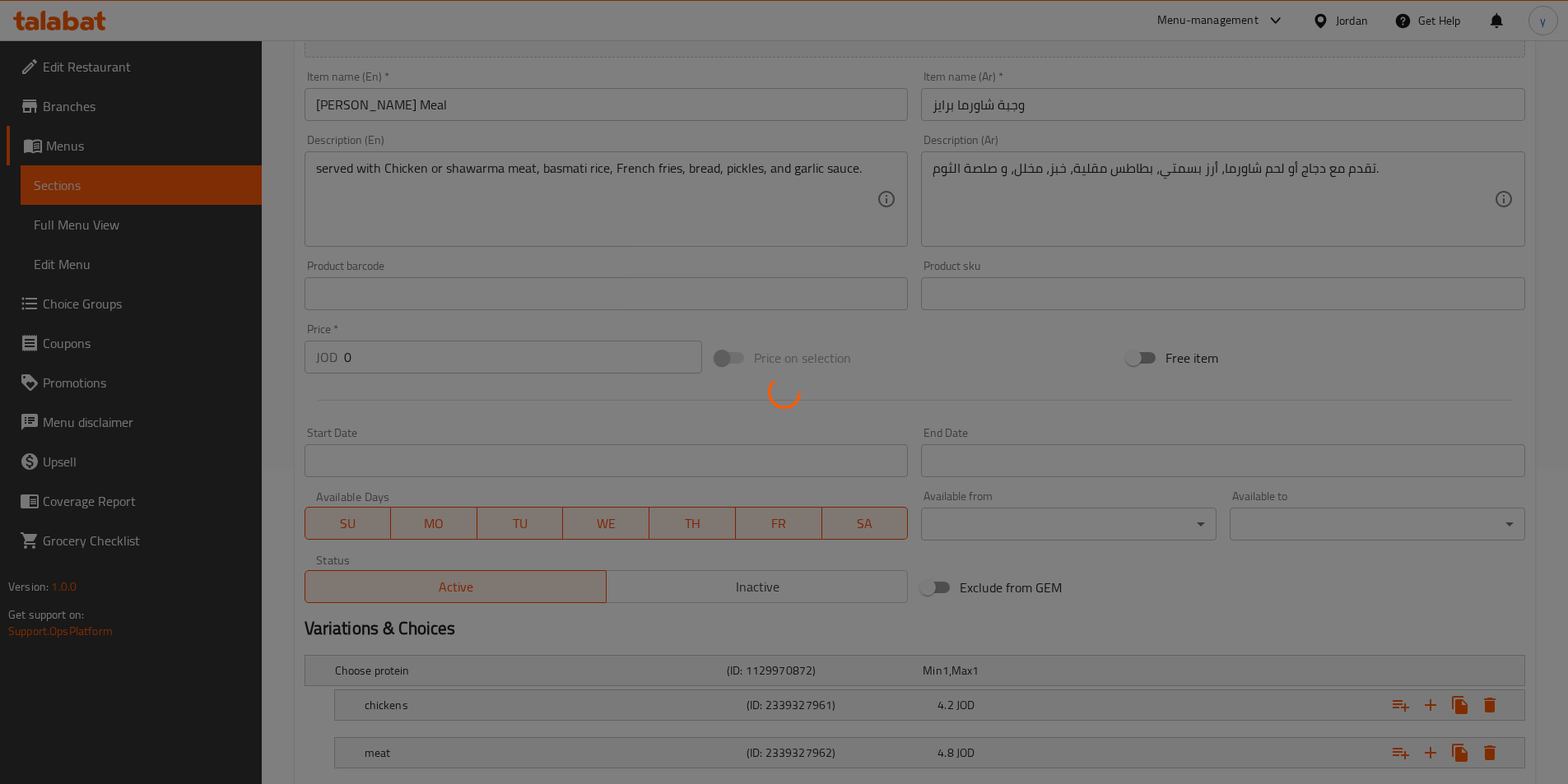
scroll to position [169, 0]
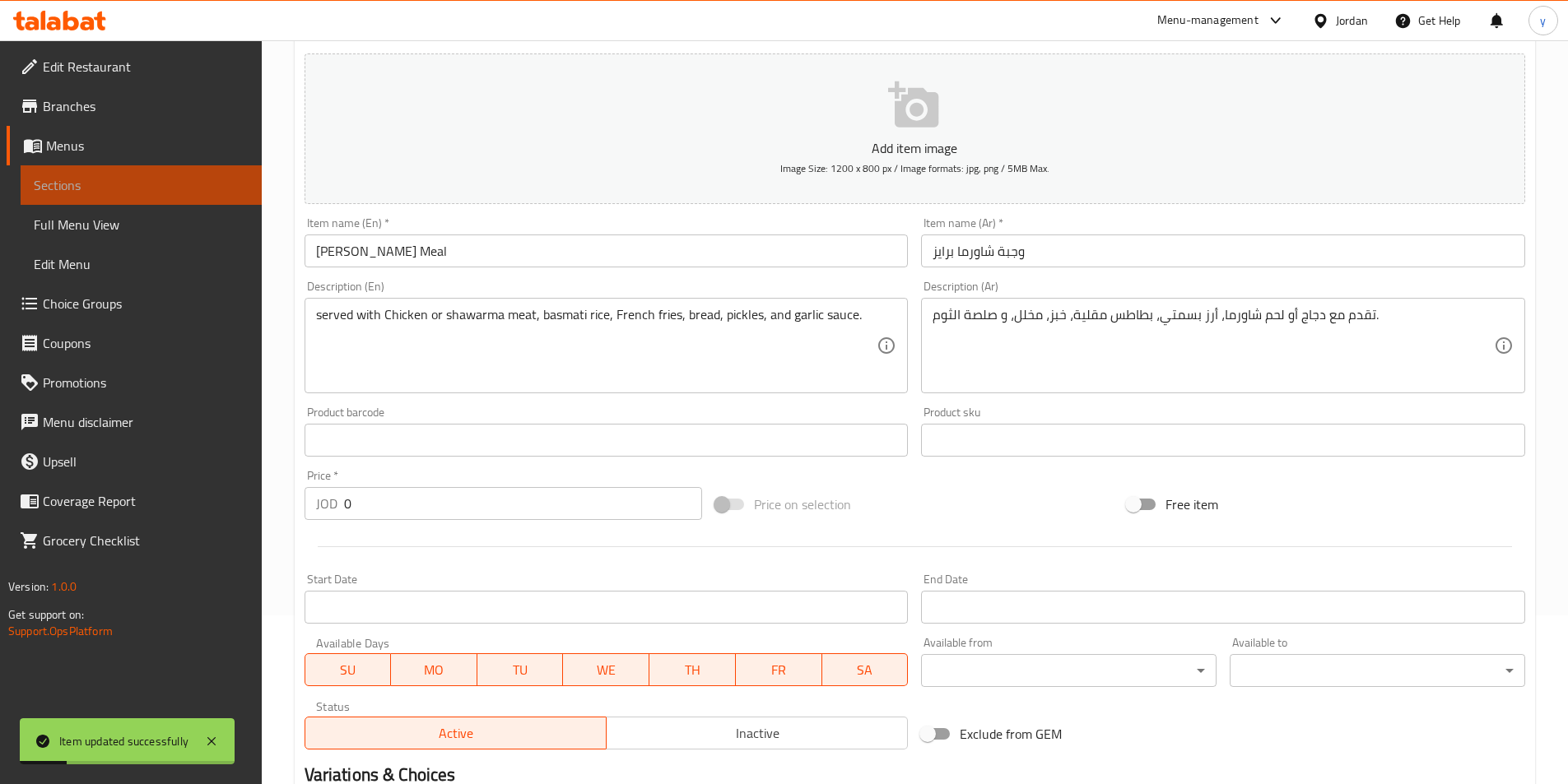
click at [122, 171] on link "Sections" at bounding box center [140, 185] width 241 height 39
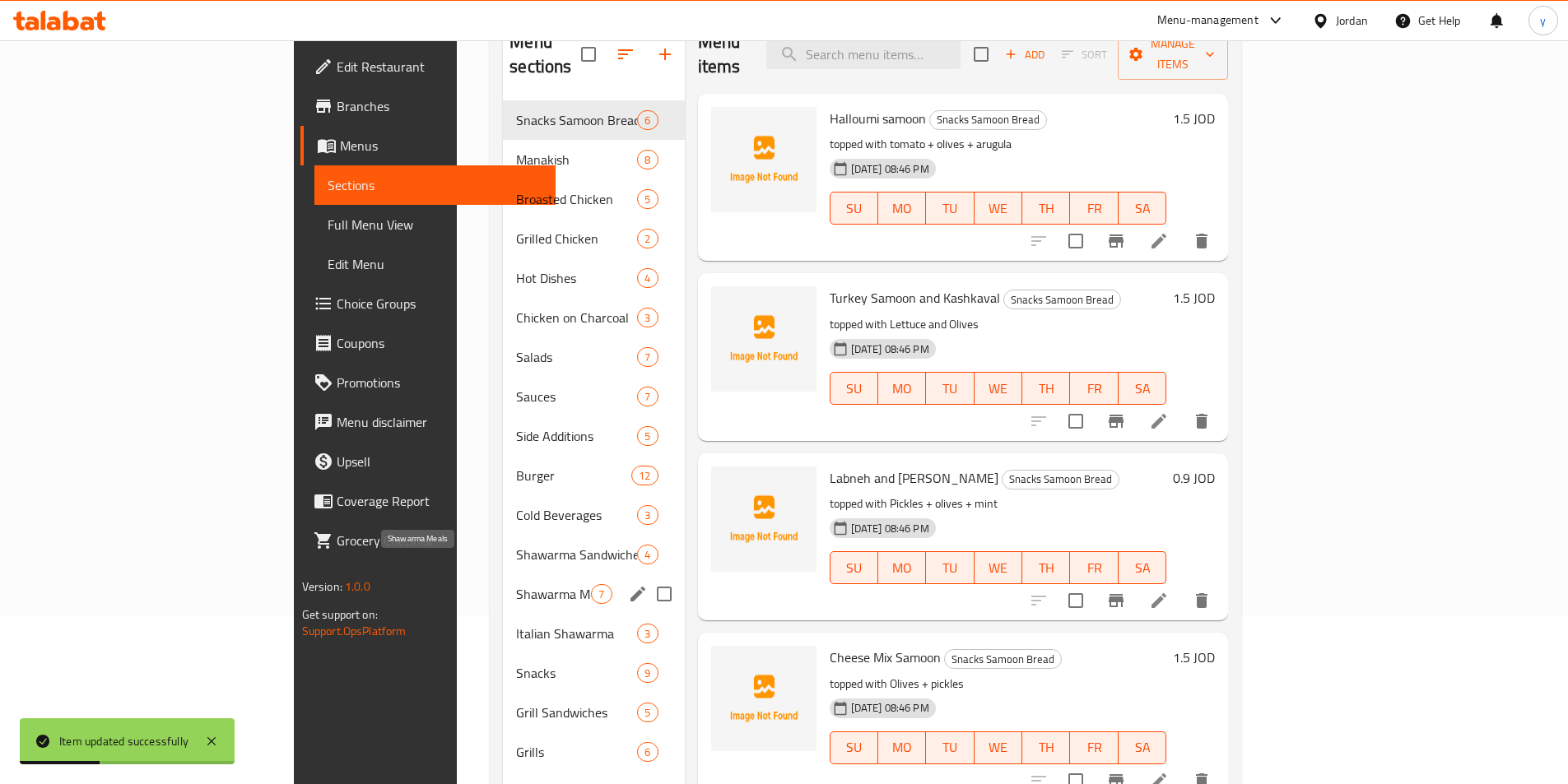
scroll to position [230, 0]
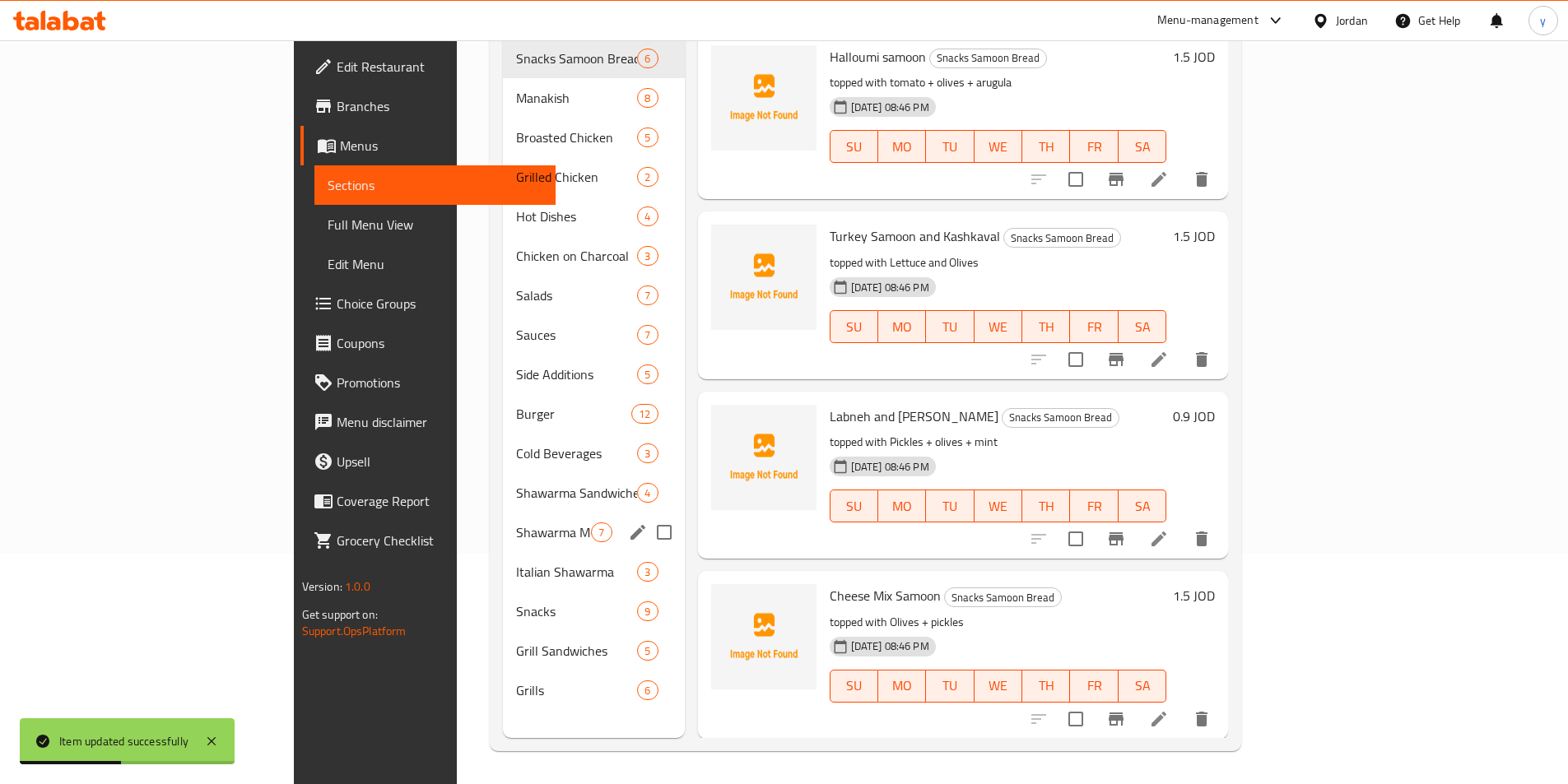
click at [503, 522] on div "Shawarma Meals 7" at bounding box center [593, 532] width 181 height 39
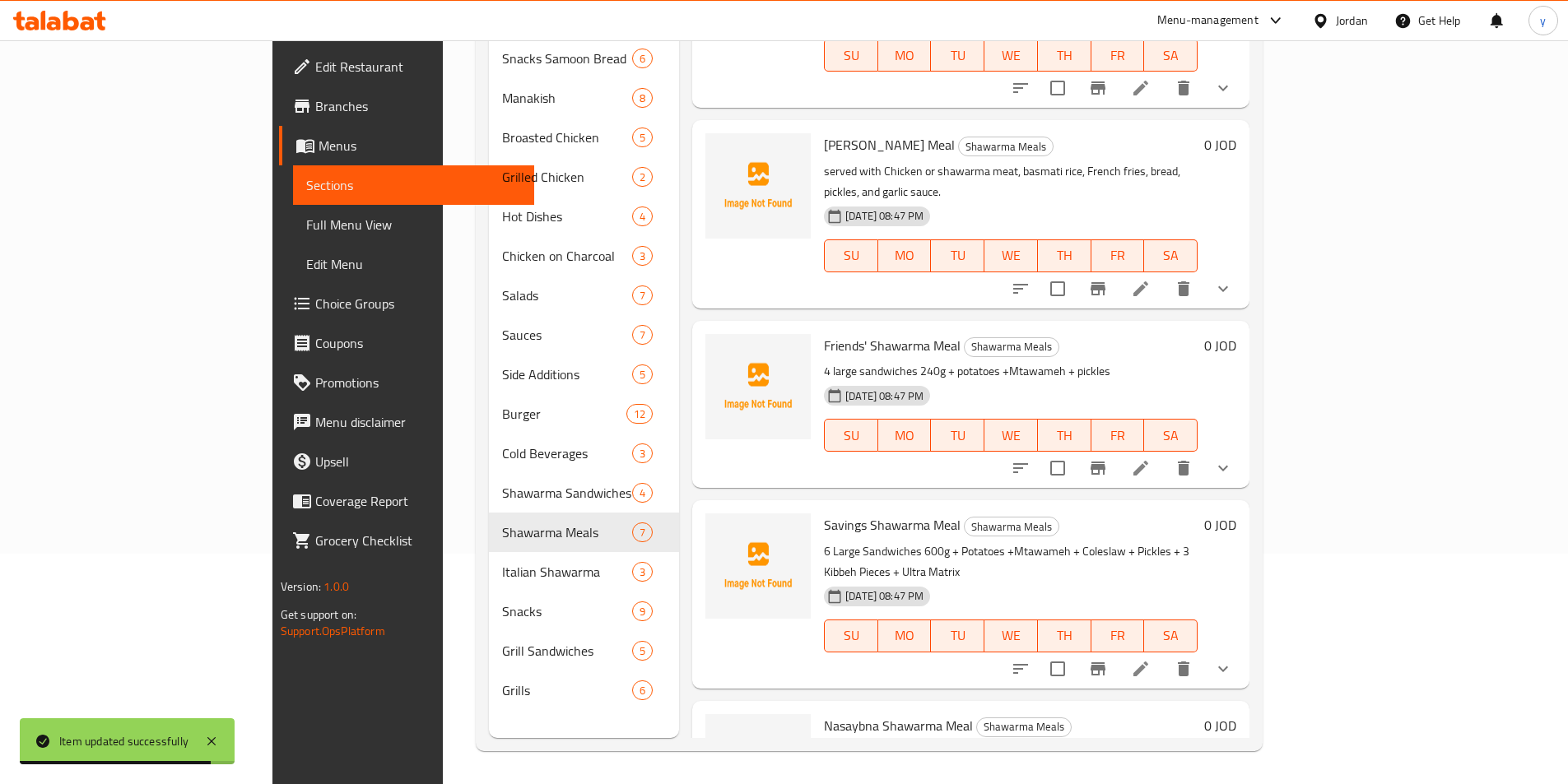
scroll to position [515, 0]
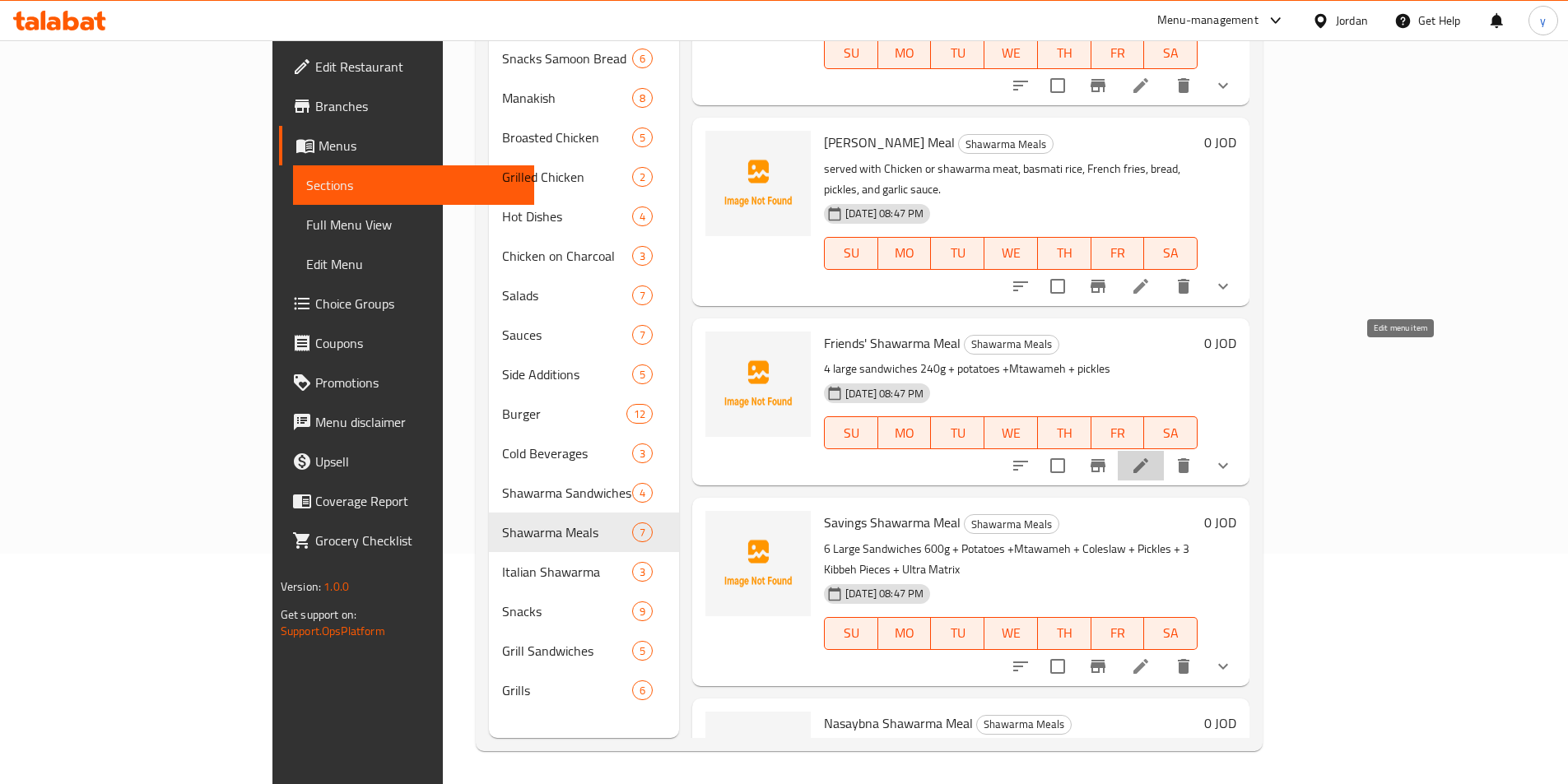
click at [1148, 458] on icon at bounding box center [1141, 466] width 15 height 15
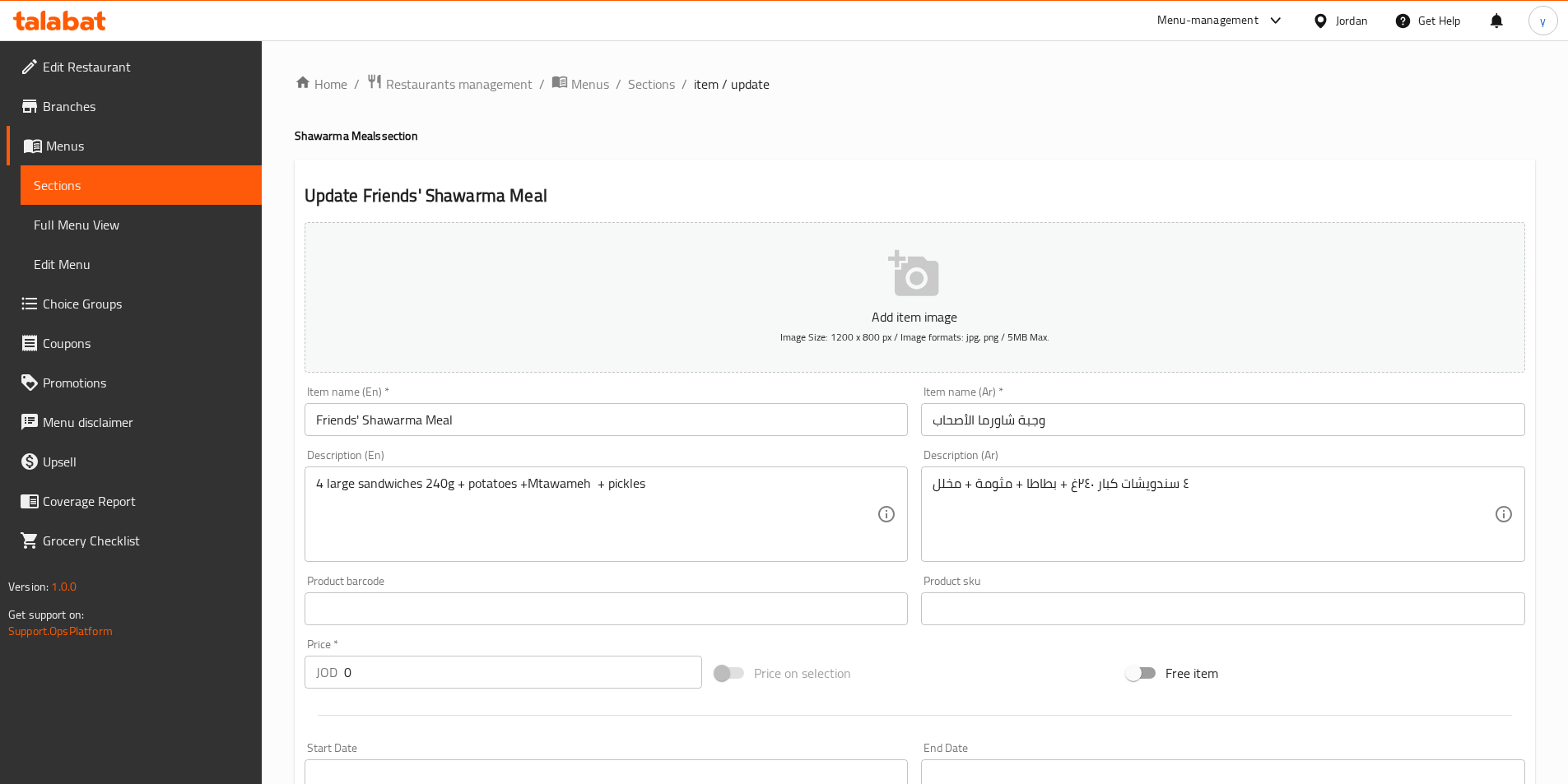
click at [313, 485] on div "4 large sandwiches 240g + potatoes +Mtawameh + pickles Description (En)" at bounding box center [606, 514] width 604 height 96
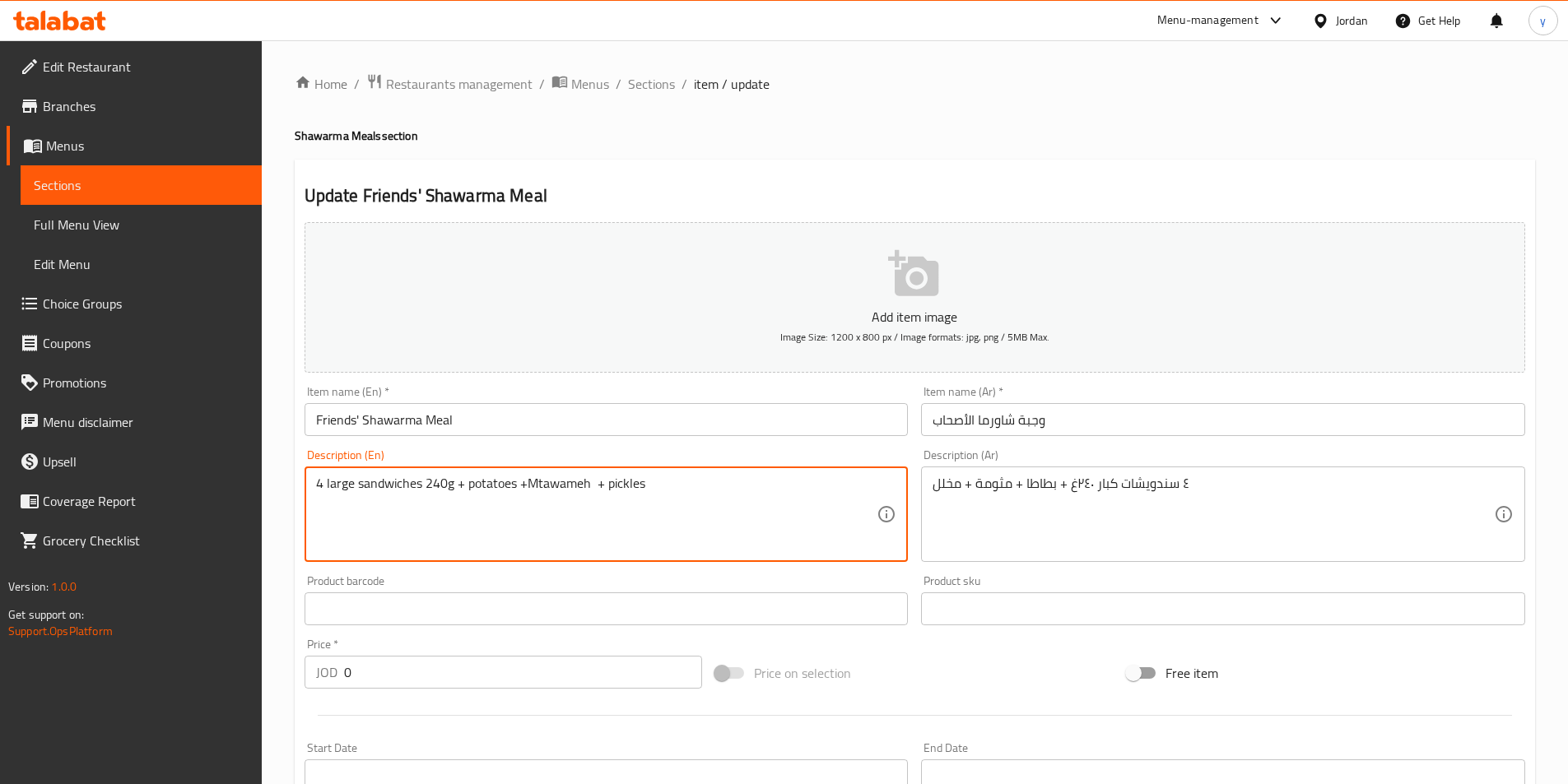
paste textarea "served with"
type textarea "served with 4 large sandwiches 240g + potatoes +Mtawameh + pickles"
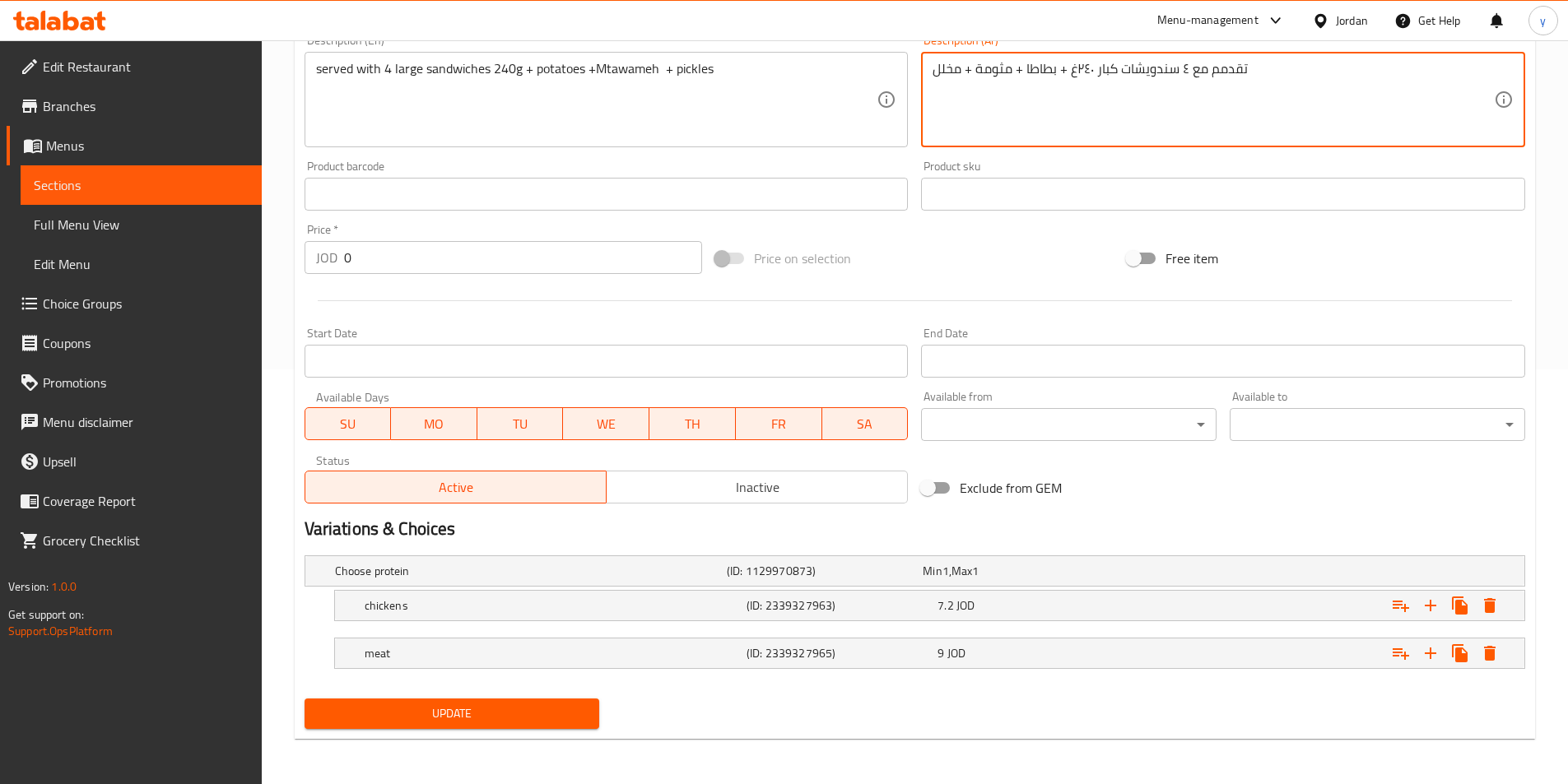
scroll to position [415, 0]
type textarea "تقدمم مع ٤ سندويشات كبار ٢٤٠غ + بطاطا + مثومة + مخلل"
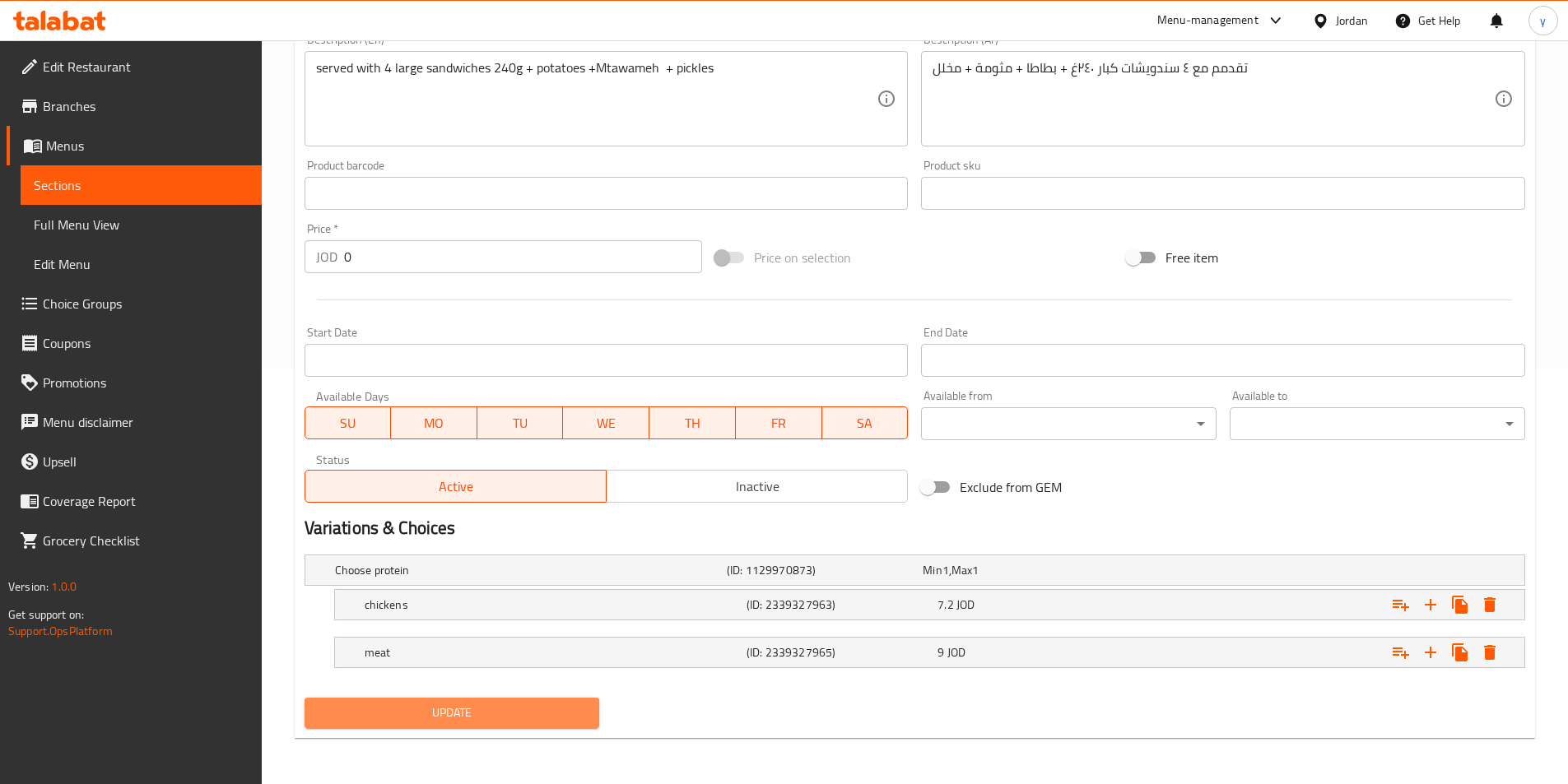
click at [437, 711] on span "Update" at bounding box center [452, 713] width 269 height 20
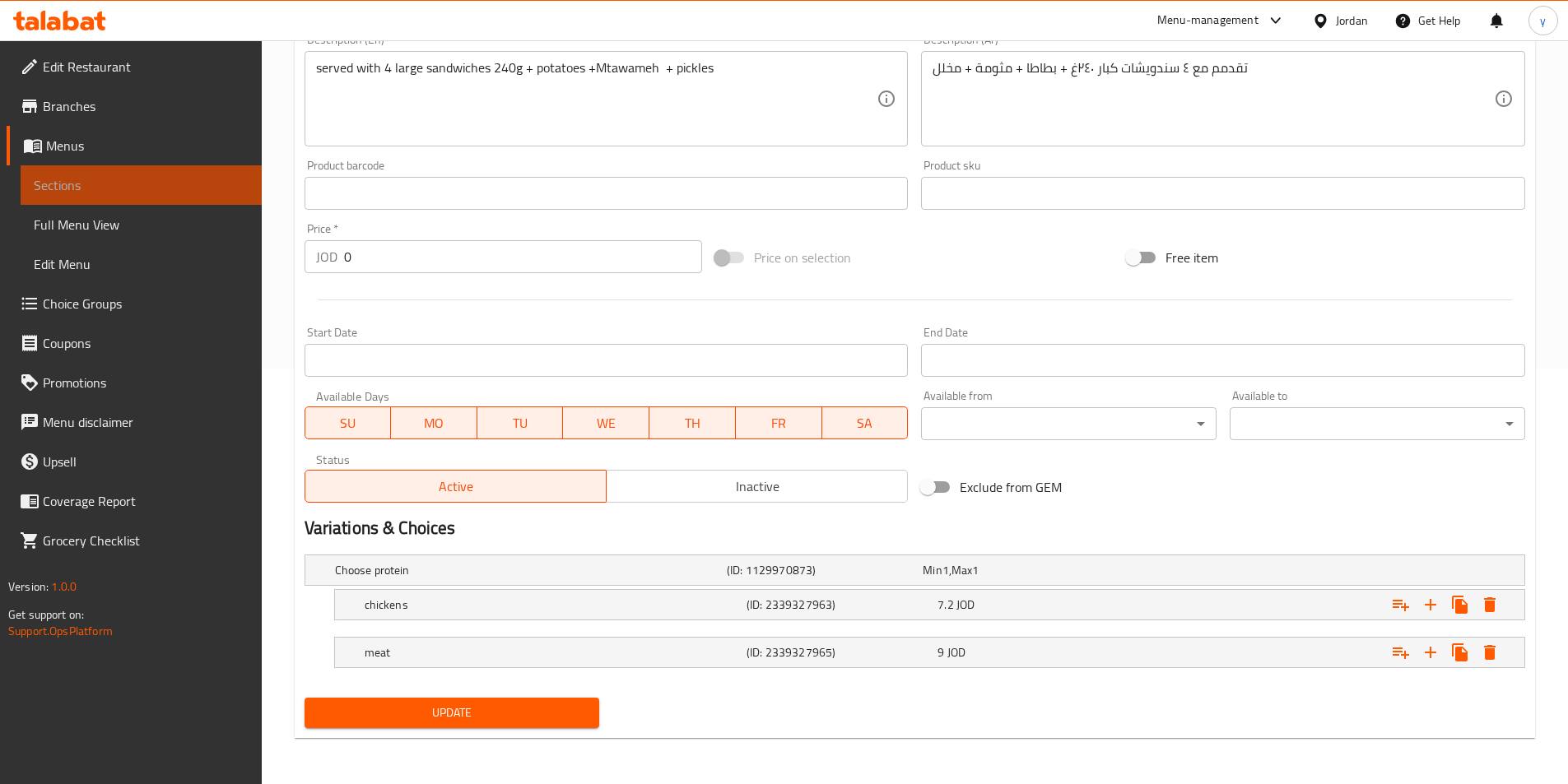
click at [47, 187] on span "Sections" at bounding box center [141, 185] width 215 height 19
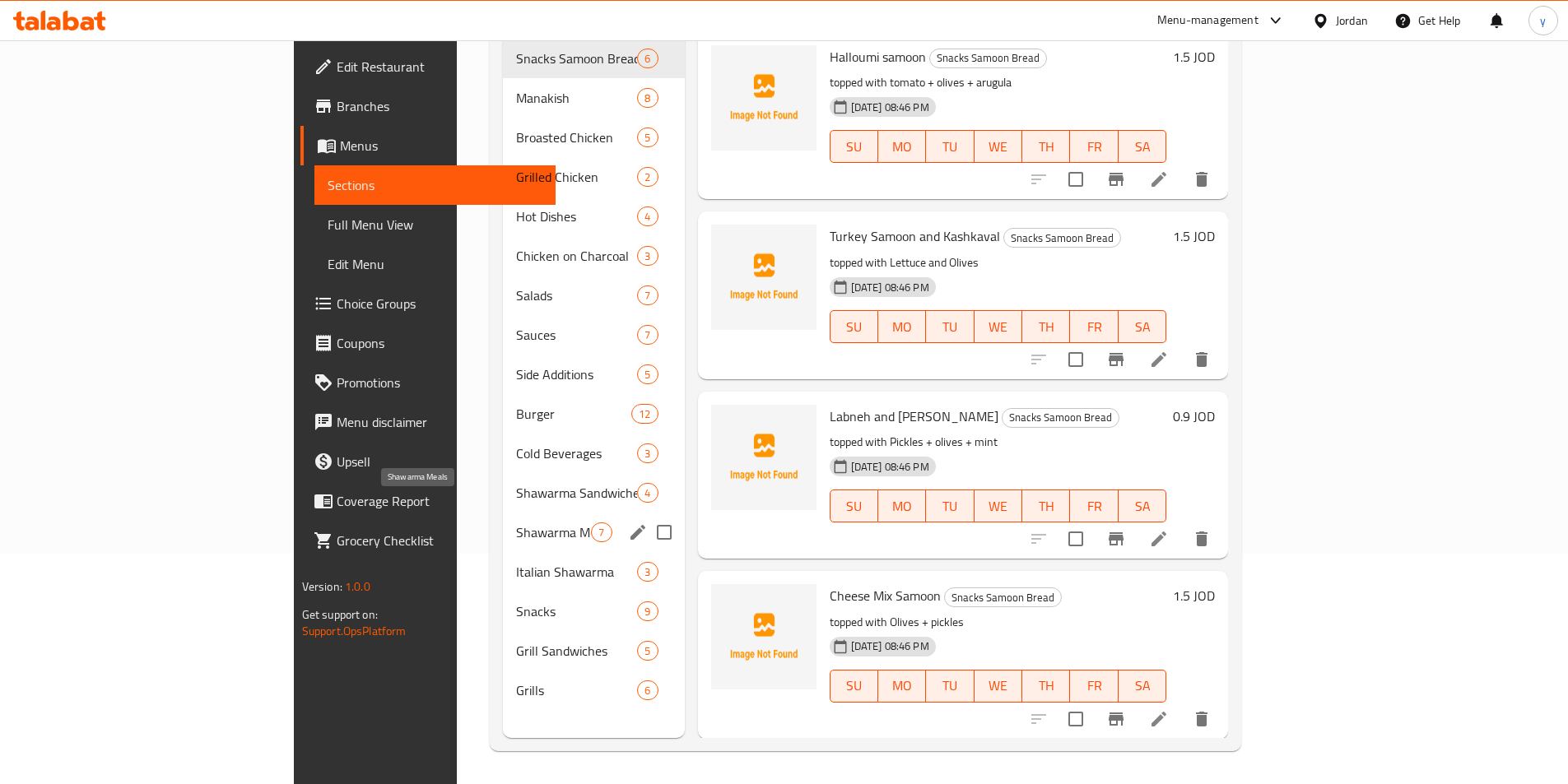
click at [516, 523] on span "Shawarma Meals" at bounding box center [553, 532] width 75 height 19
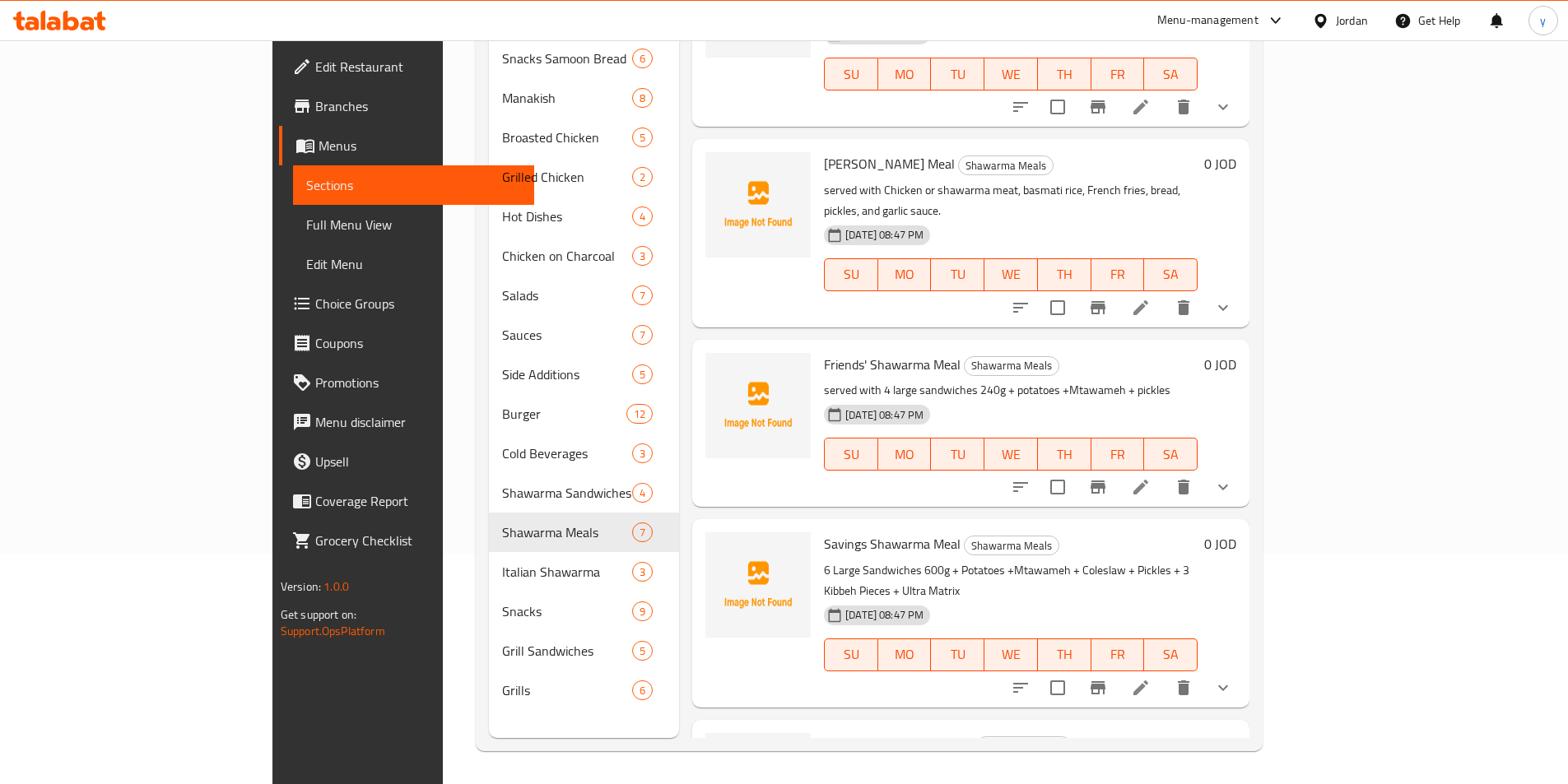
scroll to position [515, 0]
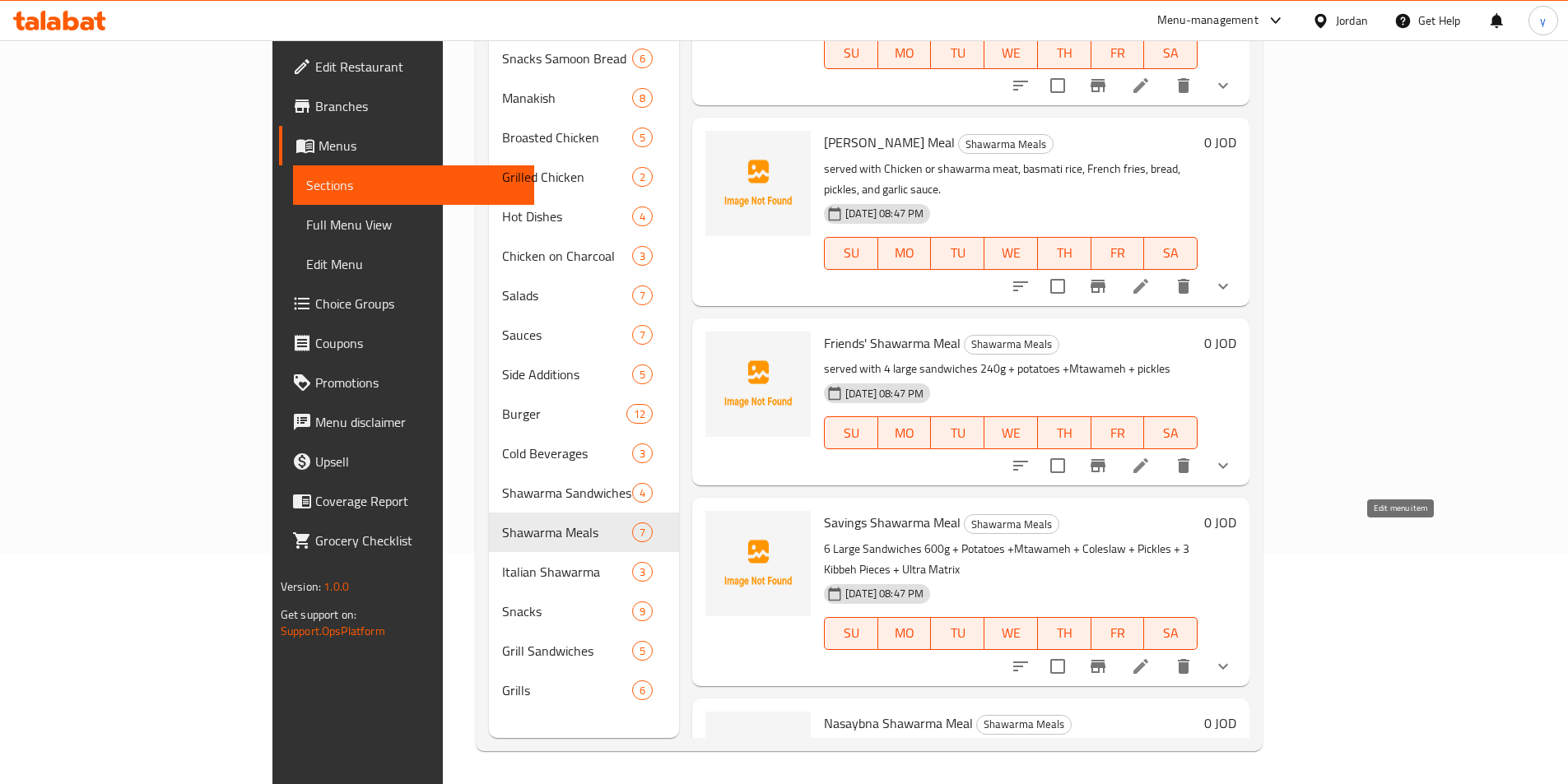
click at [1148, 659] on icon at bounding box center [1141, 666] width 15 height 15
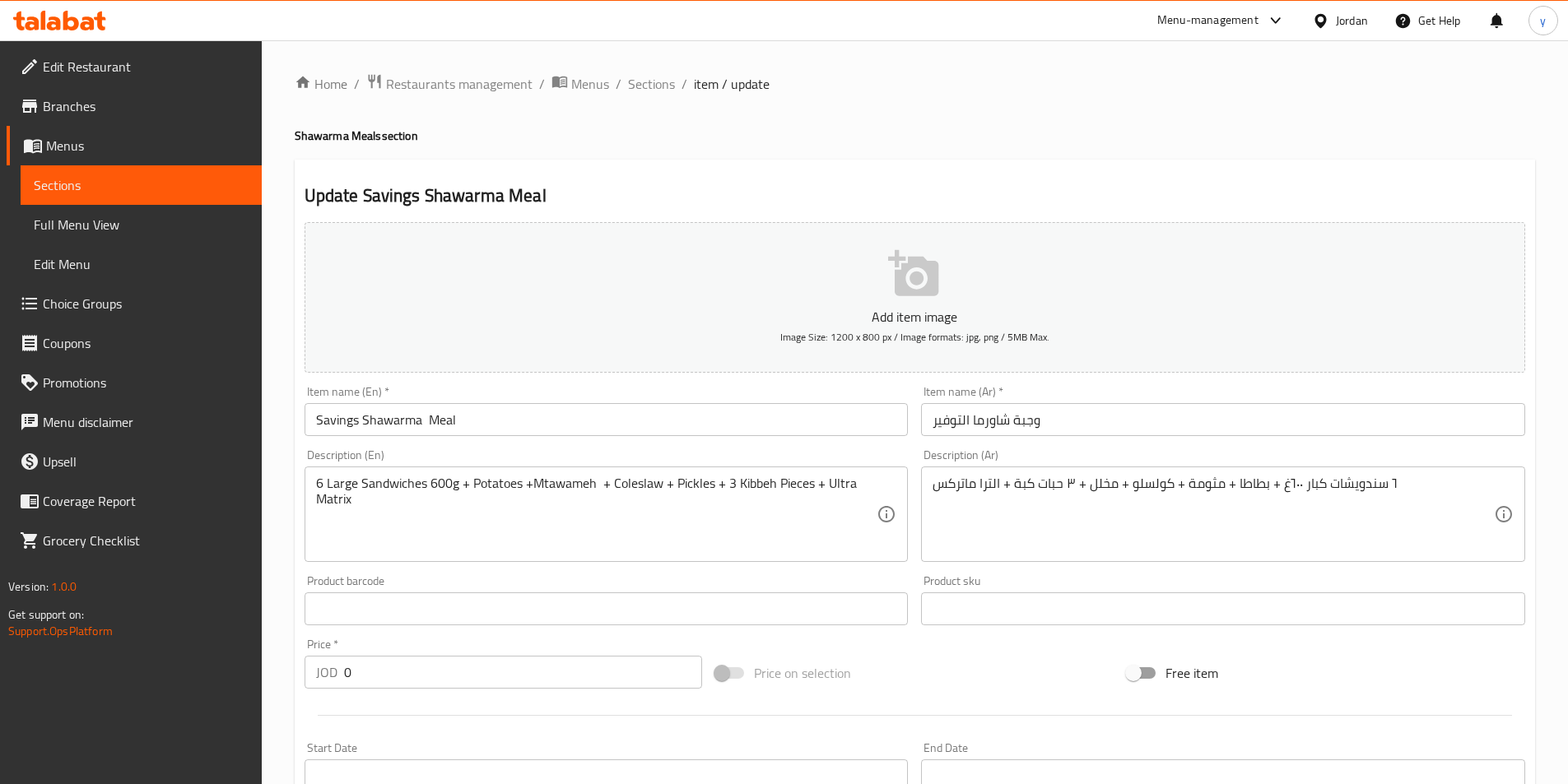
click at [310, 483] on div "6 Large Sandwiches 600g + Potatoes +Mtawameh + Coleslaw + Pickles + 3 Kibbeh Pi…" at bounding box center [606, 514] width 604 height 96
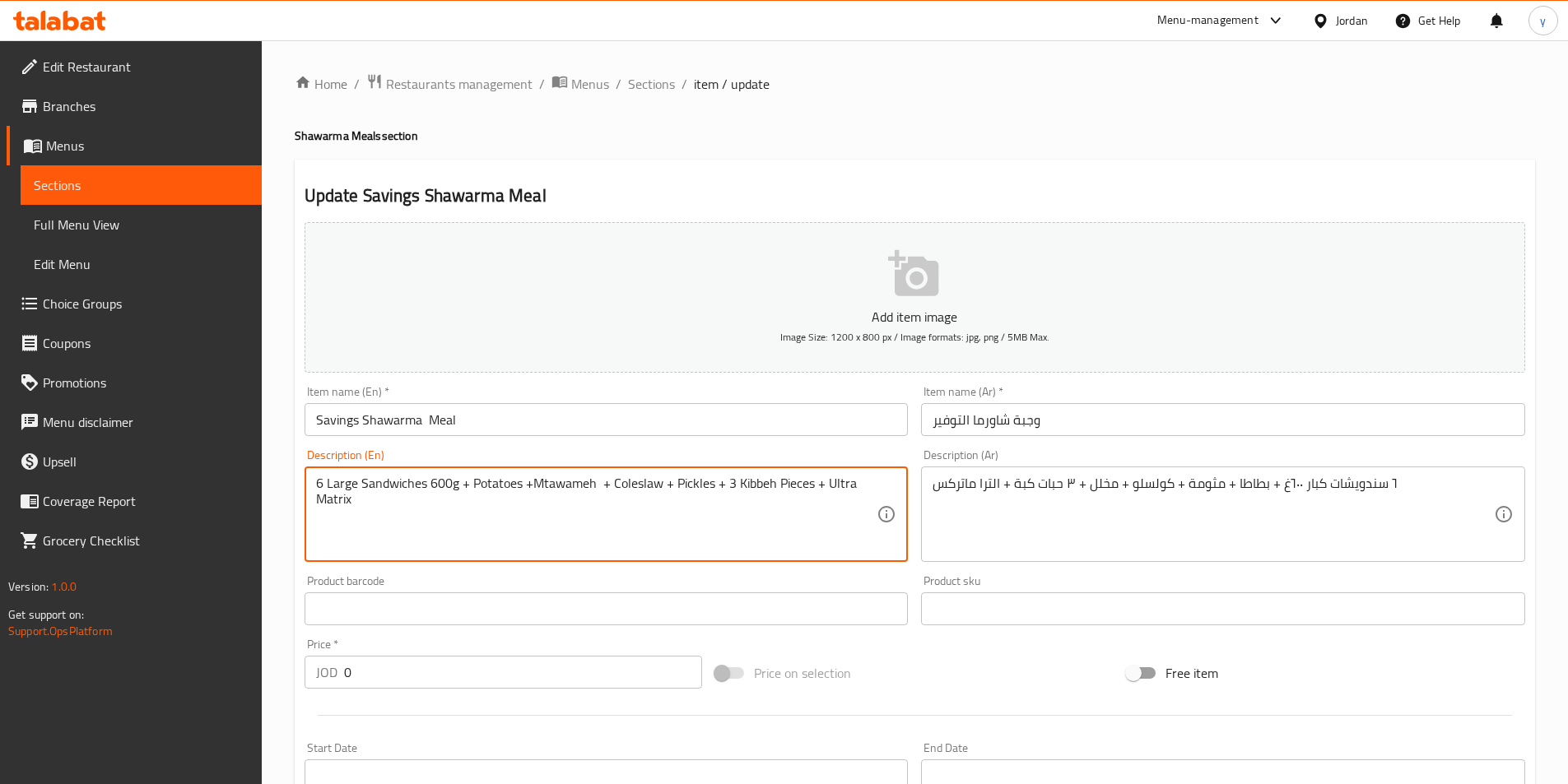
paste textarea "served with"
type textarea "served with 6 Large Sandwiches 600g + Potatoes +Mtawameh + Coleslaw + Pickles +…"
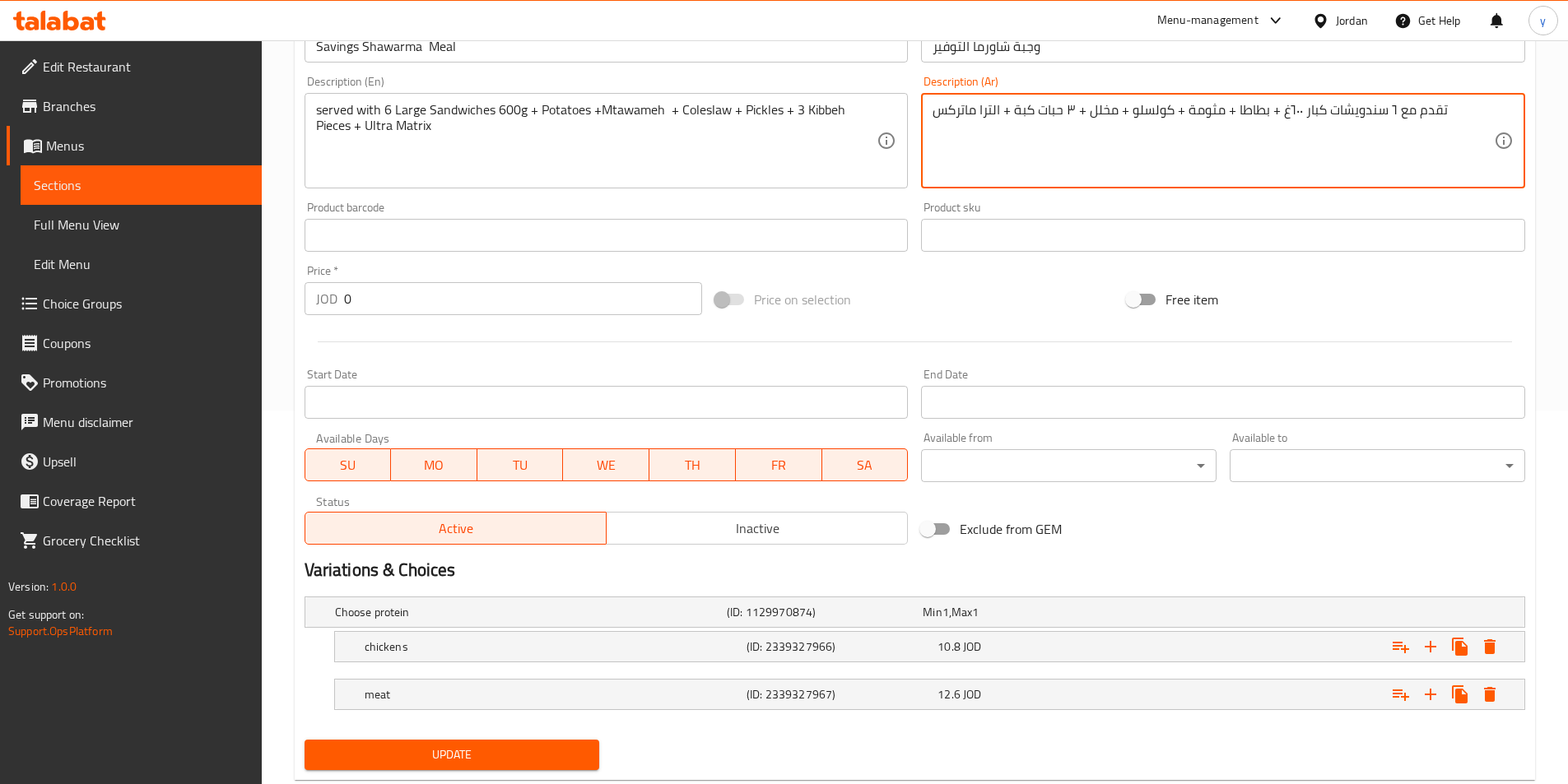
scroll to position [411, 0]
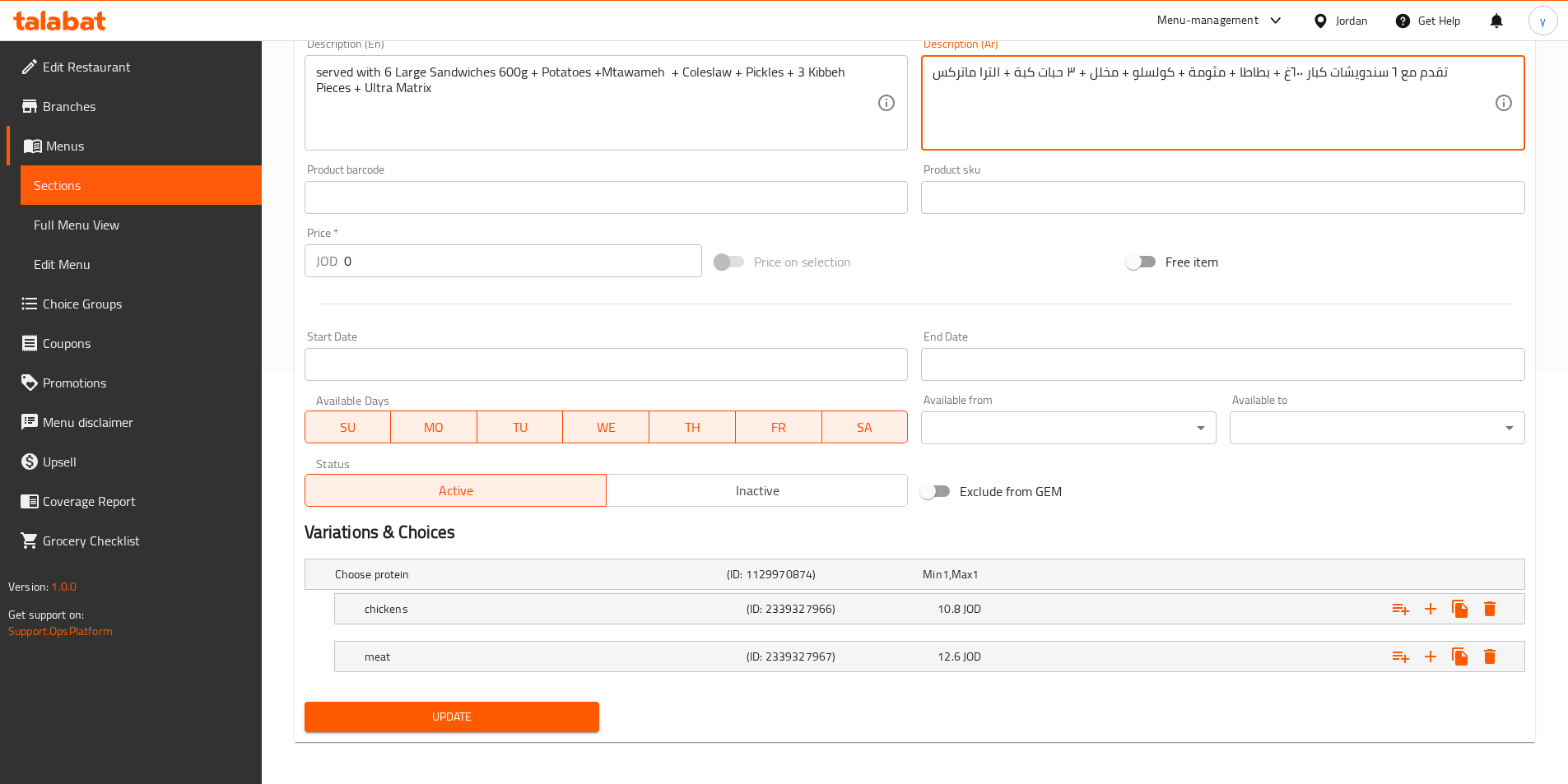
type textarea "تقدم مع ٦ سندويشات كبار ٦٠٠غ + بطاطا + مثومة + كولسلو + مخلل + ٣ حبات كبة + الت…"
click at [379, 715] on span "Update" at bounding box center [452, 717] width 269 height 20
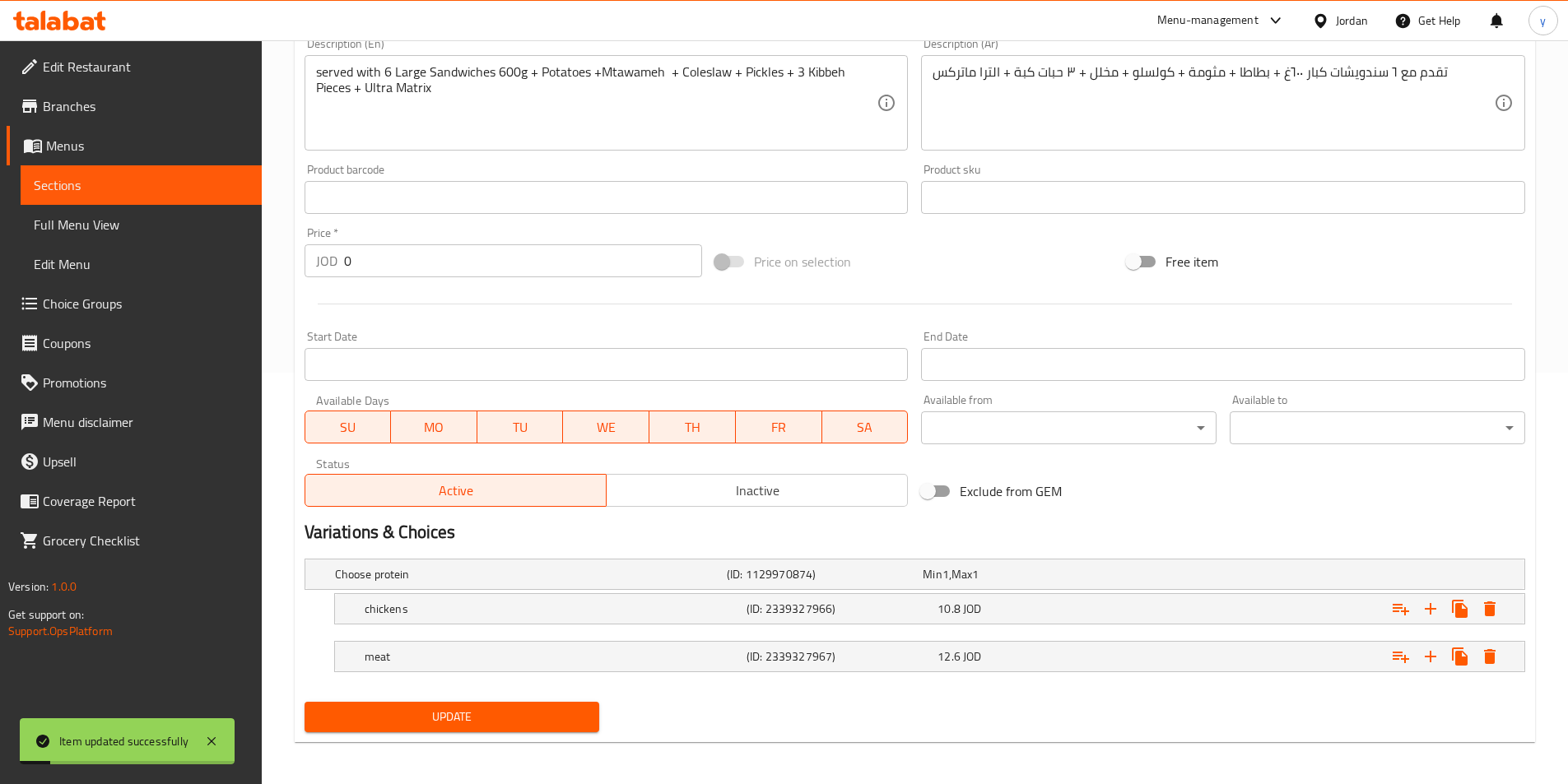
drag, startPoint x: 59, startPoint y: 178, endPoint x: 72, endPoint y: 182, distance: 13.6
click at [60, 178] on span "Sections" at bounding box center [141, 185] width 215 height 19
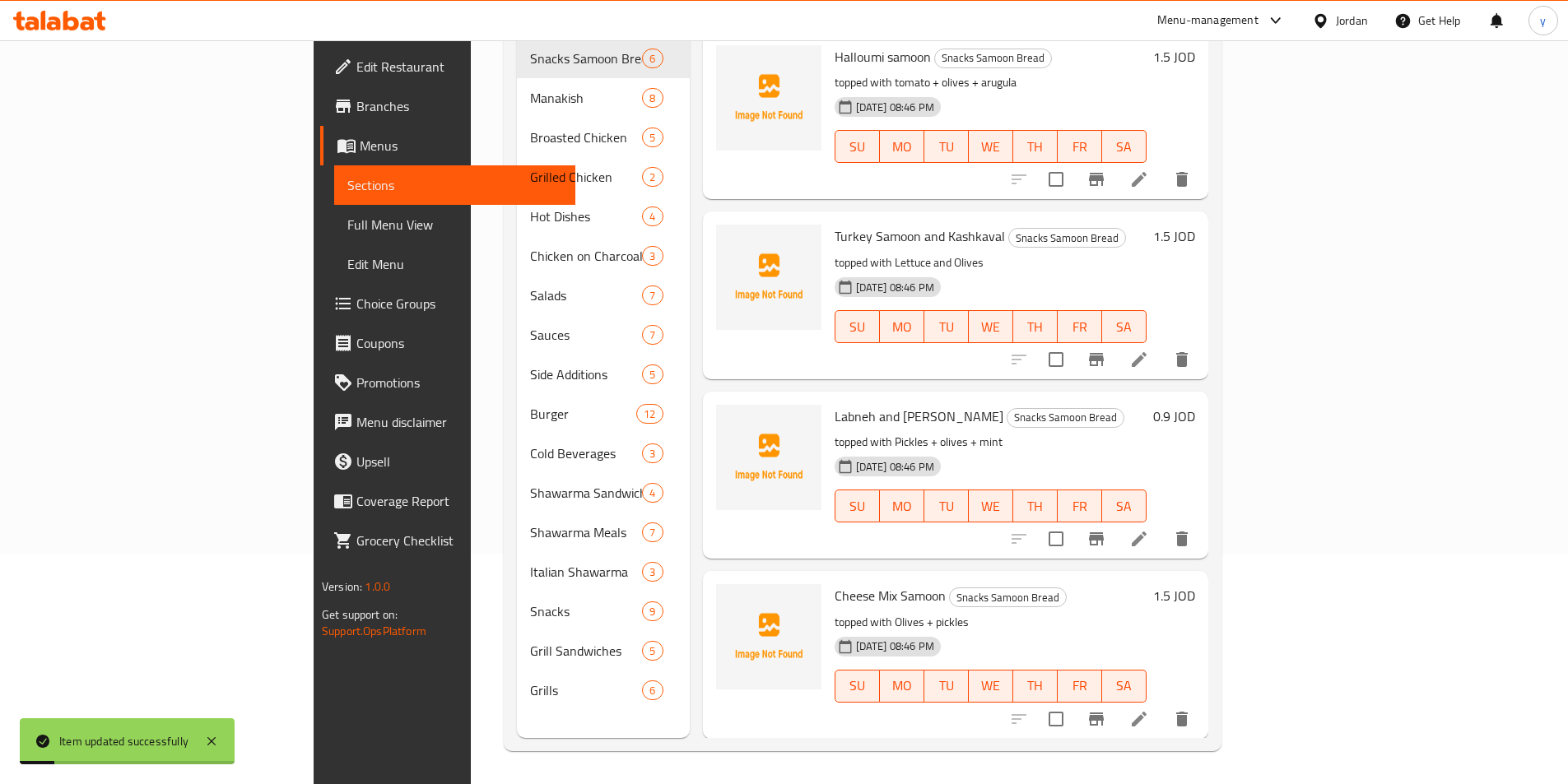
scroll to position [230, 0]
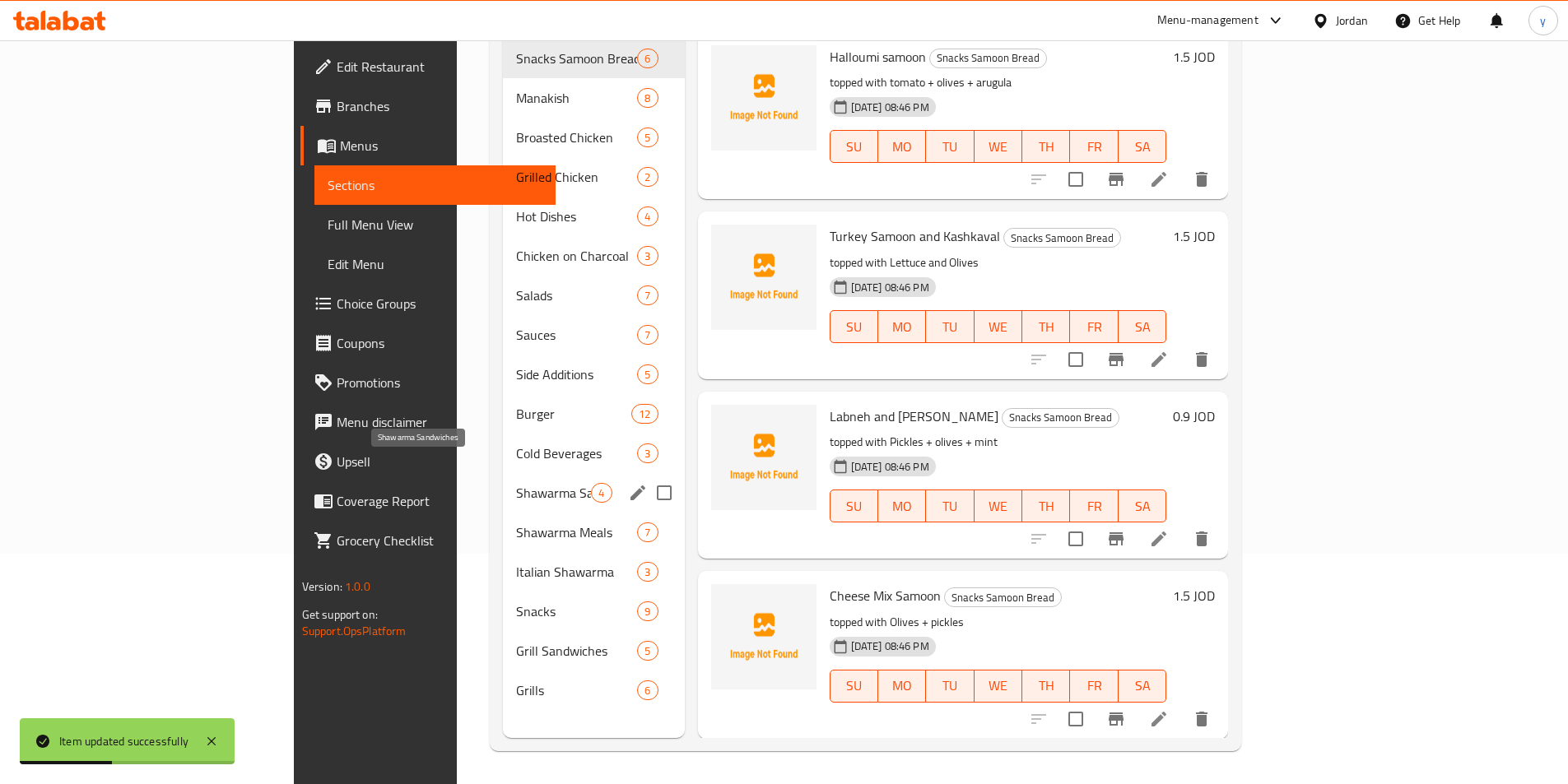
click at [516, 483] on span "Shawarma Sandwiches" at bounding box center [553, 492] width 75 height 19
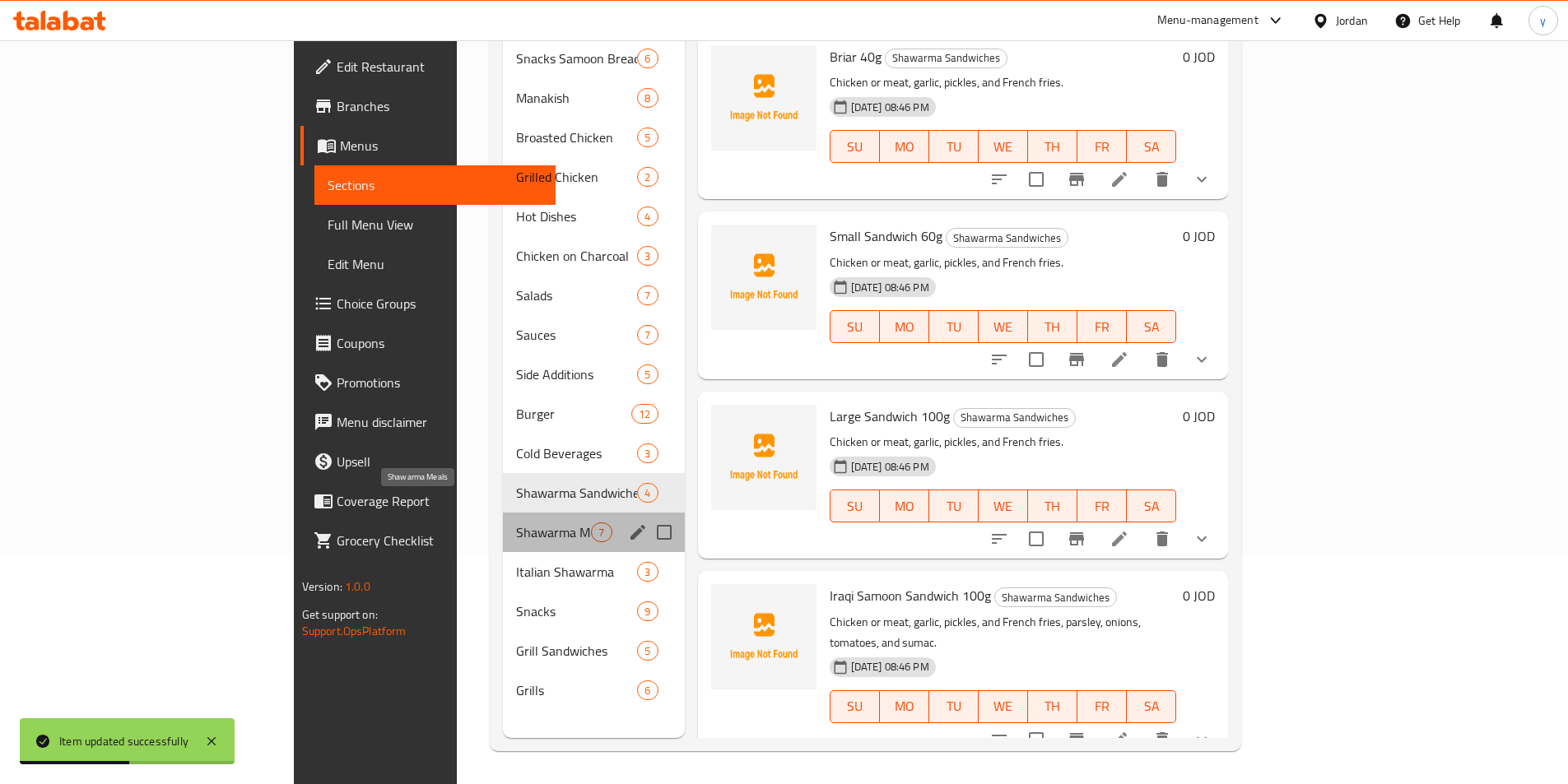
click at [516, 523] on span "Shawarma Meals" at bounding box center [553, 532] width 75 height 19
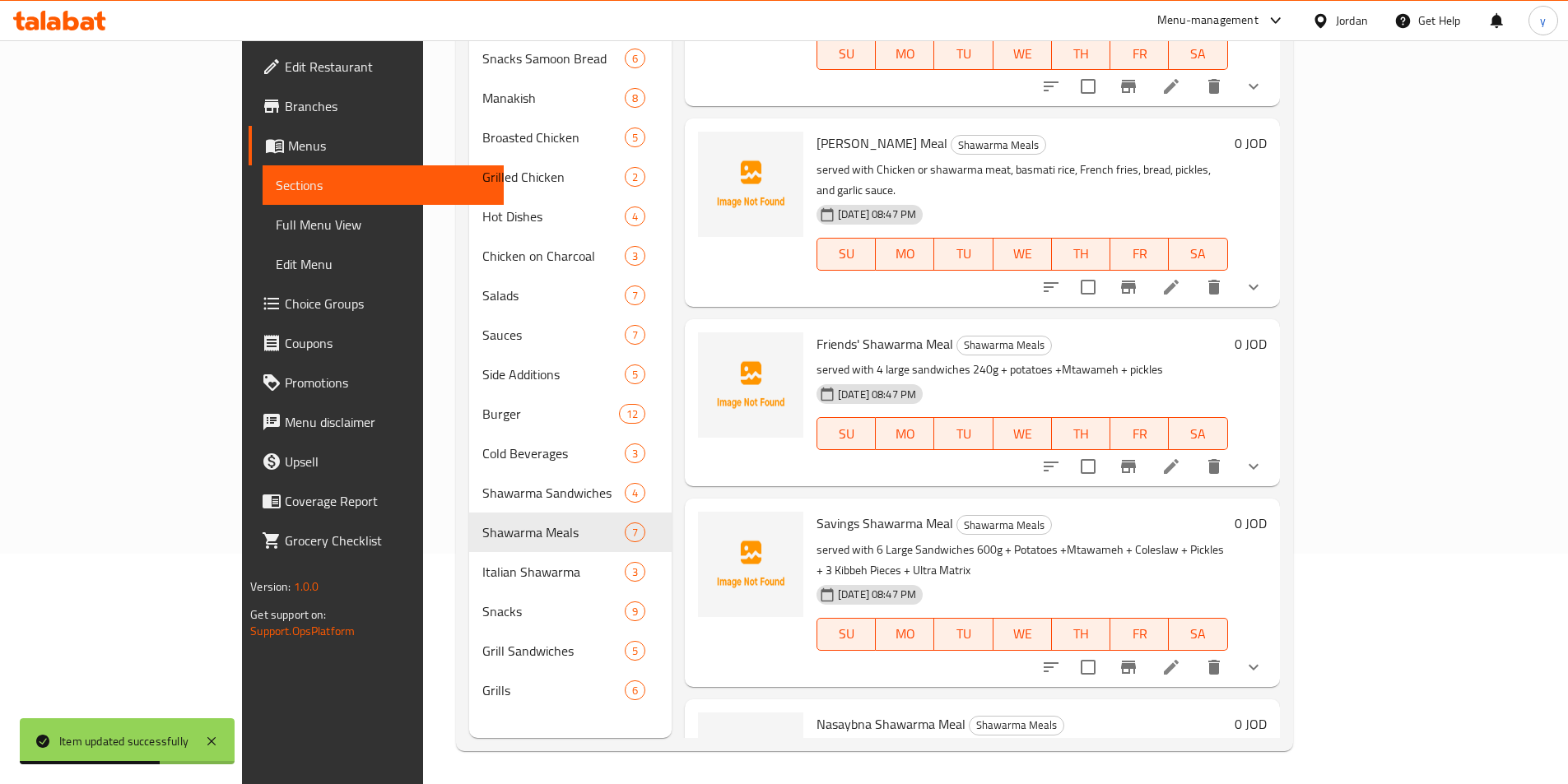
scroll to position [515, 0]
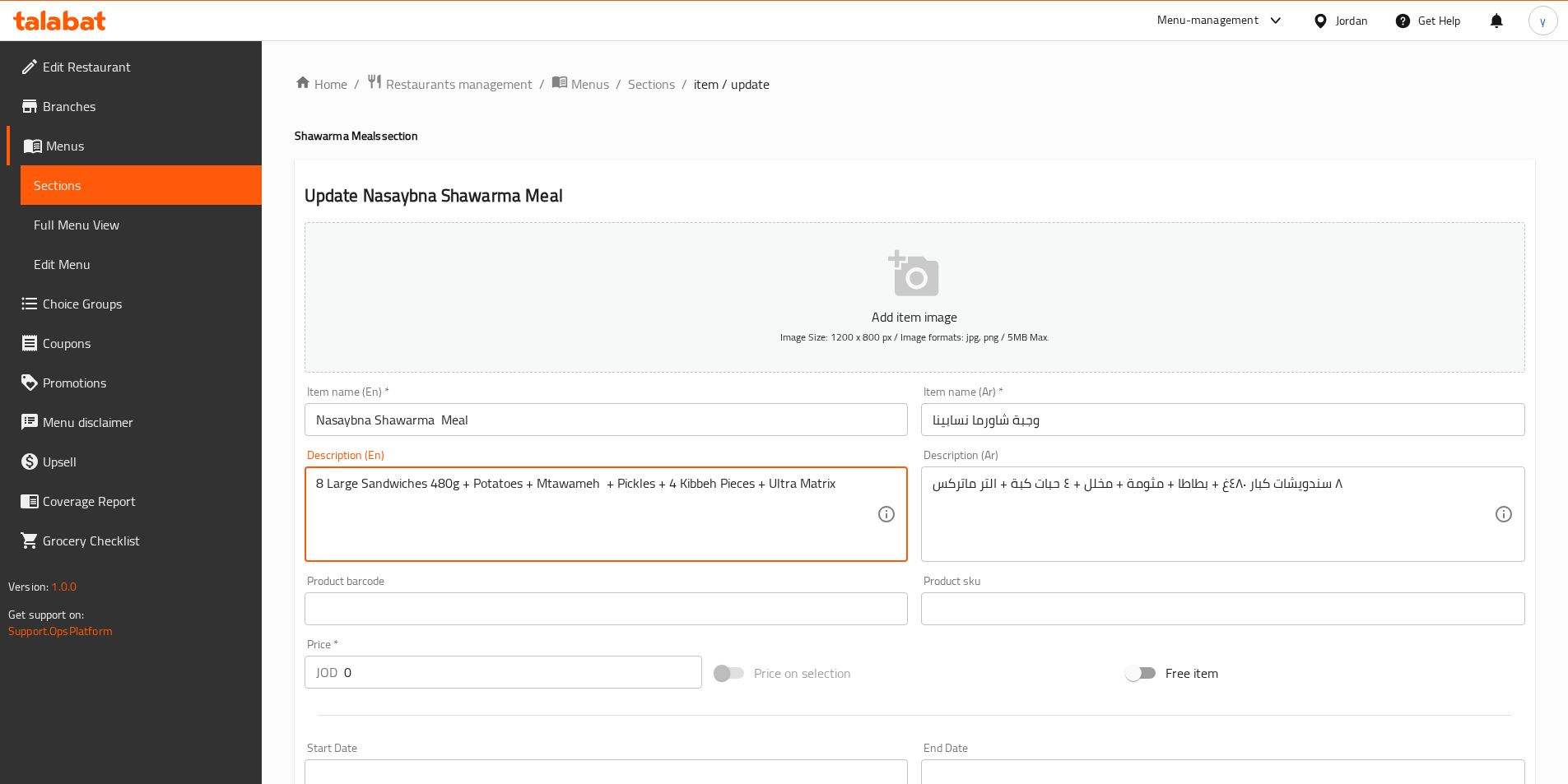
paste textarea "served with"
type textarea "served with 8 Large Sandwiches 480g + Potatoes + Mtawameh + Pickles + 4 Kibbeh …"
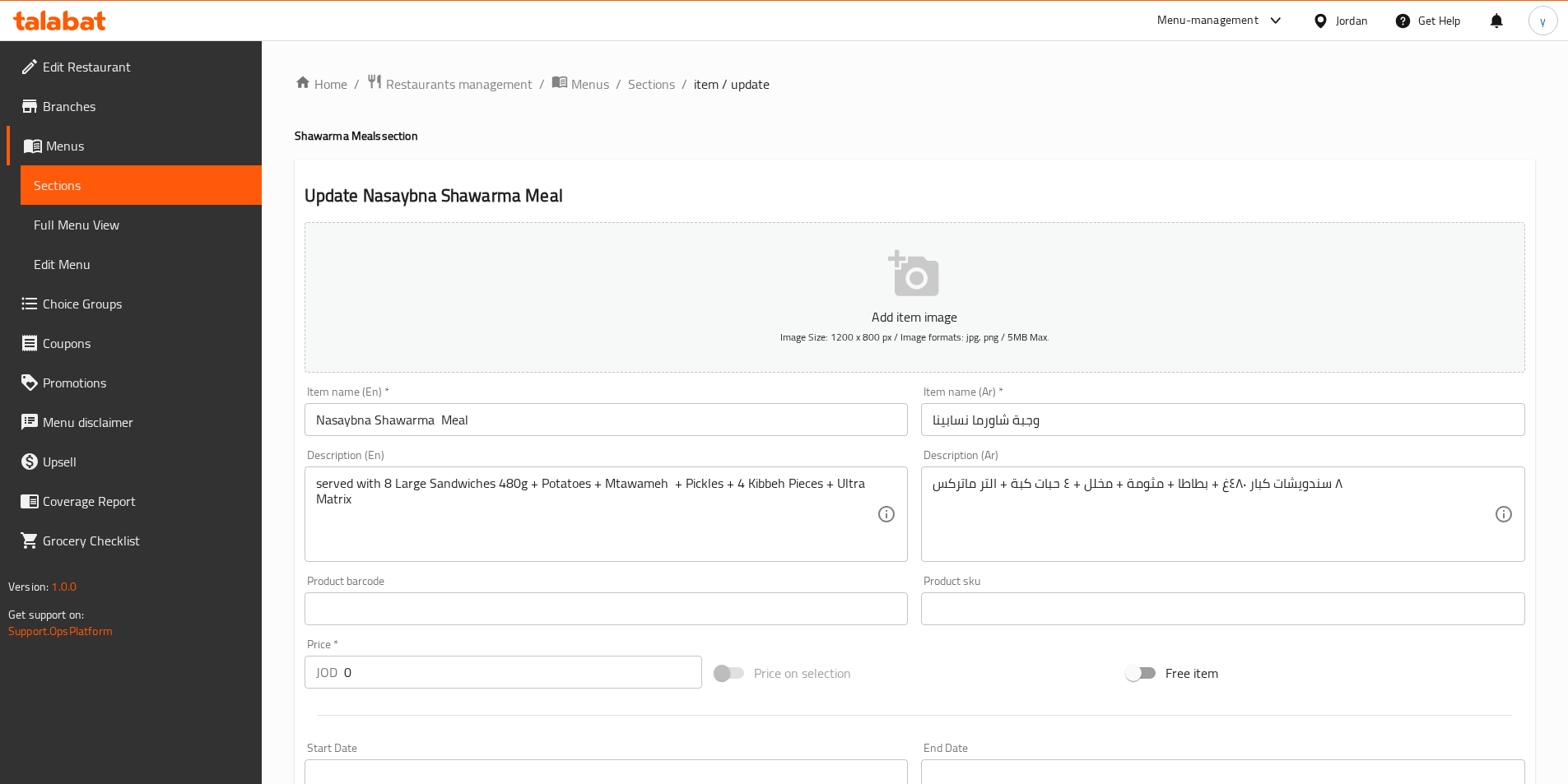
click at [932, 485] on div "٨ سندويشات كبار ٤٨٠غ + بطاطا + مثومة + مخلل + ٤ حبات كبة + التر ماتركس Descript…" at bounding box center [1222, 514] width 604 height 96
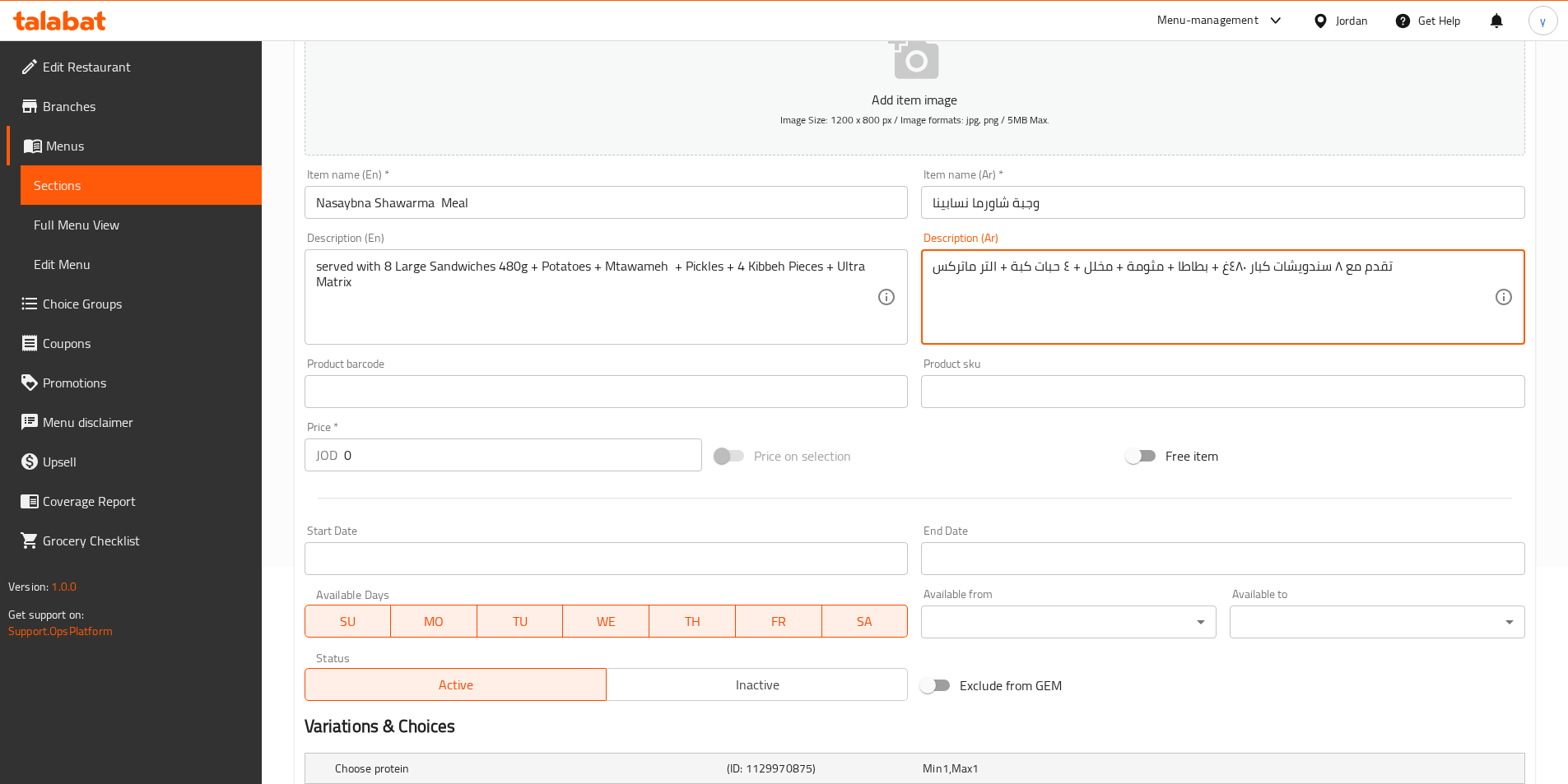
scroll to position [415, 0]
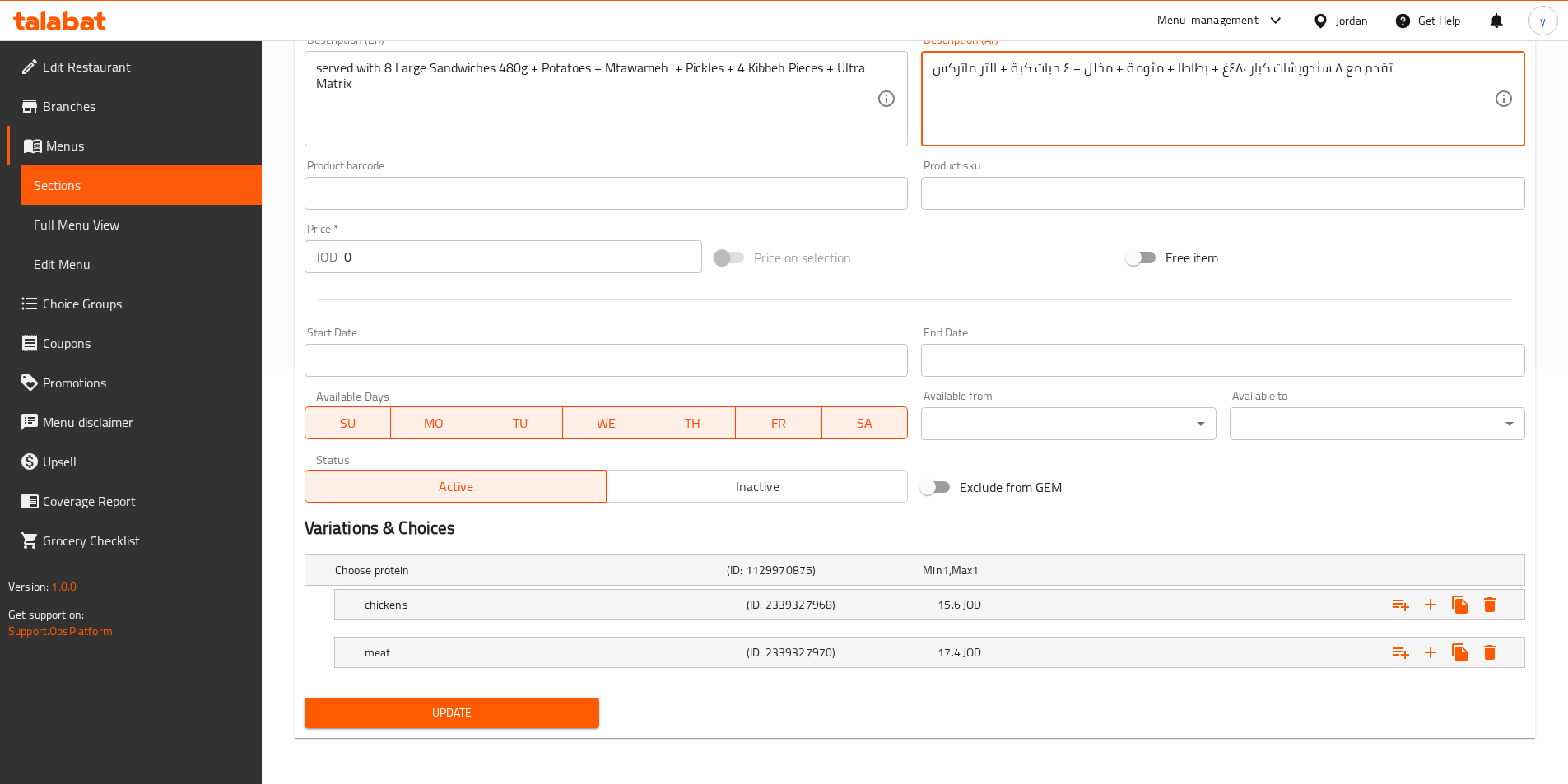
type textarea "تقدم مع ٨ سندويشات كبار ٤٨٠غ + بطاطا + مثومة + مخلل + ٤ حبات كبة + التر ماتركس"
click at [525, 721] on span "Update" at bounding box center [452, 713] width 269 height 20
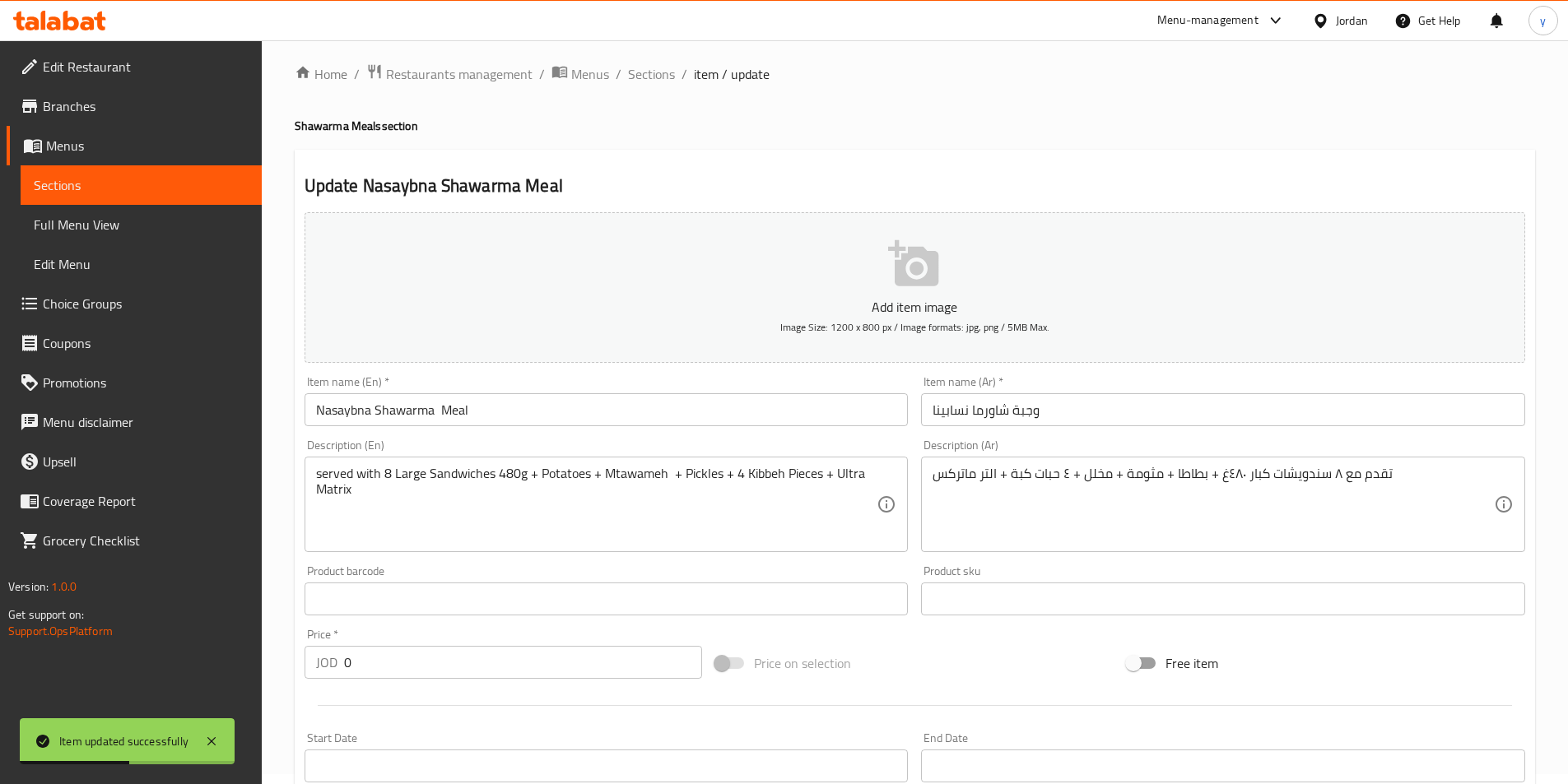
scroll to position [0, 0]
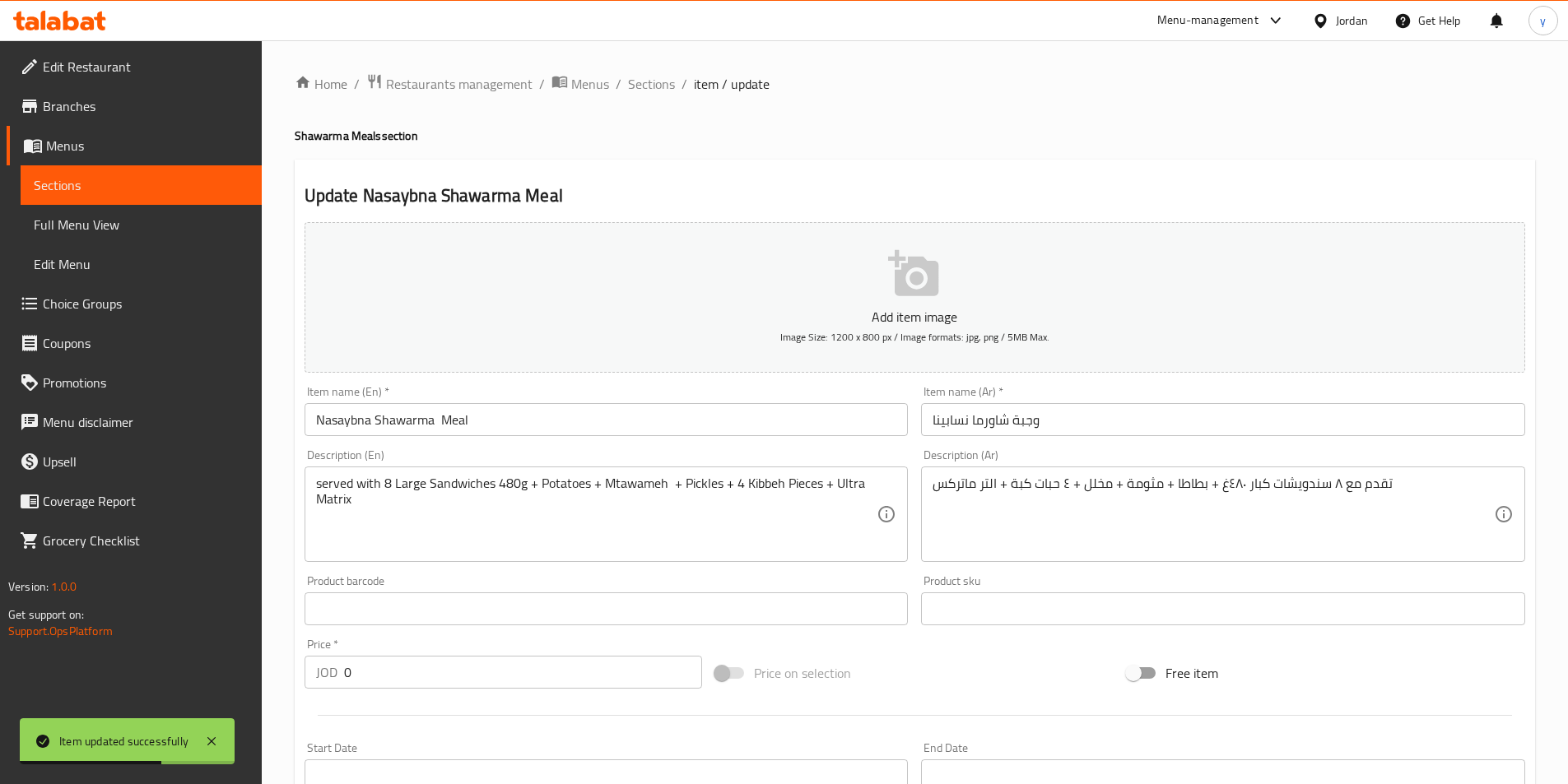
click at [126, 176] on span "Sections" at bounding box center [141, 185] width 215 height 19
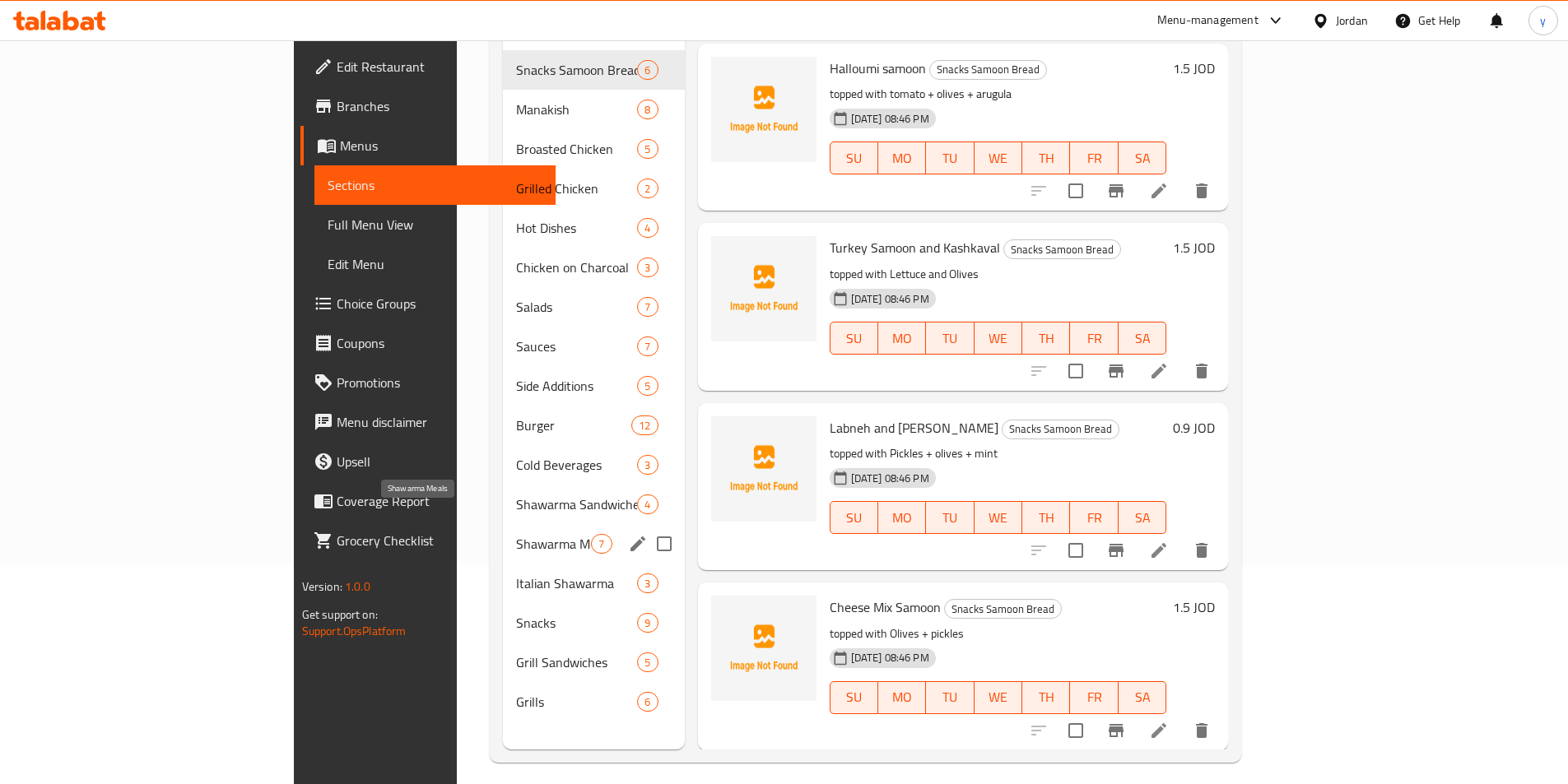
scroll to position [230, 0]
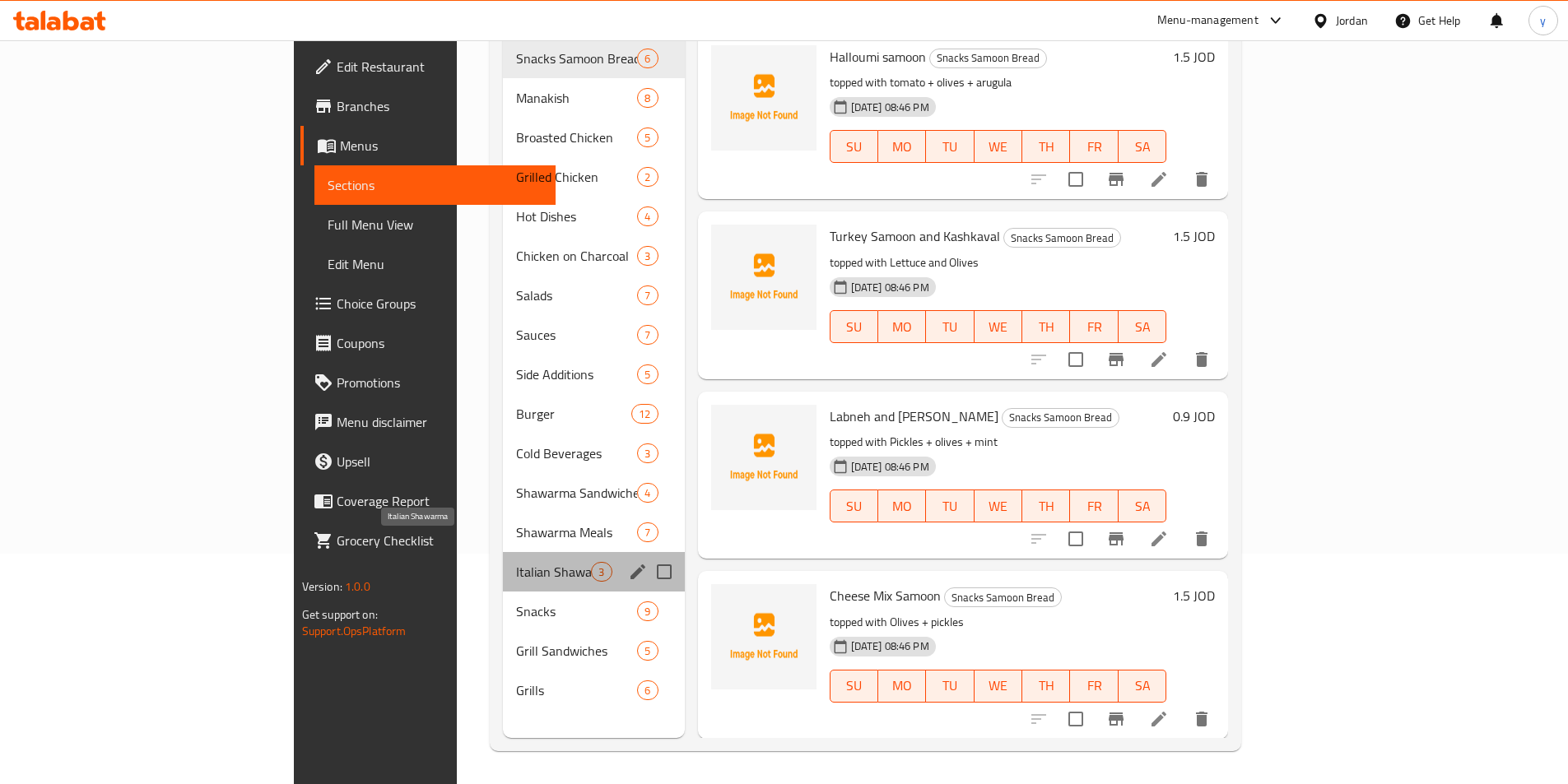
click at [516, 562] on span "Italian Shawarma" at bounding box center [553, 571] width 75 height 19
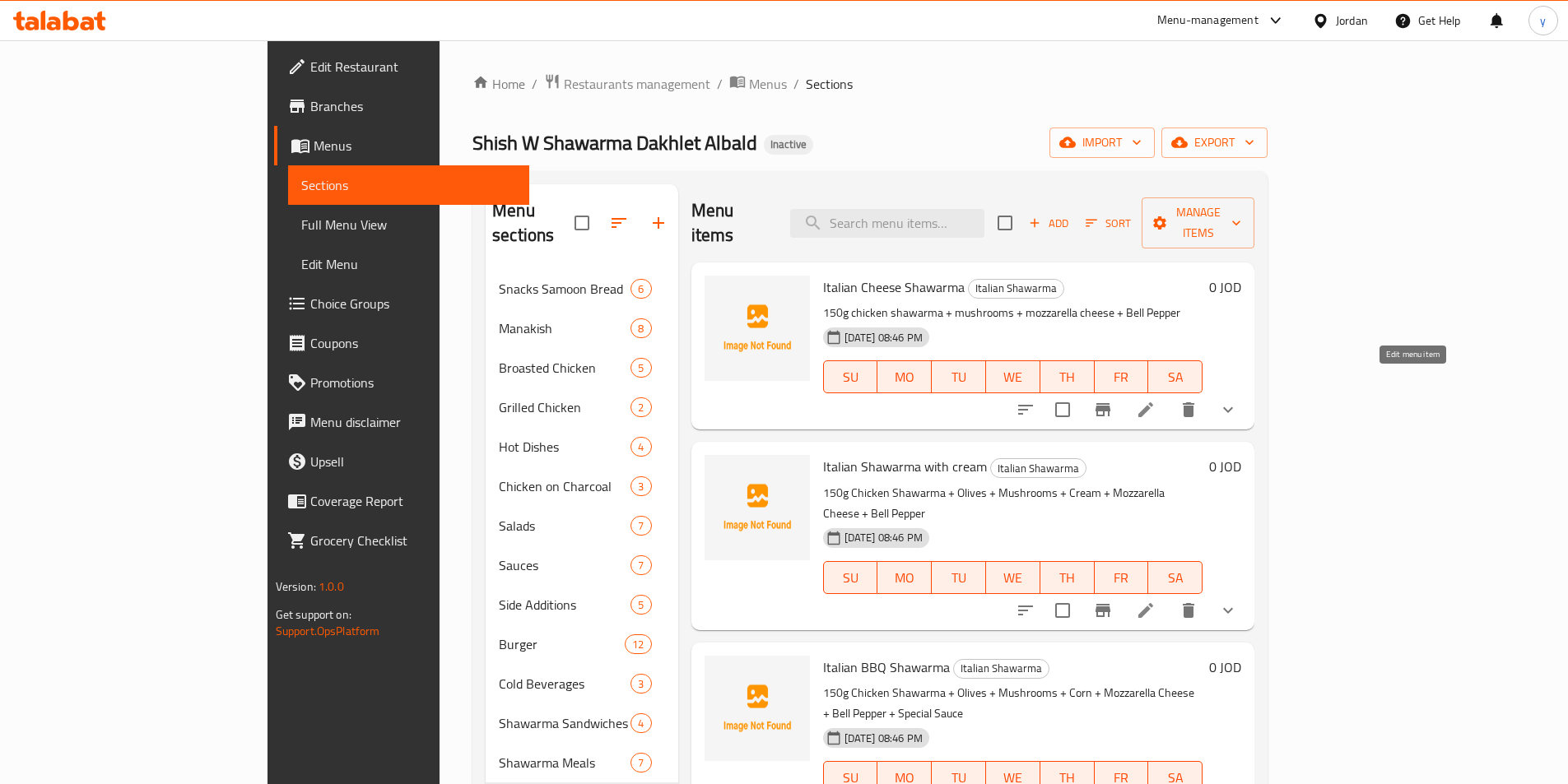
click at [1156, 400] on icon at bounding box center [1145, 409] width 19 height 19
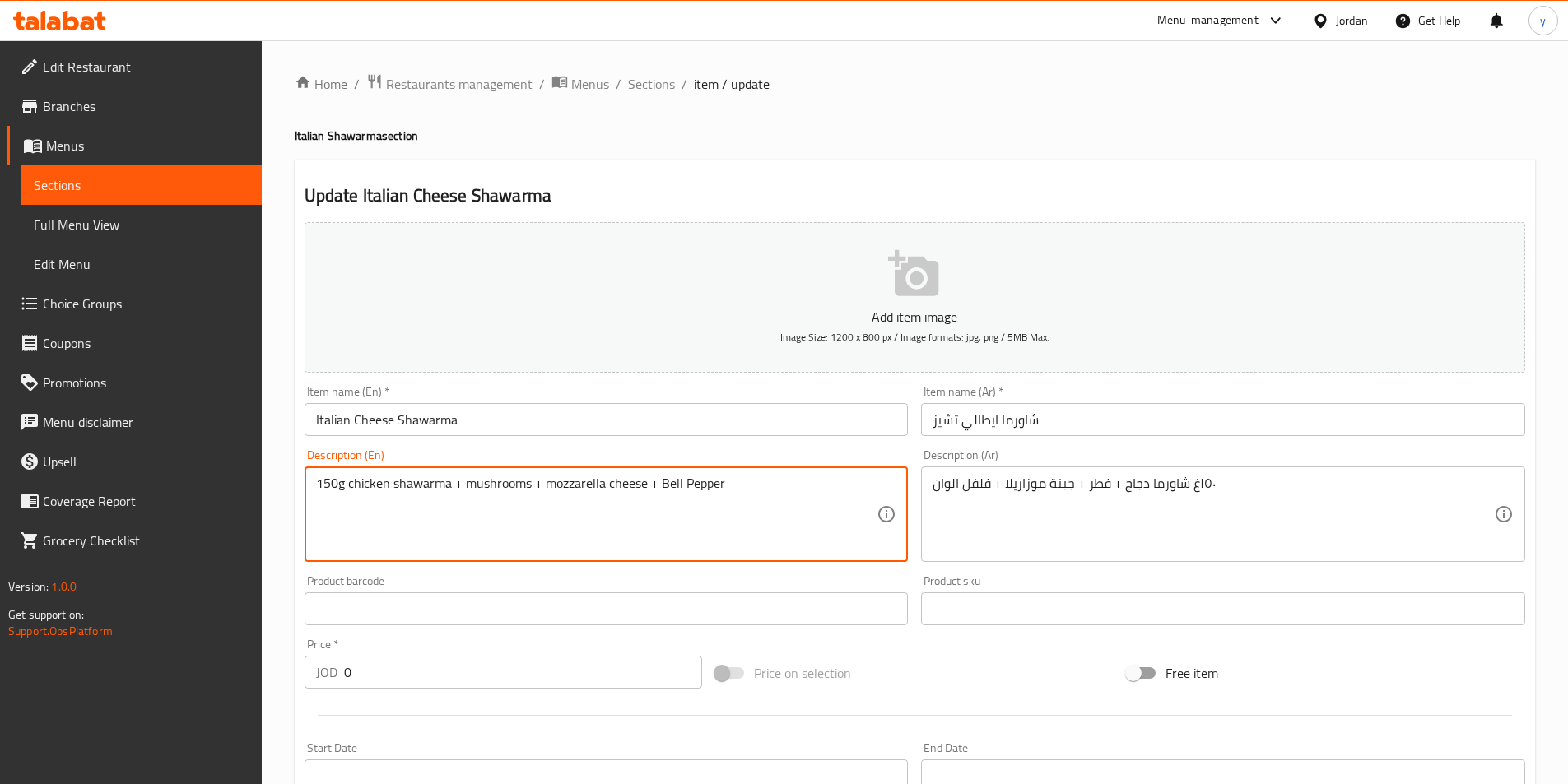
paste textarea "topped with"
type textarea "topped with 150g chicken shawarma + mushrooms + mozzarella cheese + Bell Pepper"
click at [931, 485] on div "١٥٠غ شاورما دجاج + فطر + جبنة موزاريلا + فلفل الوان Description (Ar)" at bounding box center [1222, 514] width 604 height 96
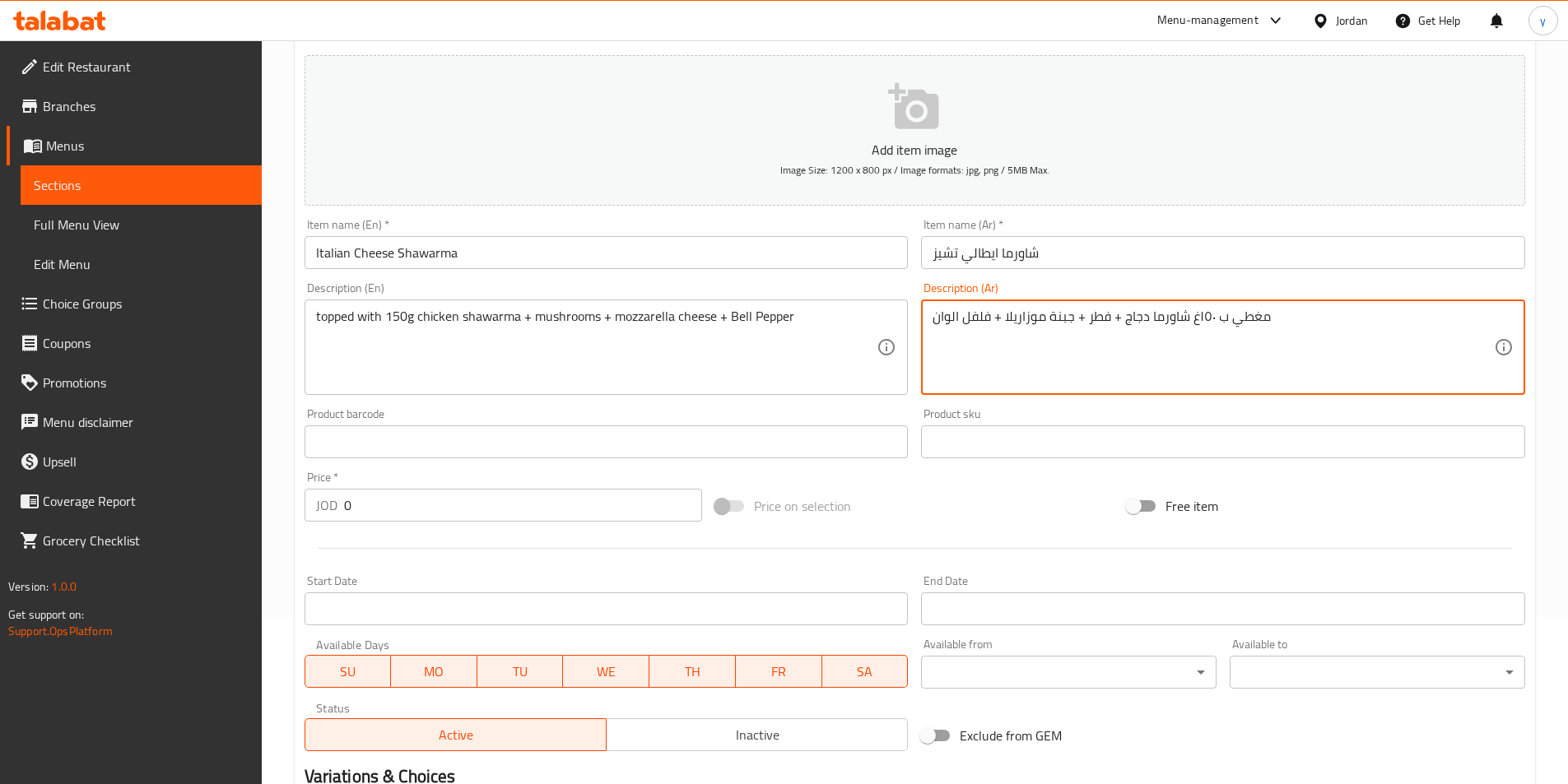
scroll to position [415, 0]
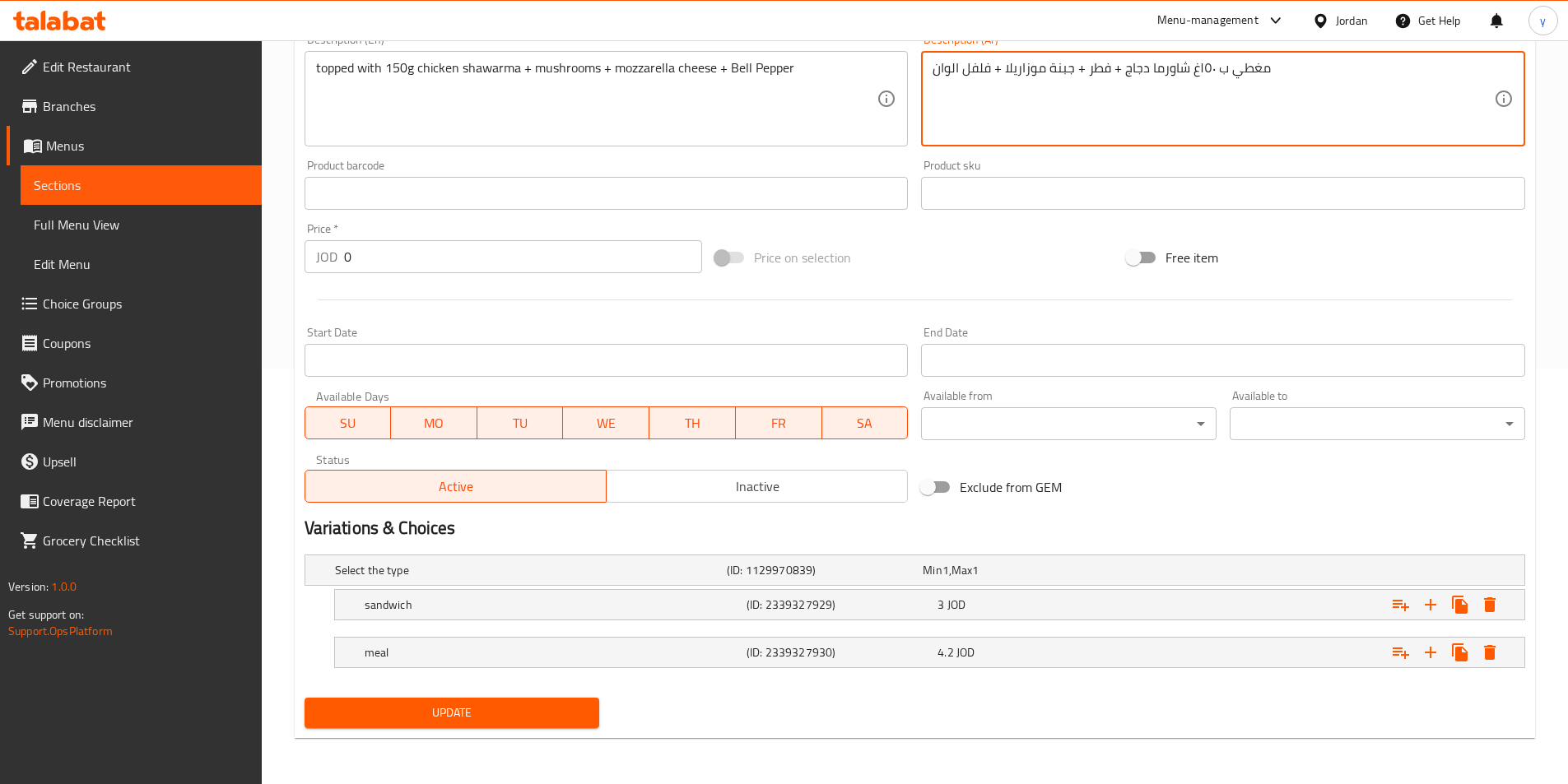
type textarea "مغطي ب ١٥٠غ شاورما دجاج + فطر + جبنة موزاريلا + فلفل الوان"
click at [374, 708] on span "Update" at bounding box center [452, 713] width 269 height 20
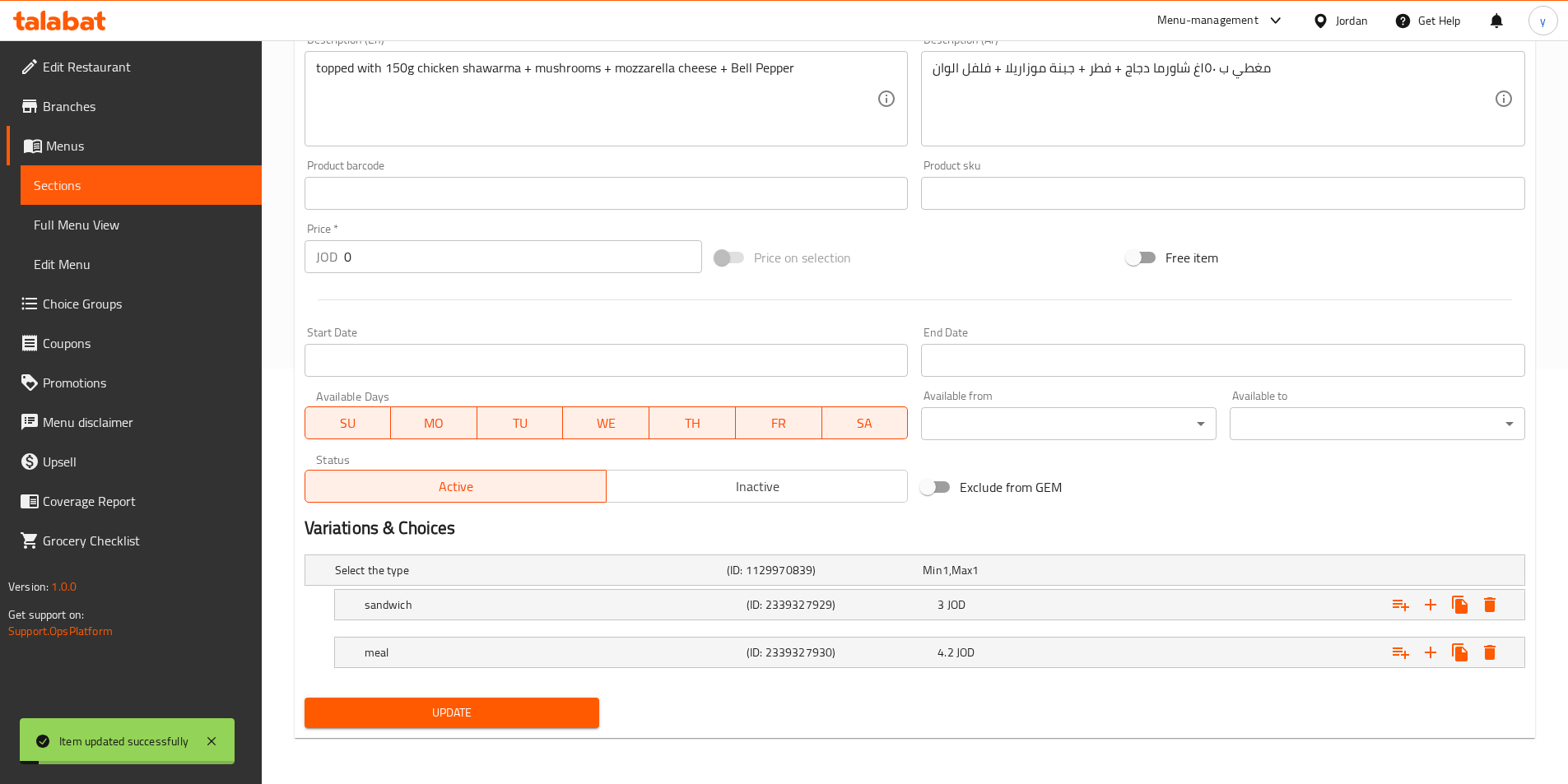
click at [188, 182] on span "Sections" at bounding box center [141, 185] width 215 height 19
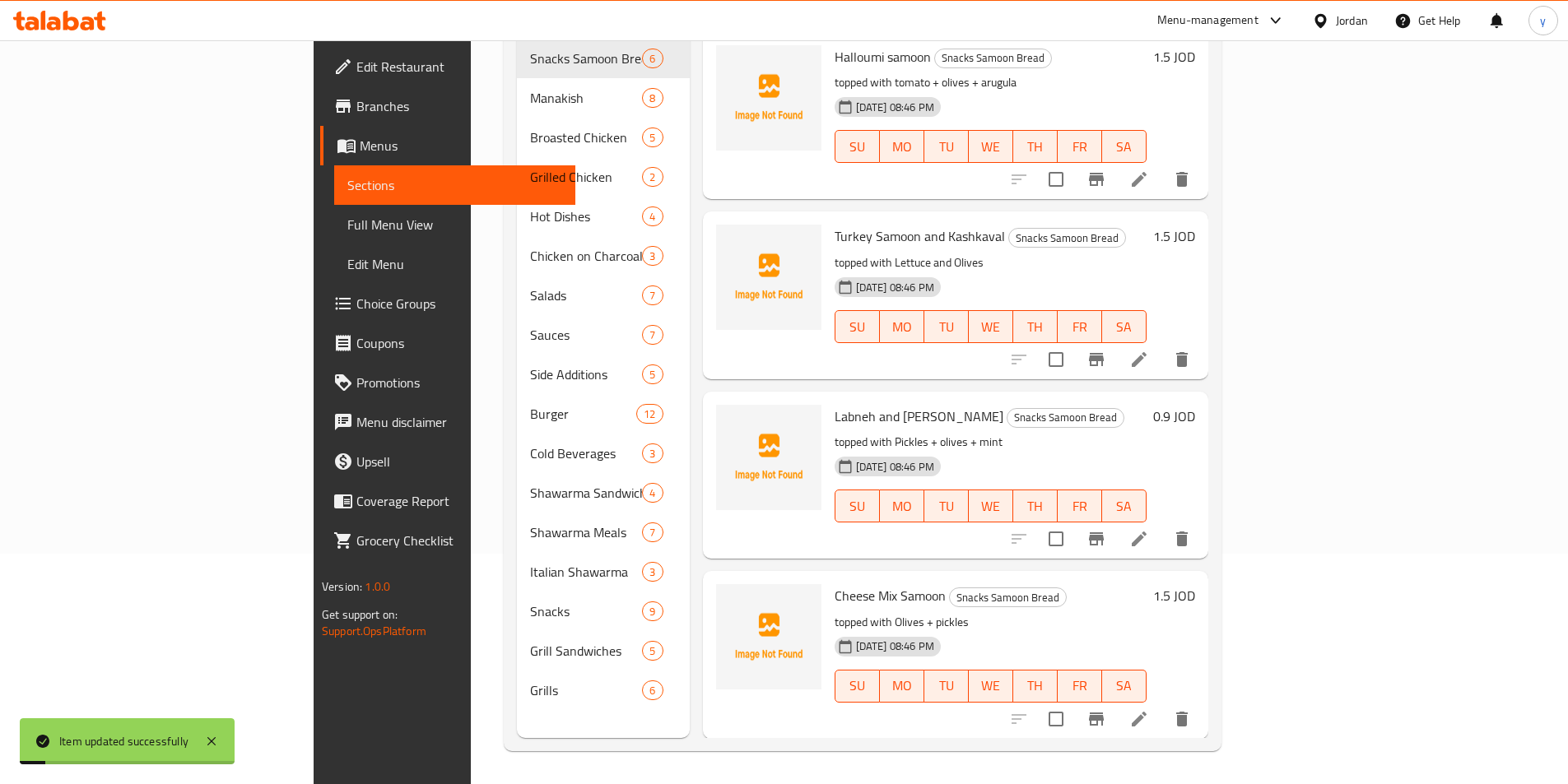
scroll to position [230, 0]
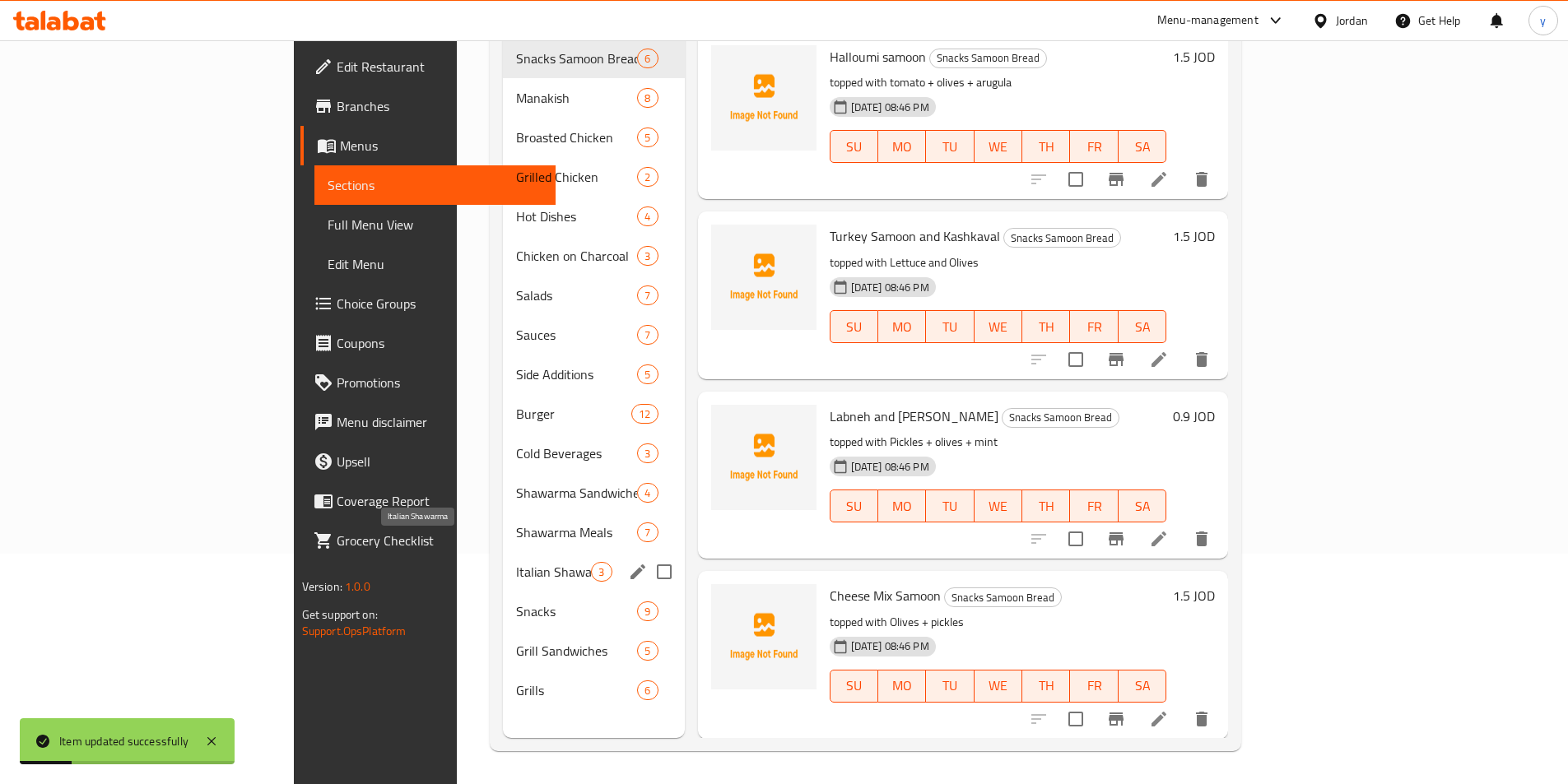
click at [516, 562] on span "Italian Shawarma" at bounding box center [553, 571] width 75 height 19
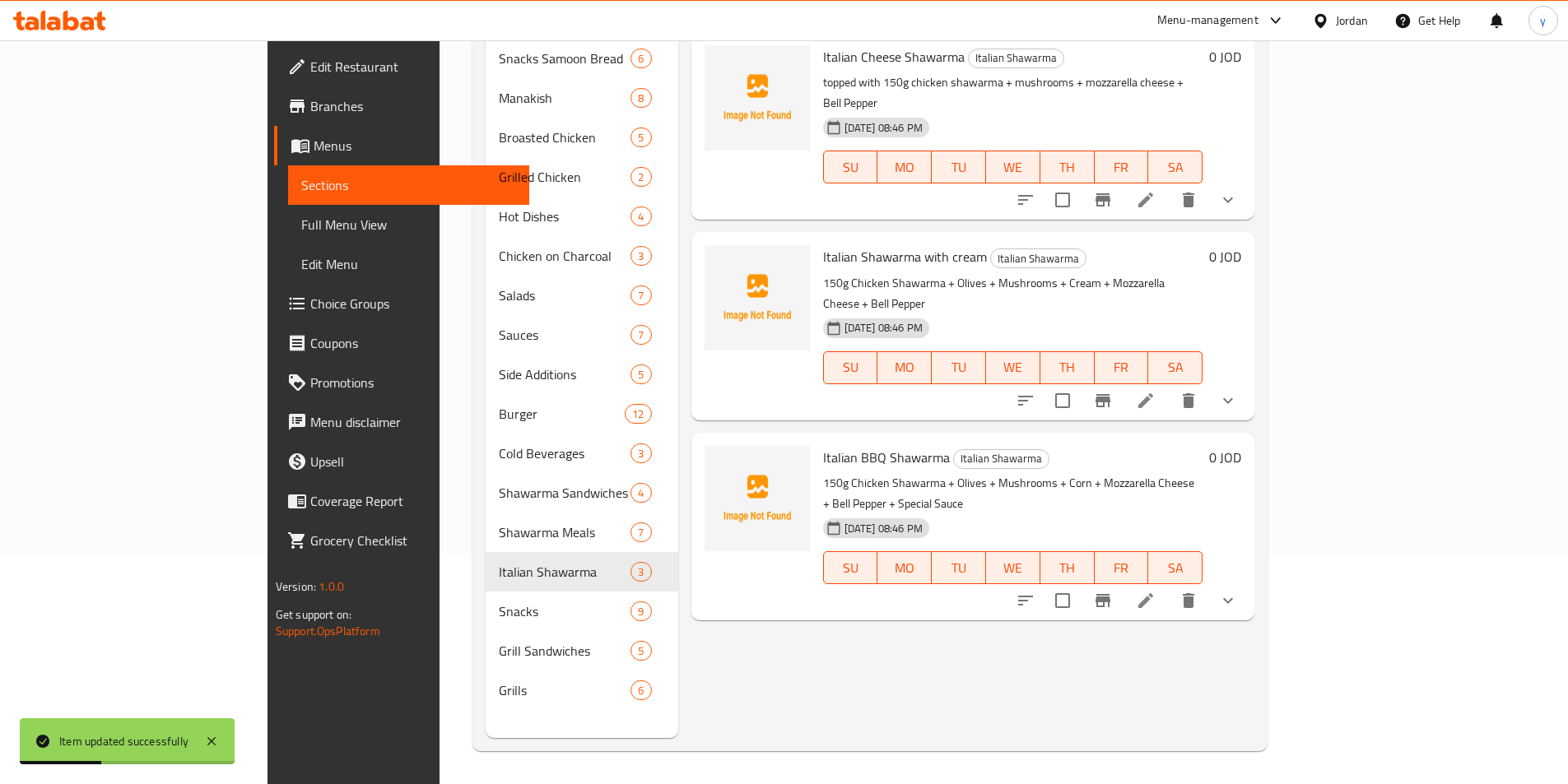
click at [1169, 386] on li at bounding box center [1145, 400] width 46 height 29
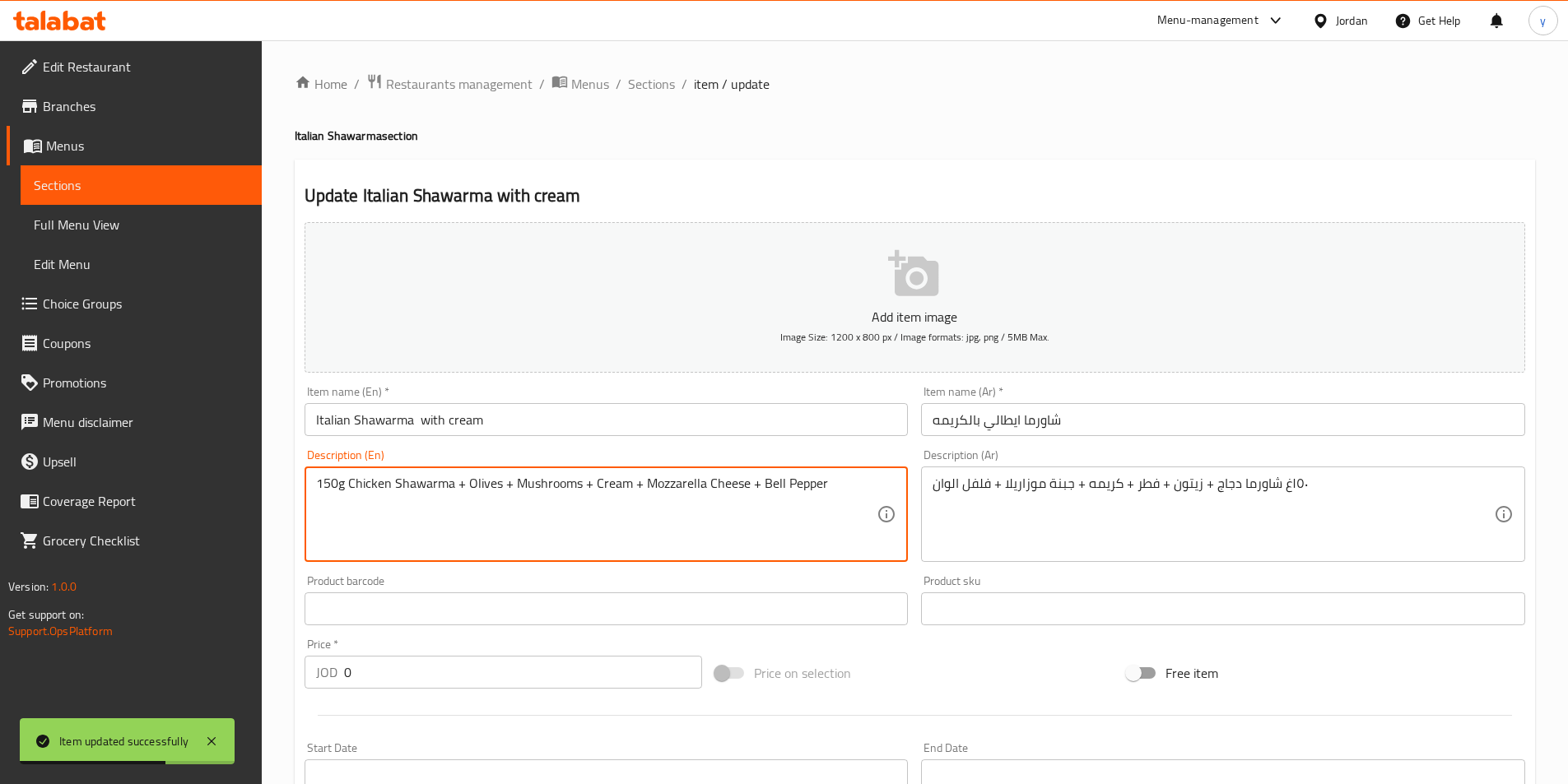
paste textarea "topped with"
type textarea "topped with 150g Chicken Shawarma + Olives + Mushrooms + Cream + Mozzarella Che…"
click at [932, 486] on div "١٥٠غ شاورما دجاج + زيتون + فطر + كريمه + جبنة موزاريلا + فلفل الوان Description…" at bounding box center [1222, 514] width 604 height 96
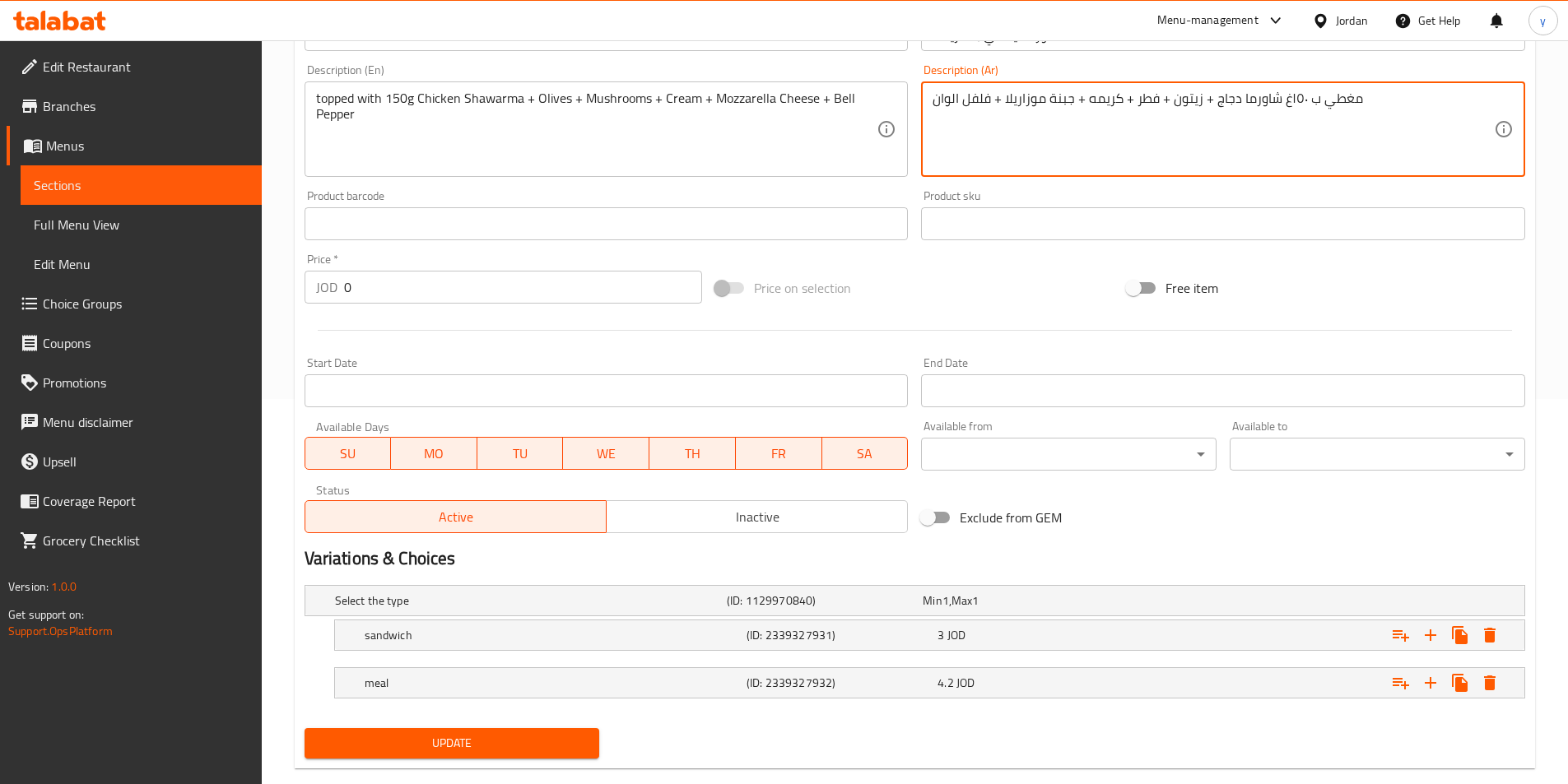
scroll to position [415, 0]
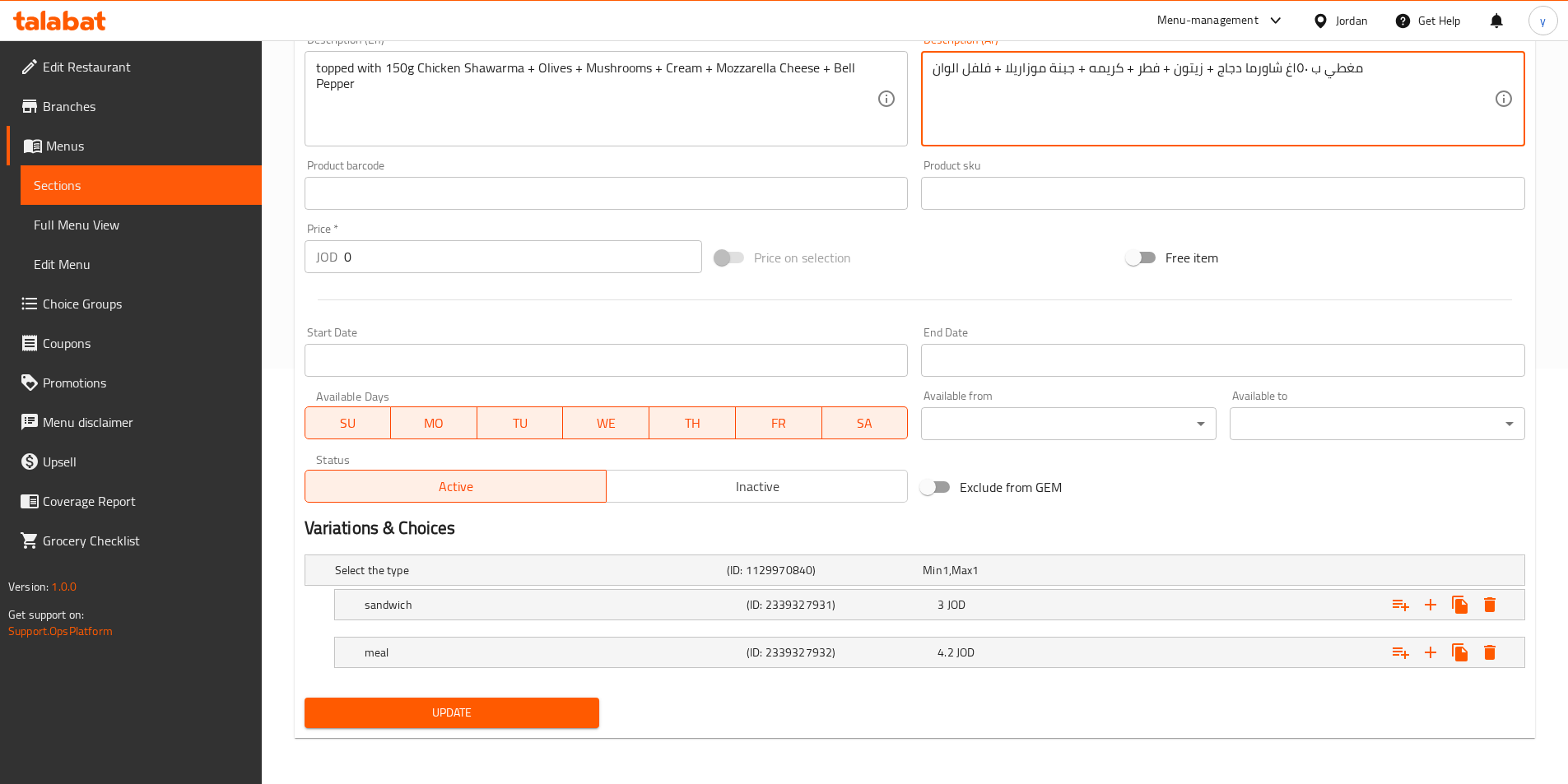
type textarea "مغطي ب ١٥٠غ شاورما دجاج + زيتون + فطر + كريمه + جبنة موزاريلا + فلفل الوان"
click at [433, 717] on span "Update" at bounding box center [452, 713] width 269 height 20
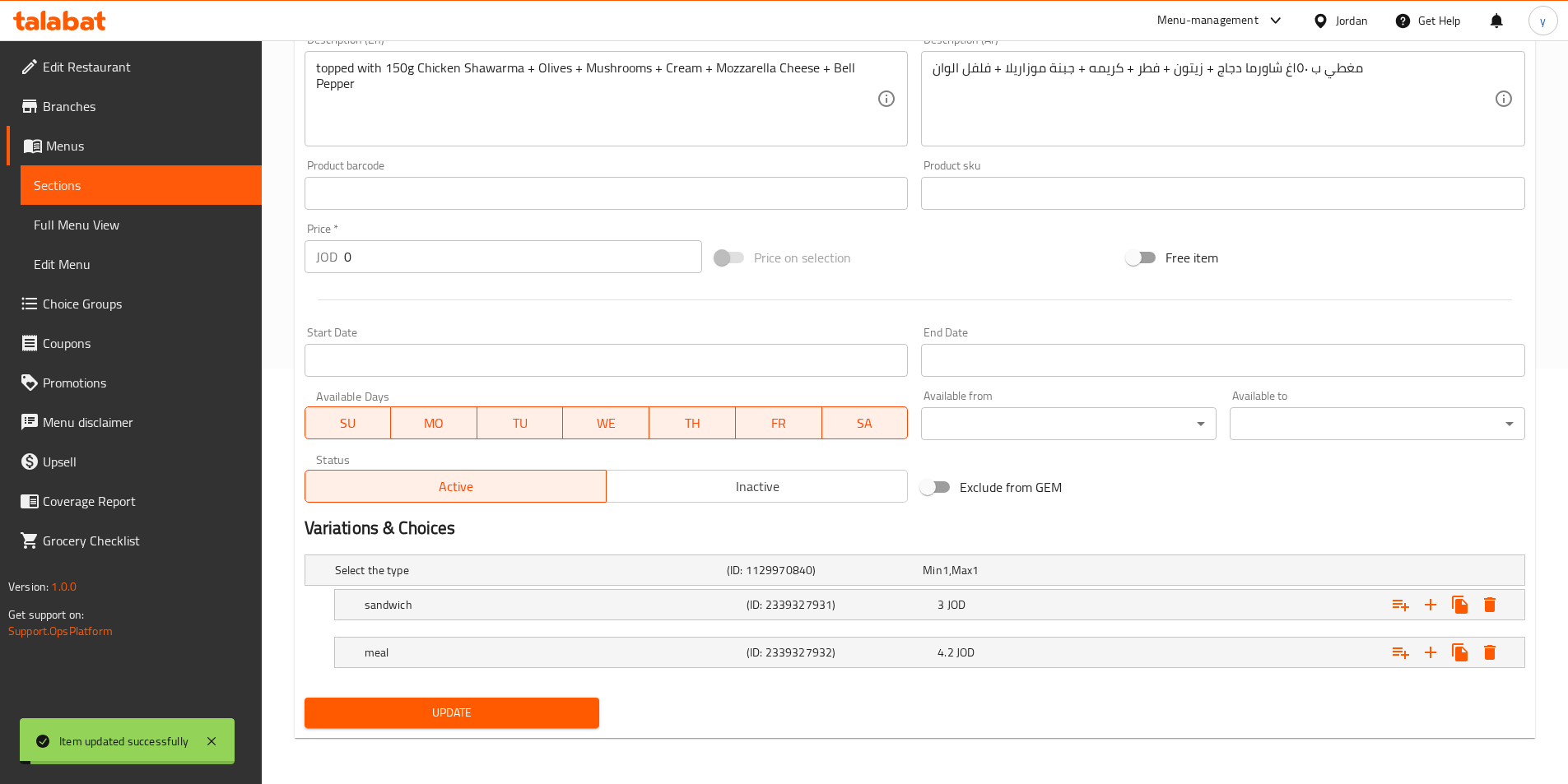
click at [165, 183] on span "Sections" at bounding box center [141, 185] width 215 height 19
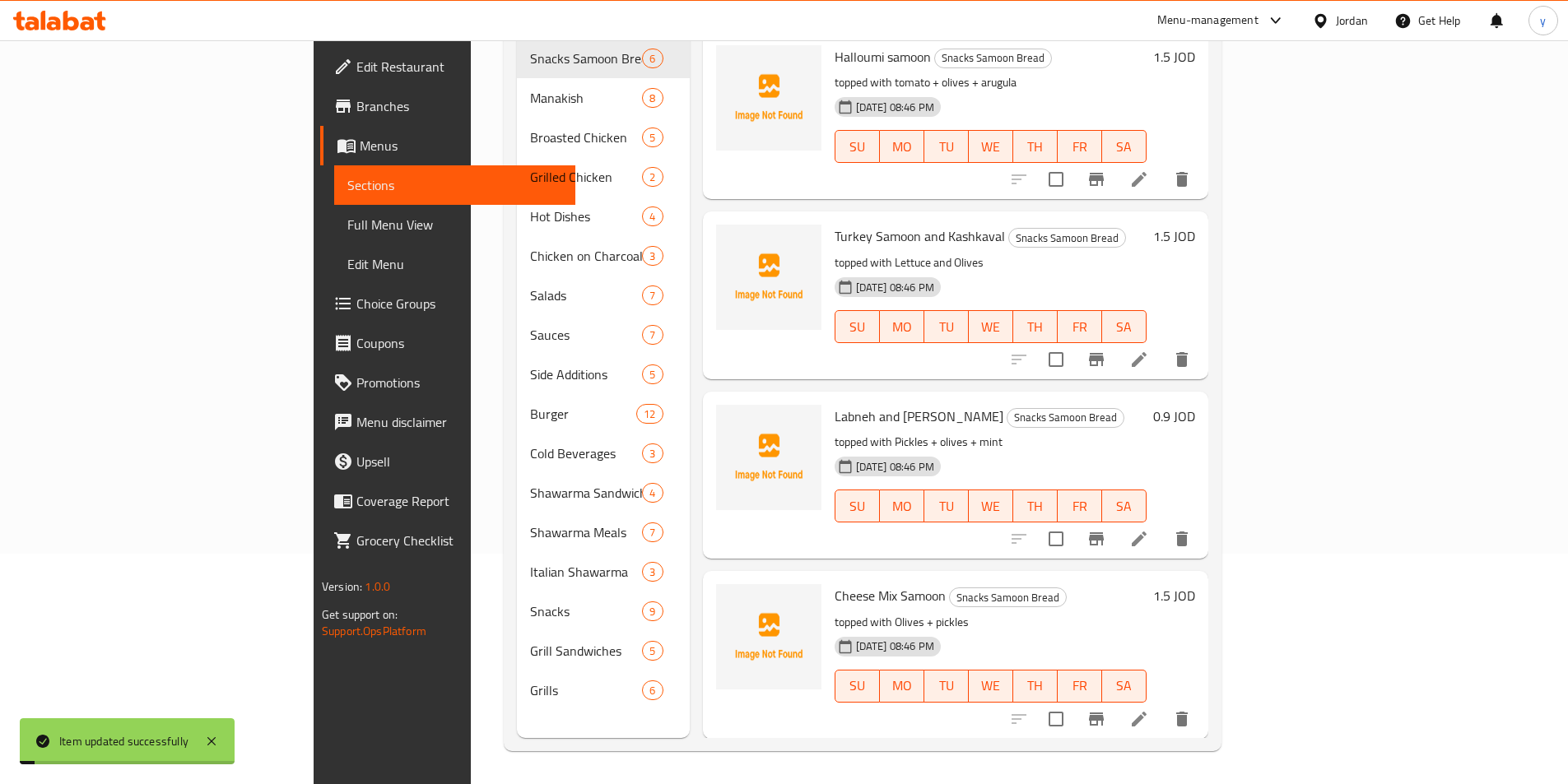
scroll to position [230, 0]
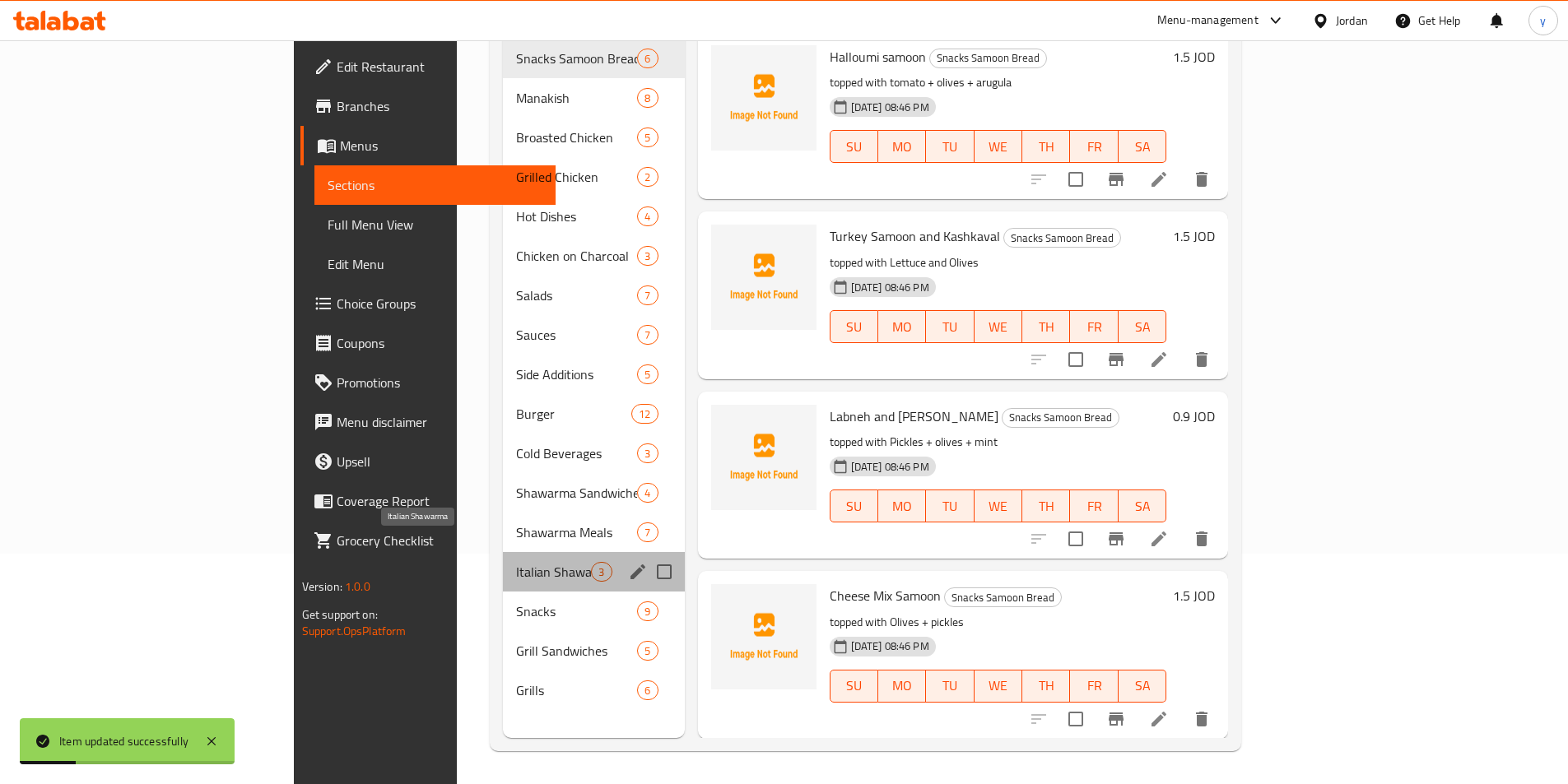
click at [516, 562] on span "Italian Shawarma" at bounding box center [553, 571] width 75 height 19
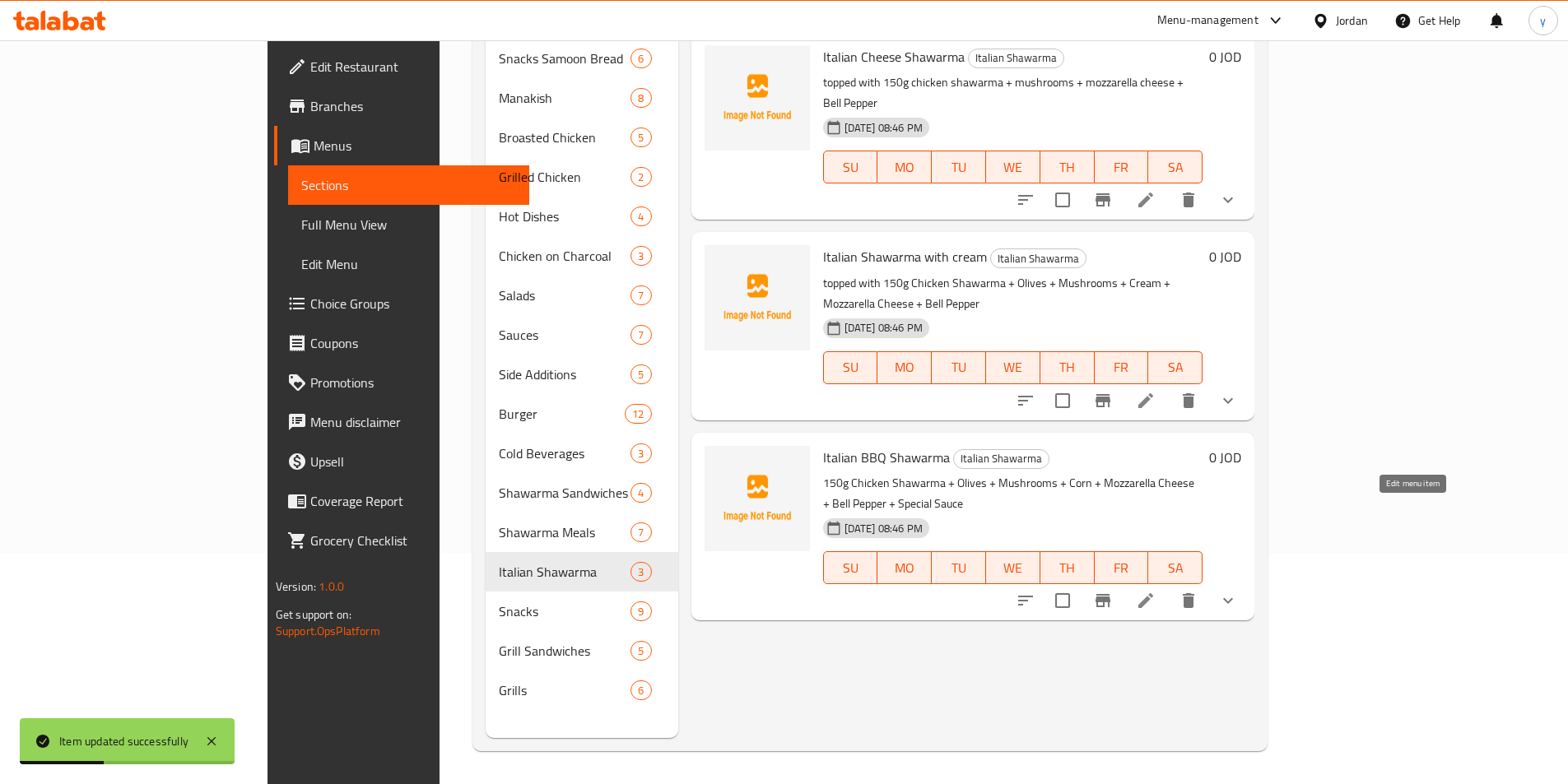
click at [1156, 591] on icon at bounding box center [1145, 600] width 19 height 19
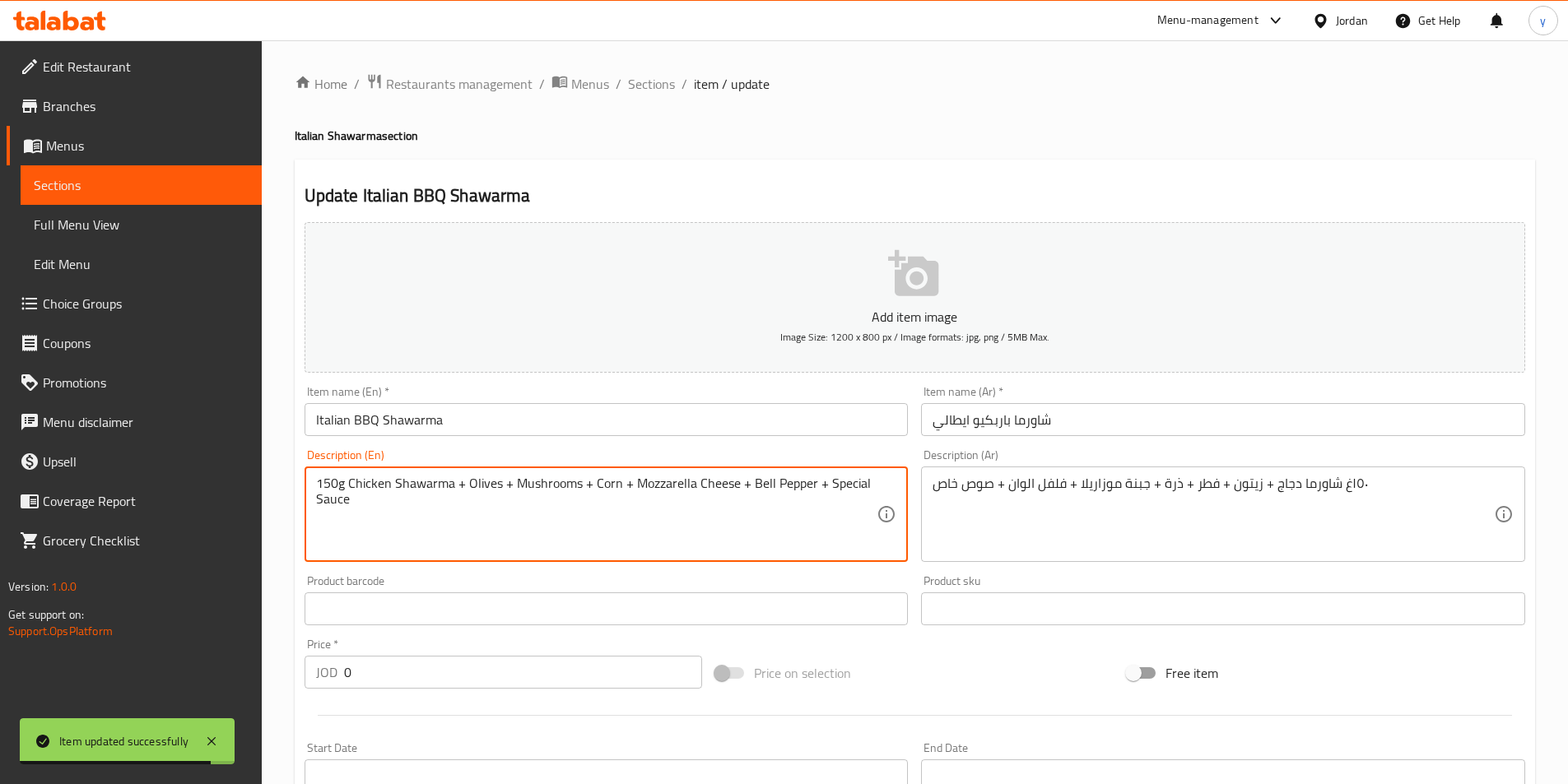
paste textarea "topped with"
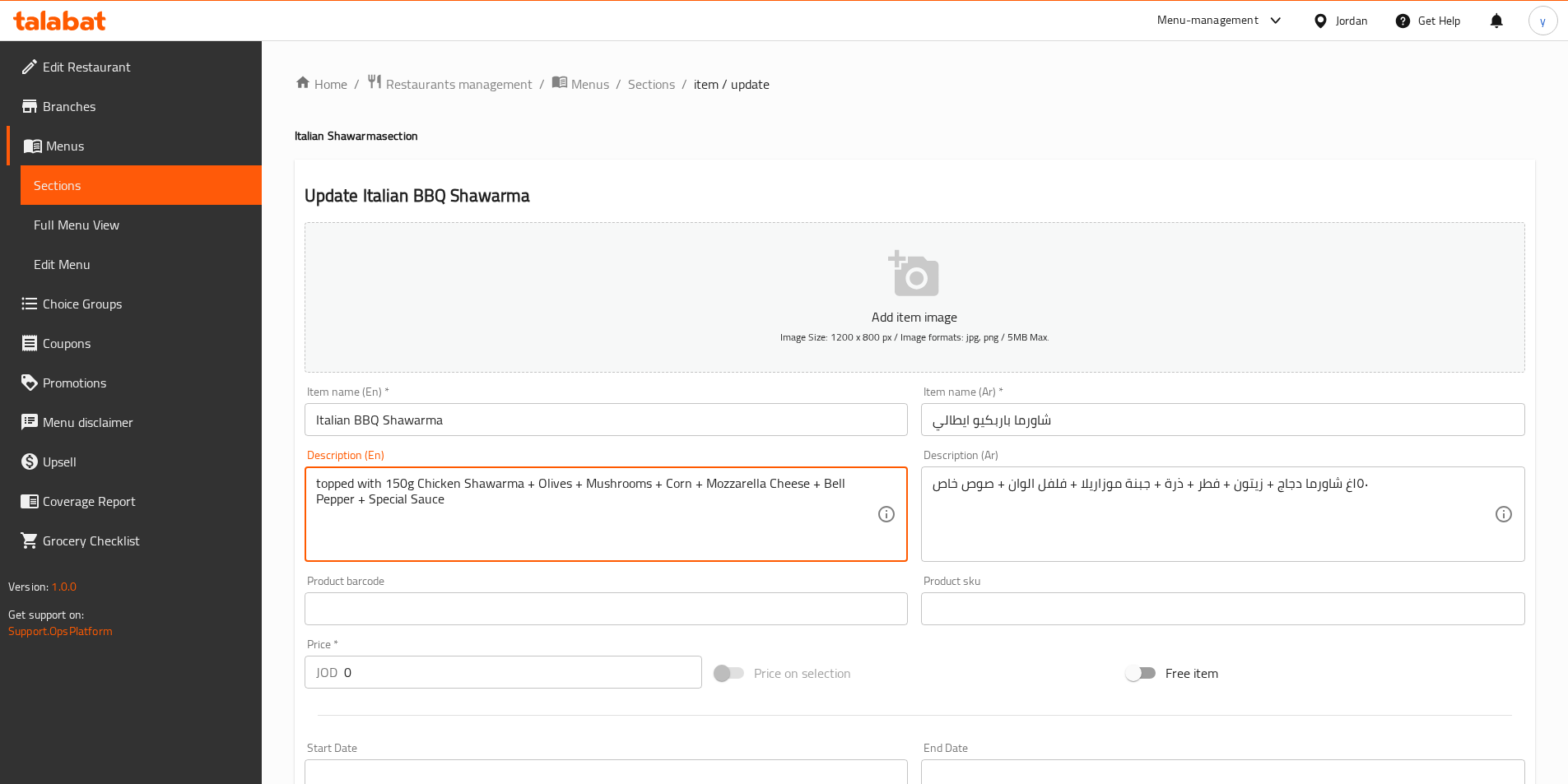
type textarea "topped with 150g Chicken Shawarma + Olives + Mushrooms + Corn + Mozzarella Chee…"
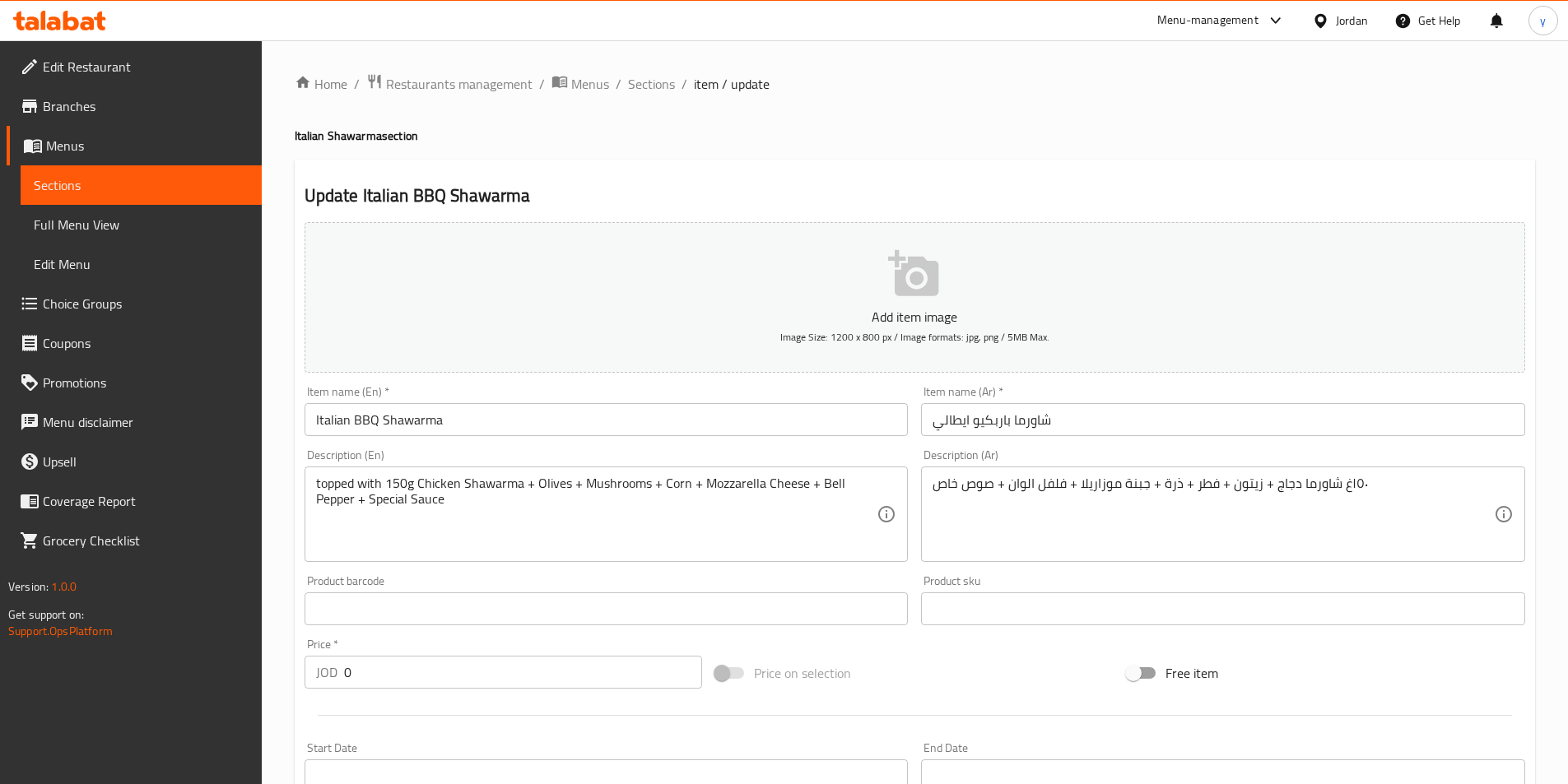
click at [931, 487] on div "١٥٠غ شاورما دجاج + زيتون + فطر + ذرة + جبنة موزاريلا + فلفل الوان + صوص خاص Des…" at bounding box center [1222, 514] width 604 height 96
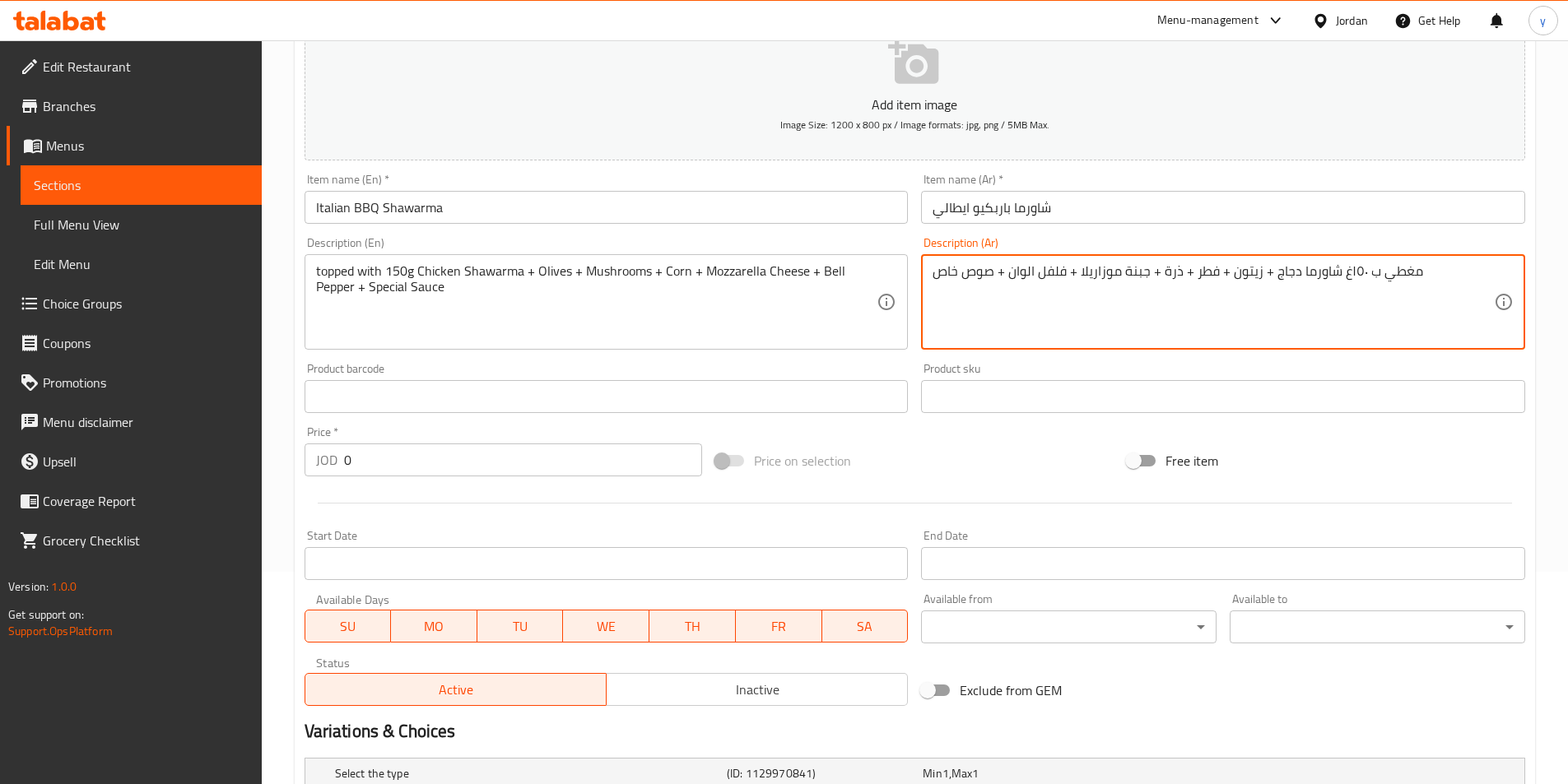
scroll to position [415, 0]
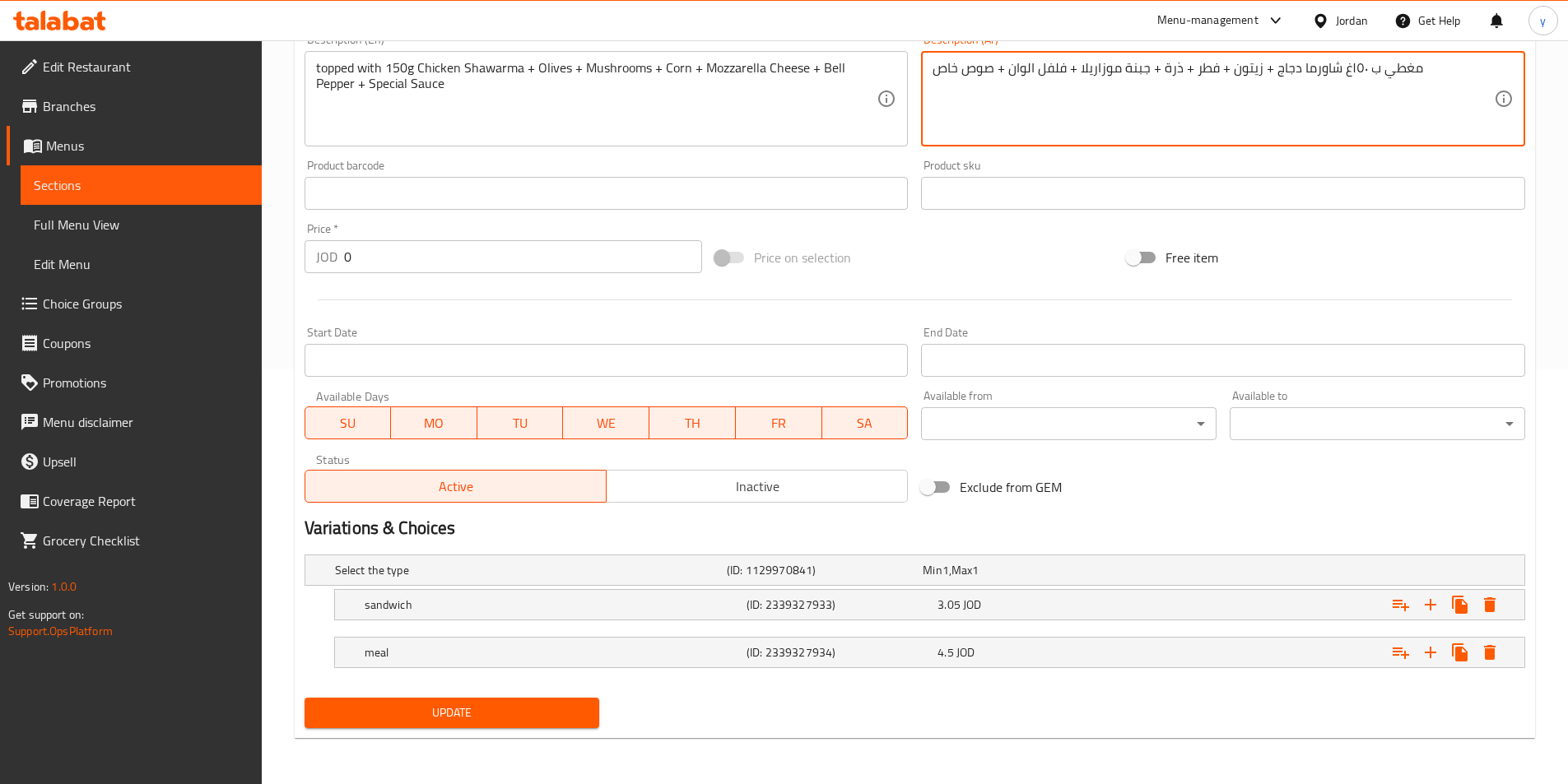
type textarea "مغطي ب ١٥٠غ شاورما دجاج + زيتون + فطر + ذرة + جبنة موزاريلا + فلفل الوان + صوص …"
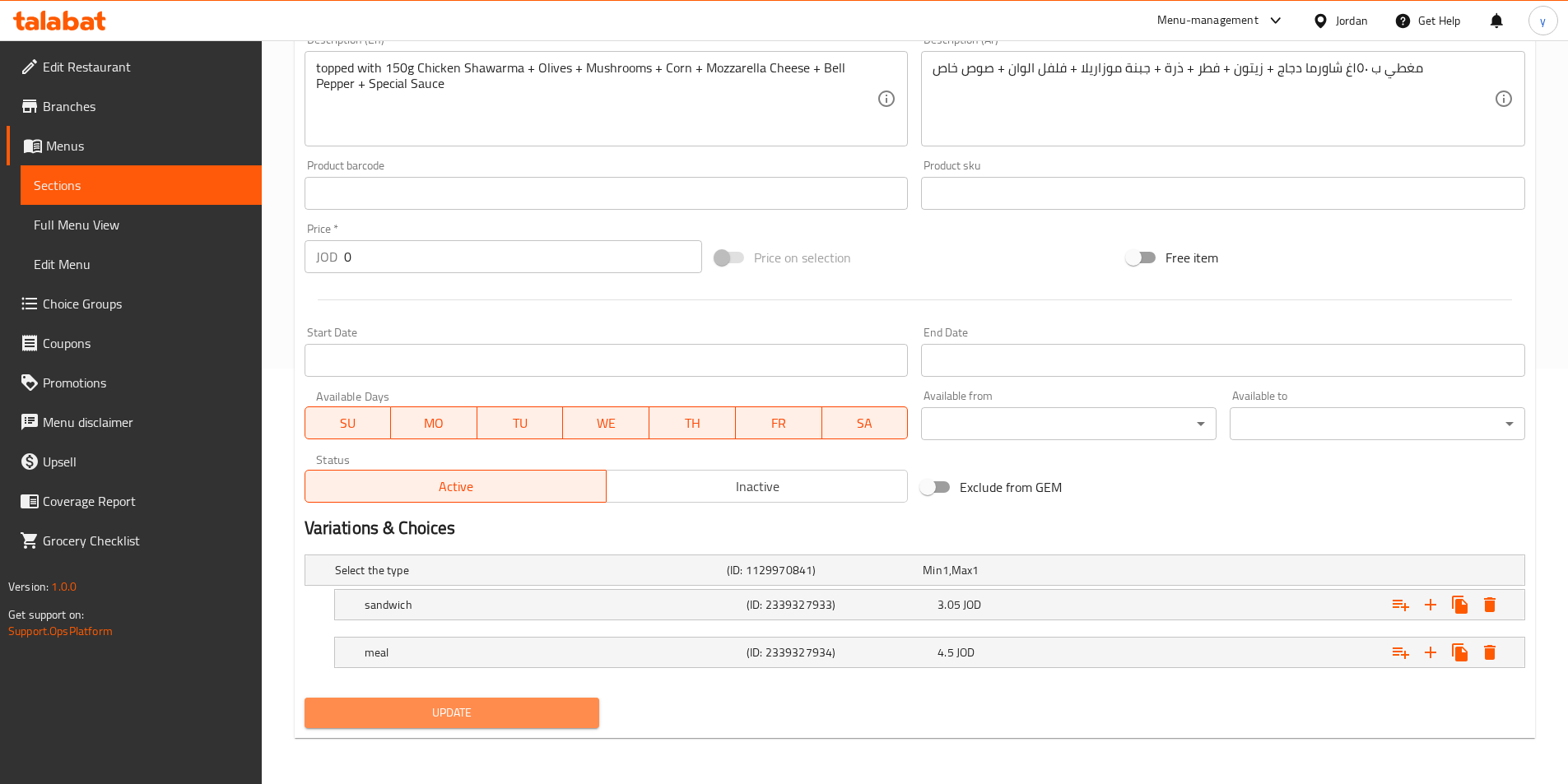
click at [386, 712] on span "Update" at bounding box center [452, 713] width 269 height 20
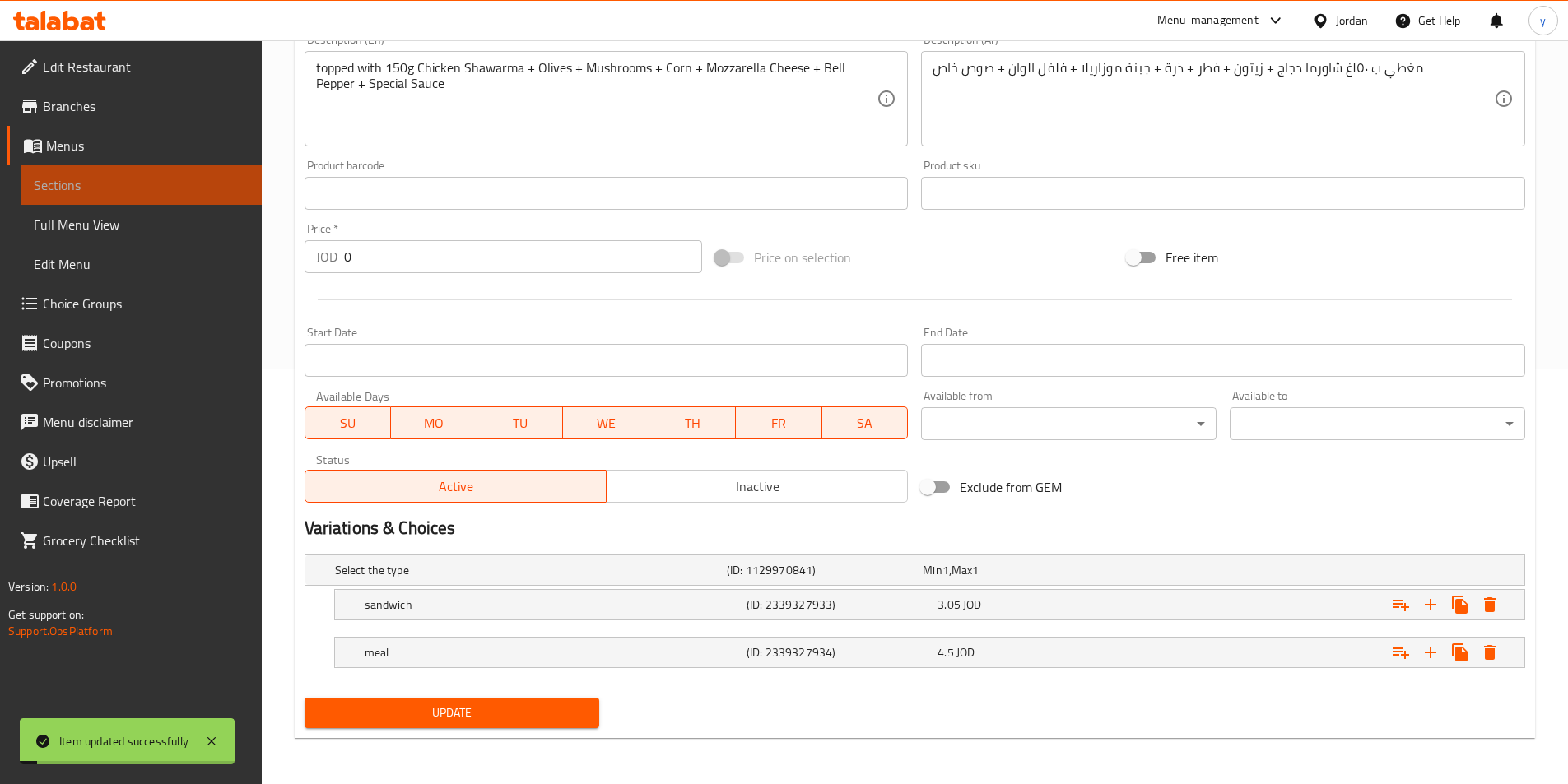
click at [82, 197] on link "Sections" at bounding box center [140, 185] width 241 height 39
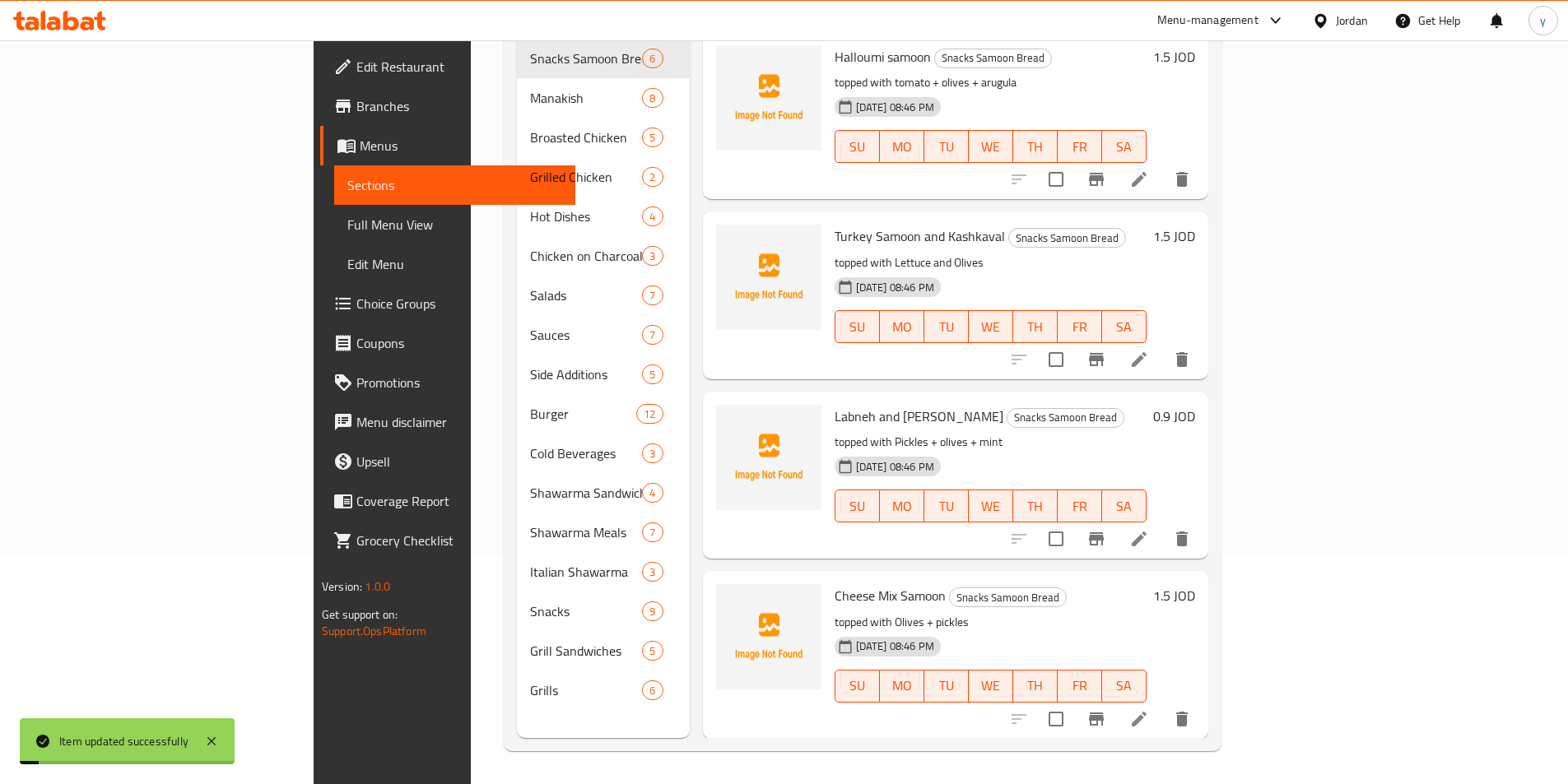
scroll to position [230, 0]
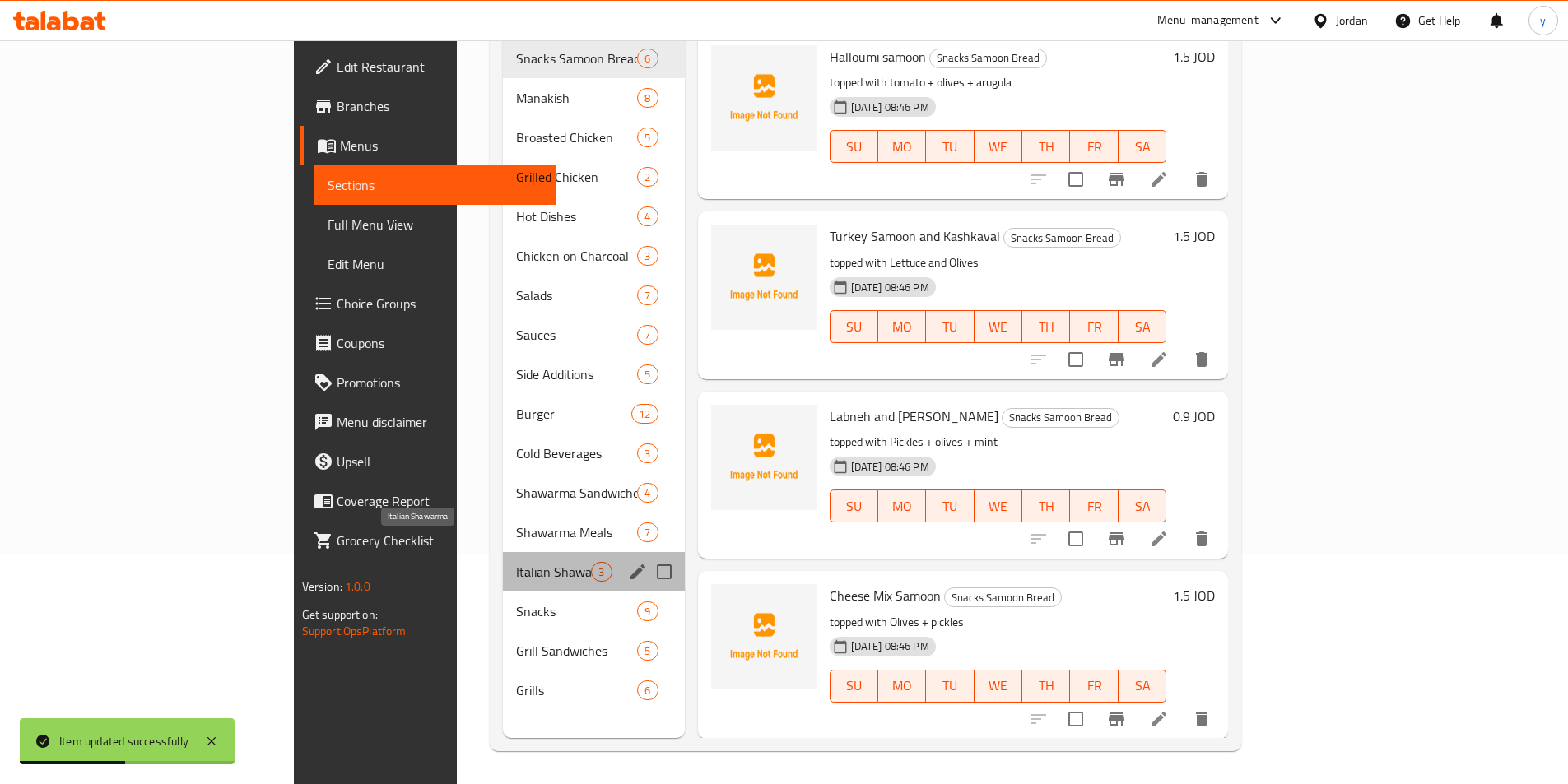
click at [516, 562] on span "Italian Shawarma" at bounding box center [553, 571] width 75 height 19
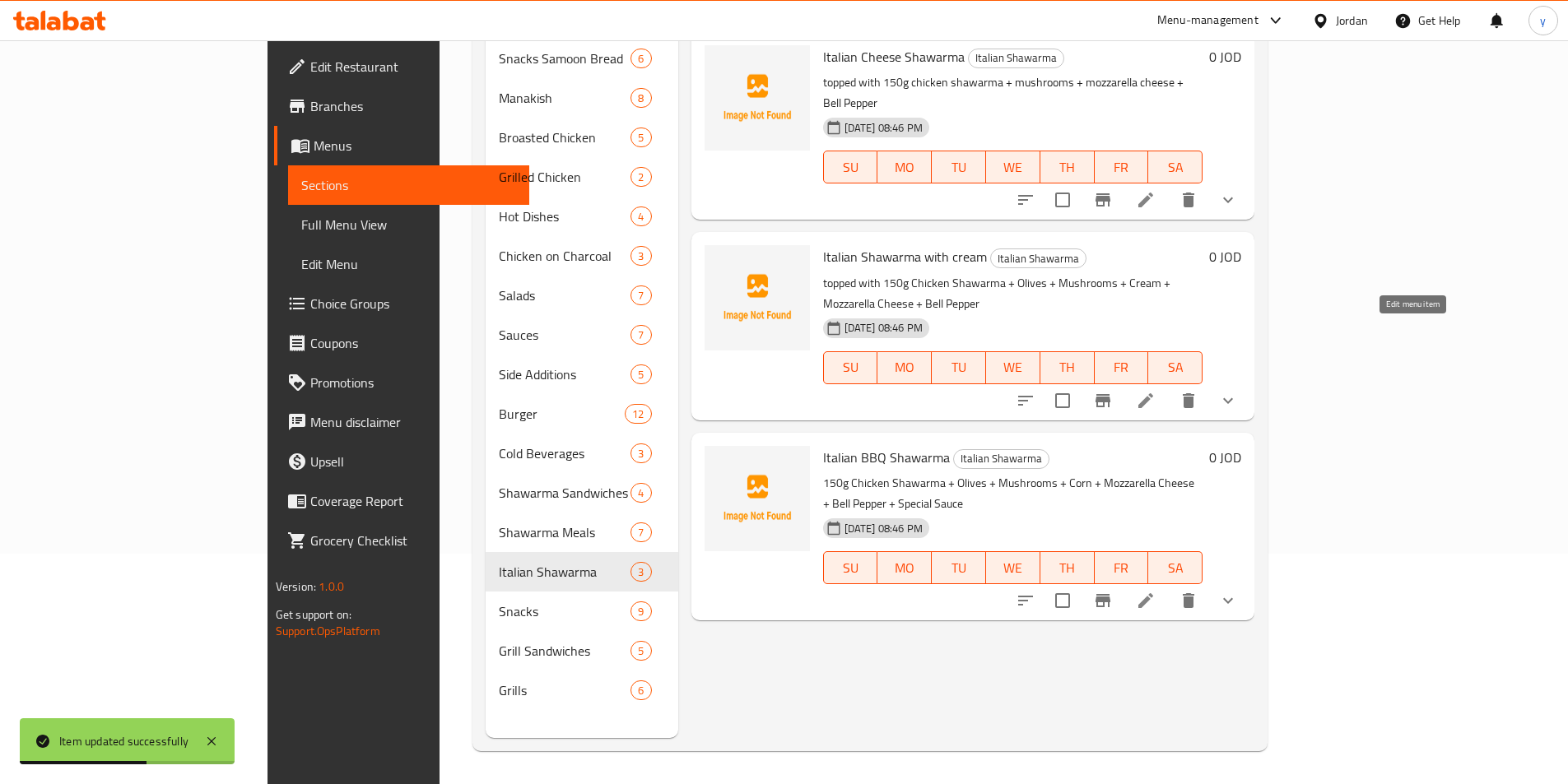
click at [1156, 391] on icon at bounding box center [1145, 400] width 19 height 19
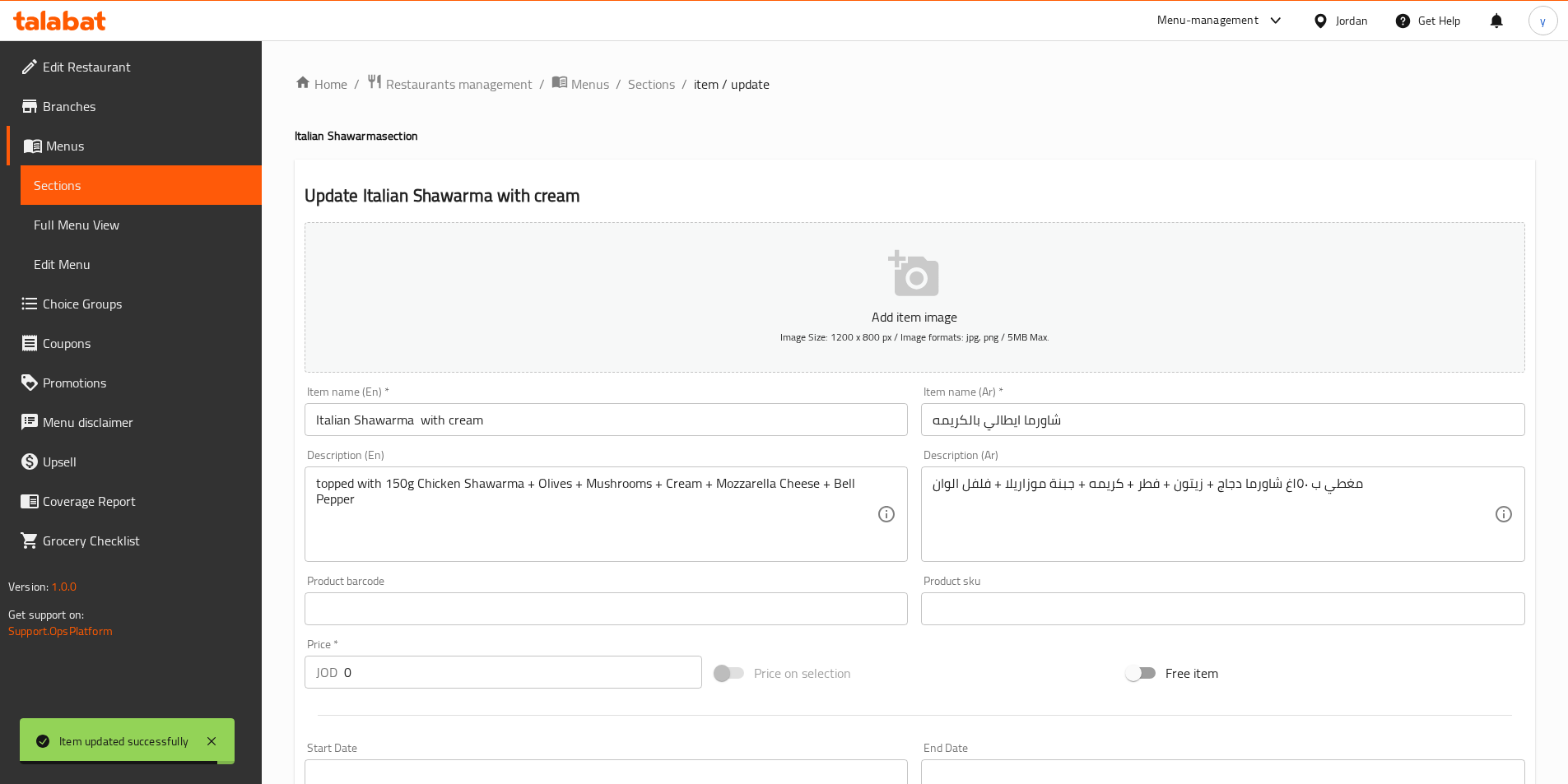
click at [40, 187] on span "Sections" at bounding box center [141, 185] width 215 height 19
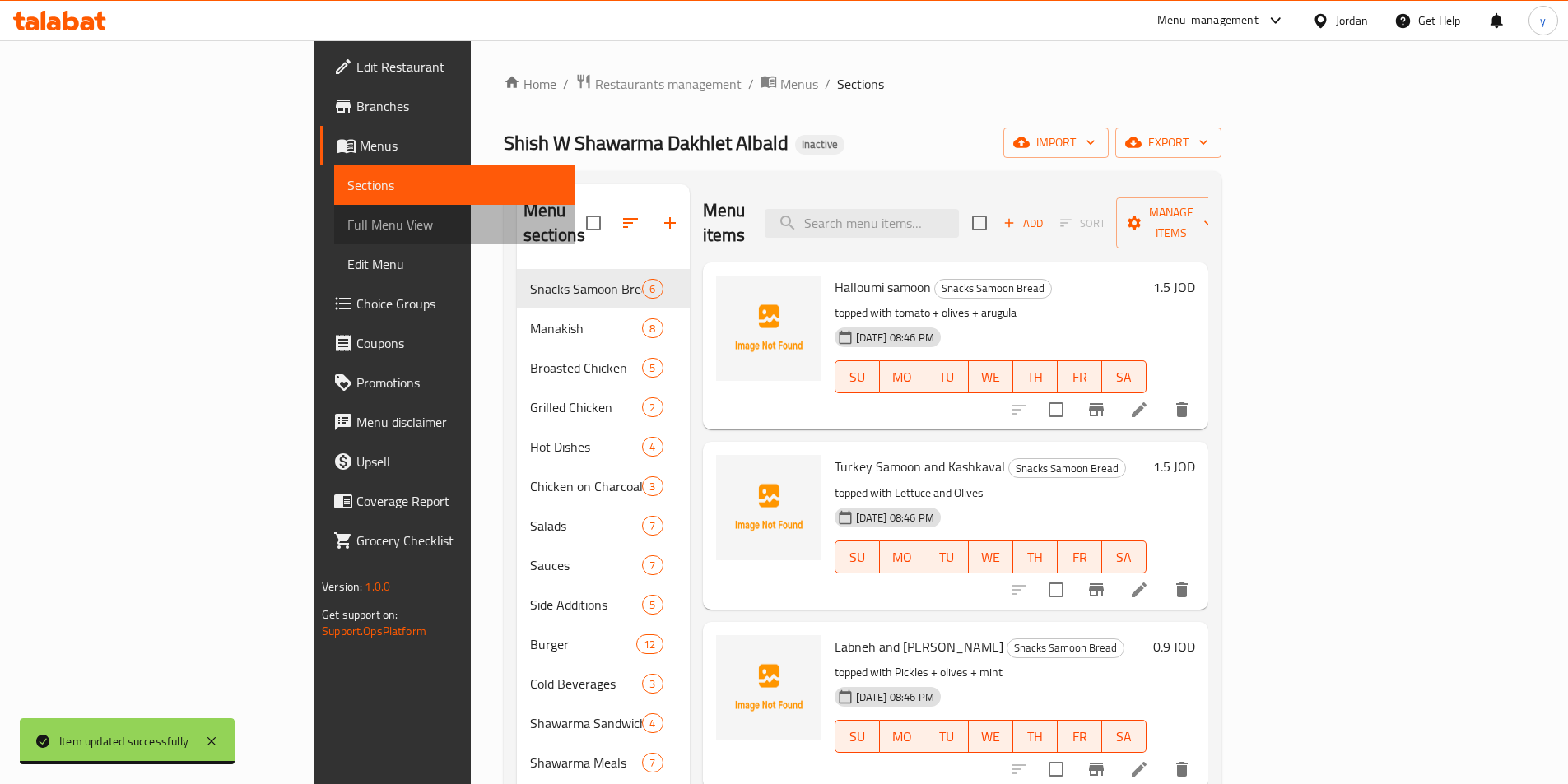
click at [347, 230] on span "Full Menu View" at bounding box center [455, 224] width 215 height 19
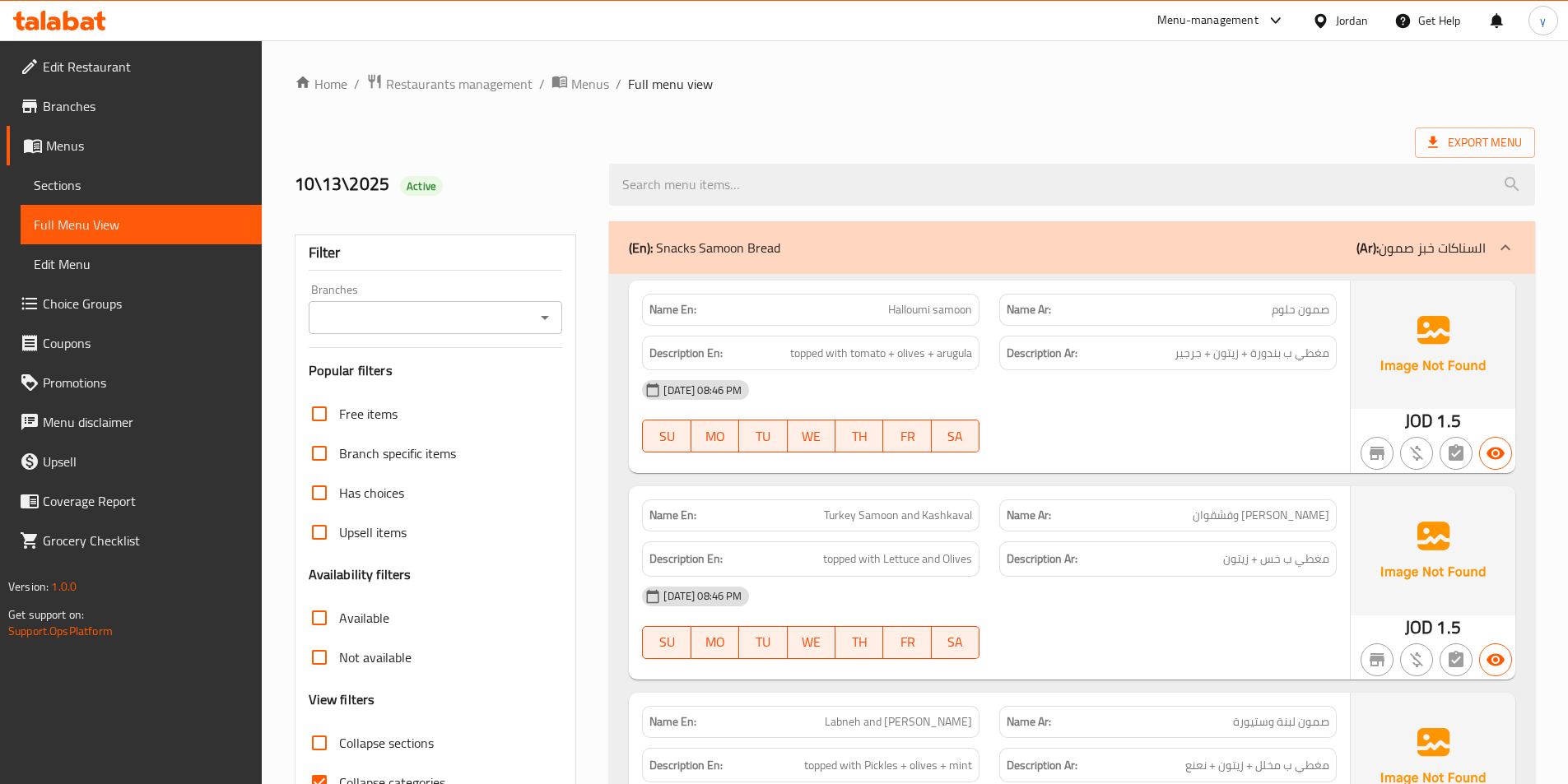
scroll to position [247, 0]
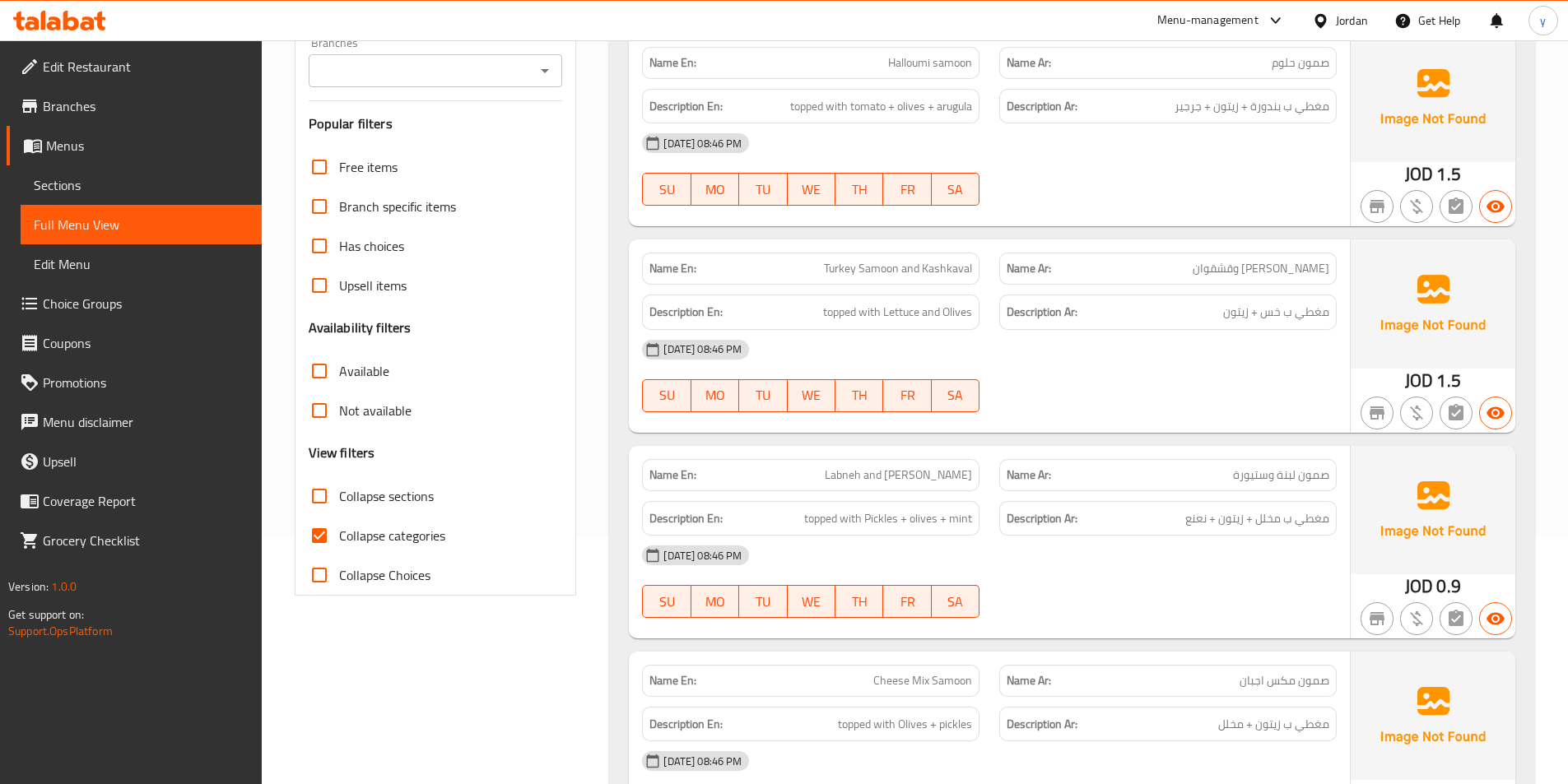
click at [387, 526] on span "Collapse categories" at bounding box center [392, 535] width 106 height 19
click at [339, 526] on input "Collapse categories" at bounding box center [319, 535] width 40 height 39
checkbox input "false"
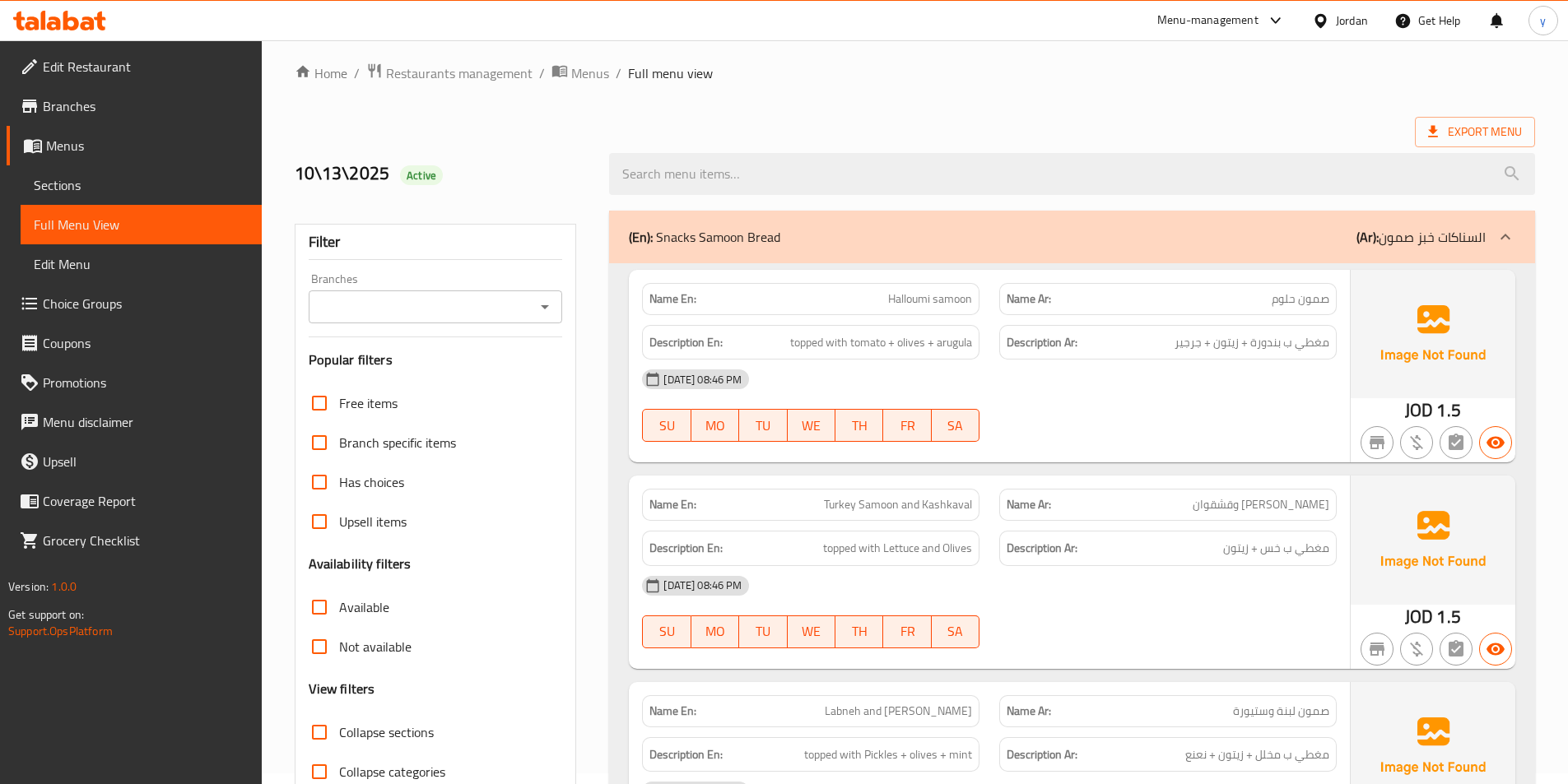
scroll to position [0, 0]
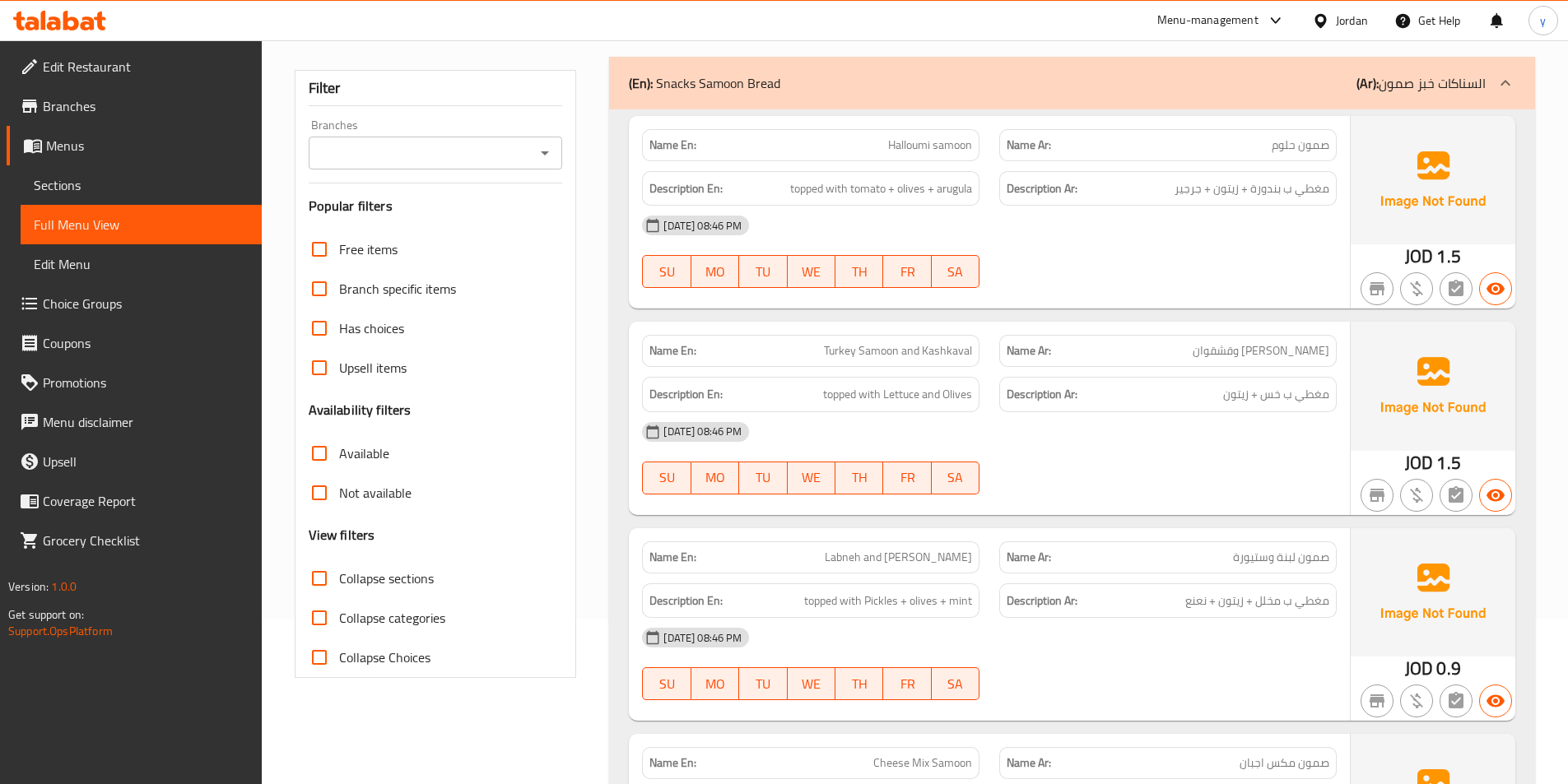
click at [73, 186] on span "Sections" at bounding box center [141, 185] width 215 height 19
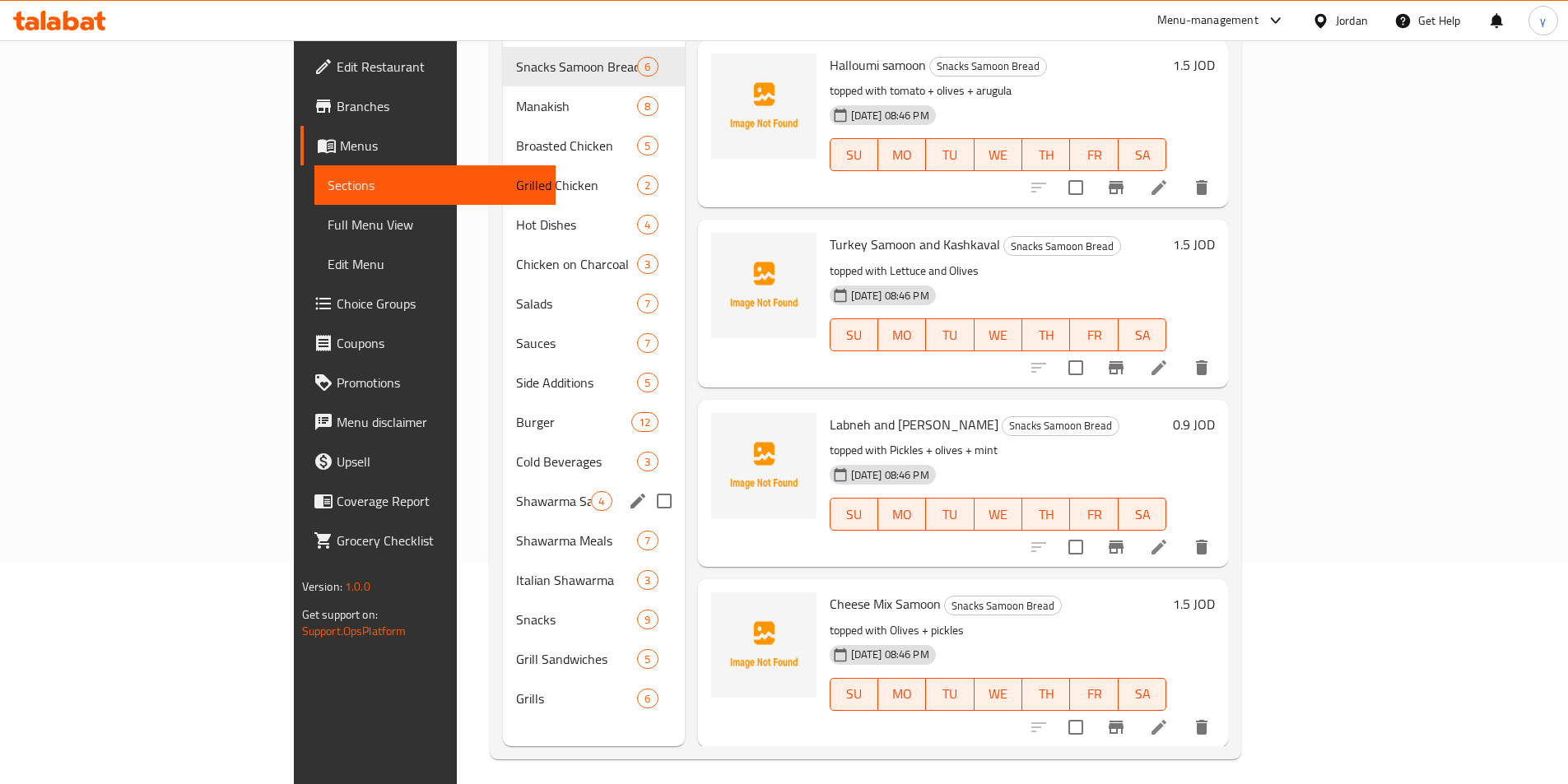
scroll to position [230, 0]
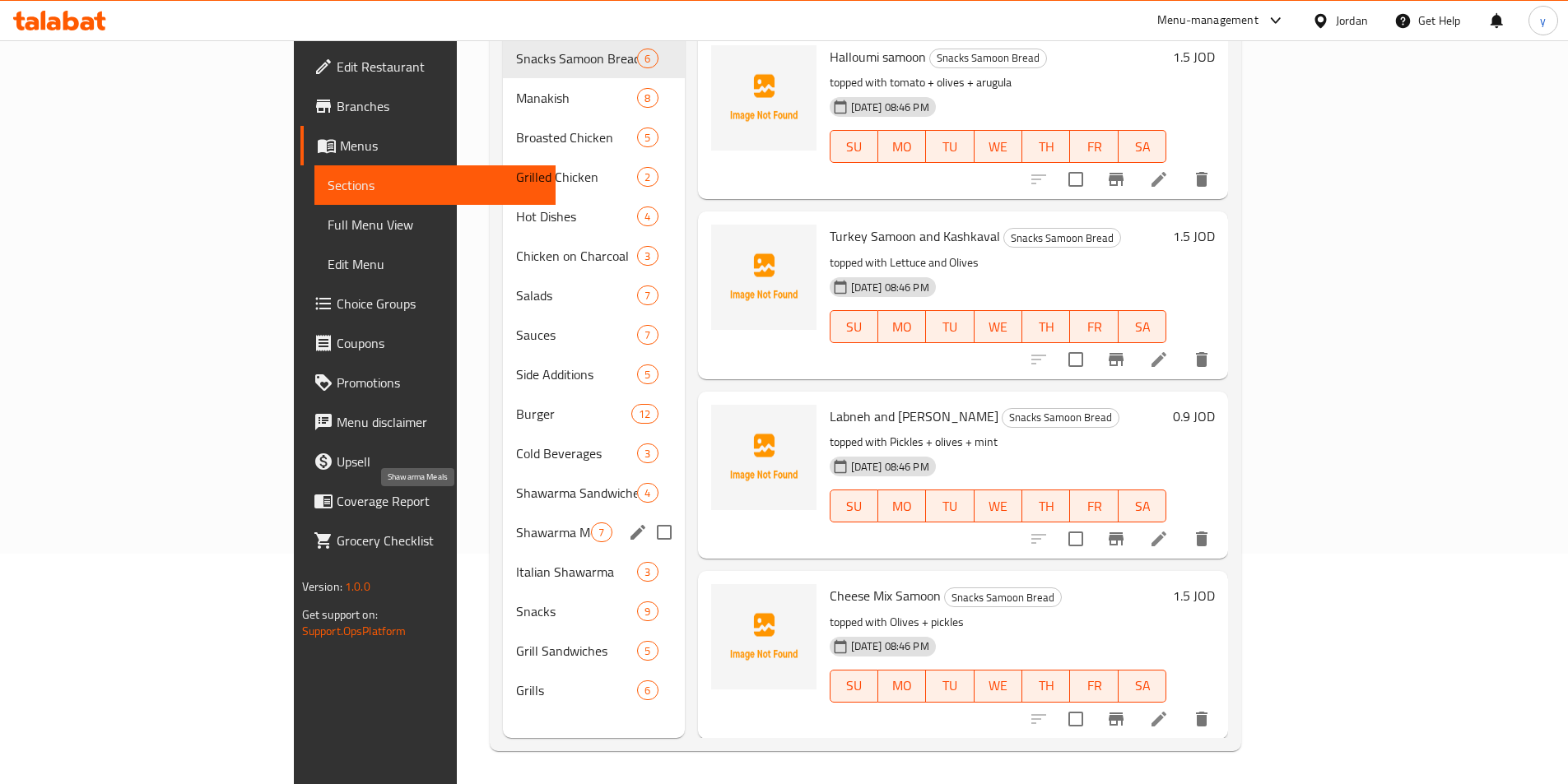
click at [516, 523] on span "Shawarma Meals" at bounding box center [553, 532] width 75 height 19
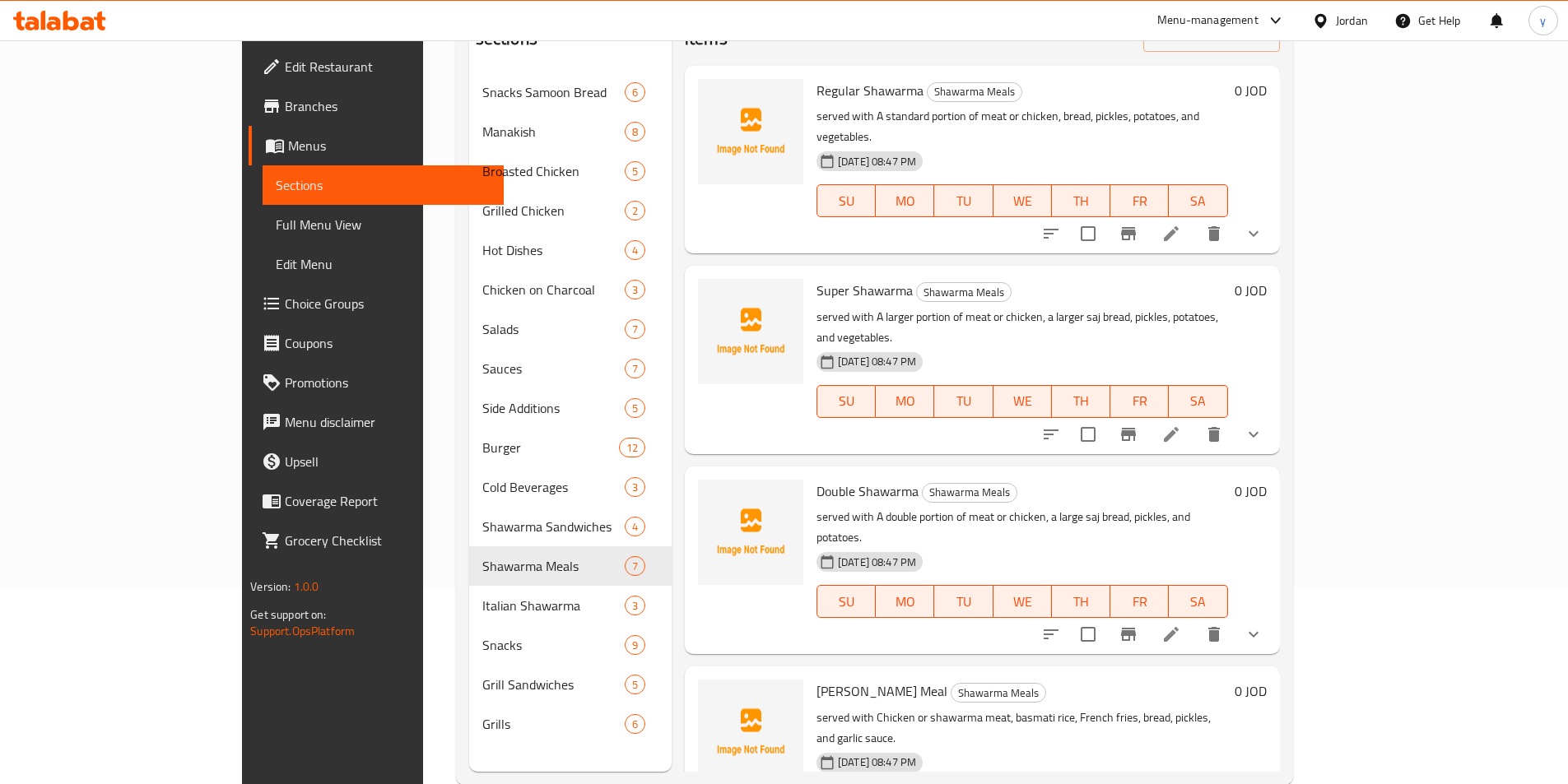
scroll to position [230, 0]
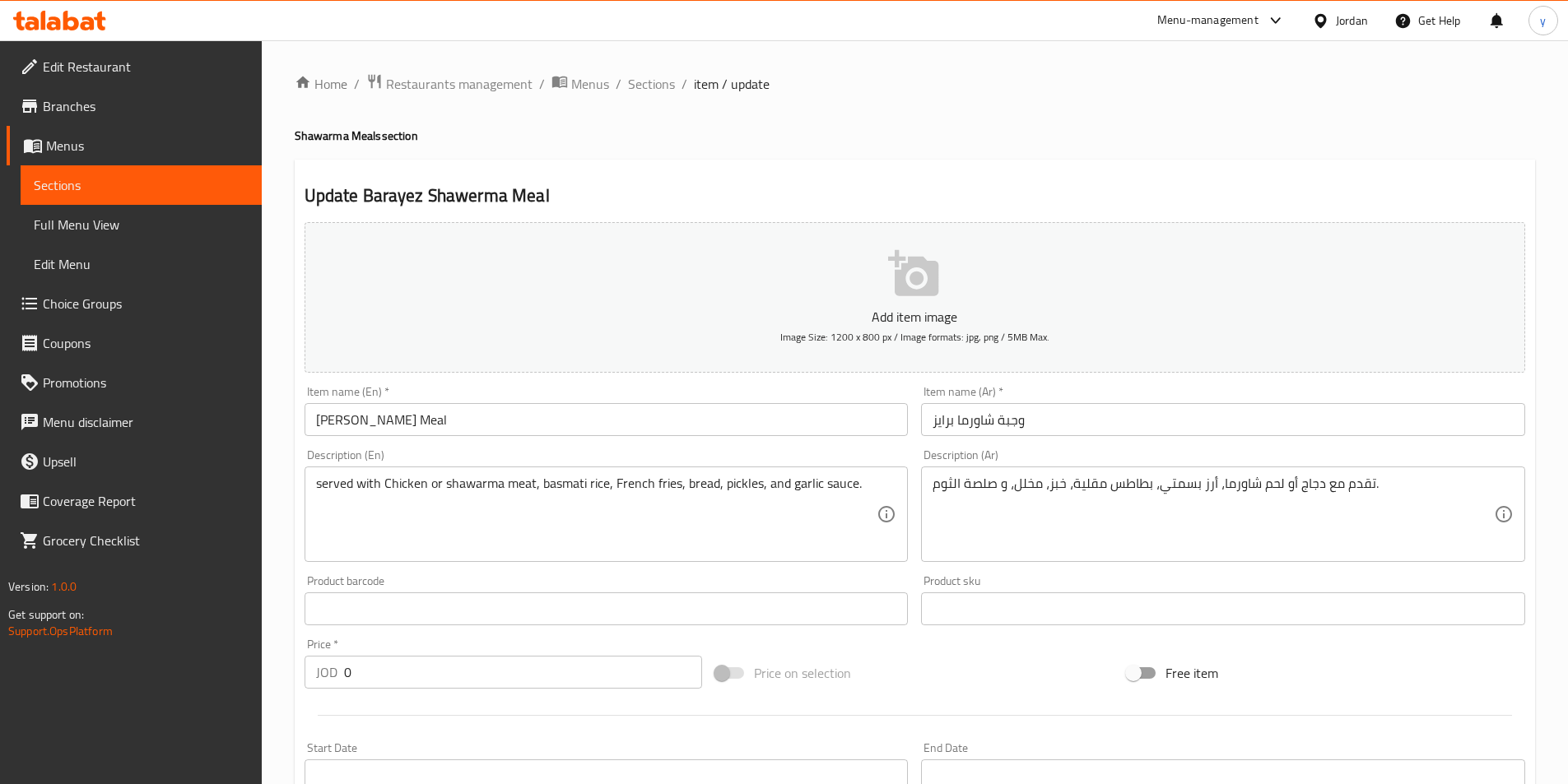
click at [129, 225] on span "Full Menu View" at bounding box center [141, 224] width 215 height 19
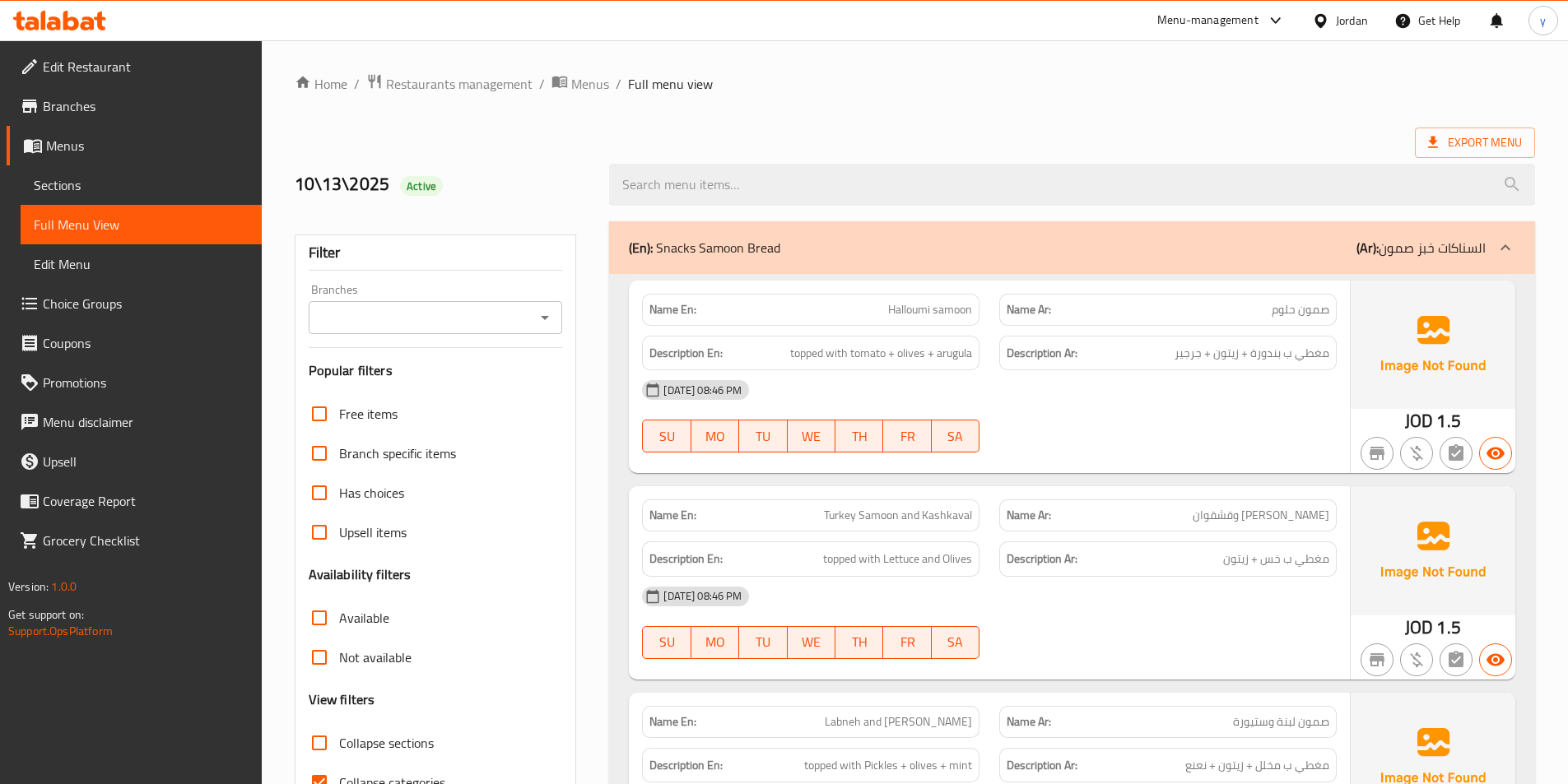
scroll to position [165, 0]
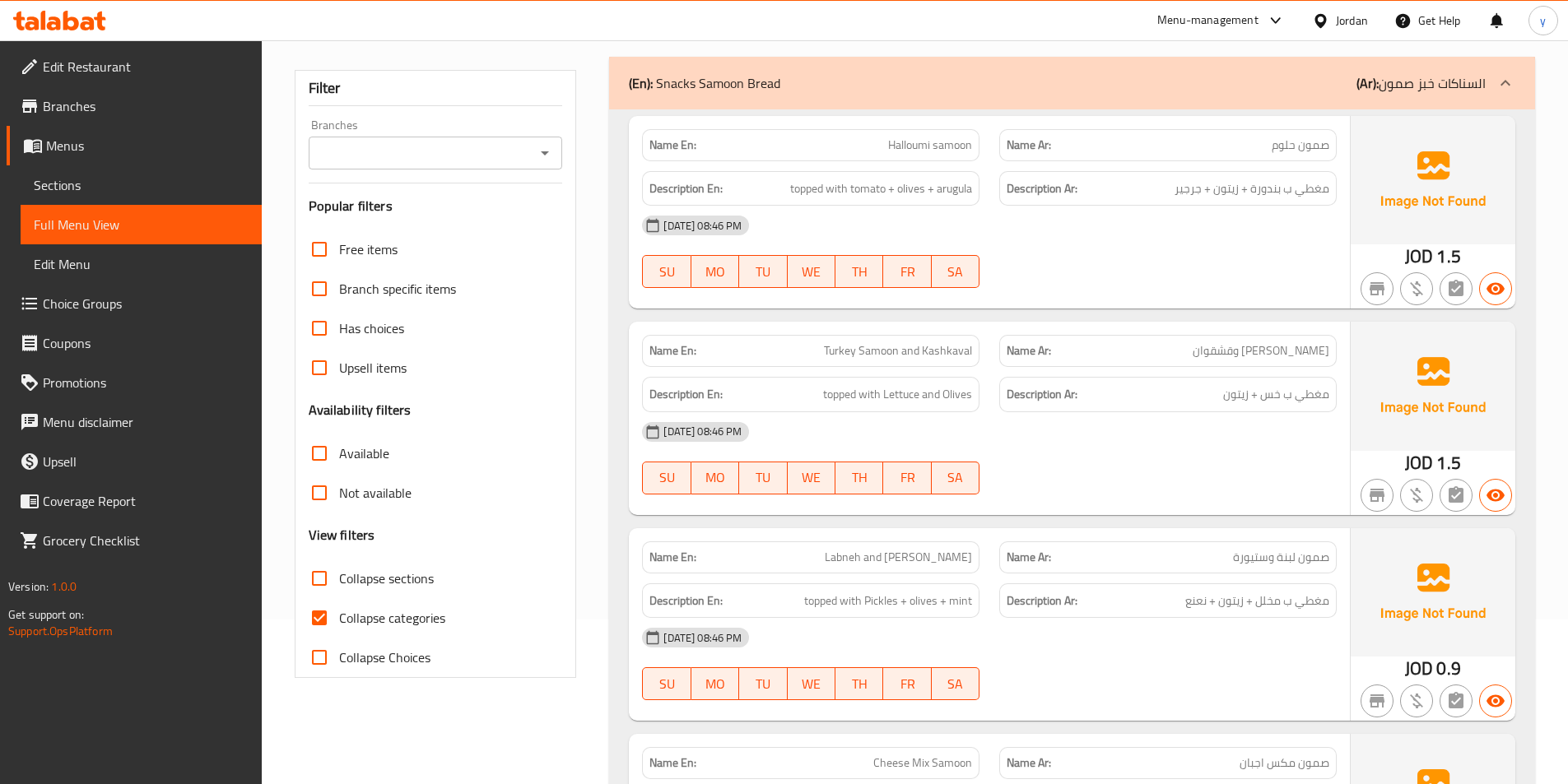
click at [367, 621] on span "Collapse categories" at bounding box center [392, 617] width 106 height 19
click at [339, 621] on input "Collapse categories" at bounding box center [319, 618] width 40 height 39
checkbox input "false"
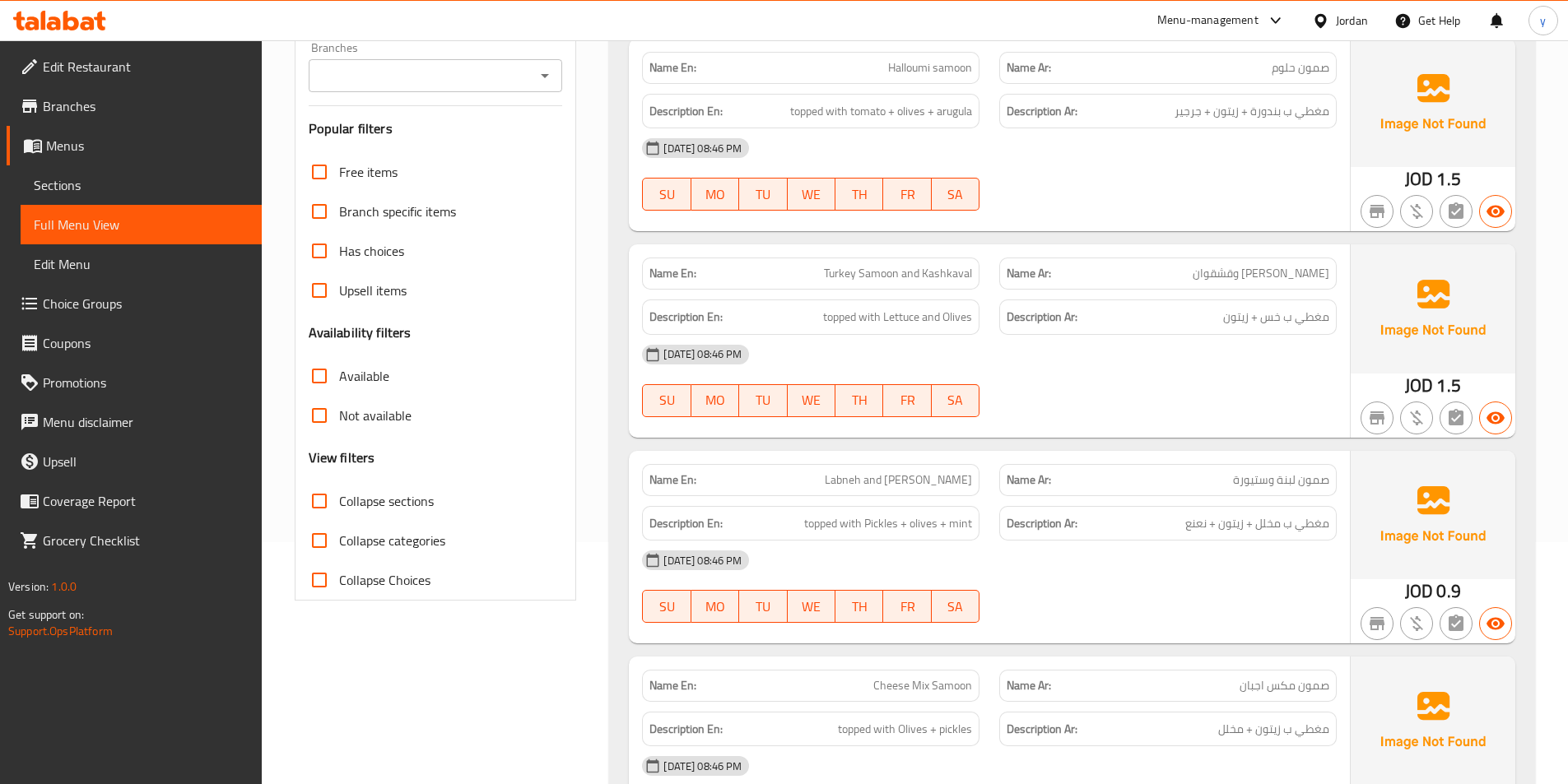
scroll to position [247, 0]
